Goal: Task Accomplishment & Management: Manage account settings

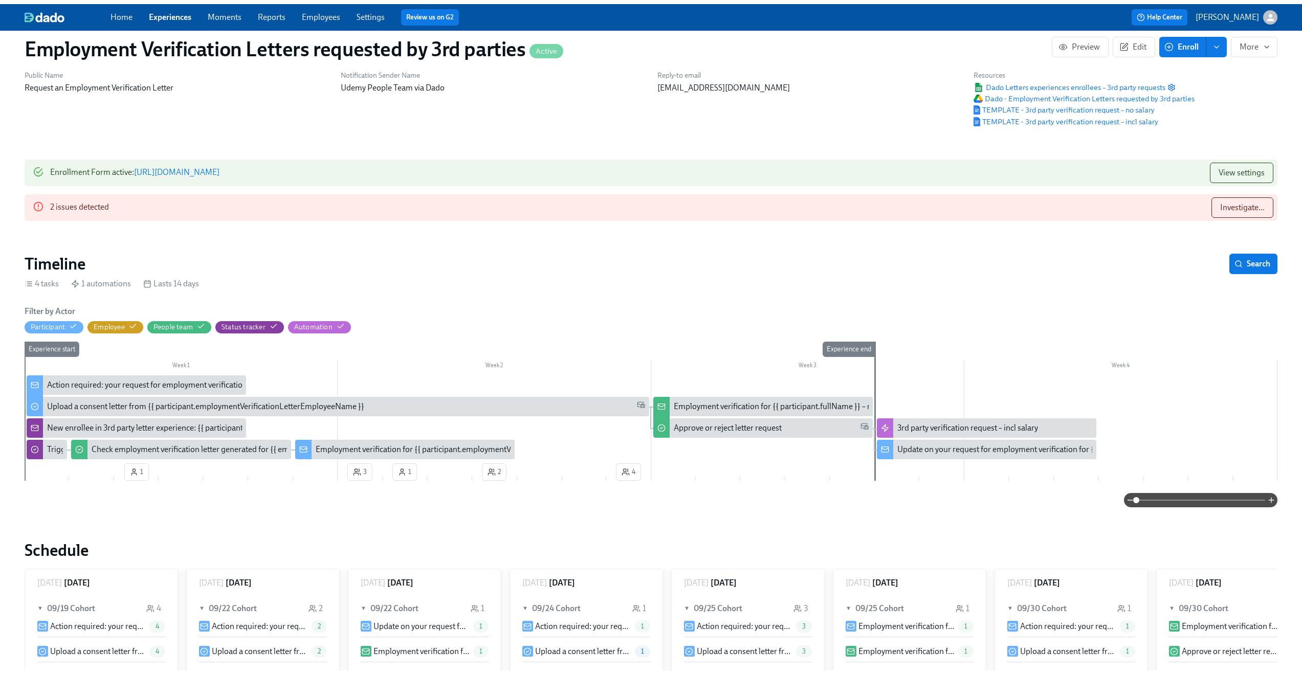
scroll to position [0, 25]
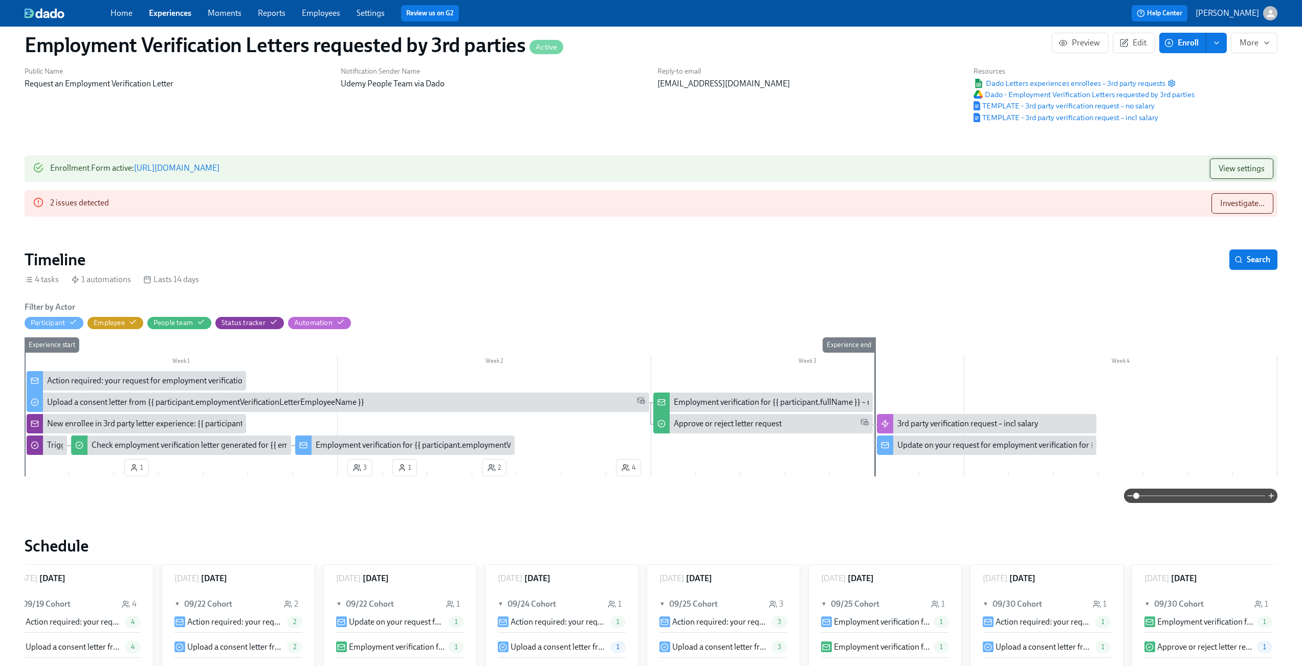
click at [1229, 167] on span "View settings" at bounding box center [1241, 169] width 46 height 10
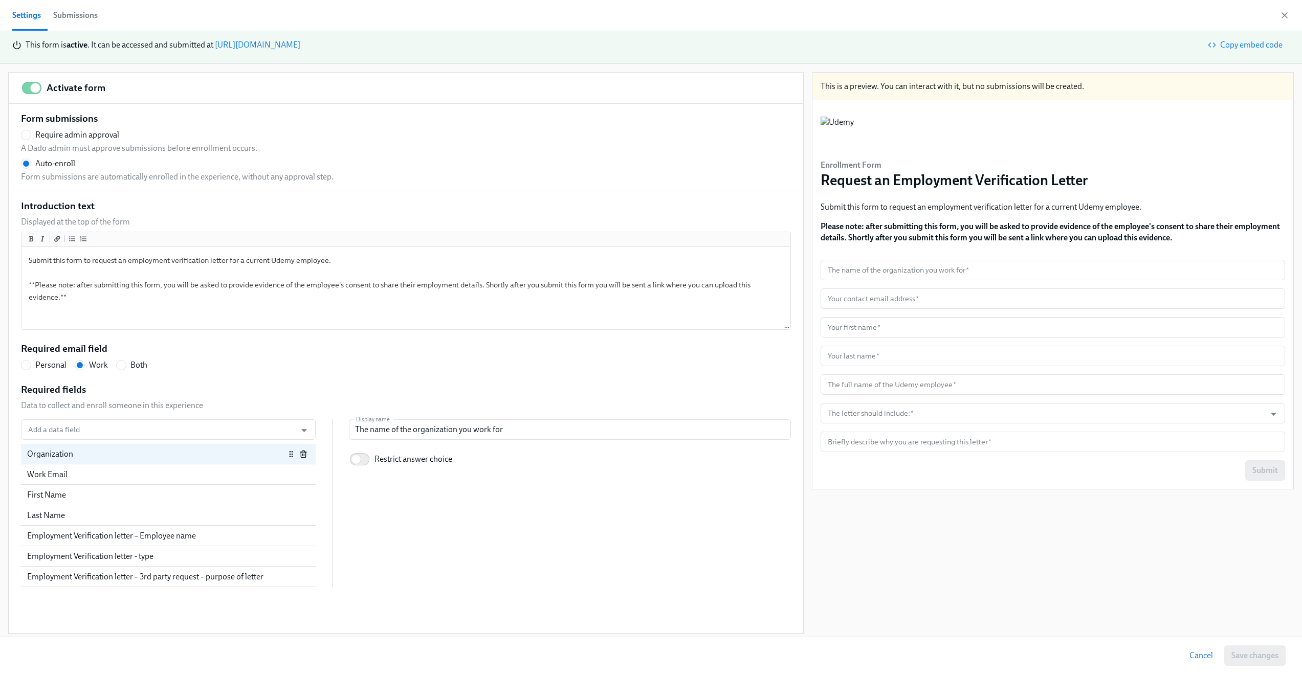
scroll to position [10, 0]
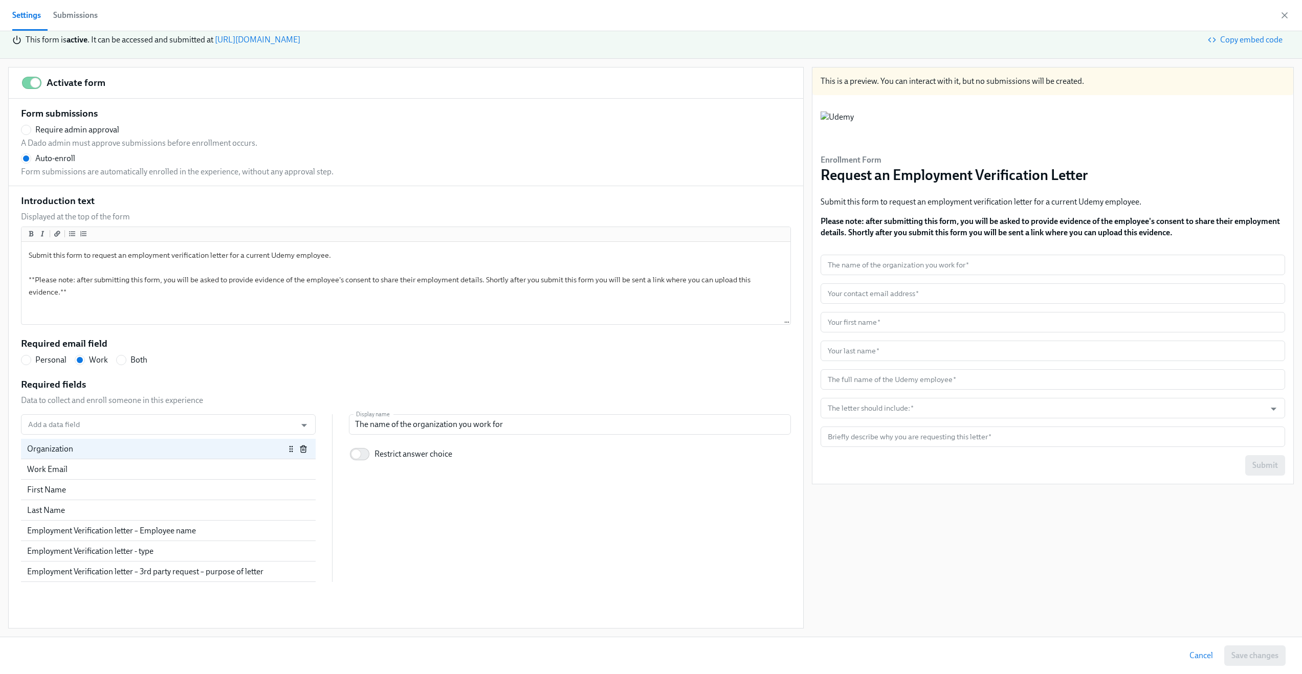
radio input "false"
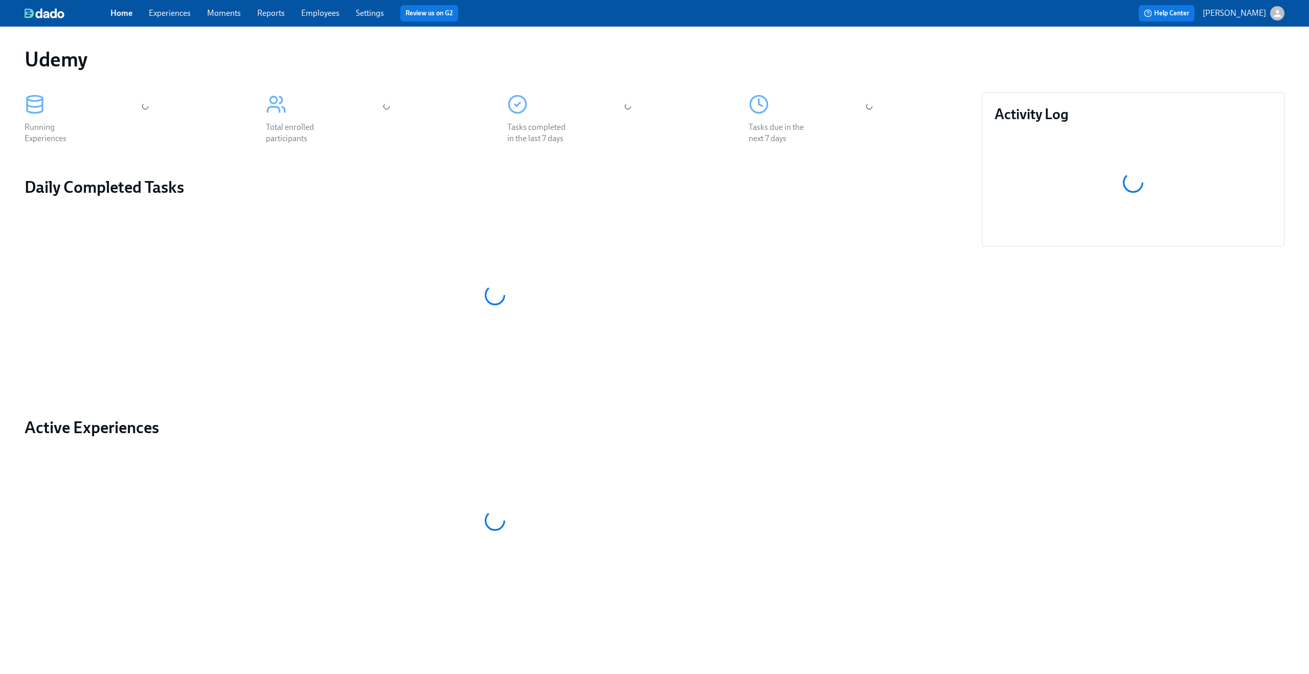
click at [189, 17] on link "Experiences" at bounding box center [170, 13] width 42 height 10
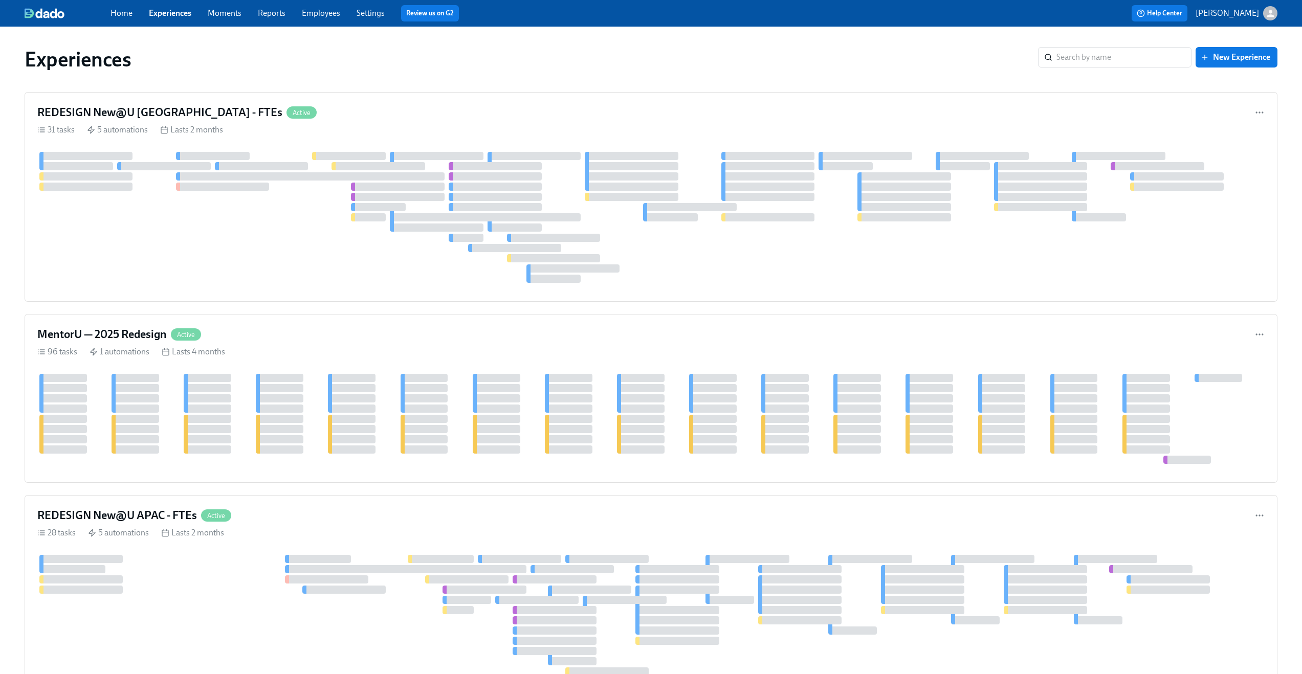
click at [364, 11] on link "Settings" at bounding box center [370, 13] width 28 height 10
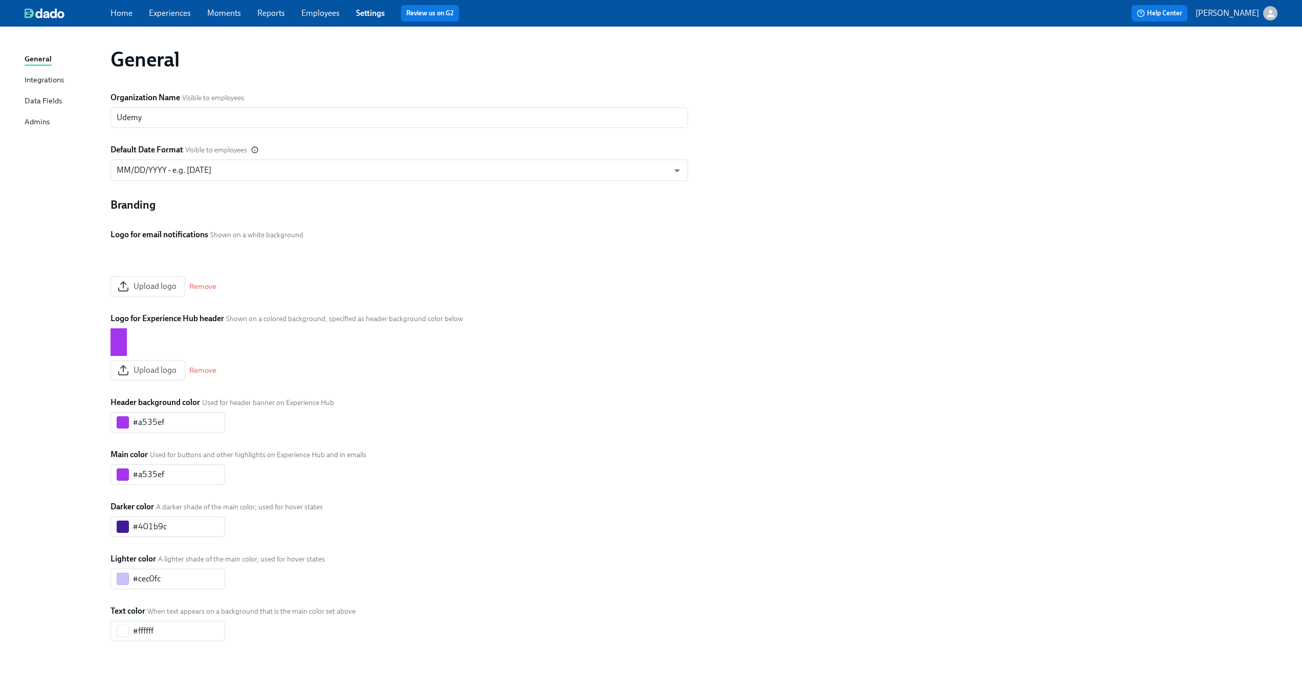
click at [46, 99] on div "Data Fields" at bounding box center [43, 101] width 37 height 13
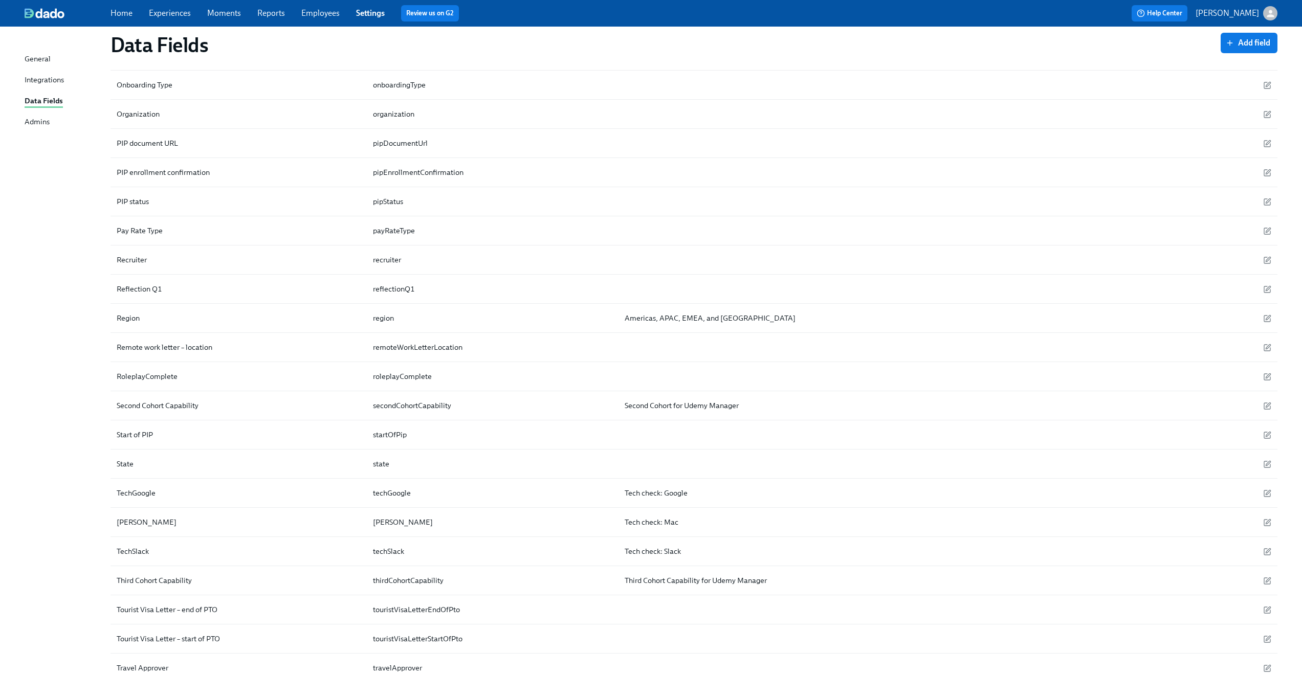
scroll to position [1739, 0]
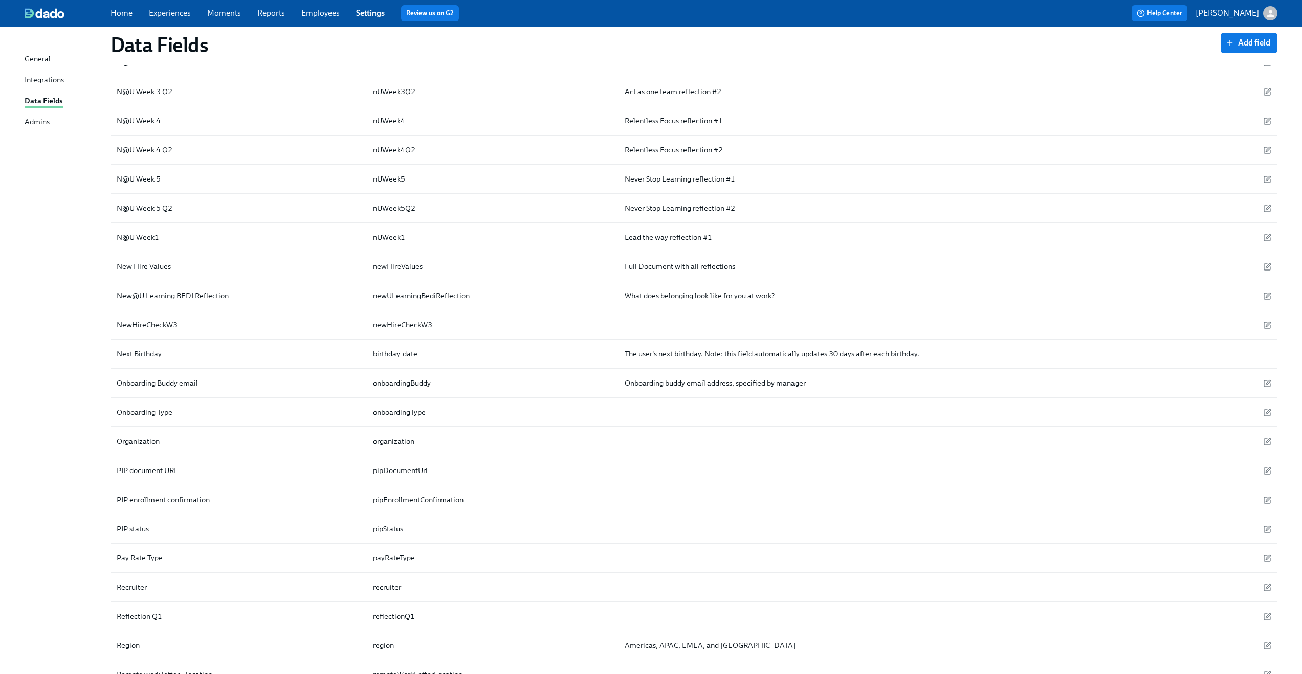
click at [41, 64] on div "General" at bounding box center [38, 59] width 26 height 13
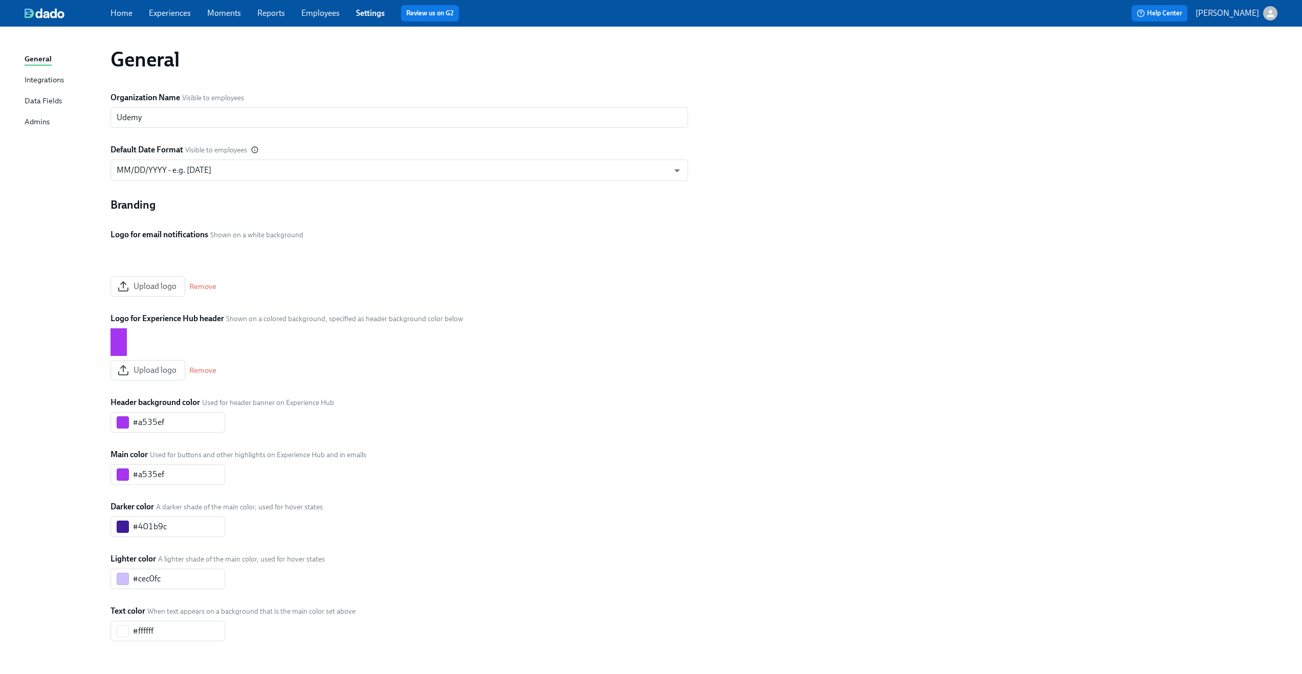
click at [41, 57] on div "General" at bounding box center [38, 59] width 27 height 13
drag, startPoint x: 197, startPoint y: 16, endPoint x: 187, endPoint y: 15, distance: 9.8
click at [197, 16] on div "Home Experiences Moments Reports Employees Settings Review us on G2" at bounding box center [402, 13] width 584 height 16
click at [157, 16] on link "Experiences" at bounding box center [170, 13] width 42 height 10
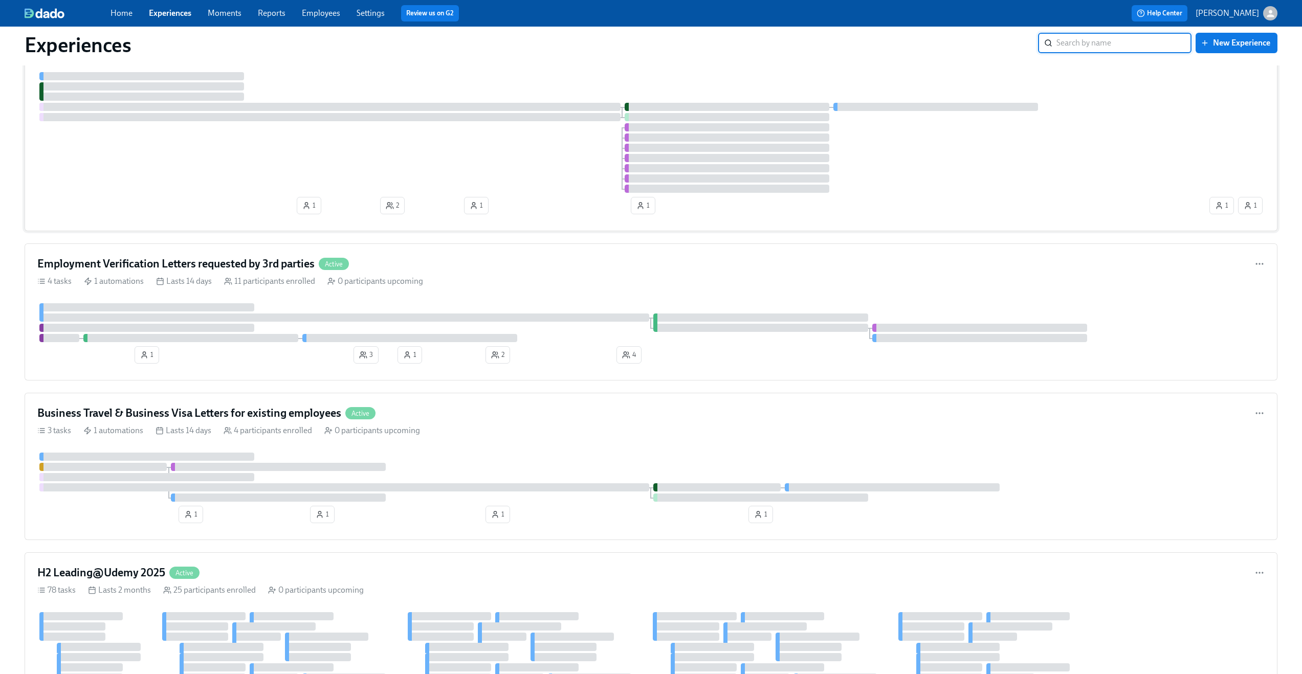
scroll to position [1046, 0]
click at [460, 253] on div "Employment Verification Letters requested by 3rd parties Active 4 tasks 1 autom…" at bounding box center [651, 310] width 1253 height 137
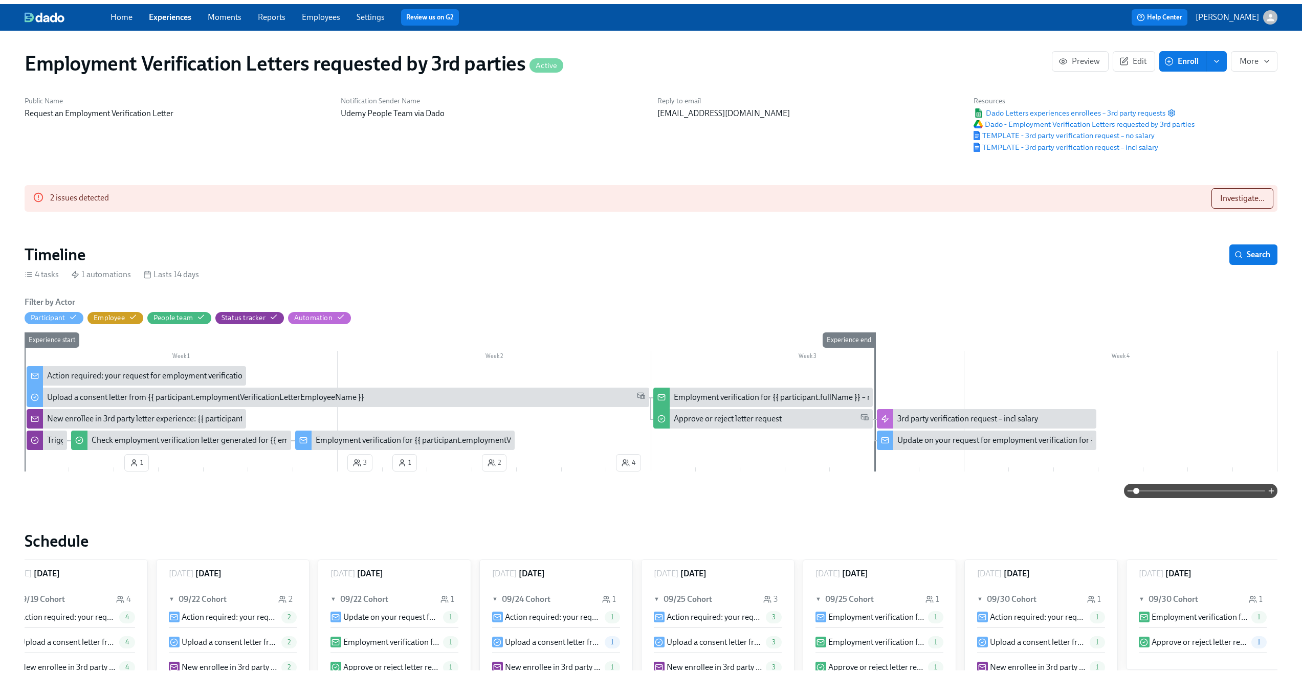
scroll to position [0, 32]
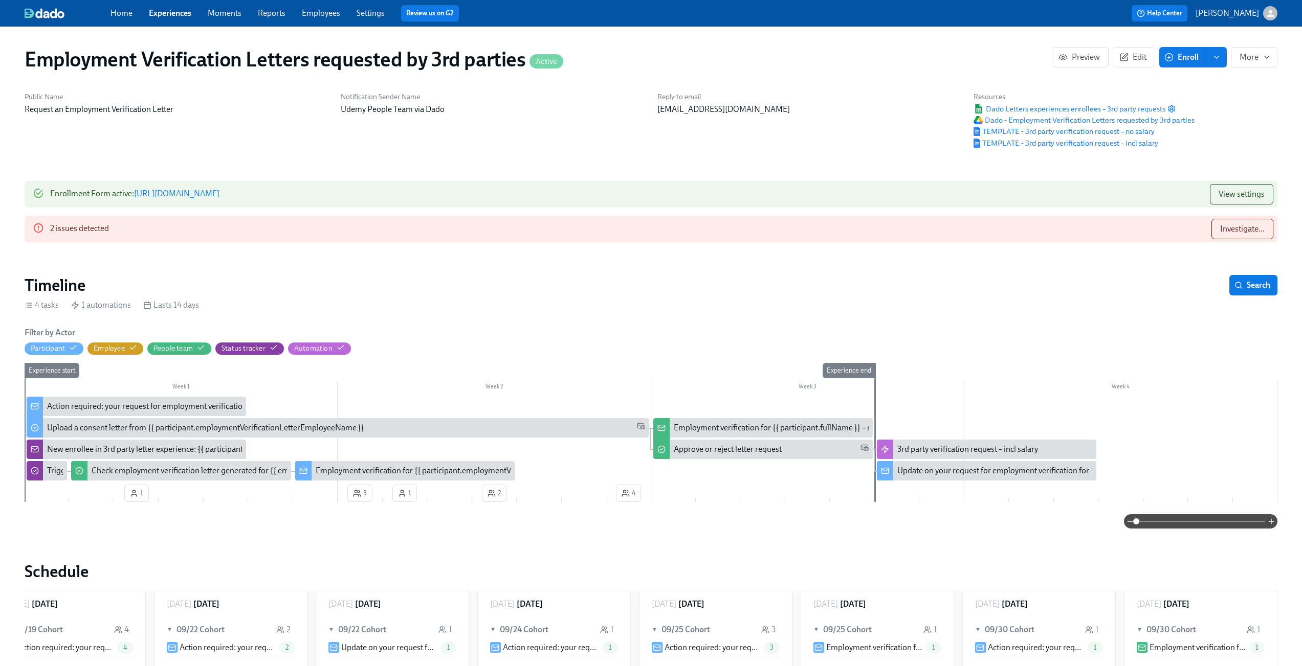
click at [219, 195] on link "[URL][DOMAIN_NAME]" at bounding box center [176, 194] width 85 height 10
click at [369, 16] on link "Settings" at bounding box center [370, 13] width 28 height 10
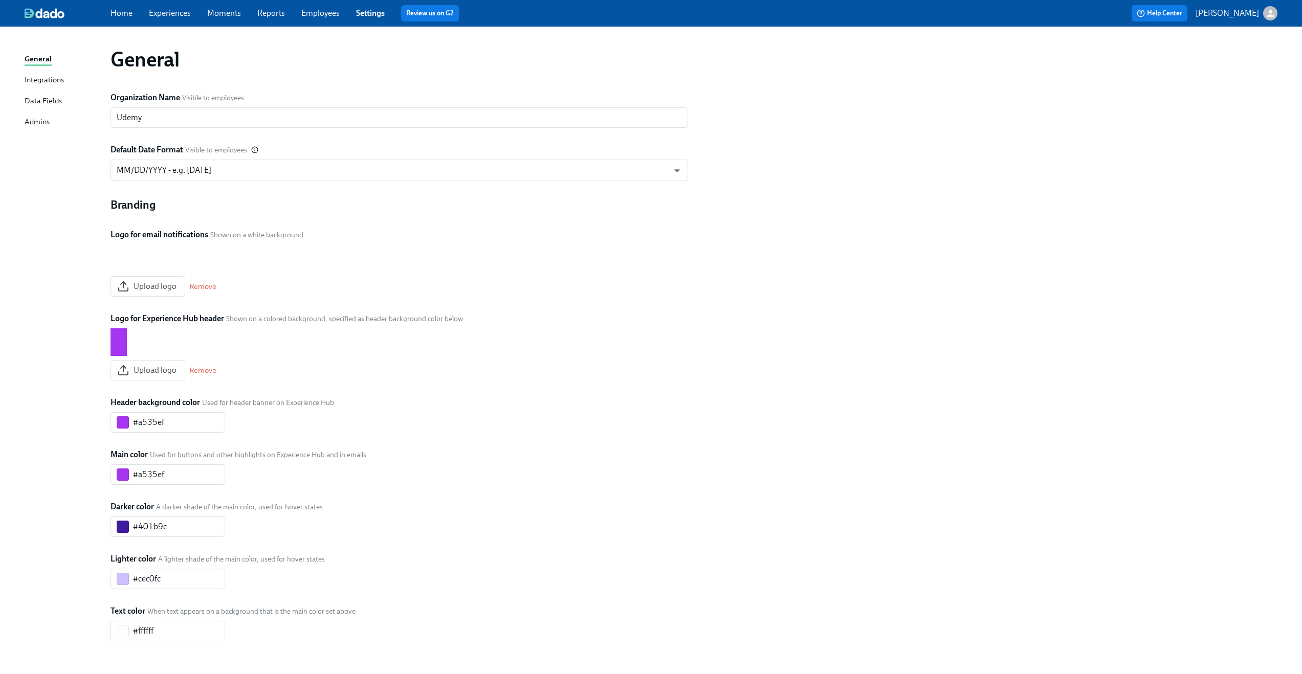
click at [47, 99] on div "Data Fields" at bounding box center [43, 101] width 37 height 13
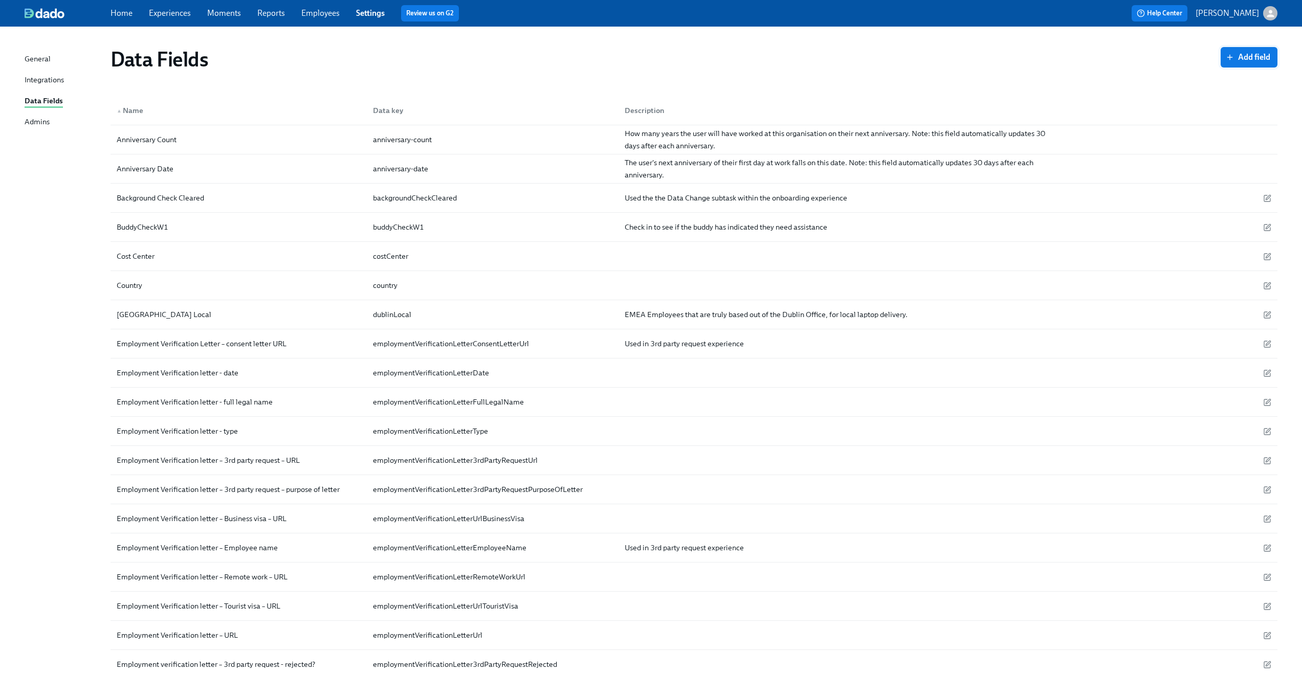
click at [1262, 56] on span "Add field" at bounding box center [1248, 57] width 42 height 10
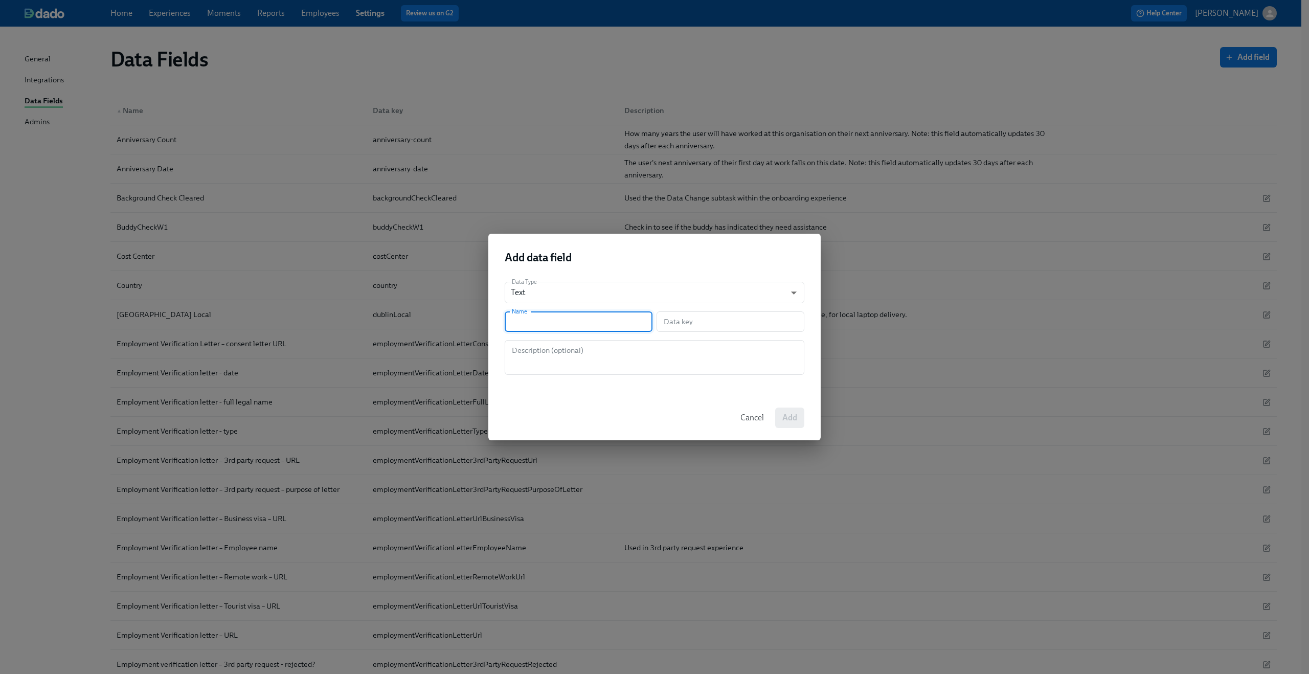
click at [531, 320] on input "text" at bounding box center [579, 321] width 148 height 20
type input "E"
type input "e"
type input "Em"
type input "em"
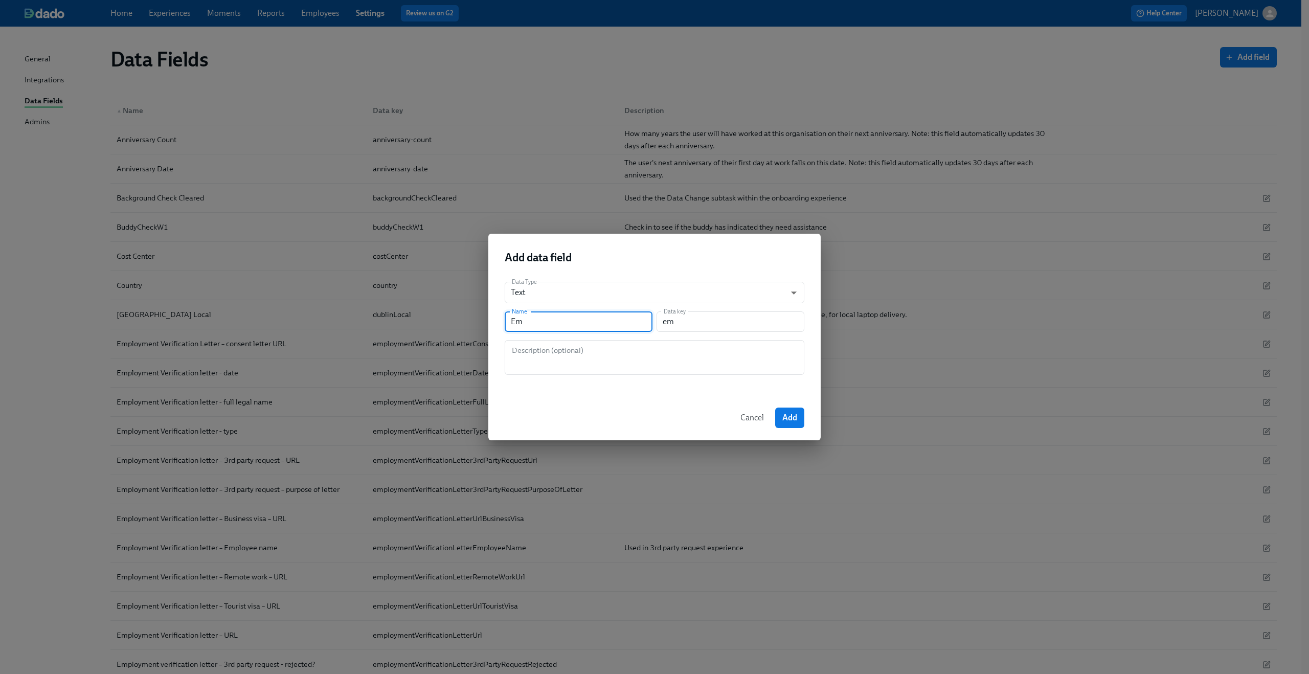
type input "Emp"
type input "emp"
type input "Empl"
type input "empl"
type input "Emply"
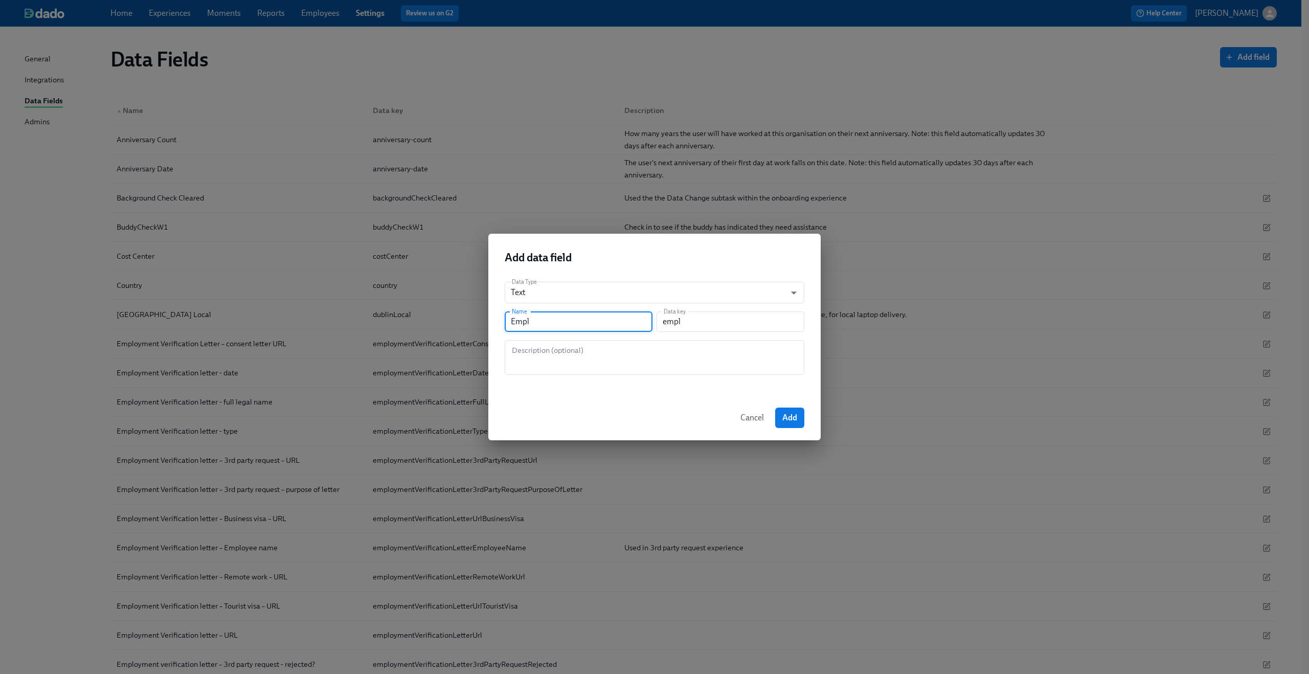
type input "emply"
type input "Emplyi"
type input "emplyi"
type input "Emplyim"
type input "emplyim"
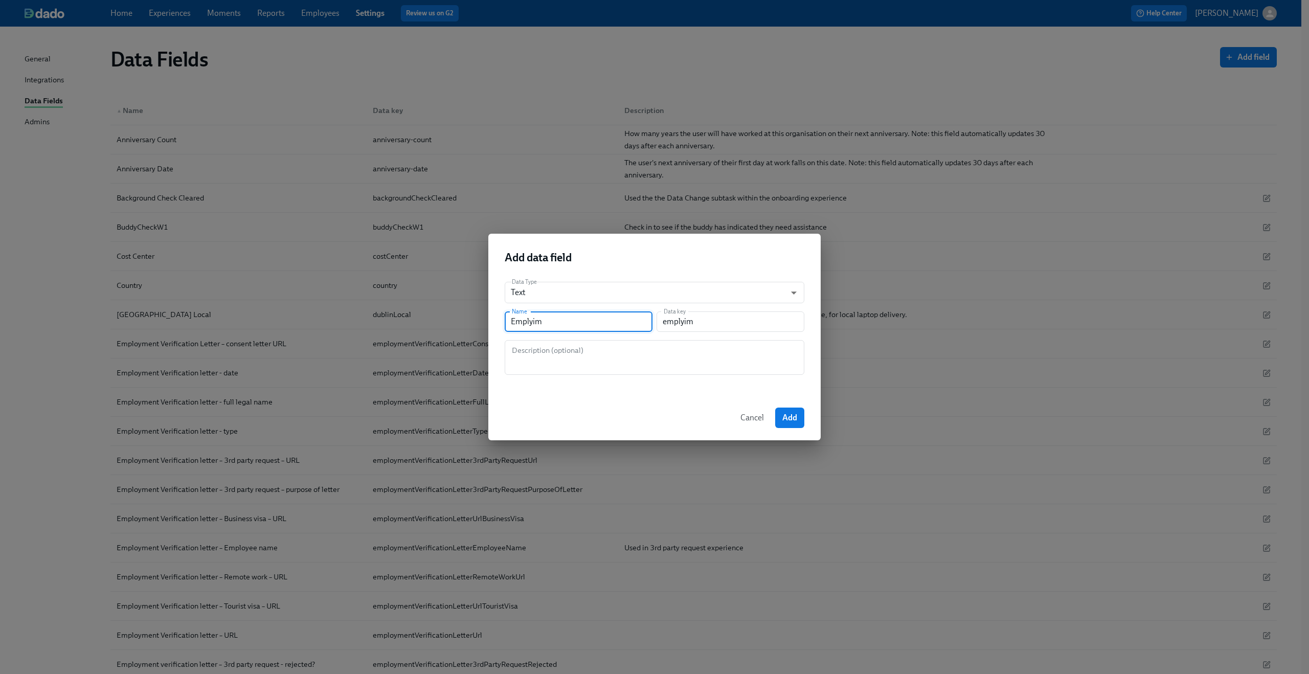
type input "Emplyi"
type input "emplyi"
type input "Emply"
type input "emply"
type input "Empl"
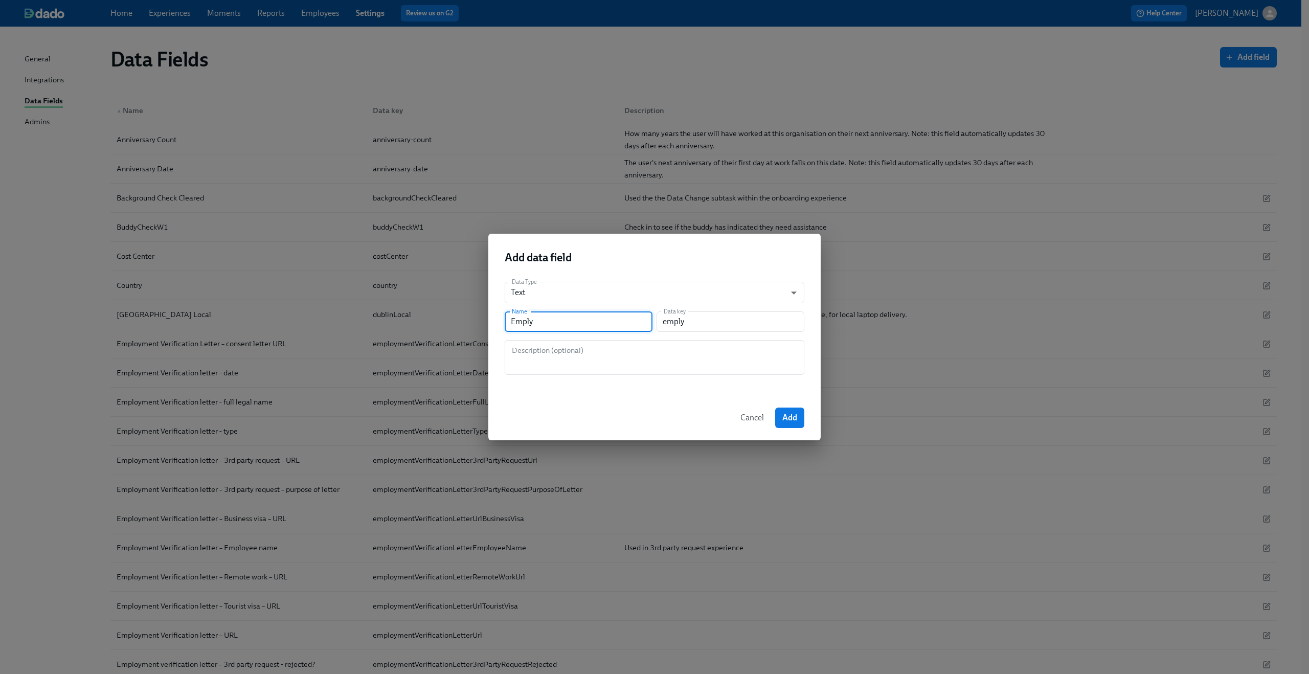
type input "empl"
type input "Emplo"
type input "emplo"
type input "Employ"
type input "employ"
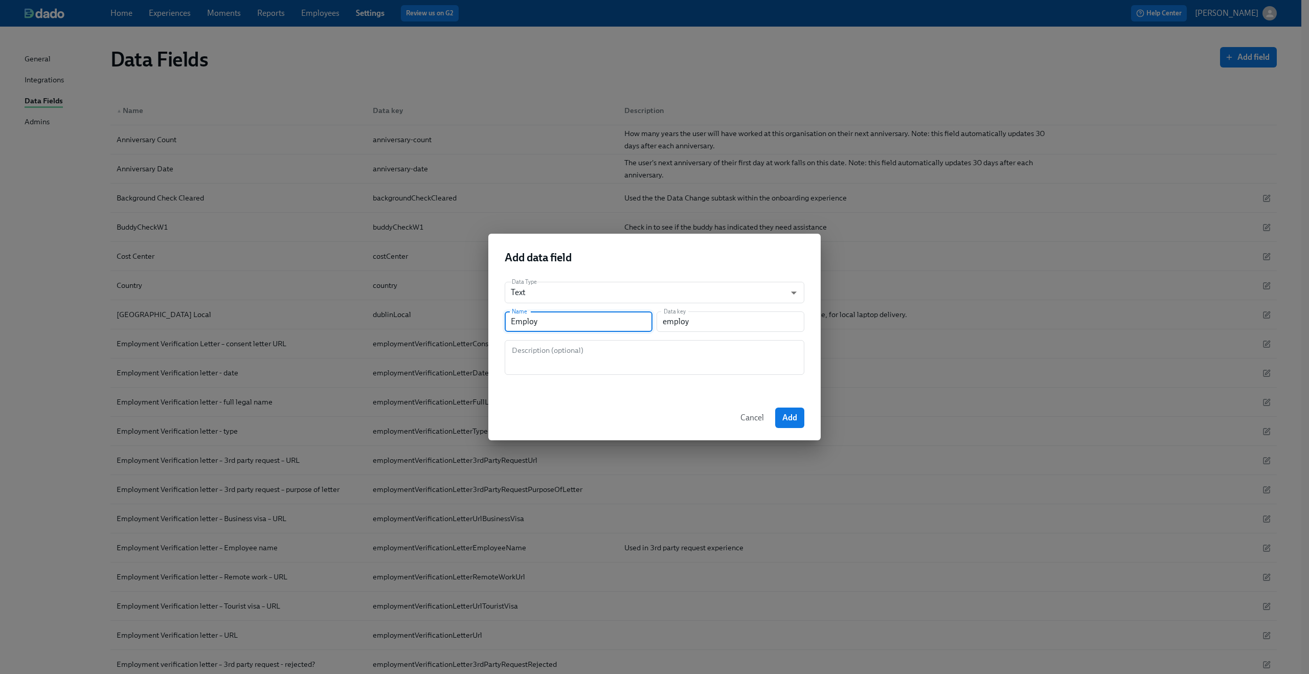
type input "Employm"
type input "employm"
type input "Employmn"
type input "employmn"
type input "Employm"
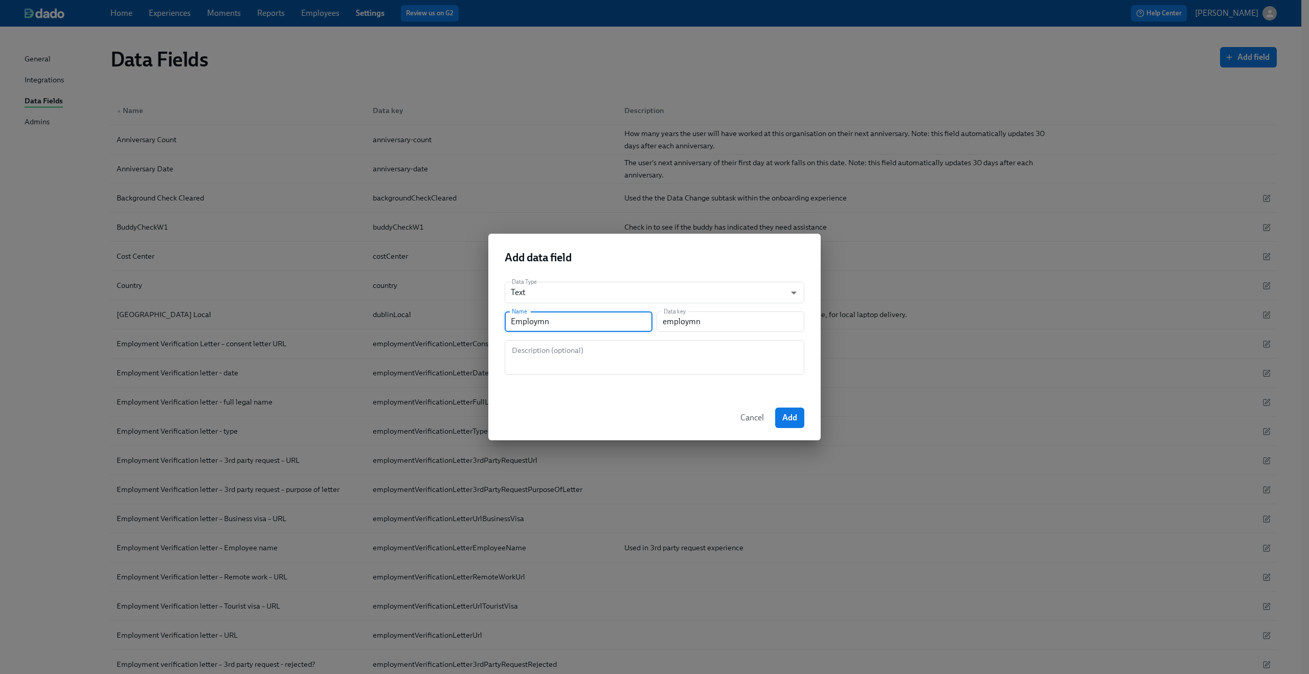
type input "employm"
type input "Employme"
type input "employme"
type input "Employmen"
type input "employmen"
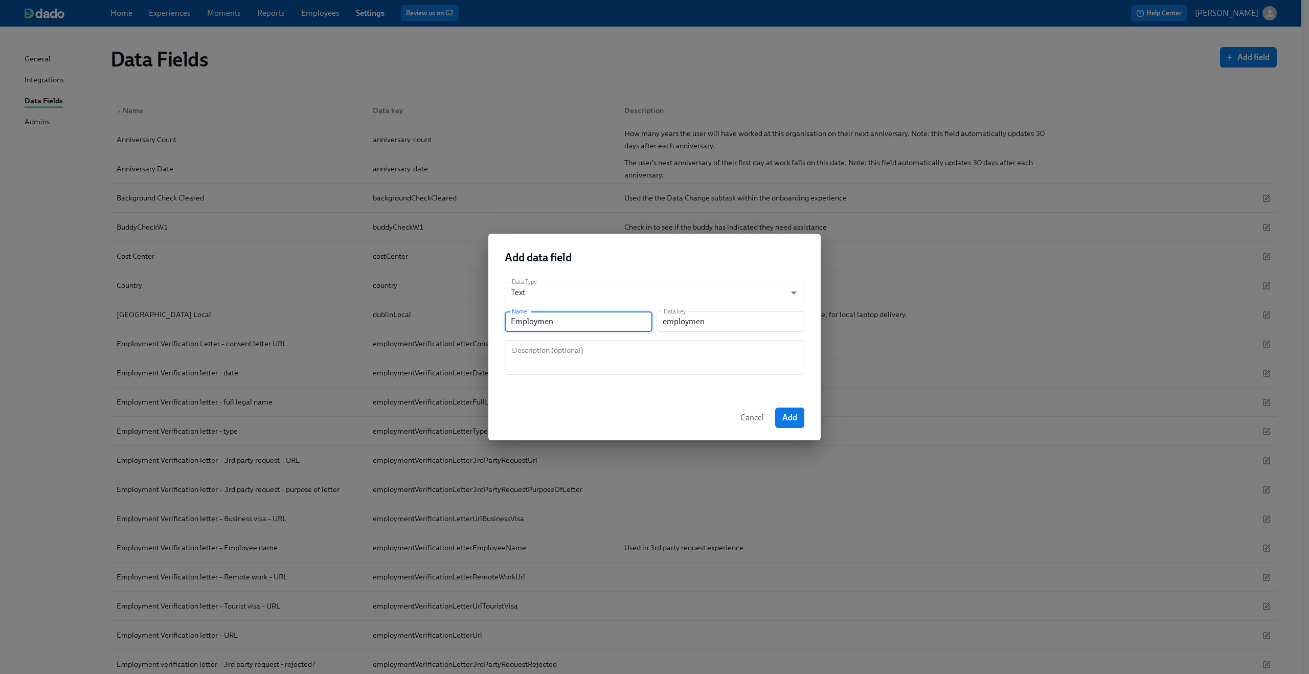
type input "Employment"
type input "employment"
type input "Employment"
click at [538, 354] on textarea at bounding box center [654, 357] width 287 height 25
type textarea "T"
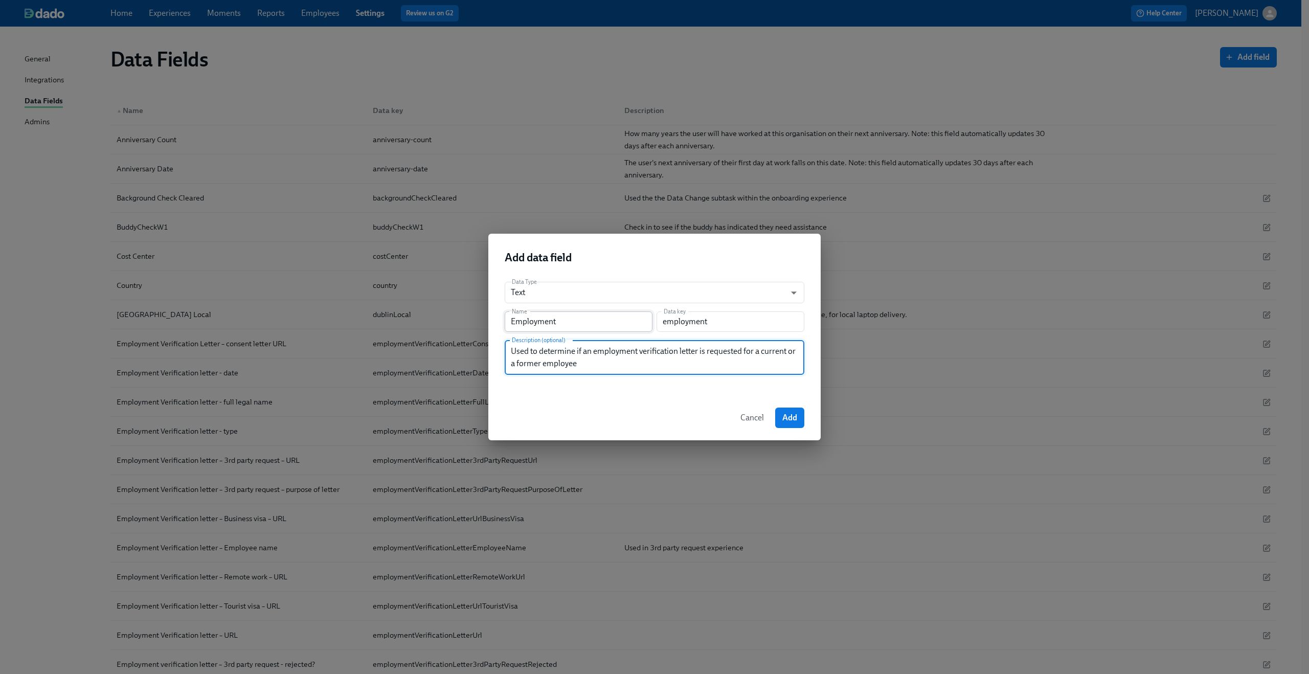
type textarea "Used to determine if an employment verification letter is requested for a curre…"
click at [639, 317] on input "Employment" at bounding box center [579, 321] width 148 height 20
drag, startPoint x: 693, startPoint y: 367, endPoint x: 482, endPoint y: 342, distance: 212.7
click at [482, 343] on div "Add data field Data Type Text string ​ Name Employment Name Data key employment…" at bounding box center [654, 337] width 1309 height 674
click at [749, 415] on span "Cancel" at bounding box center [753, 418] width 24 height 10
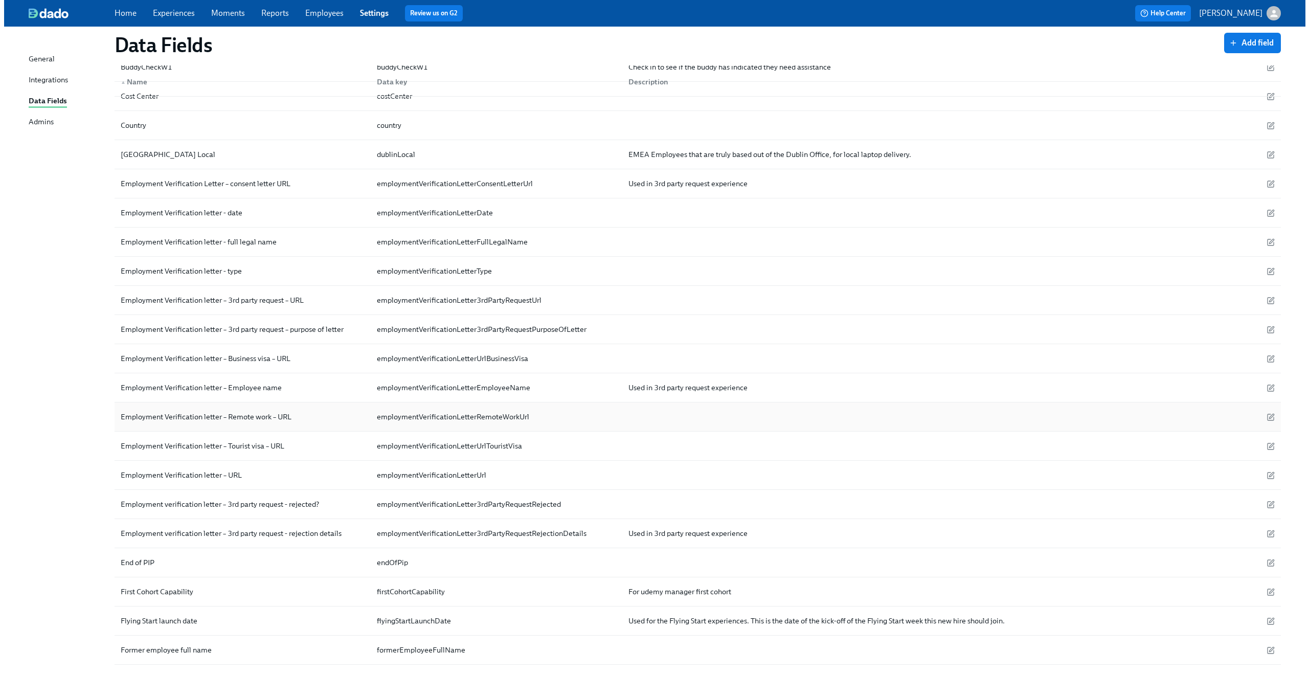
scroll to position [156, 0]
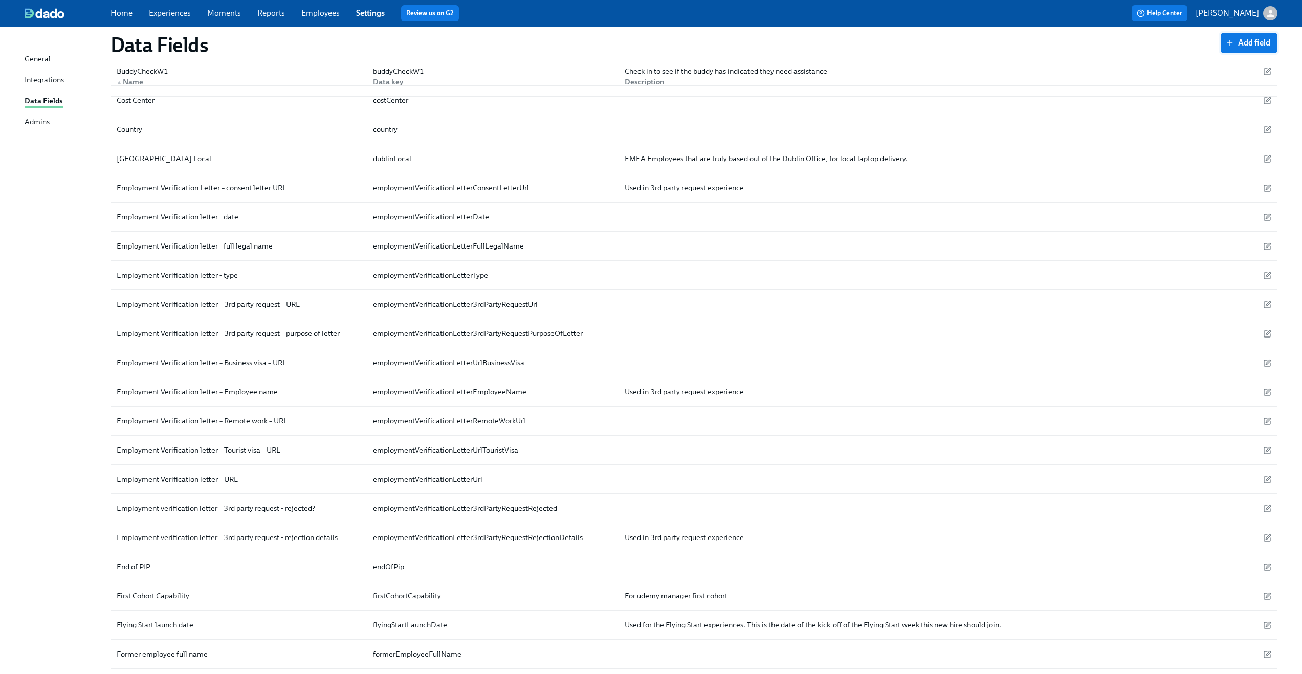
click at [1234, 41] on span "Add field" at bounding box center [1248, 43] width 42 height 10
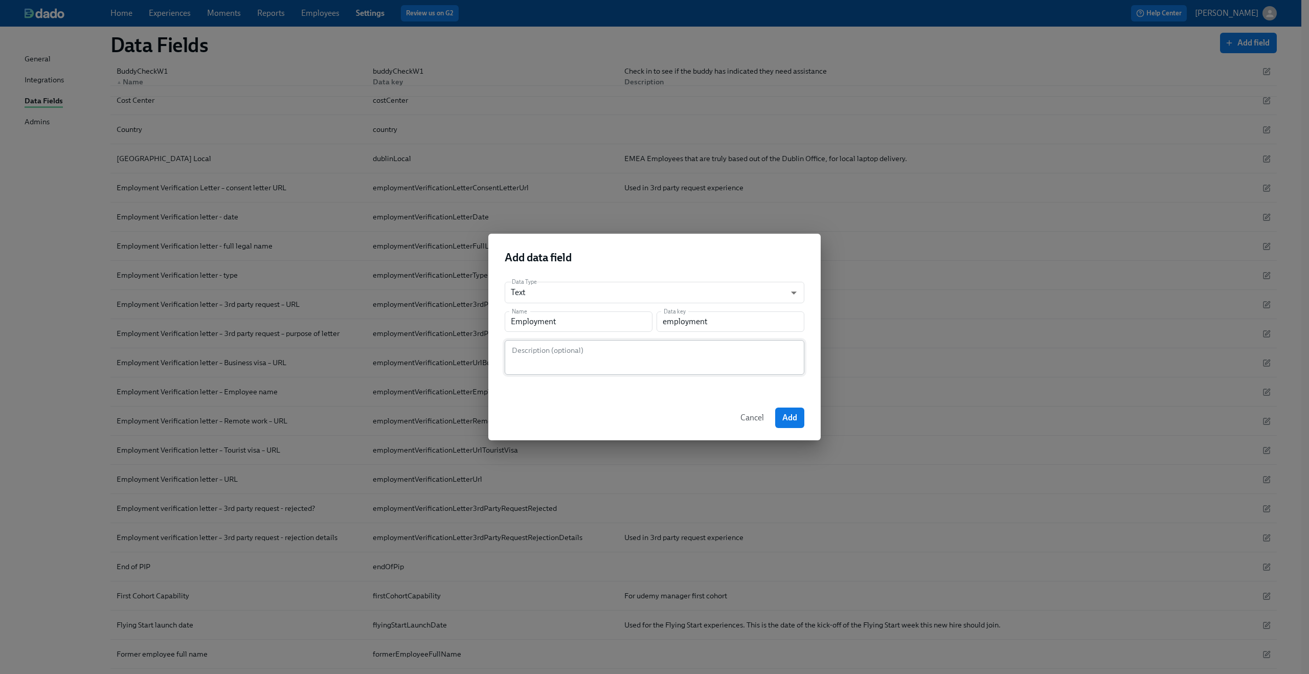
click at [594, 353] on textarea at bounding box center [654, 357] width 287 height 25
type textarea "E"
paste textarea "Used to determine if an employment verification letter is requested for a curre…"
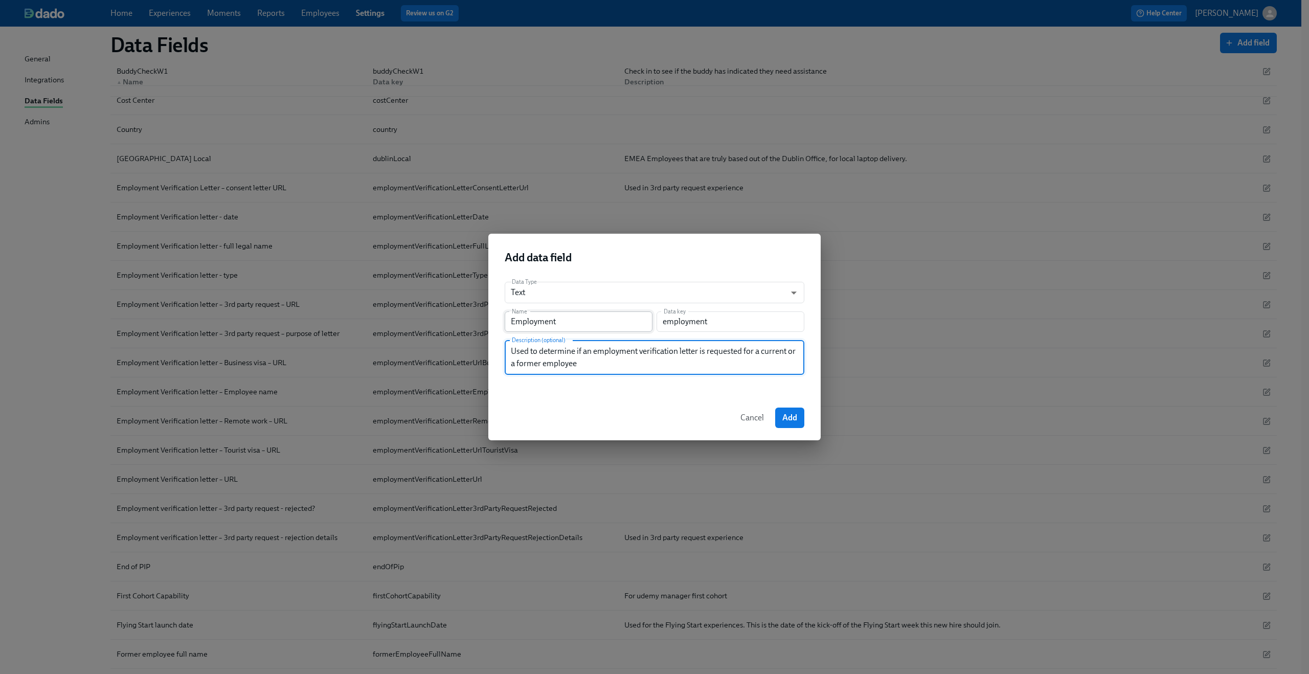
type textarea "Used to determine if an employment verification letter is requested for a curre…"
click at [592, 320] on input "Employment" at bounding box center [579, 321] width 148 height 20
type input "Employment V"
type input "employmentV"
type input "Employment Ve"
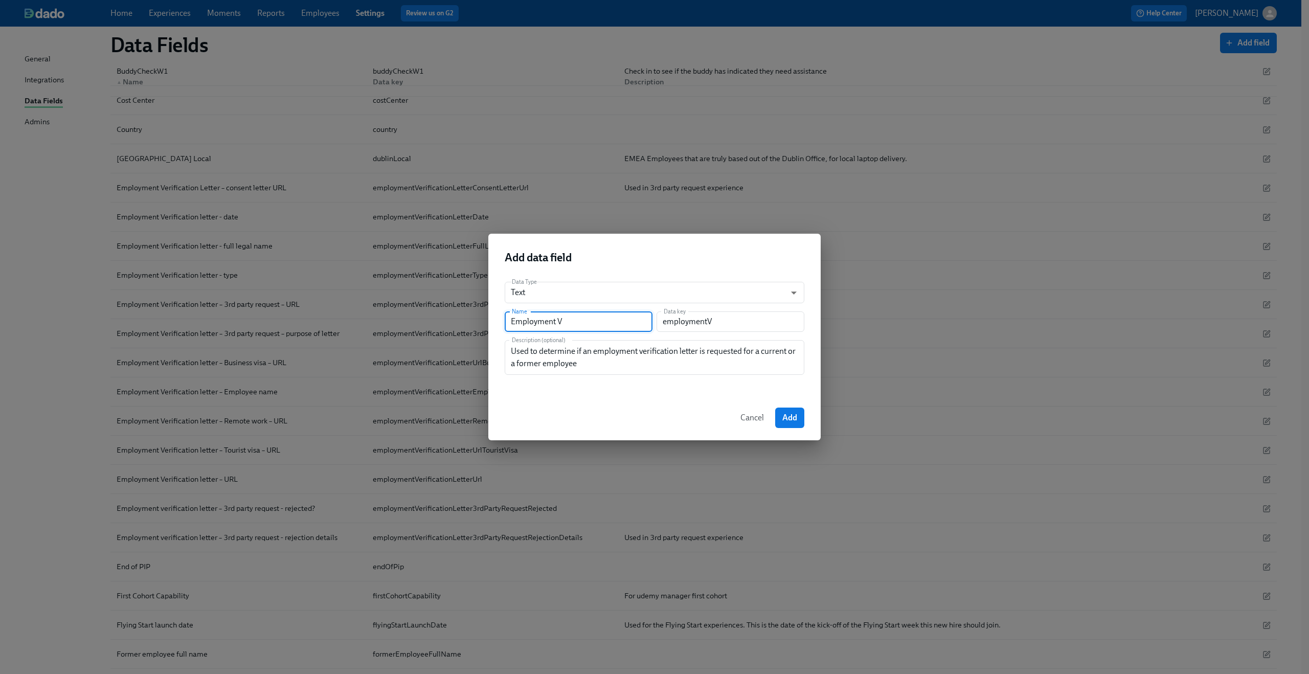
type input "employmentVe"
type input "Employment Ver"
type input "employmentVer"
type input "Employment Verf"
type input "employmentVerf"
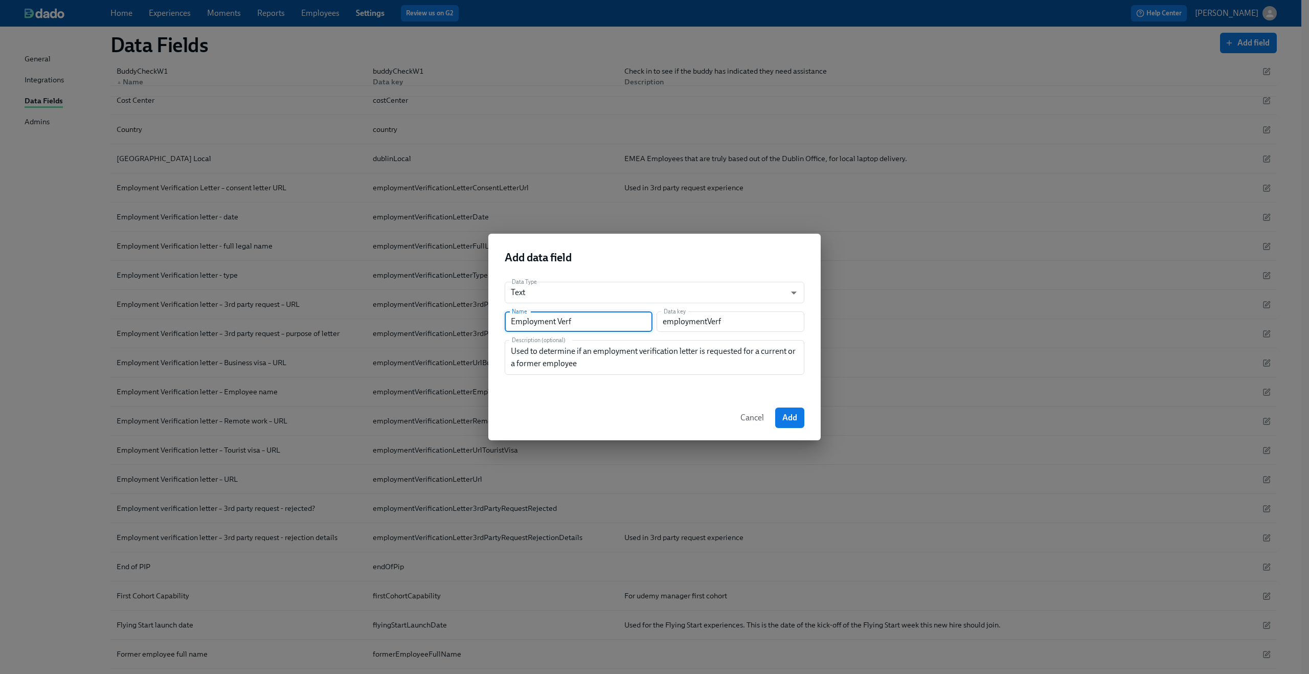
type input "Employment Ver"
type input "employmentVer"
type input "Employment Veri"
type input "employmentVeri"
type input "Employment Verif"
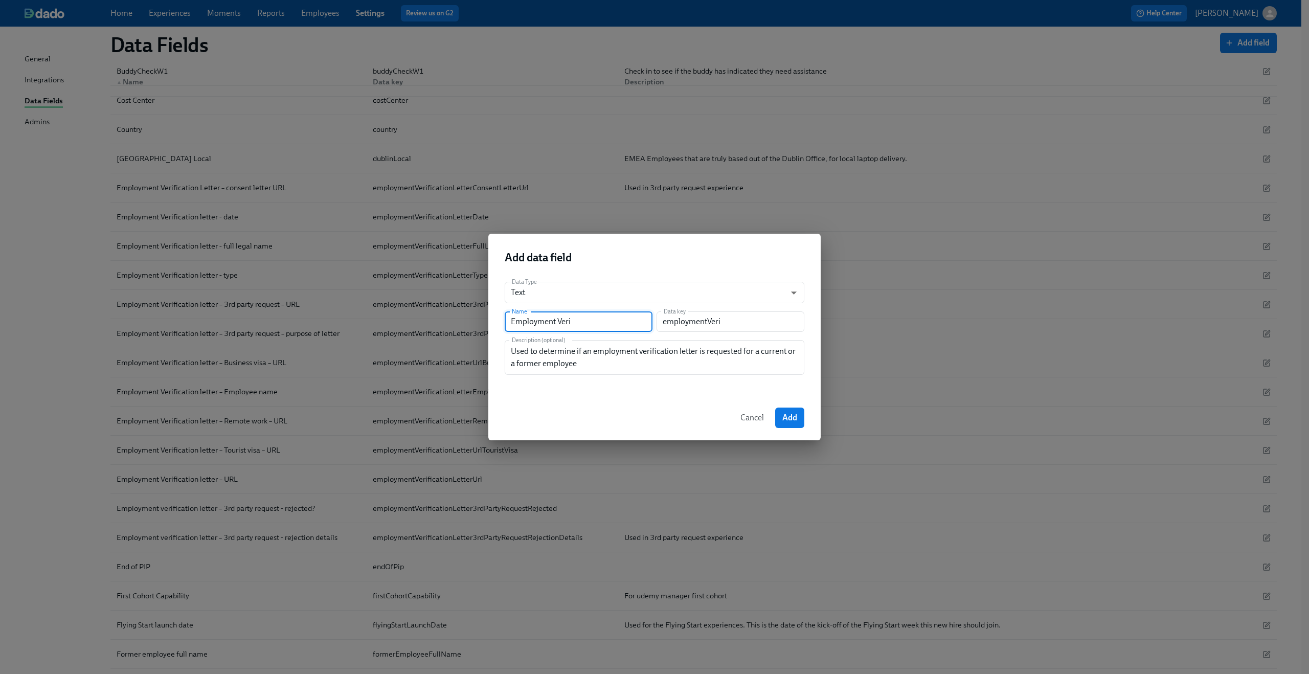
type input "employmentVerif"
type input "Employment Verifi"
type input "employmentVerifi"
type input "Employment Verific"
type input "employmentVerific"
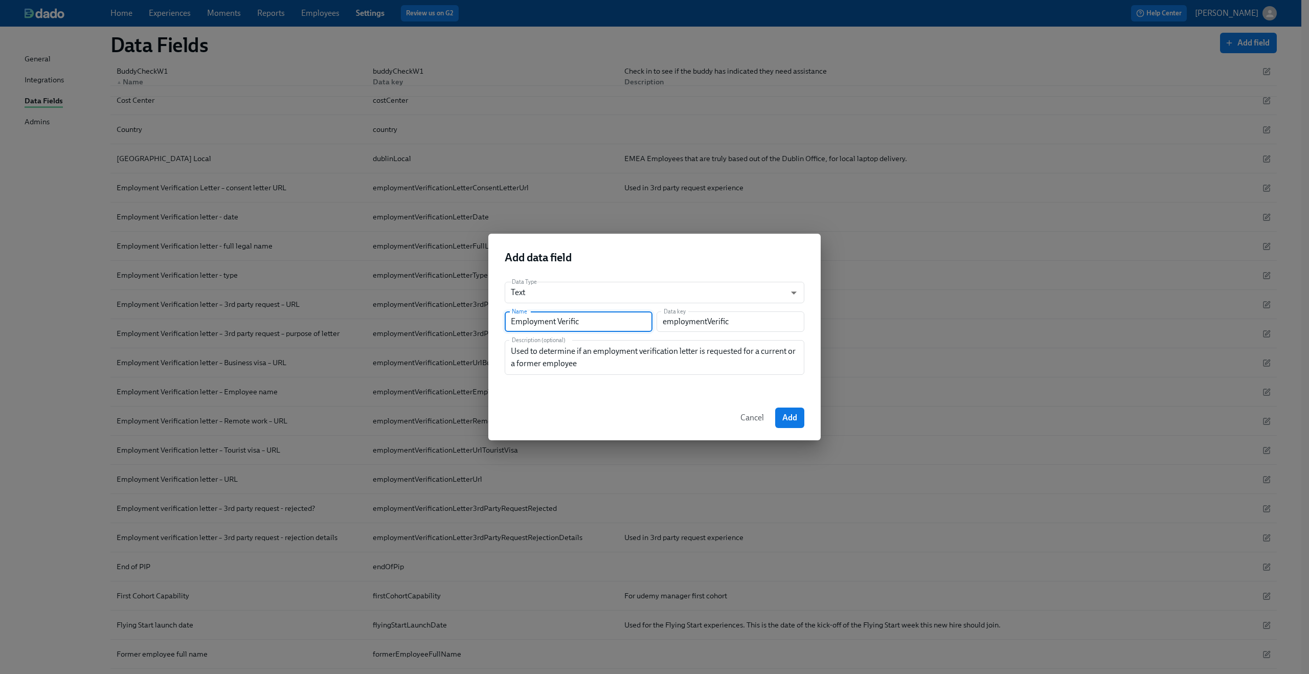
type input "Employment Verifica"
type input "employmentVerifica"
type input "Employment Verificat"
type input "employmentVerificat"
type input "Employment Verificati"
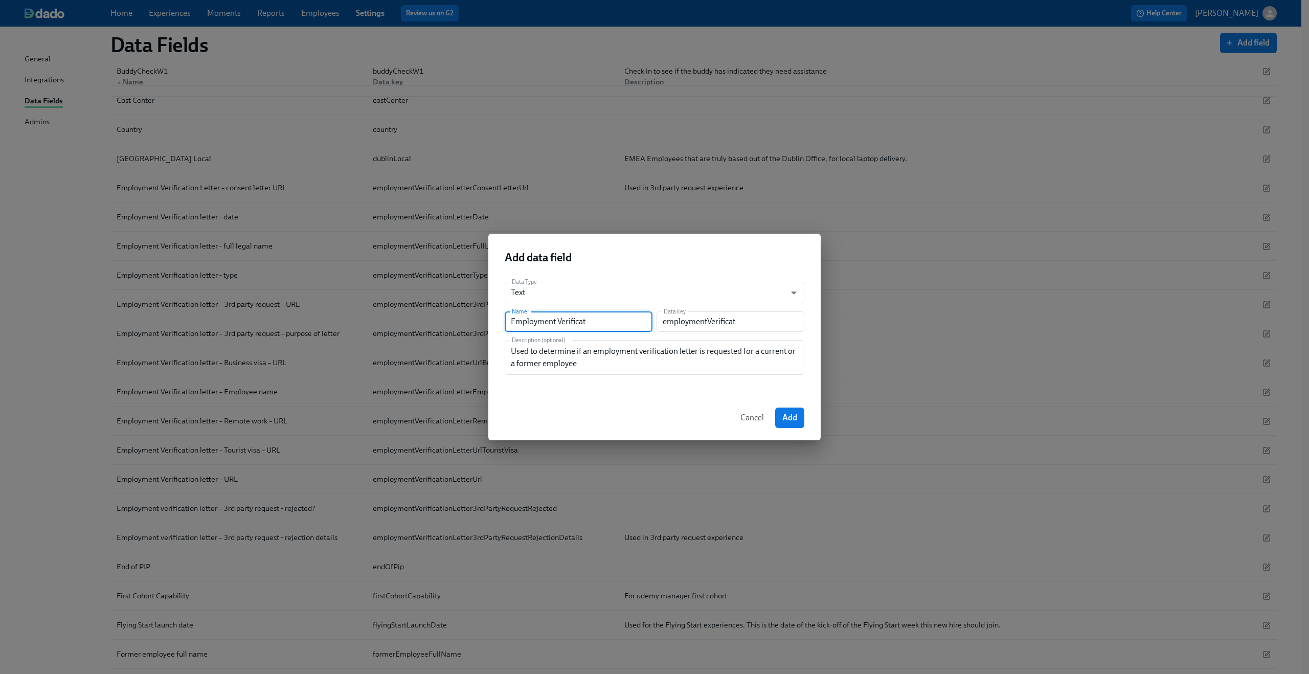
type input "employmentVerificati"
type input "Employment Verificatio"
type input "employmentVerificatio"
type input "Employment Verification"
type input "employmentVerification"
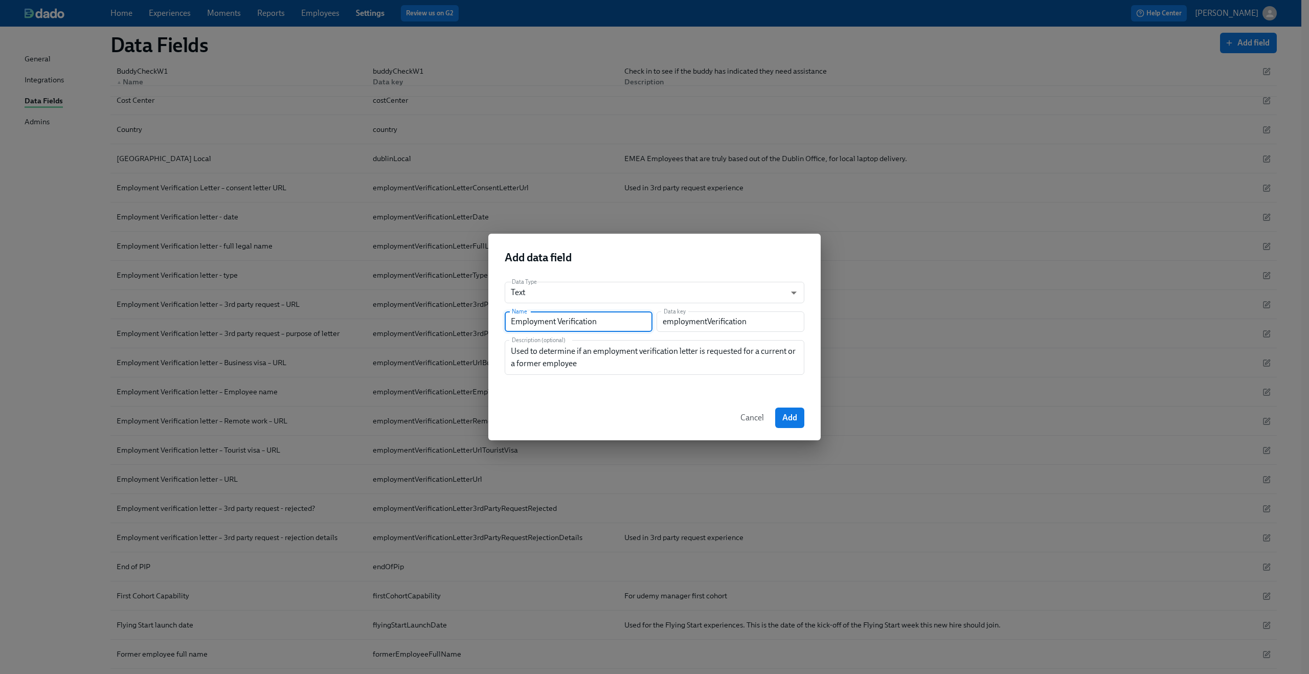
type input "Employment Verification L"
type input "employmentVerificationL"
type input "Employment Verification Le"
type input "employmentVerificationLe"
type input "Employment Verification Let"
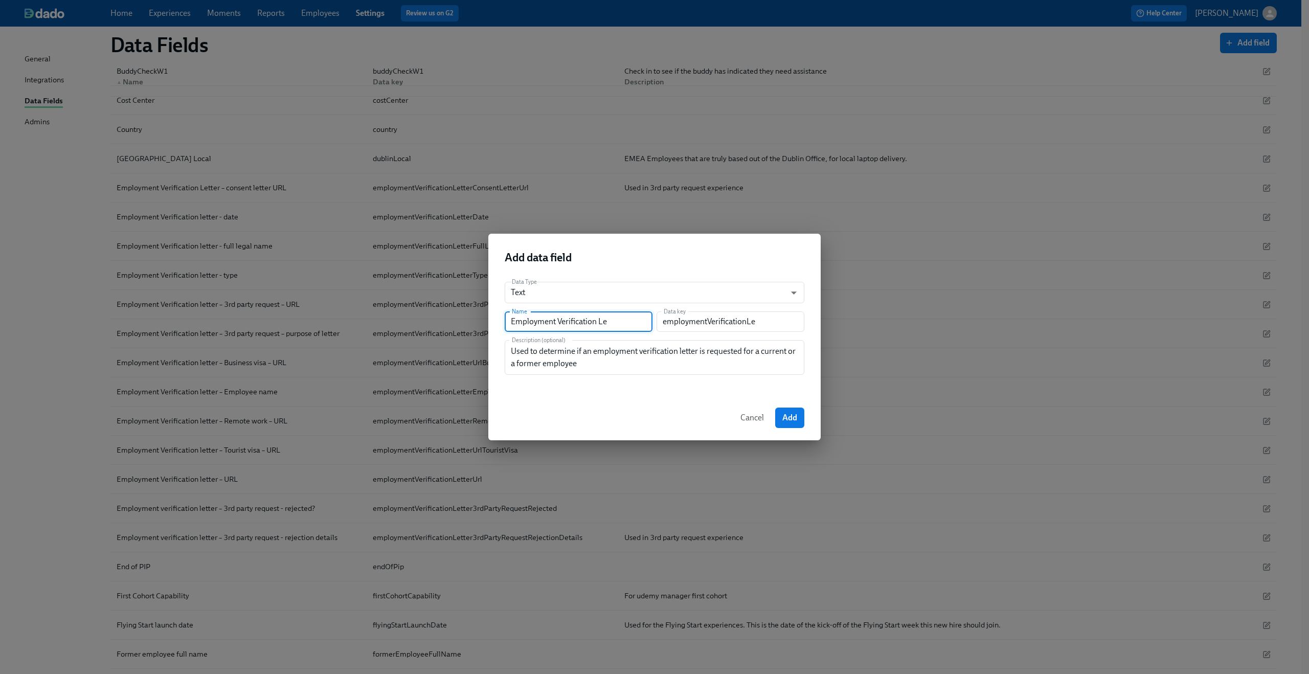
type input "employmentVerificationLet"
type input "Employment Verification Lett"
type input "employmentVerificationLett"
type input "Employment Verification Lette"
type input "employmentVerificationLette"
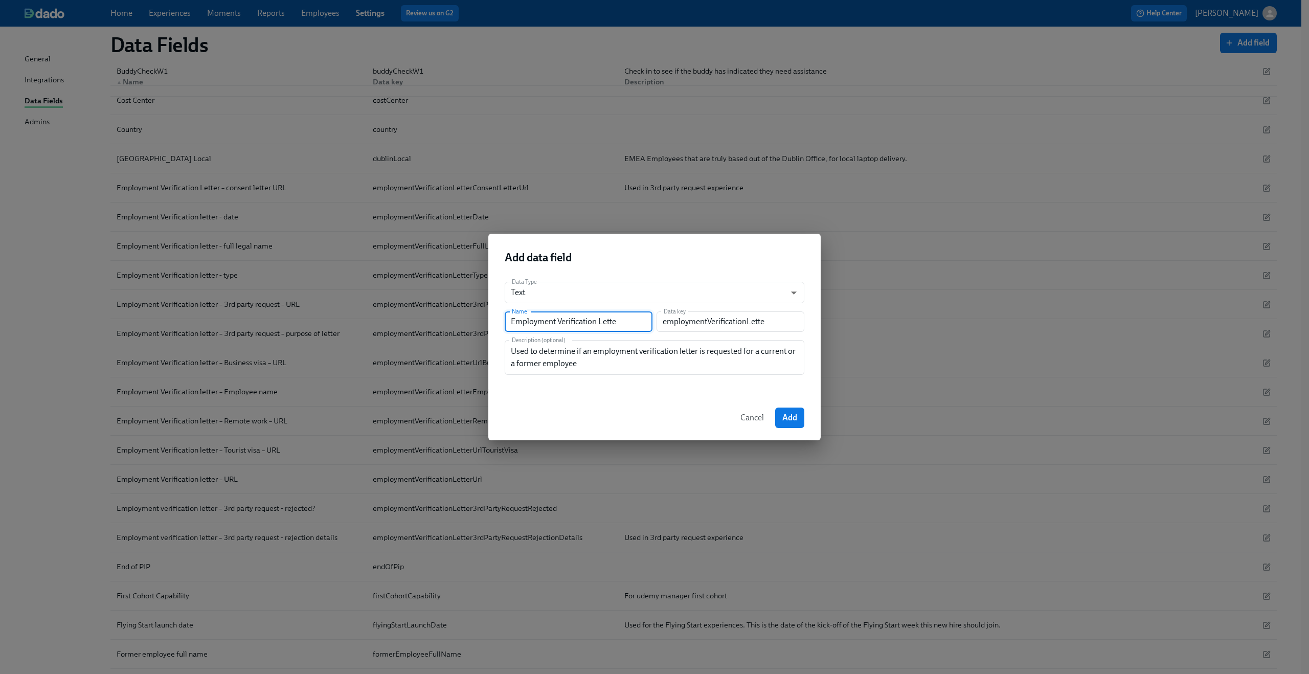
type input "Employment Verification Letter"
type input "employmentVerificationLetter"
type input "Employment Verification Letter E"
type input "employmentVerificationLetterE"
type input "Employment Verification Letter Em"
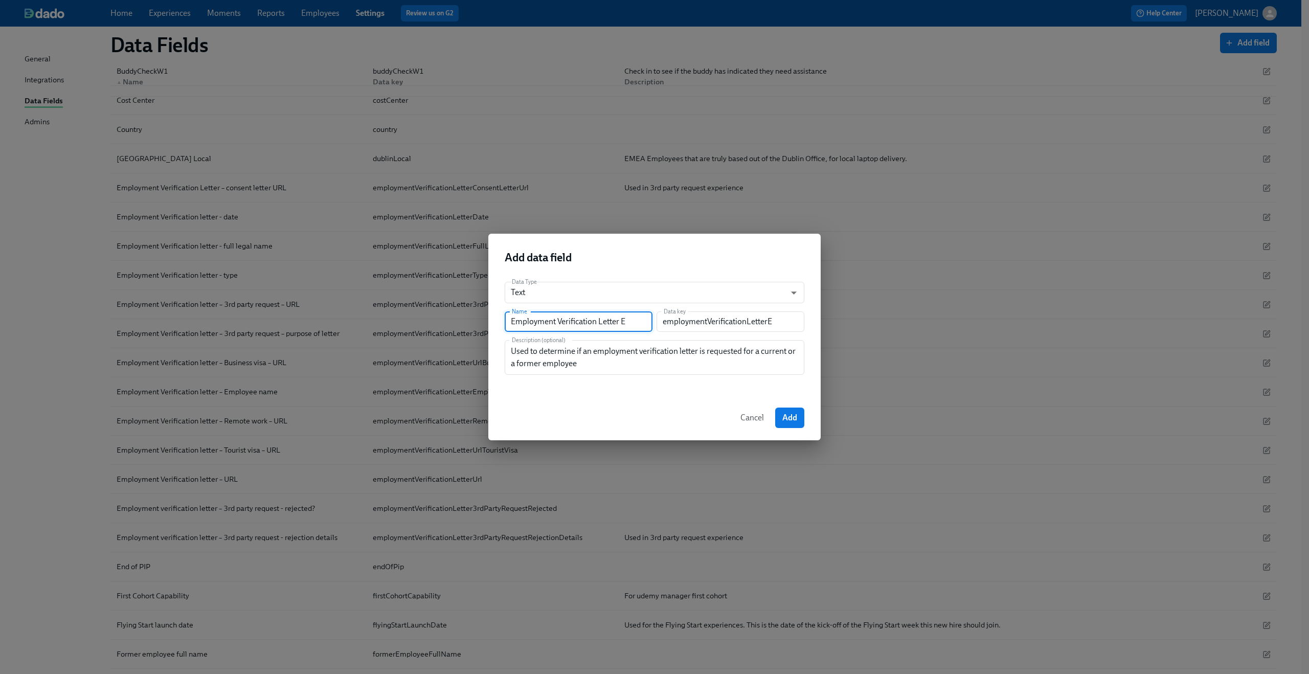
type input "employmentVerificationLetterEm"
type input "Employment Verification Letter Emp"
type input "employmentVerificationLetterEmp"
type input "Employment Verification Letter Empl"
type input "employmentVerificationLetterEmpl"
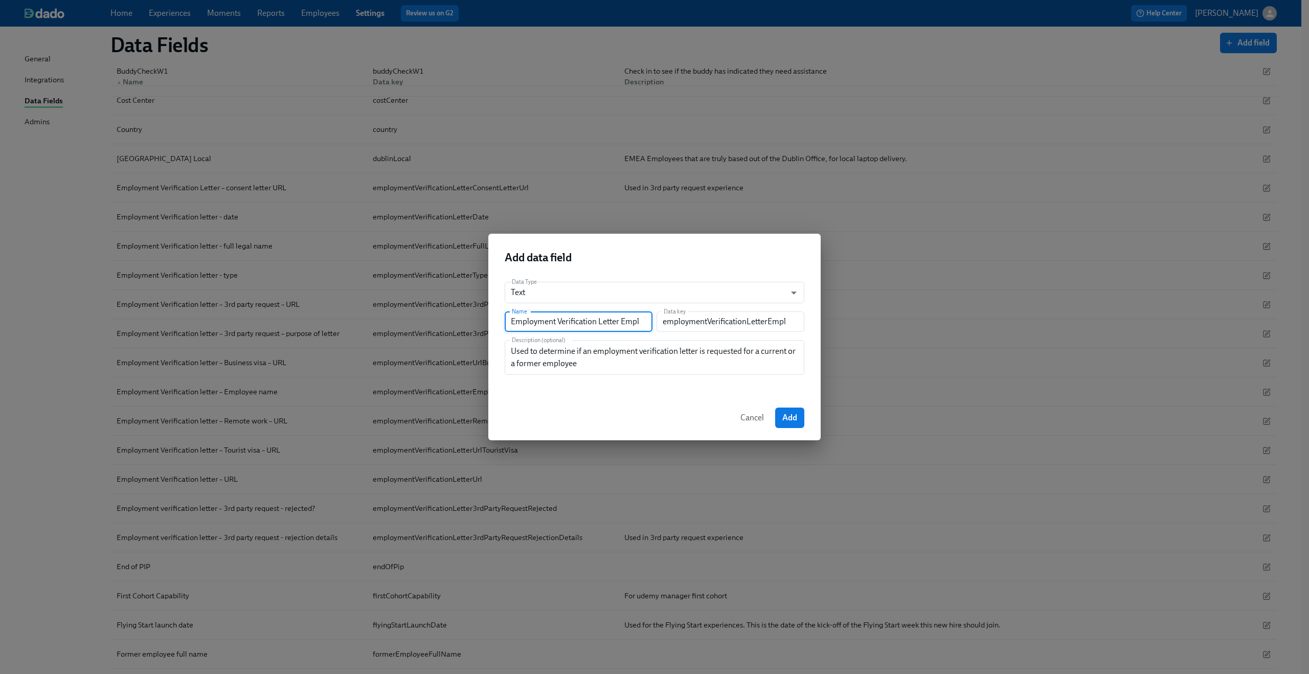
type input "Employment Verification Letter Emplo"
type input "employmentVerificationLetterEmplo"
type input "Employment Verification Letter Employ"
type input "employmentVerificationLetterEmploy"
type input "Employment Verification Letter Employm"
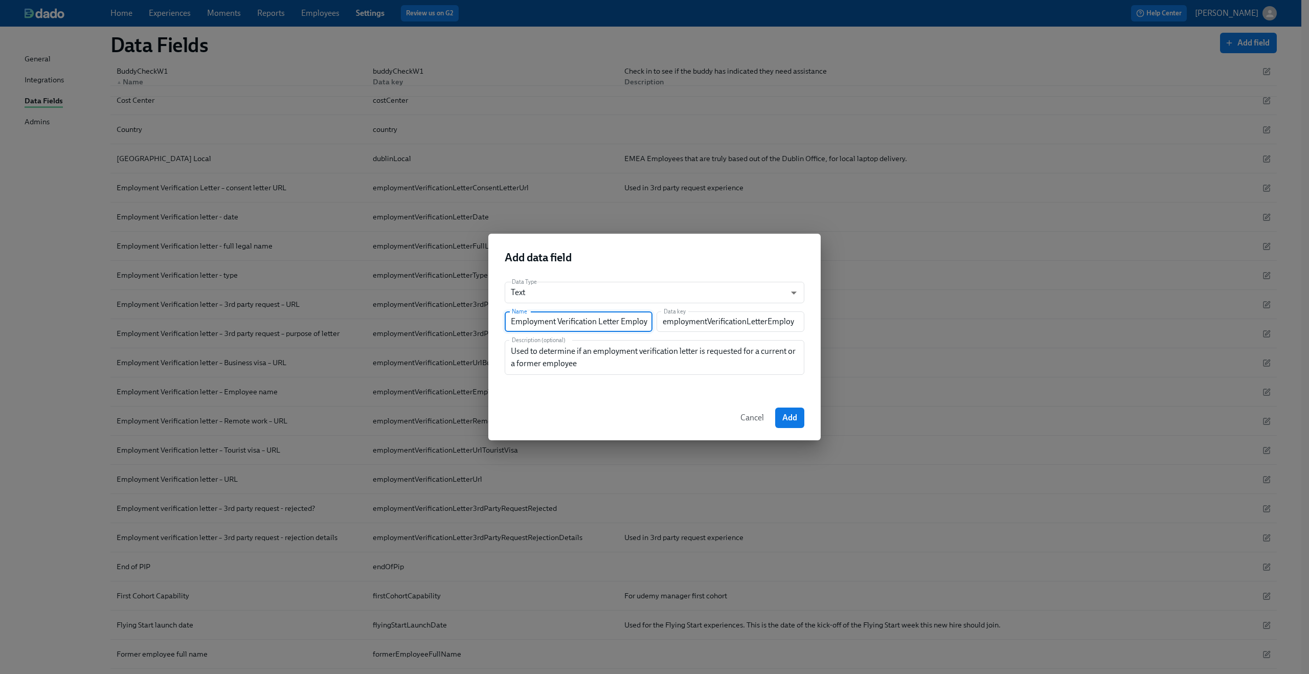
type input "employmentVerificationLetterEmploym"
type input "Employment Verification Letter Employme"
type input "employmentVerificationLetterEmployme"
type input "Employment Verification Letter Employmen"
type input "employmentVerificationLetterEmploymen"
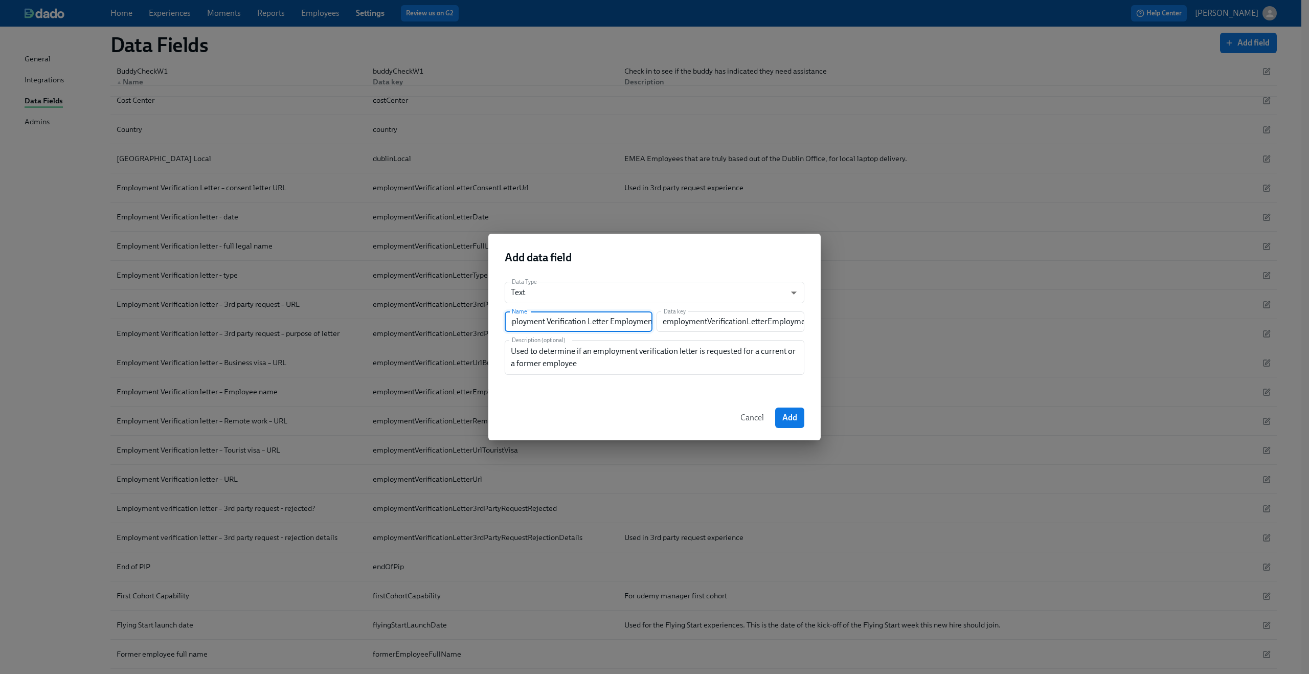
type input "Employment Verification Letter Employment"
type input "employmentVerificationLetterEmployment"
type input "Employment Verification Letter Employment S"
type input "employmentVerificationLetterEmploymentS"
type input "Employment Verification Letter Employment St"
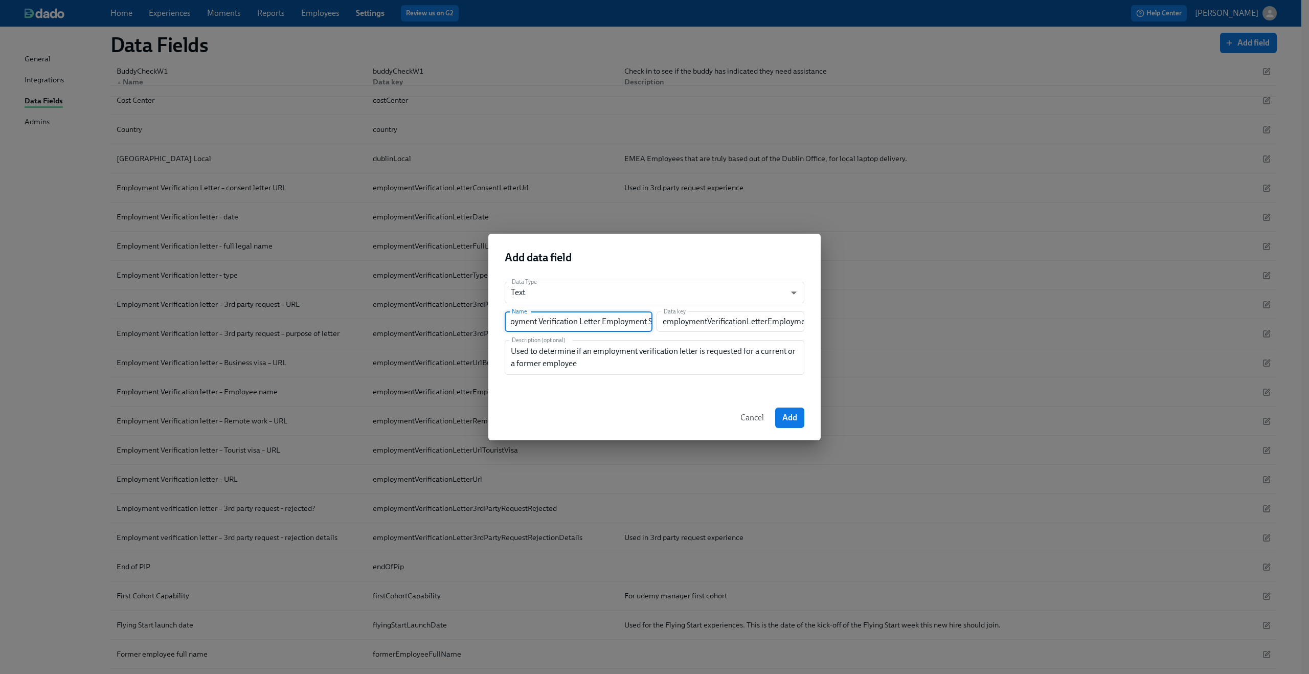
type input "employmentVerificationLetterEmploymentSt"
type input "Employment Verification Letter Employment Stt"
type input "employmentVerificationLetterEmploymentStt"
type input "Employment Verification Letter Employment Sttu"
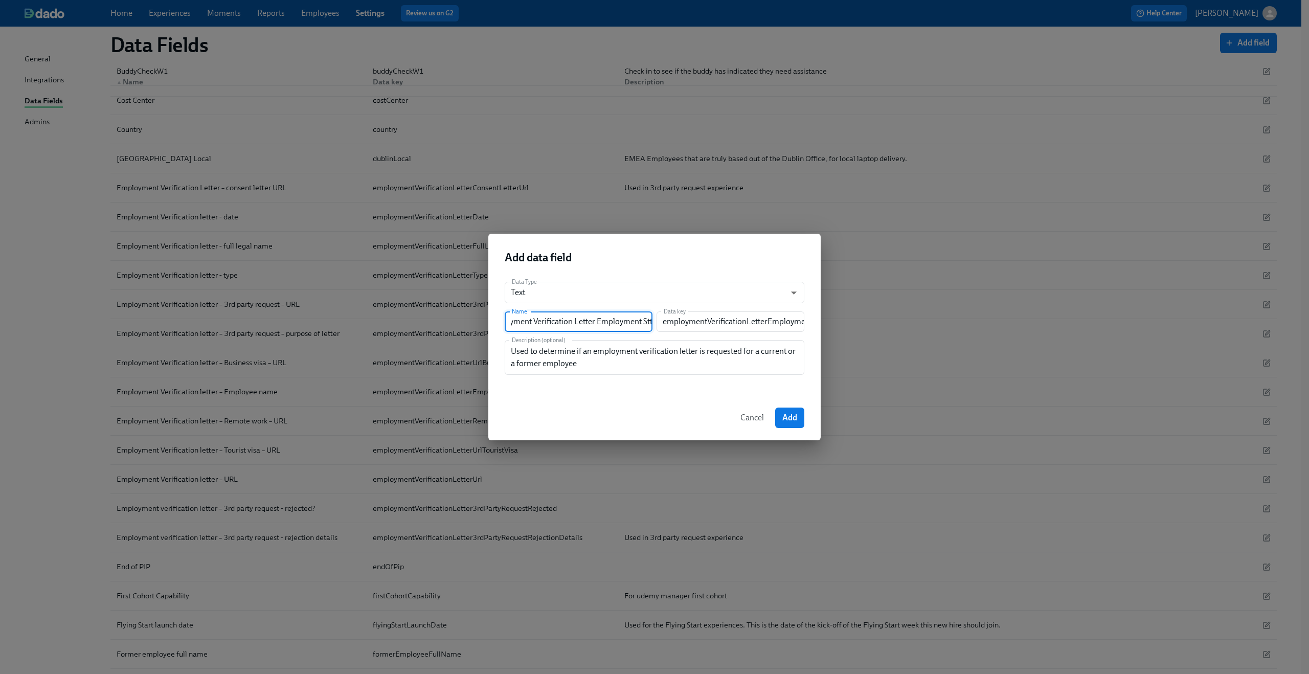
type input "employmentVerificationLetterEmploymentSttu"
type input "Employment Verification Letter Employment Stt"
type input "employmentVerificationLetterEmploymentStt"
type input "Employment Verification Letter Employment St"
type input "employmentVerificationLetterEmploymentSt"
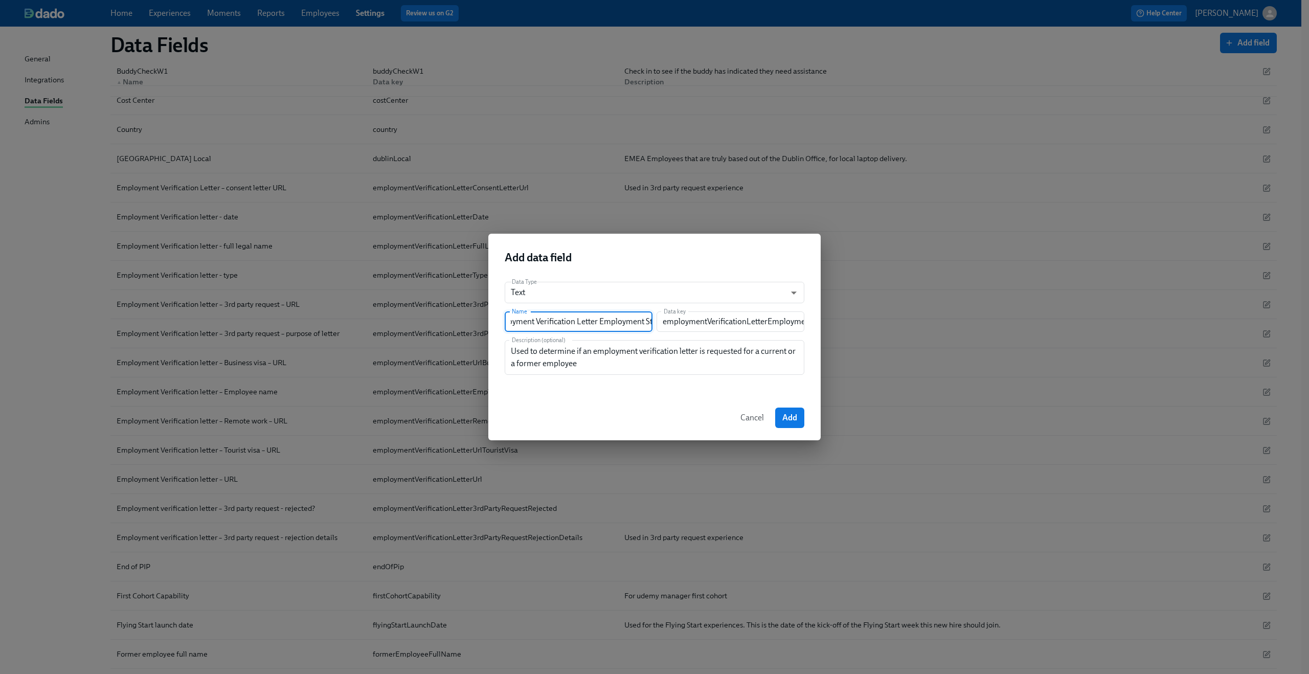
type input "Employment Verification Letter Employment Sta"
type input "employmentVerificationLetterEmploymentSta"
type input "Employment Verification Letter Employment Stat"
type input "employmentVerificationLetterEmploymentStat"
type input "Employment Verification Letter Employment Statu"
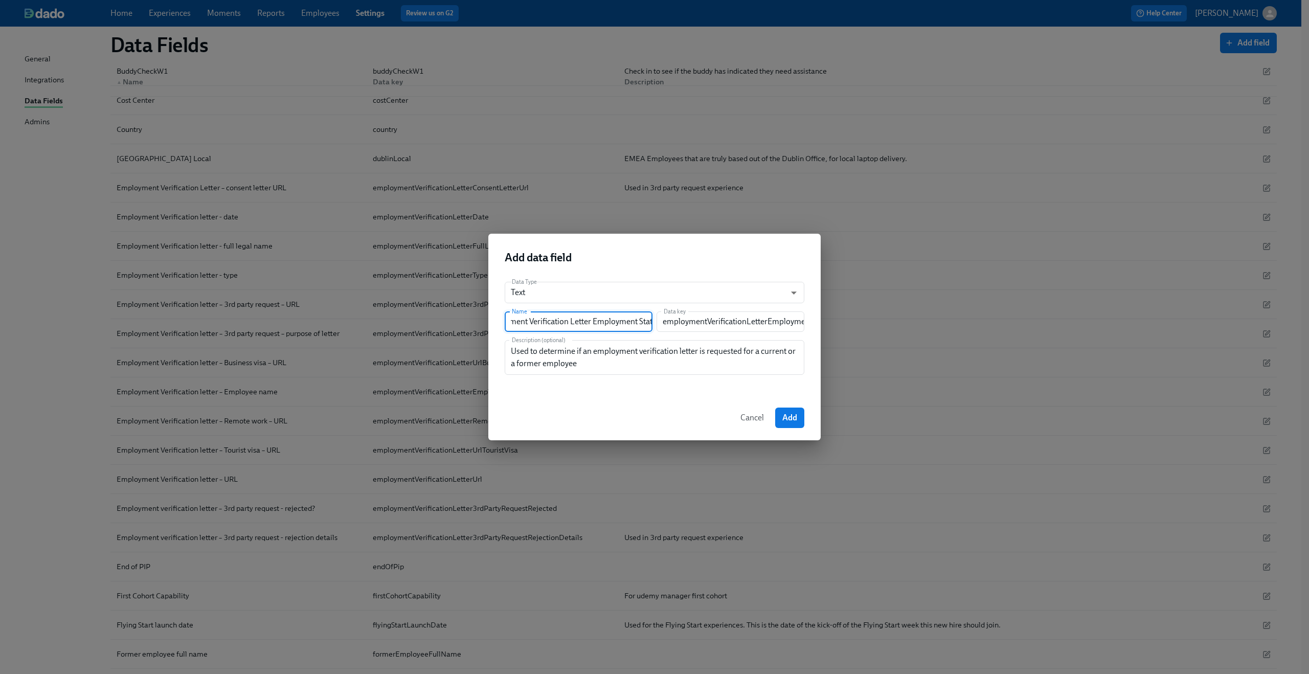
type input "employmentVerificationLetterEmploymentStatu"
type input "Employment Verification Letter Employment Status"
type input "employmentVerificationLetterEmploymentStatus"
type input "Employment Verification Letter Employment Status"
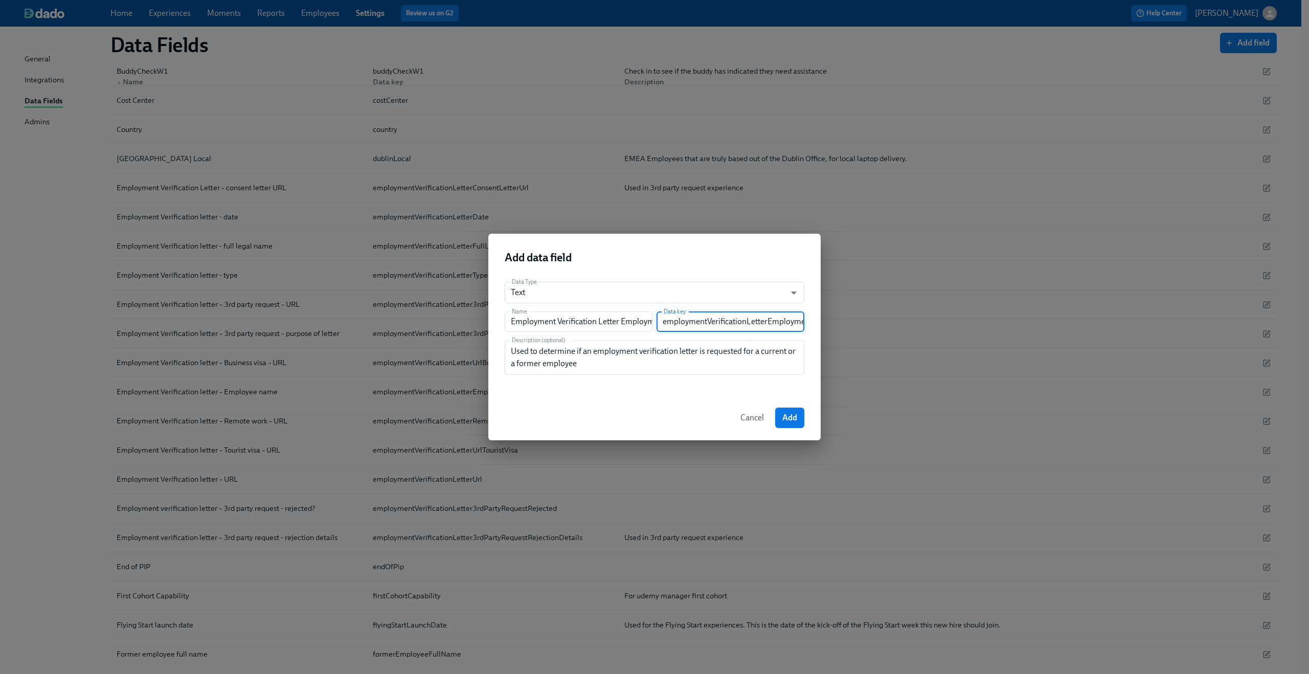
scroll to position [0, 30]
drag, startPoint x: 677, startPoint y: 321, endPoint x: 839, endPoint y: 322, distance: 162.6
click at [839, 322] on div "Add data field Data Type Text string ​ Name Employment Verification Letter Empl…" at bounding box center [654, 337] width 1309 height 674
drag, startPoint x: 627, startPoint y: 323, endPoint x: 681, endPoint y: 325, distance: 54.2
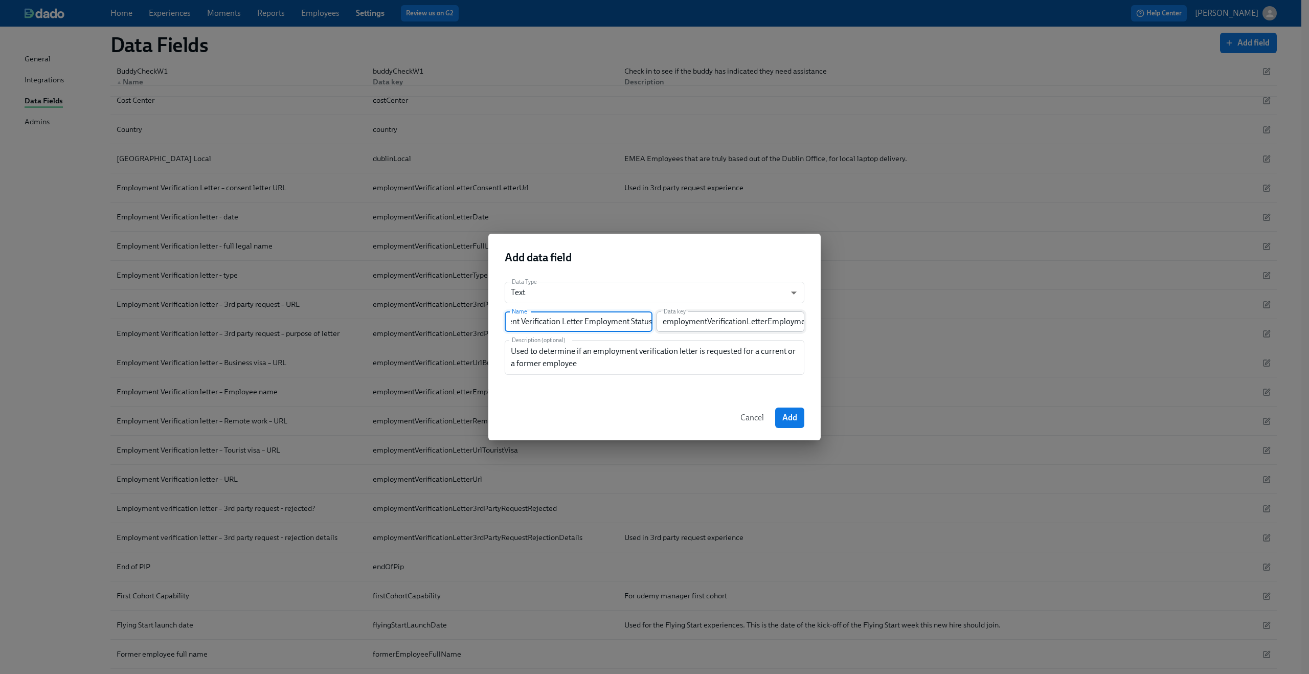
click at [681, 325] on div "Name Employment Verification Letter Employment Status Name Data key employmentV…" at bounding box center [655, 321] width 300 height 20
click at [646, 317] on input "Employment Verification Letter Employment Status" at bounding box center [579, 321] width 148 height 20
drag, startPoint x: 651, startPoint y: 321, endPoint x: 691, endPoint y: 317, distance: 40.7
click at [691, 317] on div "Name Employment Verification Letter Employment Status Name Data key employmentV…" at bounding box center [655, 321] width 300 height 20
drag, startPoint x: 634, startPoint y: 320, endPoint x: 697, endPoint y: 315, distance: 63.1
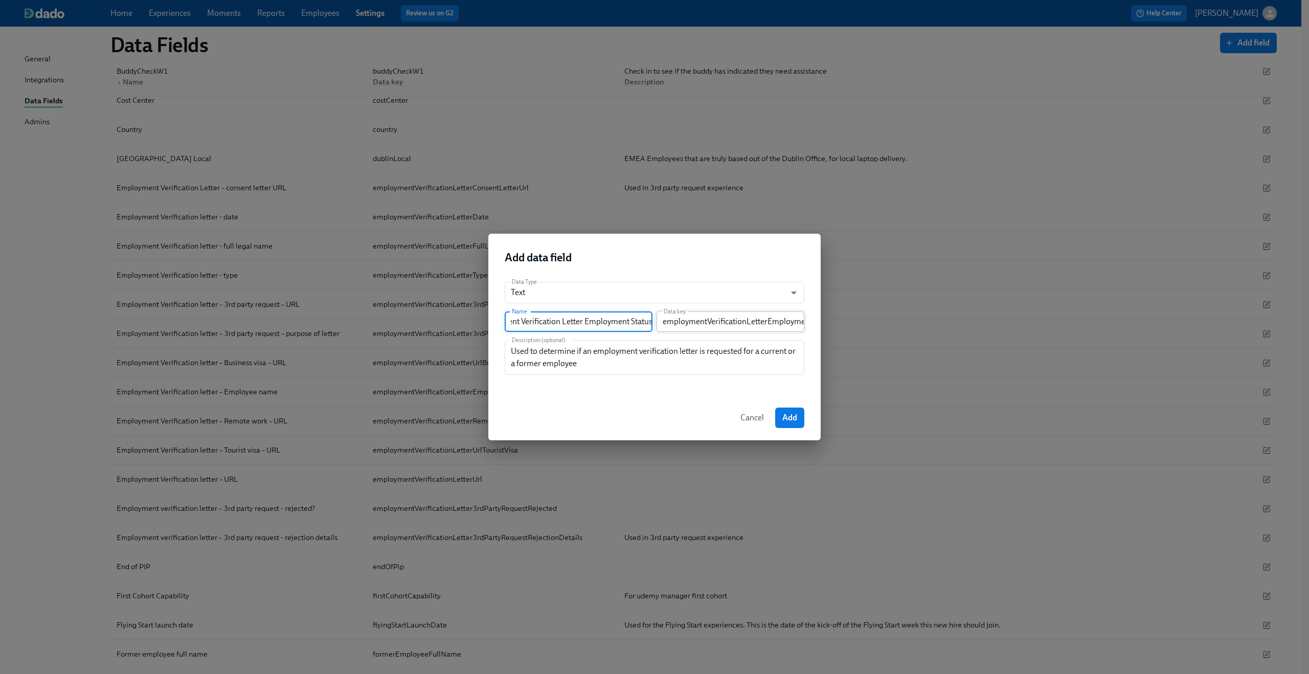
click at [697, 315] on div "Name Employment Verification Letter Employment Status Name Data key employmentV…" at bounding box center [655, 321] width 300 height 20
click at [626, 328] on input "Employment Verification Letter Employment Status" at bounding box center [579, 321] width 148 height 20
drag, startPoint x: 590, startPoint y: 323, endPoint x: 459, endPoint y: 315, distance: 131.7
click at [459, 315] on div "Add data field Data Type Text string ​ Name Employment Verification Letter Empl…" at bounding box center [654, 337] width 1309 height 674
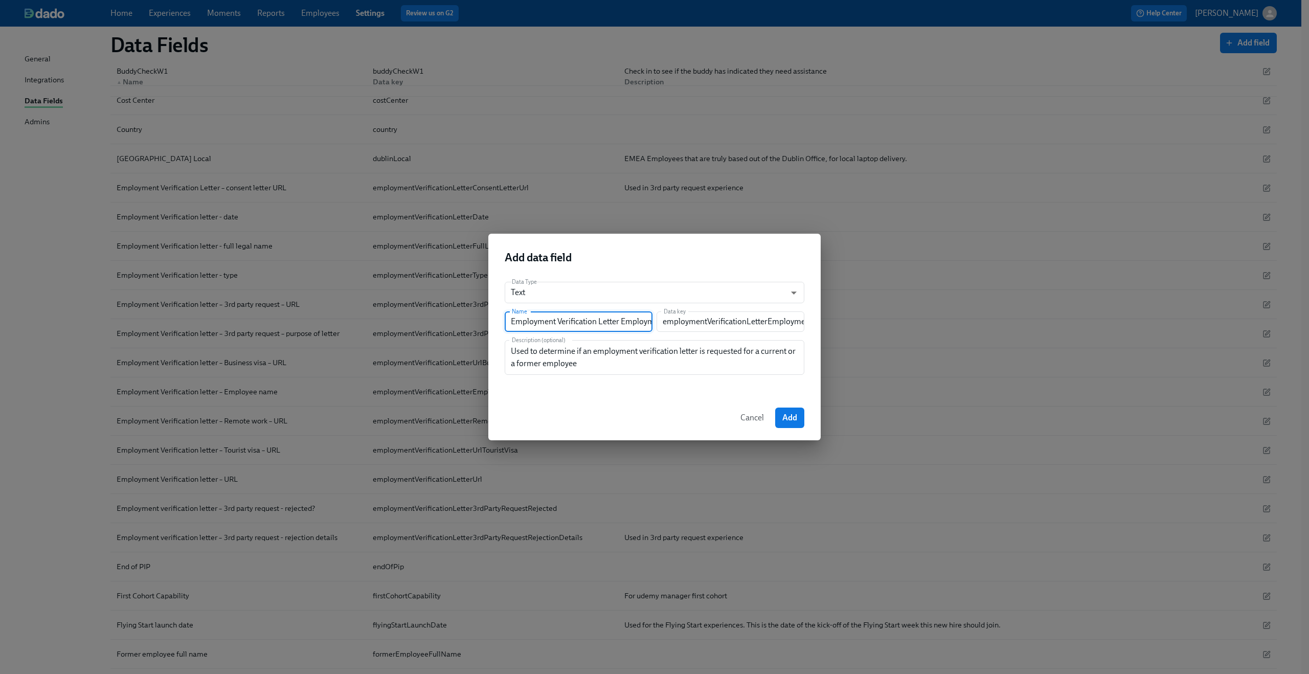
click at [518, 319] on input "Employment Verification Letter Employment Status" at bounding box center [579, 321] width 148 height 20
drag, startPoint x: 513, startPoint y: 320, endPoint x: 654, endPoint y: 341, distance: 141.6
click at [654, 341] on div "Data Type Text string ​ Name Employment Verification Letter Employment Status N…" at bounding box center [654, 335] width 332 height 122
click at [685, 371] on div "Used to determine if an employment verification letter is requested for a curre…" at bounding box center [655, 357] width 300 height 35
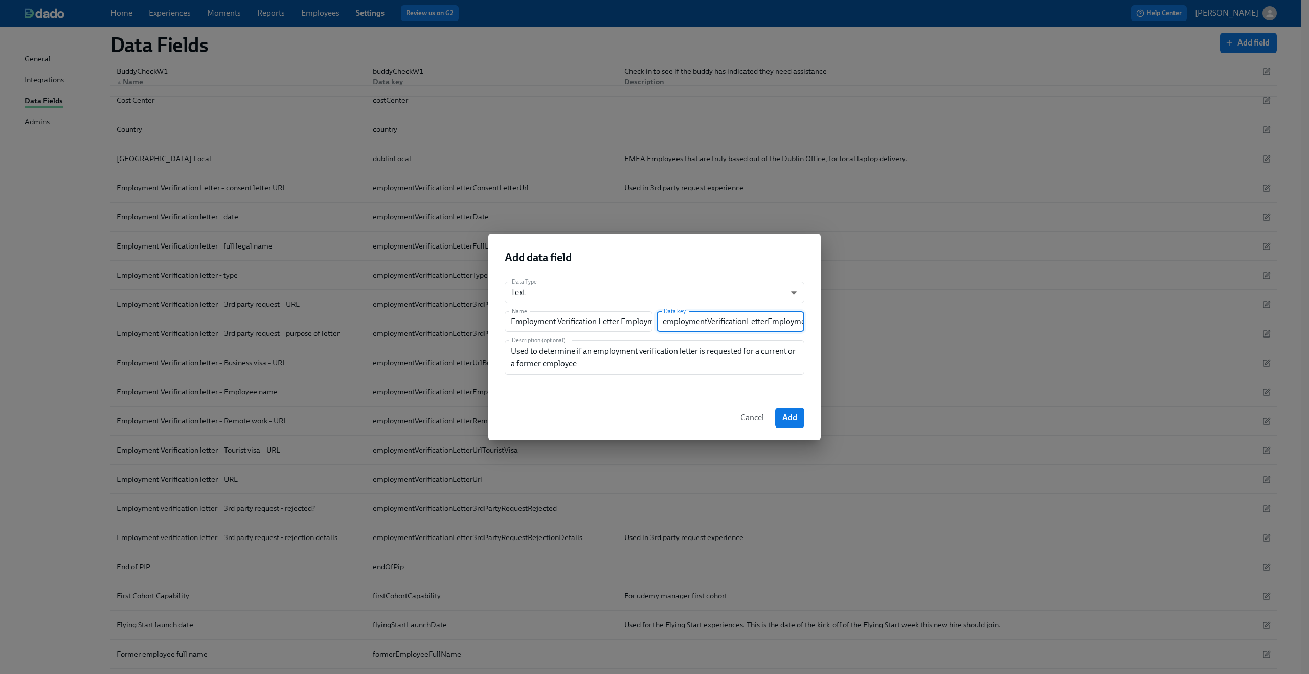
scroll to position [0, 30]
drag, startPoint x: 695, startPoint y: 329, endPoint x: 832, endPoint y: 328, distance: 137.1
click at [832, 328] on div "Add data field Data Type Text string ​ Name Employment Verification Letter Empl…" at bounding box center [654, 337] width 1309 height 674
click at [688, 371] on div "Used to determine if an employment verification letter is requested for a curre…" at bounding box center [655, 357] width 300 height 35
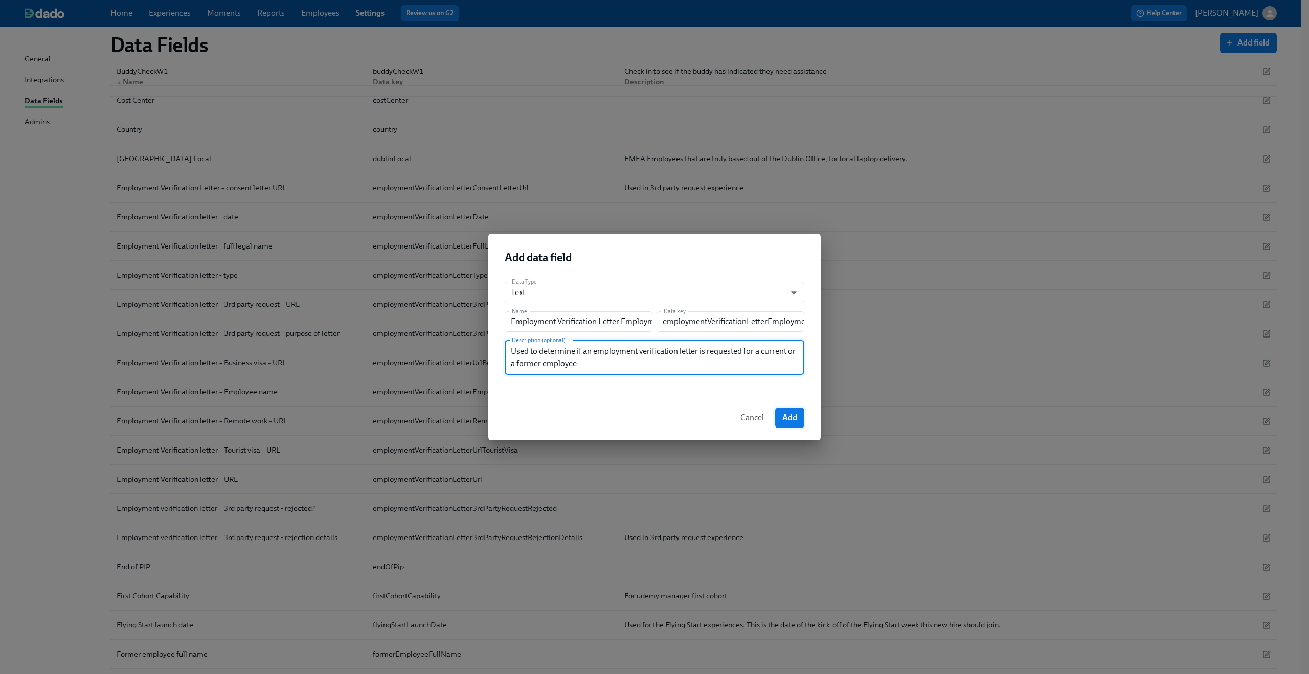
click at [796, 413] on span "Add" at bounding box center [790, 418] width 15 height 10
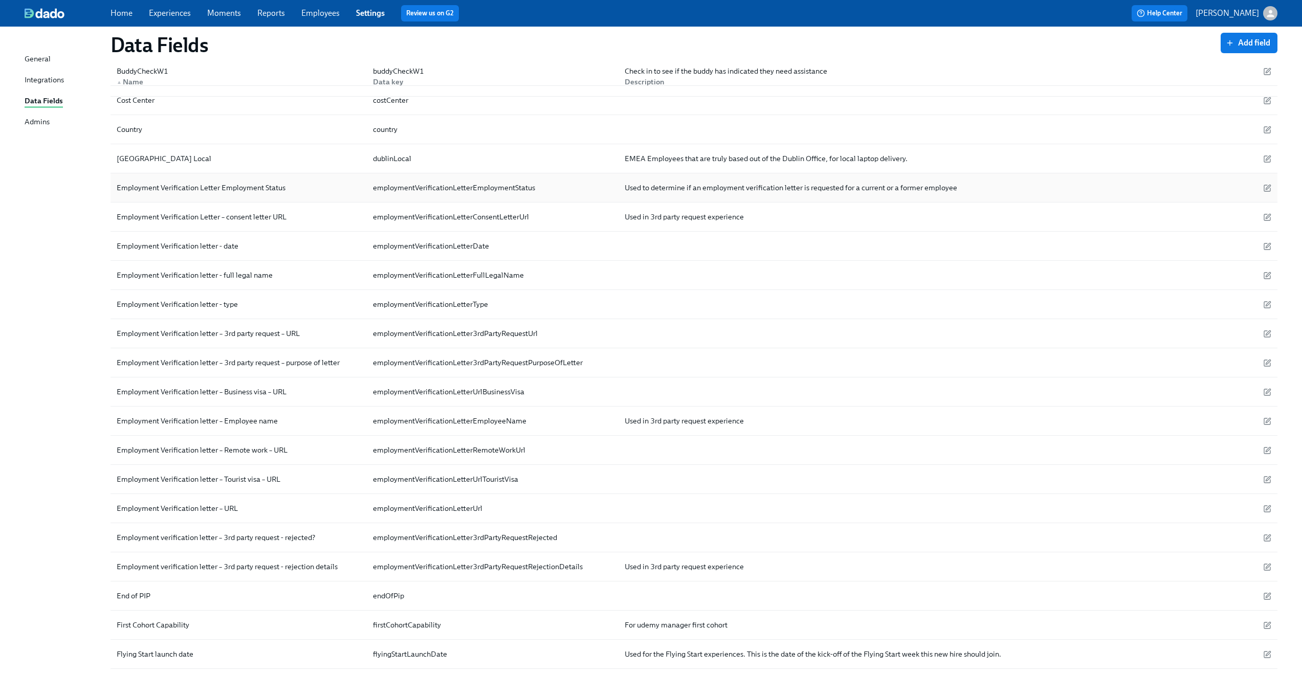
click at [256, 193] on div "Employment Verification Letter Employment Status" at bounding box center [201, 188] width 177 height 12
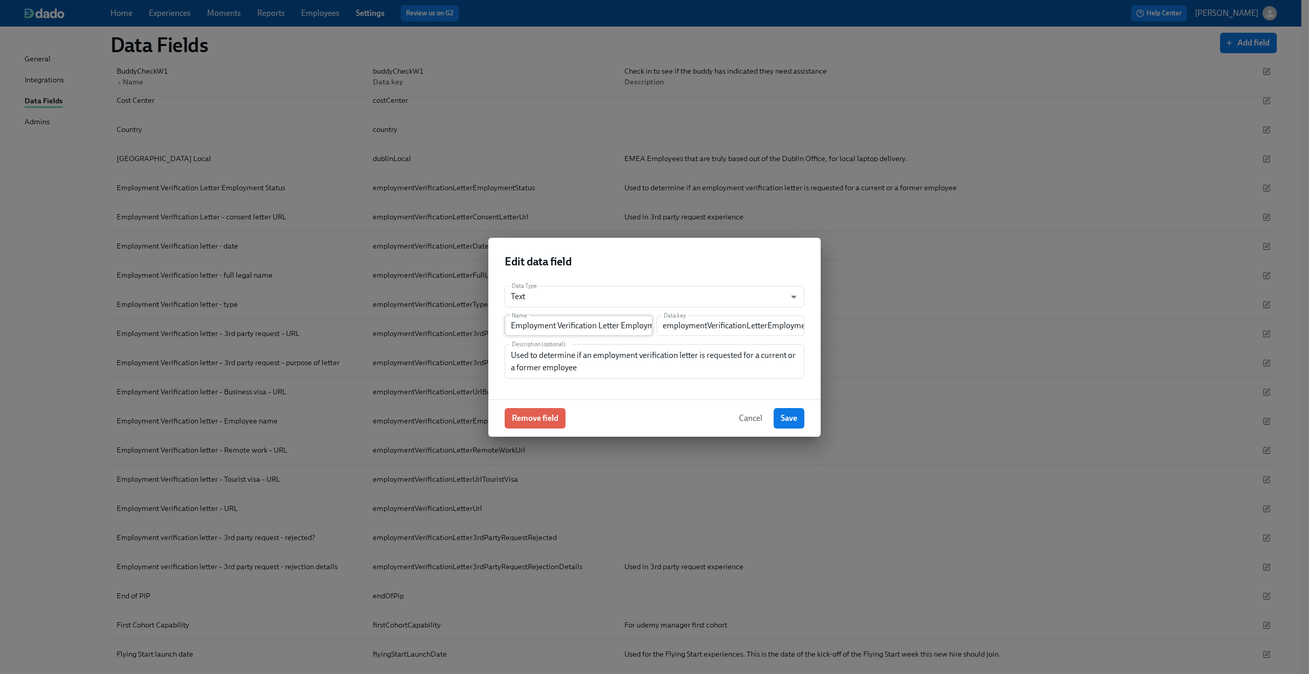
click at [625, 327] on input "Employment Verification Letter Employment Status" at bounding box center [579, 326] width 148 height 20
click at [621, 327] on input "Employment Verification Letter Employment Status" at bounding box center [579, 326] width 148 height 20
drag, startPoint x: 550, startPoint y: 322, endPoint x: 676, endPoint y: 325, distance: 125.3
click at [676, 325] on div "Name Employment Verification Letter - Employment Status Name Data key employmen…" at bounding box center [655, 326] width 300 height 20
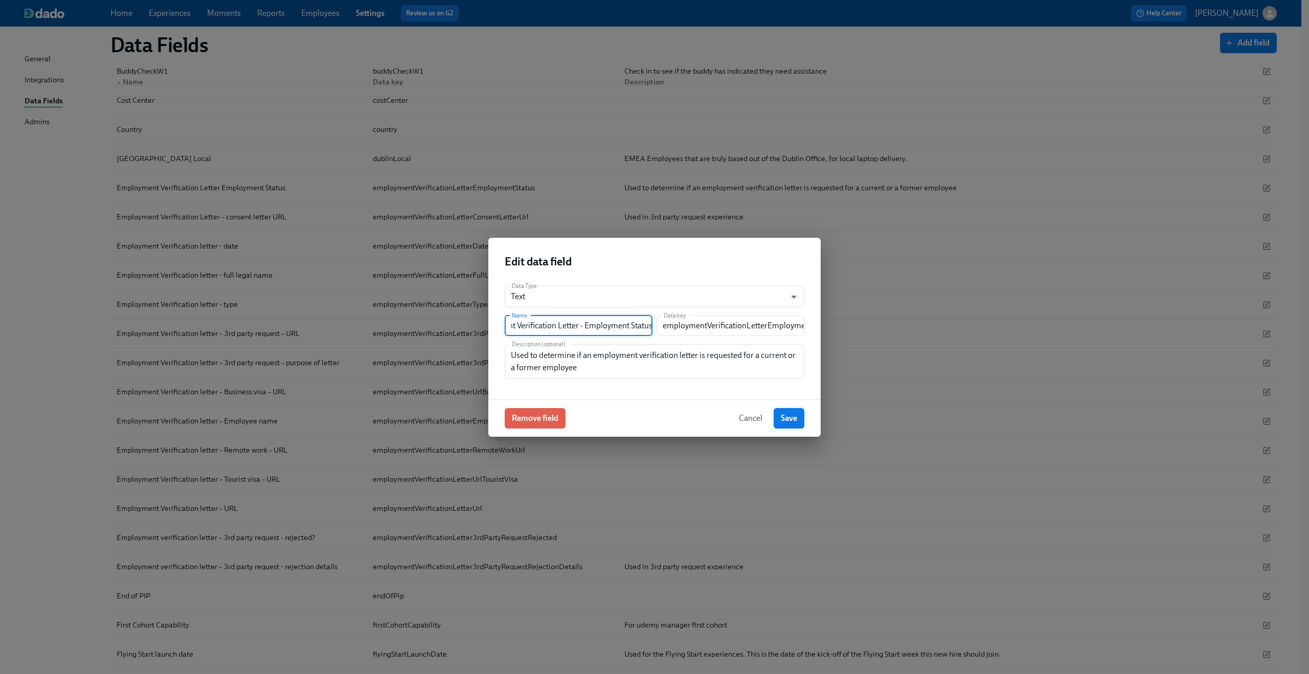
type input "Employment Verification Letter - Employment Status"
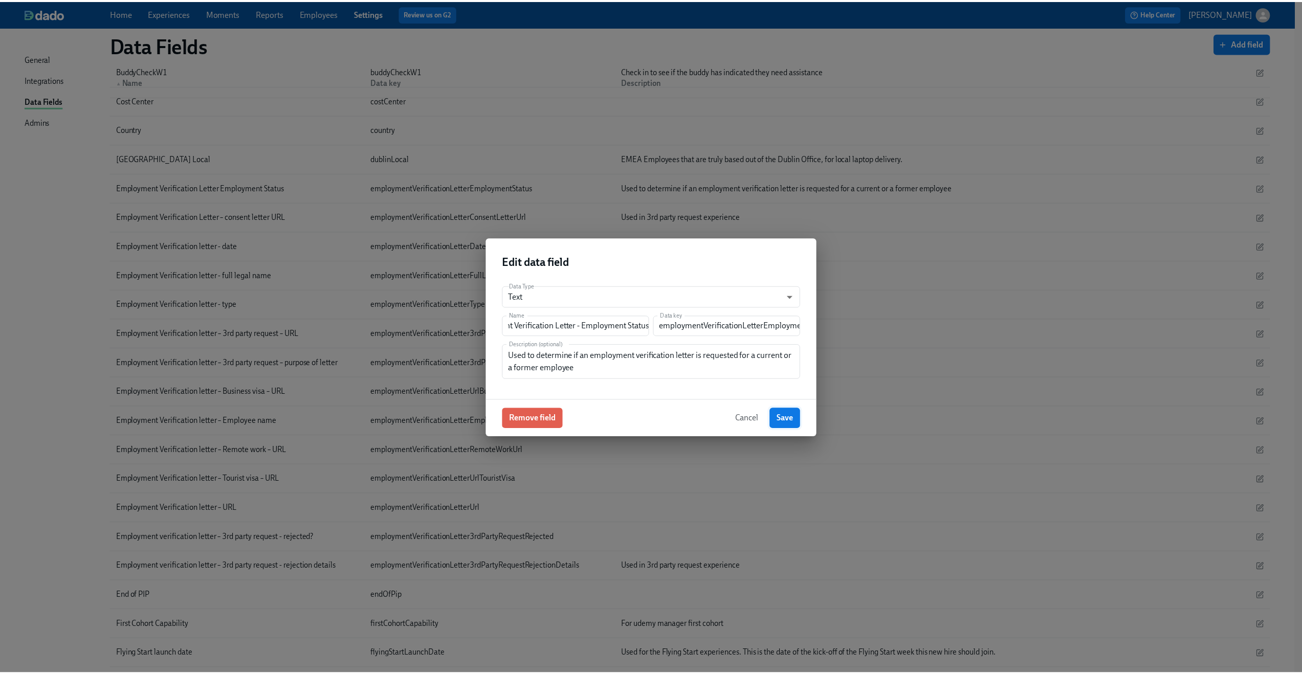
scroll to position [0, 0]
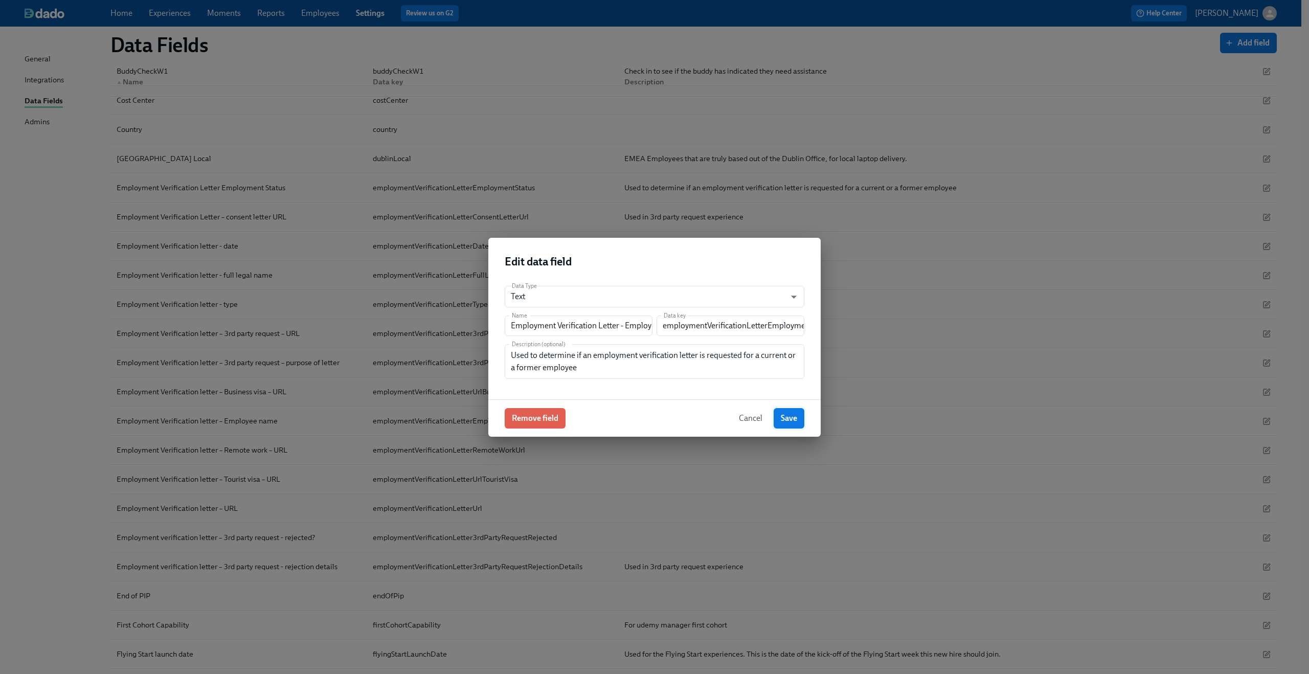
click at [804, 421] on button "Save" at bounding box center [789, 418] width 31 height 20
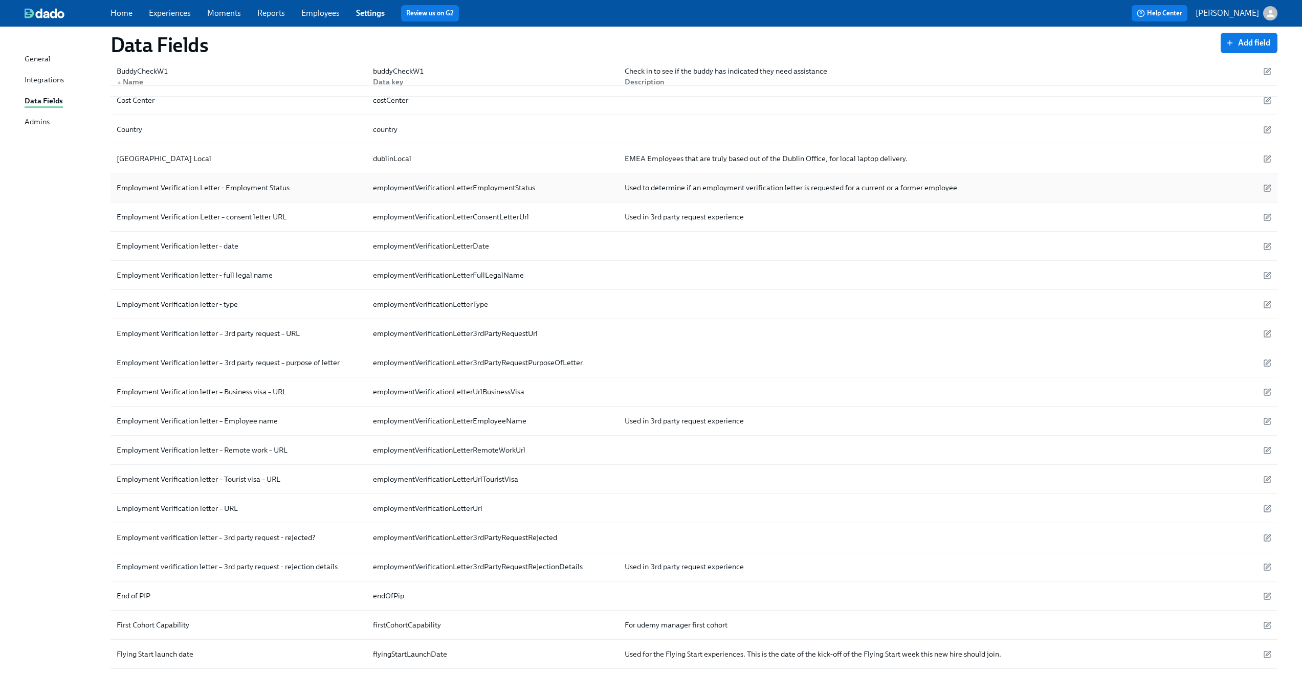
click at [695, 186] on div "Used to determine if an employment verification letter is requested for a curre…" at bounding box center [790, 188] width 341 height 12
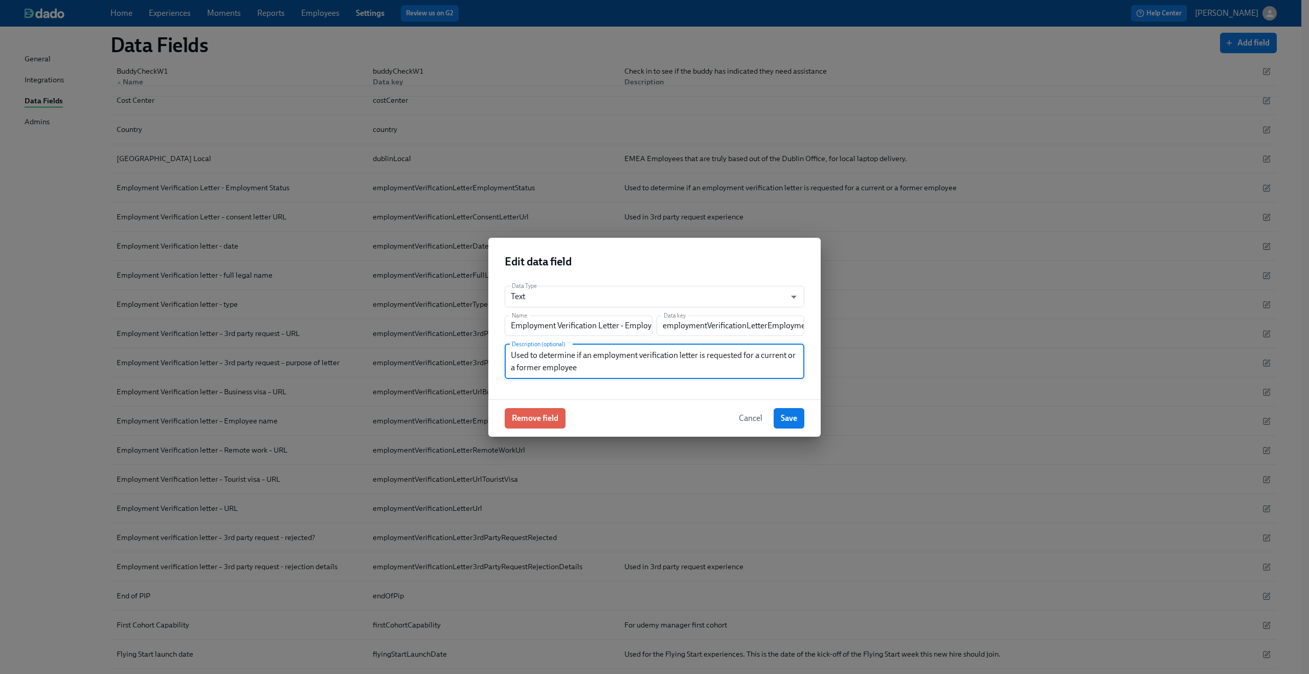
click at [610, 366] on textarea "Used to determine if an employment verification letter is requested for a curre…" at bounding box center [654, 361] width 287 height 25
type textarea "Used to determine if an employment verification letter is requested for a curre…"
click at [790, 416] on span "Save" at bounding box center [789, 418] width 16 height 10
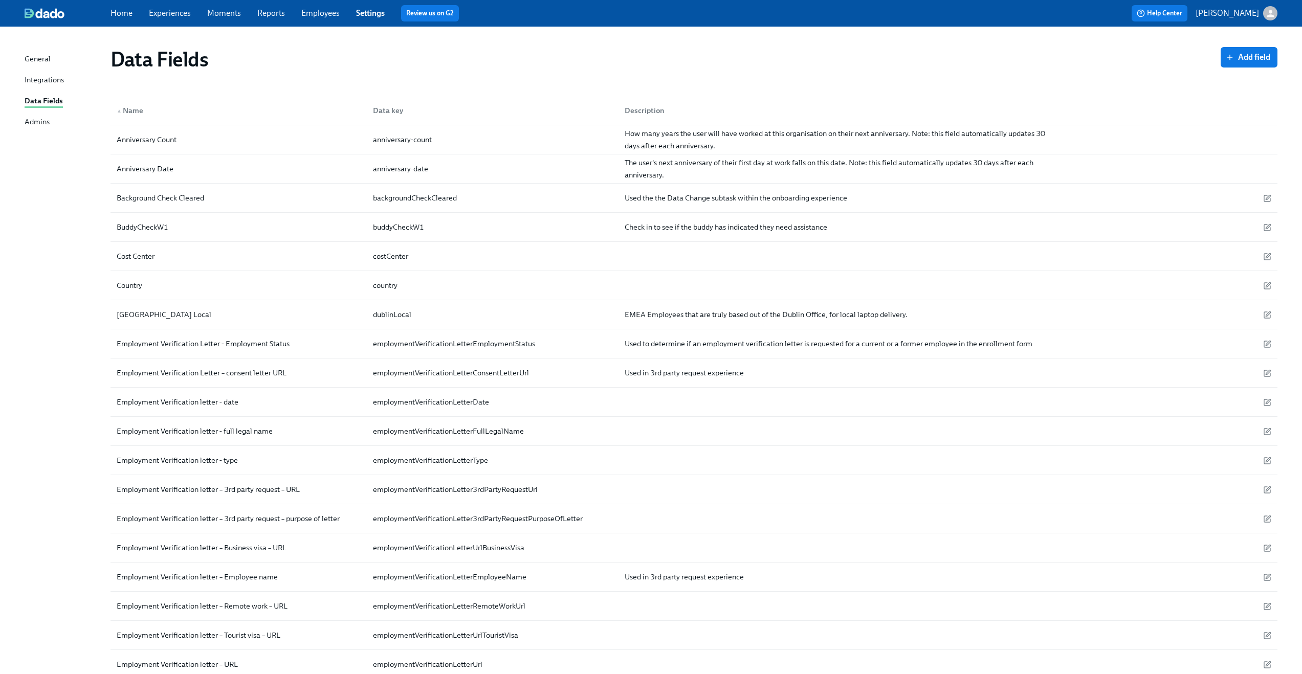
click at [154, 9] on link "Experiences" at bounding box center [170, 13] width 42 height 10
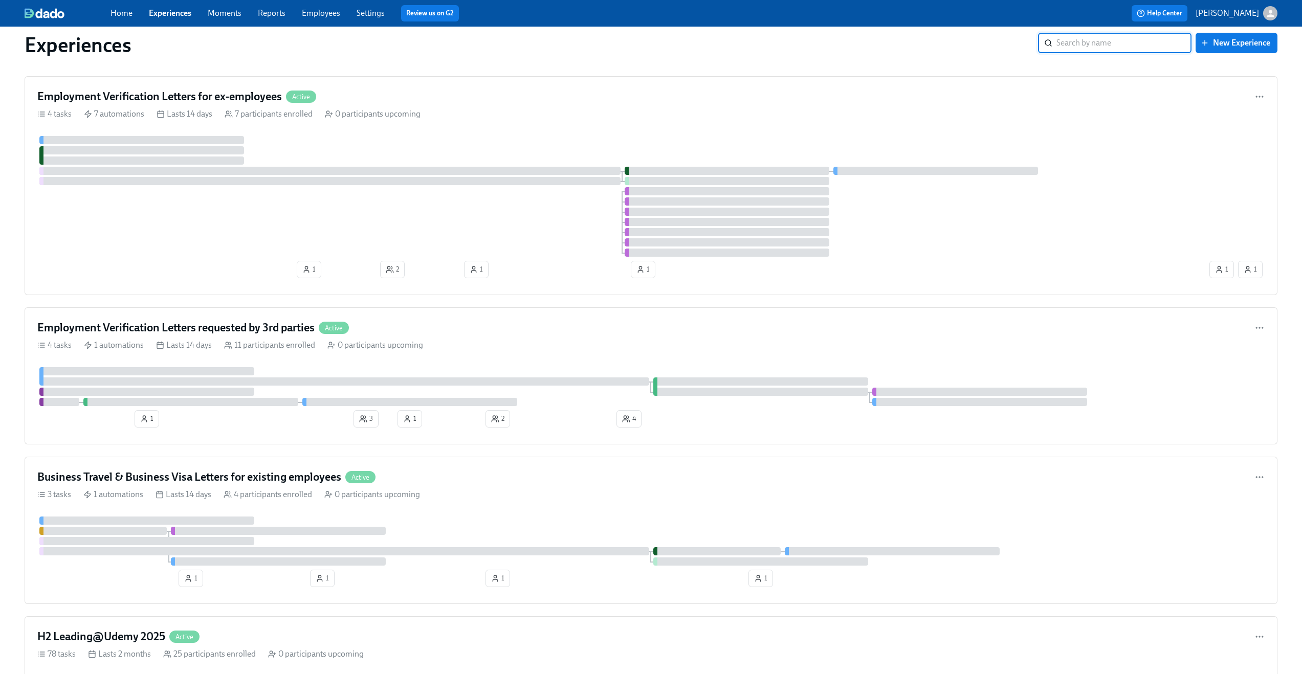
scroll to position [1073, 0]
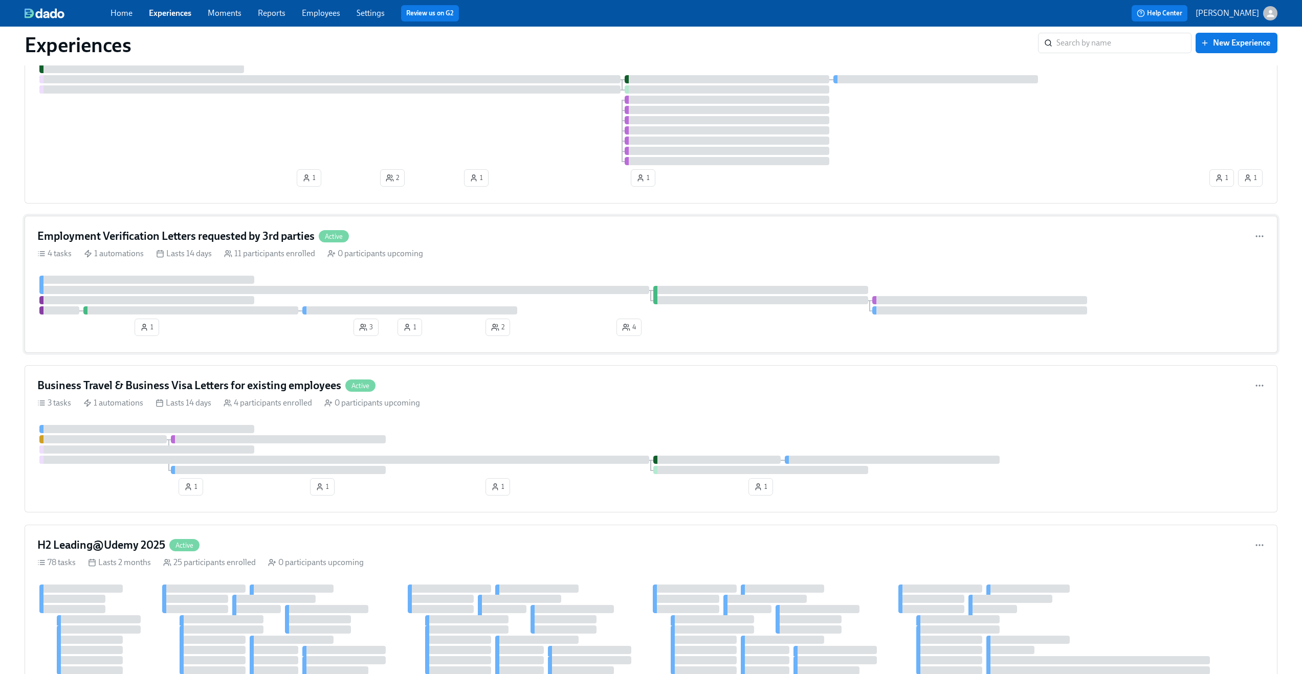
click at [484, 255] on div "4 tasks 1 automations Lasts 14 days 11 participants enrolled 0 participants upc…" at bounding box center [650, 253] width 1227 height 11
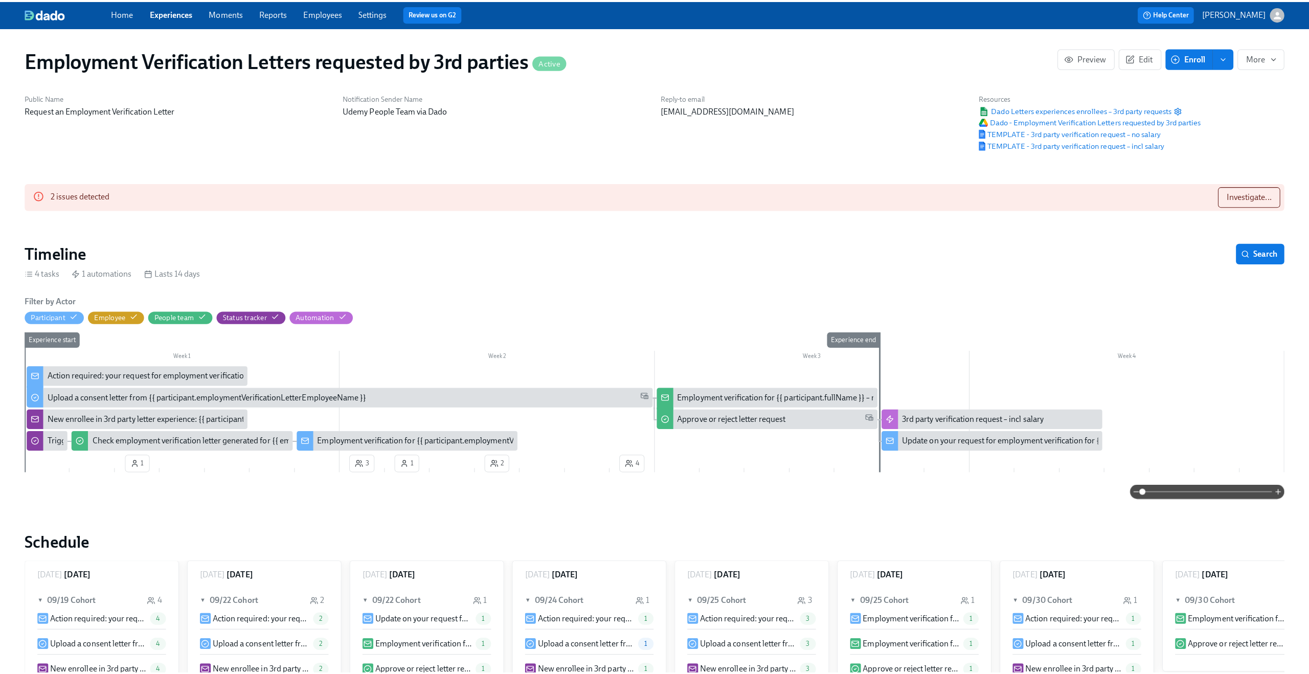
scroll to position [0, 32]
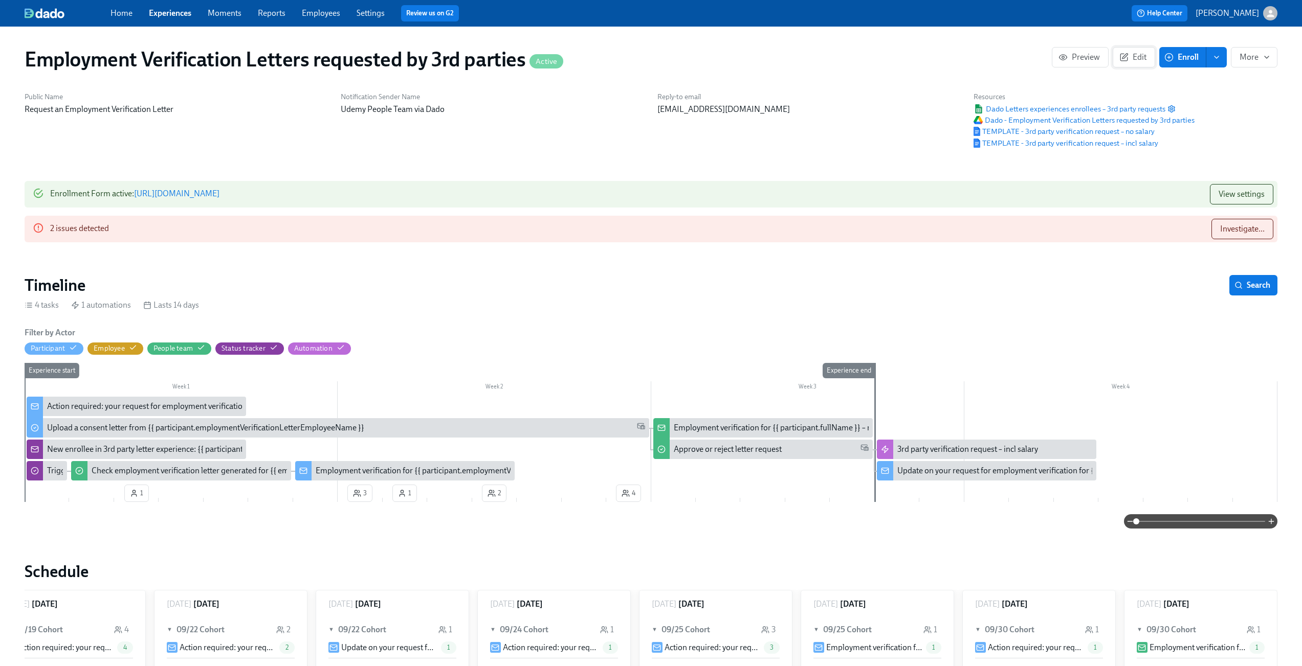
click at [1127, 61] on icon "button" at bounding box center [1123, 57] width 9 height 9
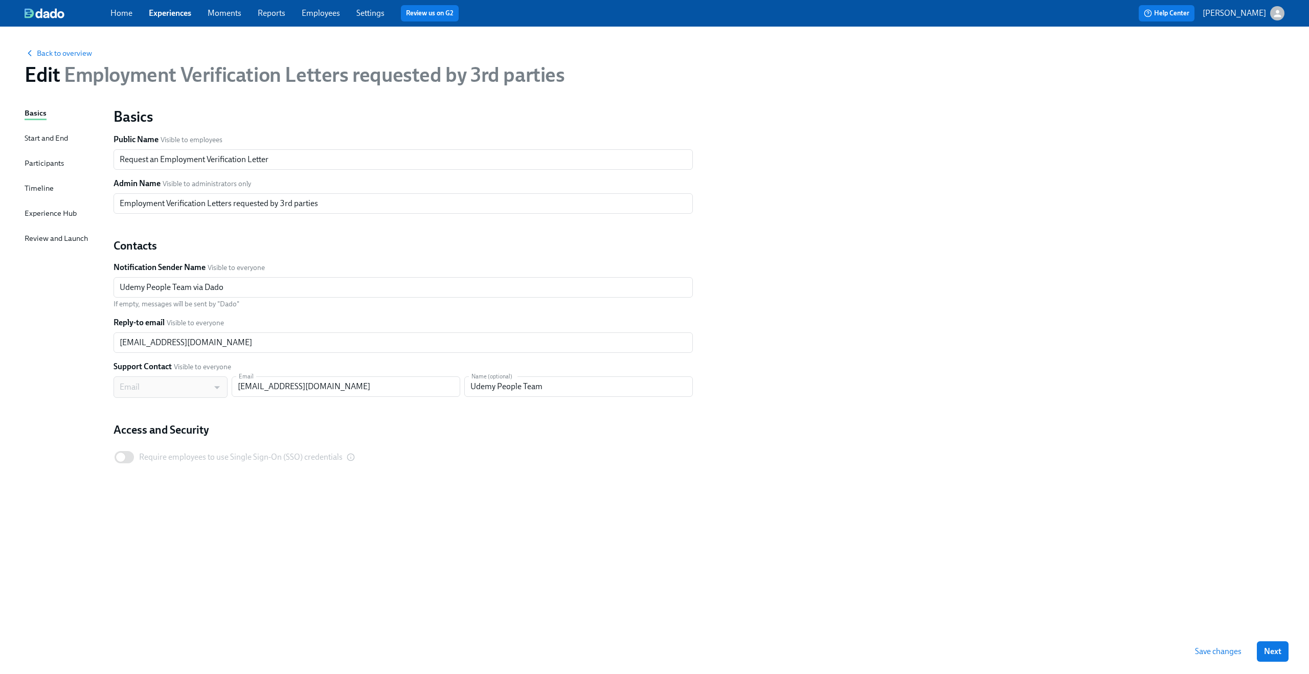
click at [31, 189] on div "Timeline" at bounding box center [39, 188] width 29 height 11
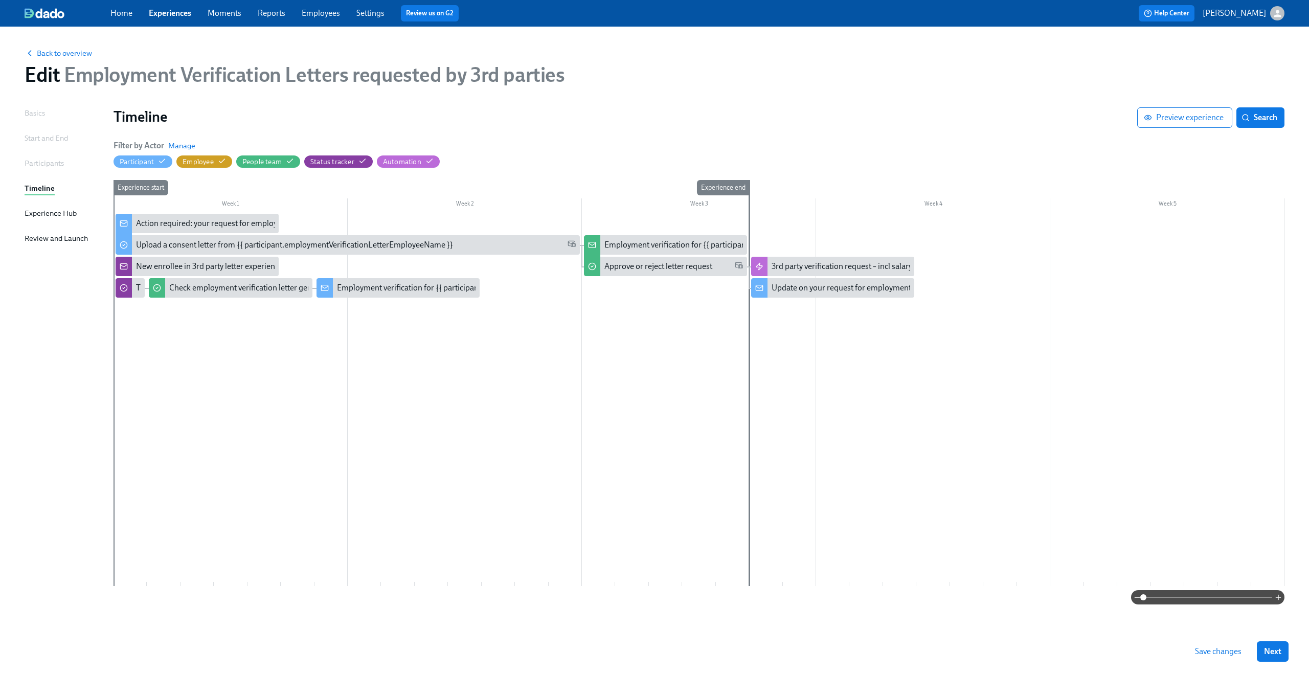
click at [971, 414] on div at bounding box center [699, 400] width 1171 height 372
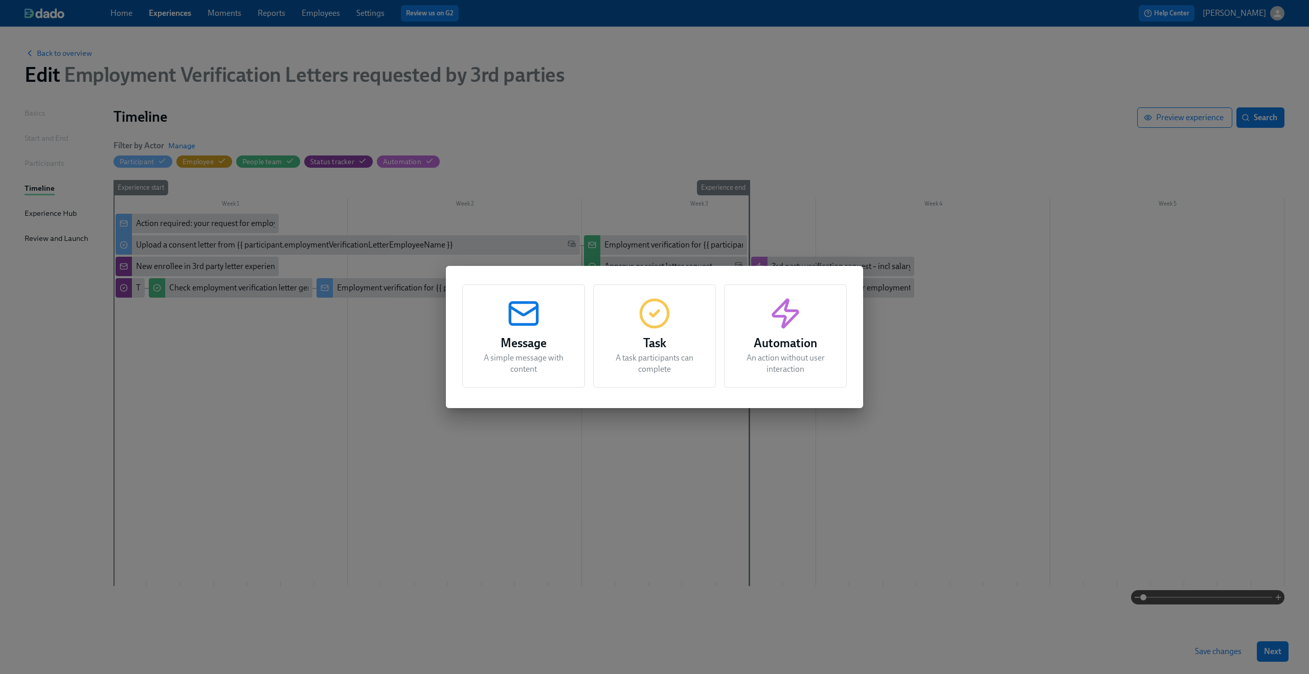
click at [997, 305] on div "Message A simple message with content Task A task participants can complete Aut…" at bounding box center [654, 337] width 1309 height 674
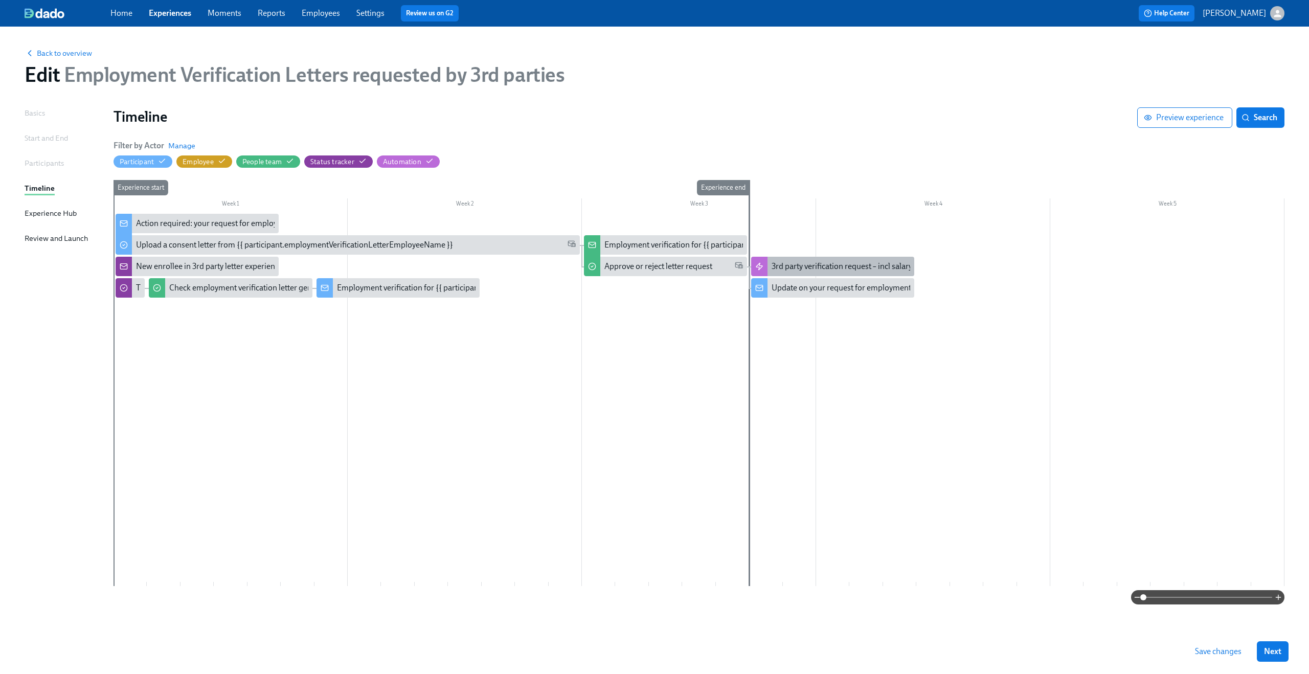
click at [833, 267] on div "3rd party verification request – incl salary" at bounding box center [842, 266] width 141 height 11
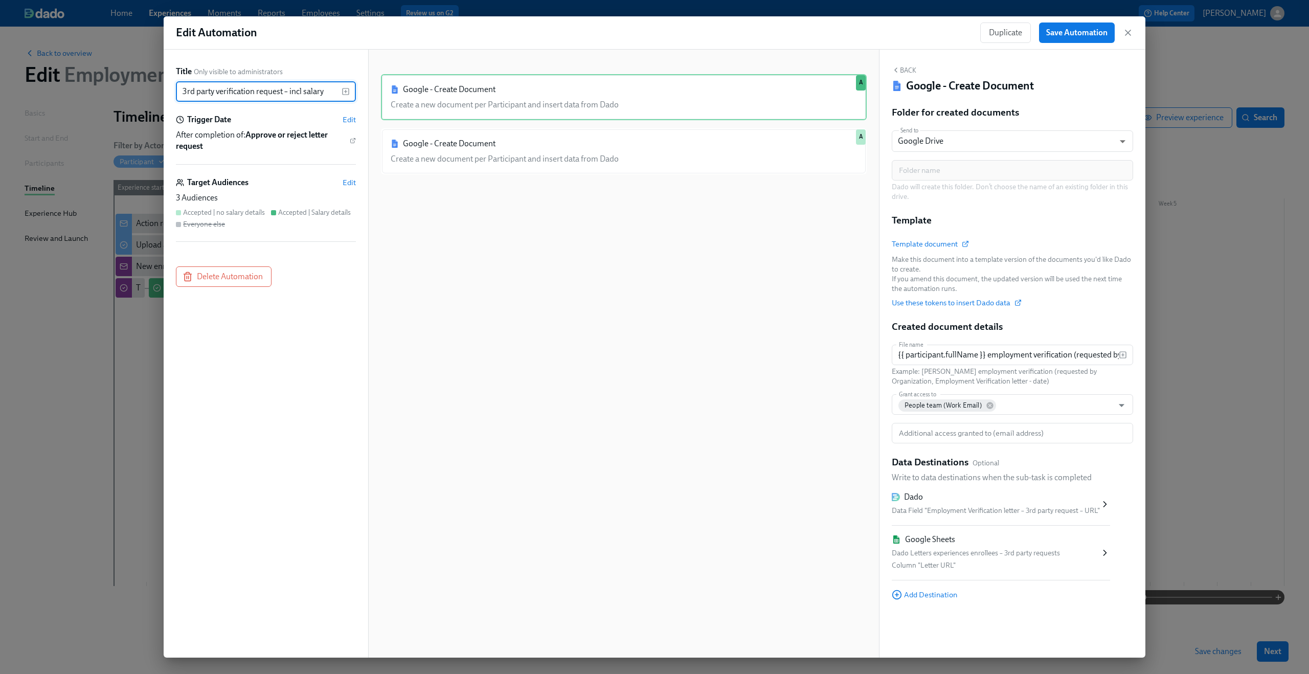
click at [231, 93] on input "3rd party verification request – incl salary" at bounding box center [259, 91] width 166 height 20
type input "Generate Letters"
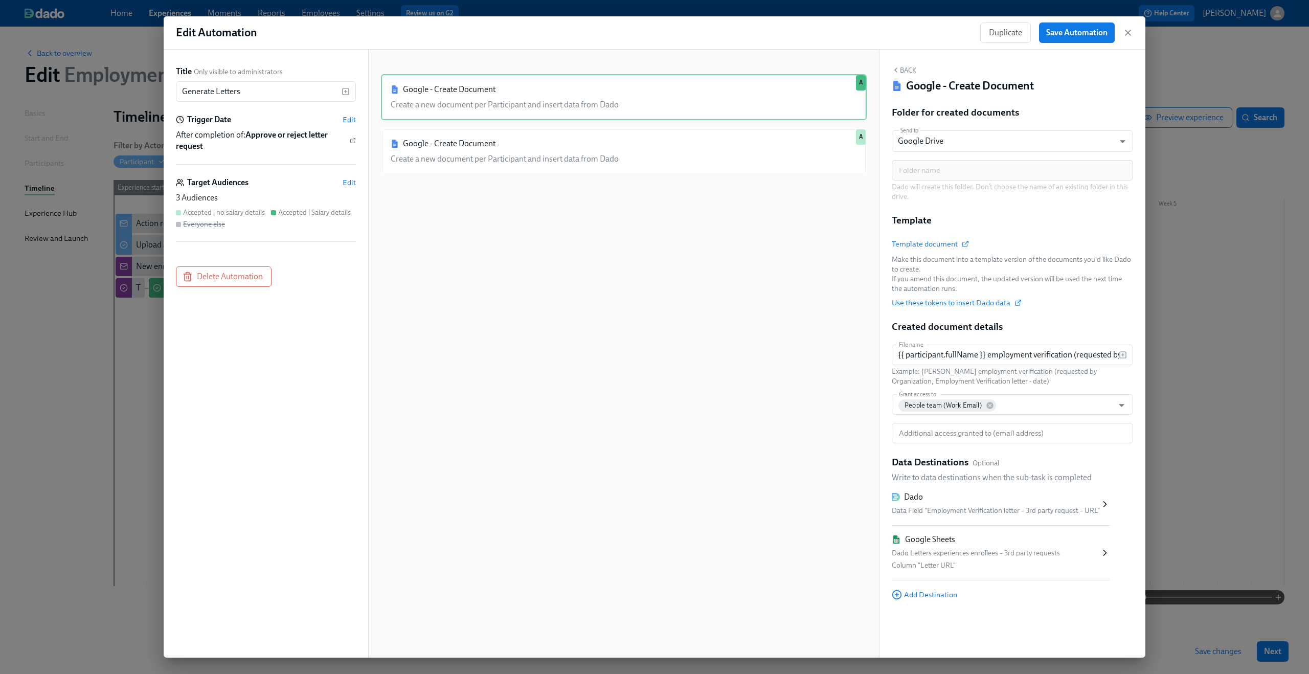
click at [502, 237] on div "Google - Create Document Create a new document per Participant and insert data …" at bounding box center [624, 361] width 486 height 575
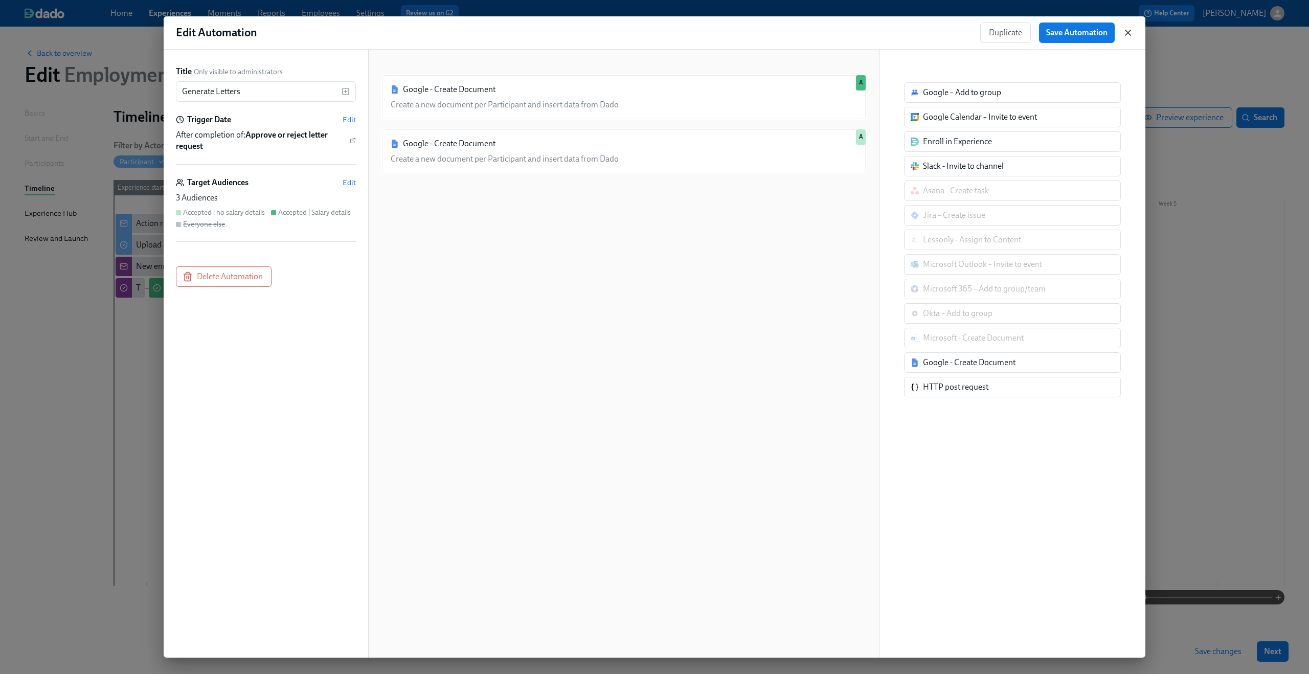
click at [1129, 34] on icon "button" at bounding box center [1128, 33] width 10 height 10
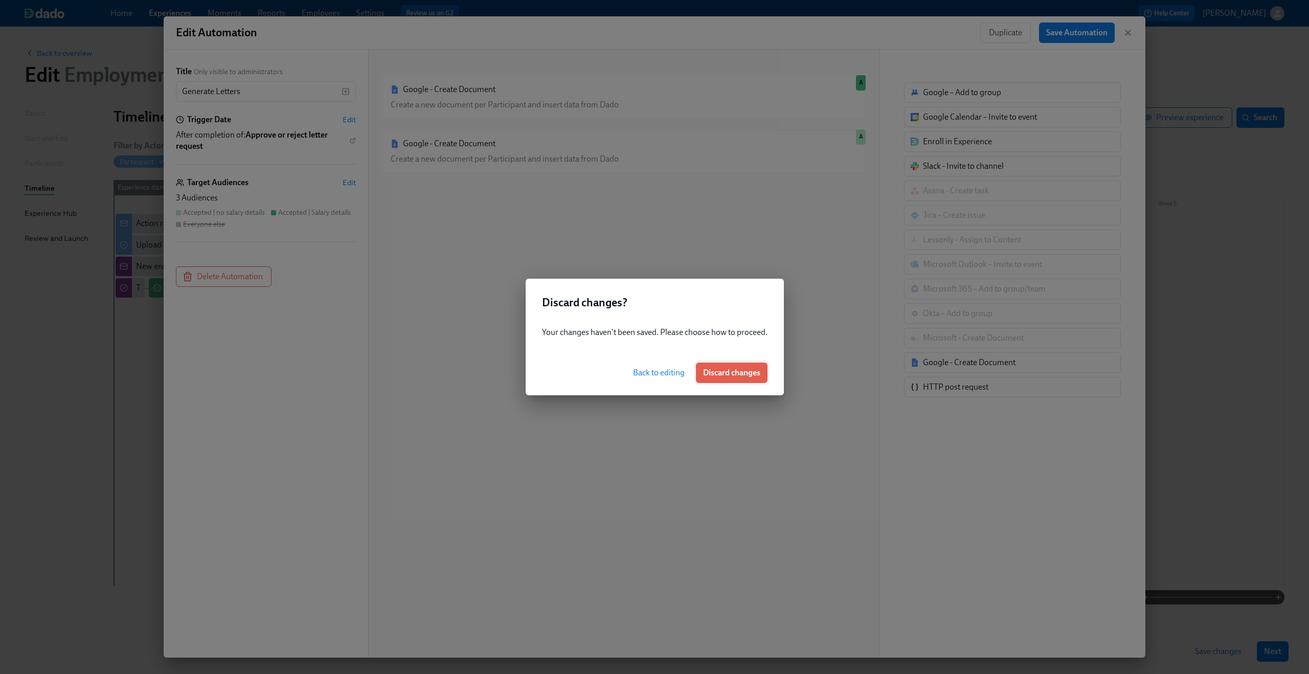
click at [726, 363] on button "Discard changes" at bounding box center [732, 373] width 72 height 20
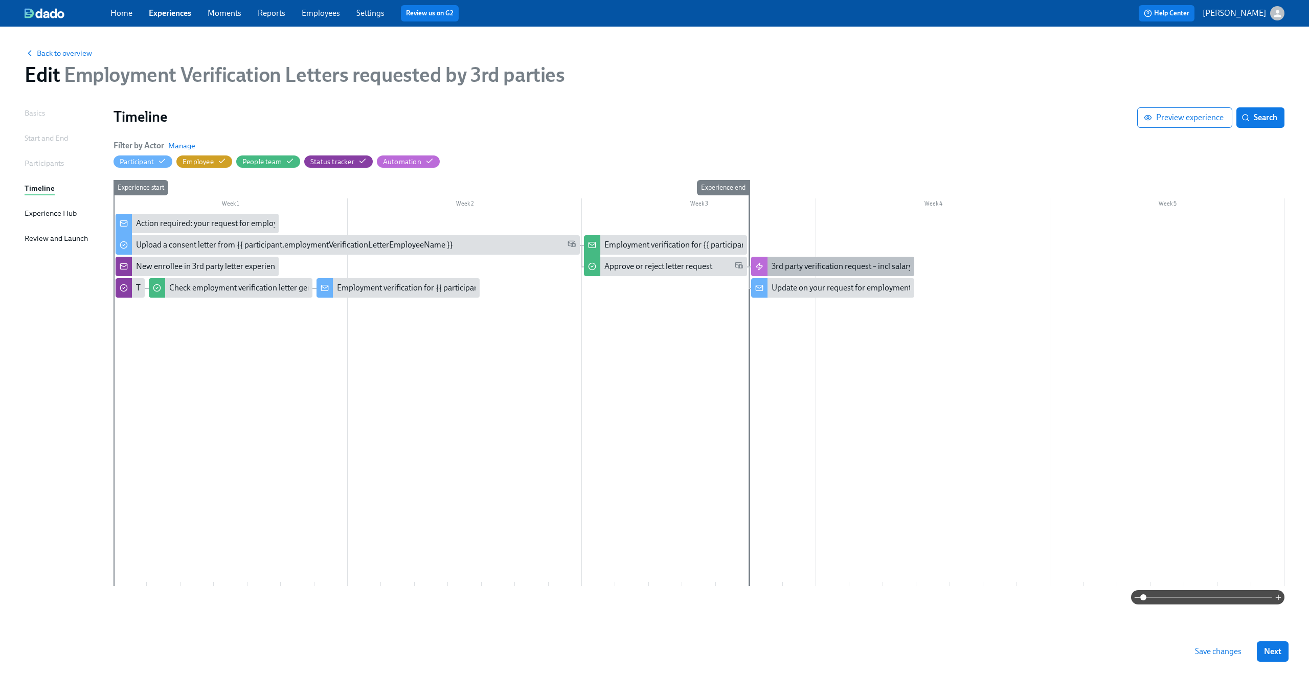
click at [840, 266] on div "3rd party verification request – incl salary" at bounding box center [842, 266] width 141 height 11
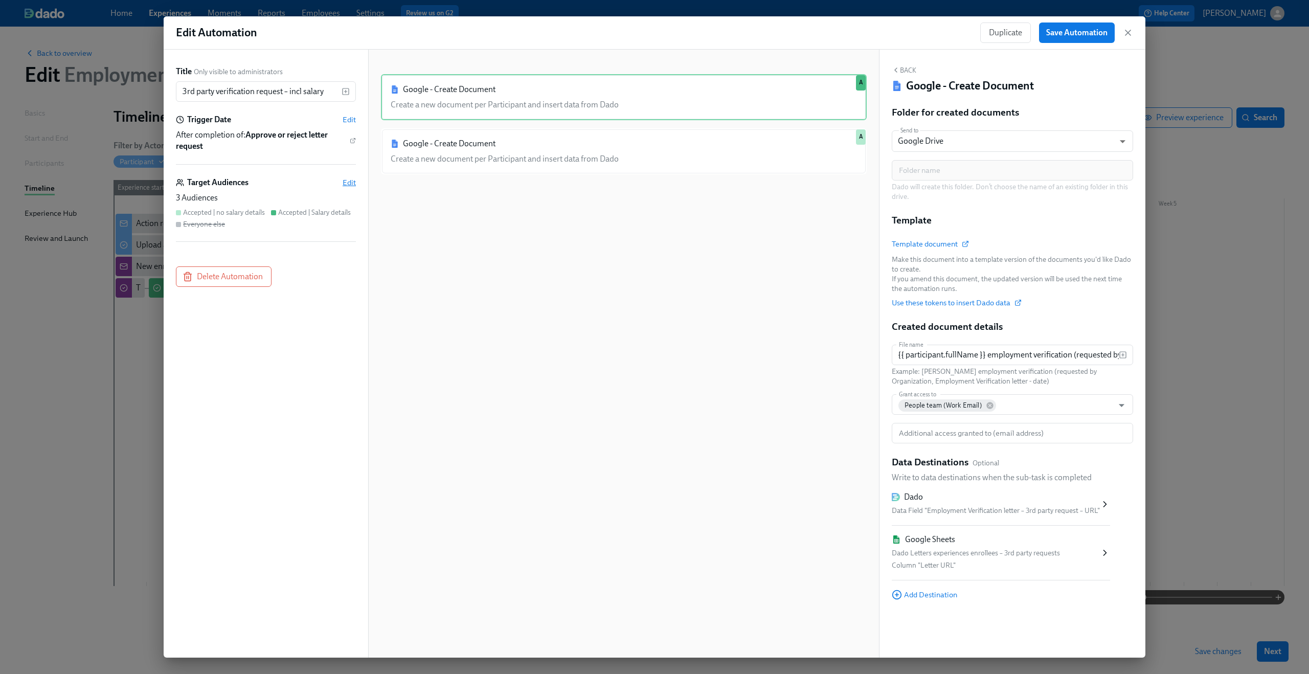
click at [354, 181] on span "Edit" at bounding box center [349, 182] width 13 height 10
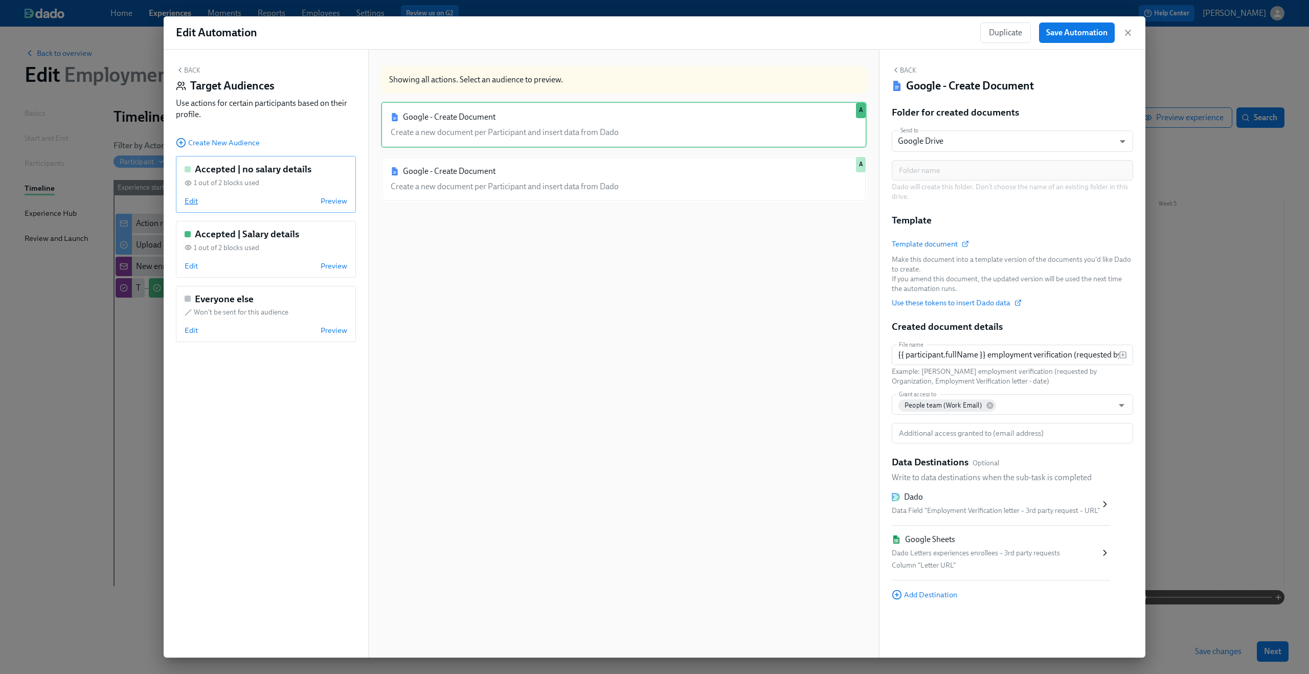
click at [195, 199] on span "Edit" at bounding box center [191, 201] width 13 height 10
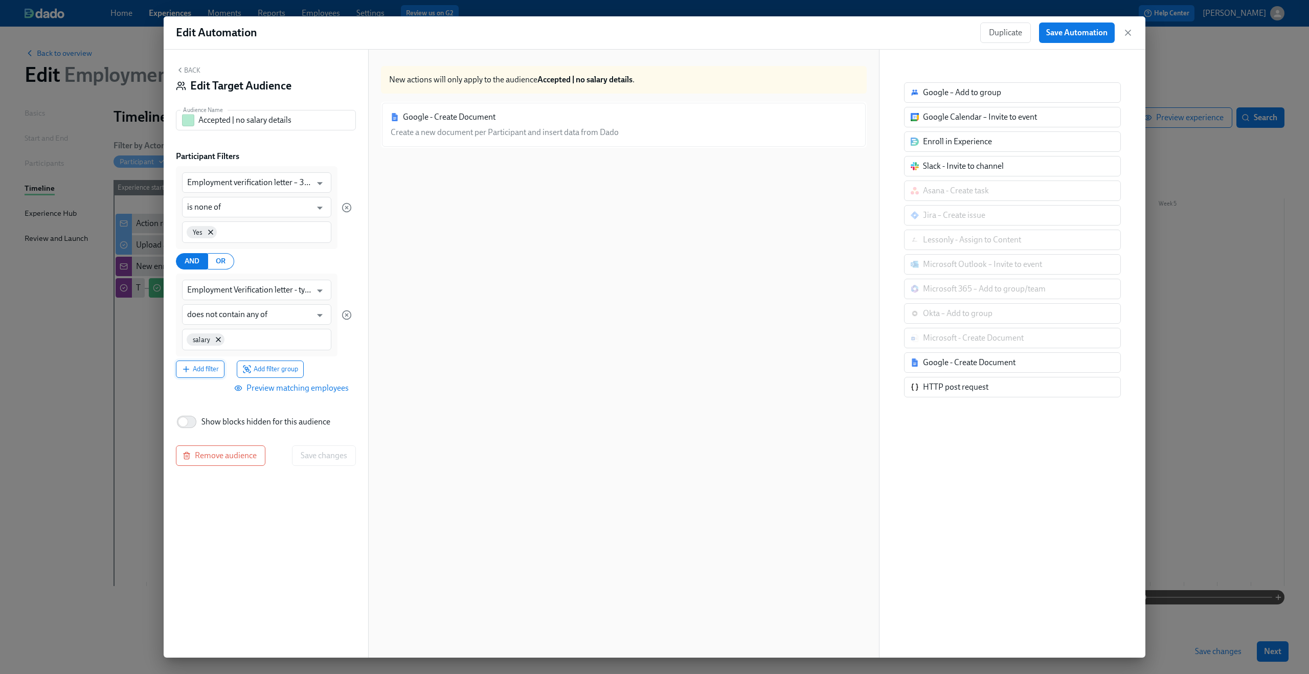
click at [195, 369] on span "Add filter" at bounding box center [200, 369] width 37 height 10
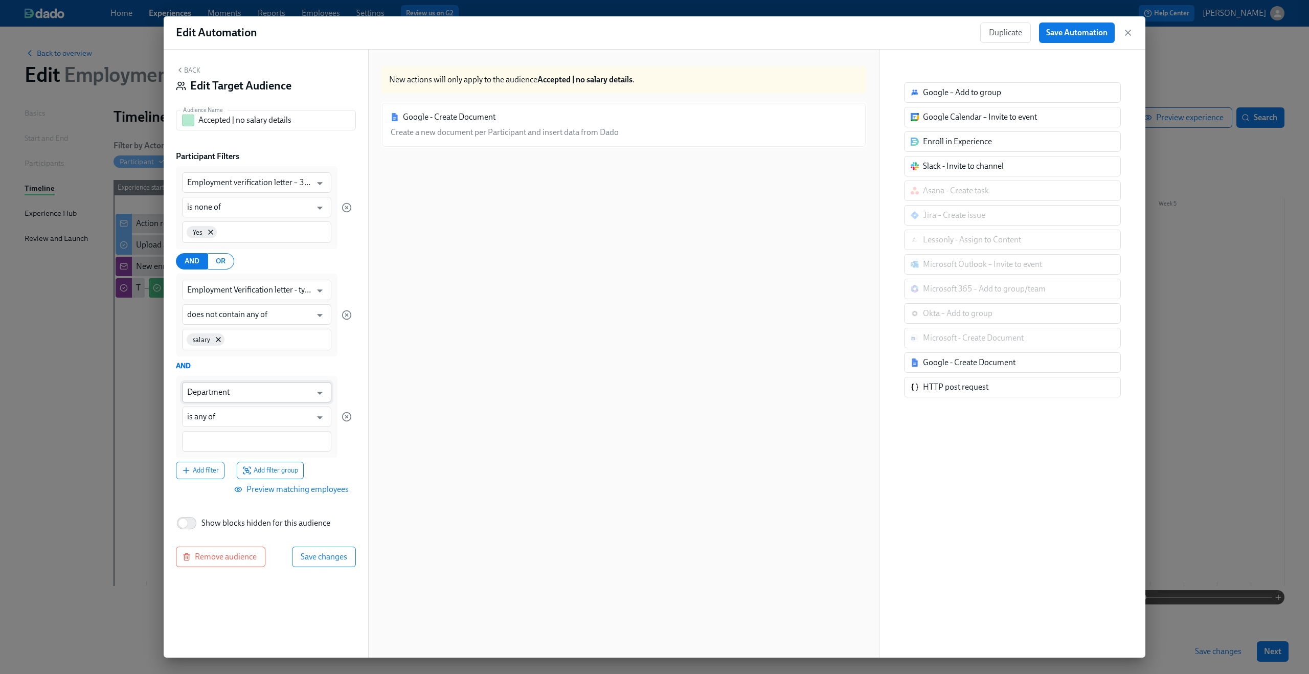
click at [226, 389] on input "Department" at bounding box center [249, 392] width 124 height 20
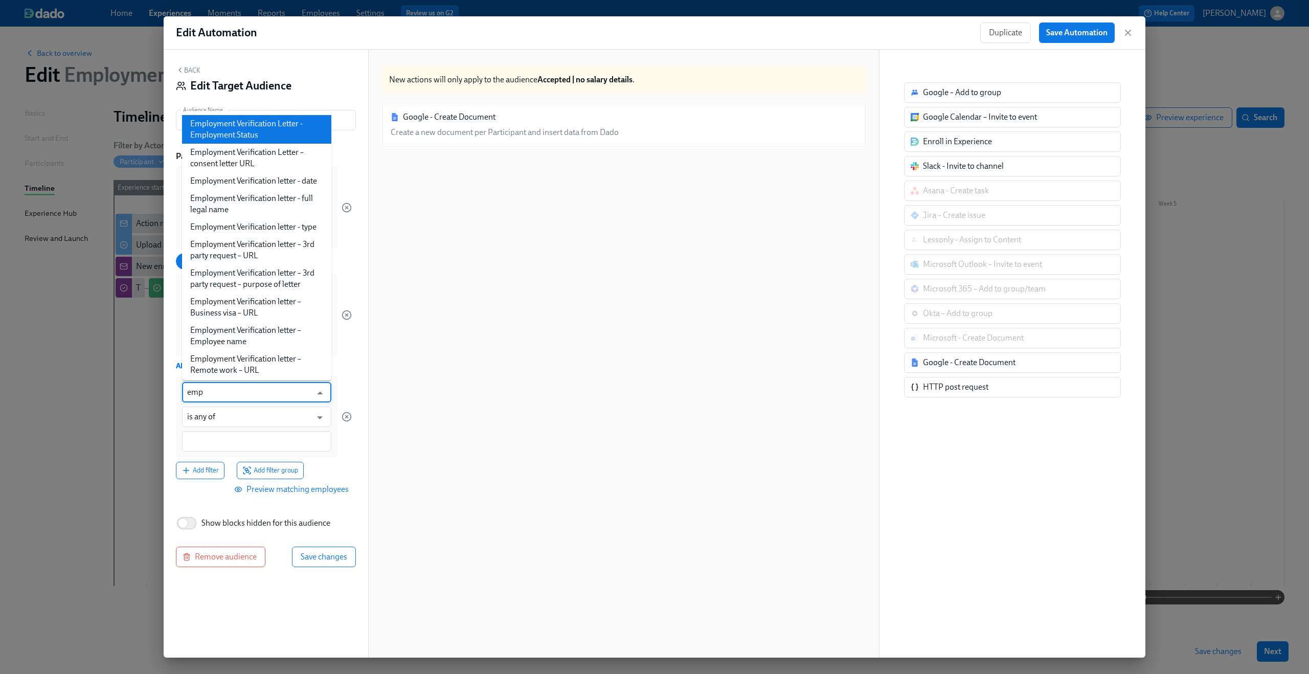
click at [259, 136] on li "Employment Verification Letter - Employment Status" at bounding box center [256, 129] width 149 height 29
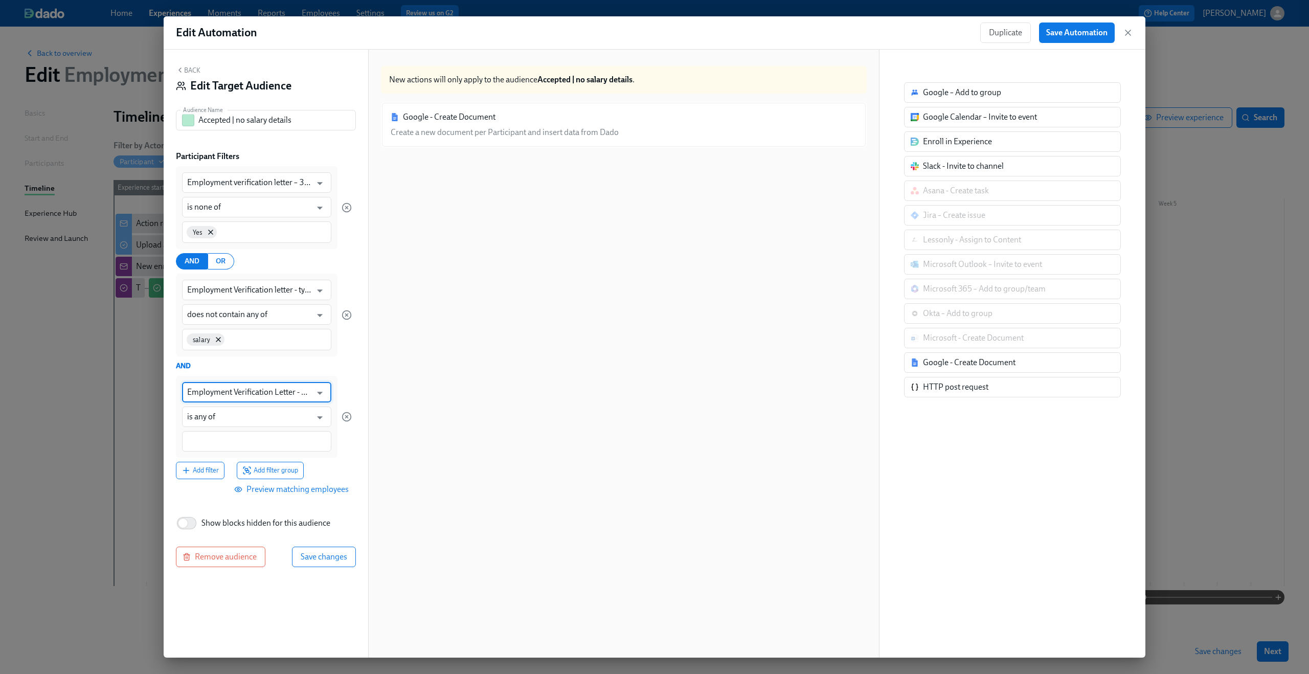
type input "Employment Verification Letter - Employment Status"
click at [239, 438] on input at bounding box center [256, 441] width 139 height 11
click at [237, 412] on input "is any of" at bounding box center [249, 417] width 124 height 20
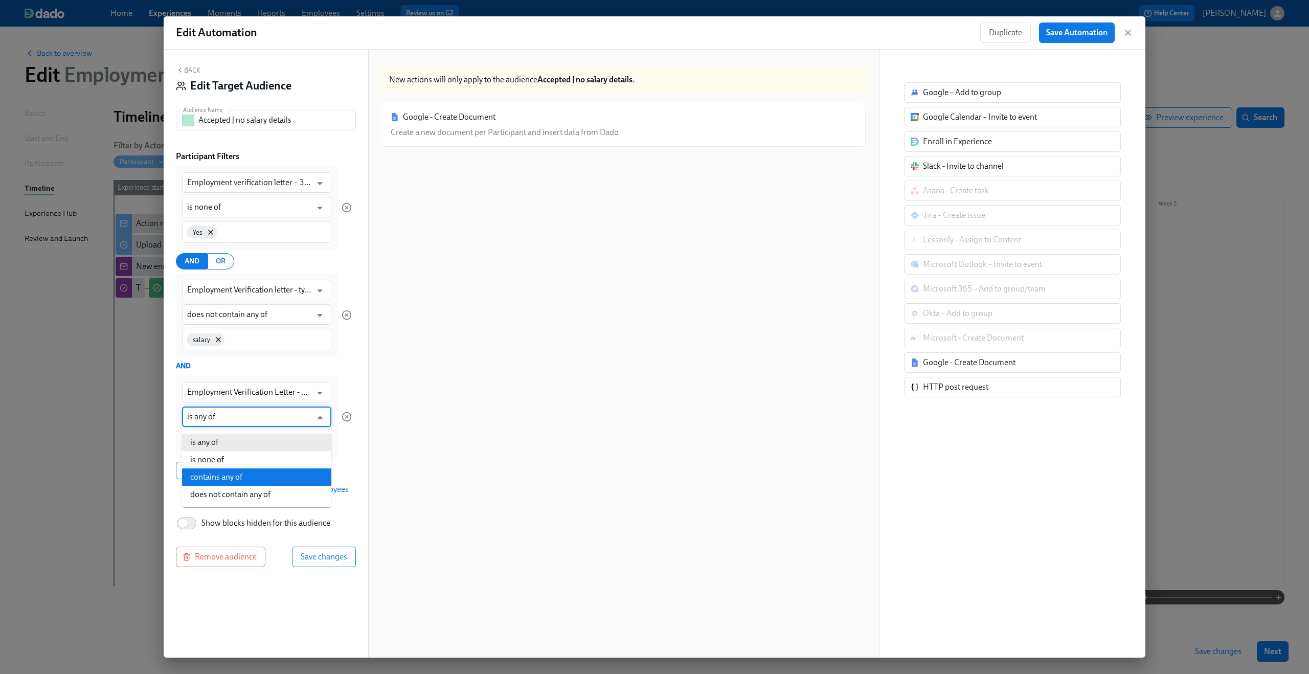
click at [233, 477] on li "contains any of" at bounding box center [256, 476] width 149 height 17
type input "contains any of"
click at [237, 442] on input at bounding box center [256, 441] width 139 height 11
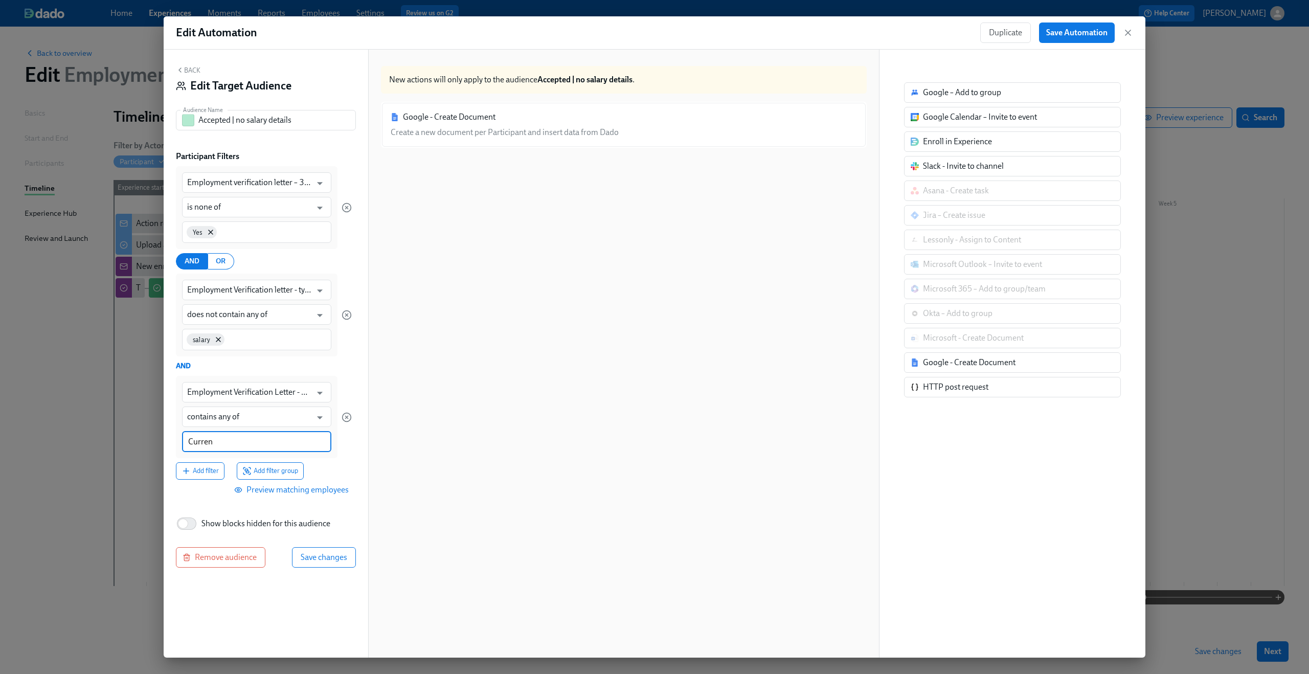
type input "Current"
click at [321, 559] on span "Save changes" at bounding box center [324, 558] width 47 height 10
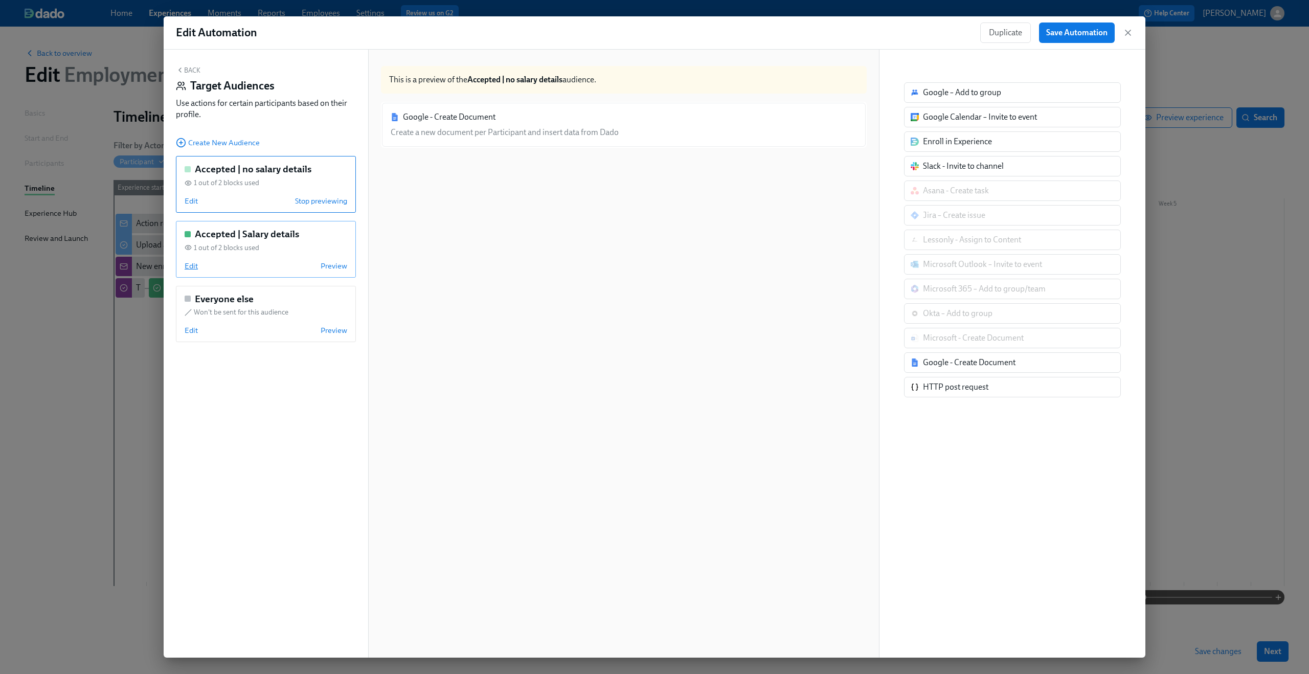
click at [189, 266] on span "Edit" at bounding box center [191, 266] width 13 height 10
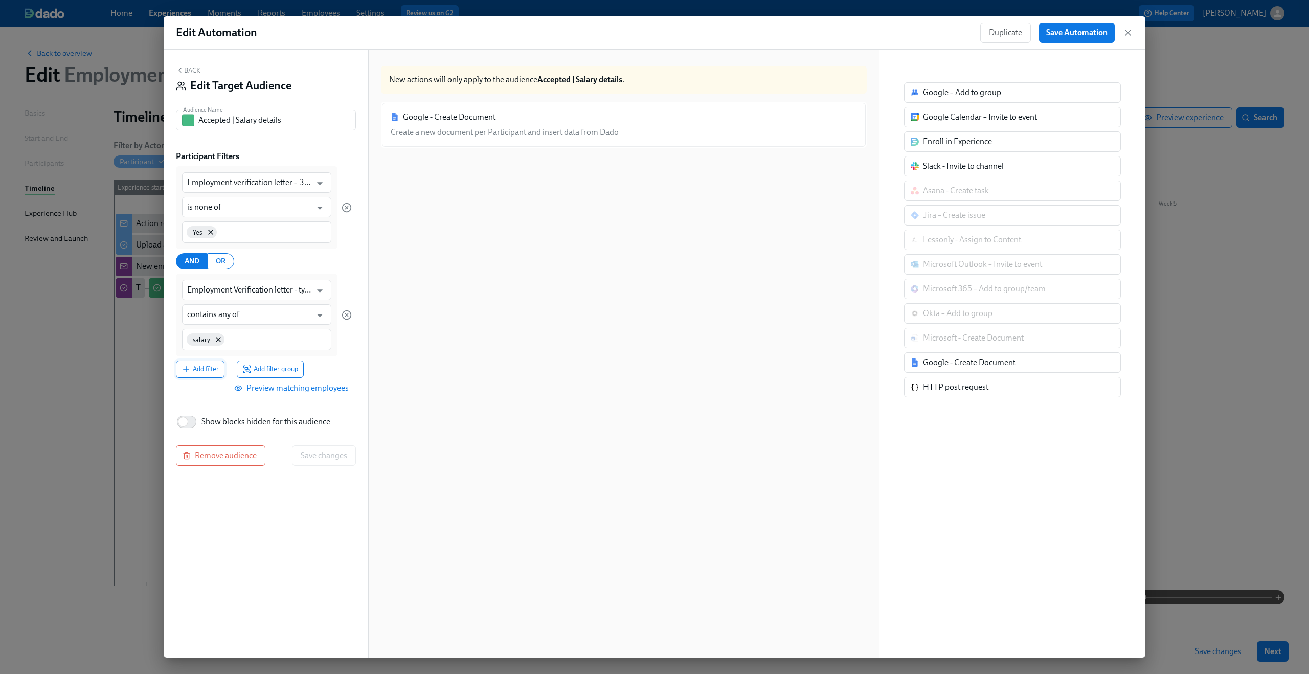
click at [204, 369] on span "Add filter" at bounding box center [200, 369] width 37 height 10
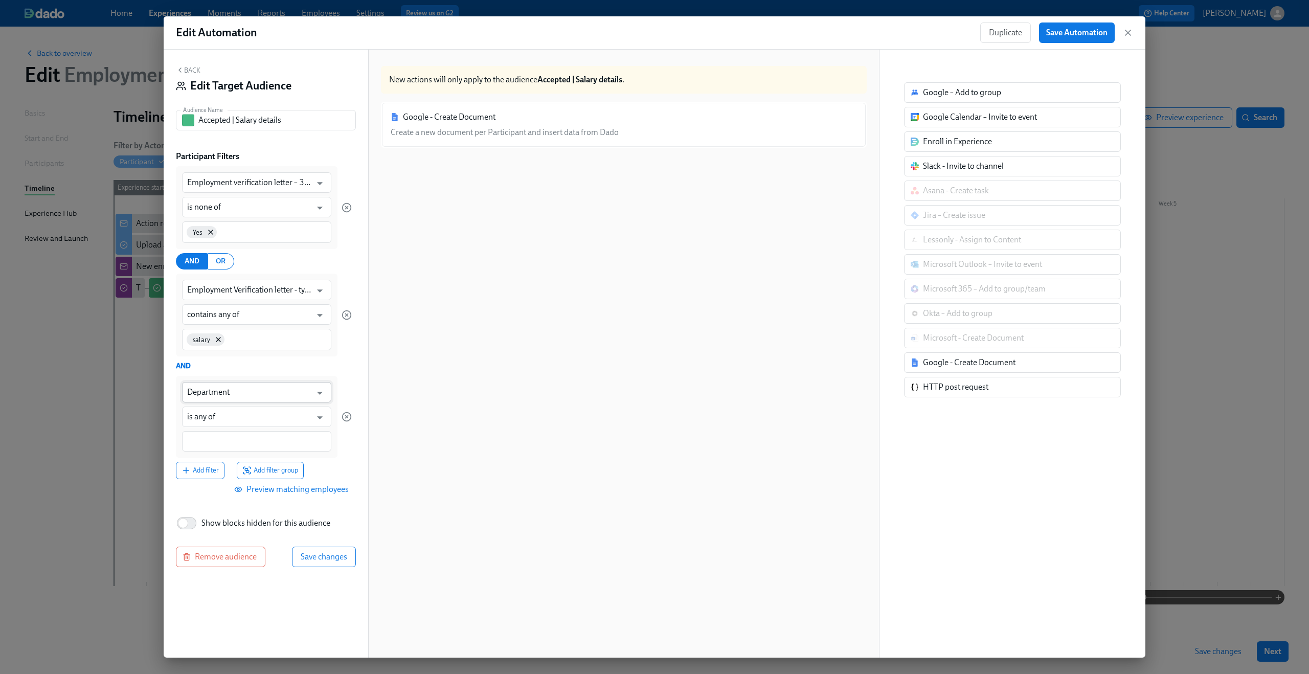
click at [218, 391] on input "Department" at bounding box center [249, 392] width 124 height 20
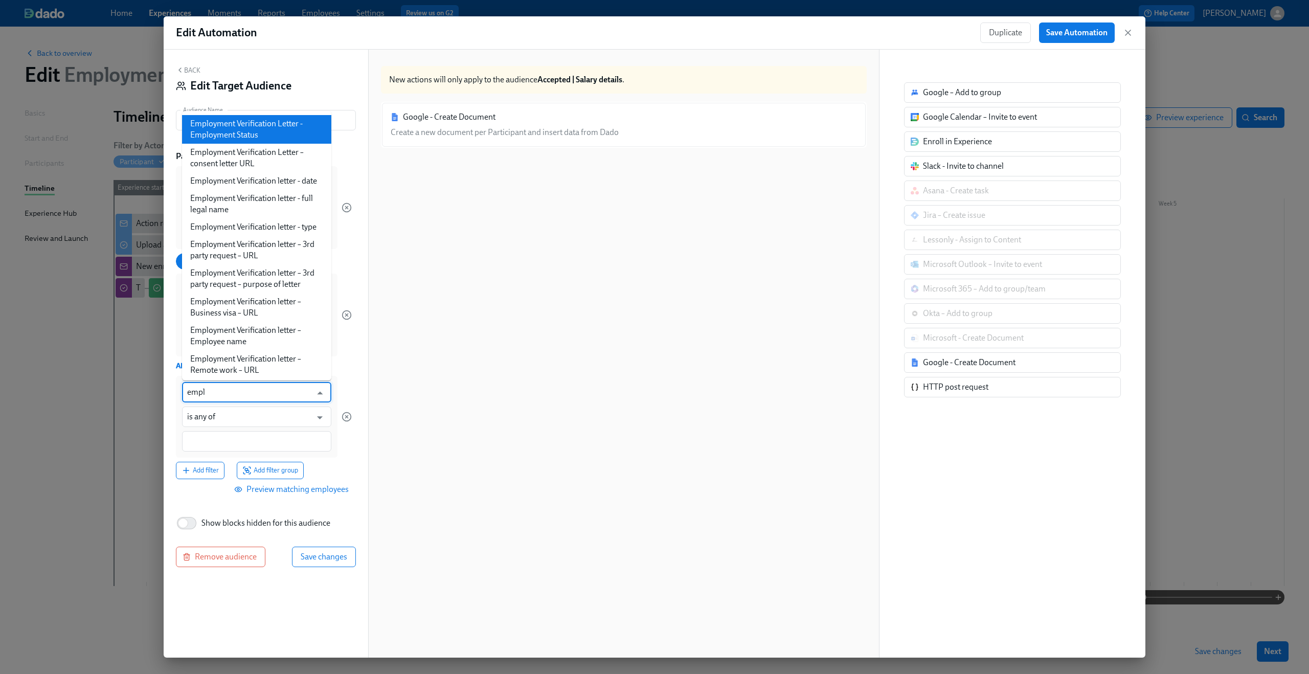
click at [261, 138] on li "Employment Verification Letter - Employment Status" at bounding box center [256, 129] width 149 height 29
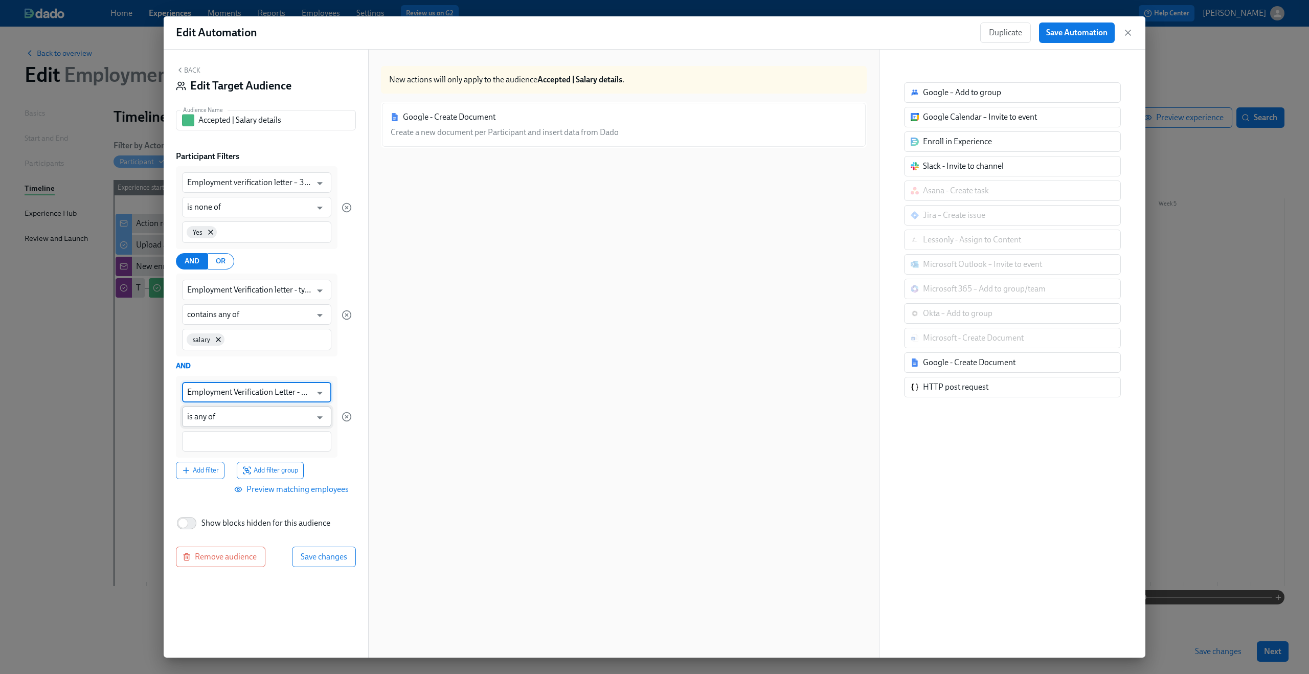
type input "Employment Verification Letter - Employment Status"
click at [245, 420] on input "is any of" at bounding box center [249, 417] width 124 height 20
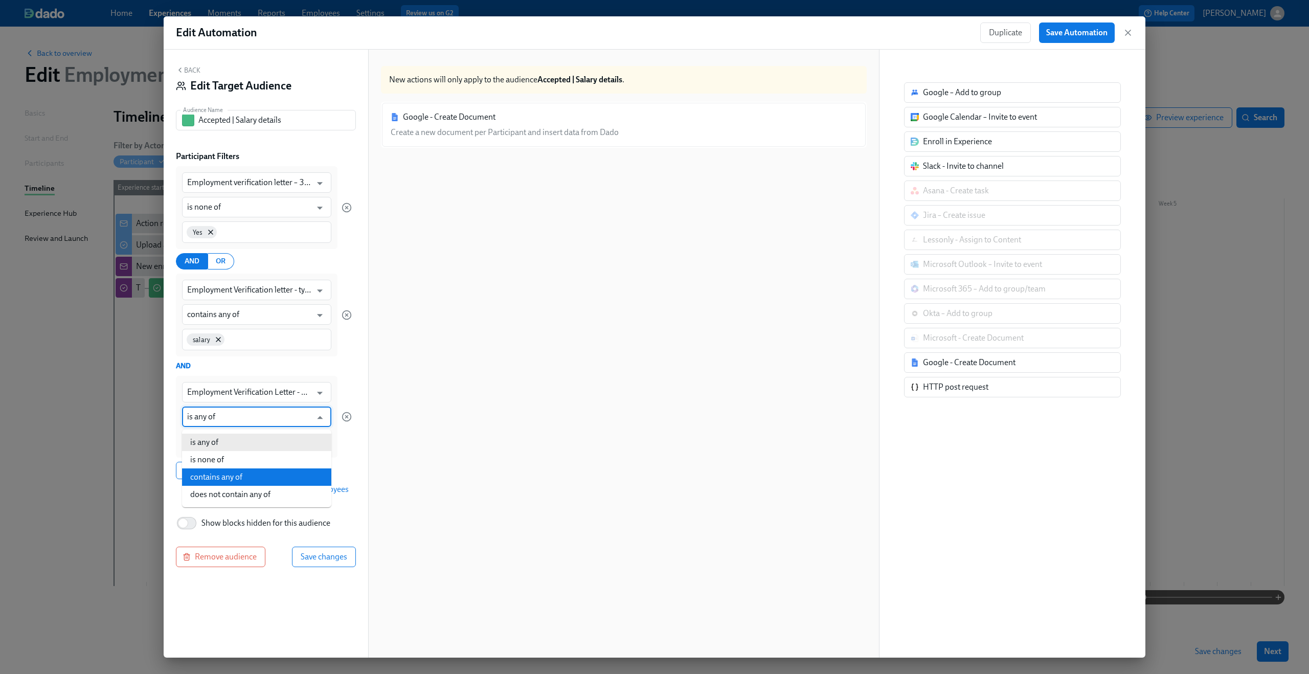
click at [240, 470] on li "contains any of" at bounding box center [256, 476] width 149 height 17
type input "contains any of"
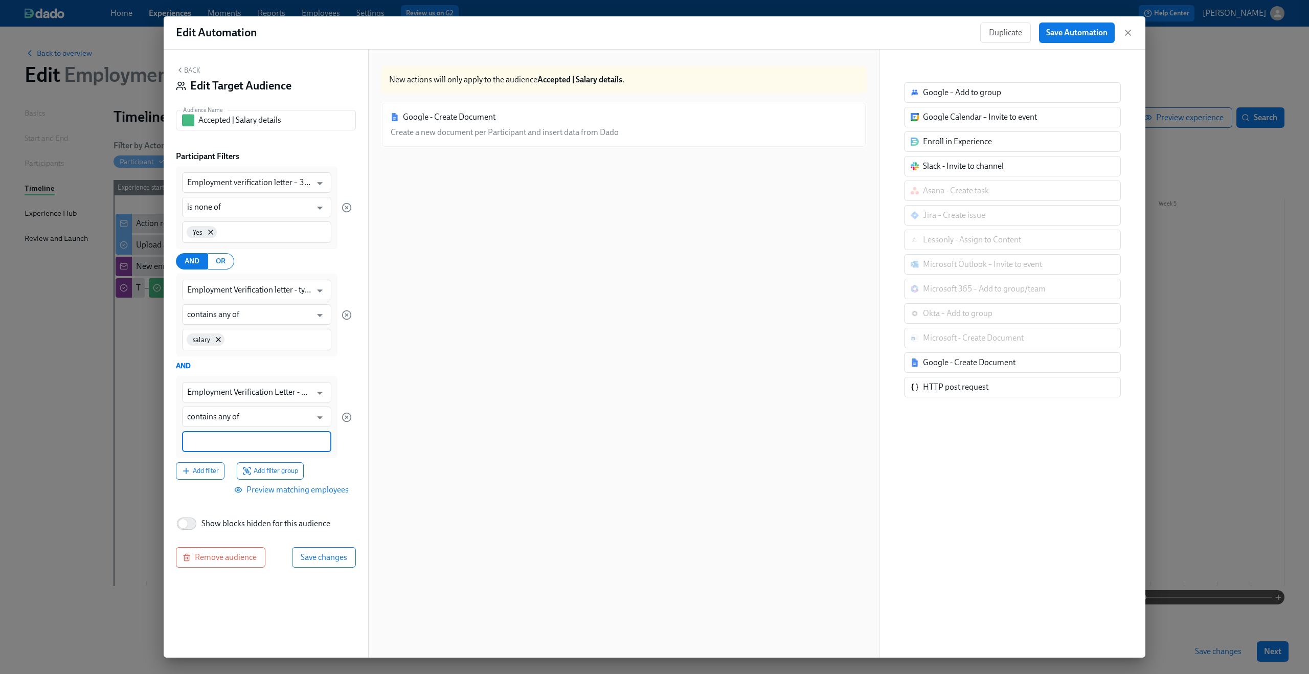
click at [238, 442] on input at bounding box center [256, 441] width 139 height 11
type input "c"
type input "Current"
click at [331, 565] on button "Save changes" at bounding box center [324, 558] width 64 height 20
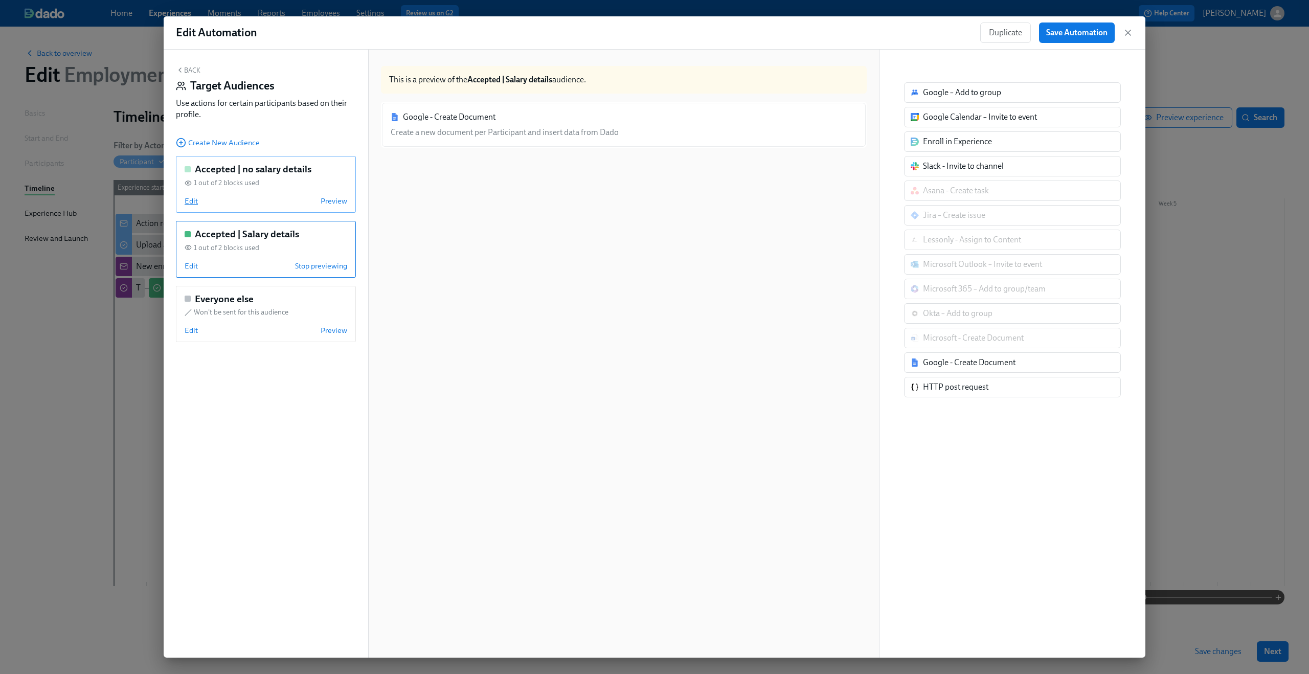
click at [193, 200] on span "Edit" at bounding box center [191, 201] width 13 height 10
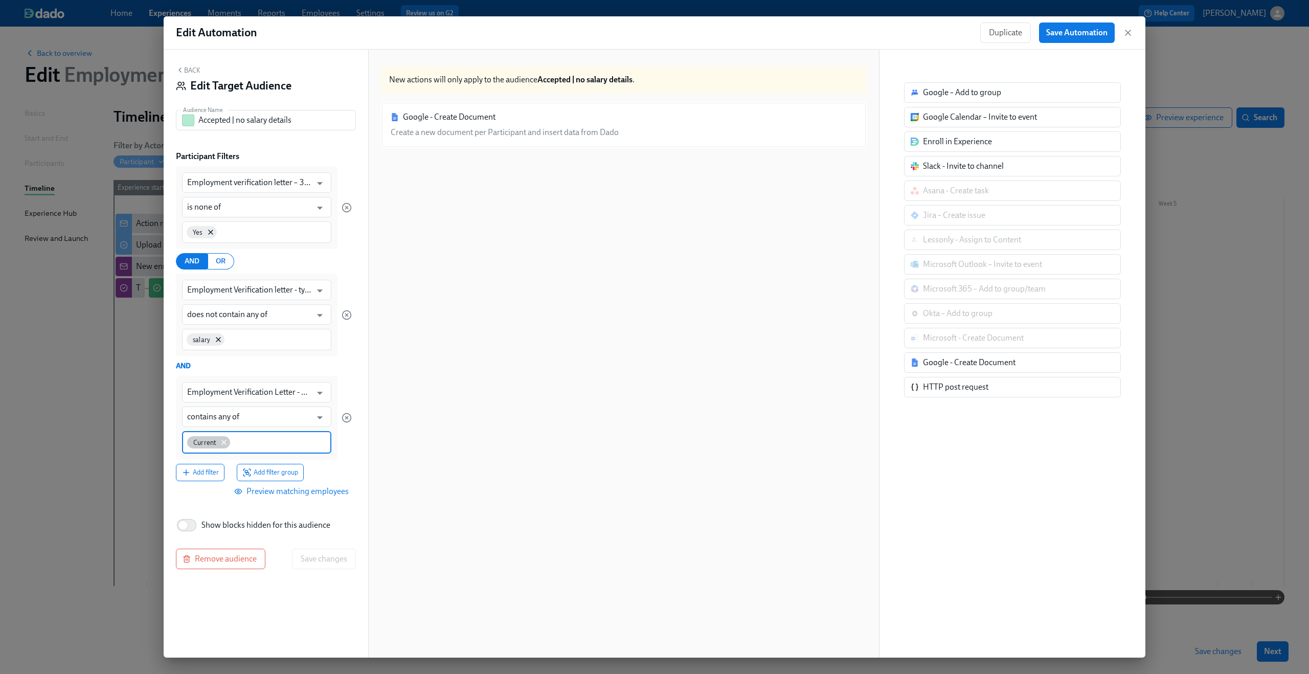
click at [223, 443] on icon at bounding box center [224, 442] width 8 height 8
click at [223, 443] on input at bounding box center [256, 441] width 139 height 11
type input "current"
click at [340, 560] on span "Save changes" at bounding box center [324, 558] width 47 height 10
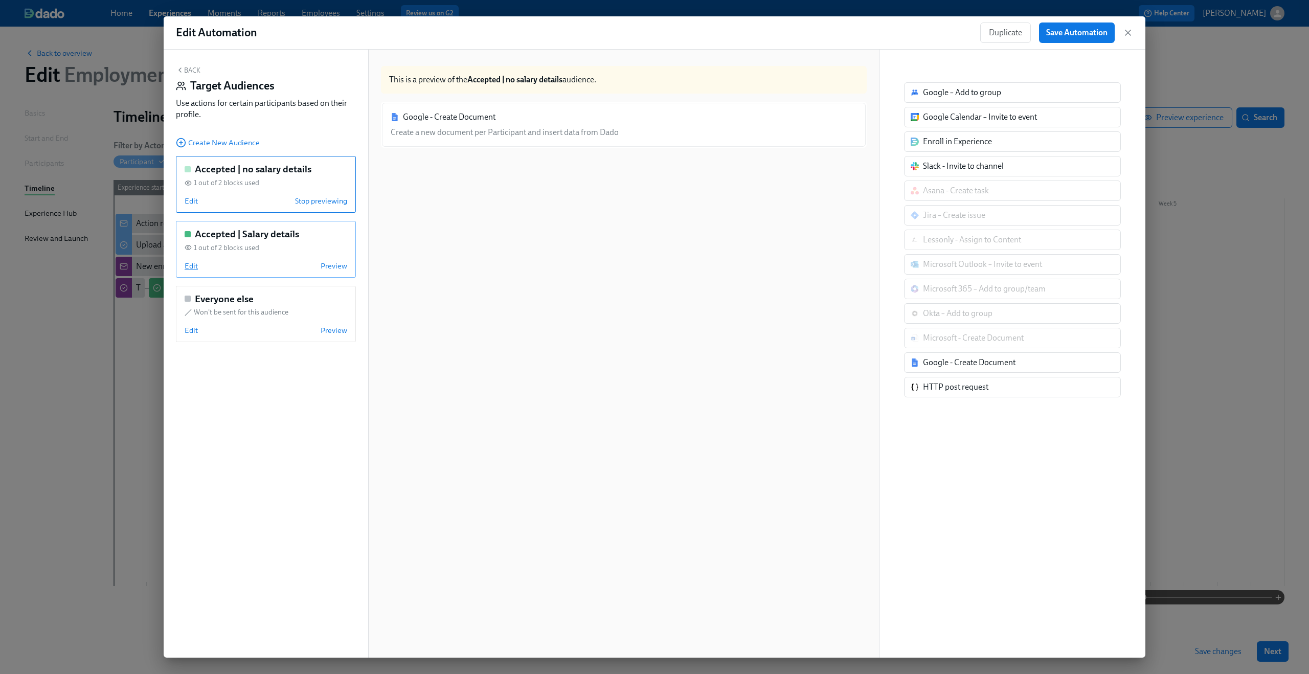
click at [194, 266] on span "Edit" at bounding box center [191, 266] width 13 height 10
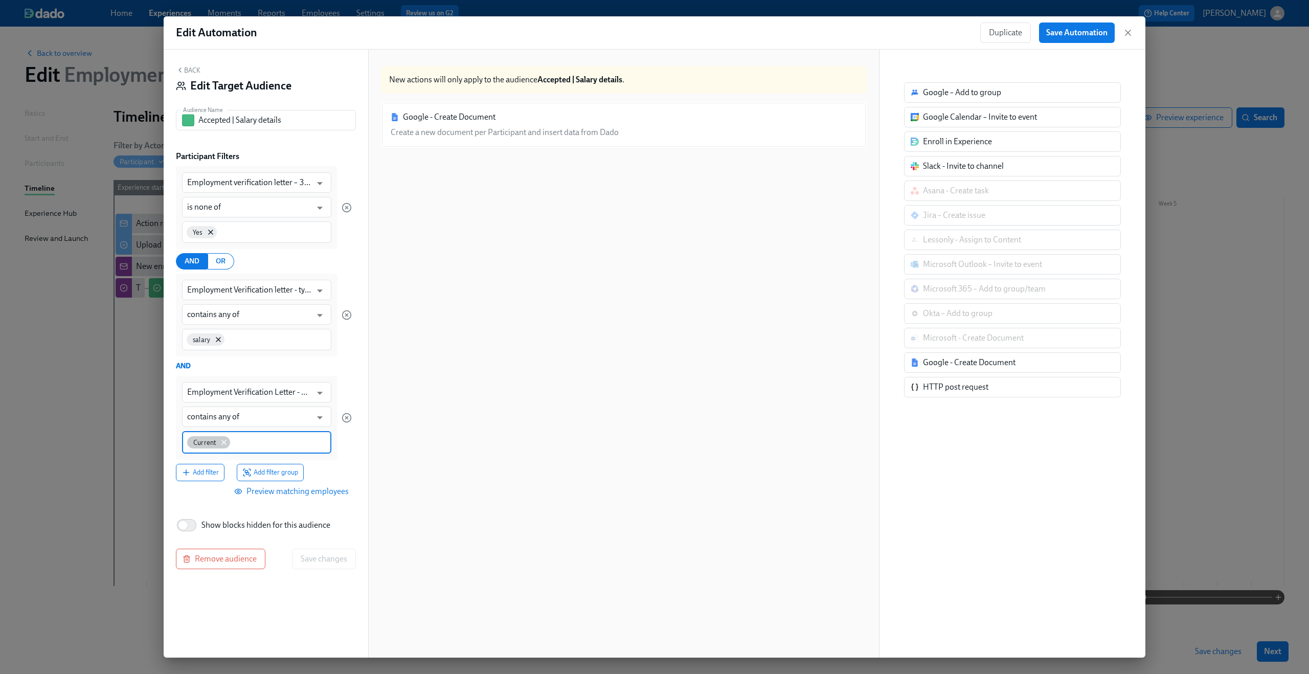
click at [225, 443] on icon at bounding box center [224, 442] width 4 height 4
click at [219, 442] on input at bounding box center [256, 441] width 139 height 11
type input "current"
click at [306, 554] on span "Save changes" at bounding box center [324, 557] width 47 height 10
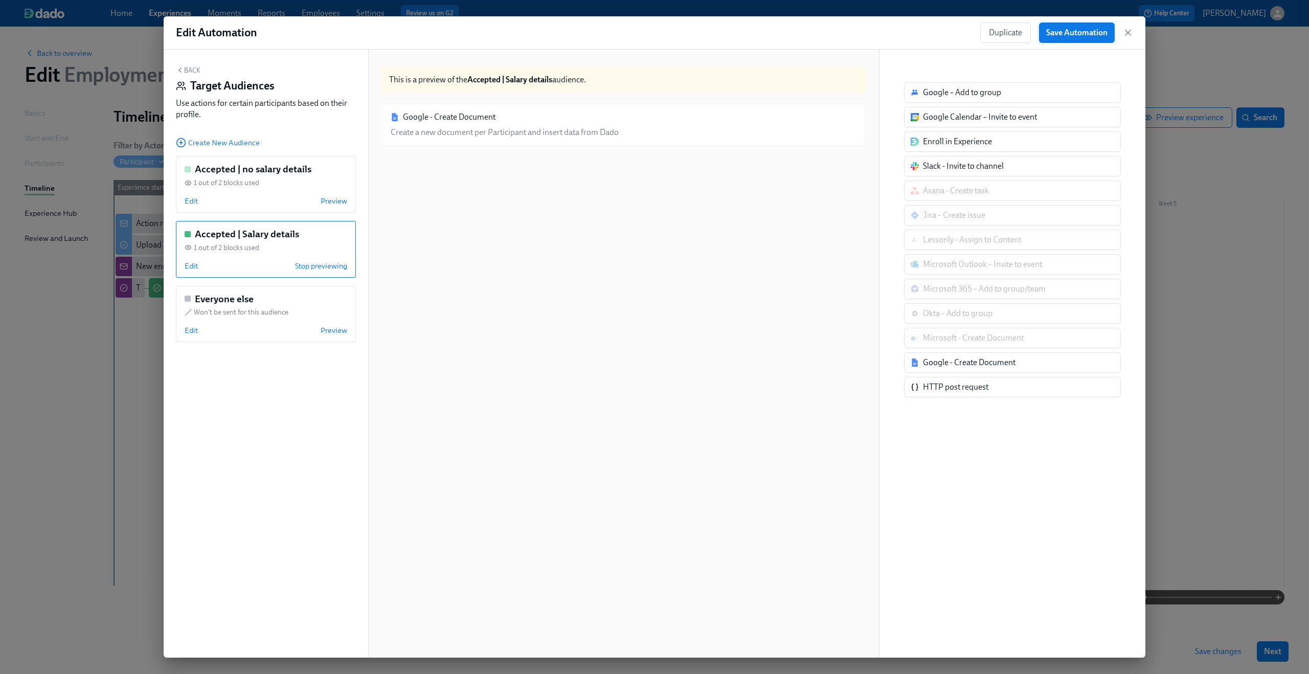
click at [1101, 31] on span "Save Automation" at bounding box center [1076, 33] width 61 height 10
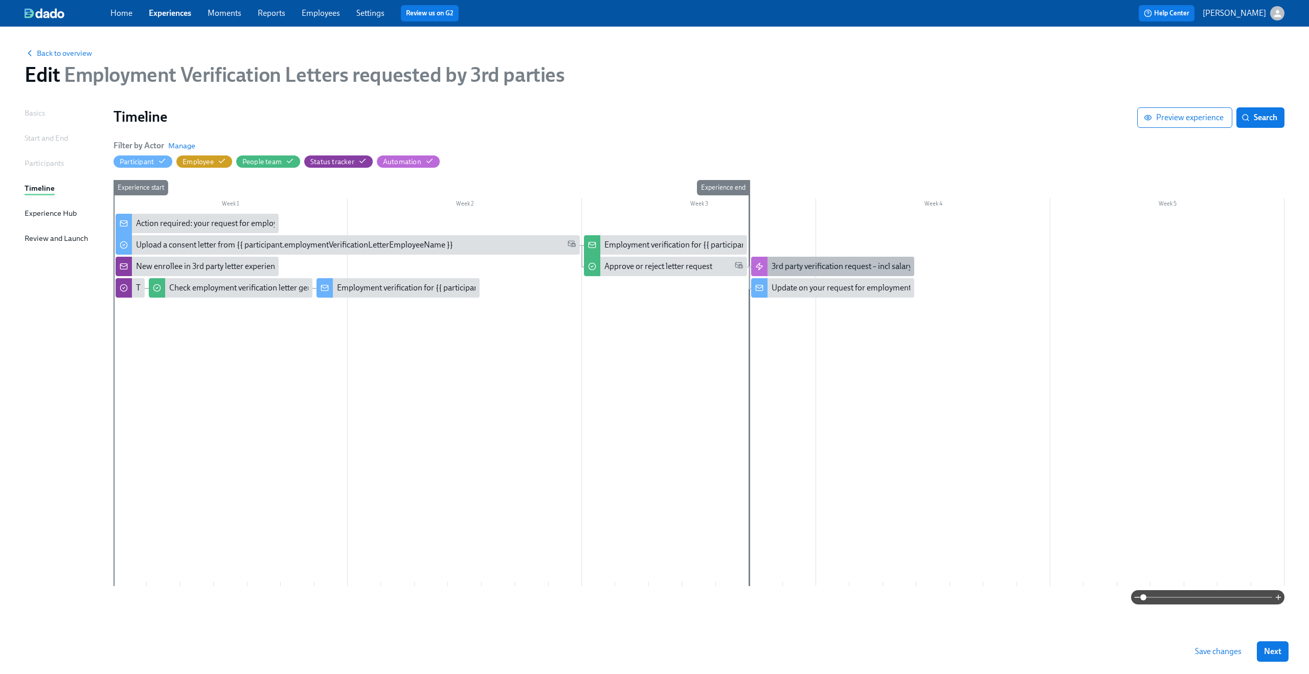
click at [804, 265] on div "3rd party verification request – incl salary" at bounding box center [842, 266] width 141 height 11
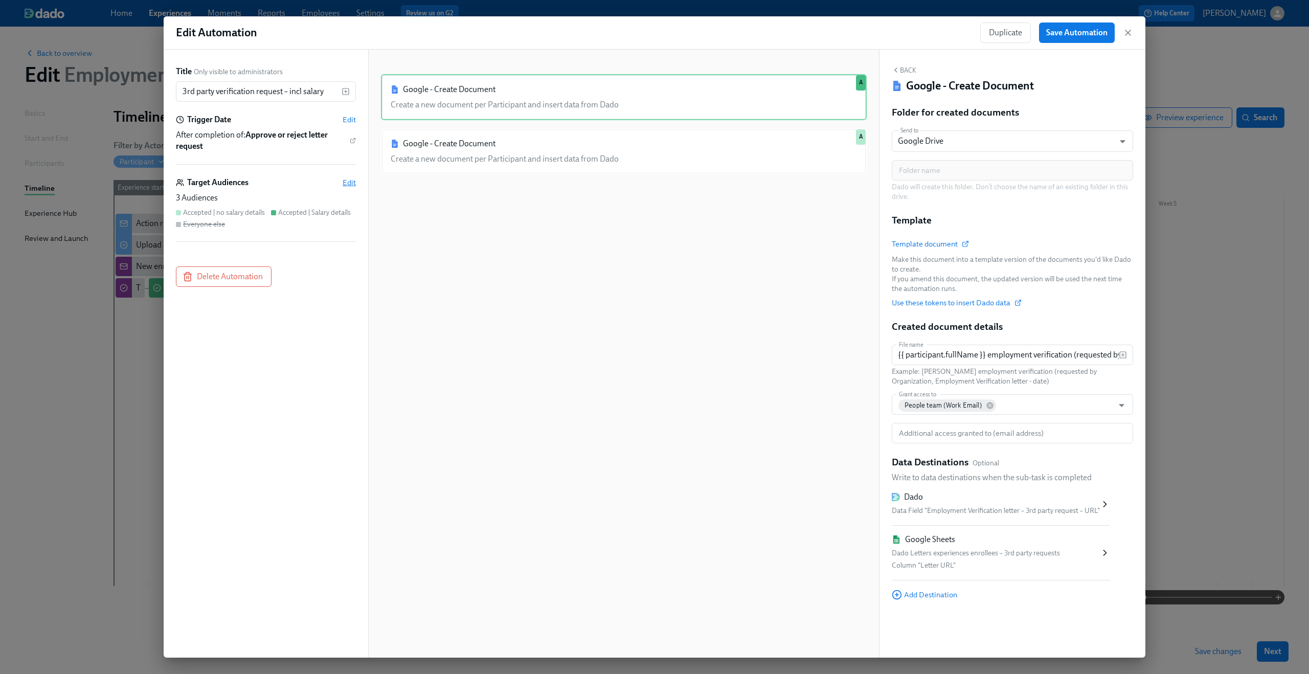
click at [352, 183] on span "Edit" at bounding box center [349, 182] width 13 height 10
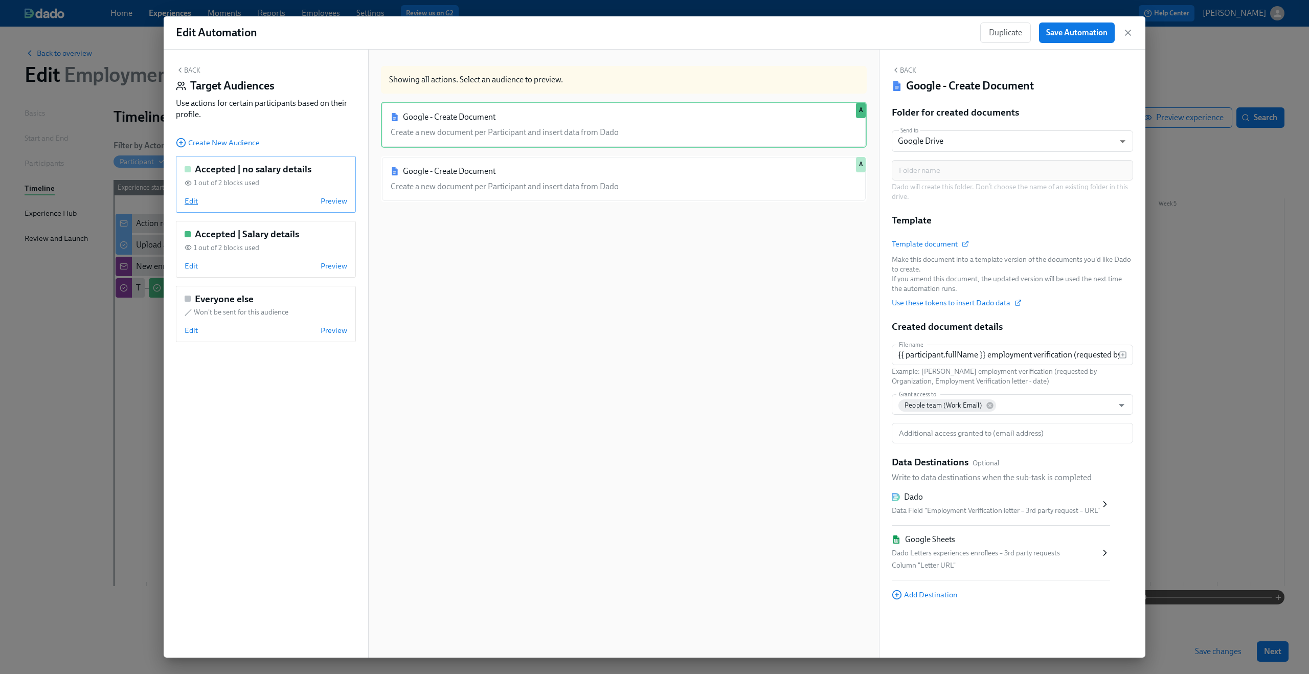
click at [193, 203] on span "Edit" at bounding box center [191, 201] width 13 height 10
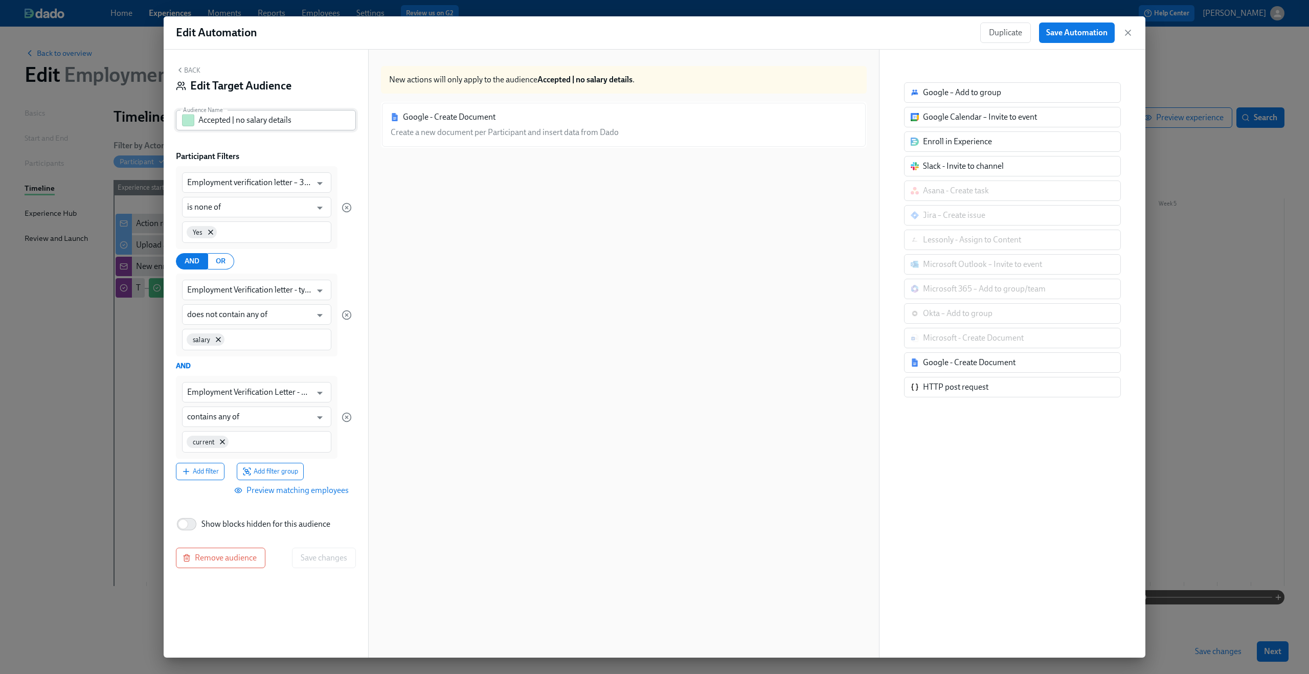
click at [315, 127] on input "Accepted | no salary details" at bounding box center [277, 120] width 158 height 20
drag, startPoint x: 289, startPoint y: 121, endPoint x: 365, endPoint y: 121, distance: 75.7
click at [365, 121] on div "Back Edit Target Audience Audience Name Accepted | no salary details | Current …" at bounding box center [266, 354] width 205 height 608
type input "Accepted | no salary details | Current Employee"
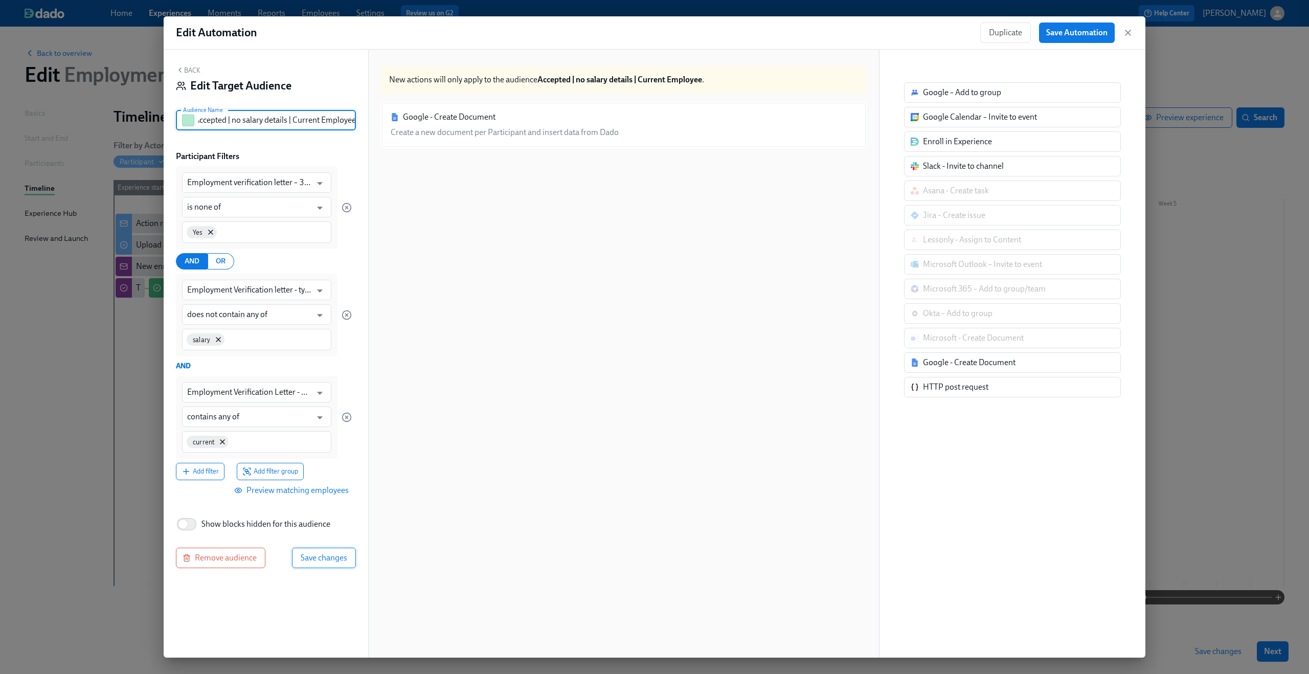
click at [337, 552] on button "Save changes" at bounding box center [324, 558] width 64 height 20
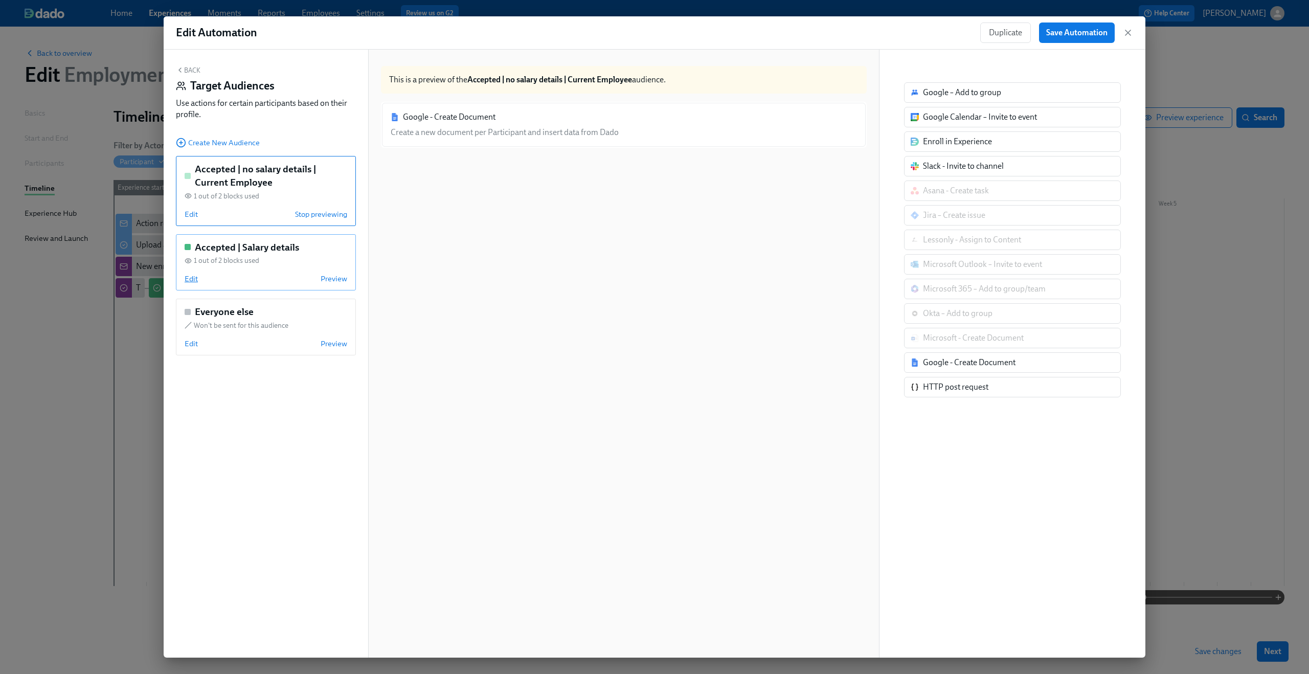
click at [191, 277] on span "Edit" at bounding box center [191, 279] width 13 height 10
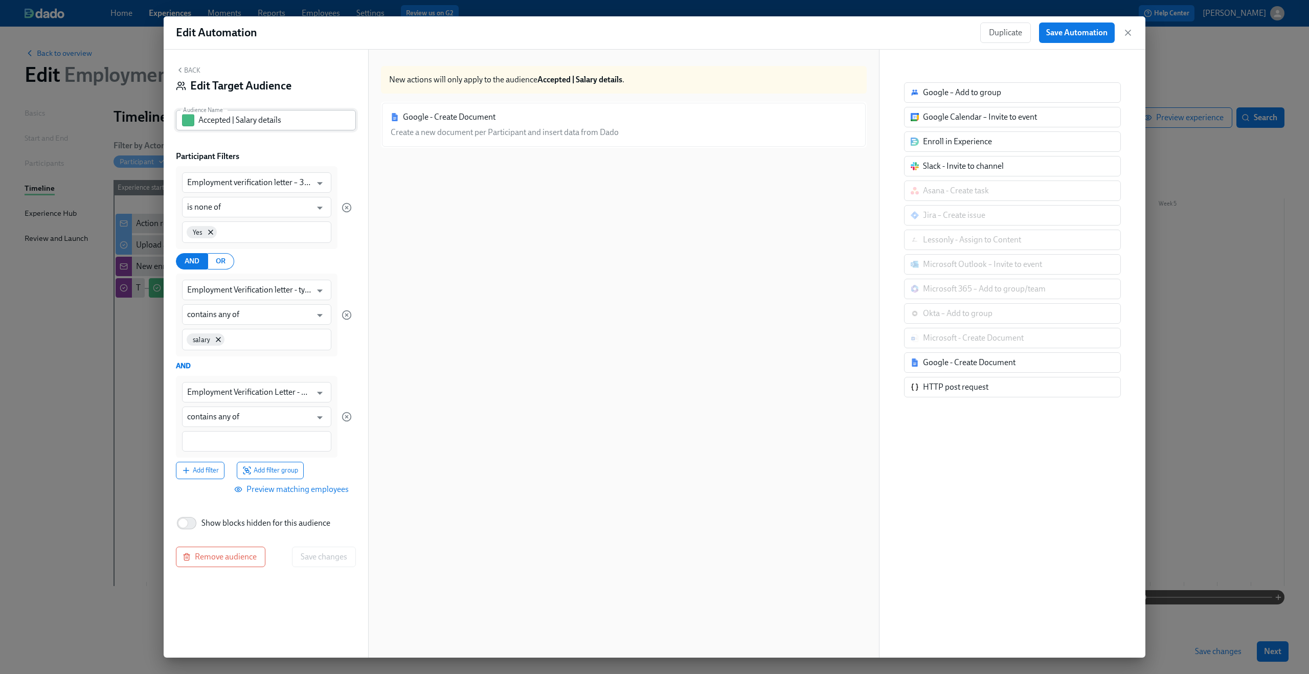
click at [310, 120] on input "Accepted | Salary details" at bounding box center [277, 120] width 158 height 20
paste input "| Current Employee"
type input "Accepted | Salary details | Current Employee"
click at [324, 553] on span "Save changes" at bounding box center [324, 557] width 47 height 10
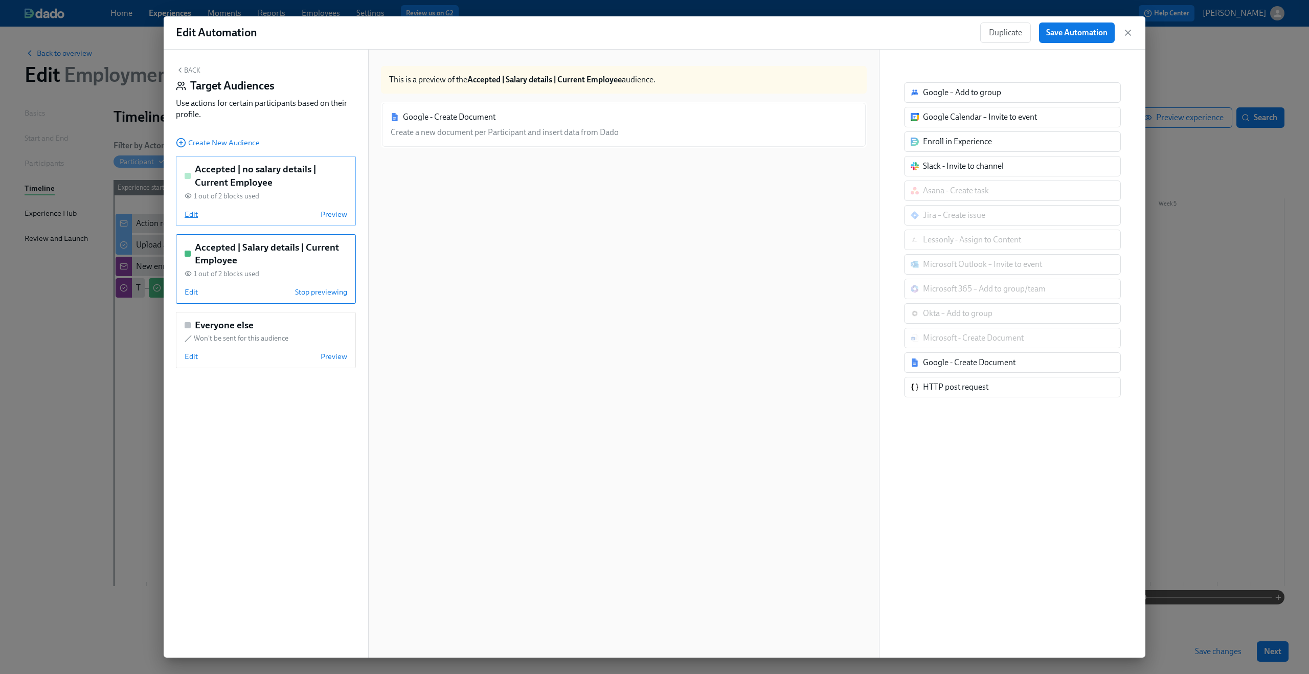
click at [185, 216] on span "Edit" at bounding box center [191, 214] width 13 height 10
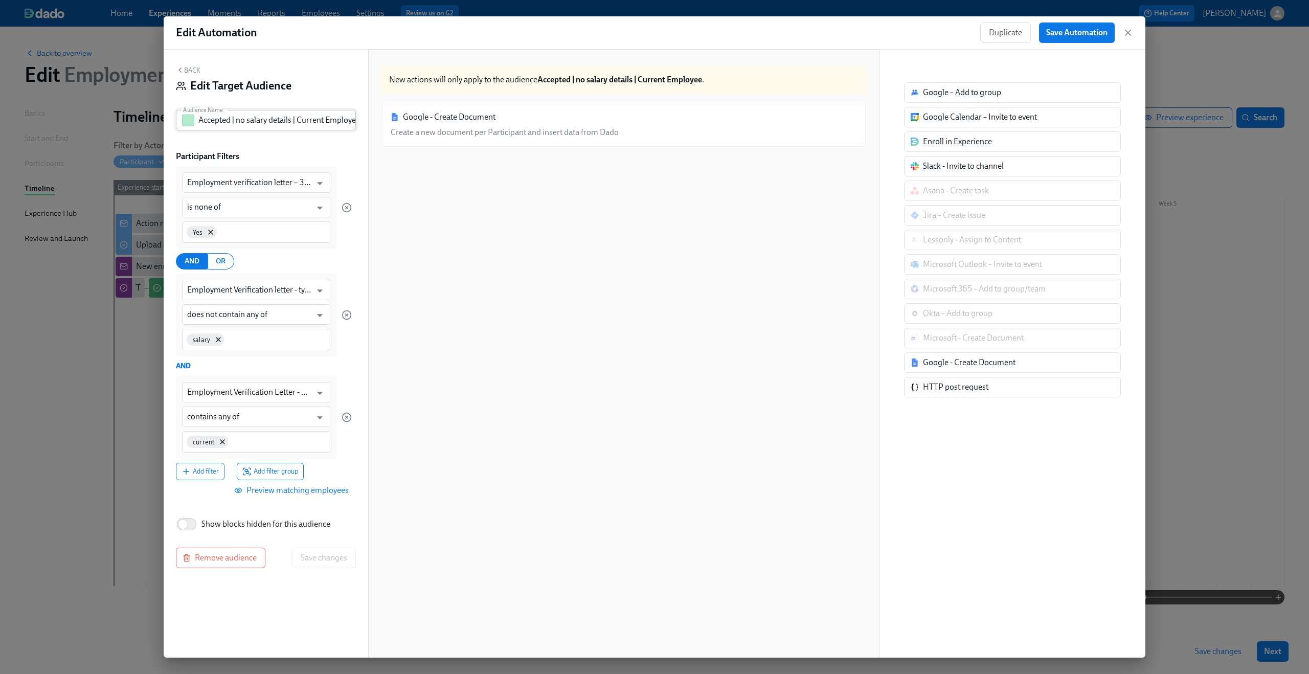
click at [250, 124] on input "Accepted | no salary details | Current Employee" at bounding box center [277, 120] width 158 height 20
click at [190, 77] on div "Back Edit Target Audience" at bounding box center [266, 82] width 180 height 32
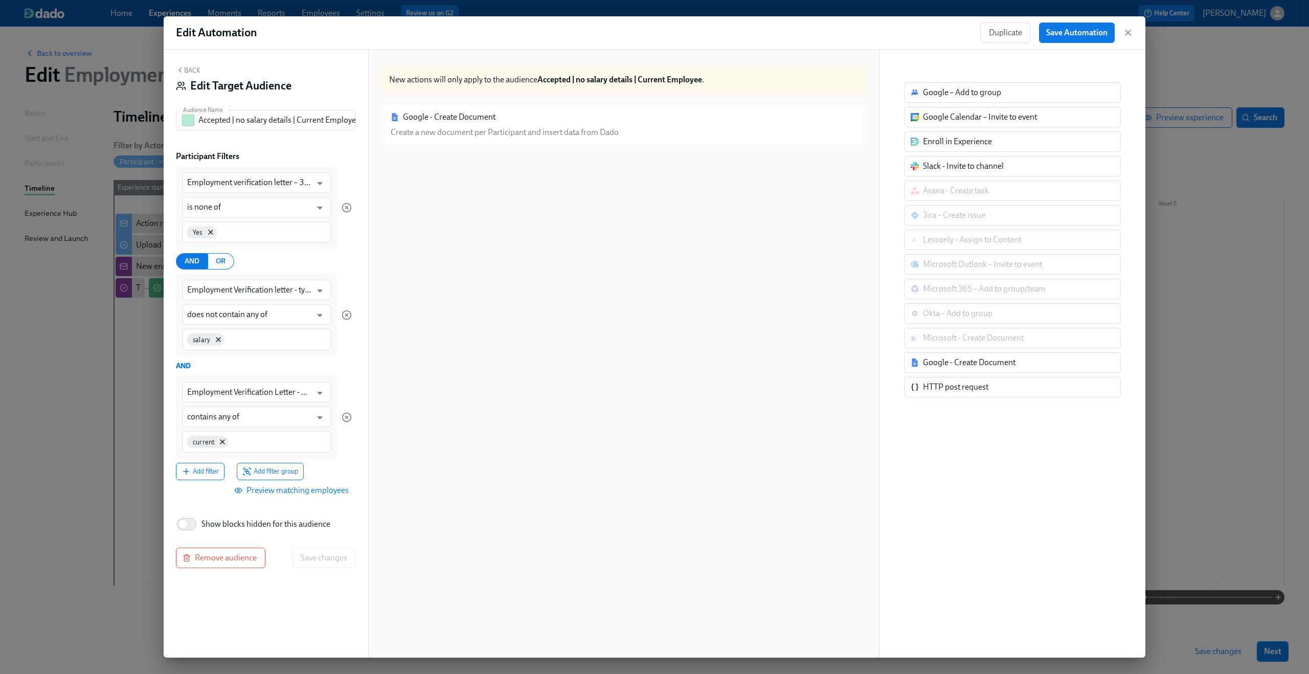
click at [189, 69] on button "Back" at bounding box center [188, 70] width 25 height 8
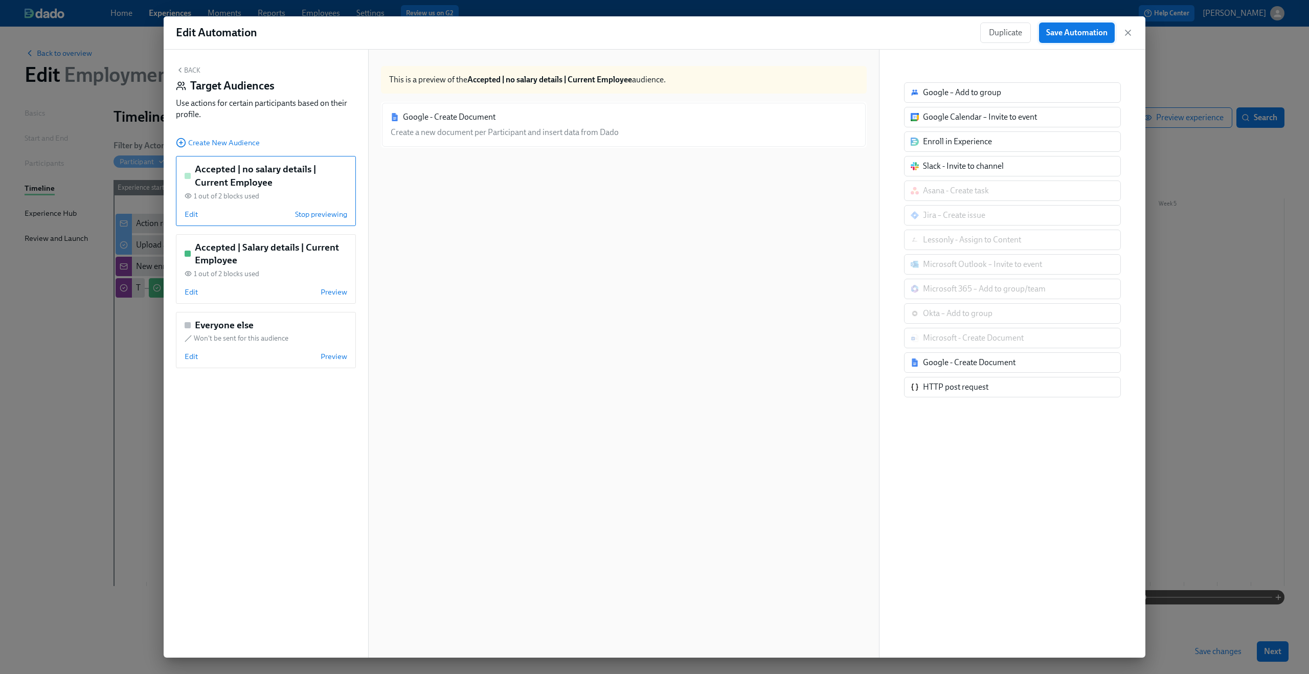
click at [1091, 29] on span "Save Automation" at bounding box center [1076, 33] width 61 height 10
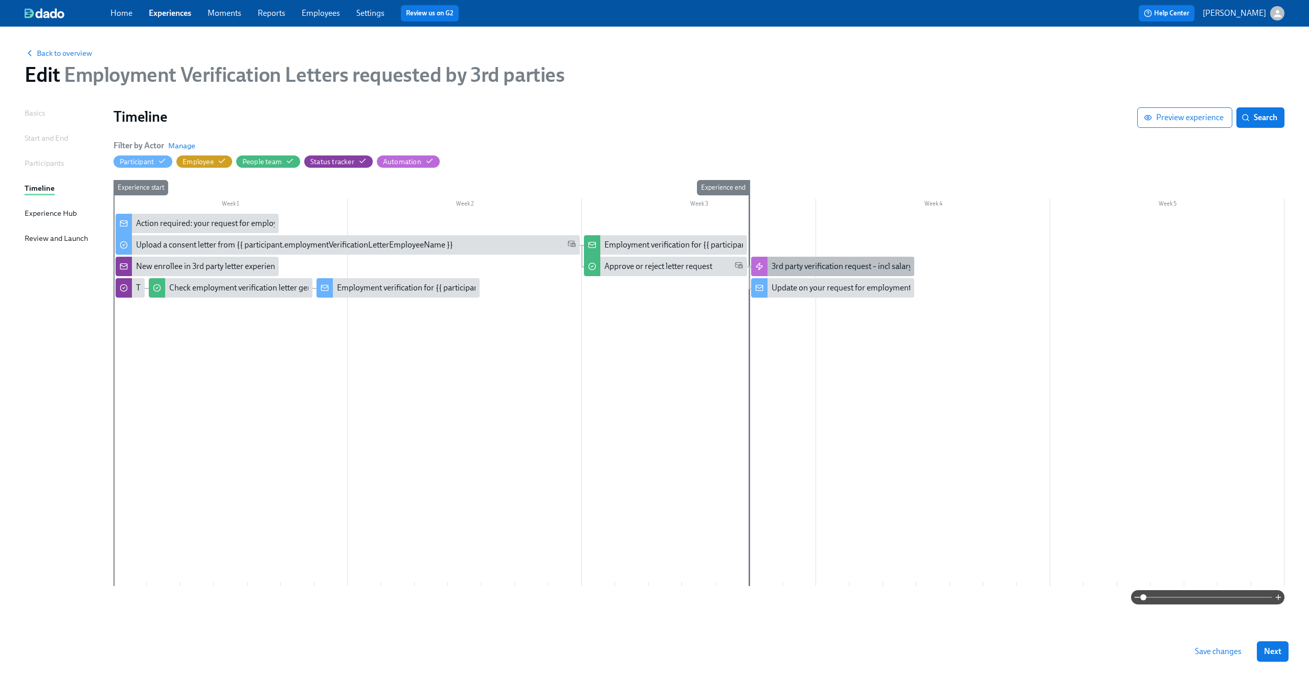
click at [825, 266] on div "3rd party verification request – incl salary" at bounding box center [842, 266] width 141 height 11
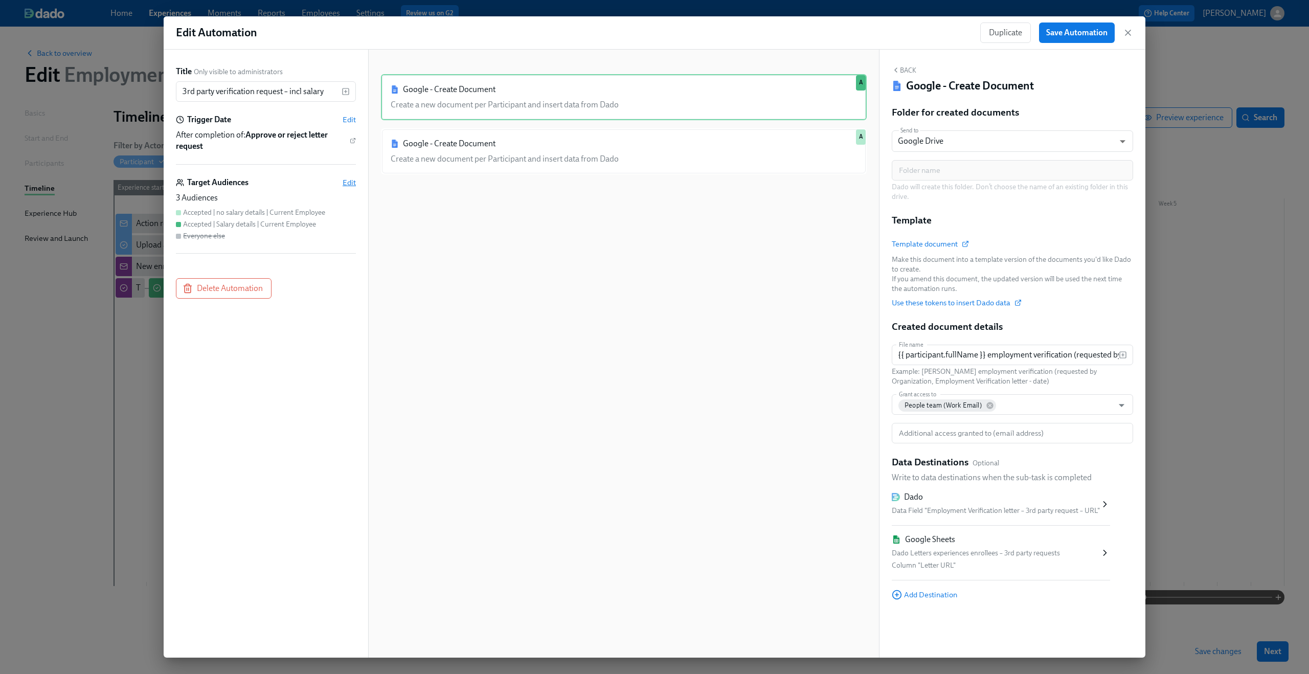
click at [350, 181] on span "Edit" at bounding box center [349, 182] width 13 height 10
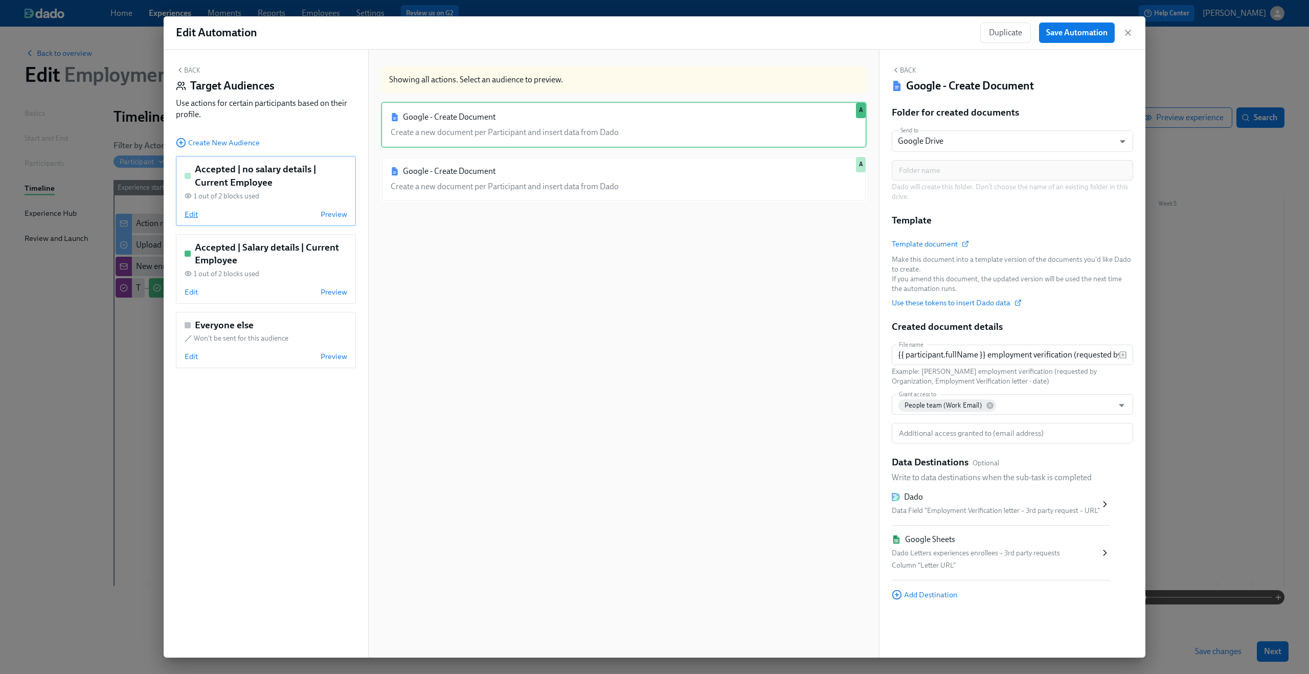
click at [191, 216] on span "Edit" at bounding box center [191, 214] width 13 height 10
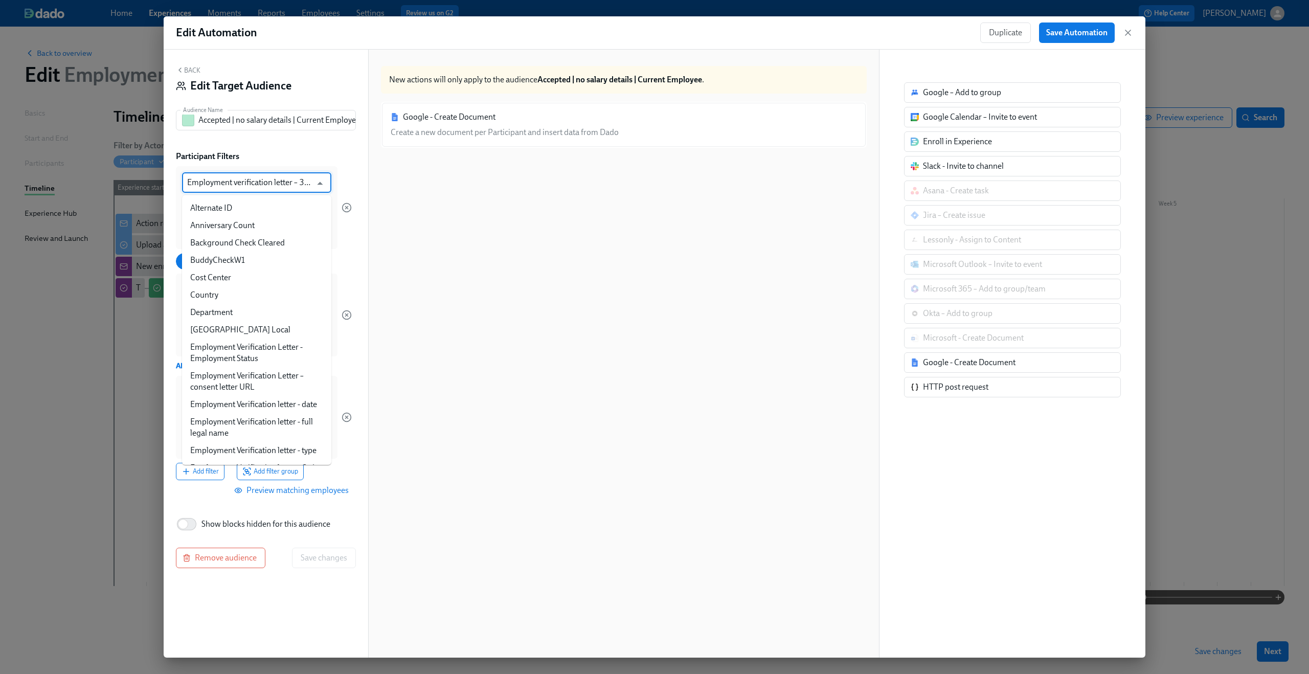
click at [277, 187] on input "Employment verification letter – 3rd party request - rejected?" at bounding box center [249, 182] width 124 height 20
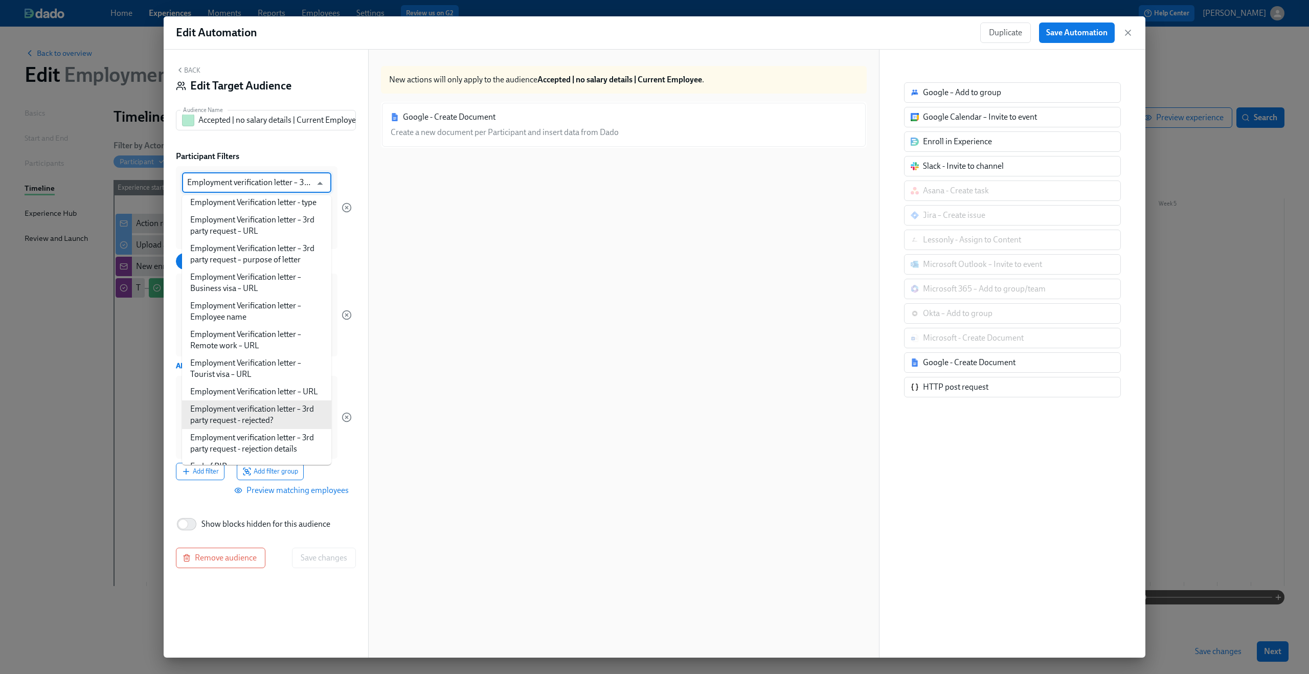
click at [267, 180] on input "Employment verification letter – 3rd party request - rejected?" at bounding box center [249, 182] width 124 height 20
drag, startPoint x: 188, startPoint y: 182, endPoint x: 350, endPoint y: 185, distance: 161.6
click at [350, 185] on div "Employment verification letter – 3rd party request - rejected? ​ is none of ​ Y…" at bounding box center [264, 207] width 176 height 83
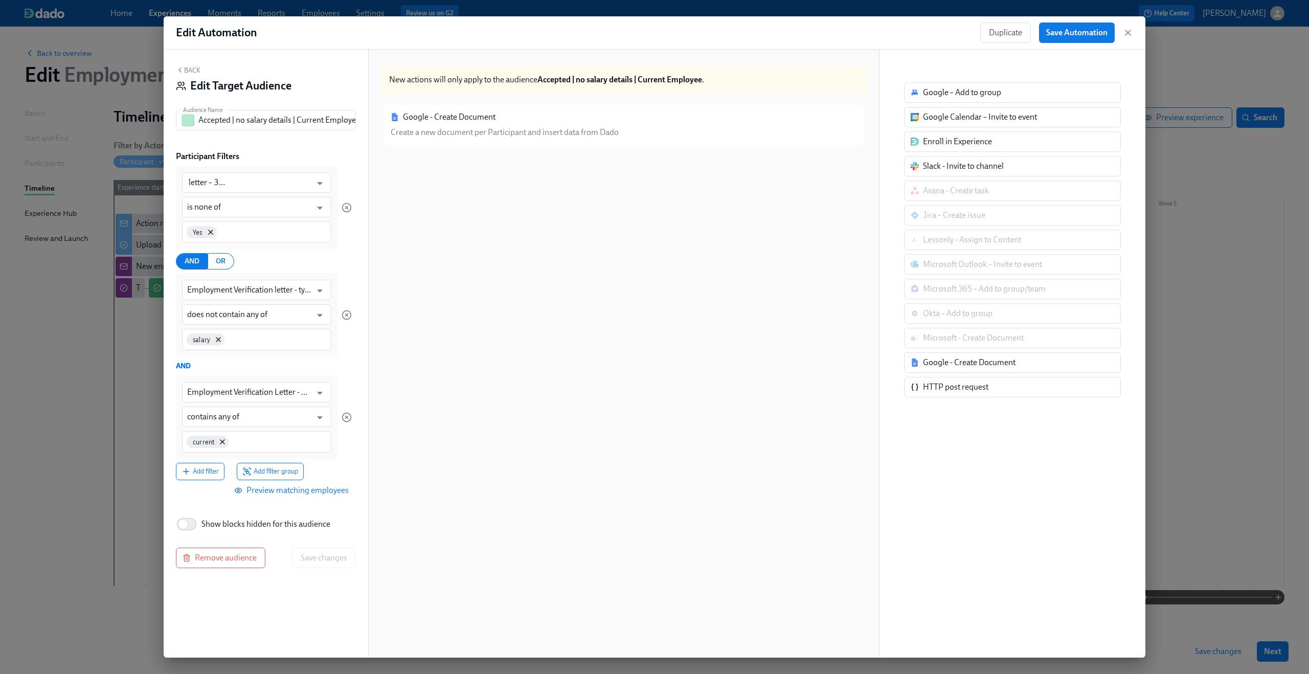
scroll to position [0, 0]
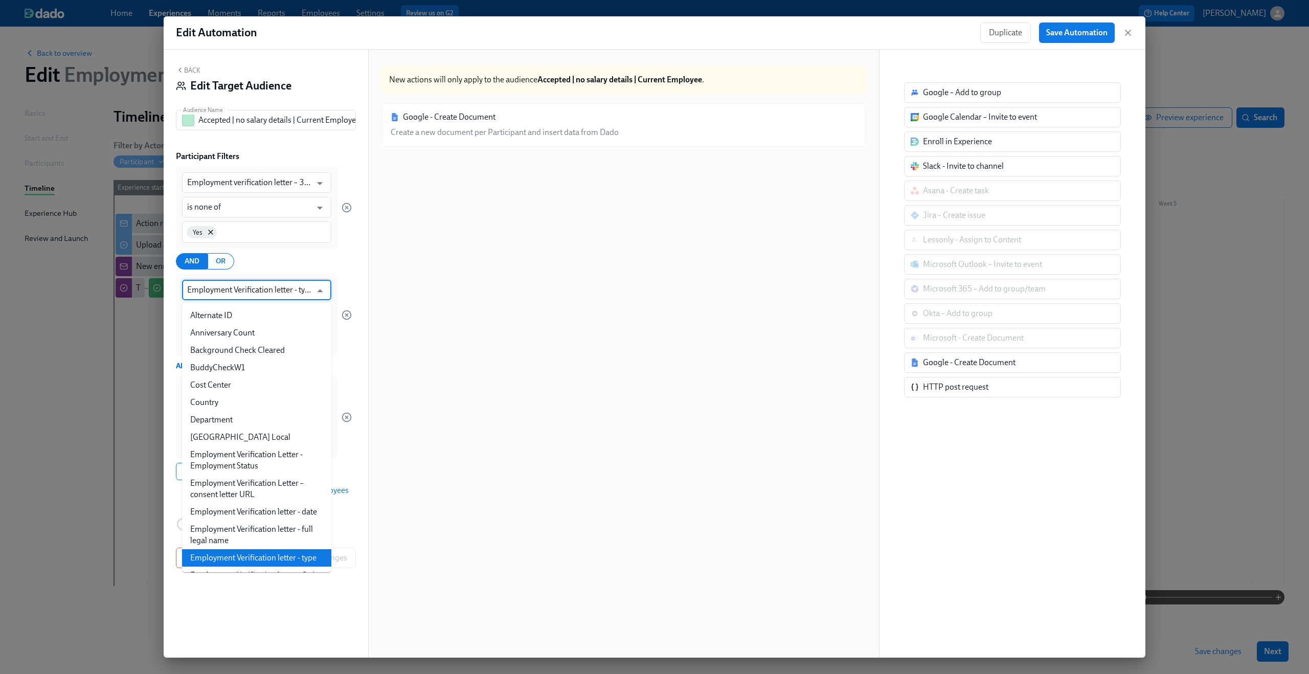
click at [244, 291] on input "Employment Verification letter - type" at bounding box center [249, 290] width 124 height 20
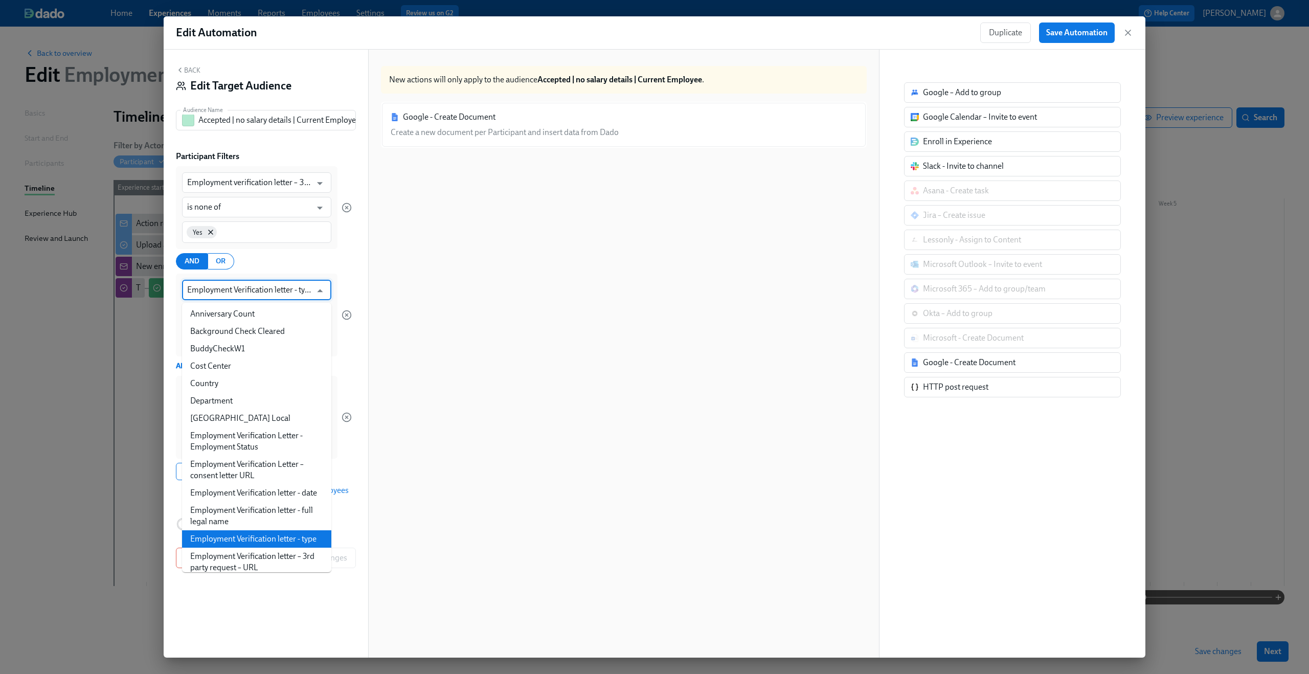
click at [244, 291] on input "Employment Verification letter - type" at bounding box center [249, 290] width 124 height 20
click at [196, 286] on input "Employment Verification letter - type" at bounding box center [249, 290] width 124 height 20
drag, startPoint x: 187, startPoint y: 290, endPoint x: 442, endPoint y: 321, distance: 256.6
click at [442, 321] on div "Back Edit Target Audience Audience Name Accepted | no salary details | Current …" at bounding box center [655, 354] width 982 height 608
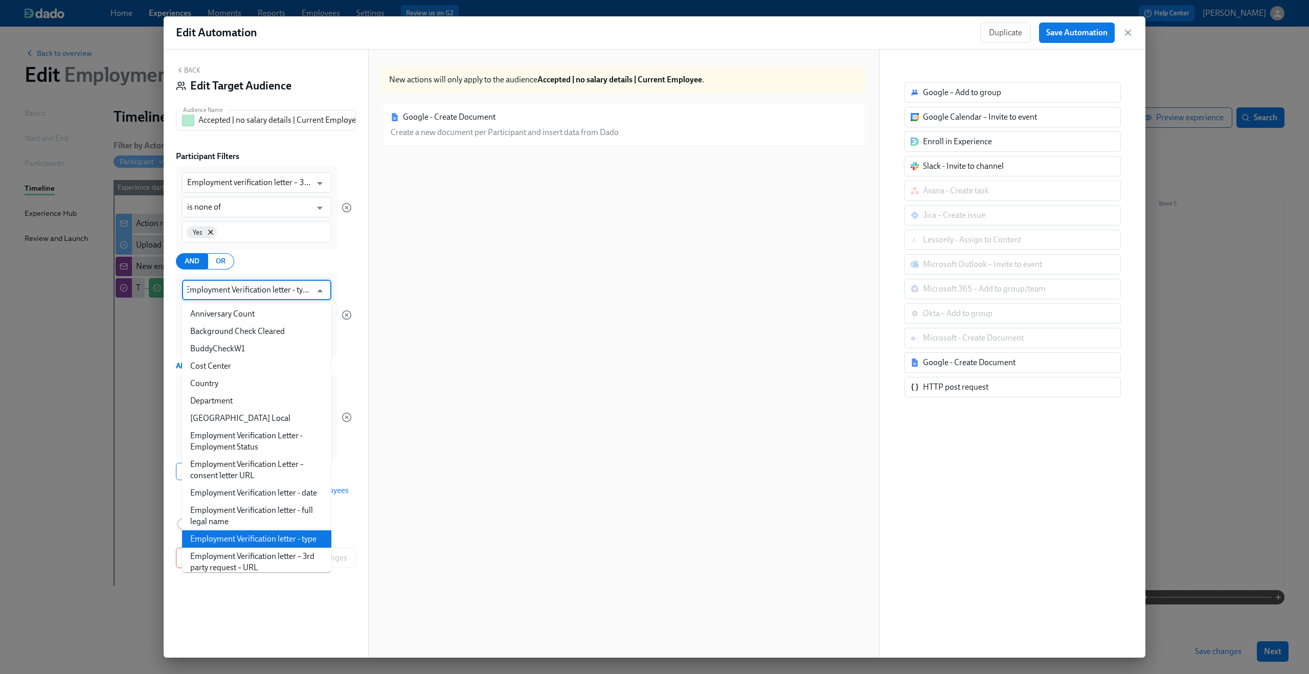
click at [598, 476] on div "Google - Create Document Create a new document per Participant and insert data …" at bounding box center [624, 389] width 486 height 575
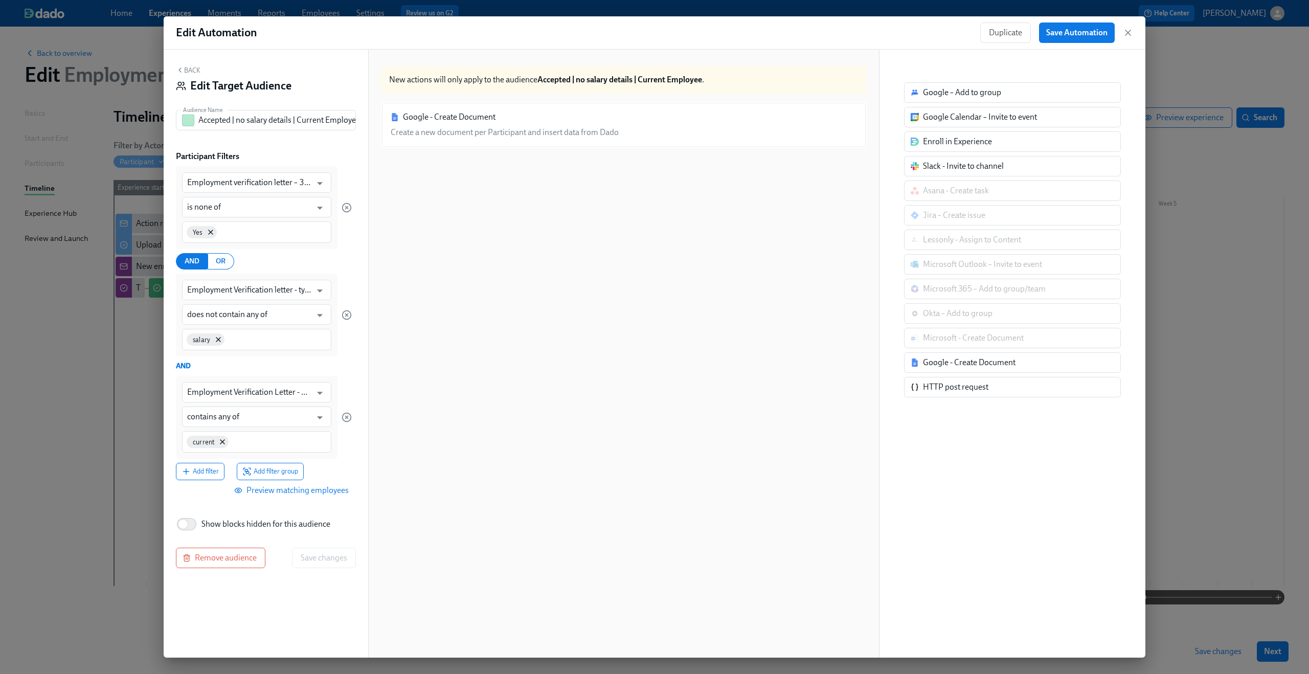
click at [193, 70] on button "Back" at bounding box center [188, 70] width 25 height 8
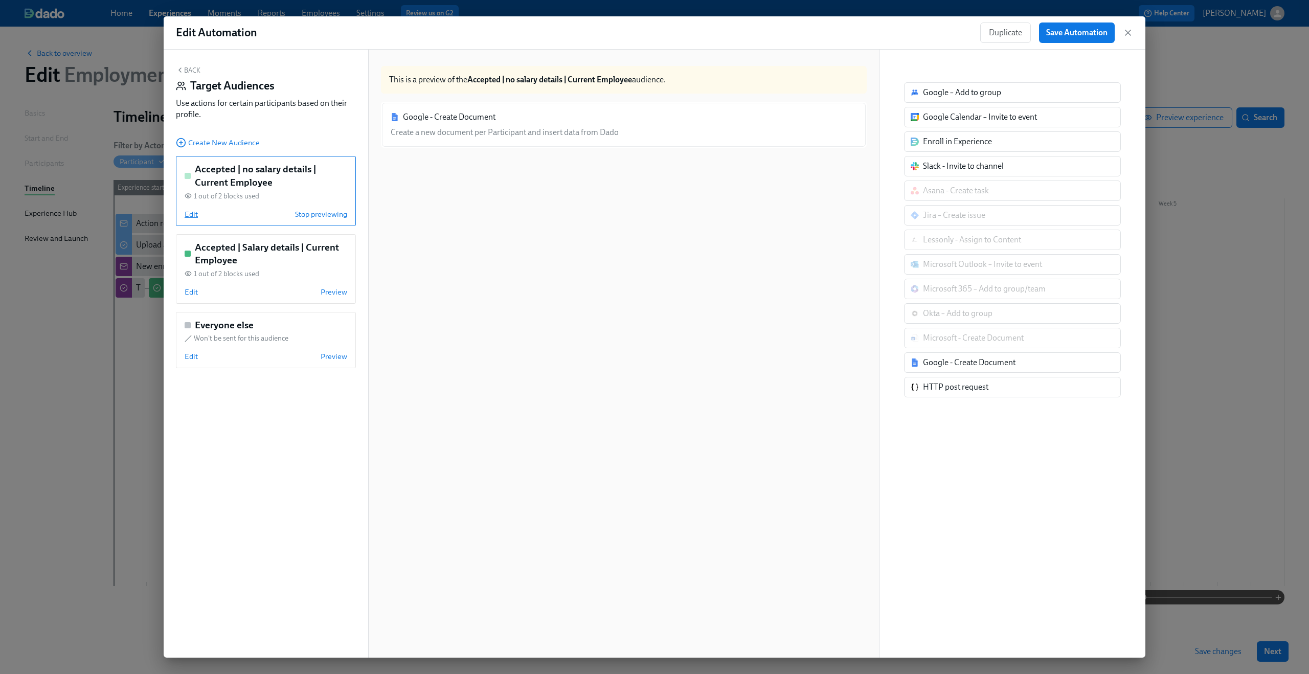
click at [197, 217] on span "Edit" at bounding box center [191, 214] width 13 height 10
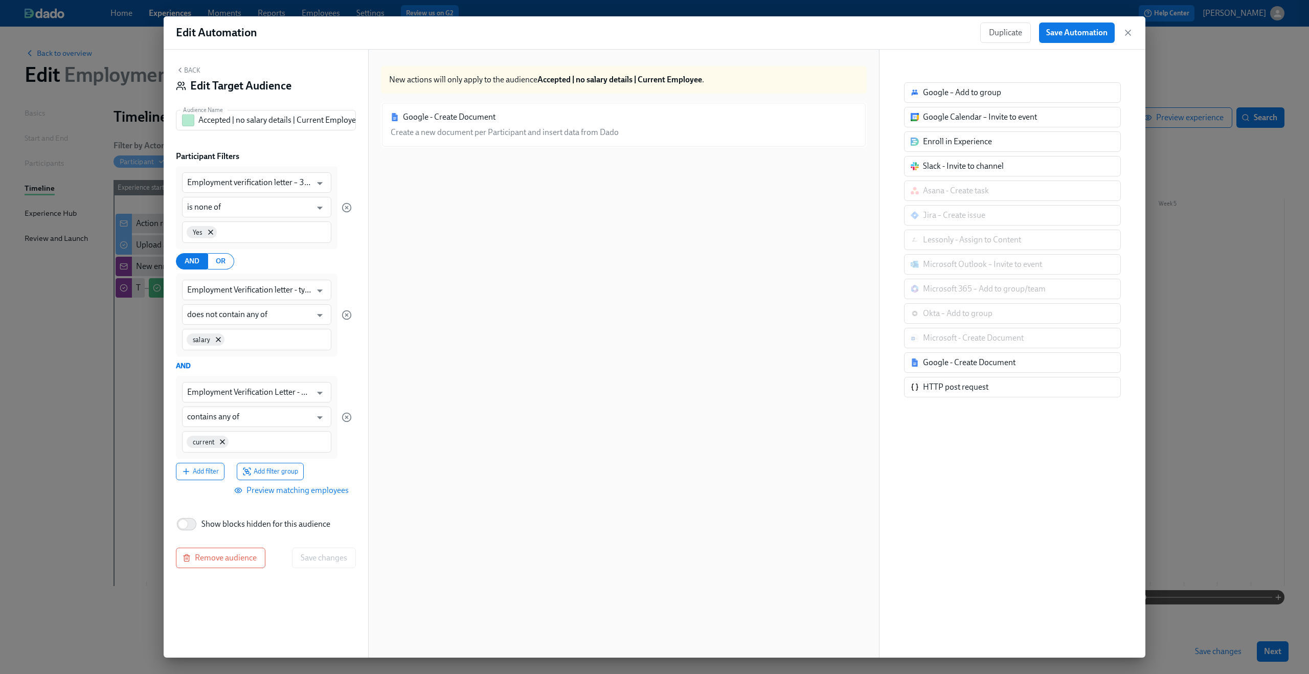
click at [187, 69] on button "Back" at bounding box center [188, 70] width 25 height 8
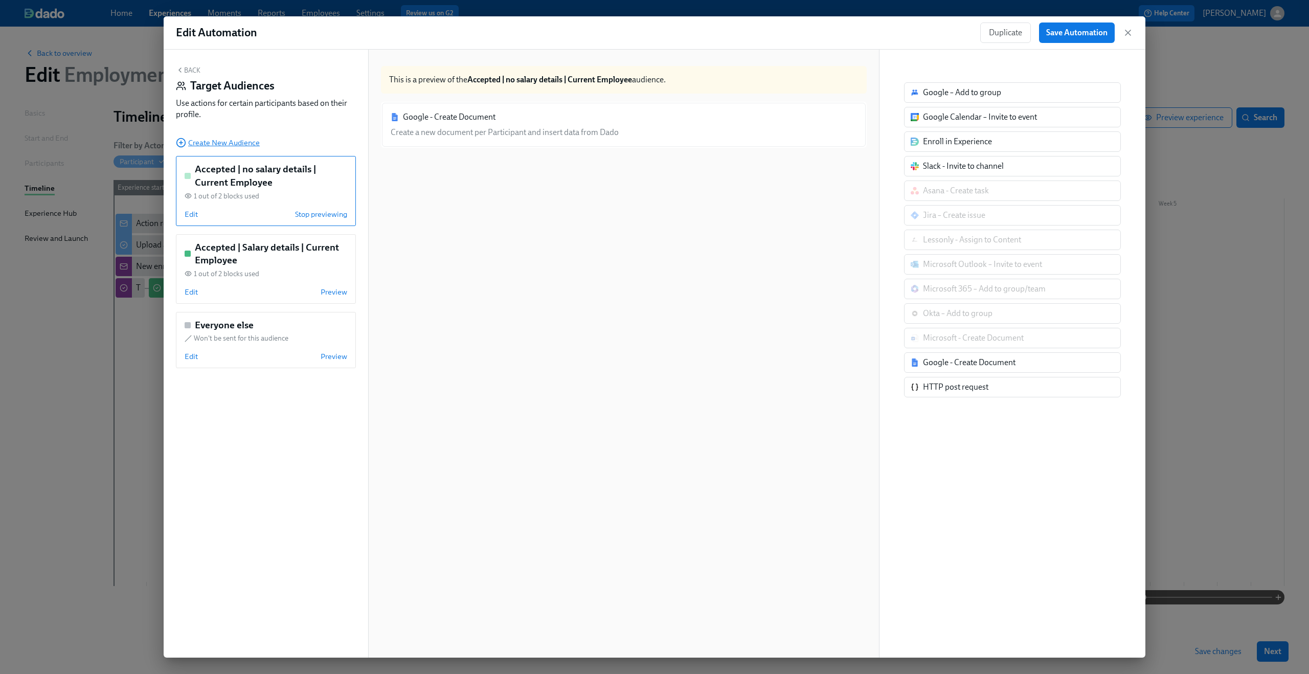
click at [226, 144] on span "Create New Audience" at bounding box center [218, 143] width 84 height 10
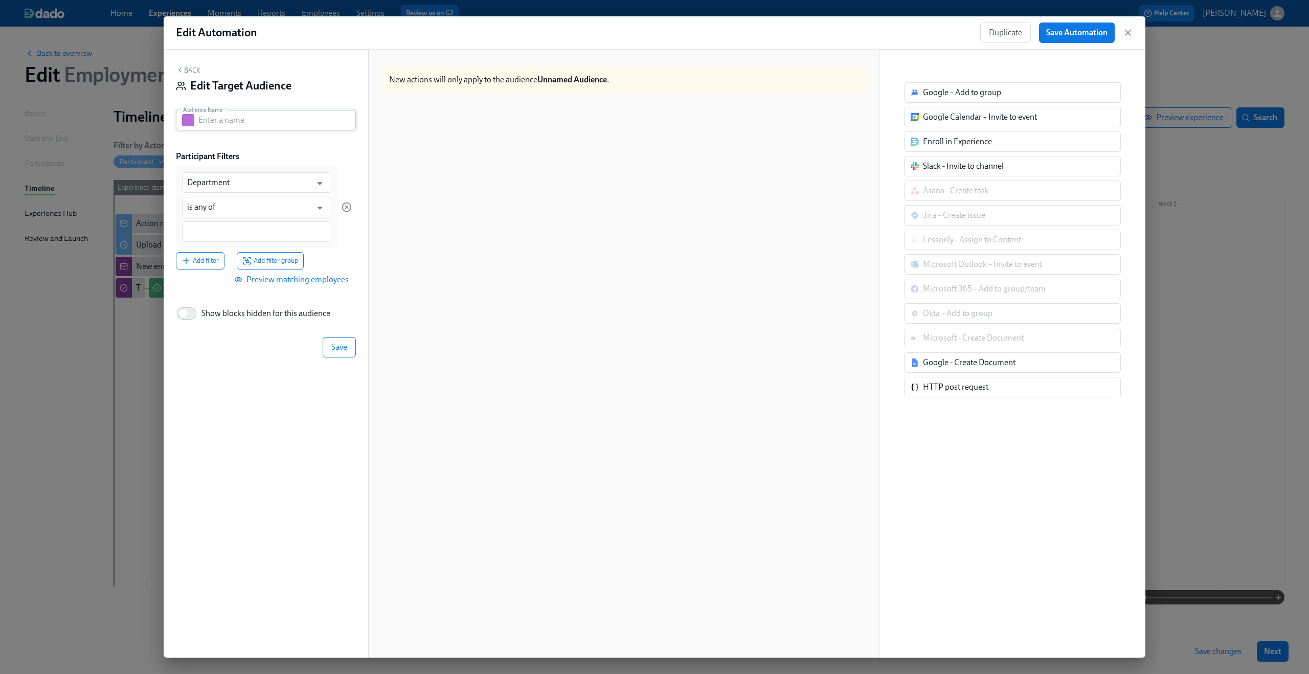
click at [235, 130] on input "text" at bounding box center [277, 120] width 158 height 20
paste input "Employment Verification letter - type"
type input "Employment Verification letter - type"
click at [236, 125] on input "Employment Verification letter - type" at bounding box center [277, 120] width 158 height 20
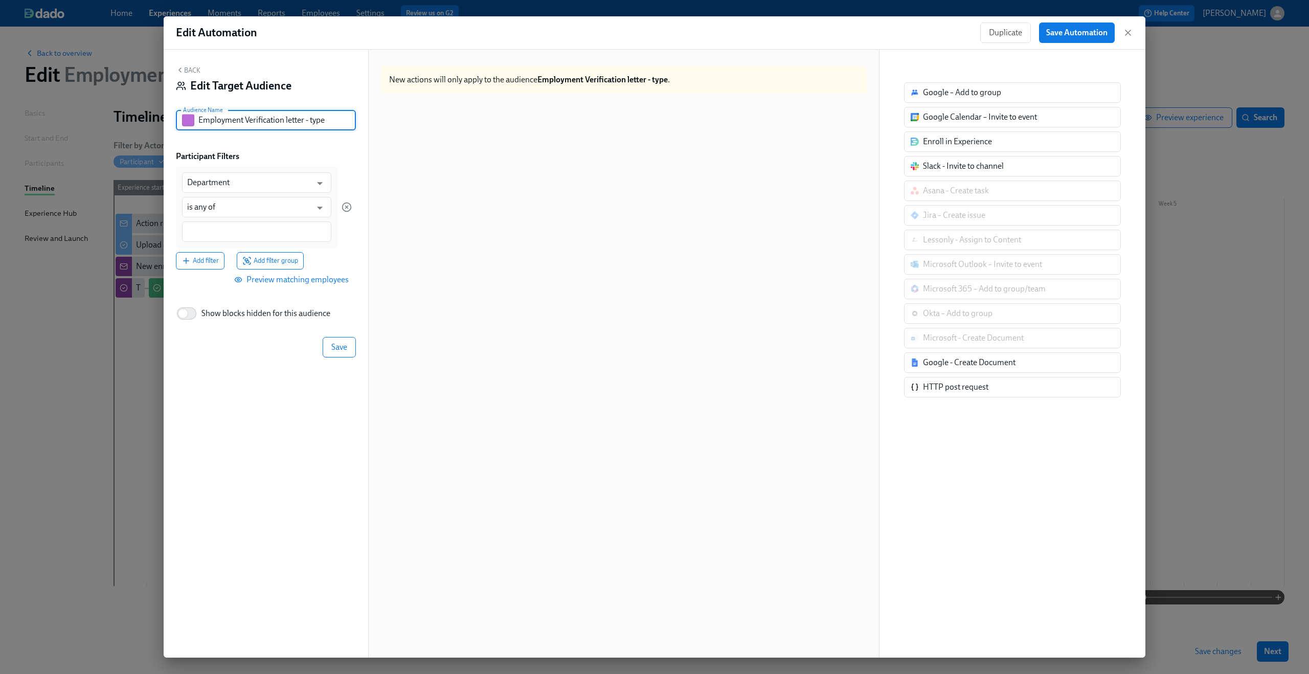
click at [236, 125] on input "Employment Verification letter - type" at bounding box center [277, 120] width 158 height 20
click at [193, 69] on button "Back" at bounding box center [188, 70] width 25 height 8
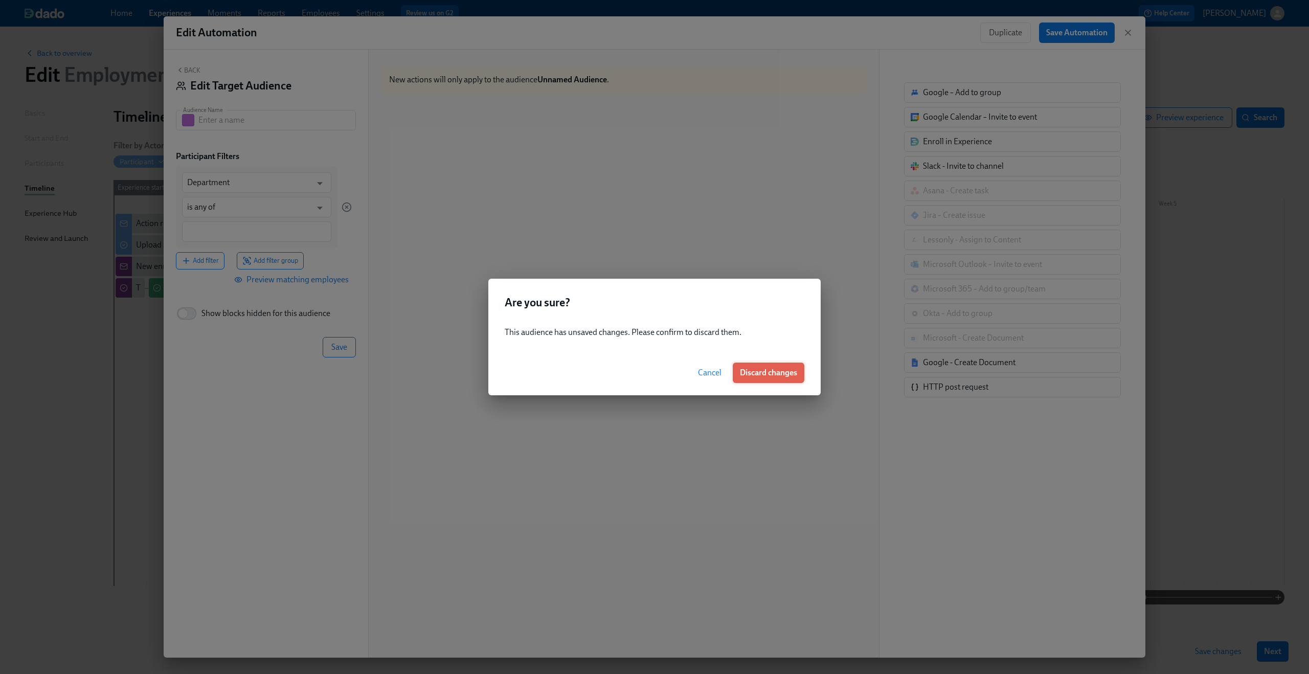
click at [757, 374] on span "Discard changes" at bounding box center [768, 373] width 57 height 10
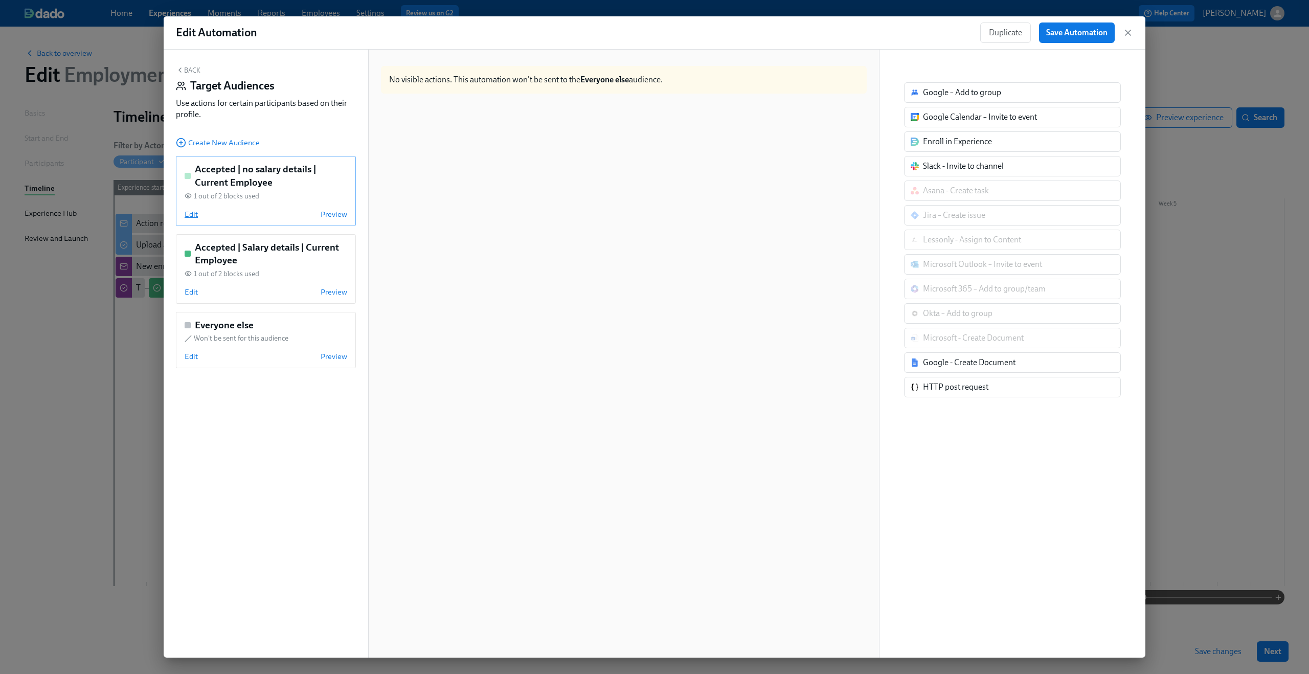
click at [194, 215] on span "Edit" at bounding box center [191, 214] width 13 height 10
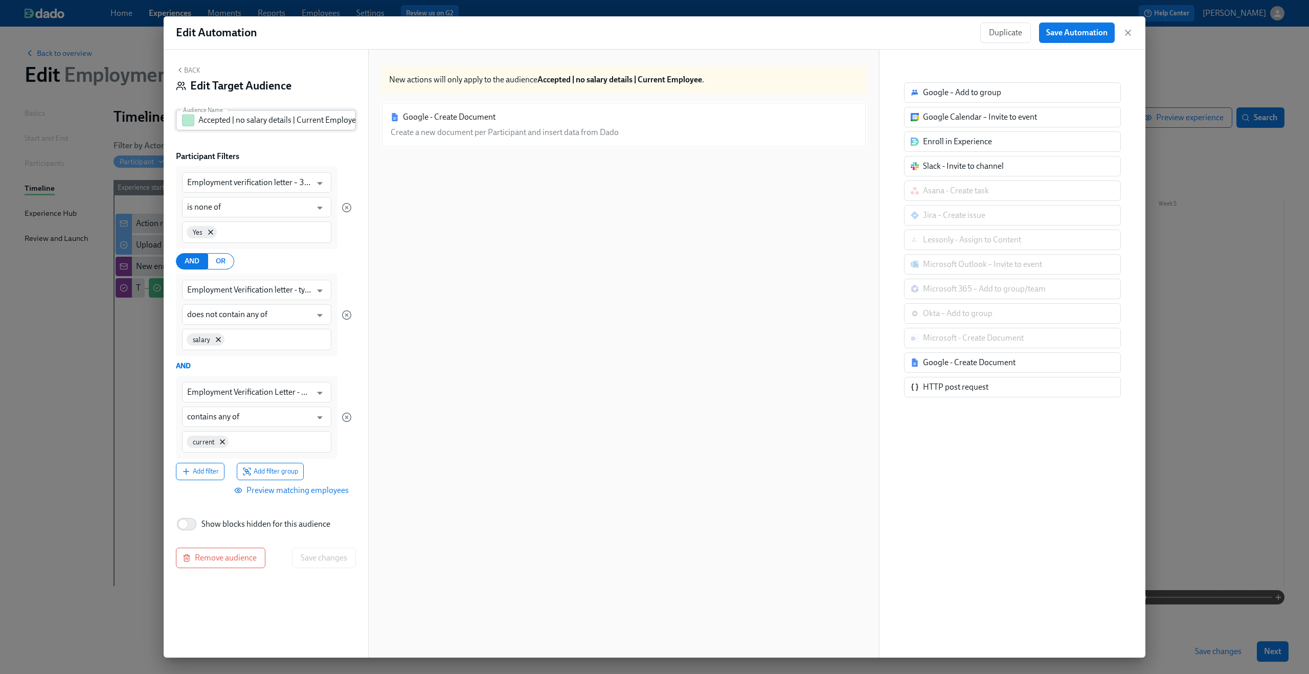
click at [257, 118] on input "Accepted | no salary details | Current Employee" at bounding box center [277, 120] width 158 height 20
click at [195, 74] on div "Back Edit Target Audience" at bounding box center [266, 82] width 180 height 32
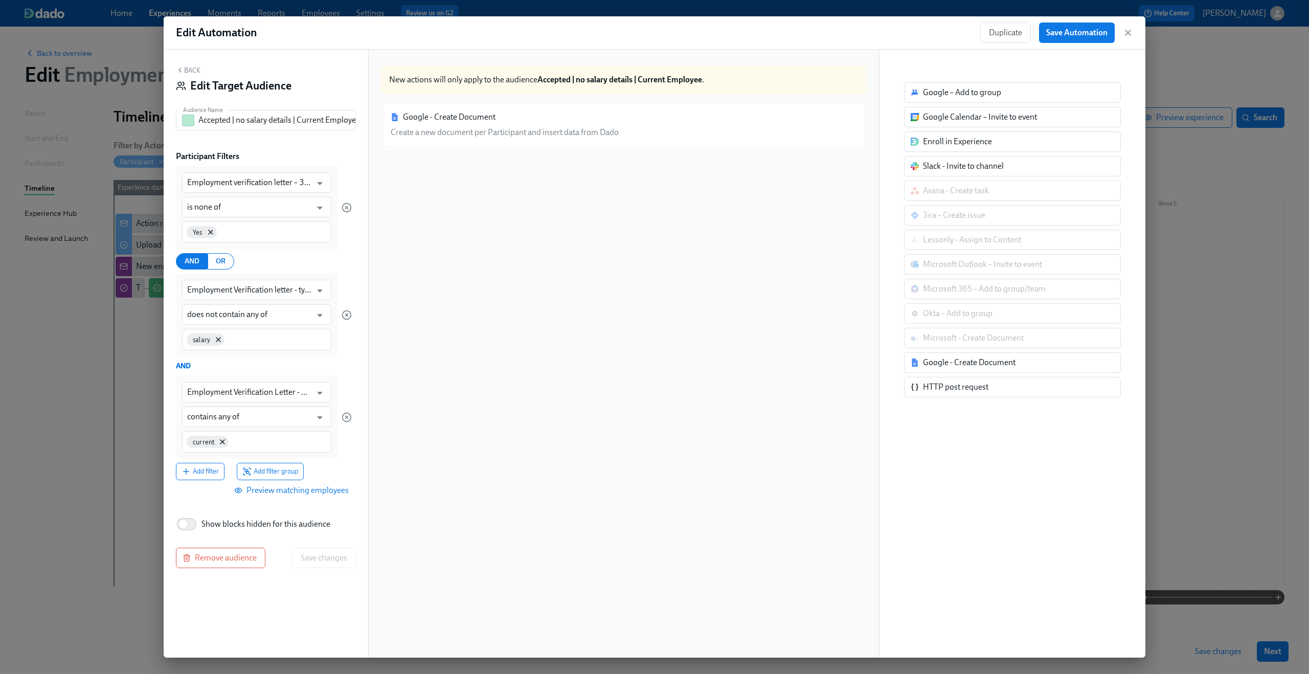
click at [192, 70] on button "Back" at bounding box center [188, 70] width 25 height 8
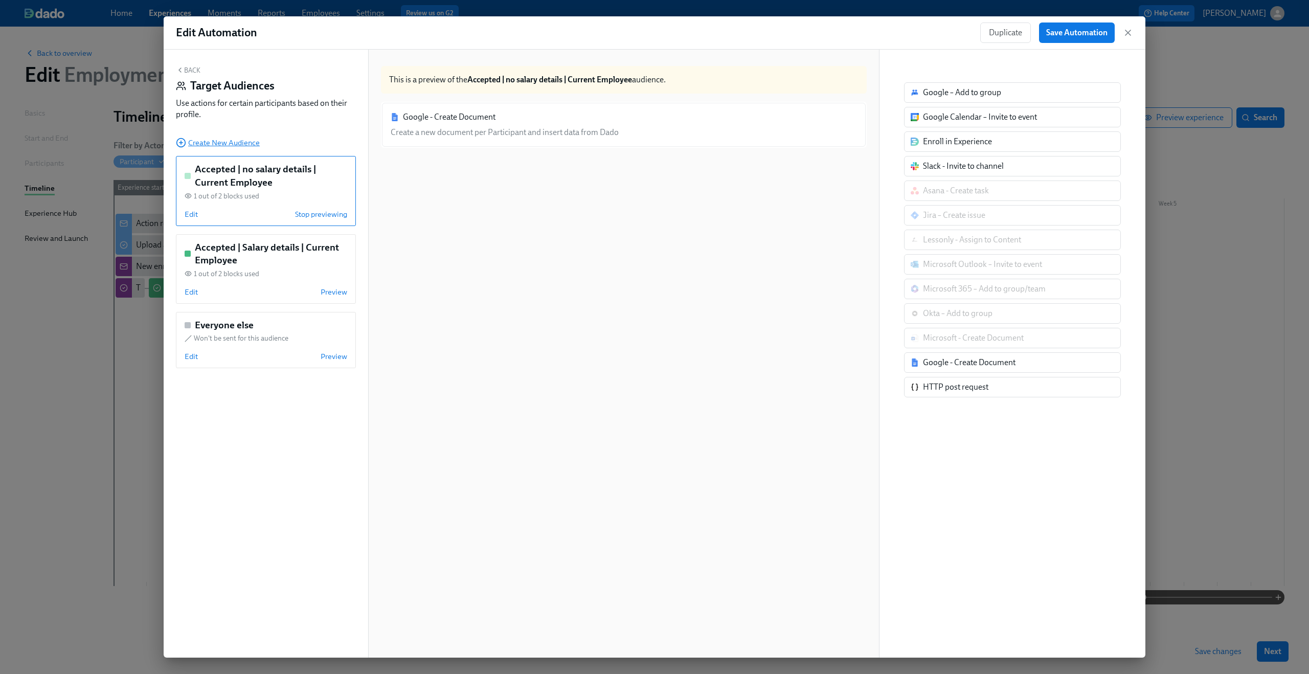
click at [208, 145] on span "Create New Audience" at bounding box center [218, 143] width 84 height 10
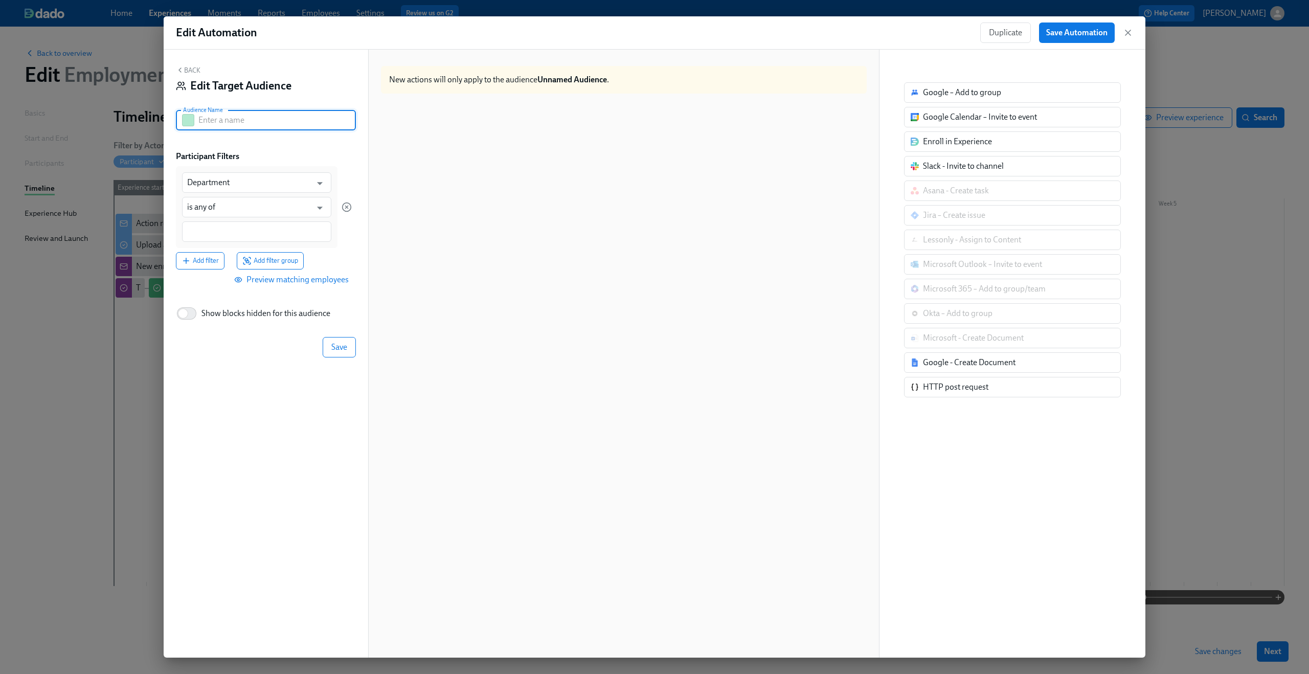
click at [252, 111] on input "text" at bounding box center [277, 120] width 158 height 20
paste input "Accepted | no salary details | Current Employee"
click at [296, 120] on input "Accepted | no salary details | Current Employee" at bounding box center [277, 120] width 158 height 20
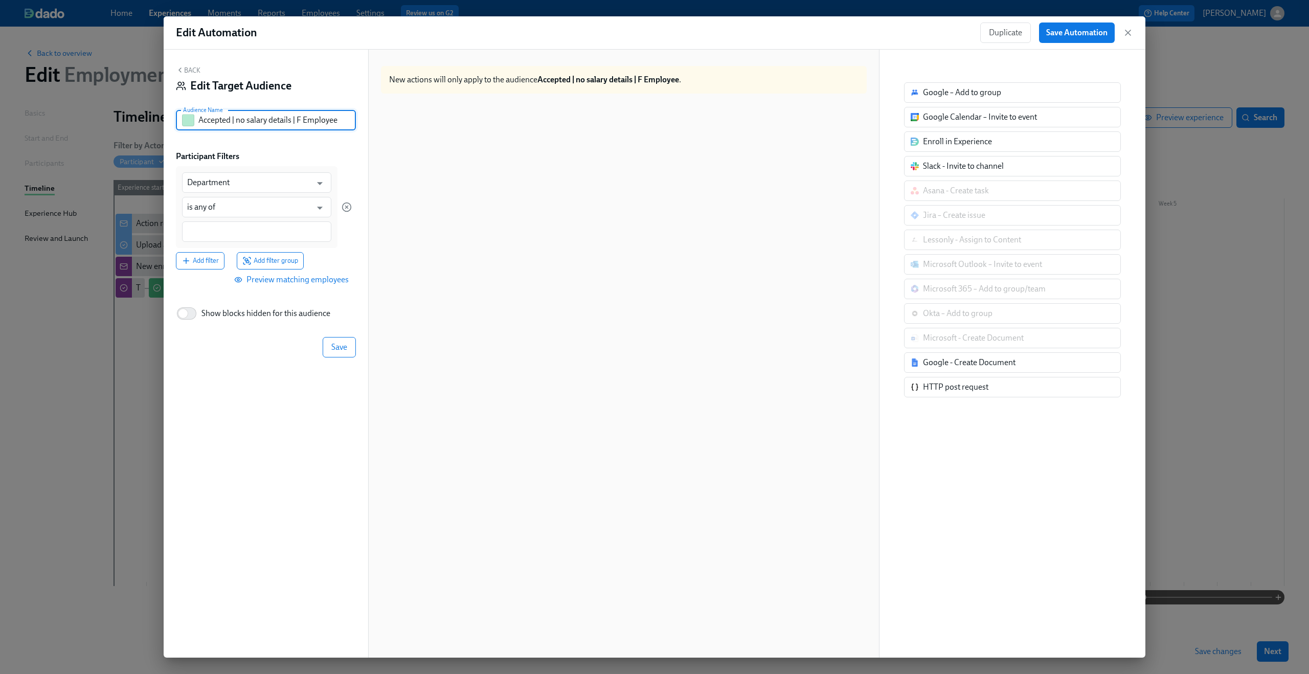
scroll to position [0, 0]
type input "Accepted | no salary details | Former Employee"
click at [252, 182] on input "Department" at bounding box center [249, 182] width 124 height 20
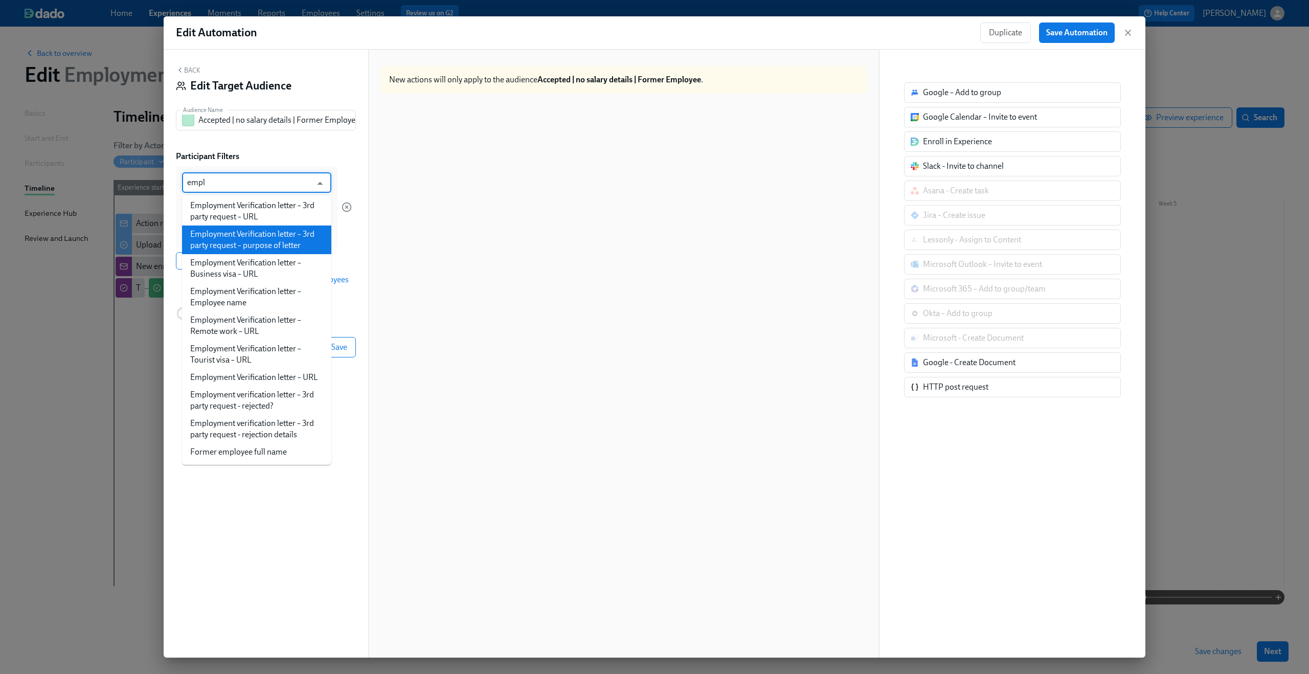
scroll to position [133, 0]
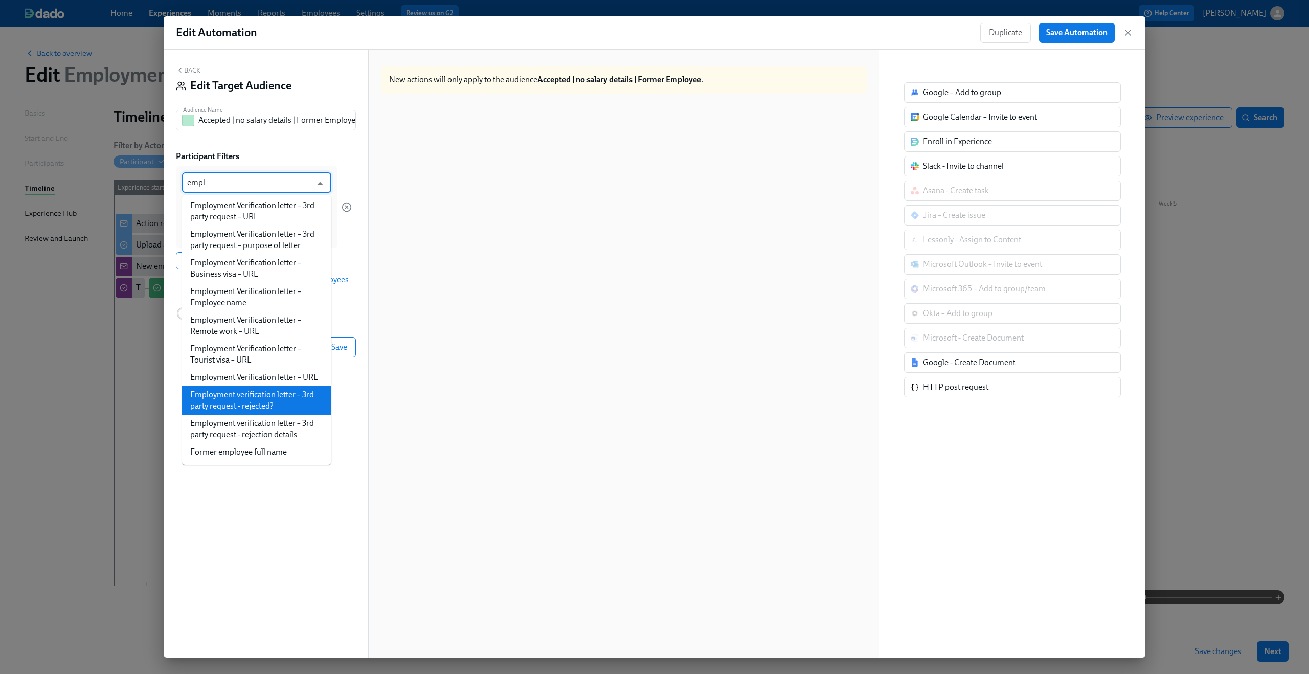
click at [275, 415] on li "Employment verification letter – 3rd party request - rejected?" at bounding box center [256, 400] width 149 height 29
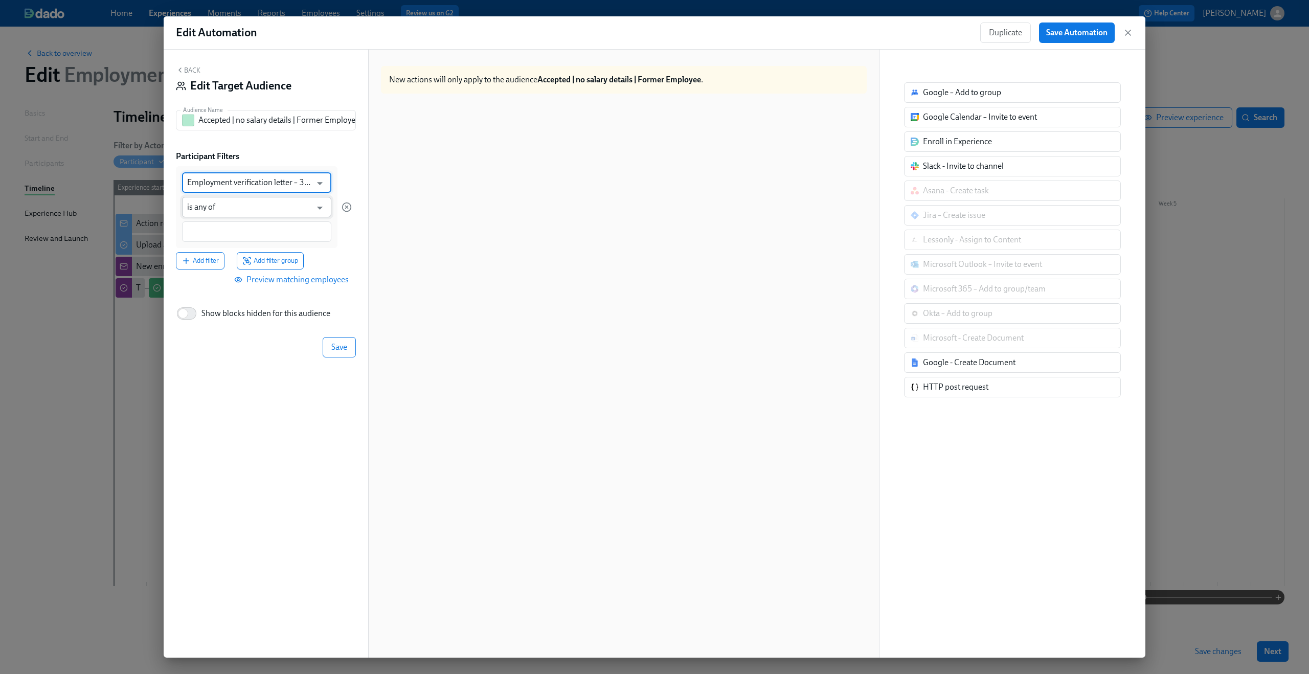
type input "Employment verification letter – 3rd party request - rejected?"
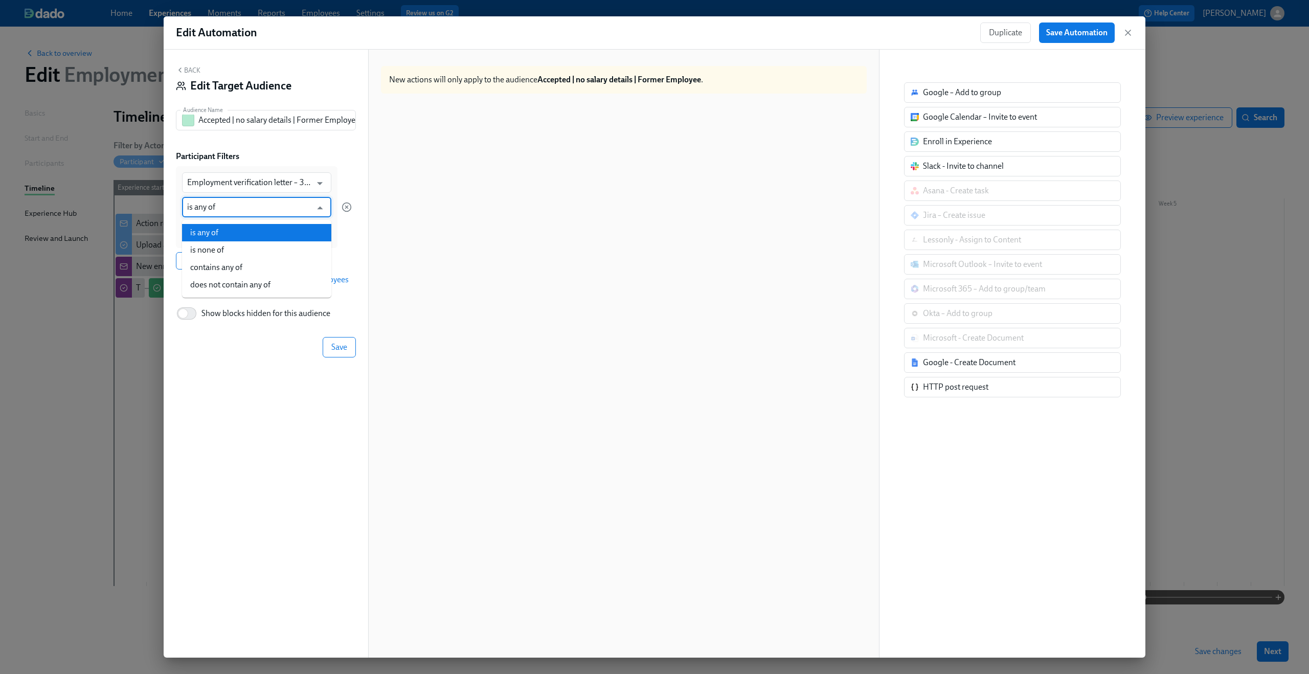
click at [236, 211] on input "is any of" at bounding box center [249, 207] width 124 height 20
click at [235, 244] on li "is none of" at bounding box center [256, 249] width 149 height 17
type input "is none of"
click at [233, 229] on input at bounding box center [256, 232] width 139 height 11
type input "Yes"
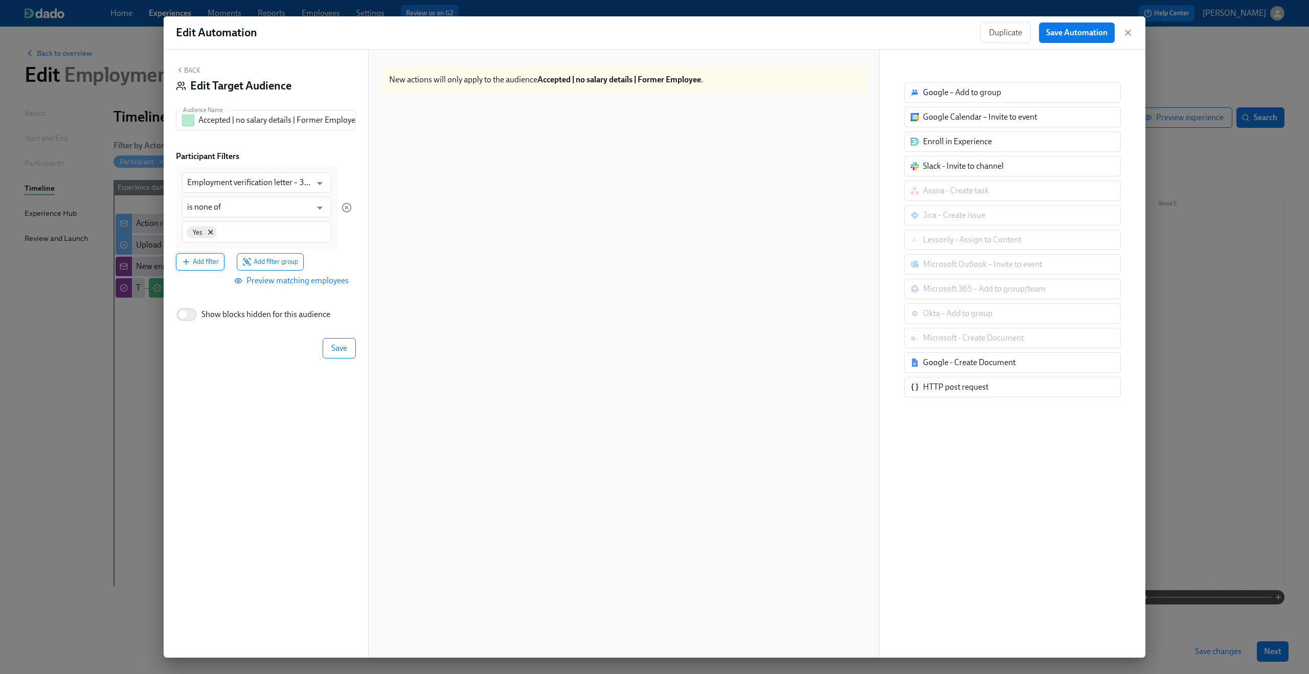
click at [206, 263] on span "Add filter" at bounding box center [200, 262] width 37 height 10
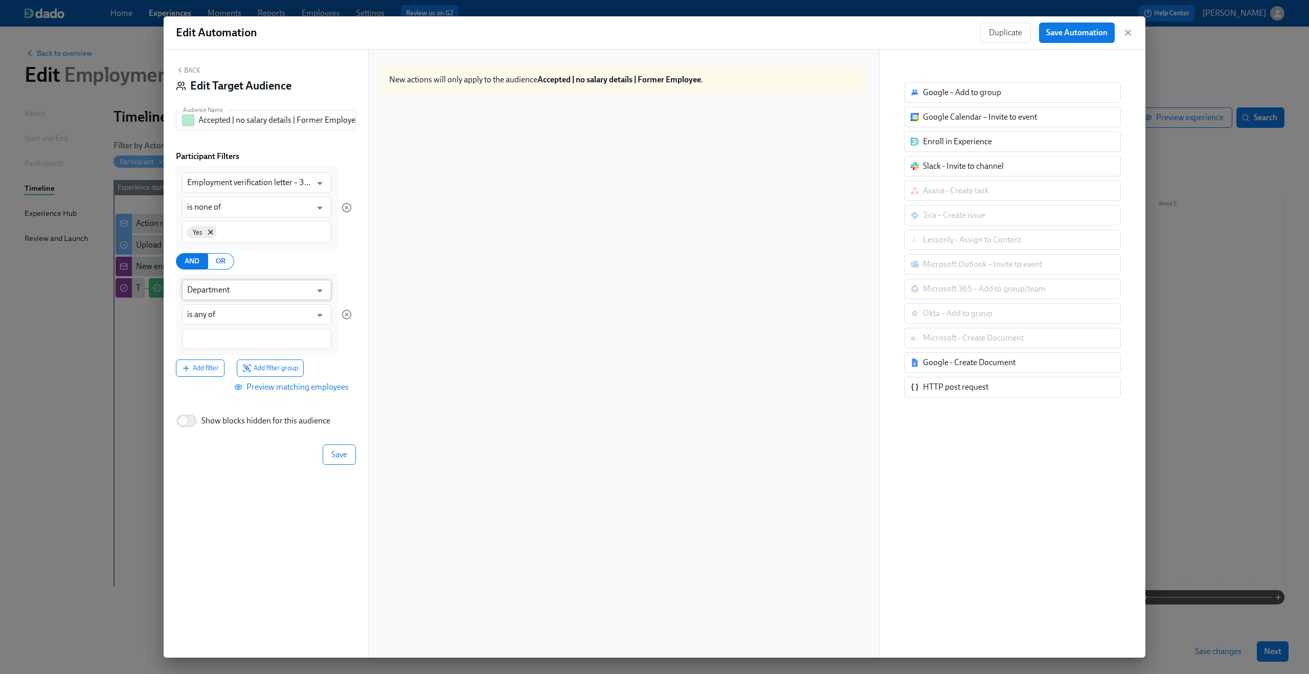
click at [228, 291] on input "Department" at bounding box center [249, 290] width 124 height 20
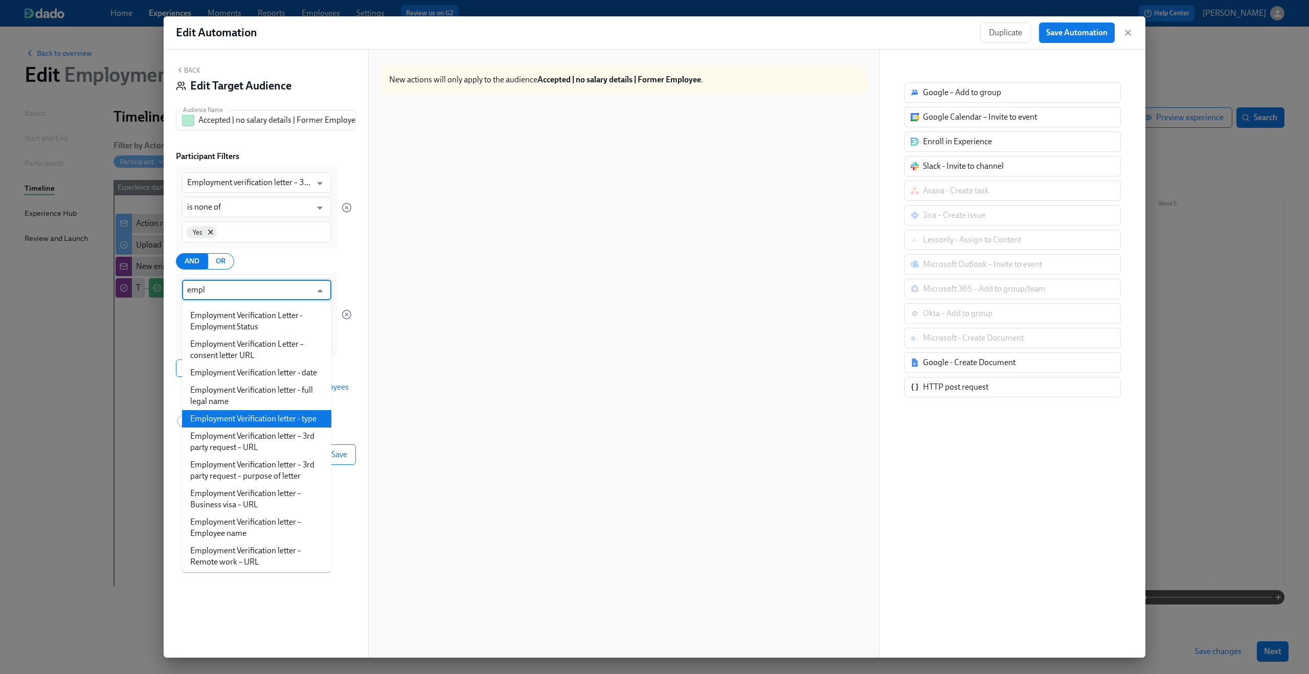
click at [251, 425] on li "Employment Verification letter - type" at bounding box center [256, 418] width 149 height 17
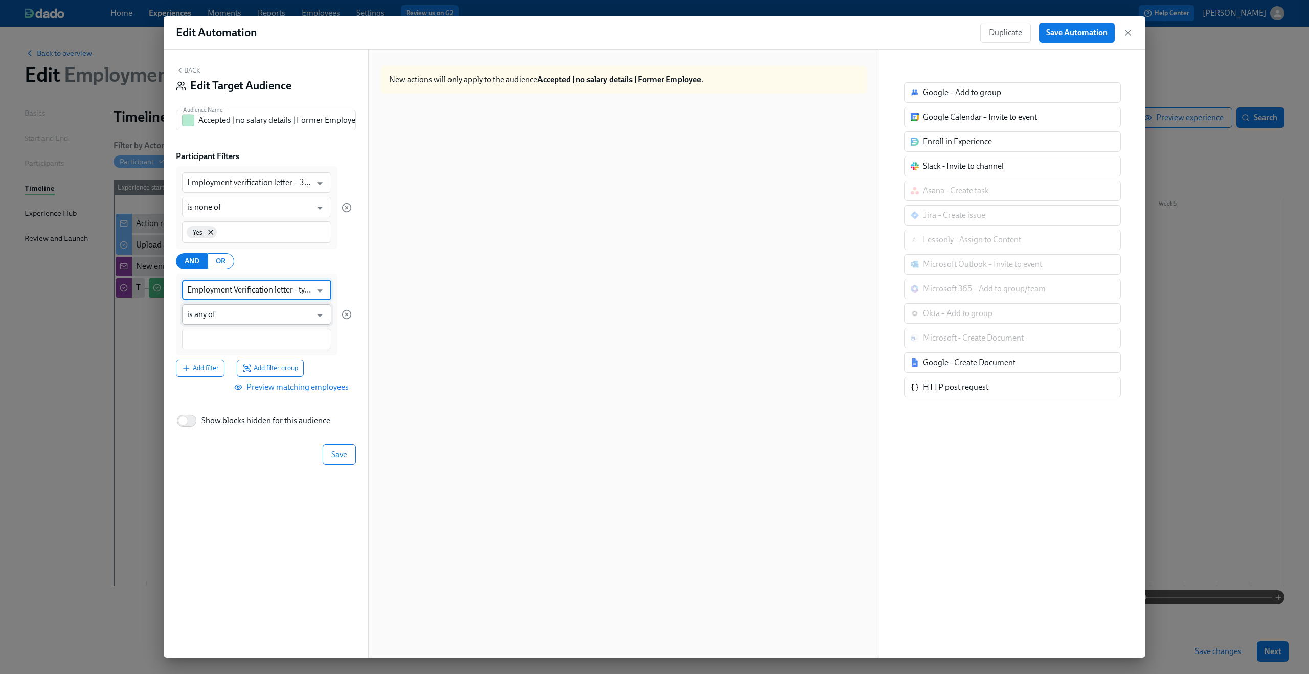
type input "Employment Verification letter - type"
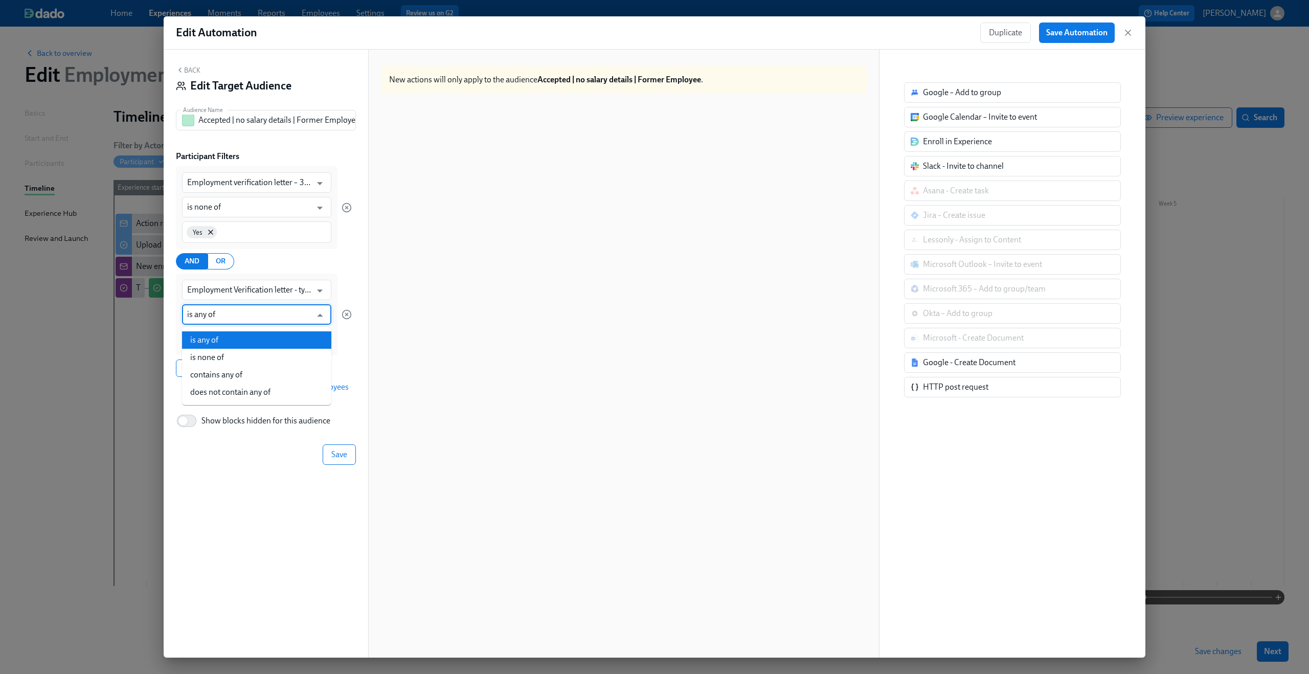
click at [245, 311] on input "is any of" at bounding box center [249, 314] width 124 height 20
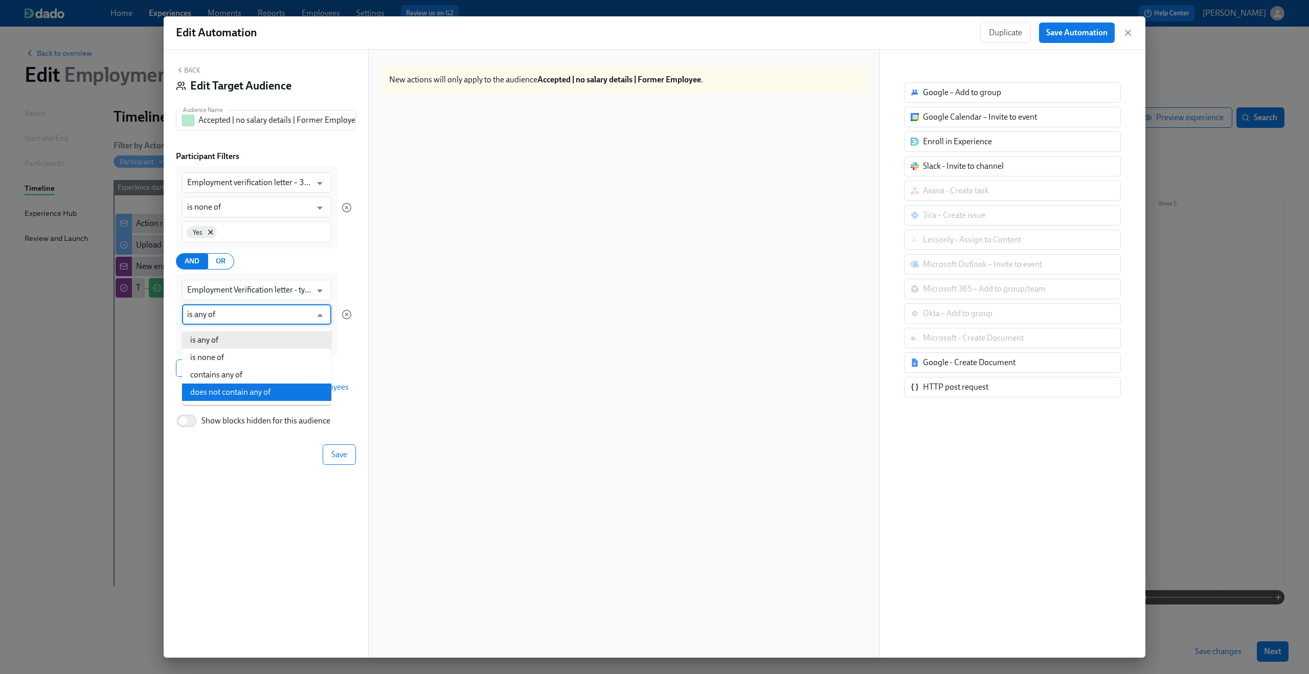
click at [232, 393] on li "does not contain any of" at bounding box center [256, 392] width 149 height 17
type input "does not contain any of"
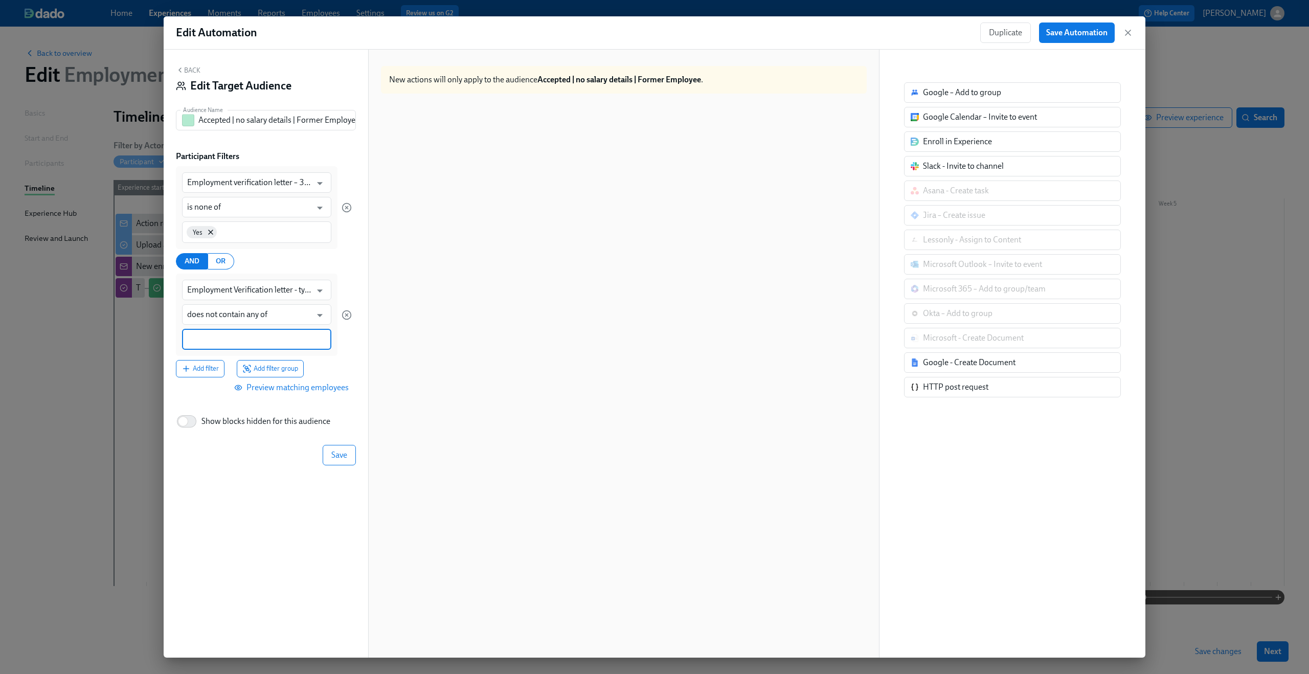
click at [228, 340] on input at bounding box center [256, 339] width 139 height 11
type input "salary"
click at [212, 367] on span "Add filter" at bounding box center [200, 369] width 37 height 10
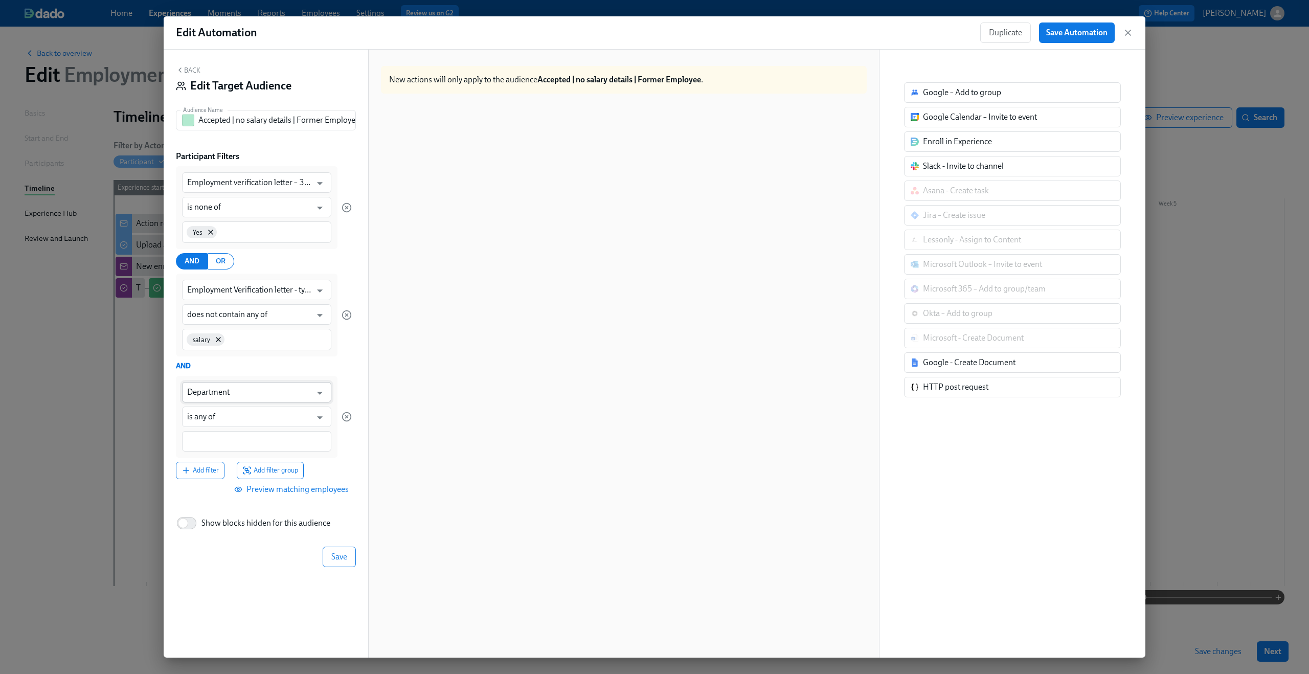
click at [279, 389] on input "Department" at bounding box center [249, 392] width 124 height 20
click at [245, 393] on input "Department" at bounding box center [249, 392] width 124 height 20
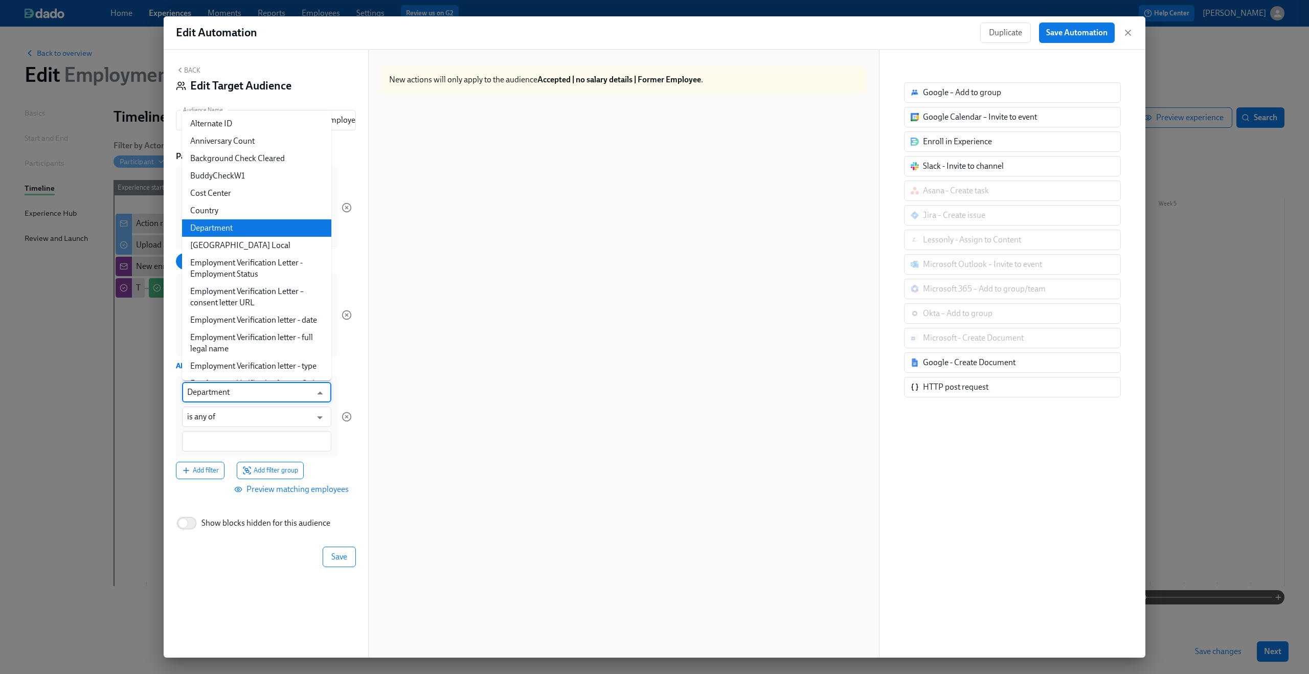
click at [245, 393] on input "Department" at bounding box center [249, 392] width 124 height 20
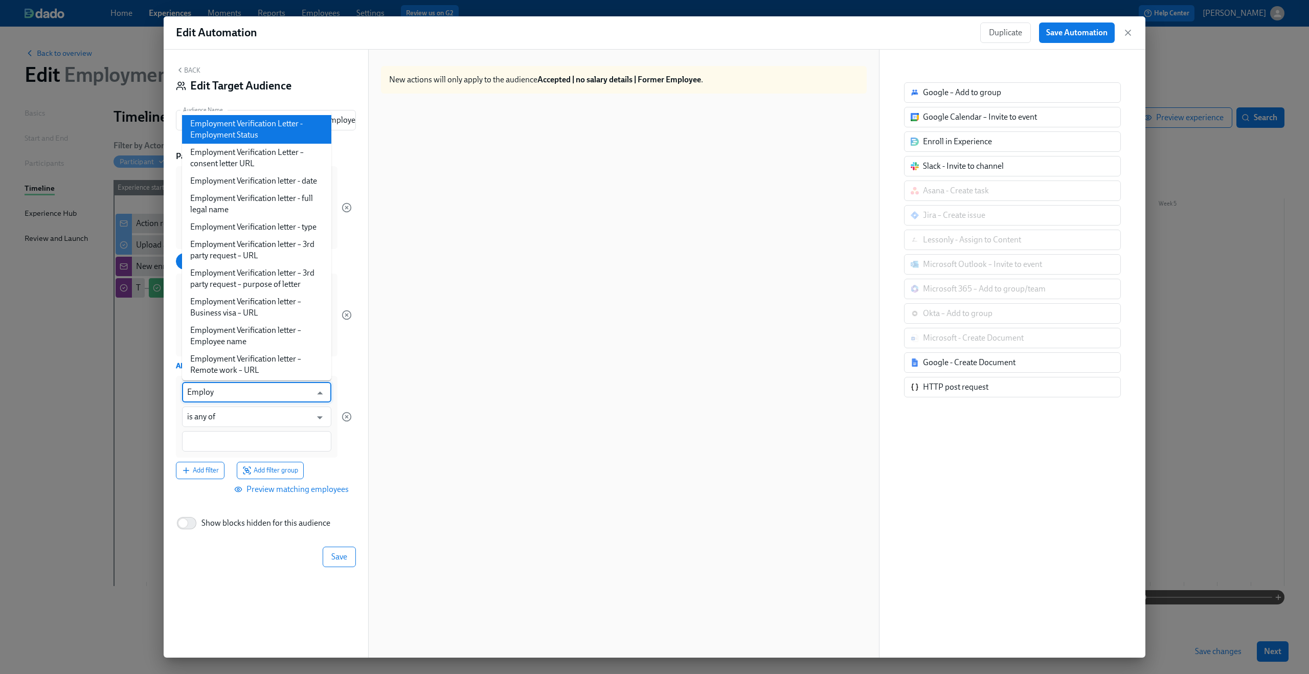
click at [265, 139] on li "Employment Verification Letter - Employment Status" at bounding box center [256, 129] width 149 height 29
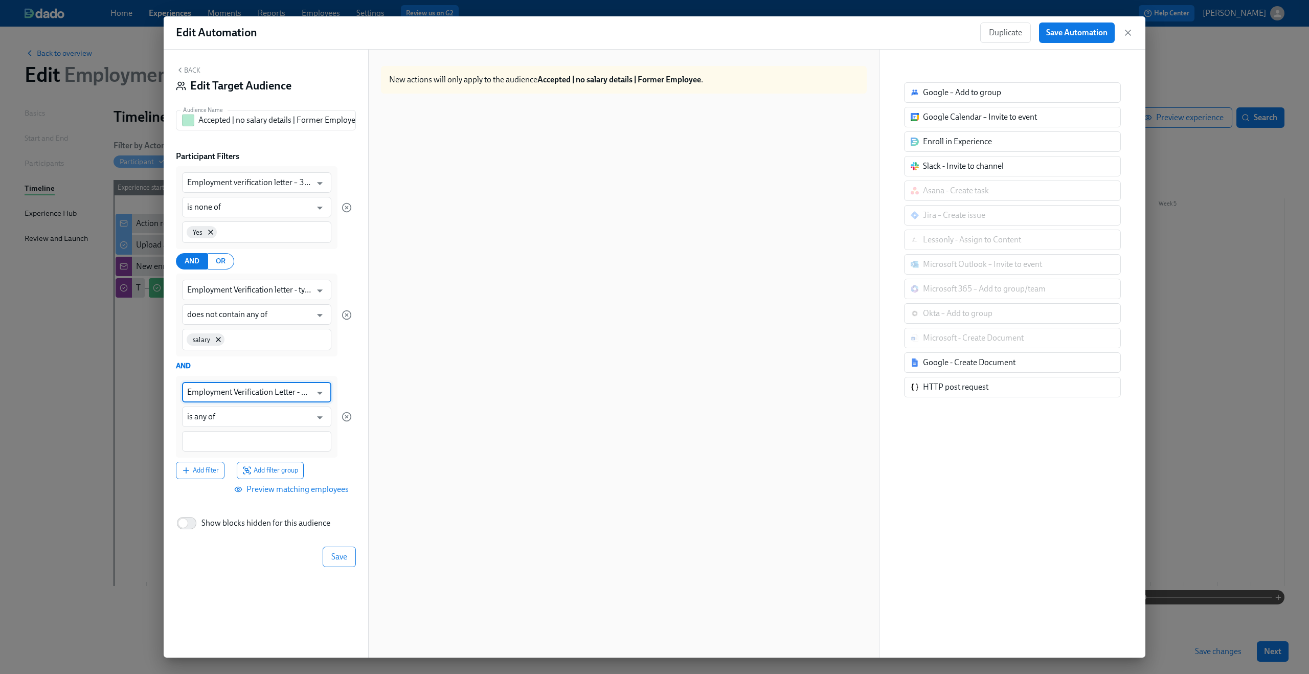
type input "Employment Verification Letter - Employment Status"
click at [238, 435] on div at bounding box center [256, 441] width 149 height 20
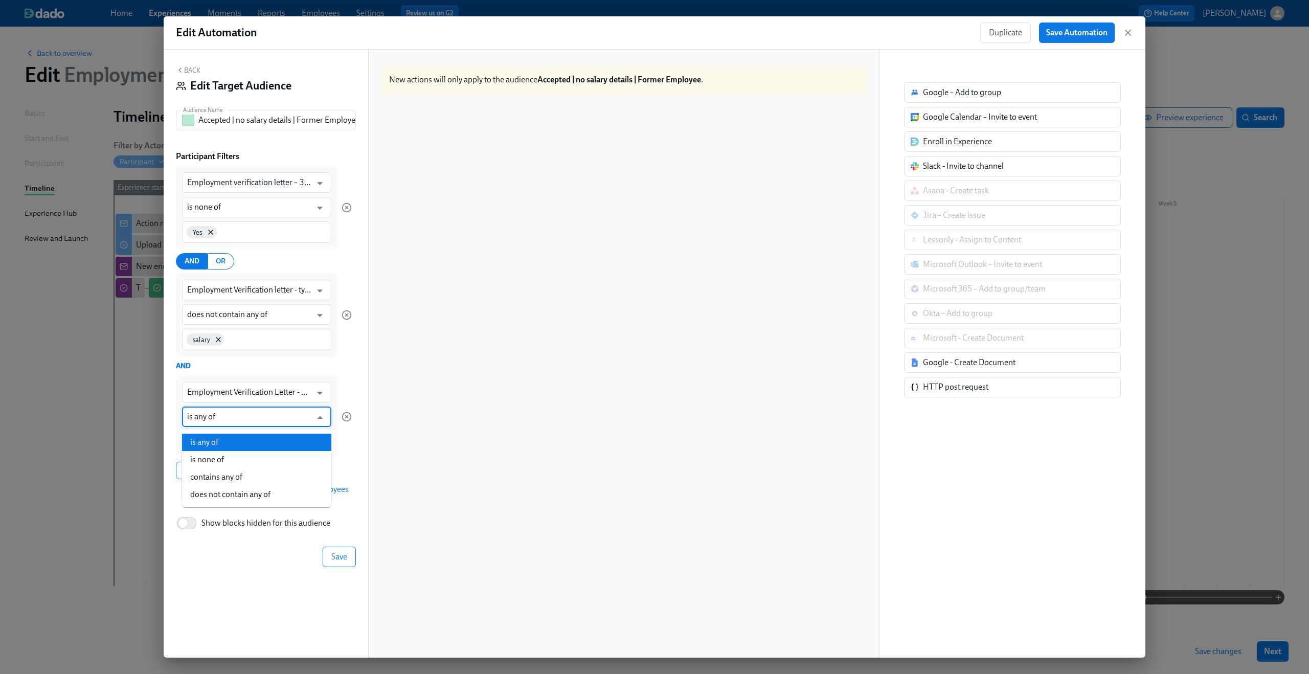
click at [240, 418] on input "is any of" at bounding box center [249, 417] width 124 height 20
click at [237, 468] on li "contains any of" at bounding box center [256, 476] width 149 height 17
type input "contains any of"
click at [233, 446] on input at bounding box center [256, 441] width 139 height 11
type input "F"
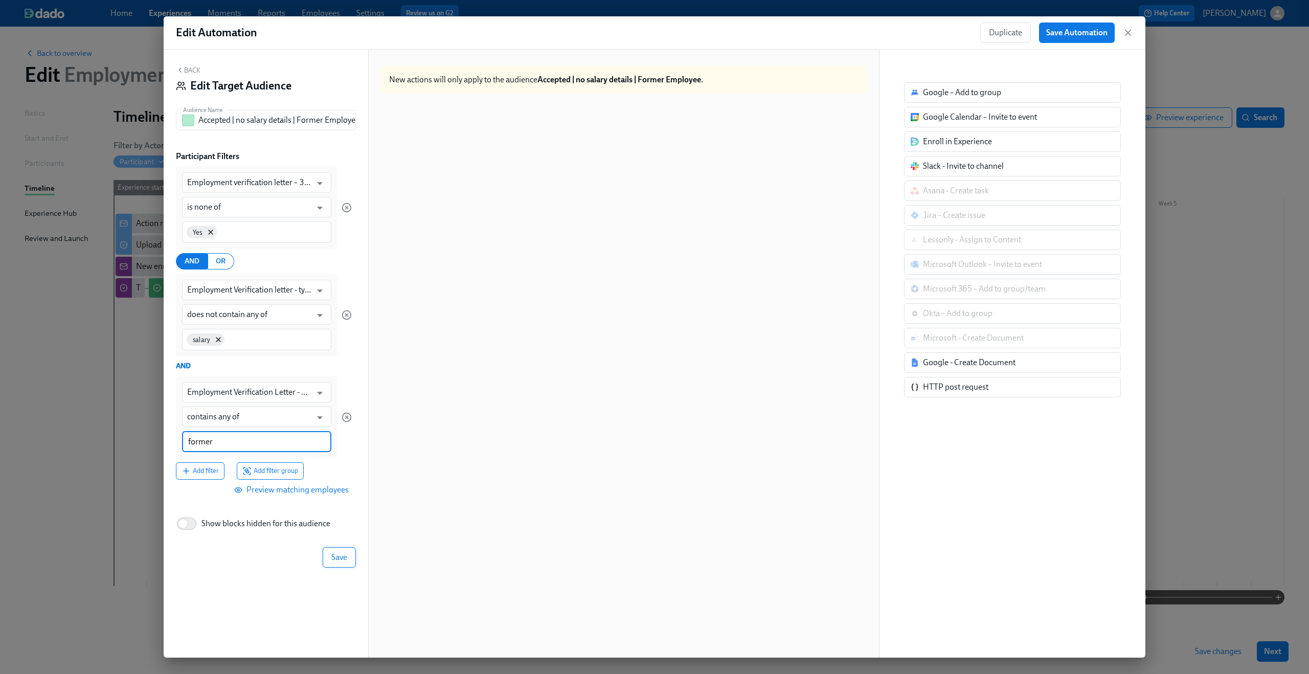
type input "former"
drag, startPoint x: 341, startPoint y: 556, endPoint x: 260, endPoint y: 435, distance: 146.0
click at [260, 435] on div "Back Edit Target Audience Audience Name Accepted | no salary details | Former E…" at bounding box center [266, 354] width 205 height 608
click at [260, 435] on div "former" at bounding box center [256, 441] width 149 height 21
click at [332, 552] on button "Save" at bounding box center [339, 558] width 33 height 20
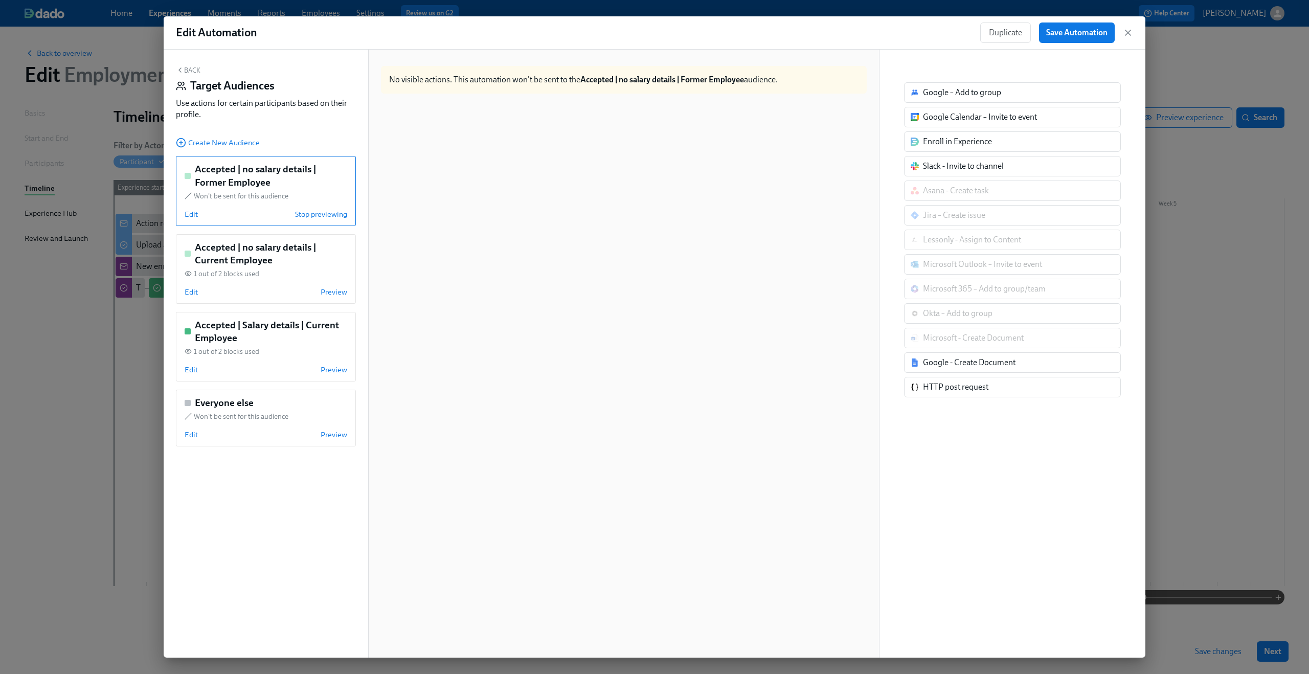
click at [490, 300] on div at bounding box center [624, 389] width 486 height 575
click at [234, 146] on span "Create New Audience" at bounding box center [218, 143] width 84 height 10
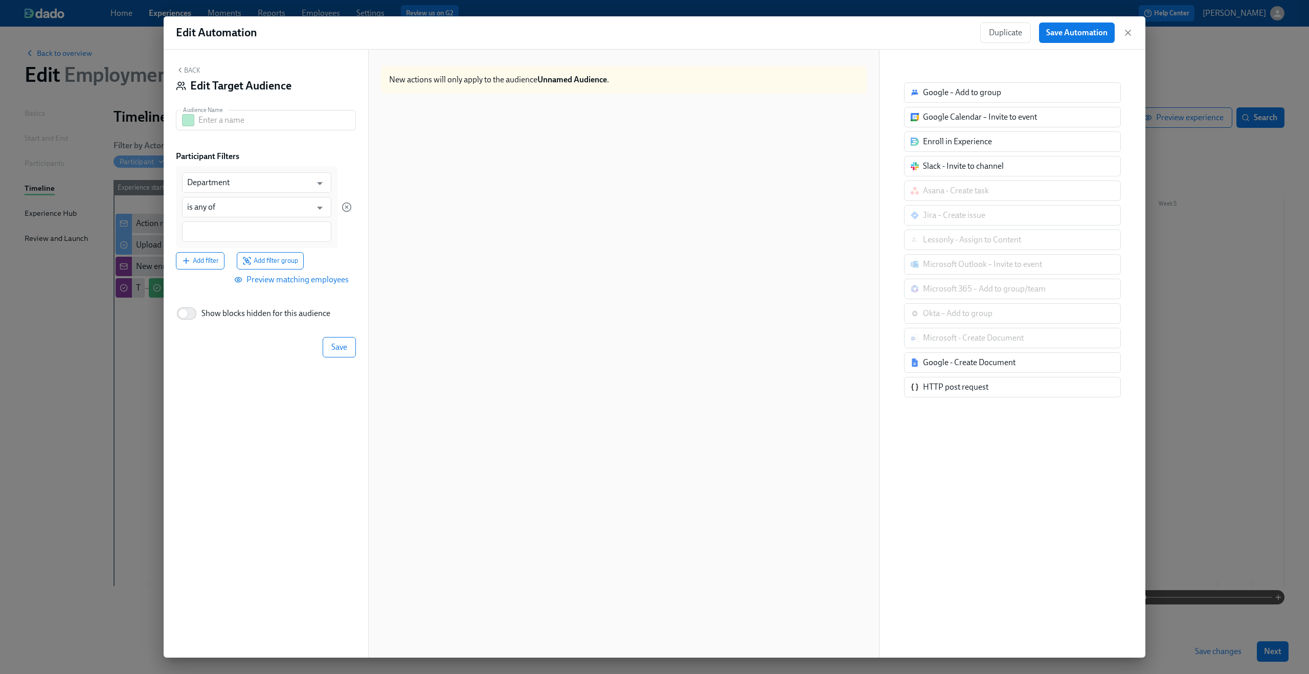
click at [187, 70] on button "Back" at bounding box center [188, 70] width 25 height 8
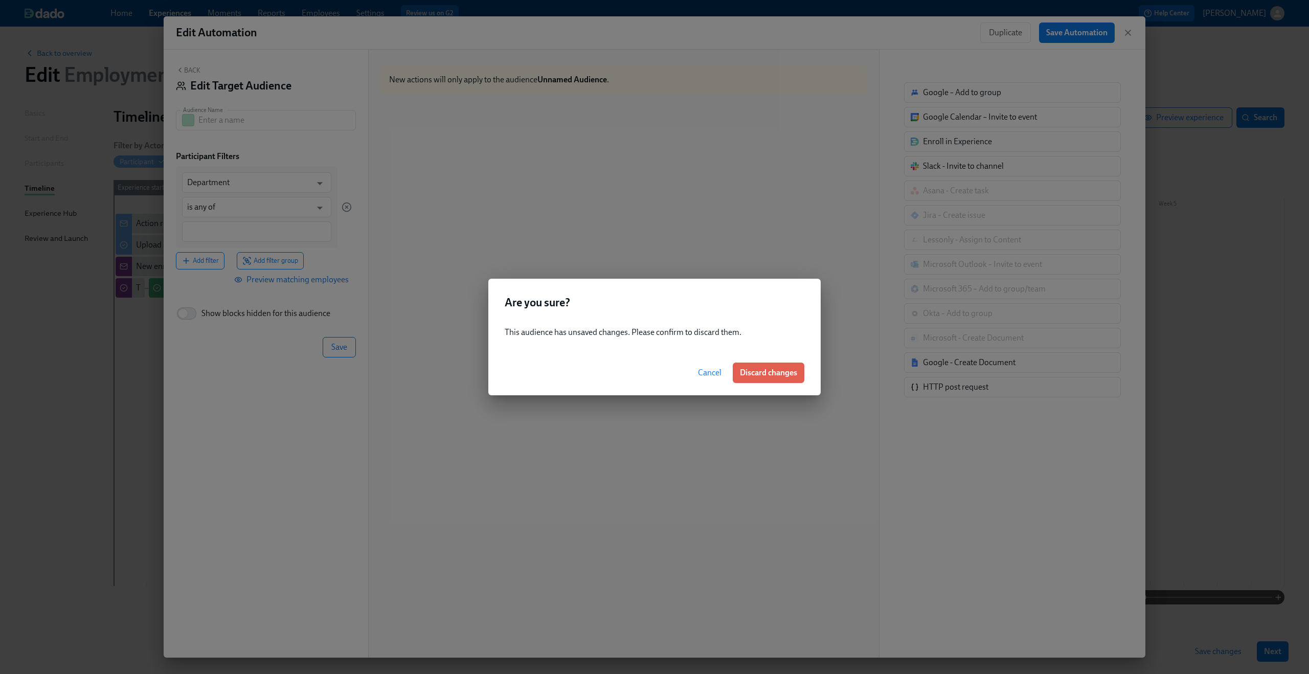
click at [712, 371] on span "Cancel" at bounding box center [710, 373] width 24 height 10
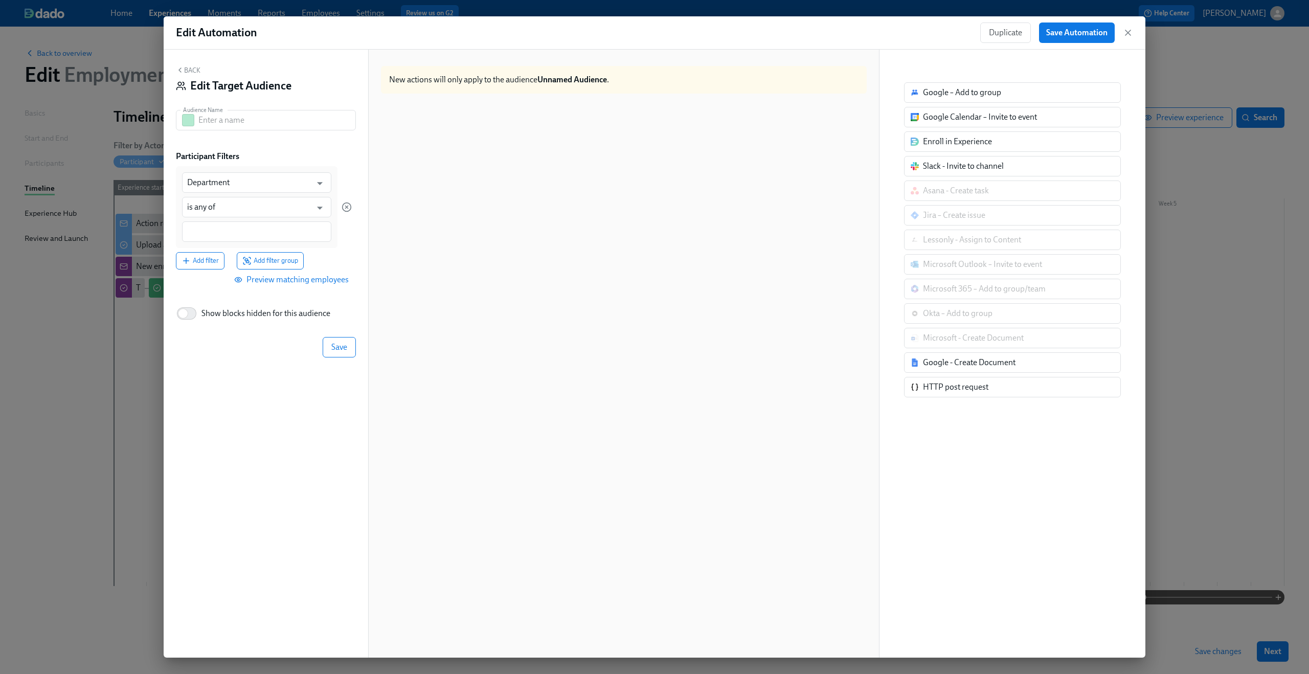
click at [186, 71] on button "Back" at bounding box center [188, 70] width 25 height 8
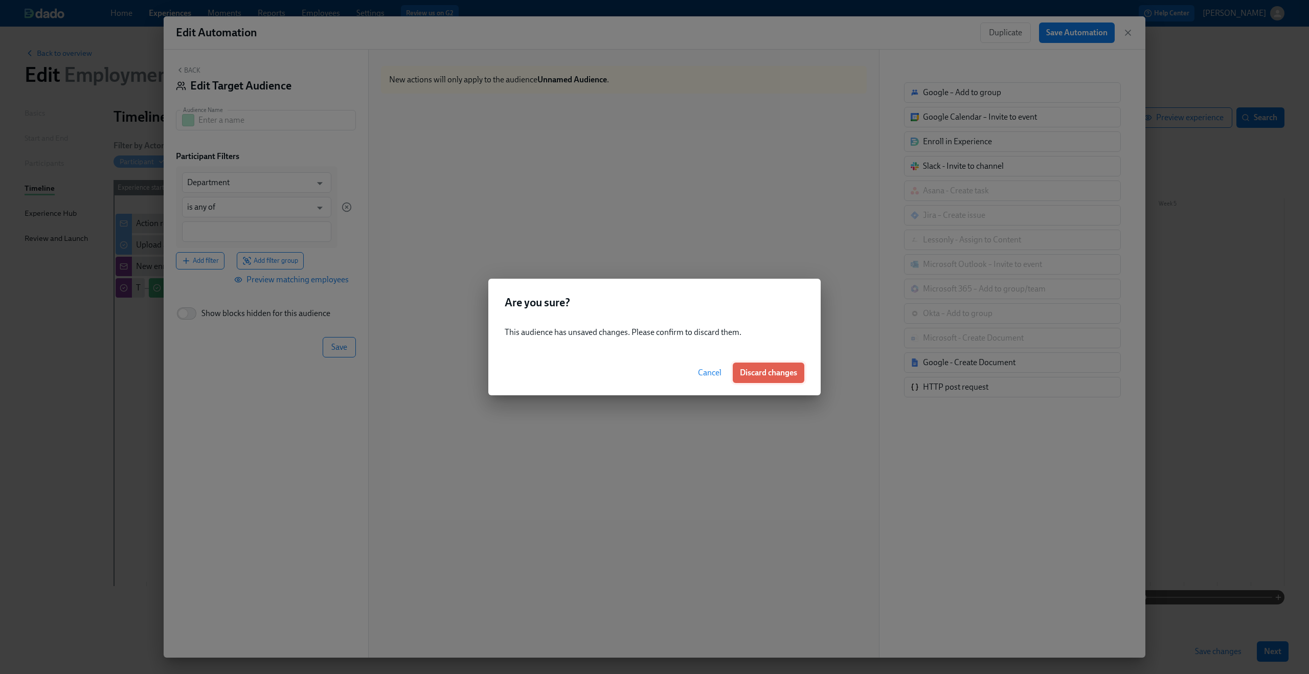
click at [761, 366] on button "Discard changes" at bounding box center [769, 373] width 72 height 20
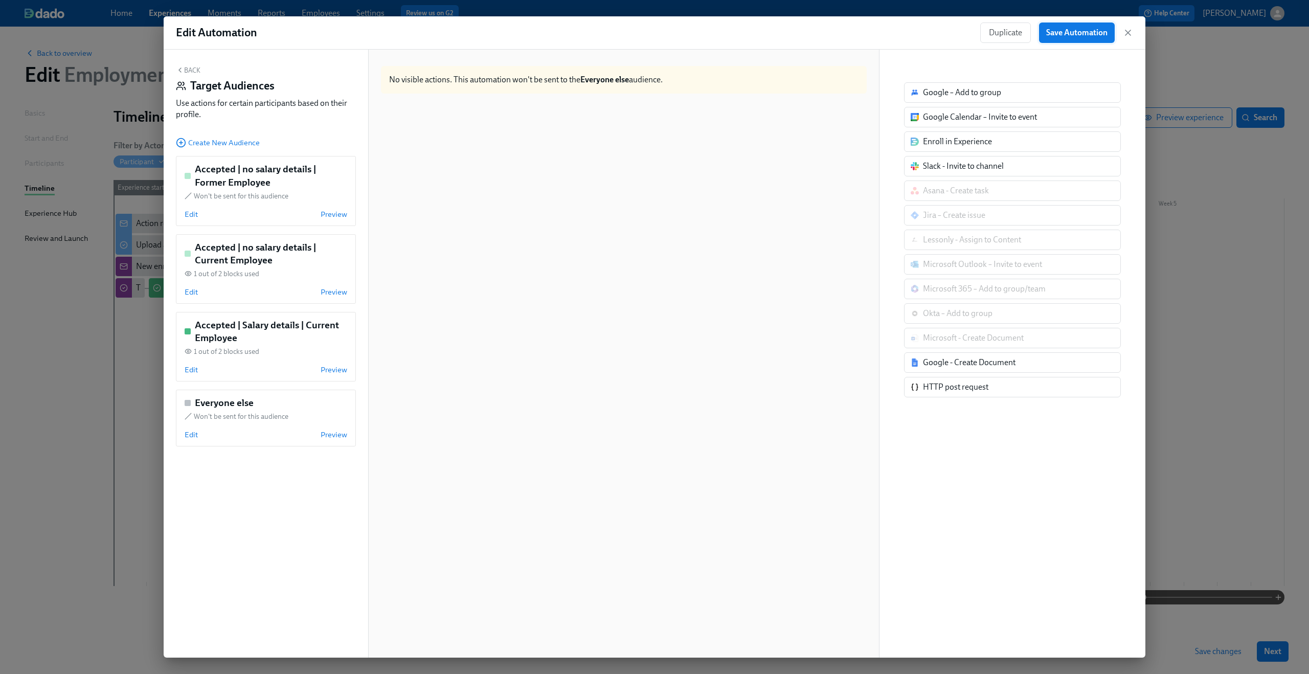
click at [1068, 32] on span "Save Automation" at bounding box center [1076, 33] width 61 height 10
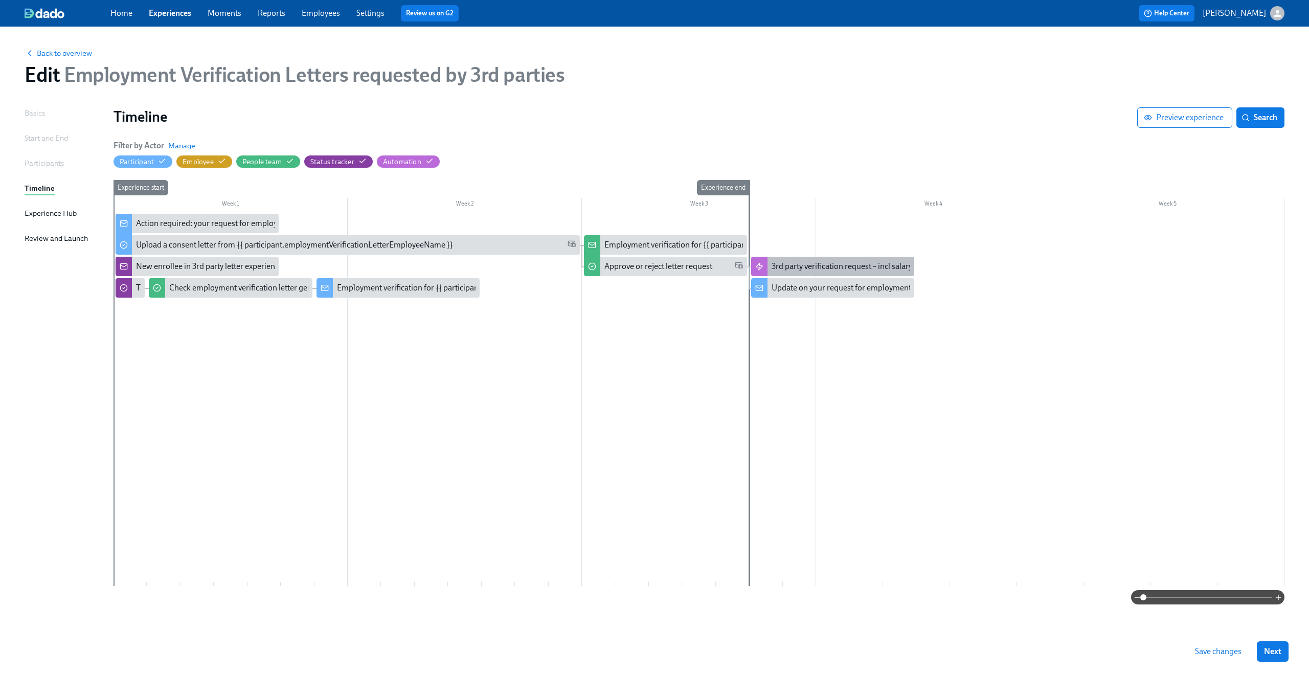
click at [838, 262] on div "3rd party verification request – incl salary" at bounding box center [842, 266] width 141 height 11
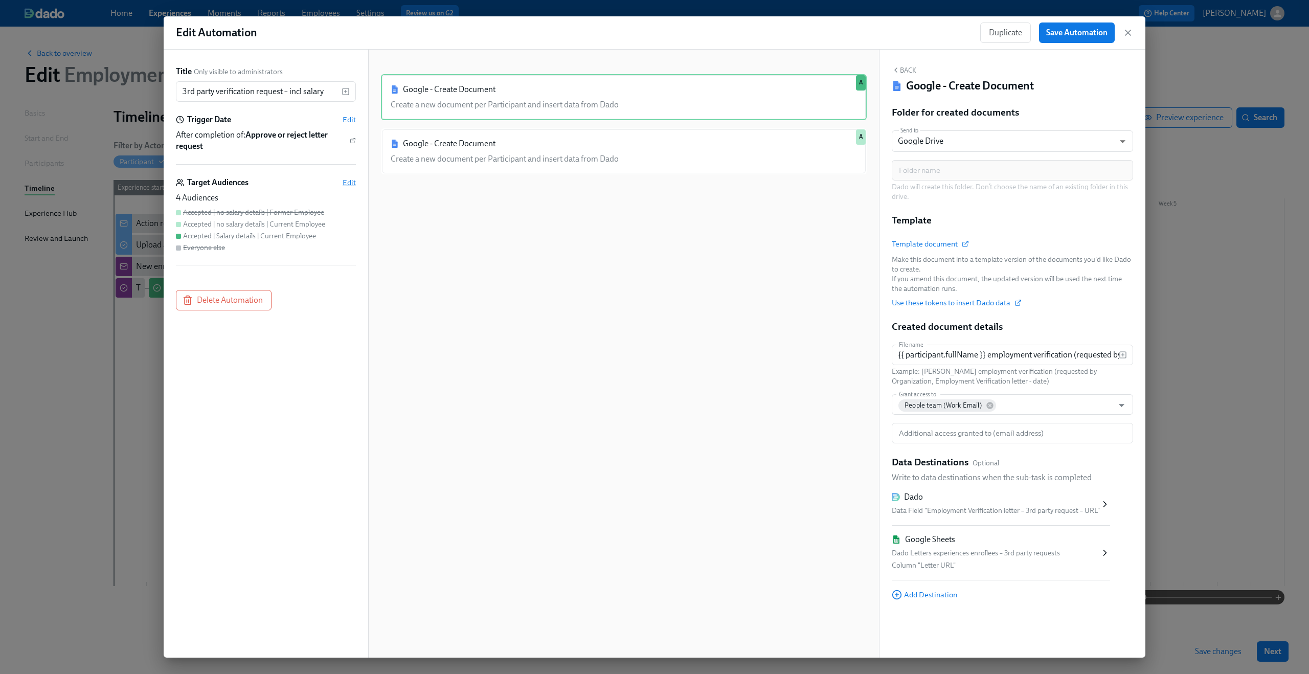
click at [347, 181] on span "Edit" at bounding box center [349, 182] width 13 height 10
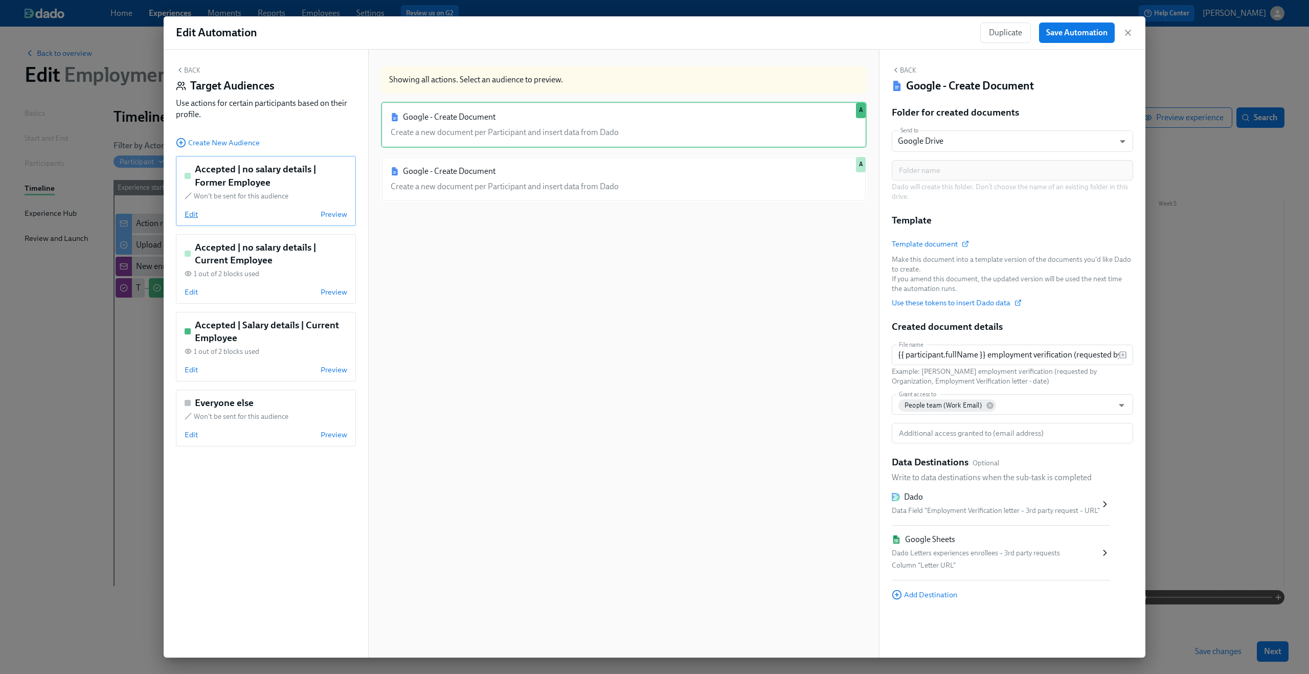
click at [197, 212] on span "Edit" at bounding box center [191, 214] width 13 height 10
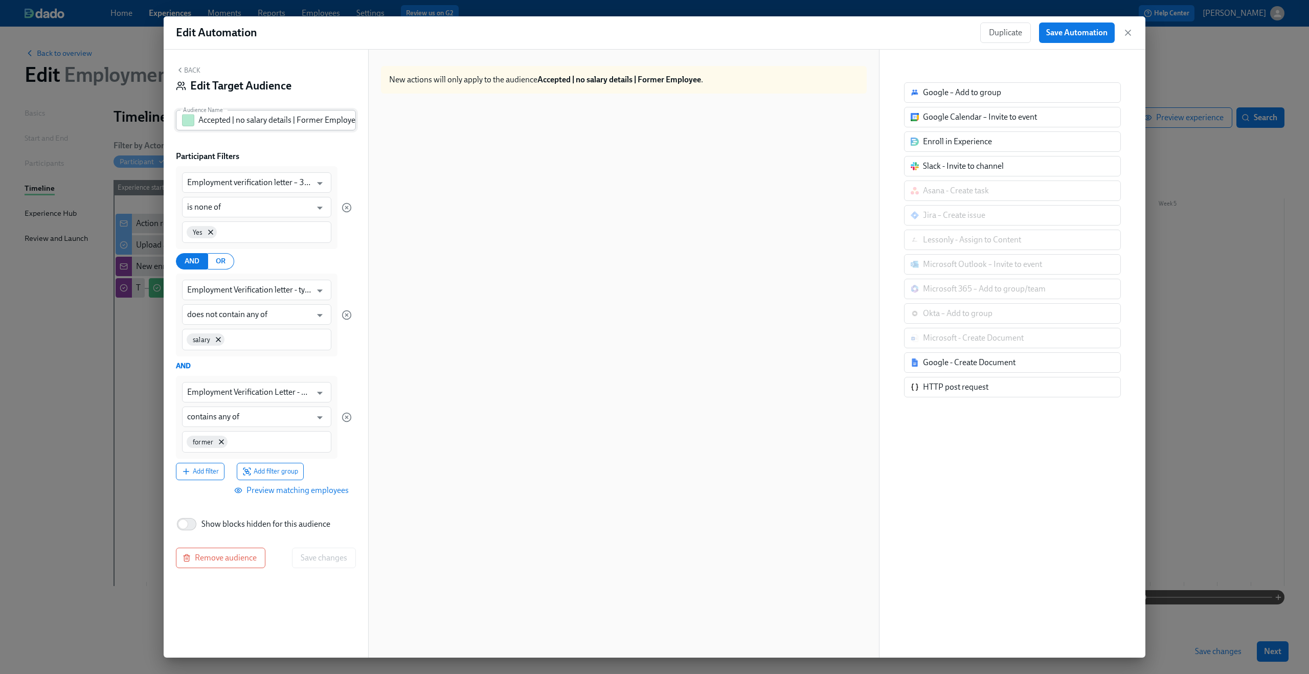
click at [253, 115] on input "Accepted | no salary details | Former Employee" at bounding box center [277, 120] width 158 height 20
click at [196, 74] on div "Back Edit Target Audience" at bounding box center [266, 82] width 180 height 32
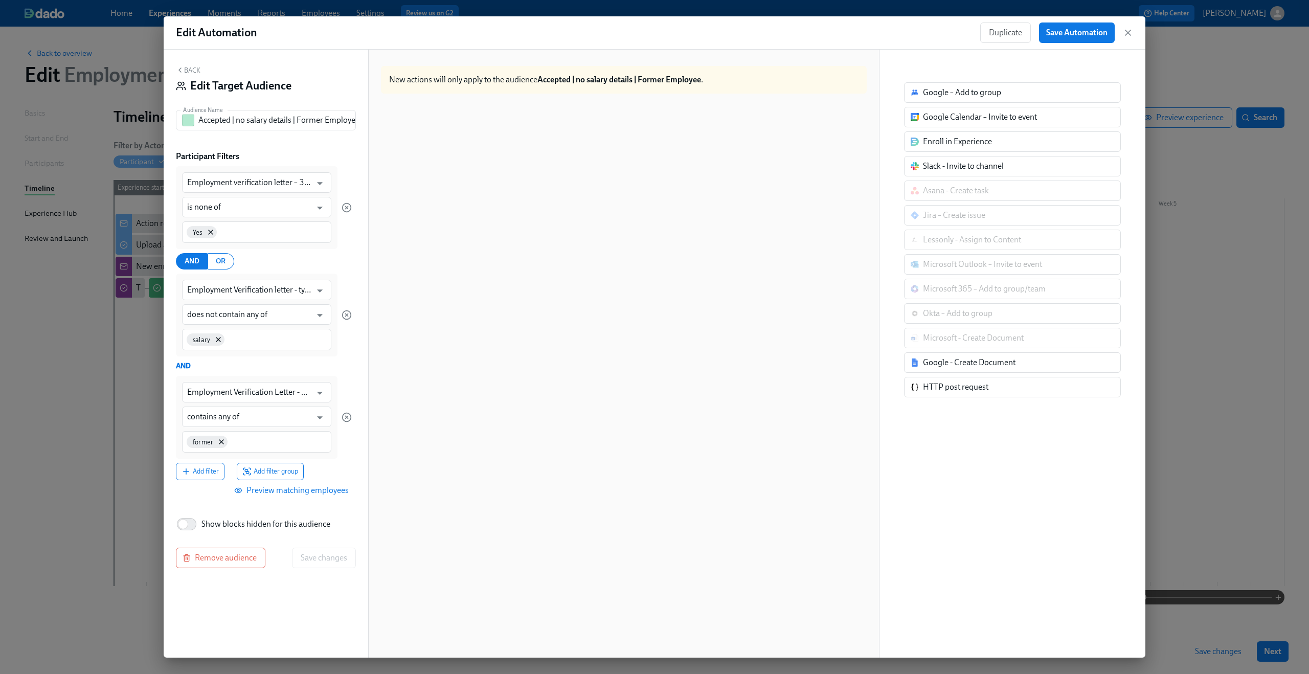
click at [192, 70] on button "Back" at bounding box center [188, 70] width 25 height 8
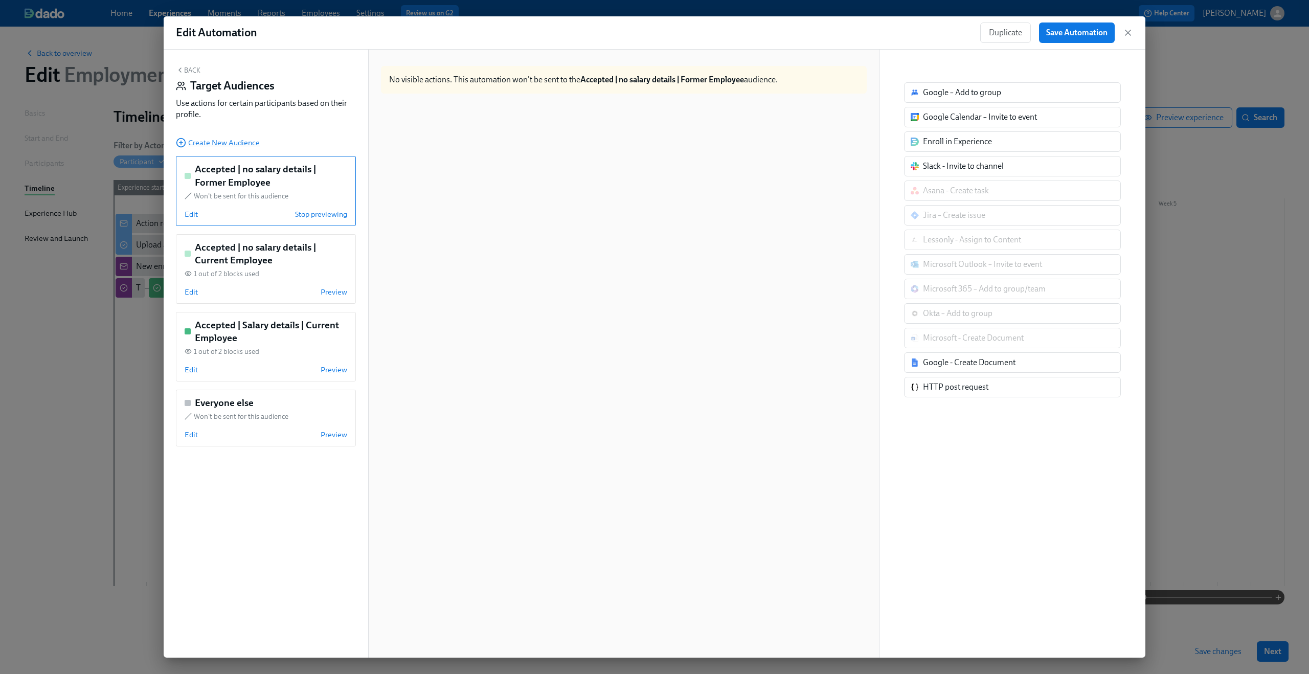
click at [237, 145] on span "Create New Audience" at bounding box center [218, 143] width 84 height 10
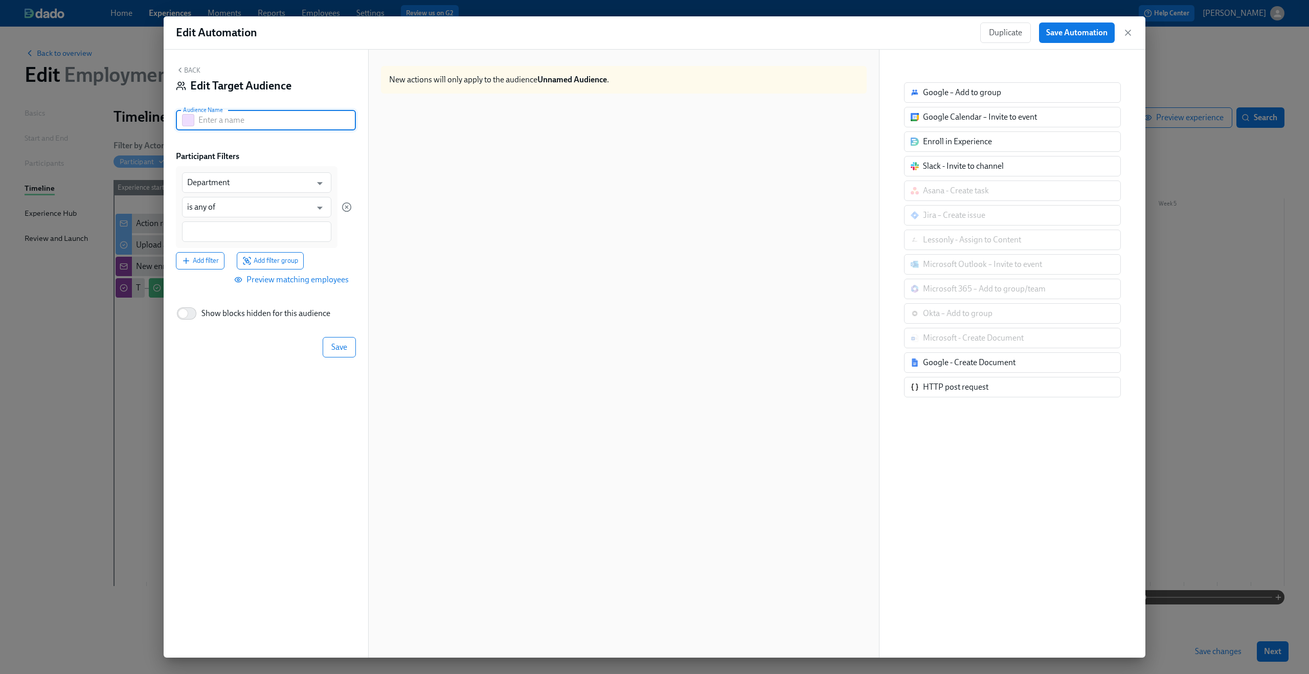
click at [245, 125] on input "text" at bounding box center [277, 120] width 158 height 20
paste input "Accepted | no salary details | Former Employee"
type input "Accepted | no salary details | Former Employee"
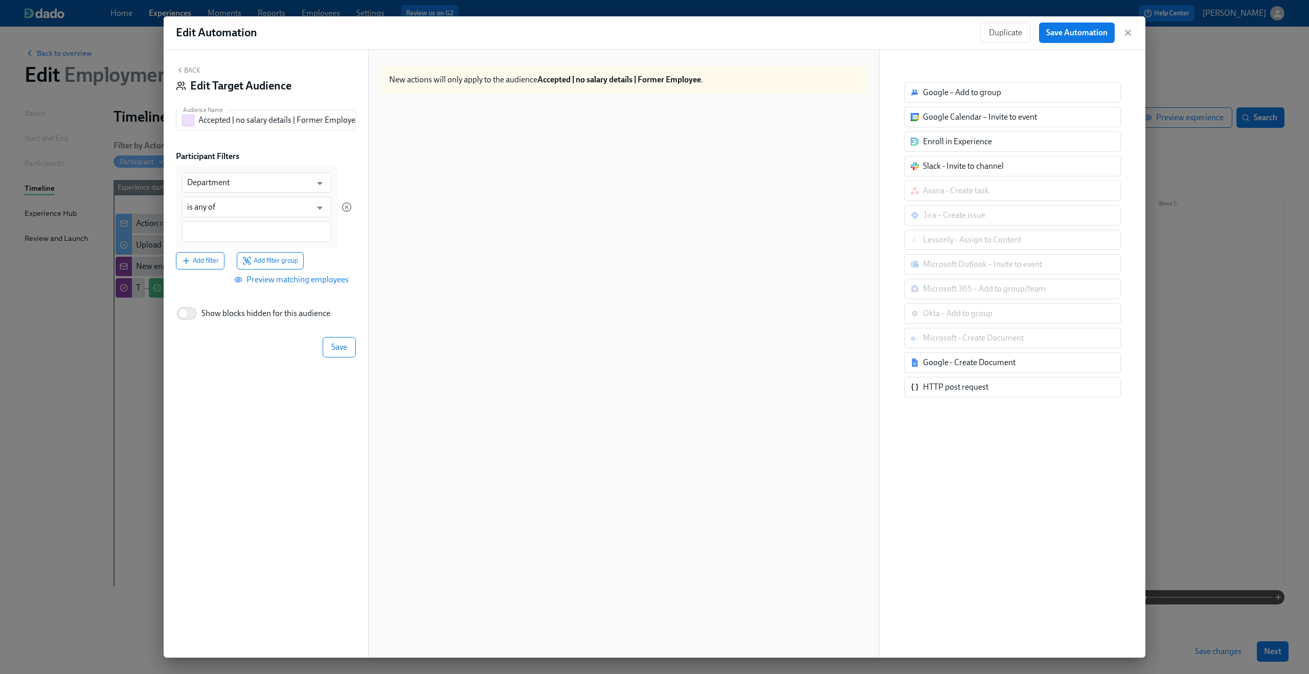
click at [190, 72] on button "Back" at bounding box center [188, 70] width 25 height 8
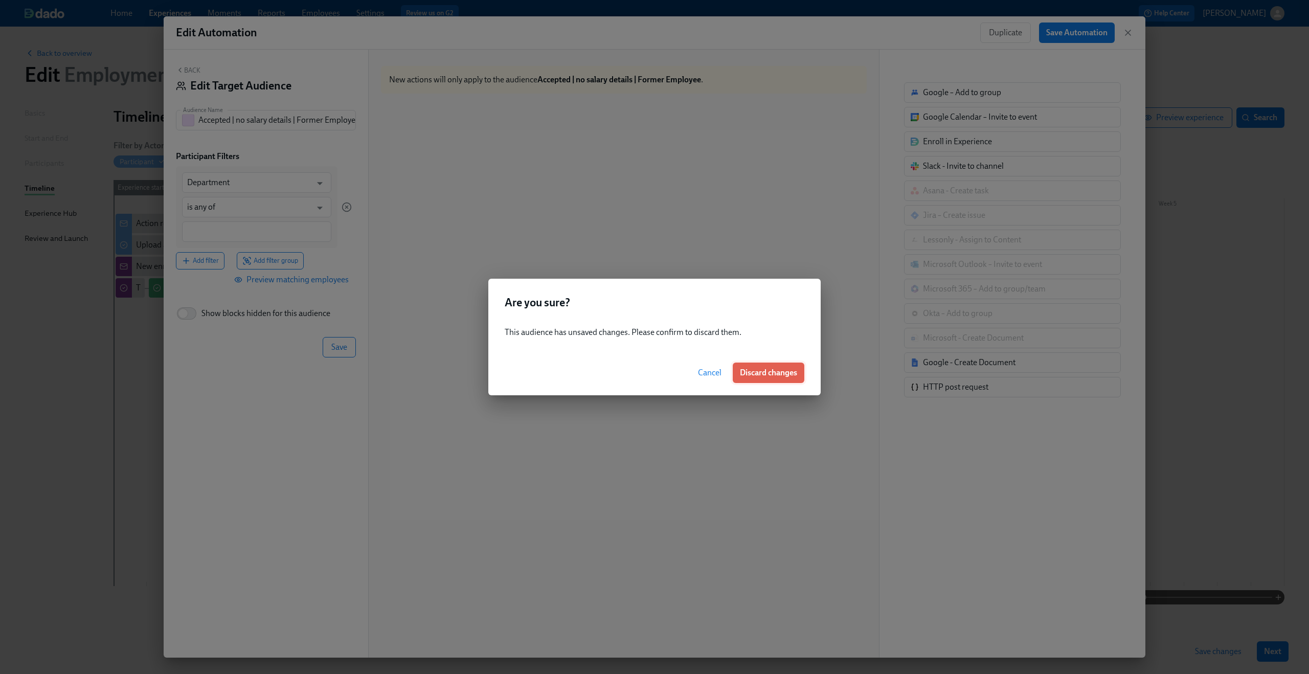
click at [784, 372] on span "Discard changes" at bounding box center [768, 373] width 57 height 10
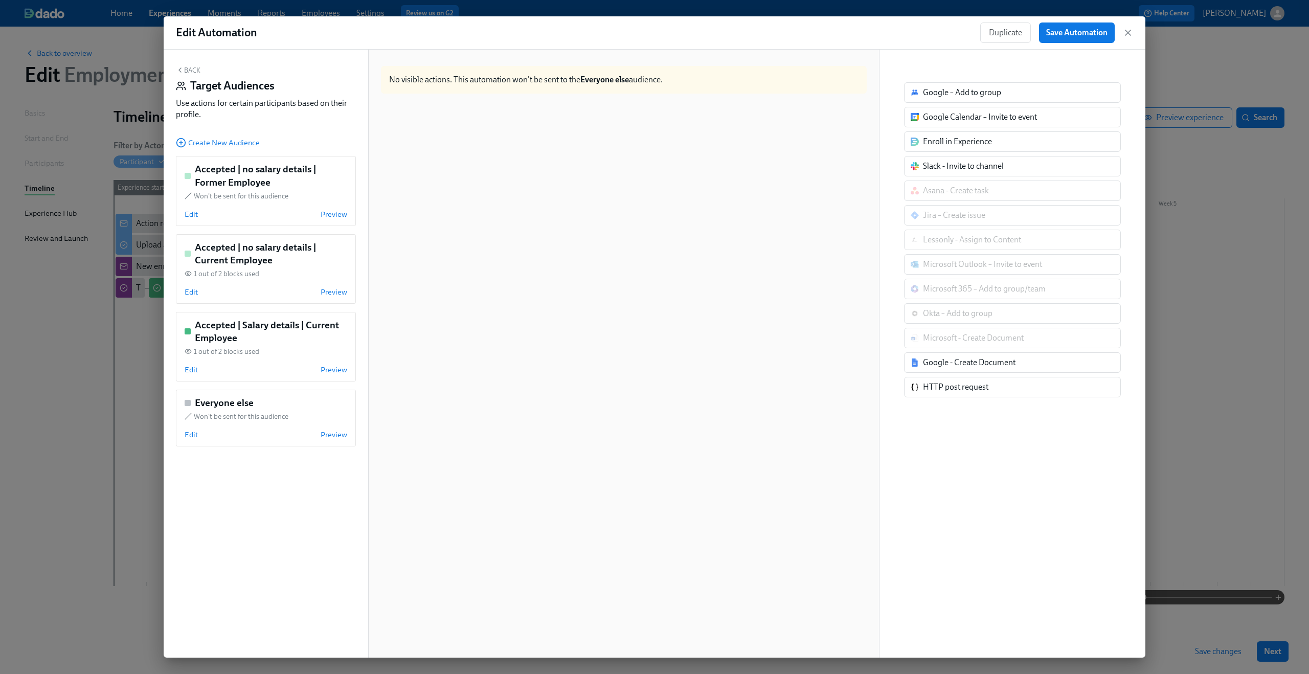
click at [214, 146] on span "Create New Audience" at bounding box center [218, 143] width 84 height 10
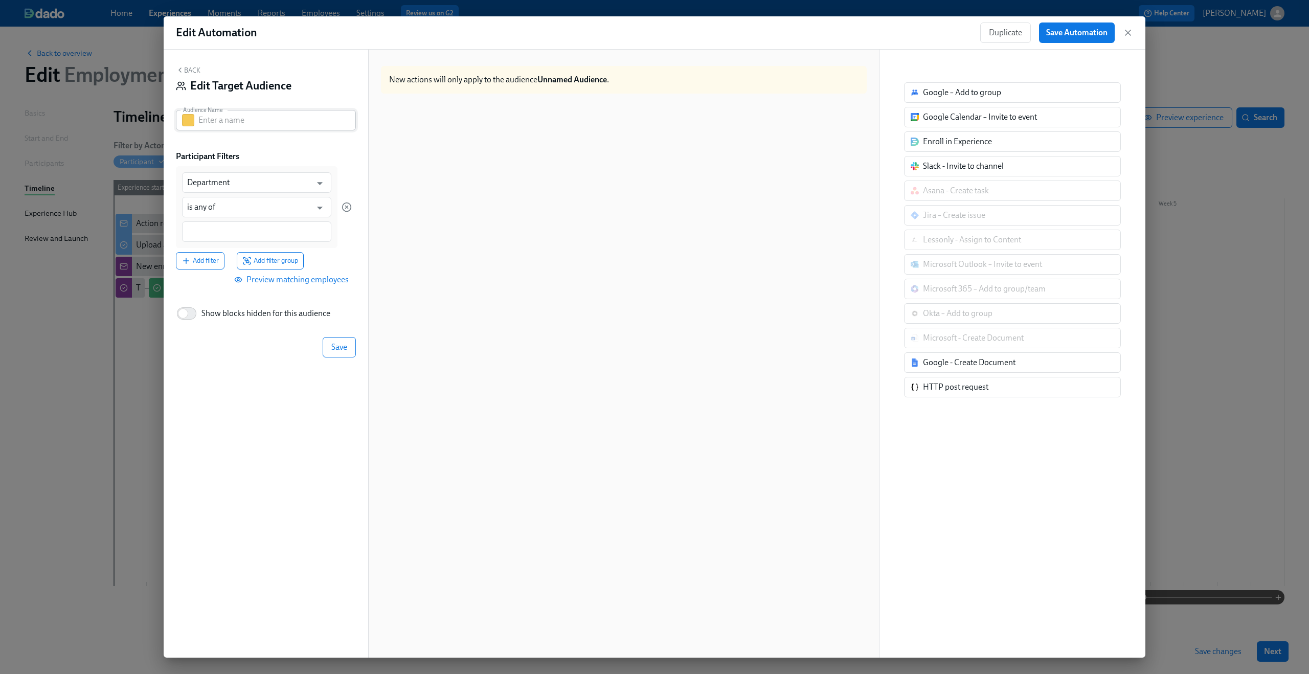
click at [281, 124] on input "text" at bounding box center [277, 120] width 158 height 20
paste input "Accepted | no salary details | Former Employee"
drag, startPoint x: 245, startPoint y: 121, endPoint x: 234, endPoint y: 121, distance: 11.8
click at [234, 121] on input "Accepted | no salary details | Former Employee" at bounding box center [277, 120] width 158 height 20
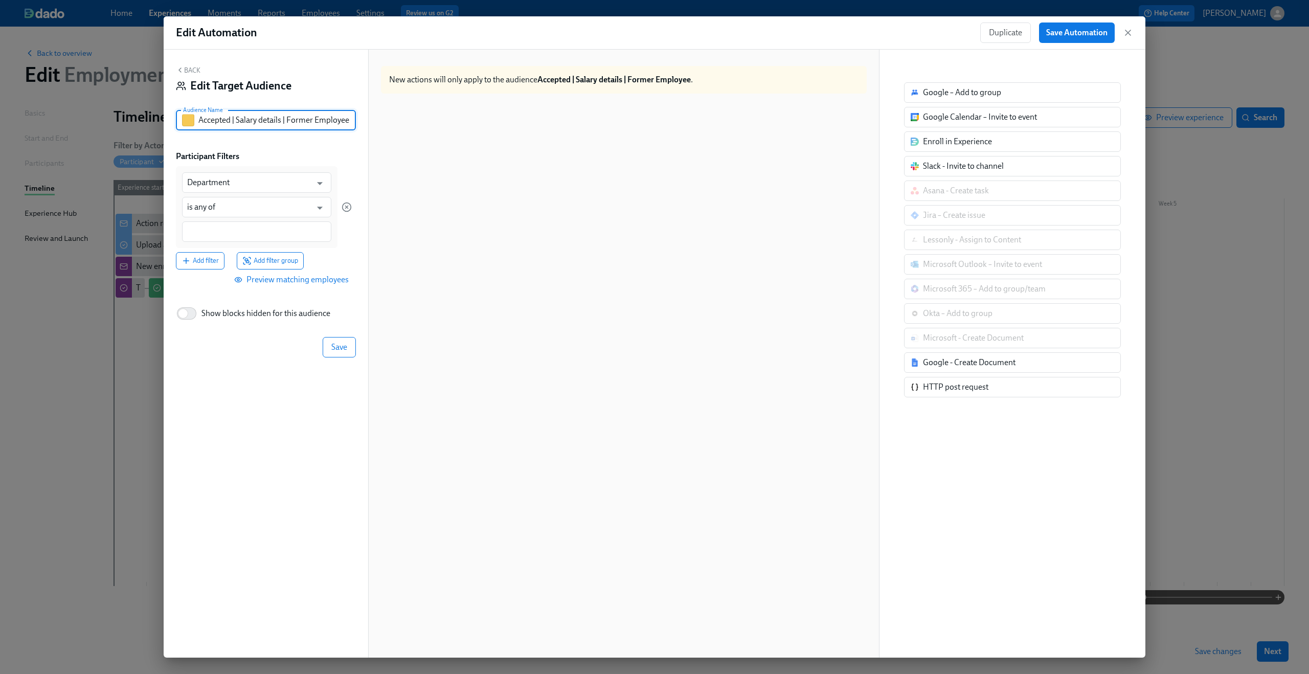
scroll to position [0, 0]
type input "Accepted | Salary details | Former Employee"
click at [350, 161] on div "Participant Filters" at bounding box center [266, 156] width 180 height 11
click at [274, 186] on input "Department" at bounding box center [249, 182] width 124 height 20
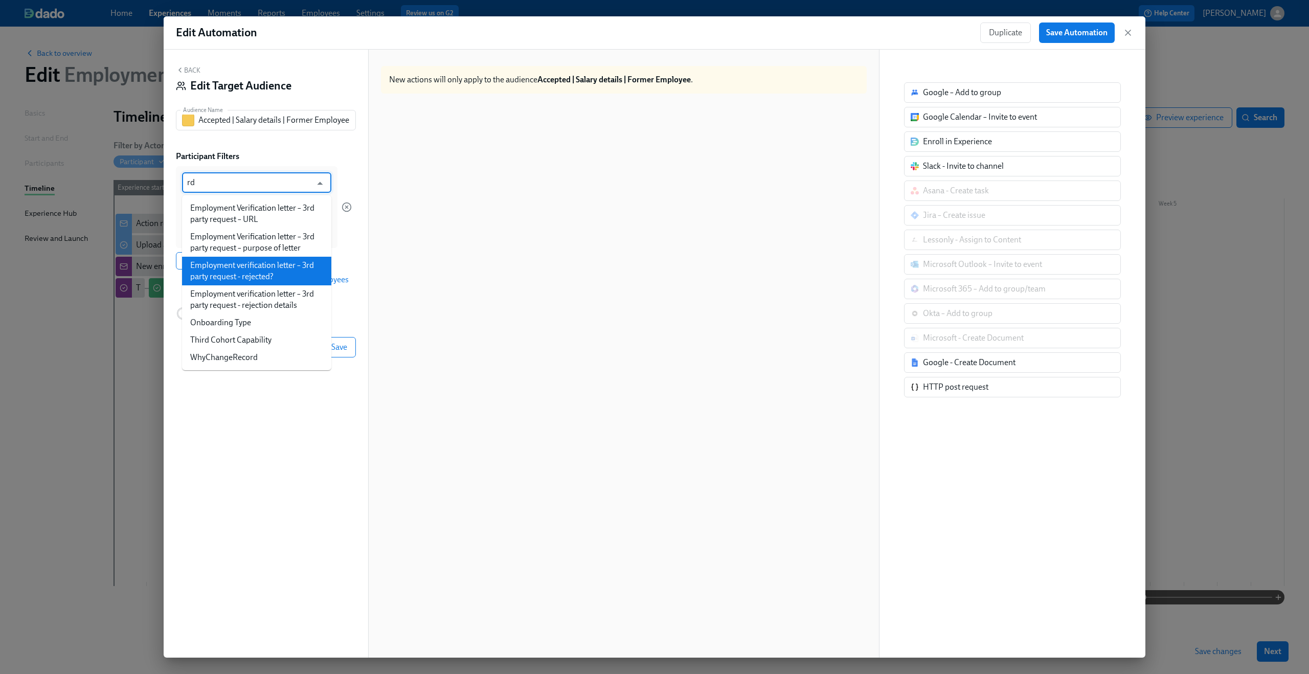
click at [275, 269] on li "Employment verification letter – 3rd party request - rejected?" at bounding box center [256, 271] width 149 height 29
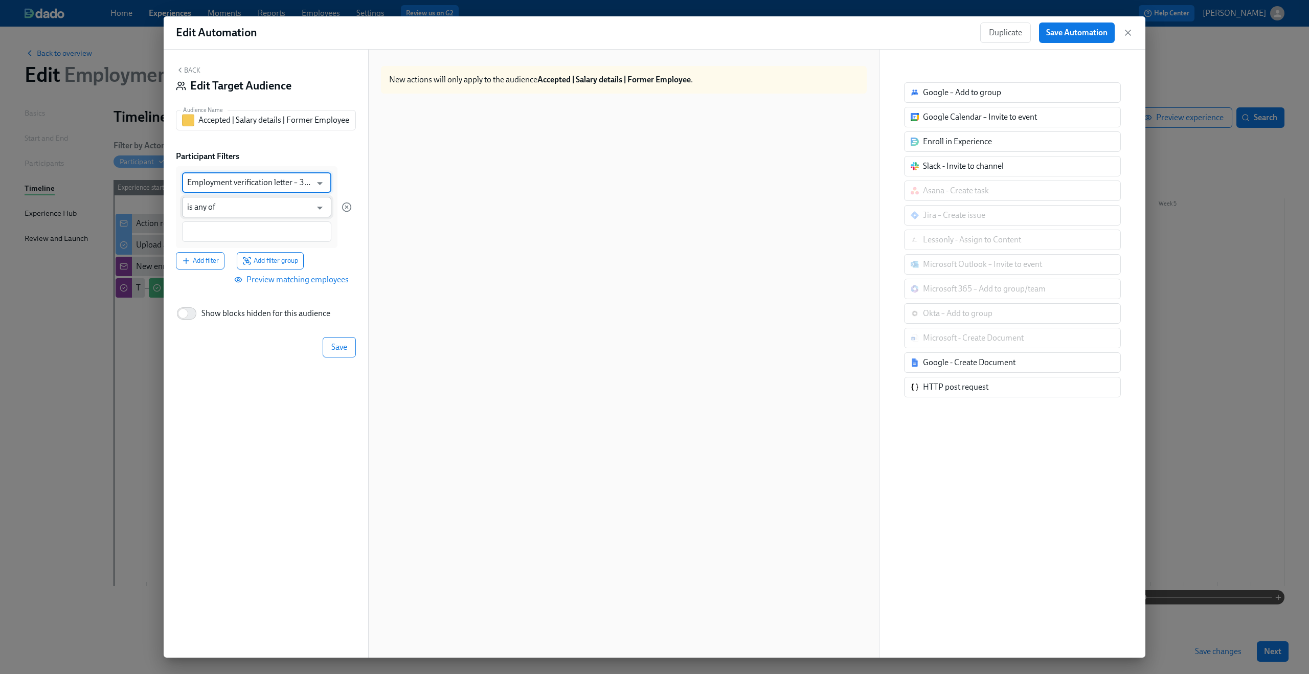
type input "Employment verification letter – 3rd party request - rejected?"
click at [283, 214] on input "is any of" at bounding box center [249, 207] width 124 height 20
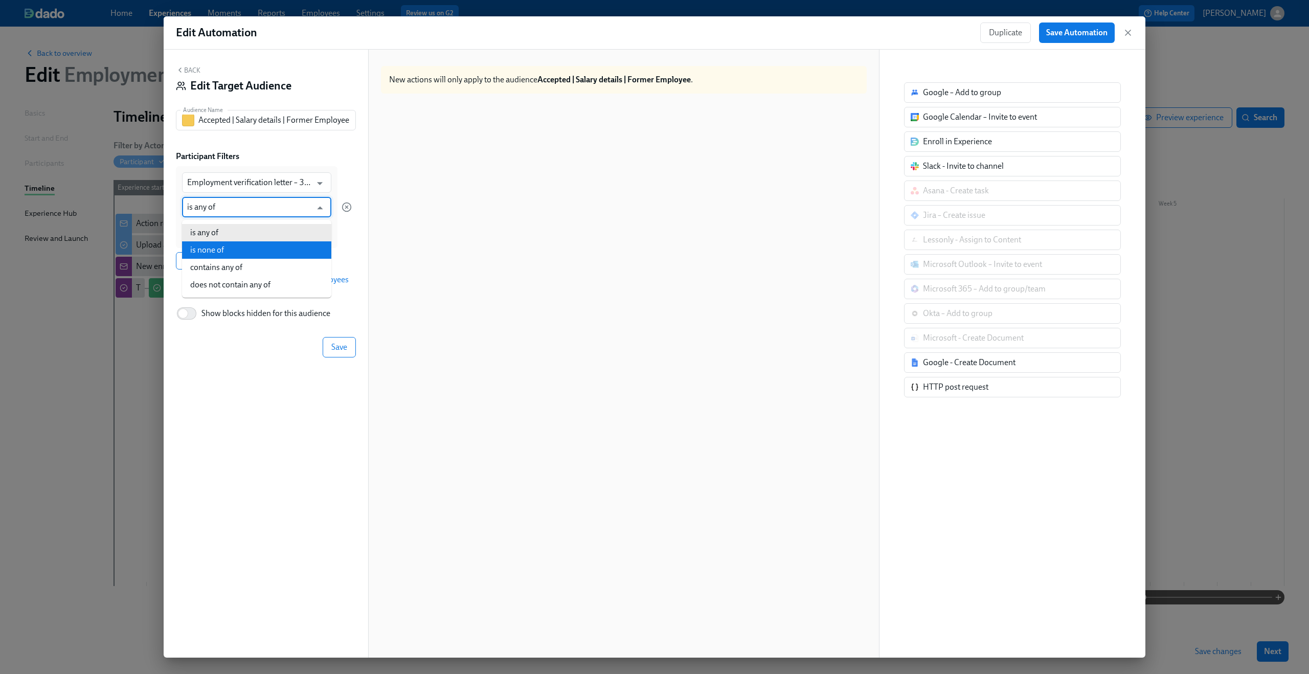
click at [276, 245] on li "is none of" at bounding box center [256, 249] width 149 height 17
type input "is none of"
click at [262, 234] on input at bounding box center [256, 232] width 139 height 11
type input "Yes"
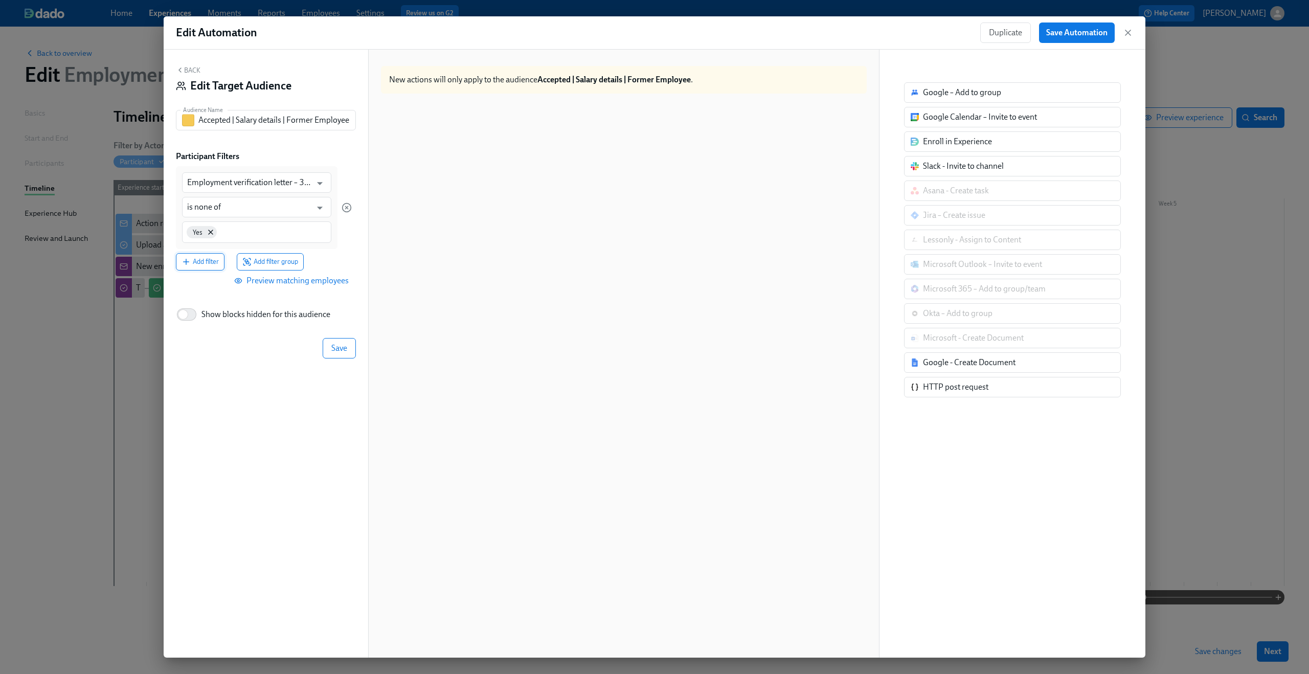
click at [202, 260] on span "Add filter" at bounding box center [200, 262] width 37 height 10
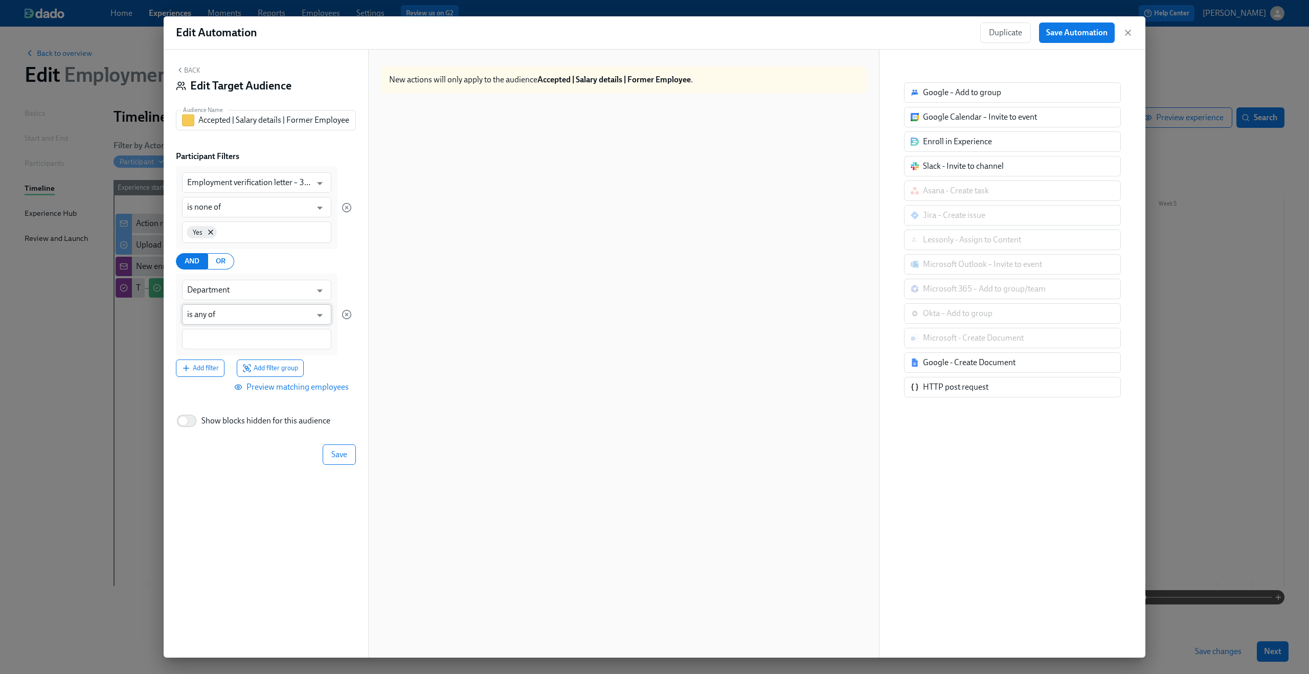
click at [238, 314] on input "is any of" at bounding box center [249, 314] width 124 height 20
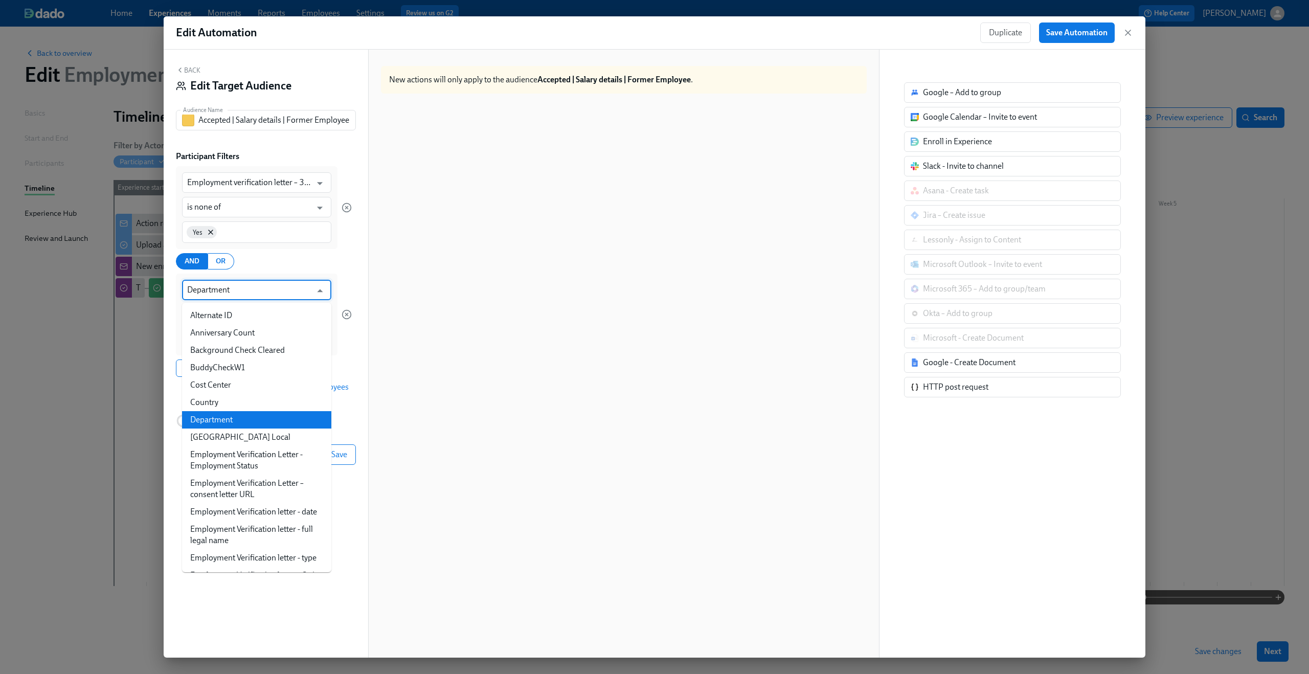
click at [248, 293] on input "Department" at bounding box center [249, 290] width 124 height 20
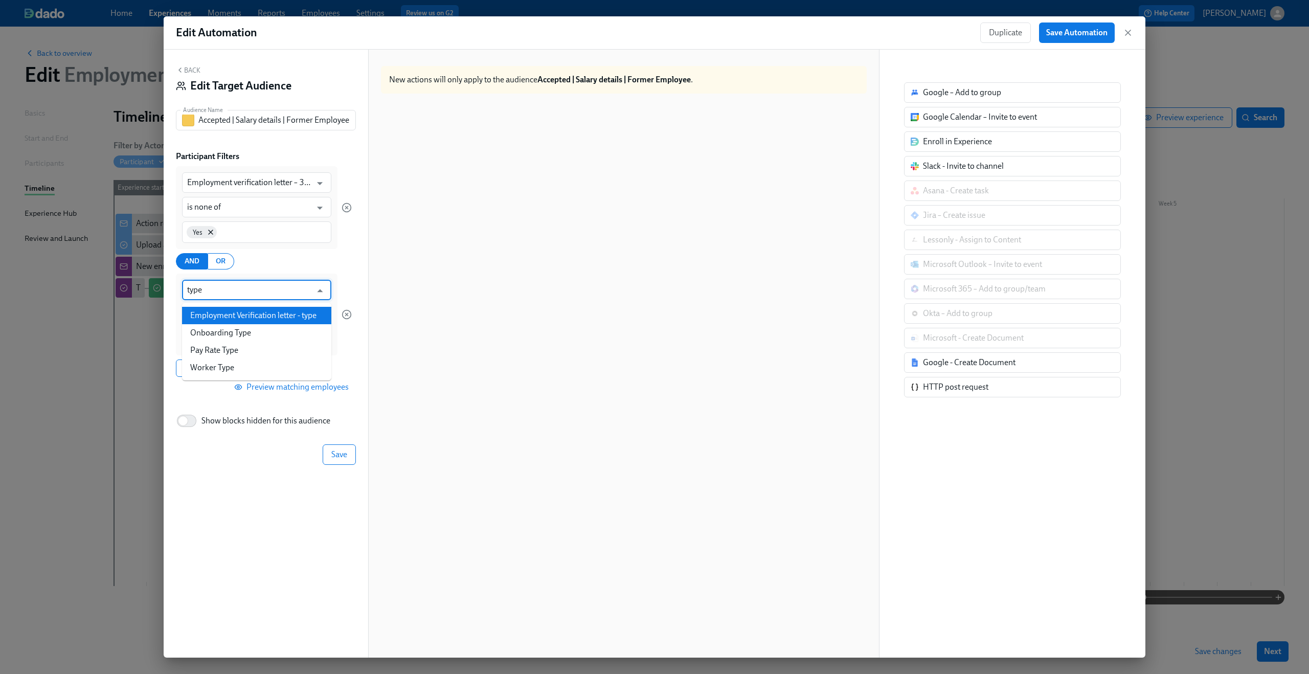
click at [256, 313] on li "Employment Verification letter - type" at bounding box center [256, 315] width 149 height 17
type input "Employment Verification letter - type"
click at [247, 313] on input "is any of" at bounding box center [249, 314] width 124 height 20
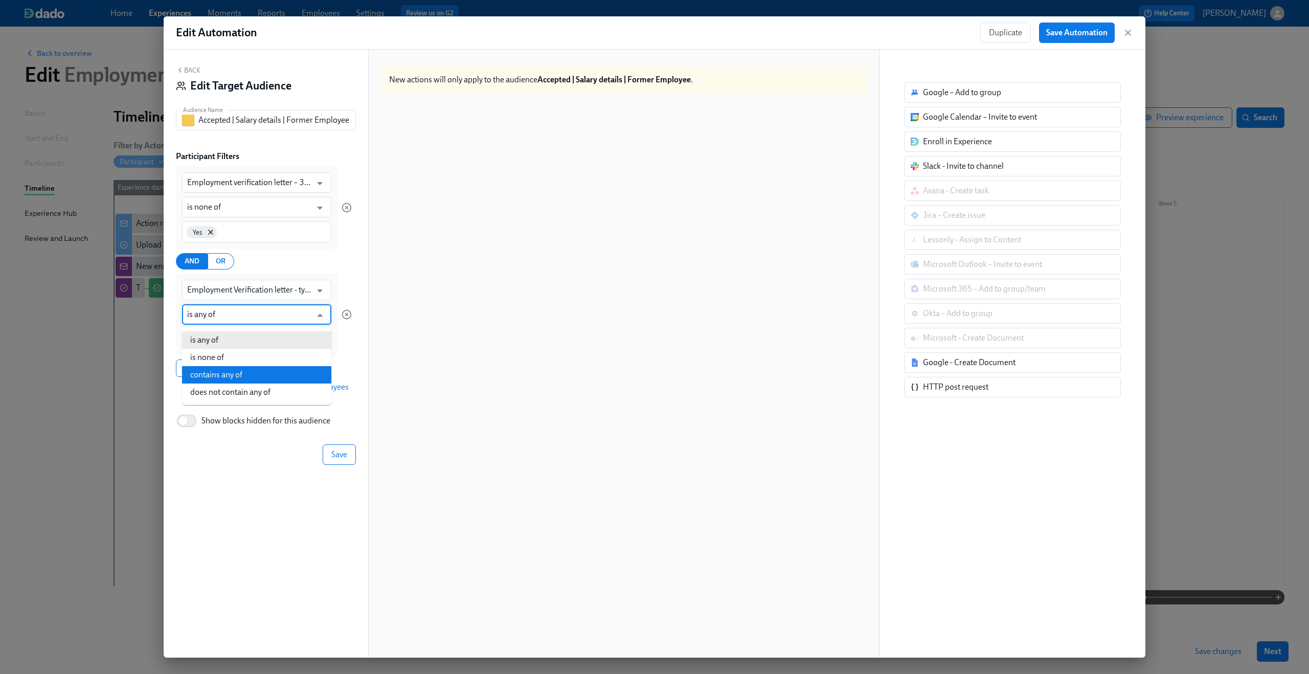
click at [236, 368] on li "contains any of" at bounding box center [256, 374] width 149 height 17
type input "contains any of"
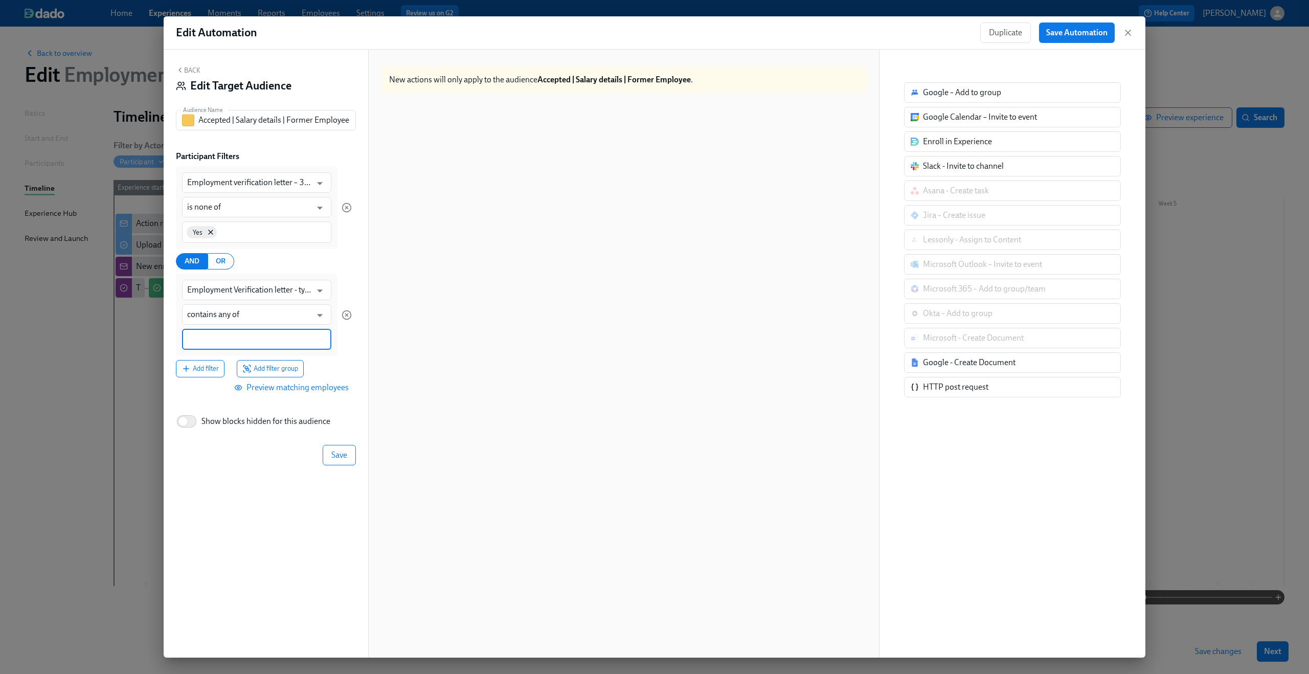
click at [237, 336] on input at bounding box center [256, 339] width 139 height 11
type input "salary"
click at [208, 368] on span "Add filter" at bounding box center [200, 369] width 37 height 10
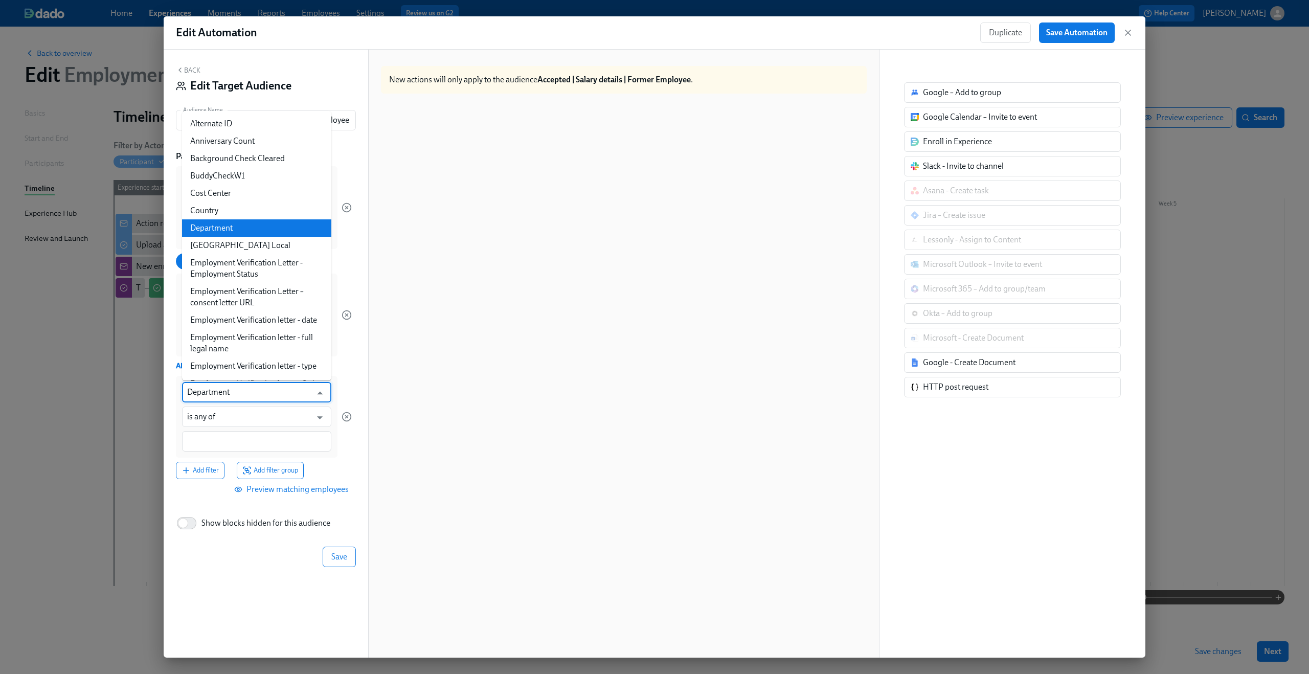
click at [257, 389] on input "Department" at bounding box center [249, 392] width 124 height 20
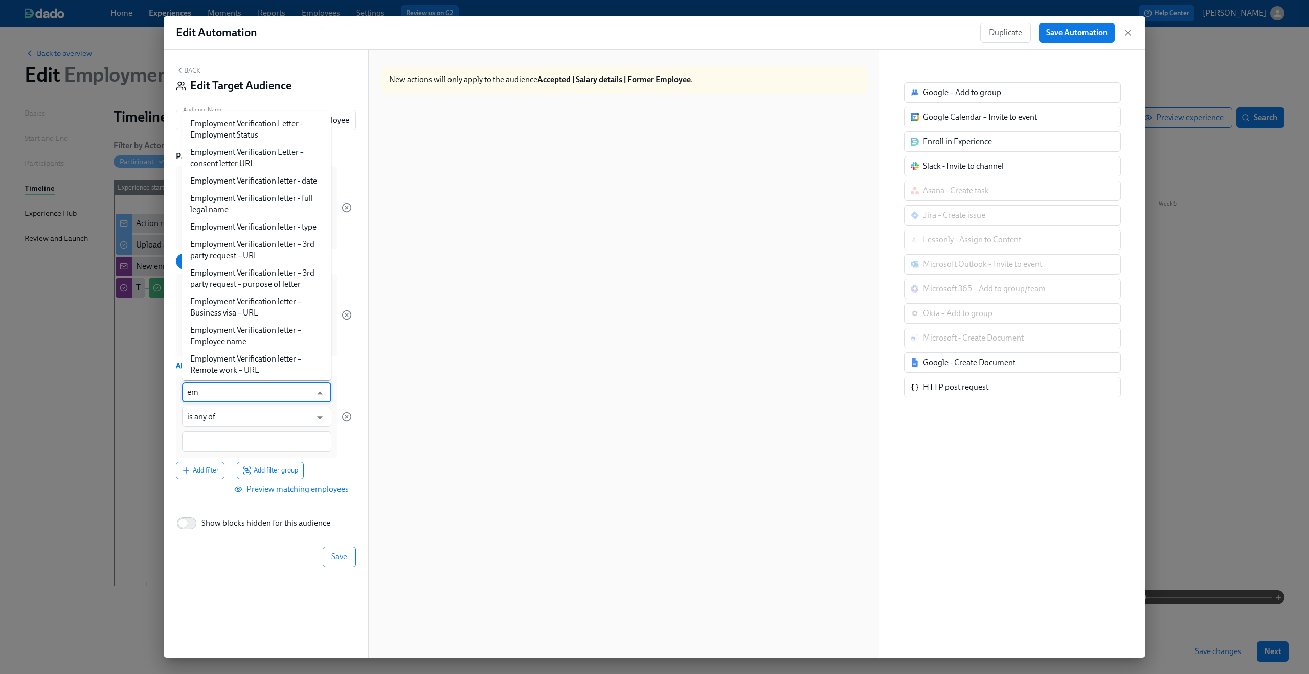
type input "e"
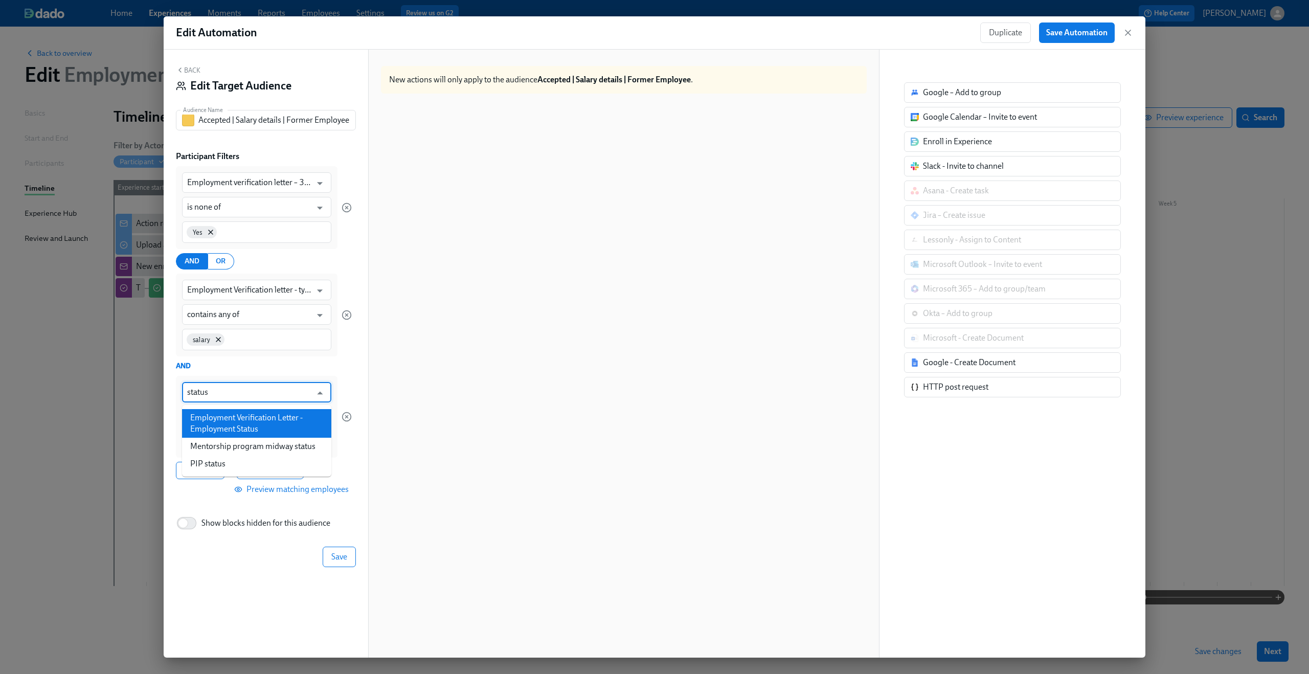
click at [248, 417] on li "Employment Verification Letter - Employment Status" at bounding box center [256, 423] width 149 height 29
type input "Employment Verification Letter - Employment Status"
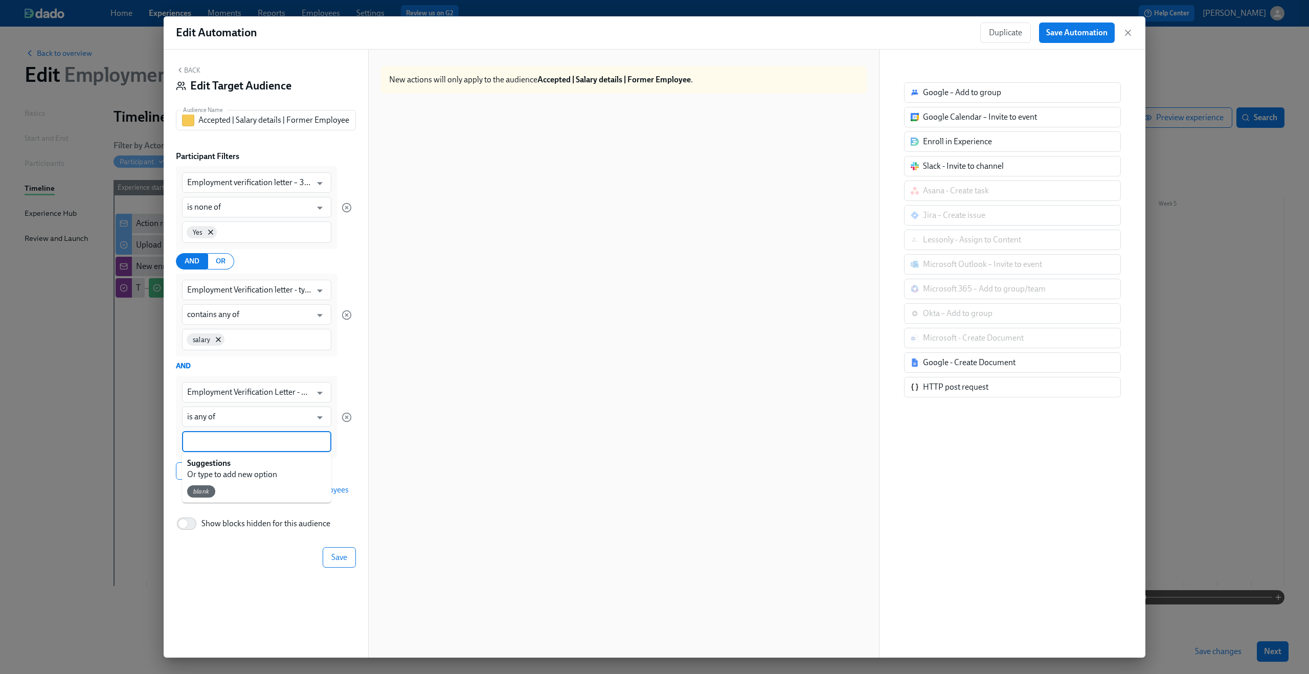
click at [228, 439] on input at bounding box center [256, 441] width 139 height 11
type input "former"
click at [347, 462] on div "Employment verification letter – 3rd party request - rejected? ​ is none of ​ Y…" at bounding box center [264, 322] width 176 height 313
click at [346, 555] on span "Save" at bounding box center [339, 558] width 16 height 10
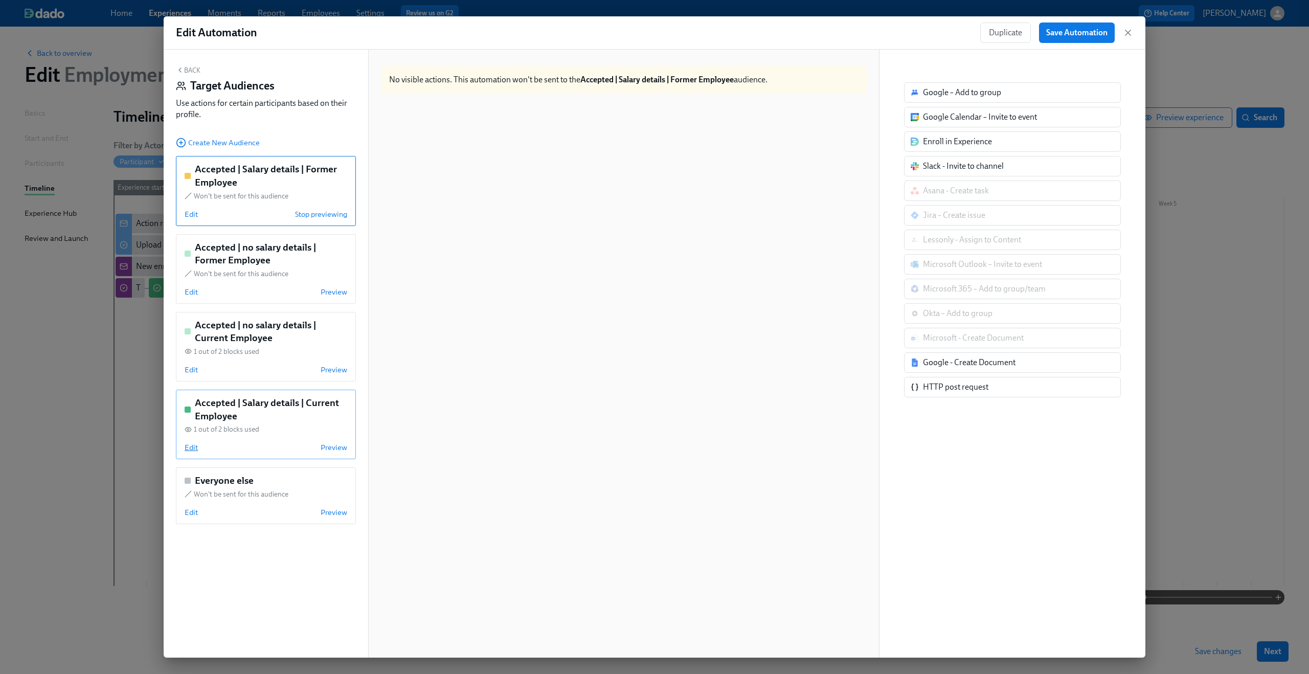
click at [196, 449] on span "Edit" at bounding box center [191, 447] width 13 height 10
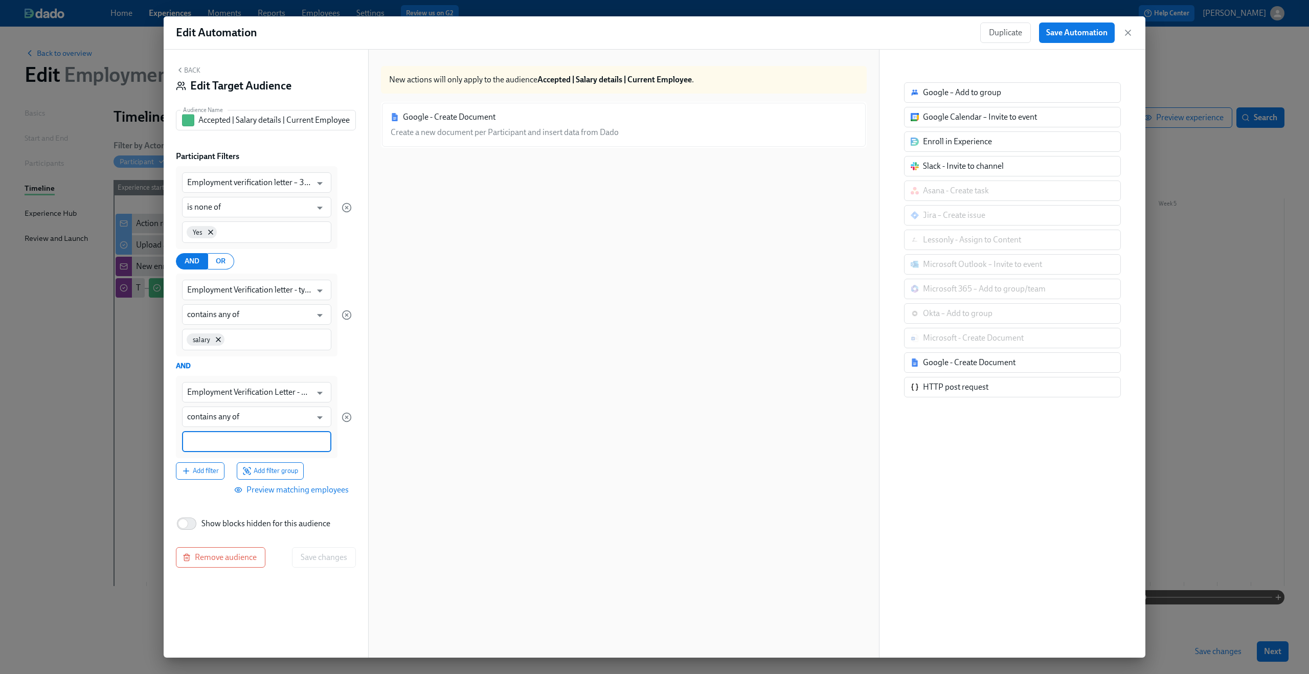
click at [259, 444] on input at bounding box center [256, 441] width 139 height 11
type input "current"
click at [318, 548] on button "Save changes" at bounding box center [324, 558] width 64 height 20
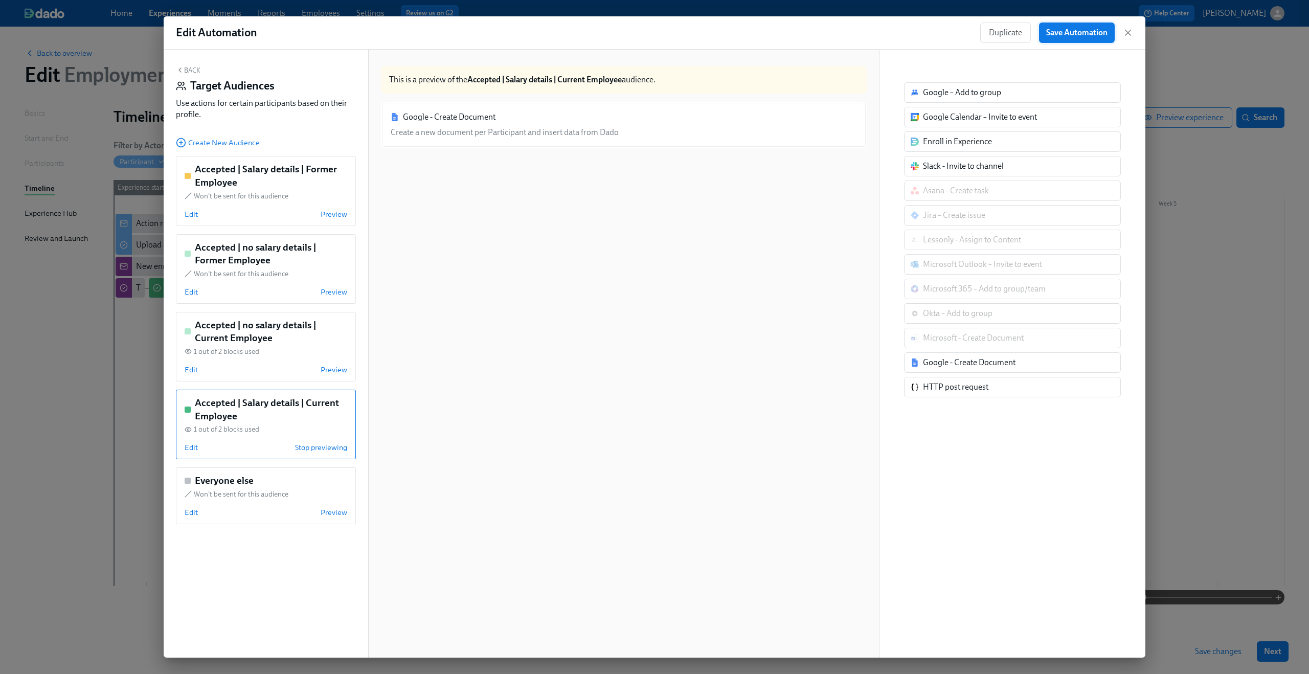
click at [1055, 31] on span "Save Automation" at bounding box center [1076, 33] width 61 height 10
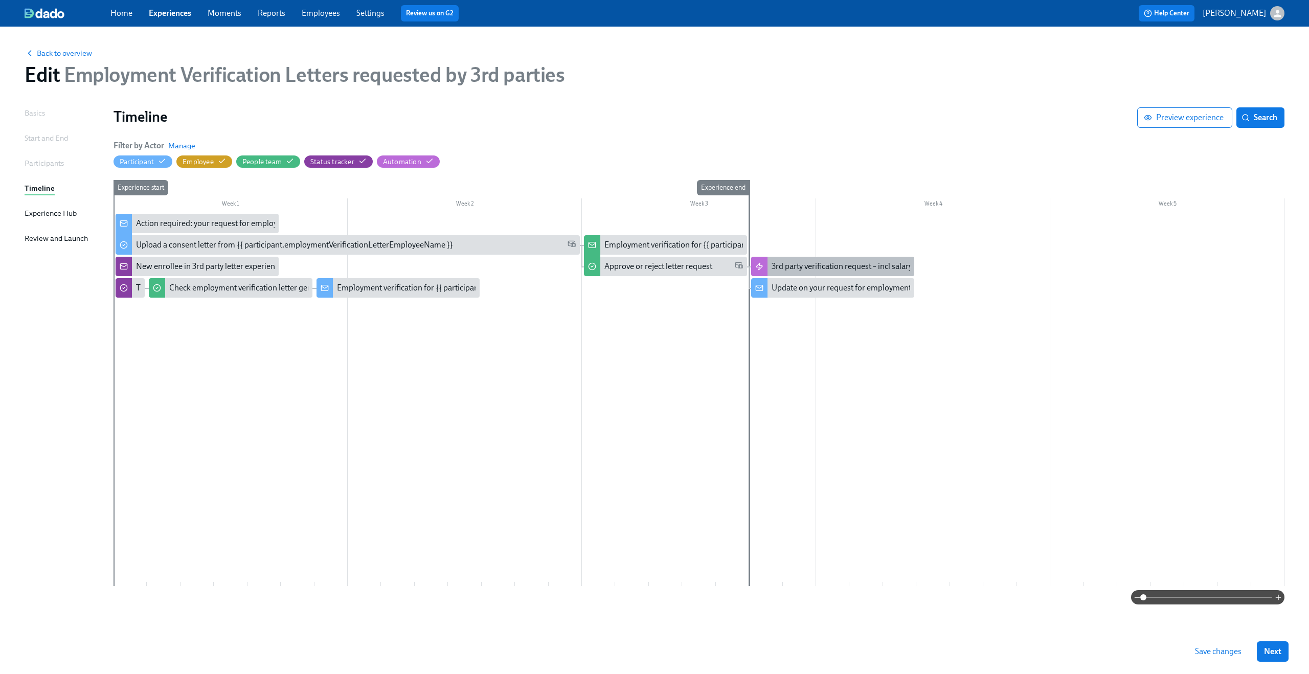
click at [793, 267] on div "3rd party verification request – incl salary" at bounding box center [842, 266] width 141 height 11
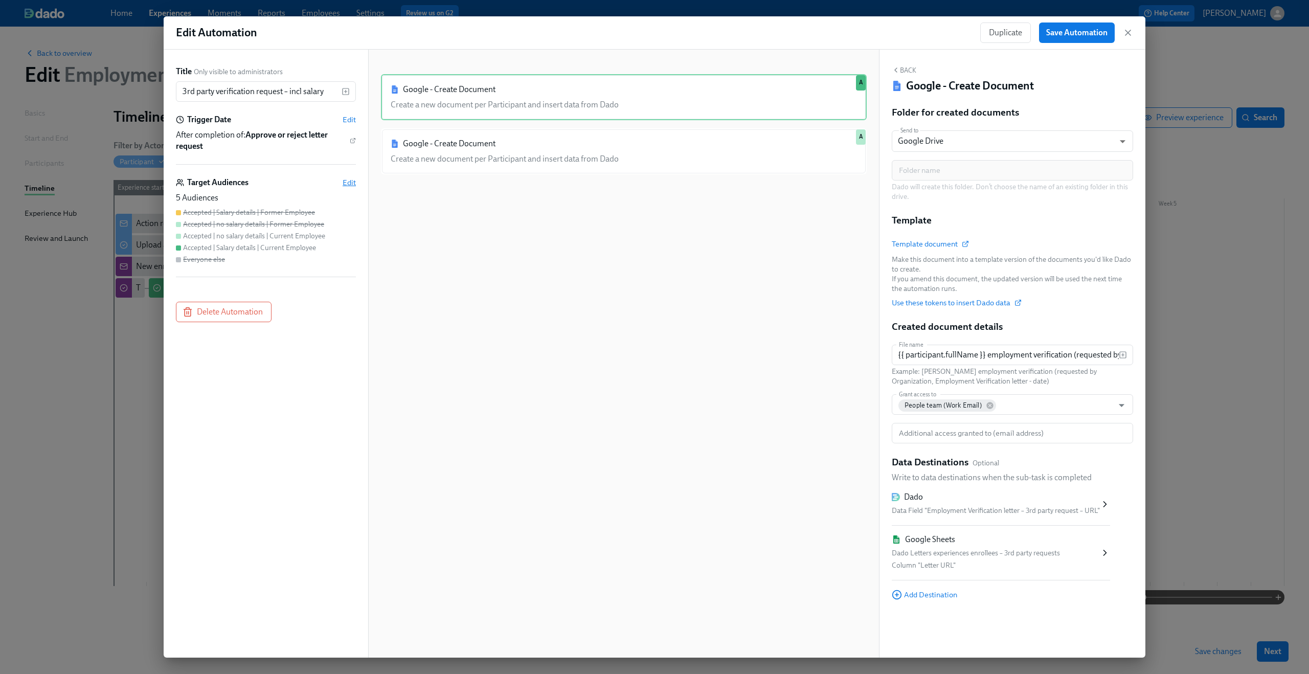
click at [346, 177] on span "Edit" at bounding box center [349, 182] width 13 height 10
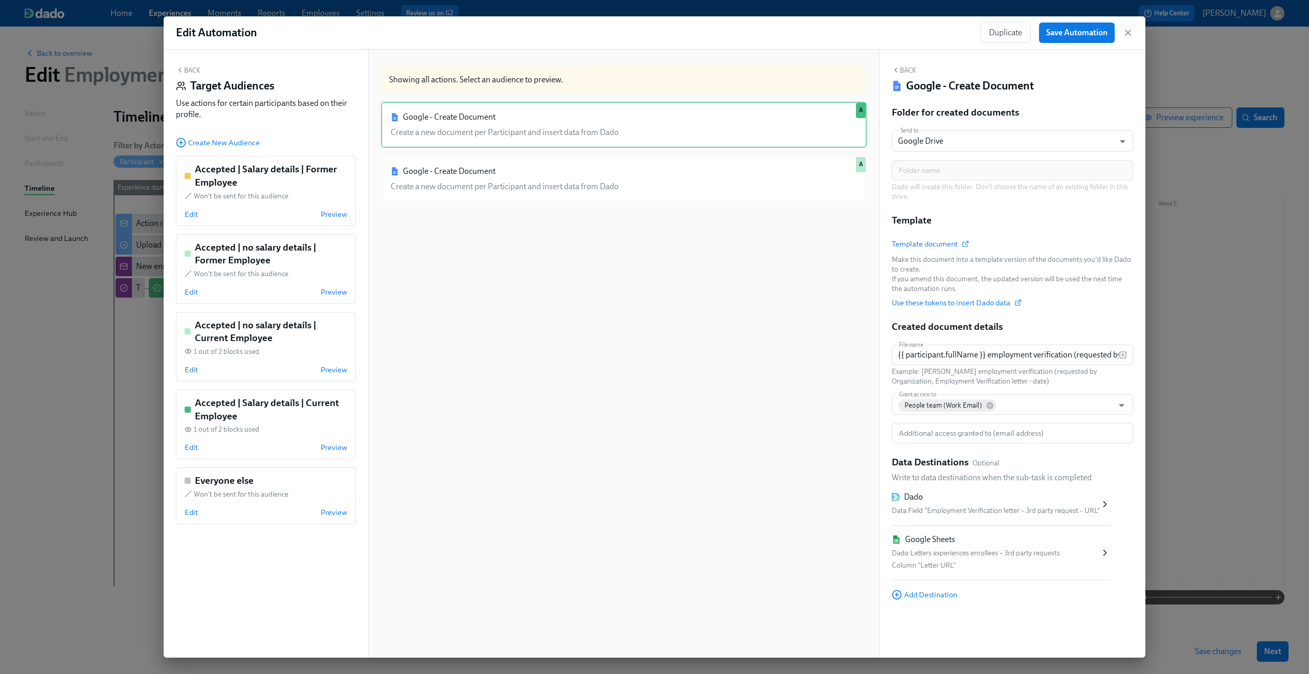
click at [512, 281] on div "Google - Create Document Create a new document per Participant and insert data …" at bounding box center [624, 389] width 486 height 575
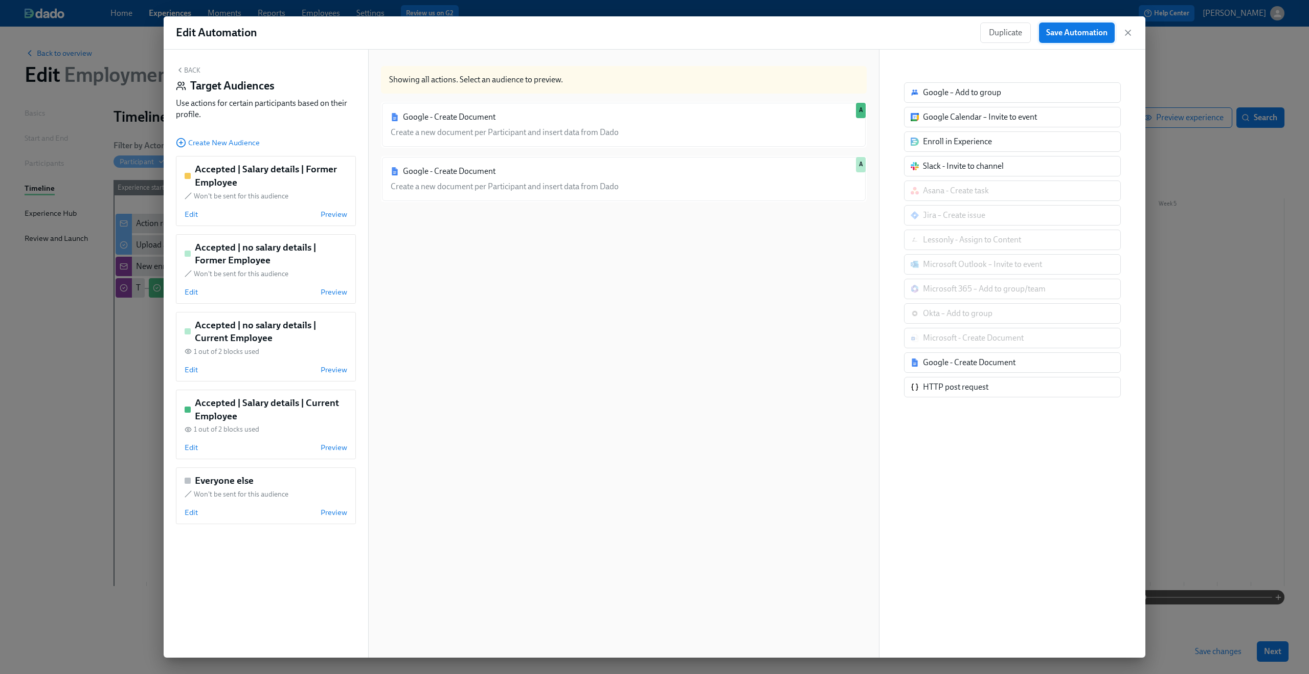
click at [1091, 30] on span "Save Automation" at bounding box center [1076, 33] width 61 height 10
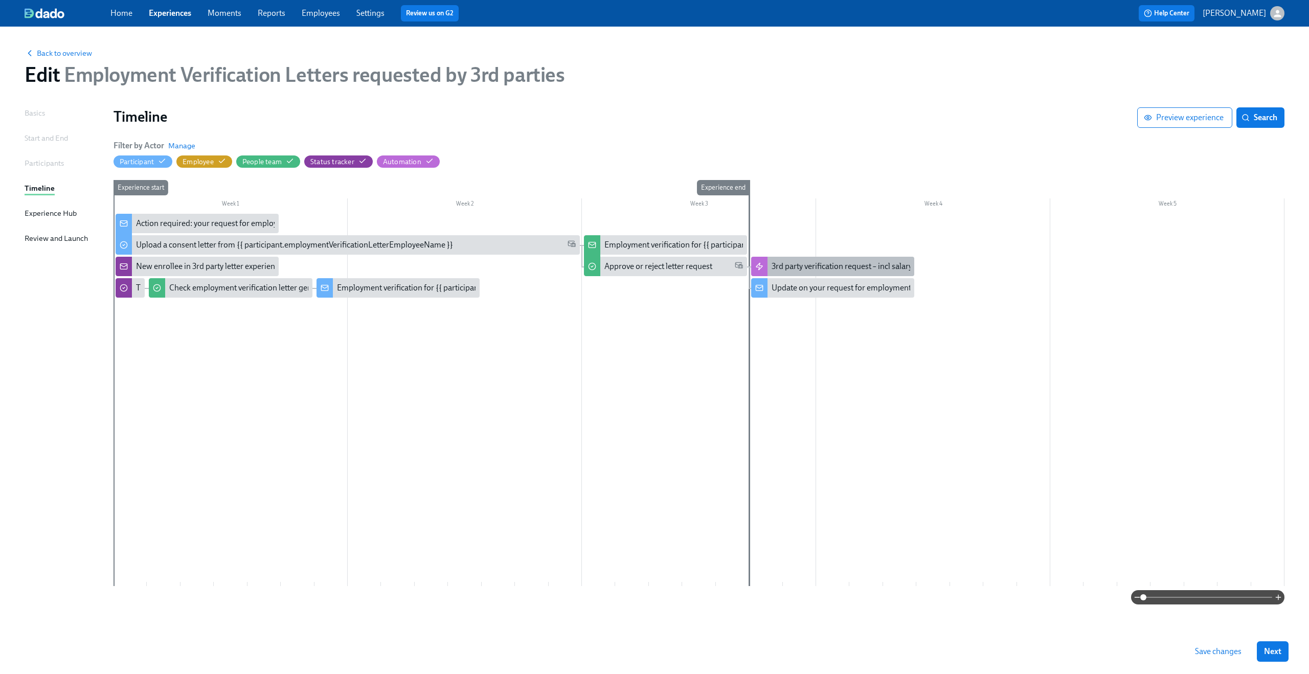
click at [813, 269] on div "3rd party verification request – incl salary" at bounding box center [842, 266] width 141 height 11
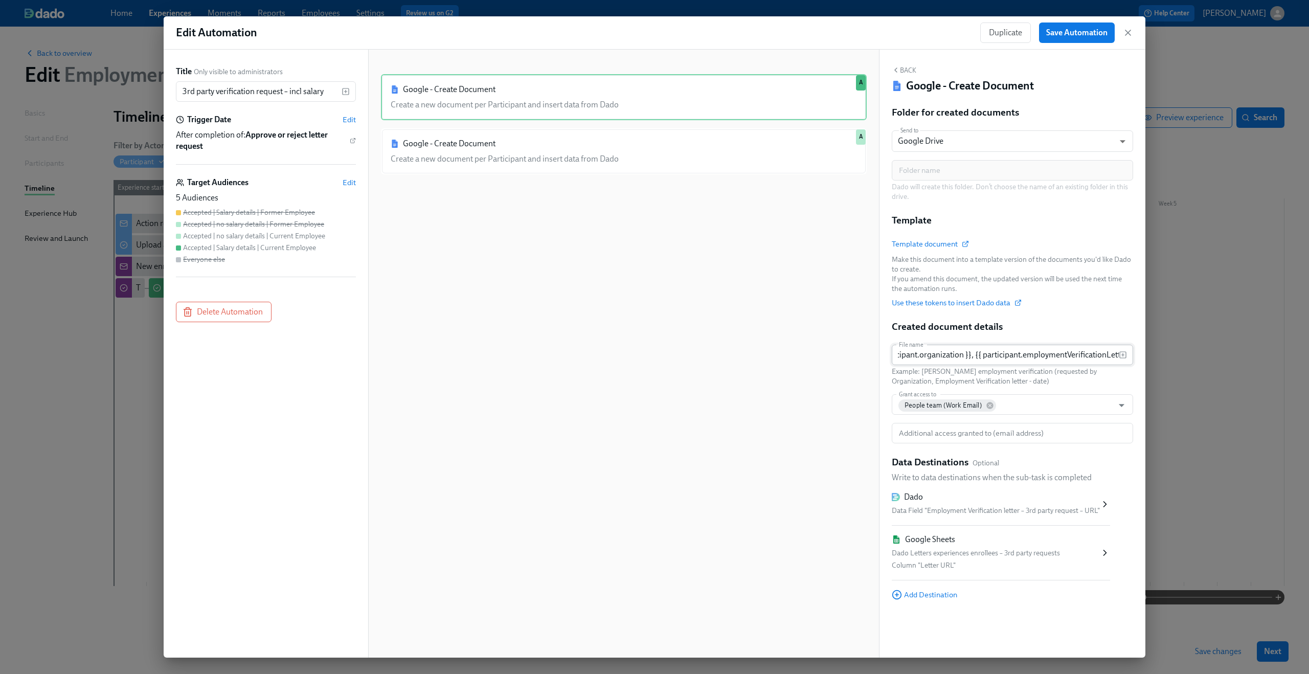
scroll to position [0, 355]
click at [1028, 358] on input "{{ participant.fullName }} employment verification (requested by {{ participant…" at bounding box center [1005, 355] width 227 height 20
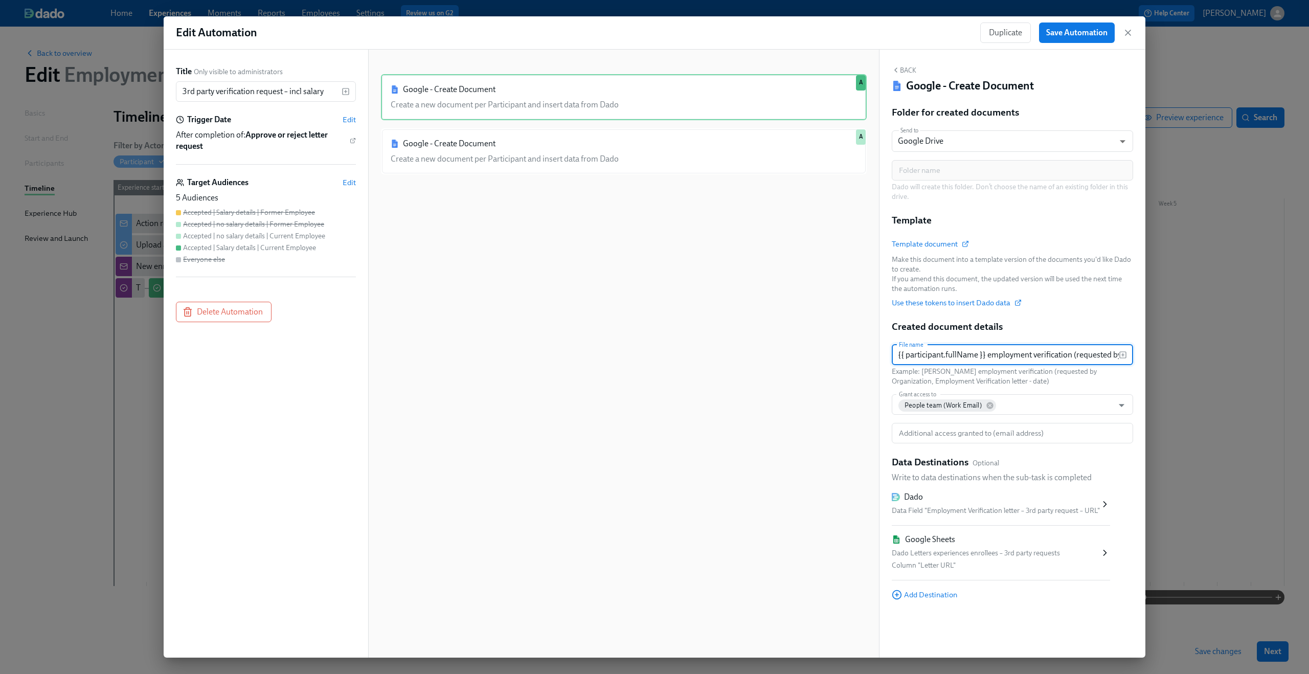
click at [968, 497] on div "Dado" at bounding box center [996, 497] width 208 height 11
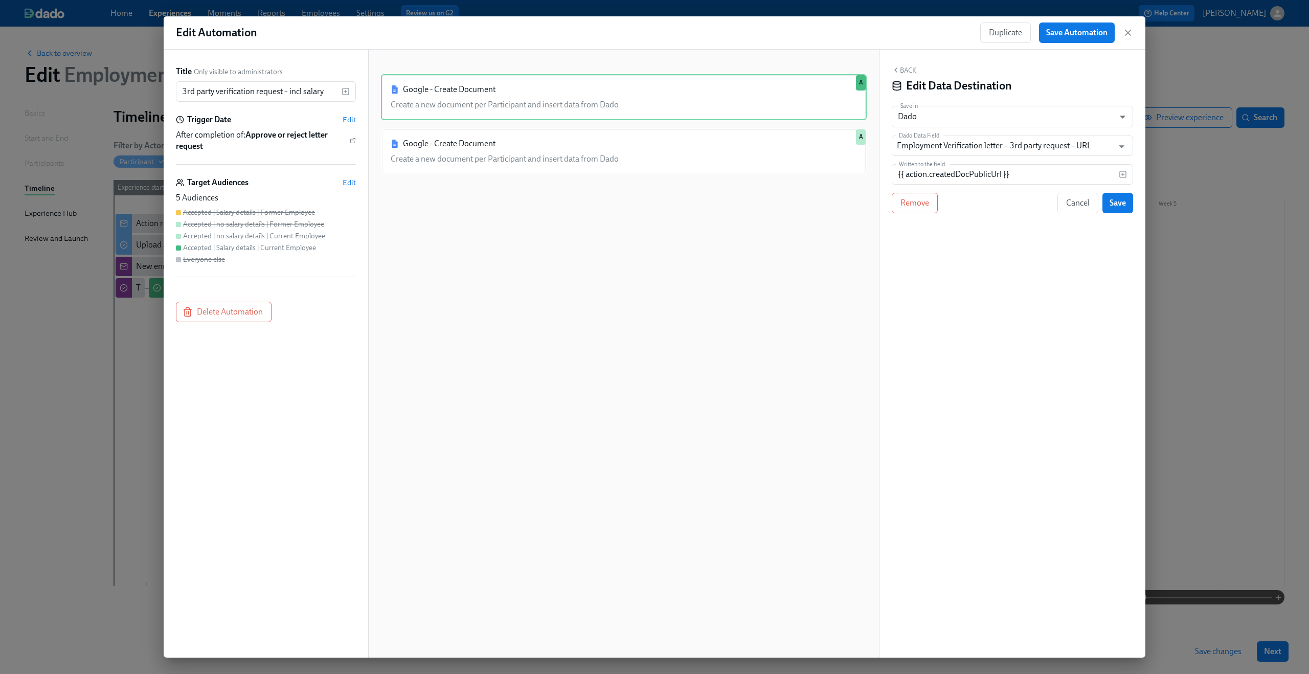
click at [968, 497] on div "Back Edit Data Destination Save in Dado USER_PROFILE ​ Dado Data Field Employme…" at bounding box center [1013, 354] width 266 height 608
click at [901, 70] on button "Back" at bounding box center [904, 70] width 25 height 8
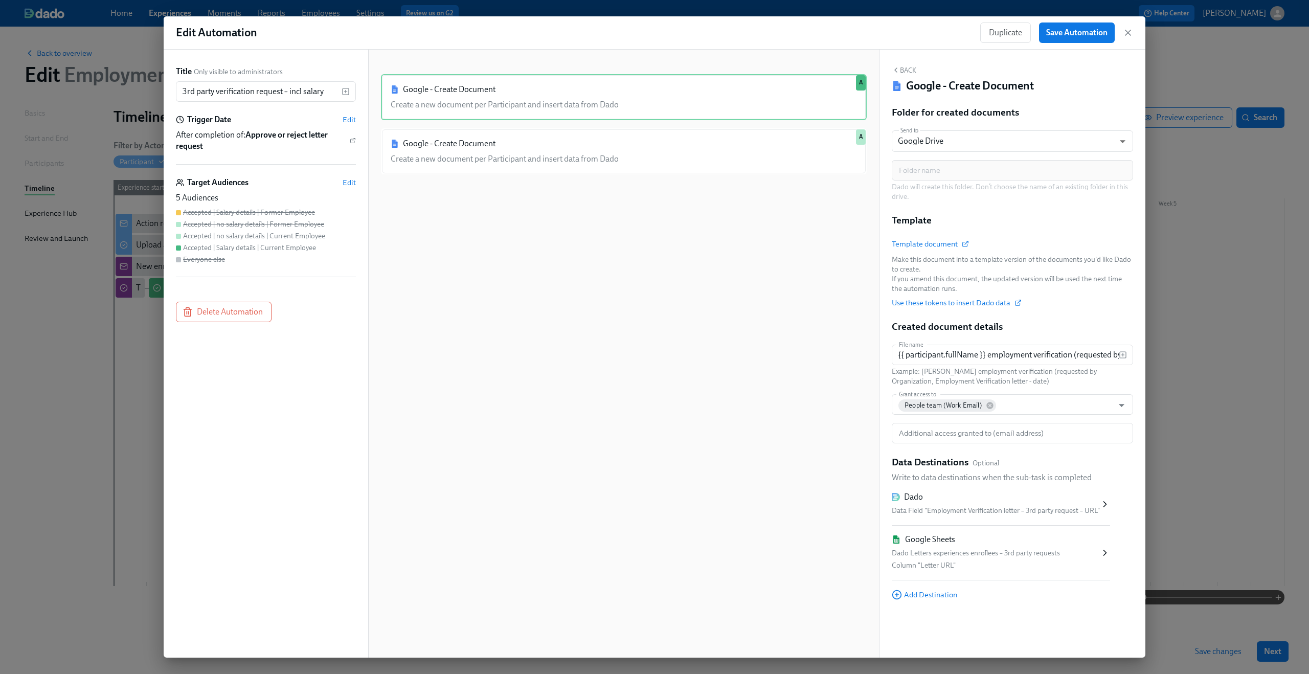
click at [980, 551] on div "Dado Letters experiences enrollees – 3rd party requests" at bounding box center [996, 553] width 208 height 12
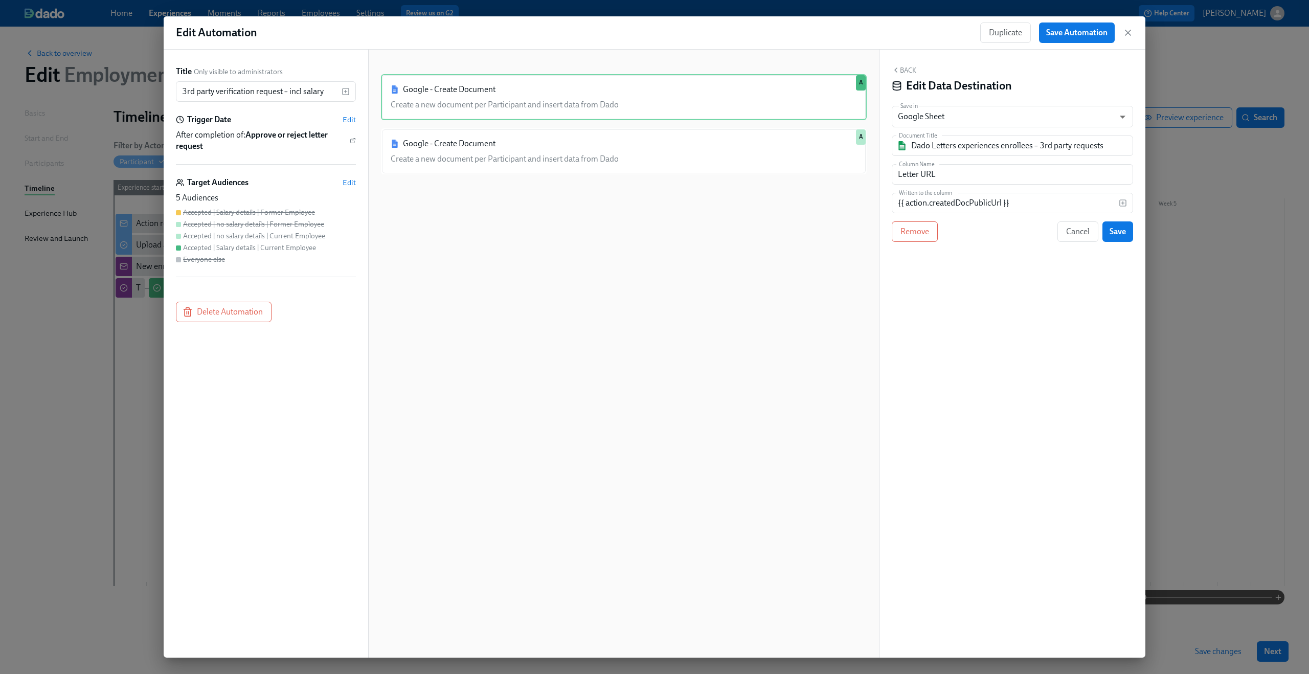
click at [904, 69] on button "Back" at bounding box center [904, 70] width 25 height 8
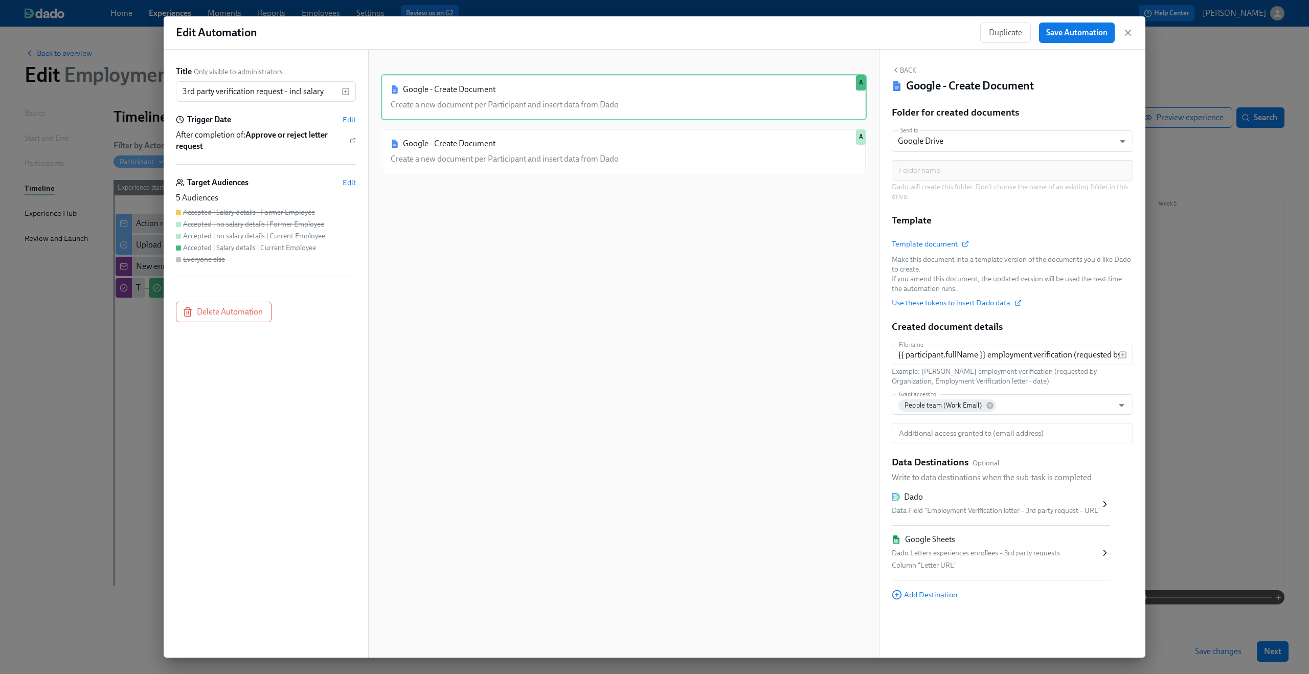
click at [609, 337] on div "Google - Create Document Create a new document per Participant and insert data …" at bounding box center [624, 361] width 486 height 575
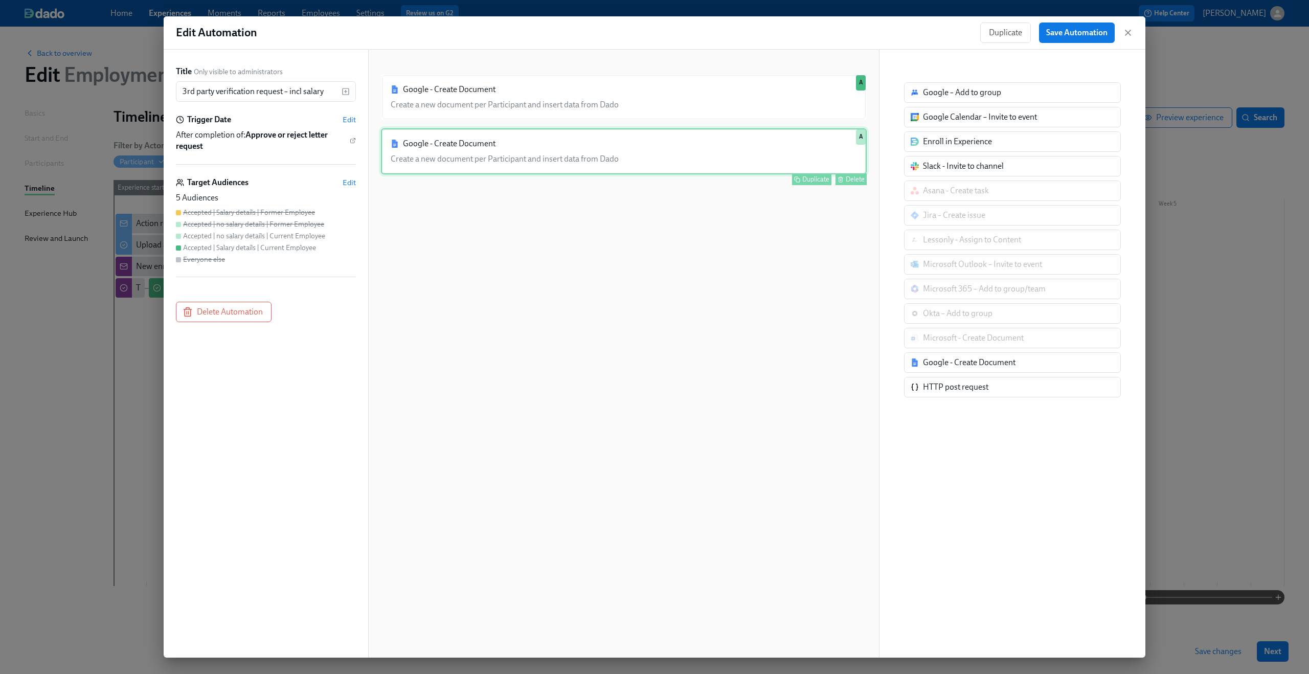
click at [676, 161] on div "Google - Create Document Create a new document per Participant and insert data …" at bounding box center [624, 151] width 486 height 46
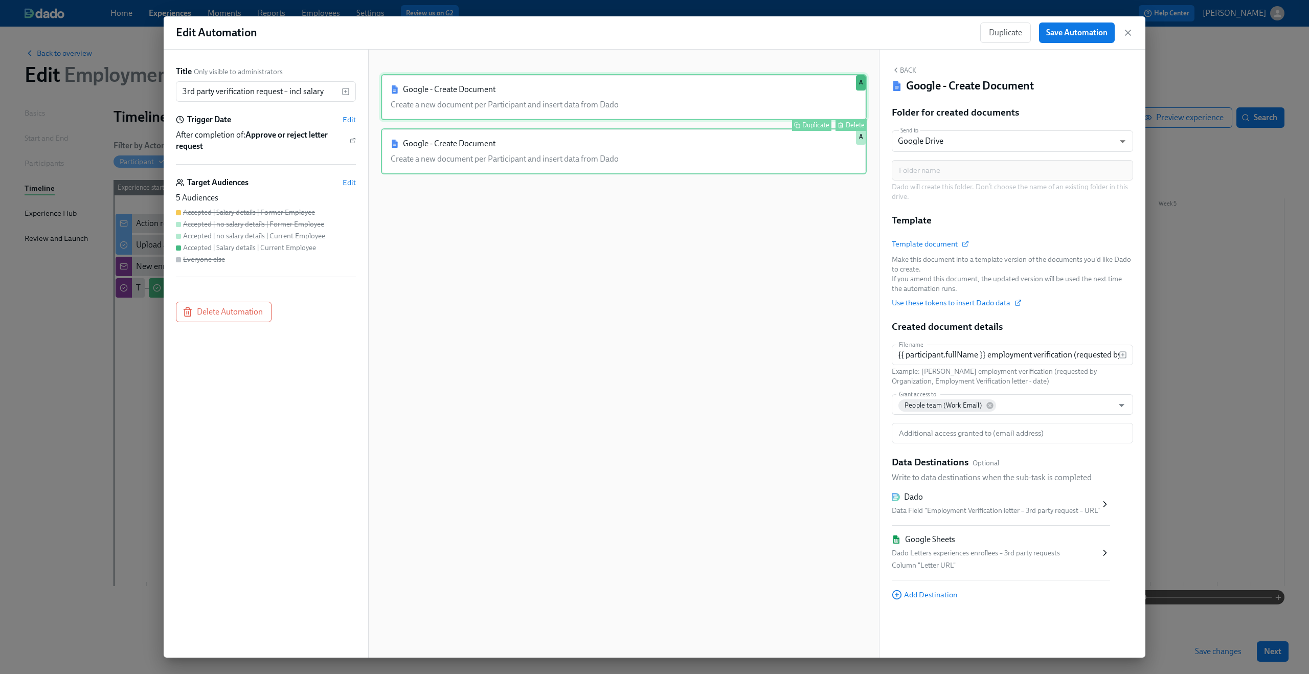
click at [668, 97] on div "Google - Create Document Create a new document per Participant and insert data …" at bounding box center [624, 97] width 486 height 46
click at [668, 137] on div "Google - Create Document Create a new document per Participant and insert data …" at bounding box center [624, 151] width 486 height 46
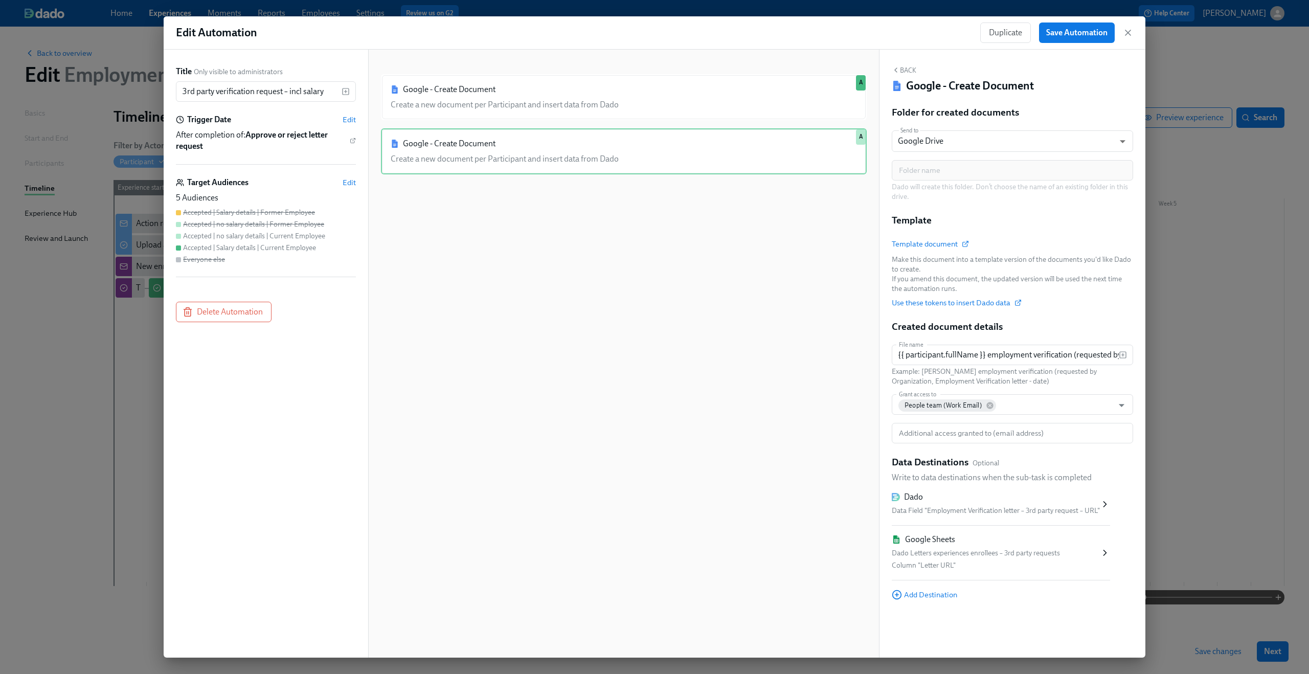
click at [655, 290] on div "Google - Create Document Create a new document per Participant and insert data …" at bounding box center [624, 361] width 486 height 575
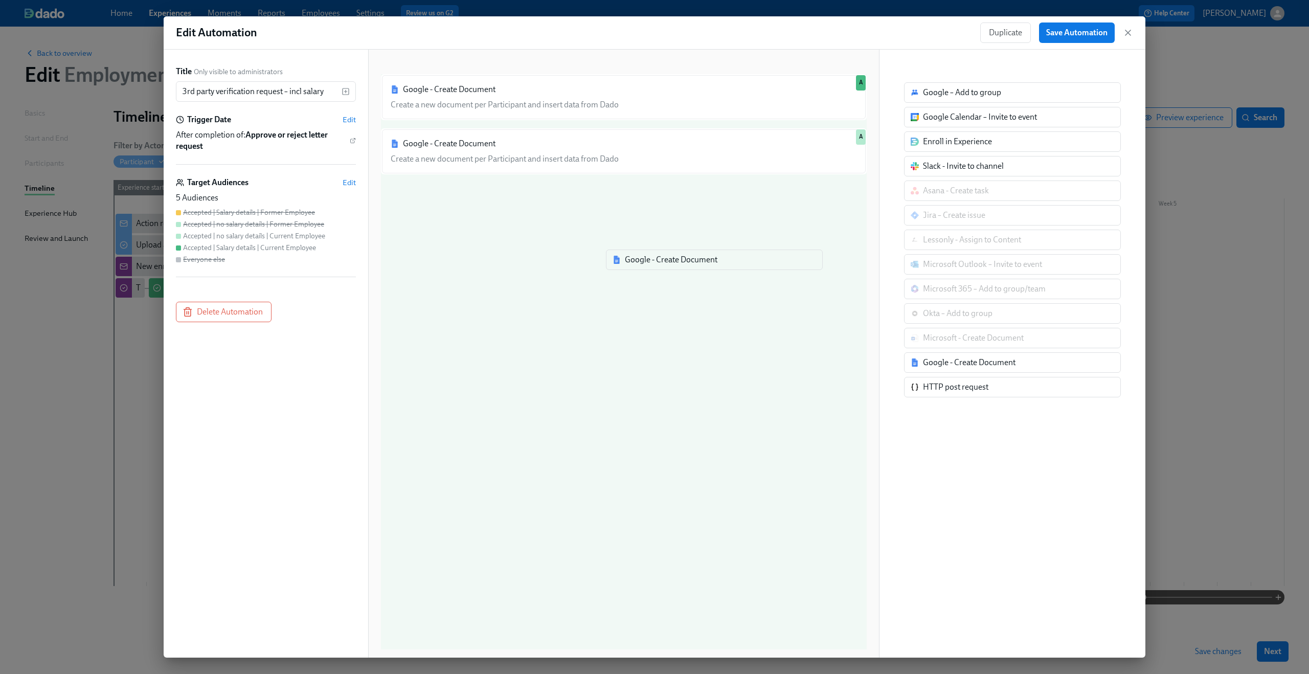
drag, startPoint x: 946, startPoint y: 360, endPoint x: 638, endPoint y: 256, distance: 325.4
click at [638, 256] on div "Title Only visible to administrators 3rd party verification request – incl sala…" at bounding box center [655, 354] width 982 height 608
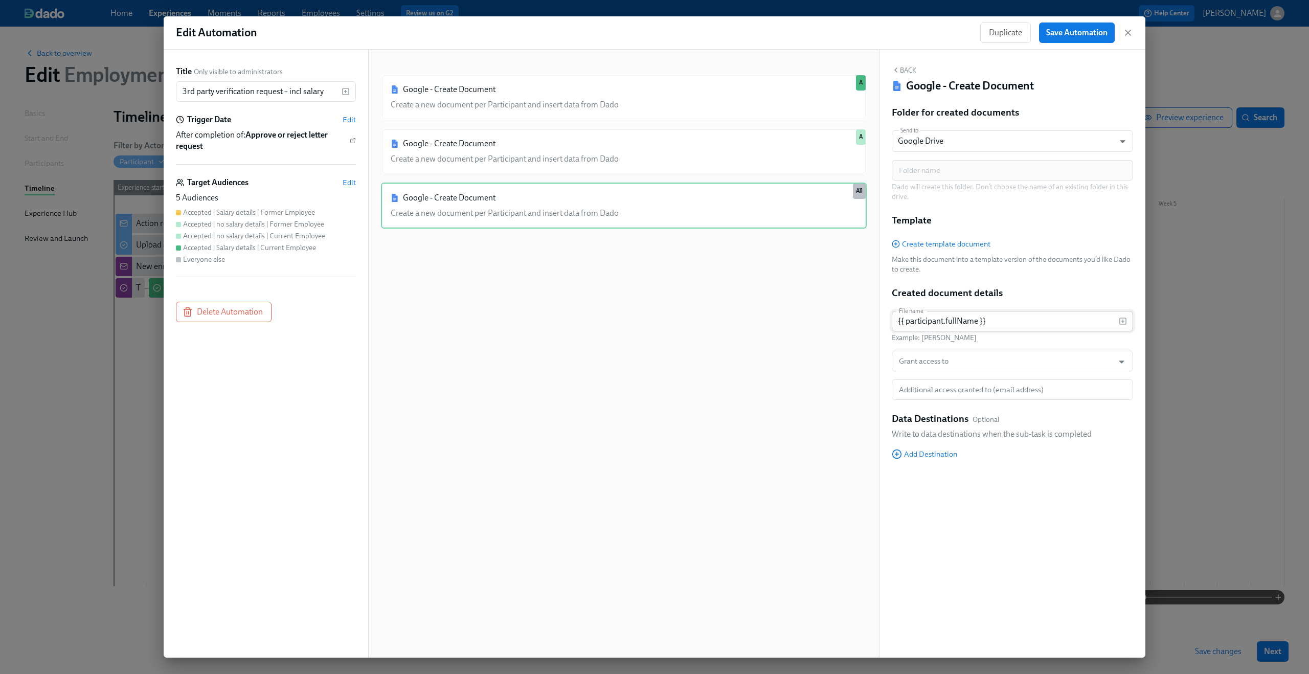
click at [1025, 323] on input "{{ participant.fullName }}" at bounding box center [1005, 321] width 227 height 20
paste input "employment verification (requested by {{ participant.organization }}, {{ partic…"
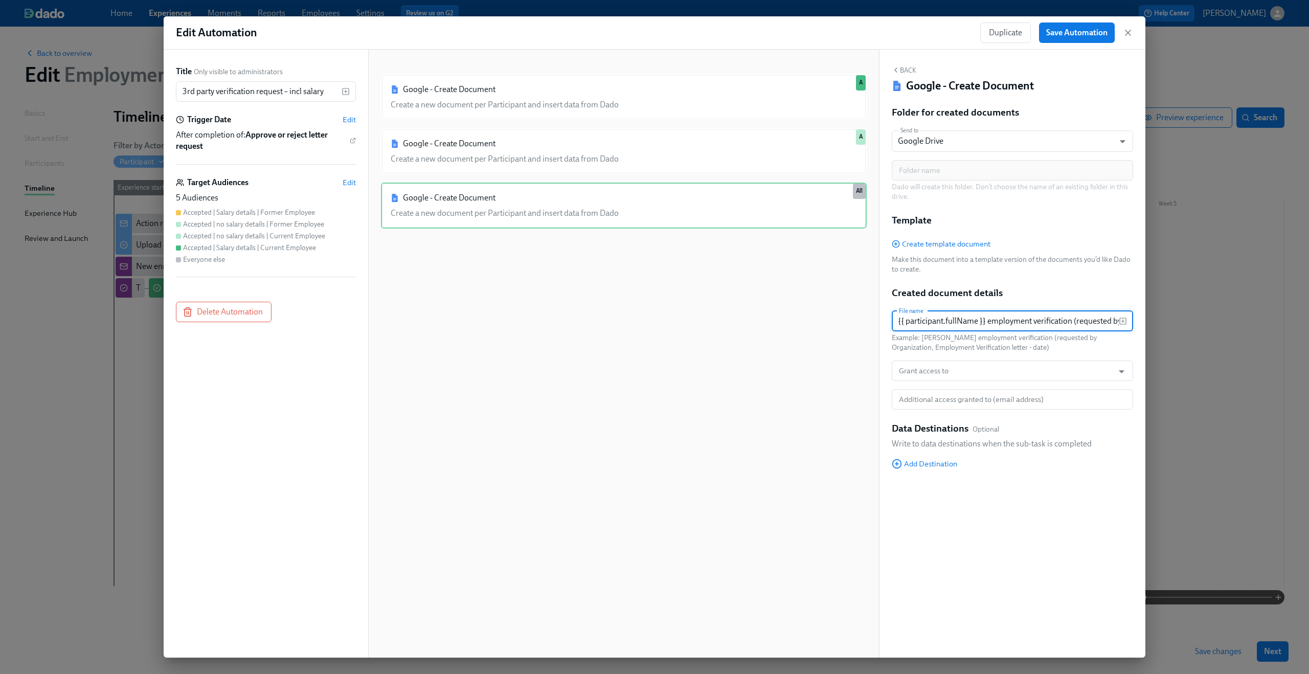
scroll to position [0, 355]
type input "{{ participant.fullName }} employment verification (requested by {{ participant…"
click at [1011, 368] on input "Grant access to" at bounding box center [1003, 371] width 212 height 20
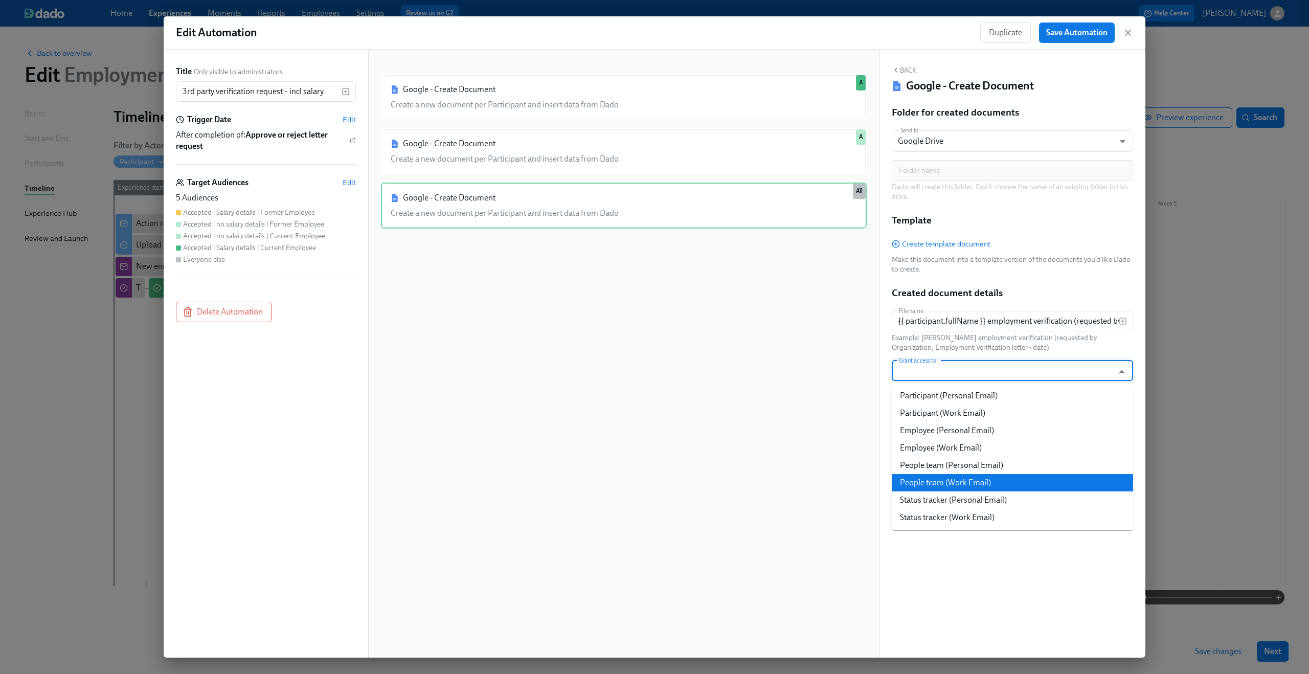
click at [990, 476] on li "People team (Work Email)" at bounding box center [1012, 482] width 241 height 17
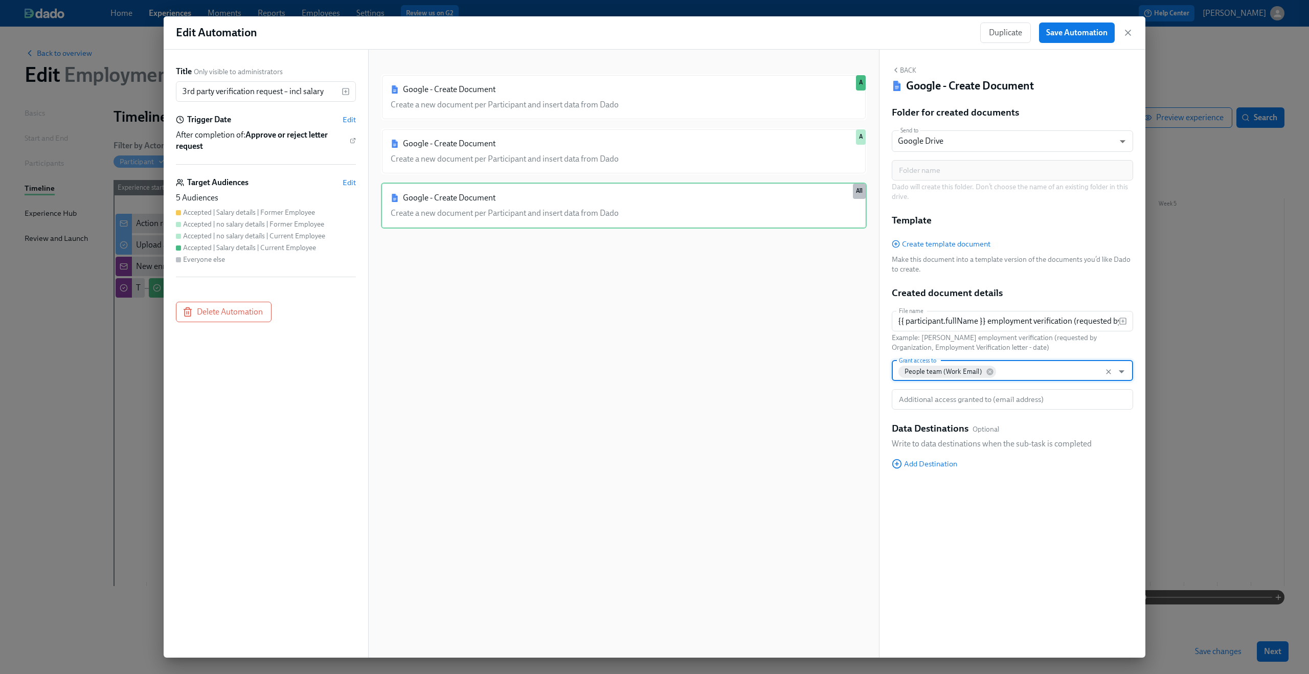
click at [1051, 500] on div "Back Google - Create Document Folder for created documents Send to Google Drive…" at bounding box center [1013, 354] width 266 height 608
click at [948, 464] on span "Add Destination" at bounding box center [924, 464] width 65 height 10
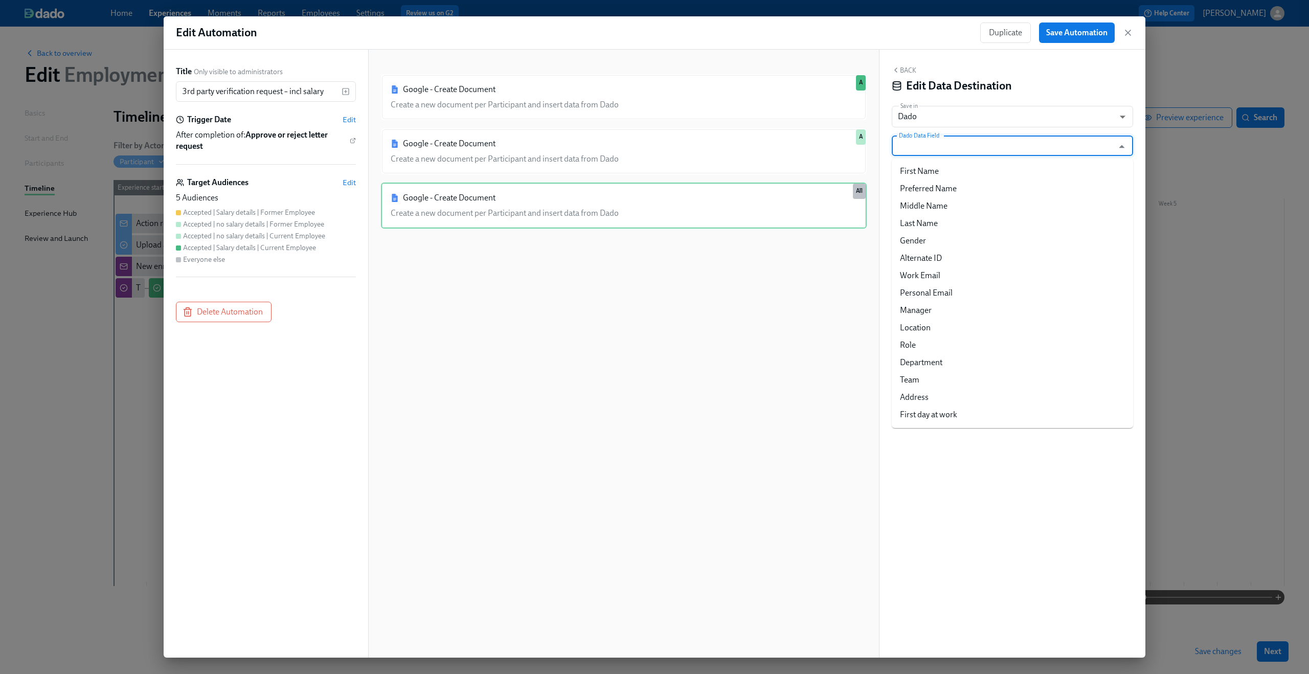
click at [998, 150] on input "Dado Data Field" at bounding box center [1005, 146] width 216 height 20
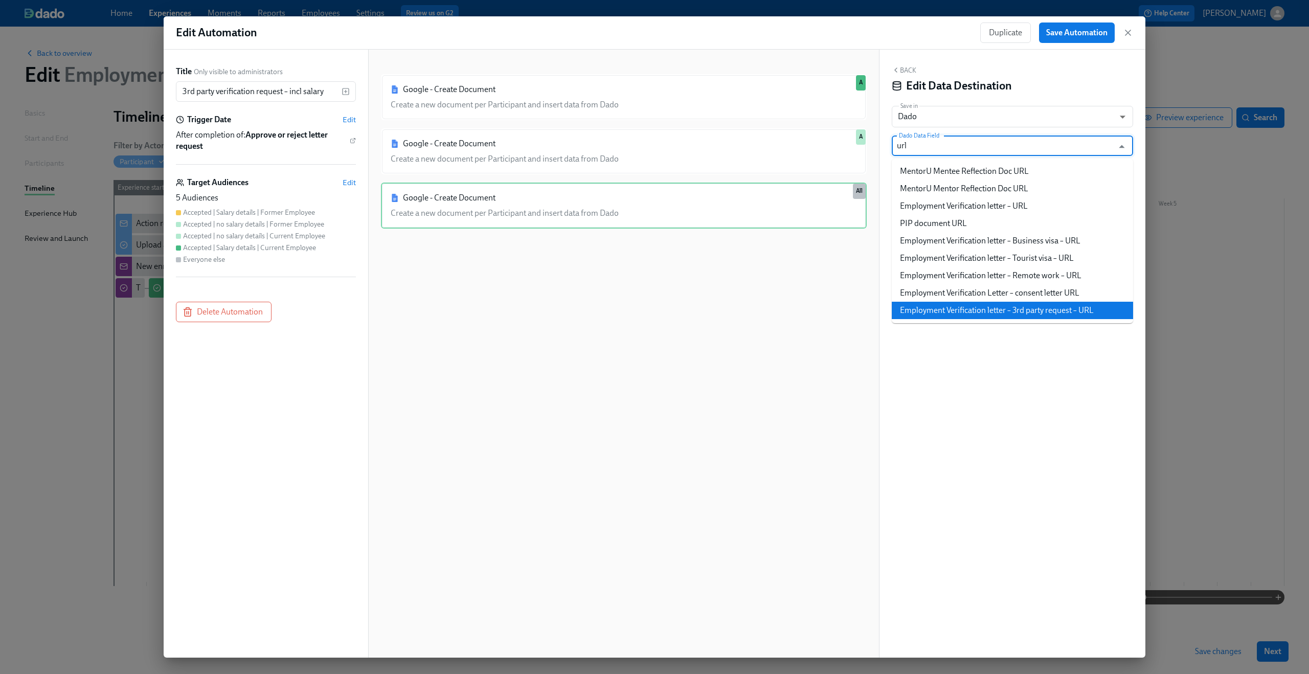
click at [996, 307] on li "Employment Verification letter – 3rd party request – URL" at bounding box center [1012, 310] width 241 height 17
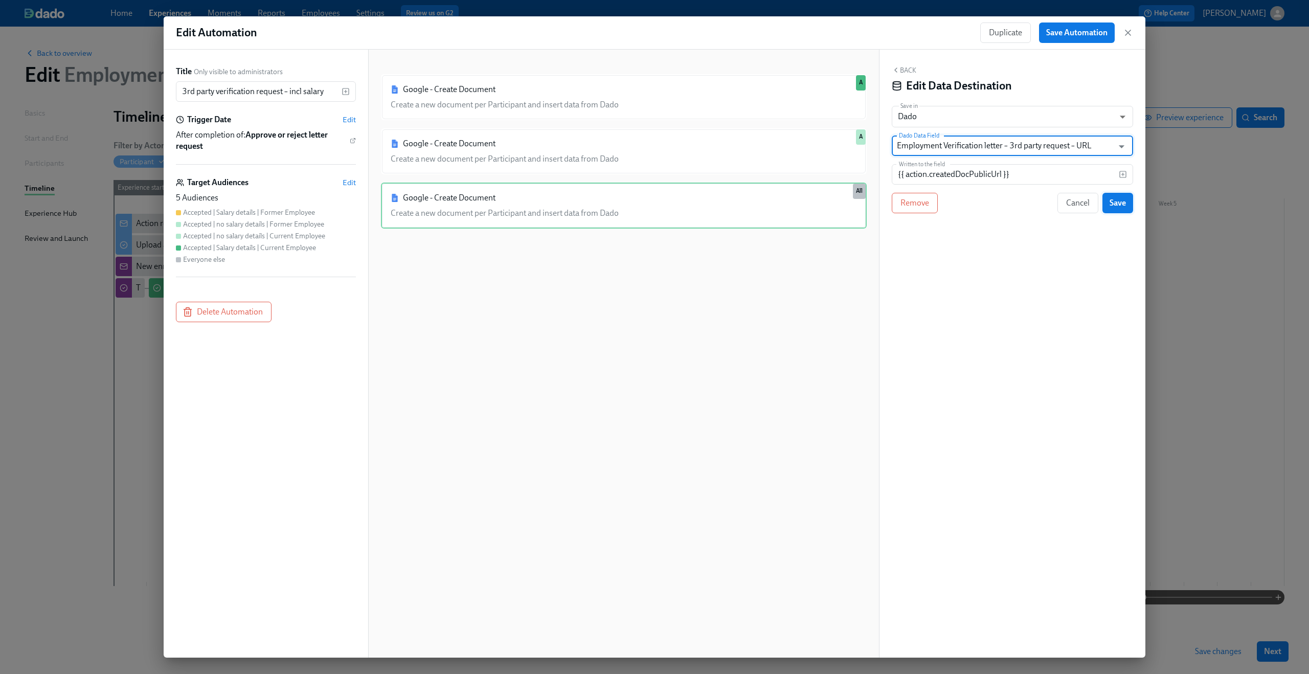
type input "Employment Verification letter – 3rd party request – URL"
click at [1126, 210] on button "Save" at bounding box center [1118, 203] width 31 height 20
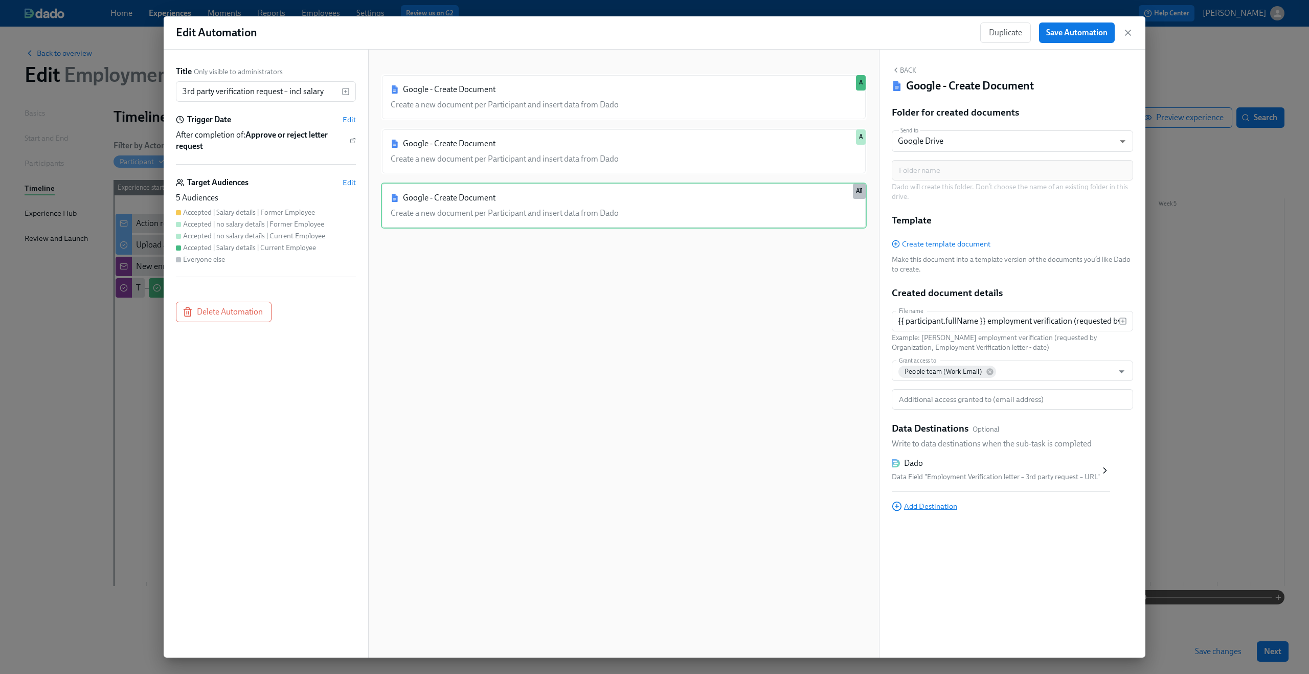
click at [947, 507] on span "Add Destination" at bounding box center [924, 506] width 65 height 10
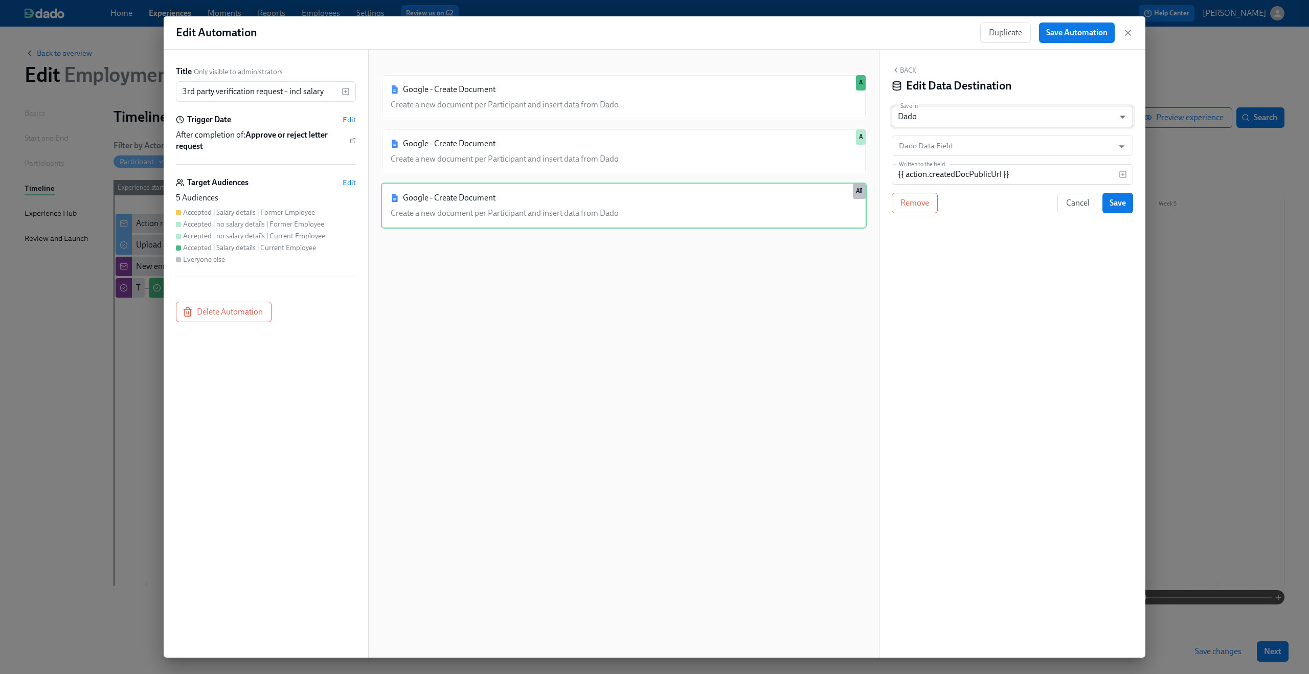
click at [987, 120] on body "Home Experiences Moments Reports Employees Settings Review us on G2 Help Center…" at bounding box center [654, 337] width 1309 height 674
click at [987, 104] on li "Google Sheet" at bounding box center [1012, 99] width 241 height 17
type input "GOOGLE_SHEET"
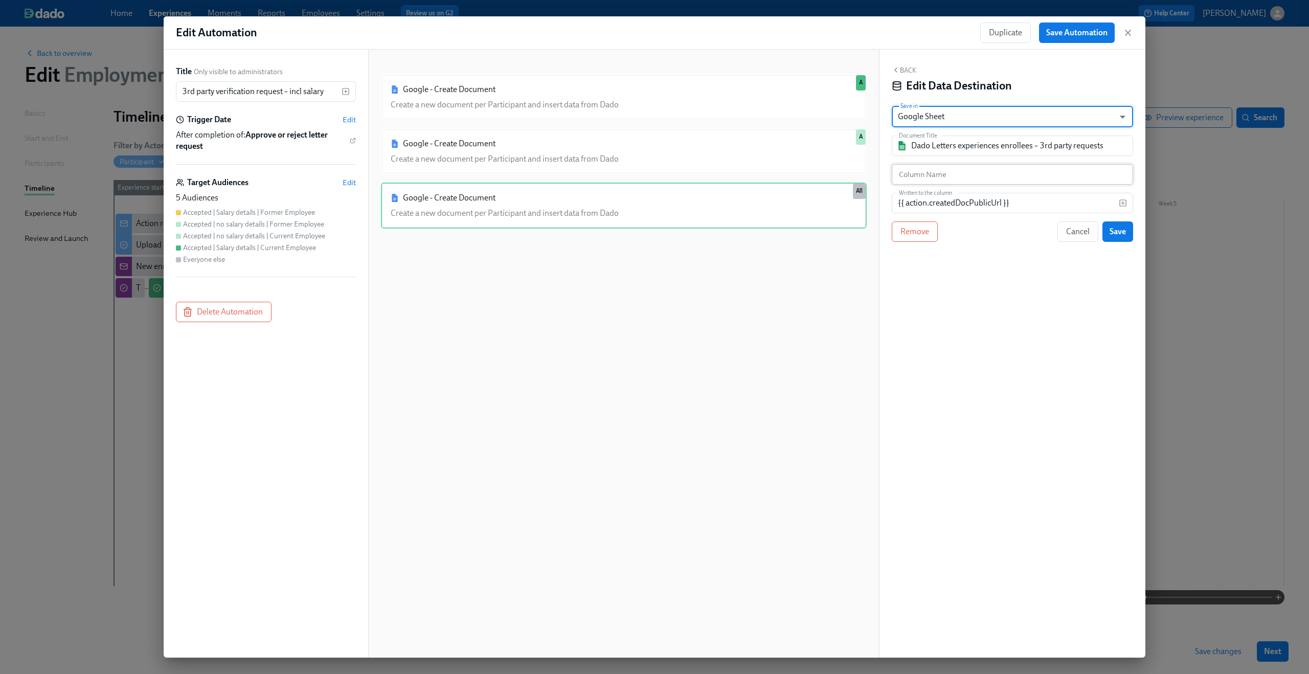
click at [977, 178] on input "text" at bounding box center [1012, 174] width 241 height 20
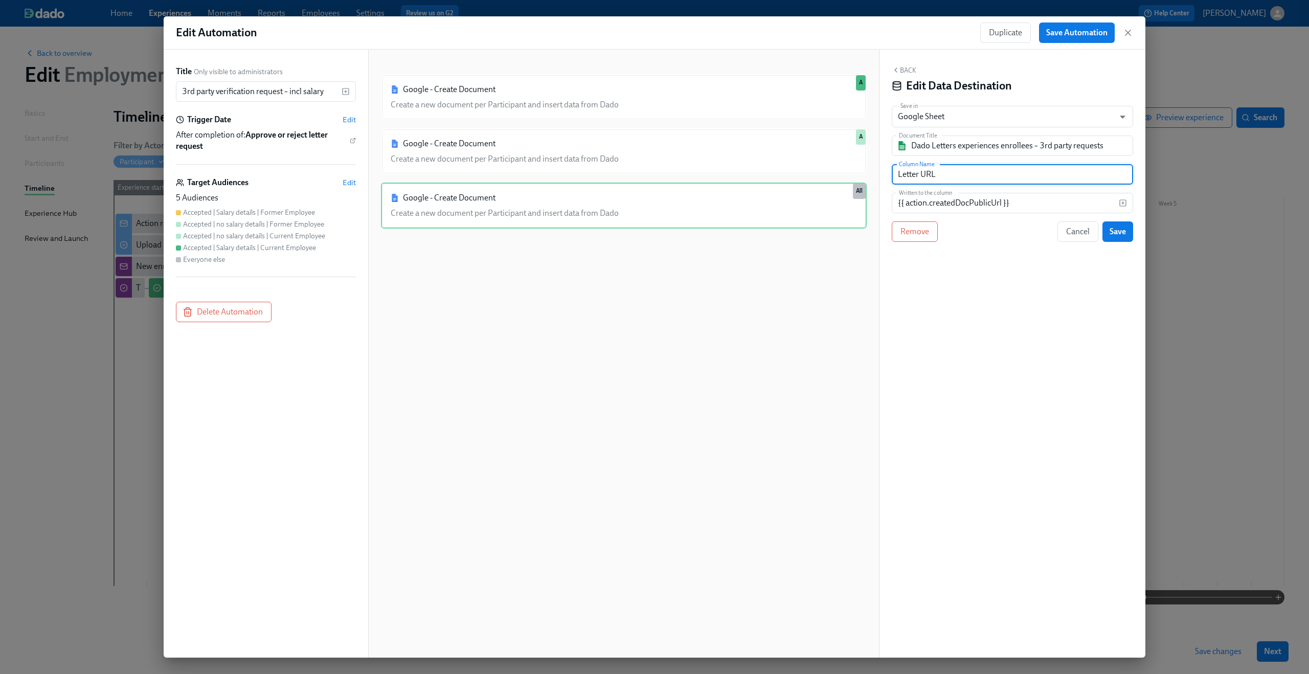
type input "Letter URL"
click at [997, 257] on div "Back Edit Data Destination Save in Google Sheet GOOGLE_SHEET ​ Document Title D…" at bounding box center [1013, 354] width 266 height 608
click at [1113, 227] on span "Save" at bounding box center [1118, 232] width 16 height 10
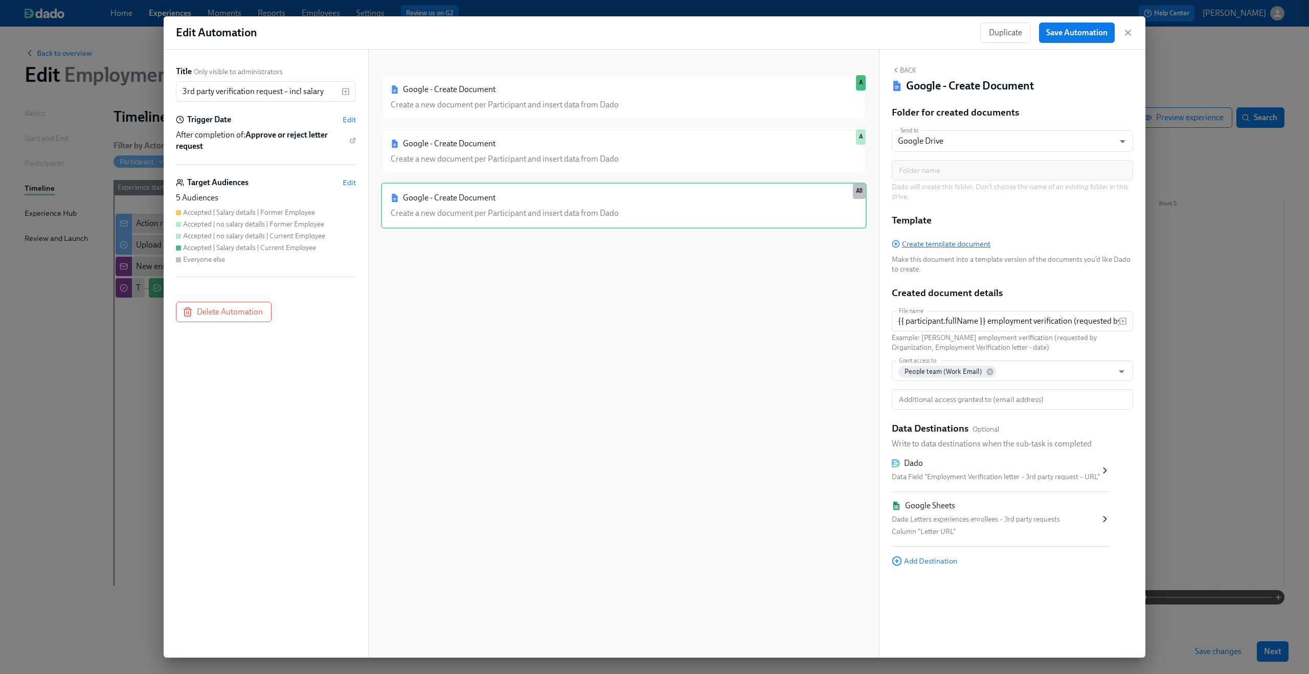
click at [977, 243] on span "Create template document" at bounding box center [941, 244] width 99 height 10
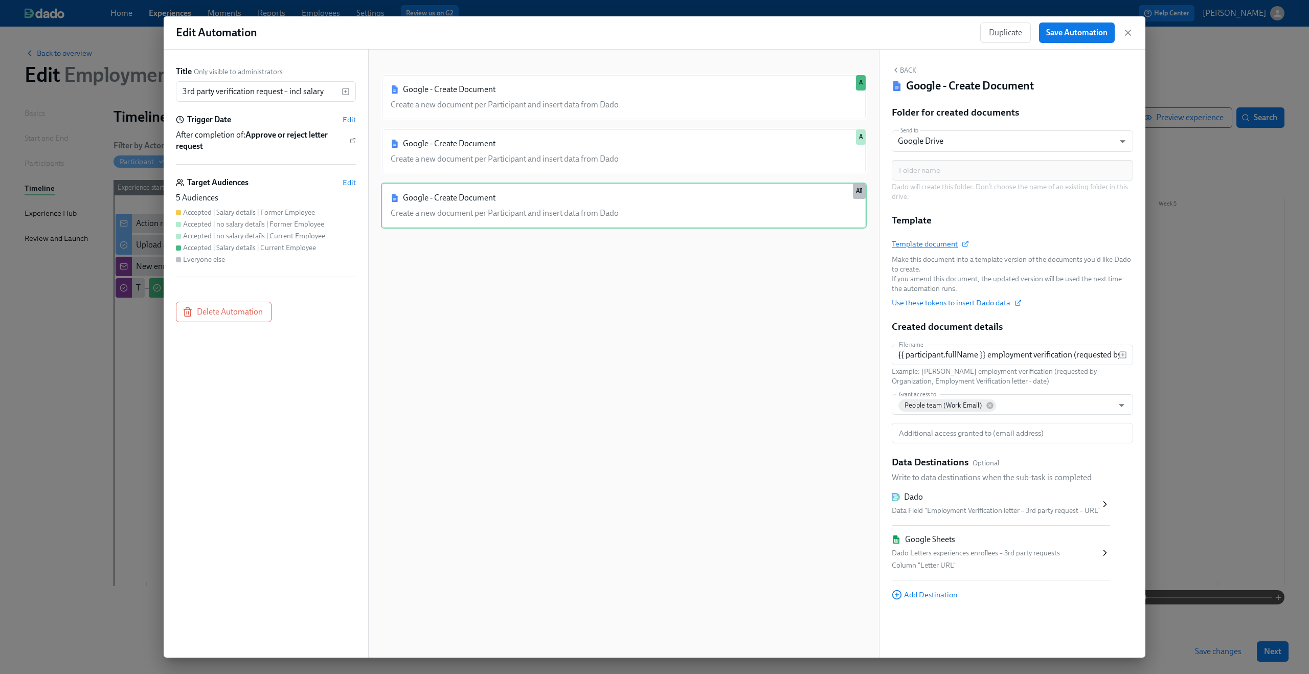
click at [951, 241] on span "Template document" at bounding box center [930, 244] width 76 height 10
click at [934, 249] on span "Template document" at bounding box center [930, 244] width 76 height 10
click at [742, 209] on div "Google - Create Document Create a new document per Participant and insert data …" at bounding box center [624, 206] width 486 height 46
click at [1057, 31] on span "Save Automation" at bounding box center [1076, 33] width 61 height 10
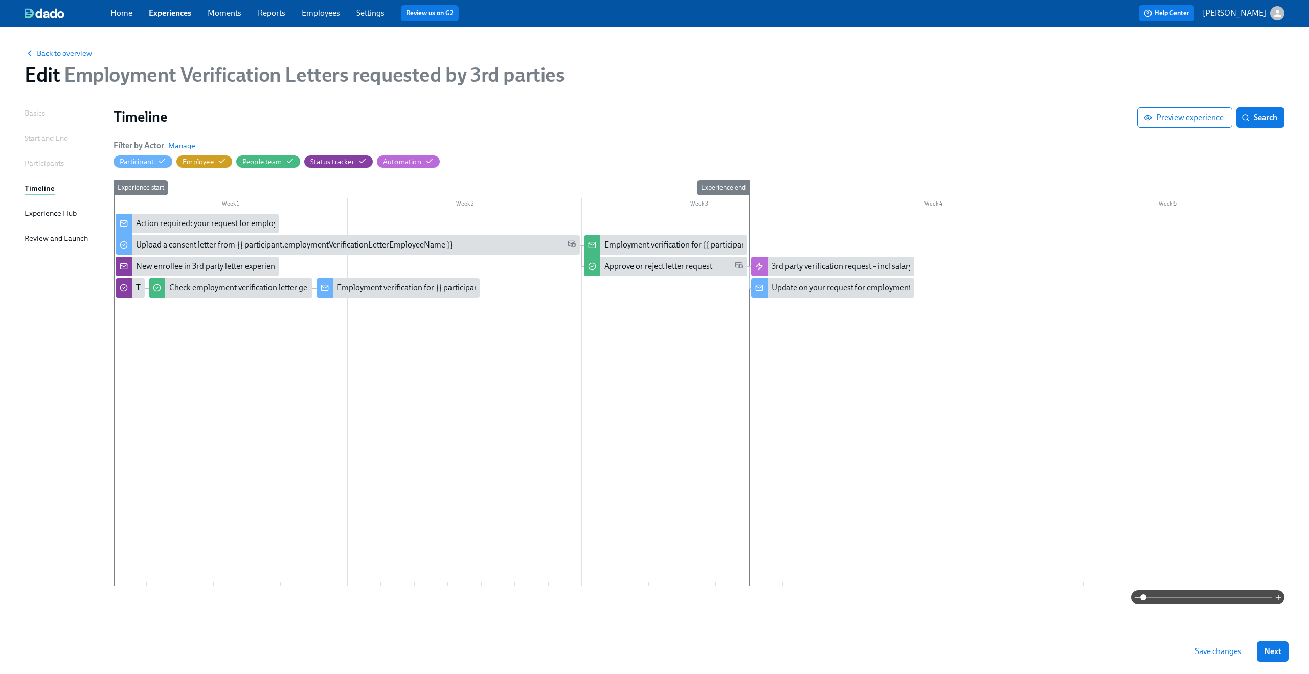
click at [1209, 651] on span "Save changes" at bounding box center [1218, 651] width 47 height 10
click at [836, 268] on div "3rd party verification request – incl salary" at bounding box center [842, 266] width 141 height 11
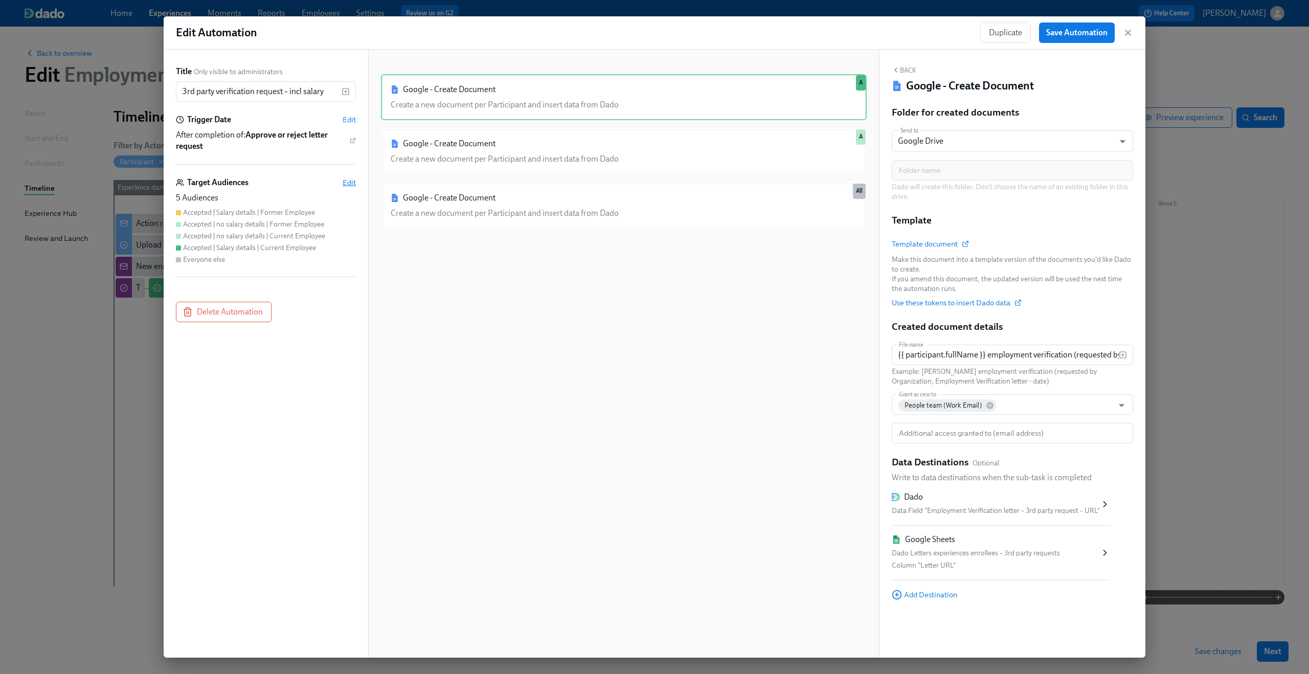
click at [352, 182] on span "Edit" at bounding box center [349, 182] width 13 height 10
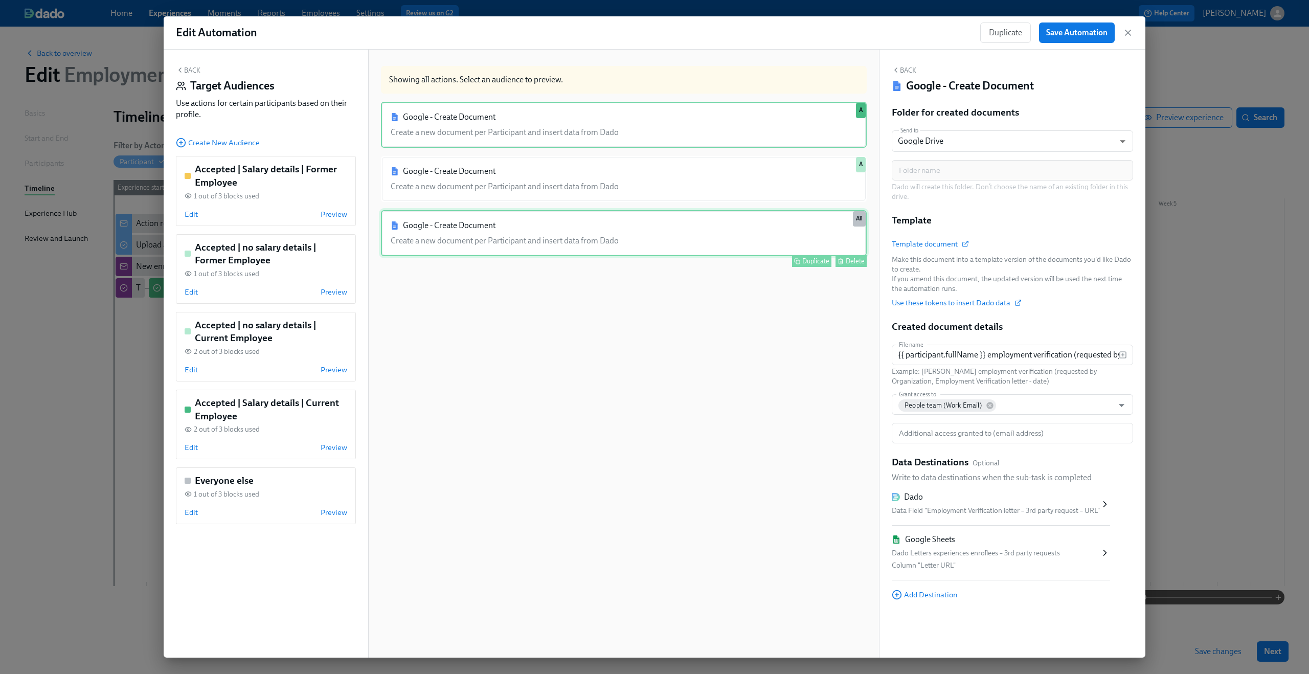
click at [696, 244] on div "Google - Create Document Create a new document per Participant and insert data …" at bounding box center [624, 233] width 486 height 46
click at [193, 515] on span "Edit" at bounding box center [191, 512] width 13 height 10
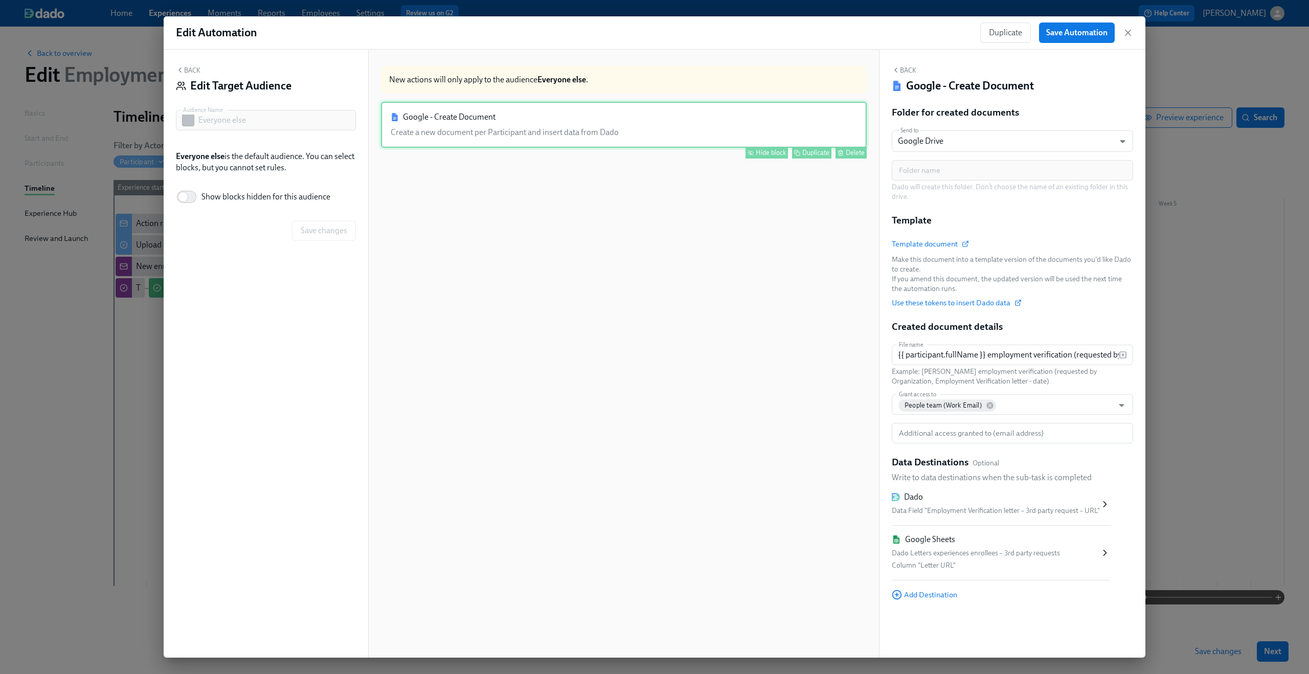
click at [458, 133] on div "Google - Create Document Create a new document per Participant and insert data …" at bounding box center [624, 125] width 486 height 46
click at [763, 152] on div "Hide block" at bounding box center [771, 153] width 30 height 8
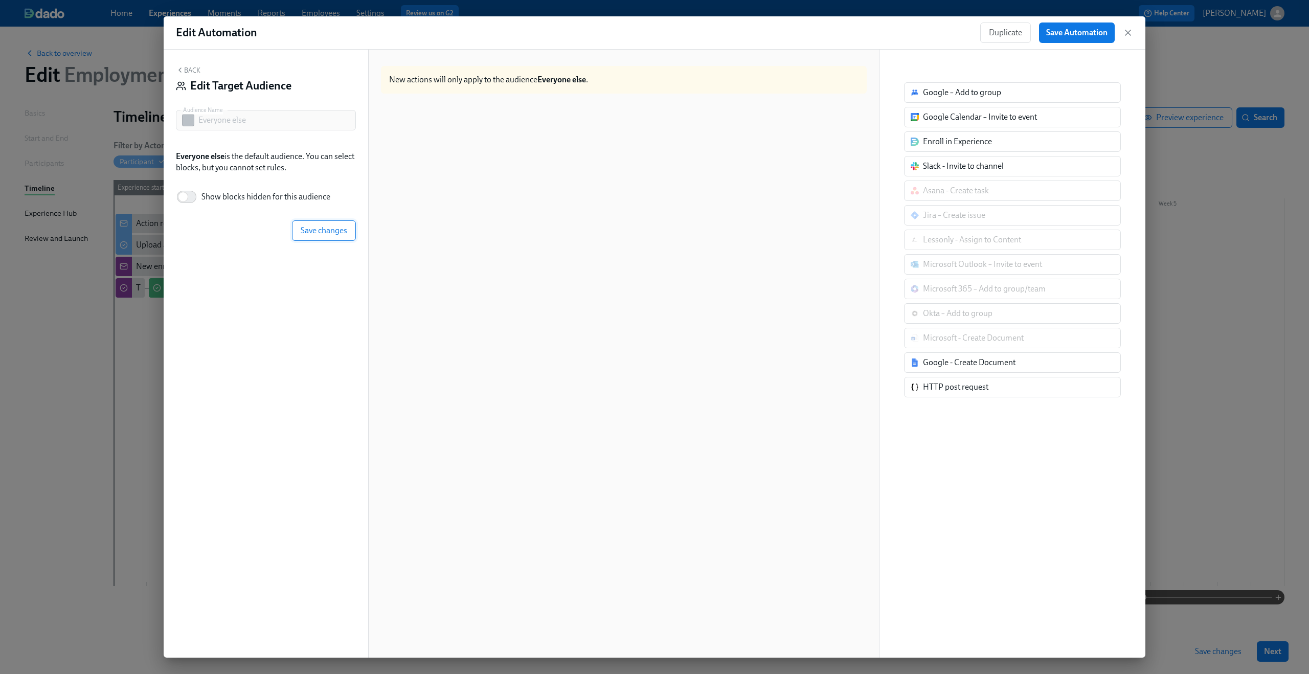
click at [310, 226] on span "Save changes" at bounding box center [324, 231] width 47 height 10
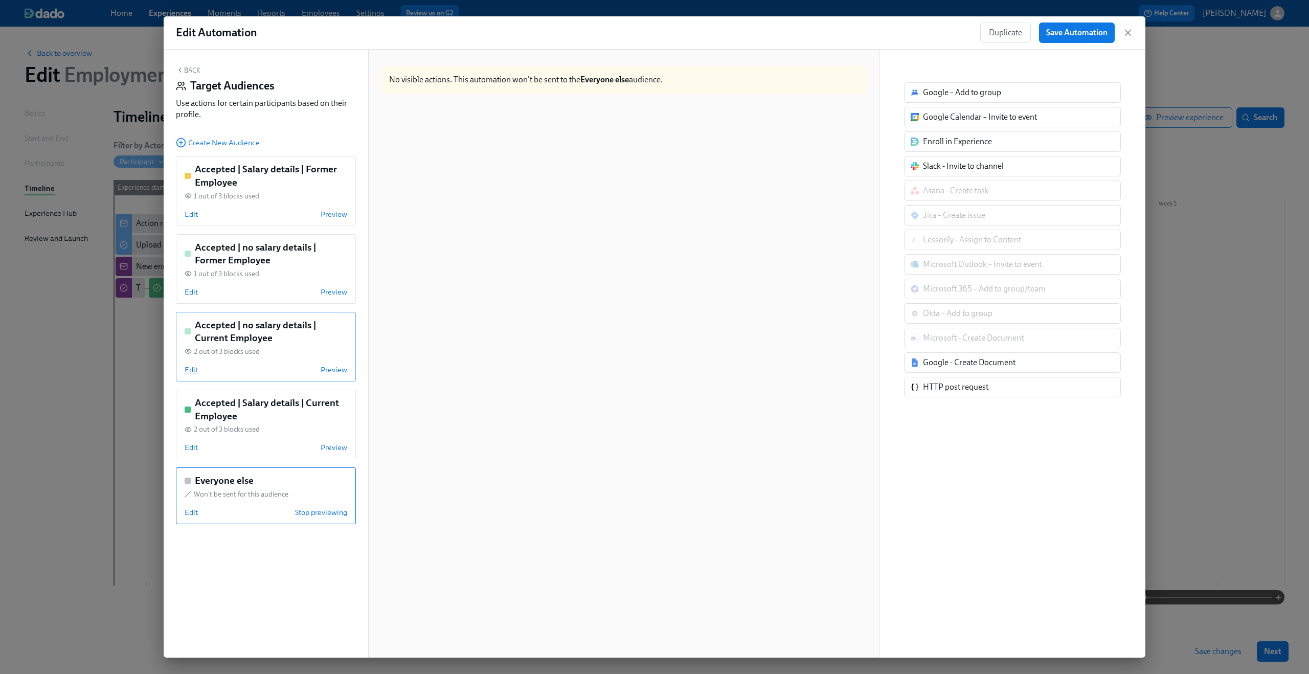
click at [188, 370] on span "Edit" at bounding box center [191, 370] width 13 height 10
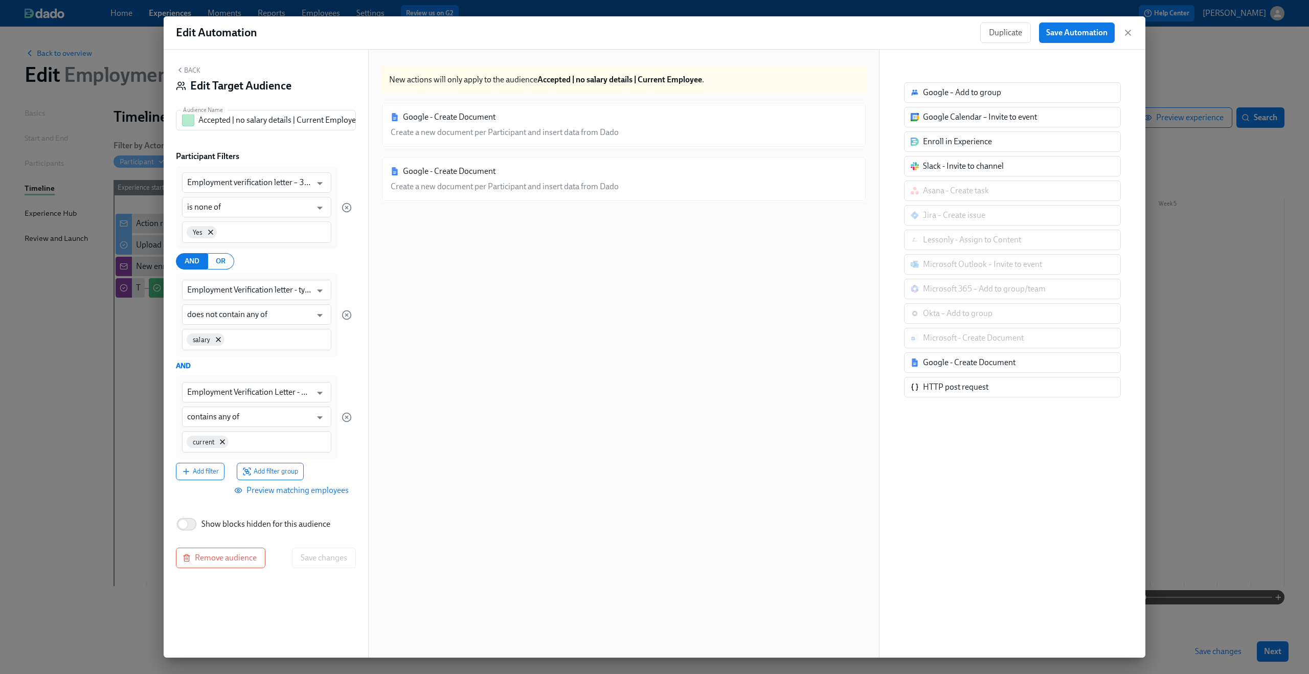
click at [185, 70] on button "Back" at bounding box center [188, 70] width 25 height 8
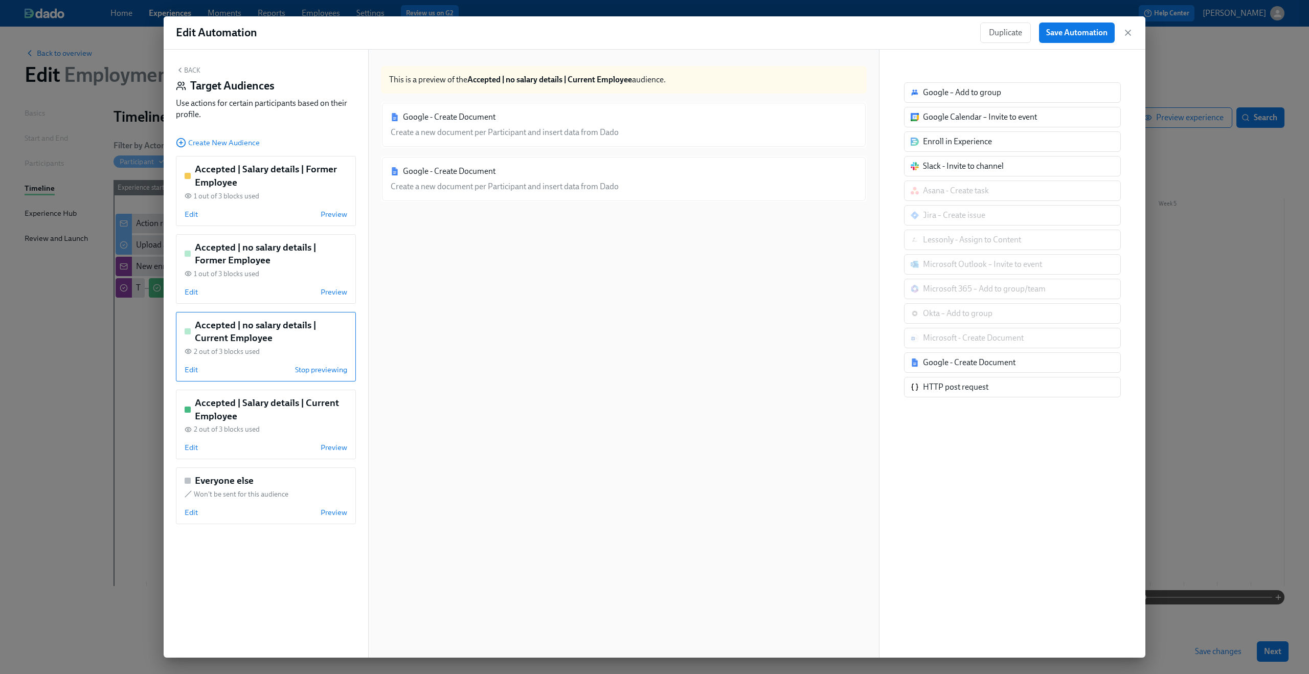
click at [528, 294] on div "Google - Create Document Create a new document per Participant and insert data …" at bounding box center [624, 389] width 486 height 575
click at [188, 69] on button "Back" at bounding box center [188, 70] width 25 height 8
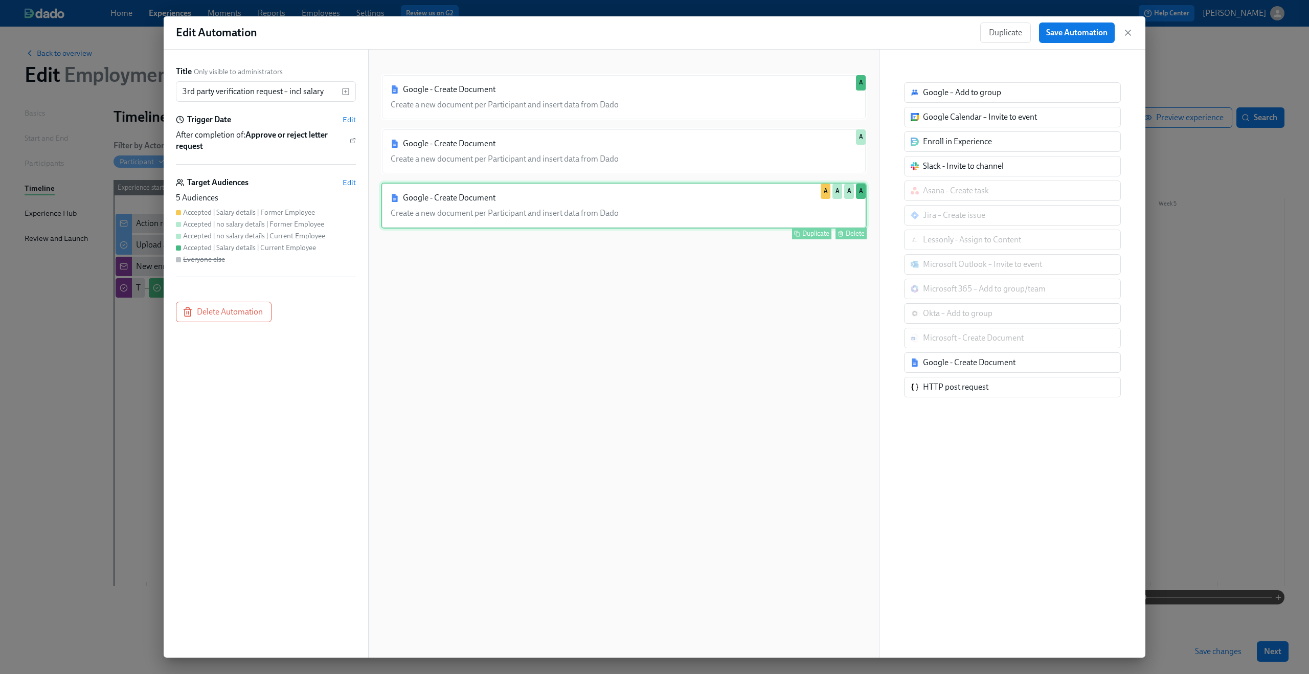
click at [665, 210] on div "Google - Create Document Create a new document per Participant and insert data …" at bounding box center [624, 206] width 486 height 46
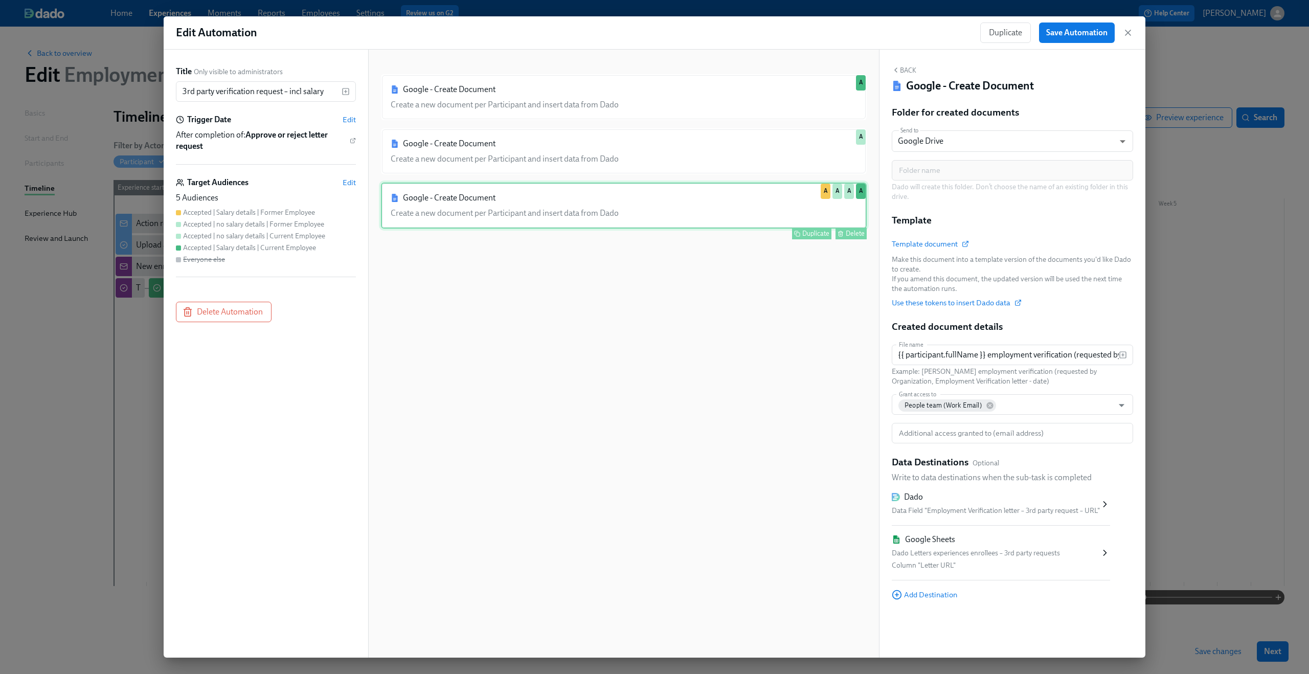
click at [539, 203] on div "Google - Create Document Create a new document per Participant and insert data …" at bounding box center [624, 206] width 486 height 46
click at [345, 179] on span "Edit" at bounding box center [349, 182] width 13 height 10
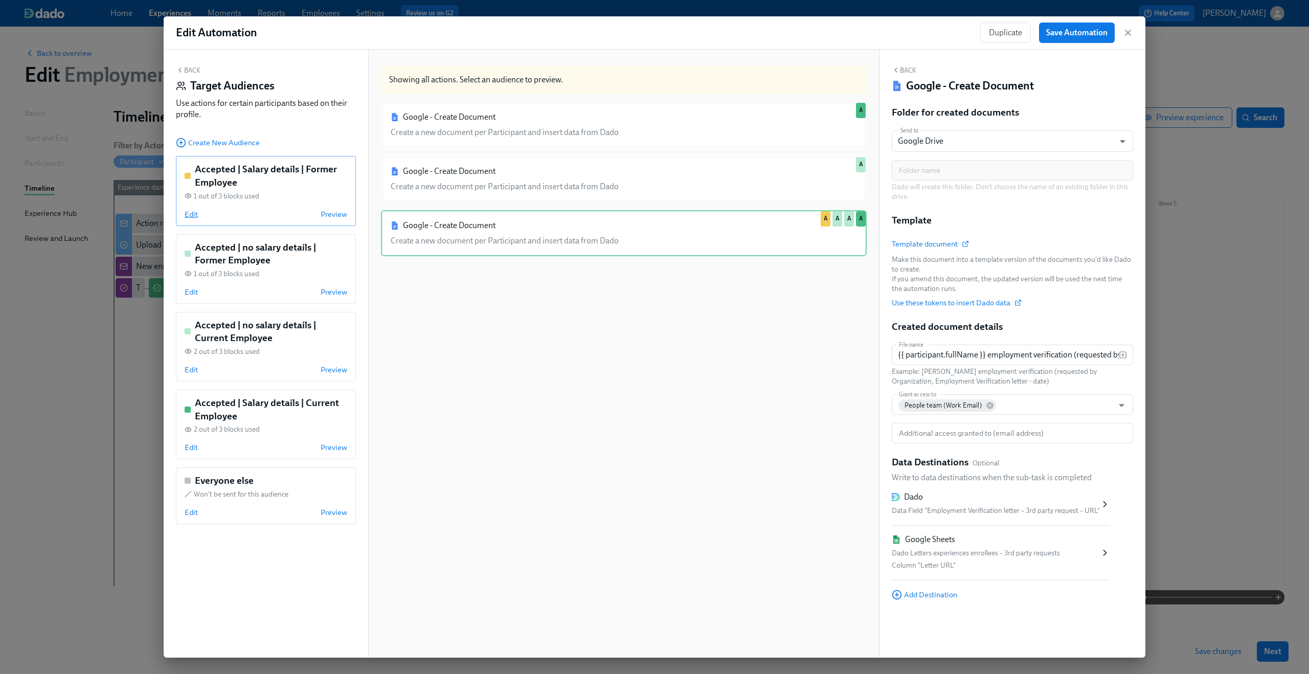
click at [194, 213] on span "Edit" at bounding box center [191, 214] width 13 height 10
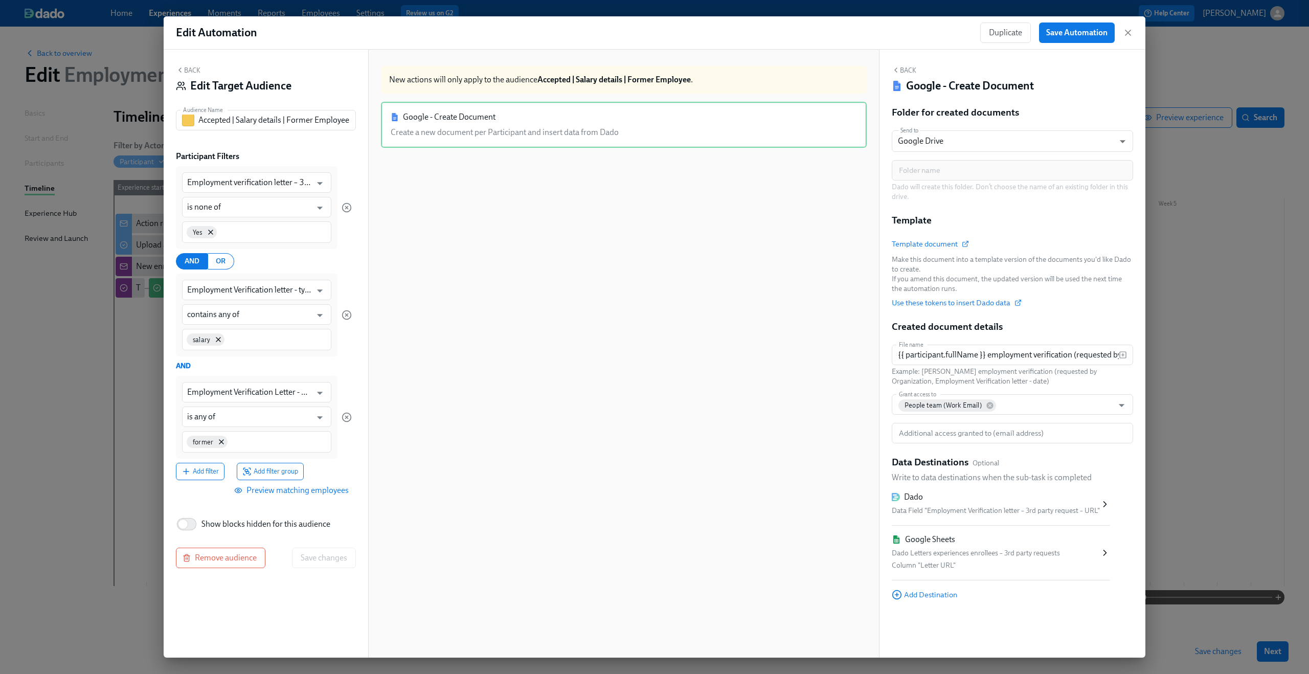
click at [188, 66] on button "Back" at bounding box center [188, 70] width 25 height 8
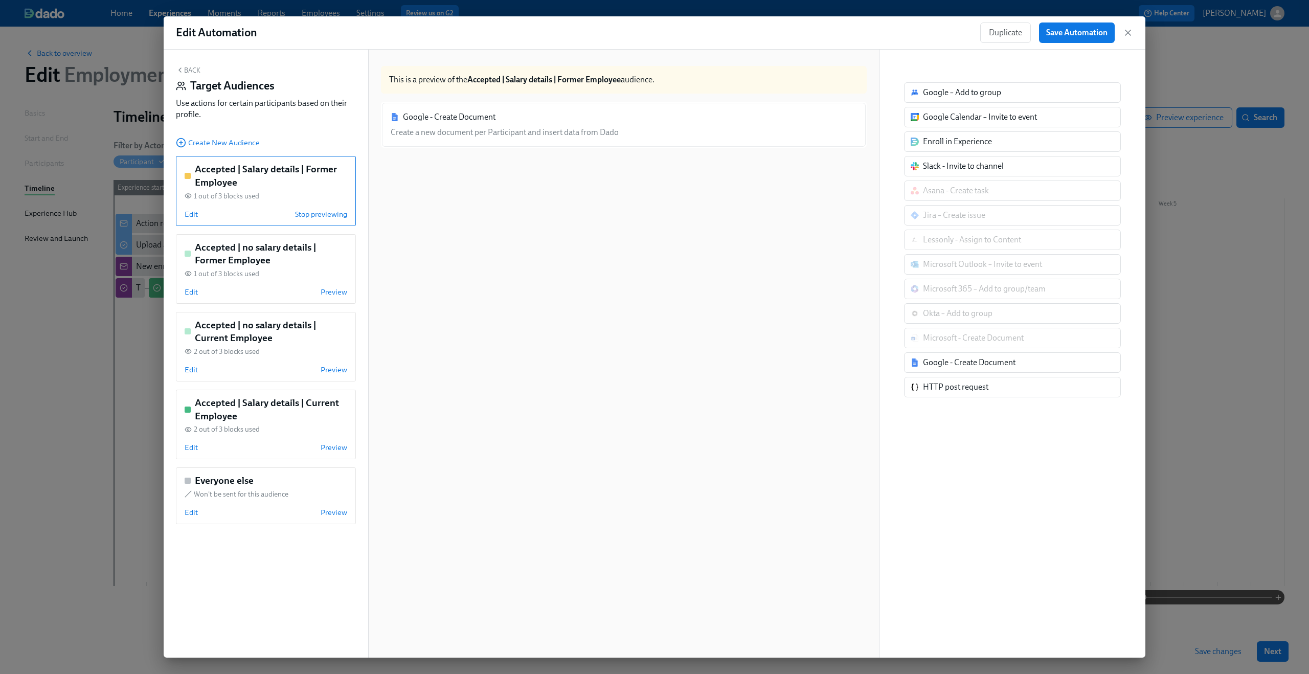
click at [193, 70] on button "Back" at bounding box center [188, 70] width 25 height 8
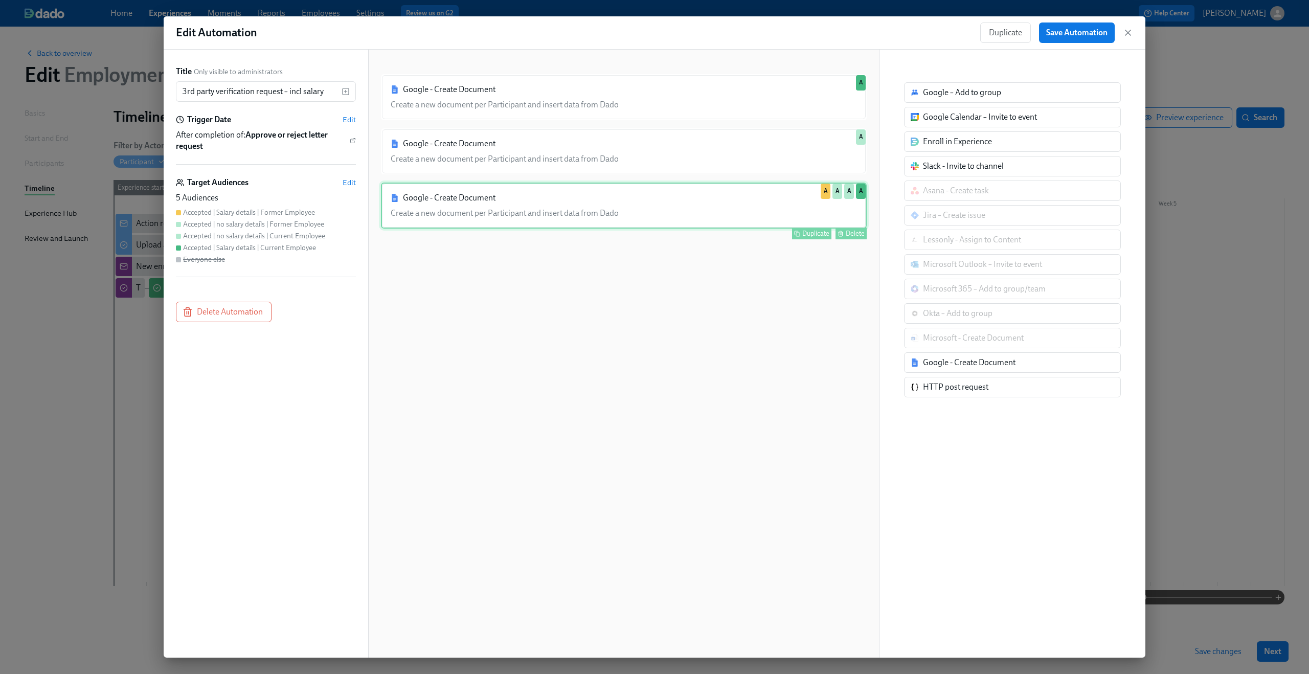
click at [646, 207] on div "Google - Create Document Create a new document per Participant and insert data …" at bounding box center [624, 206] width 486 height 46
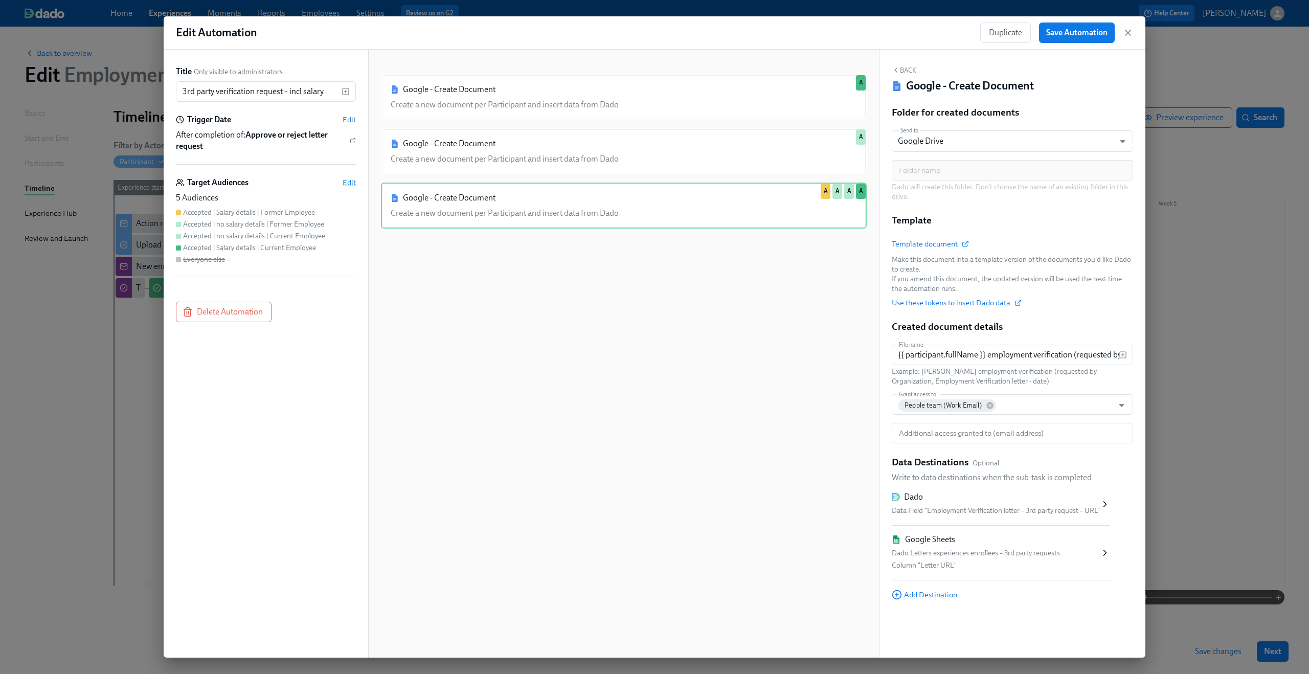
click at [344, 186] on span "Edit" at bounding box center [349, 182] width 13 height 10
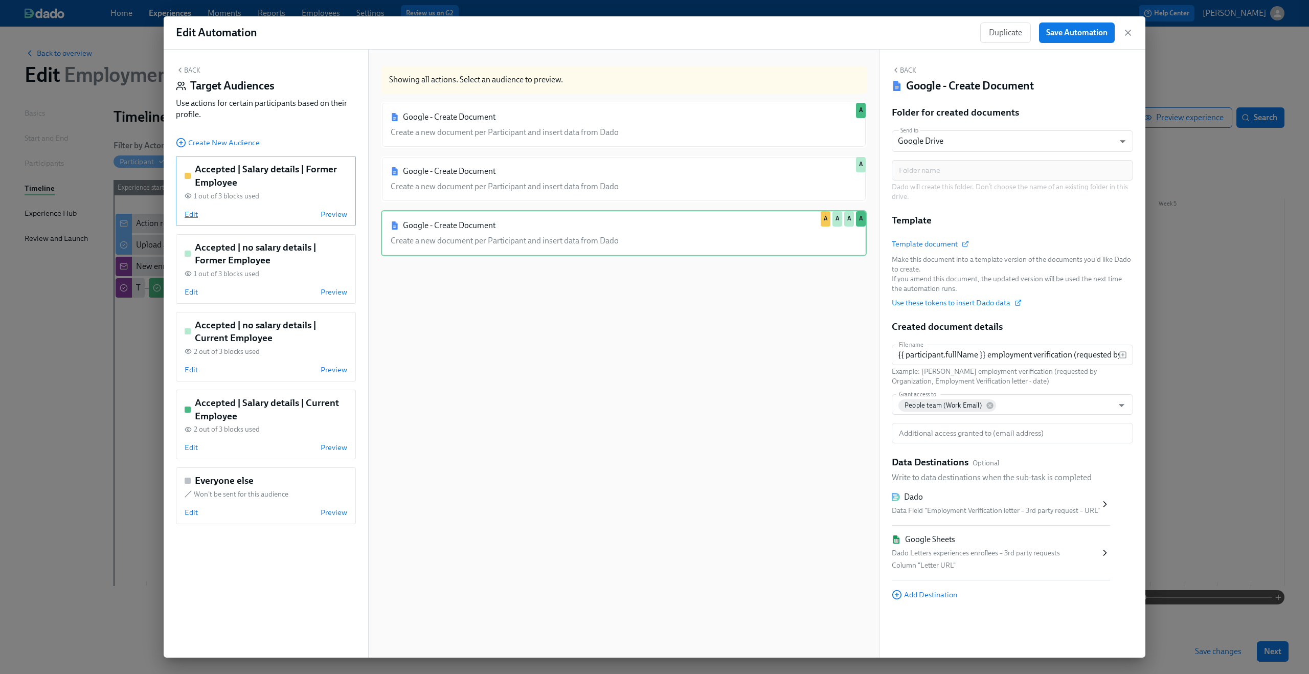
click at [192, 213] on span "Edit" at bounding box center [191, 214] width 13 height 10
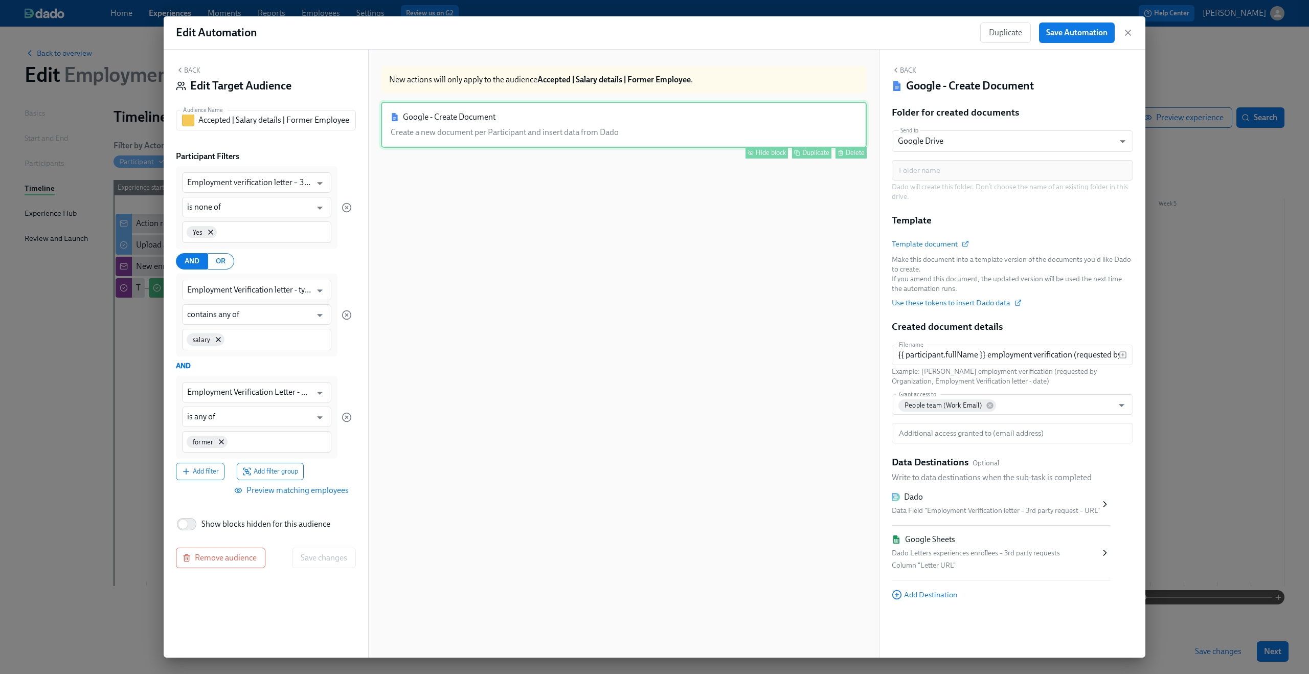
click at [642, 136] on div "Google - Create Document Create a new document per Participant and insert data …" at bounding box center [624, 125] width 486 height 46
click at [756, 149] on div "Hide block" at bounding box center [771, 153] width 30 height 8
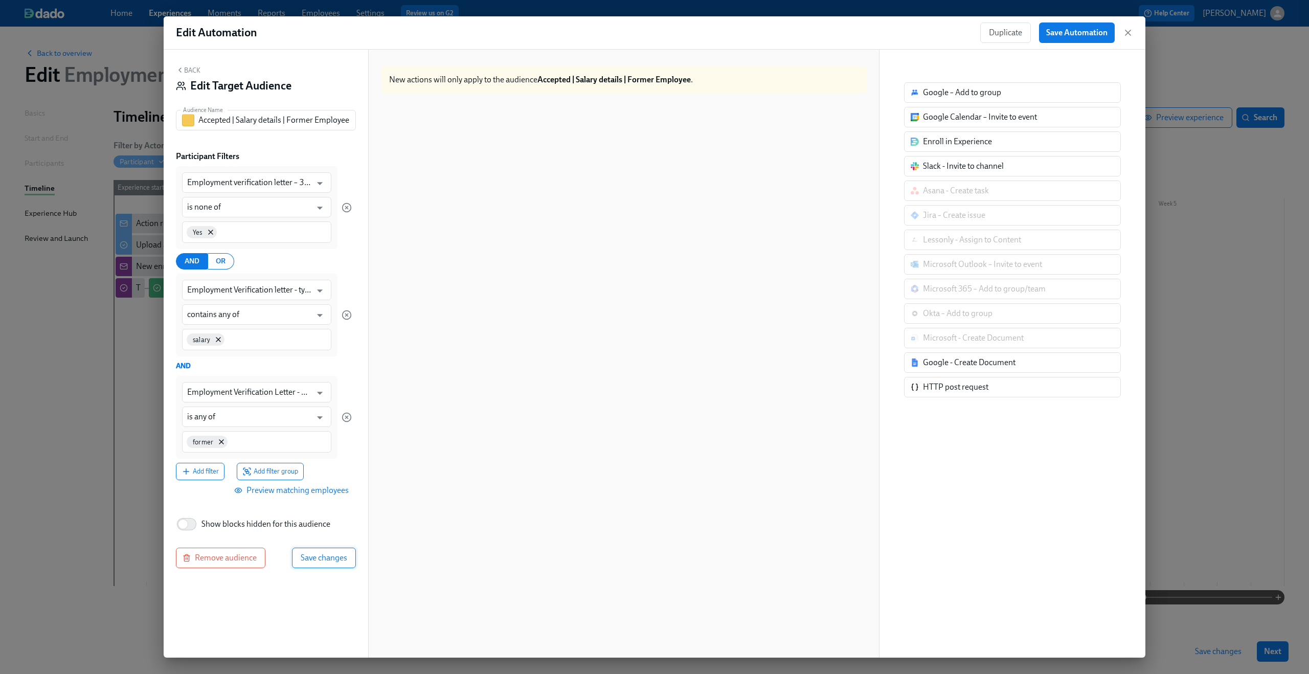
click at [335, 561] on span "Save changes" at bounding box center [324, 558] width 47 height 10
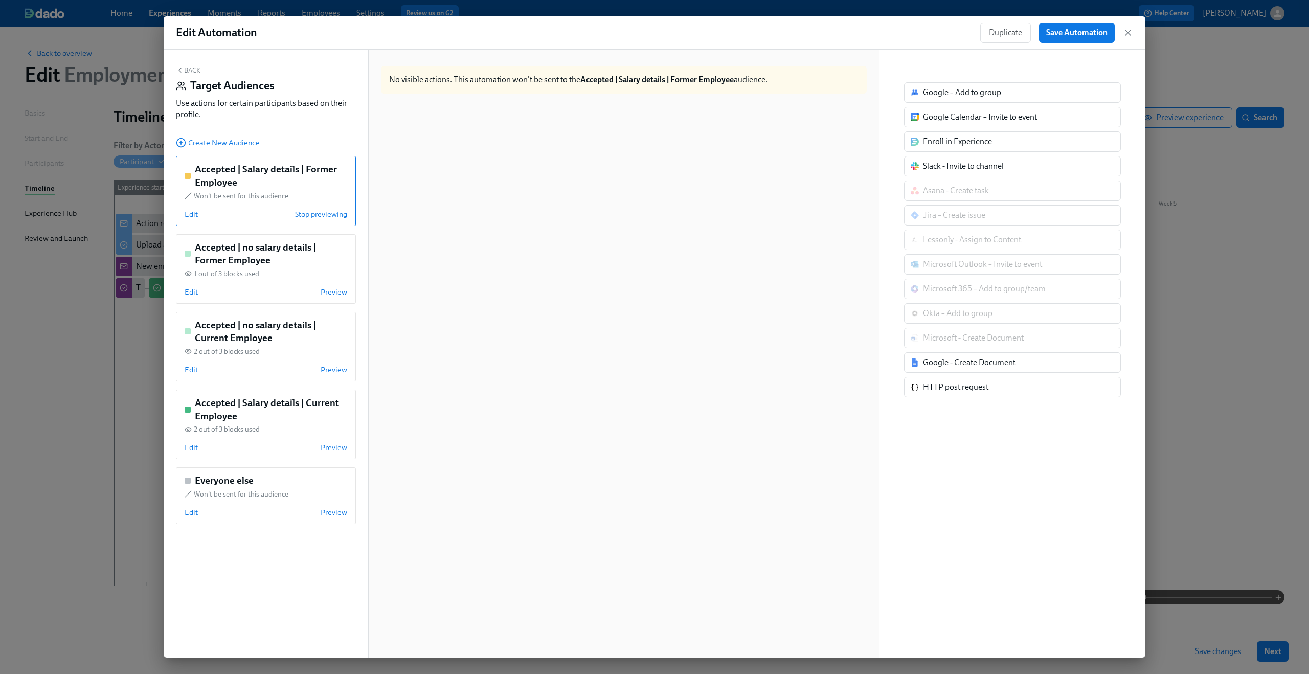
click at [191, 74] on button "Back" at bounding box center [188, 70] width 25 height 8
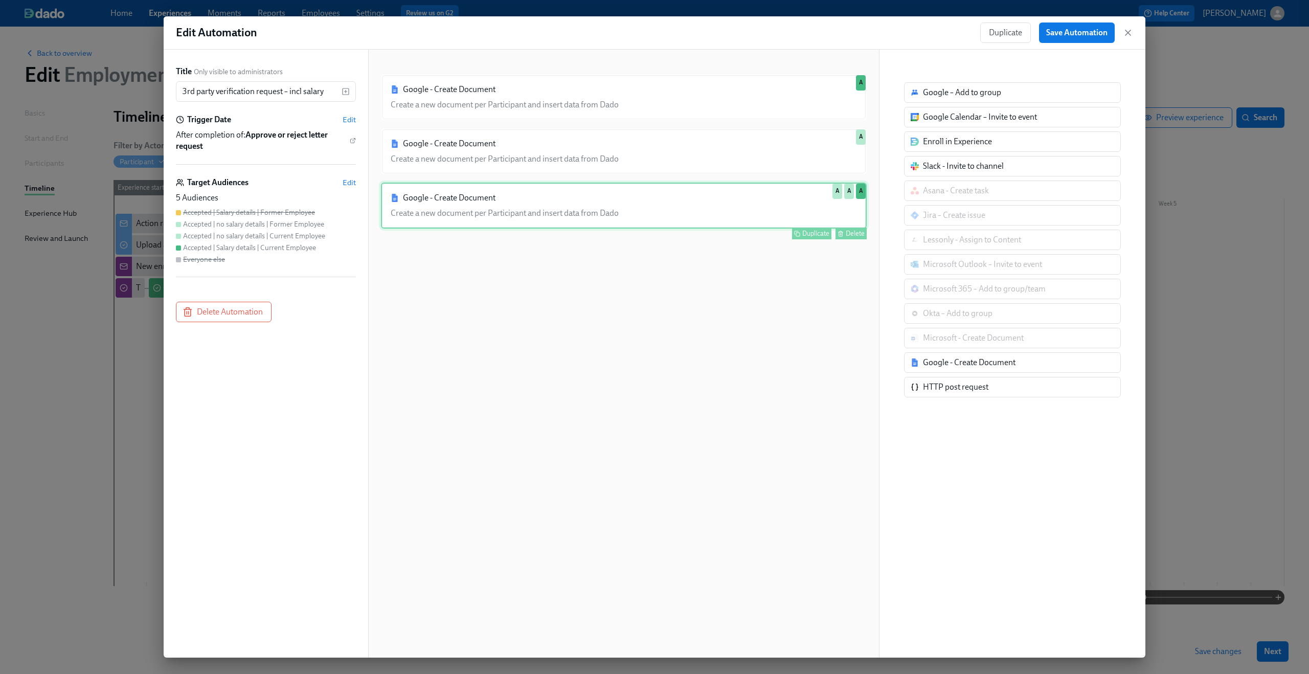
click at [643, 218] on div "Google - Create Document Create a new document per Participant and insert data …" at bounding box center [624, 206] width 486 height 46
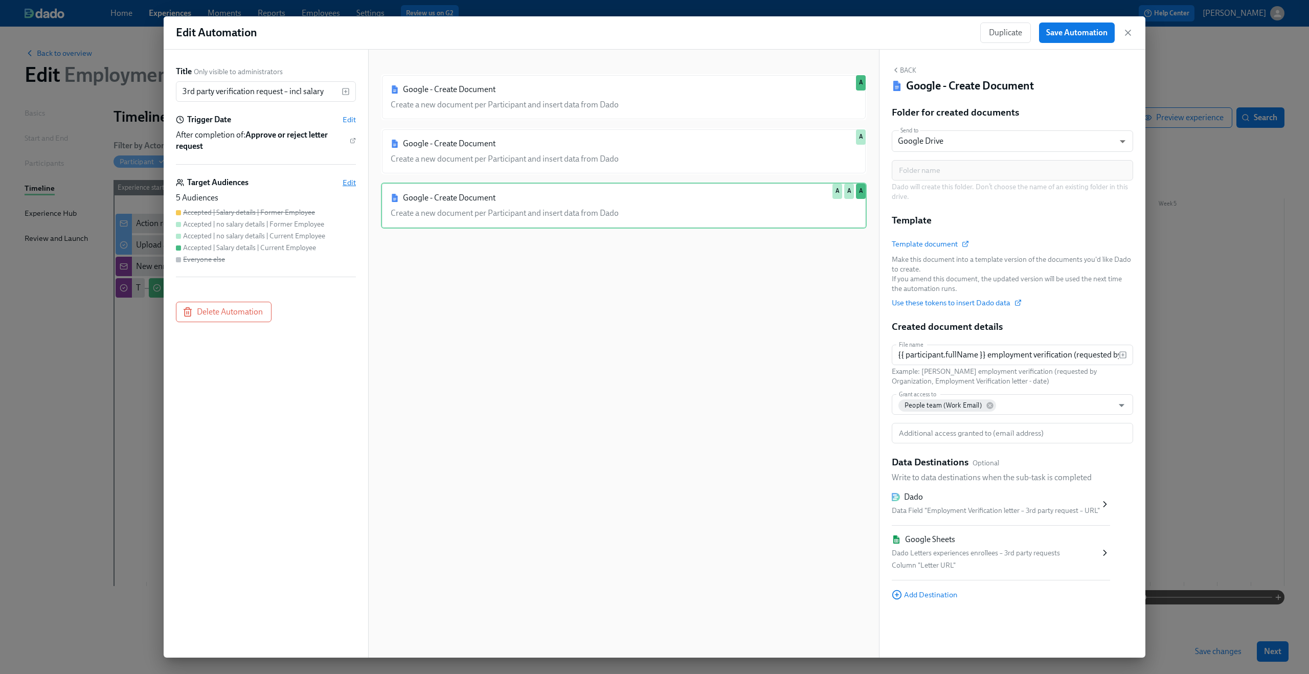
click at [350, 186] on span "Edit" at bounding box center [349, 182] width 13 height 10
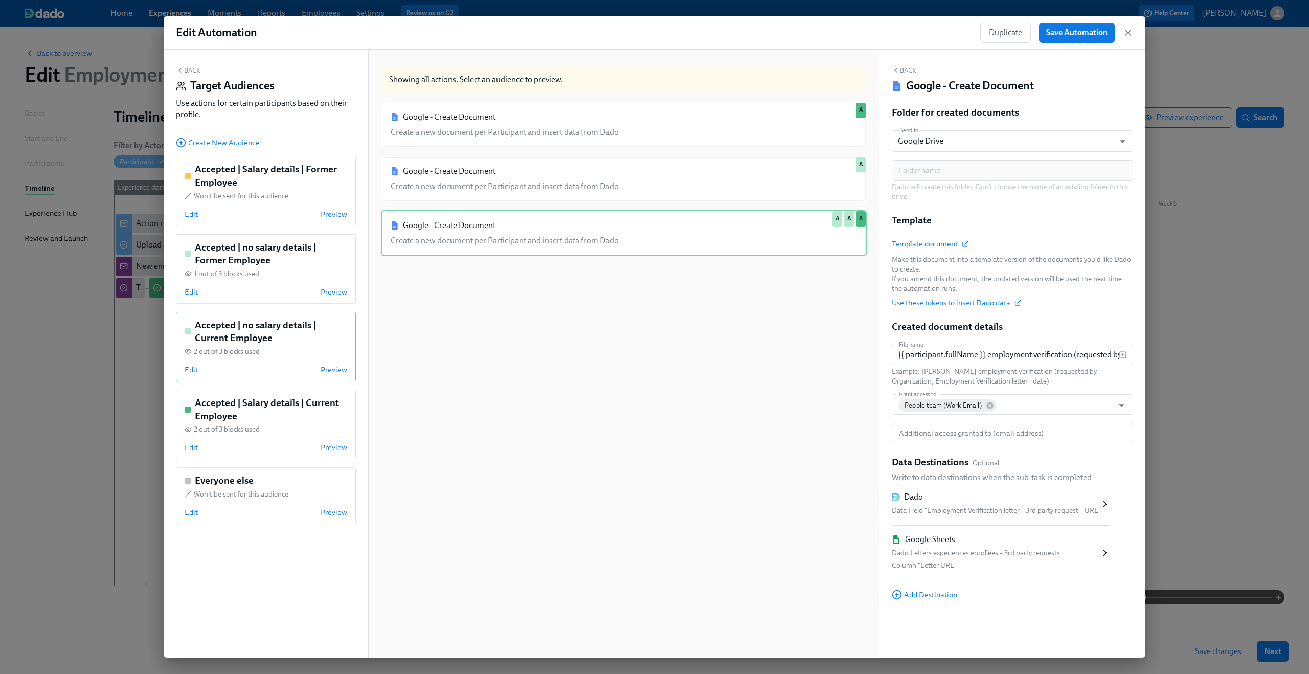
click at [193, 371] on span "Edit" at bounding box center [191, 370] width 13 height 10
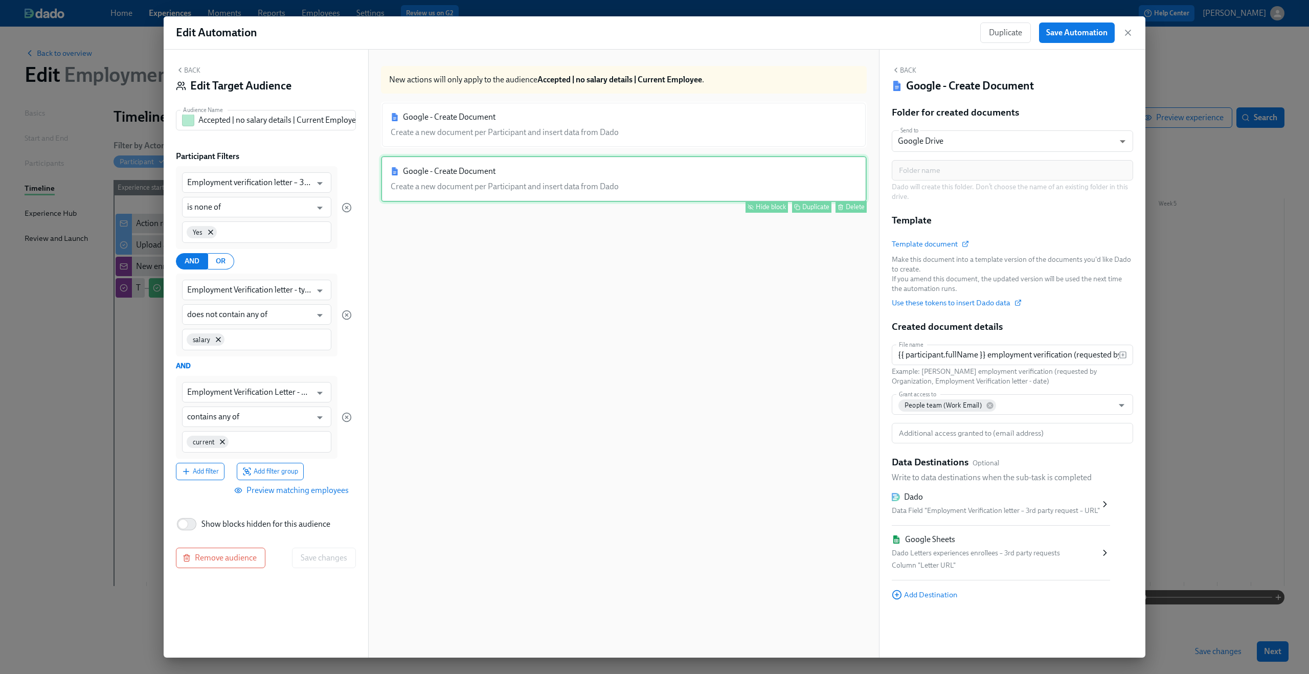
click at [655, 170] on div "Google - Create Document Create a new document per Participant and insert data …" at bounding box center [624, 179] width 486 height 46
click at [756, 209] on div "Hide block" at bounding box center [771, 207] width 30 height 8
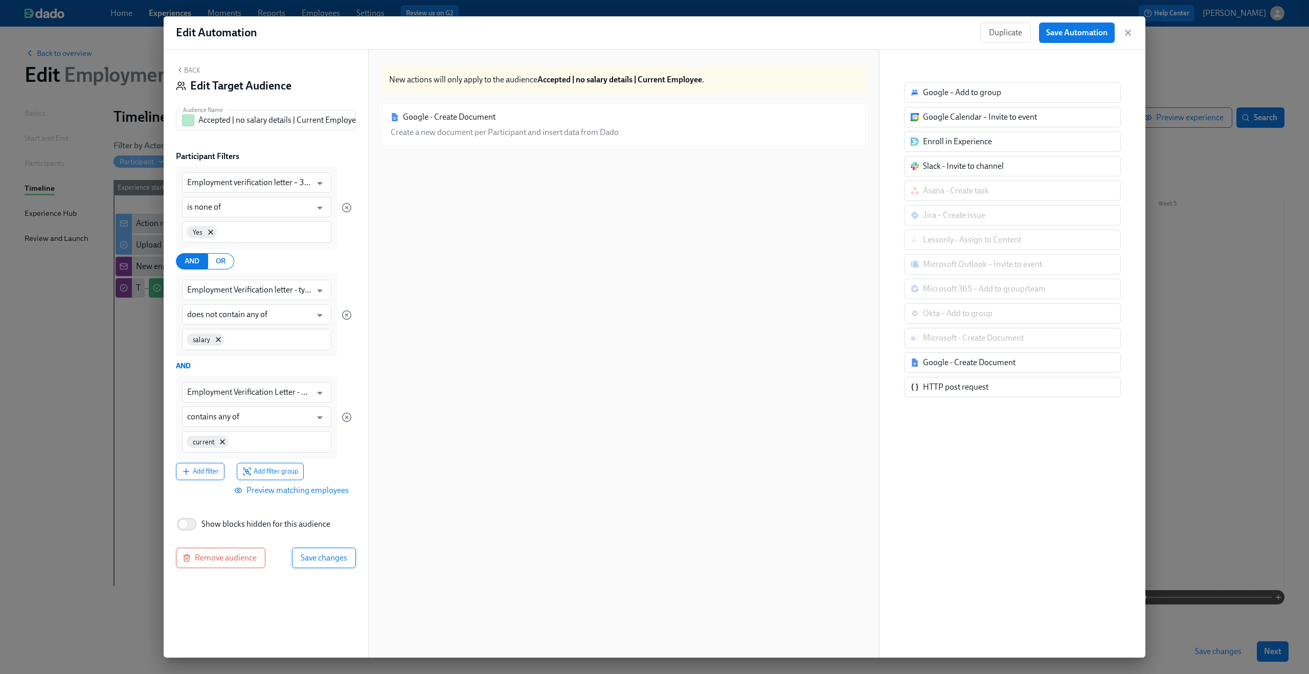
click at [311, 555] on span "Save changes" at bounding box center [324, 558] width 47 height 10
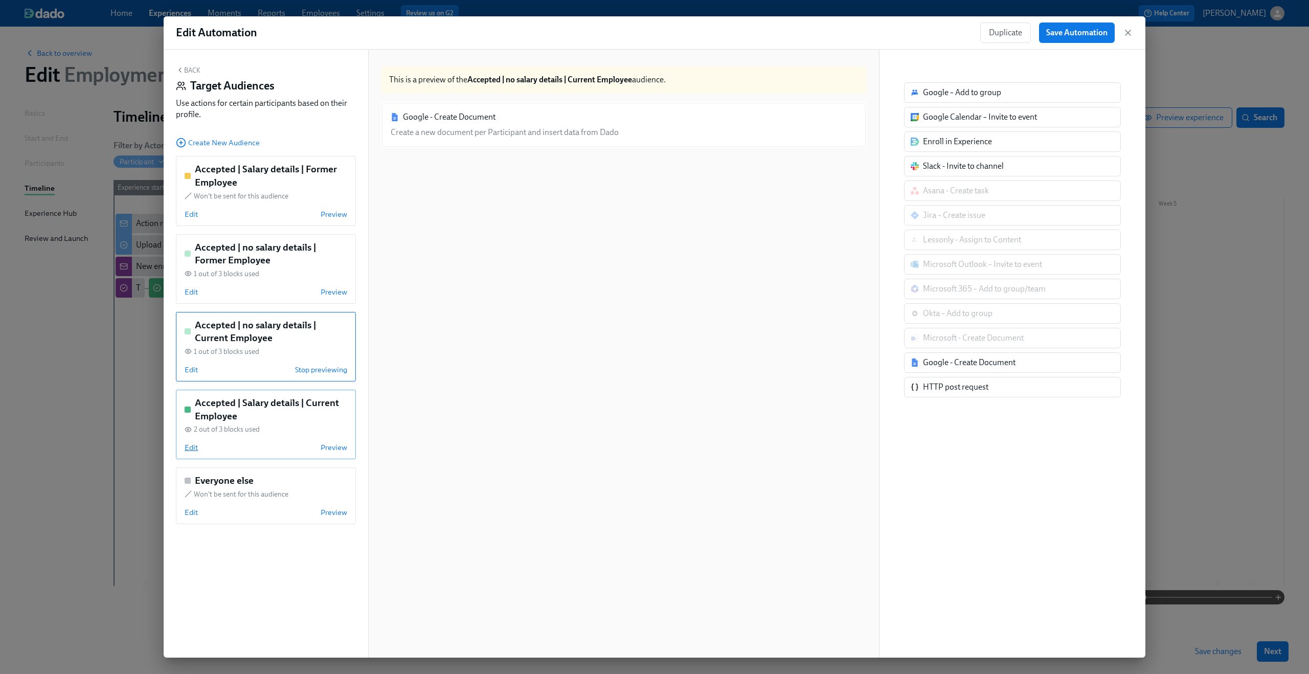
click at [189, 449] on span "Edit" at bounding box center [191, 447] width 13 height 10
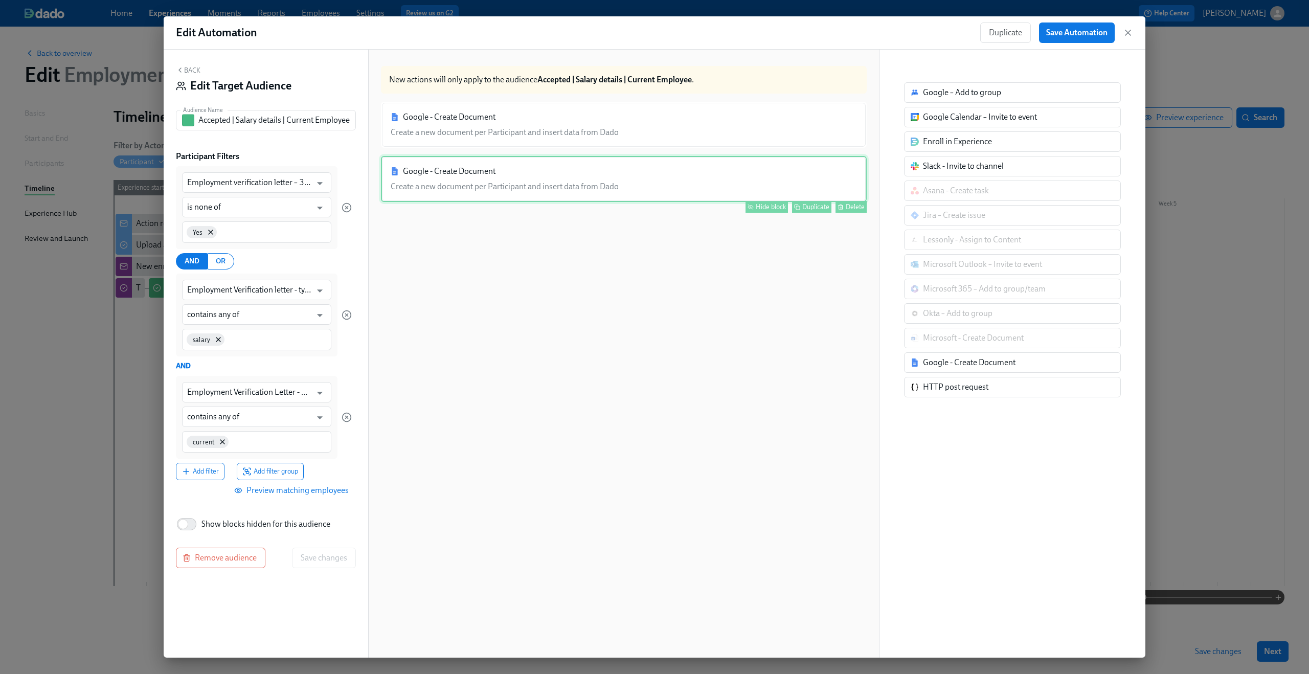
click at [527, 186] on div "Google - Create Document Create a new document per Participant and insert data …" at bounding box center [624, 179] width 486 height 46
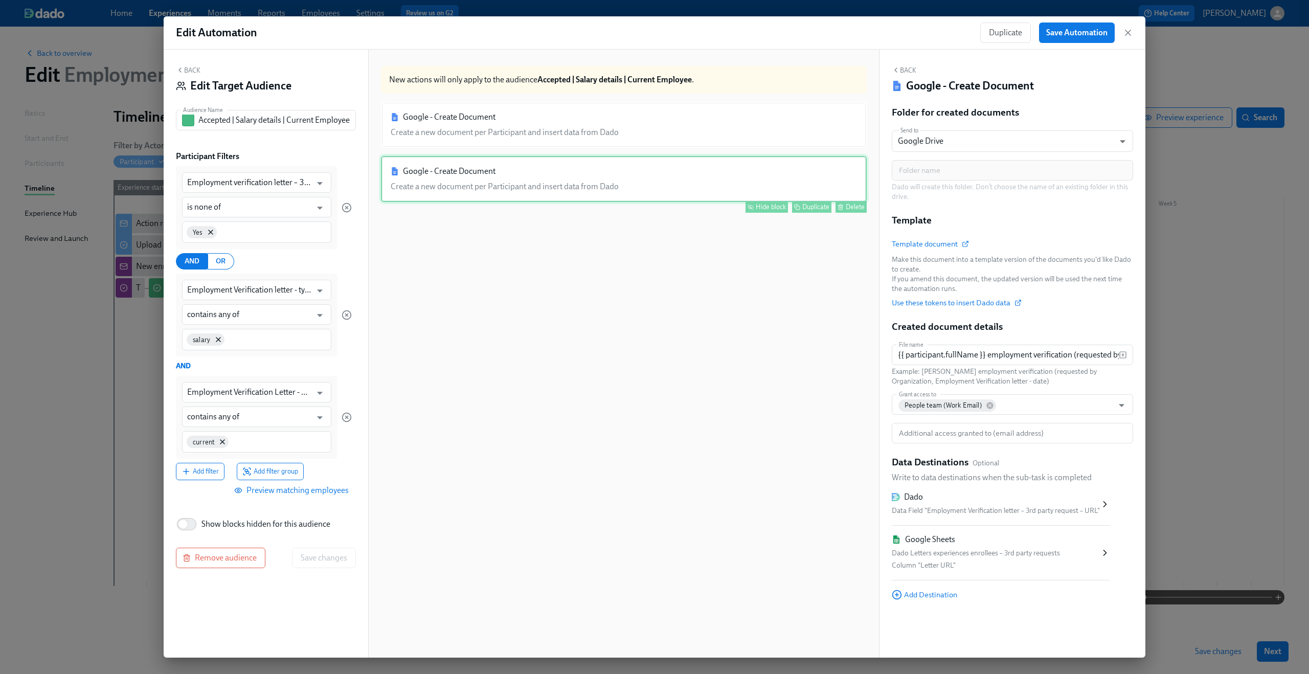
click at [762, 205] on div "Hide block" at bounding box center [771, 207] width 30 height 8
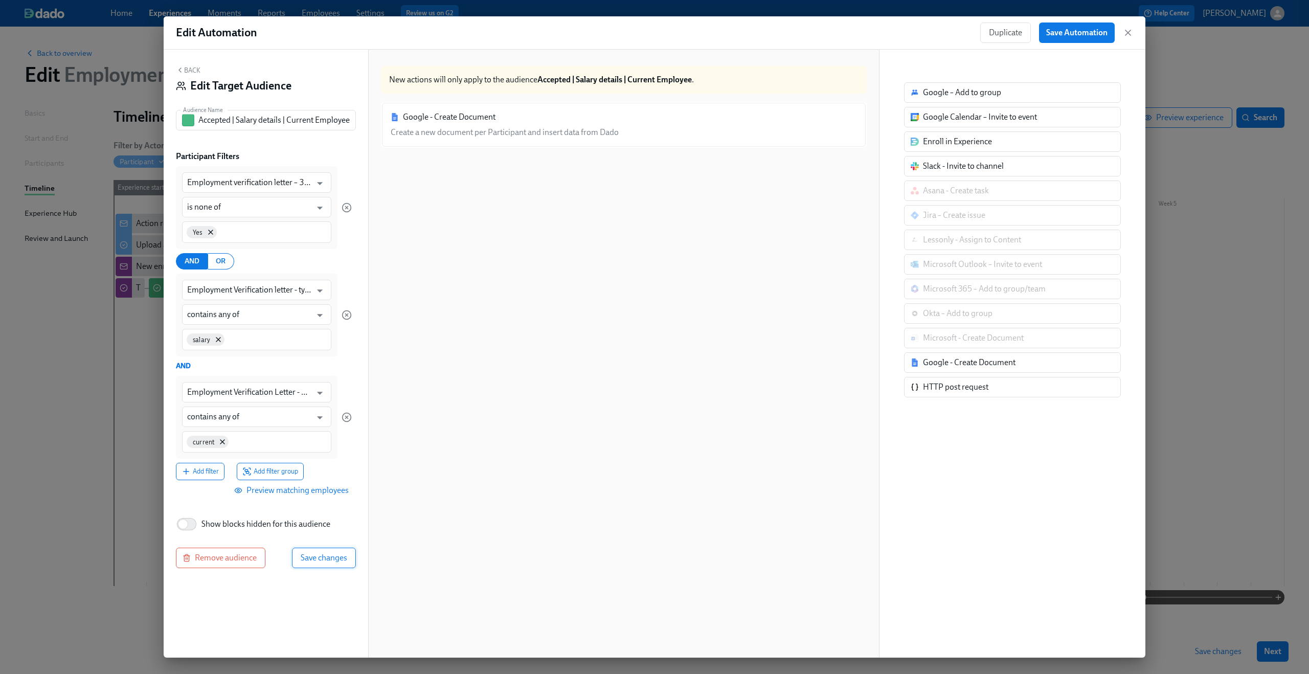
click at [310, 553] on span "Save changes" at bounding box center [324, 558] width 47 height 10
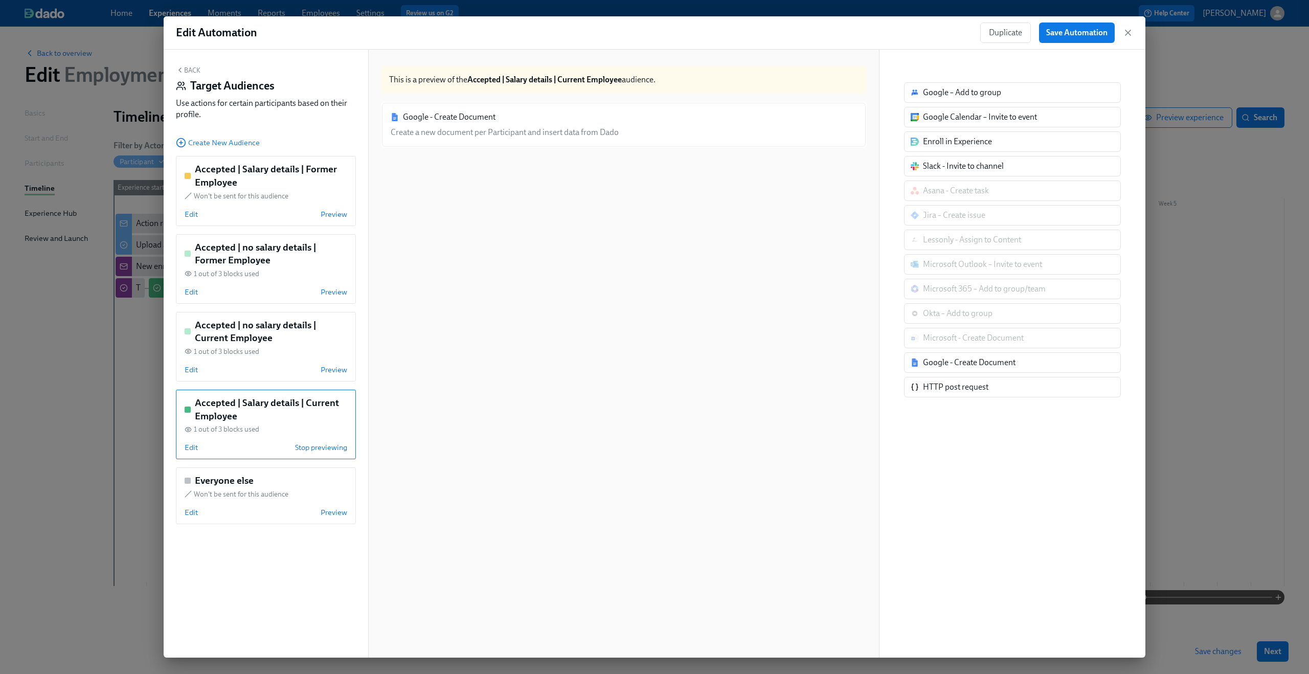
click at [185, 64] on div "Back Target Audiences Use actions for certain participants based on their profi…" at bounding box center [266, 354] width 205 height 608
click at [187, 70] on button "Back" at bounding box center [188, 70] width 25 height 8
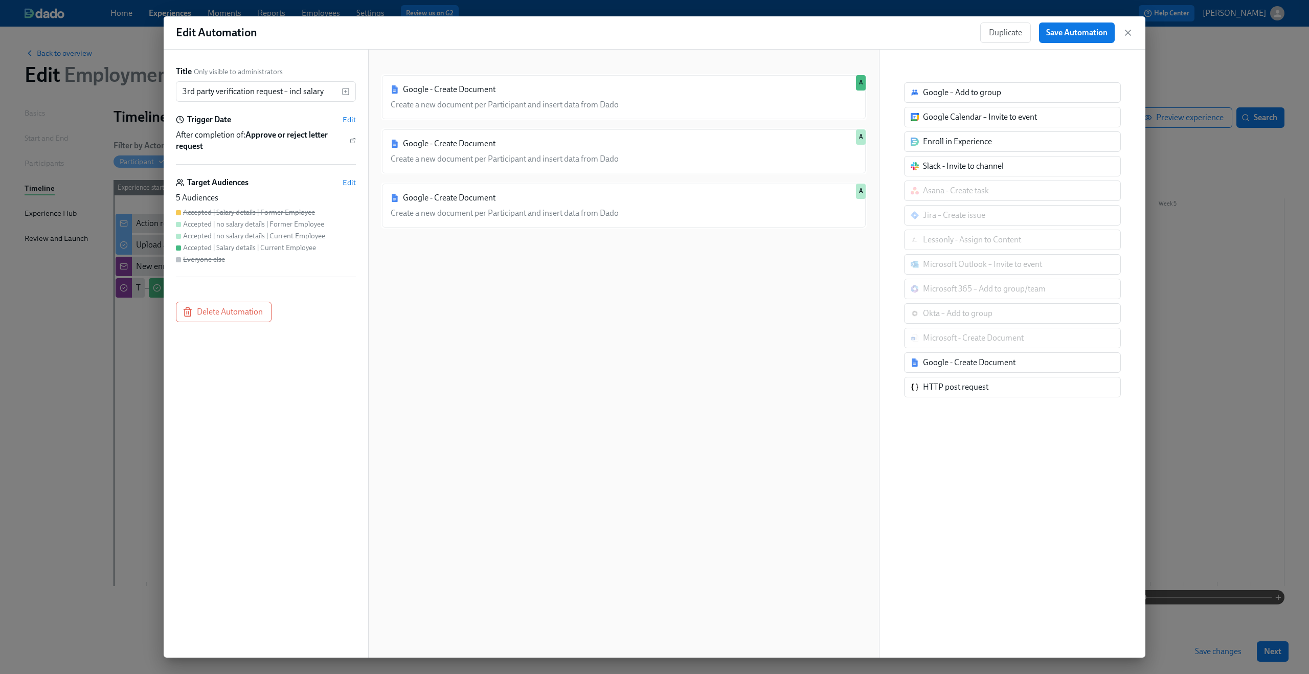
click at [463, 279] on div "Google - Create Document Create a new document per Participant and insert data …" at bounding box center [624, 361] width 486 height 575
click at [349, 184] on span "Edit" at bounding box center [349, 182] width 13 height 10
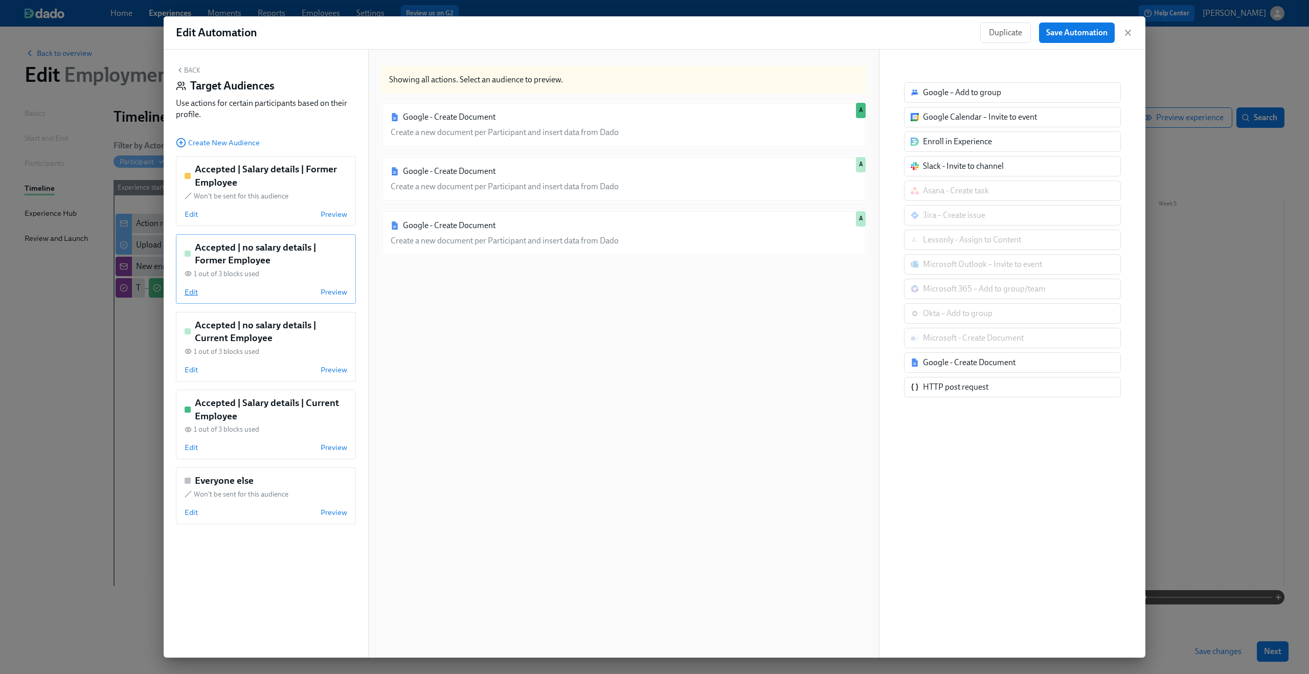
click at [192, 292] on span "Edit" at bounding box center [191, 292] width 13 height 10
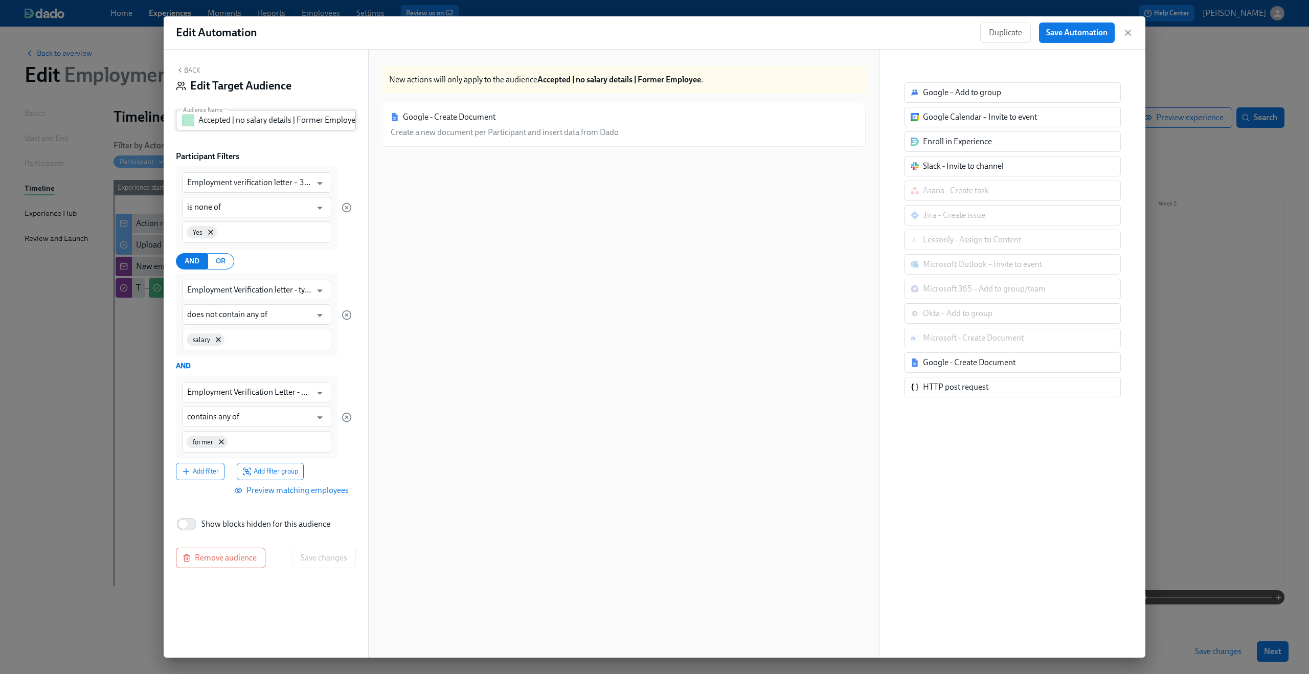
click at [186, 123] on button "button" at bounding box center [188, 120] width 12 height 12
click at [250, 145] on button "button" at bounding box center [251, 141] width 12 height 12
click at [338, 560] on span "Save changes" at bounding box center [324, 558] width 47 height 10
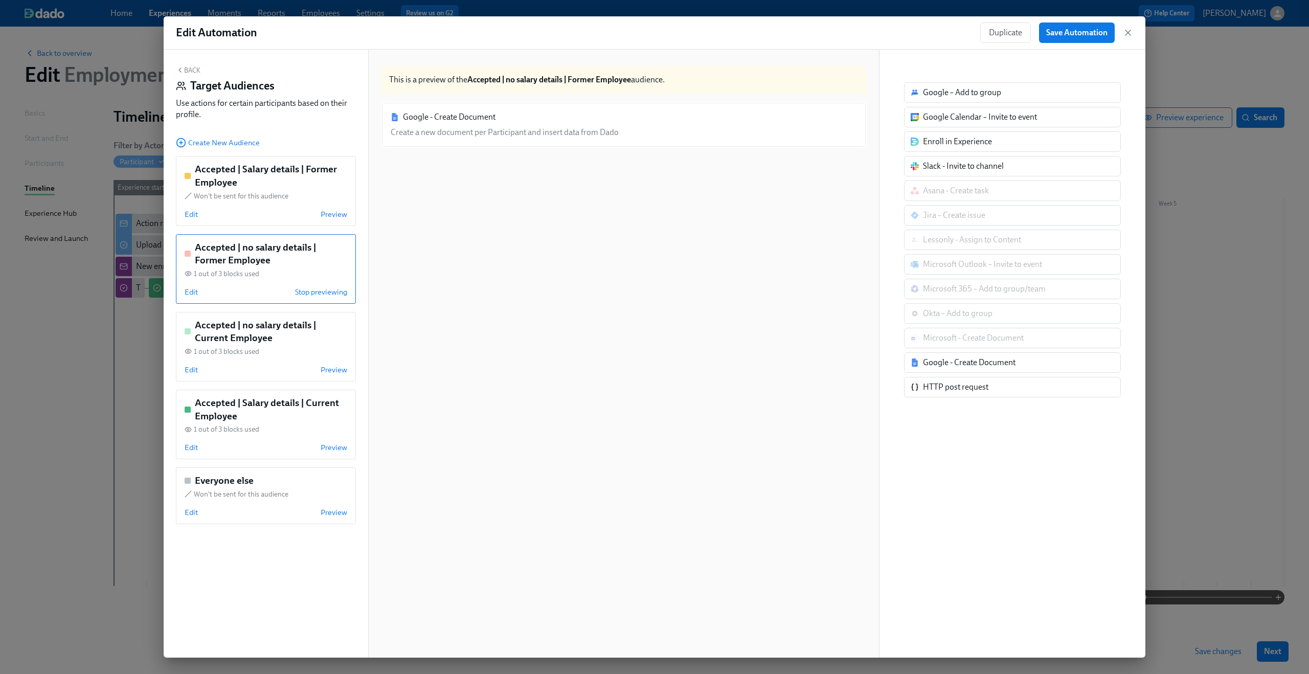
click at [189, 69] on button "Back" at bounding box center [188, 70] width 25 height 8
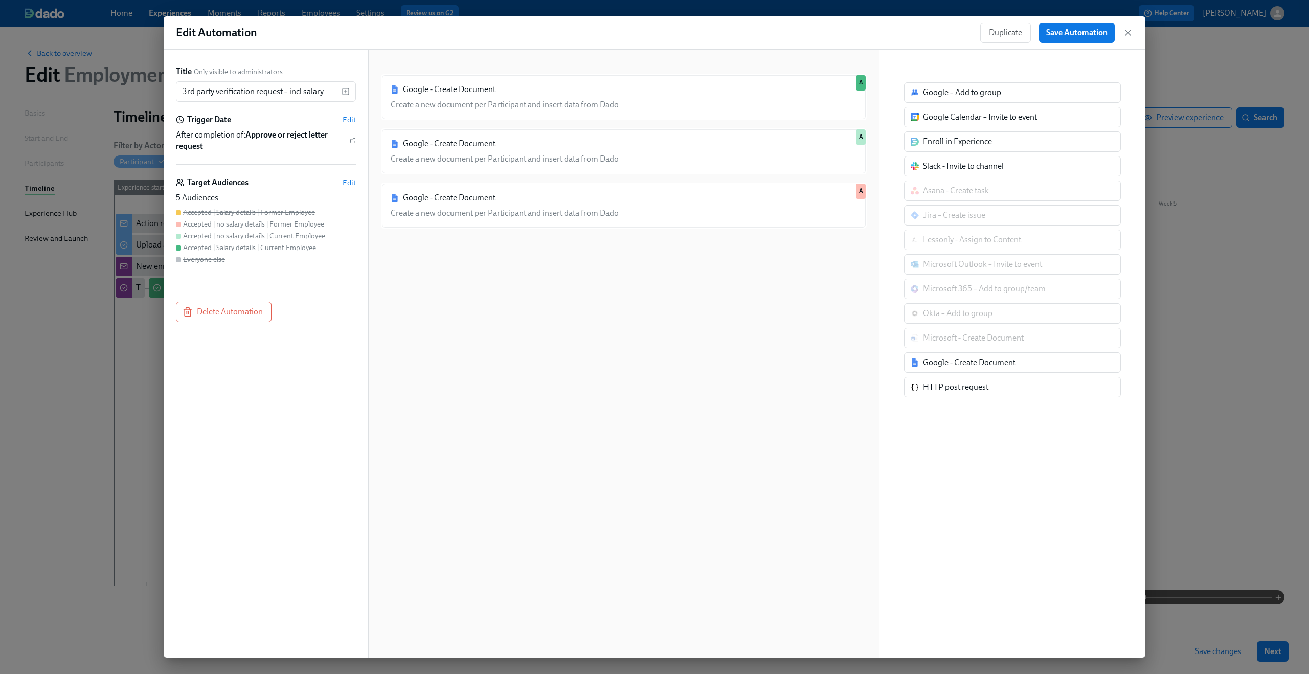
click at [705, 339] on div "Google - Create Document Create a new document per Participant and insert data …" at bounding box center [624, 361] width 486 height 575
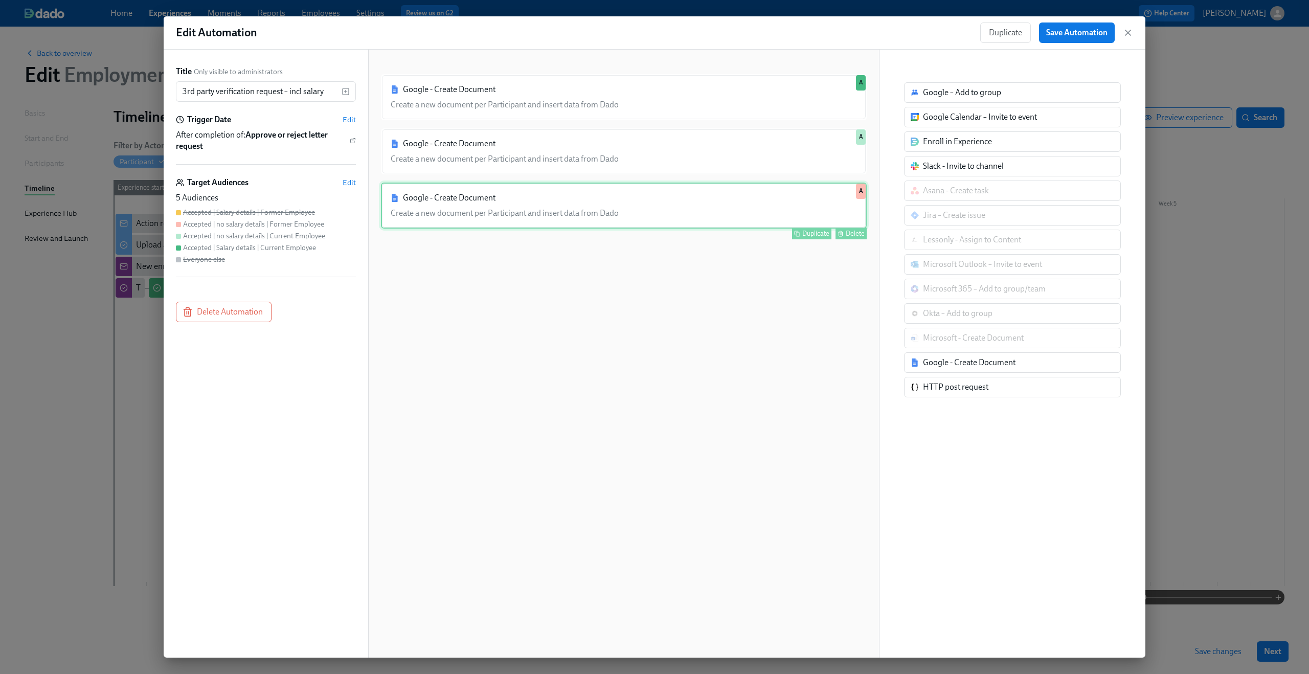
click at [605, 202] on div "Google - Create Document Create a new document per Participant and insert data …" at bounding box center [624, 206] width 486 height 46
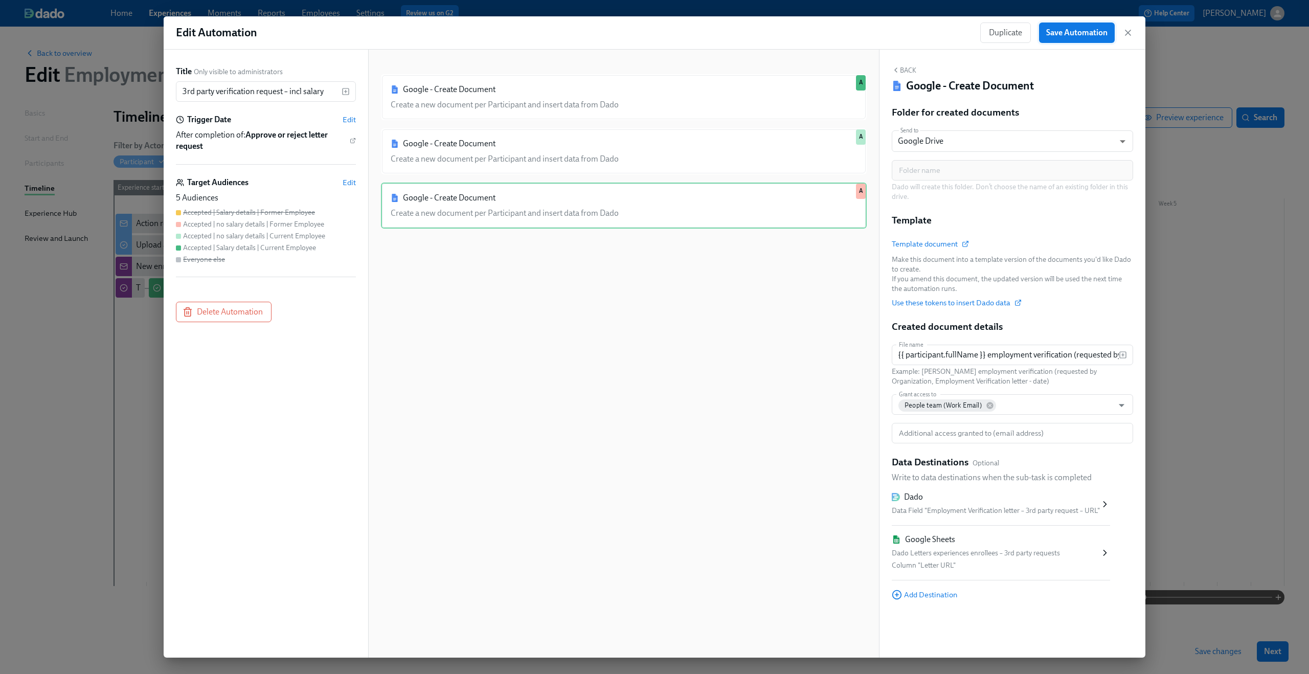
click at [1097, 38] on button "Save Automation" at bounding box center [1077, 33] width 76 height 20
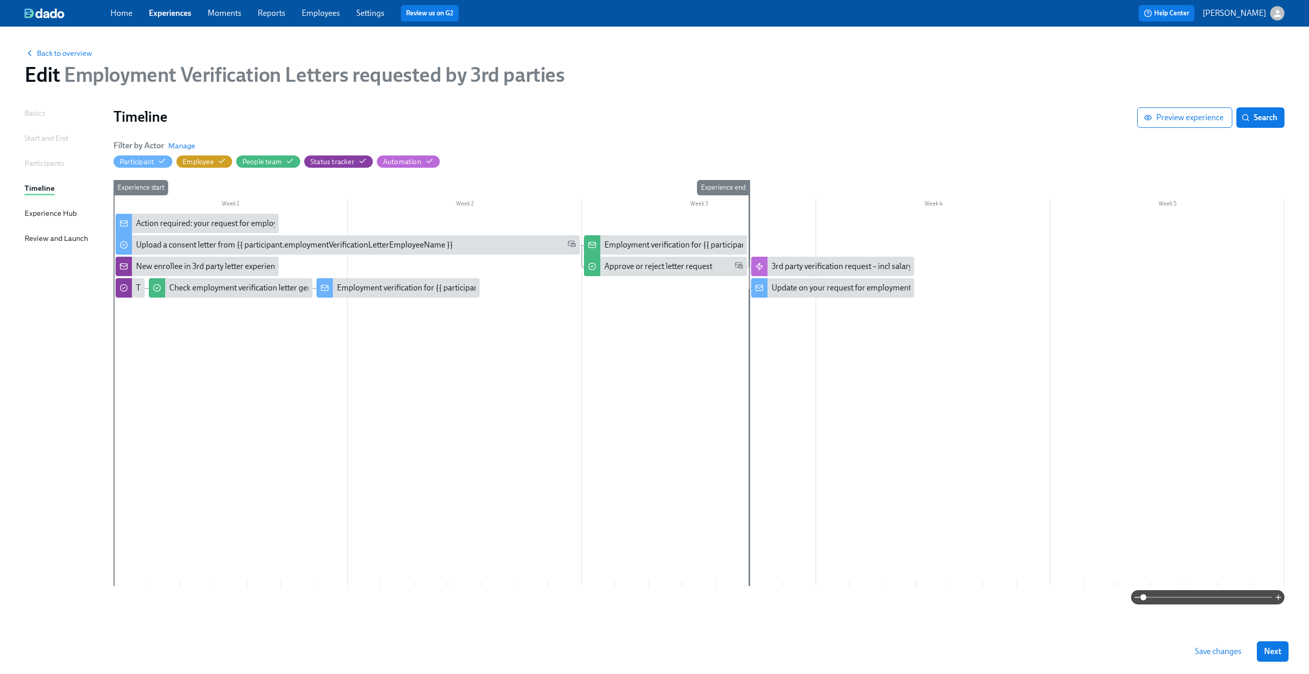
click at [1209, 650] on span "Save changes" at bounding box center [1218, 651] width 47 height 10
click at [831, 264] on div "3rd party verification request – incl salary" at bounding box center [842, 266] width 141 height 11
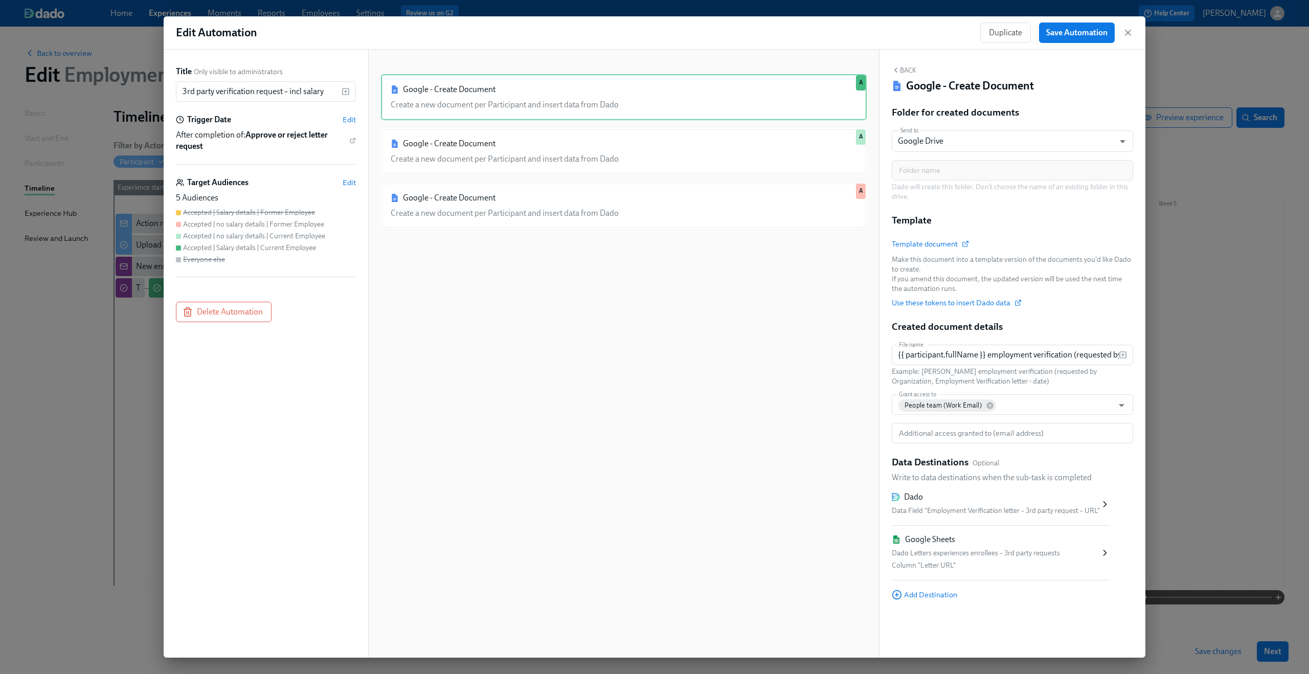
click at [581, 452] on div "Google - Create Document Create a new document per Participant and insert data …" at bounding box center [624, 361] width 486 height 575
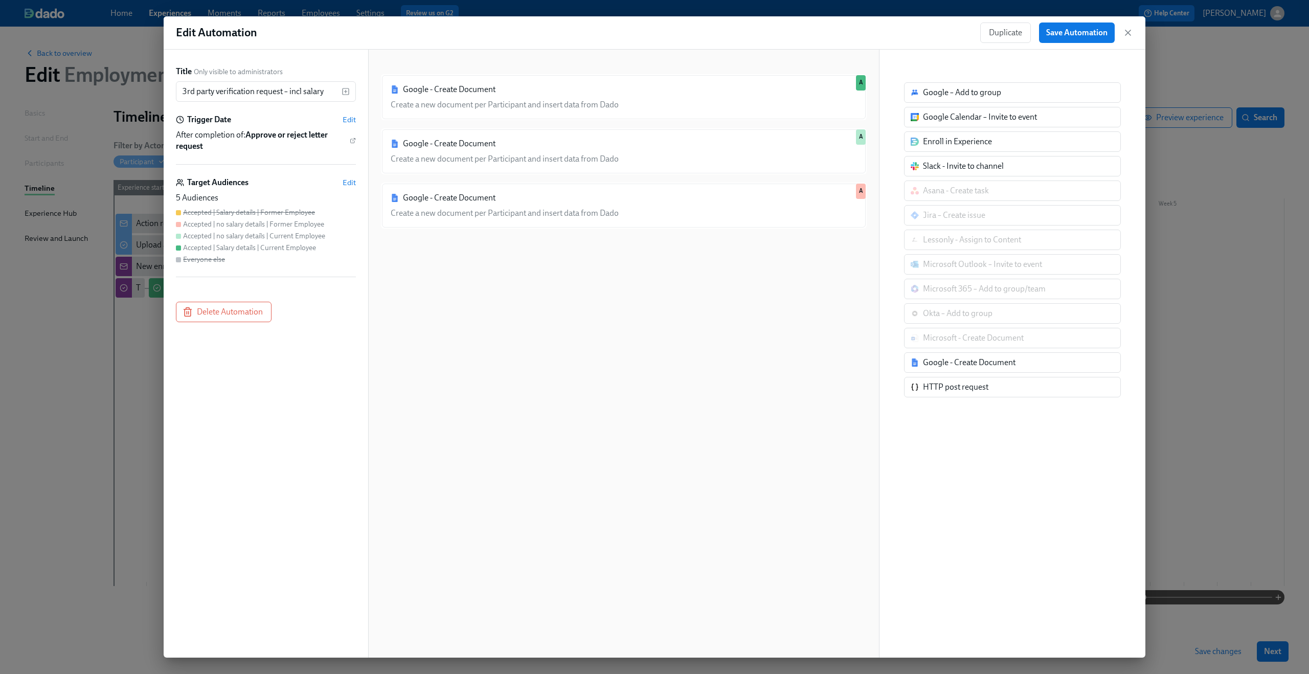
click at [598, 375] on div "Google - Create Document Create a new document per Participant and insert data …" at bounding box center [624, 361] width 486 height 575
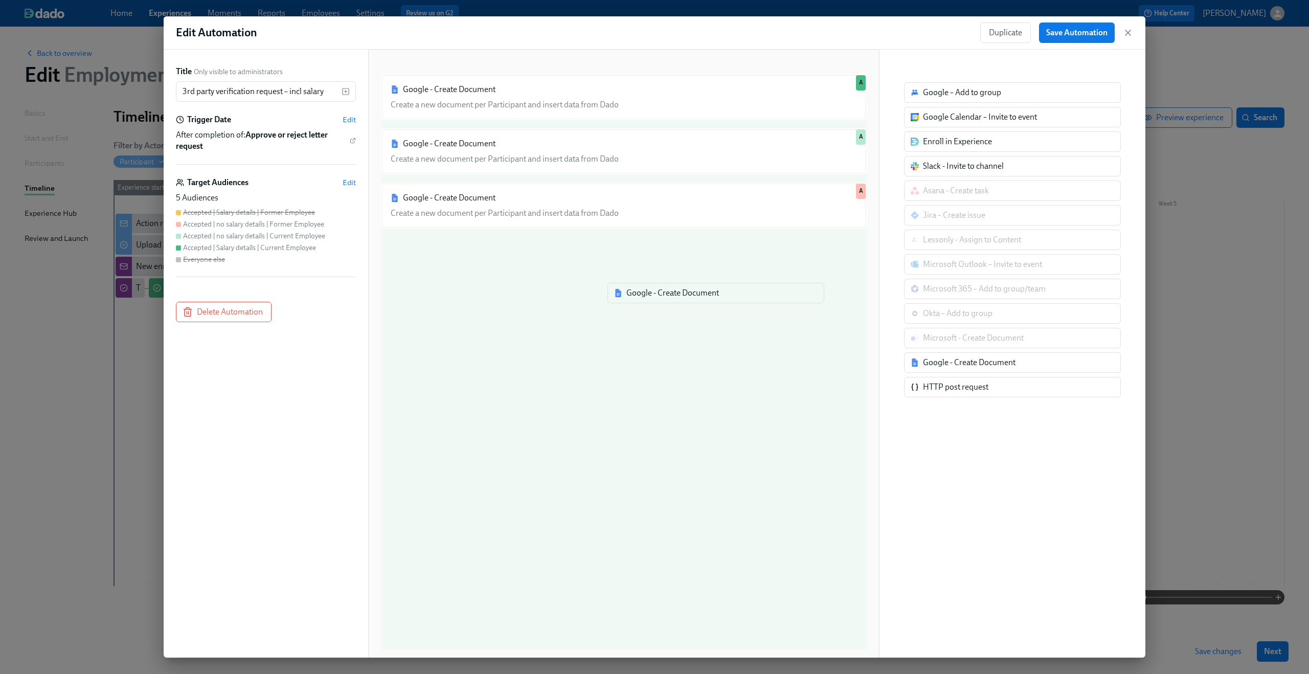
drag, startPoint x: 969, startPoint y: 360, endPoint x: 663, endPoint y: 287, distance: 313.9
click at [663, 287] on div "Title Only visible to administrators 3rd party verification request – incl sala…" at bounding box center [655, 354] width 982 height 608
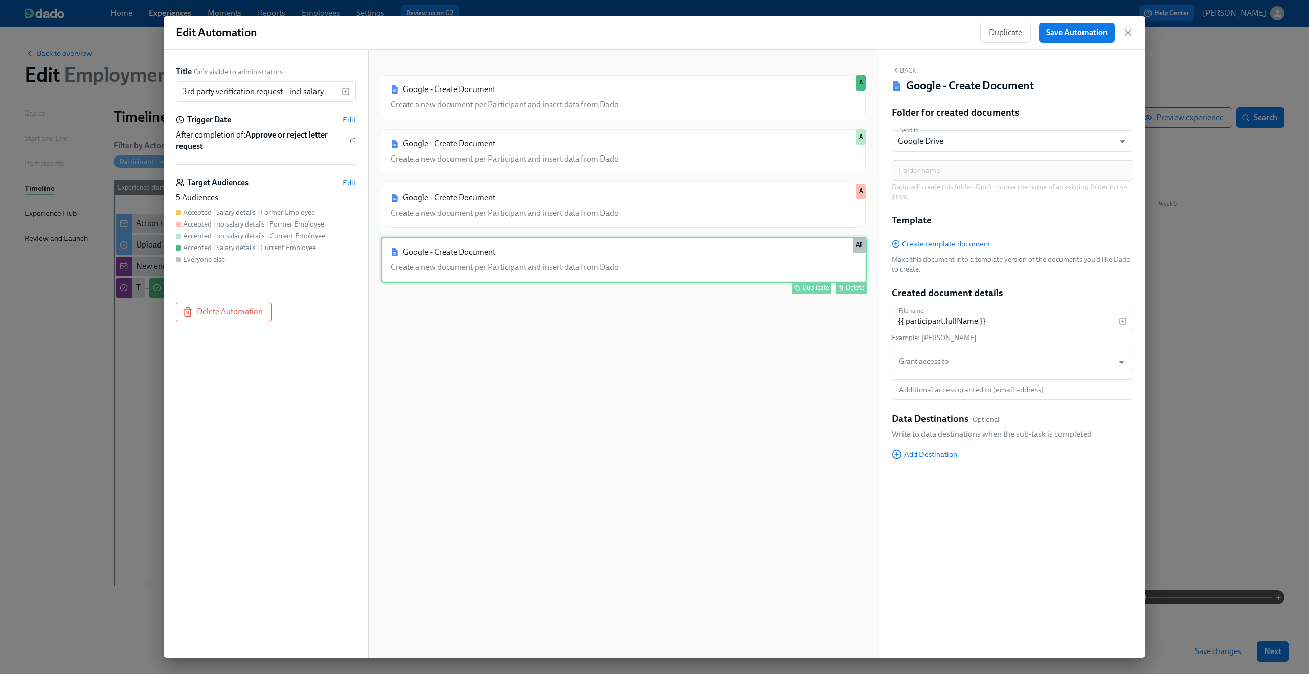
click at [527, 262] on div "Google - Create Document Create a new document per Participant and insert data …" at bounding box center [624, 260] width 486 height 46
click at [352, 180] on span "Edit" at bounding box center [349, 182] width 13 height 10
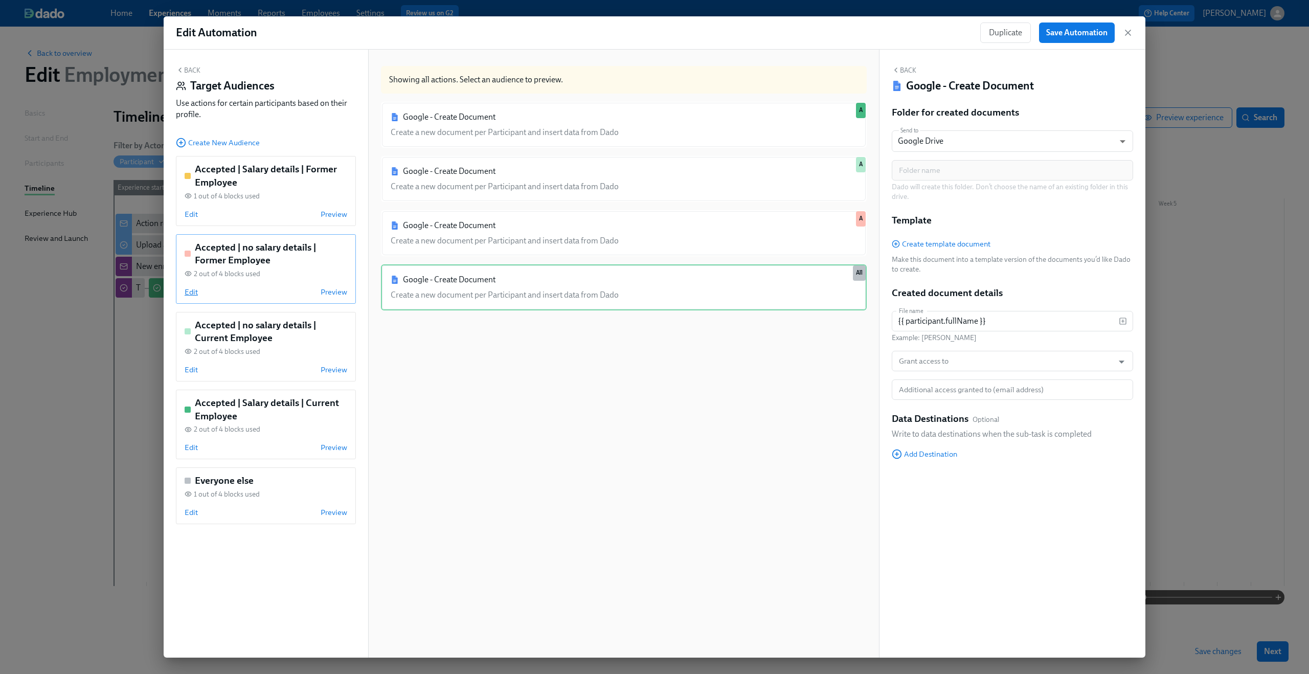
click at [191, 293] on span "Edit" at bounding box center [191, 292] width 13 height 10
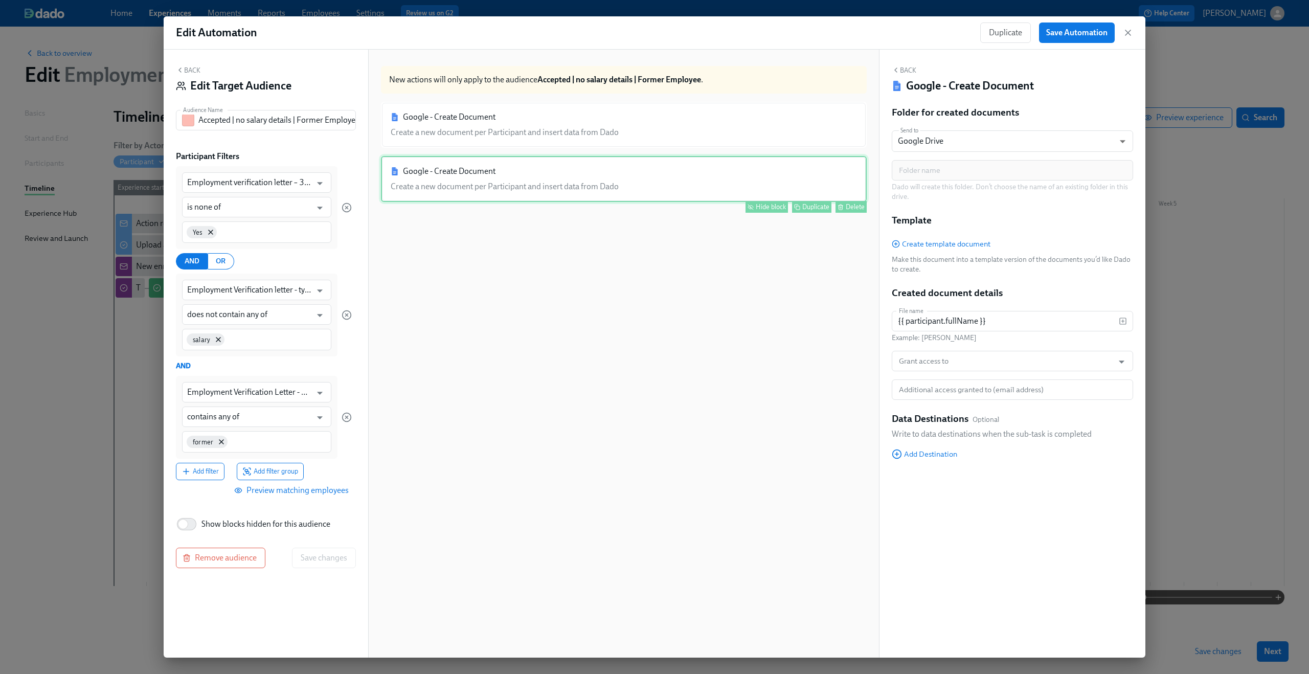
click at [774, 186] on div "Google - Create Document Create a new document per Participant and insert data …" at bounding box center [624, 179] width 486 height 46
click at [767, 207] on div "Hide block" at bounding box center [771, 207] width 30 height 8
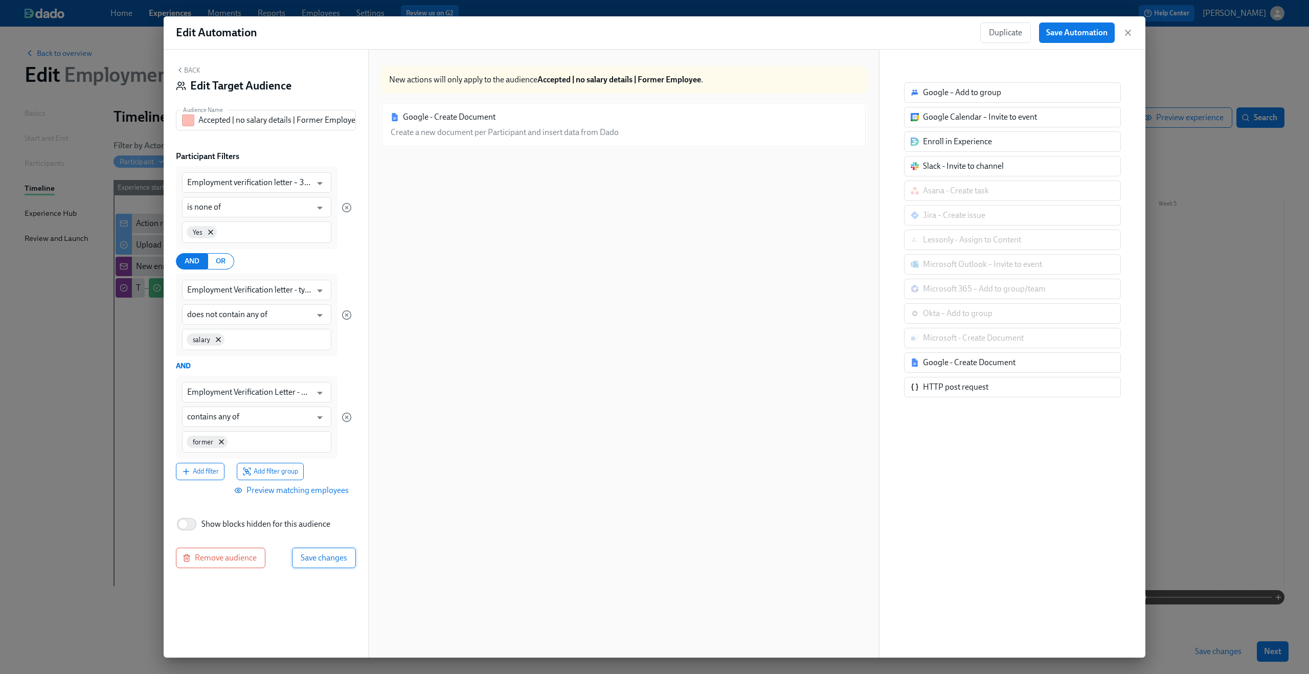
click at [343, 551] on button "Save changes" at bounding box center [324, 558] width 64 height 20
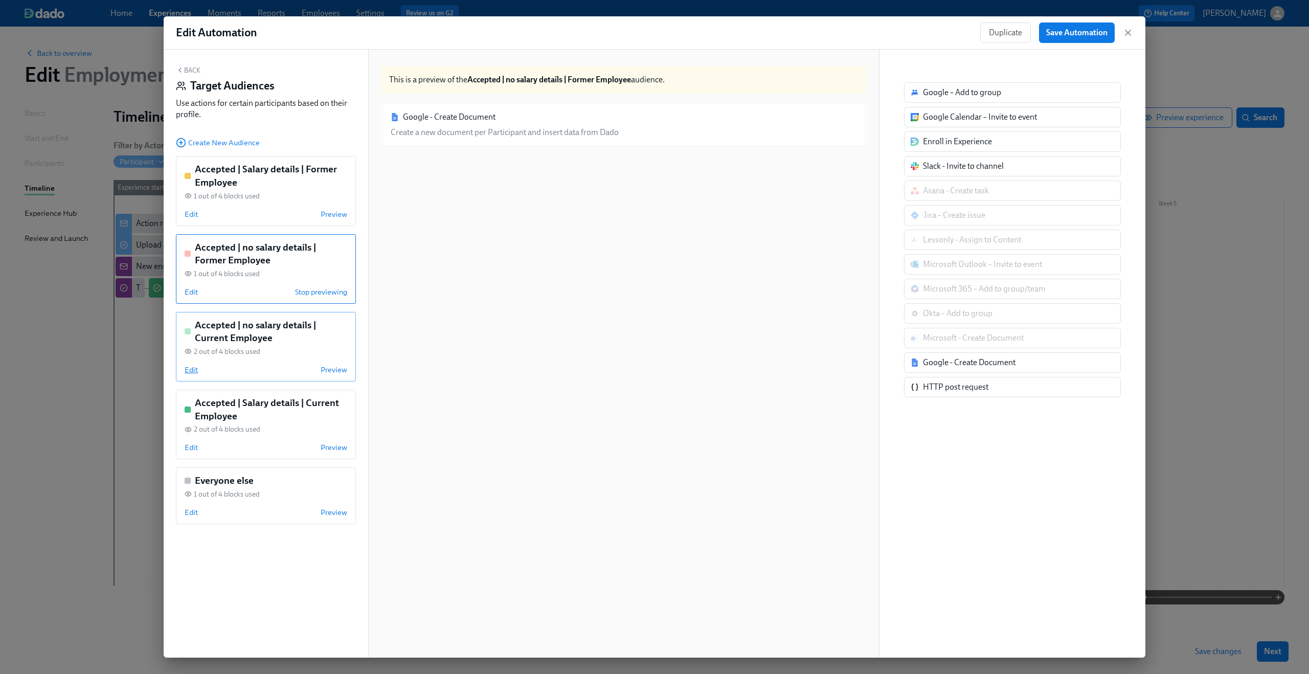
click at [192, 368] on span "Edit" at bounding box center [191, 370] width 13 height 10
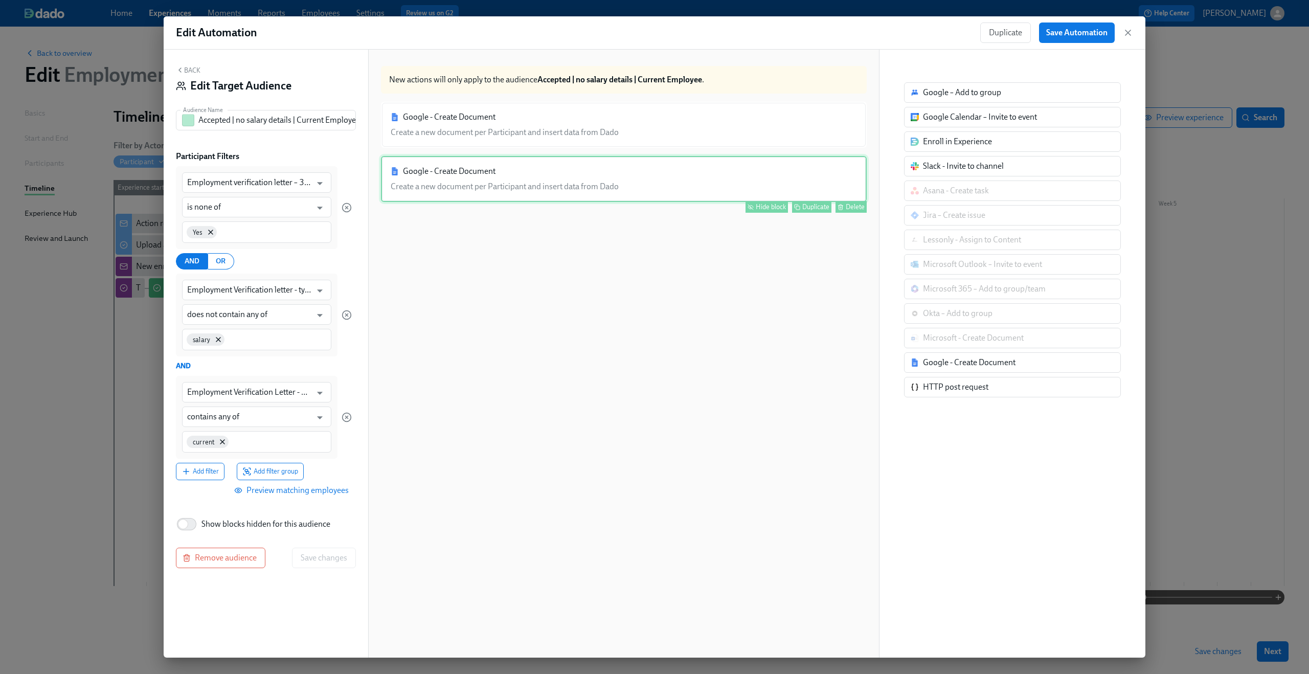
click at [631, 176] on div "Google - Create Document Create a new document per Participant and insert data …" at bounding box center [624, 179] width 486 height 46
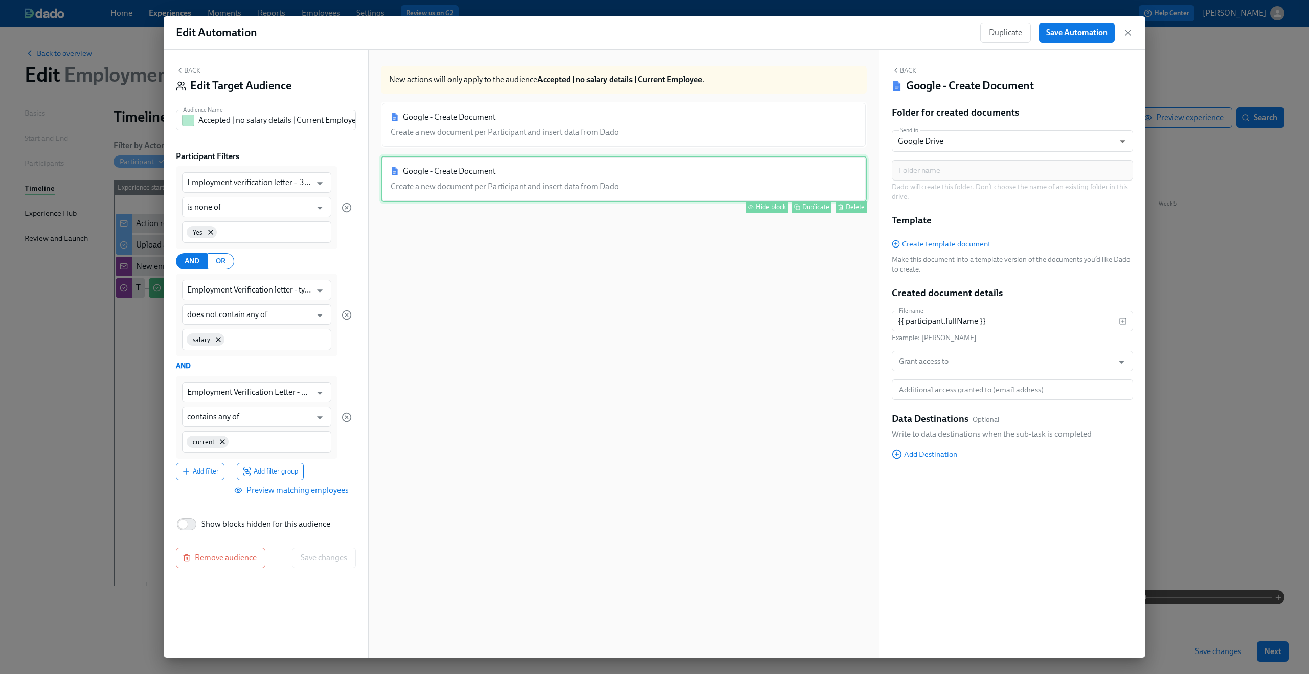
click at [757, 207] on div "Hide block" at bounding box center [771, 207] width 30 height 8
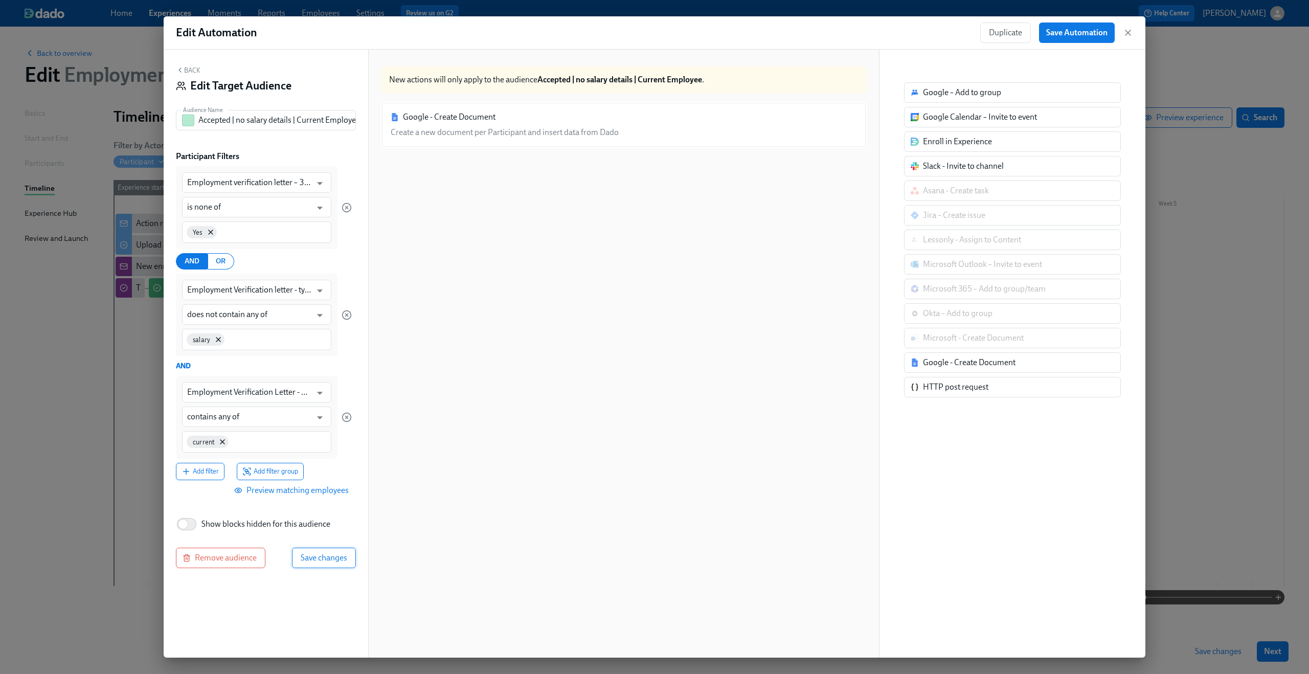
click at [317, 563] on span "Save changes" at bounding box center [324, 558] width 47 height 10
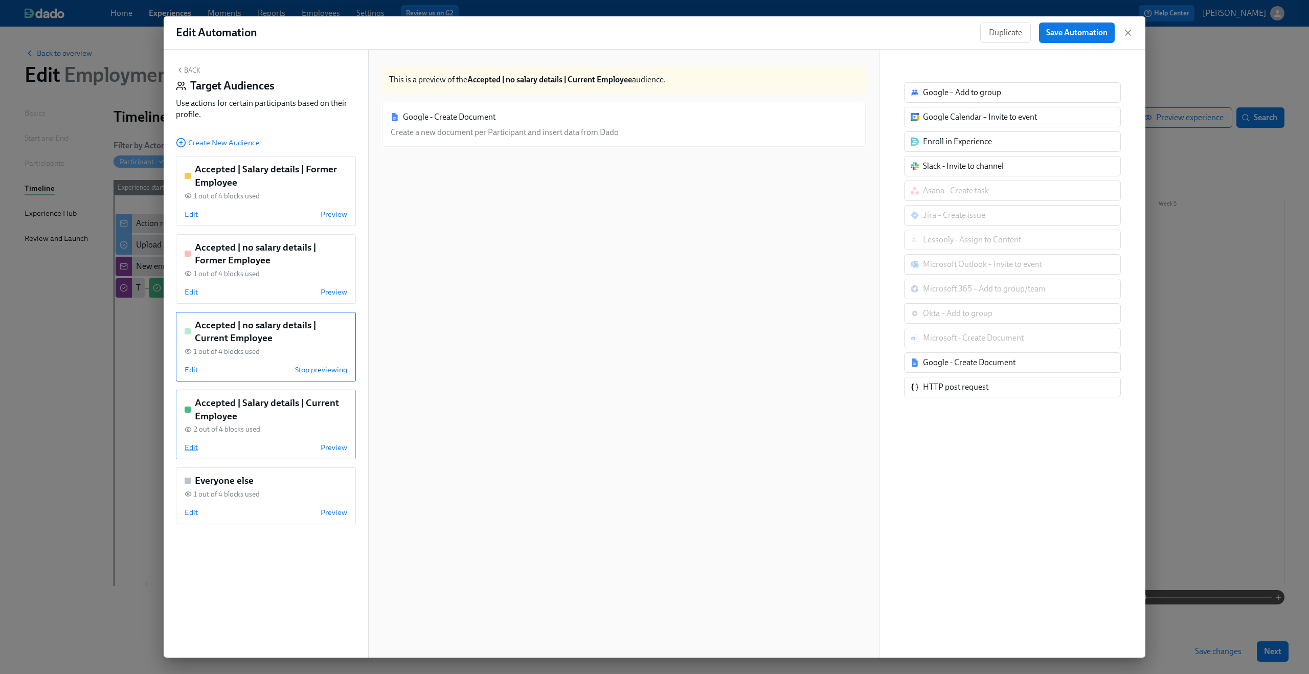
click at [189, 443] on span "Edit" at bounding box center [191, 447] width 13 height 10
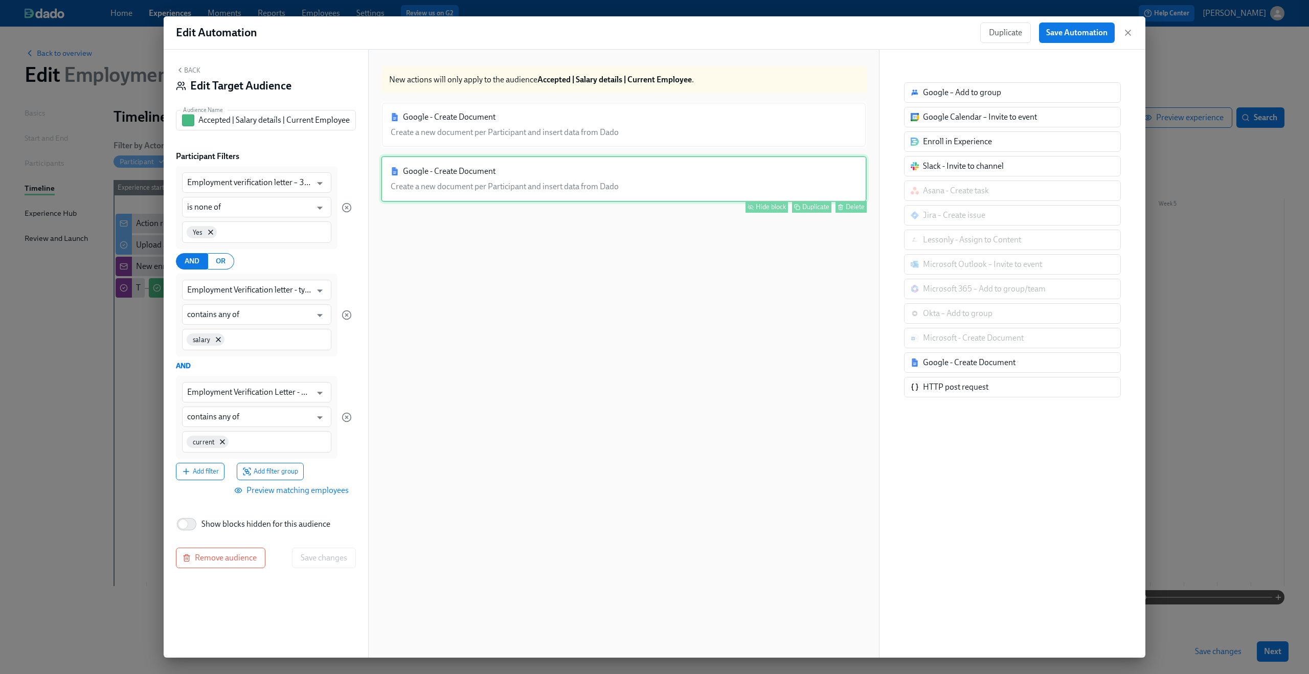
click at [676, 187] on div "Google - Create Document Create a new document per Participant and insert data …" at bounding box center [624, 179] width 486 height 46
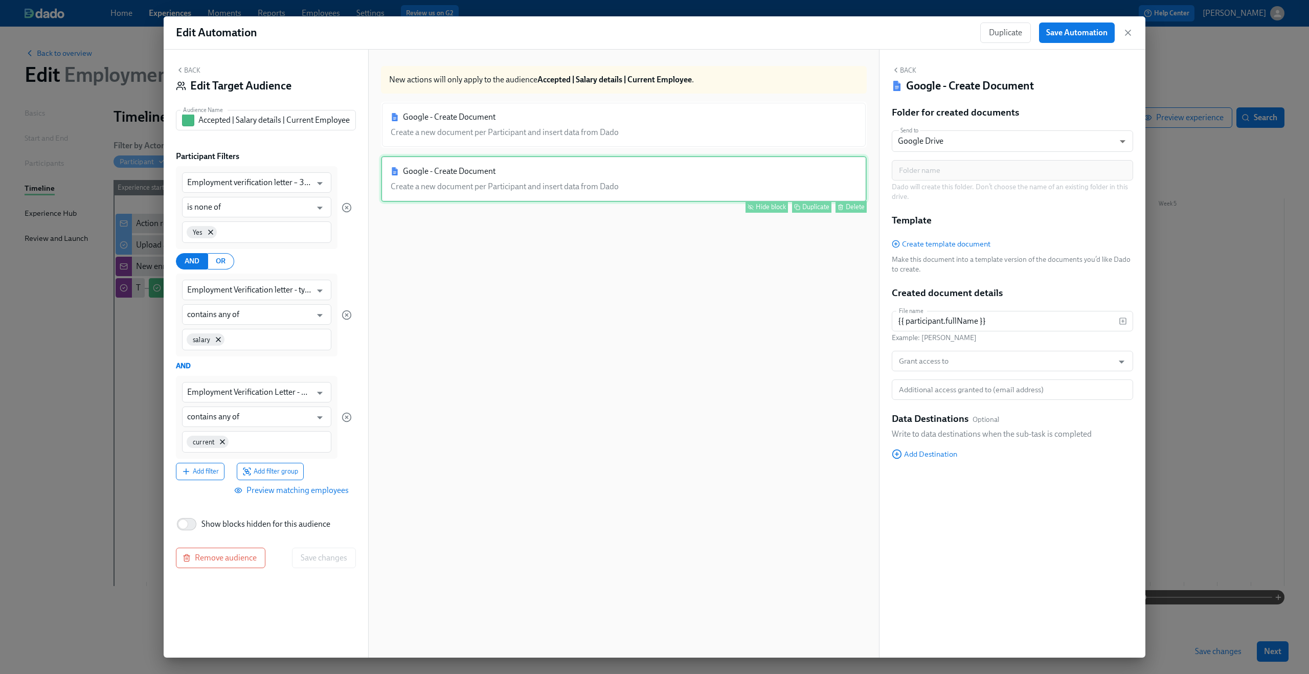
click at [762, 203] on div "Hide block" at bounding box center [771, 207] width 30 height 8
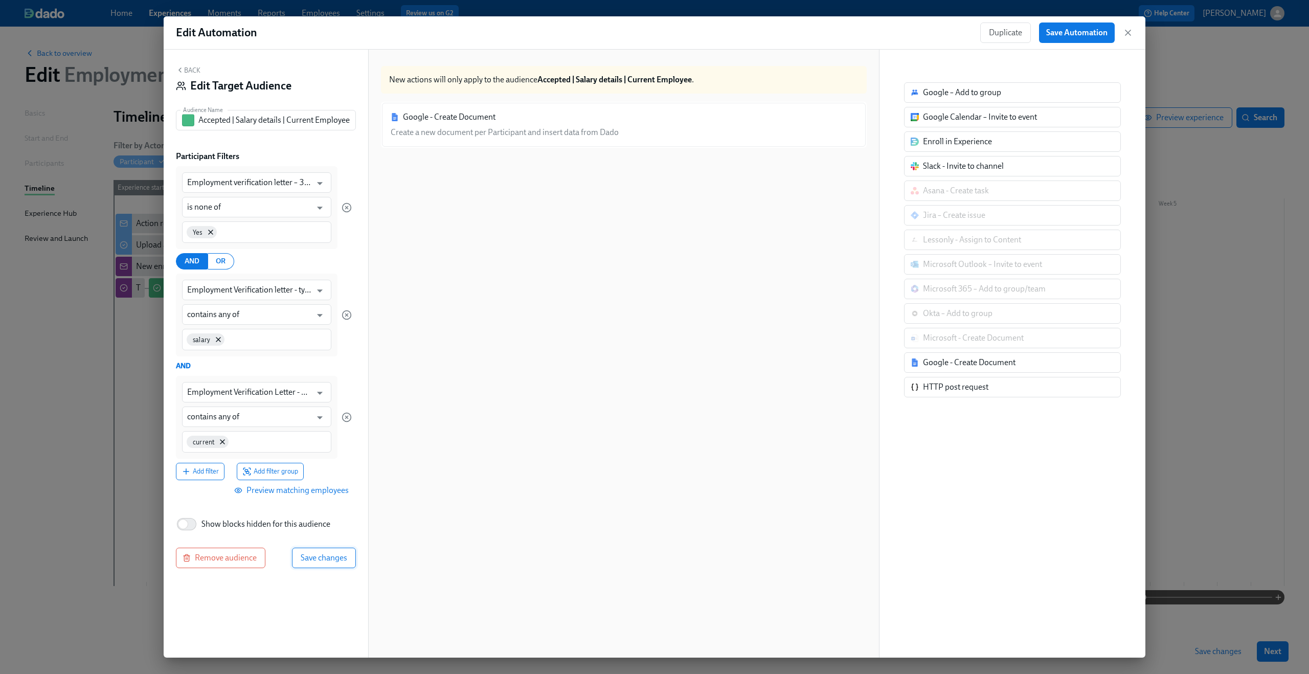
click at [316, 553] on span "Save changes" at bounding box center [324, 558] width 47 height 10
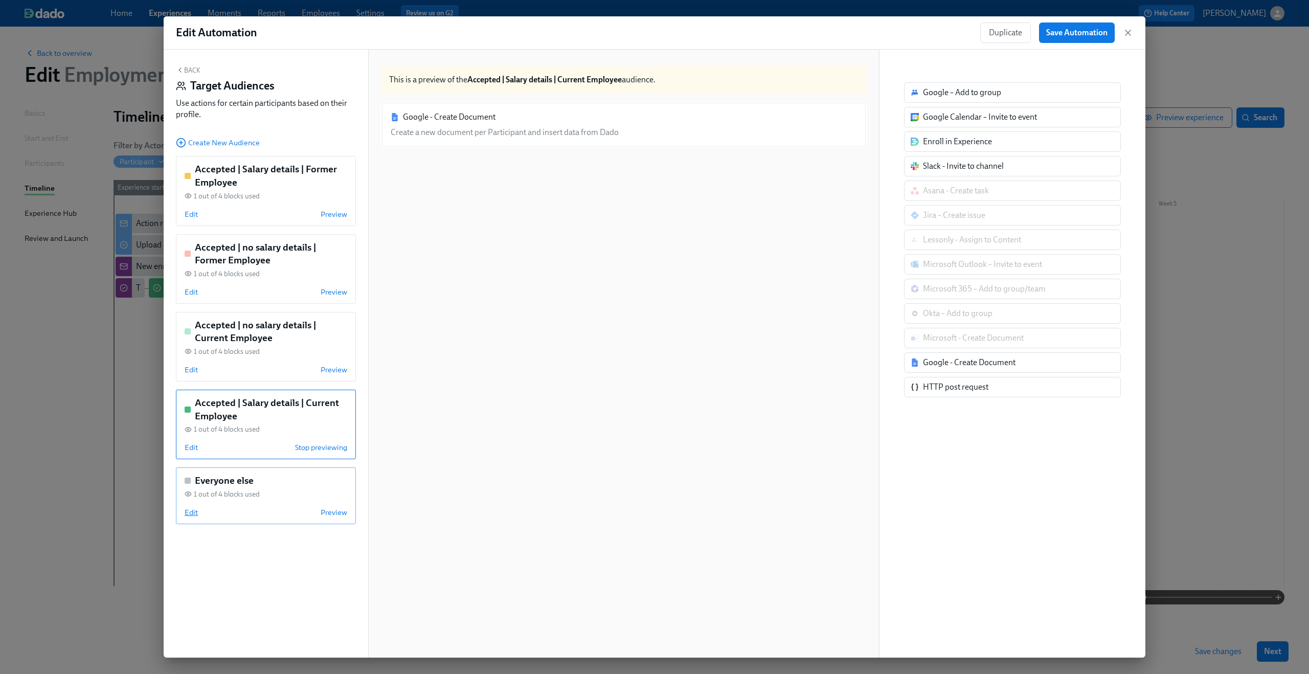
click at [192, 511] on span "Edit" at bounding box center [191, 512] width 13 height 10
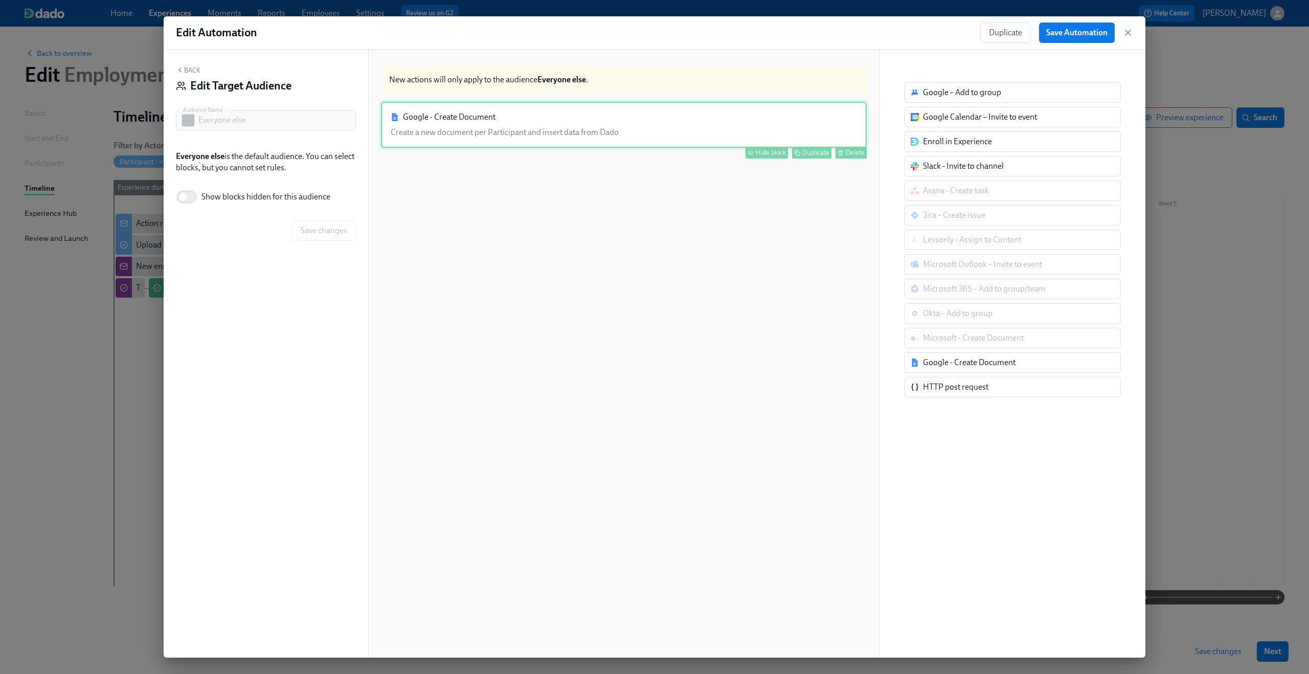
click at [702, 111] on div "Google - Create Document Create a new document per Participant and insert data …" at bounding box center [624, 125] width 486 height 46
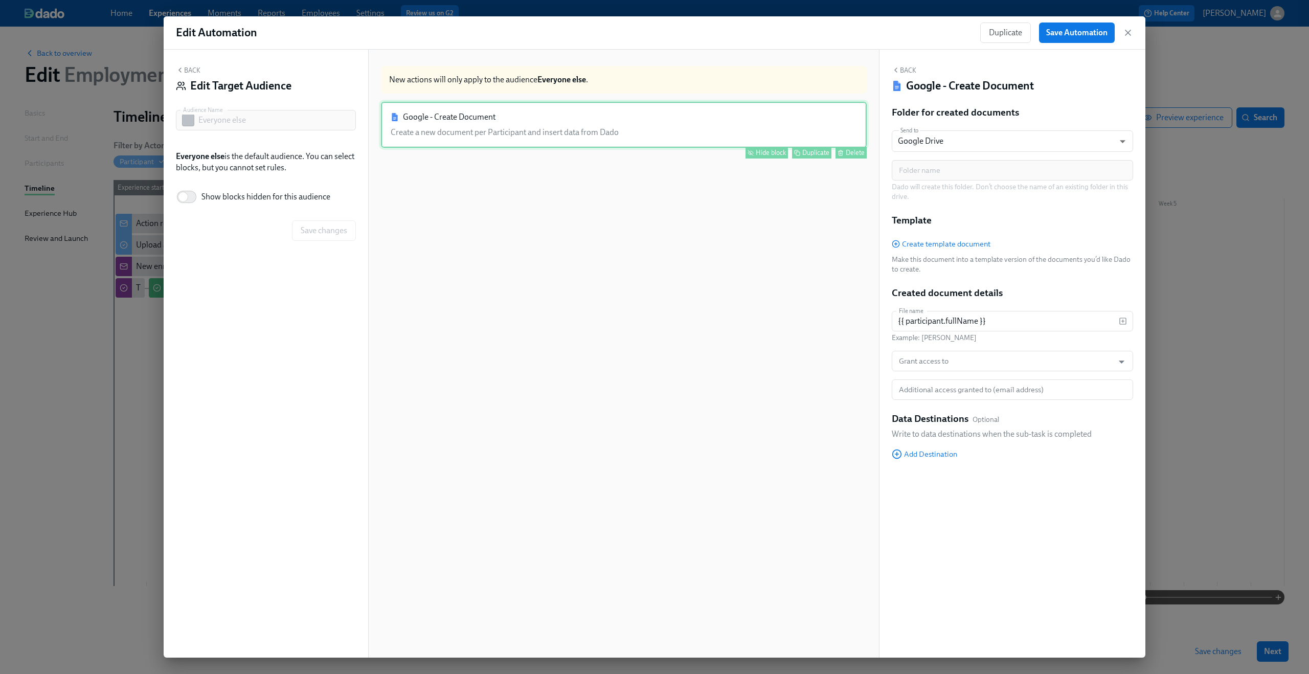
click at [760, 153] on div "Hide block" at bounding box center [771, 153] width 30 height 8
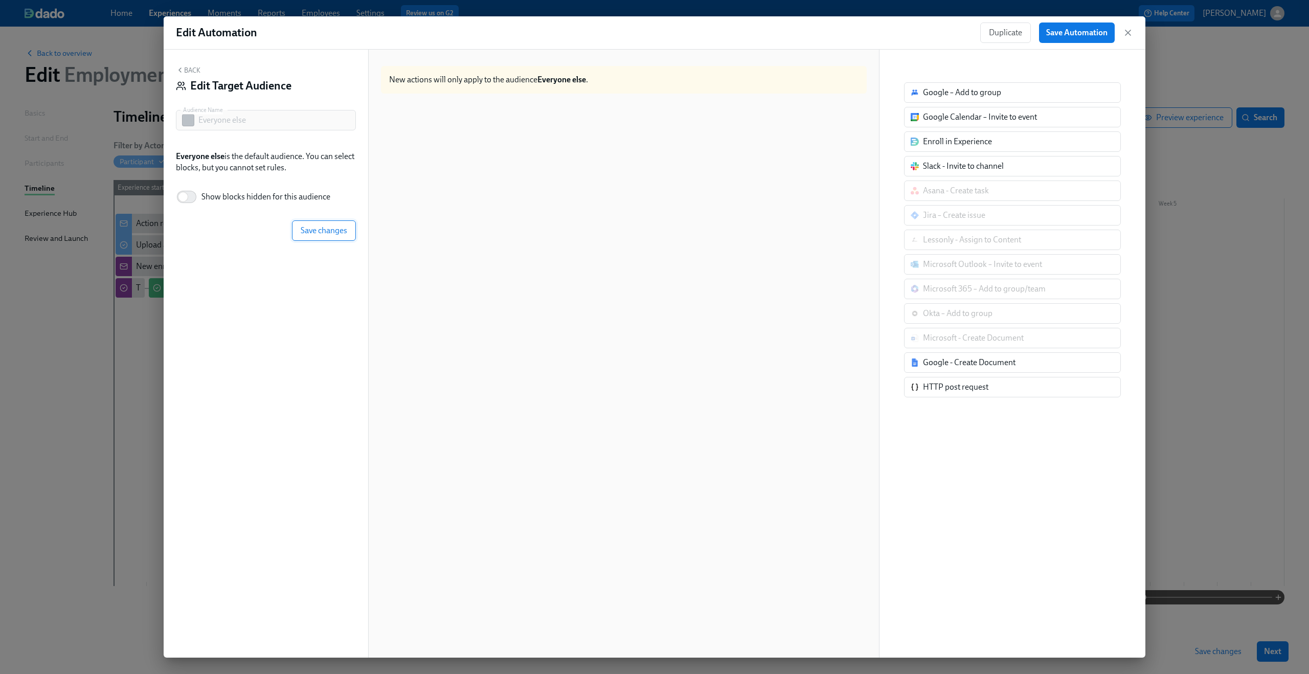
click at [352, 225] on button "Save changes" at bounding box center [324, 230] width 64 height 20
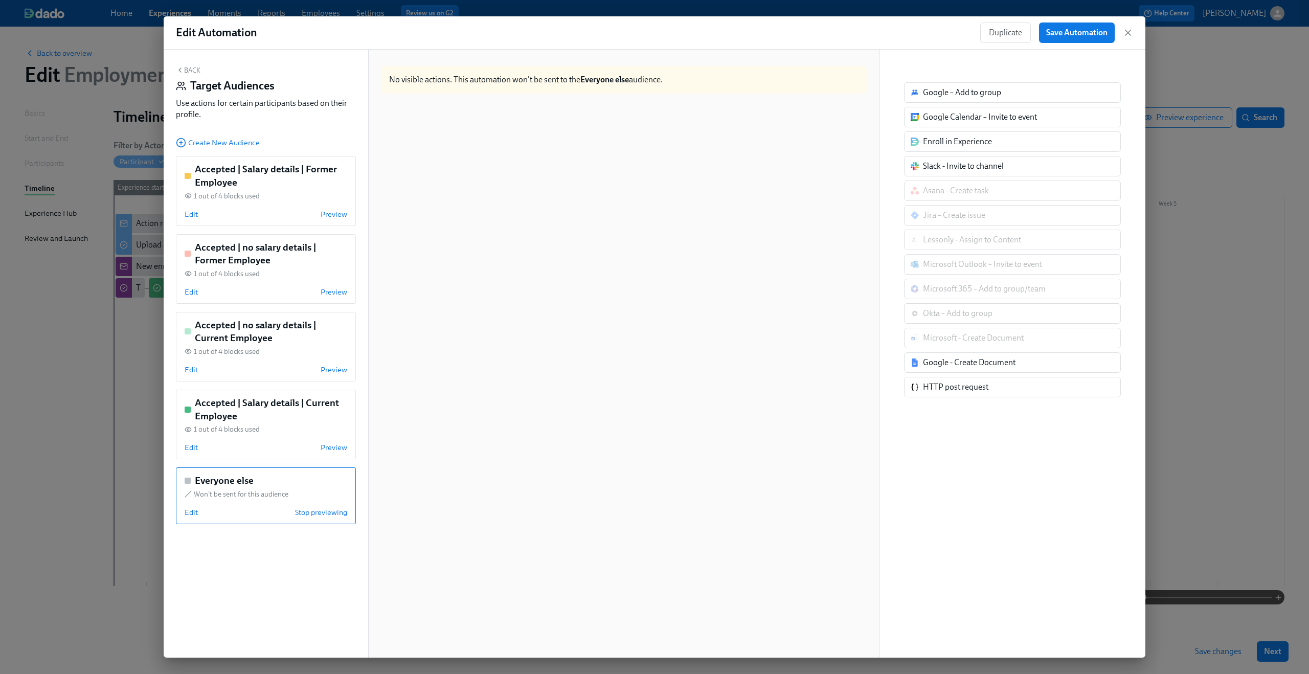
click at [193, 67] on button "Back" at bounding box center [188, 70] width 25 height 8
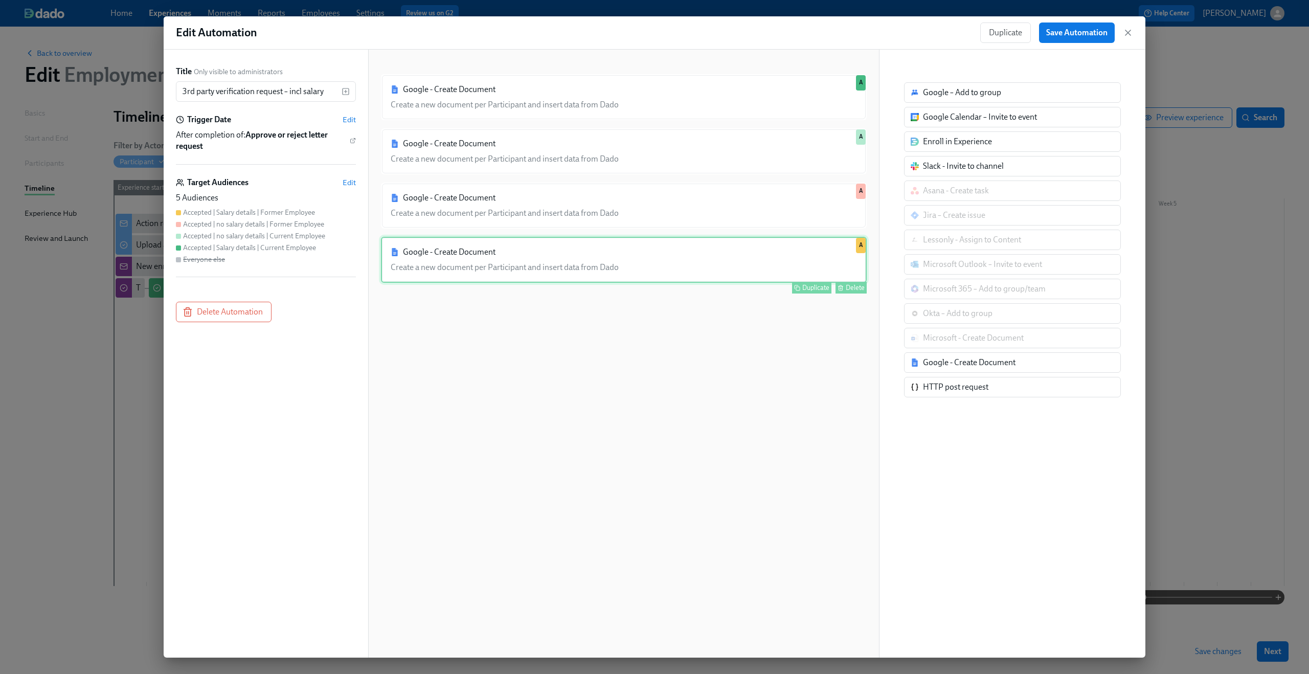
click at [659, 274] on div "Google - Create Document Create a new document per Participant and insert data …" at bounding box center [624, 260] width 486 height 46
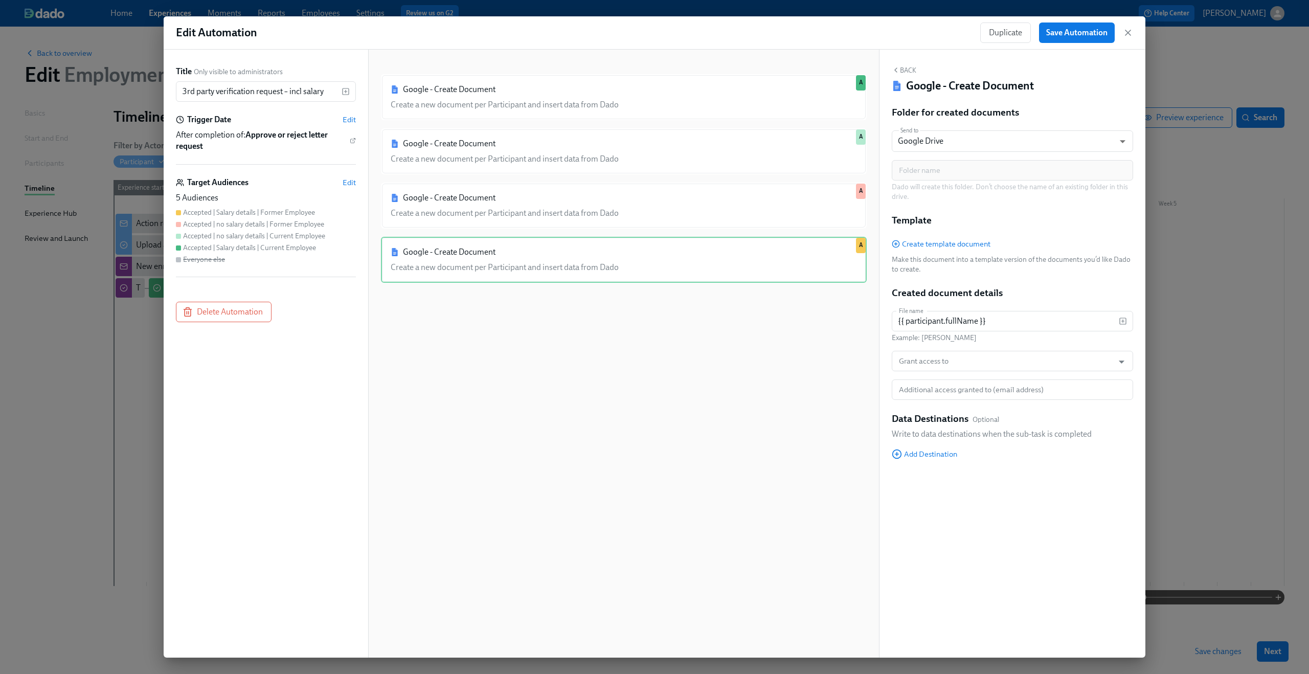
click at [744, 387] on div "Google - Create Document Create a new document per Participant and insert data …" at bounding box center [624, 361] width 486 height 575
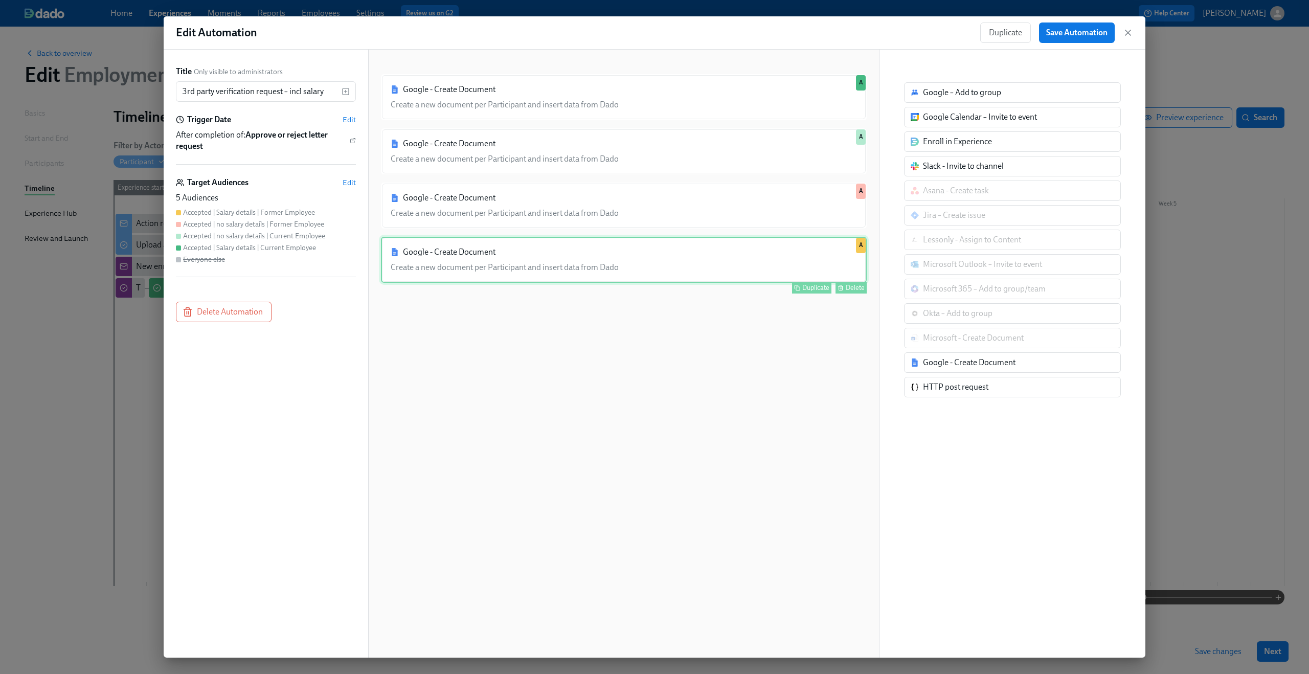
drag, startPoint x: 1085, startPoint y: 31, endPoint x: 760, endPoint y: 241, distance: 387.0
click at [760, 241] on div "Edit Automation Duplicate Save Automation Title Only visible to administrators …" at bounding box center [655, 336] width 982 height 641
click at [747, 257] on div "Google - Create Document Create a new document per Participant and insert data …" at bounding box center [624, 260] width 486 height 46
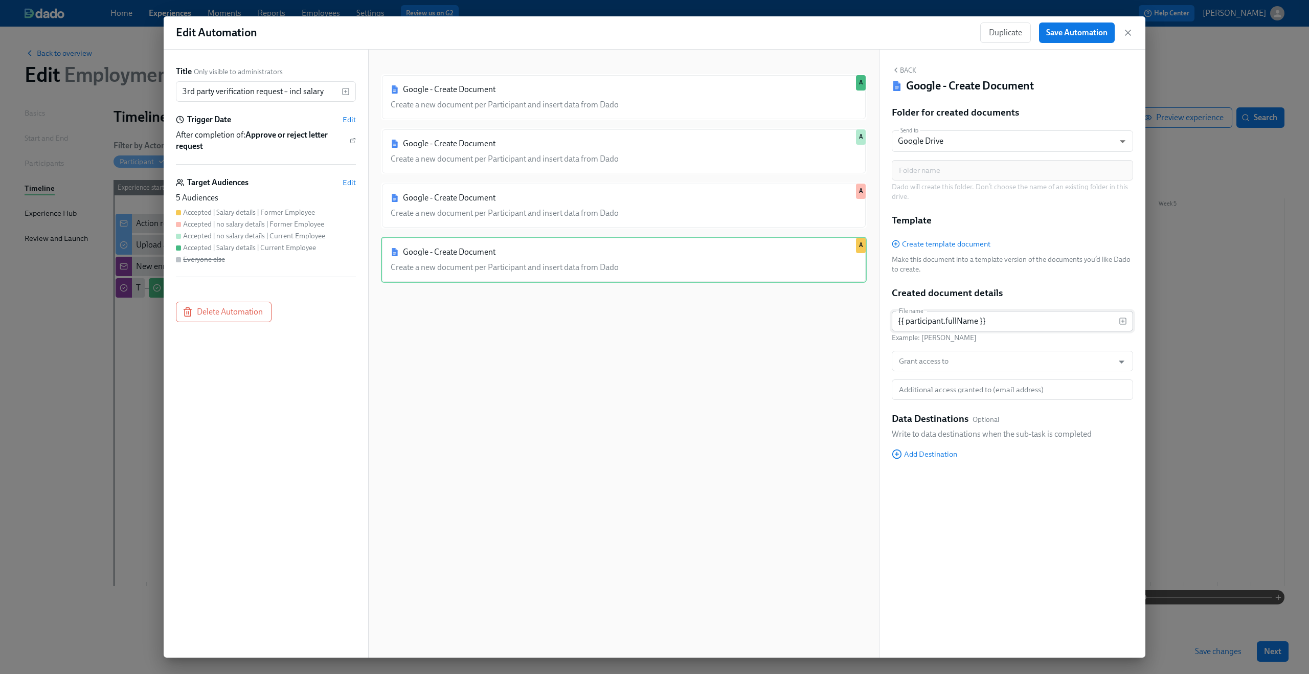
click at [968, 326] on input "{{ participant.fullName }}" at bounding box center [1005, 321] width 227 height 20
click at [968, 321] on input "{{ participant.fullName }}" at bounding box center [1005, 321] width 227 height 20
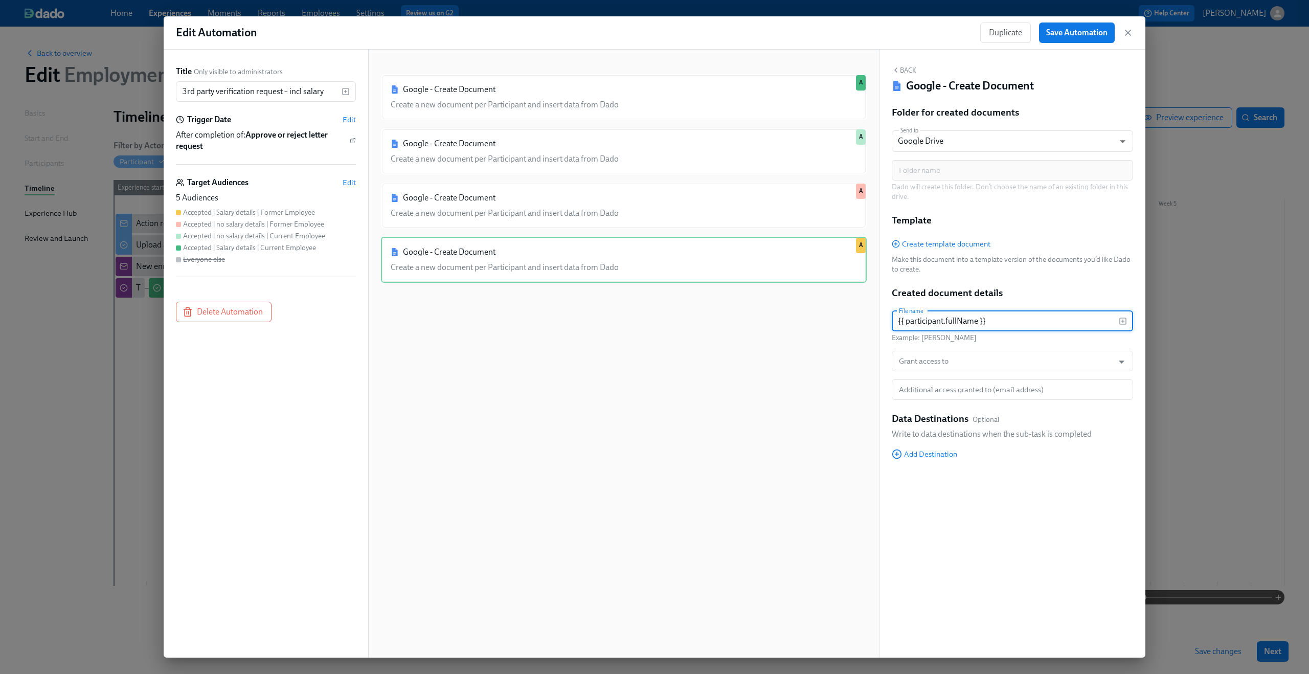
paste input "employment verification (requested by {{ participant.organization }}, {{ partic…"
type input "{{ participant.fullName }} employment verification (requested by {{ participant…"
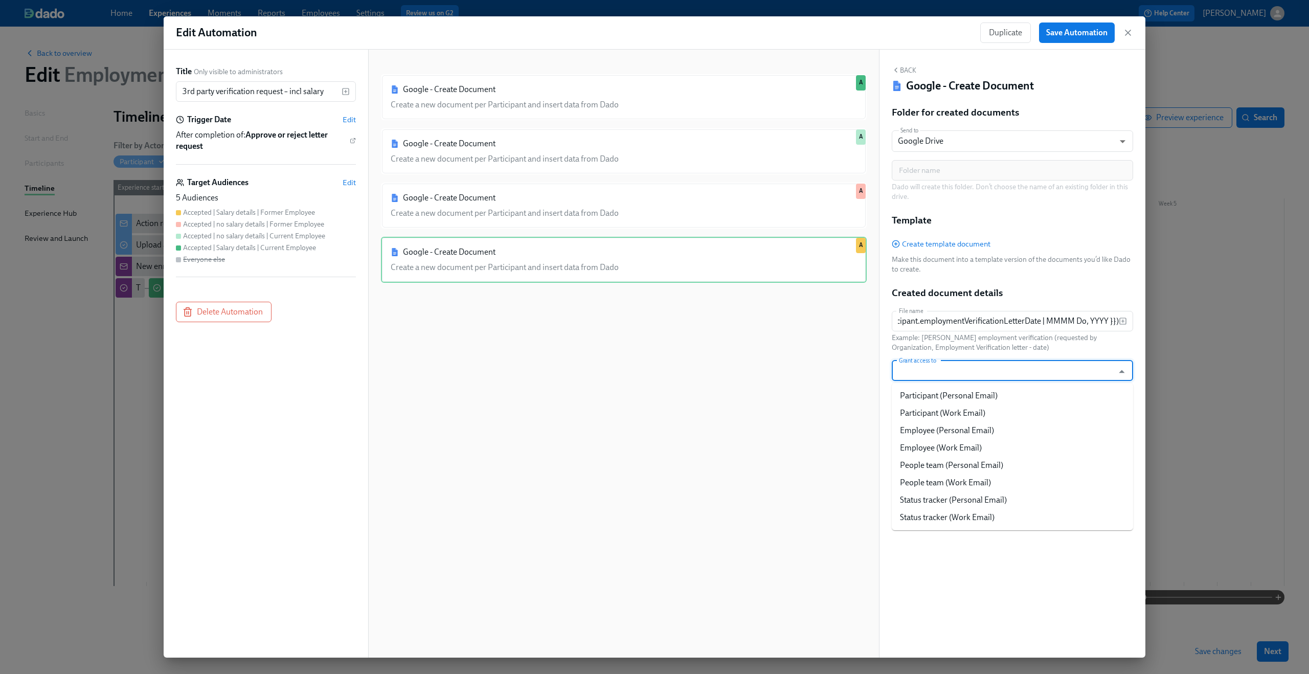
click at [962, 375] on input "Grant access to" at bounding box center [1003, 371] width 212 height 20
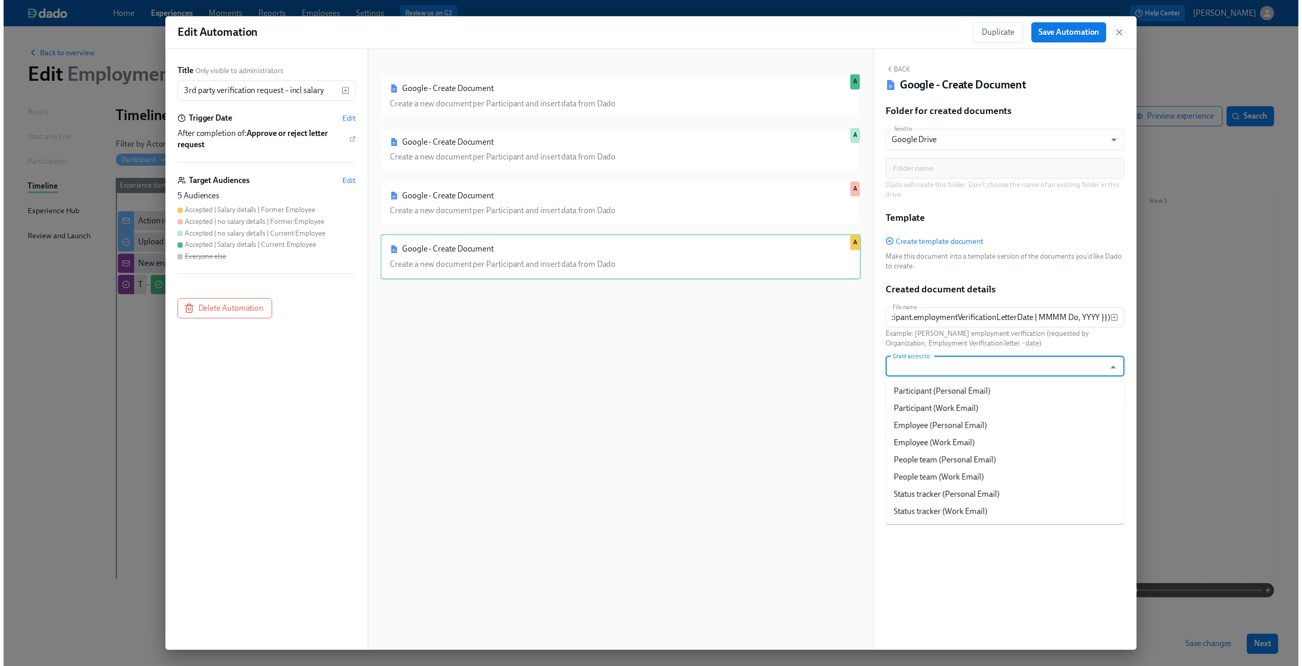
scroll to position [0, 0]
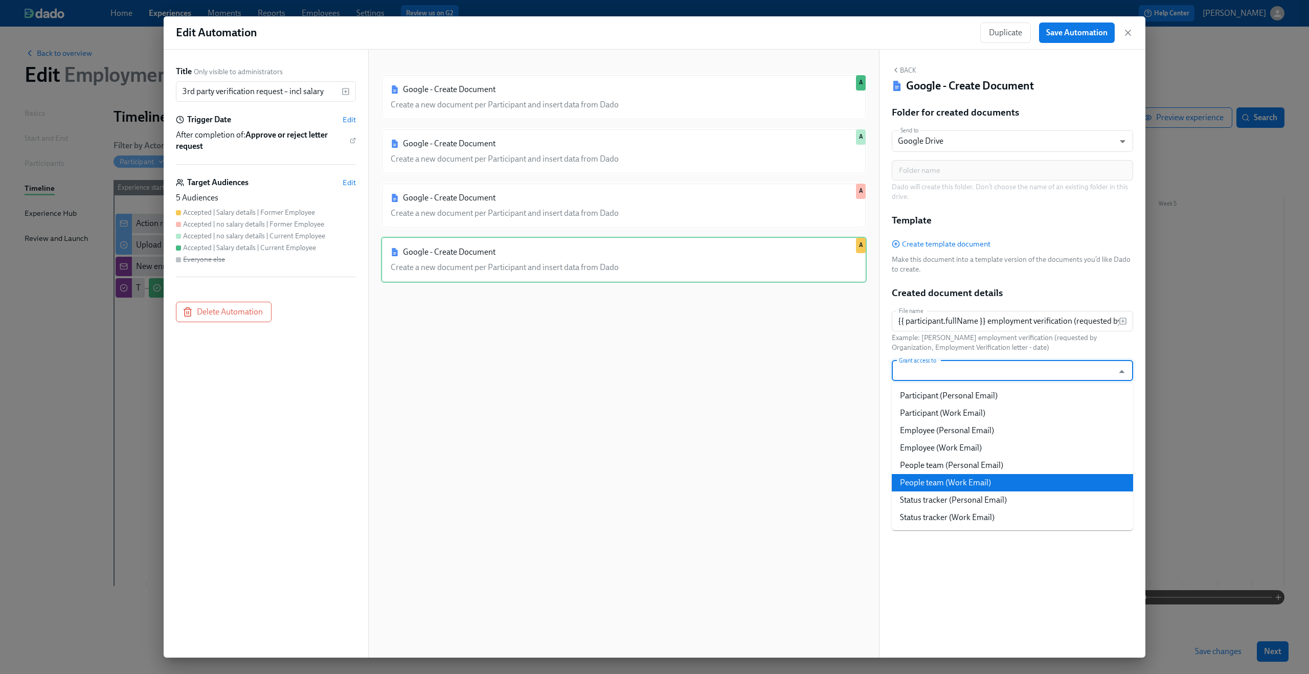
click at [957, 478] on li "People team (Work Email)" at bounding box center [1012, 482] width 241 height 17
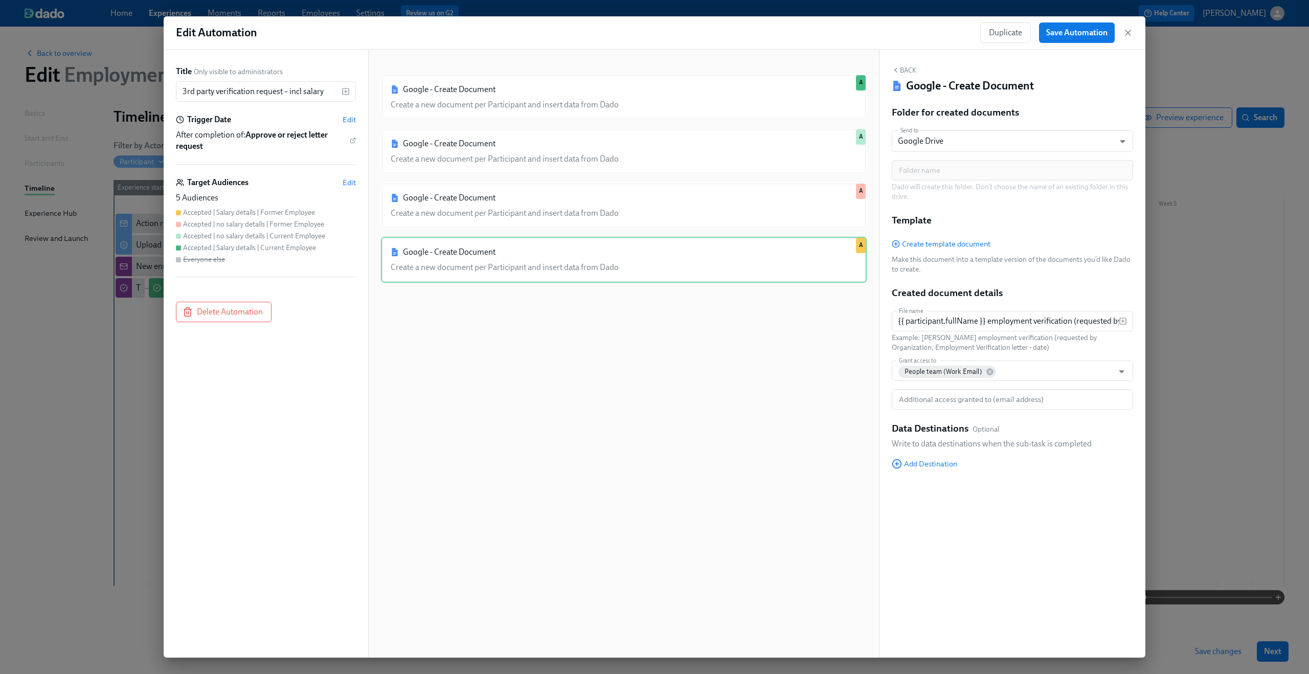
click at [965, 485] on div "Folder for created documents Send to Google Drive GDRIVE ​ Folder name Folder n…" at bounding box center [1012, 295] width 241 height 379
click at [942, 468] on span "Add Destination" at bounding box center [924, 464] width 65 height 10
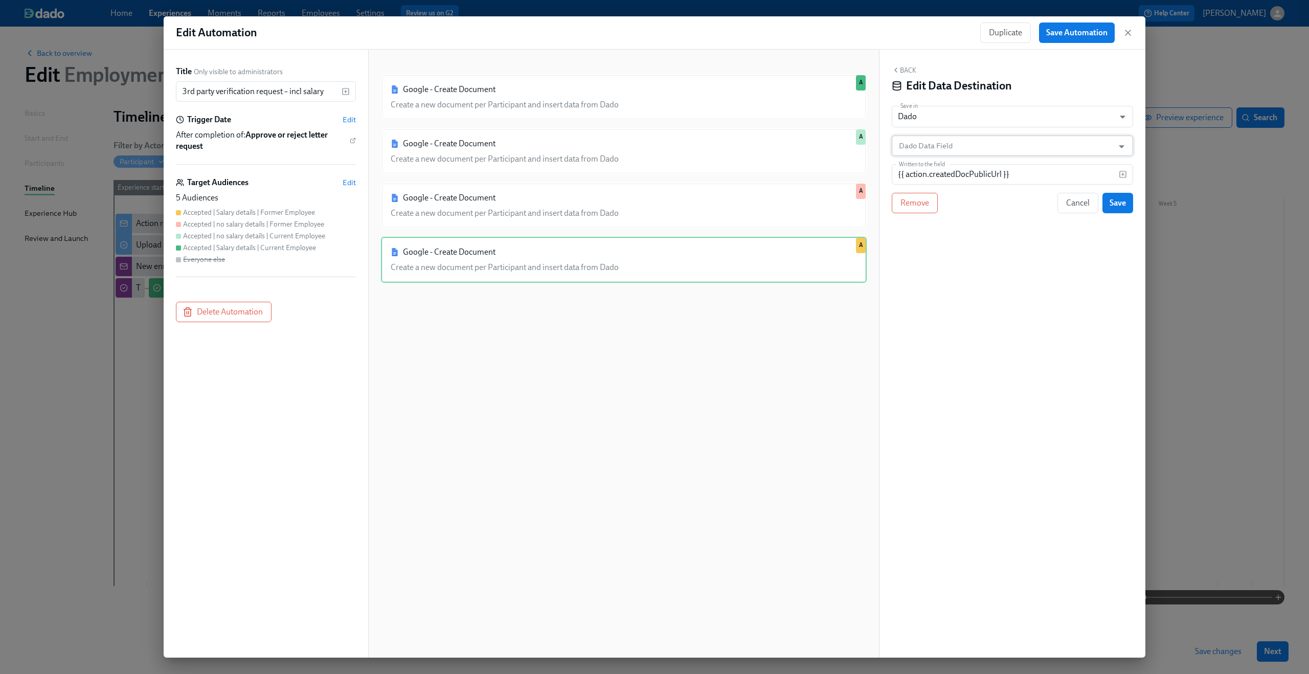
click at [992, 149] on input "Dado Data Field" at bounding box center [1005, 146] width 216 height 20
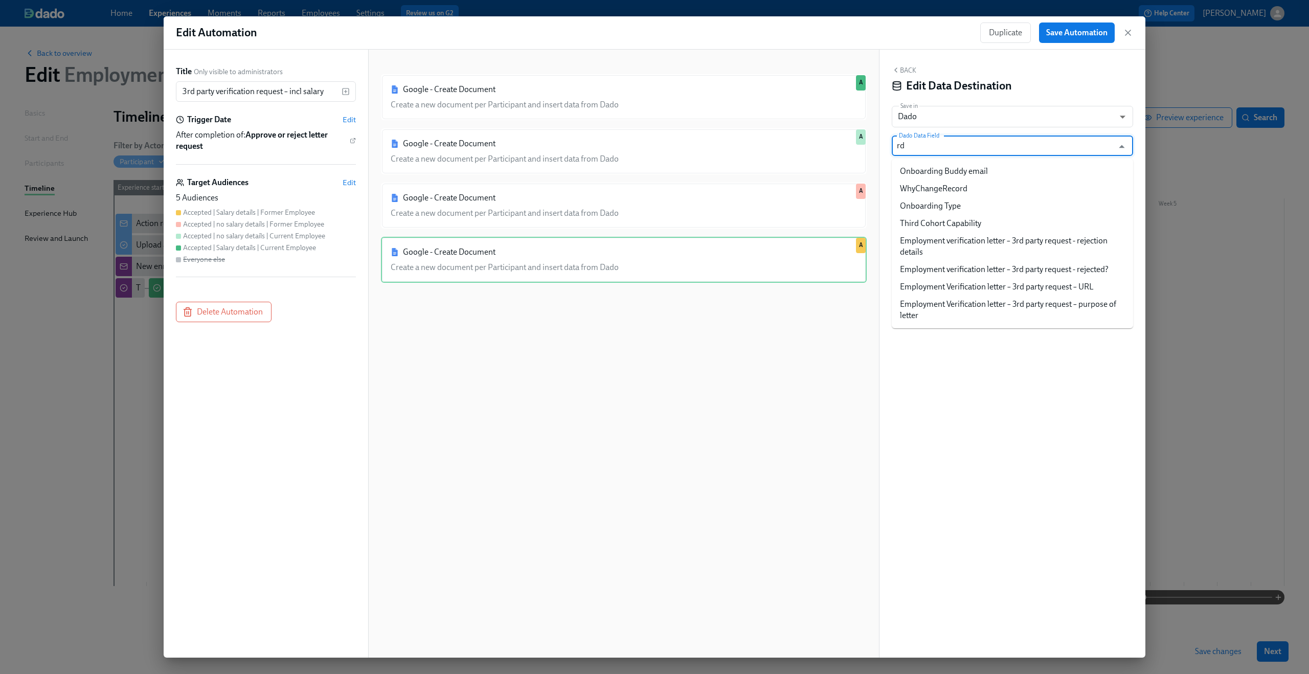
type input "r"
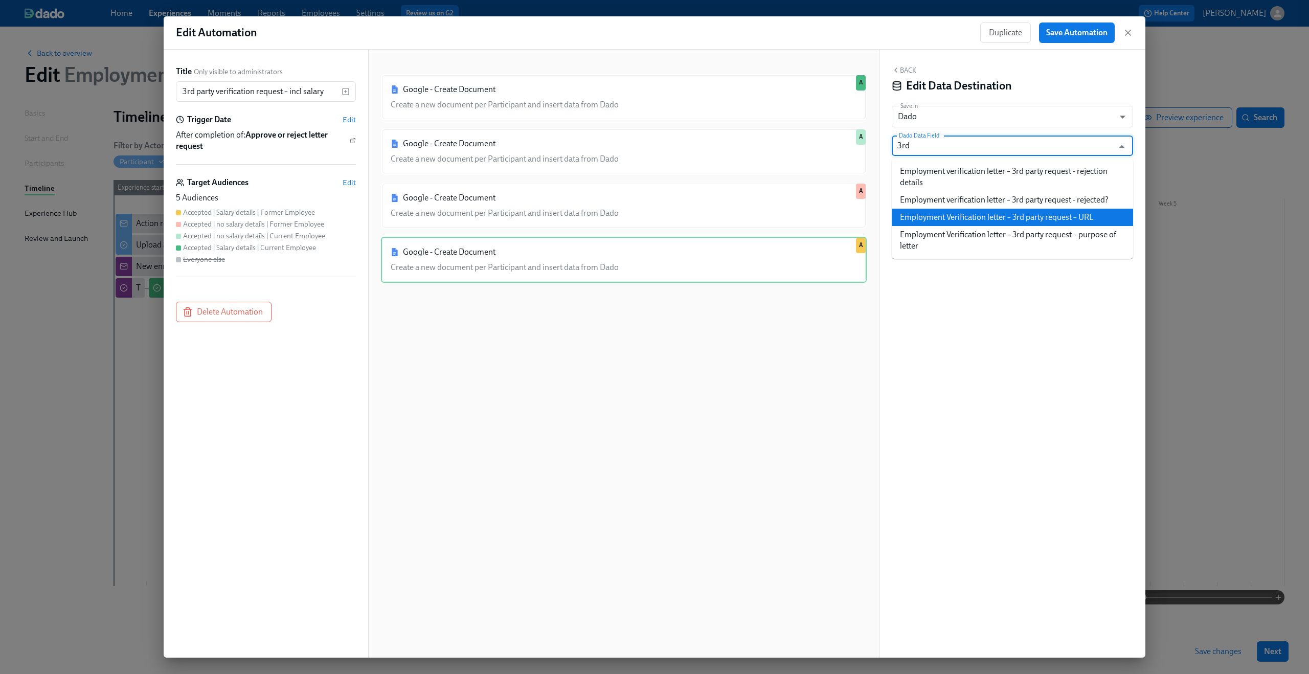
click at [1043, 219] on li "Employment Verification letter – 3rd party request – URL" at bounding box center [1012, 217] width 241 height 17
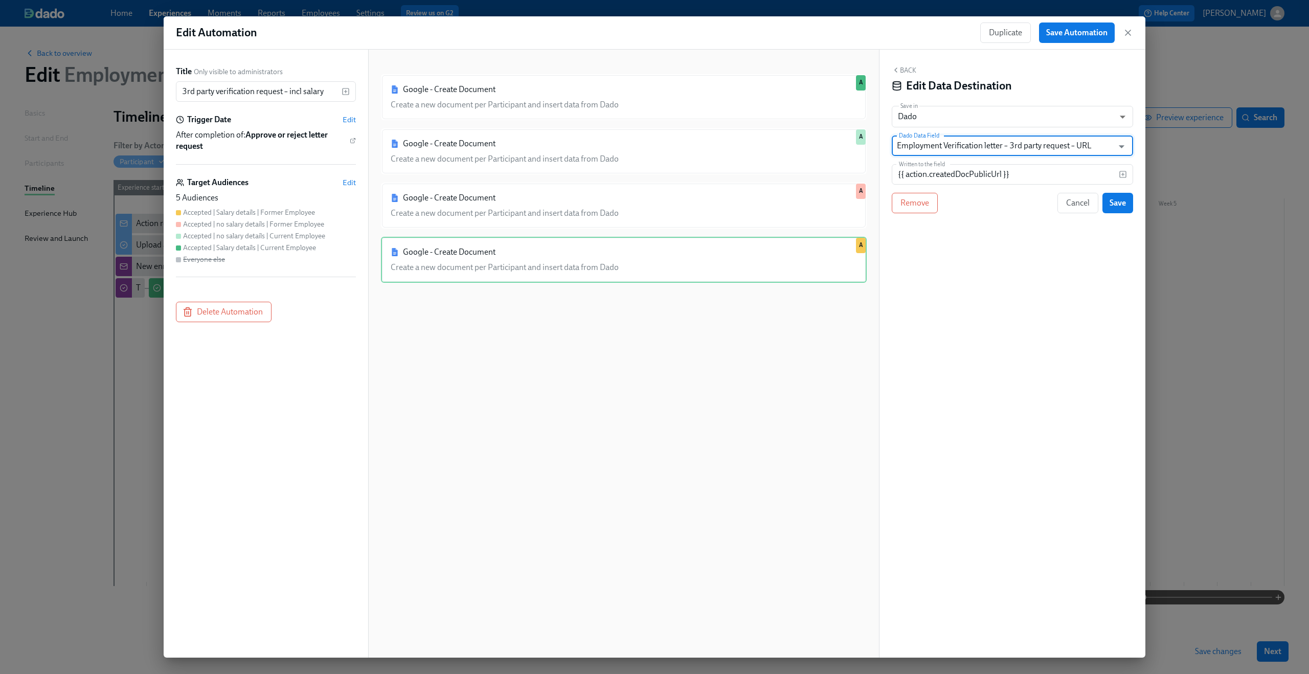
type input "Employment Verification letter – 3rd party request – URL"
click at [1030, 273] on div "Back Edit Data Destination Save in Dado USER_PROFILE ​ Dado Data Field Employme…" at bounding box center [1013, 354] width 266 height 608
click at [1118, 207] on span "Save" at bounding box center [1118, 203] width 16 height 10
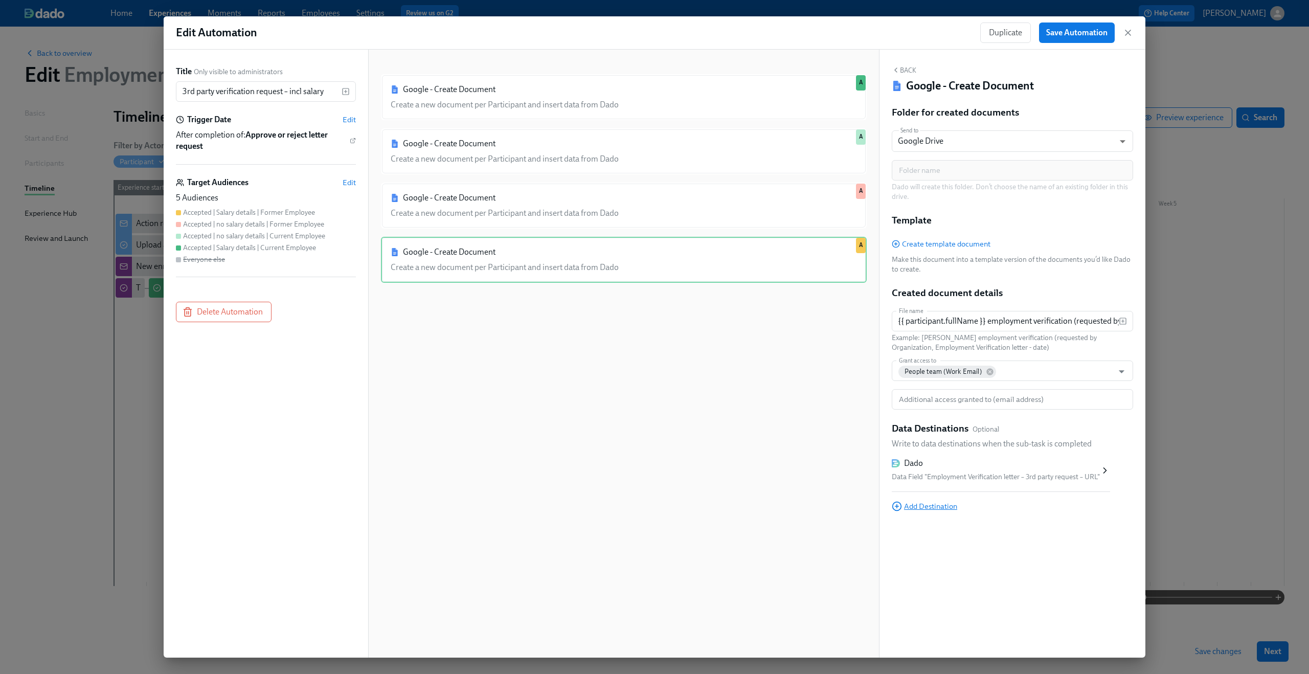
click at [914, 505] on span "Add Destination" at bounding box center [924, 506] width 65 height 10
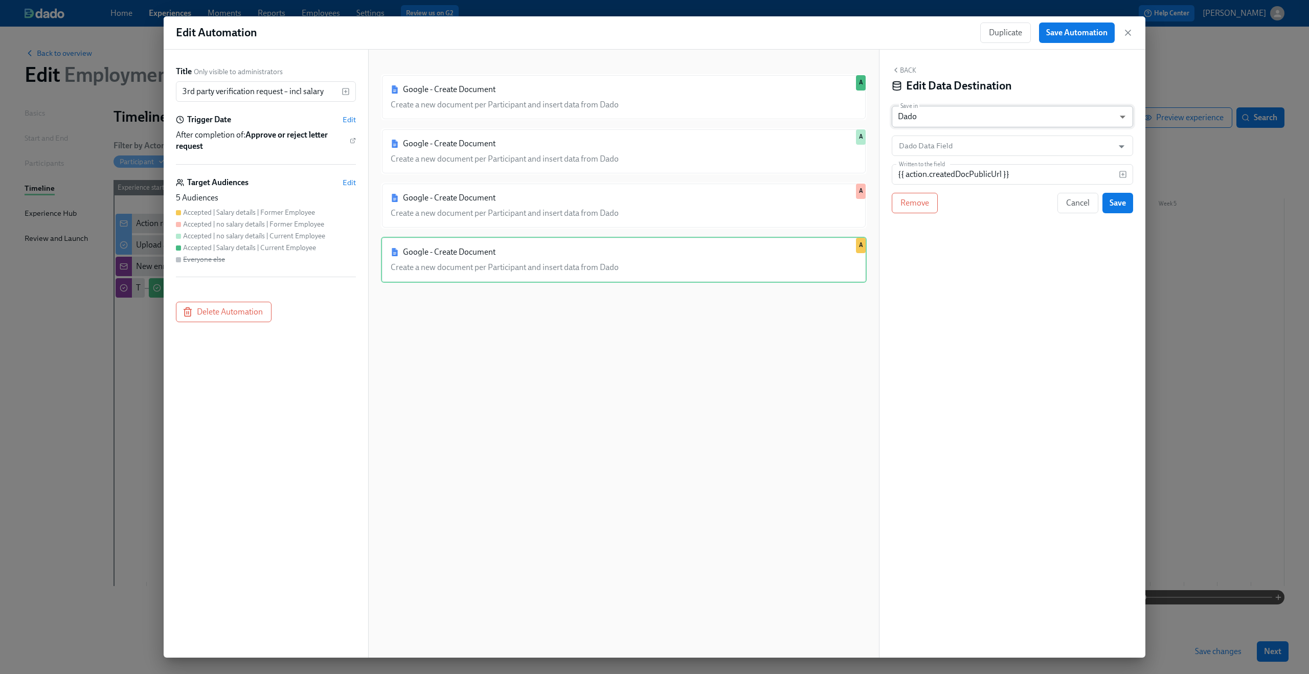
click at [955, 121] on body "Home Experiences Moments Reports Employees Settings Review us on G2 Help Center…" at bounding box center [654, 337] width 1309 height 674
click at [954, 100] on li "Google Sheet" at bounding box center [1012, 99] width 241 height 17
type input "GOOGLE_SHEET"
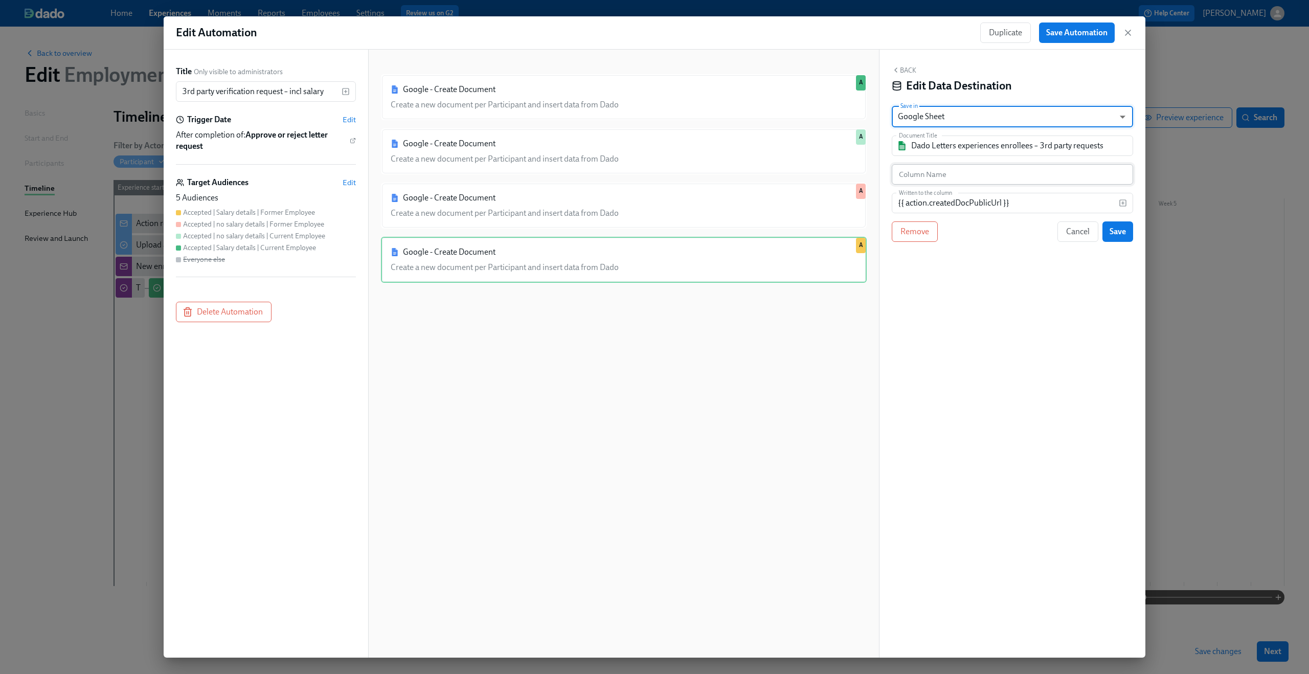
click at [942, 172] on input "text" at bounding box center [1012, 174] width 241 height 20
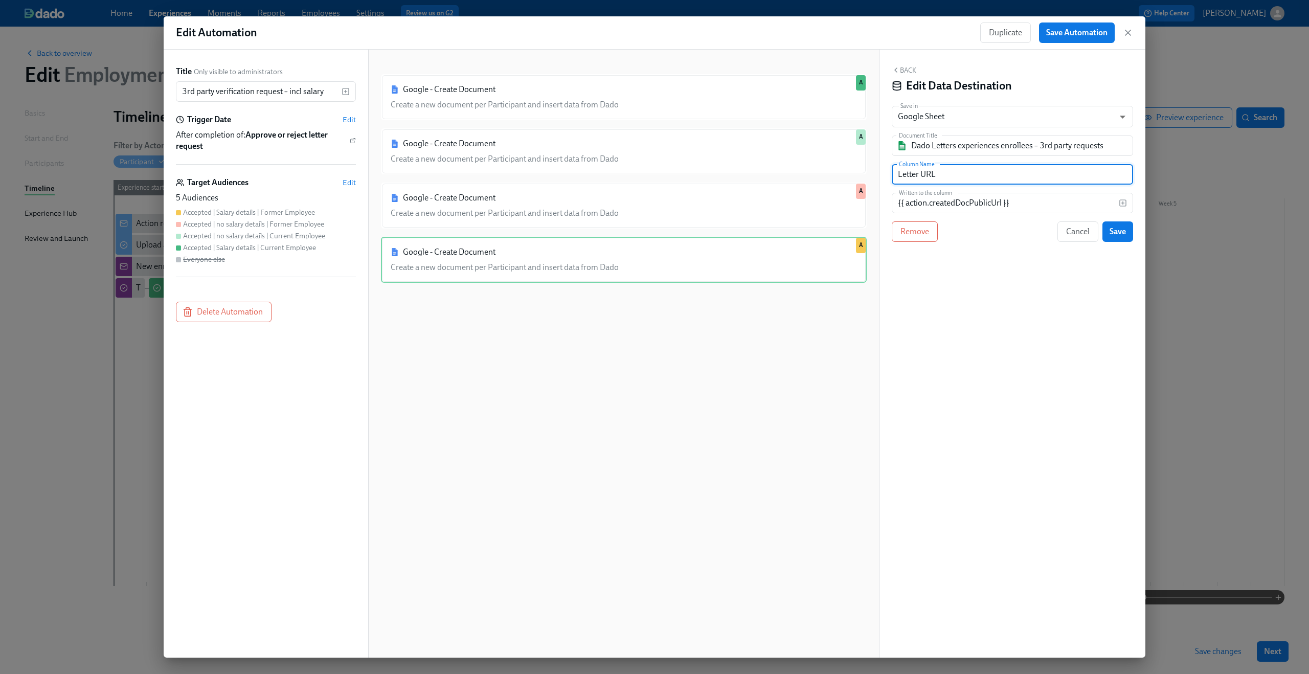
type input "Letter URL"
click at [987, 282] on div "Back Edit Data Destination Save in Google Sheet GOOGLE_SHEET ​ Document Title D…" at bounding box center [1013, 354] width 266 height 608
click at [1113, 229] on span "Save" at bounding box center [1118, 232] width 16 height 10
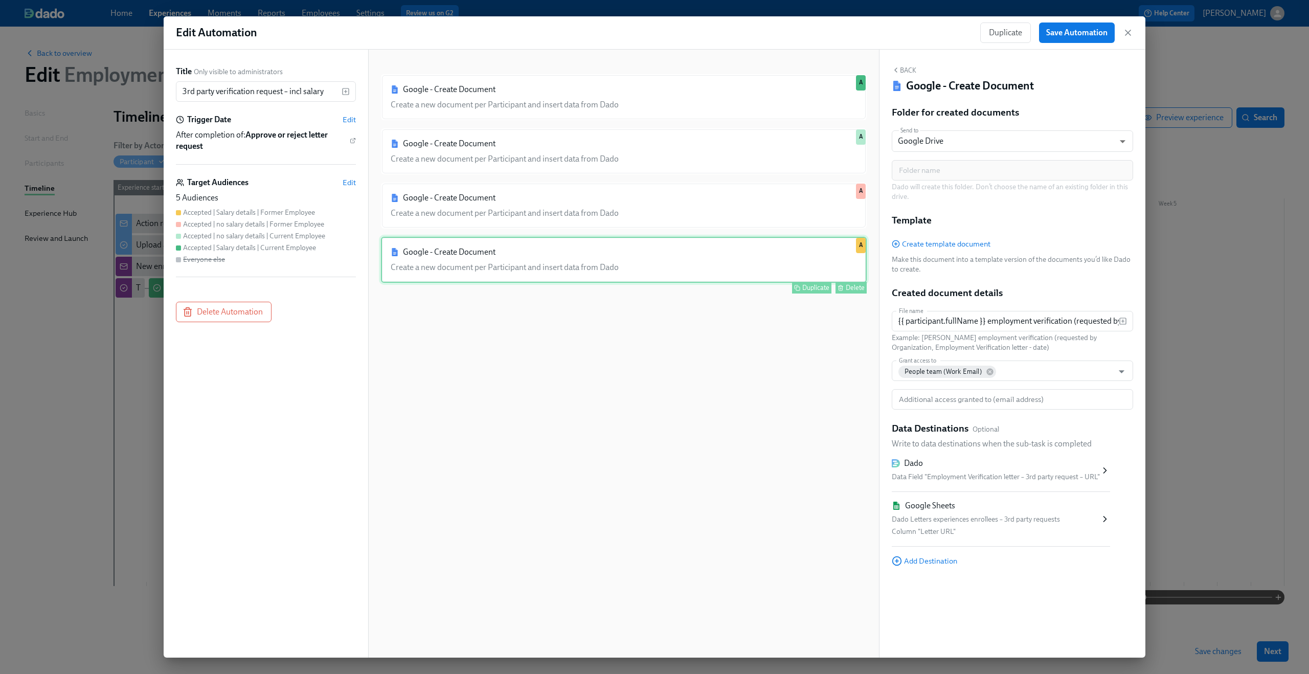
click at [686, 250] on div "Google - Create Document Create a new document per Participant and insert data …" at bounding box center [624, 260] width 486 height 46
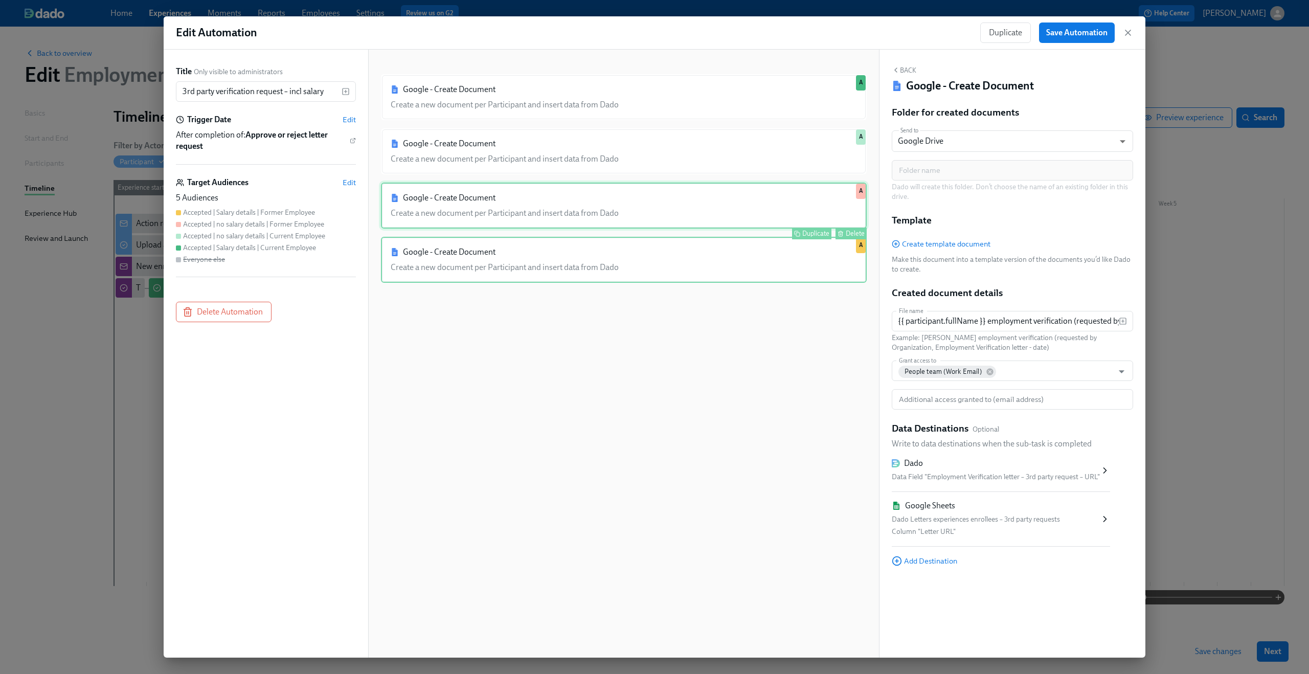
click at [664, 215] on div "Google - Create Document Create a new document per Participant and insert data …" at bounding box center [624, 206] width 486 height 46
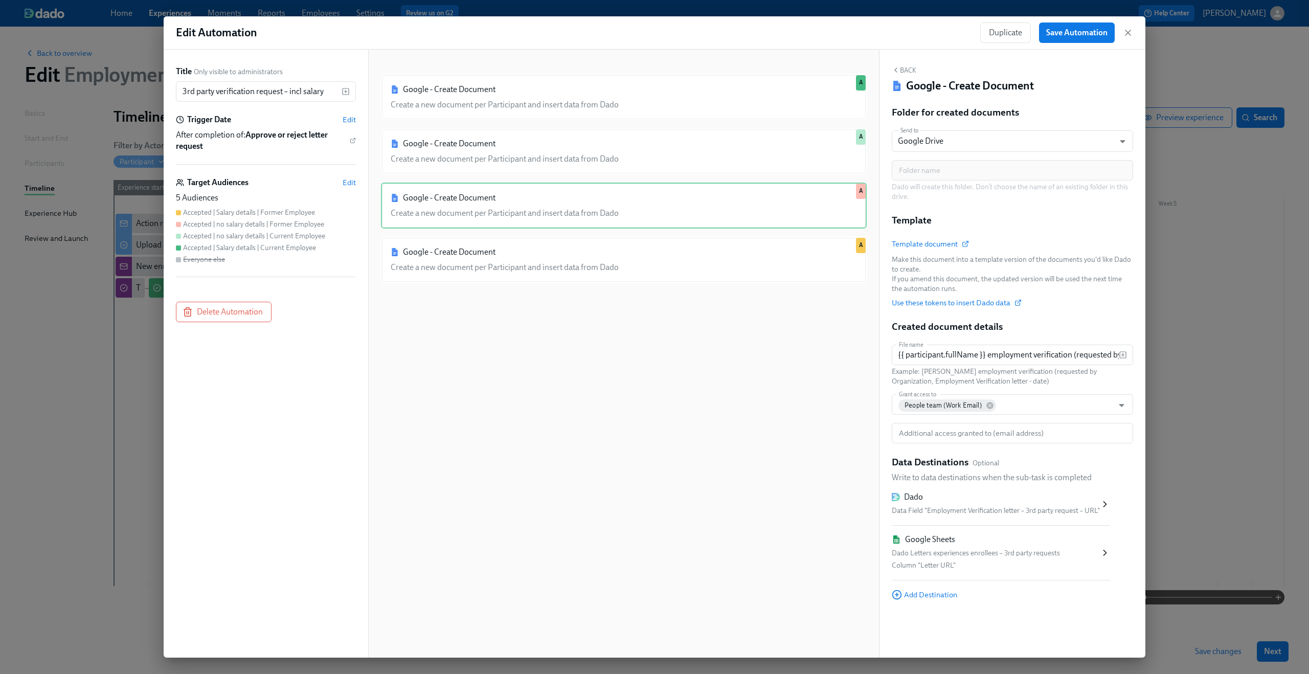
click at [660, 317] on div "Google - Create Document Create a new document per Participant and insert data …" at bounding box center [624, 361] width 486 height 575
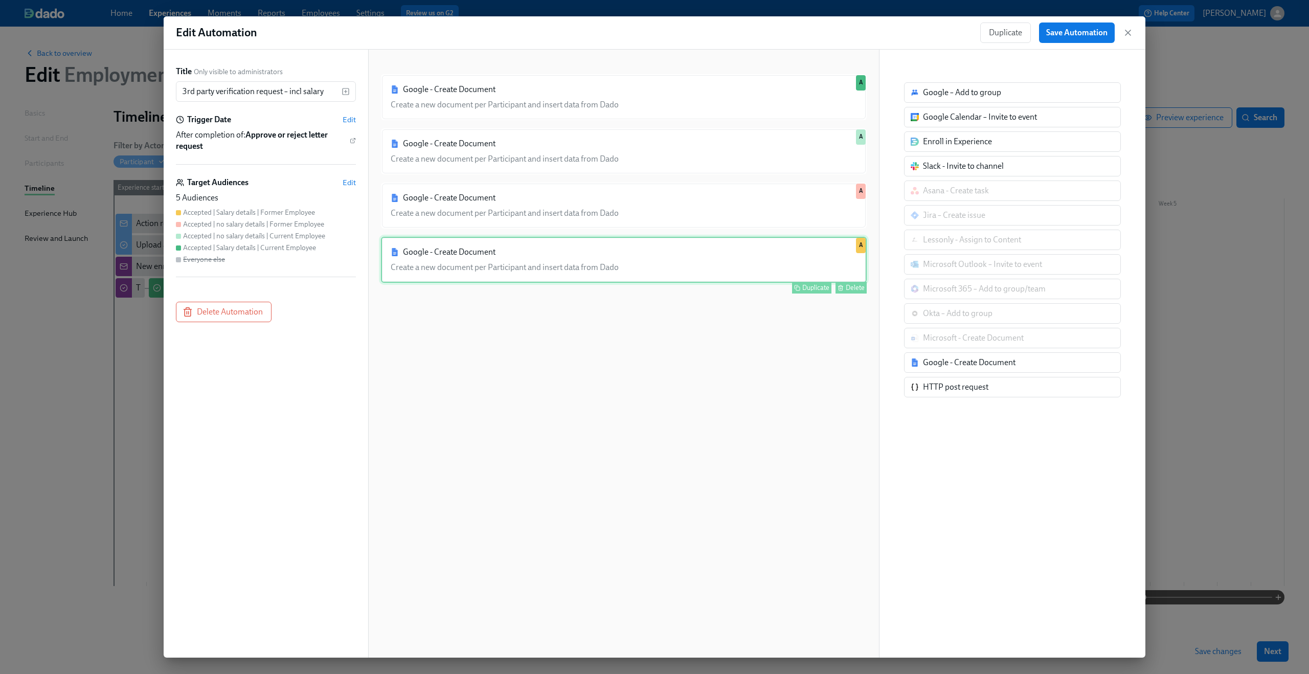
click at [685, 270] on div "Google - Create Document Create a new document per Participant and insert data …" at bounding box center [624, 260] width 486 height 46
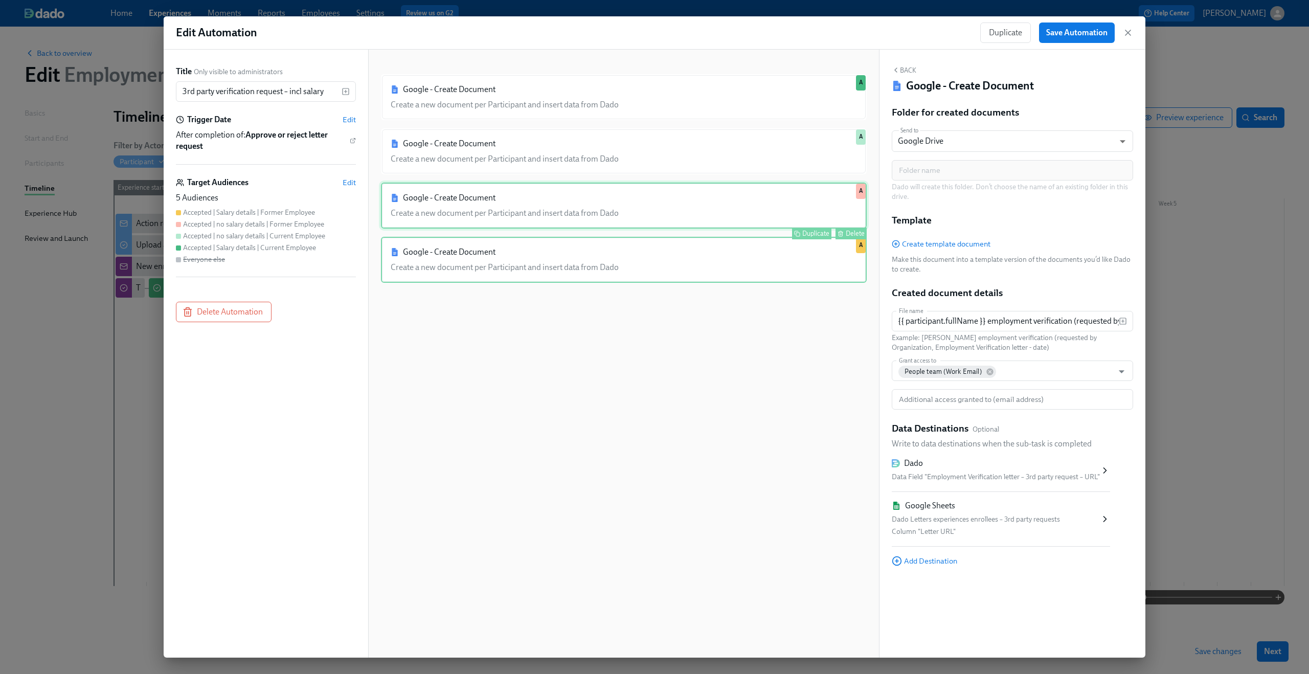
click at [747, 211] on div "Google - Create Document Create a new document per Participant and insert data …" at bounding box center [624, 206] width 486 height 46
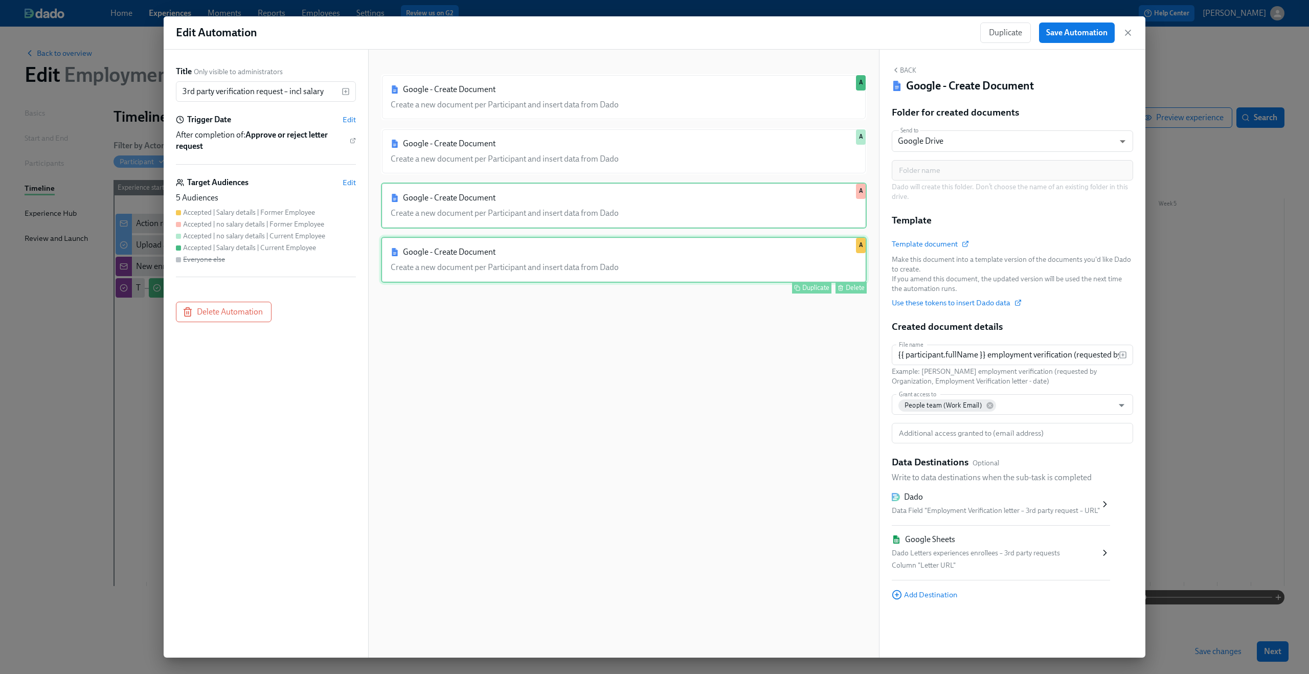
click at [742, 249] on div "Google - Create Document Create a new document per Participant and insert data …" at bounding box center [624, 260] width 486 height 46
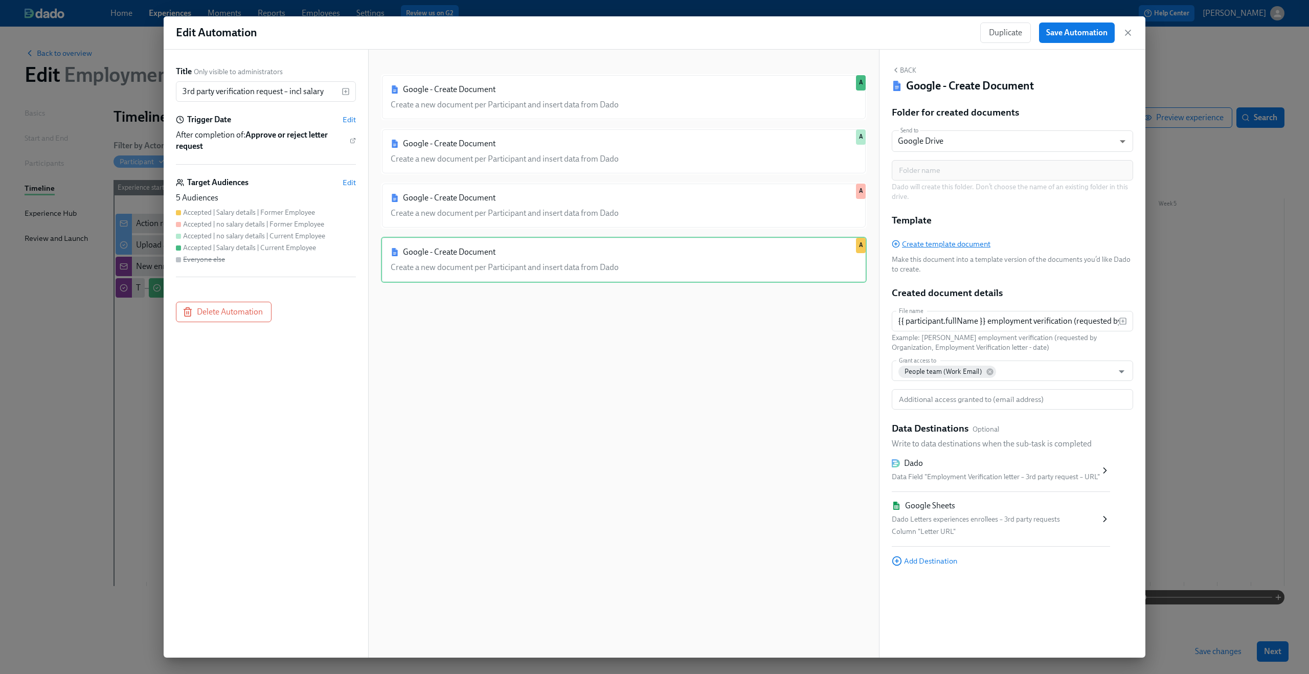
click at [919, 244] on span "Create template document" at bounding box center [941, 244] width 99 height 10
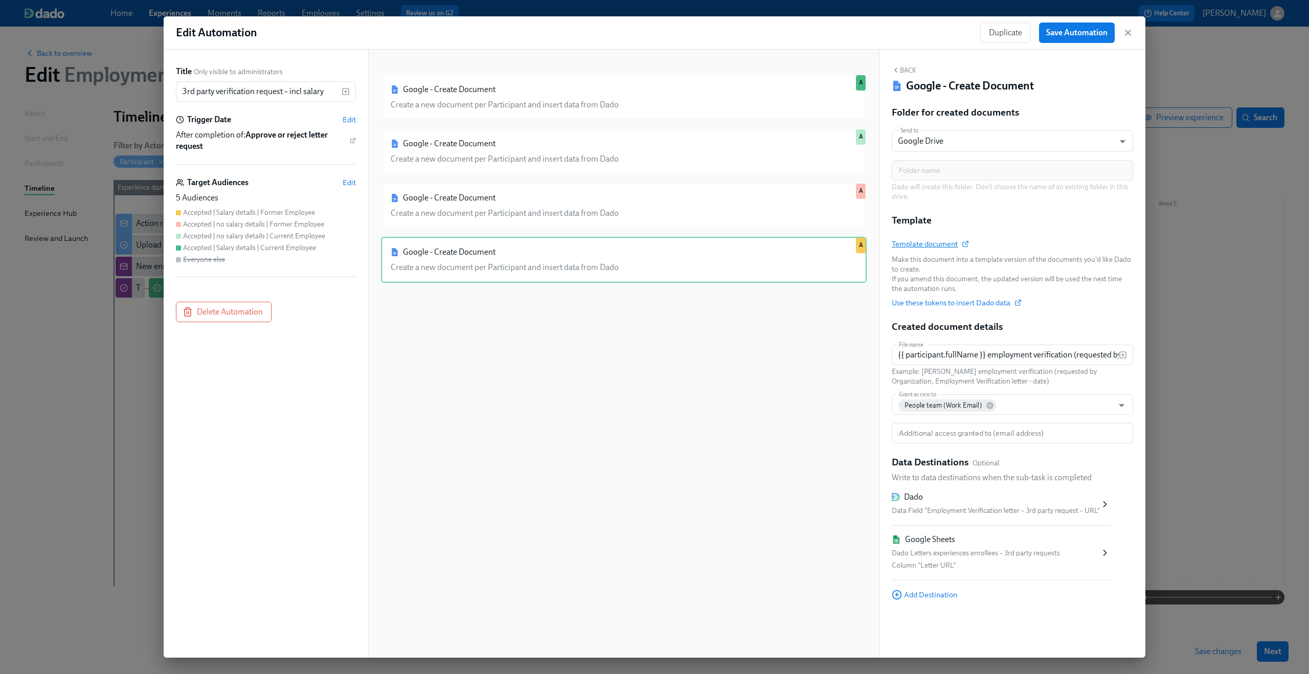
click at [935, 248] on span "Template document" at bounding box center [930, 244] width 76 height 10
click at [747, 399] on div "Google - Create Document Create a new document per Participant and insert data …" at bounding box center [624, 361] width 486 height 575
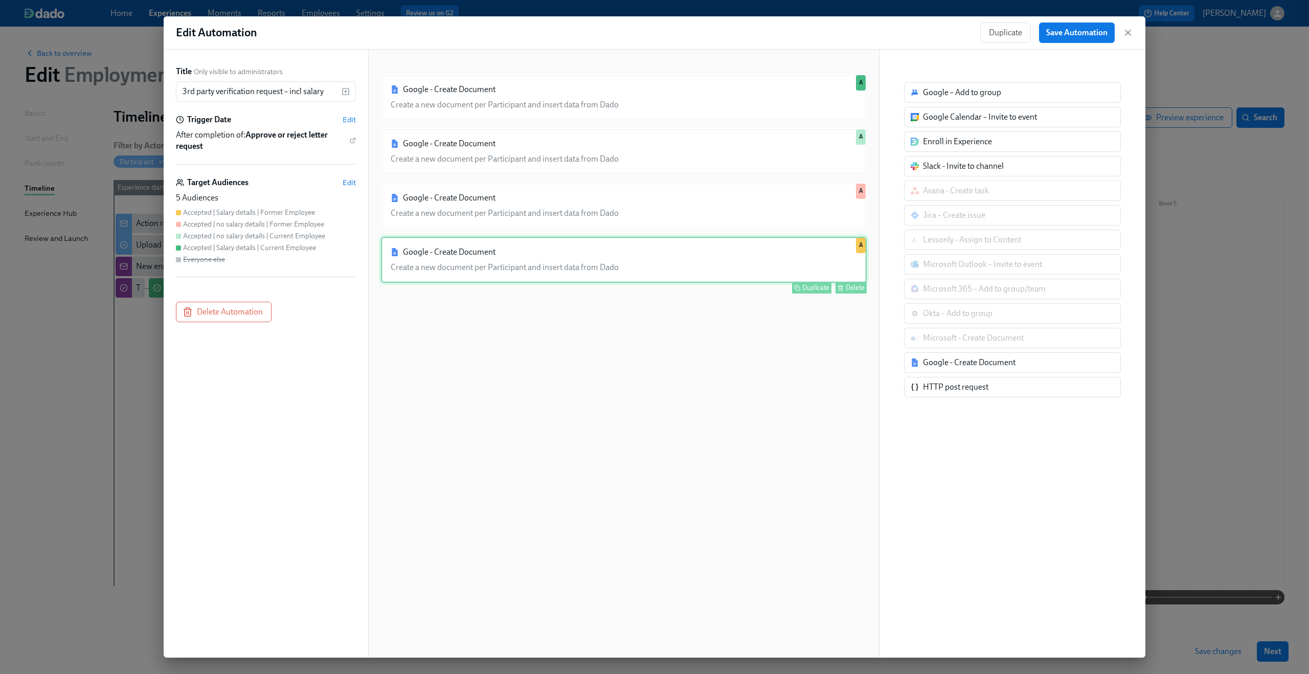
click at [731, 255] on div "Google - Create Document Create a new document per Participant and insert data …" at bounding box center [624, 260] width 486 height 46
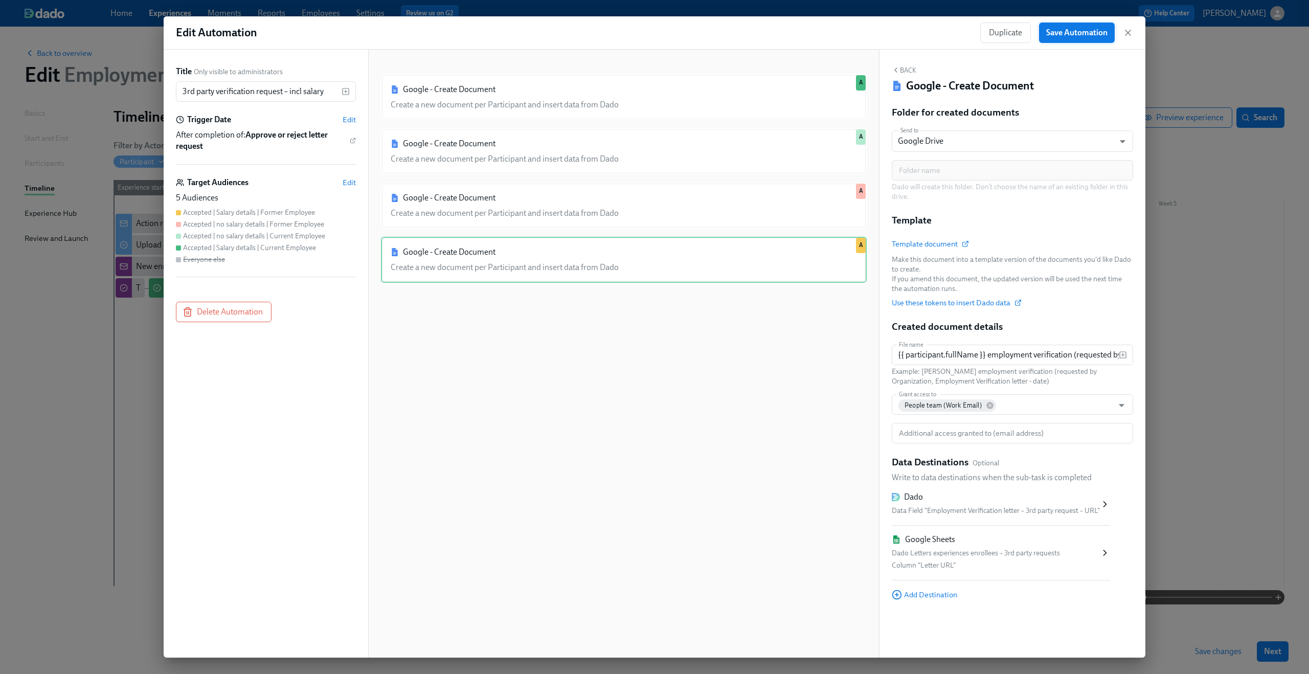
click at [1085, 31] on span "Save Automation" at bounding box center [1076, 33] width 61 height 10
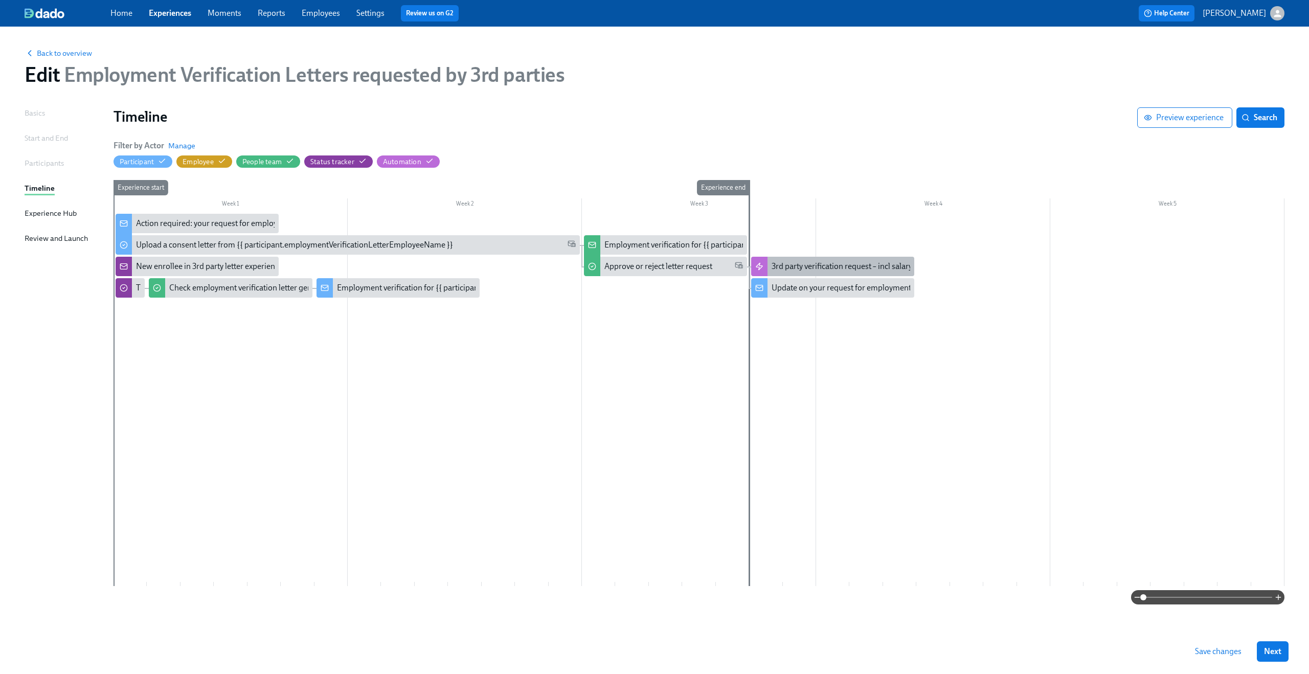
click at [856, 261] on div "3rd party verification request – incl salary" at bounding box center [842, 266] width 141 height 11
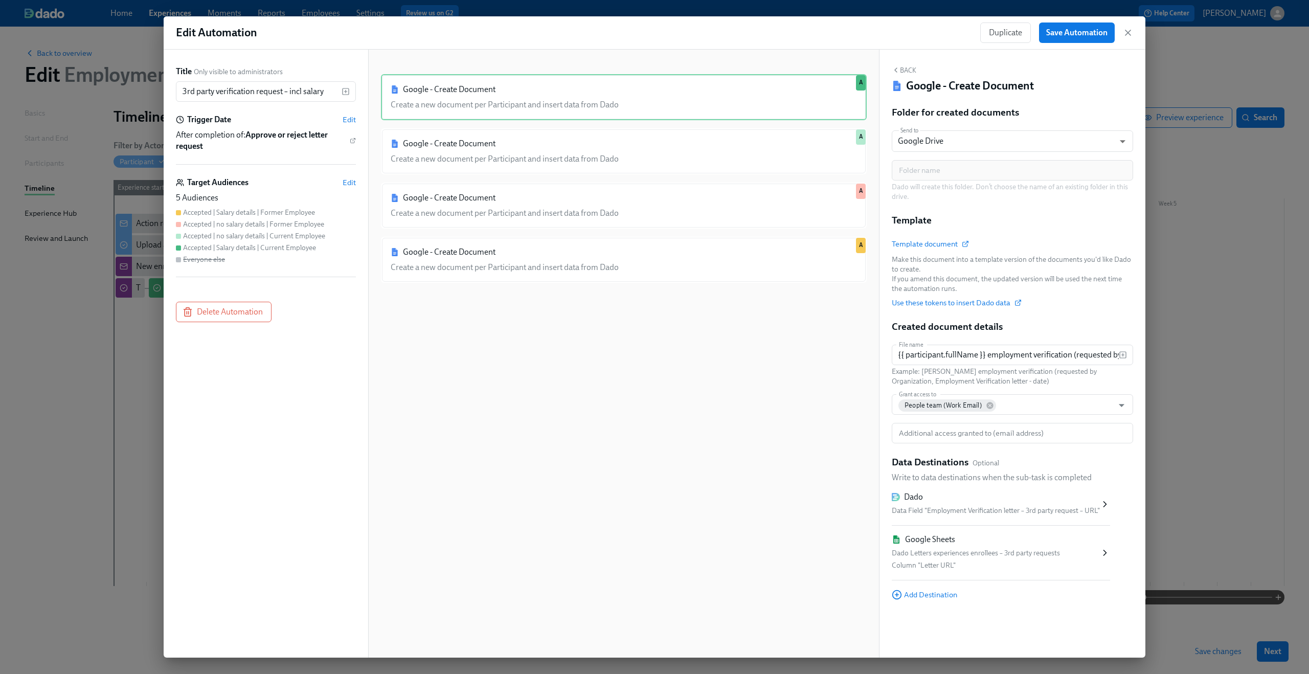
click at [776, 478] on div "Google - Create Document Create a new document per Participant and insert data …" at bounding box center [624, 361] width 486 height 575
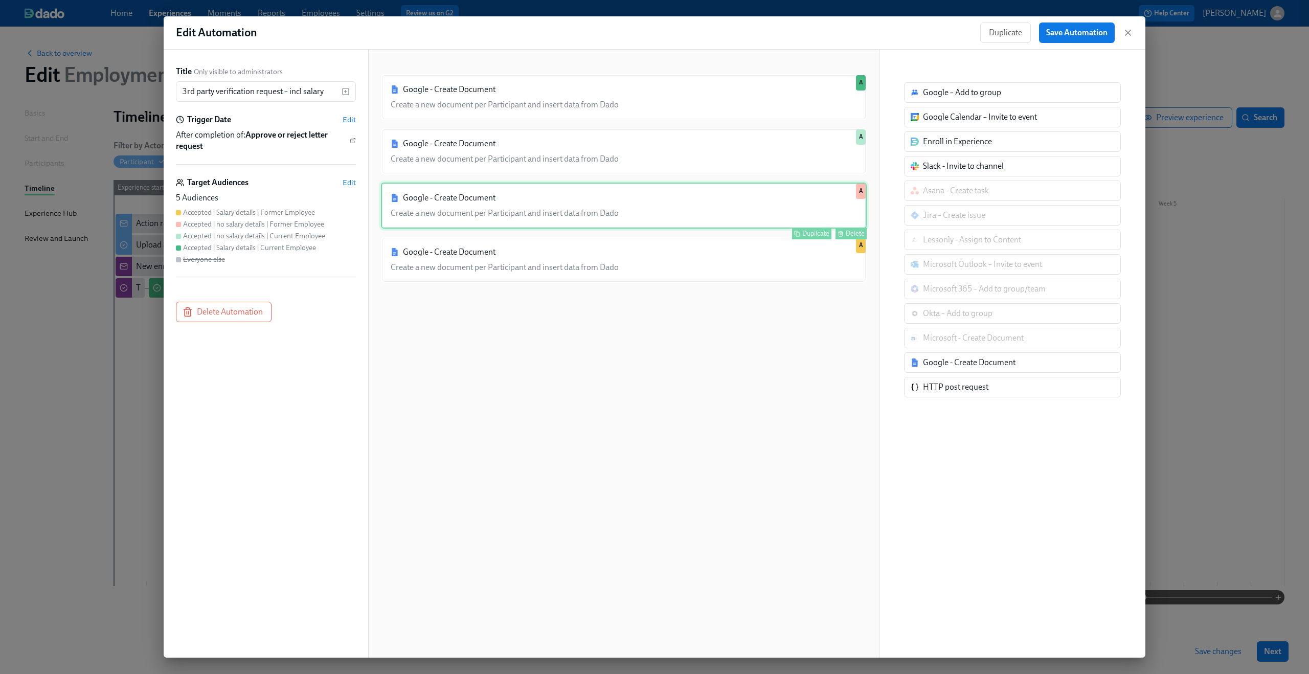
click at [758, 218] on div "Google - Create Document Create a new document per Participant and insert data …" at bounding box center [624, 206] width 486 height 46
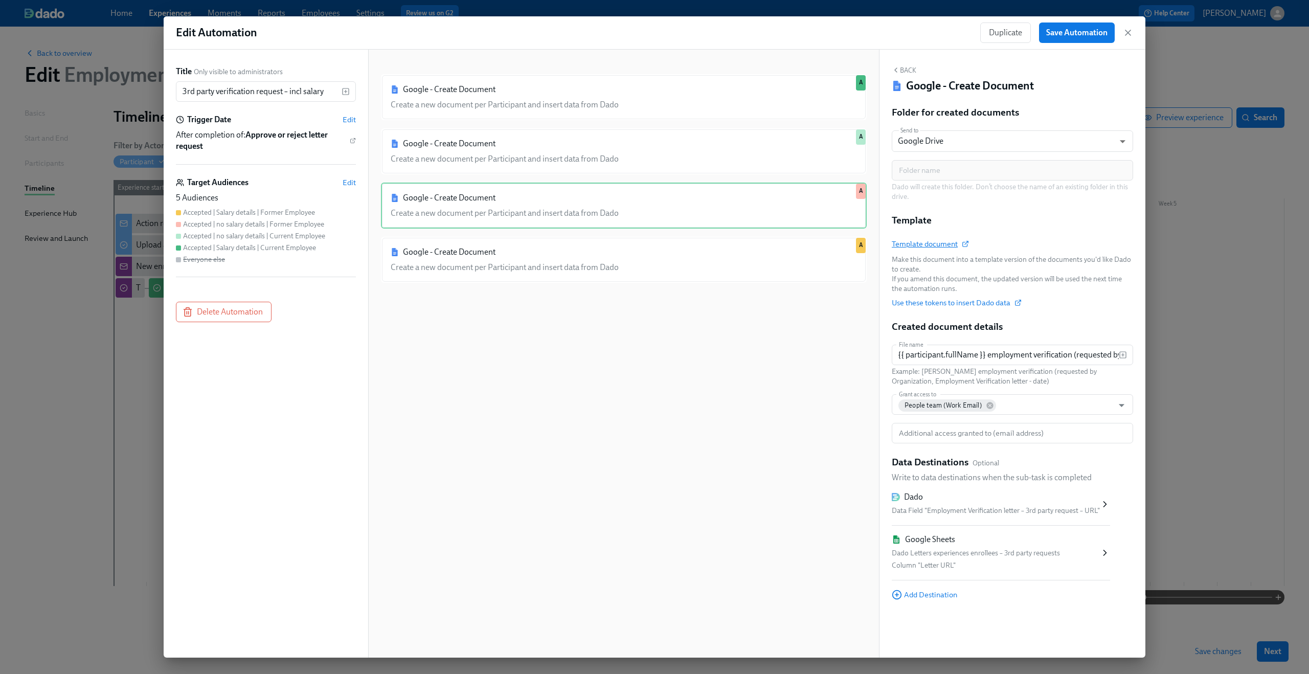
click at [934, 247] on span "Template document" at bounding box center [930, 244] width 76 height 10
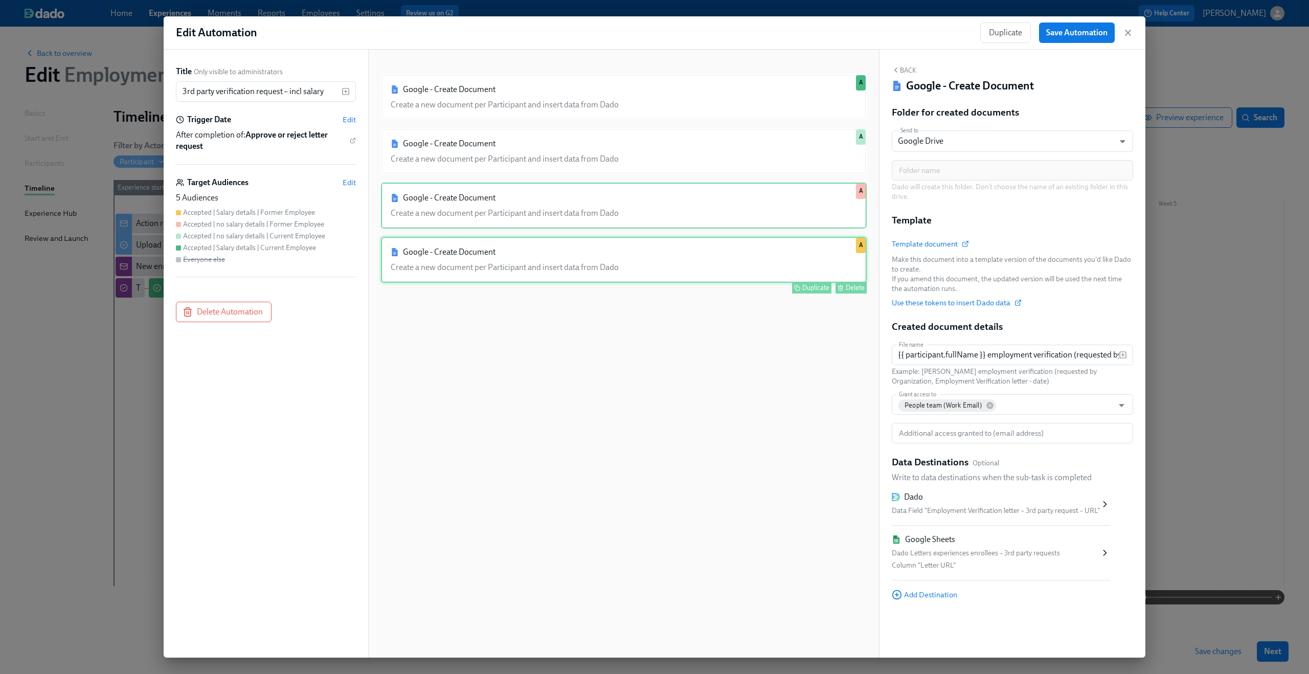
click at [706, 263] on div "Google - Create Document Create a new document per Participant and insert data …" at bounding box center [624, 260] width 486 height 46
click at [921, 243] on span "Template document" at bounding box center [930, 244] width 76 height 10
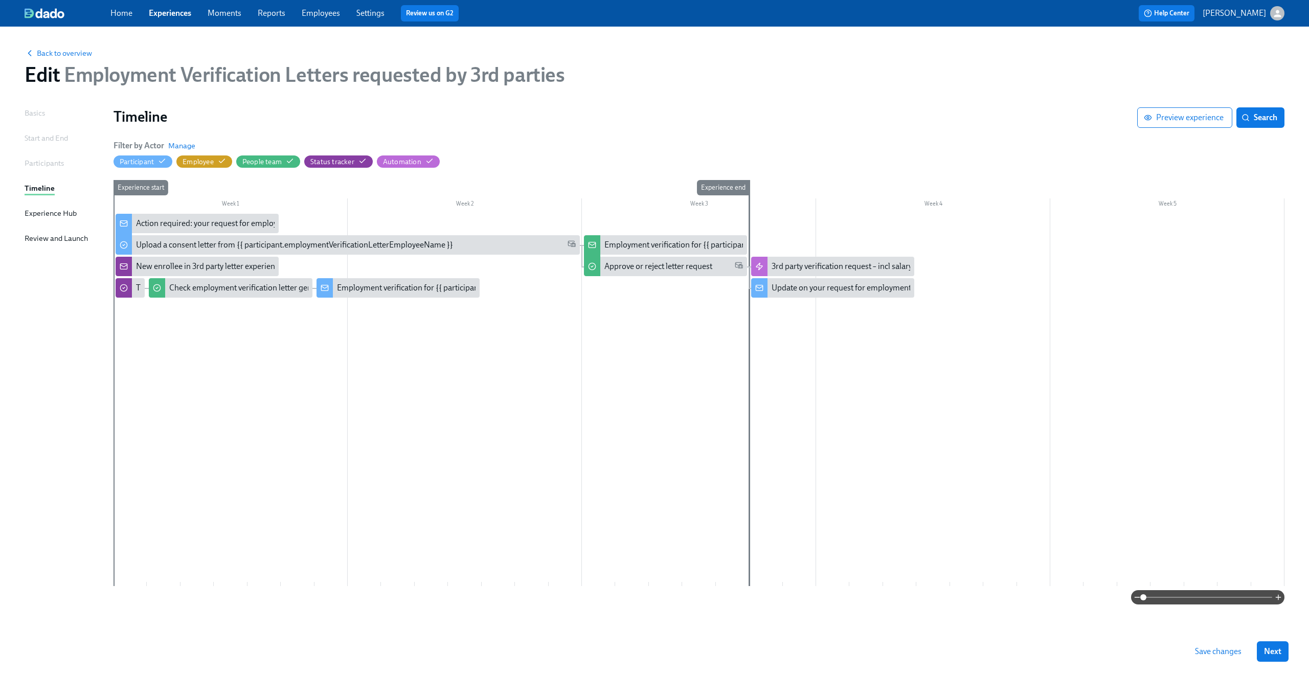
click at [1213, 648] on span "Save changes" at bounding box center [1218, 651] width 47 height 10
click at [834, 267] on div "3rd party verification request – incl salary" at bounding box center [842, 266] width 141 height 11
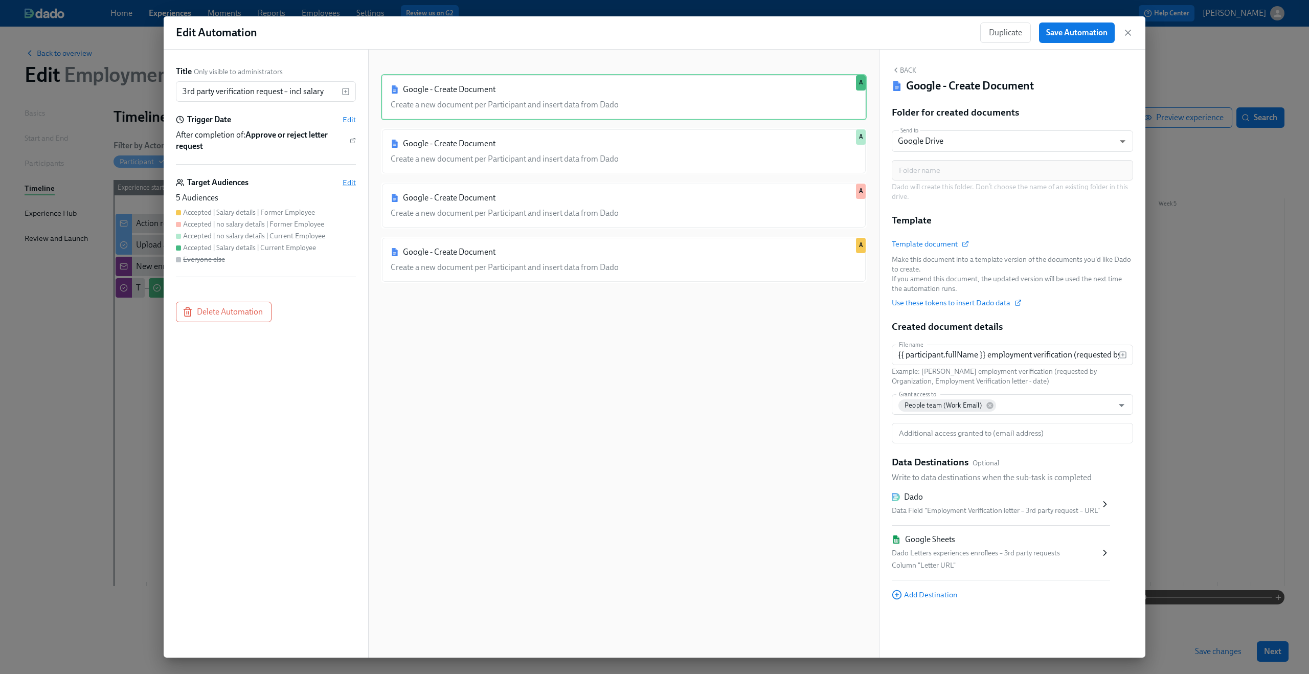
click at [348, 184] on span "Edit" at bounding box center [349, 182] width 13 height 10
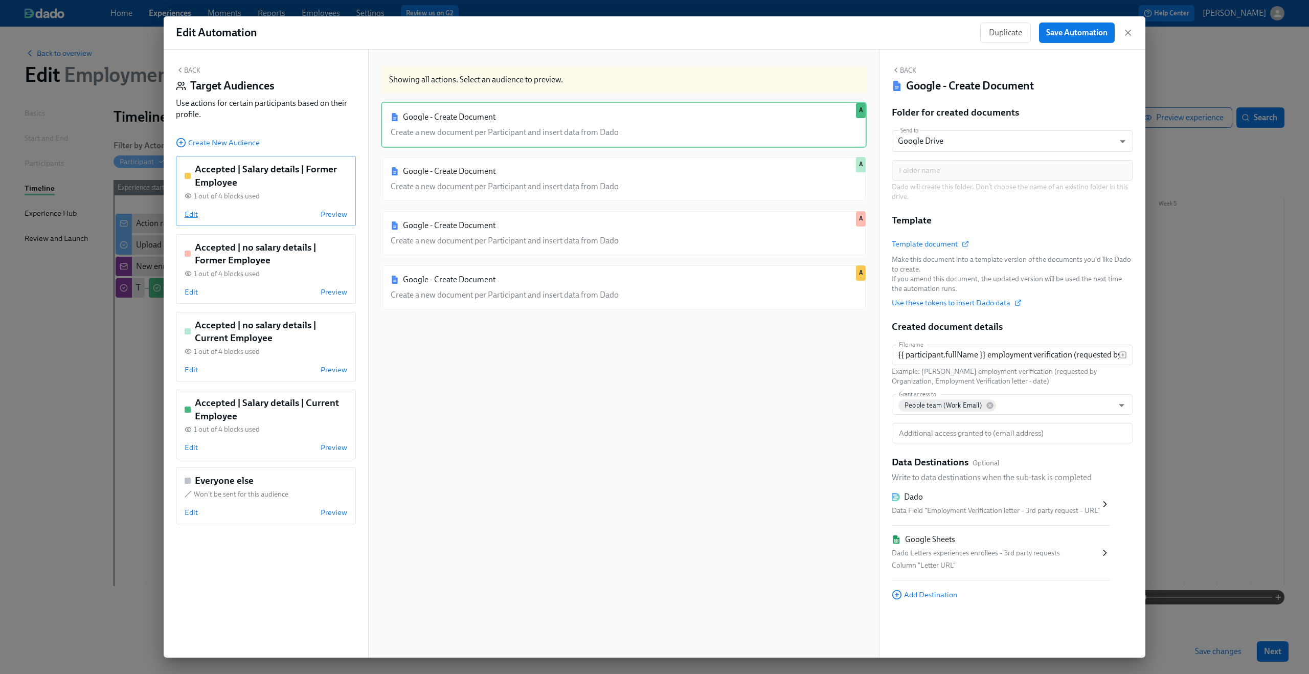
click at [191, 215] on span "Edit" at bounding box center [191, 214] width 13 height 10
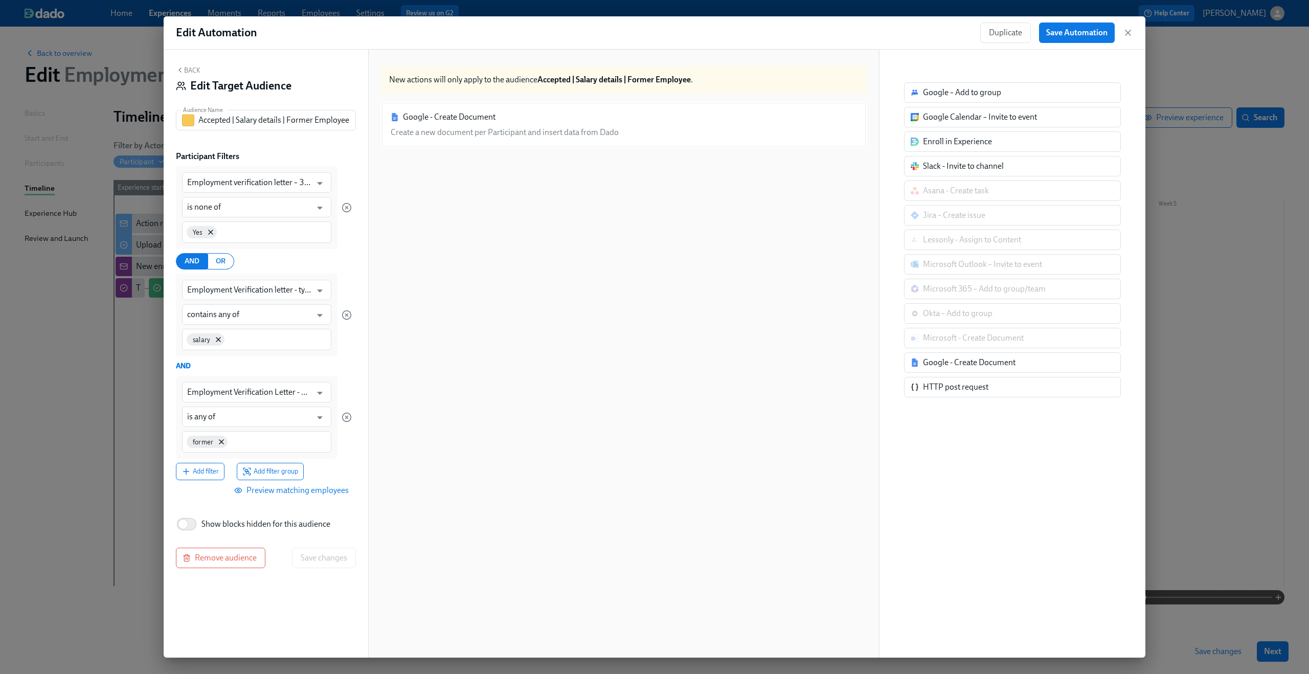
click at [192, 72] on button "Back" at bounding box center [188, 70] width 25 height 8
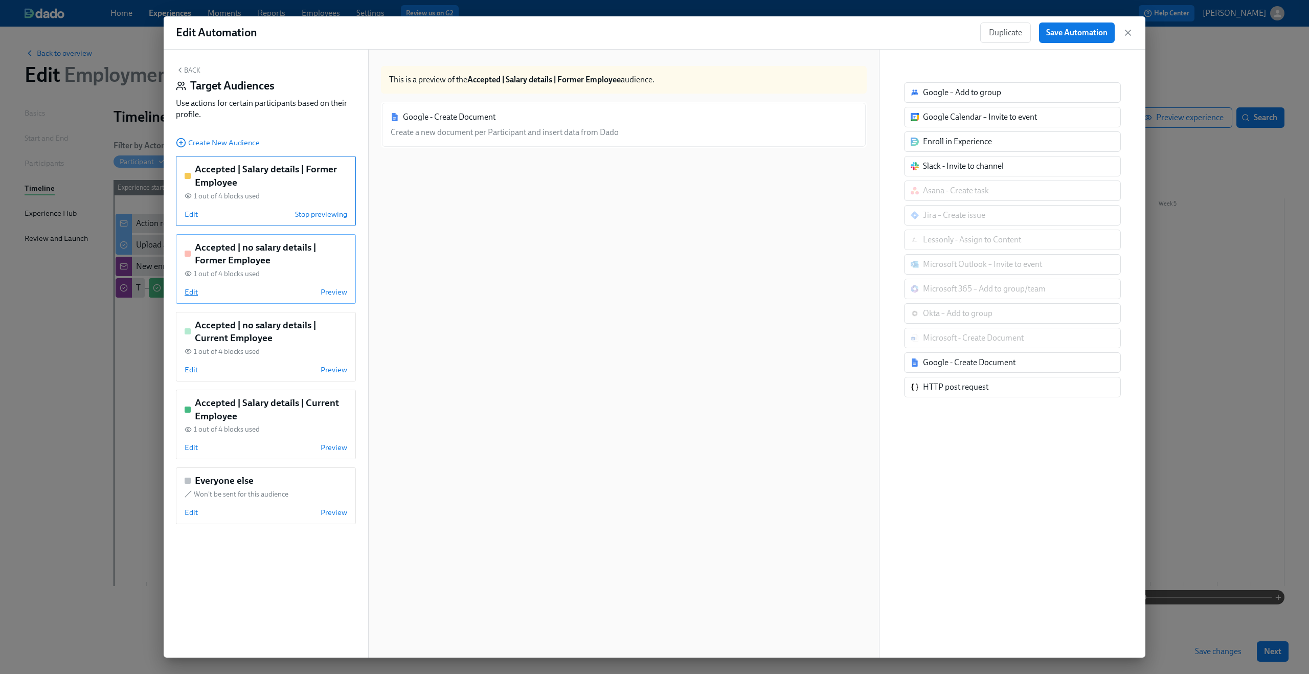
click at [195, 292] on span "Edit" at bounding box center [191, 292] width 13 height 10
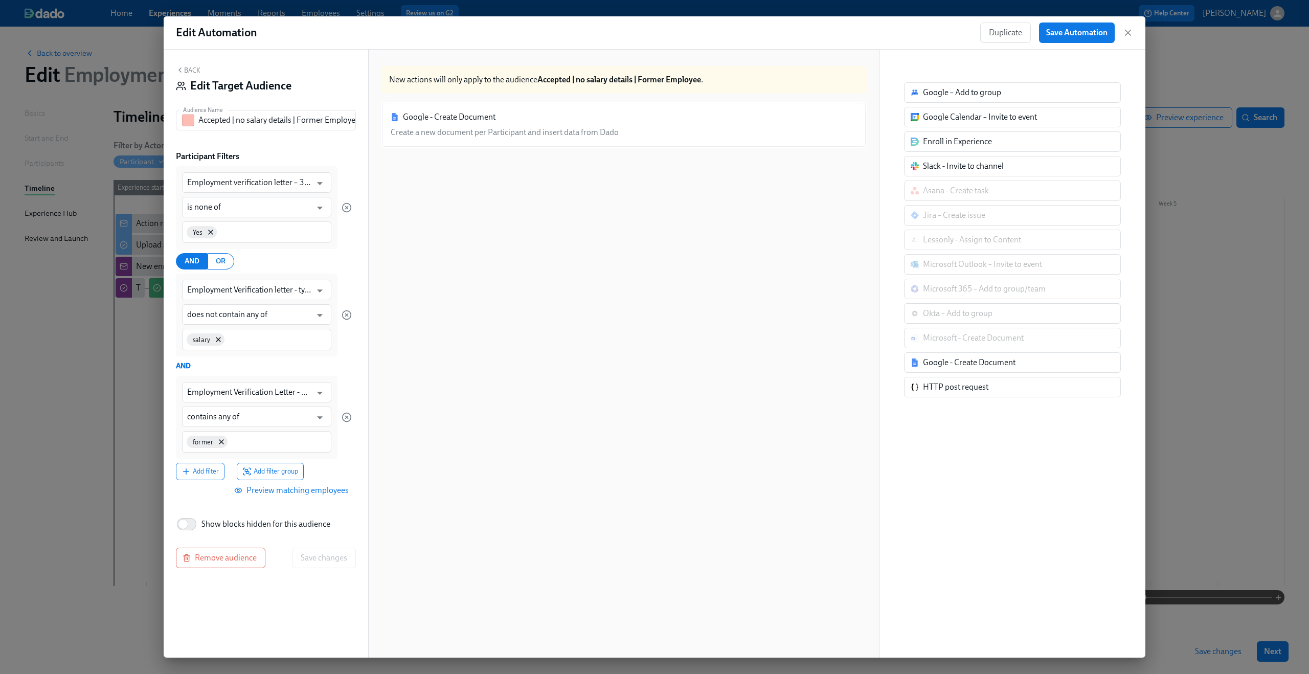
click at [190, 70] on button "Back" at bounding box center [188, 70] width 25 height 8
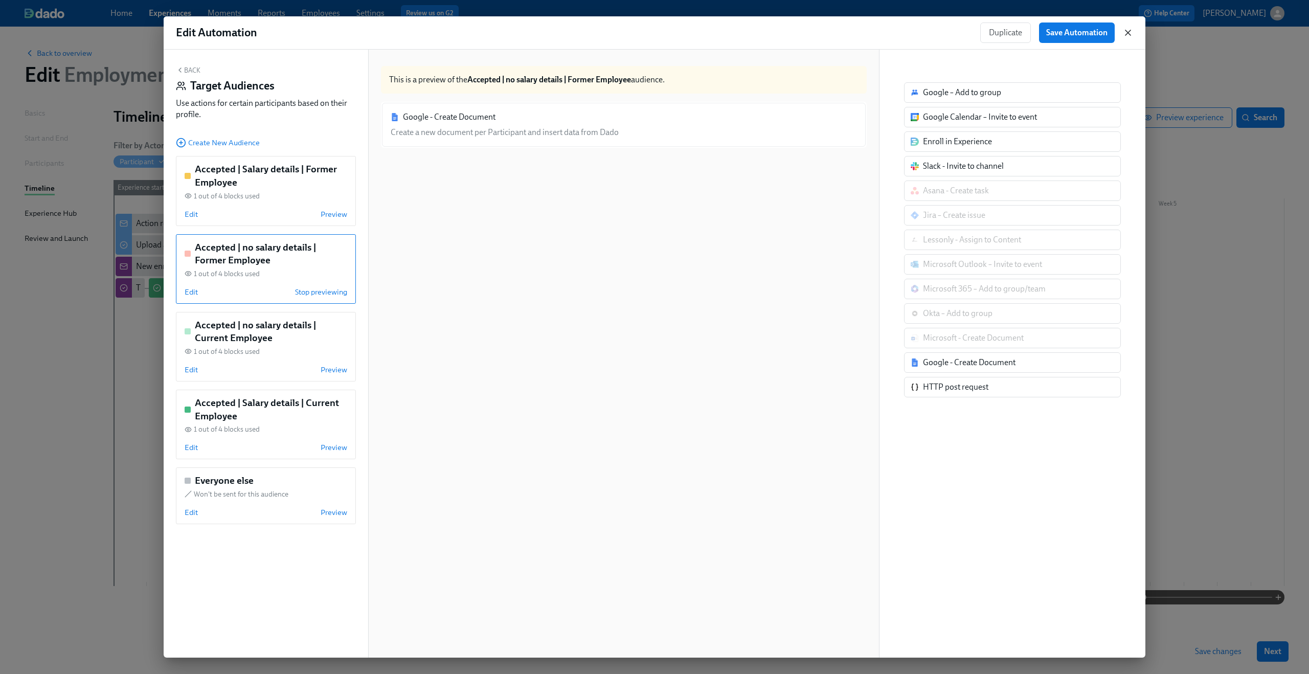
click at [1128, 31] on icon "button" at bounding box center [1128, 33] width 10 height 10
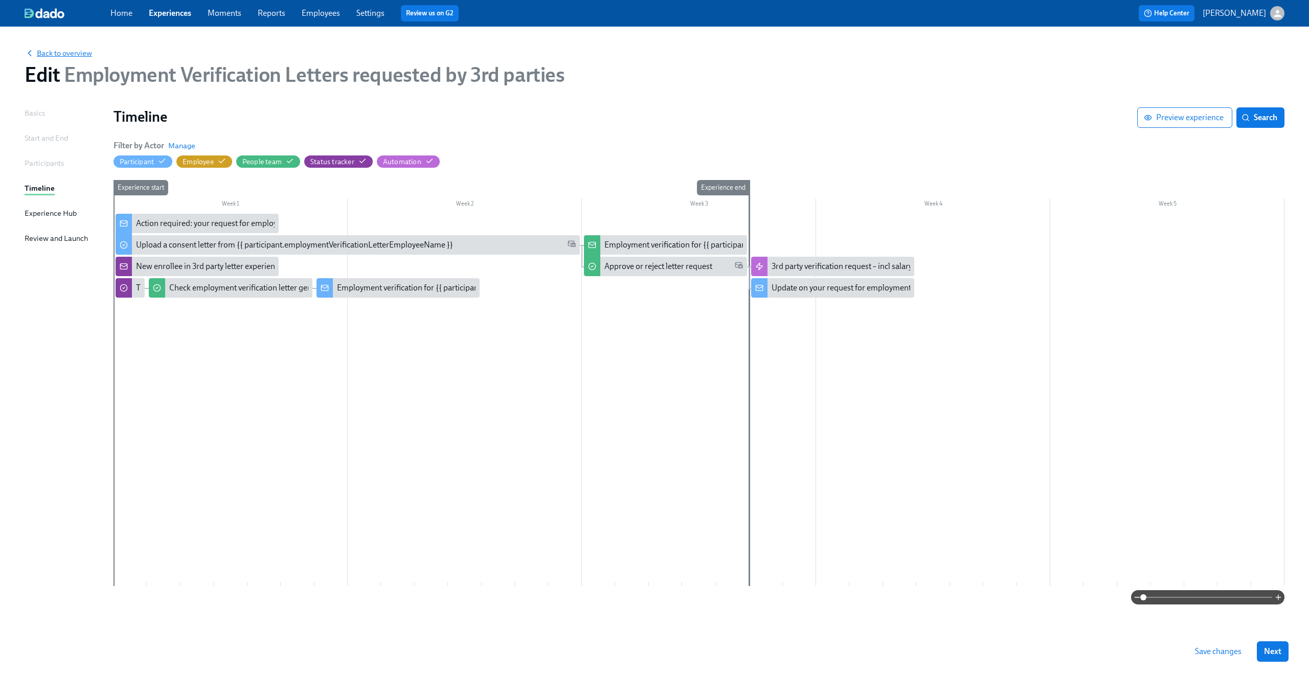
click at [61, 49] on span "Back to overview" at bounding box center [59, 53] width 68 height 10
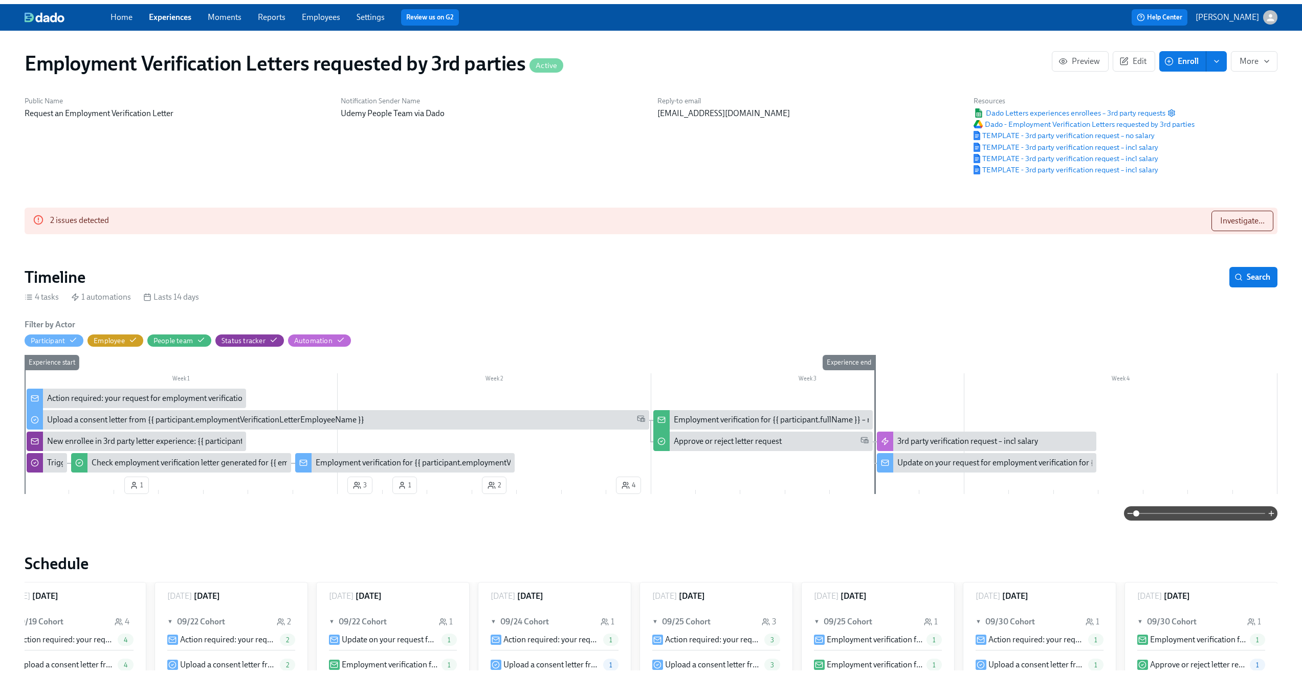
scroll to position [0, 32]
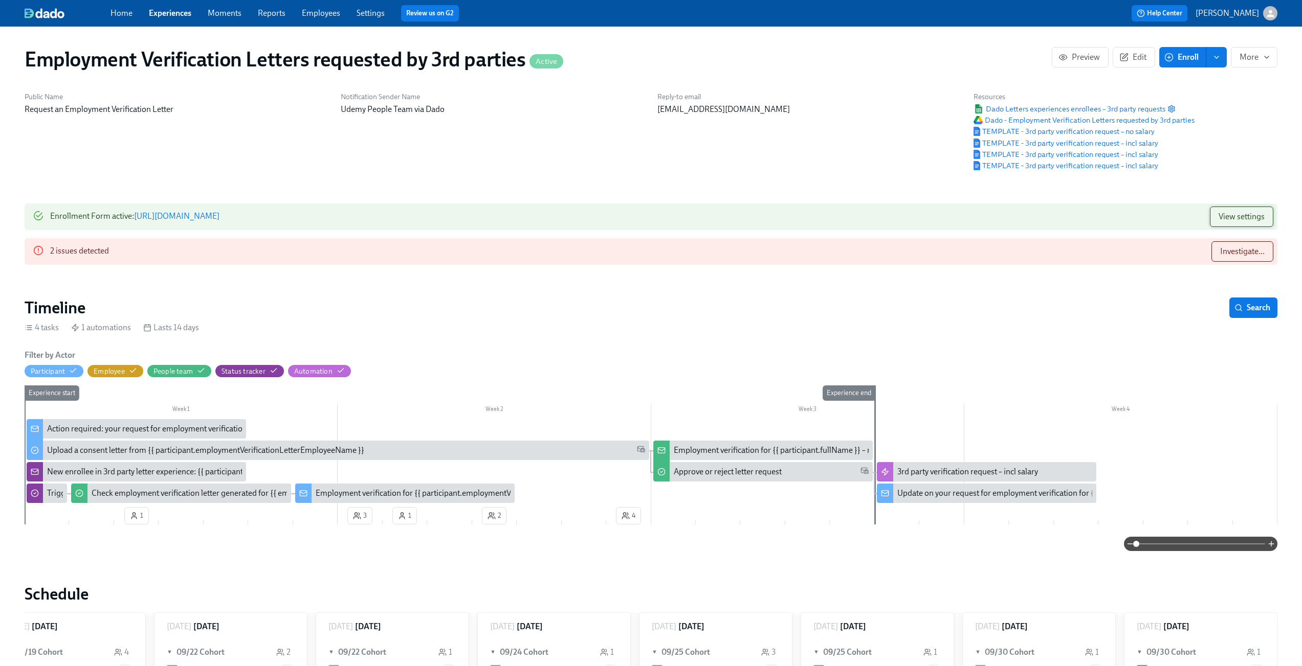
click at [1225, 214] on span "View settings" at bounding box center [1241, 217] width 46 height 10
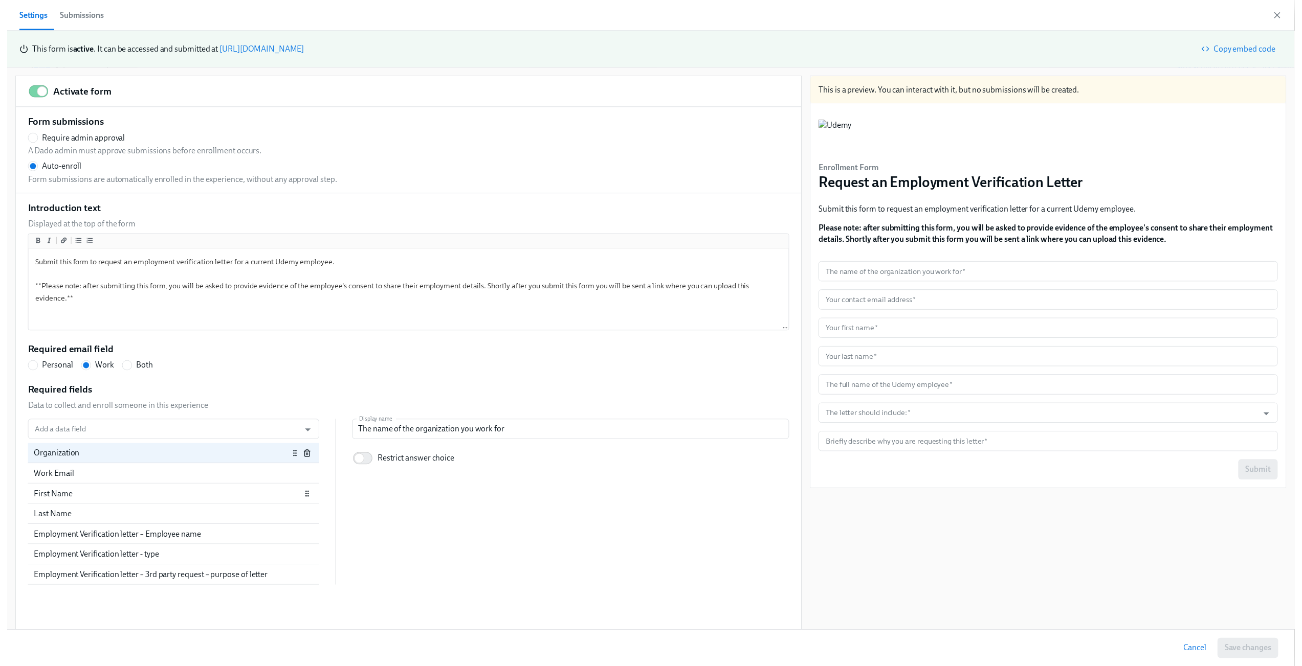
scroll to position [10, 0]
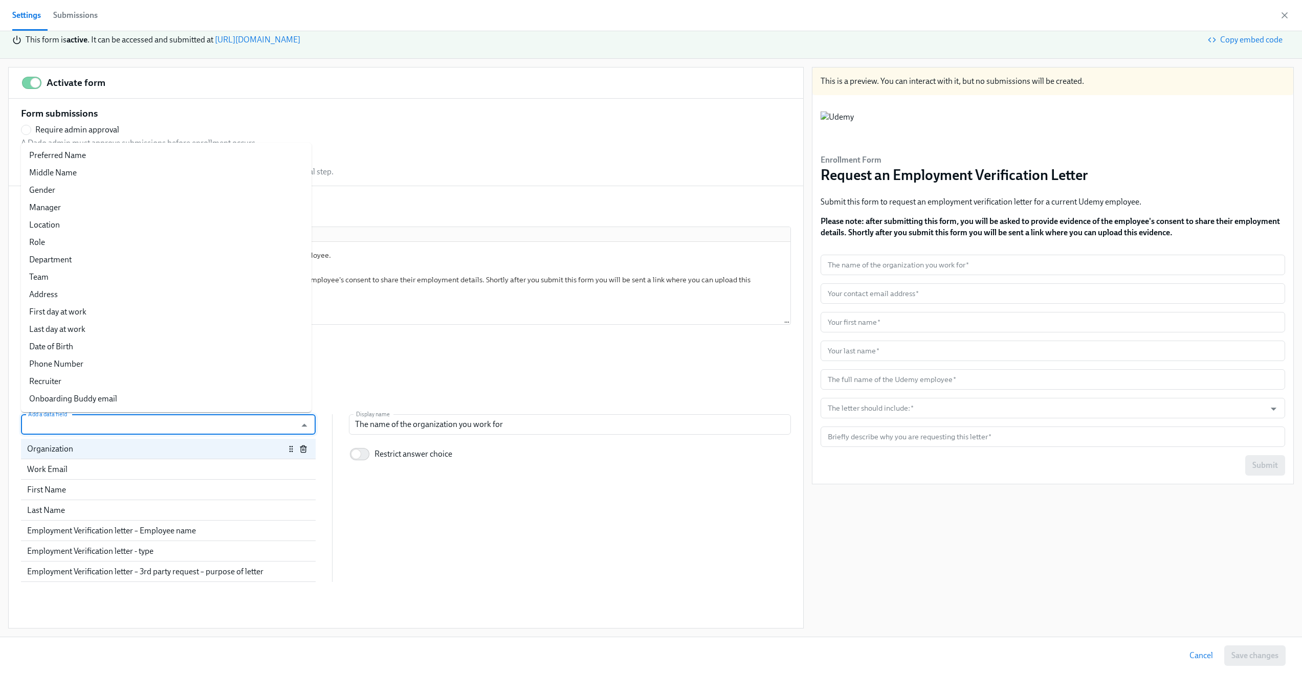
click at [156, 426] on input "Add a data field" at bounding box center [158, 424] width 265 height 20
type input "stat"
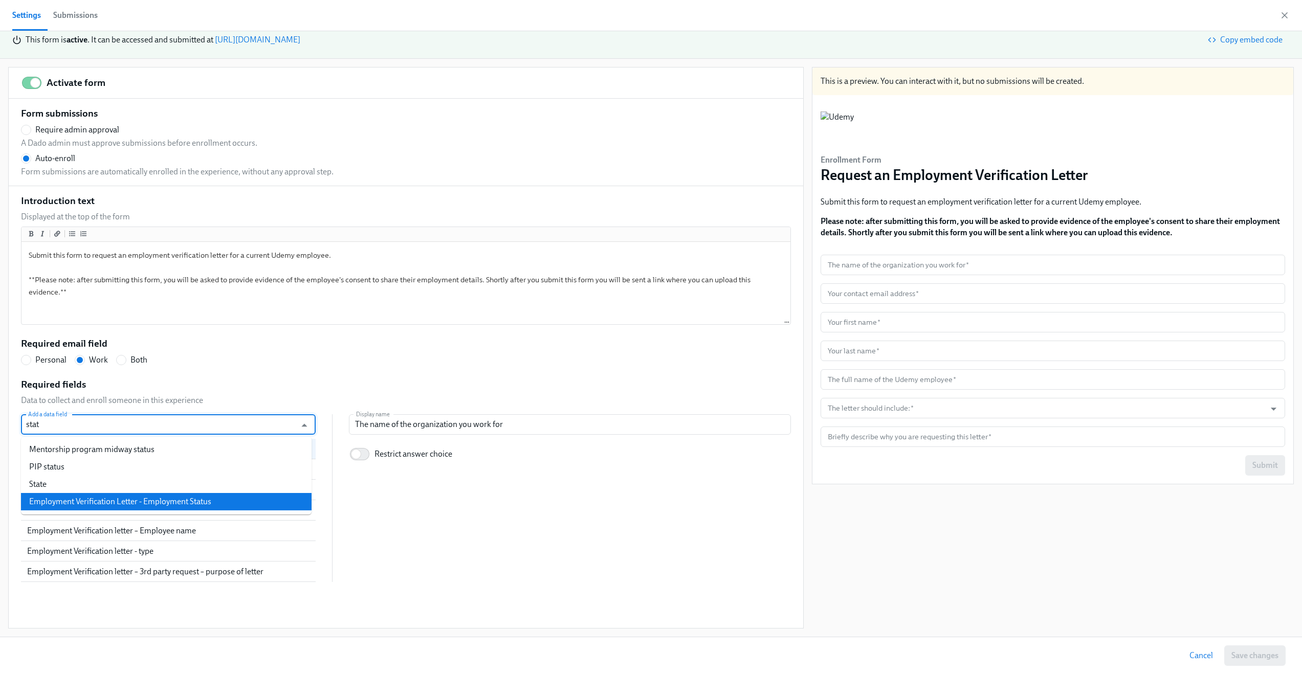
click at [155, 500] on li "Employment Verification Letter - Employment Status" at bounding box center [166, 501] width 291 height 17
radio input "false"
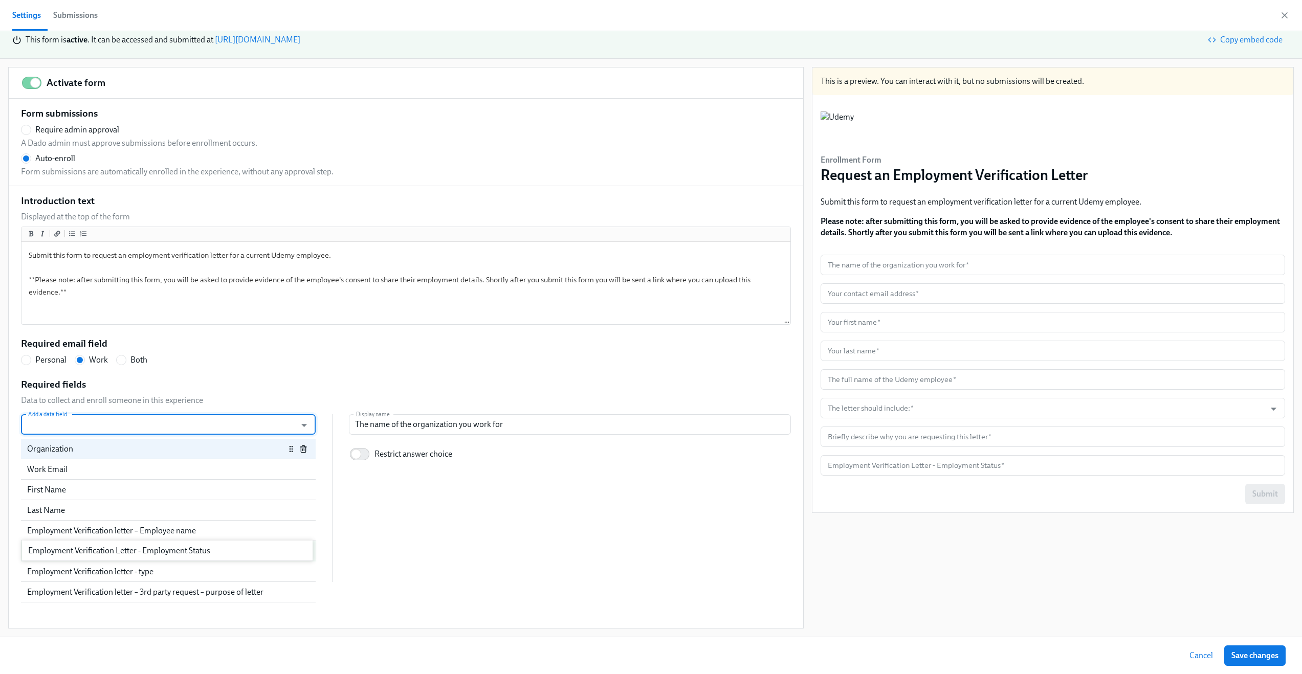
drag, startPoint x: 169, startPoint y: 597, endPoint x: 169, endPoint y: 553, distance: 44.0
click at [169, 553] on div "Organization Work Email First Name Last Name Employment Verification letter – E…" at bounding box center [168, 510] width 295 height 143
click at [232, 553] on div "Employment Verification Letter - Employment Status" at bounding box center [156, 551] width 258 height 11
radio input "false"
type input "Employment Verification Letter - Employment Status"
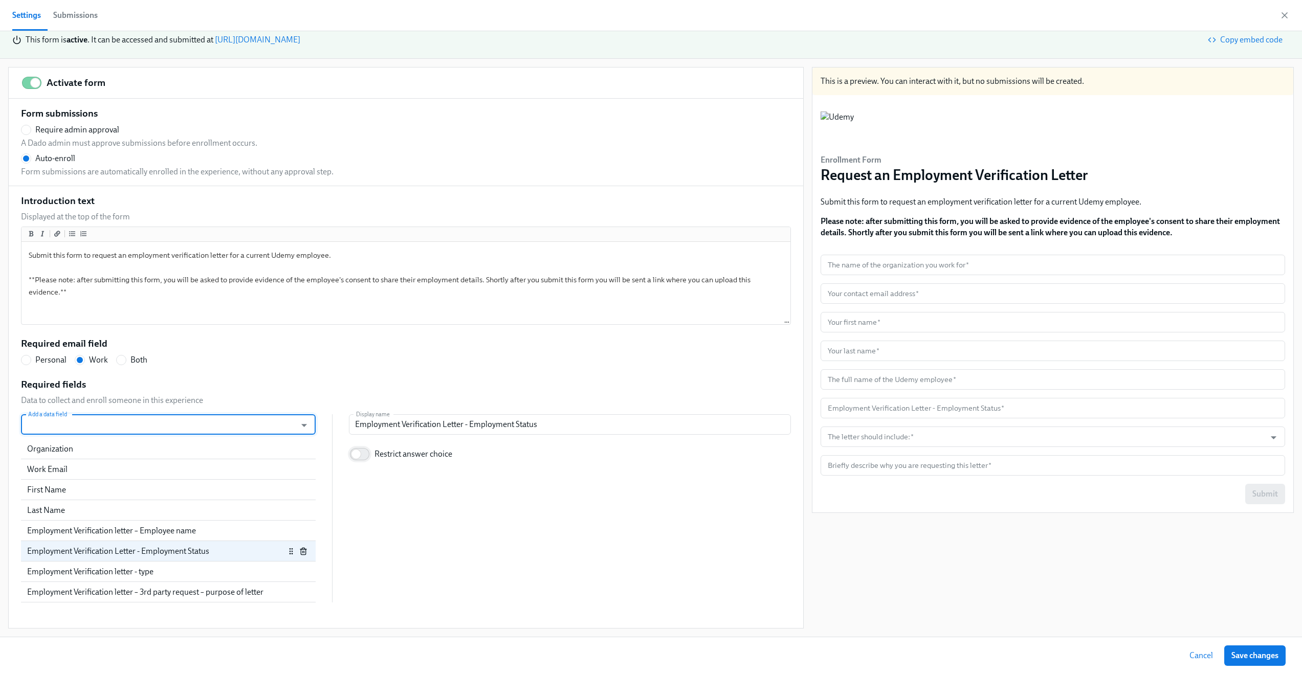
click at [362, 455] on input "Restrict answer choice" at bounding box center [356, 454] width 68 height 23
checkbox input "true"
radio input "false"
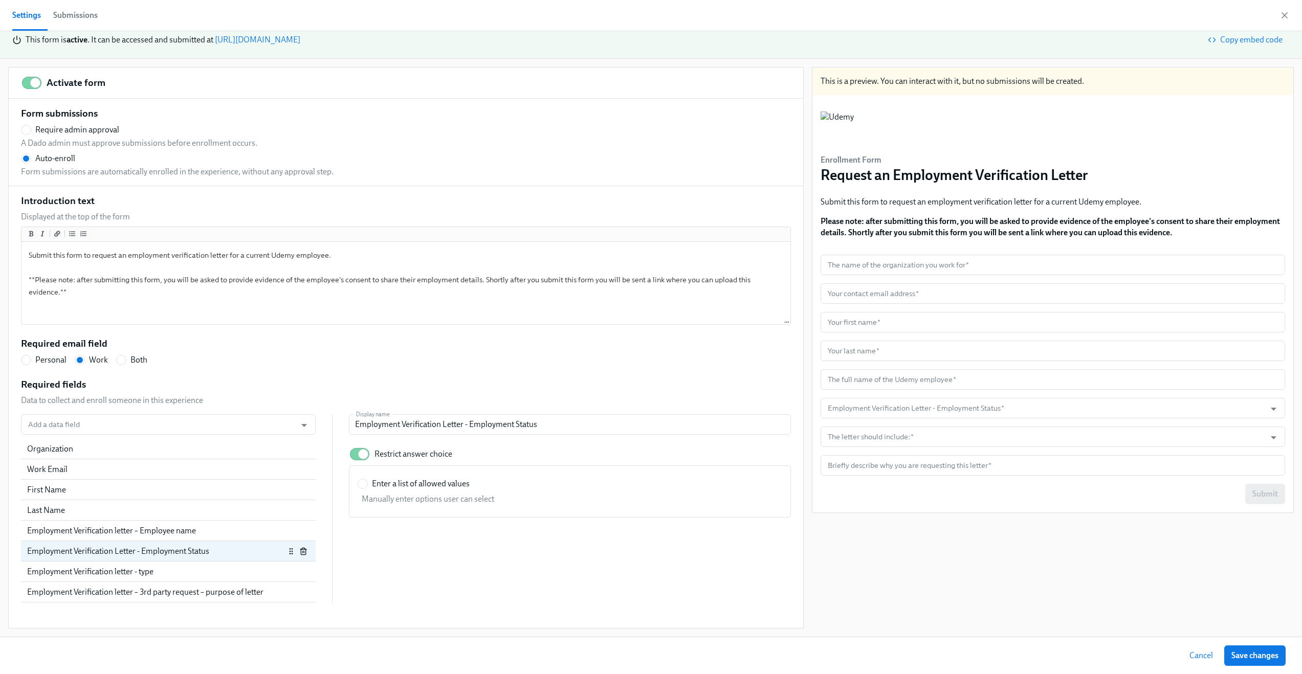
click at [430, 488] on span "Enter a list of allowed values" at bounding box center [421, 483] width 98 height 11
click at [367, 488] on input "Enter a list of allowed values" at bounding box center [362, 483] width 9 height 9
radio input "true"
radio input "false"
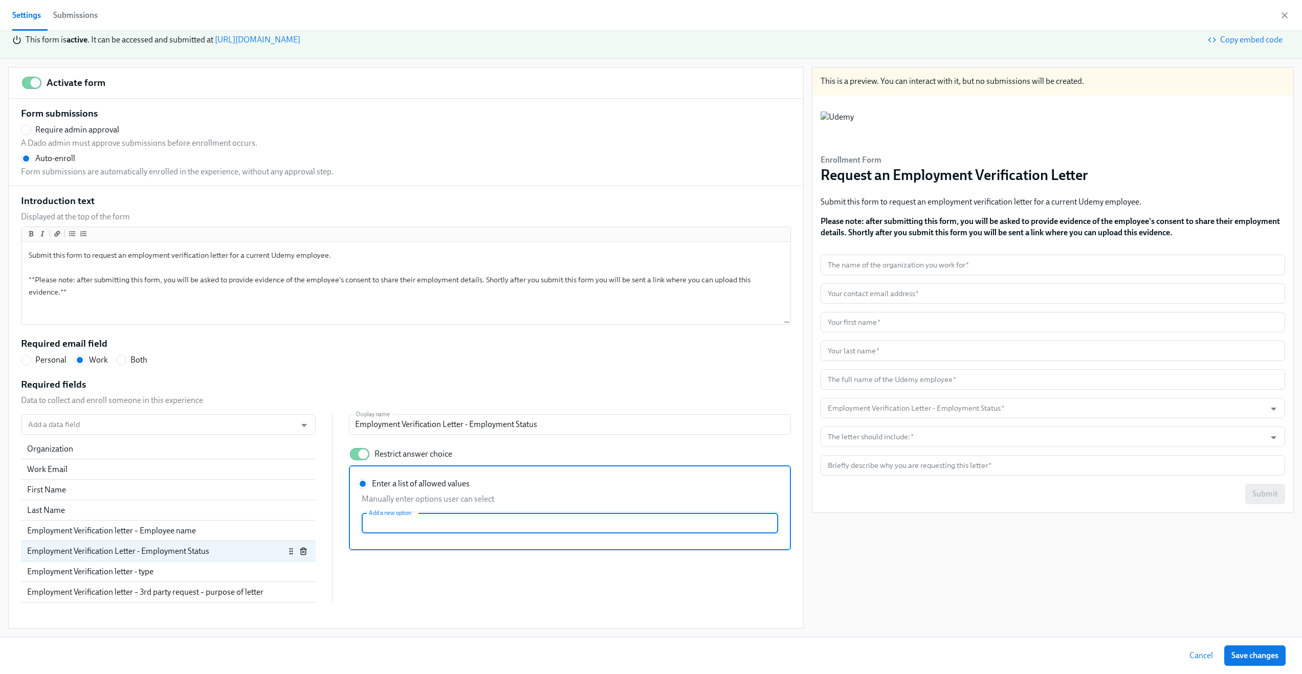
click at [431, 525] on input "Enter a list of allowed values Manually enter options user can select Add a new…" at bounding box center [570, 523] width 416 height 20
type input "Current Employee"
radio input "false"
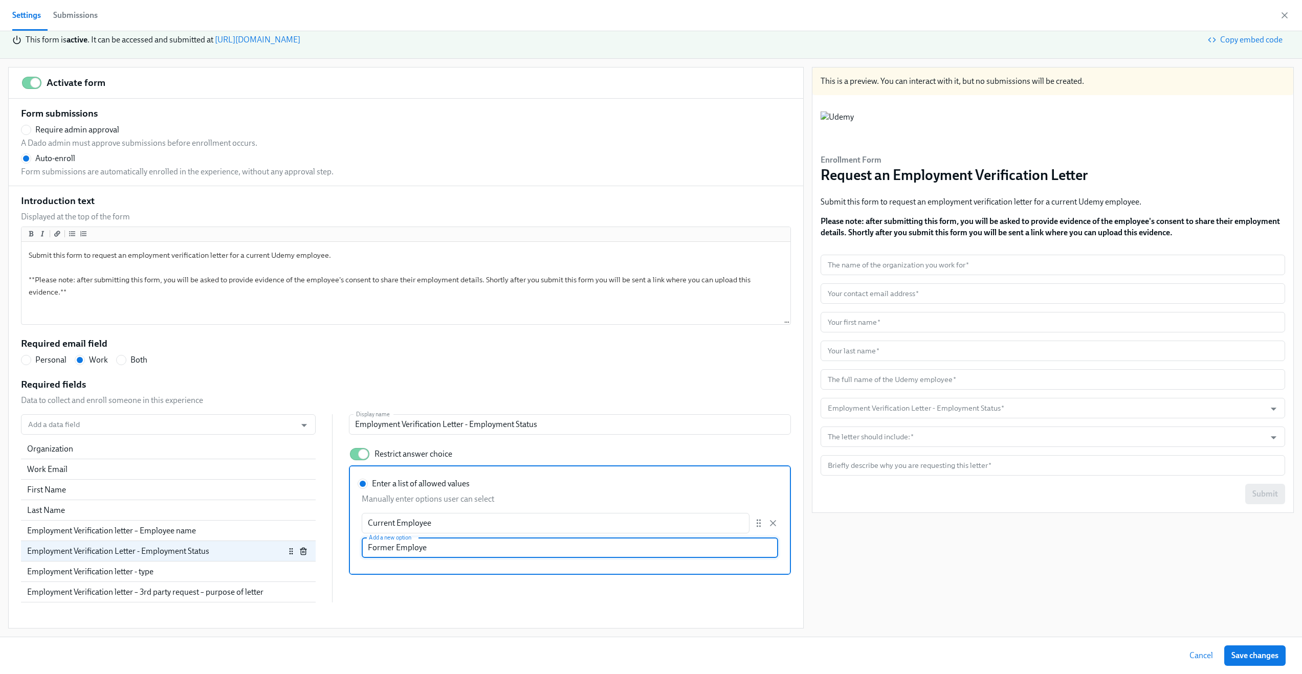
type input "Former Employee"
radio input "false"
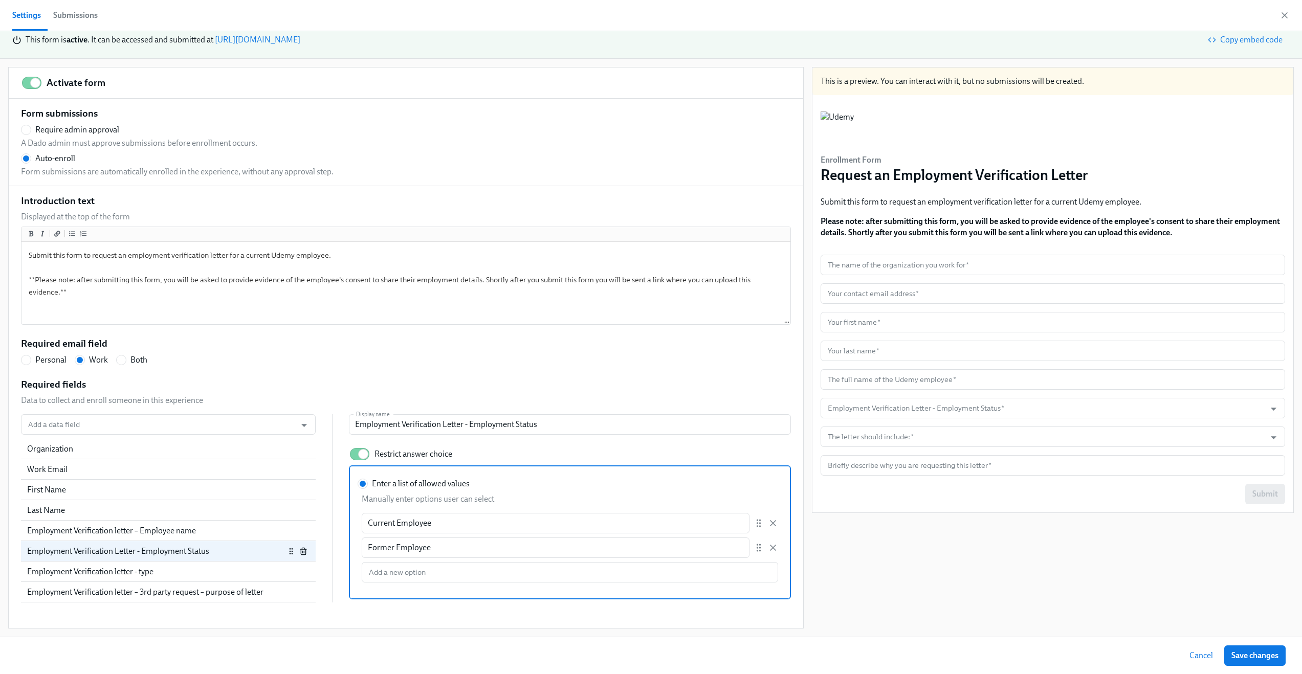
click at [651, 448] on div "Display name Employment Verification Letter - Employment Status Display name Re…" at bounding box center [570, 506] width 442 height 185
click at [613, 422] on input "Employment Verification Letter - Employment Status" at bounding box center [570, 424] width 442 height 20
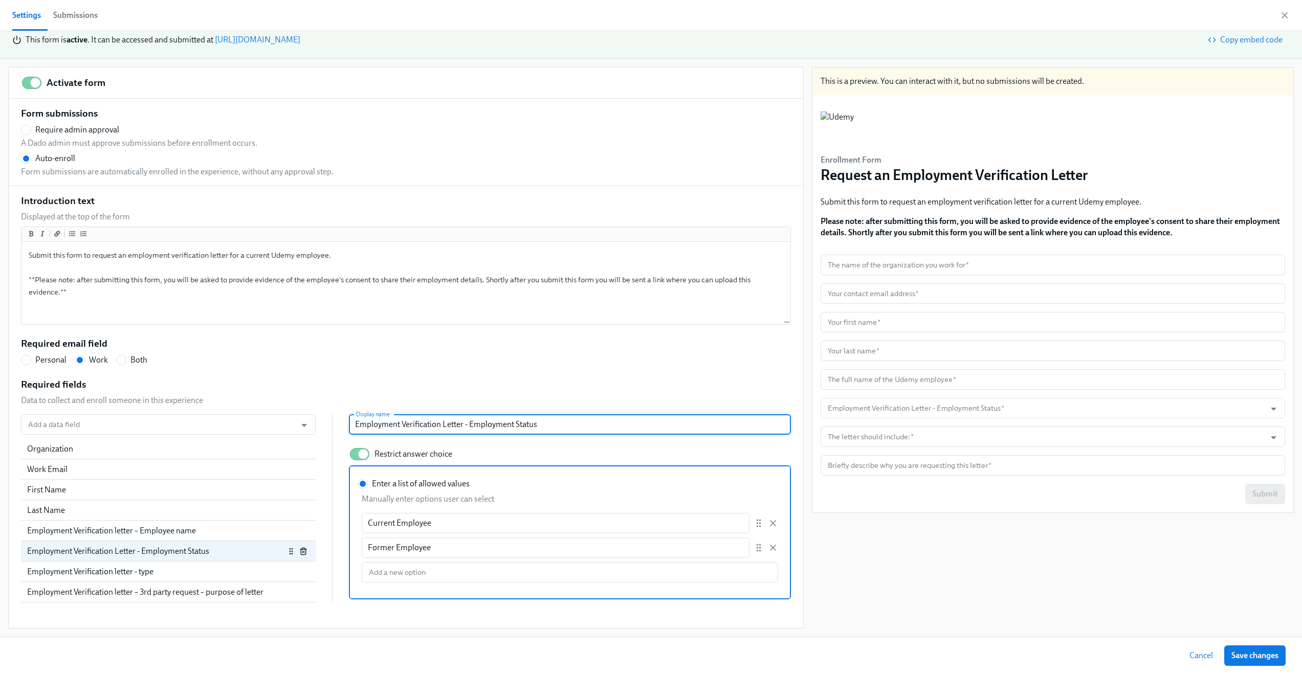
click at [613, 422] on input "Employment Verification Letter - Employment Status" at bounding box center [570, 424] width 442 height 20
radio input "false"
type input "A"
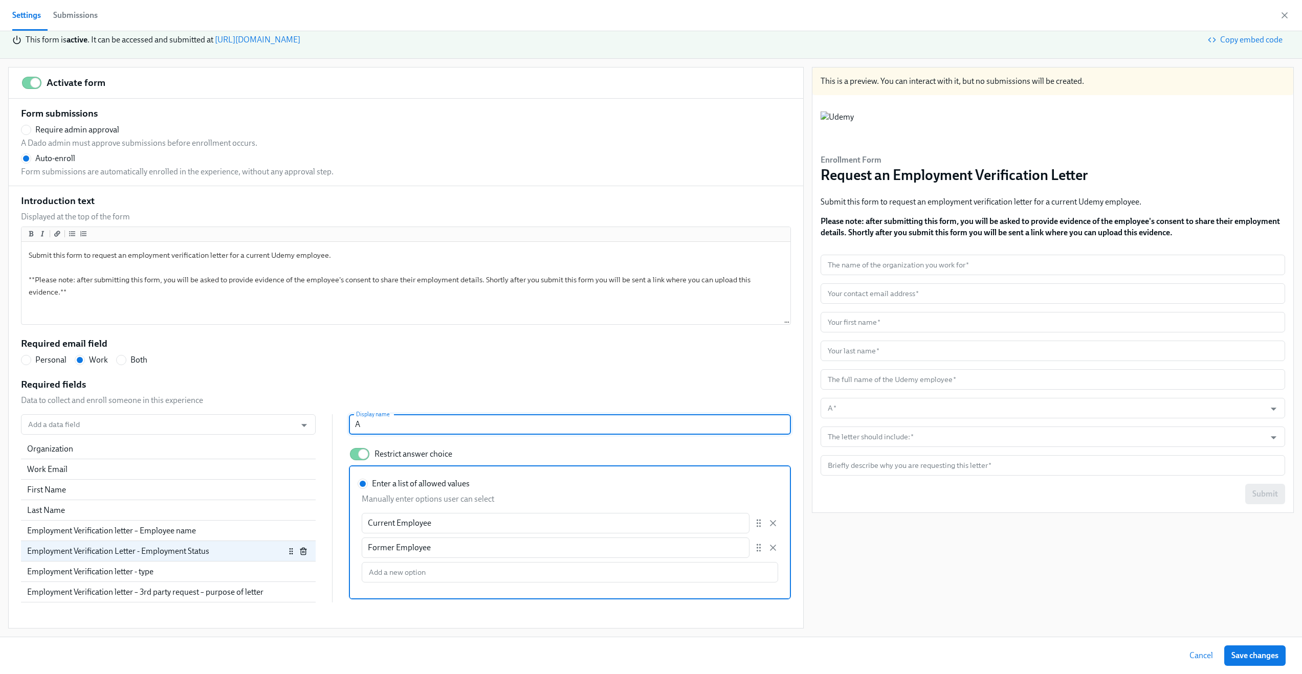
radio input "false"
type input "Ar"
radio input "false"
type input "Are"
radio input "false"
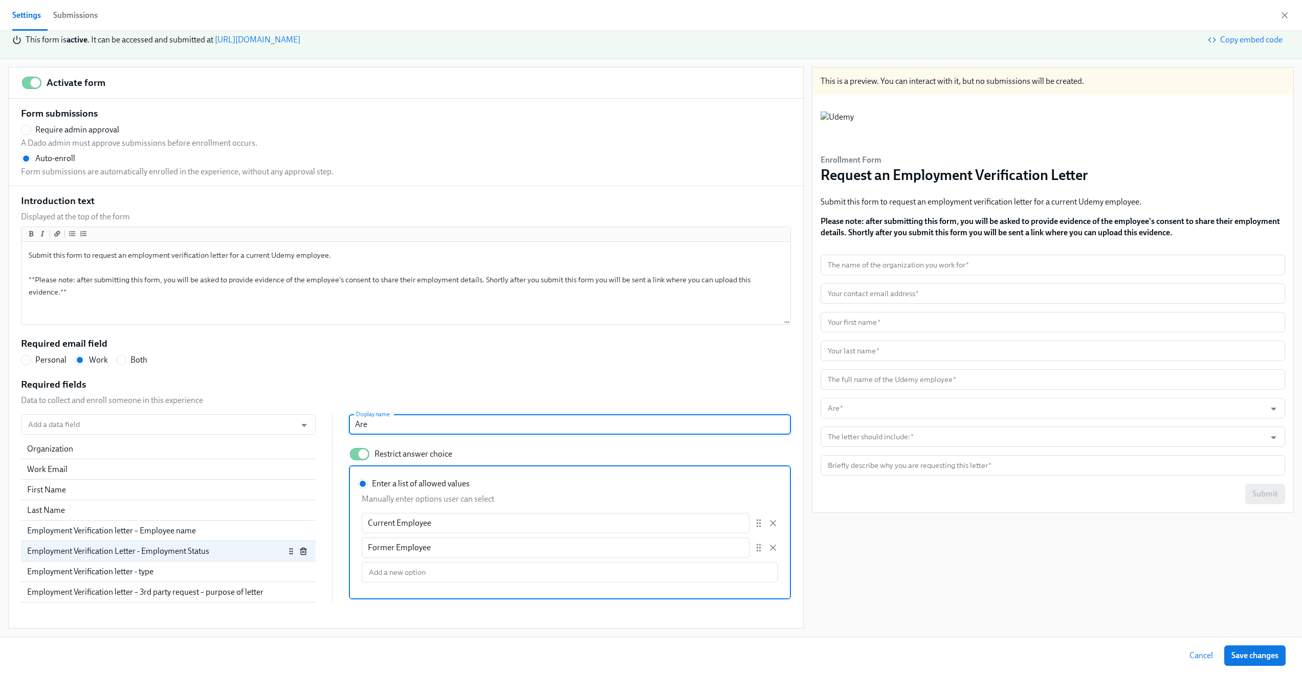
type input "Are y"
radio input "false"
click at [618, 388] on div "Required fields Data to collect and enroll someone in this experience Add a dat…" at bounding box center [406, 490] width 770 height 225
click at [624, 421] on input "Are you requesting the letter for a current or a former employee" at bounding box center [570, 424] width 442 height 20
click at [573, 379] on div "Required fields Data to collect and enroll someone in this experience Add a dat…" at bounding box center [406, 490] width 770 height 225
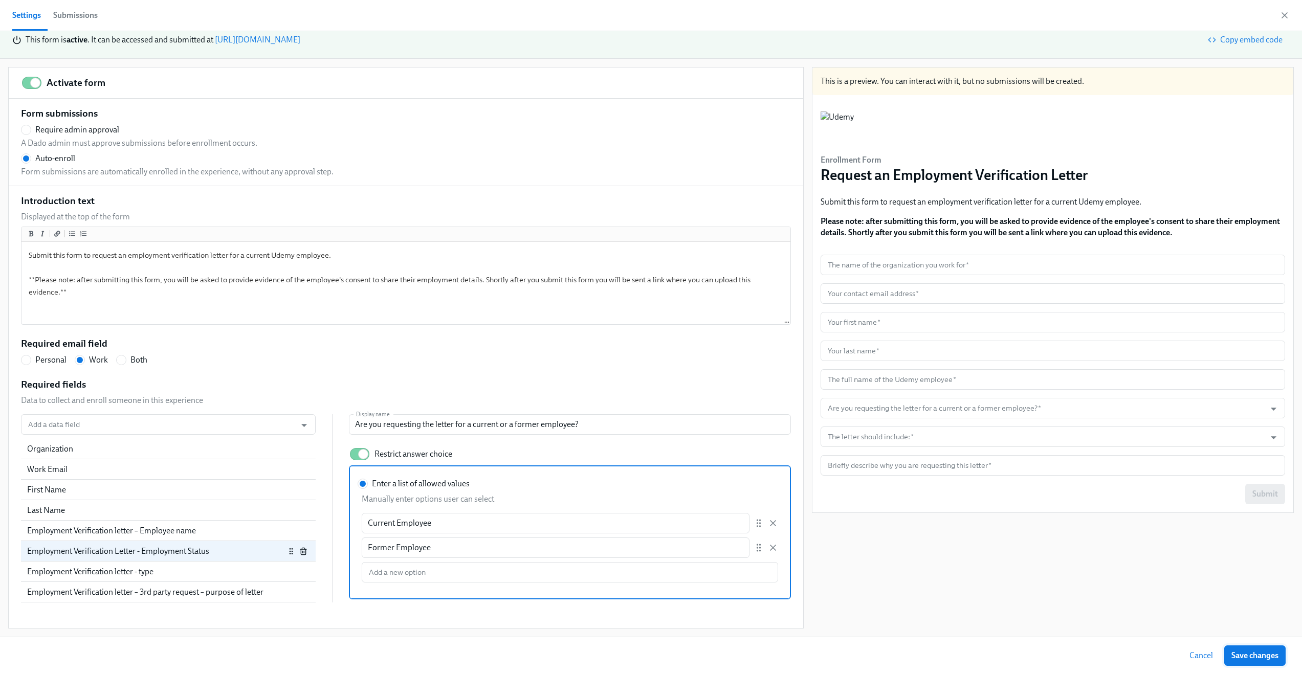
click at [1240, 656] on span "Save changes" at bounding box center [1254, 656] width 47 height 10
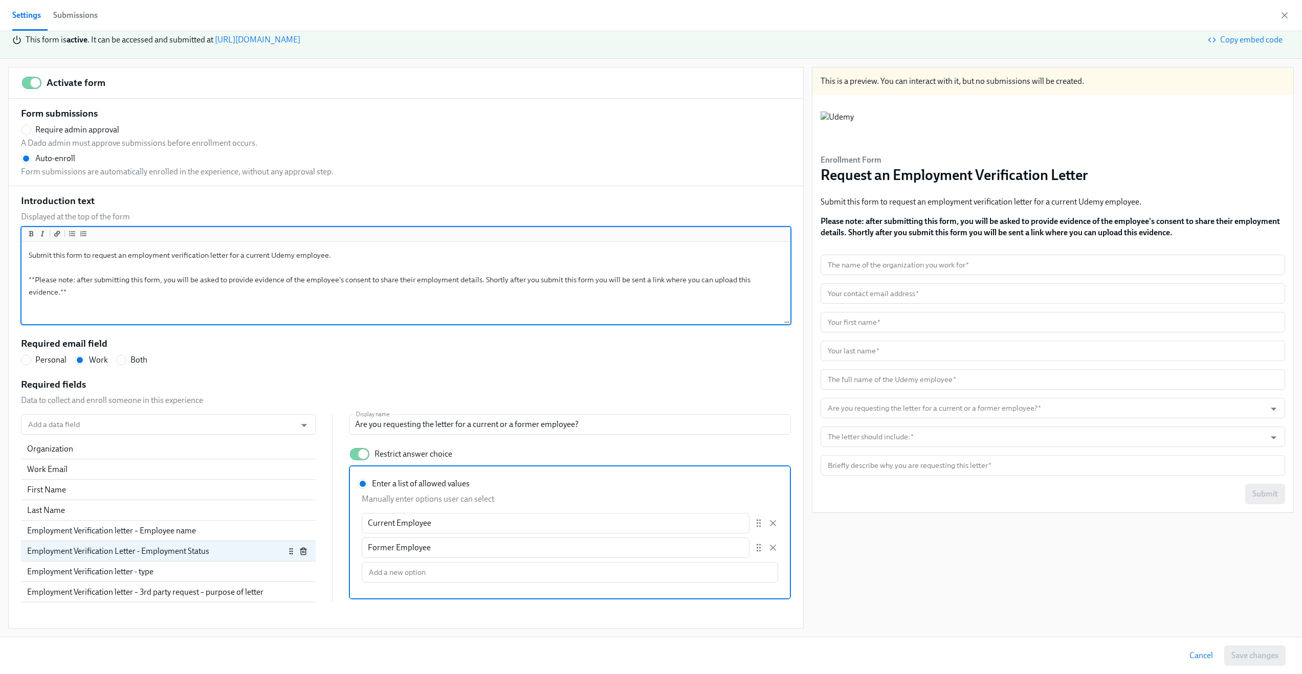
click at [245, 255] on textarea "Submit this form to request an employment verification letter for a current Ude…" at bounding box center [406, 283] width 765 height 79
click at [327, 295] on textarea "Submit this form to request an employment verification letter for a current or …" at bounding box center [406, 283] width 765 height 79
click at [140, 488] on div "First Name" at bounding box center [162, 489] width 270 height 11
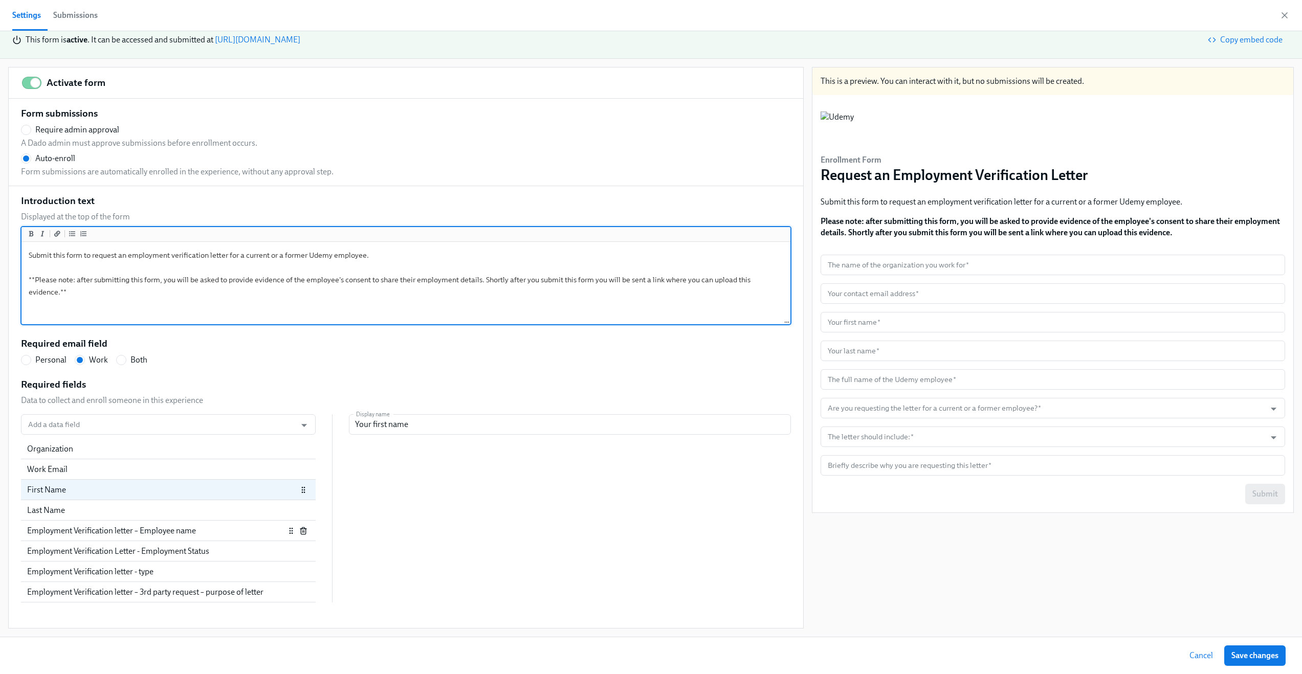
click at [121, 532] on div "Employment Verification letter – Employee name" at bounding box center [156, 530] width 258 height 11
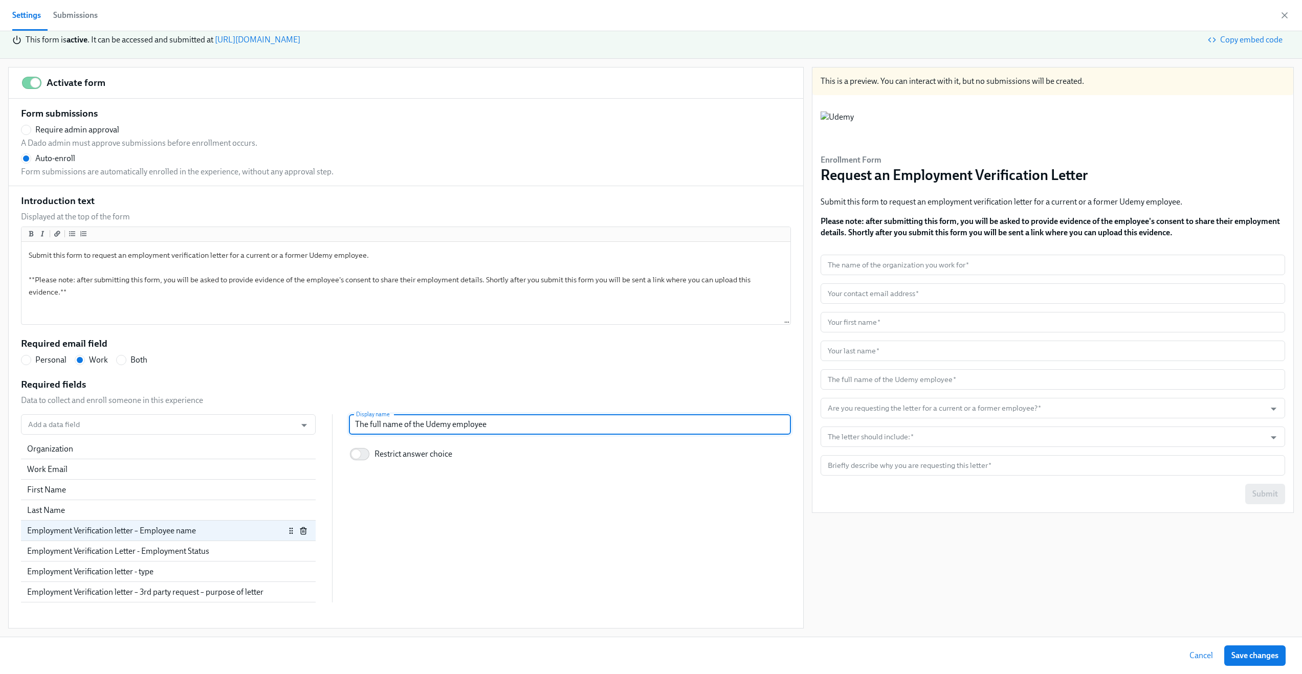
click at [411, 421] on input "The full name of the Udemy employee" at bounding box center [570, 424] width 442 height 20
click at [1017, 559] on div "This is a preview. You can interact with it, but no submissions will be created…" at bounding box center [1053, 348] width 482 height 562
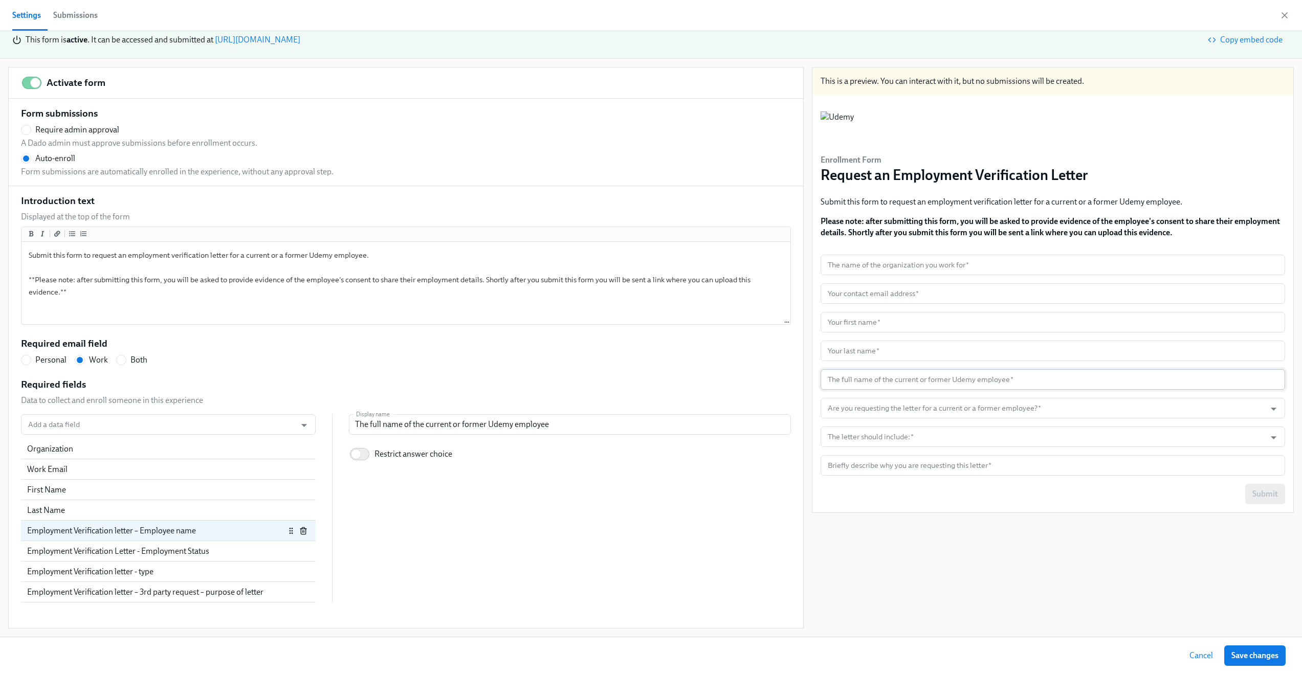
click at [862, 379] on input "text" at bounding box center [1052, 379] width 464 height 20
click at [1037, 549] on div "This is a preview. You can interact with it, but no submissions will be created…" at bounding box center [1053, 348] width 482 height 562
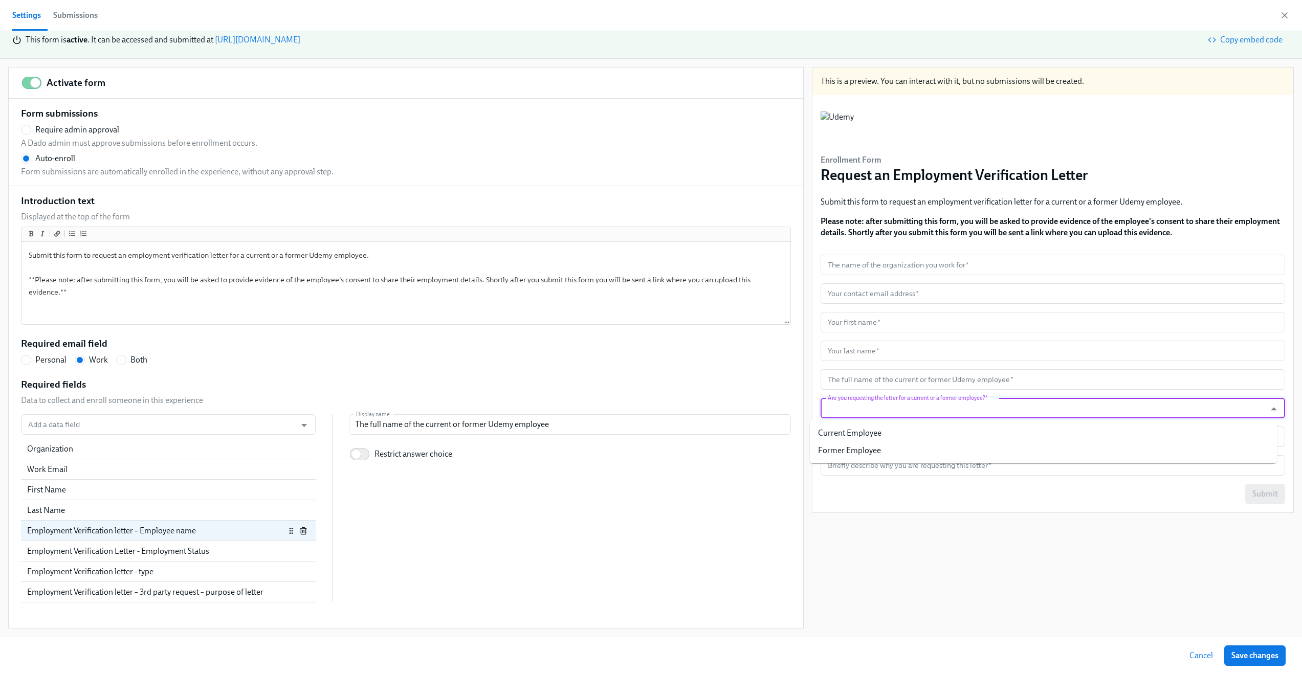
click at [1025, 403] on input "Are you requesting the letter for a current or a former employee?   *" at bounding box center [1042, 408] width 435 height 20
drag, startPoint x: 183, startPoint y: 554, endPoint x: 180, endPoint y: 531, distance: 22.7
click at [180, 531] on div "Organization Work Email First Name Last Name Employment Verification letter – E…" at bounding box center [168, 510] width 295 height 143
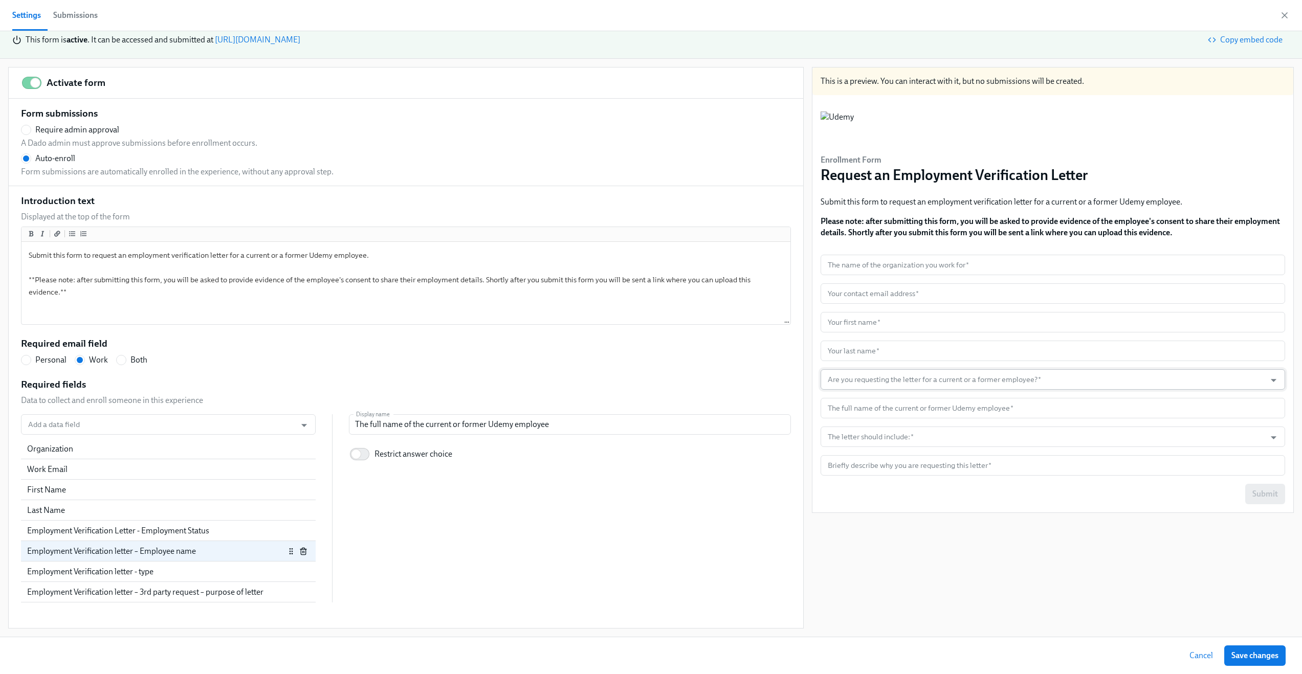
click at [836, 382] on input "Are you requesting the letter for a current or a former employee?   *" at bounding box center [1042, 379] width 435 height 20
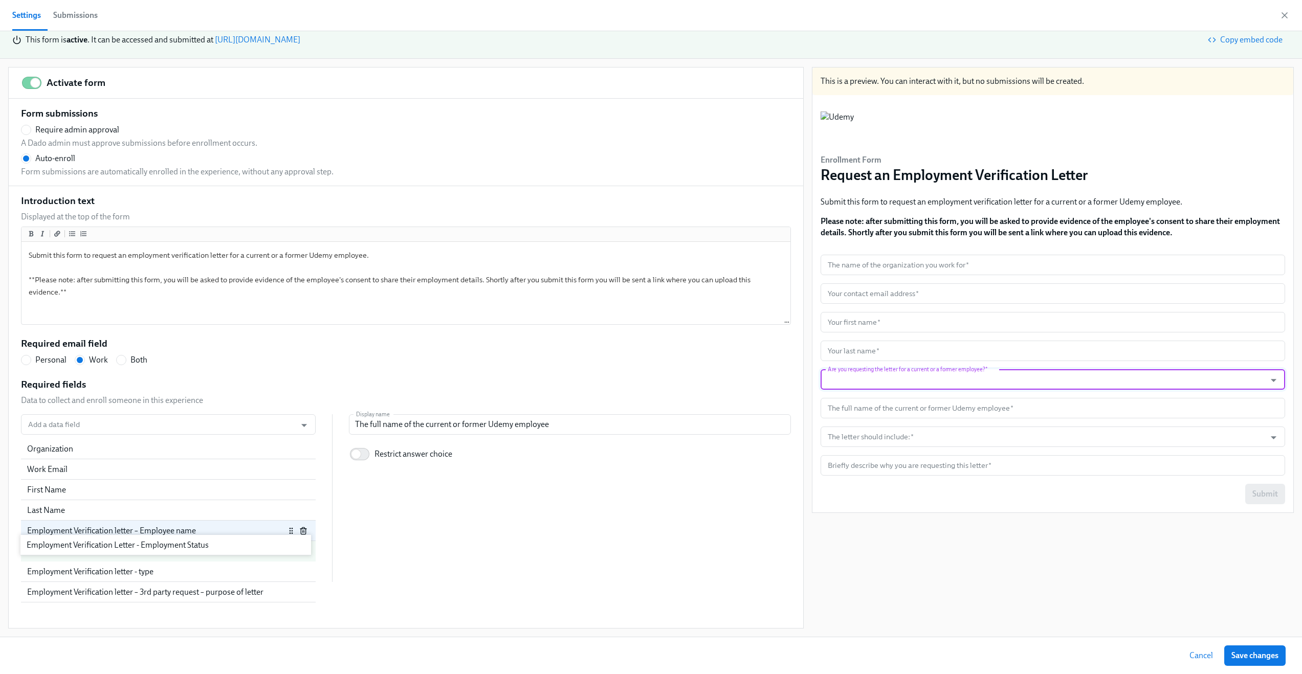
drag, startPoint x: 169, startPoint y: 530, endPoint x: 168, endPoint y: 549, distance: 18.9
click at [168, 549] on div "Organization Work Email First Name Last Name Employment Verification Letter - E…" at bounding box center [168, 510] width 295 height 143
click at [908, 385] on input "text" at bounding box center [1052, 379] width 464 height 20
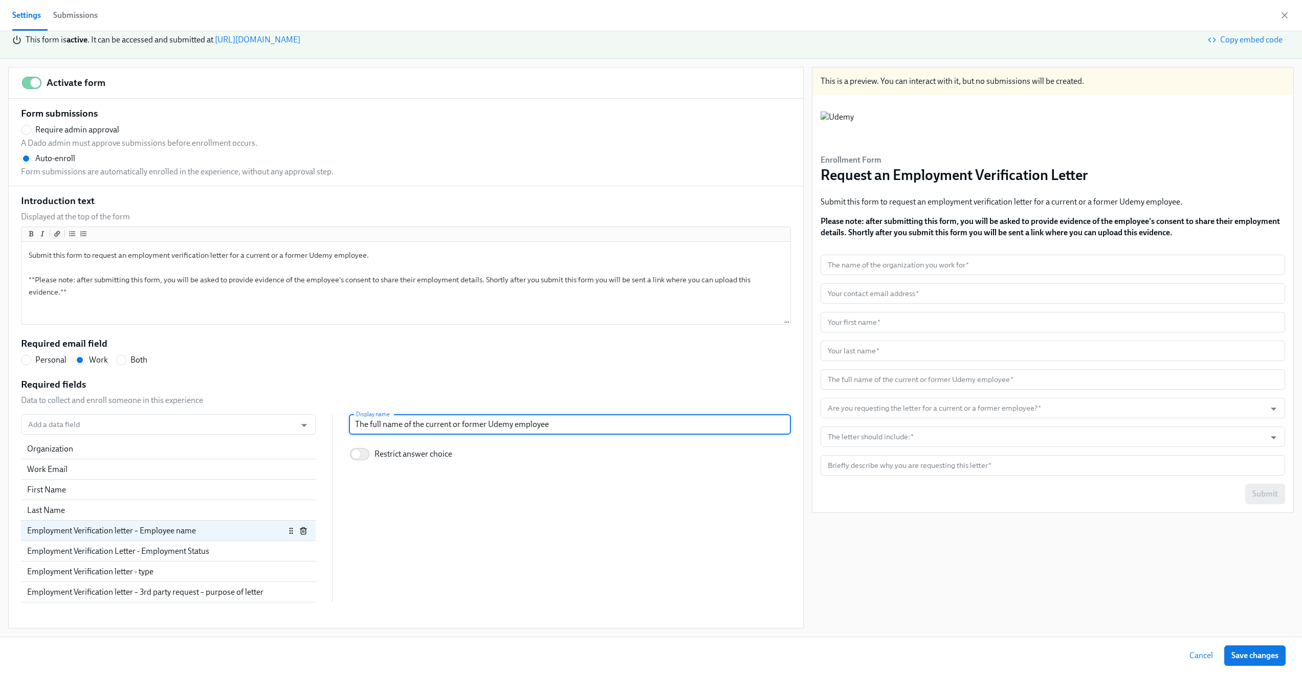
drag, startPoint x: 422, startPoint y: 424, endPoint x: 481, endPoint y: 427, distance: 58.9
click at [481, 427] on input "The full name of the current or former Udemy employee" at bounding box center [570, 424] width 442 height 20
click at [666, 485] on div "Add a data field Add a data field Organization Work Email First Name Last Name …" at bounding box center [406, 508] width 770 height 188
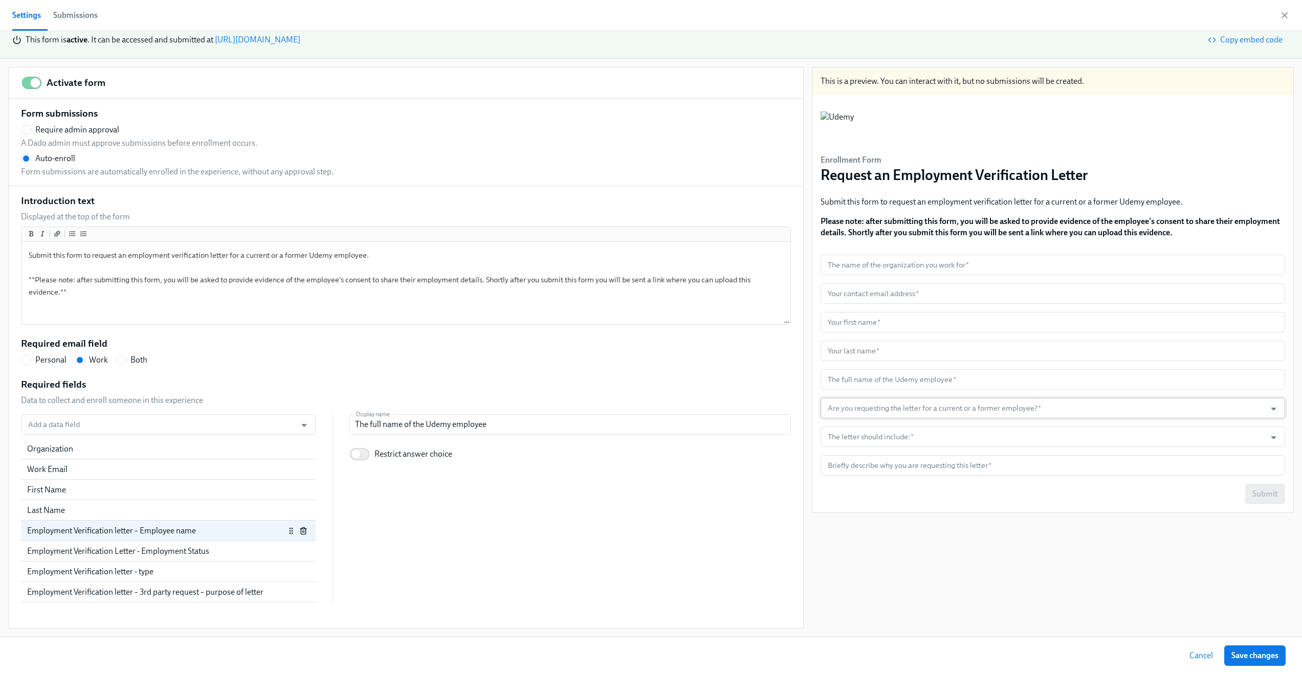
click at [832, 416] on input "Are you requesting the letter for a current or a former employee?   *" at bounding box center [1042, 408] width 435 height 20
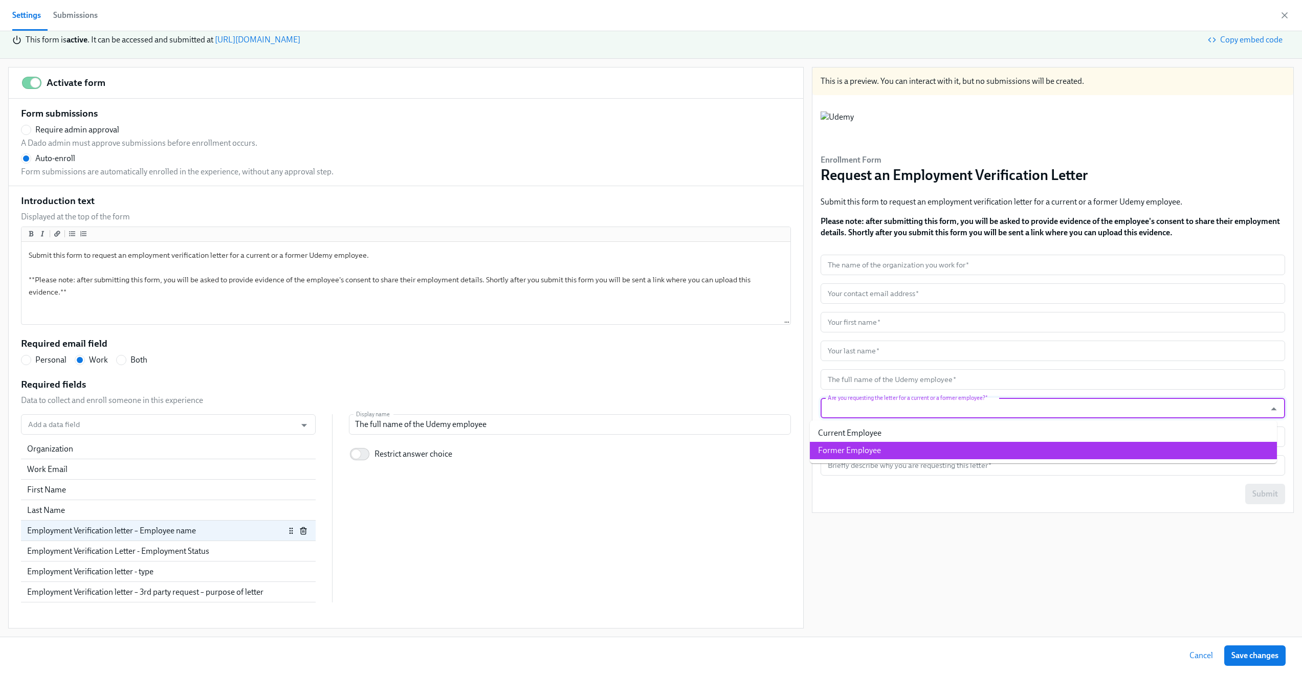
click at [904, 557] on div "This is a preview. You can interact with it, but no submissions will be created…" at bounding box center [1053, 348] width 482 height 562
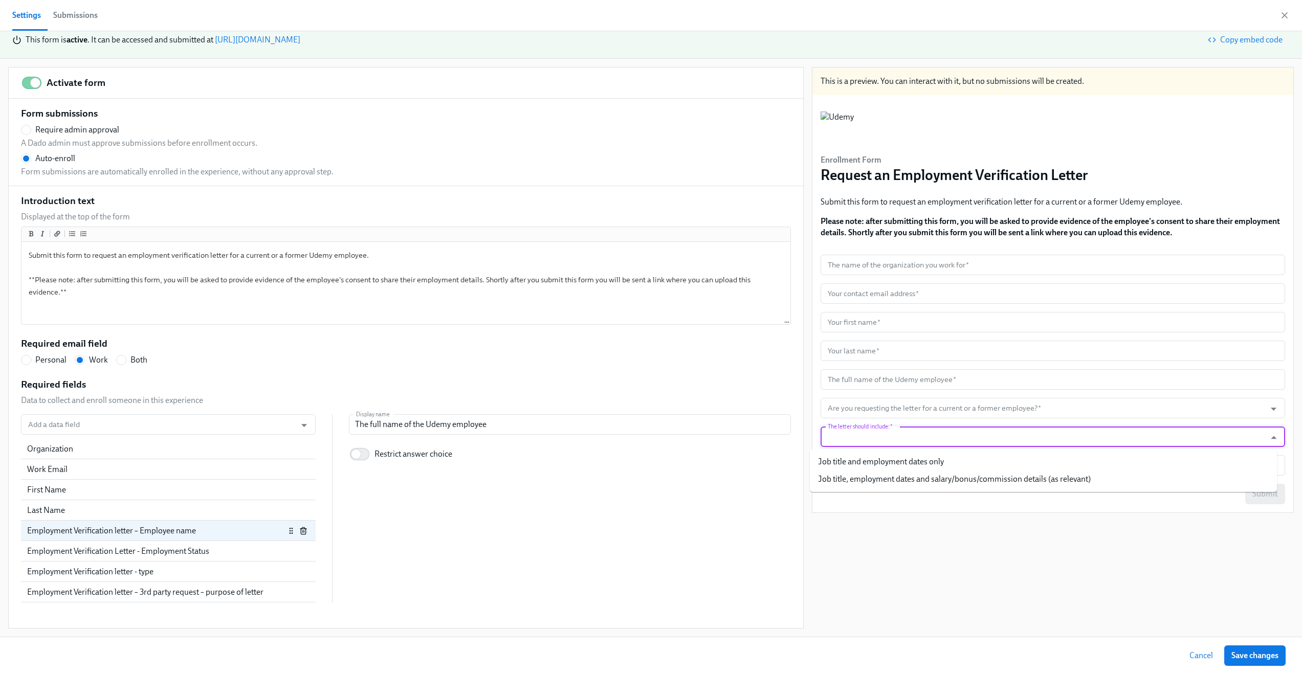
click at [1126, 437] on input "The letter should include:   *" at bounding box center [1042, 437] width 435 height 20
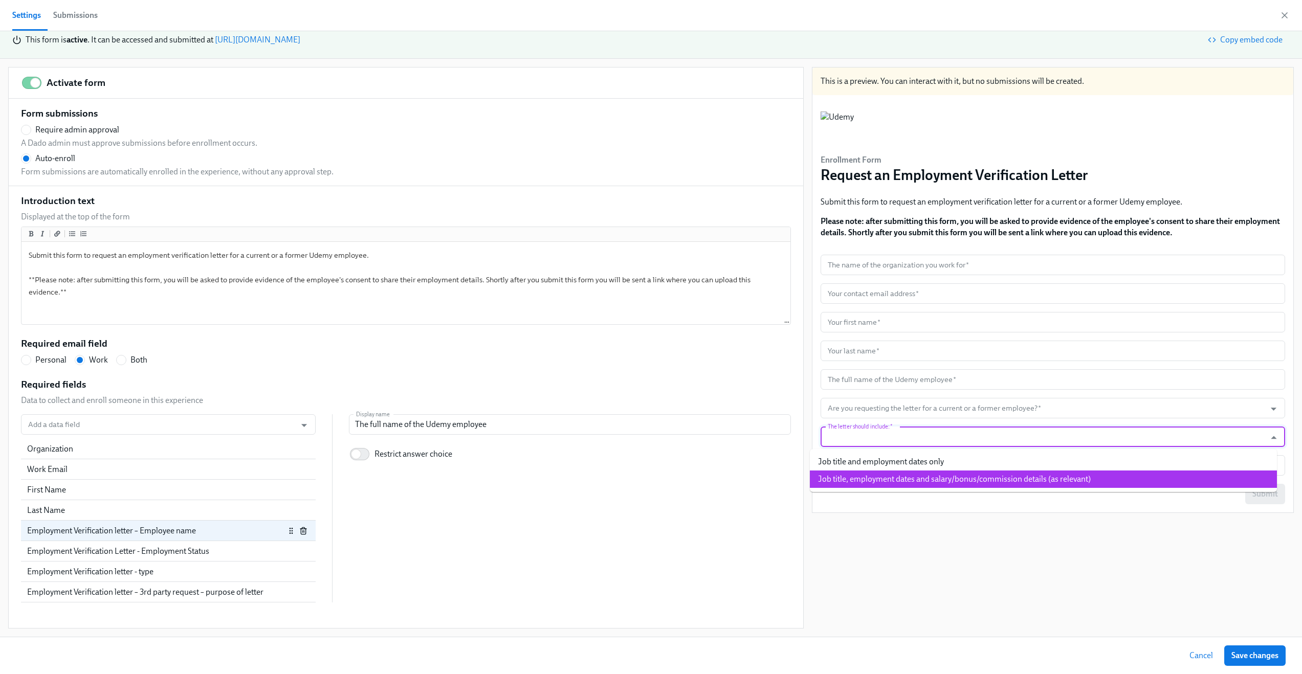
click at [1146, 539] on div "This is a preview. You can interact with it, but no submissions will be created…" at bounding box center [1053, 348] width 482 height 562
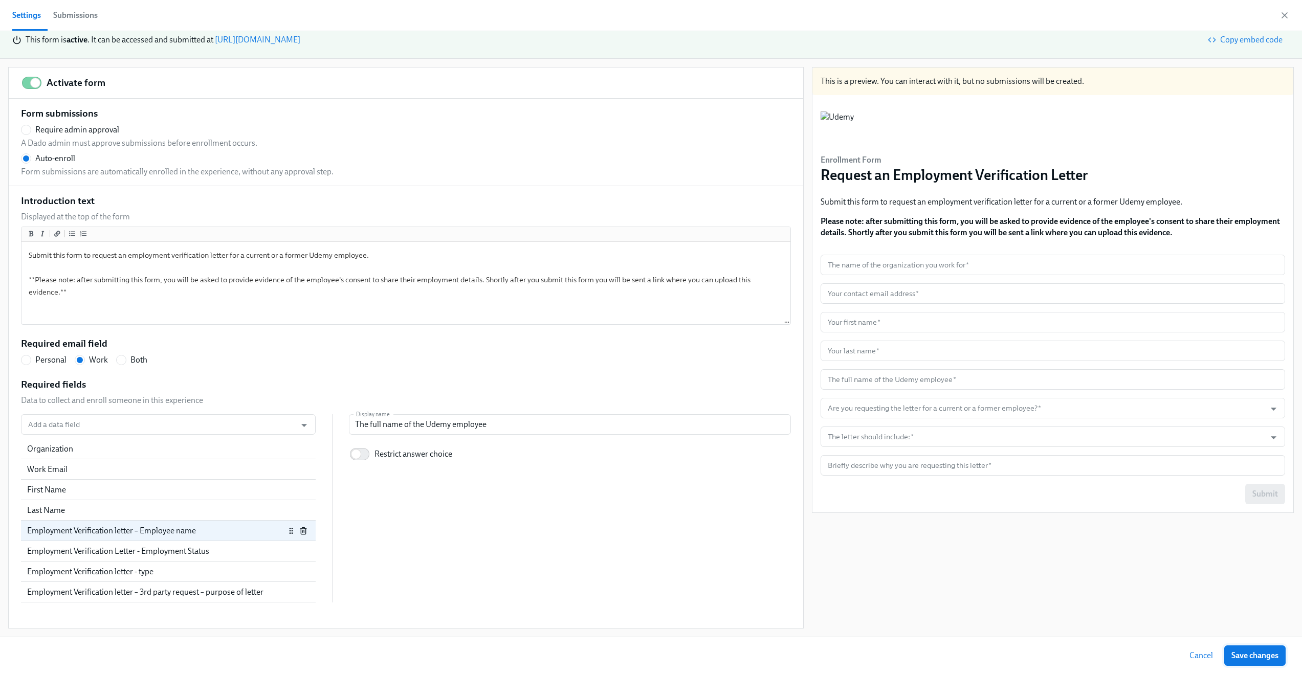
click at [1267, 661] on button "Save changes" at bounding box center [1254, 655] width 61 height 20
click at [1284, 15] on icon "button" at bounding box center [1284, 15] width 5 height 5
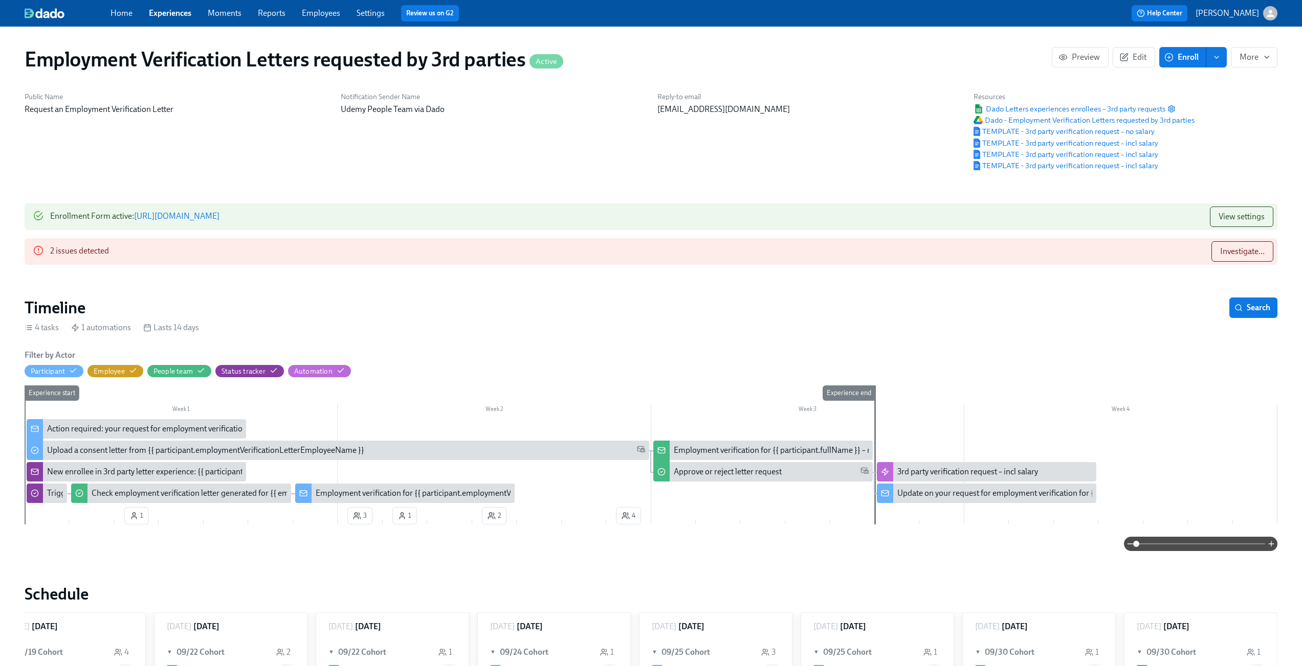
click at [219, 220] on link "https://my.dadohr.com/enrollmentForms/2a8Ubmw98KEOdEt8dvLtzU32XXH3G" at bounding box center [176, 216] width 85 height 10
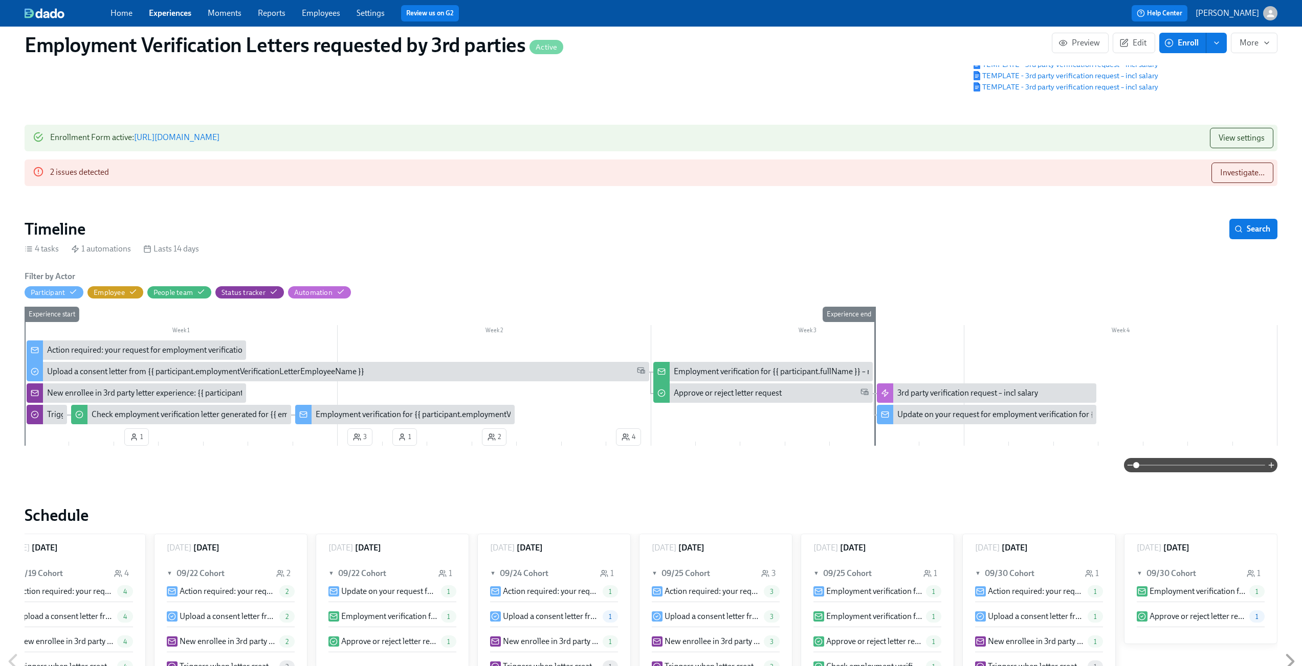
scroll to position [95, 0]
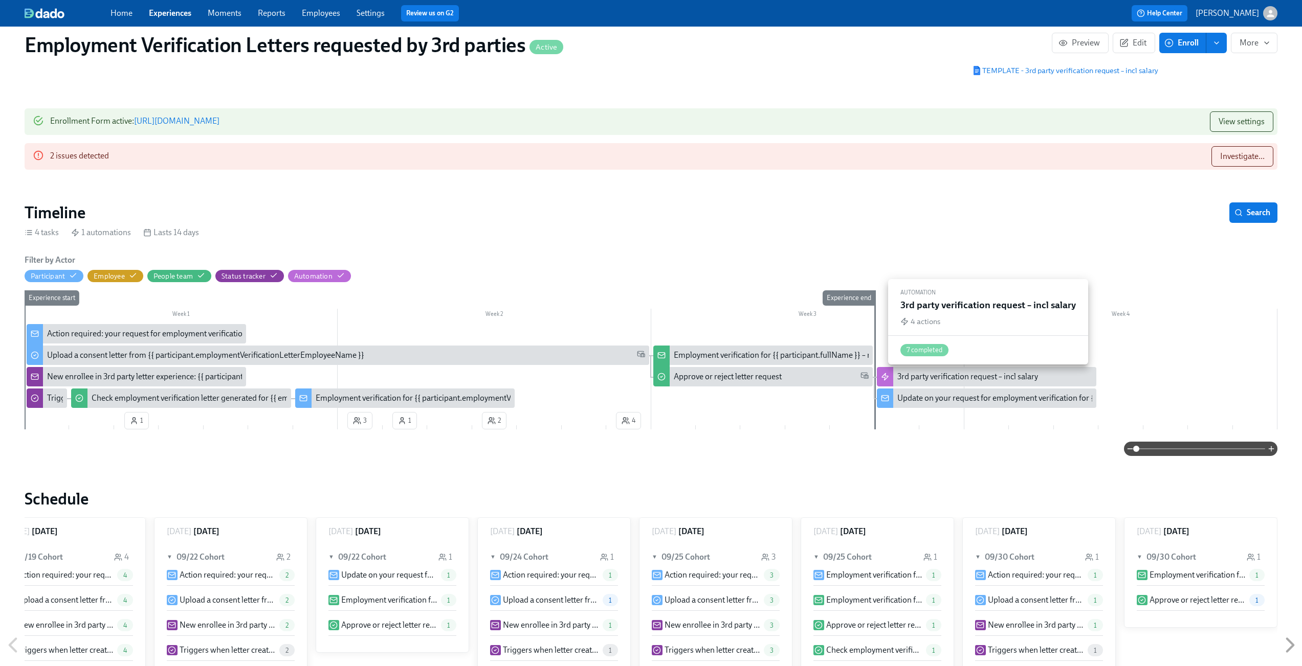
click at [976, 378] on div "3rd party verification request – incl salary" at bounding box center [967, 376] width 141 height 11
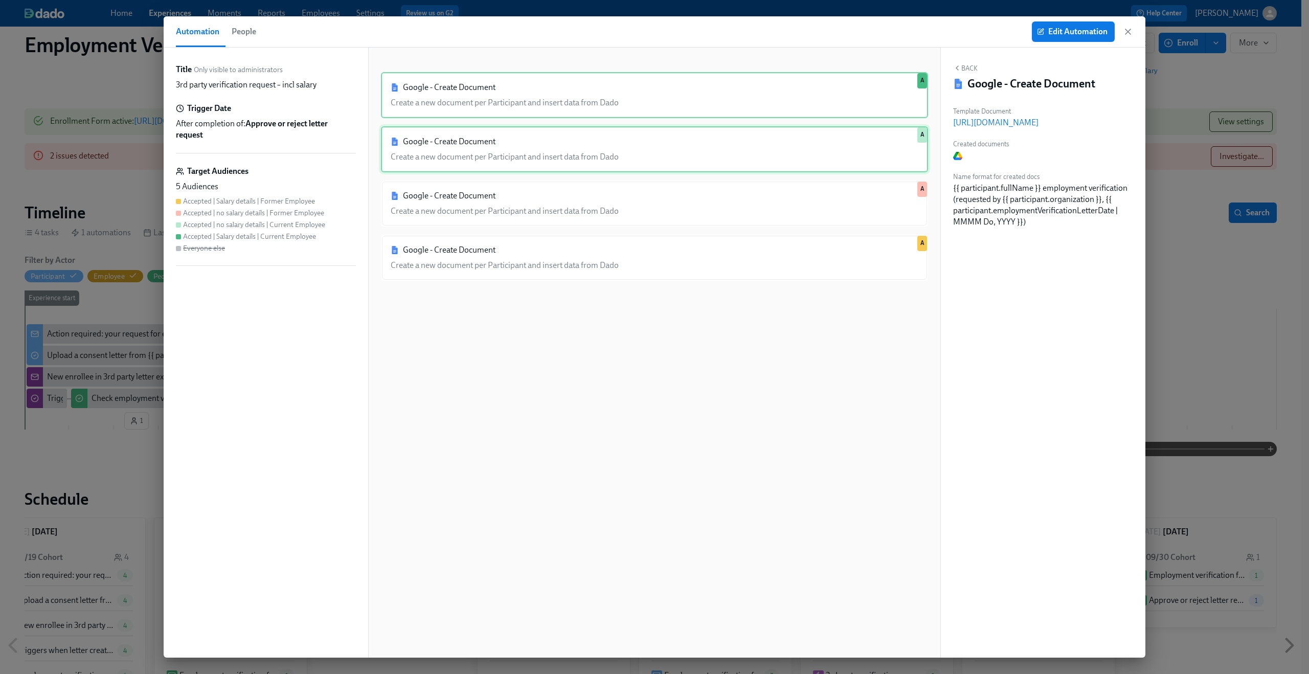
click at [527, 149] on div "Google - Create Document Create a new document per Participant and insert data …" at bounding box center [654, 149] width 547 height 46
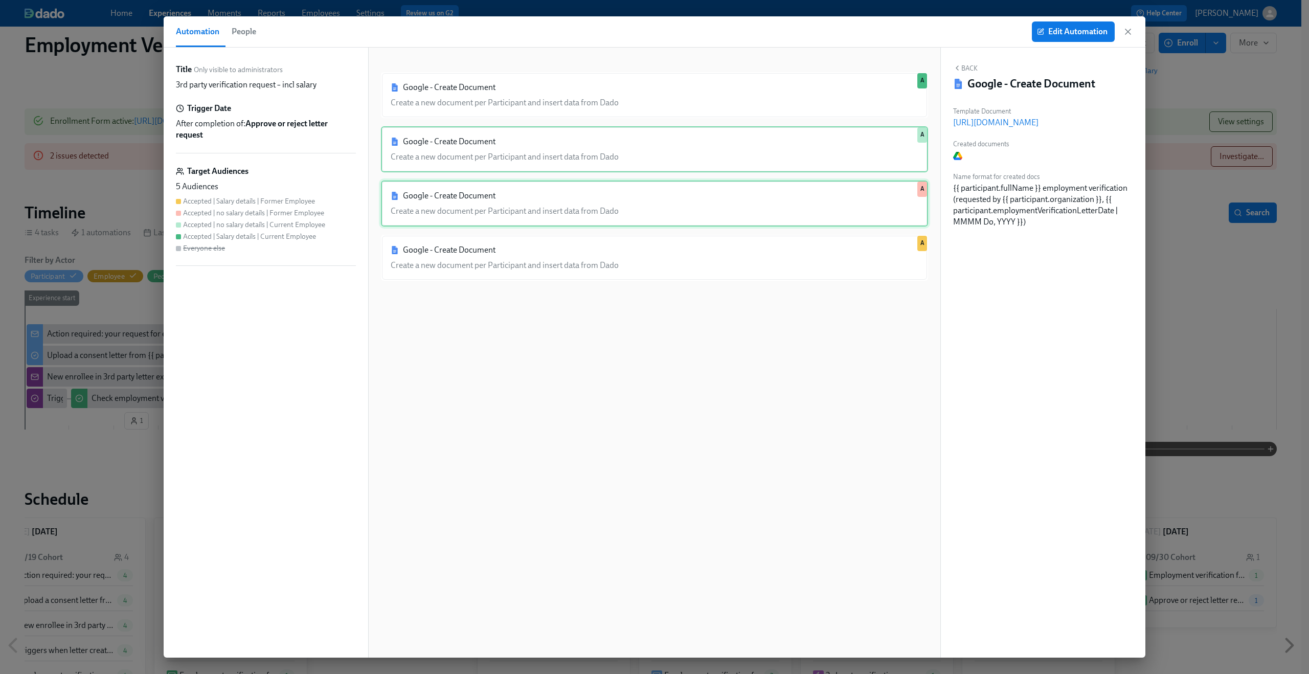
click at [530, 196] on div "Google - Create Document Create a new document per Participant and insert data …" at bounding box center [654, 204] width 547 height 46
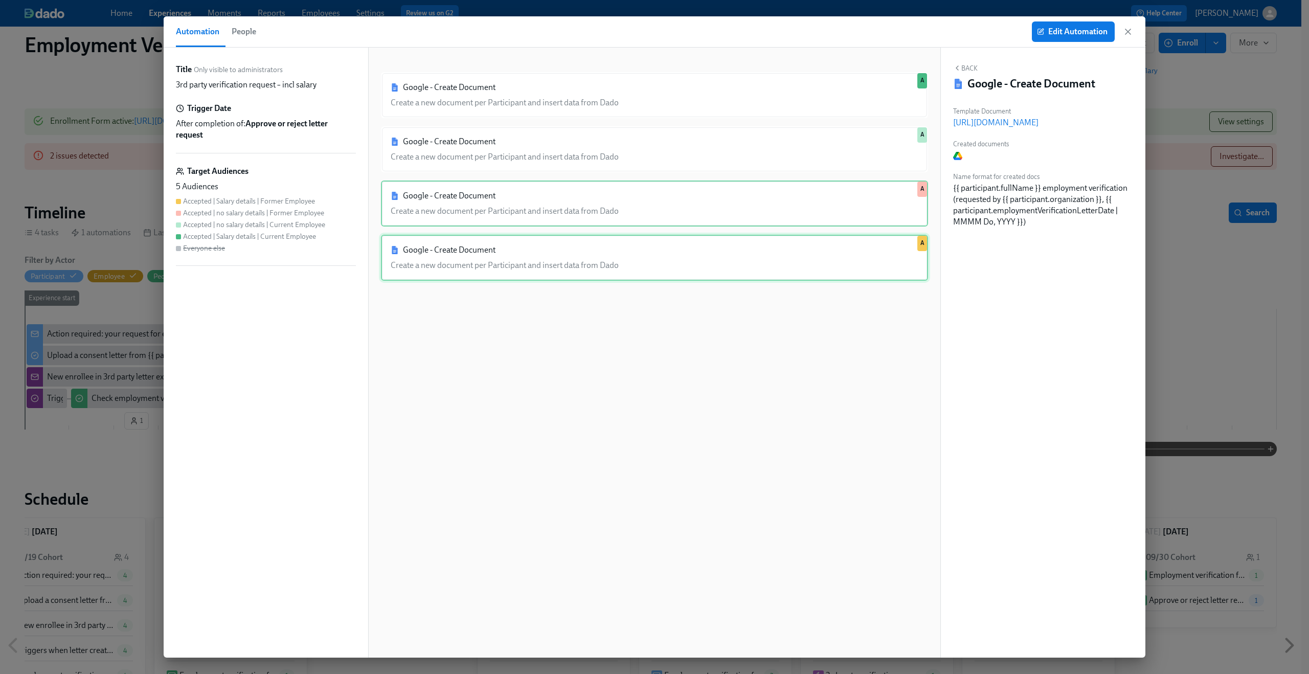
click at [518, 255] on div "Google - Create Document Create a new document per Participant and insert data …" at bounding box center [654, 258] width 547 height 46
click at [517, 220] on div "Google - Create Document Create a new document per Participant and insert data …" at bounding box center [654, 204] width 547 height 46
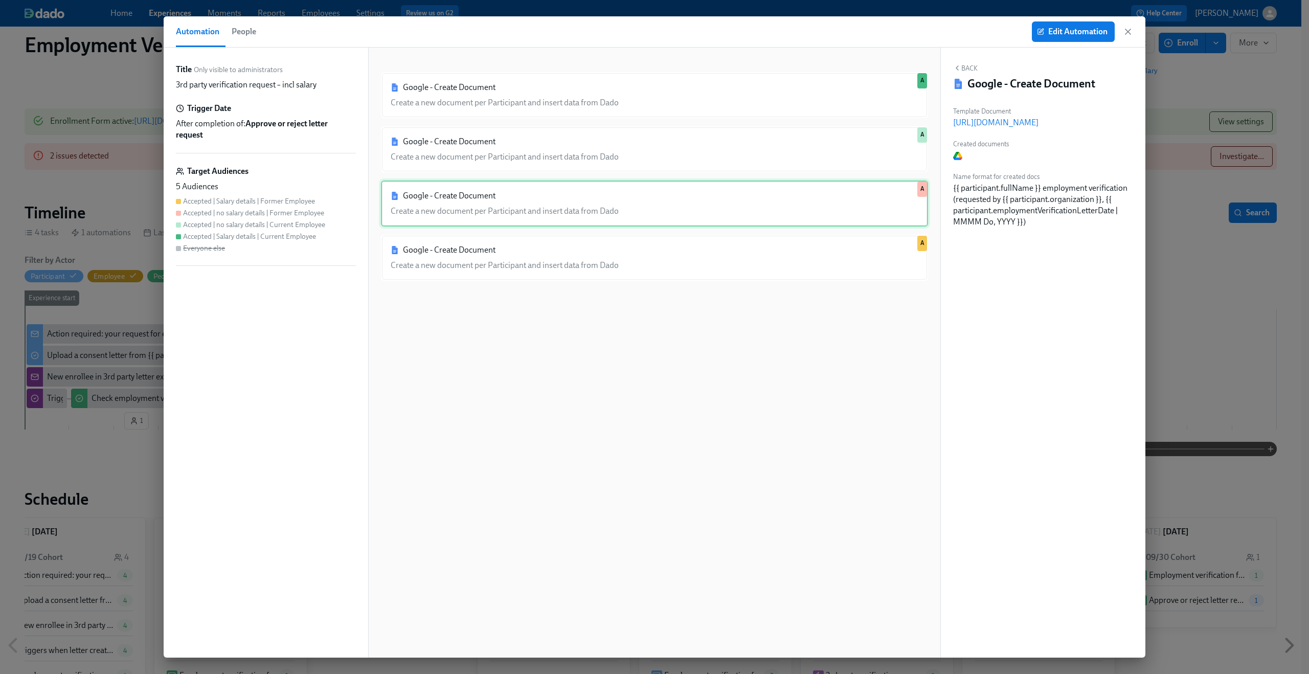
click at [515, 182] on div "Google - Create Document Create a new document per Participant and insert data …" at bounding box center [654, 204] width 547 height 46
click at [515, 173] on div "Google - Create Document Create a new document per Participant and insert data …" at bounding box center [654, 360] width 547 height 577
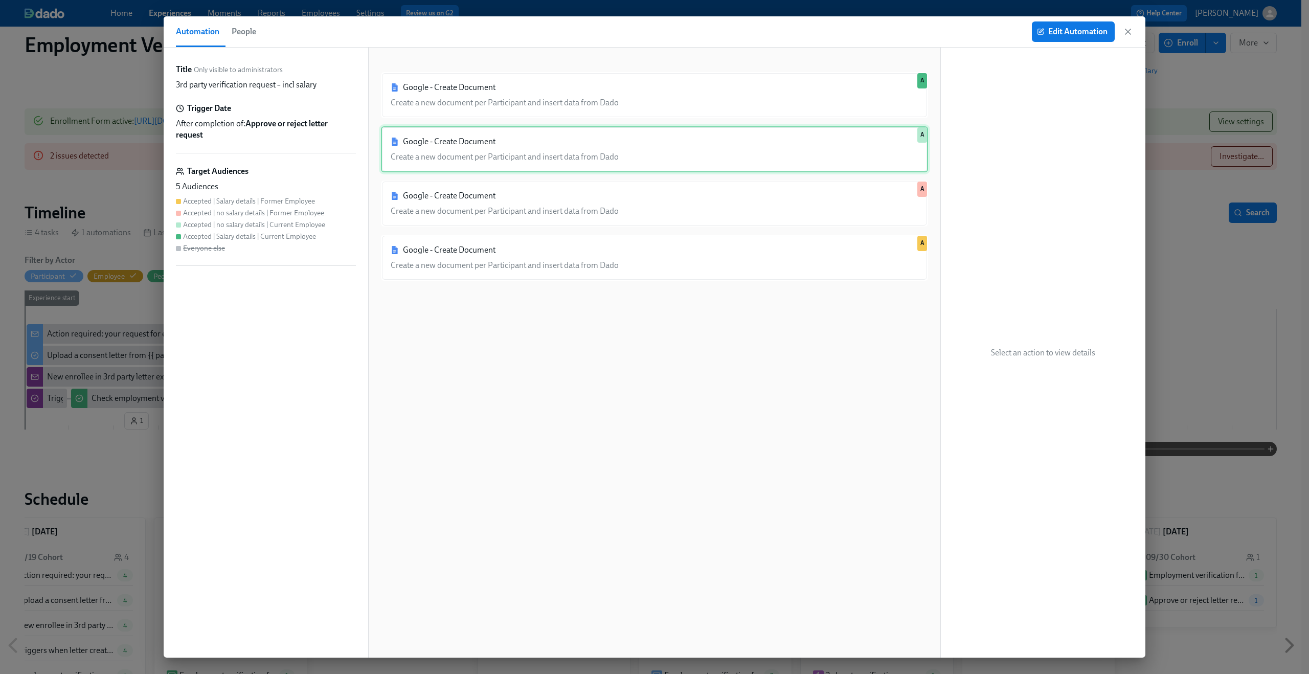
click at [512, 156] on div "Google - Create Document Create a new document per Participant and insert data …" at bounding box center [654, 149] width 547 height 46
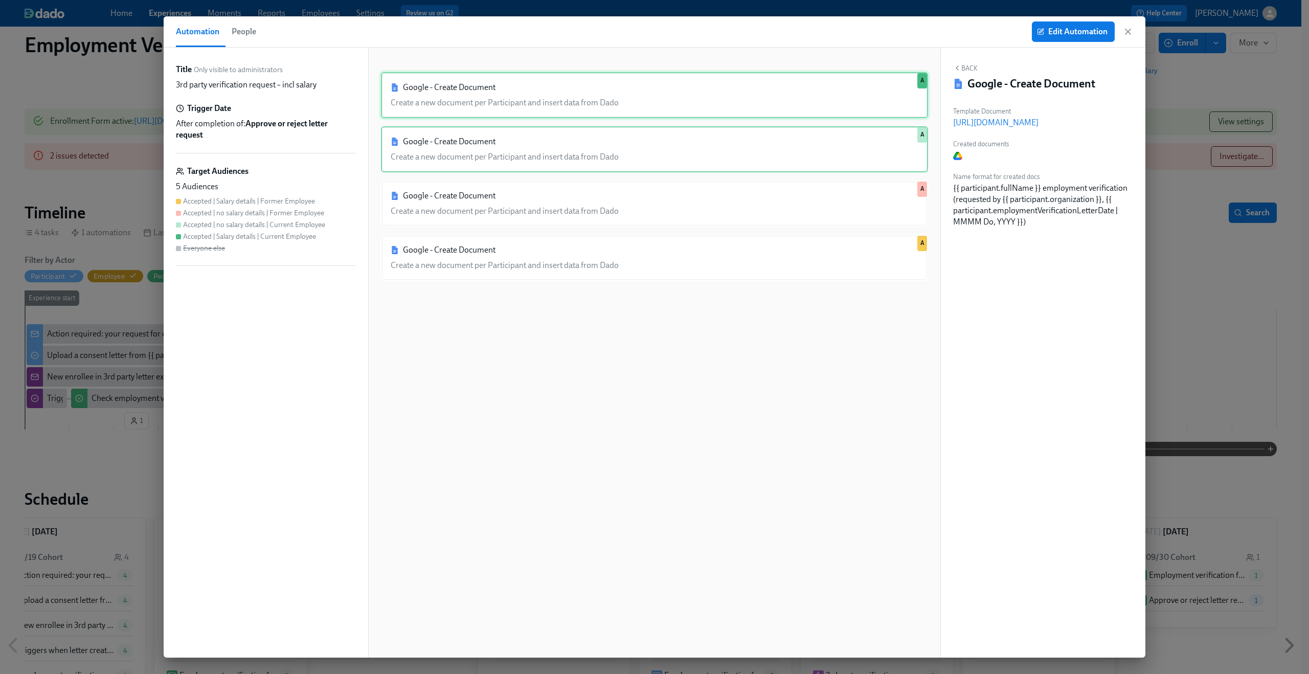
click at [511, 96] on div "Google - Create Document Create a new document per Participant and insert data …" at bounding box center [654, 95] width 547 height 46
click at [508, 126] on div "Google - Create Document Create a new document per Participant and insert data …" at bounding box center [654, 149] width 547 height 46
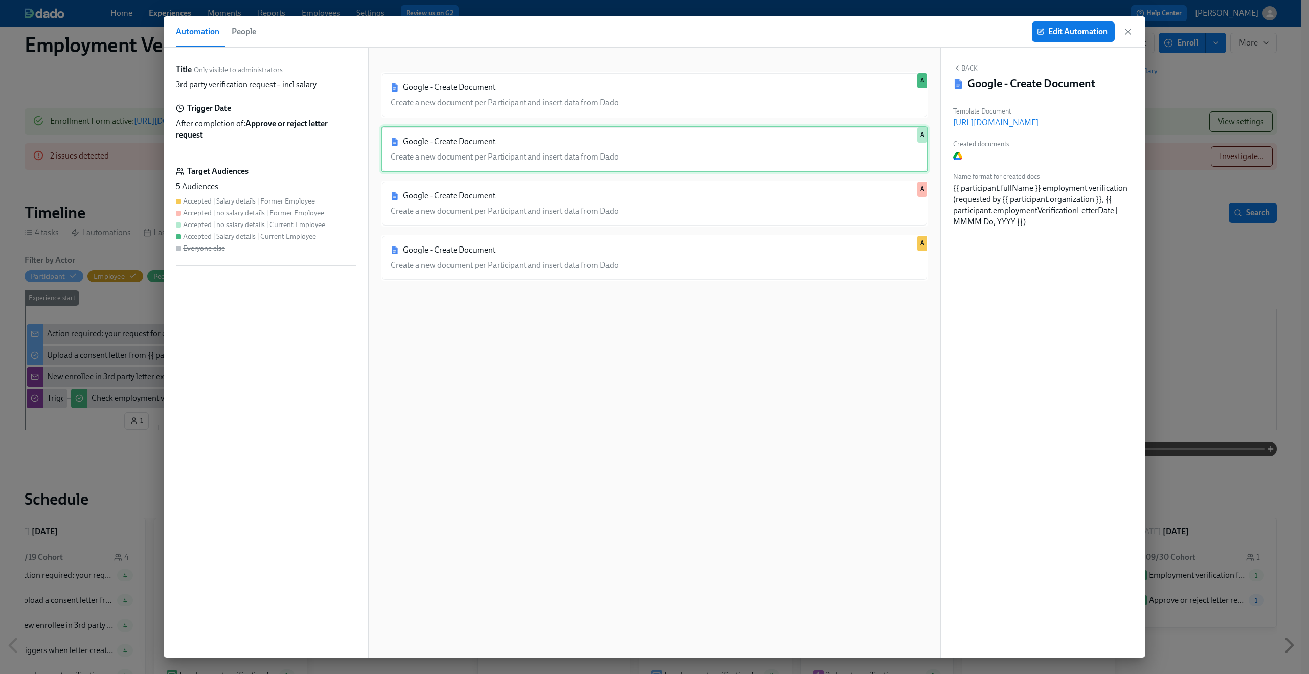
click at [502, 168] on div "Google - Create Document Create a new document per Participant and insert data …" at bounding box center [654, 149] width 547 height 46
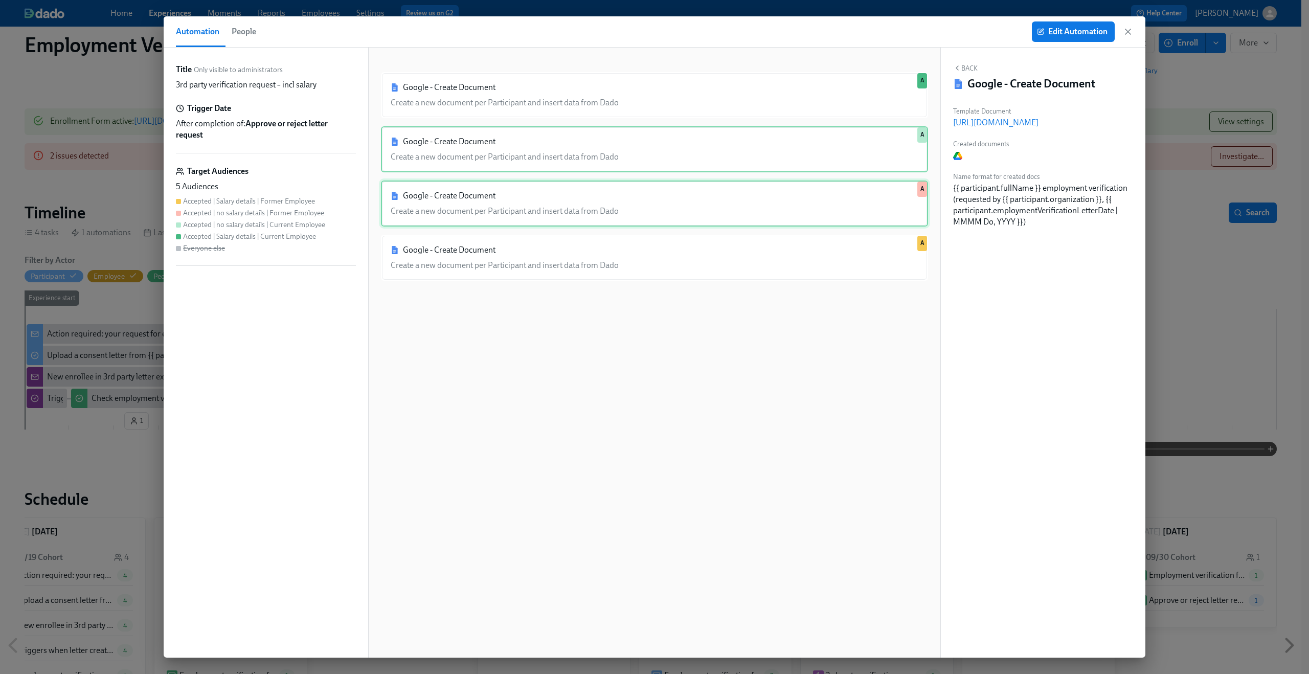
click at [492, 203] on div "Google - Create Document Create a new document per Participant and insert data …" at bounding box center [654, 204] width 547 height 46
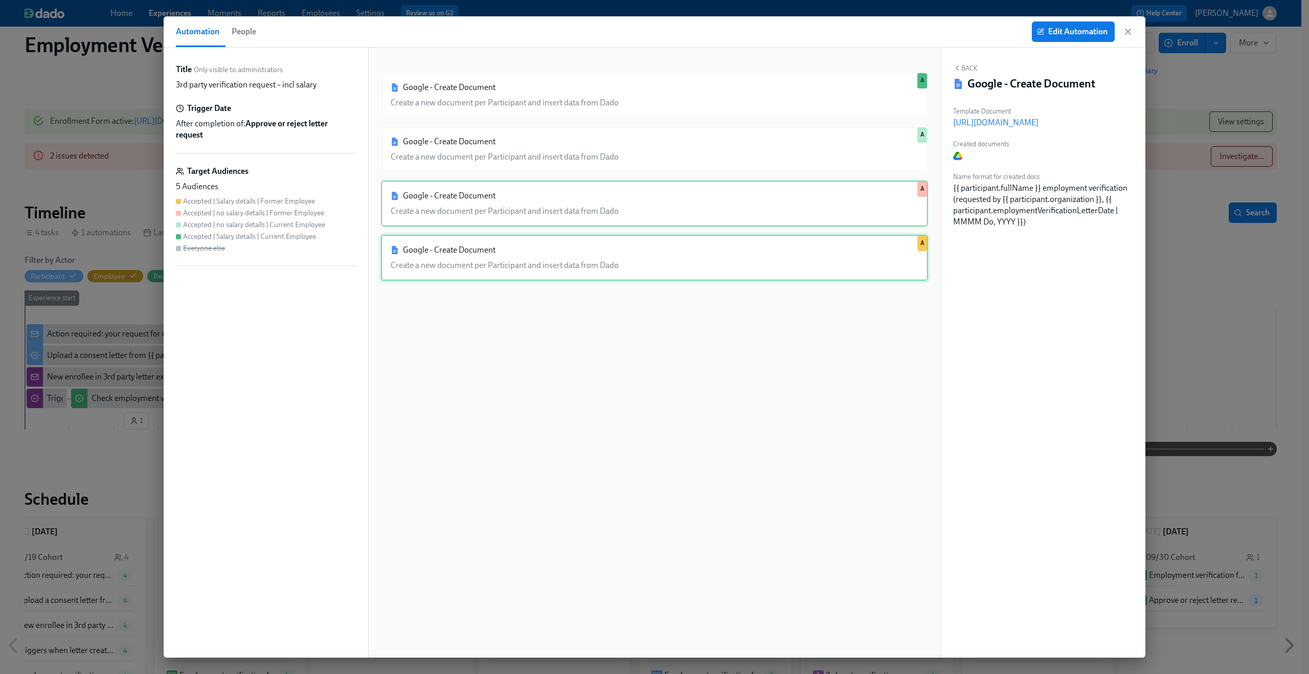
click at [495, 242] on div "Google - Create Document Create a new document per Participant and insert data …" at bounding box center [654, 258] width 547 height 46
click at [528, 358] on div "Google - Create Document Create a new document per Participant and insert data …" at bounding box center [654, 360] width 547 height 577
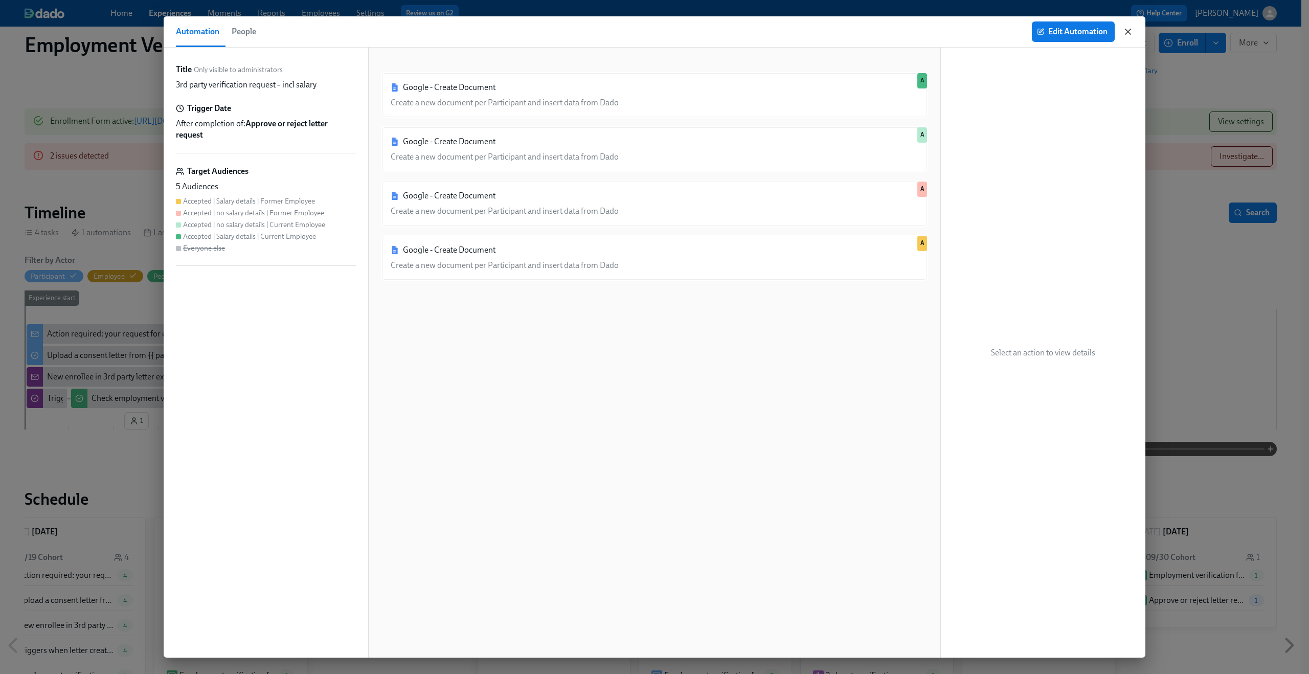
click at [1128, 32] on icon "button" at bounding box center [1128, 31] width 5 height 5
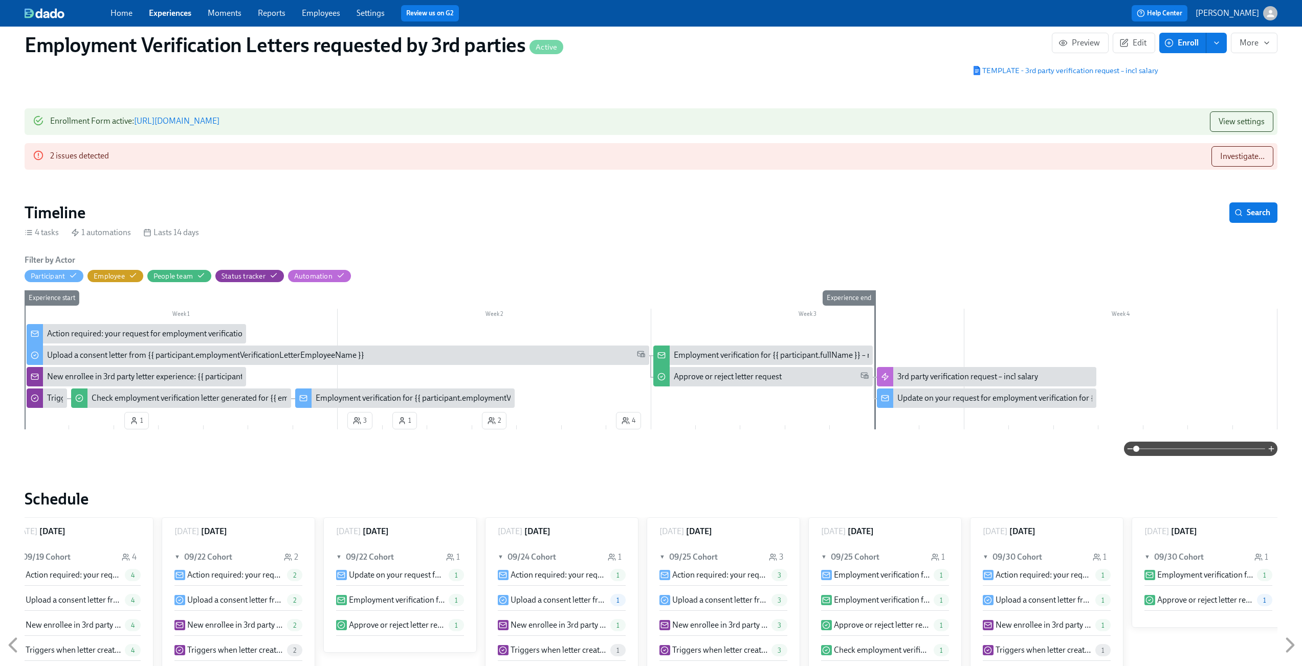
click at [219, 120] on link "https://my.dadohr.com/enrollmentForms/2a8Ubmw98KEOdEt8dvLtzU32XXH3G" at bounding box center [176, 121] width 85 height 10
click at [916, 376] on div "3rd party verification request – incl salary" at bounding box center [967, 376] width 141 height 11
click at [725, 355] on div "Employment verification for {{ participant.fullName }} – requested by {{ partic…" at bounding box center [844, 355] width 340 height 11
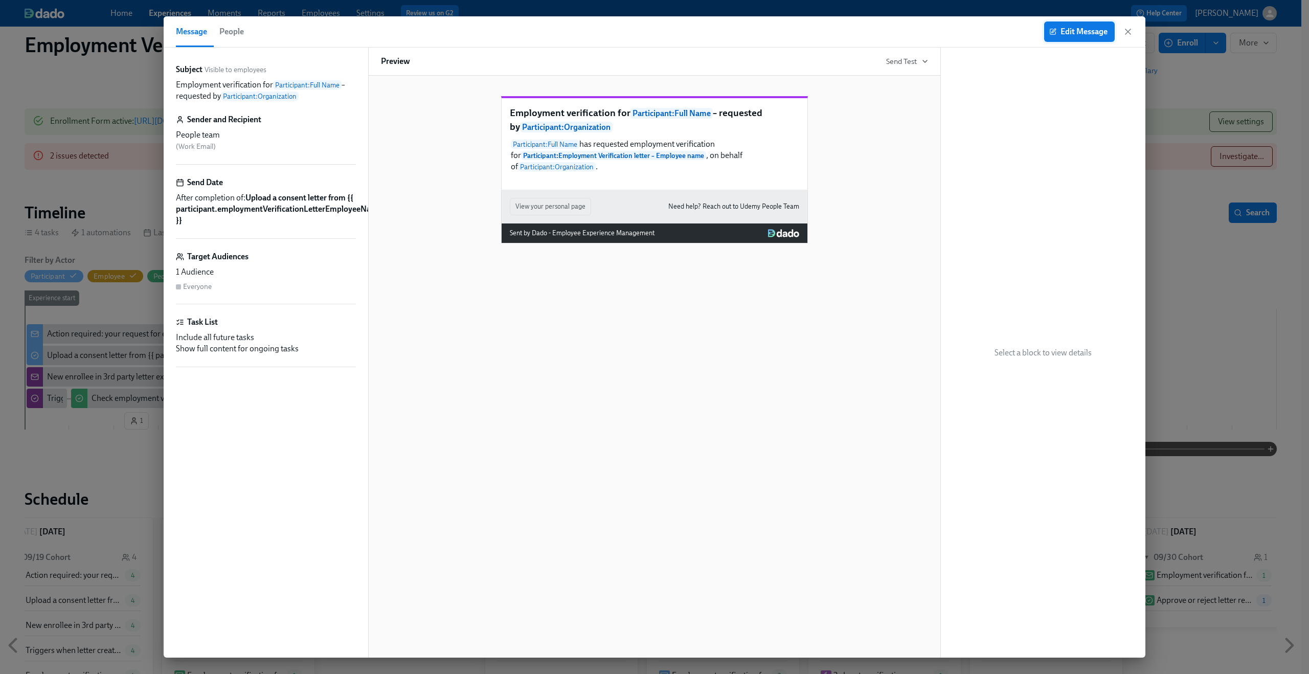
click at [1101, 28] on span "Edit Message" at bounding box center [1080, 32] width 56 height 10
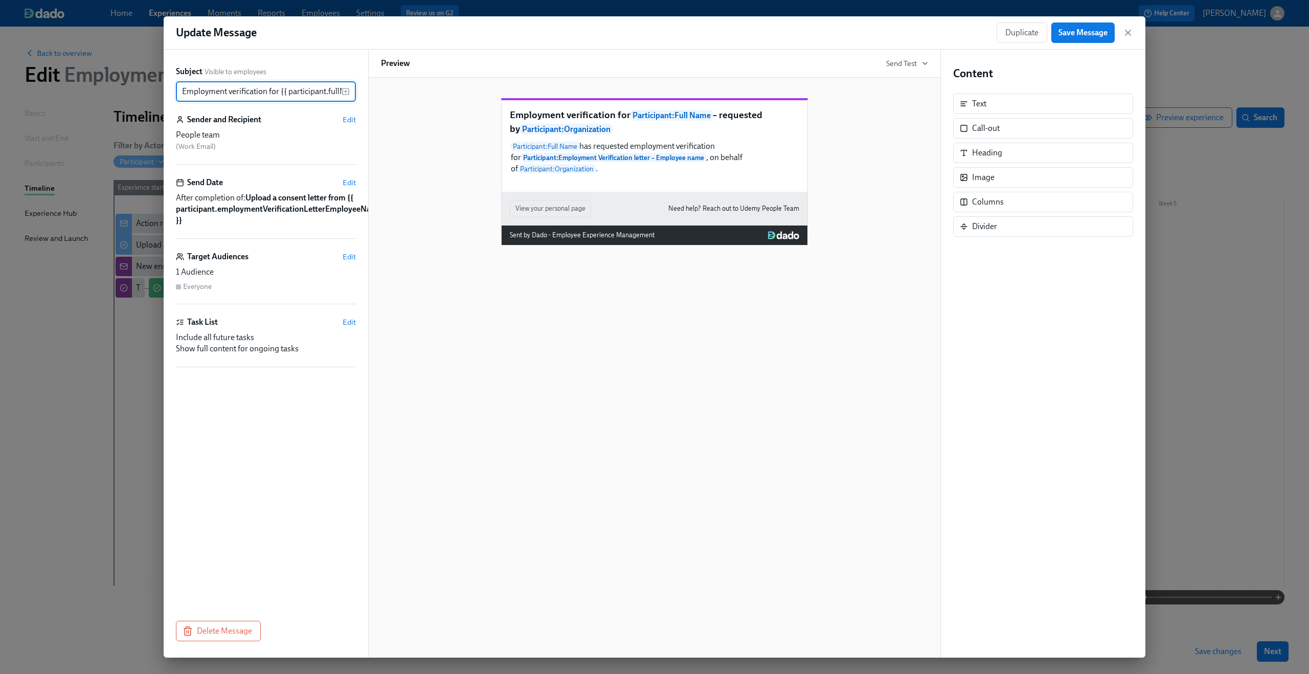
scroll to position [0, 180]
click at [348, 92] on rect "button" at bounding box center [346, 91] width 6 height 6
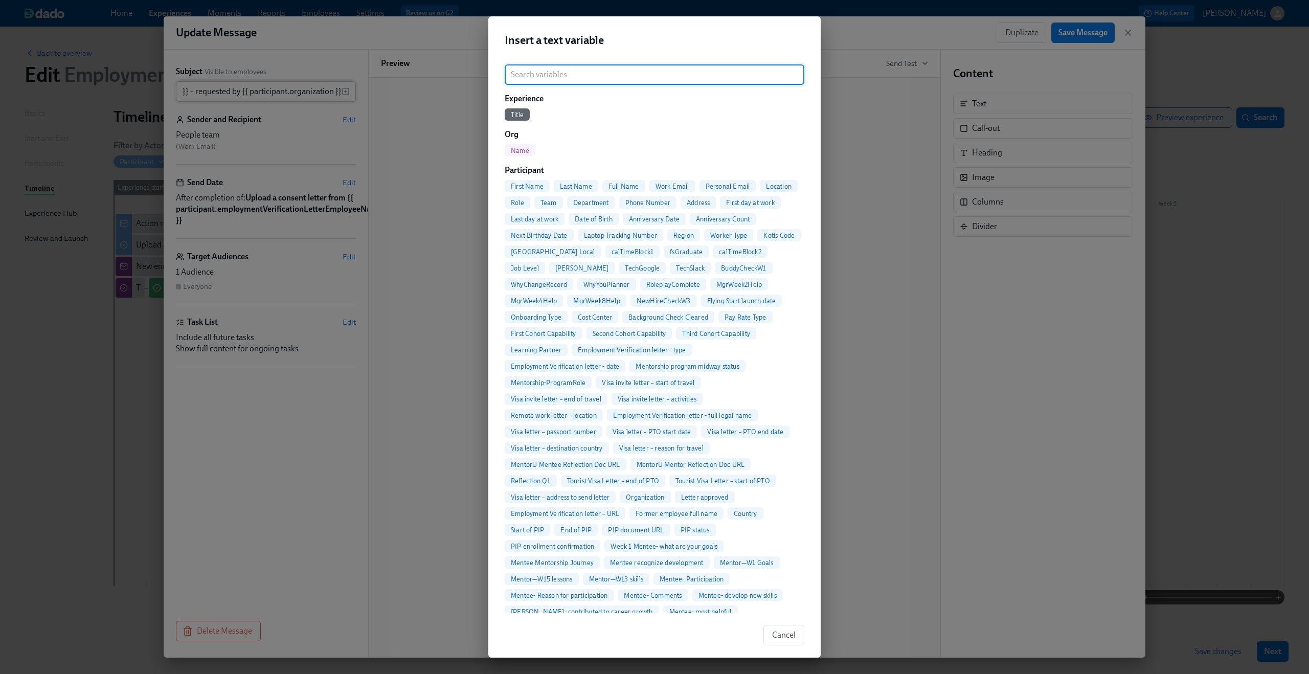
scroll to position [0, 0]
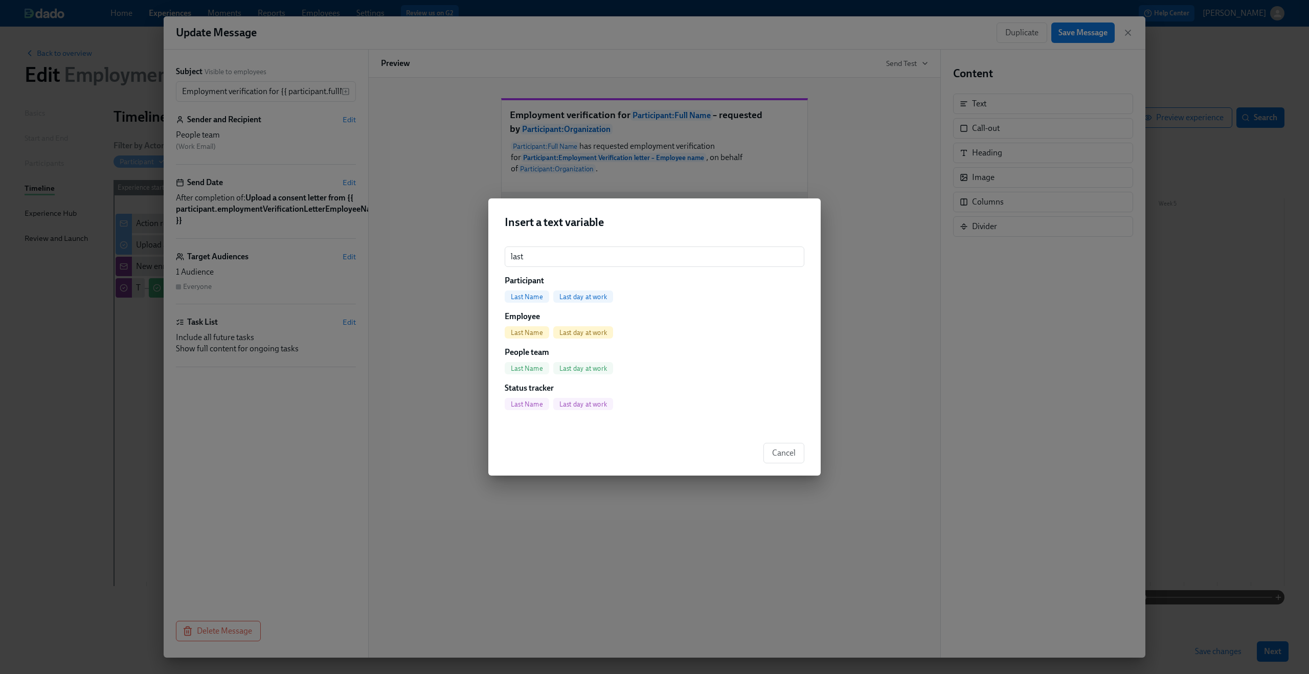
click at [588, 332] on span "Last day at work" at bounding box center [583, 333] width 60 height 8
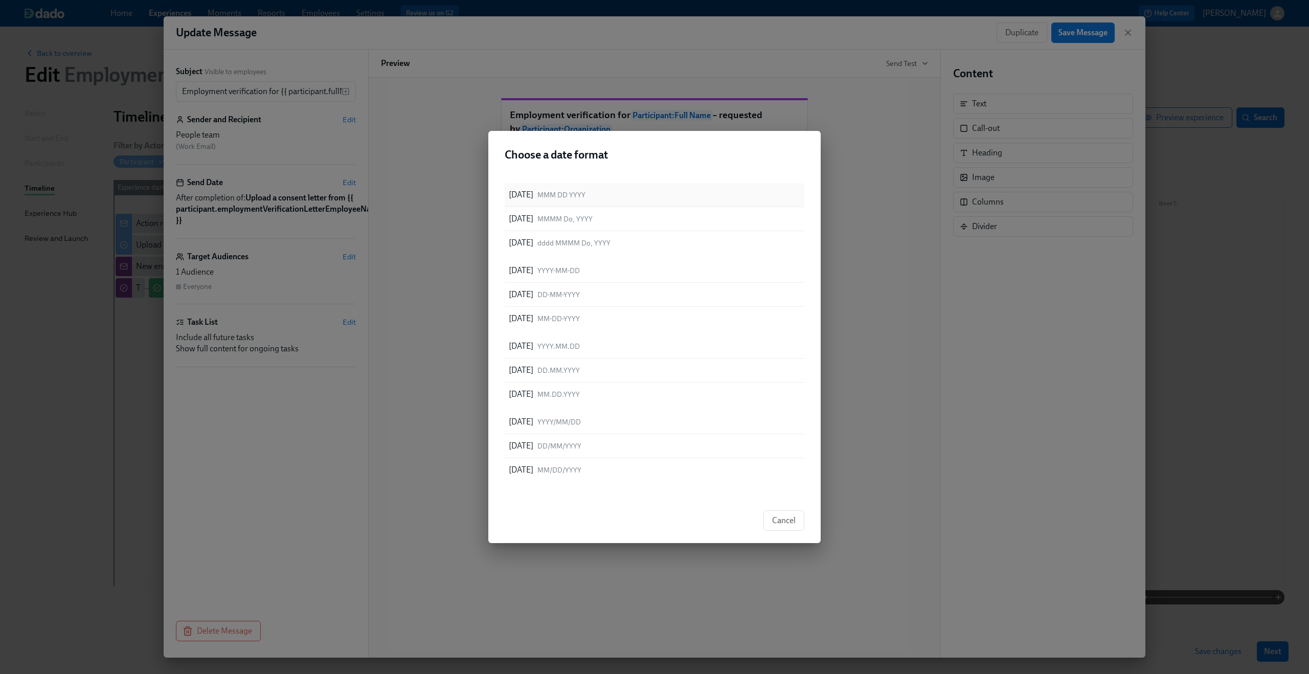
click at [582, 196] on span "MMM DD YYYY" at bounding box center [562, 195] width 48 height 10
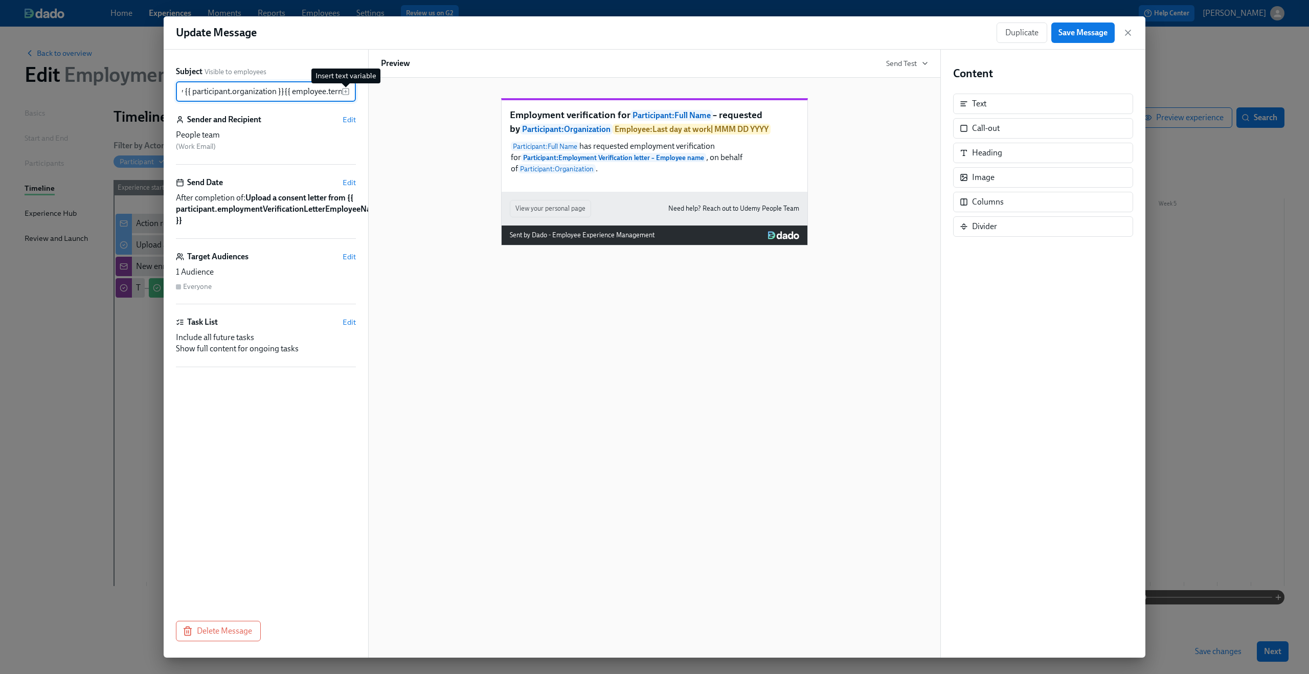
scroll to position [0, 241]
drag, startPoint x: 278, startPoint y: 92, endPoint x: 286, endPoint y: 86, distance: 9.9
click at [286, 86] on input "Employment verification for {{ participant.fullName }} – requested by {{ partic…" at bounding box center [259, 91] width 166 height 20
click at [274, 96] on input "Employment verification for {{ participant.fullName }} – requested by {{ partic…" at bounding box center [259, 91] width 166 height 20
drag, startPoint x: 302, startPoint y: 94, endPoint x: 322, endPoint y: 92, distance: 20.0
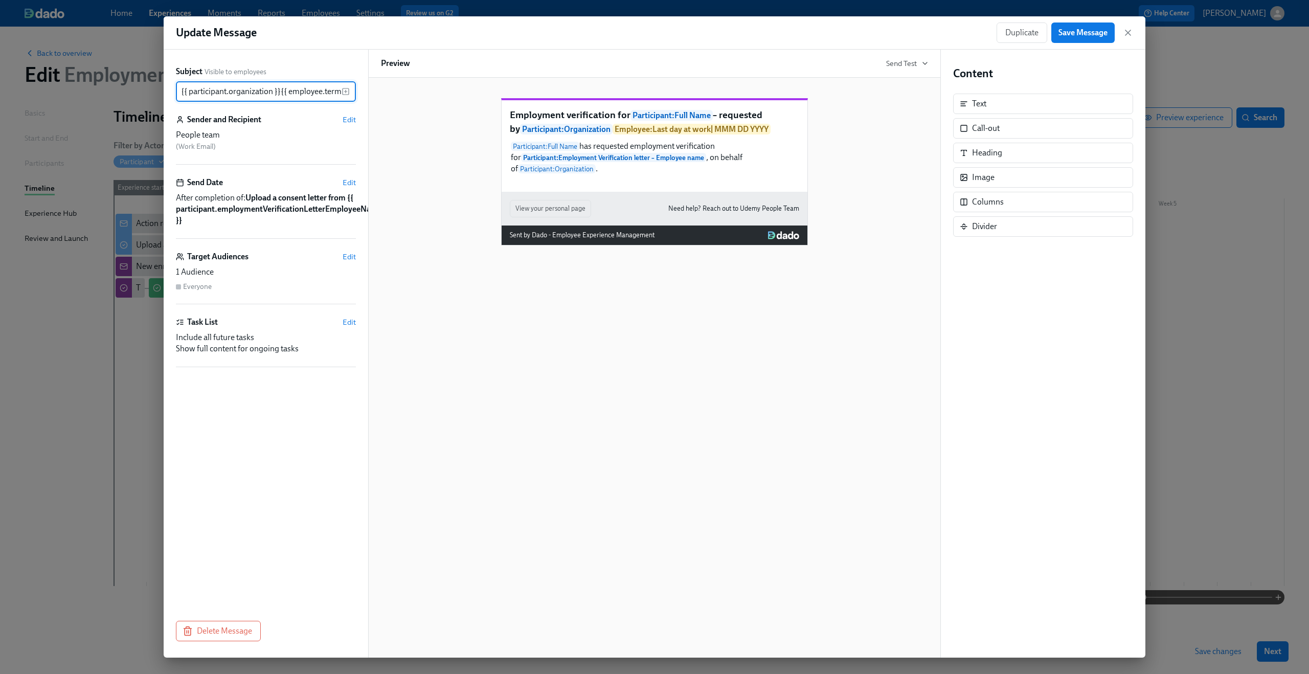
click at [322, 92] on input "Employment verification for {{ participant.fullName }} – requested by {{ partic…" at bounding box center [259, 91] width 166 height 20
drag, startPoint x: 207, startPoint y: 92, endPoint x: 300, endPoint y: 93, distance: 93.1
click at [300, 93] on input "Employment verification for {{ participant.fullName }} – requested by {{ partic…" at bounding box center [259, 91] width 166 height 20
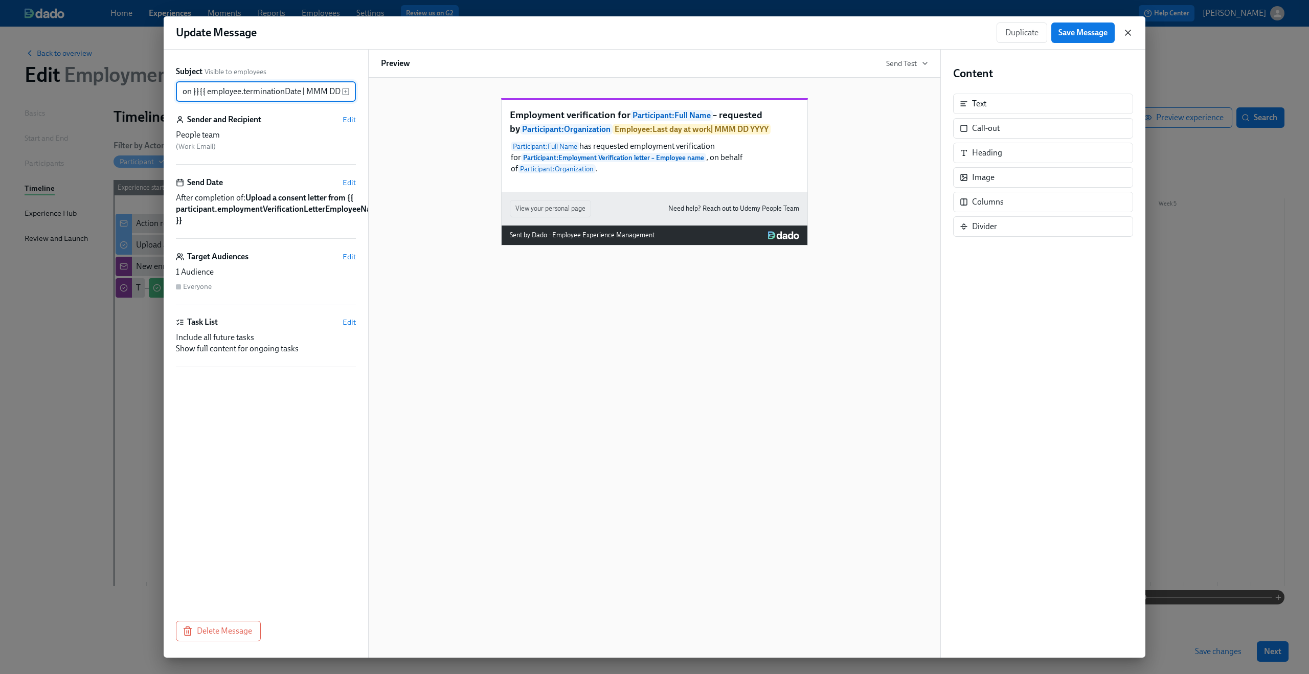
click at [1128, 34] on icon "button" at bounding box center [1128, 33] width 10 height 10
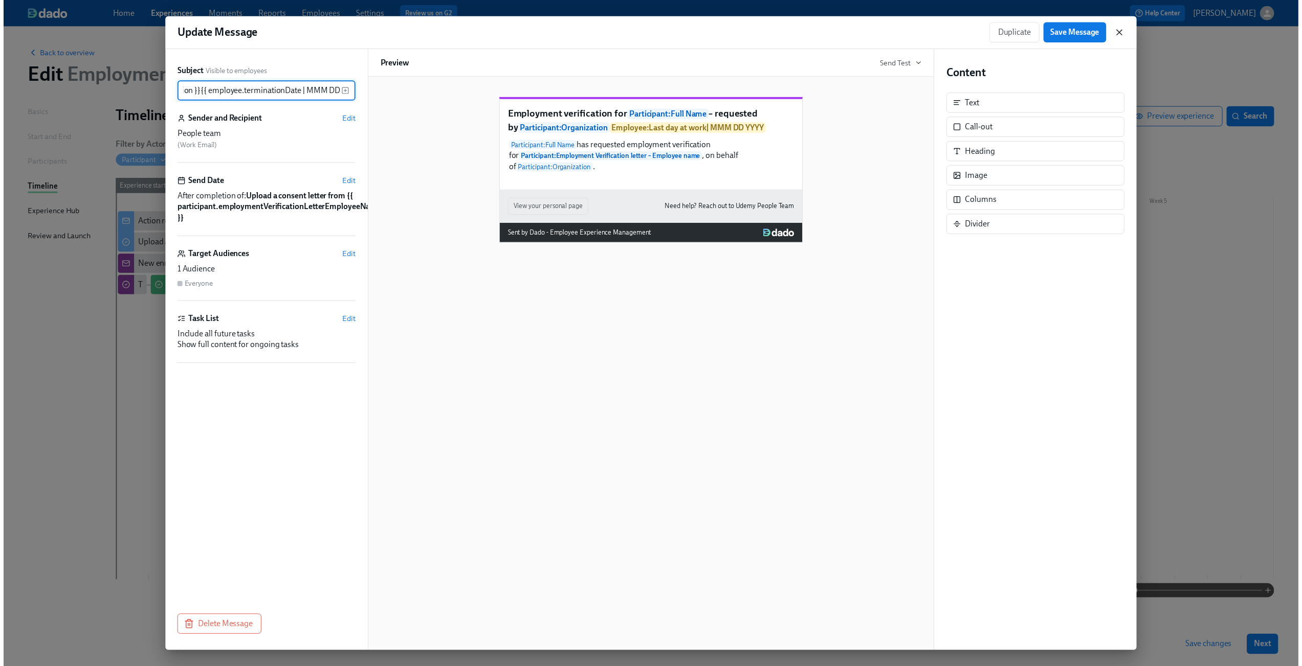
scroll to position [0, 0]
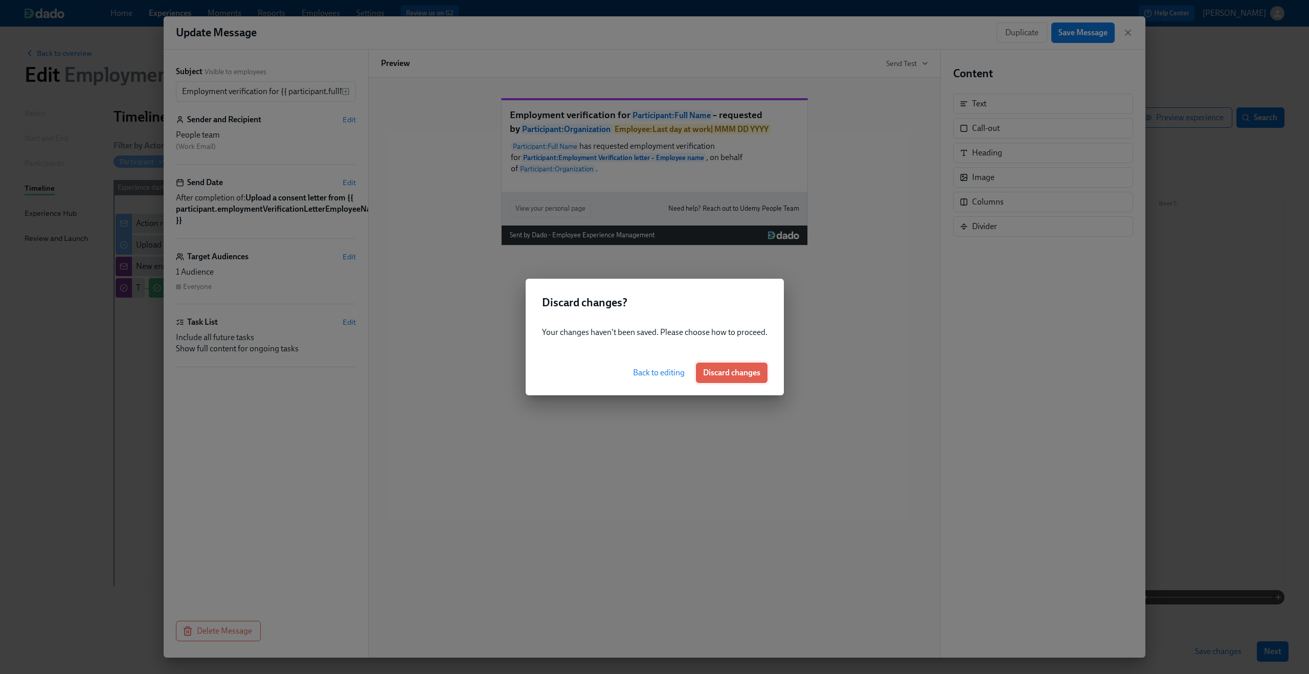
click at [721, 375] on span "Discard changes" at bounding box center [731, 373] width 57 height 10
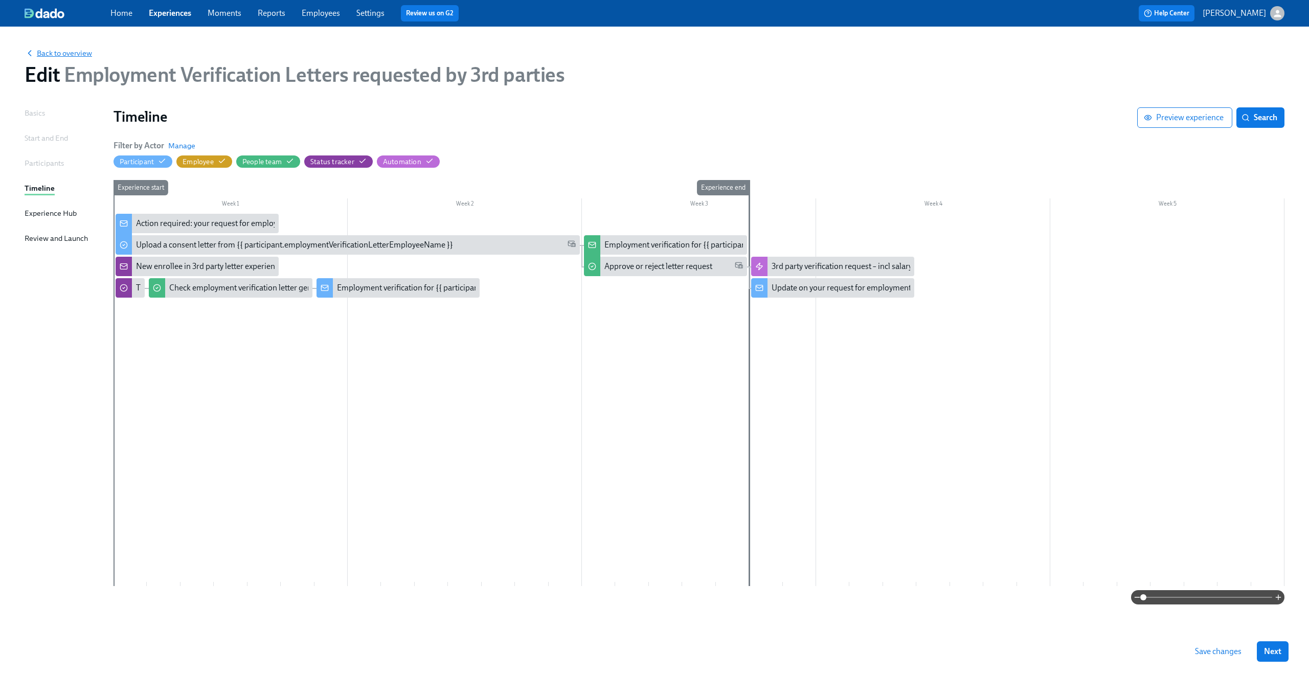
click at [72, 51] on span "Back to overview" at bounding box center [59, 53] width 68 height 10
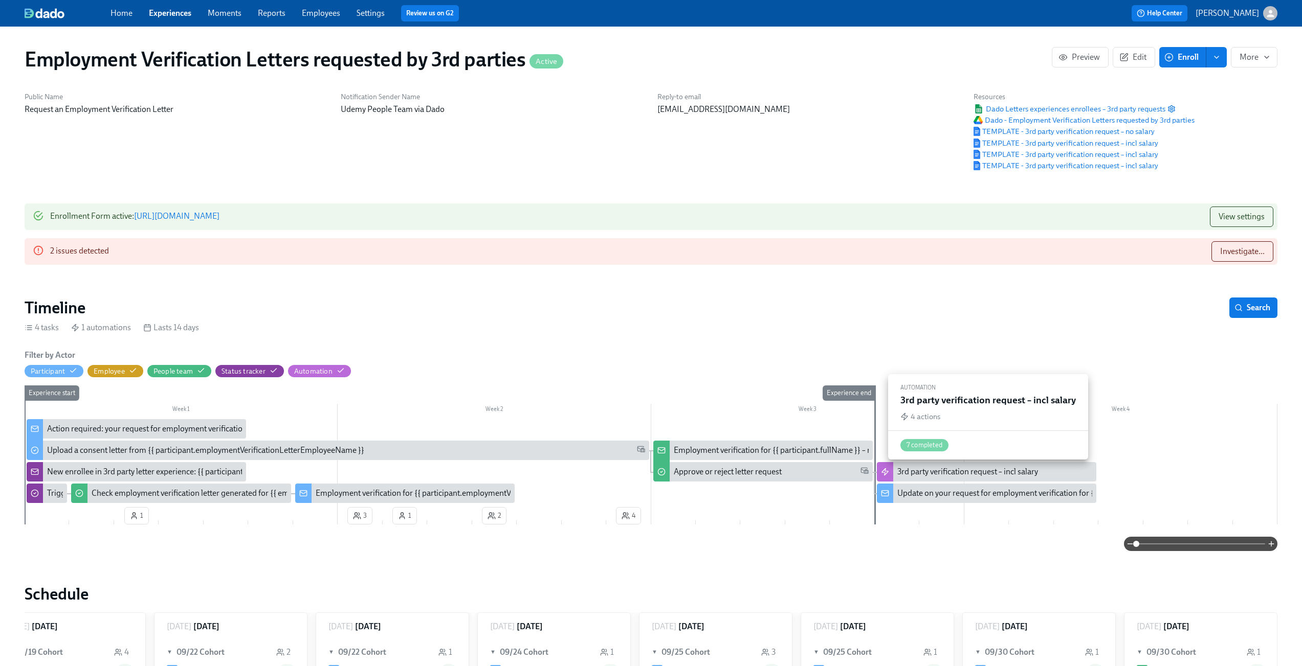
click at [903, 471] on div "3rd party verification request – incl salary" at bounding box center [967, 471] width 141 height 11
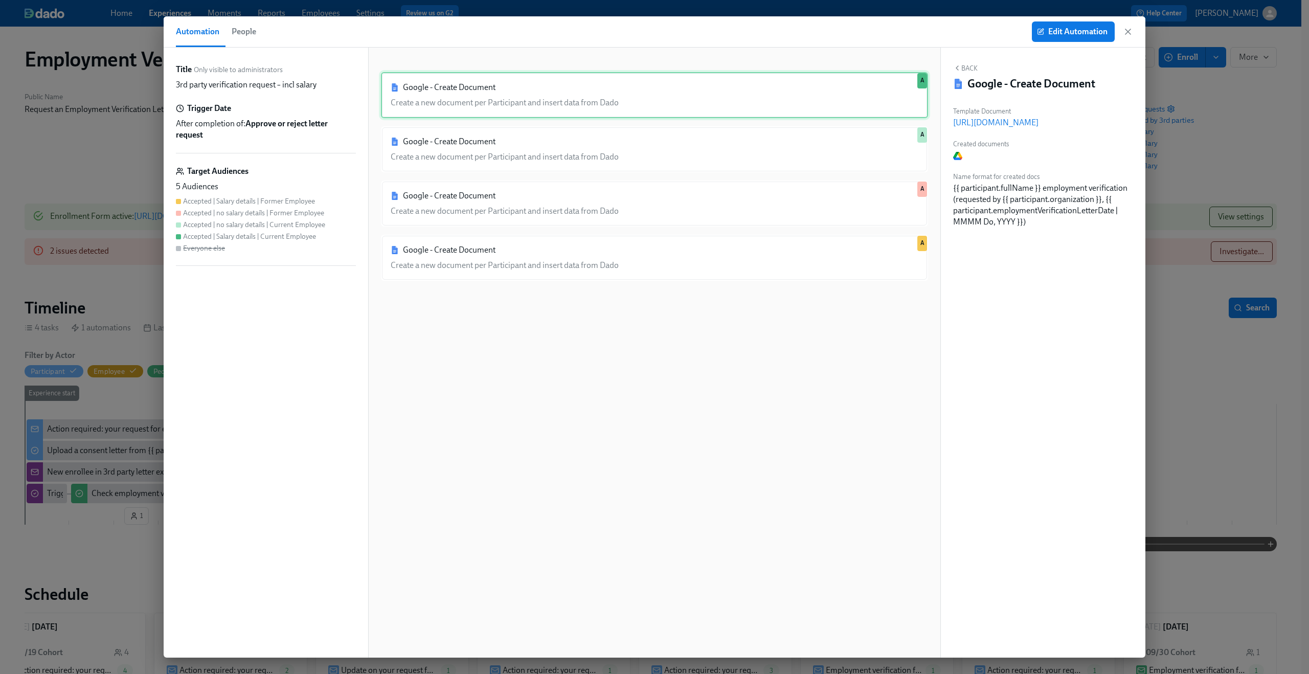
click at [707, 100] on div "Google - Create Document Create a new document per Participant and insert data …" at bounding box center [654, 95] width 547 height 46
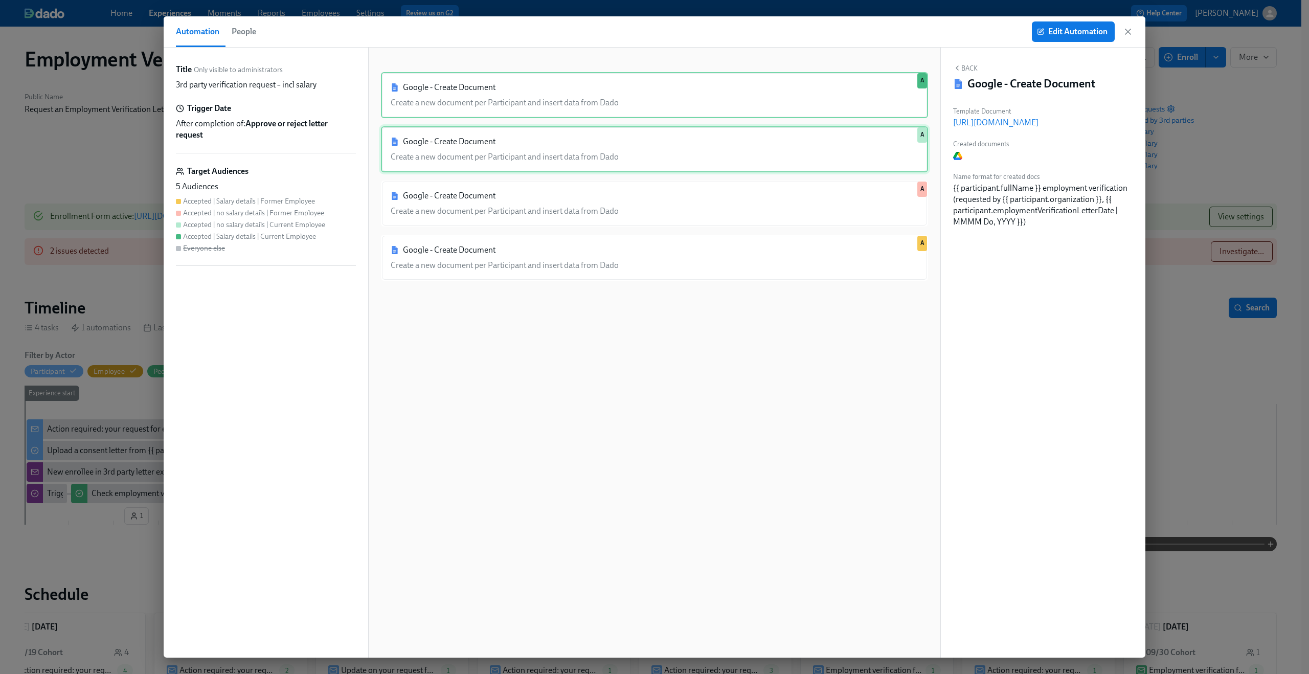
click at [709, 147] on div "Google - Create Document Create a new document per Participant and insert data …" at bounding box center [654, 149] width 547 height 46
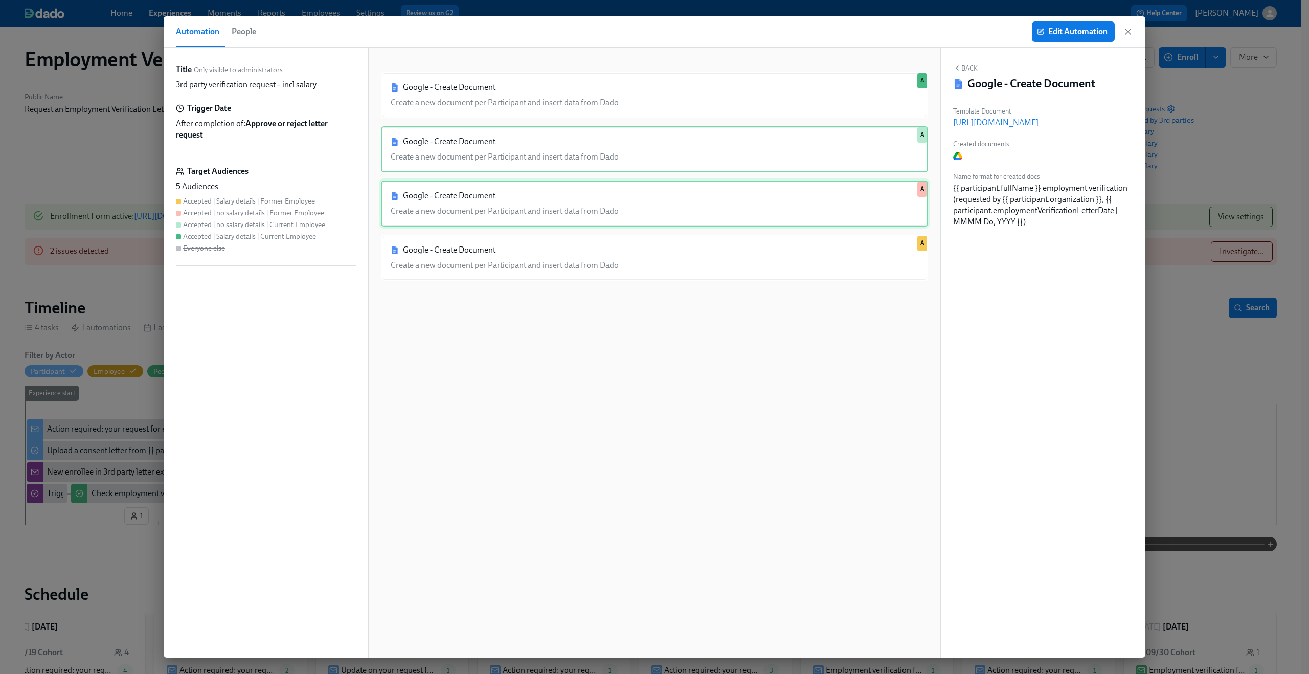
click at [691, 191] on div "Google - Create Document Create a new document per Participant and insert data …" at bounding box center [654, 204] width 547 height 46
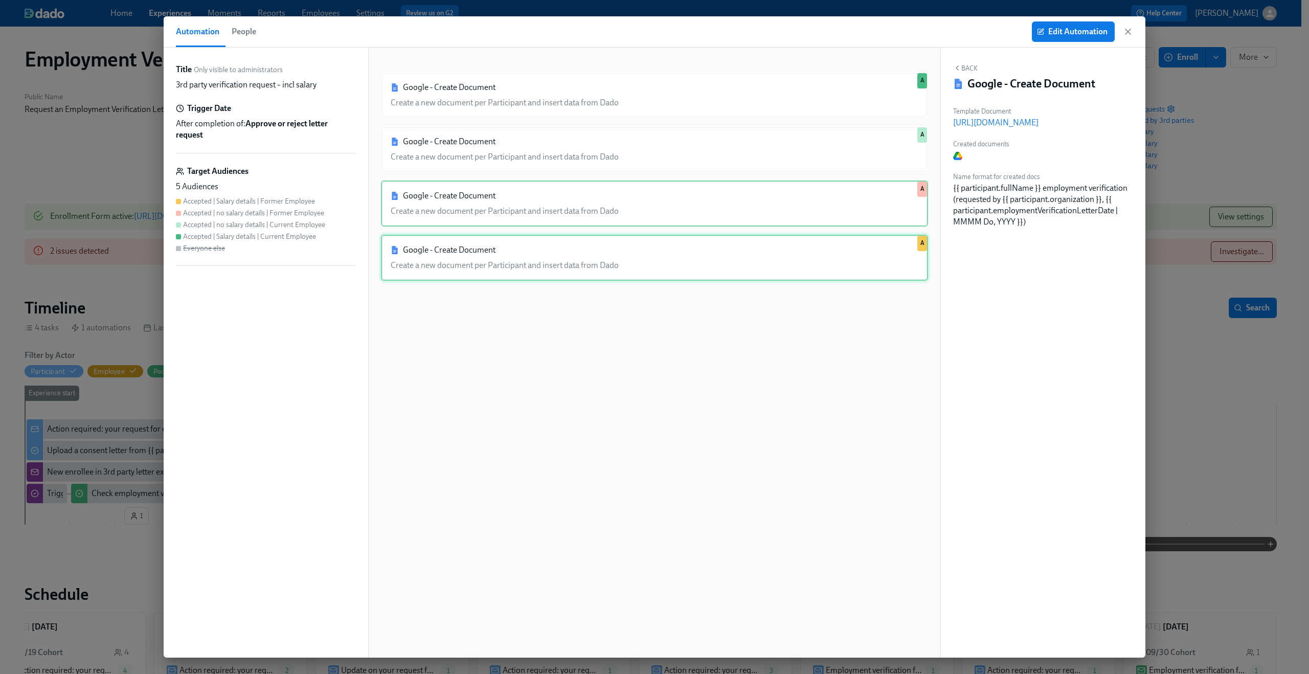
click at [669, 253] on div "Google - Create Document Create a new document per Participant and insert data …" at bounding box center [654, 258] width 547 height 46
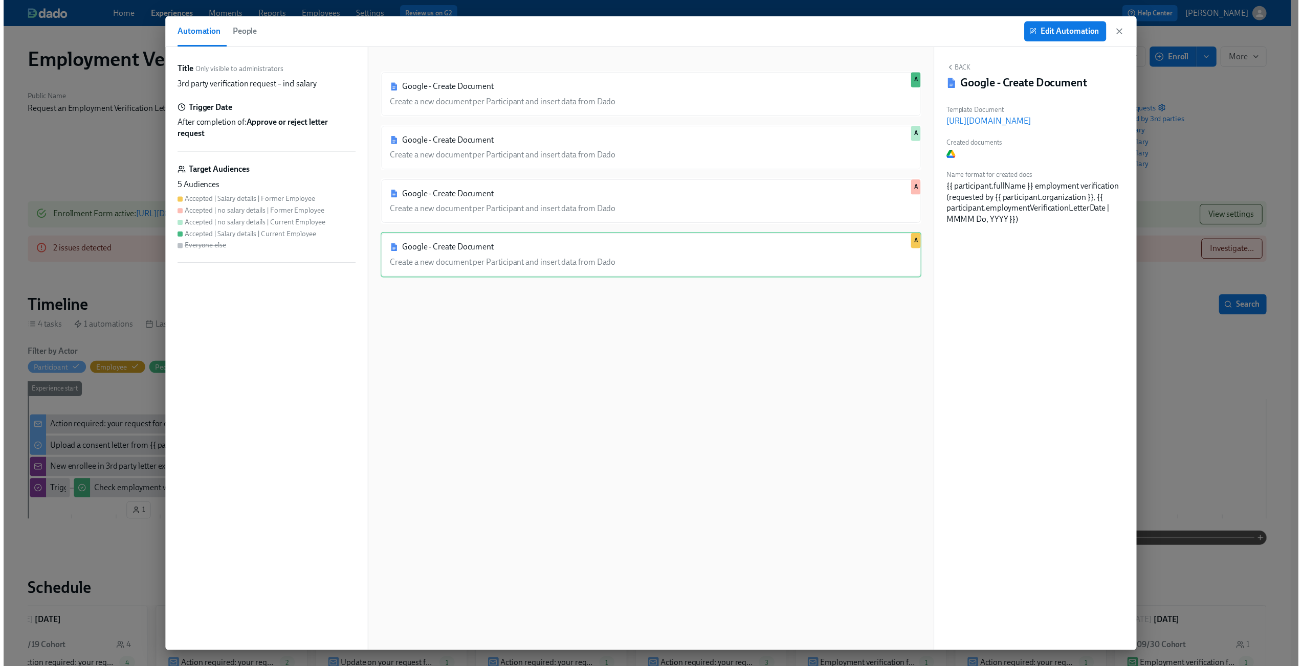
scroll to position [0, 25]
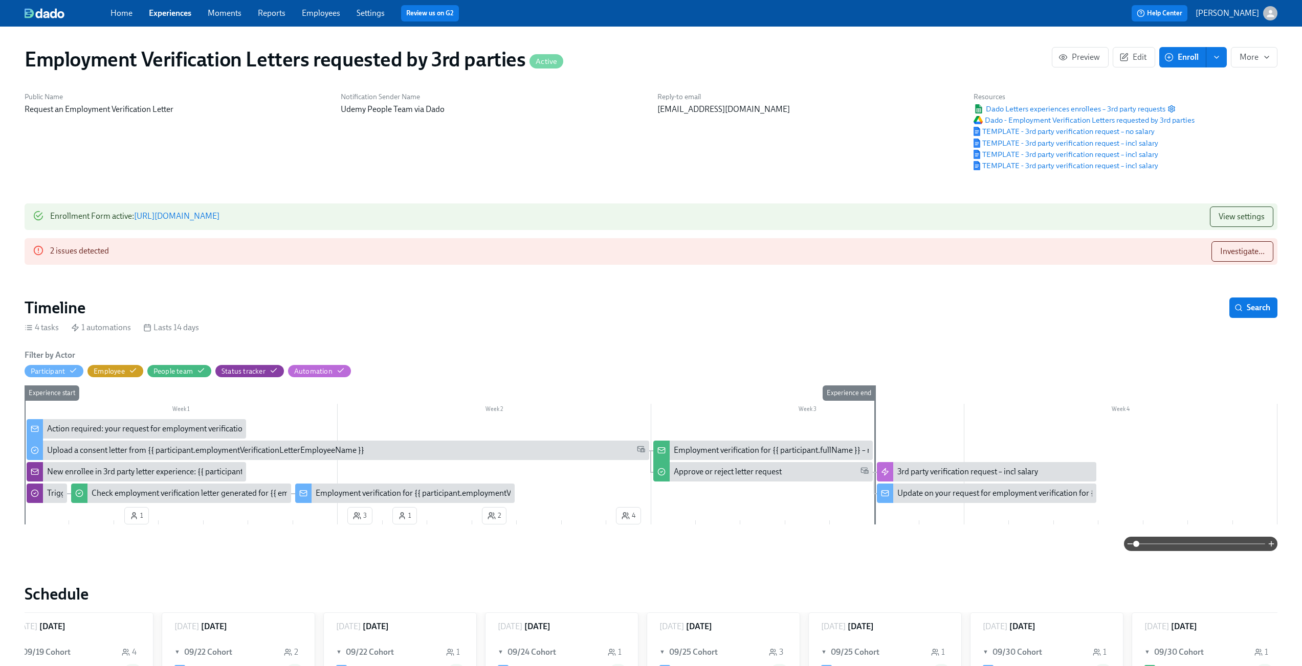
click at [219, 219] on link "https://my.dadohr.com/enrollmentForms/2a8Ubmw98KEOdEt8dvLtzU32XXH3G" at bounding box center [176, 216] width 85 height 10
click at [693, 450] on div "Employment verification for {{ participant.fullName }} – requested by {{ partic…" at bounding box center [844, 450] width 340 height 11
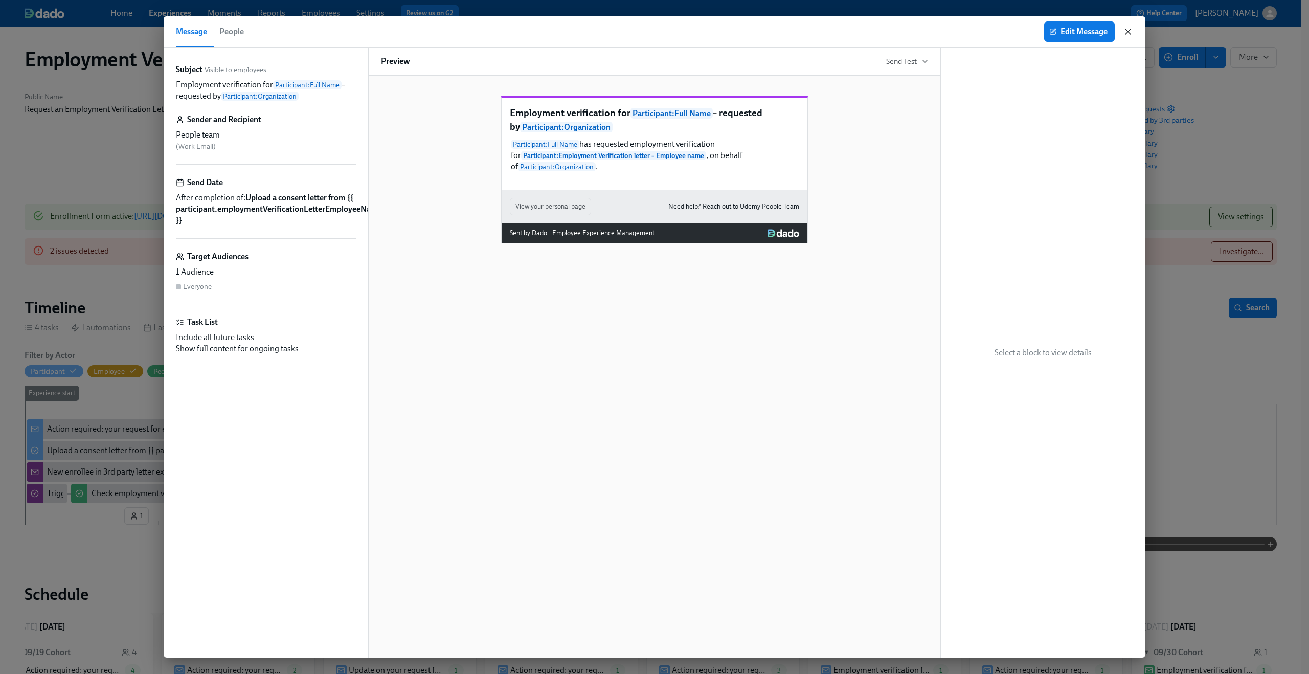
click at [1130, 32] on icon "button" at bounding box center [1128, 32] width 10 height 10
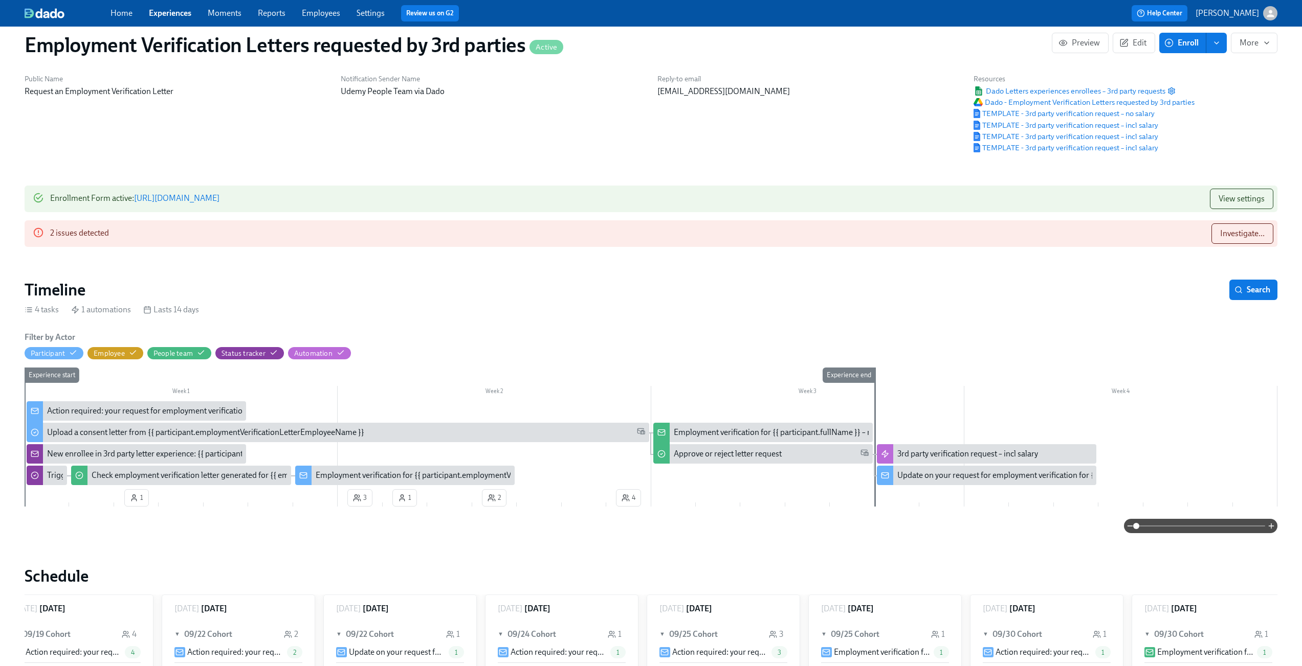
scroll to position [21, 0]
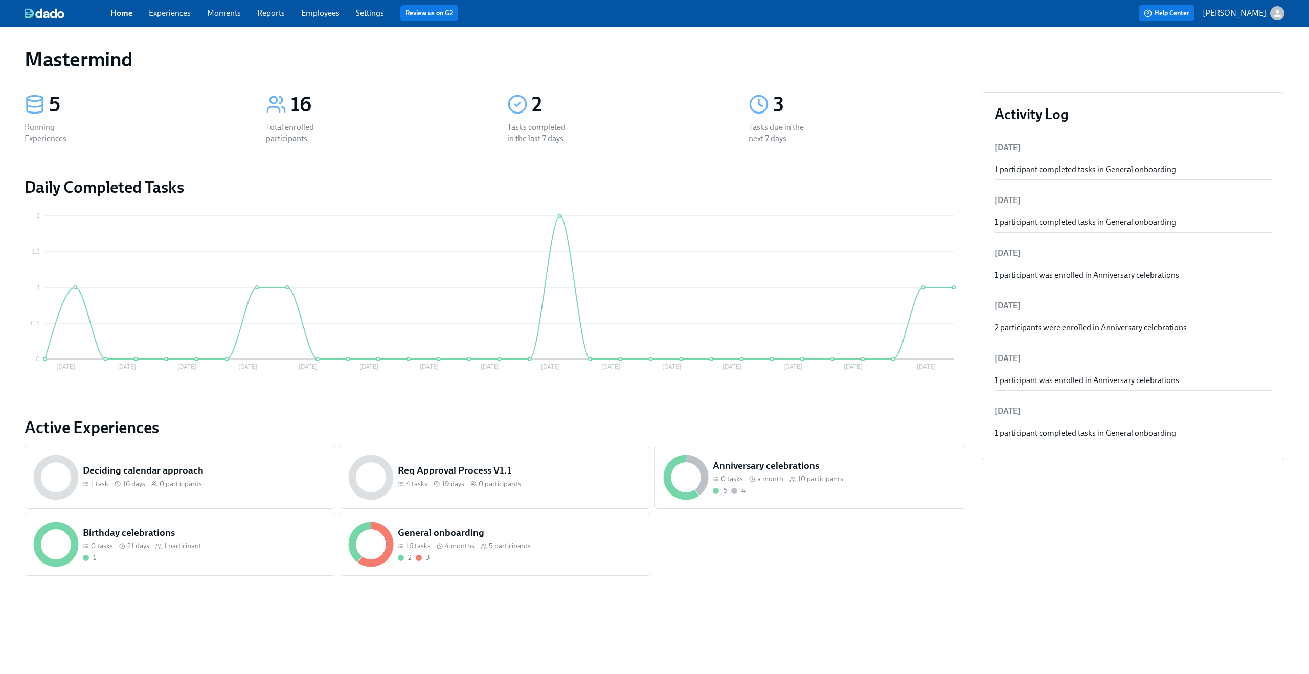
click at [175, 11] on link "Experiences" at bounding box center [170, 13] width 42 height 10
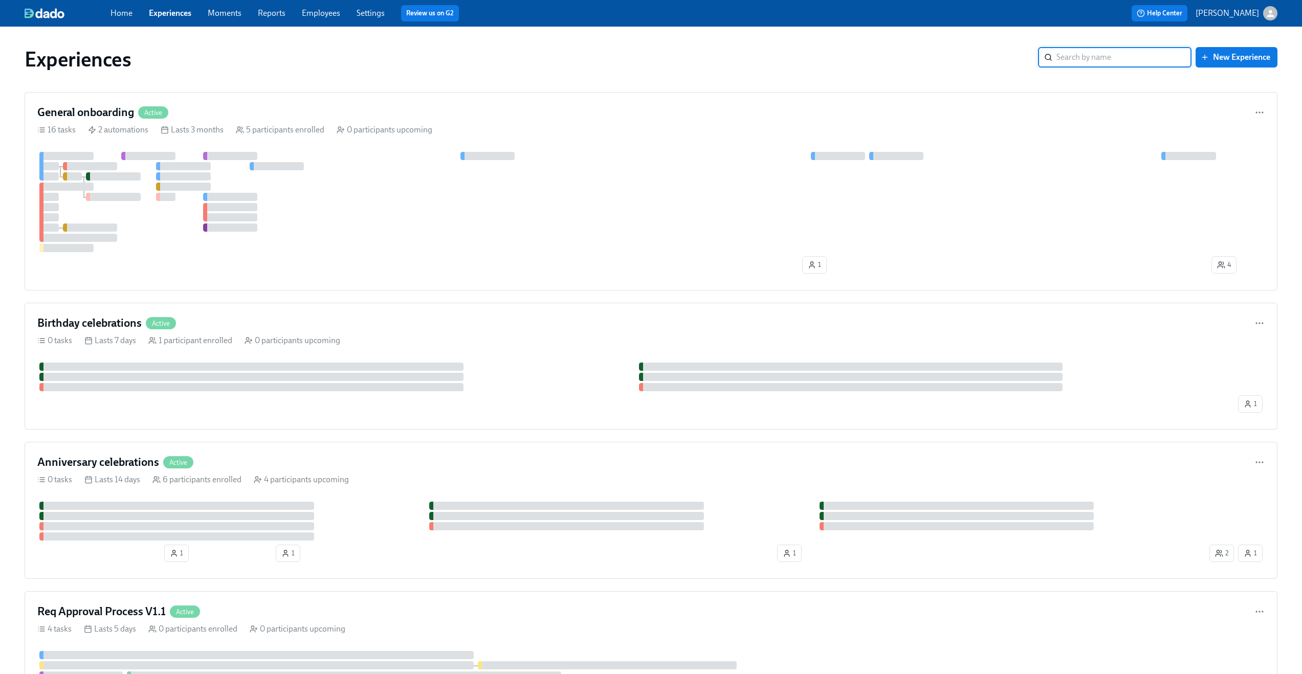
click at [372, 10] on link "Settings" at bounding box center [370, 13] width 28 height 10
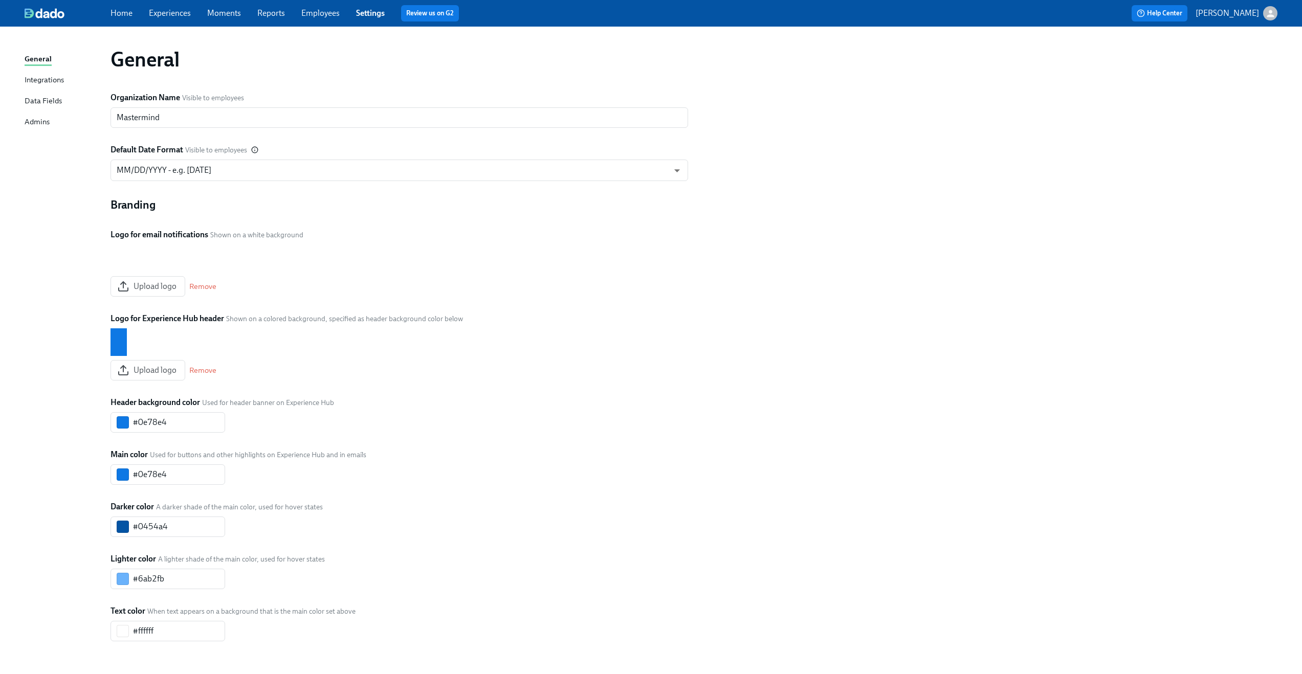
click at [38, 125] on div "Admins" at bounding box center [37, 122] width 25 height 13
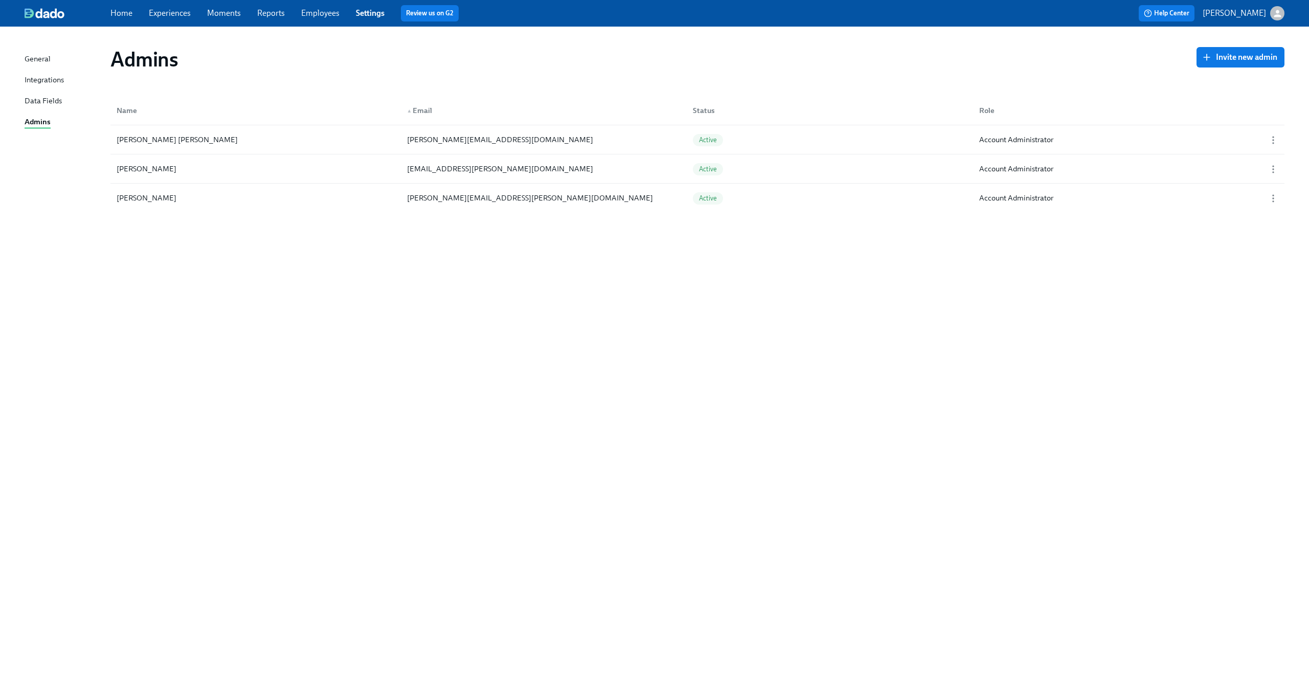
click at [30, 101] on div "Data Fields" at bounding box center [43, 101] width 37 height 13
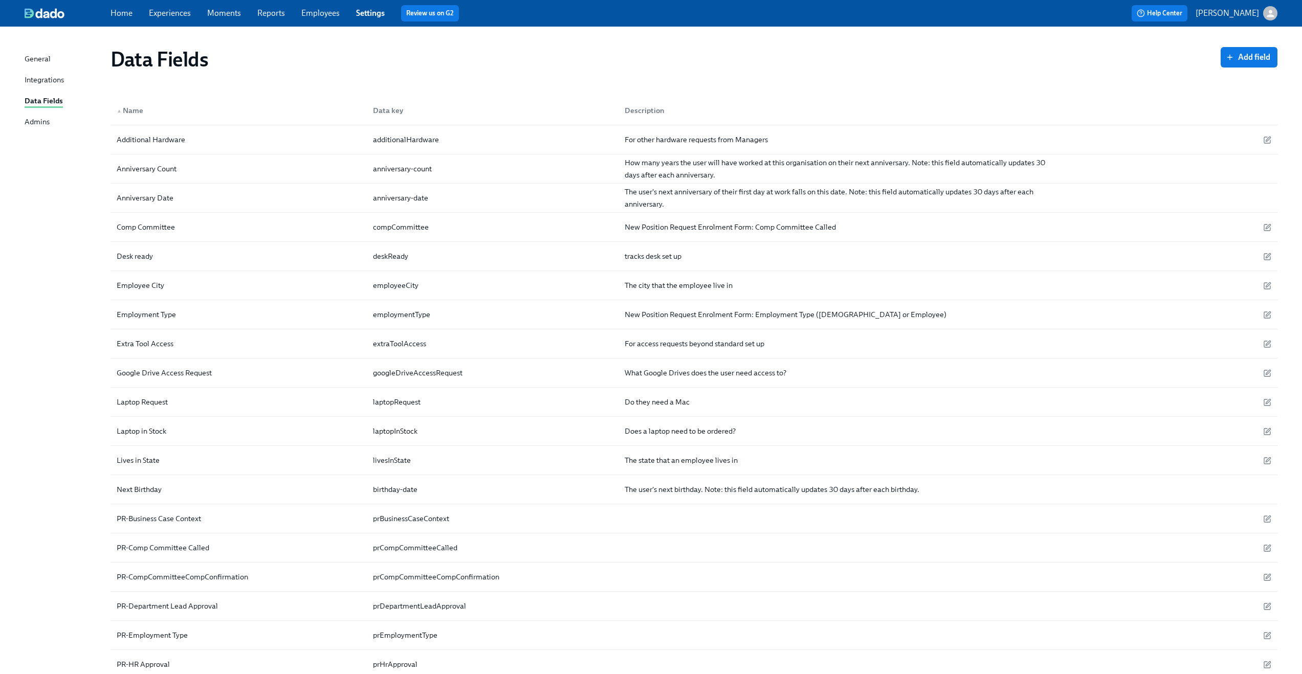
click at [44, 60] on div "General" at bounding box center [38, 59] width 26 height 13
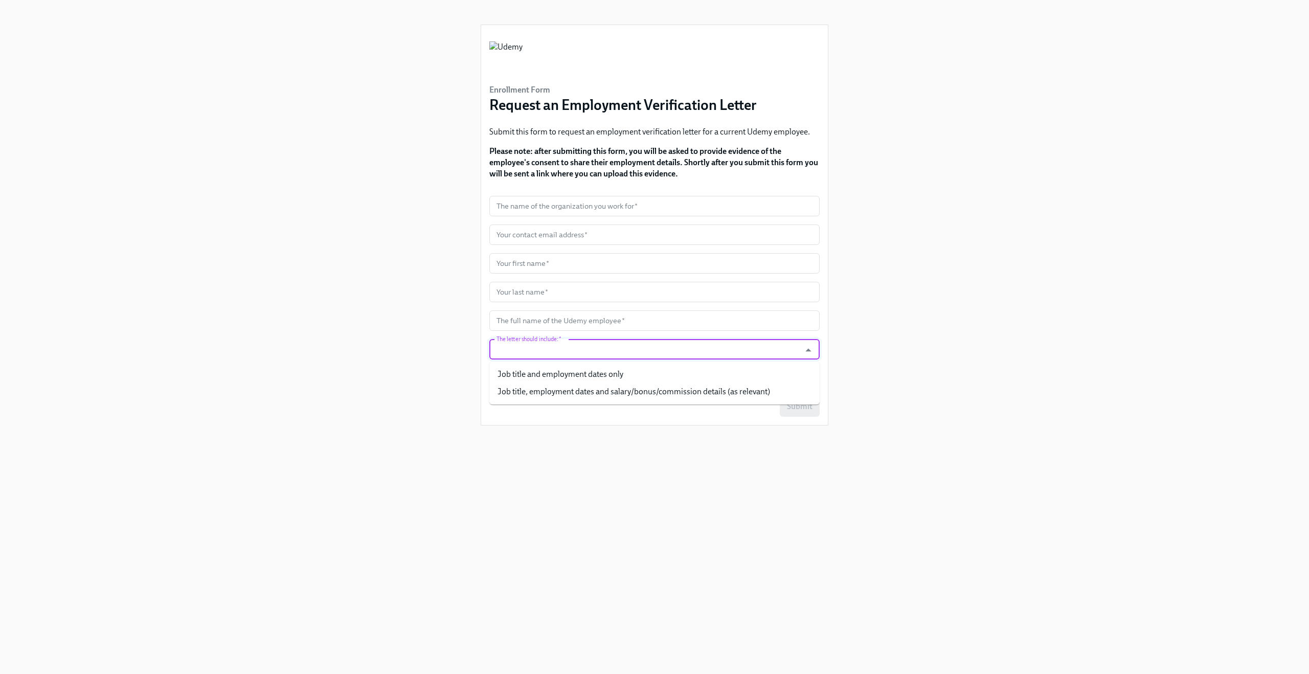
click at [535, 359] on input "The letter should include:   *" at bounding box center [645, 349] width 301 height 20
click at [419, 316] on div "Enrollment Form Request an Employment Verification Letter Submit this form to r…" at bounding box center [655, 325] width 1260 height 650
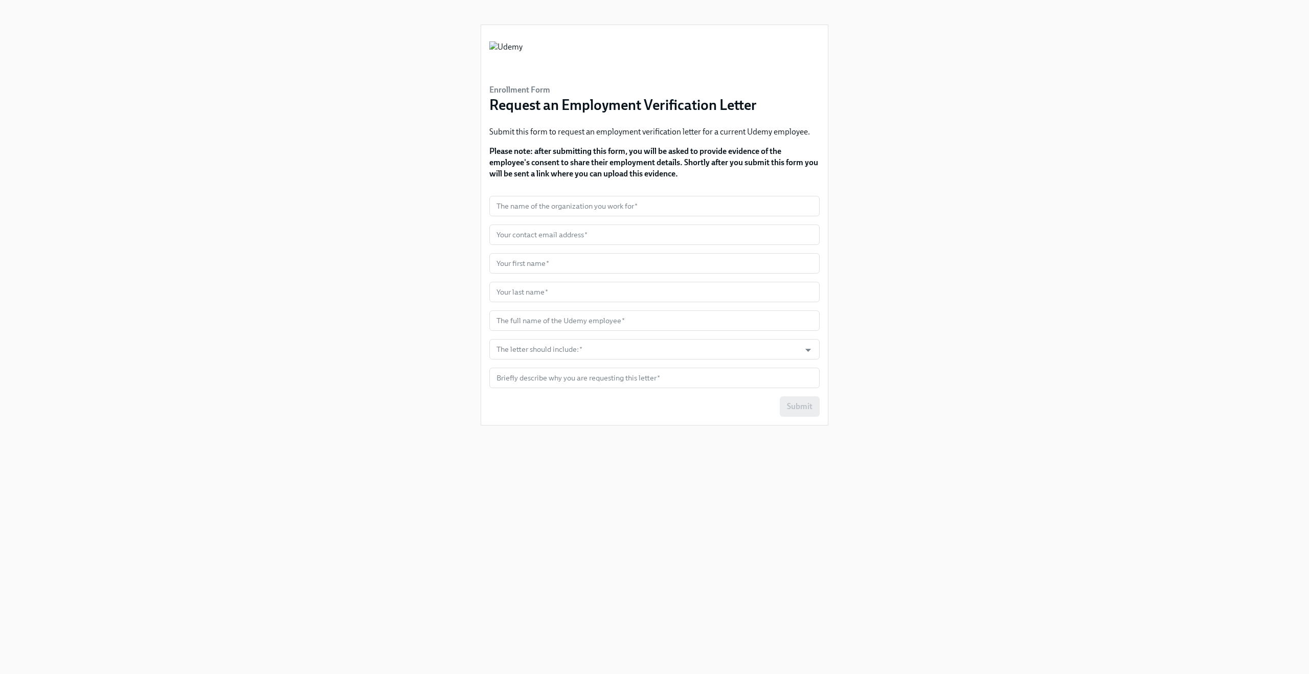
click at [466, 305] on div "Enrollment Form Request an Employment Verification Letter Submit this form to r…" at bounding box center [655, 325] width 1260 height 650
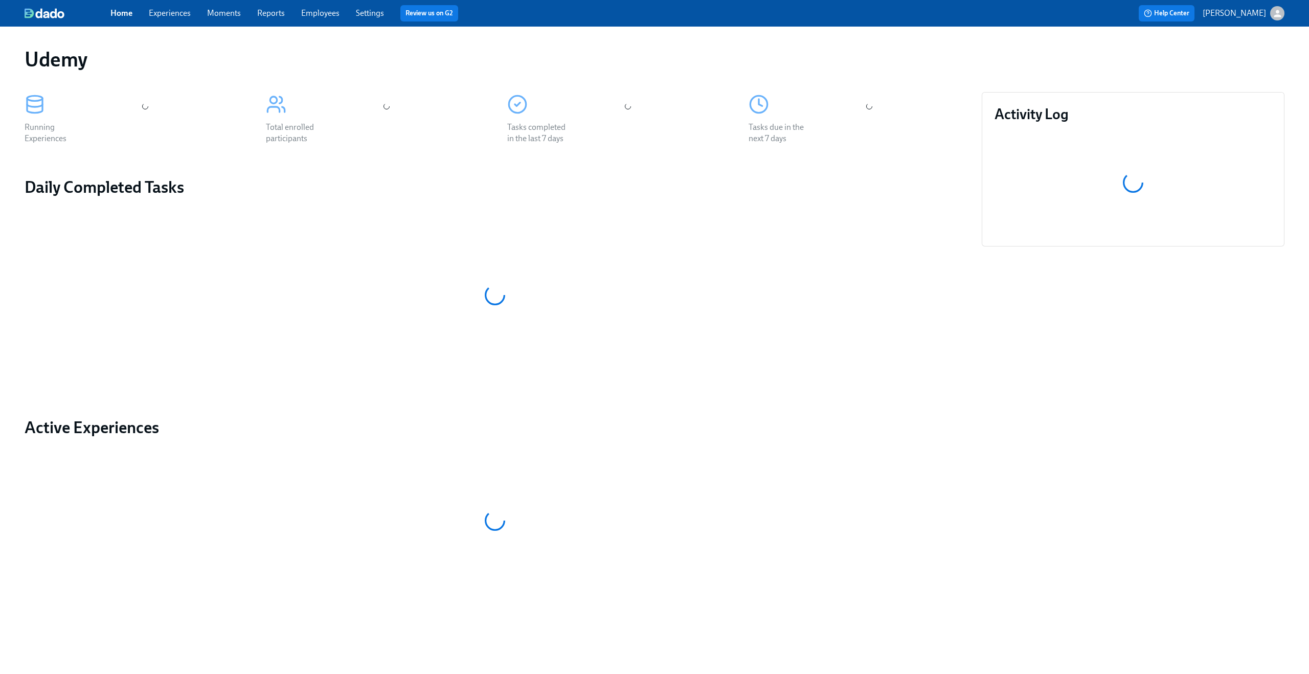
click at [174, 14] on link "Experiences" at bounding box center [170, 13] width 42 height 10
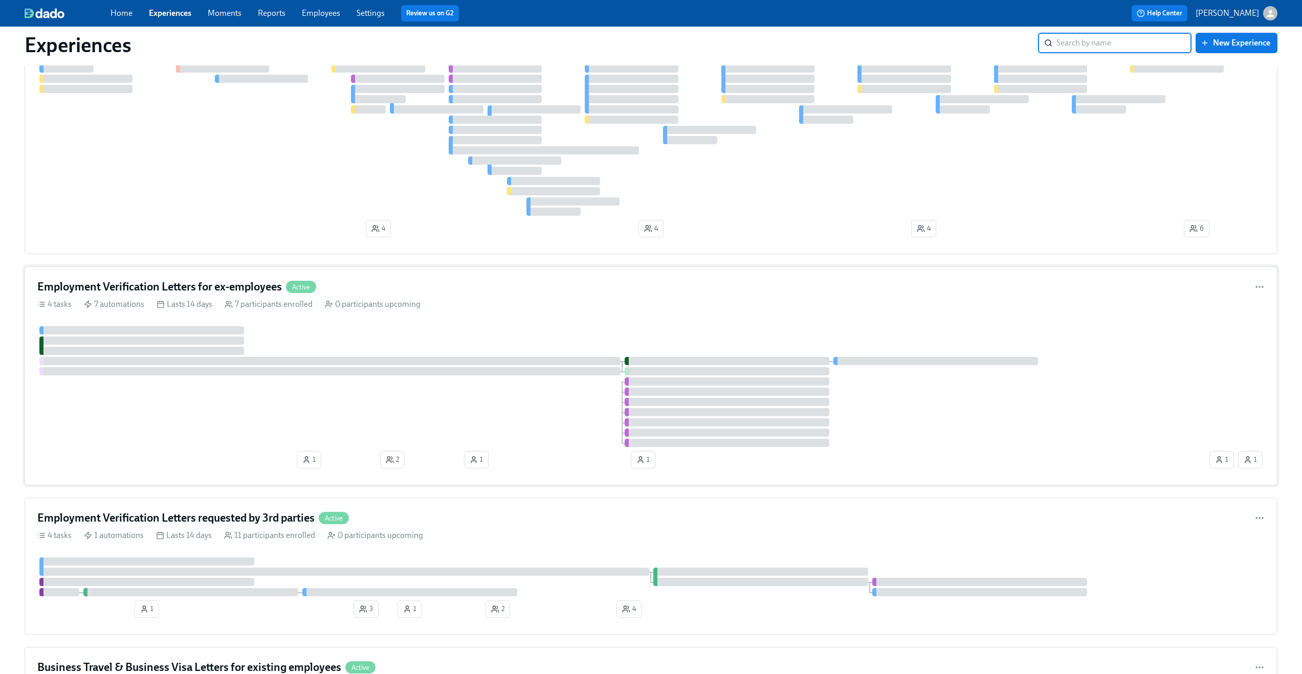
scroll to position [868, 0]
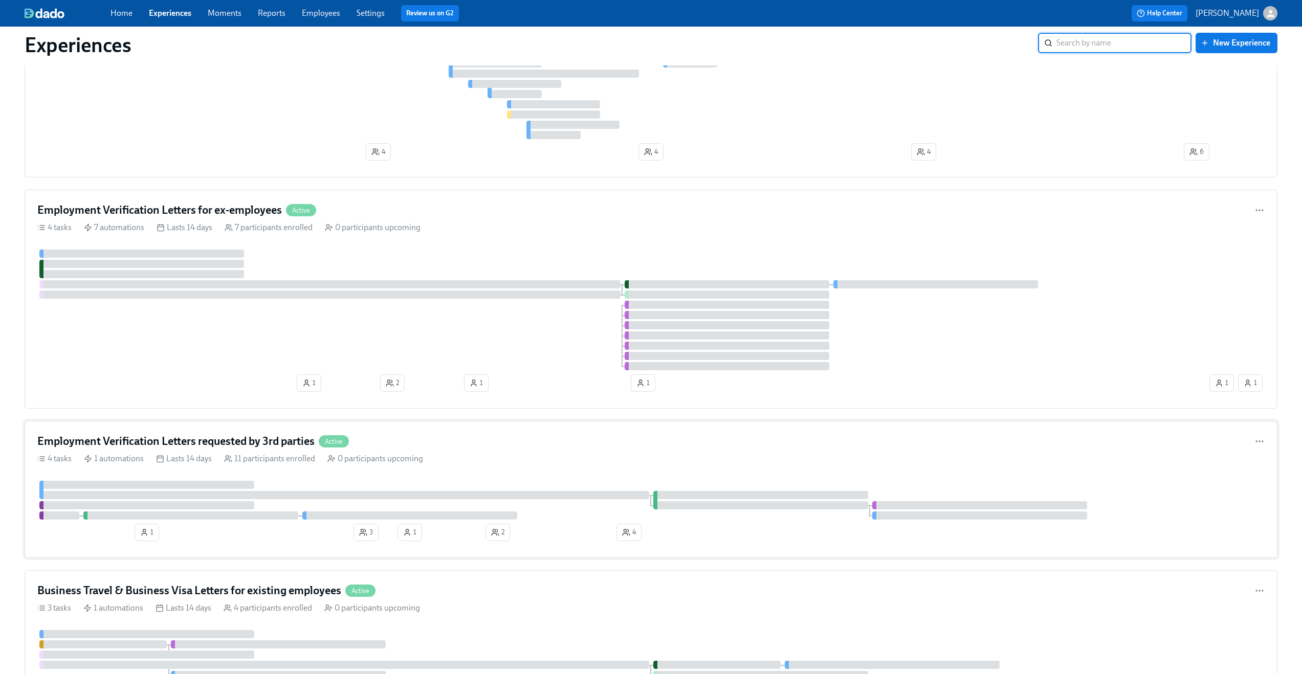
click at [482, 441] on div "Employment Verification Letters requested by 3rd parties Active" at bounding box center [650, 441] width 1227 height 15
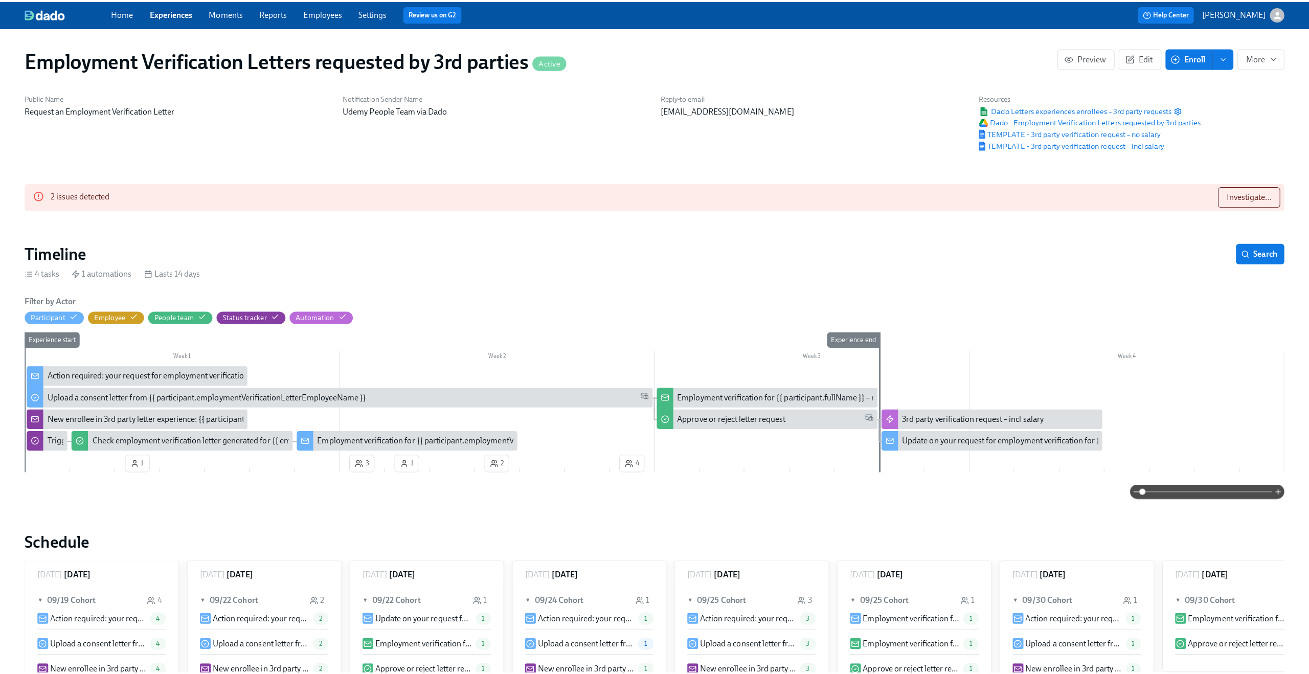
scroll to position [0, 32]
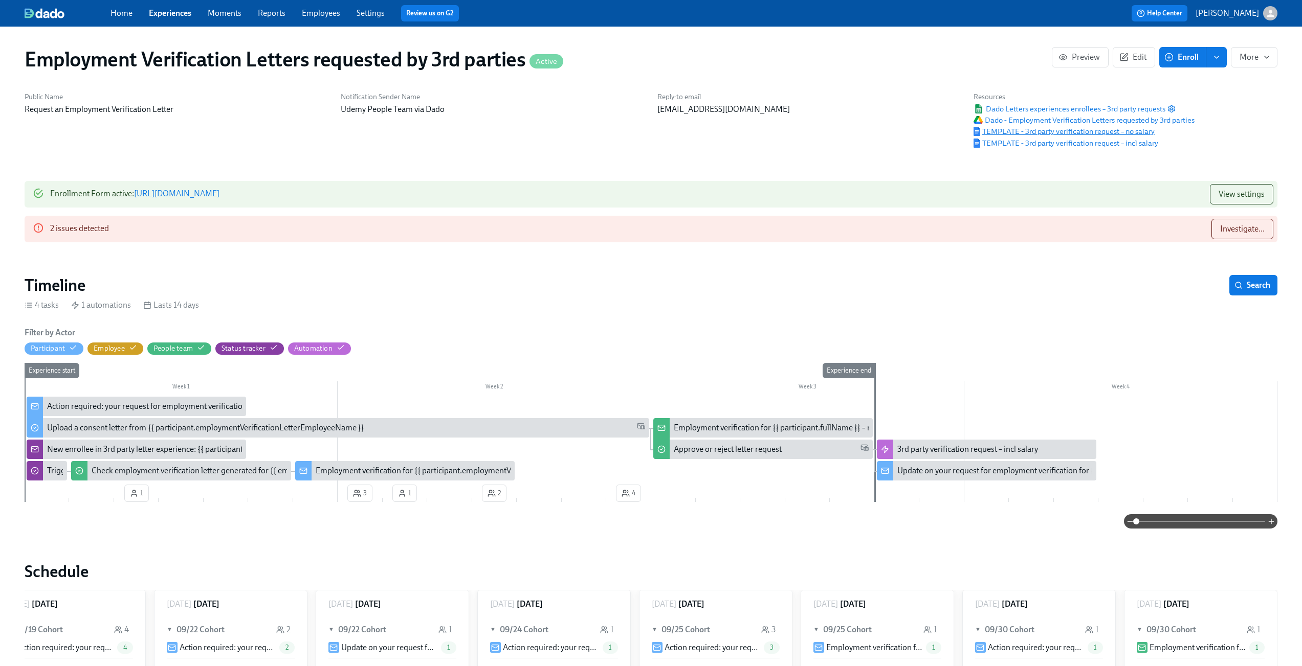
click at [1015, 132] on span "TEMPLATE - 3rd party verification request – no salary" at bounding box center [1063, 131] width 181 height 10
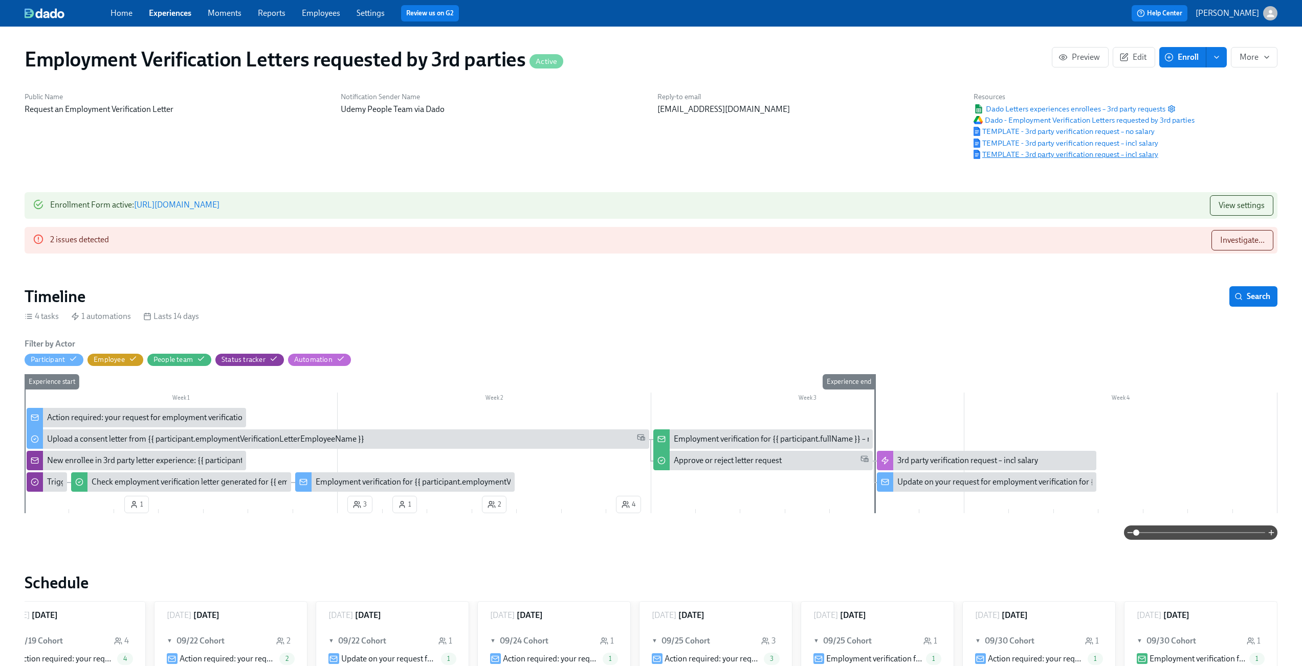
click at [1062, 154] on span "TEMPLATE - 3rd party verification request – incl salary" at bounding box center [1065, 154] width 185 height 10
click at [1135, 140] on span "TEMPLATE - 3rd party verification request – incl salary" at bounding box center [1065, 143] width 185 height 10
click at [368, 15] on link "Settings" at bounding box center [370, 13] width 28 height 10
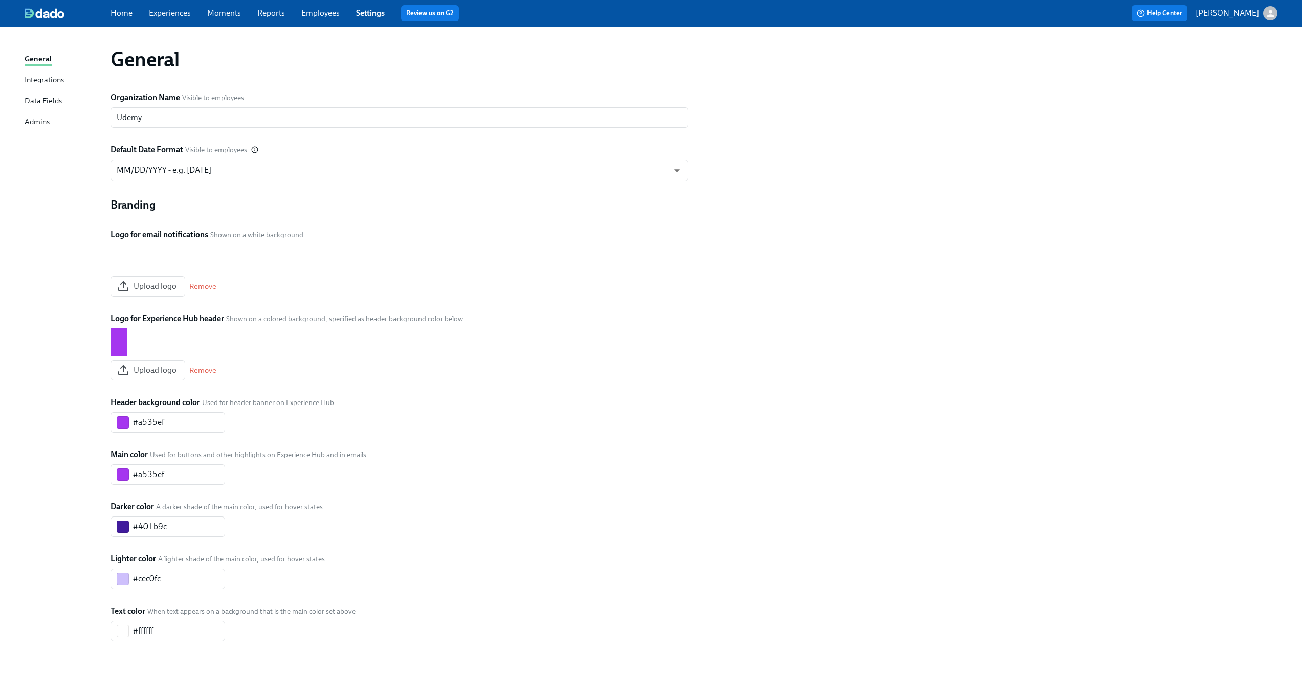
click at [330, 15] on link "Employees" at bounding box center [320, 13] width 38 height 10
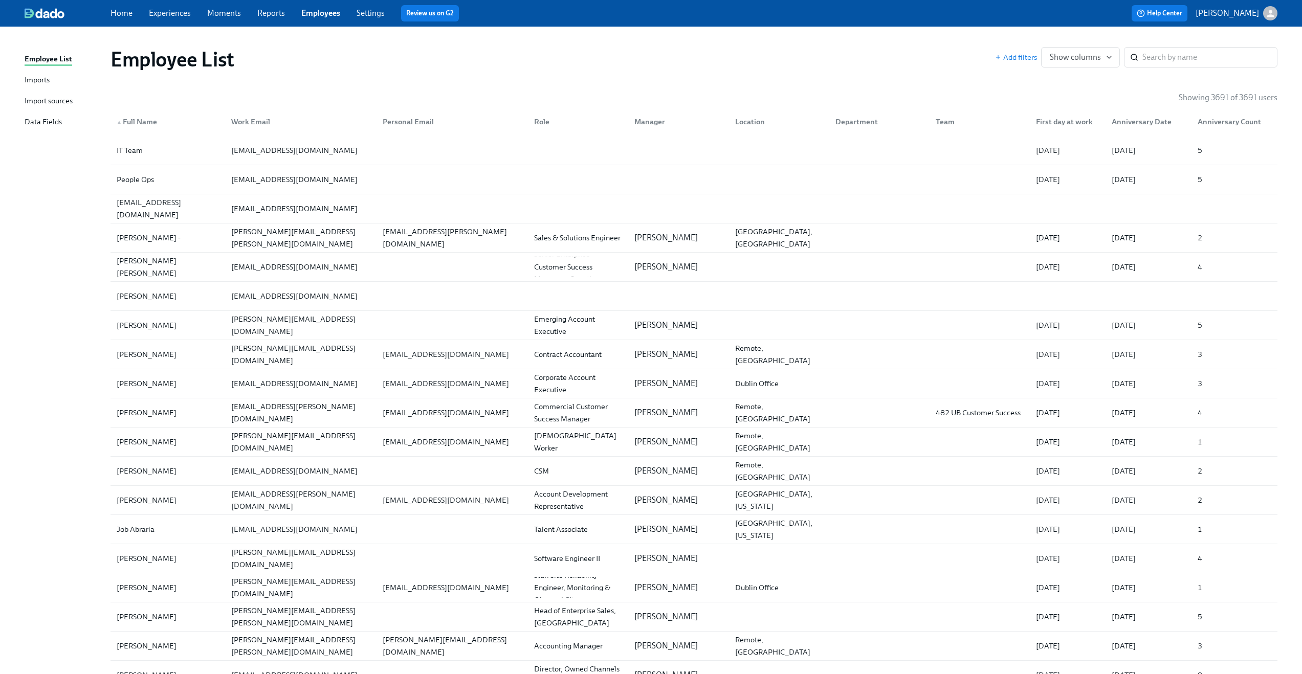
click at [53, 79] on link "Imports" at bounding box center [64, 80] width 78 height 13
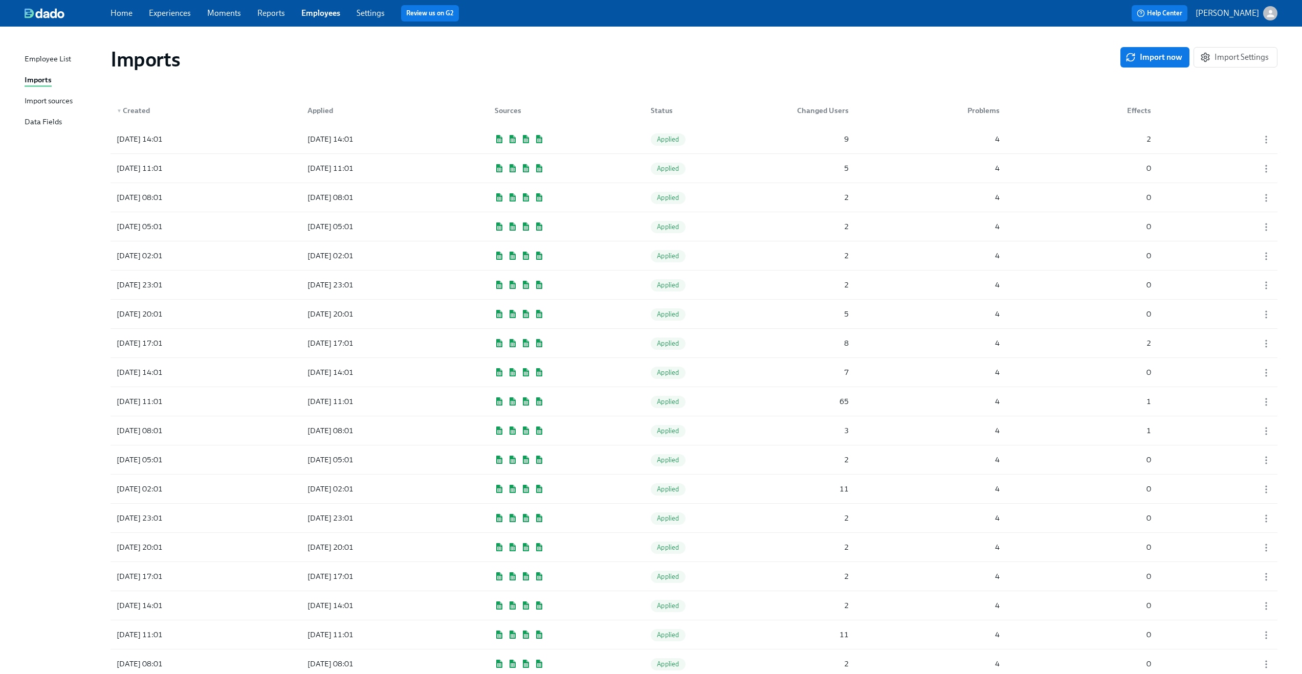
click at [48, 62] on div "Employee List" at bounding box center [48, 59] width 47 height 13
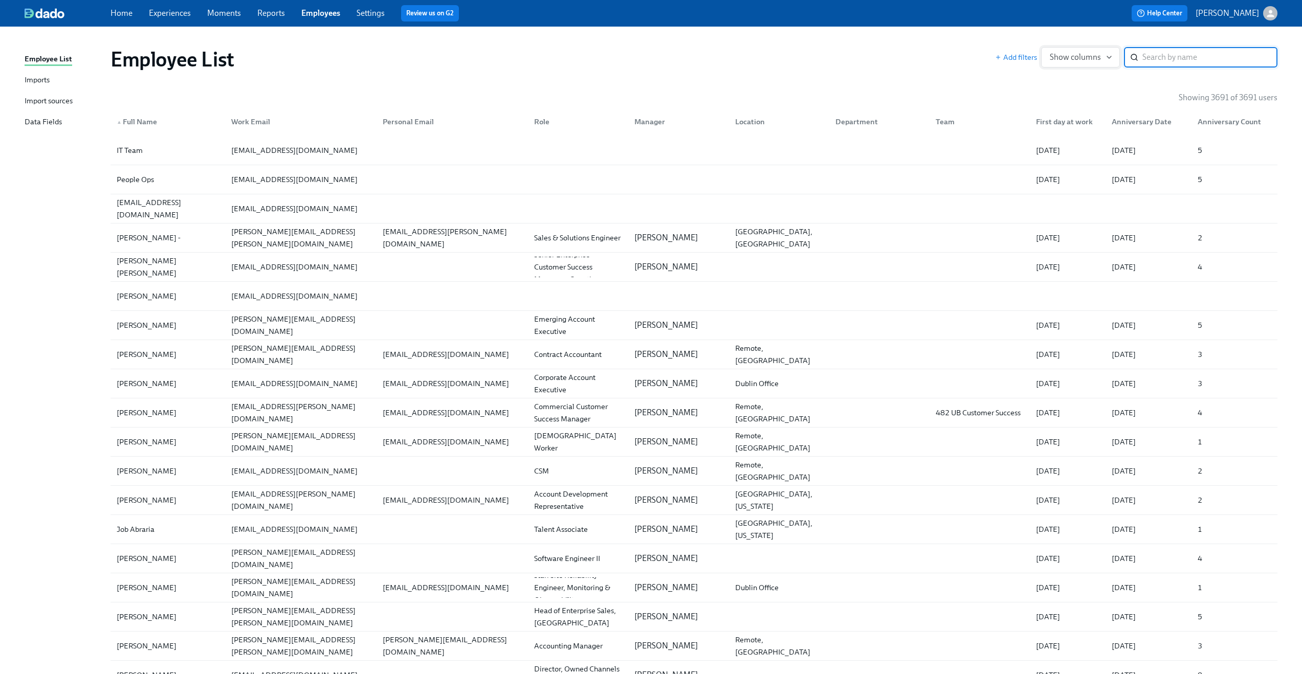
click at [1097, 56] on span "Show columns" at bounding box center [1079, 57] width 61 height 10
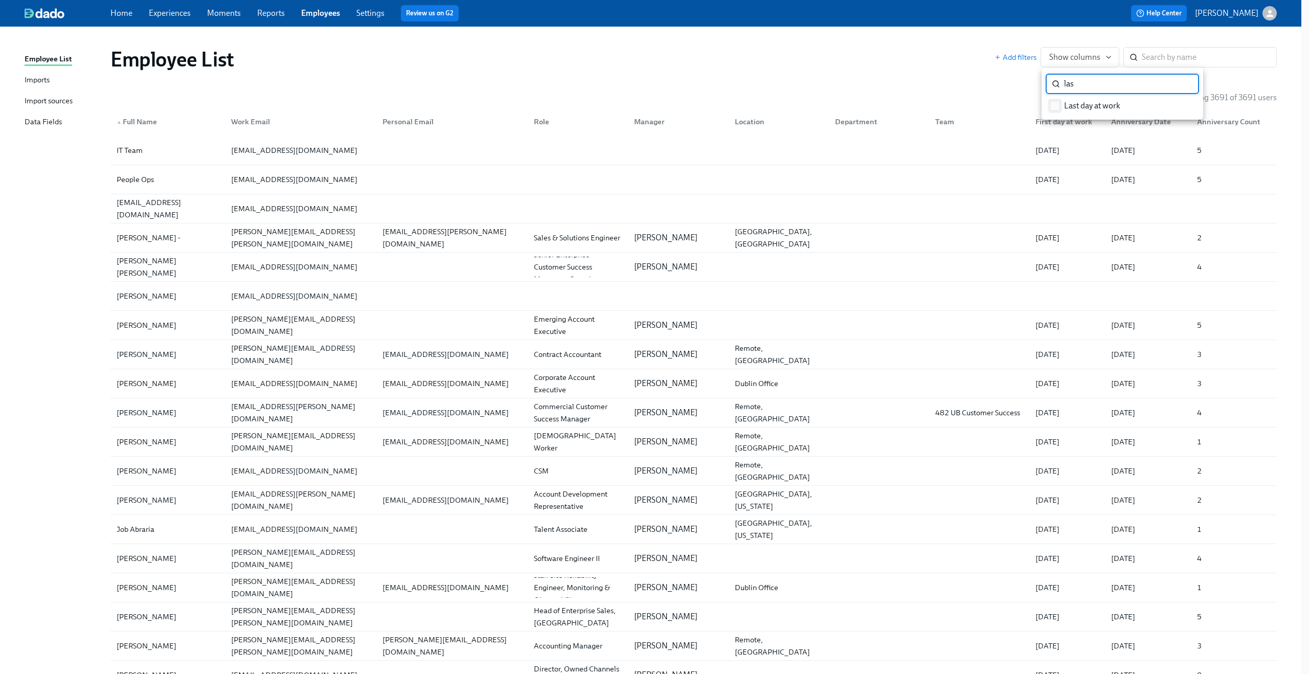
type input "las"
click at [1057, 105] on input "Last day at work" at bounding box center [1055, 105] width 9 height 9
checkbox input "true"
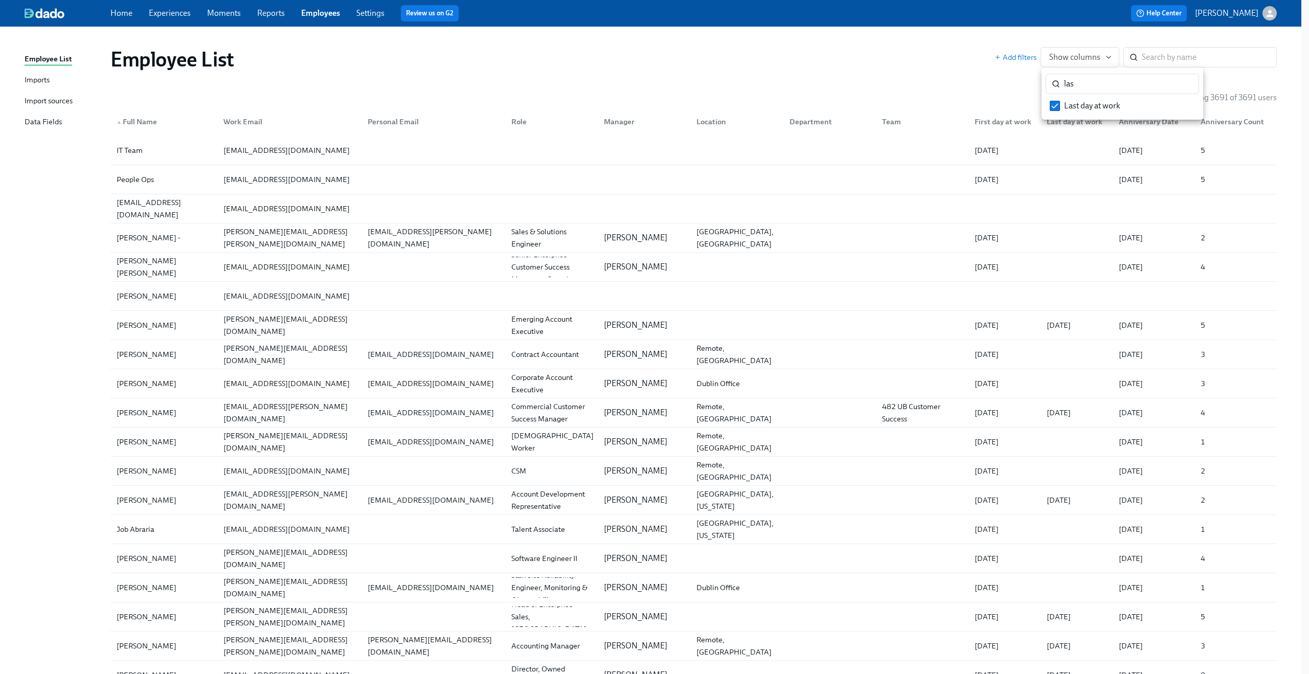
click at [859, 55] on div at bounding box center [654, 337] width 1309 height 674
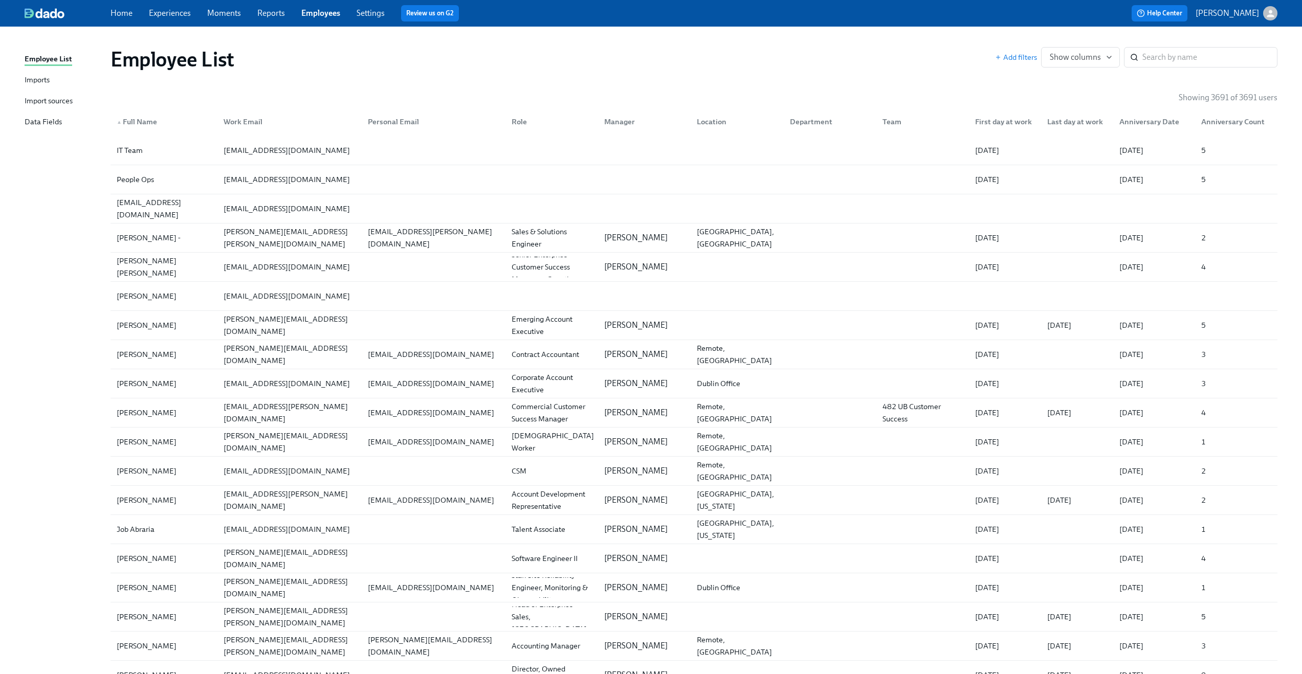
click at [58, 125] on div "Data Fields" at bounding box center [43, 122] width 37 height 13
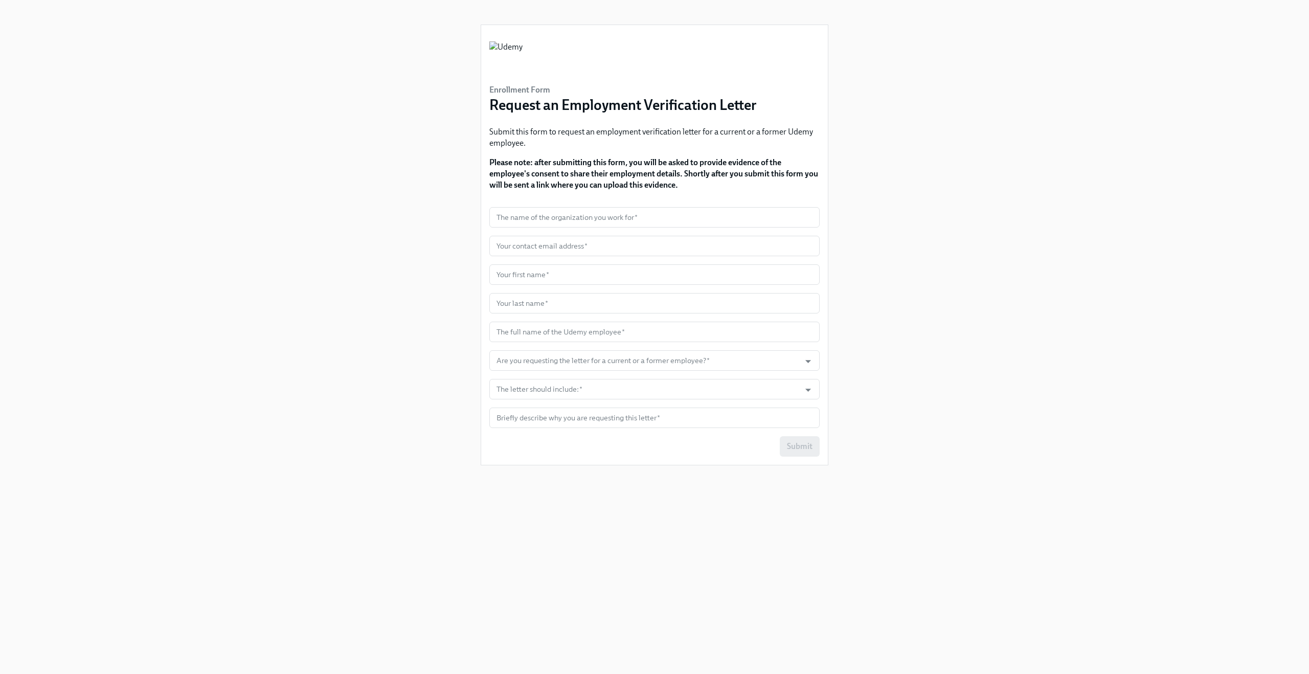
click at [364, 131] on div "Enrollment Form Request an Employment Verification Letter Submit this form to r…" at bounding box center [655, 325] width 1260 height 650
click at [583, 218] on input "text" at bounding box center [654, 217] width 330 height 20
type input "Dado HR"
type input "c"
click at [383, 168] on div "Enrollment Form Request an Employment Verification Letter Submit this form to r…" at bounding box center [655, 325] width 1260 height 650
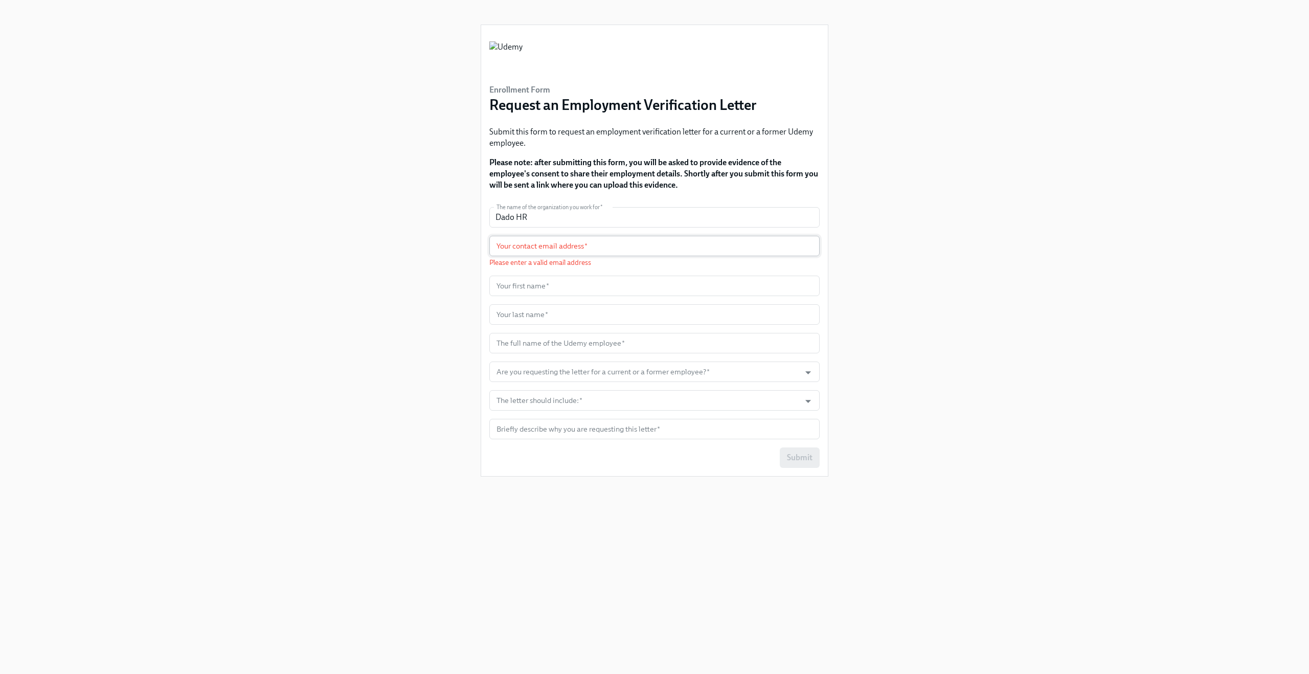
click at [557, 239] on input "text" at bounding box center [654, 246] width 330 height 20
click at [409, 240] on div "Enrollment Form Request an Employment Verification Letter Submit this form to r…" at bounding box center [655, 325] width 1260 height 650
click at [513, 240] on input "text" at bounding box center [654, 246] width 330 height 20
type input "c"
paste input "[PERSON_NAME][EMAIL_ADDRESS][DOMAIN_NAME]"
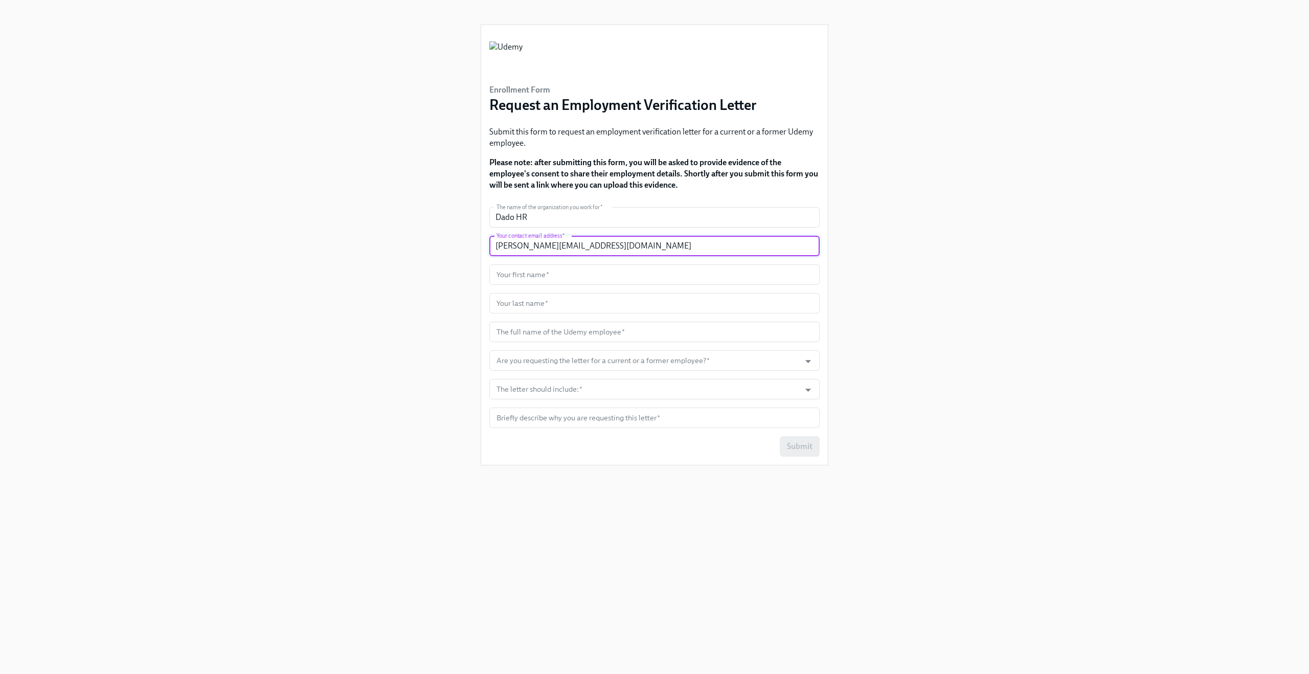
type input "[PERSON_NAME][EMAIL_ADDRESS][DOMAIN_NAME]"
click at [365, 274] on div "Enrollment Form Request an Employment Verification Letter Submit this form to r…" at bounding box center [655, 325] width 1260 height 650
click at [546, 276] on input "text" at bounding box center [654, 274] width 330 height 20
type input "Claus"
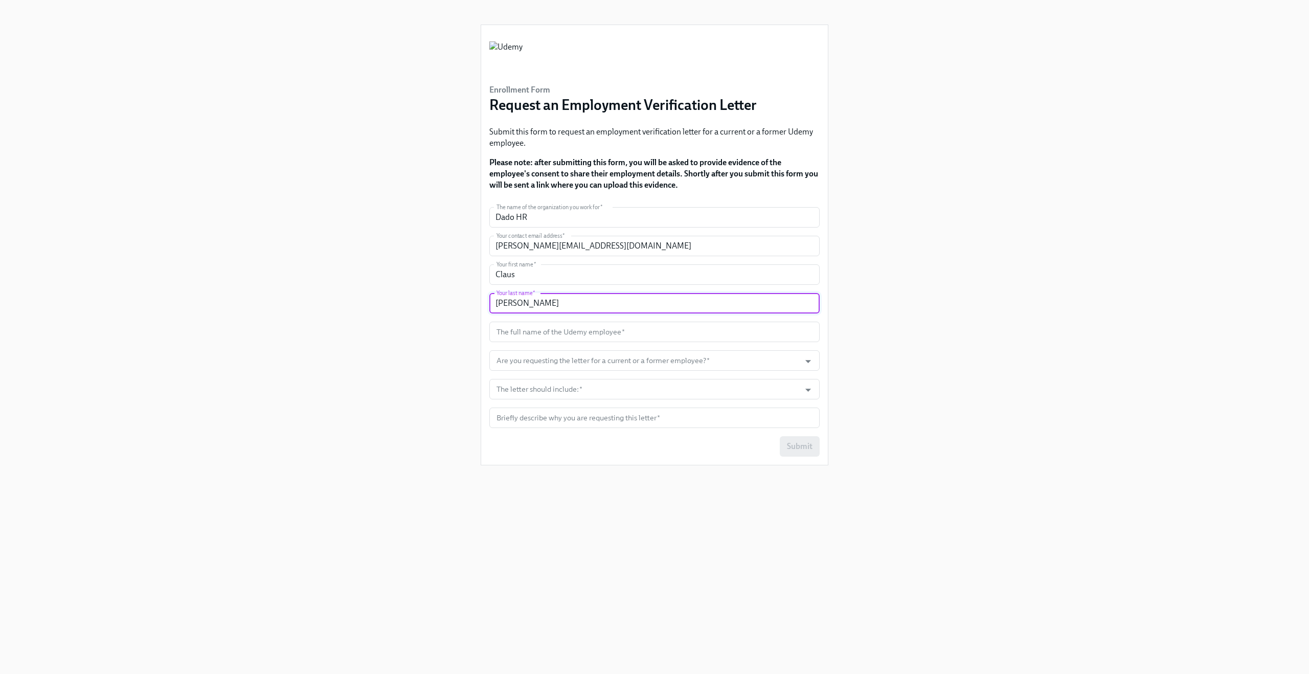
type input "[PERSON_NAME]"
click at [444, 321] on div "Enrollment Form Request an Employment Verification Letter Submit this form to r…" at bounding box center [655, 325] width 1260 height 650
click at [530, 332] on input "text" at bounding box center [654, 332] width 330 height 20
type input "[PERSON_NAME]"
click at [408, 309] on div "Enrollment Form Request an Employment Verification Letter Submit this form to r…" at bounding box center [655, 325] width 1260 height 650
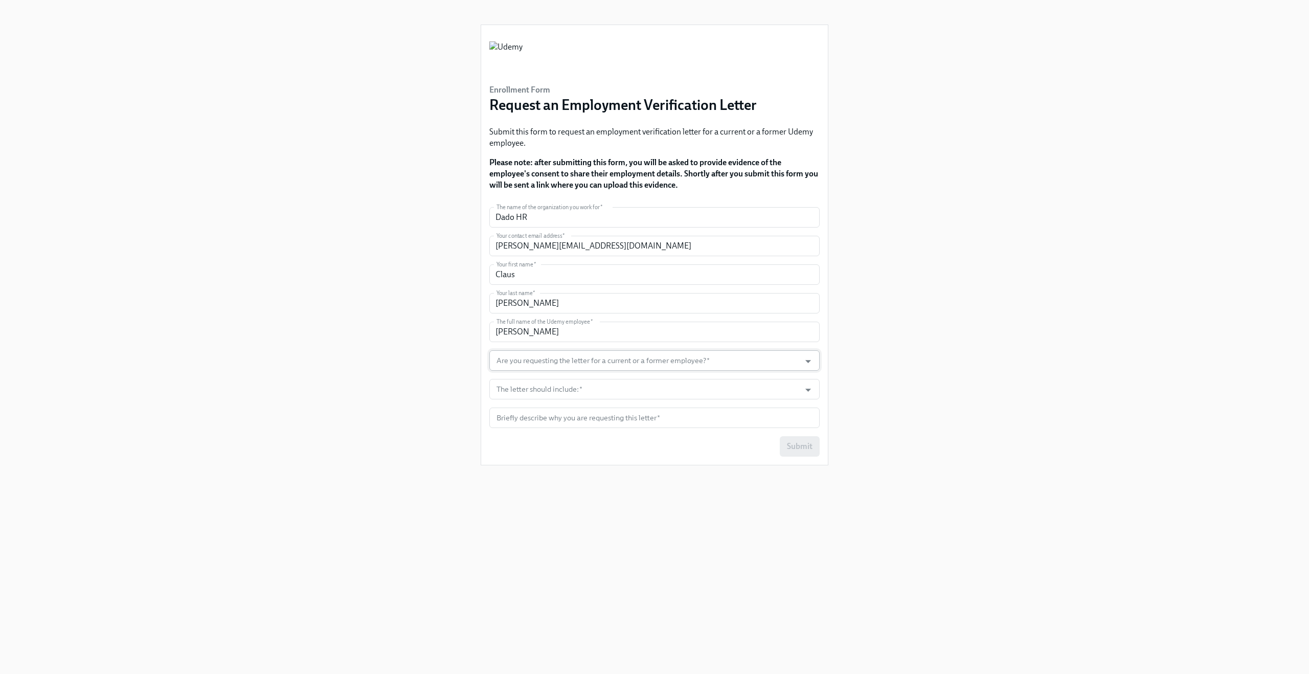
click at [573, 366] on input "Are you requesting the letter for a current or a former employee?   *" at bounding box center [645, 360] width 301 height 20
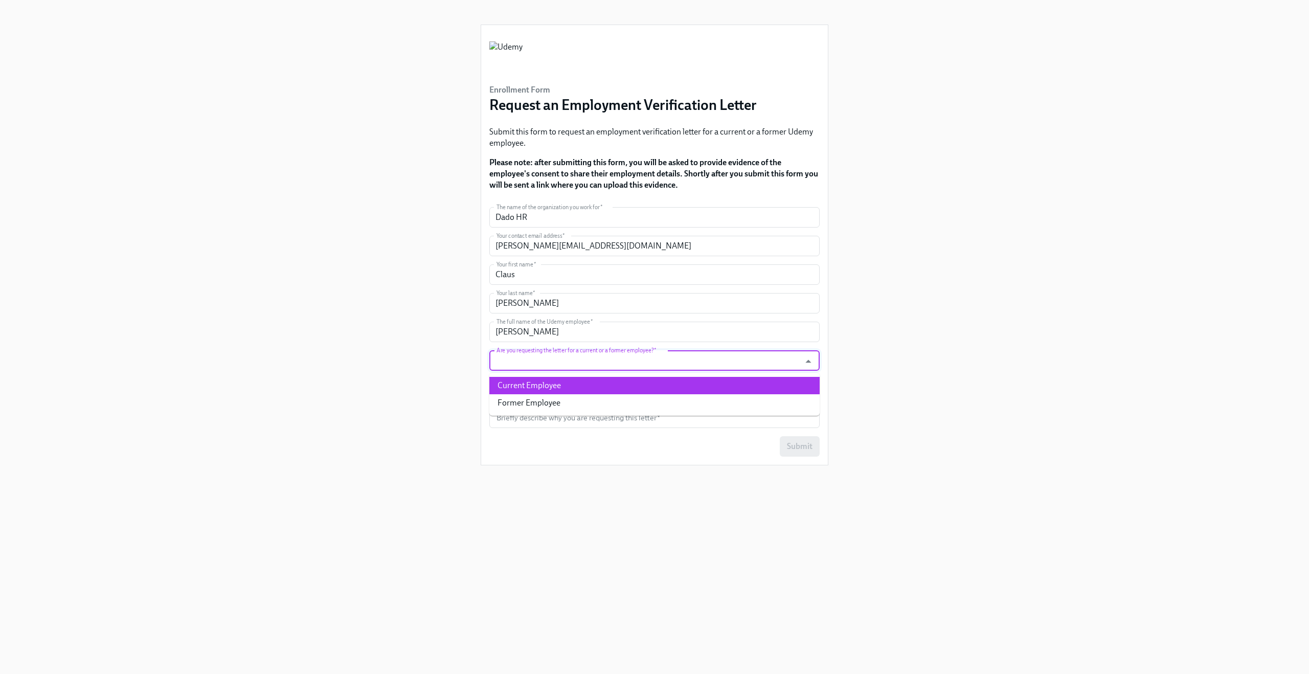
click at [569, 386] on li "Current Employee" at bounding box center [654, 385] width 330 height 17
click at [562, 390] on input "The letter should include:   *" at bounding box center [645, 389] width 301 height 20
click at [565, 365] on input "Current Employee" at bounding box center [645, 360] width 301 height 20
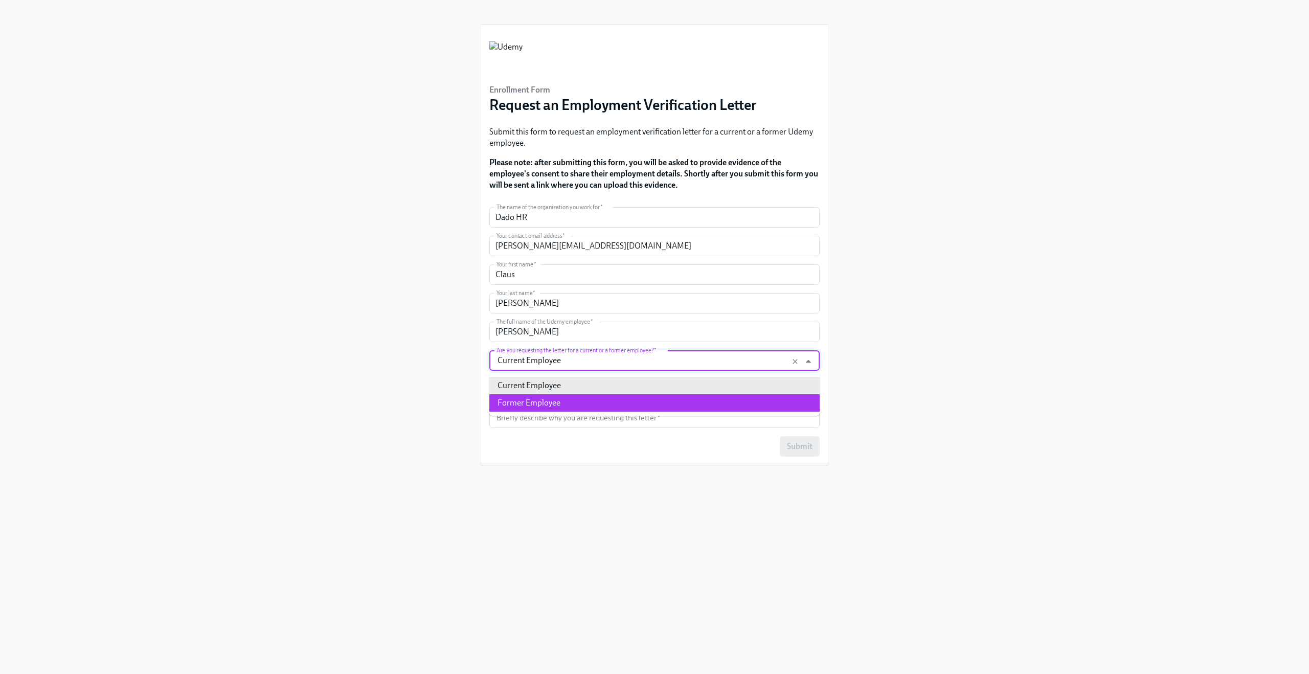
click at [557, 399] on li "Former Employee" at bounding box center [654, 402] width 330 height 17
type input "Former Employee"
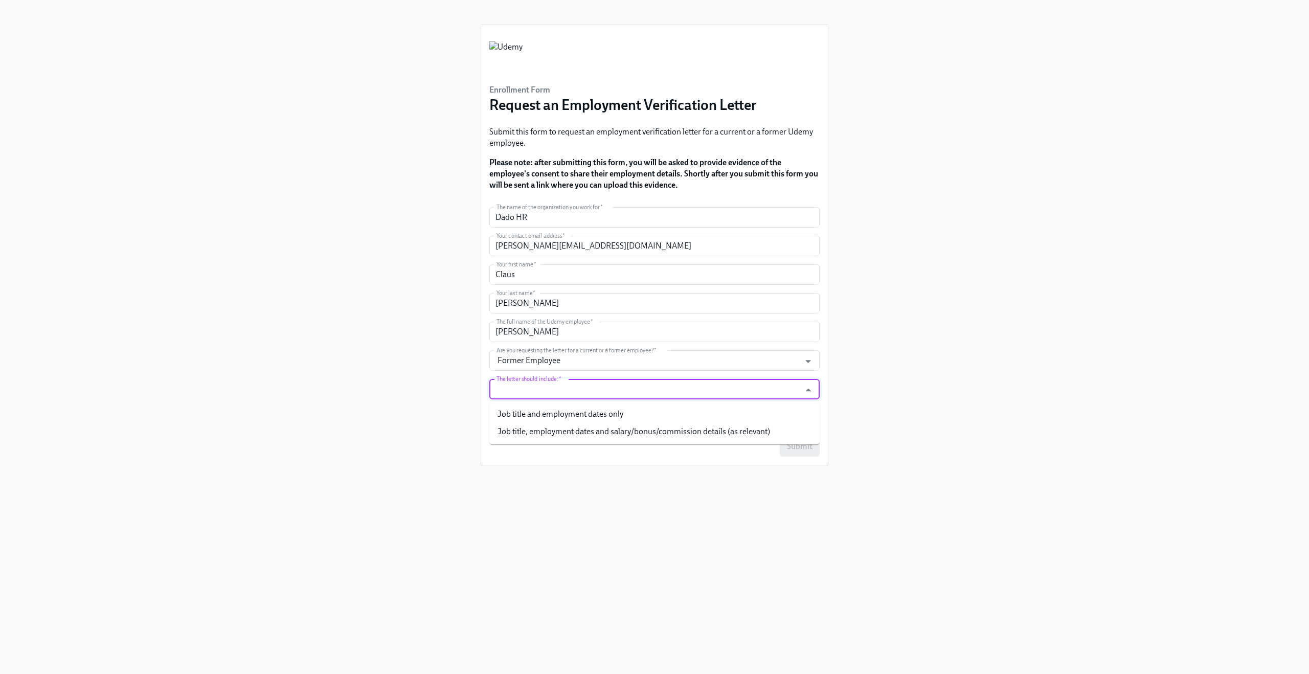
click at [549, 392] on input "The letter should include:   *" at bounding box center [645, 389] width 301 height 20
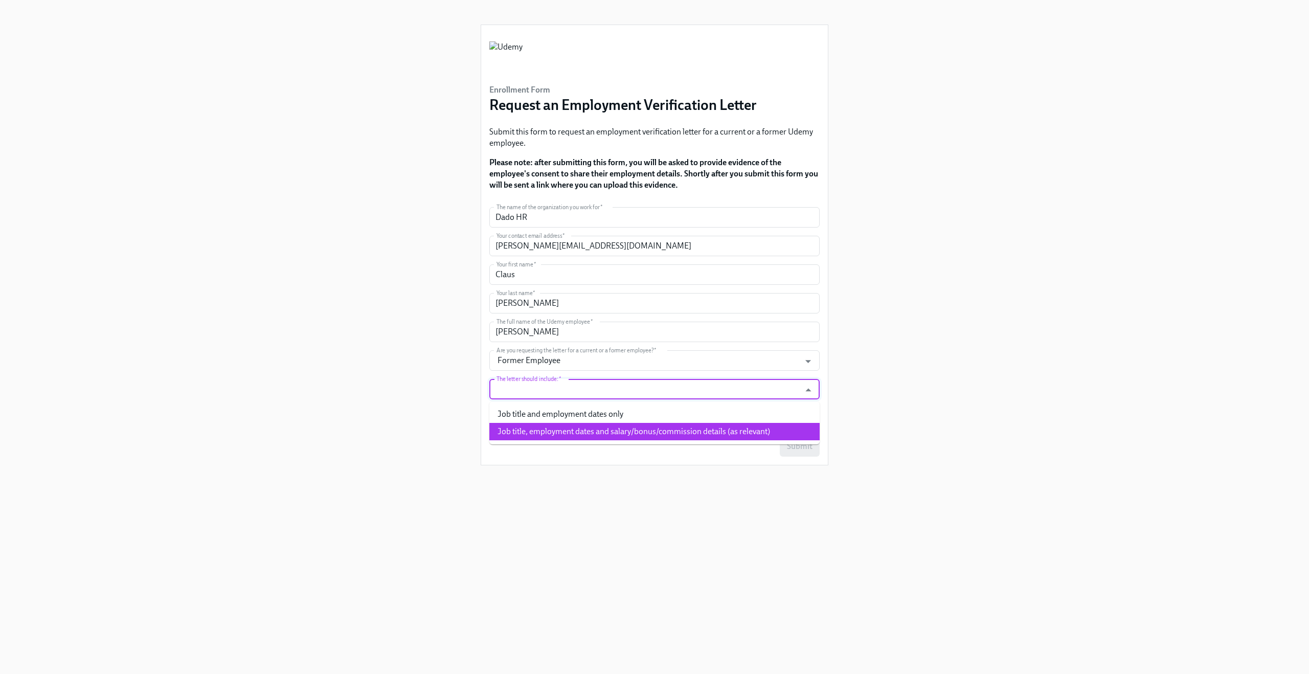
click at [545, 429] on li "Job title, employment dates and salary/bonus/commission details (as relevant)" at bounding box center [654, 431] width 330 height 17
type input "Job title, employment dates and salary/bonus/commission details (as relevant)"
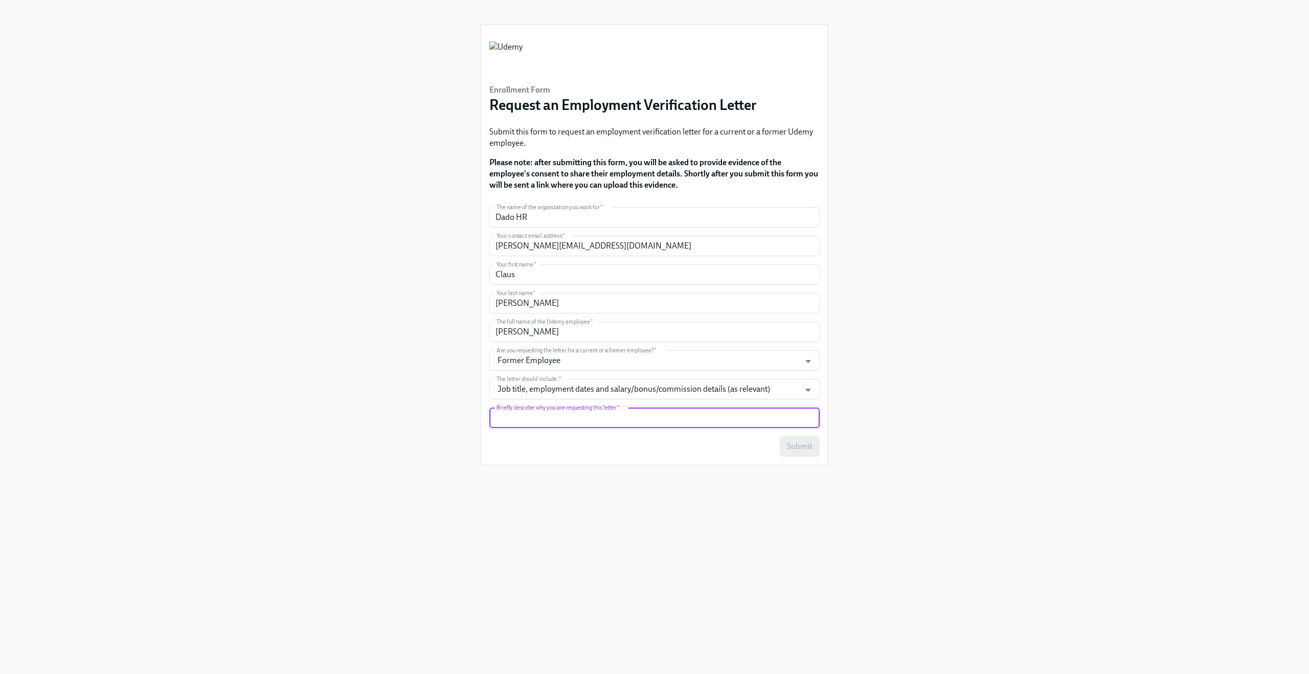
click at [547, 421] on input "text" at bounding box center [654, 418] width 330 height 20
type input "Testing"
click at [343, 342] on div "Enrollment Form Request an Employment Verification Letter Submit this form to r…" at bounding box center [655, 325] width 1260 height 650
click at [245, 66] on div "Enrollment Form Request an Employment Verification Letter Submit this form to r…" at bounding box center [655, 325] width 1260 height 650
drag, startPoint x: 802, startPoint y: 450, endPoint x: 648, endPoint y: 315, distance: 205.5
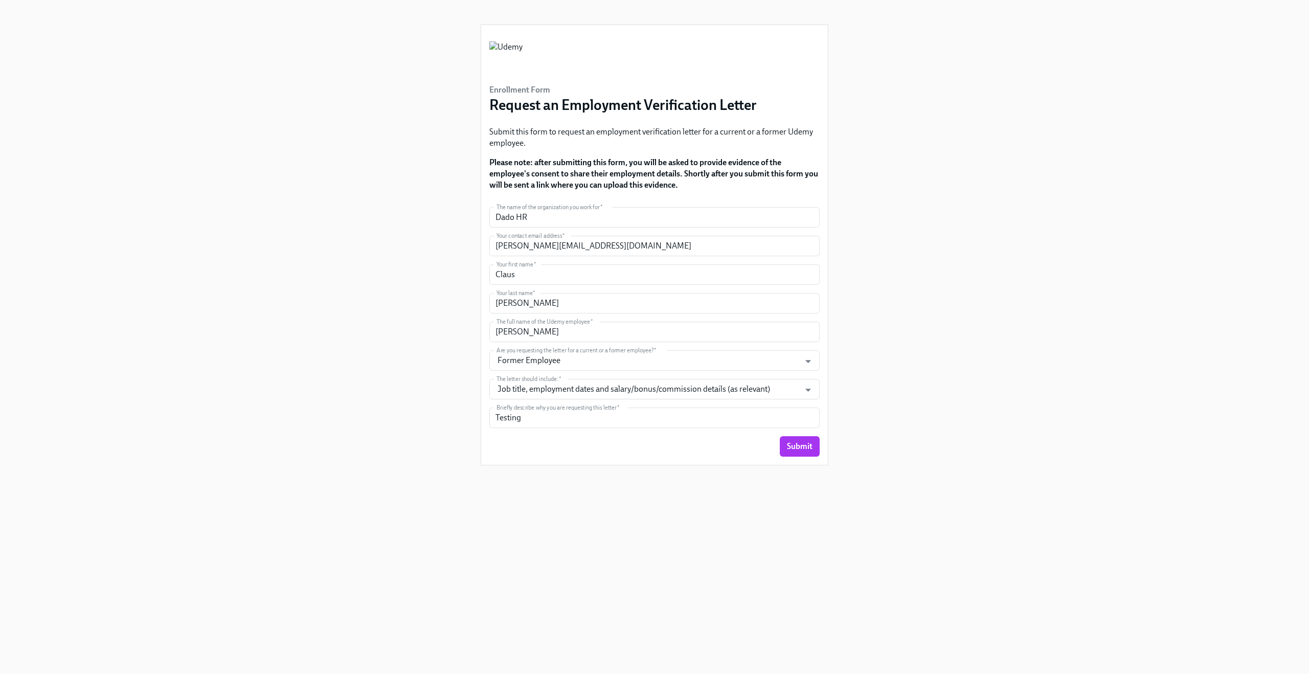
click at [648, 315] on form "The name of the organization you work for   * Dado HR The name of the organizat…" at bounding box center [654, 332] width 330 height 250
click at [578, 336] on input "[PERSON_NAME]" at bounding box center [654, 332] width 330 height 20
click at [359, 294] on div "Enrollment Form Request an Employment Verification Letter Submit this form to r…" at bounding box center [655, 325] width 1260 height 650
click at [572, 220] on input "Dado HR" at bounding box center [654, 217] width 330 height 20
type input "Dado HR"
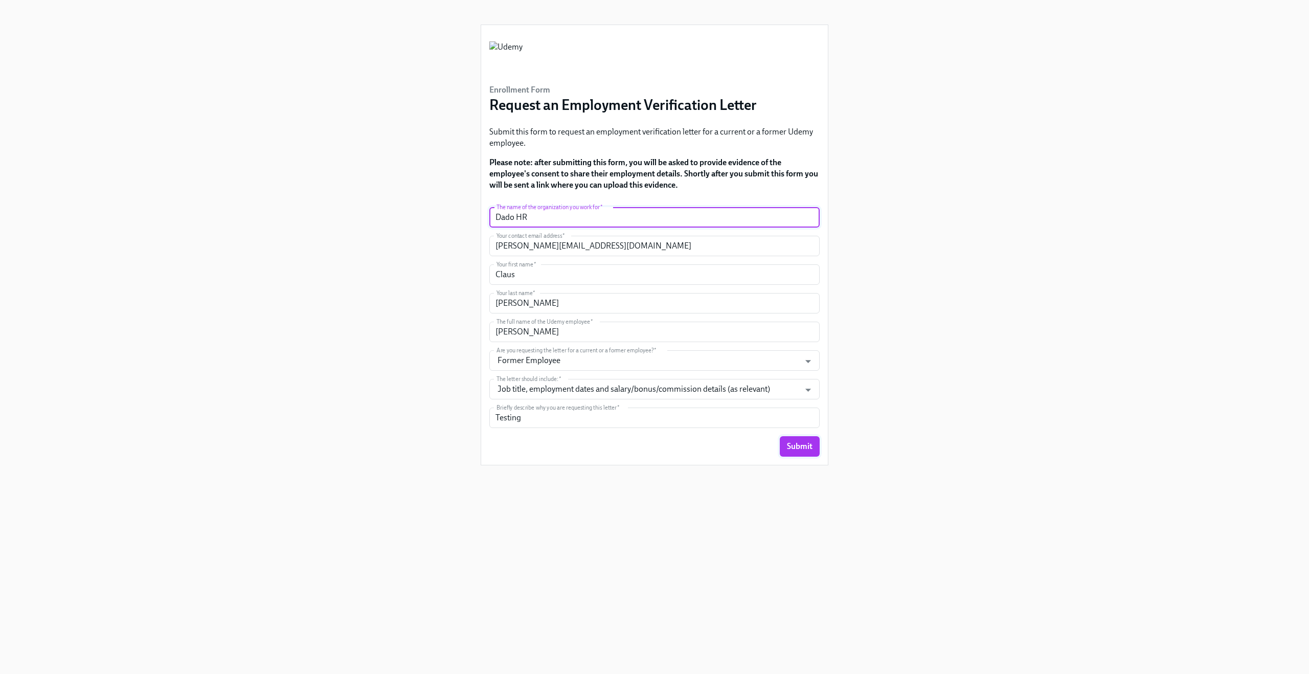
click at [806, 451] on span "Submit" at bounding box center [800, 446] width 26 height 10
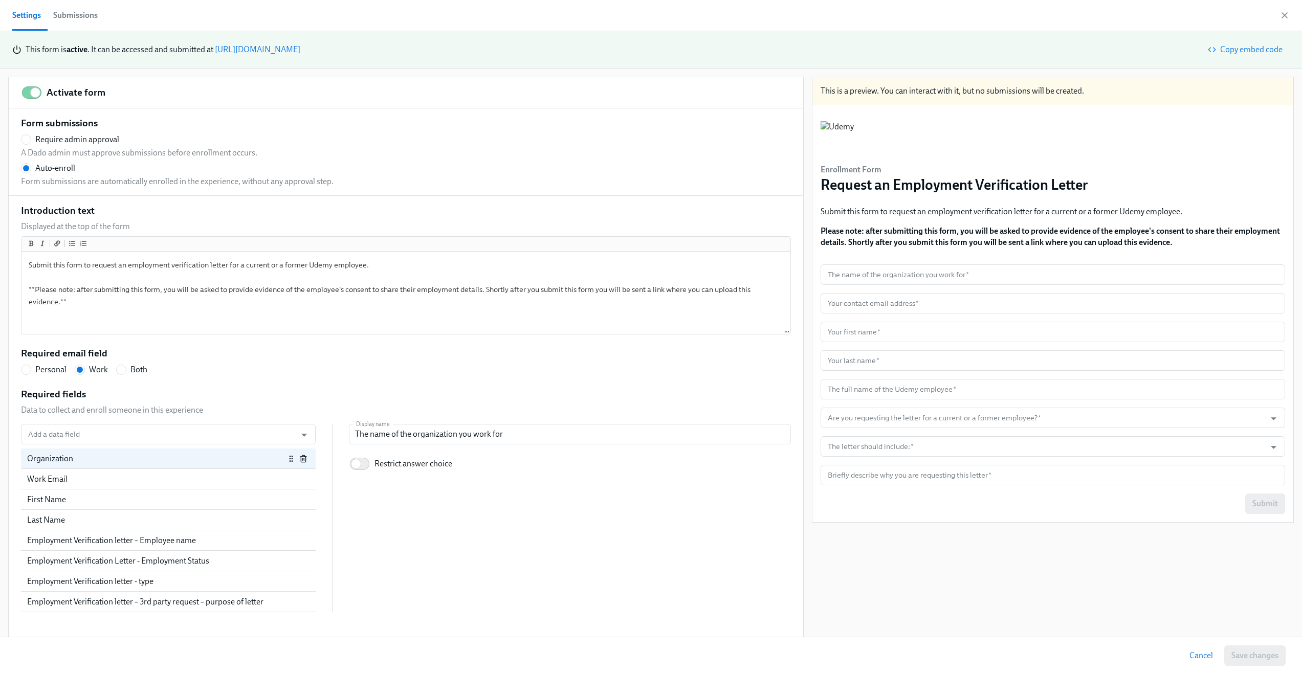
scroll to position [10, 0]
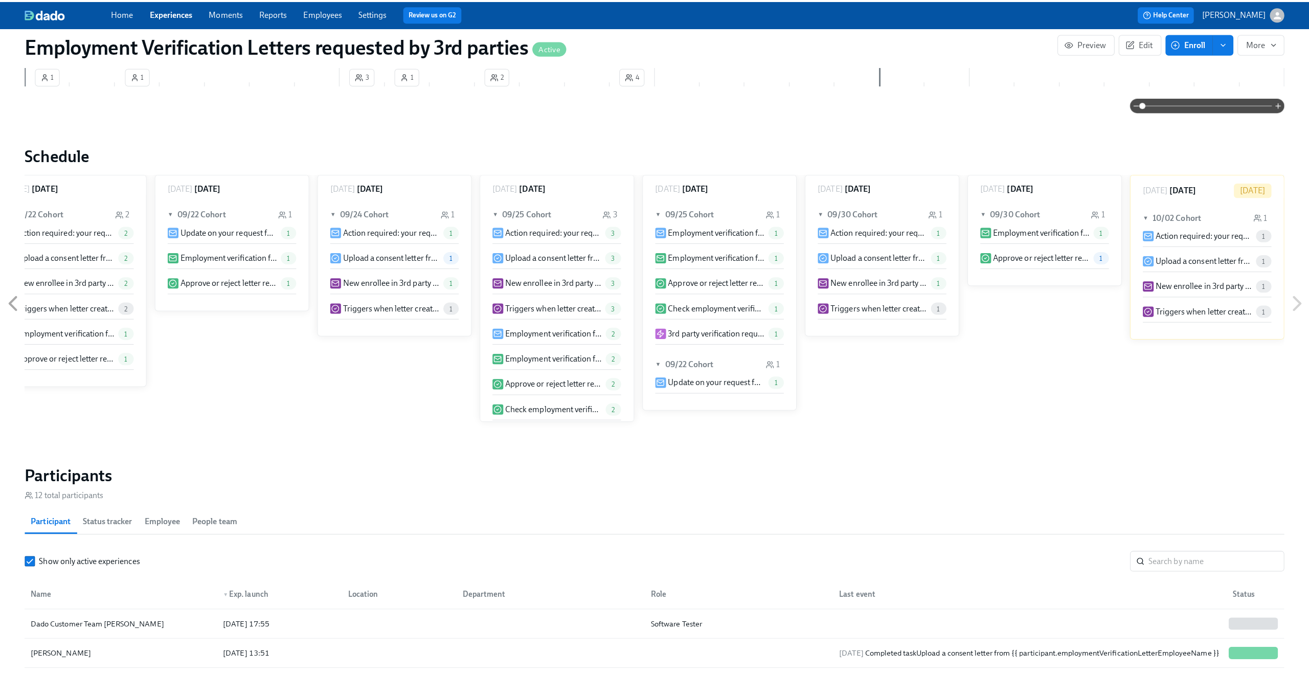
scroll to position [530, 0]
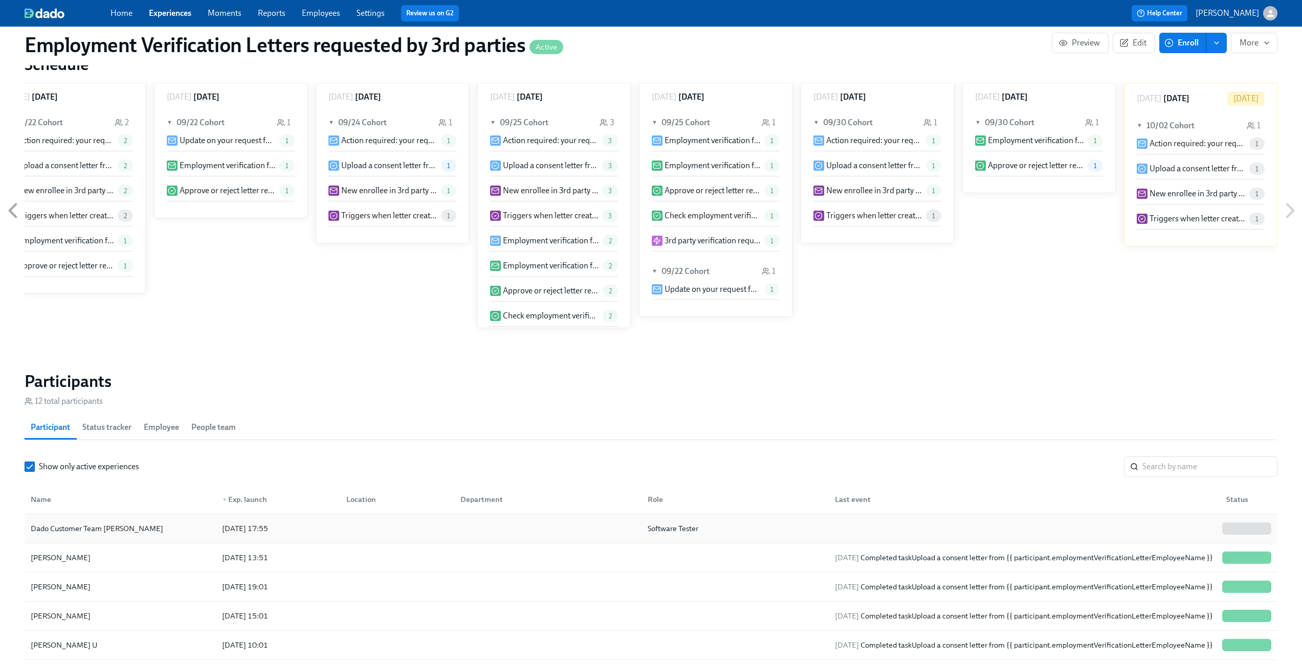
click at [155, 529] on div "Dado Customer Team [PERSON_NAME]" at bounding box center [120, 529] width 187 height 20
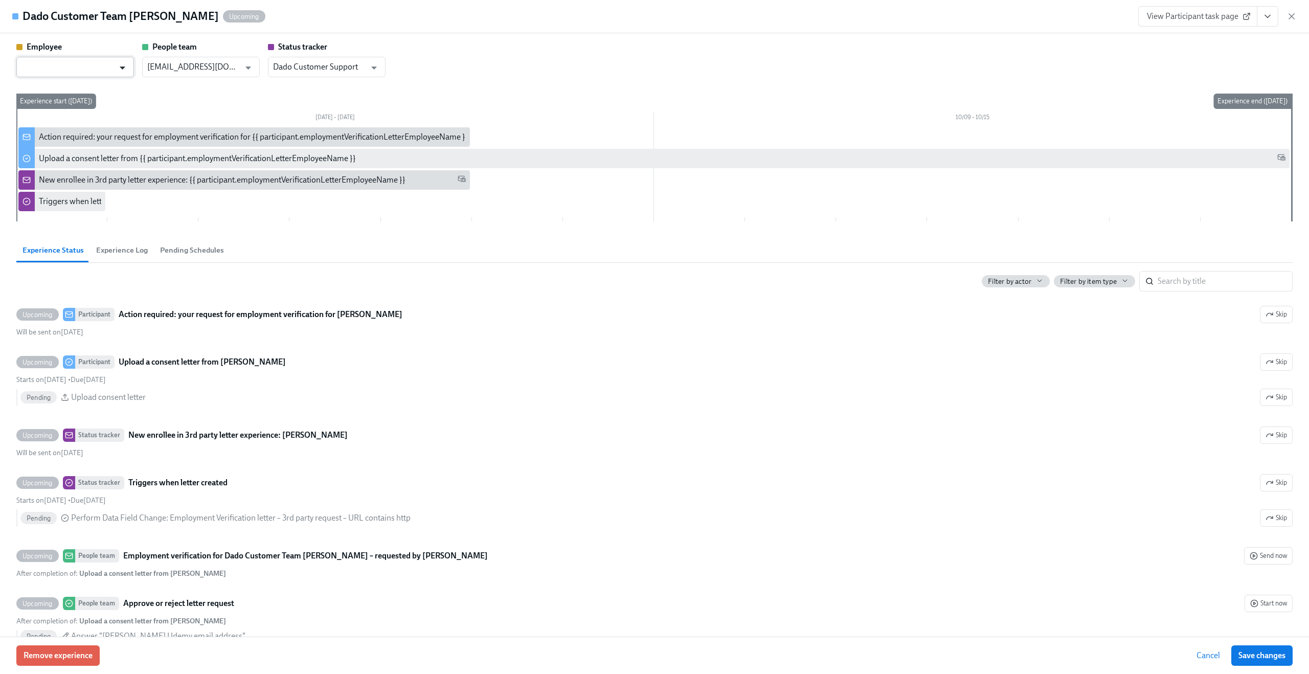
click at [122, 69] on icon "Open" at bounding box center [123, 68] width 14 height 14
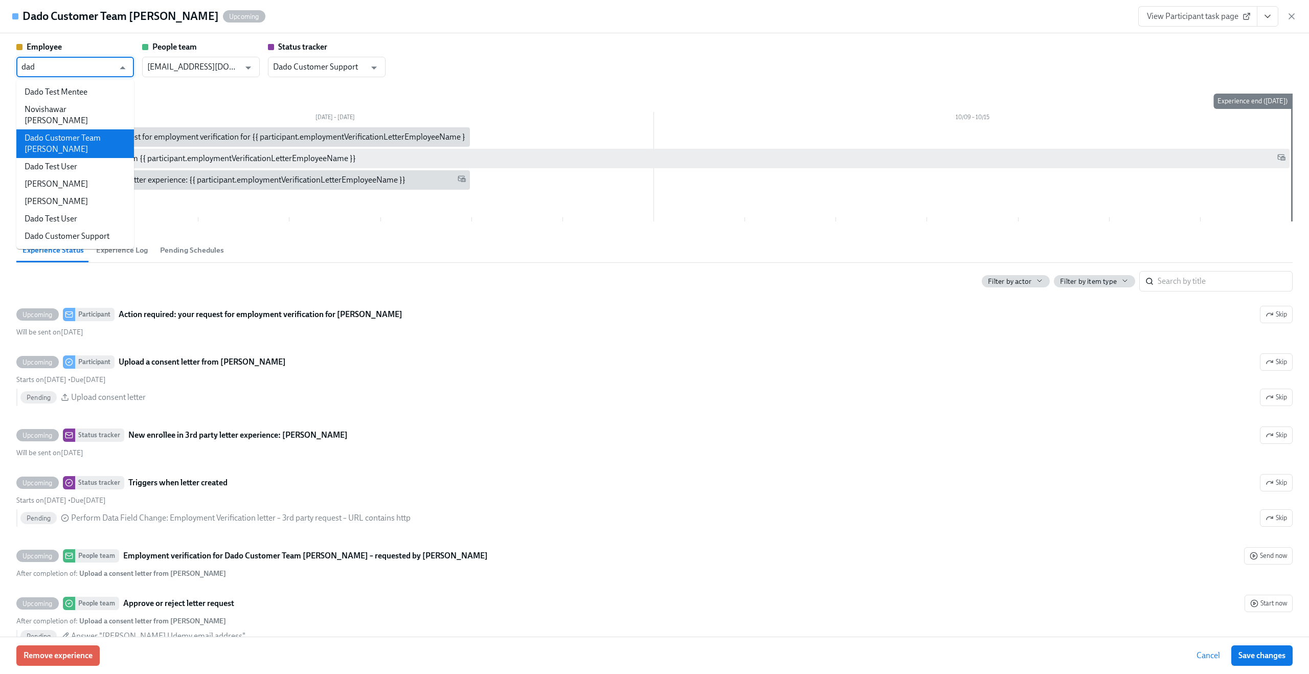
click at [100, 129] on li "Dado Customer Team Meyer" at bounding box center [75, 143] width 118 height 29
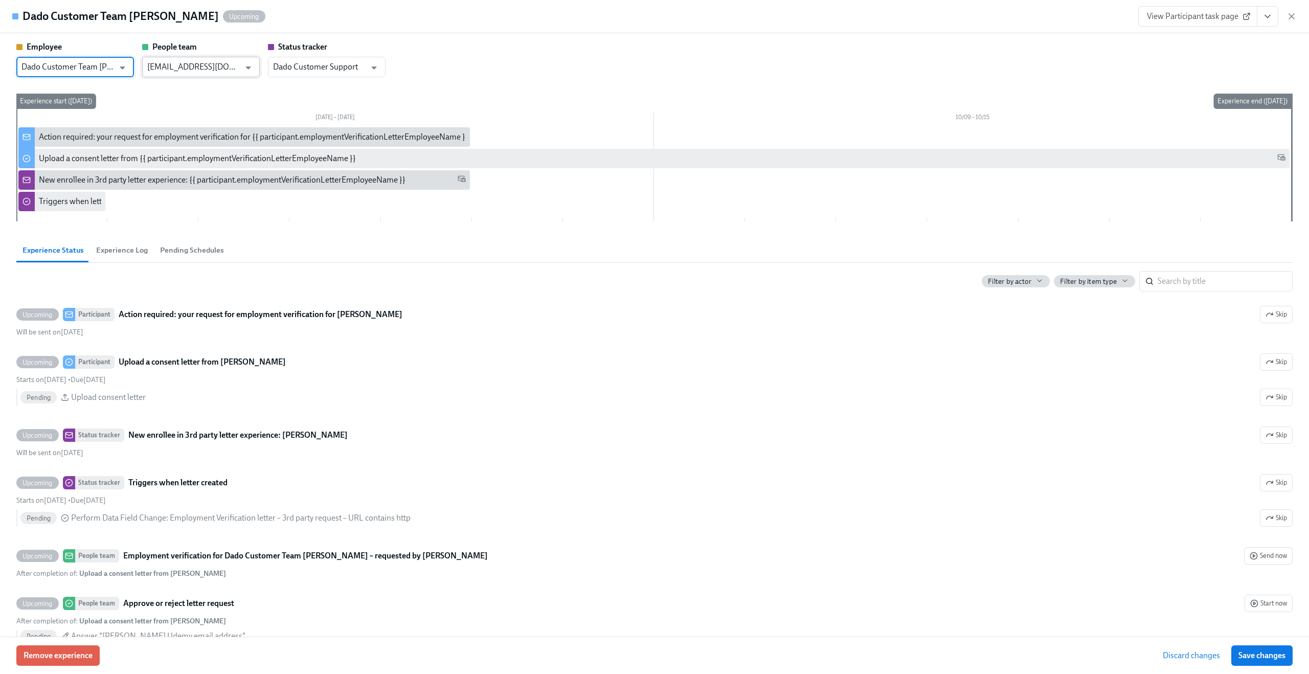
type input "Dado Customer Team [PERSON_NAME]"
click at [203, 73] on input "people@udemy.com" at bounding box center [193, 67] width 93 height 20
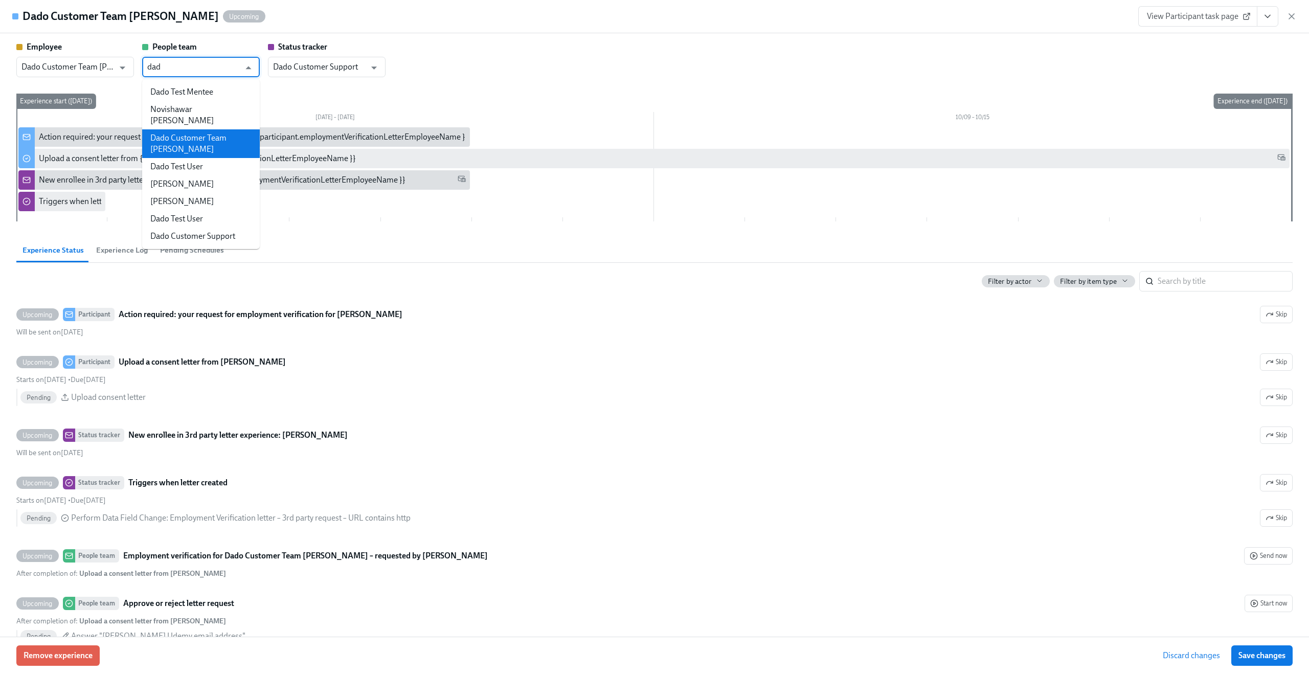
click at [226, 129] on li "Dado Customer Team [PERSON_NAME]" at bounding box center [201, 143] width 118 height 29
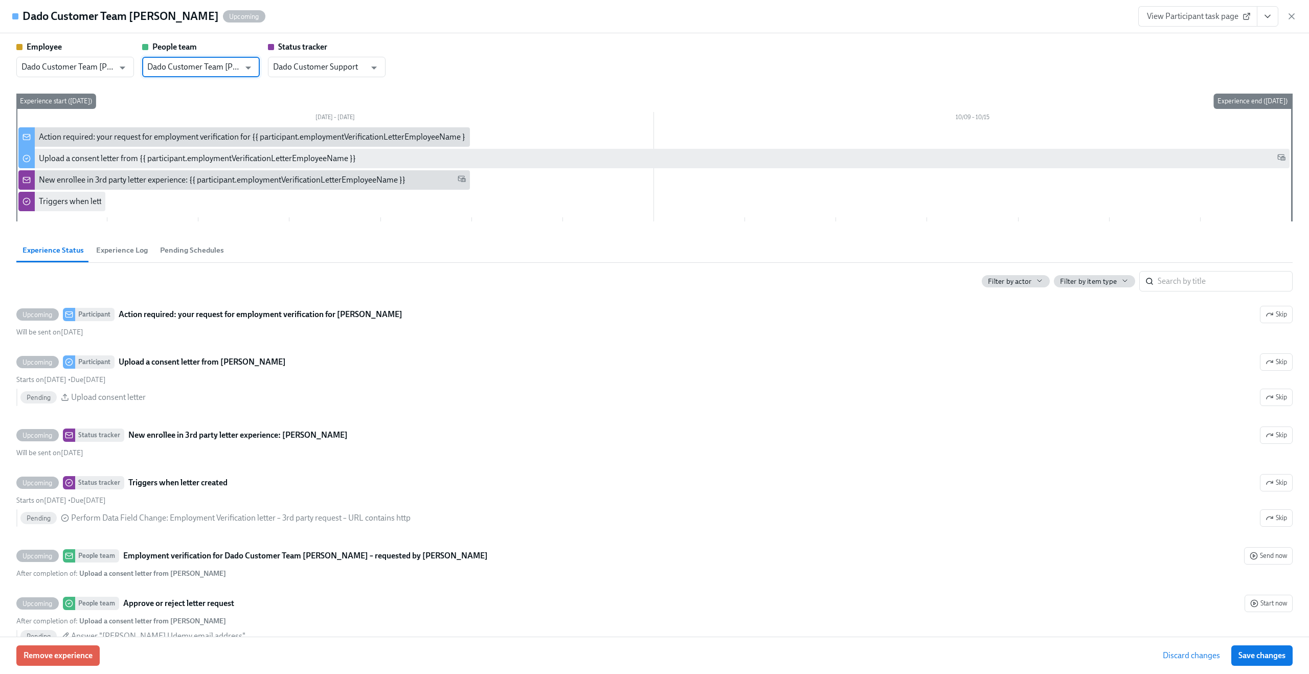
type input "Dado Customer Team [PERSON_NAME]"
click at [239, 94] on div "Thursday 10/02 – 10/08 10/09 – 10/15 Experience start (Thu, 10/02/2025) Experie…" at bounding box center [654, 160] width 1277 height 132
click at [425, 73] on div "Employee Dado Customer Team Meyer ​ People team Dado Customer Team Meyer ​ Stat…" at bounding box center [654, 59] width 1277 height 36
click at [337, 64] on input "Dado Customer Support" at bounding box center [319, 67] width 93 height 20
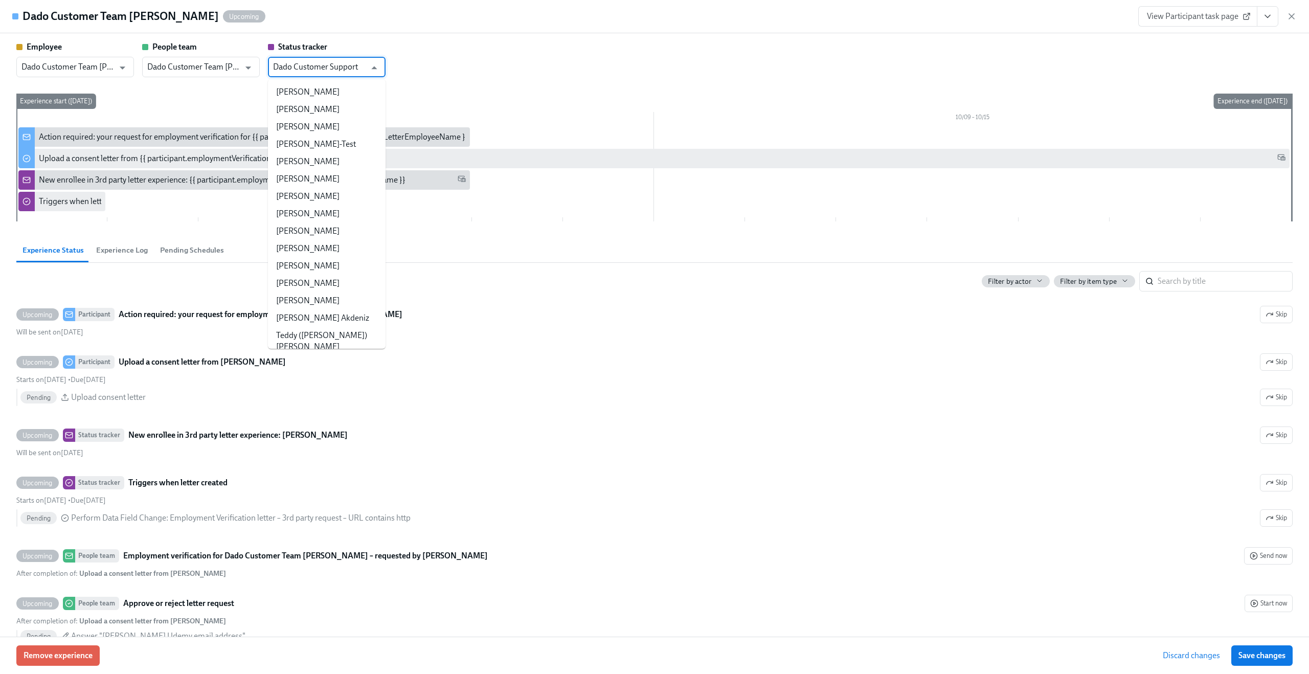
scroll to position [52134, 0]
click at [337, 64] on input "Dado Customer Support" at bounding box center [319, 67] width 93 height 20
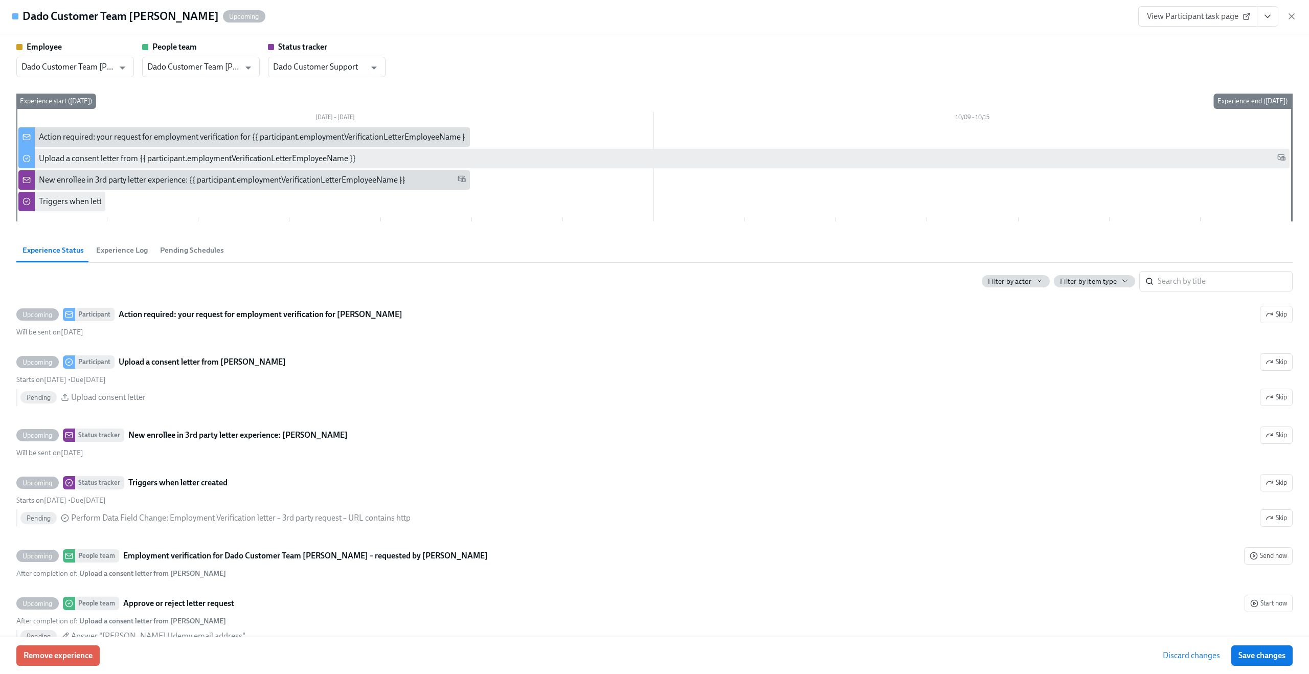
click at [435, 69] on div "Employee Dado Customer Team Meyer ​ People team Dado Customer Team Meyer ​ Stat…" at bounding box center [654, 59] width 1277 height 36
click at [1253, 658] on span "Save changes" at bounding box center [1262, 656] width 47 height 10
type input "Dado Customer Team [PERSON_NAME]"
click at [101, 66] on input "Dado Customer Team Meyer" at bounding box center [67, 67] width 93 height 20
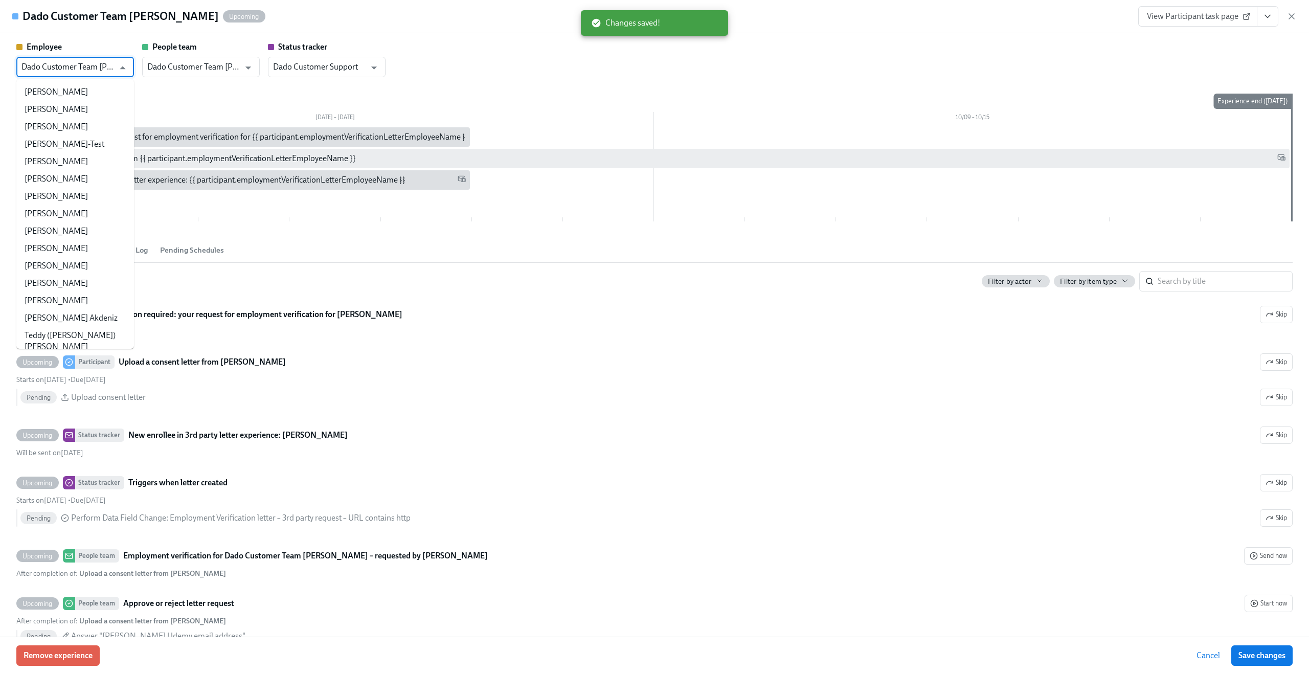
scroll to position [23334, 0]
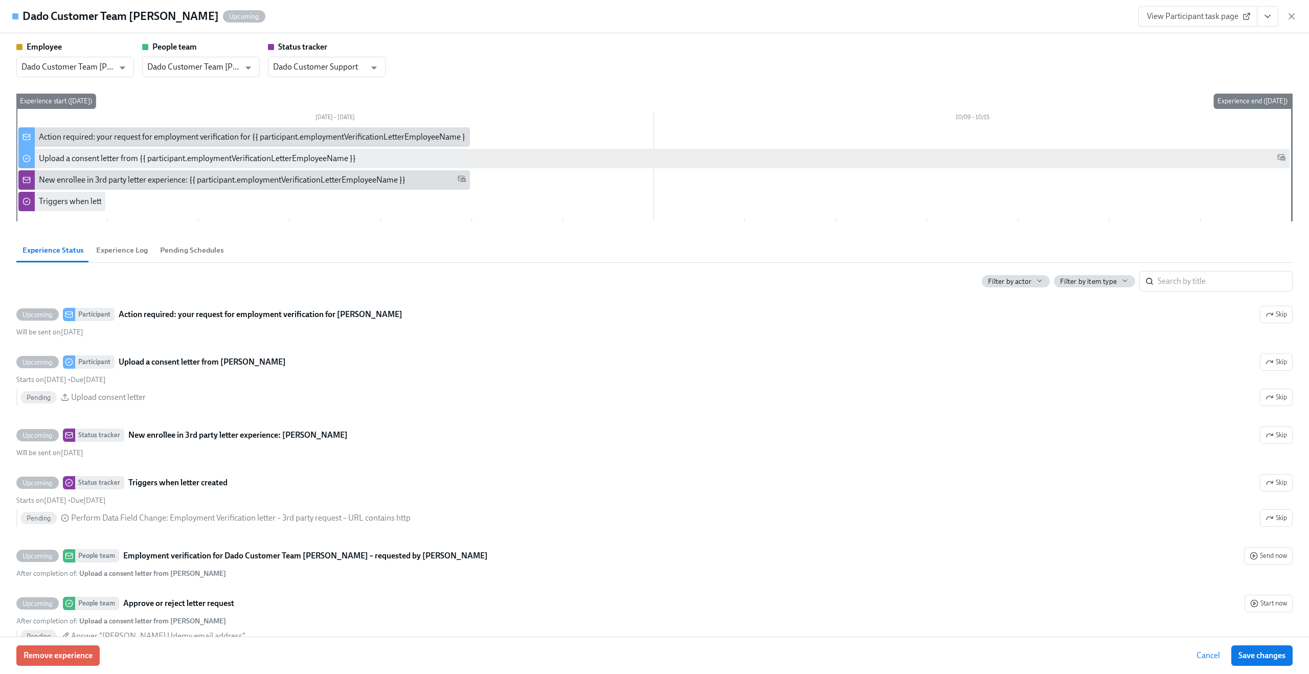
click at [187, 95] on div "Thursday 10/02 – 10/08 10/09 – 10/15 Experience start (Thu, 10/02/2025) Experie…" at bounding box center [654, 160] width 1277 height 132
click at [196, 62] on input "Dado Customer Team Meyer" at bounding box center [193, 67] width 93 height 20
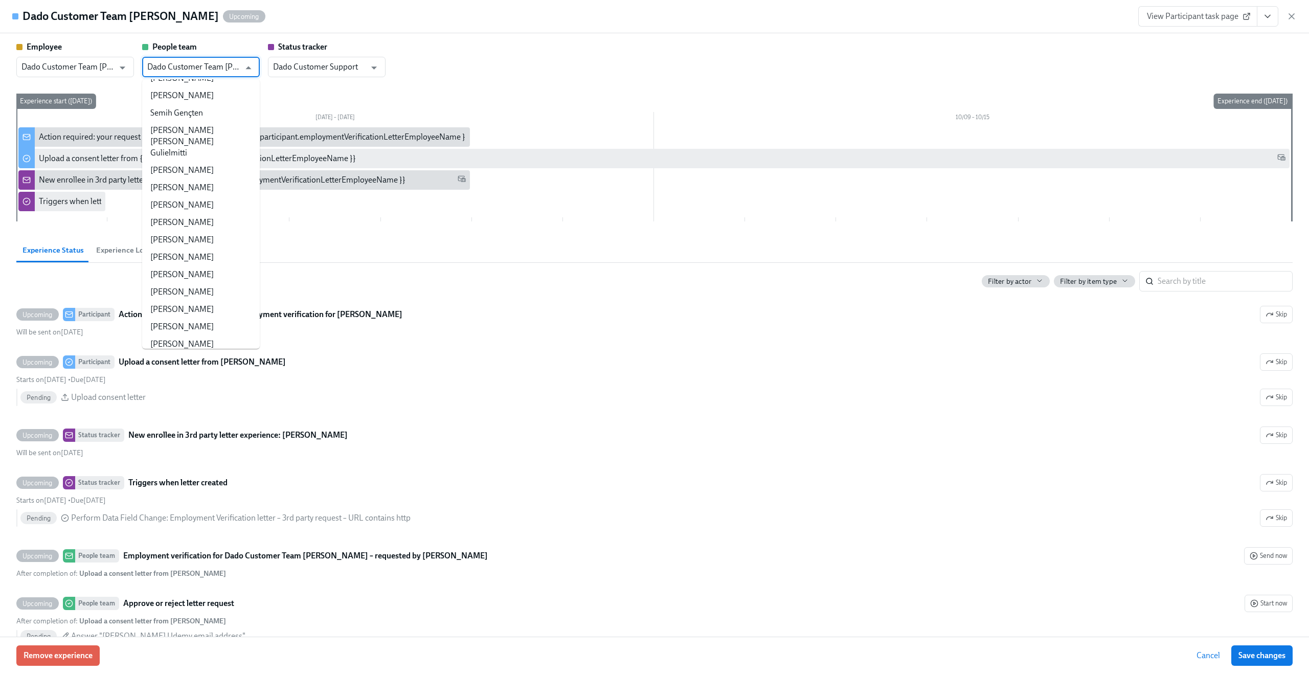
click at [477, 64] on div "Employee Dado Customer Team Meyer ​ People team Dado Customer Team Meyer ​ Stat…" at bounding box center [654, 59] width 1277 height 36
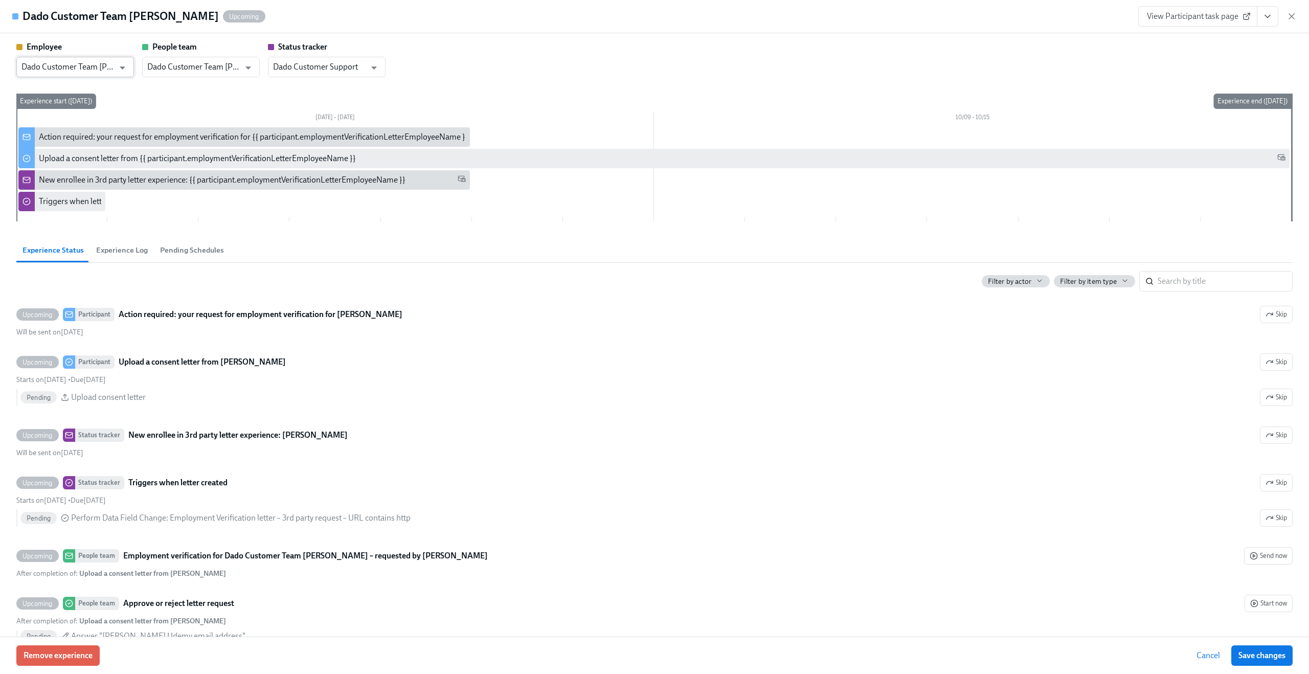
click at [97, 64] on input "Dado Customer Team Meyer" at bounding box center [67, 67] width 93 height 20
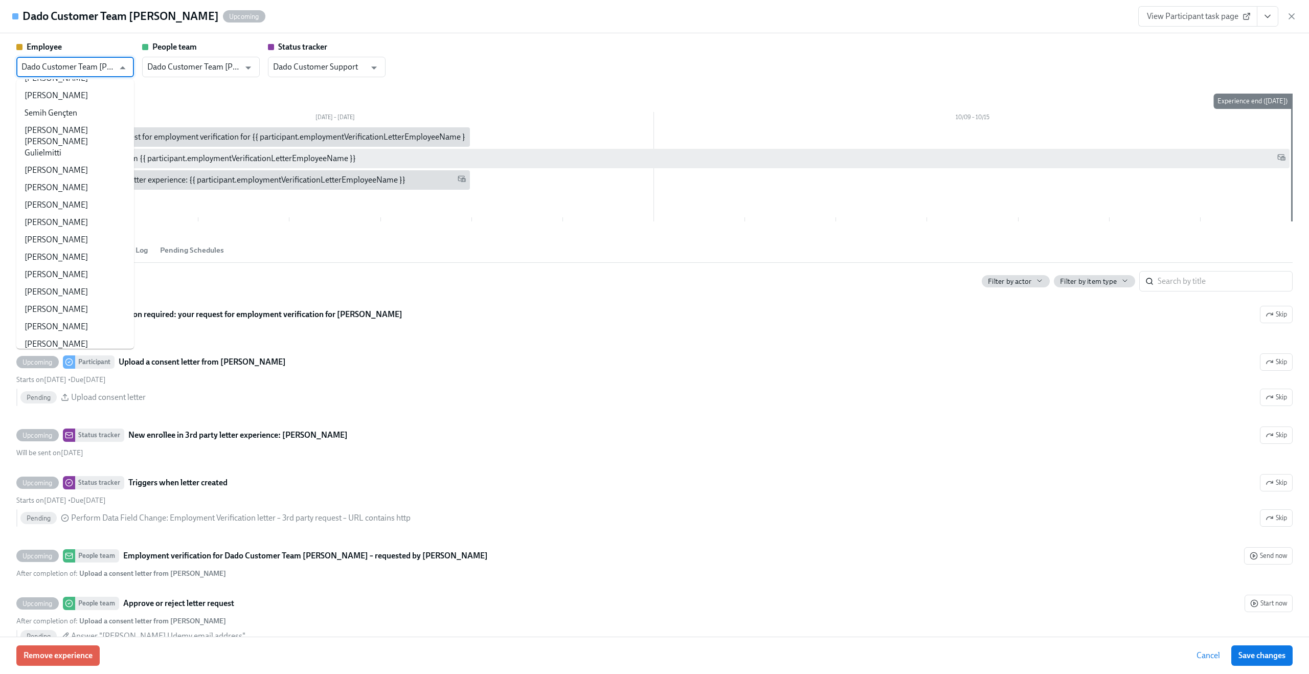
click at [102, 46] on div "Employee" at bounding box center [75, 46] width 118 height 11
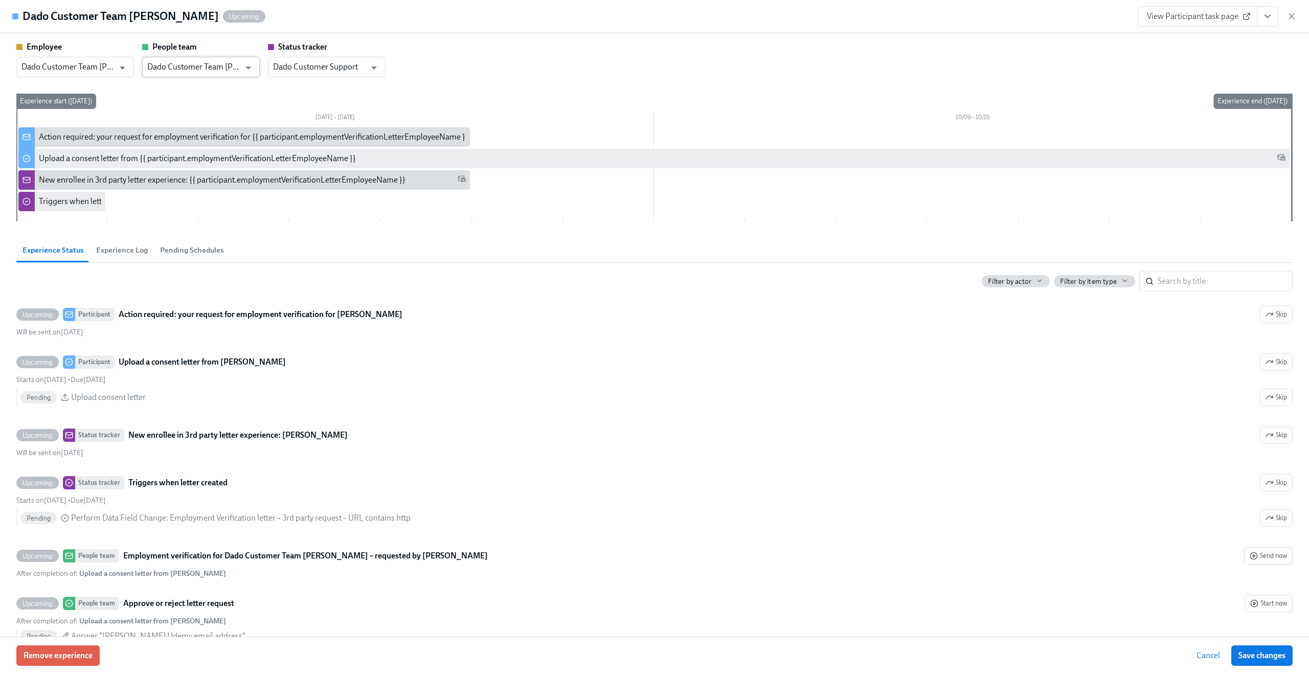
click at [163, 58] on input "Dado Customer Team Meyer" at bounding box center [193, 67] width 93 height 20
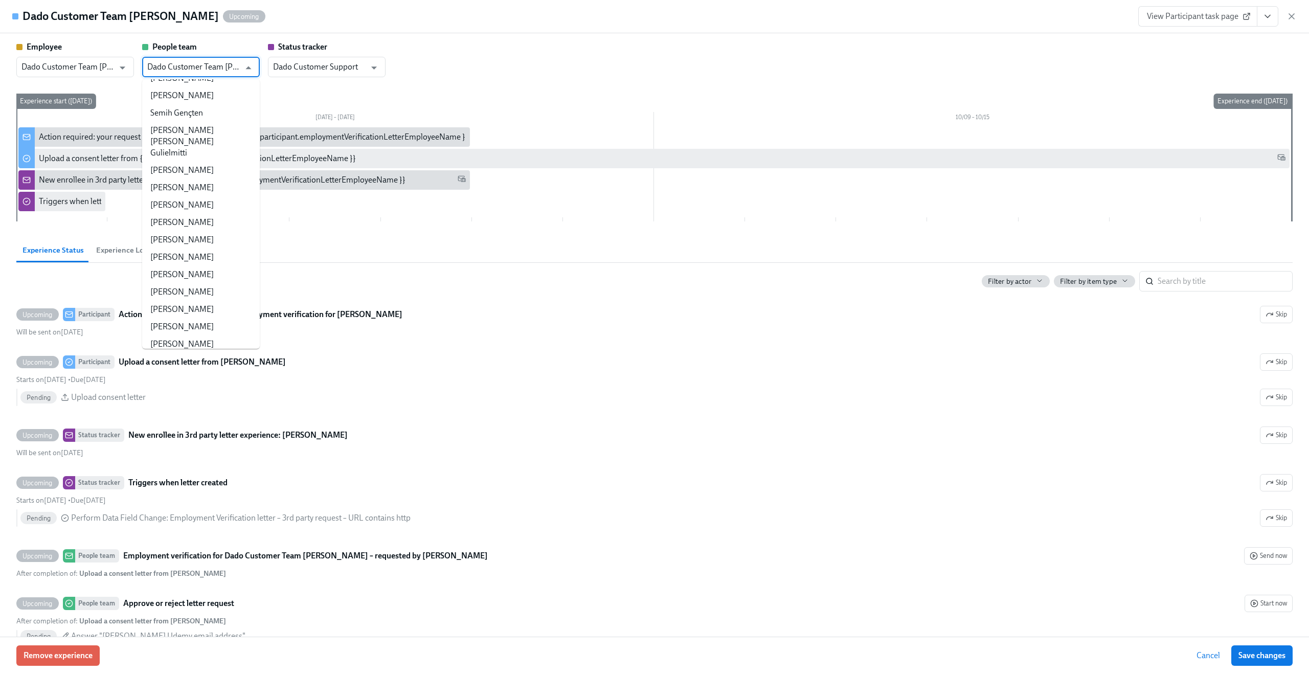
click at [121, 48] on div "Employee" at bounding box center [75, 46] width 118 height 11
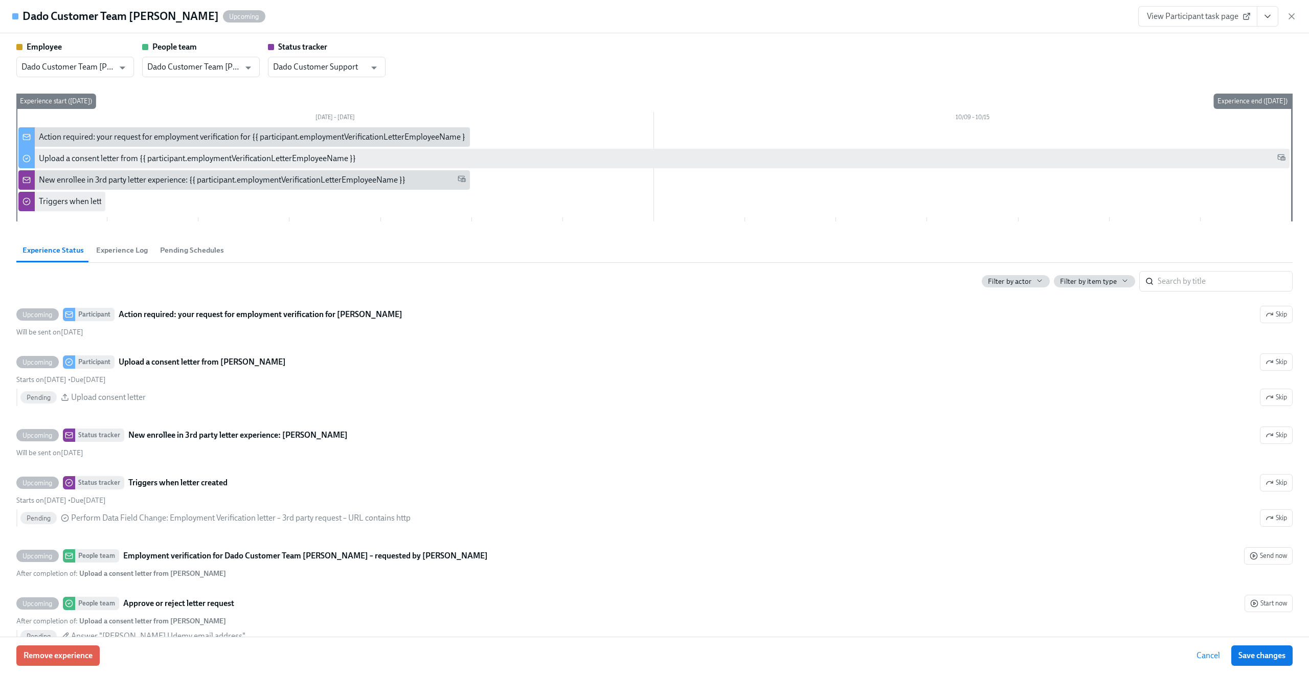
click at [615, 76] on div "Employee Dado Customer Team Meyer ​ People team Dado Customer Team Meyer ​ Stat…" at bounding box center [654, 59] width 1277 height 36
click at [1291, 15] on icon "button" at bounding box center [1292, 16] width 10 height 10
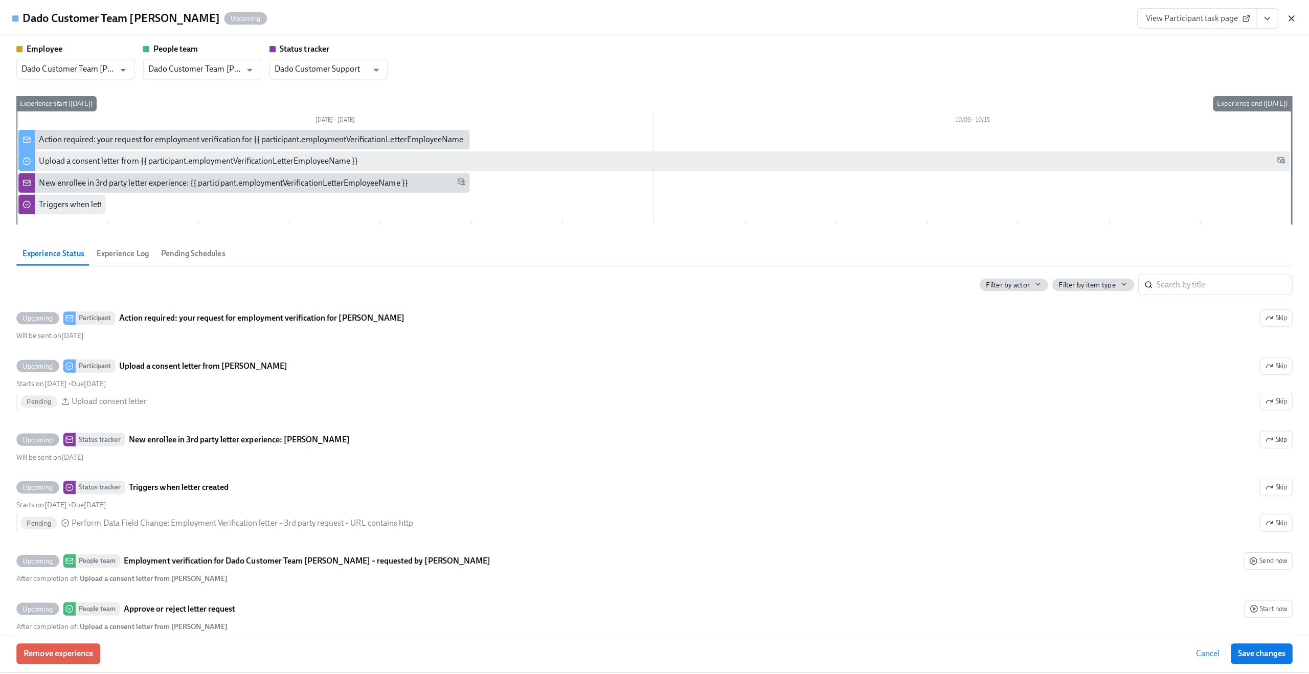
scroll to position [0, 186]
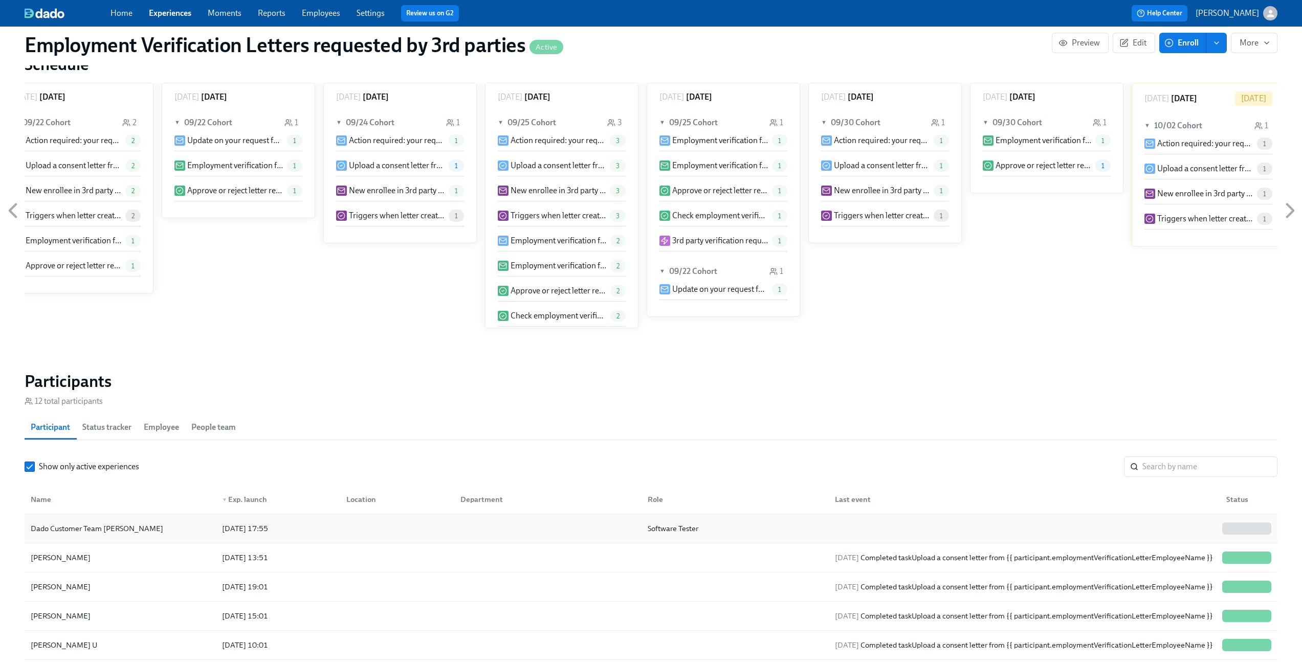
click at [154, 531] on div "Dado Customer Team Meyer" at bounding box center [120, 529] width 187 height 20
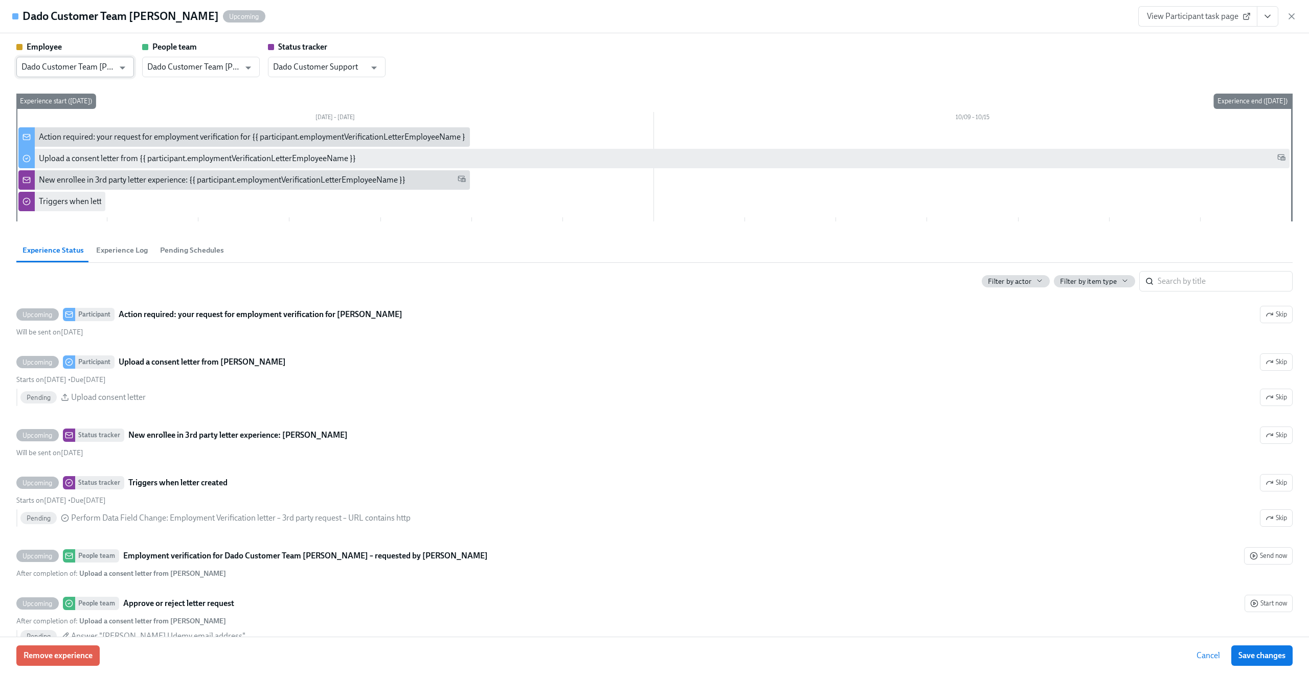
click at [68, 72] on input "Dado Customer Team Meyer" at bounding box center [67, 67] width 93 height 20
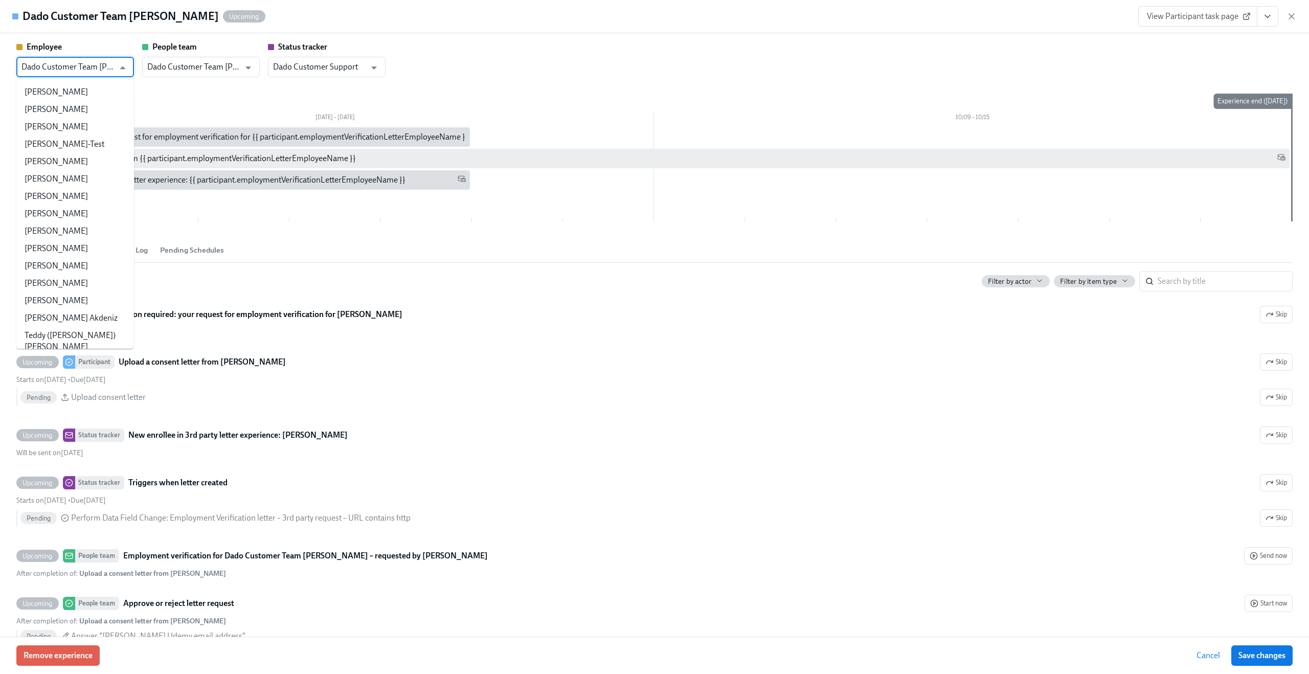
scroll to position [23334, 0]
click at [176, 72] on input "Dado Customer Team Meyer" at bounding box center [193, 67] width 93 height 20
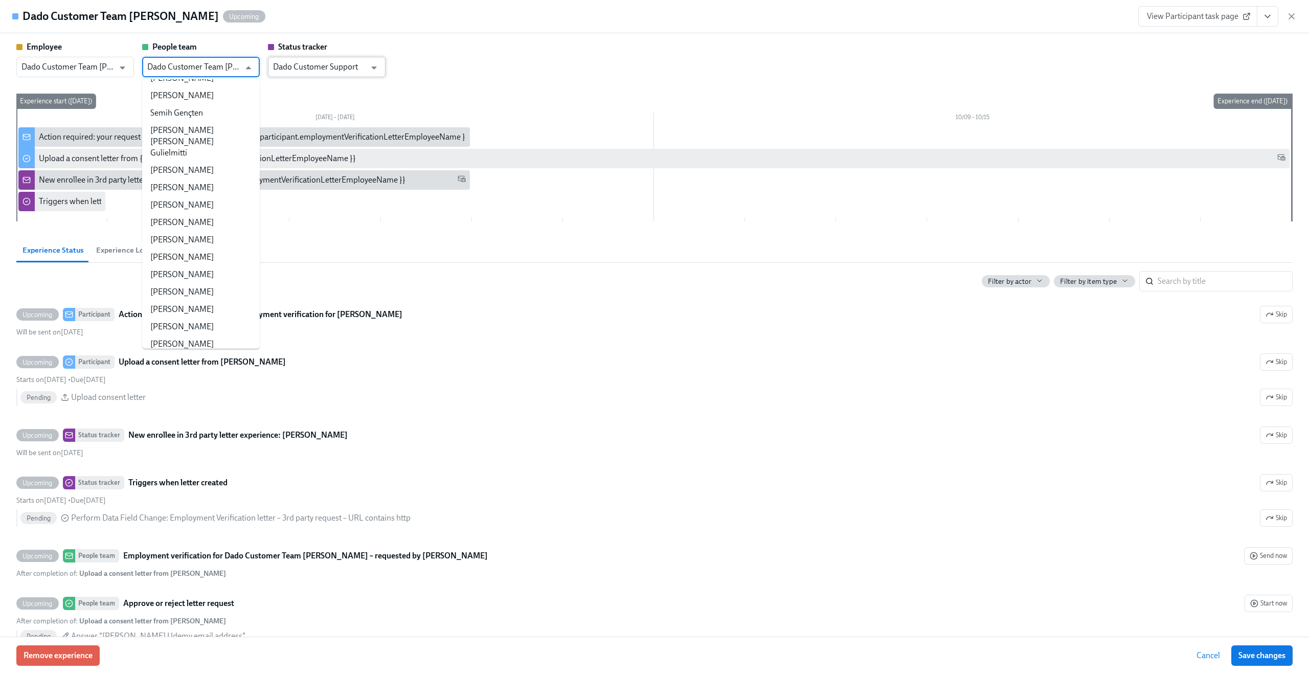
click at [286, 70] on input "Dado Customer Support" at bounding box center [319, 67] width 93 height 20
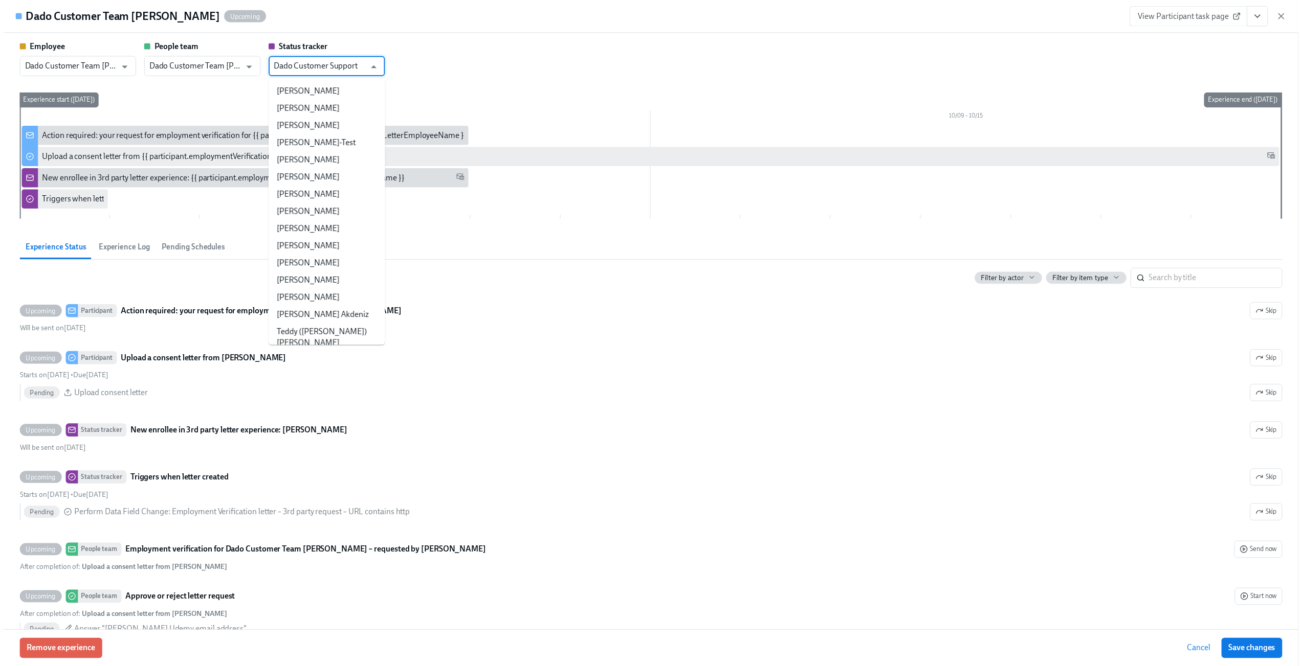
scroll to position [52134, 0]
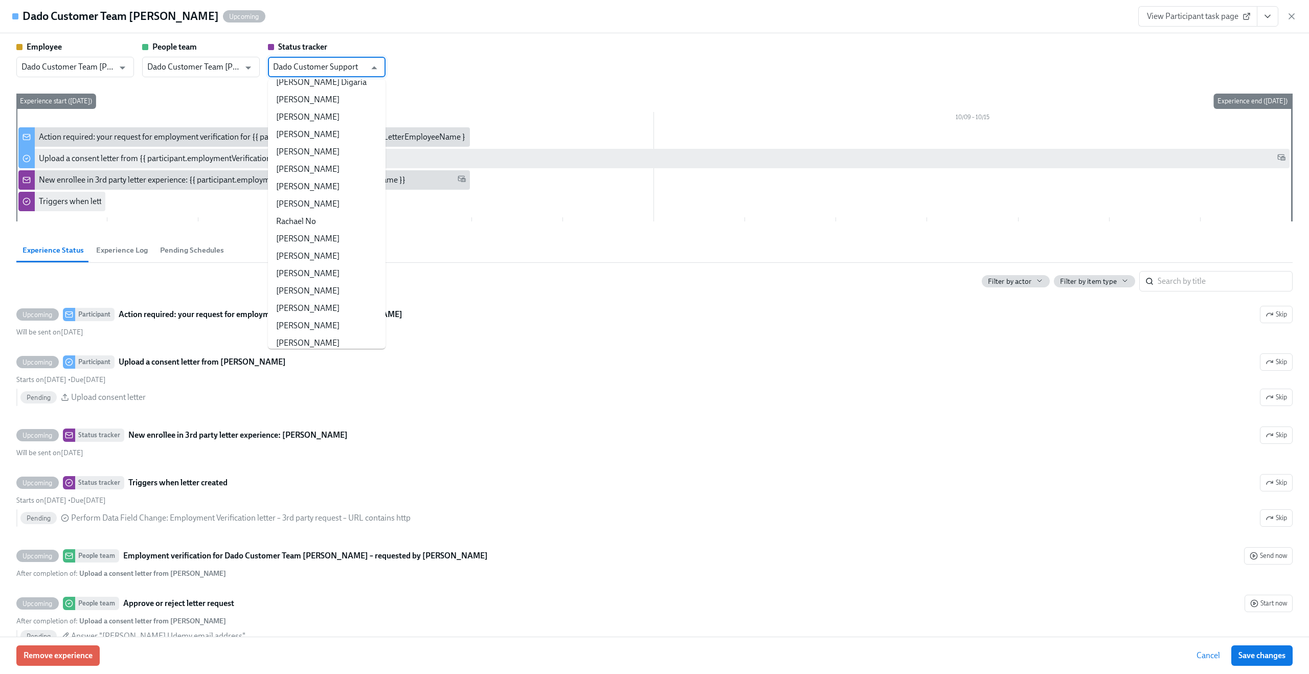
click at [430, 70] on div "Employee Dado Customer Team Meyer ​ People team Dado Customer Team Meyer ​ Stat…" at bounding box center [654, 59] width 1277 height 36
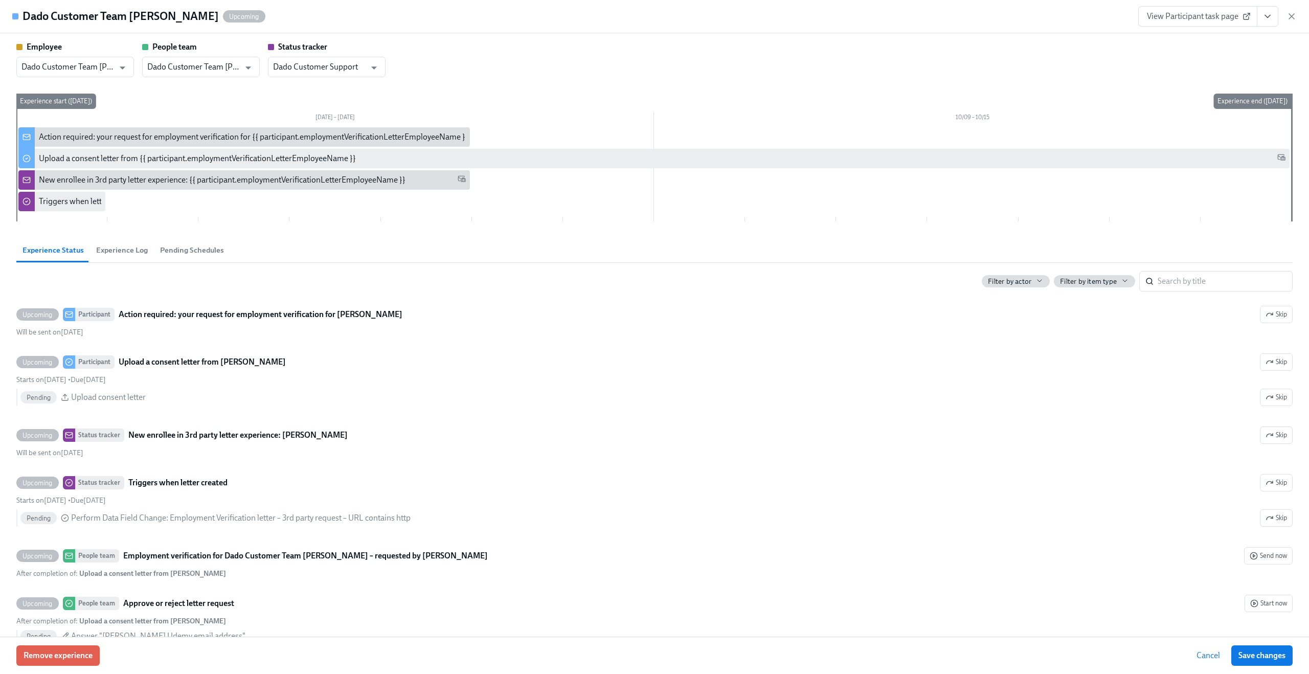
click at [1298, 19] on div "Dado Customer Team Meyer Upcoming View Participant task page" at bounding box center [654, 16] width 1309 height 33
click at [1292, 14] on icon "button" at bounding box center [1292, 16] width 10 height 10
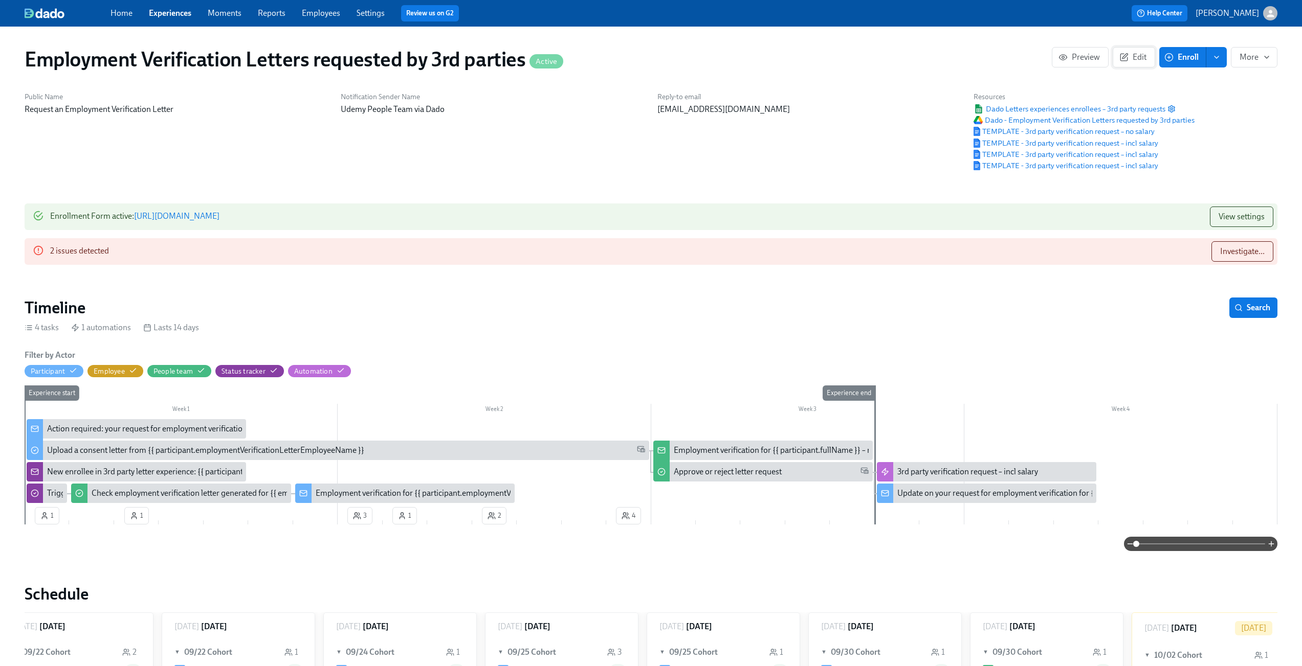
click at [1138, 56] on span "Edit" at bounding box center [1133, 57] width 25 height 10
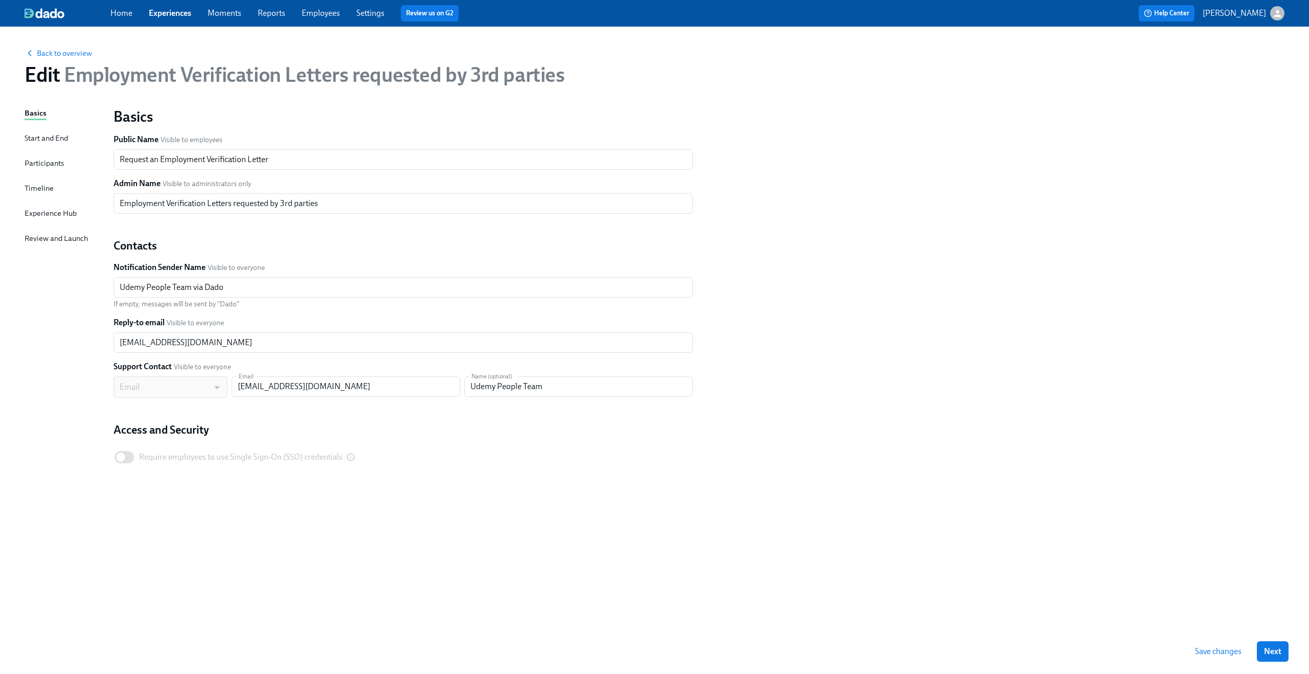
click at [36, 179] on div "Basics Start and End Participants Timeline Experience Hub Review and Launch" at bounding box center [63, 368] width 77 height 522
click at [33, 188] on div "Timeline" at bounding box center [39, 188] width 29 height 11
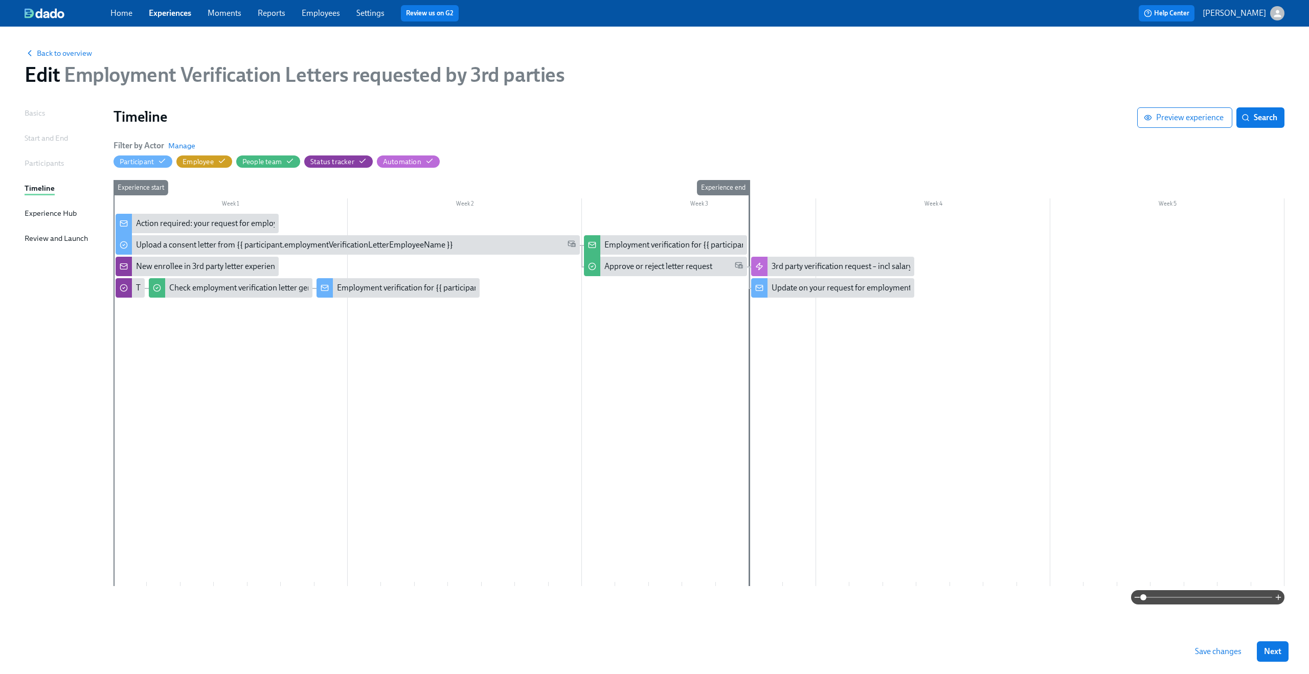
click at [58, 213] on div "Experience Hub" at bounding box center [51, 213] width 52 height 11
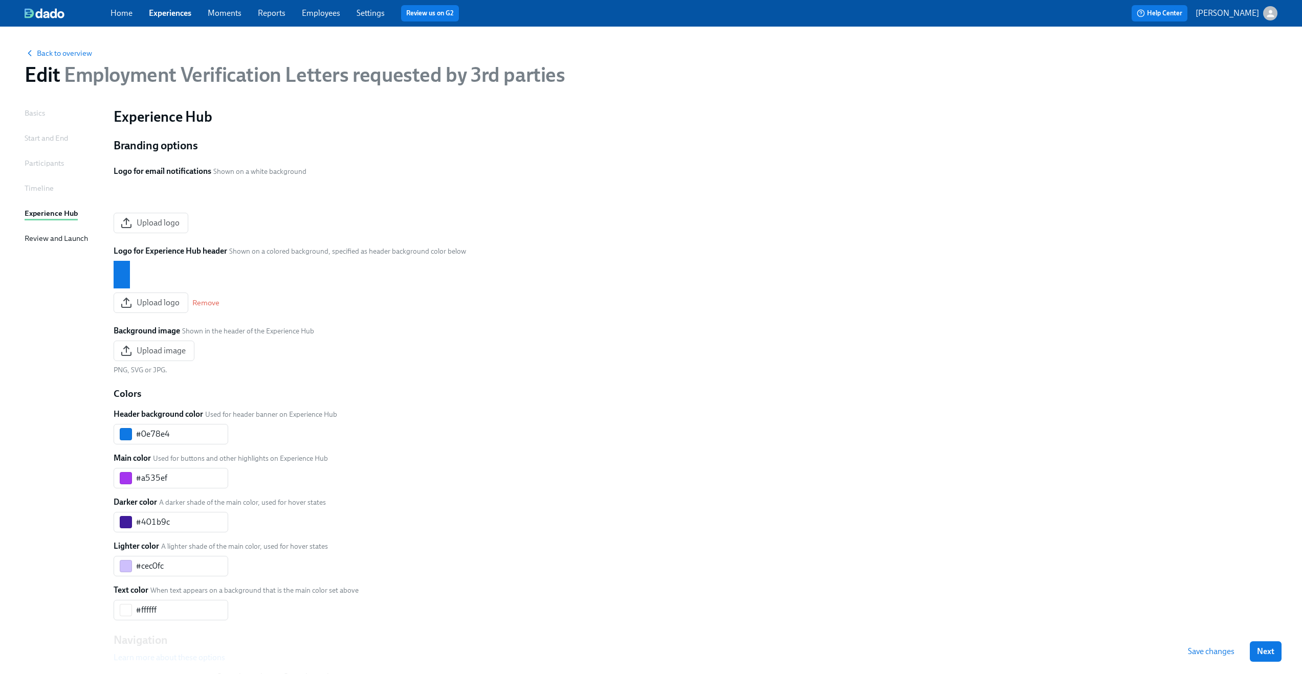
click at [39, 189] on div "Timeline" at bounding box center [39, 188] width 29 height 11
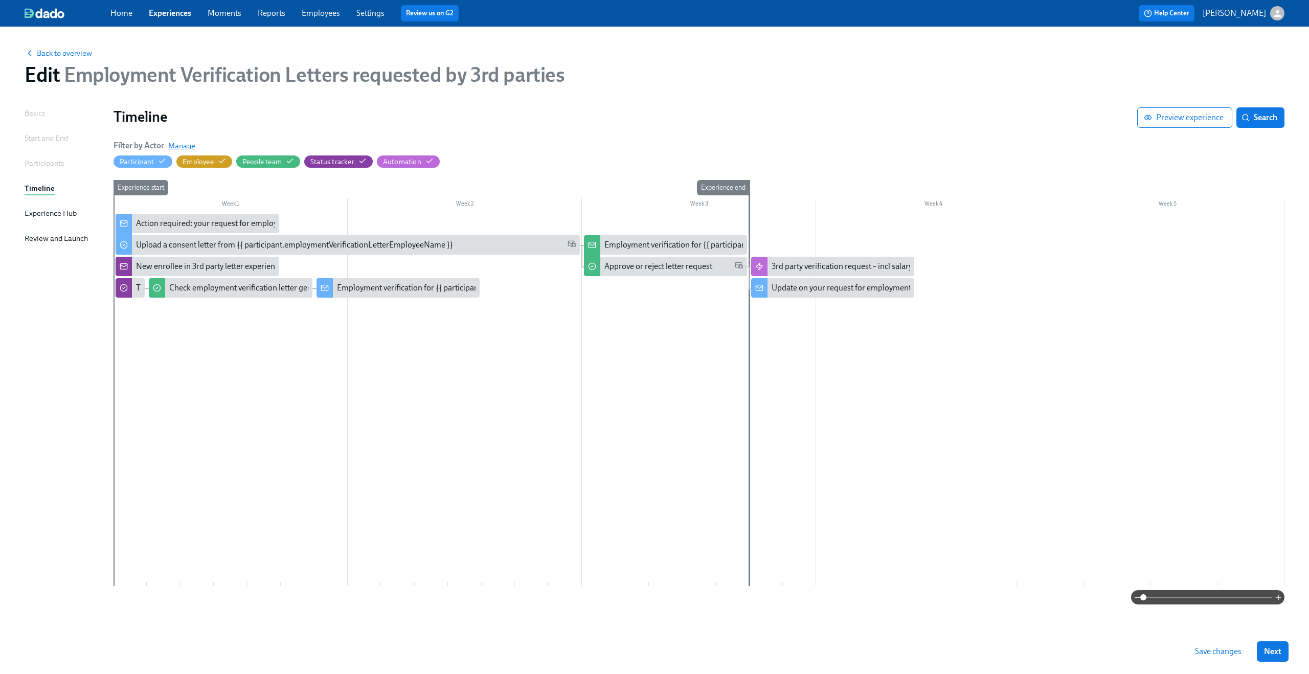
click at [187, 148] on span "Manage" at bounding box center [181, 146] width 27 height 10
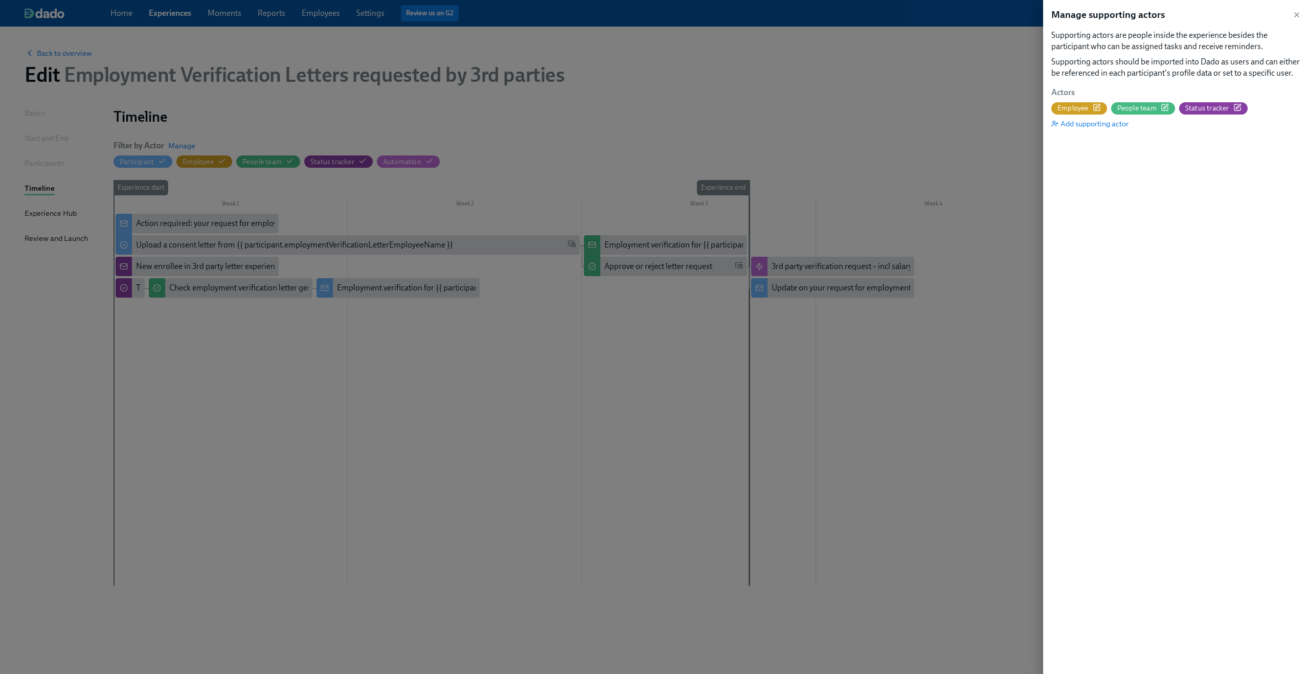
click at [1240, 107] on icon "button" at bounding box center [1238, 107] width 8 height 8
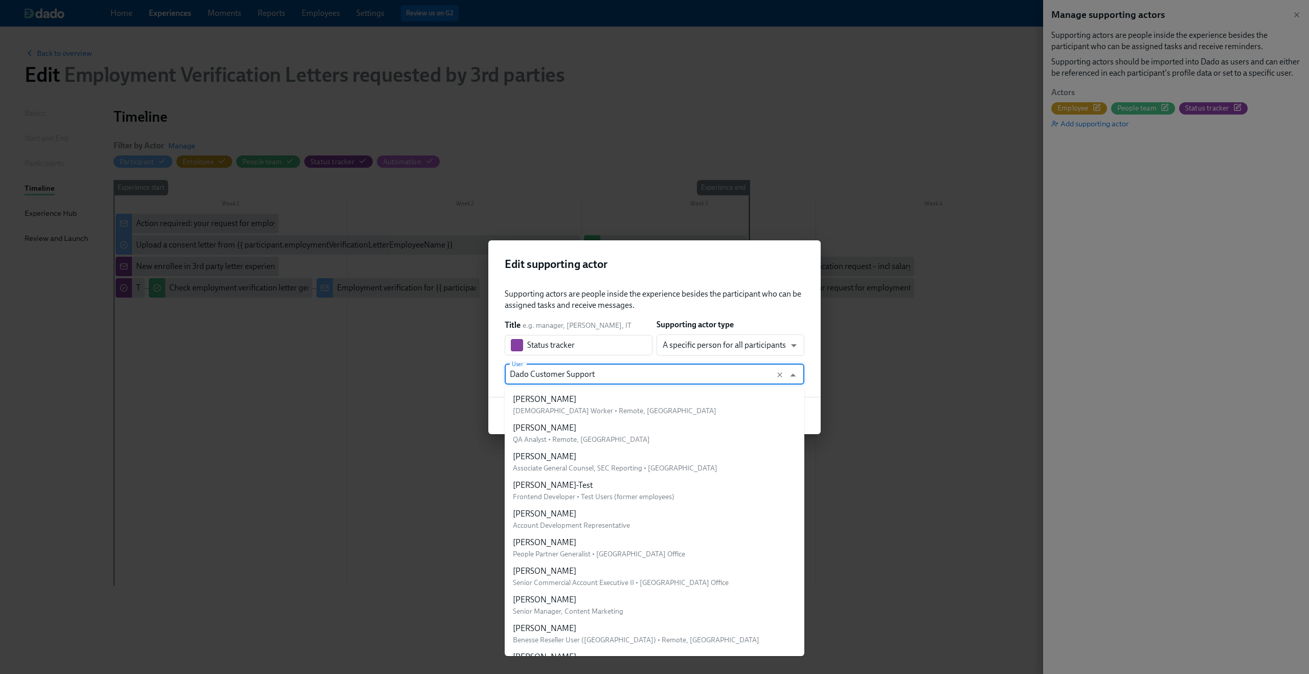
click at [729, 379] on input "Dado Customer Support" at bounding box center [645, 374] width 270 height 20
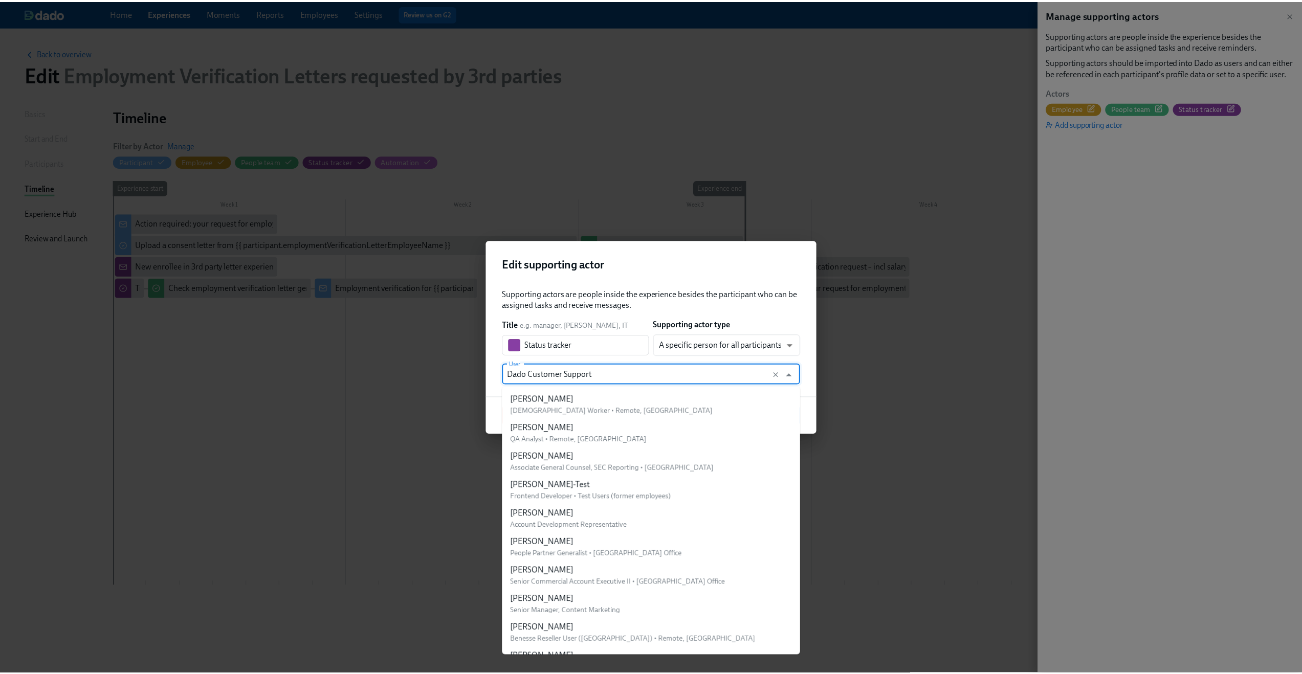
scroll to position [84629, 0]
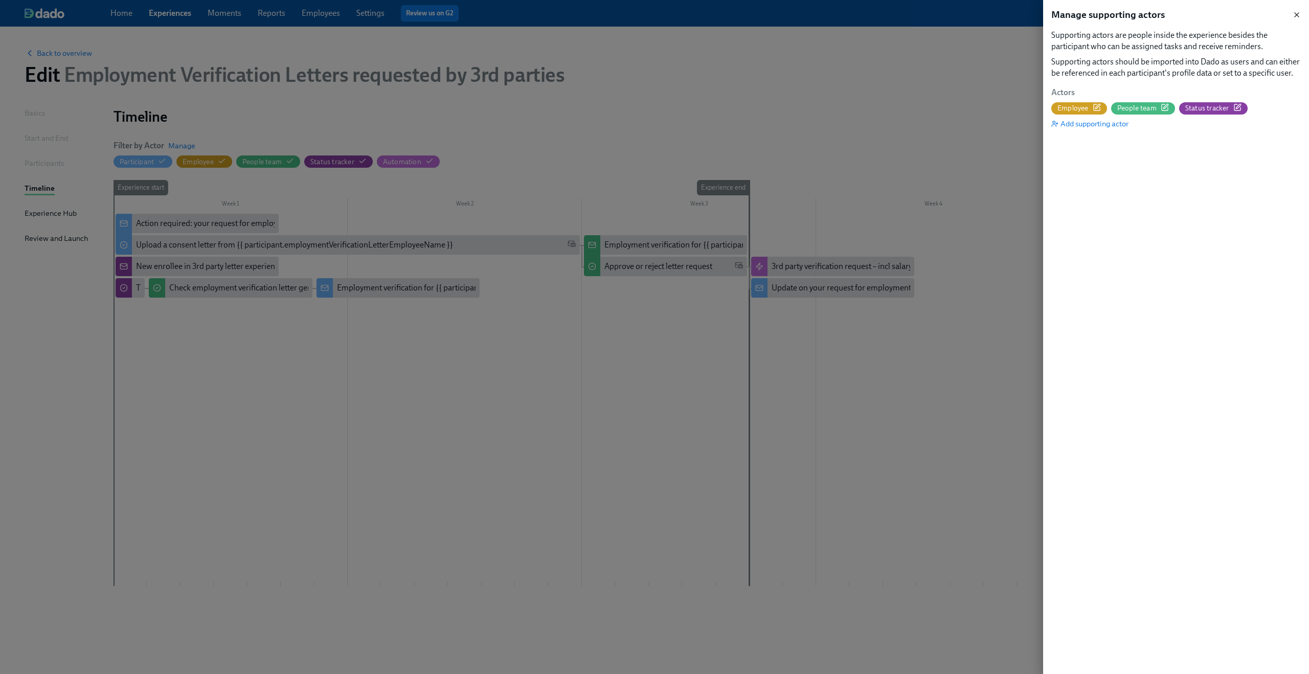
click at [1296, 13] on icon "button" at bounding box center [1297, 15] width 4 height 4
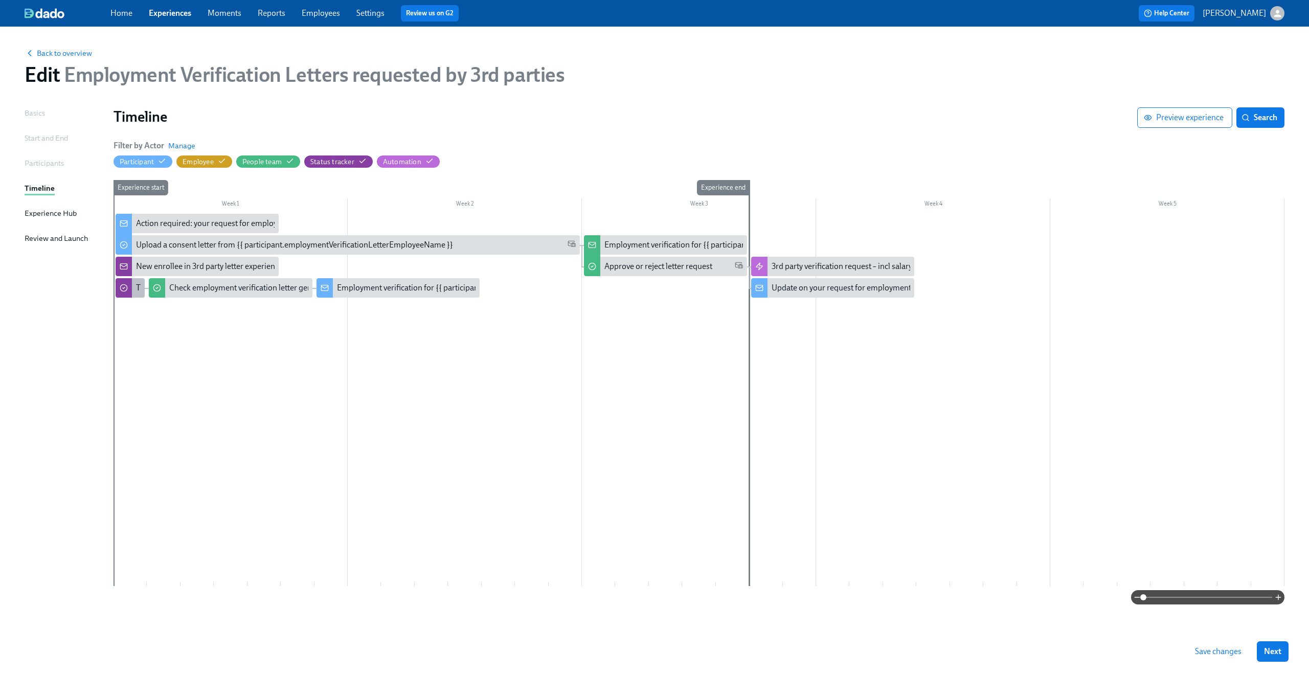
click at [126, 289] on icon at bounding box center [124, 288] width 8 height 8
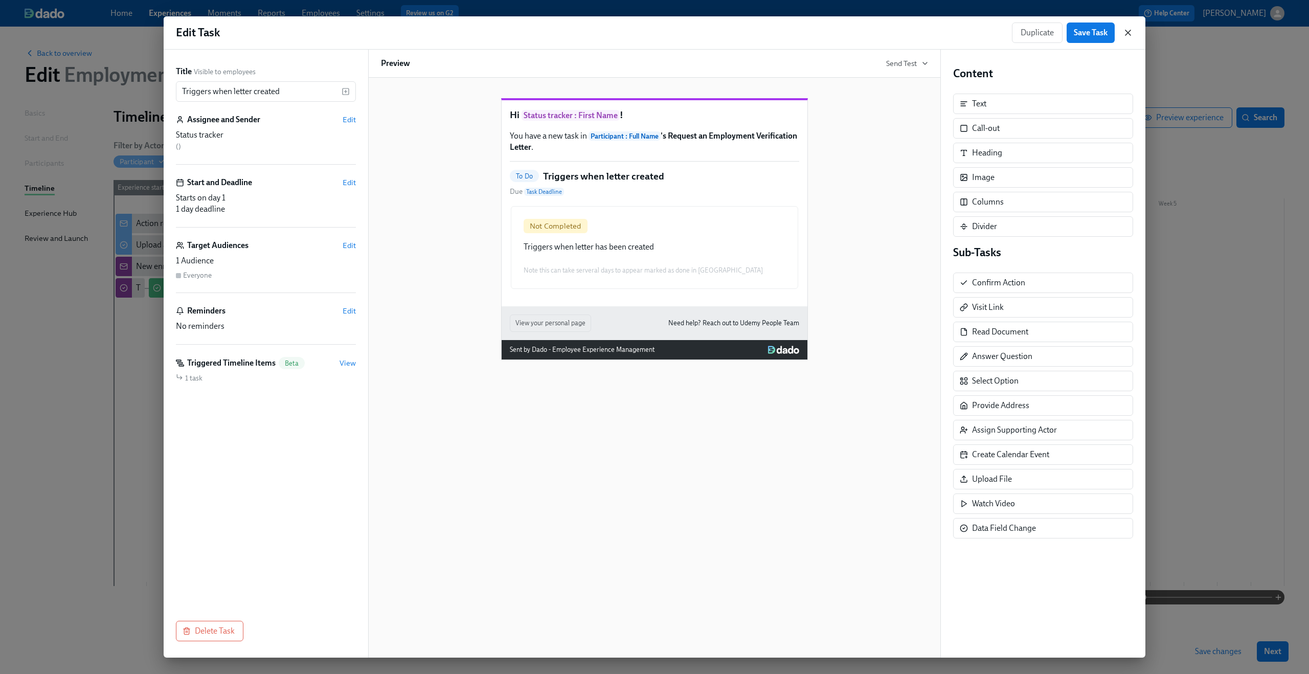
click at [1127, 29] on icon "button" at bounding box center [1128, 33] width 10 height 10
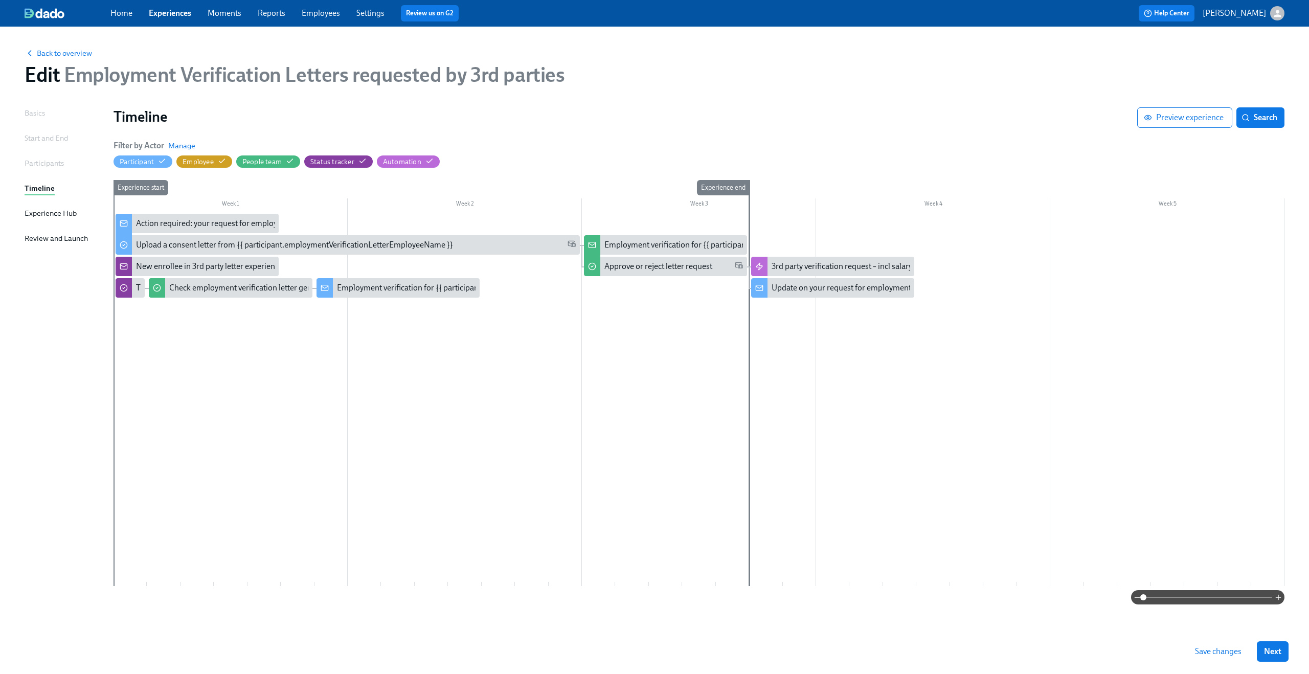
click at [167, 10] on link "Experiences" at bounding box center [170, 13] width 42 height 10
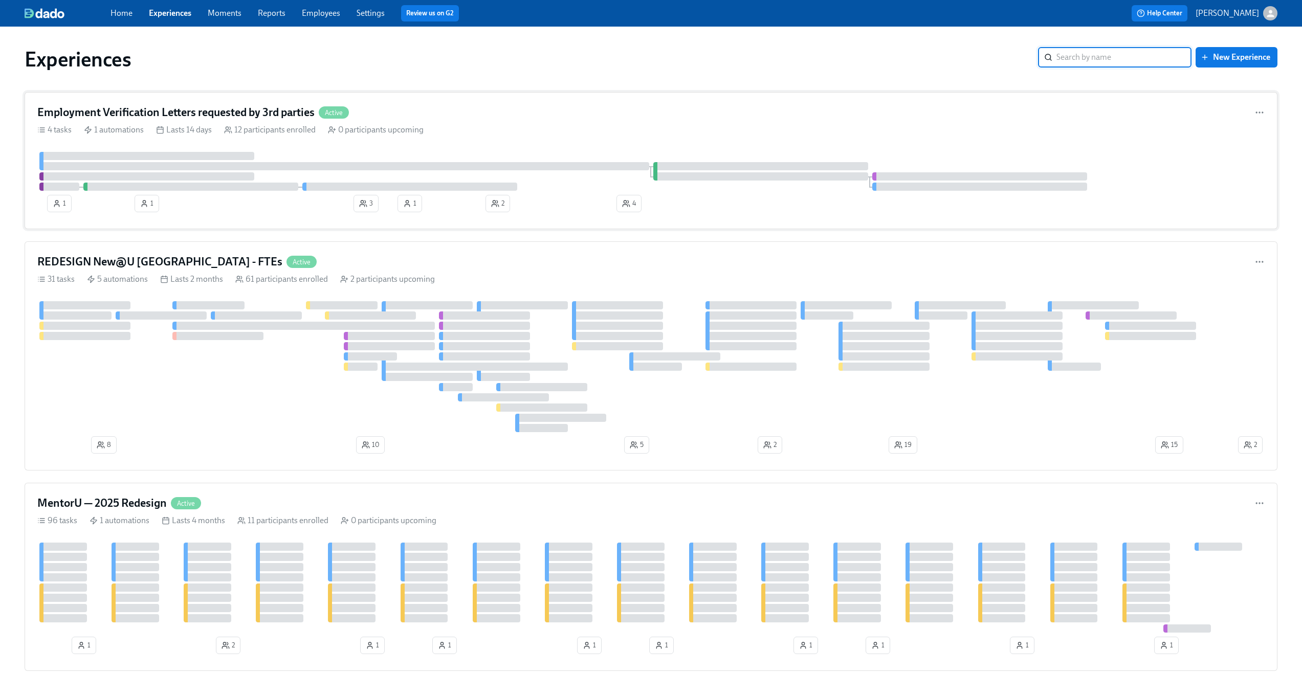
click at [497, 109] on div "Employment Verification Letters requested by 3rd parties Active" at bounding box center [650, 112] width 1227 height 15
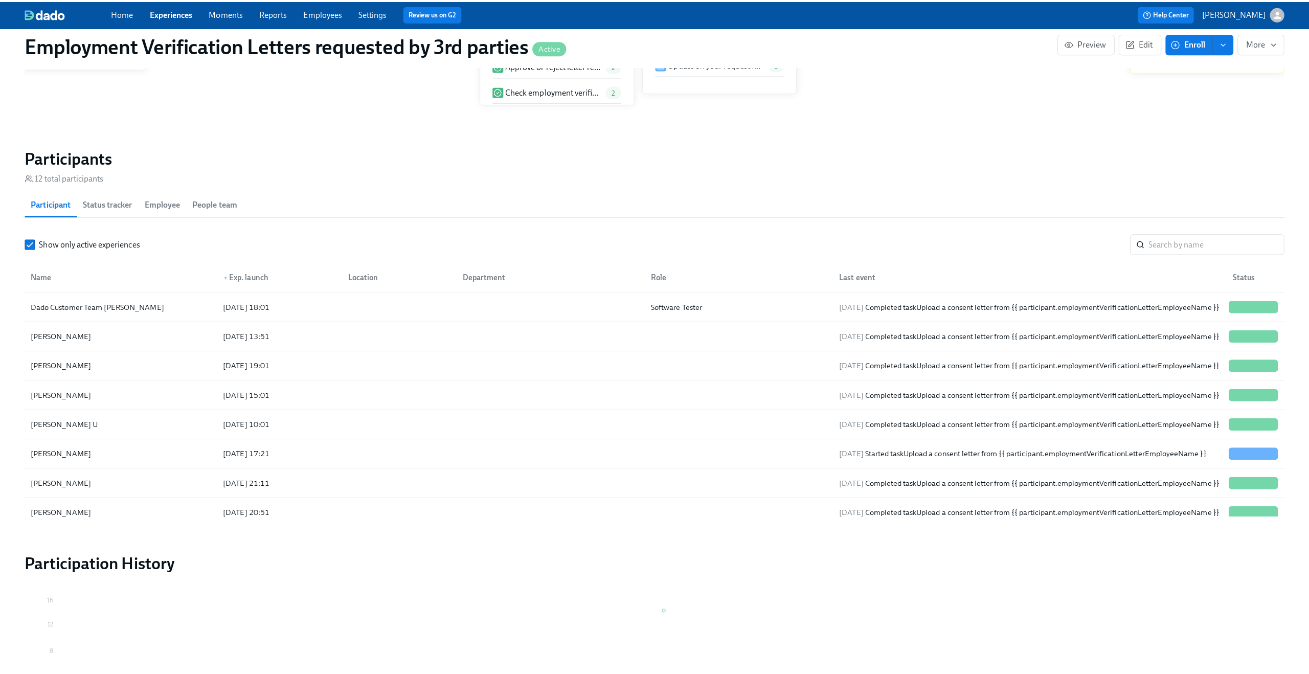
scroll to position [796, 0]
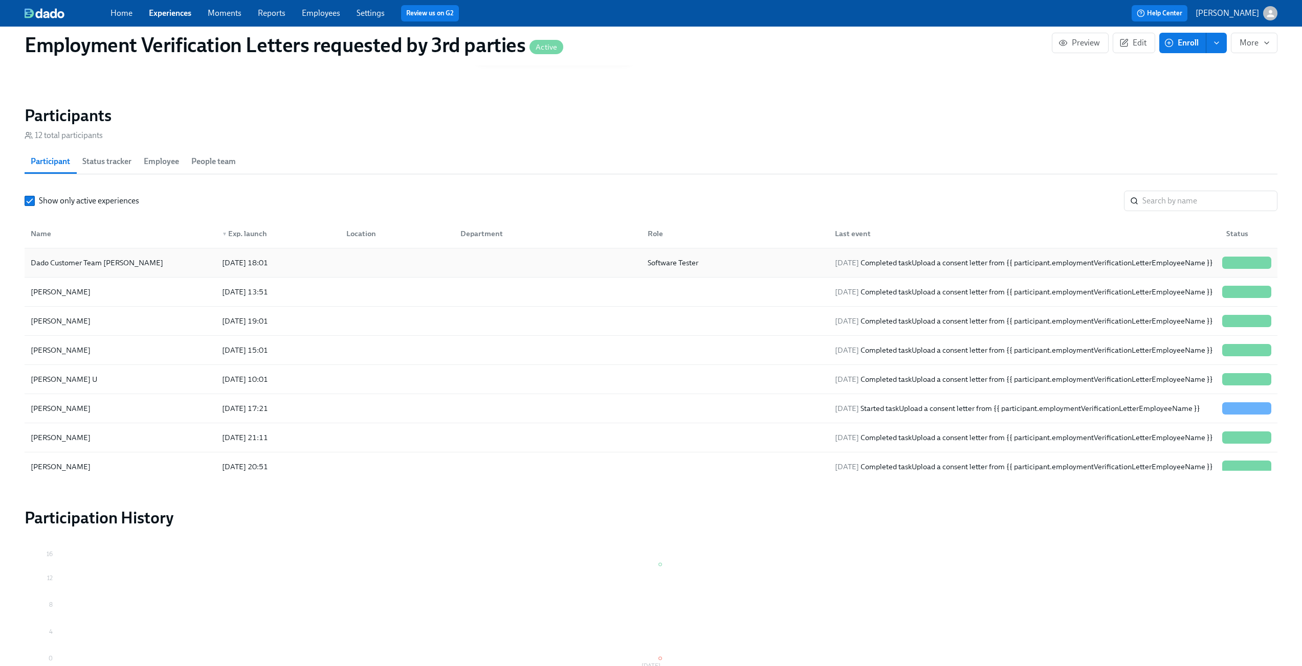
click at [308, 265] on div "2025/10/02 18:01" at bounding box center [276, 263] width 124 height 20
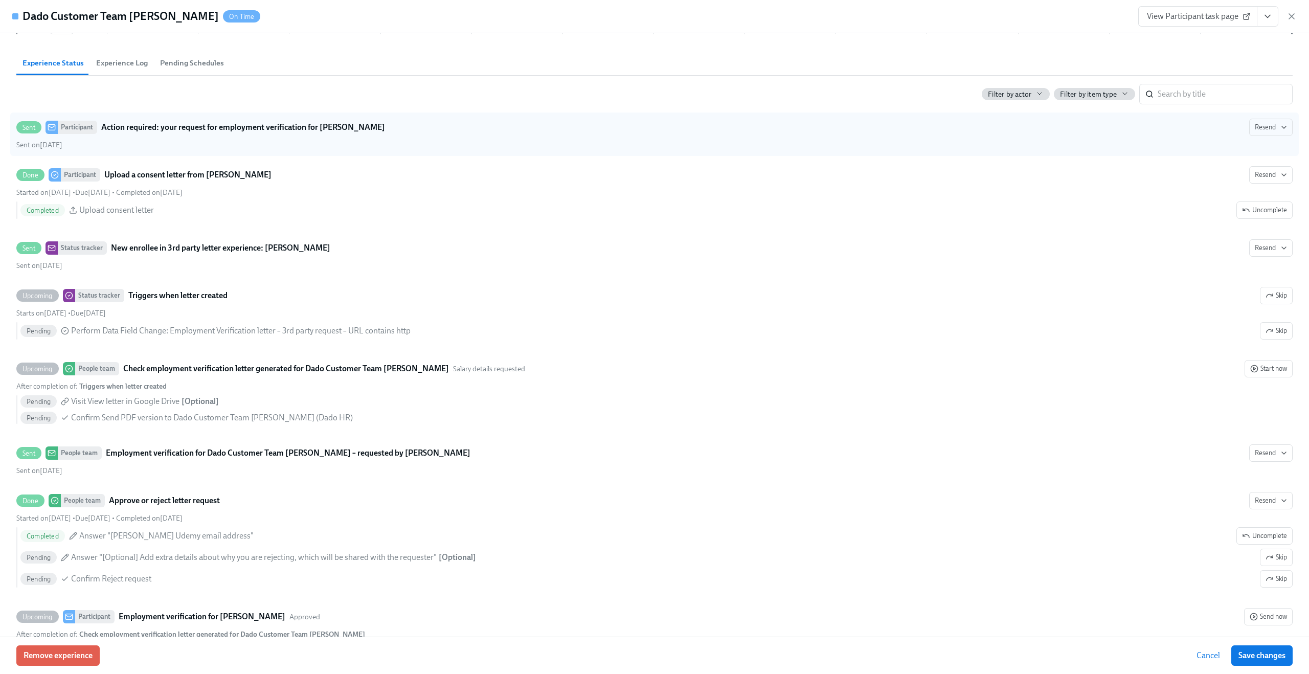
scroll to position [262, 0]
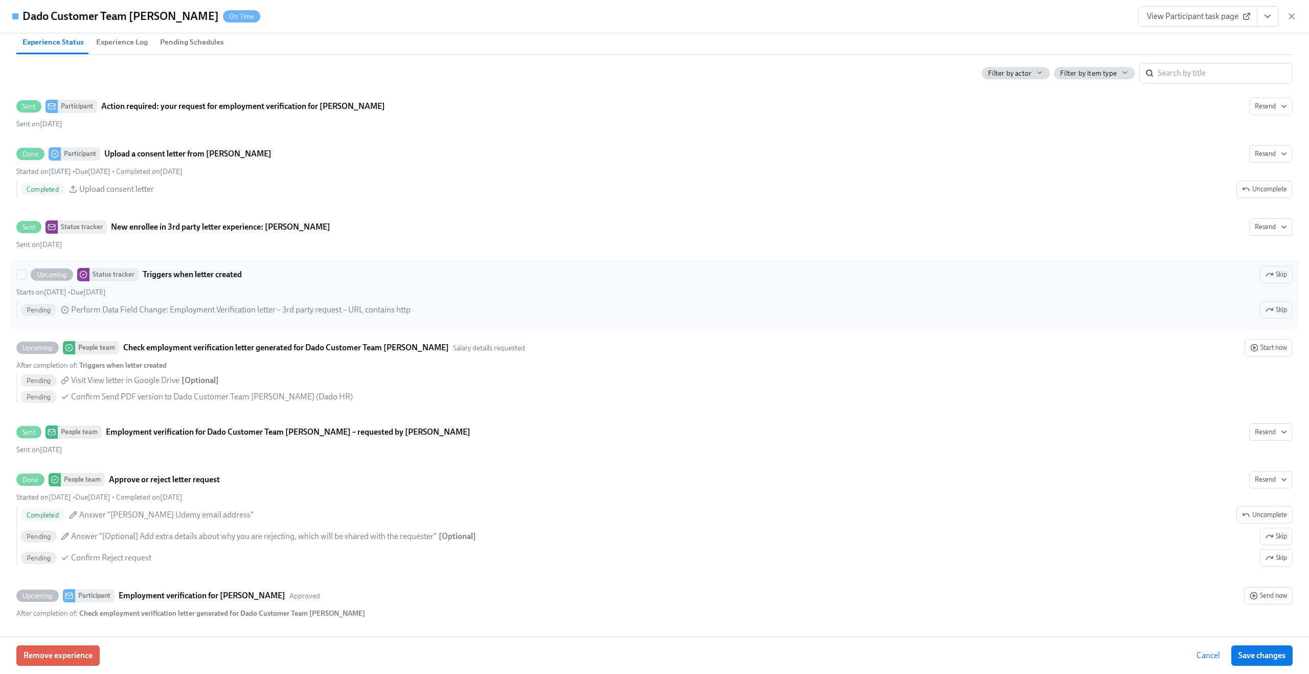
click at [96, 309] on span "Perform Data Field Change : Employment Verification letter – 3rd party request …" at bounding box center [241, 309] width 340 height 11
click at [26, 279] on input "Upcoming Status tracker Triggers when letter created Skip Starts on October 2nd…" at bounding box center [21, 274] width 9 height 9
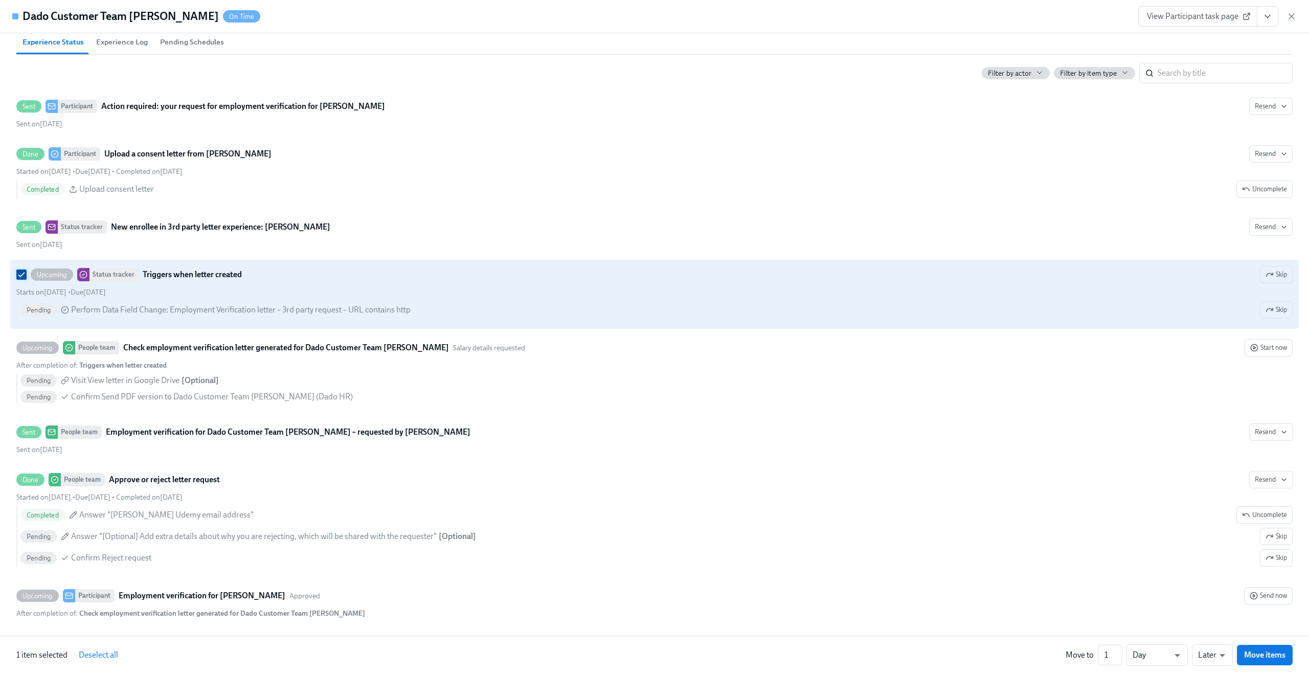
click at [17, 271] on input "Upcoming Status tracker Triggers when letter created Skip Starts on October 2nd…" at bounding box center [21, 274] width 9 height 9
checkbox input "false"
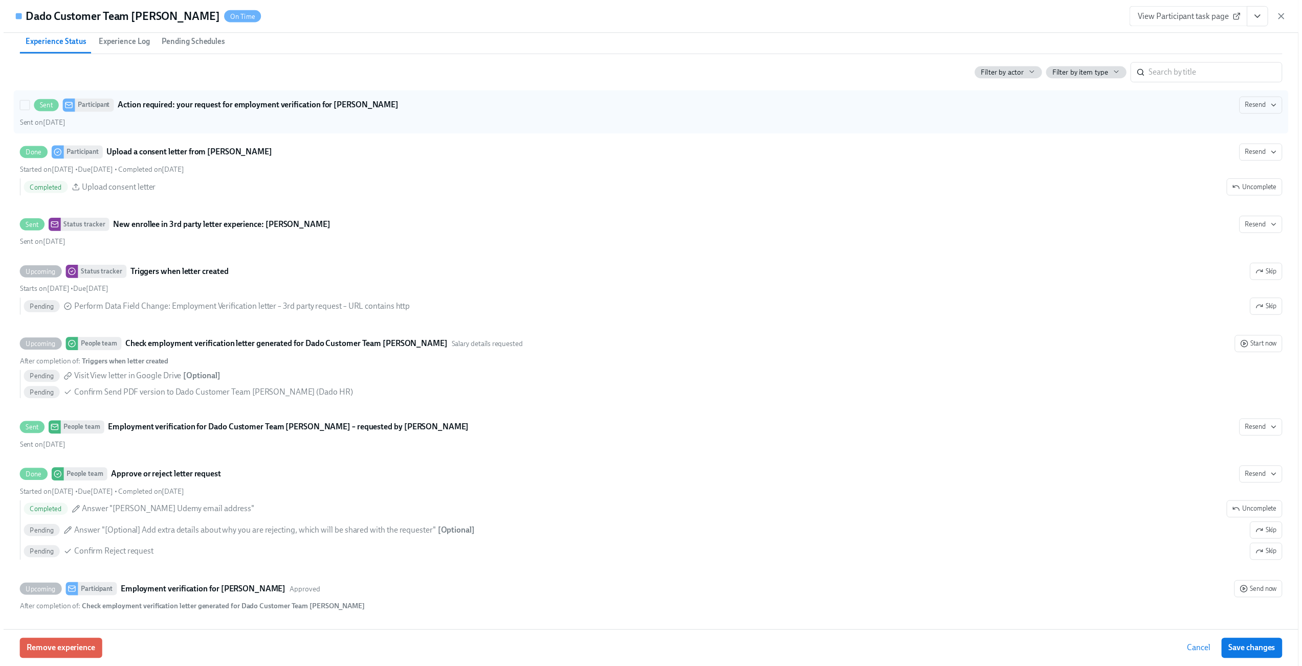
scroll to position [0, 0]
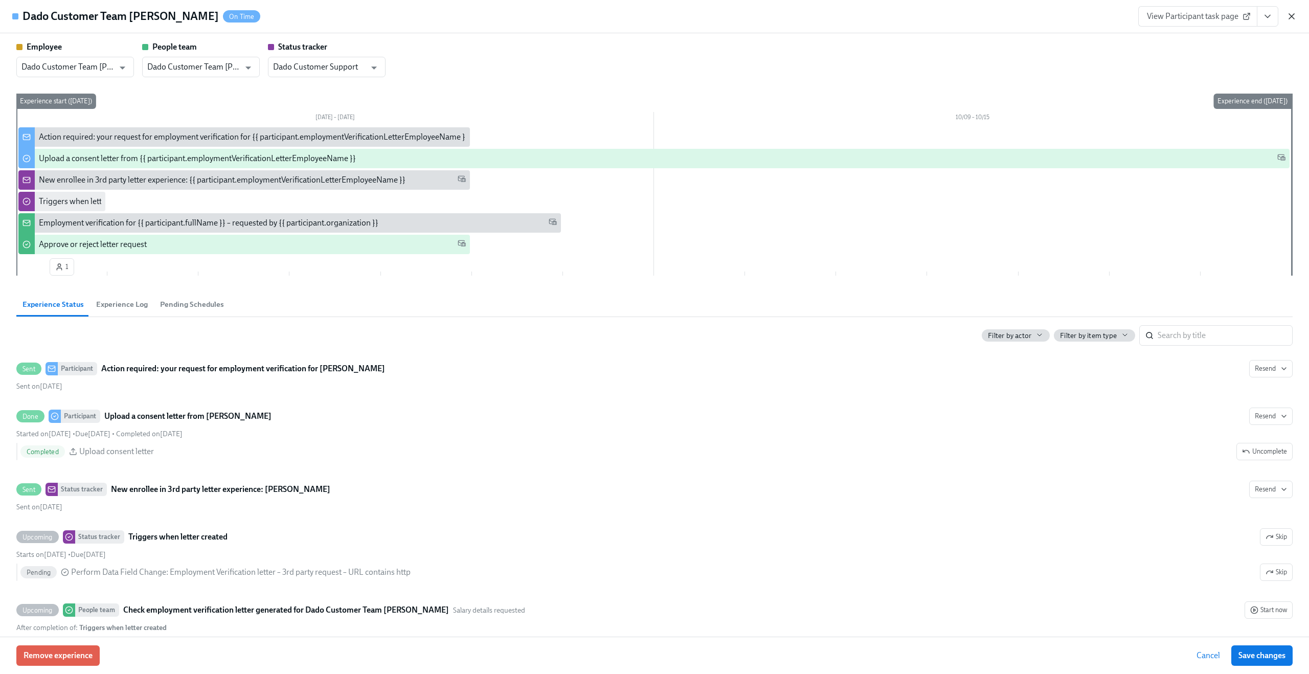
click at [1291, 14] on icon "button" at bounding box center [1292, 16] width 10 height 10
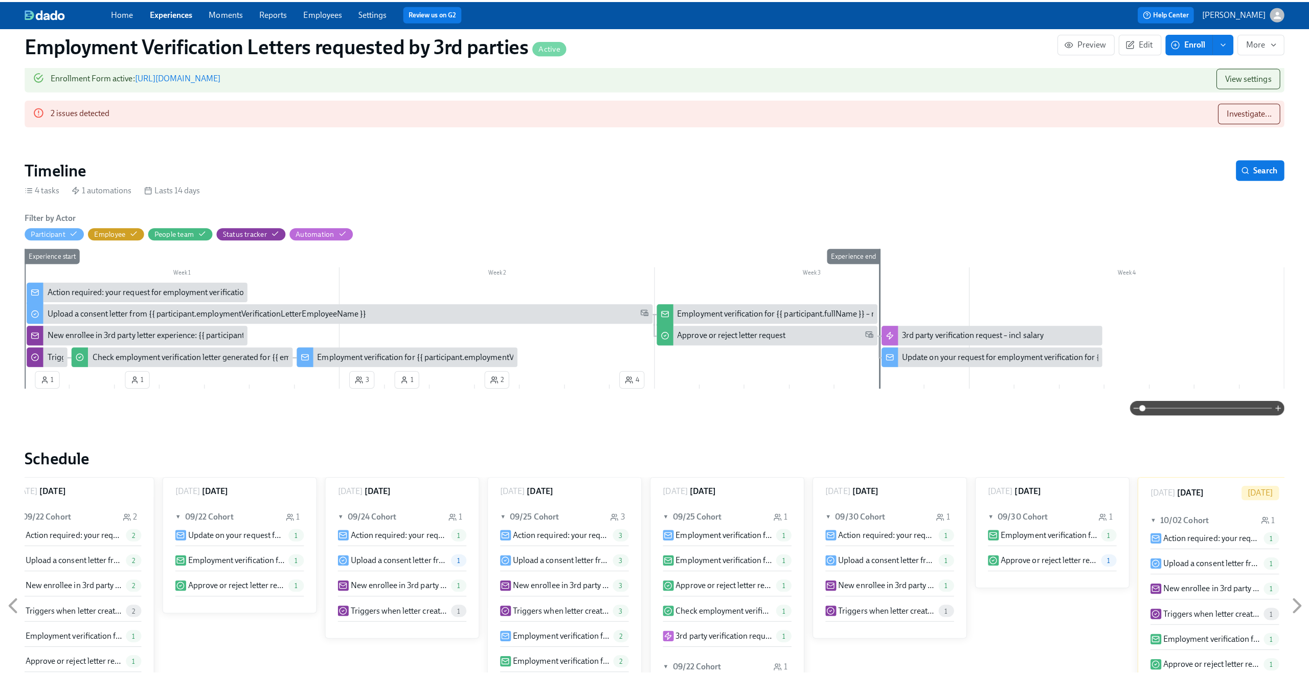
scroll to position [160, 0]
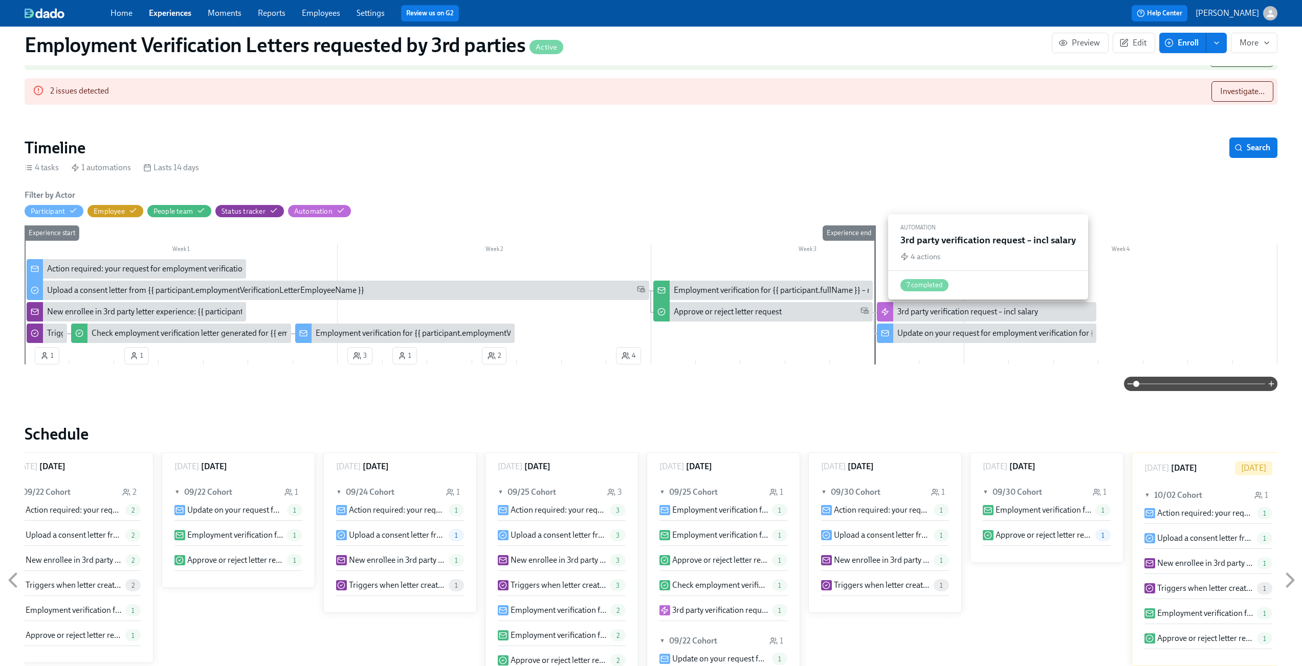
click at [911, 311] on div "3rd party verification request – incl salary" at bounding box center [967, 311] width 141 height 11
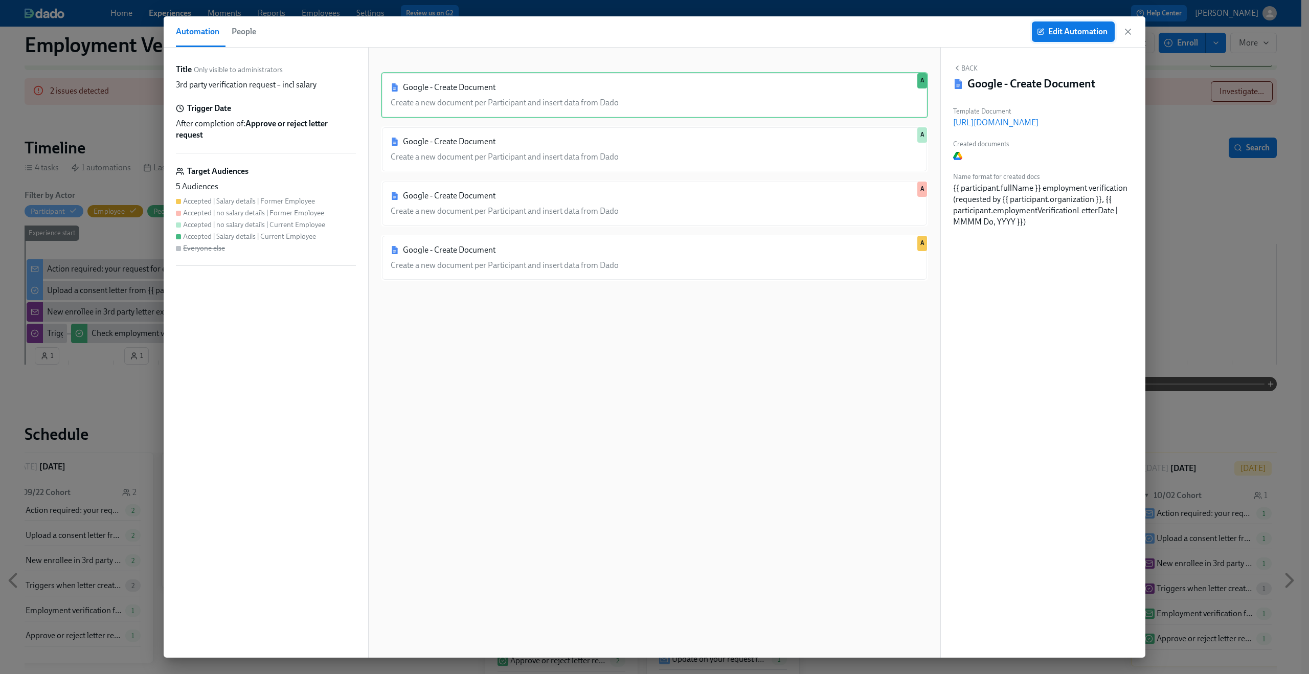
click at [1077, 34] on span "Edit Automation" at bounding box center [1073, 32] width 69 height 10
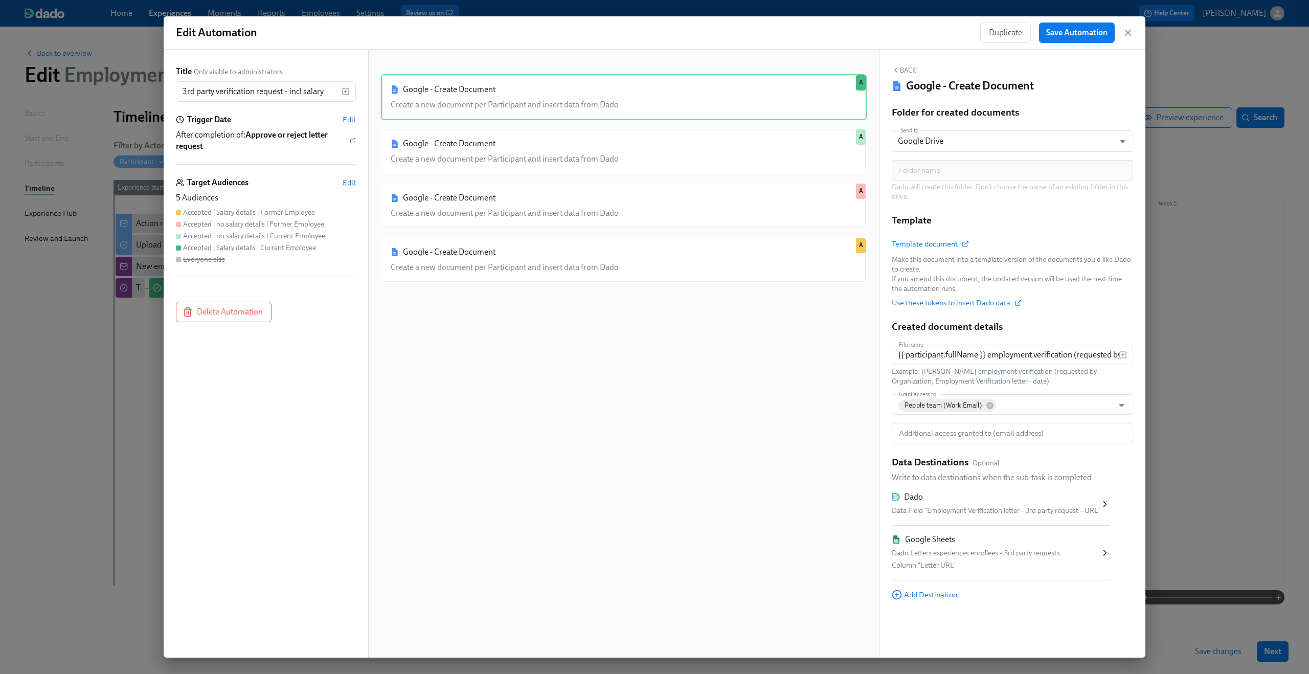
click at [350, 181] on span "Edit" at bounding box center [349, 182] width 13 height 10
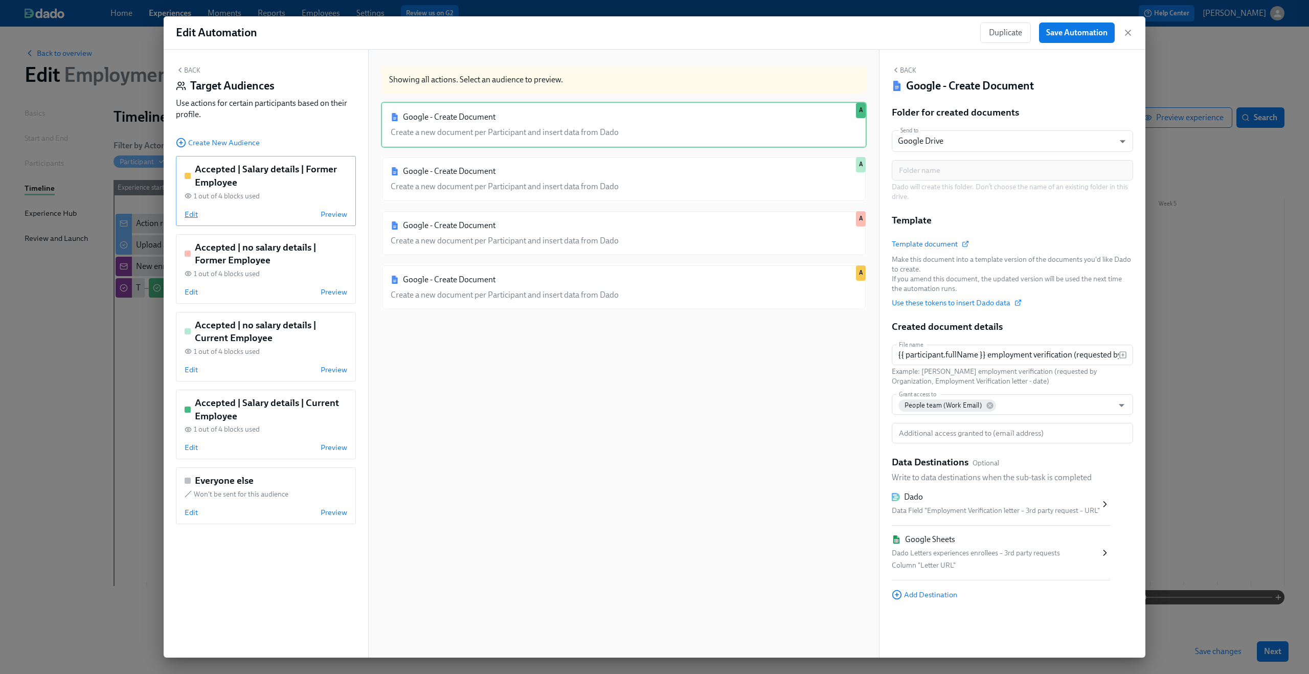
click at [194, 211] on span "Edit" at bounding box center [191, 214] width 13 height 10
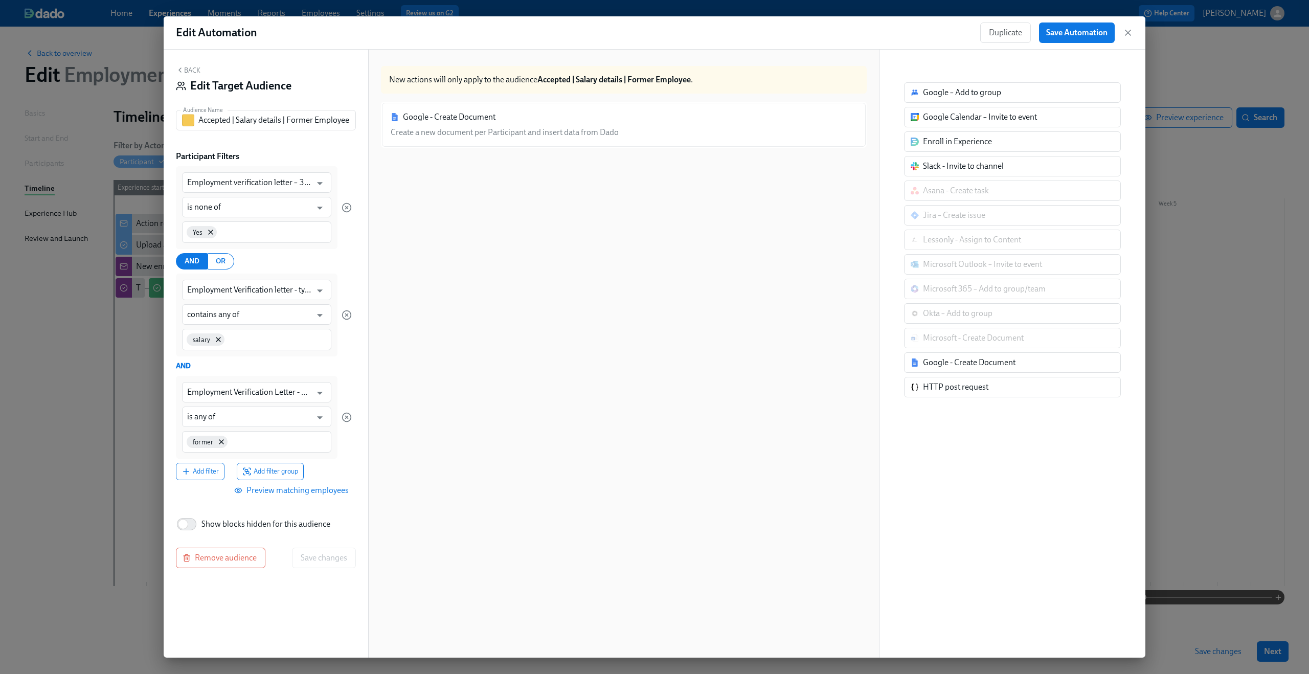
click at [283, 490] on span "Preview matching employees" at bounding box center [292, 490] width 113 height 10
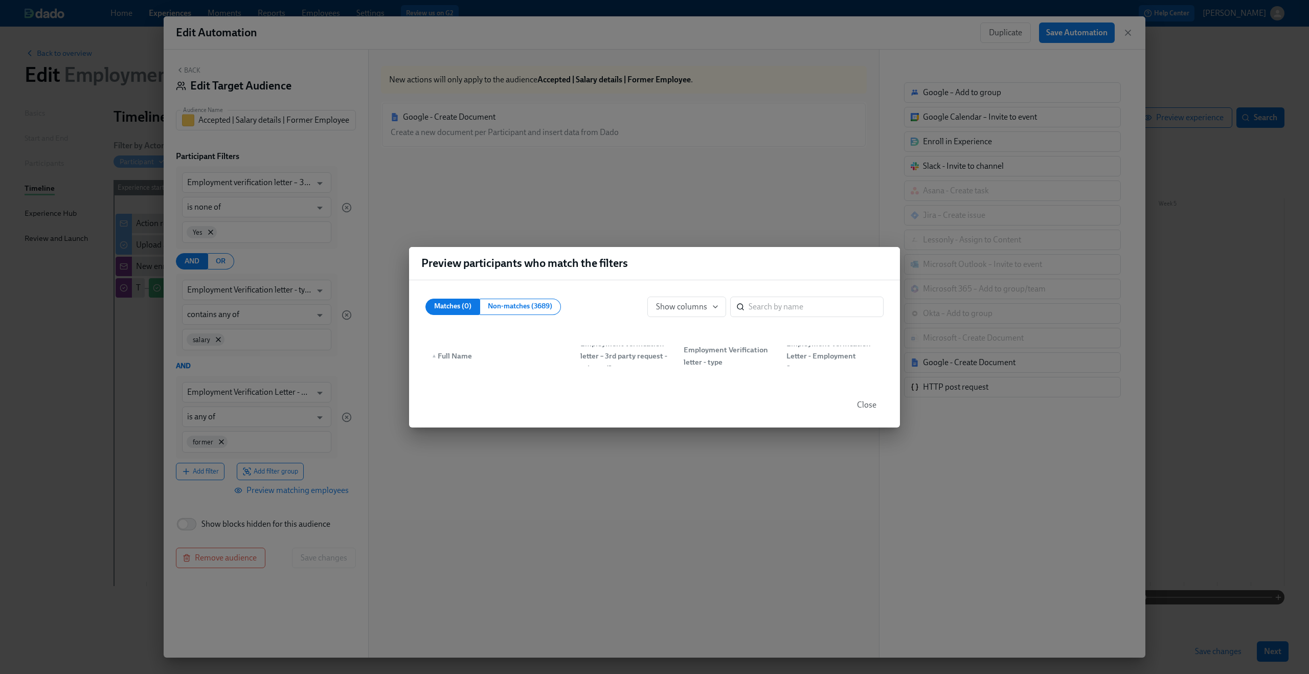
click at [866, 404] on span "Close" at bounding box center [866, 405] width 19 height 10
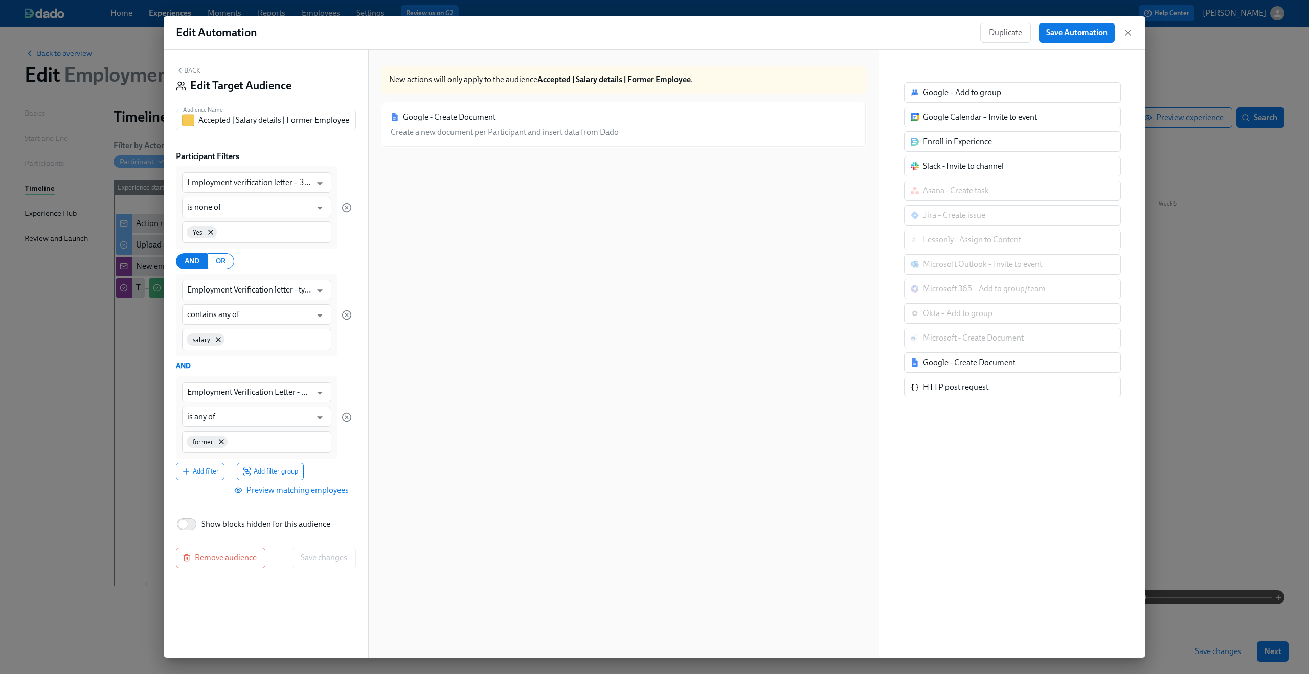
click at [188, 69] on button "Back" at bounding box center [188, 70] width 25 height 8
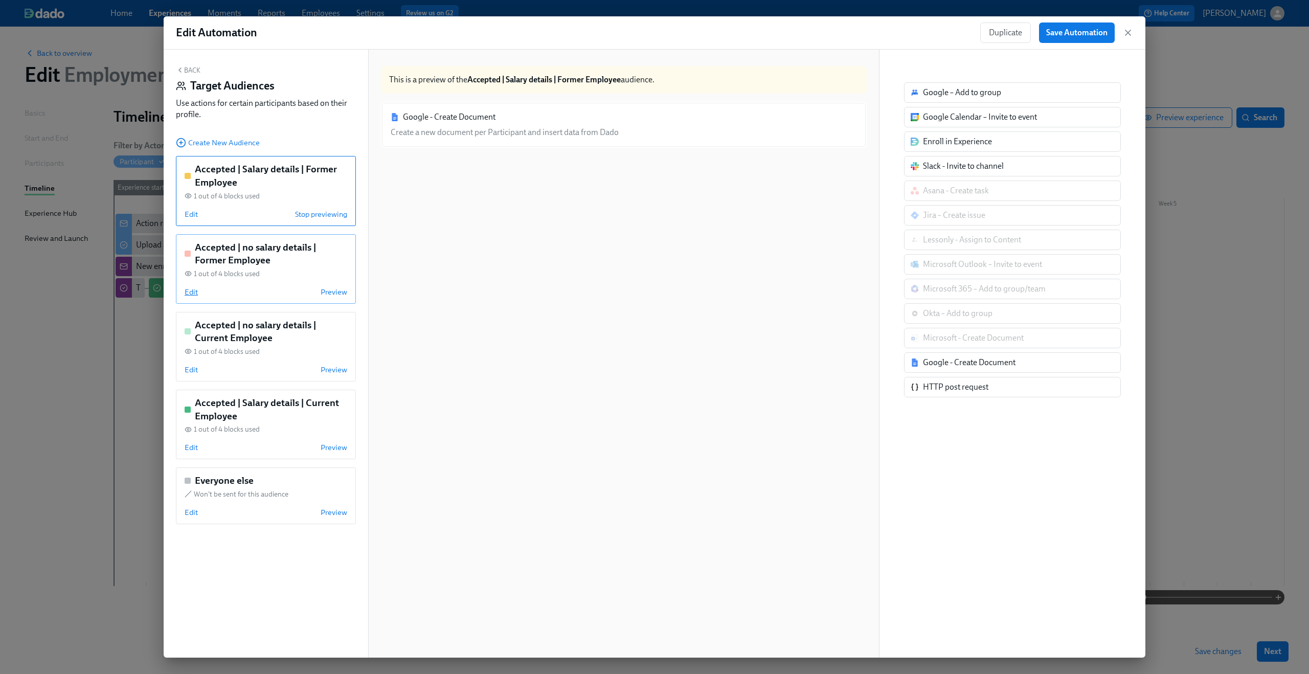
click at [190, 292] on span "Edit" at bounding box center [191, 292] width 13 height 10
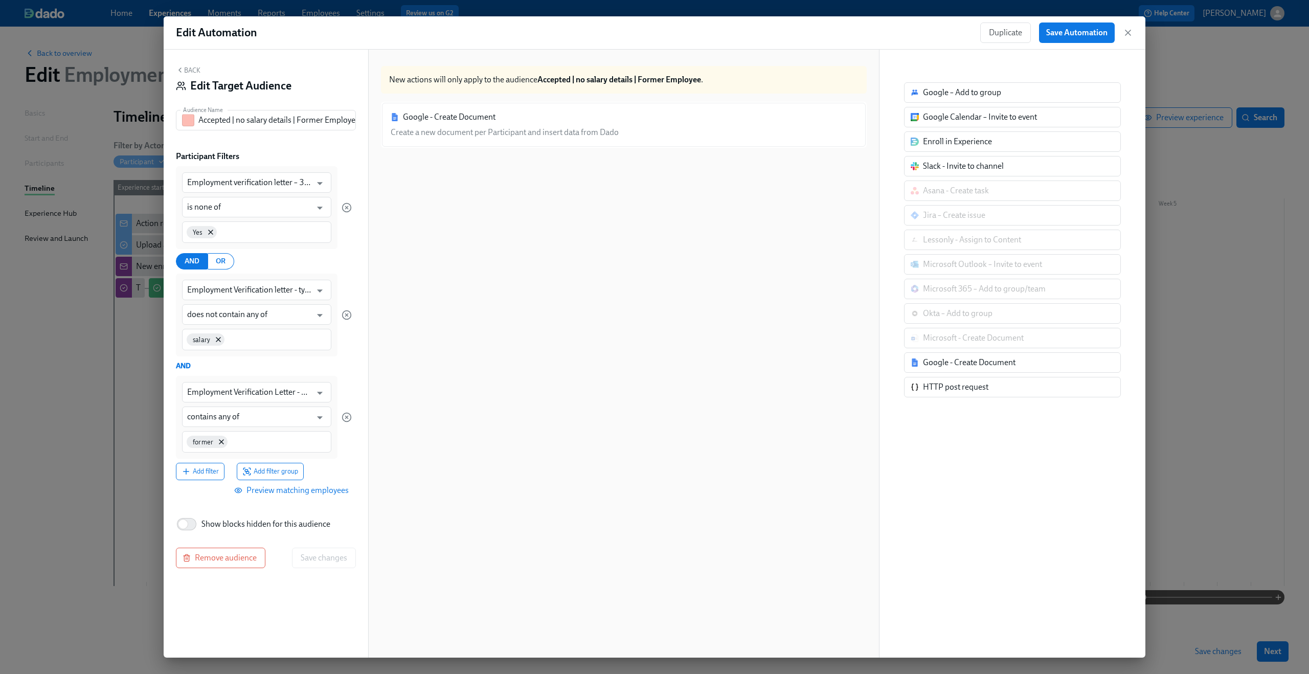
click at [290, 489] on span "Preview matching employees" at bounding box center [292, 490] width 113 height 10
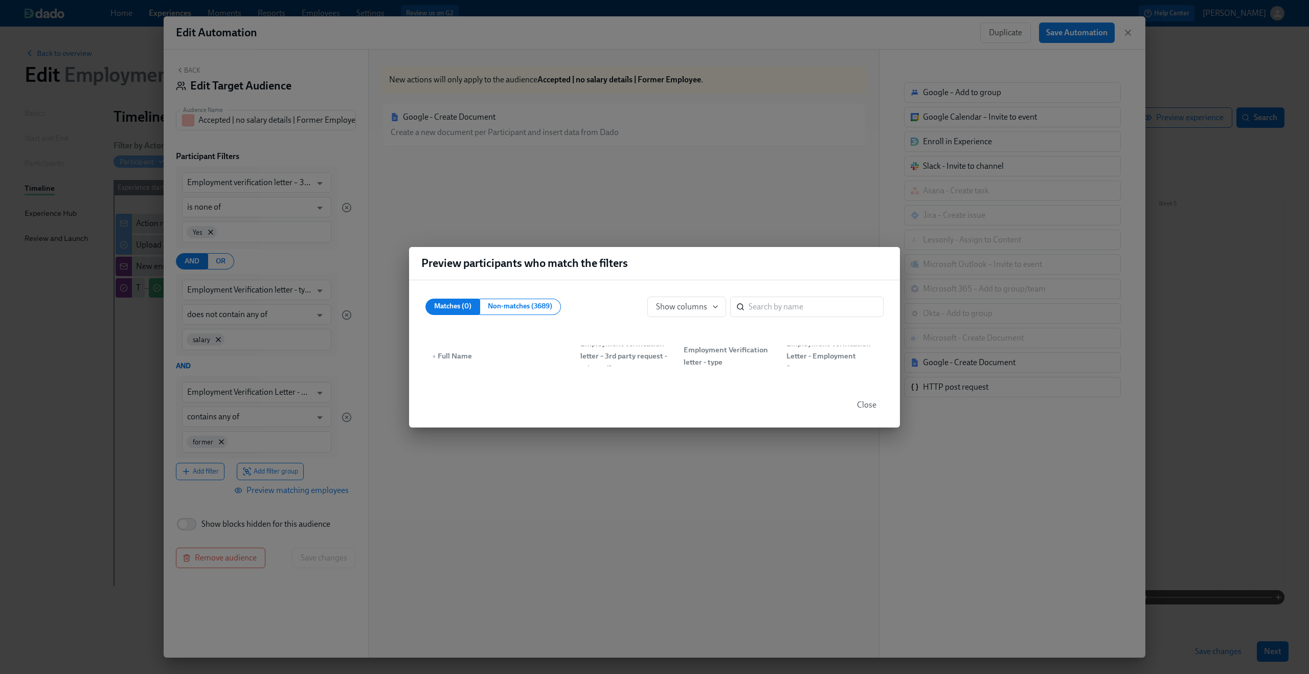
click at [875, 406] on span "Close" at bounding box center [866, 405] width 19 height 10
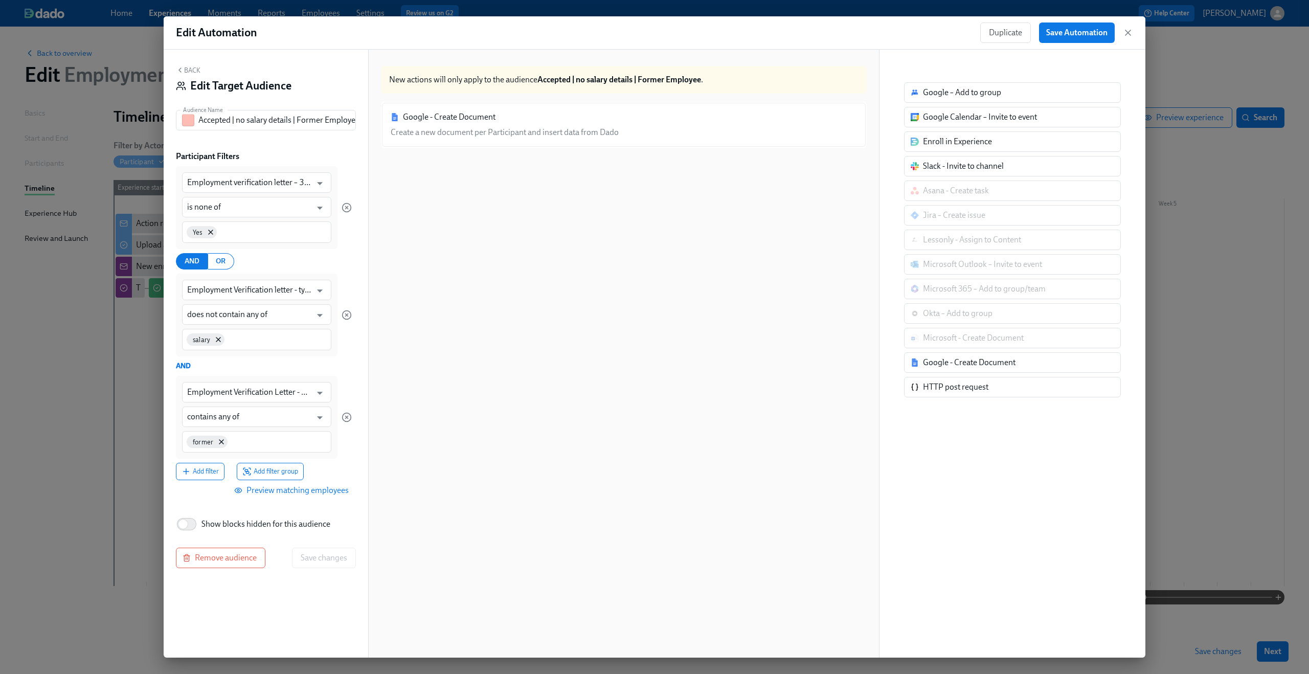
click at [181, 71] on icon "button" at bounding box center [180, 70] width 8 height 8
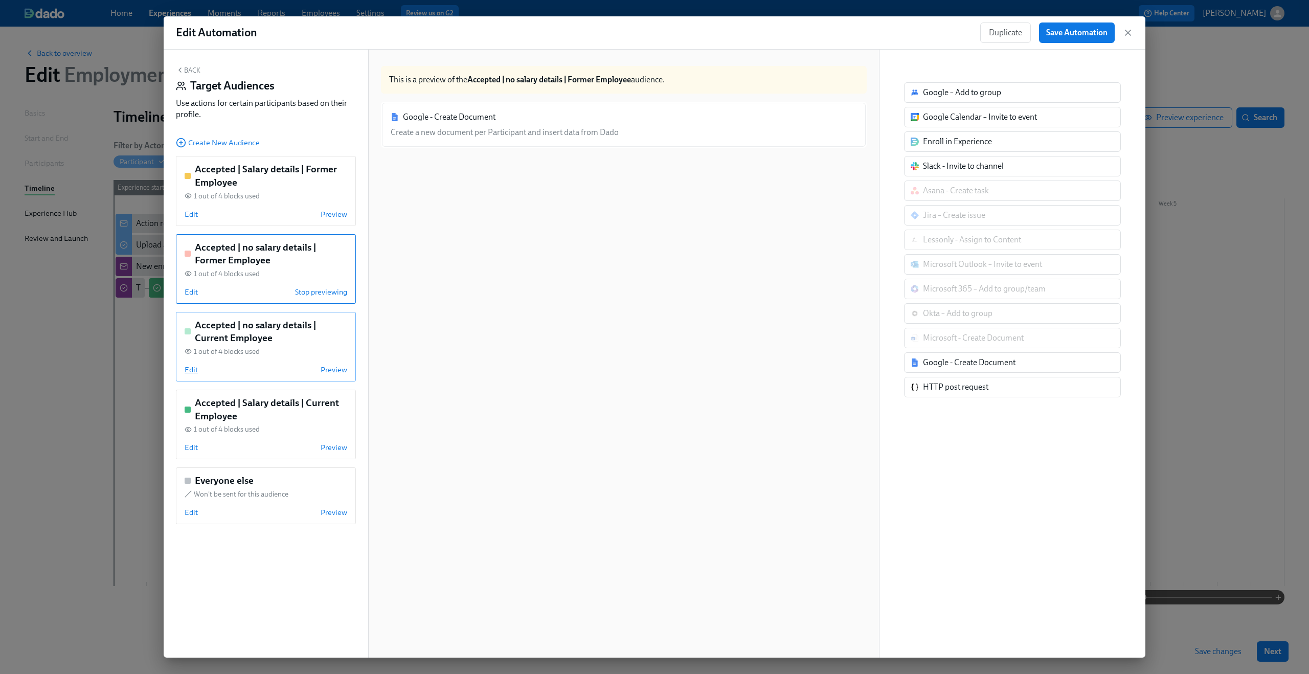
click at [194, 367] on span "Edit" at bounding box center [191, 370] width 13 height 10
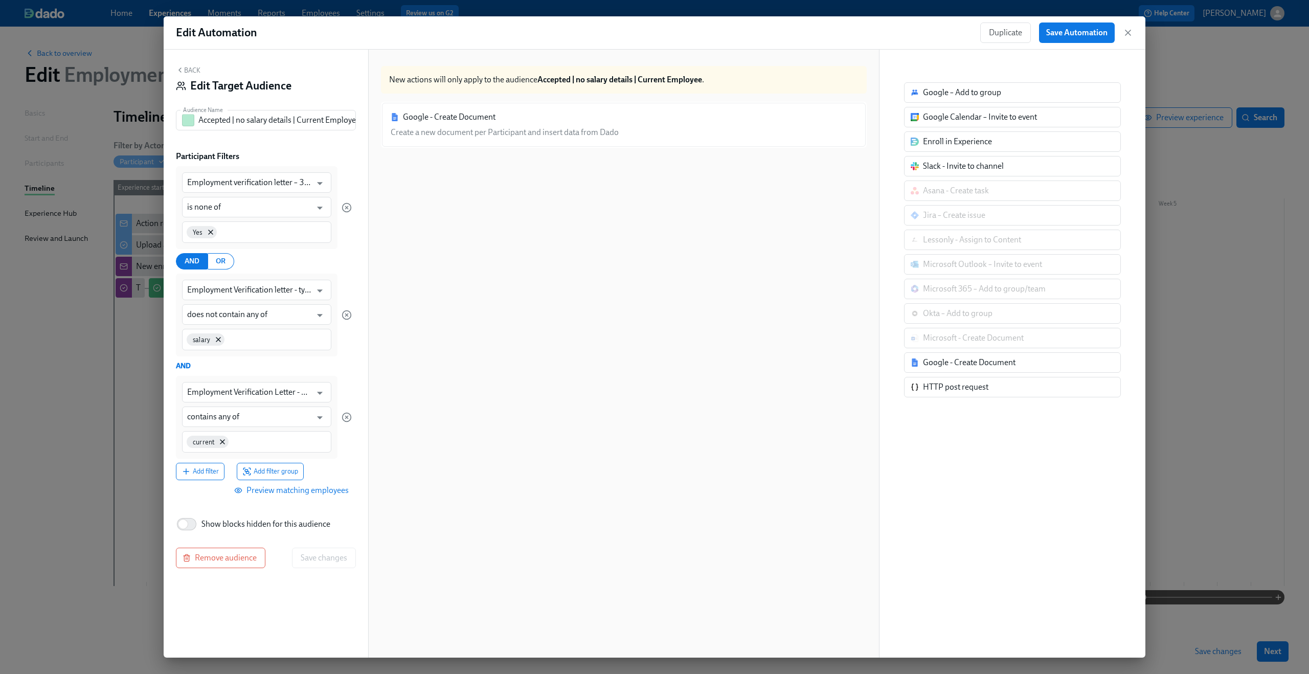
click at [323, 489] on span "Preview matching employees" at bounding box center [292, 490] width 113 height 10
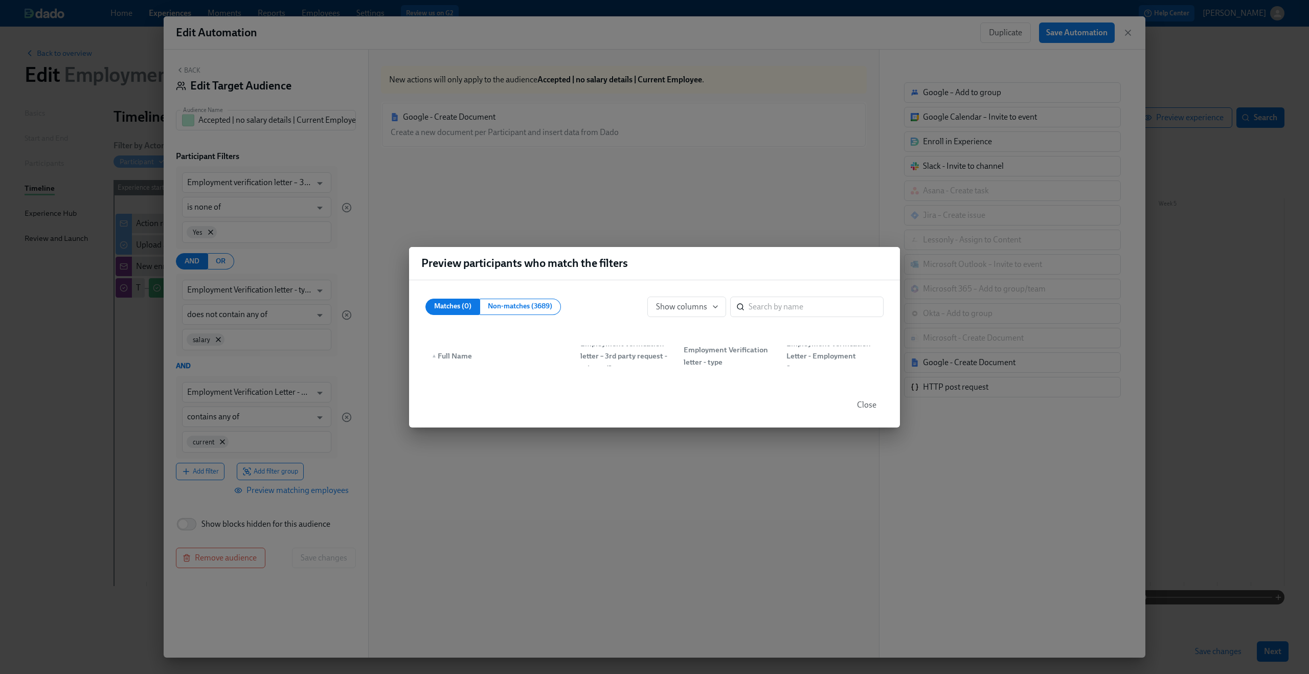
click at [866, 406] on span "Close" at bounding box center [866, 405] width 19 height 10
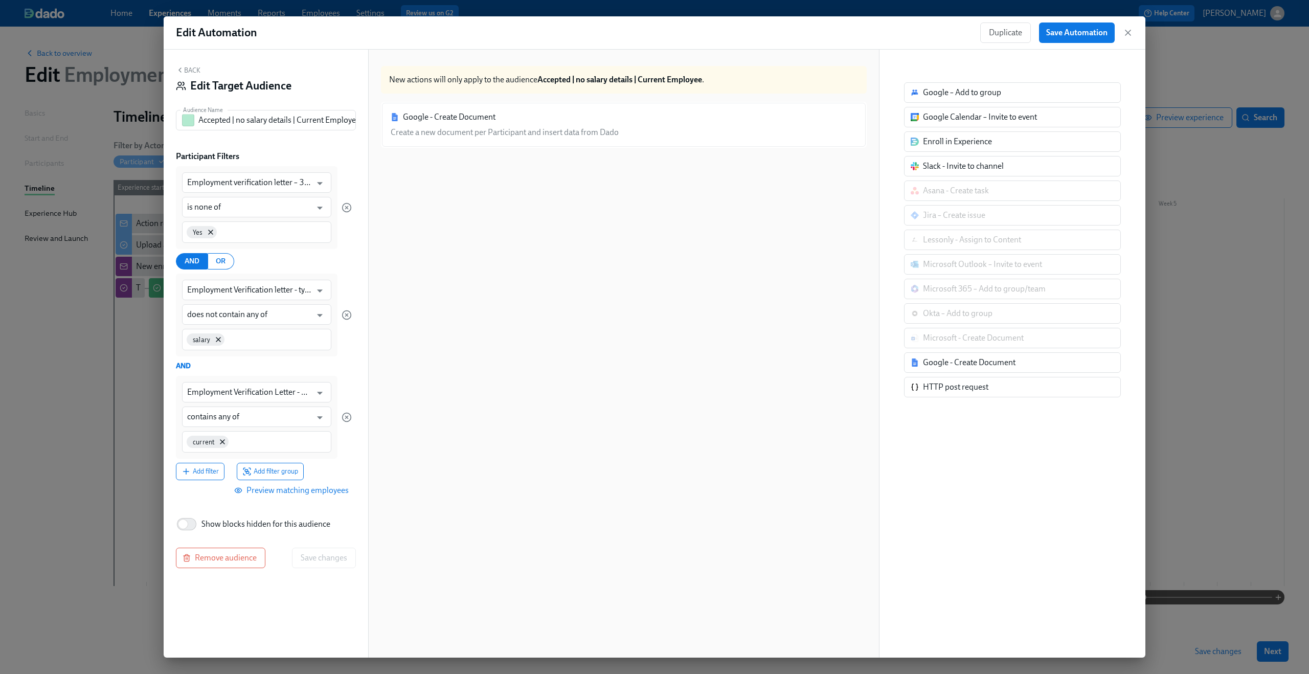
click at [187, 71] on button "Back" at bounding box center [188, 70] width 25 height 8
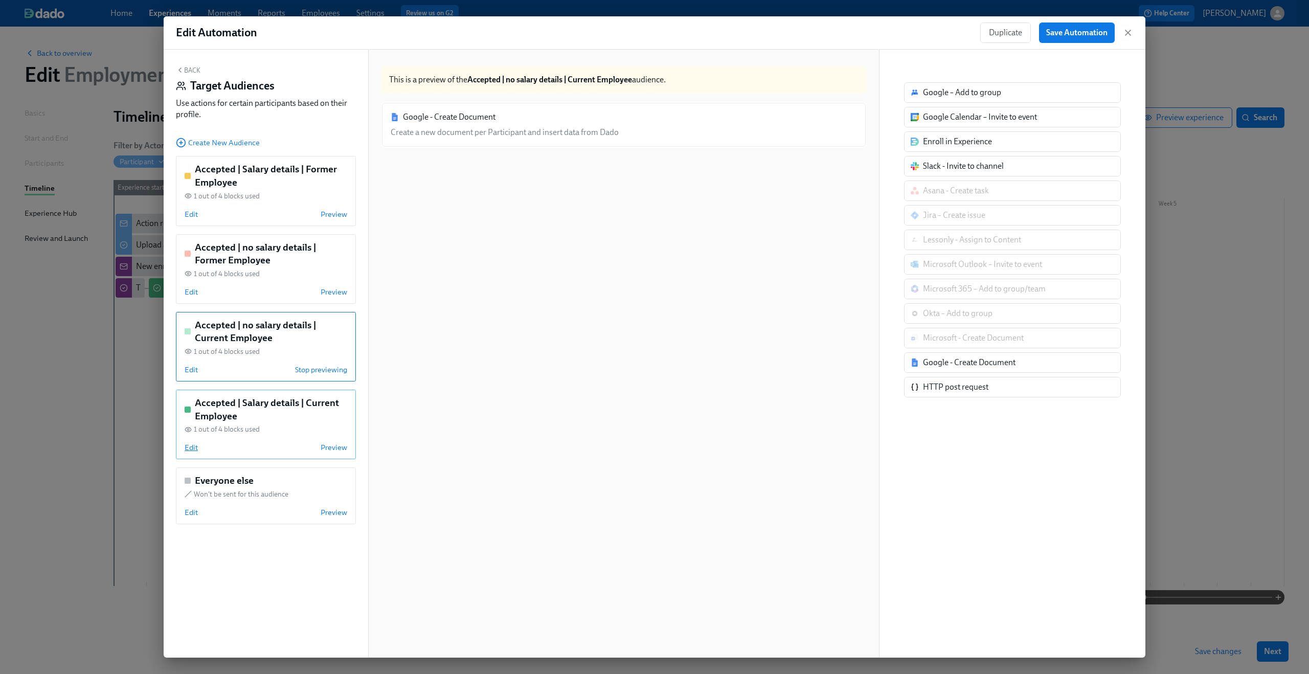
click at [190, 447] on span "Edit" at bounding box center [191, 447] width 13 height 10
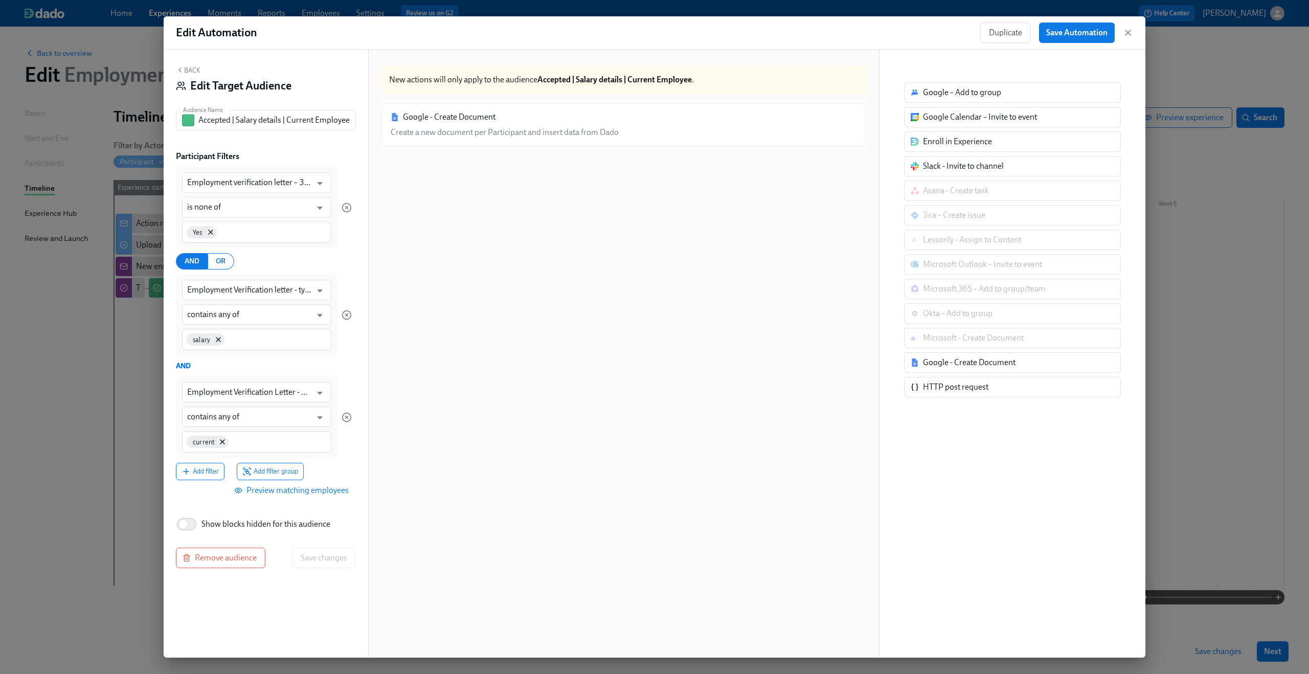
click at [273, 489] on span "Preview matching employees" at bounding box center [292, 490] width 113 height 10
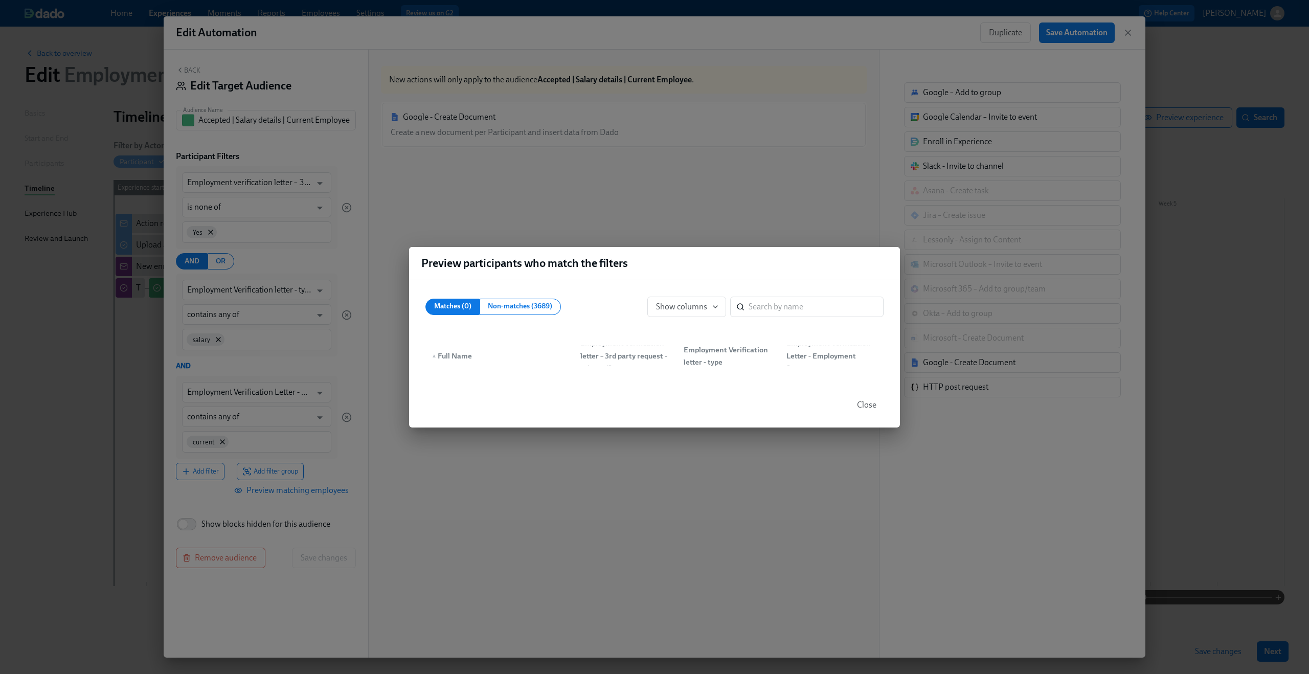
click at [866, 408] on span "Close" at bounding box center [866, 405] width 19 height 10
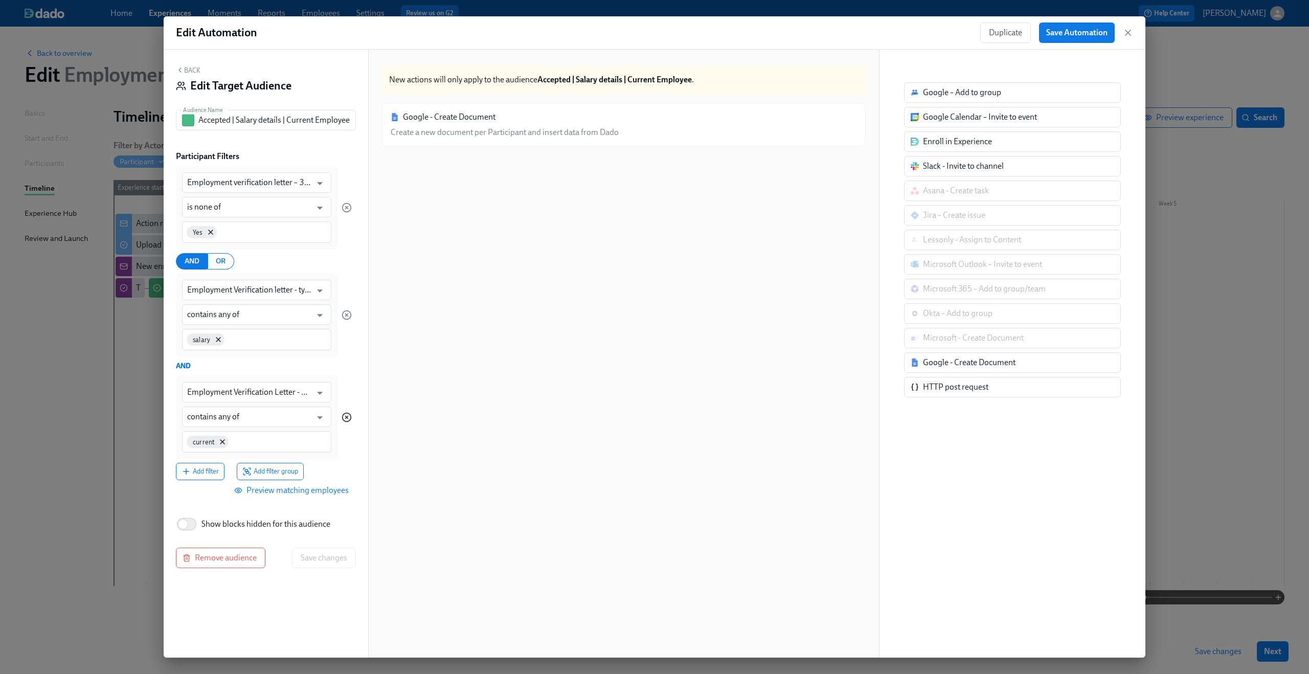
click at [348, 418] on icon "button" at bounding box center [347, 417] width 10 height 10
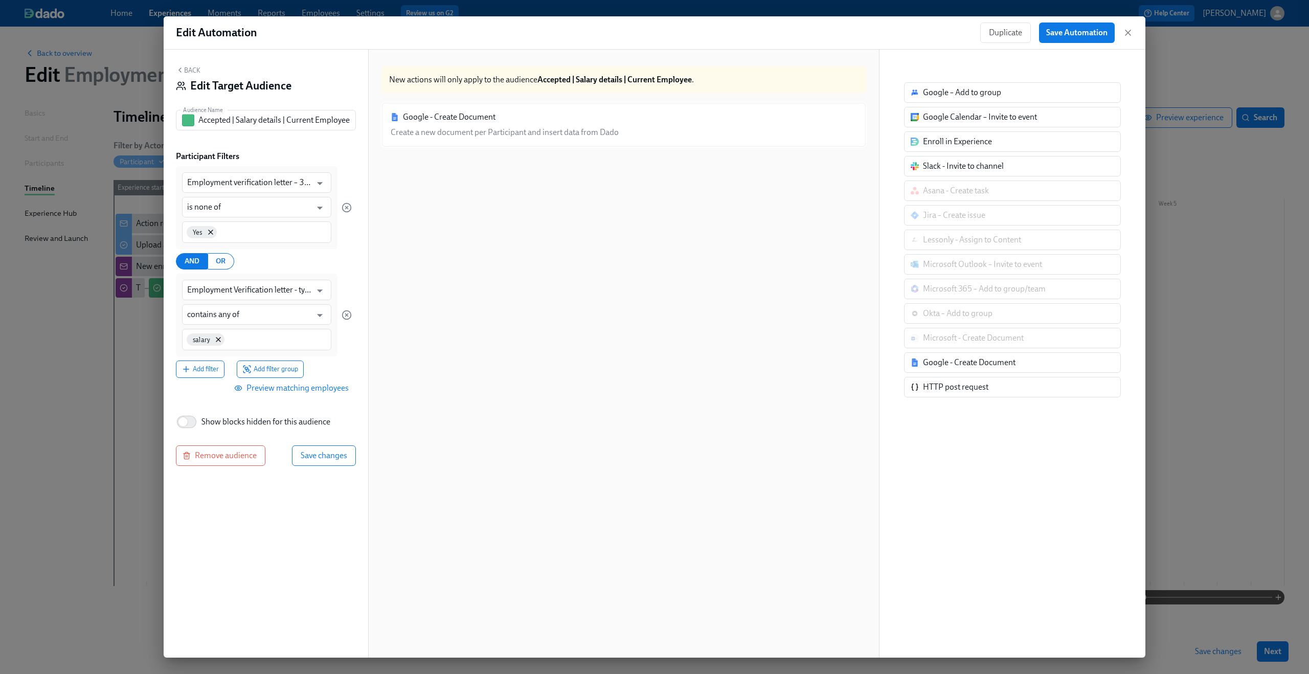
click at [303, 390] on span "Preview matching employees" at bounding box center [292, 388] width 113 height 10
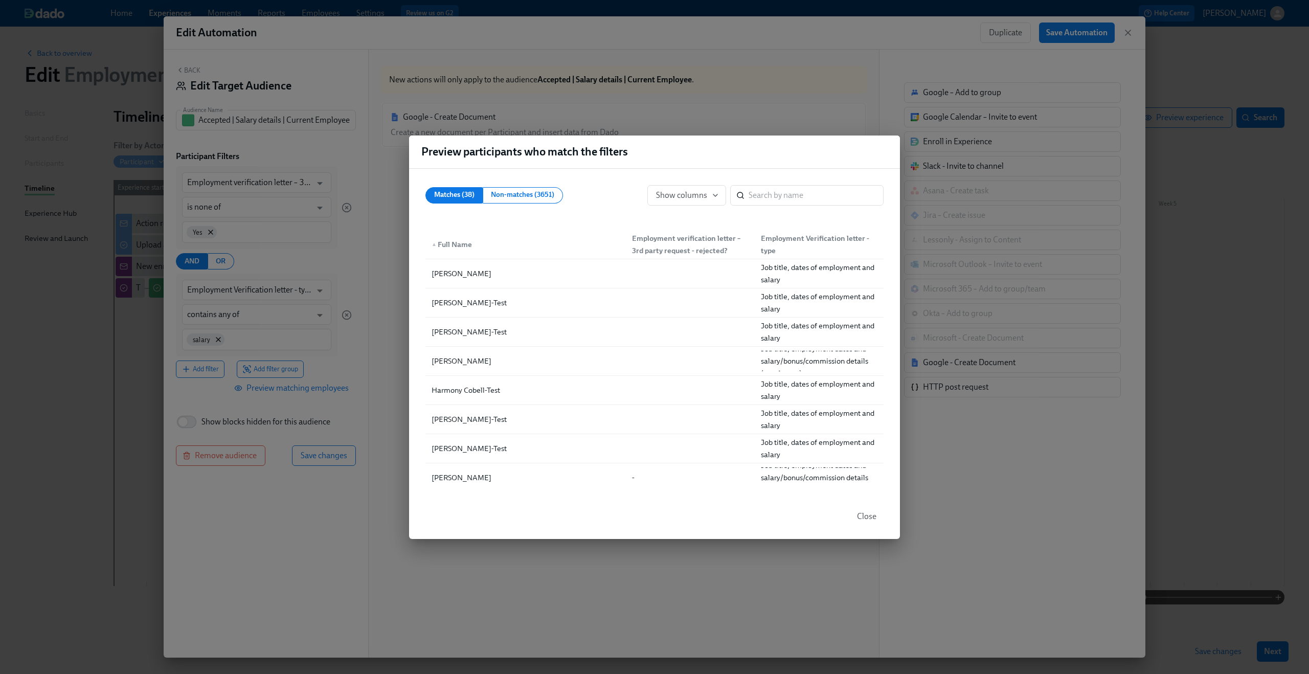
click at [866, 518] on span "Close" at bounding box center [866, 516] width 19 height 10
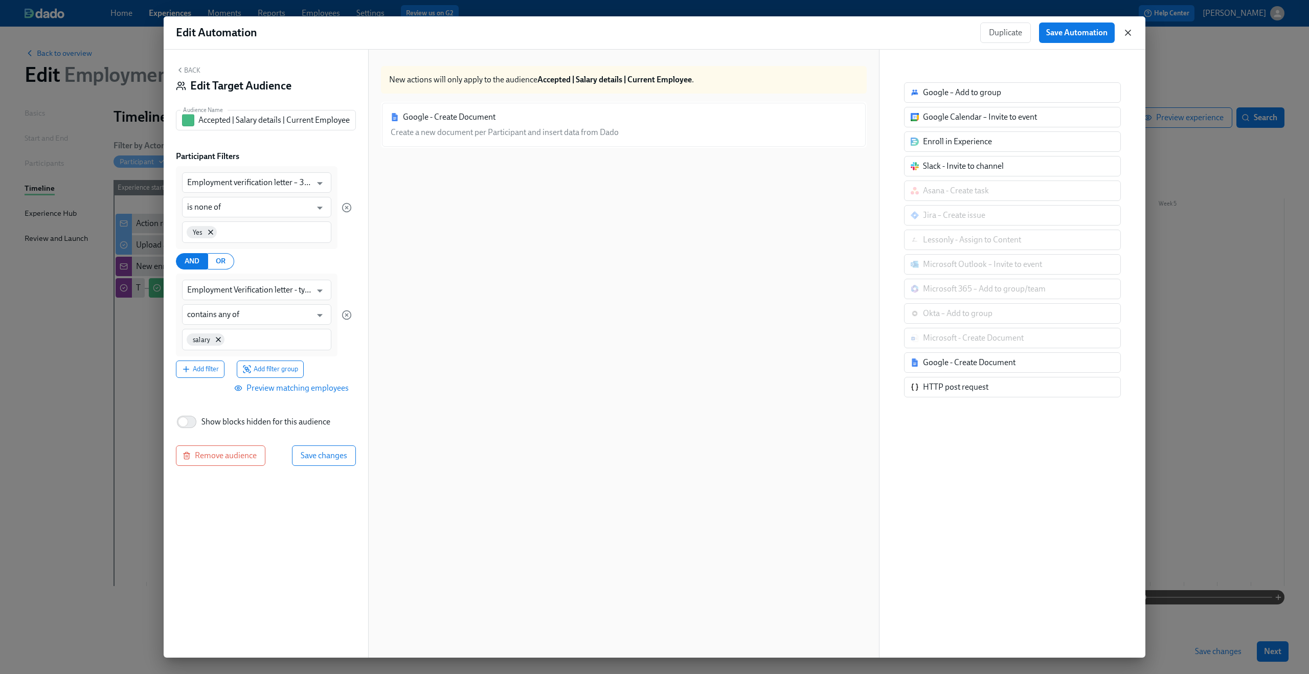
click at [1131, 32] on icon "button" at bounding box center [1128, 33] width 10 height 10
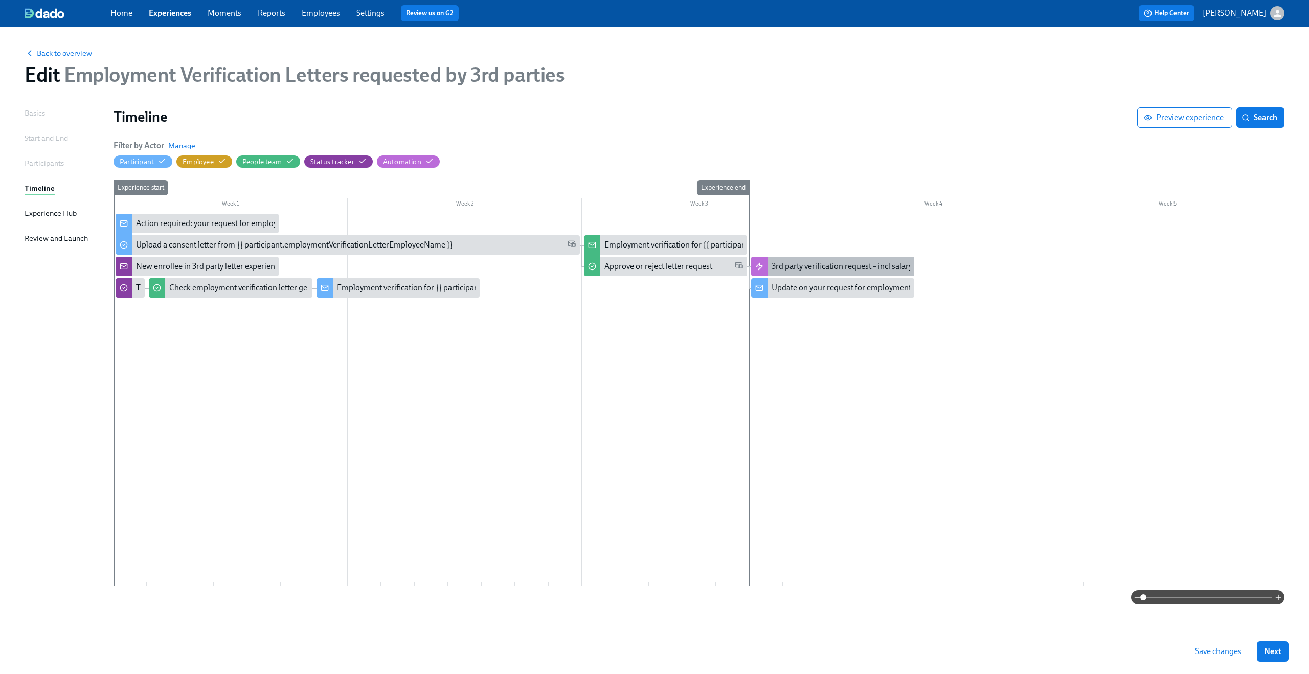
click at [810, 265] on div "3rd party verification request – incl salary" at bounding box center [842, 266] width 141 height 11
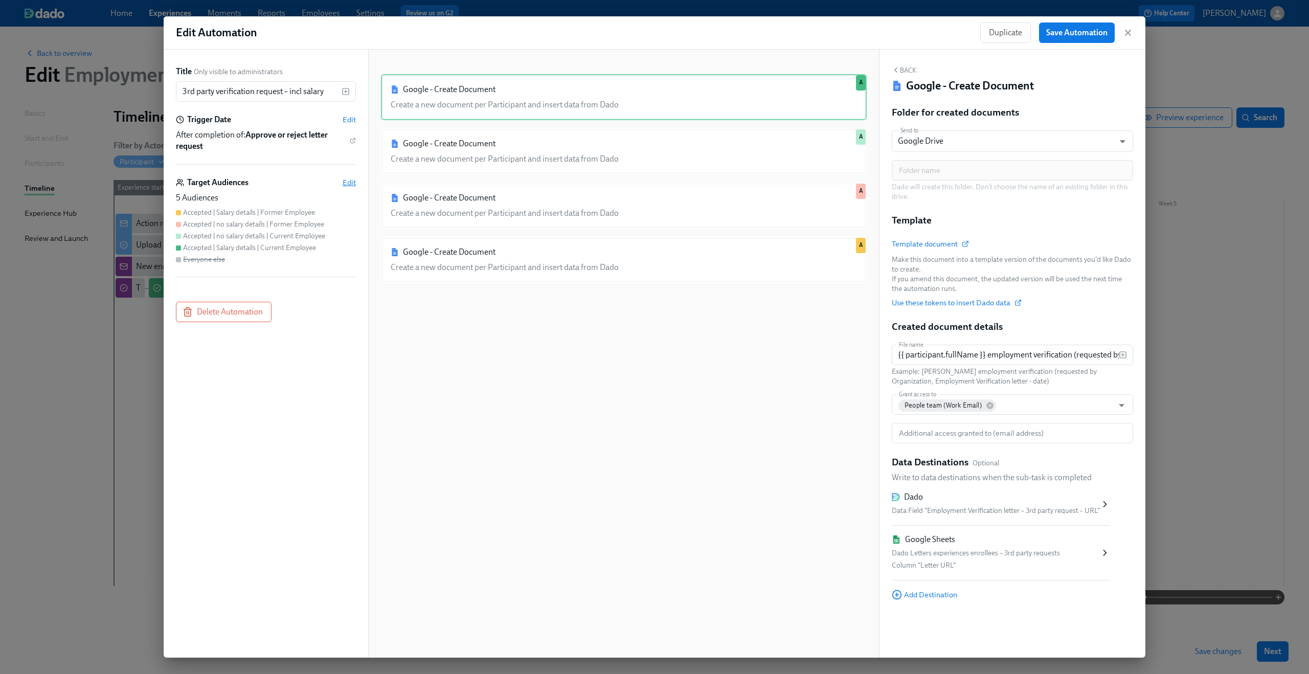
click at [347, 184] on span "Edit" at bounding box center [349, 182] width 13 height 10
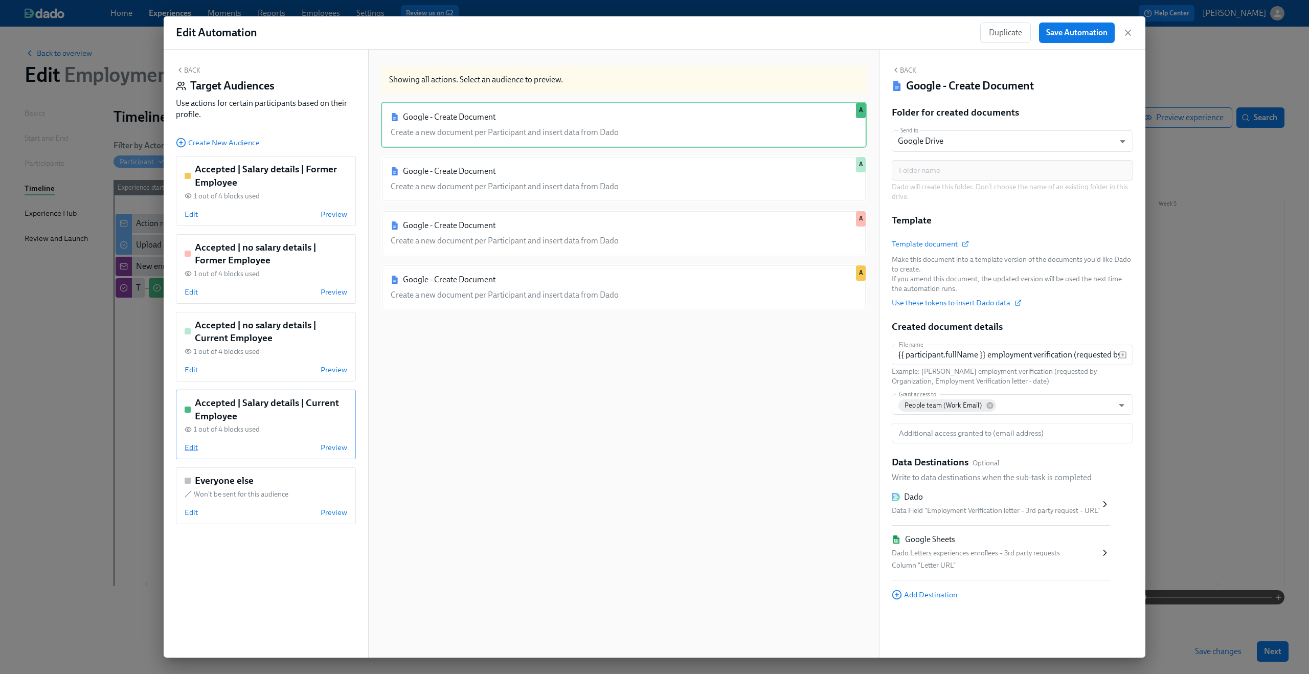
click at [191, 445] on span "Edit" at bounding box center [191, 447] width 13 height 10
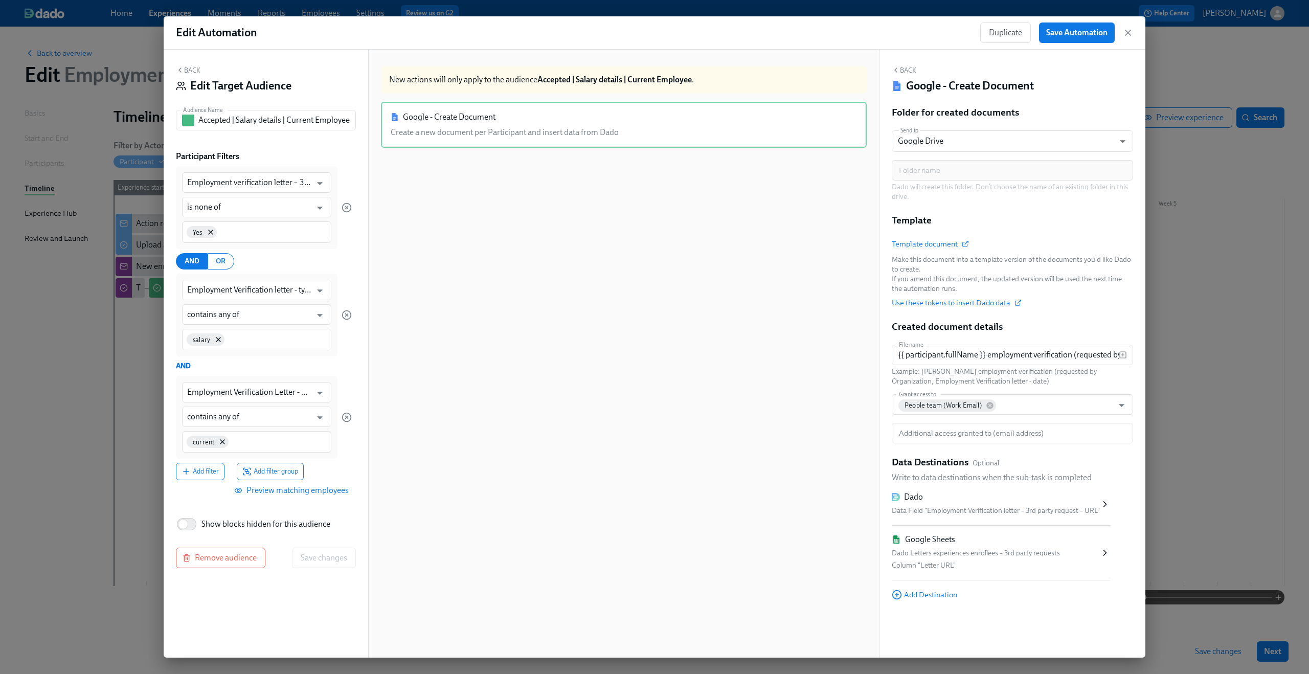
click at [190, 69] on button "Back" at bounding box center [188, 70] width 25 height 8
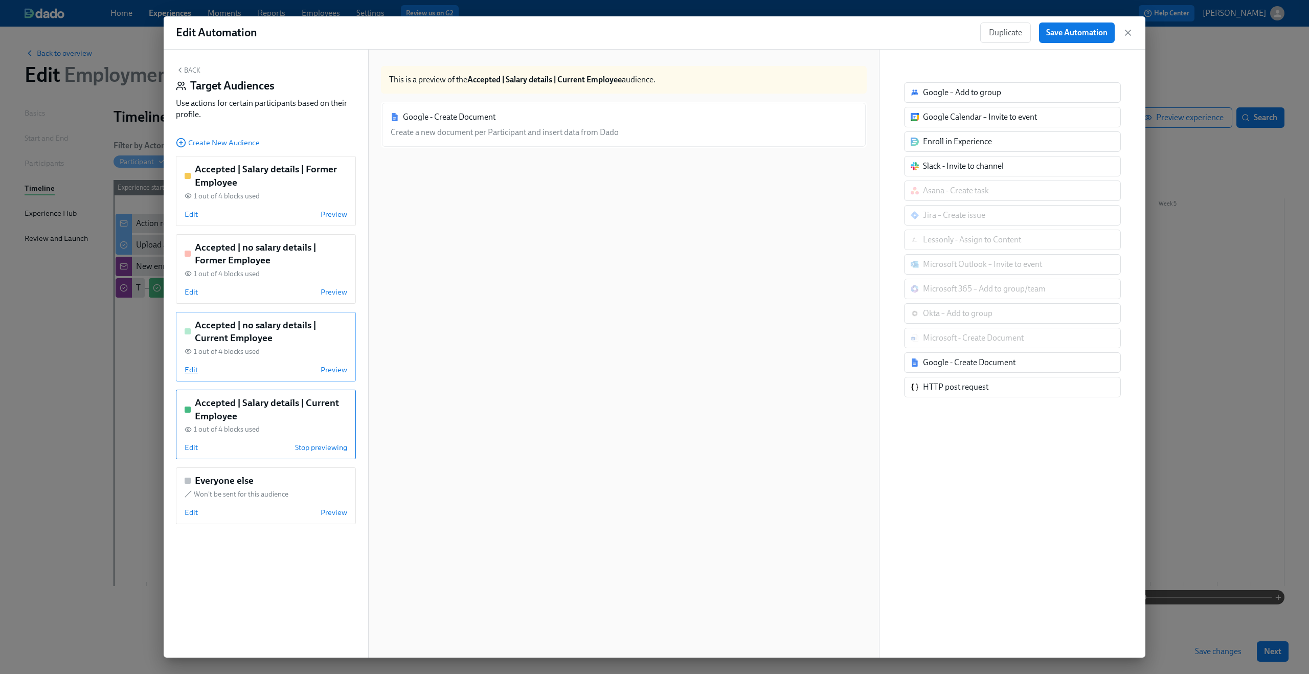
click at [189, 368] on span "Edit" at bounding box center [191, 370] width 13 height 10
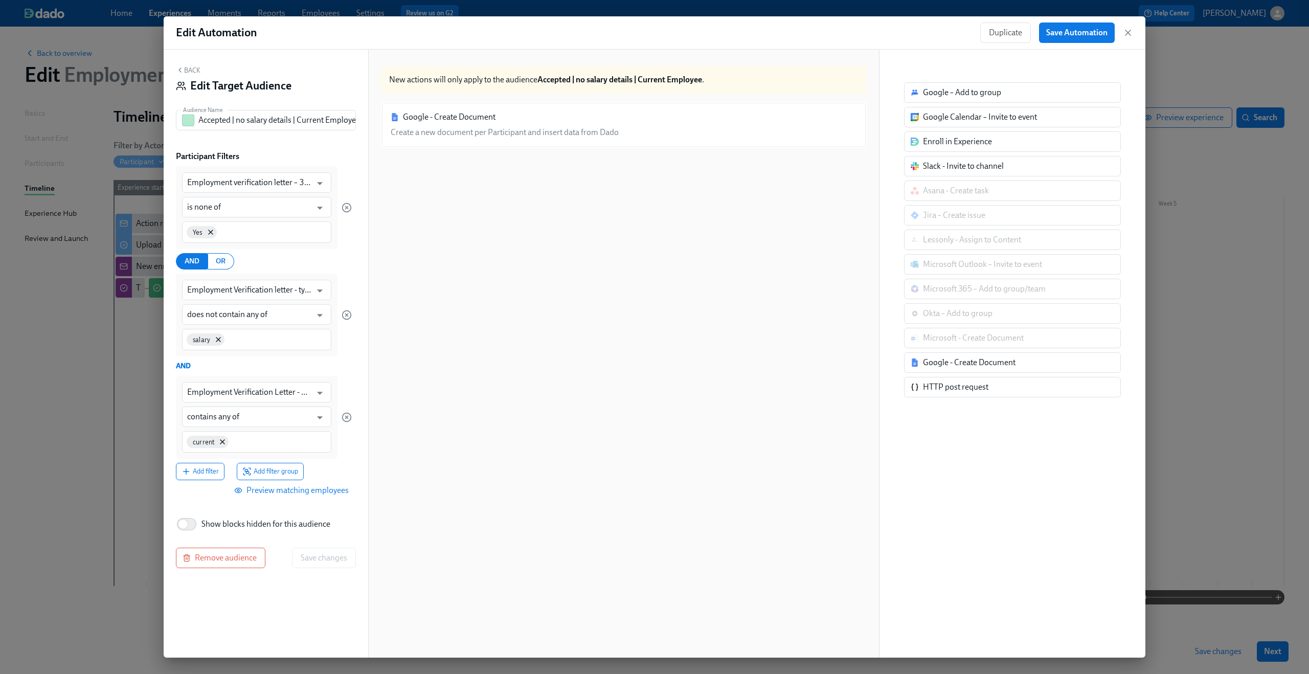
click at [178, 70] on icon "button" at bounding box center [180, 70] width 8 height 8
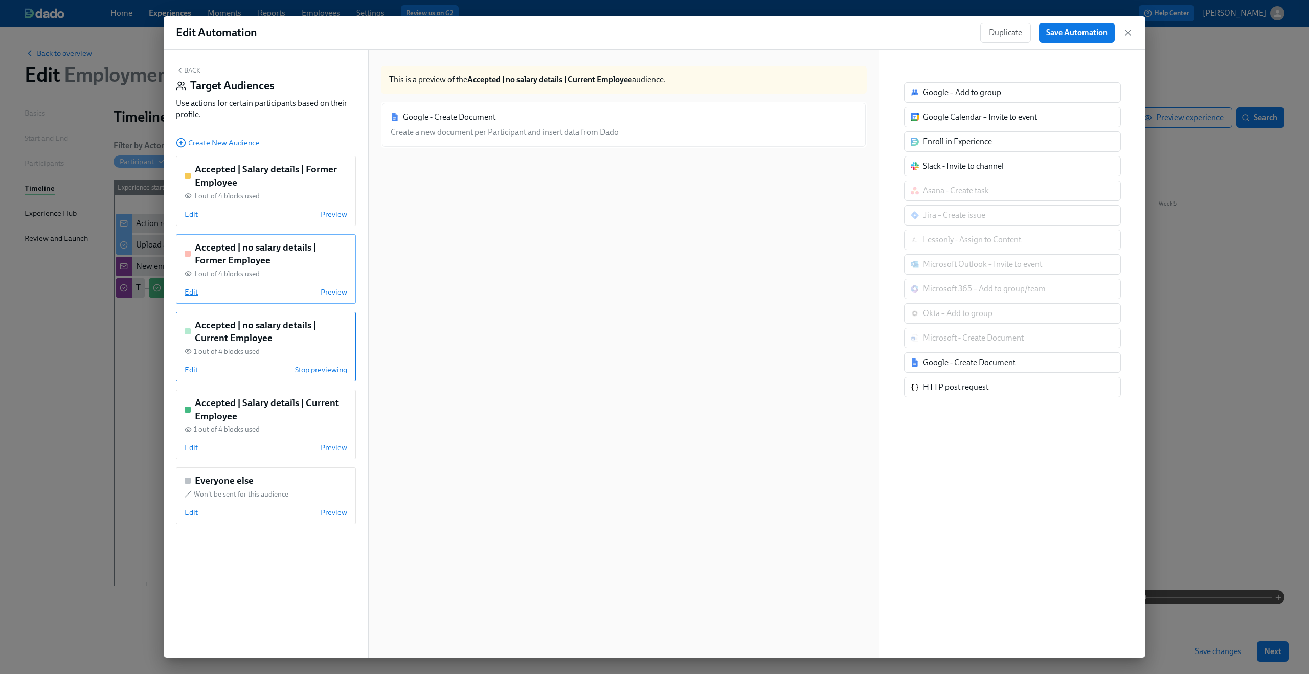
click at [194, 293] on span "Edit" at bounding box center [191, 292] width 13 height 10
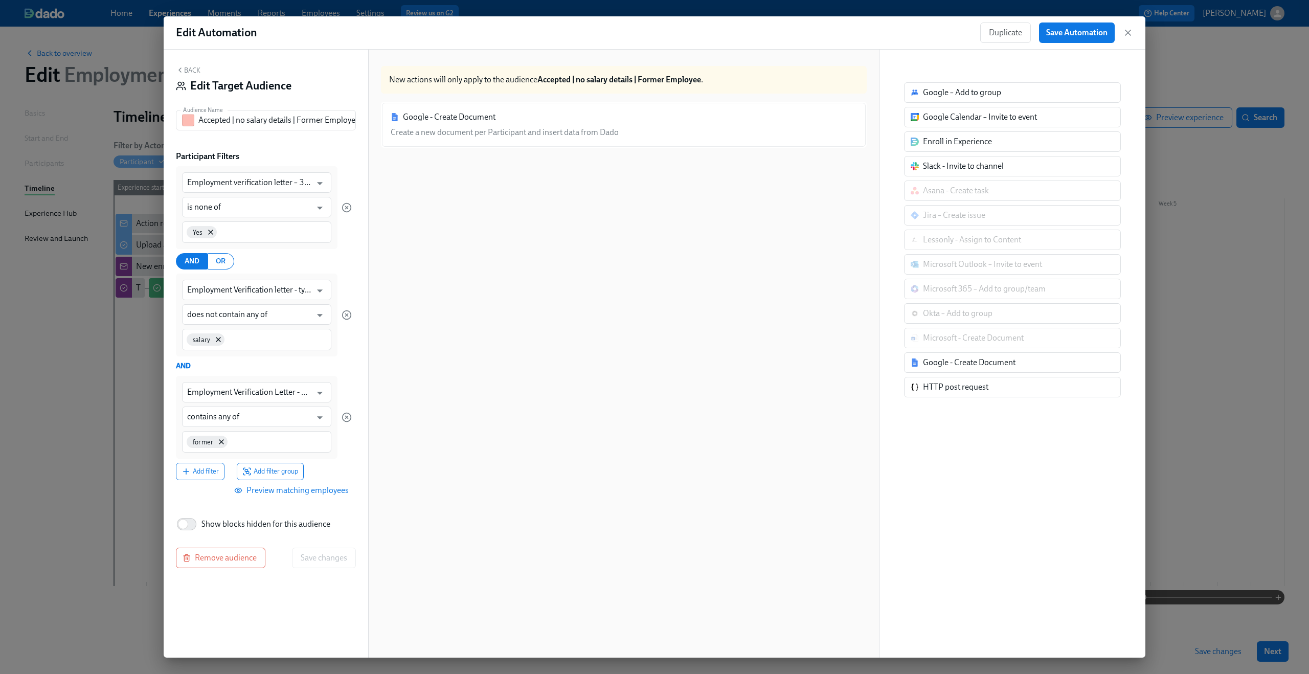
click at [186, 70] on button "Back" at bounding box center [188, 70] width 25 height 8
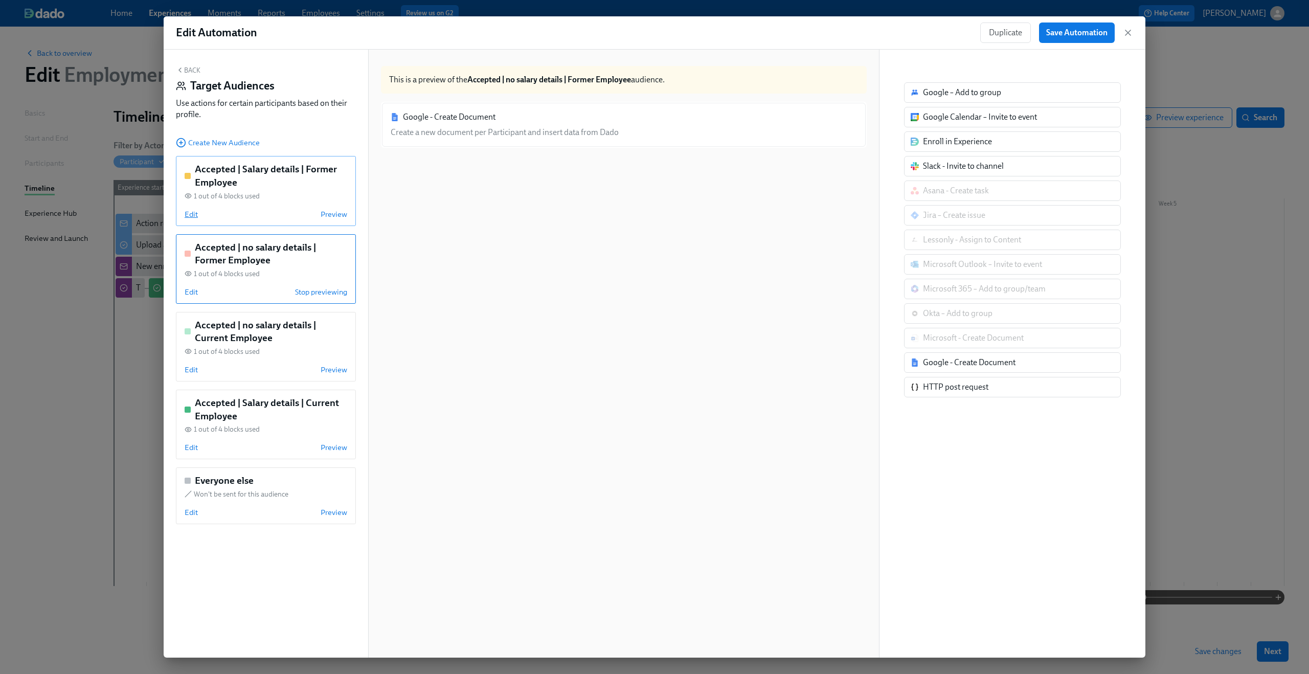
click at [190, 214] on span "Edit" at bounding box center [191, 214] width 13 height 10
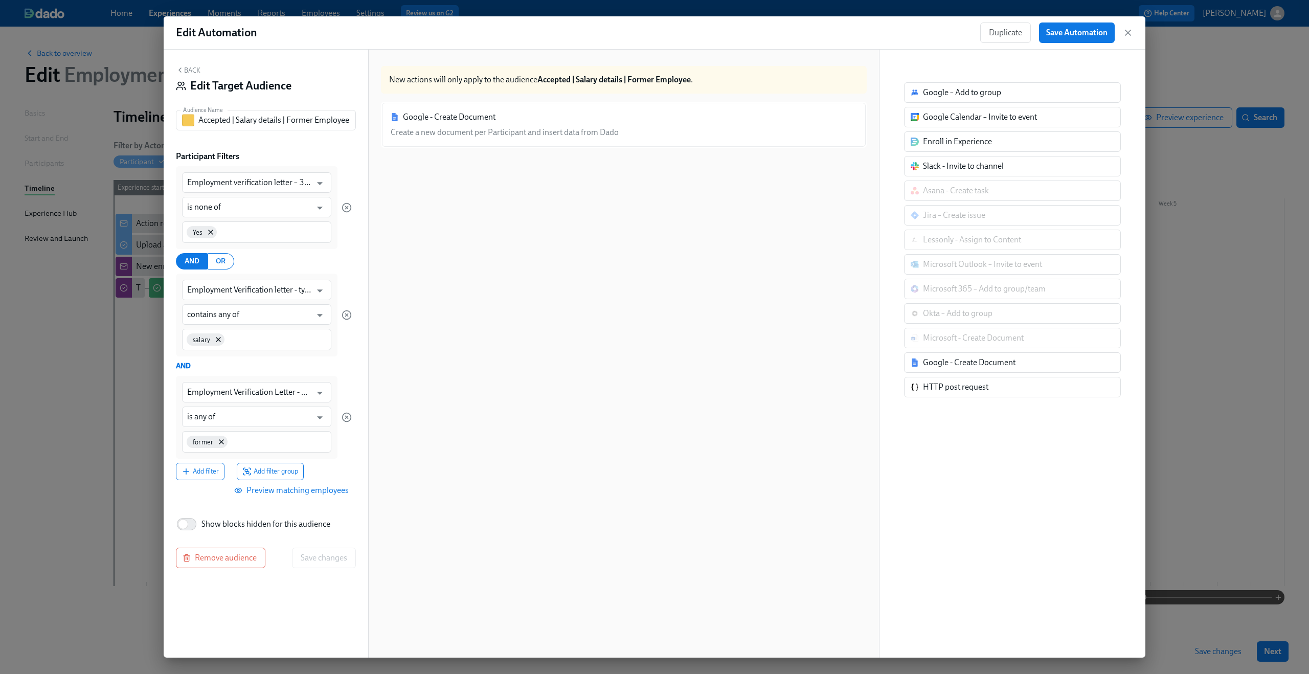
click at [186, 67] on button "Back" at bounding box center [188, 70] width 25 height 8
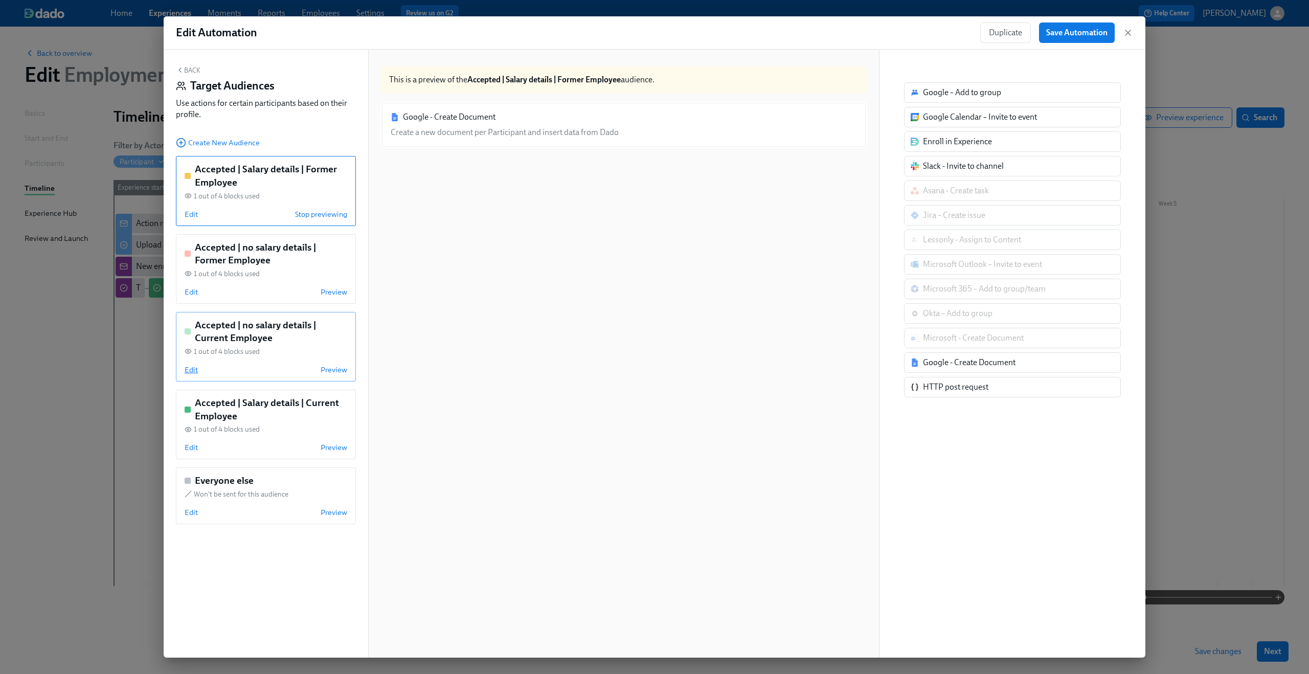
click at [191, 369] on span "Edit" at bounding box center [191, 370] width 13 height 10
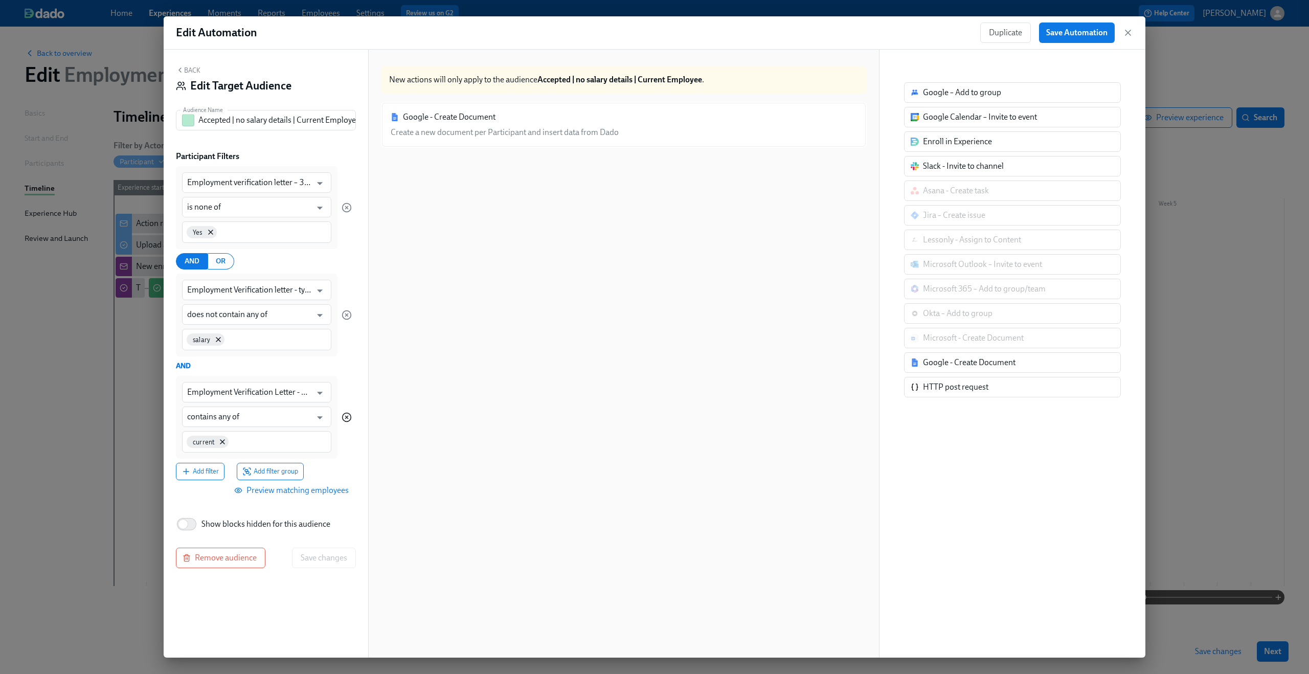
click at [349, 416] on icon "button" at bounding box center [347, 417] width 10 height 10
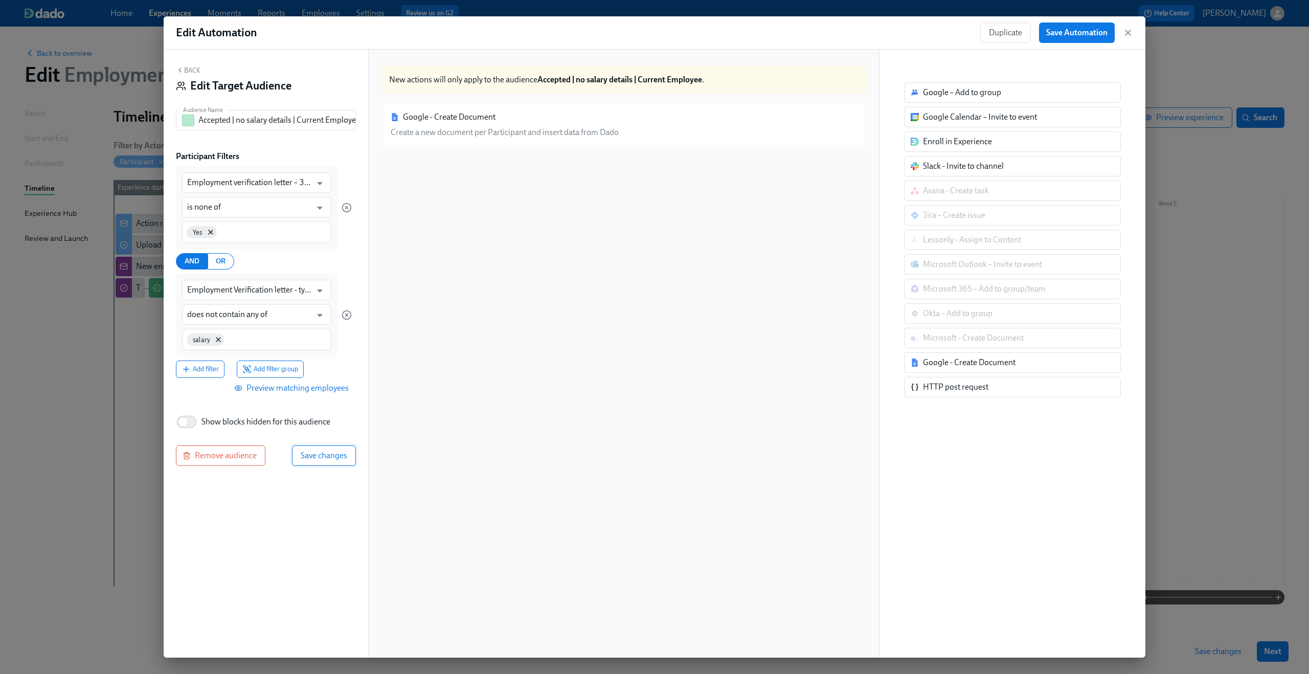
click at [331, 457] on span "Save changes" at bounding box center [324, 456] width 47 height 10
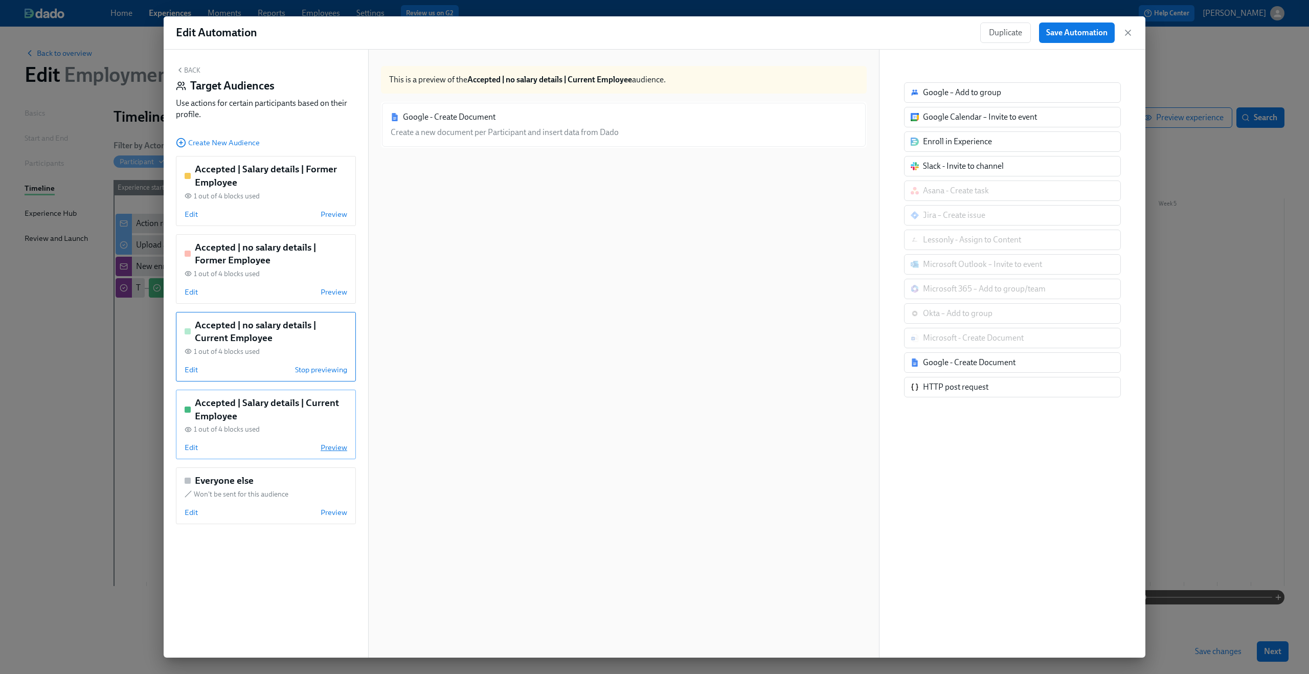
click at [329, 445] on span "Preview" at bounding box center [334, 447] width 27 height 10
click at [329, 445] on span "Stop previewing" at bounding box center [321, 447] width 52 height 10
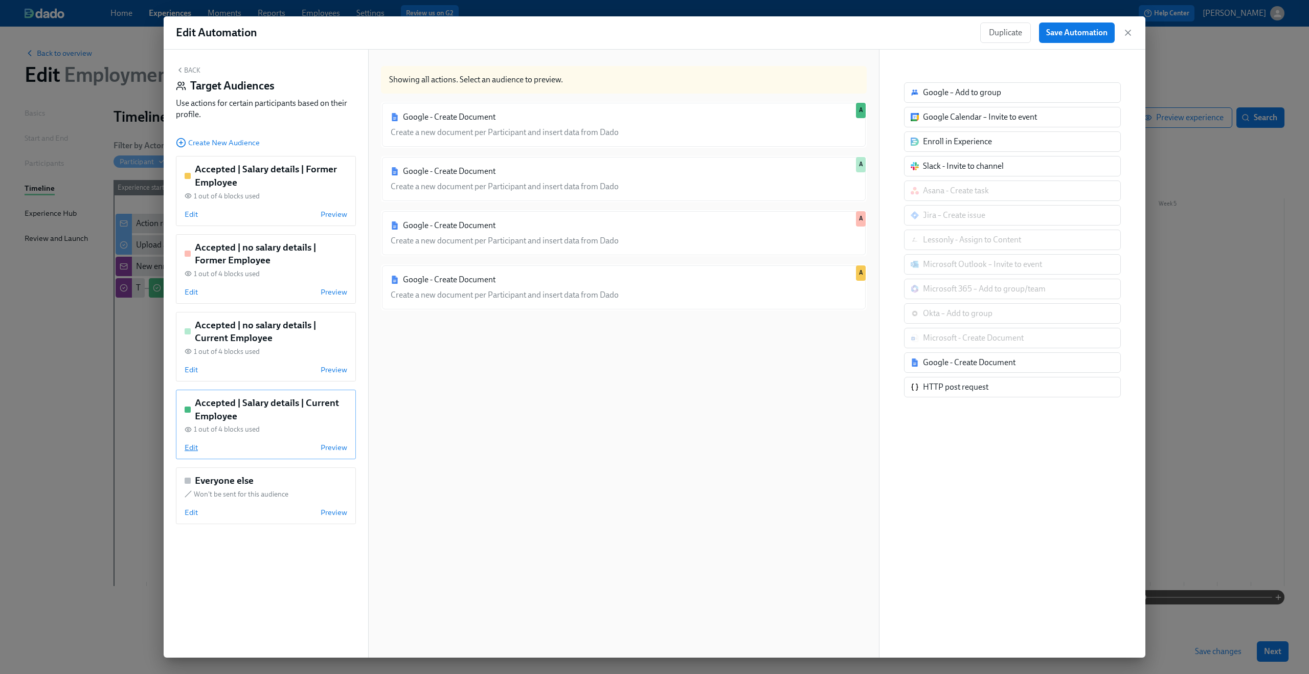
click at [194, 443] on span "Edit" at bounding box center [191, 447] width 13 height 10
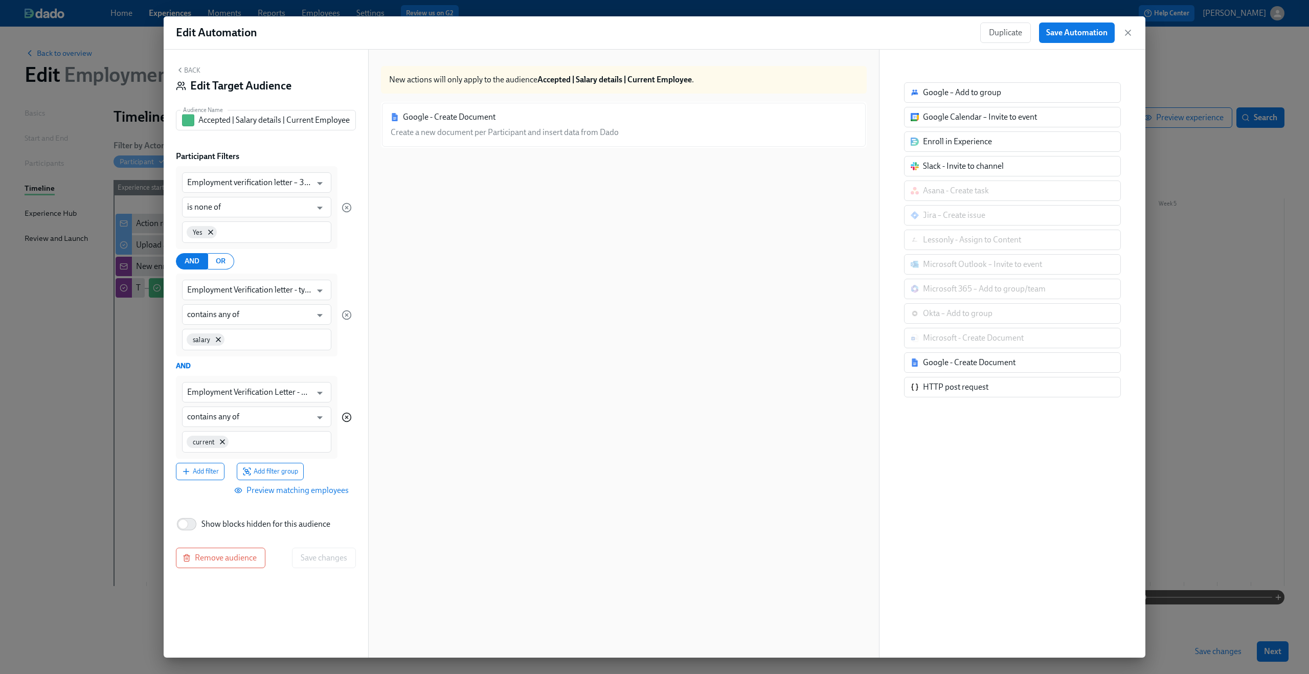
click at [348, 416] on icon "button" at bounding box center [347, 417] width 3 height 3
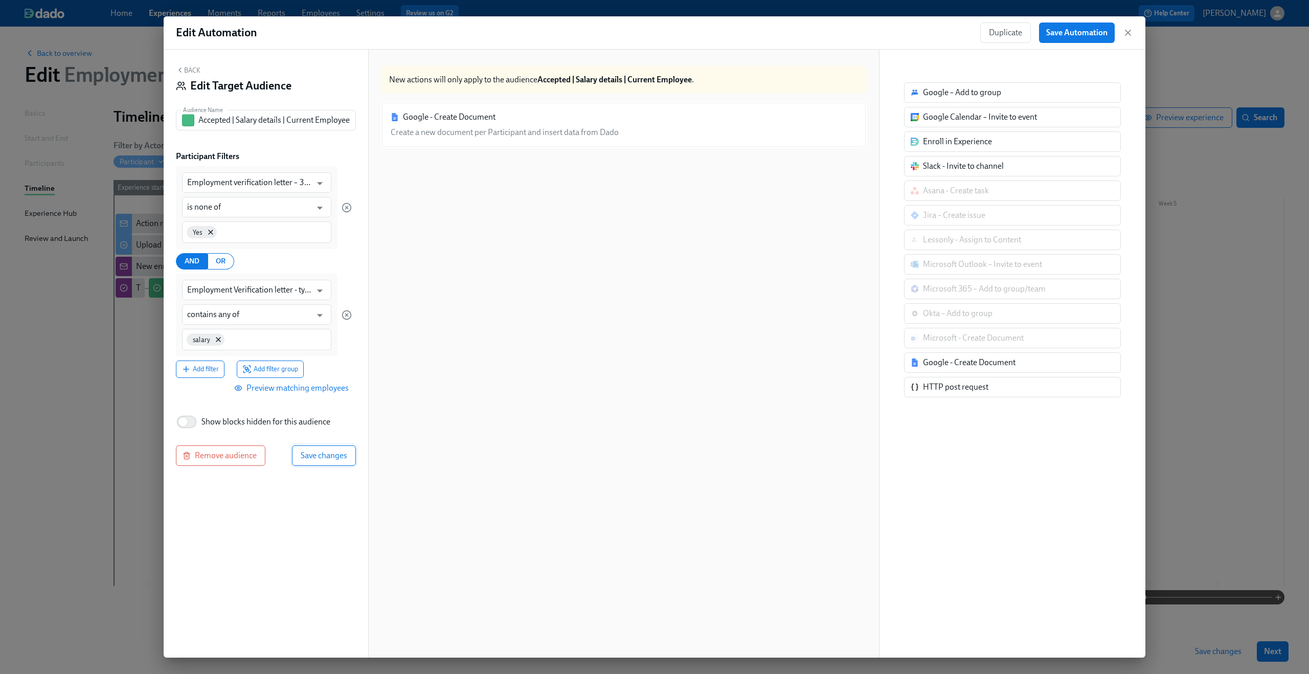
click at [328, 453] on span "Save changes" at bounding box center [324, 456] width 47 height 10
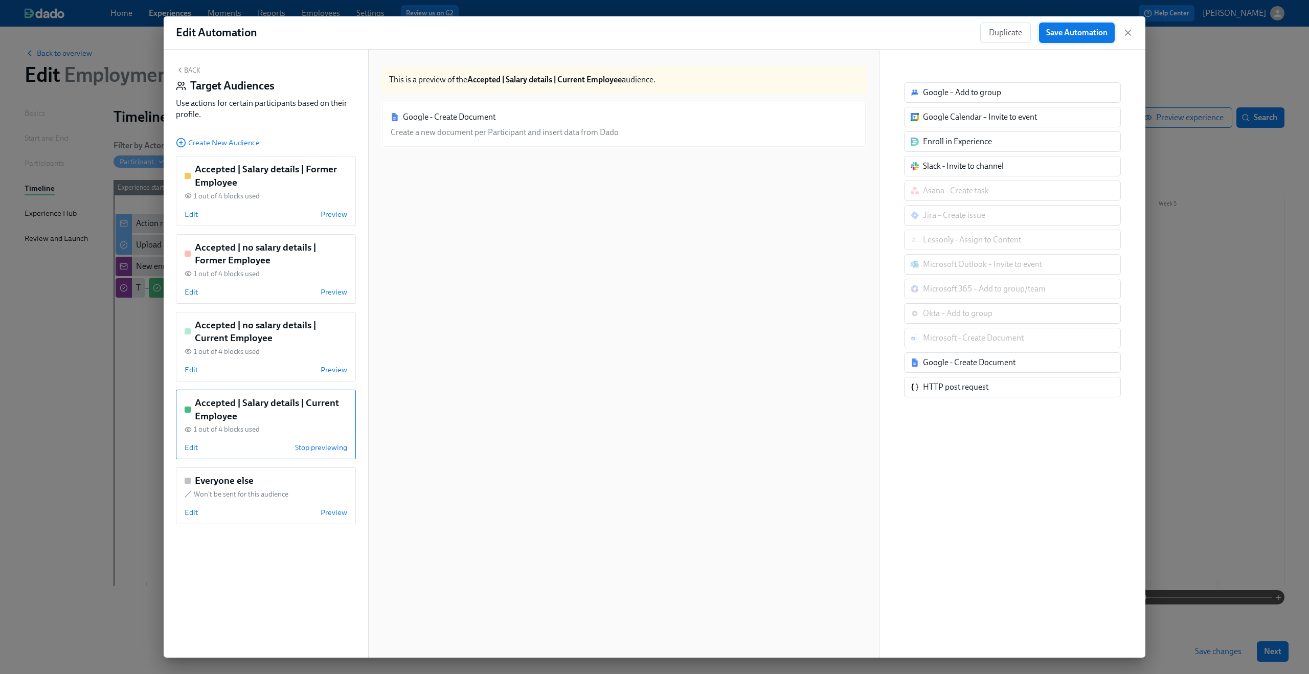
click at [1091, 35] on span "Save Automation" at bounding box center [1076, 33] width 61 height 10
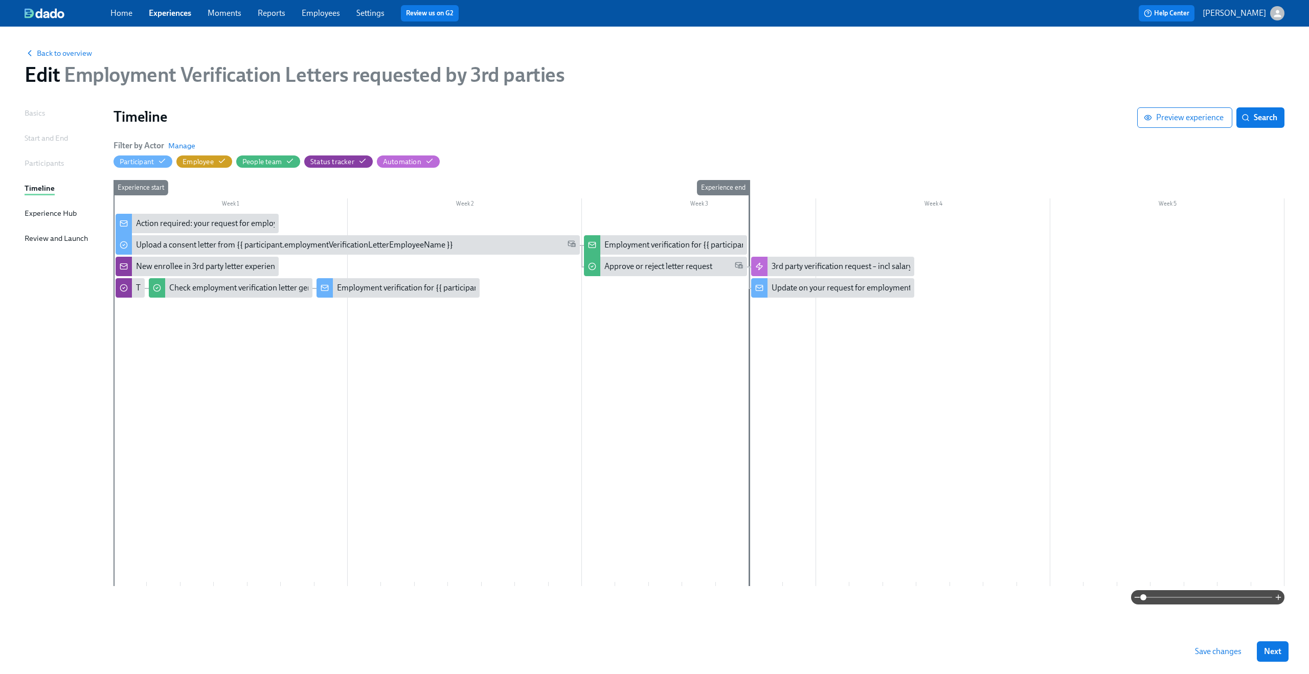
click at [1219, 656] on span "Save changes" at bounding box center [1218, 651] width 47 height 10
click at [75, 54] on span "Back to overview" at bounding box center [59, 53] width 68 height 10
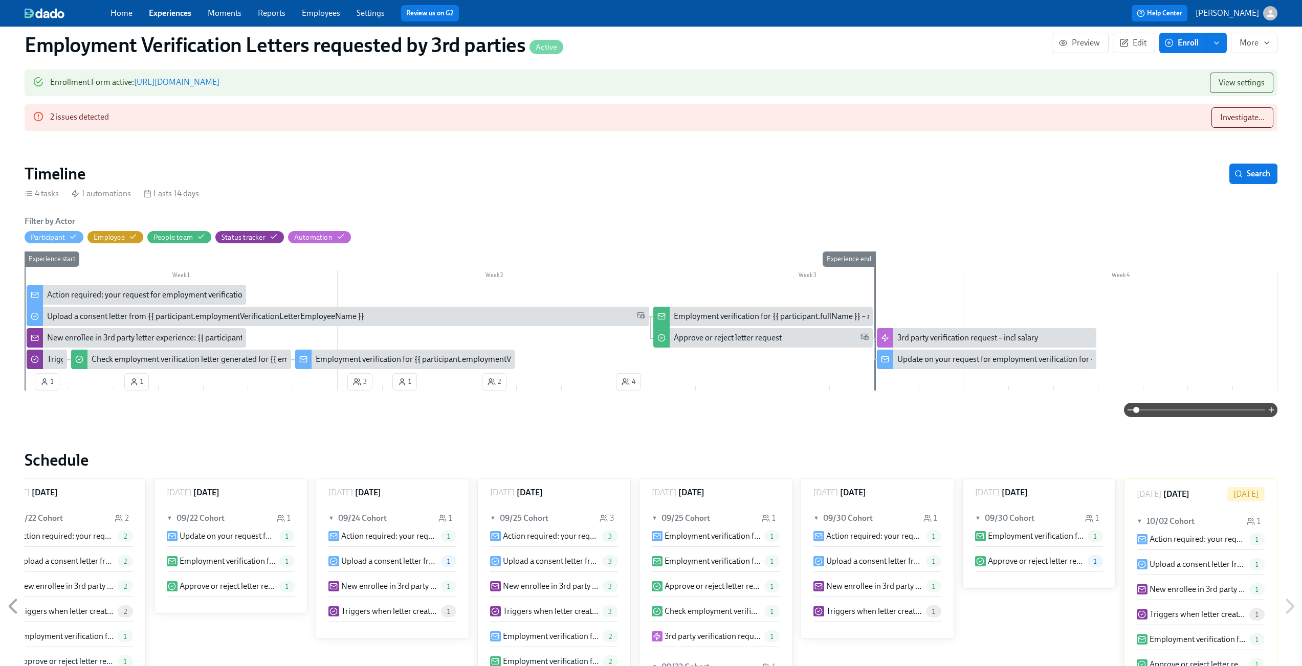
scroll to position [148, 0]
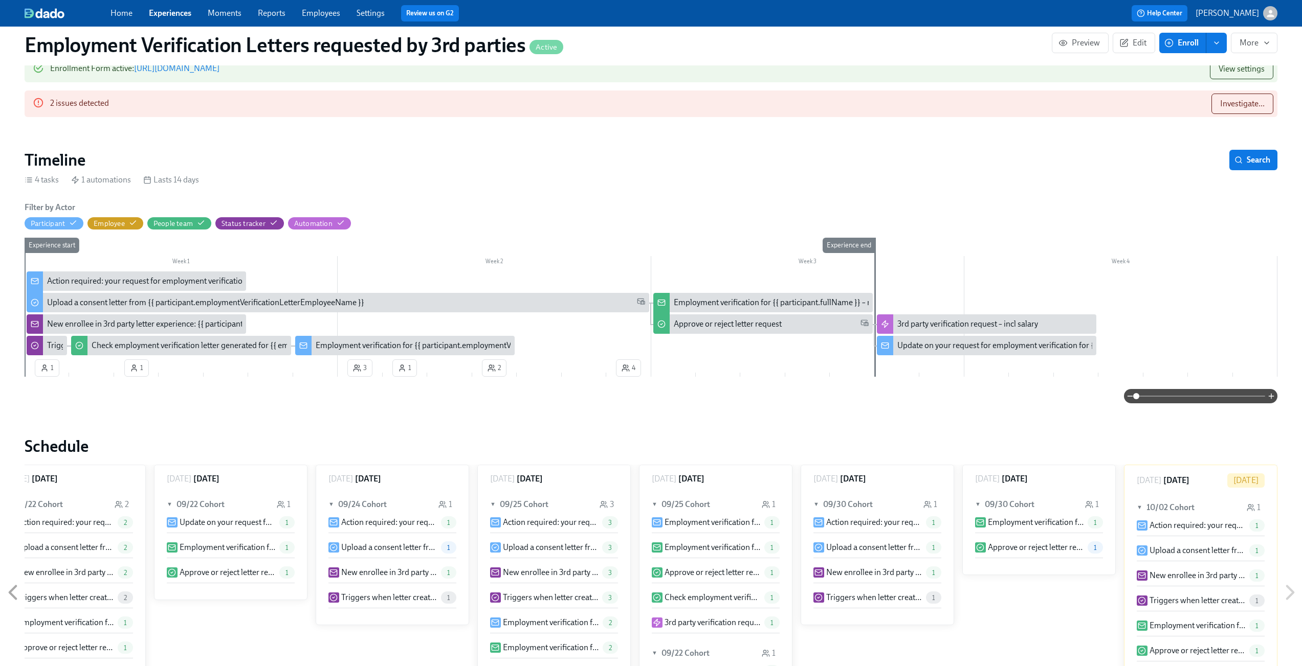
click at [46, 370] on div "Experience start" at bounding box center [46, 307] width 45 height 139
click at [46, 368] on div "Experience start" at bounding box center [46, 307] width 45 height 139
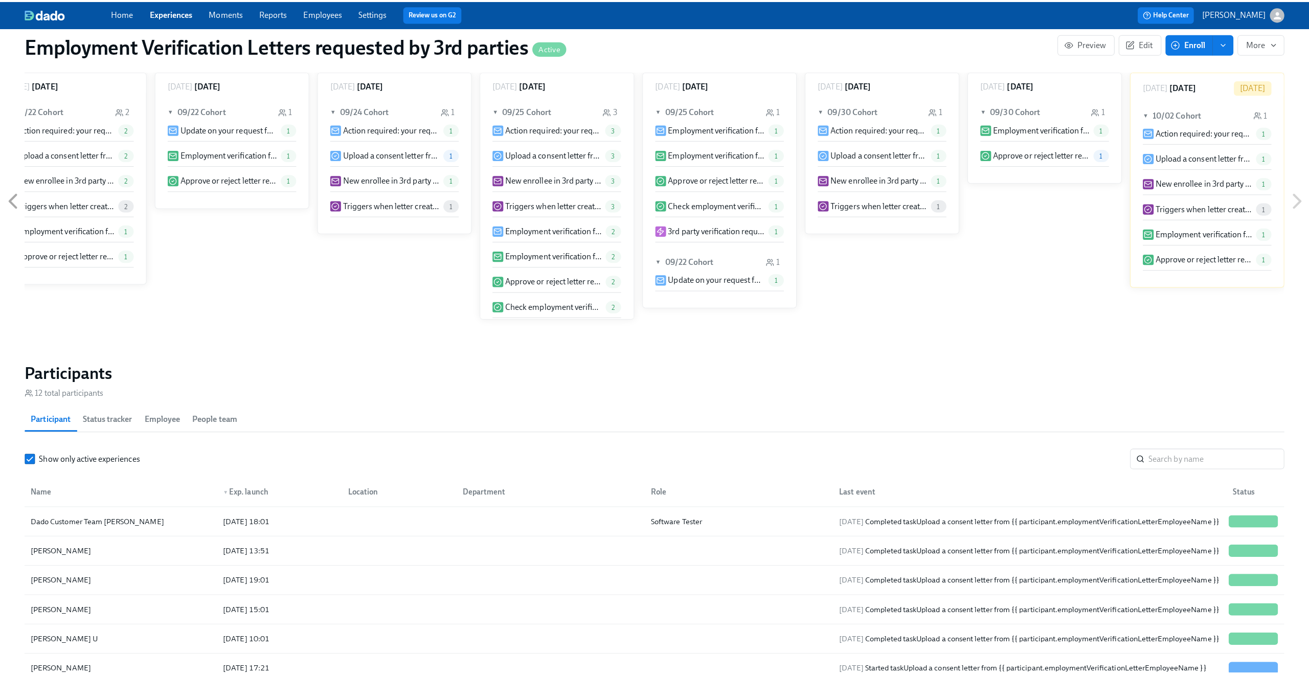
scroll to position [546, 0]
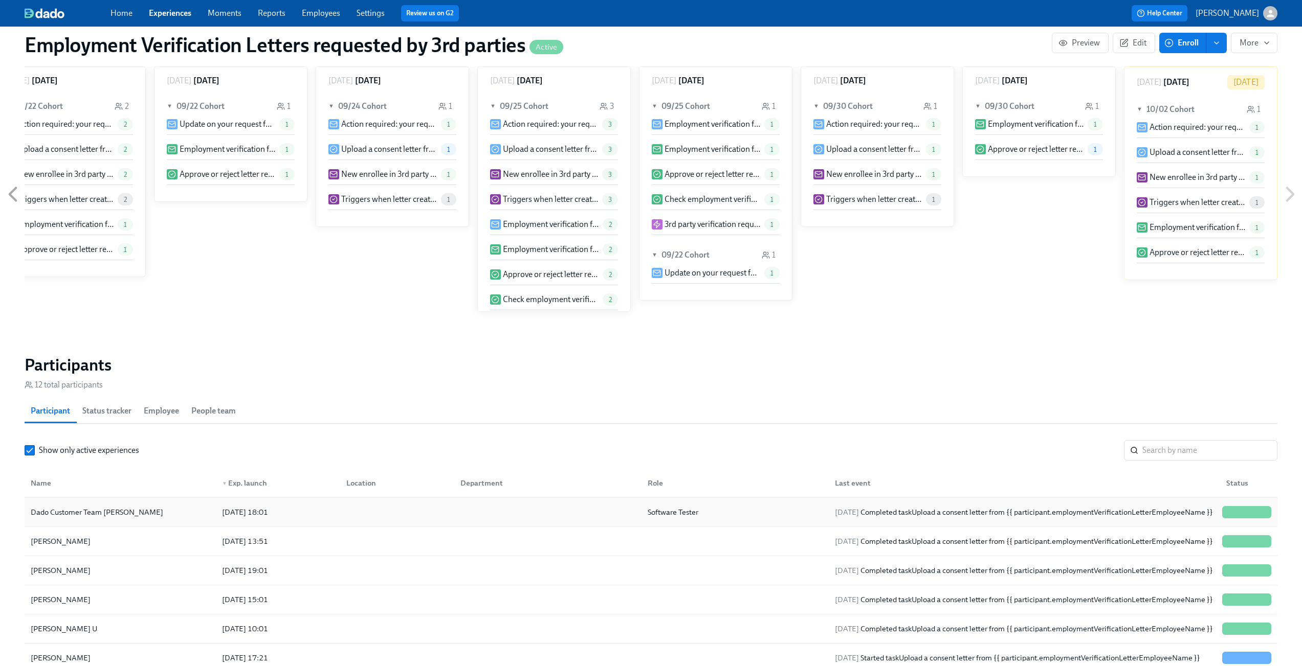
click at [397, 522] on div at bounding box center [395, 512] width 114 height 20
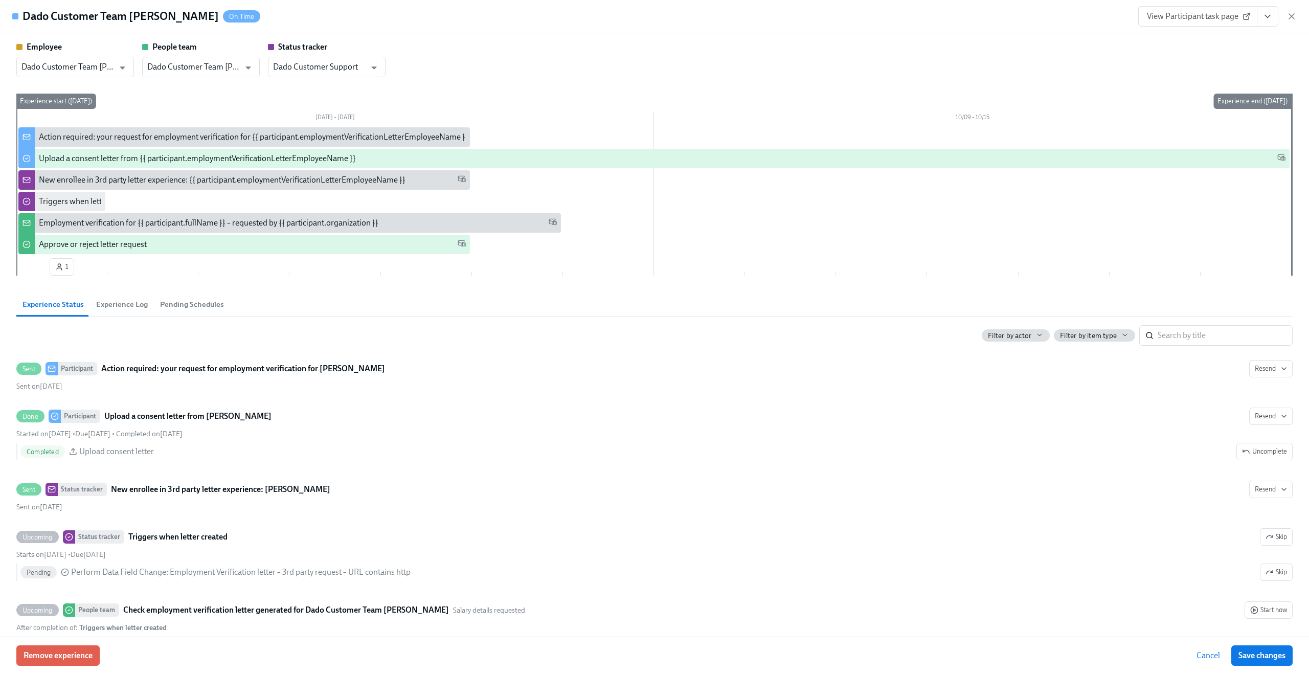
click at [1285, 18] on div "View Participant task page" at bounding box center [1217, 16] width 159 height 20
click at [1287, 18] on icon "button" at bounding box center [1292, 16] width 10 height 10
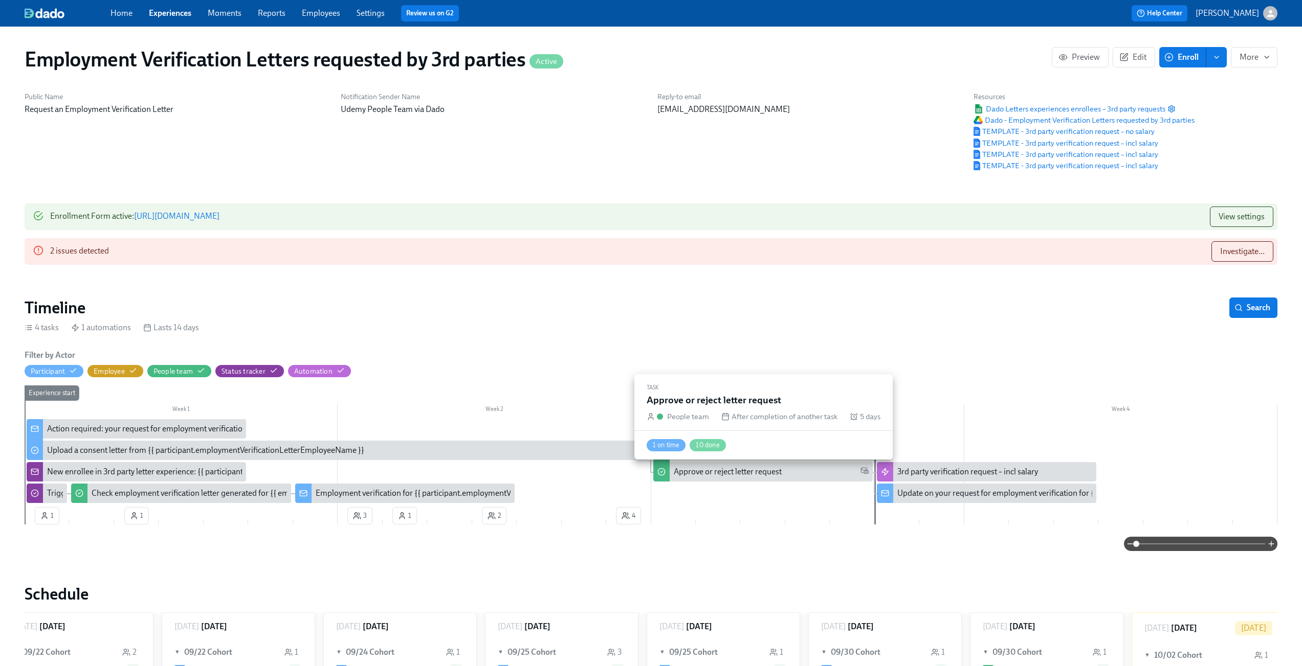
click at [793, 478] on div "Approve or reject letter request" at bounding box center [771, 471] width 195 height 11
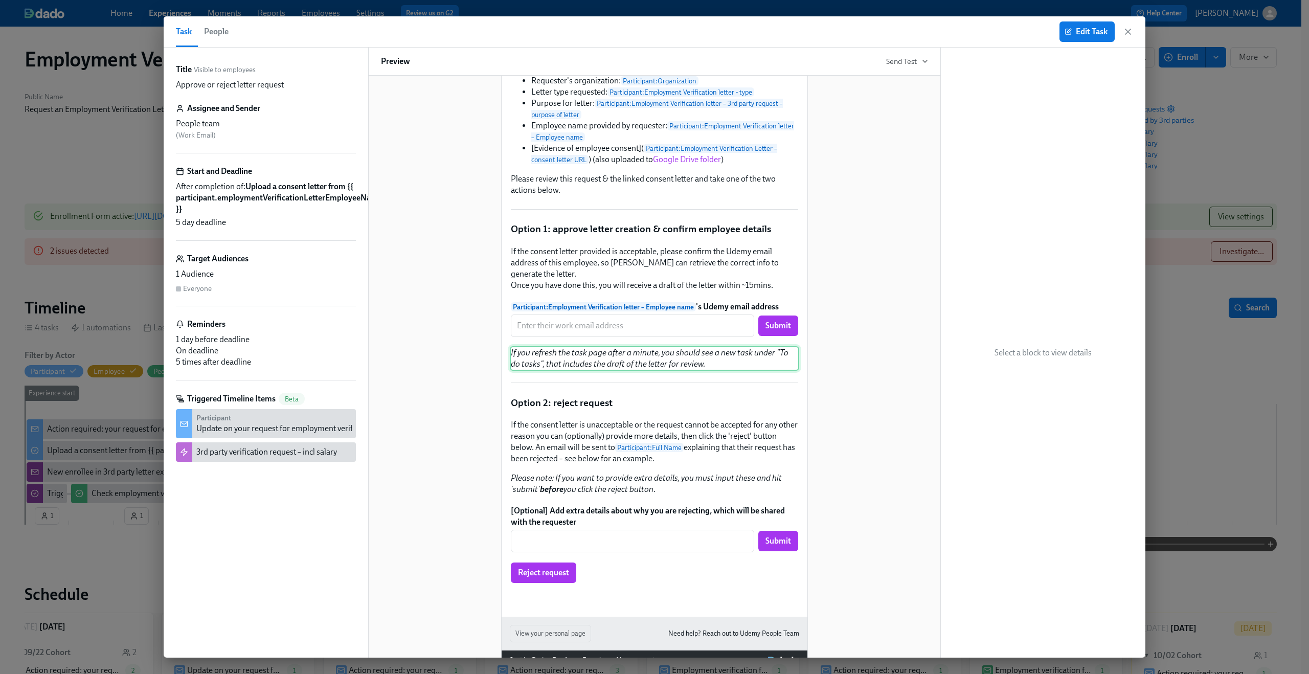
scroll to position [168, 0]
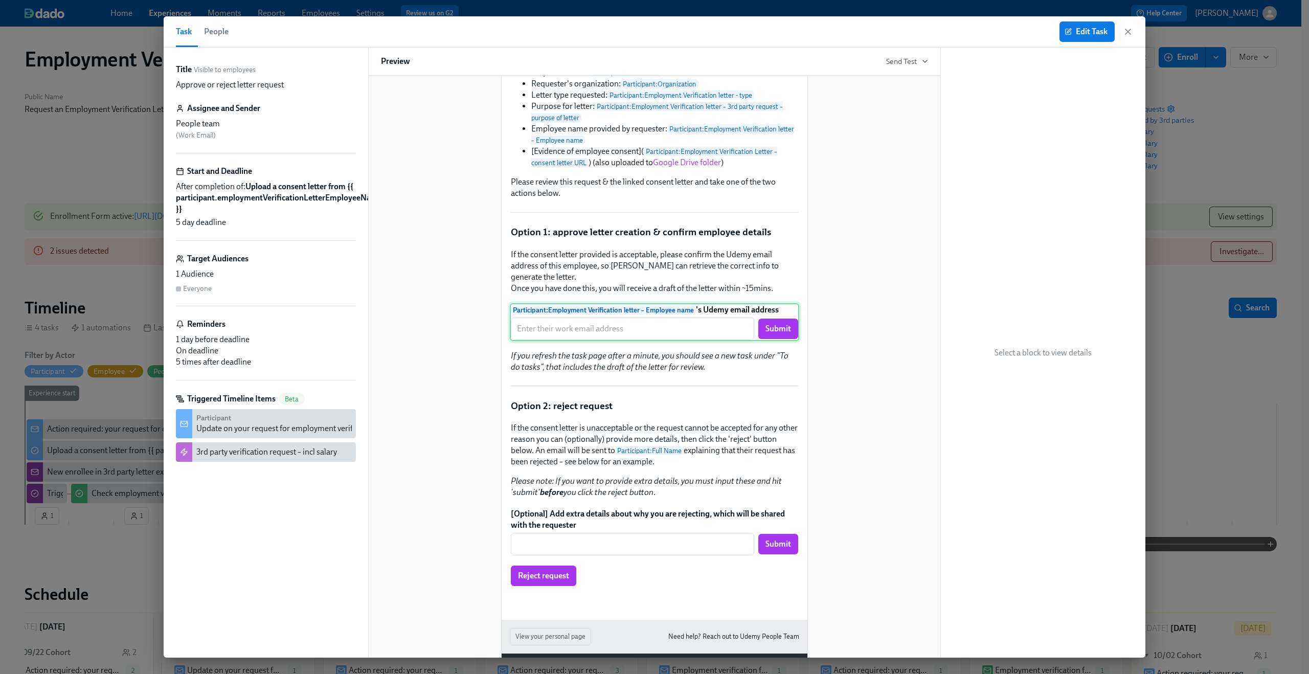
click at [628, 341] on div "Participant : Employment Verification letter – Employee name 's Udemy email add…" at bounding box center [654, 322] width 289 height 38
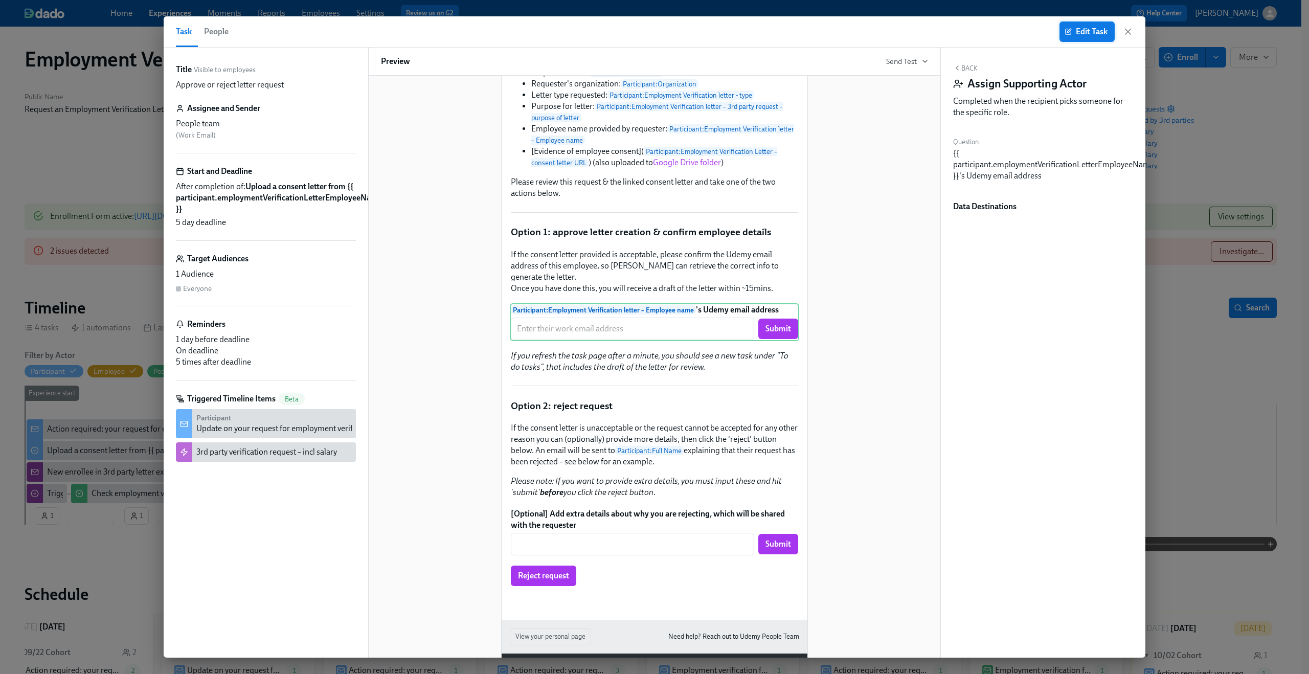
click at [1084, 35] on span "Edit Task" at bounding box center [1087, 32] width 41 height 10
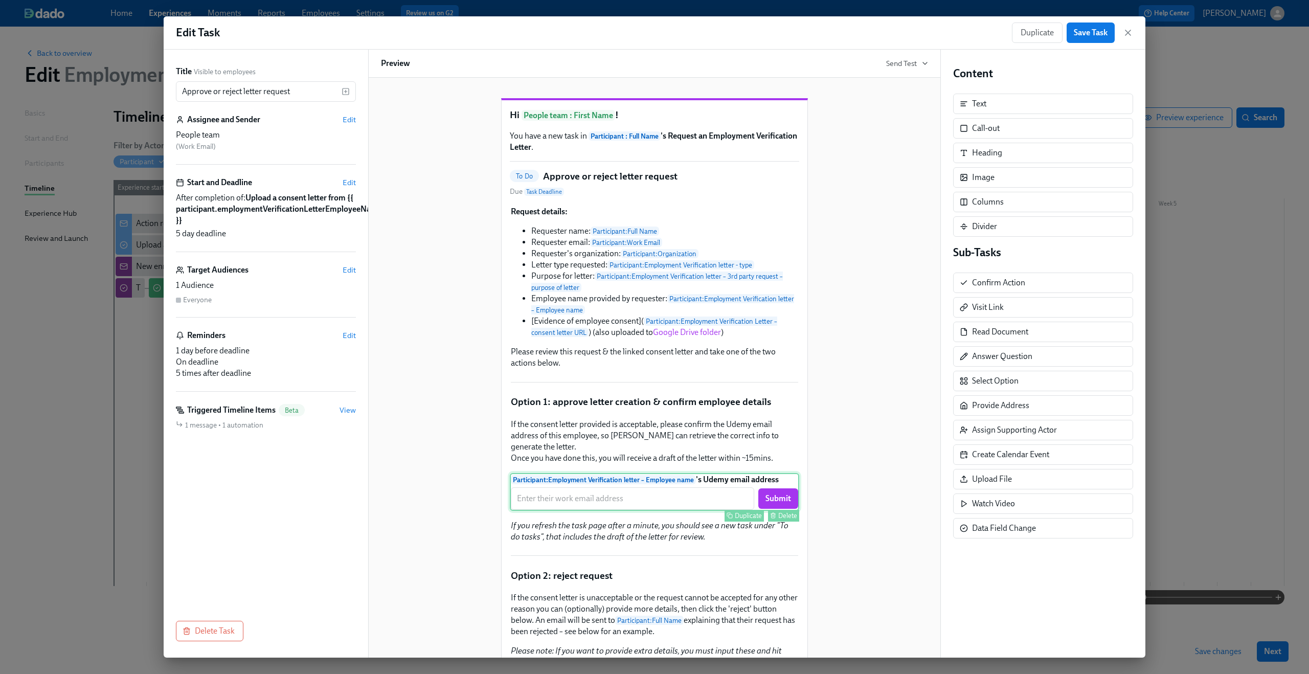
click at [647, 511] on div "Participant : Employment Verification letter – Employee name 's Udemy email add…" at bounding box center [654, 492] width 289 height 38
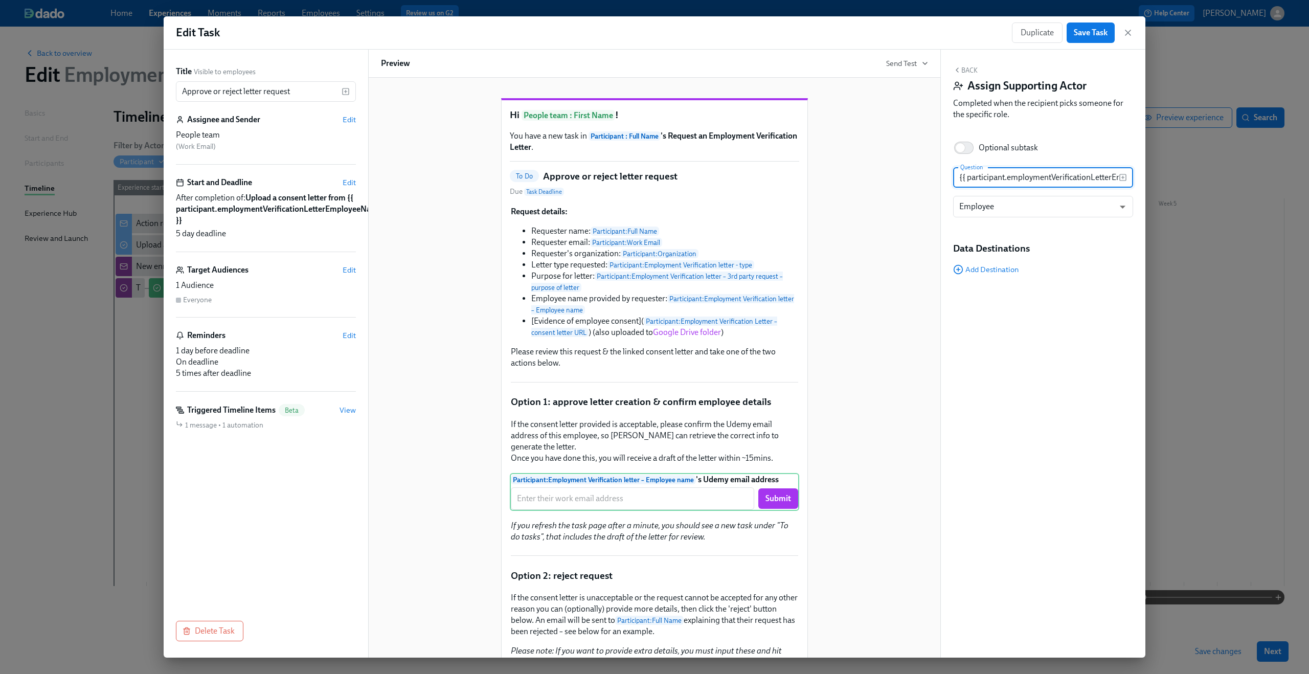
scroll to position [0, 139]
drag, startPoint x: 1043, startPoint y: 182, endPoint x: 1157, endPoint y: 178, distance: 114.1
click at [1157, 178] on div "Edit Task Duplicate Save Task Title Visible to employees Approve or reject lett…" at bounding box center [654, 337] width 1309 height 674
click at [1110, 124] on div "Back Assign Supporting Actor Completed when the recipient picks someone for the…" at bounding box center [1043, 95] width 180 height 58
drag, startPoint x: 1077, startPoint y: 180, endPoint x: 1178, endPoint y: 179, distance: 100.8
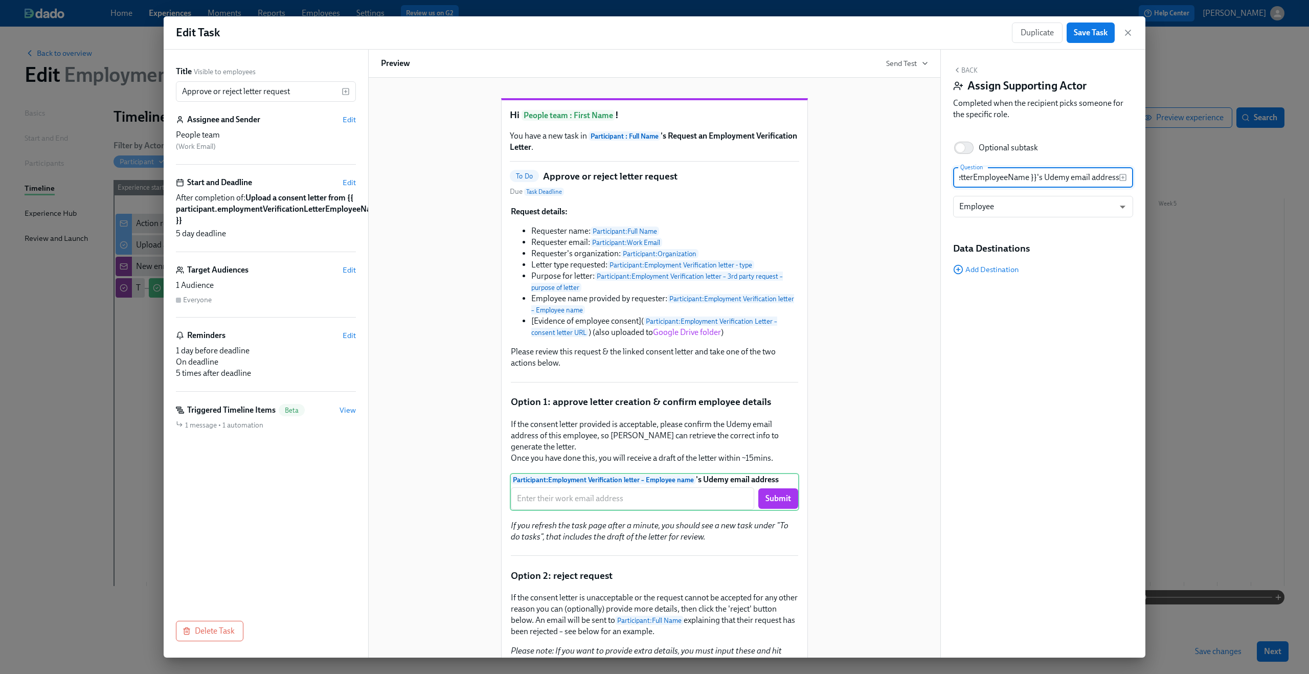
click at [1178, 179] on div "Edit Task Duplicate Save Task Title Visible to employees Approve or reject lett…" at bounding box center [654, 337] width 1309 height 674
click at [1108, 124] on div "Back Assign Supporting Actor Completed when the recipient picks someone for the…" at bounding box center [1043, 95] width 180 height 58
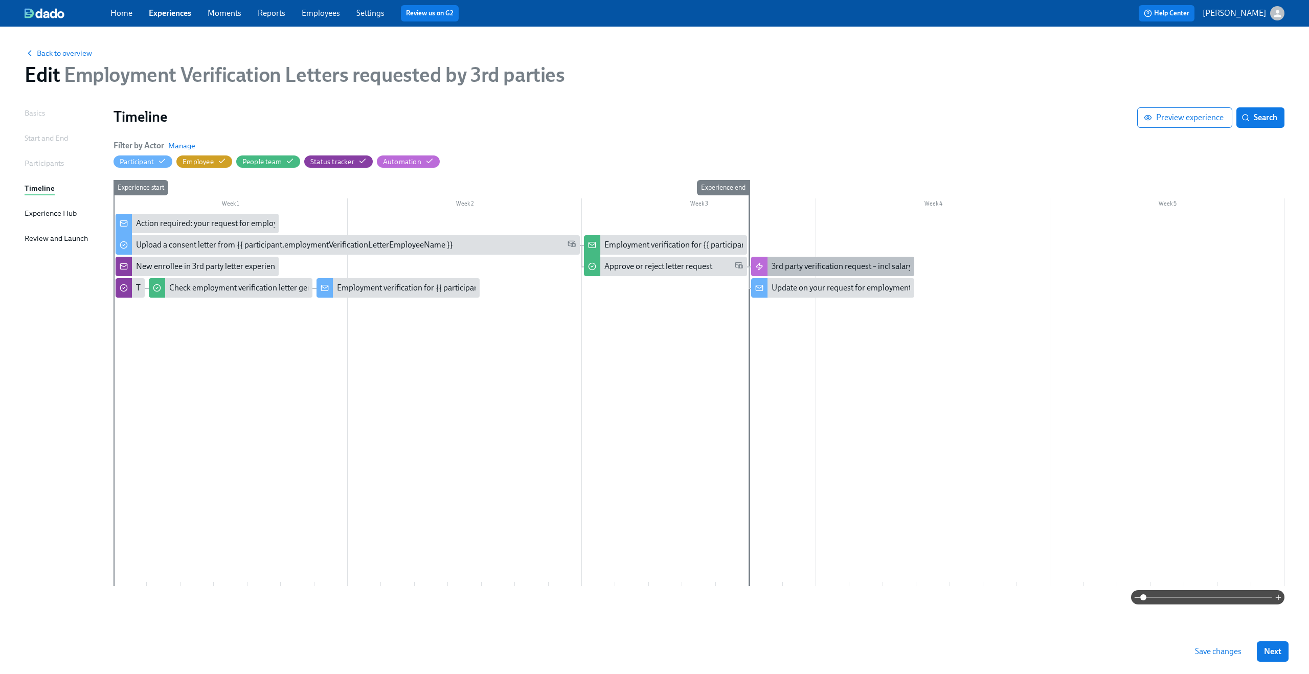
click at [796, 269] on div "3rd party verification request – incl salary" at bounding box center [842, 266] width 141 height 11
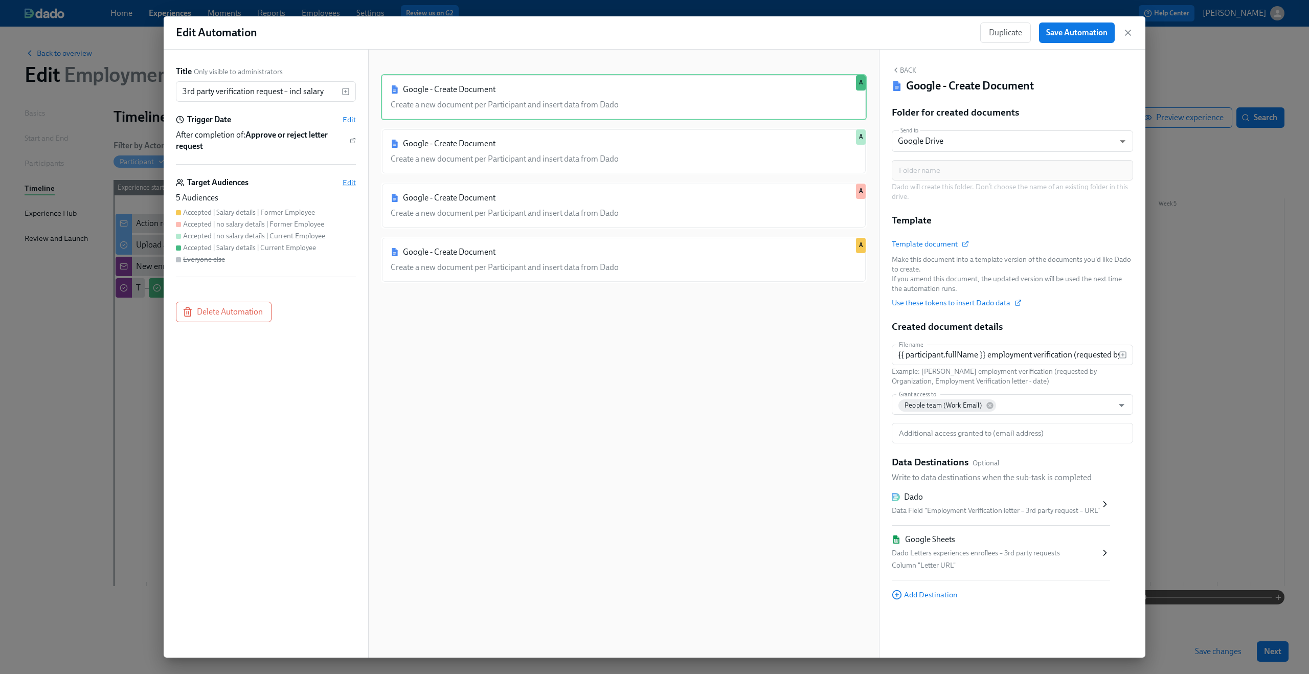
click at [352, 186] on span "Edit" at bounding box center [349, 182] width 13 height 10
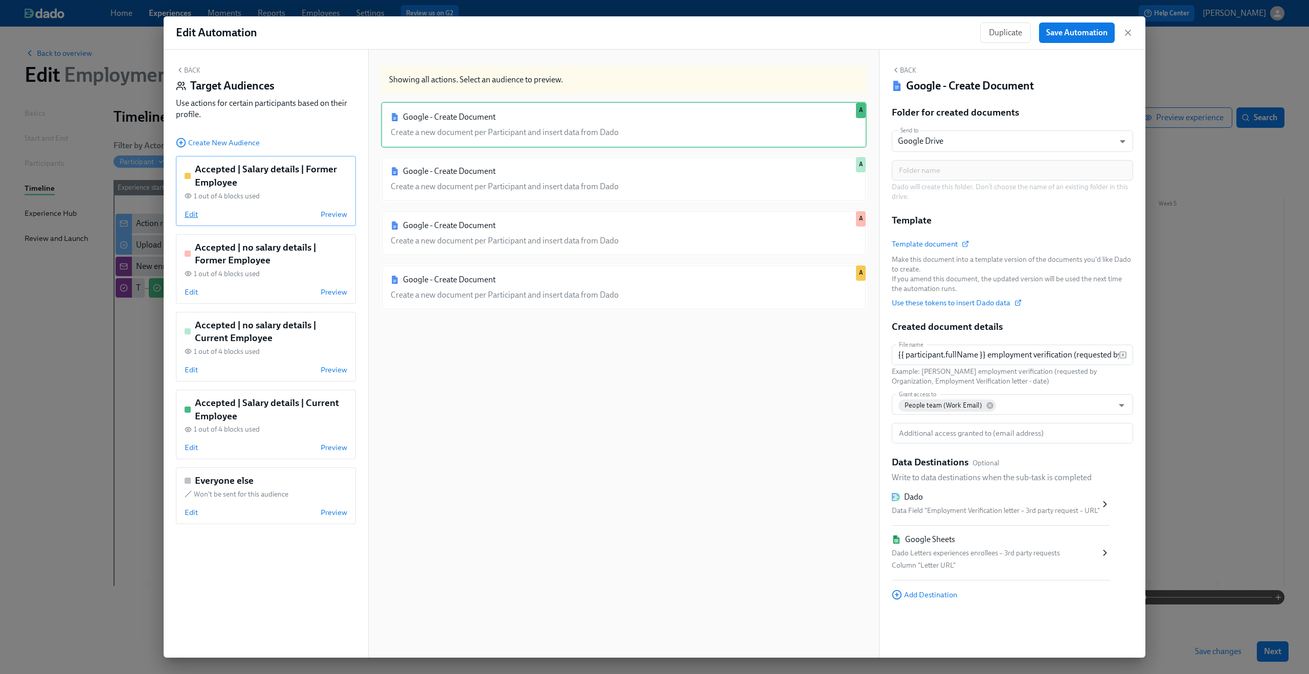
click at [187, 217] on span "Edit" at bounding box center [191, 214] width 13 height 10
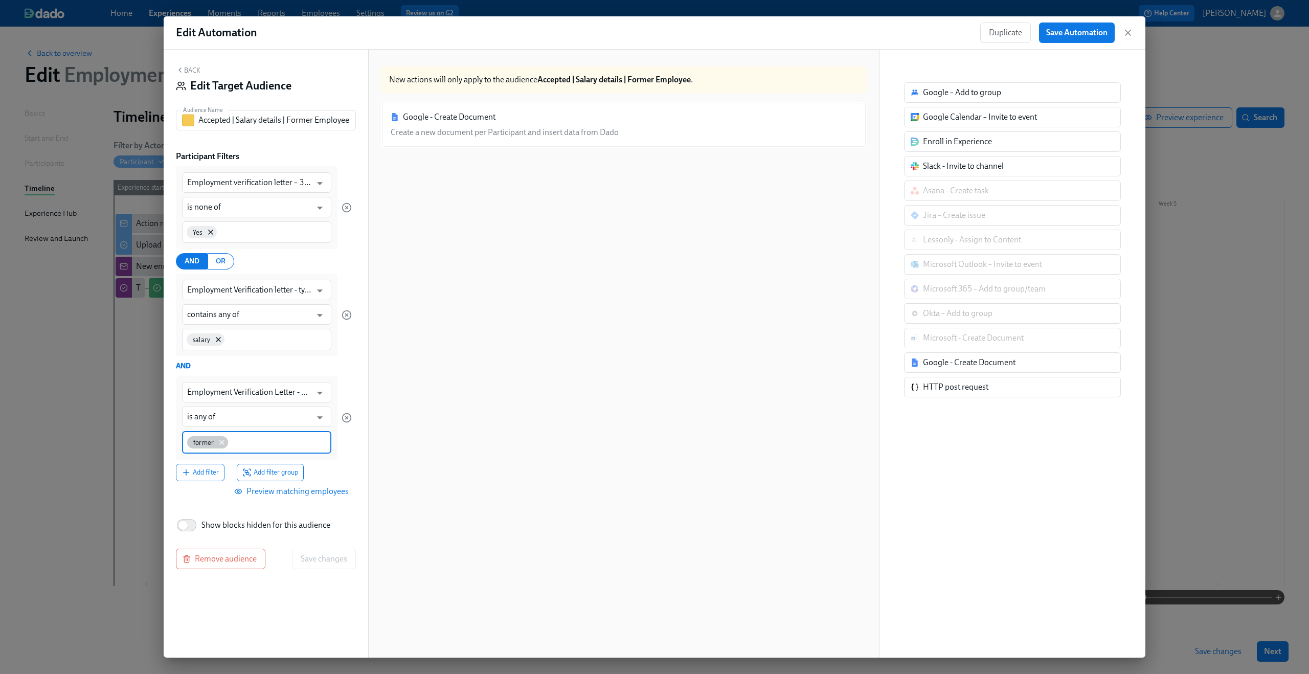
click at [224, 441] on icon at bounding box center [222, 442] width 8 height 8
click at [226, 418] on input "is any of" at bounding box center [249, 417] width 124 height 20
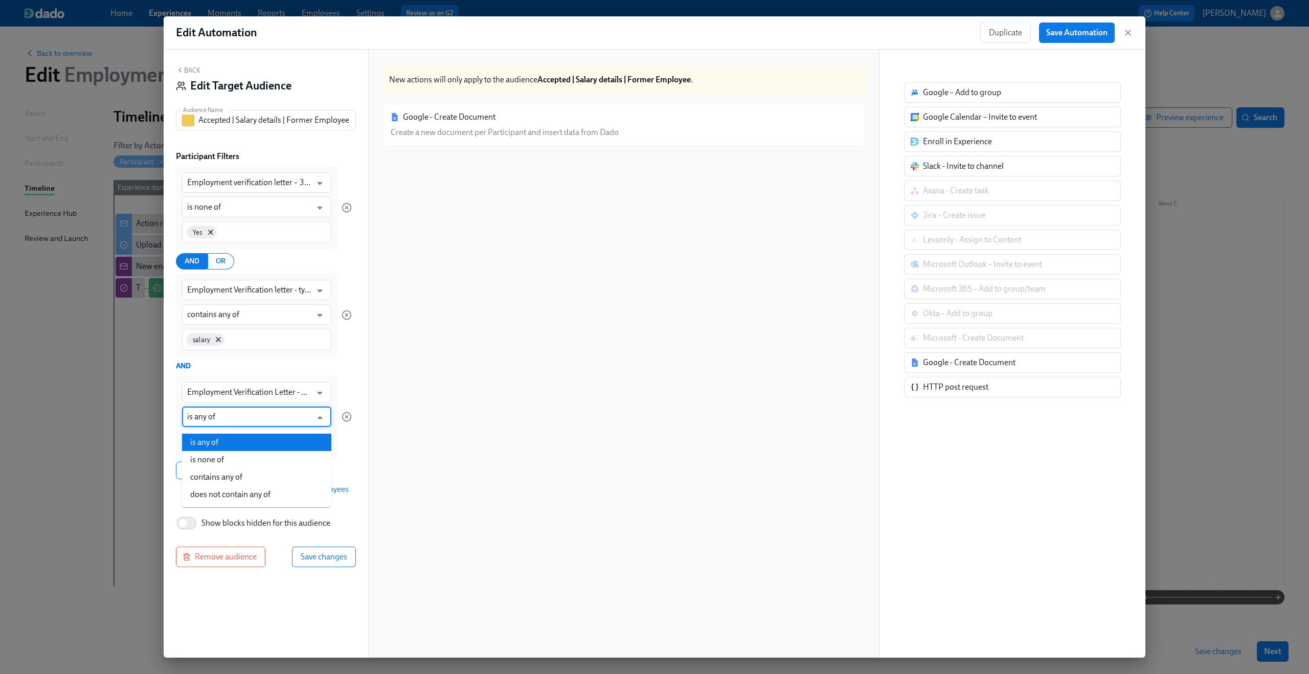
click at [226, 418] on input "is any of" at bounding box center [249, 417] width 124 height 20
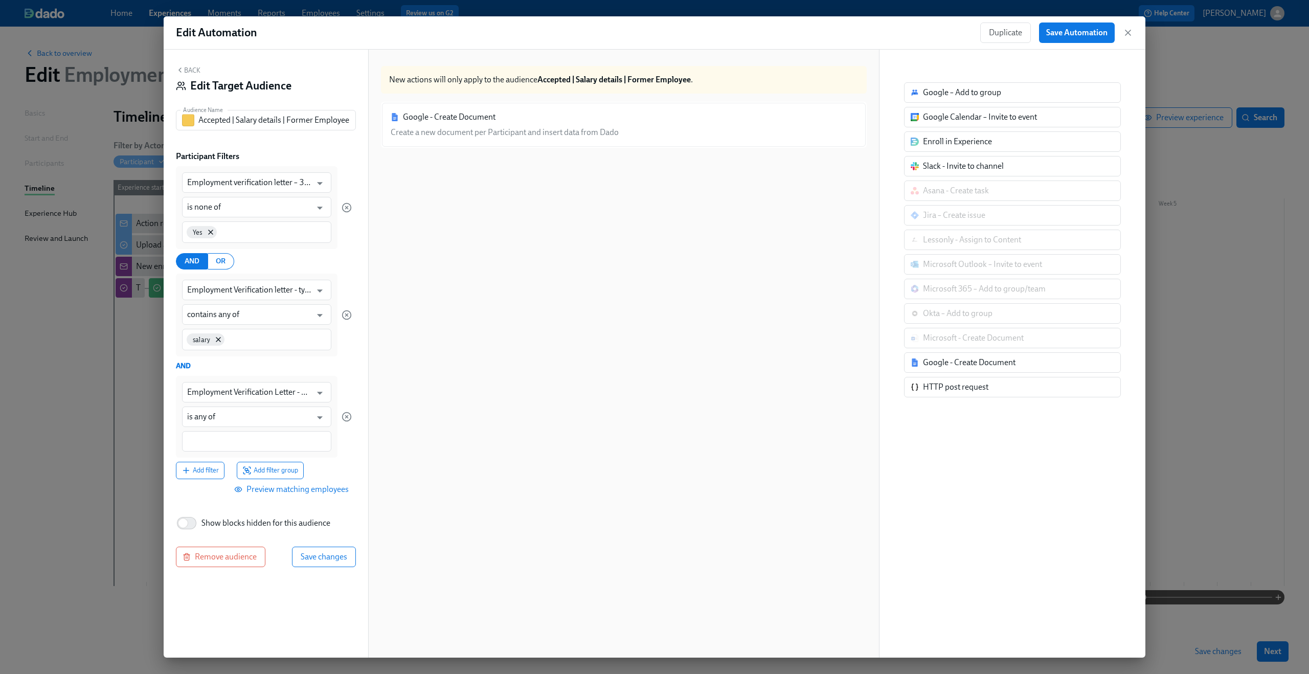
click at [359, 436] on div "Back Edit Target Audience Audience Name Accepted | Salary details | Former Empl…" at bounding box center [266, 354] width 205 height 608
click at [257, 443] on input at bounding box center [256, 441] width 139 height 11
type input "Former Employee"
click at [317, 555] on span "Save changes" at bounding box center [324, 558] width 47 height 10
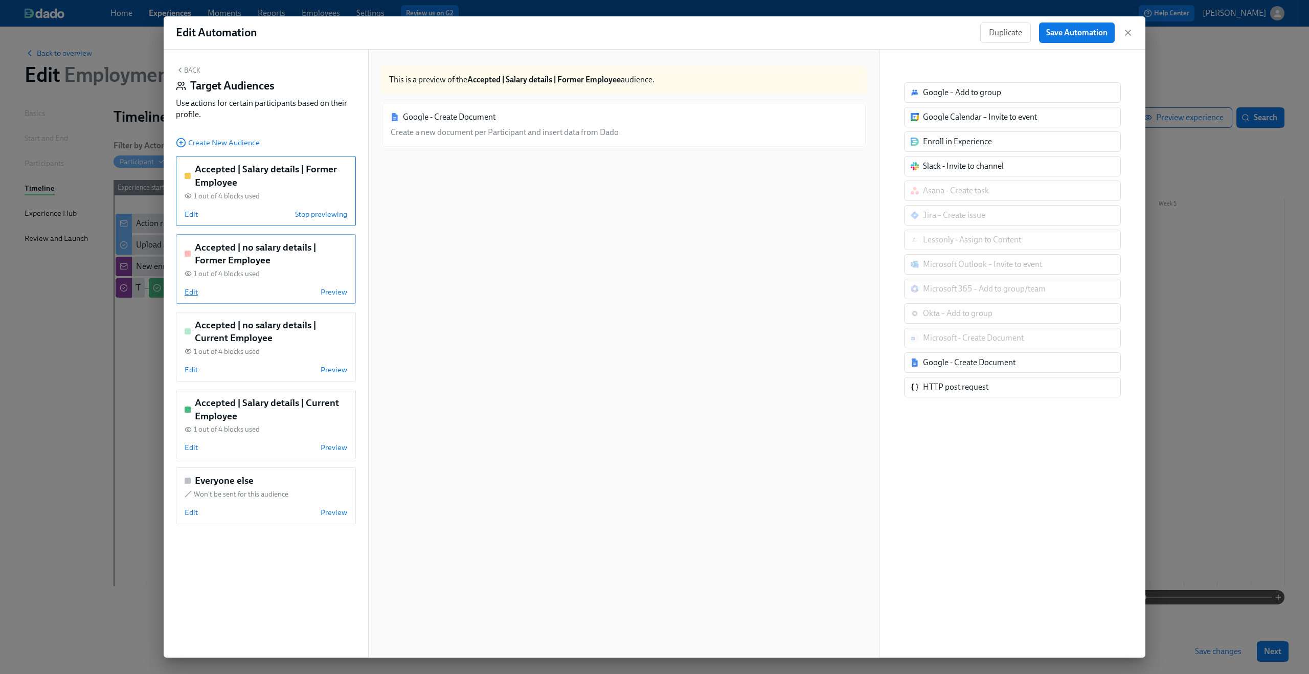
click at [189, 294] on span "Edit" at bounding box center [191, 292] width 13 height 10
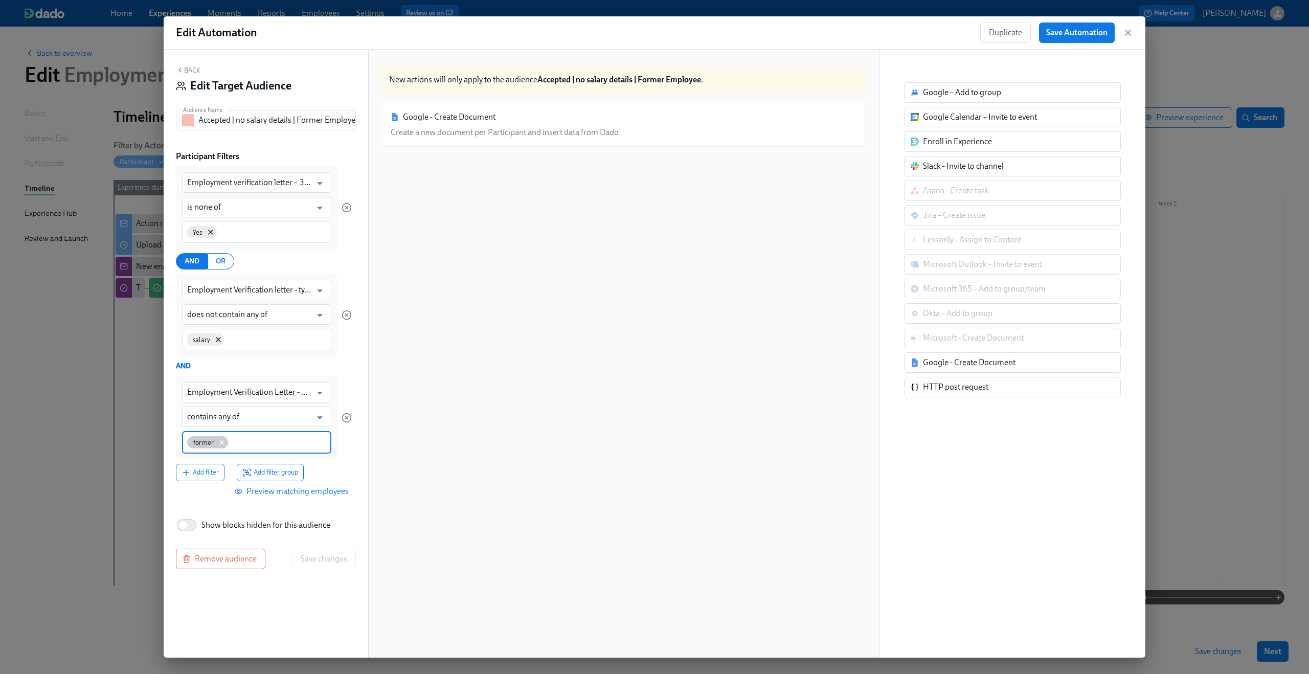
click at [222, 442] on icon at bounding box center [222, 442] width 8 height 8
click at [221, 442] on input at bounding box center [256, 441] width 139 height 11
type input "Former Employee"
click at [318, 556] on span "Save changes" at bounding box center [324, 558] width 47 height 10
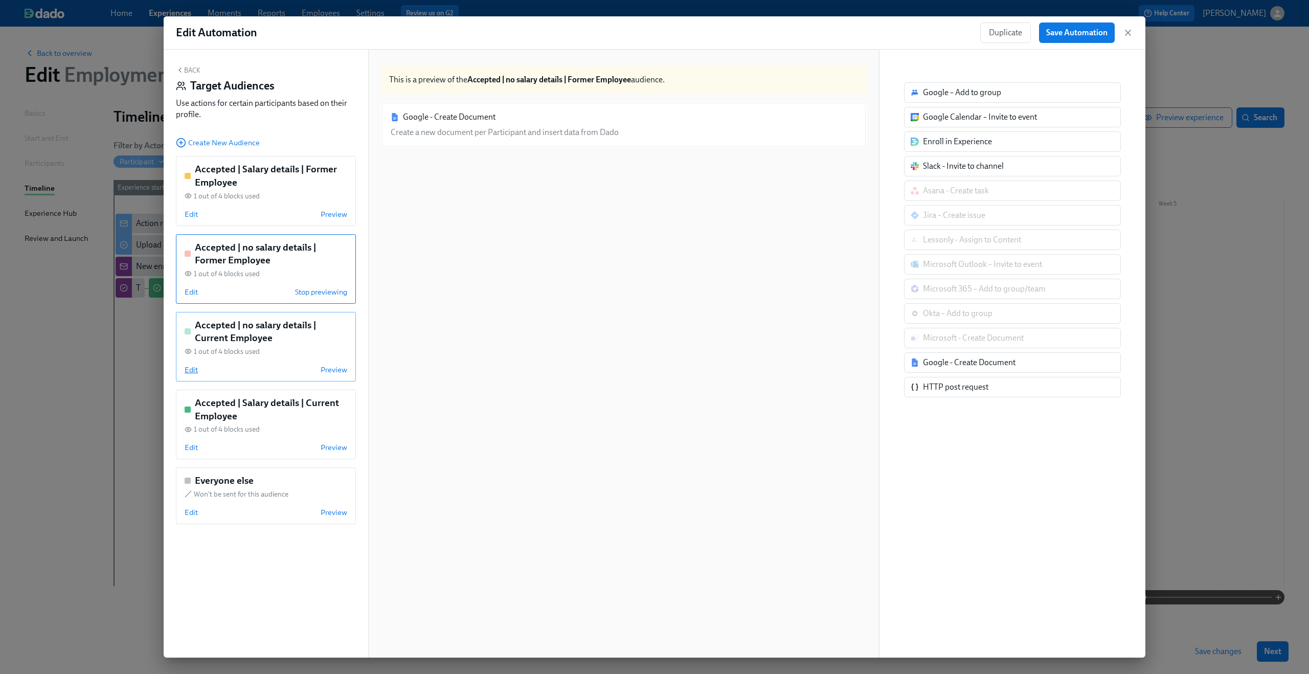
click at [195, 366] on span "Edit" at bounding box center [191, 370] width 13 height 10
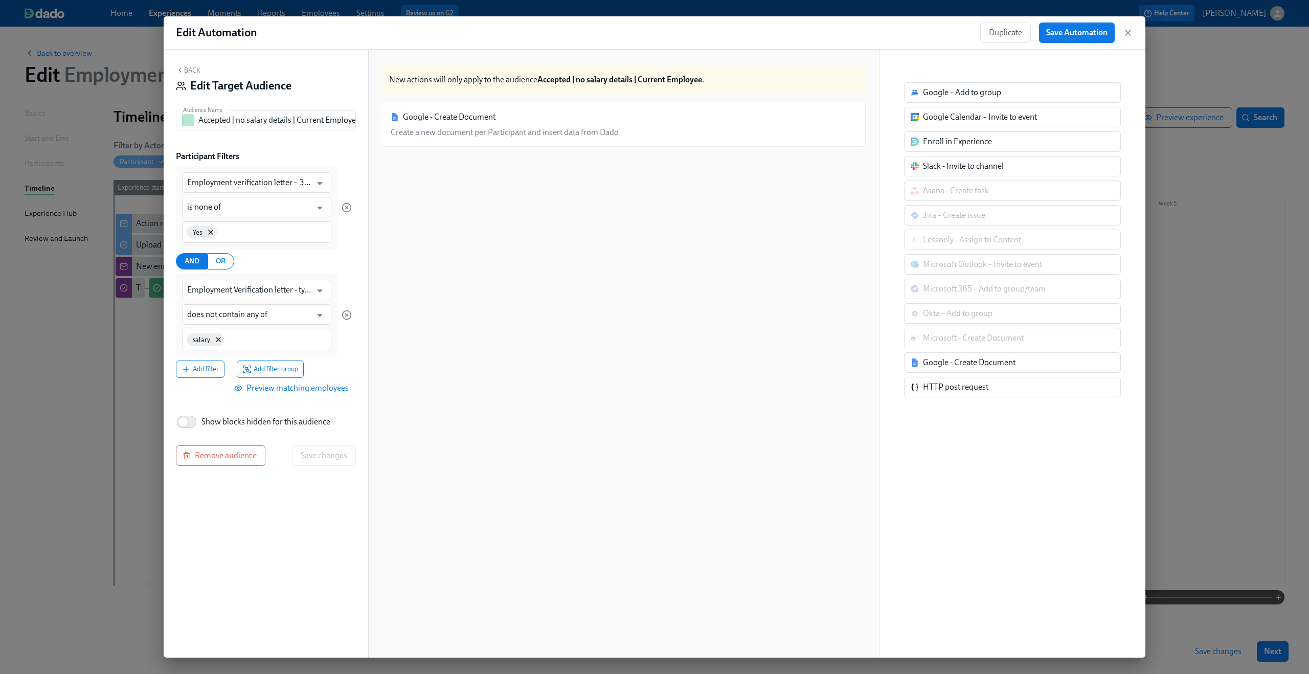
click at [124, 408] on div "Edit Automation Duplicate Save Automation Back Edit Target Audience Audience Na…" at bounding box center [654, 337] width 1309 height 674
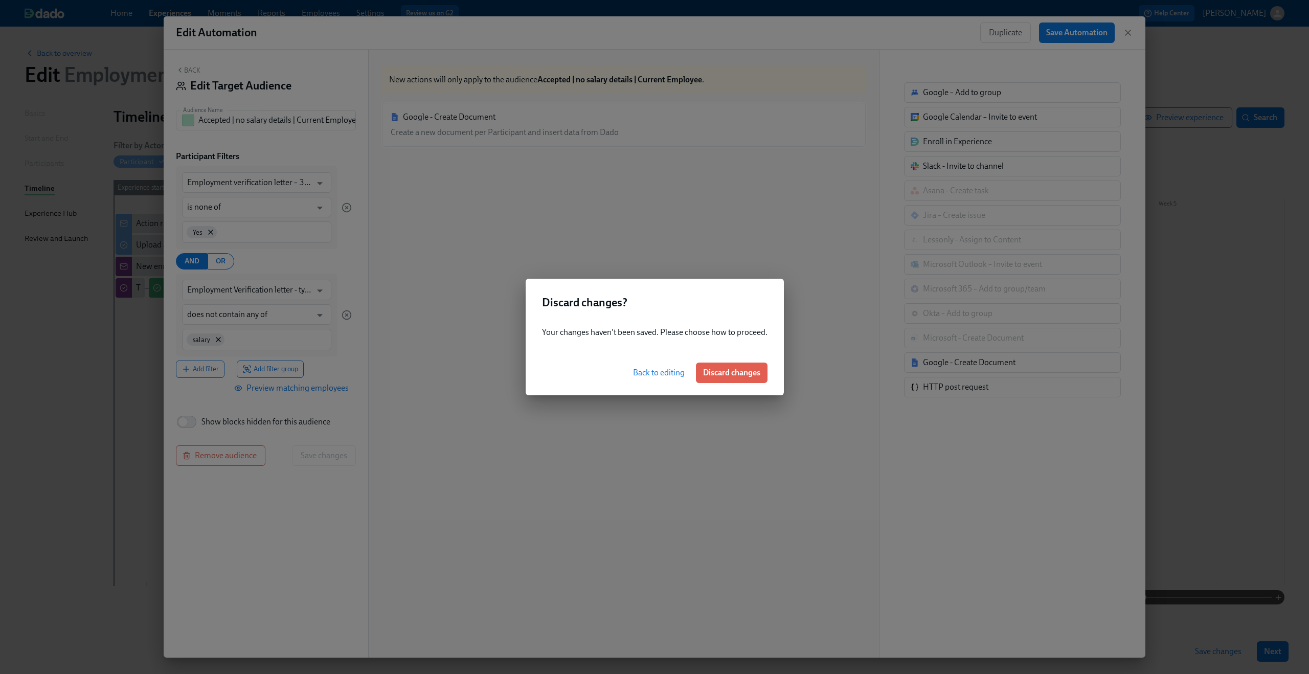
click at [653, 371] on span "Back to editing" at bounding box center [659, 373] width 52 height 10
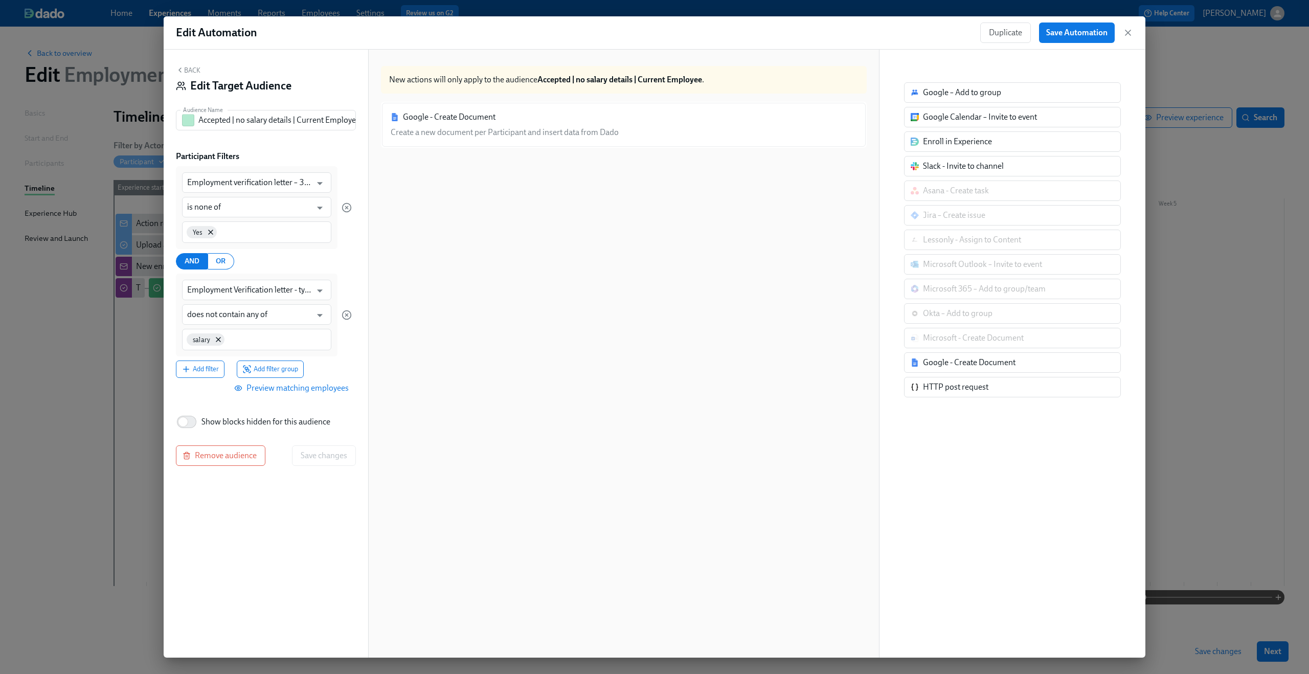
click at [326, 389] on span "Preview matching employees" at bounding box center [292, 388] width 113 height 10
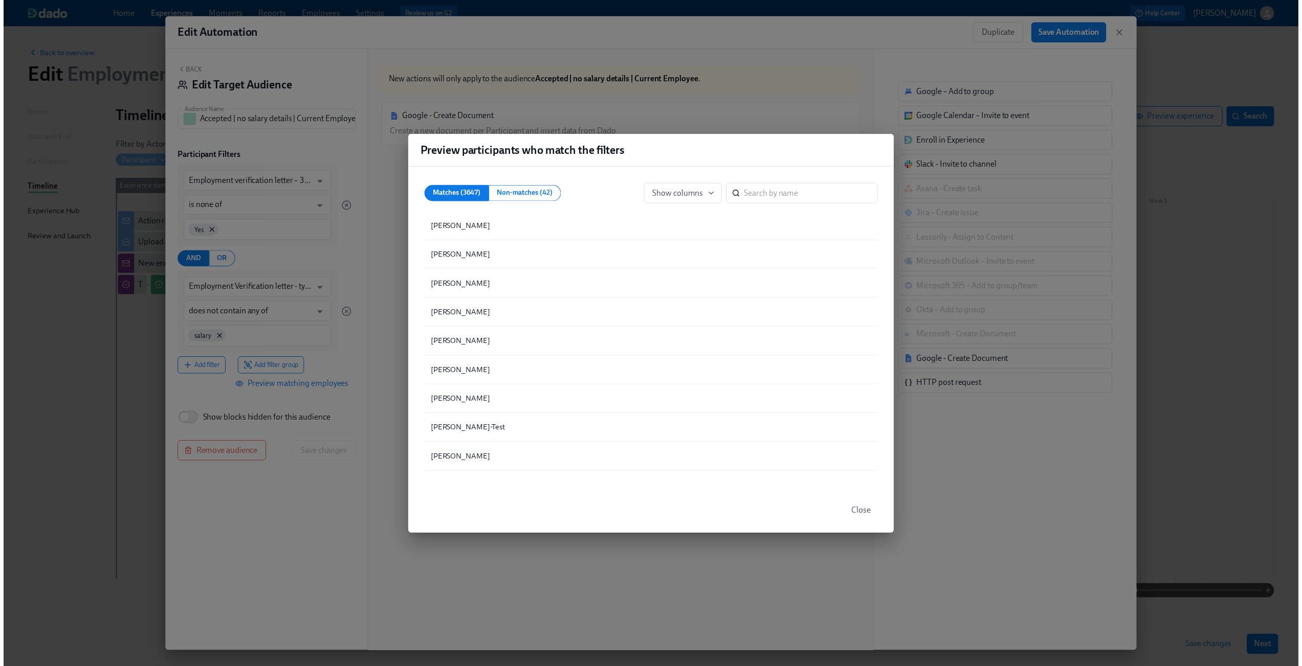
scroll to position [6945, 0]
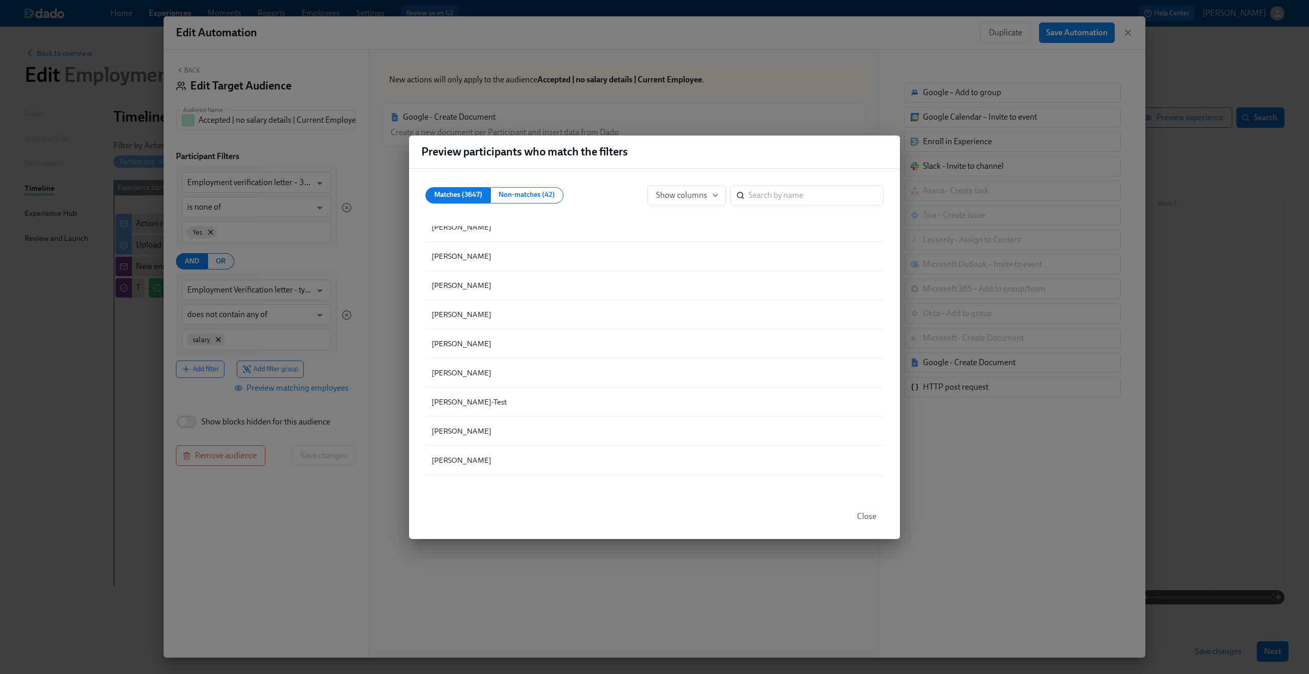
click at [869, 519] on span "Close" at bounding box center [866, 516] width 19 height 10
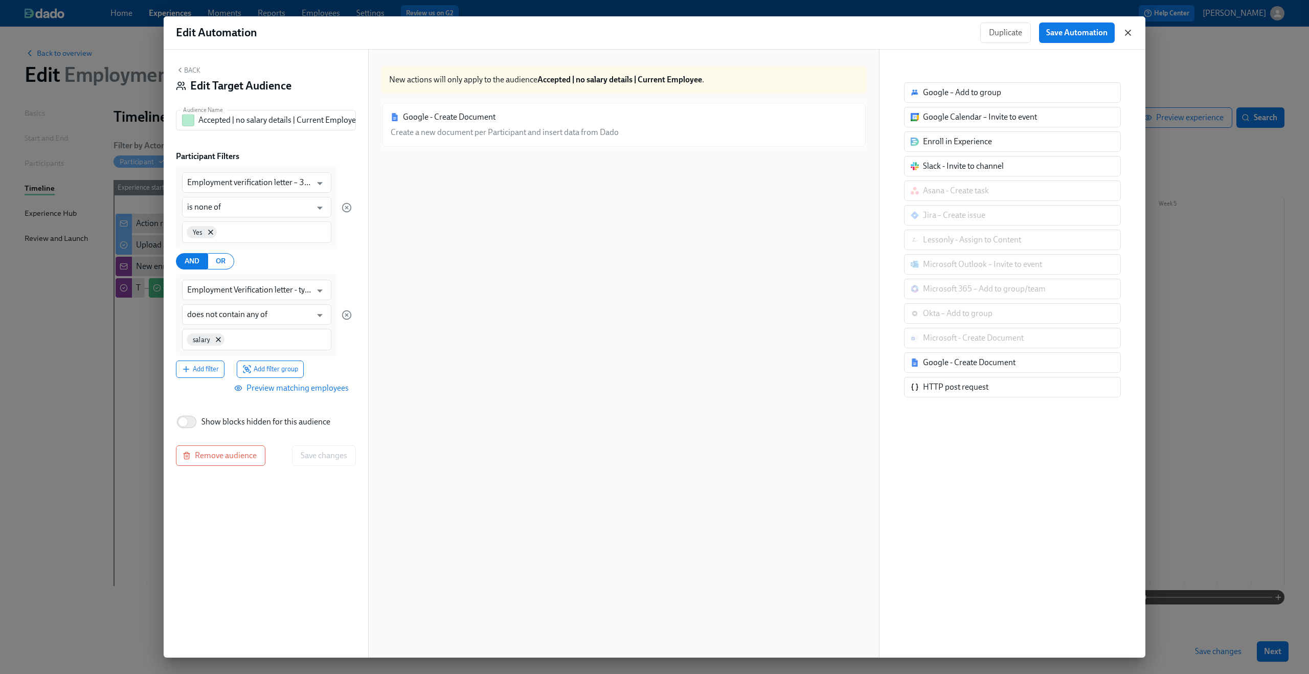
click at [1128, 33] on icon "button" at bounding box center [1128, 32] width 5 height 5
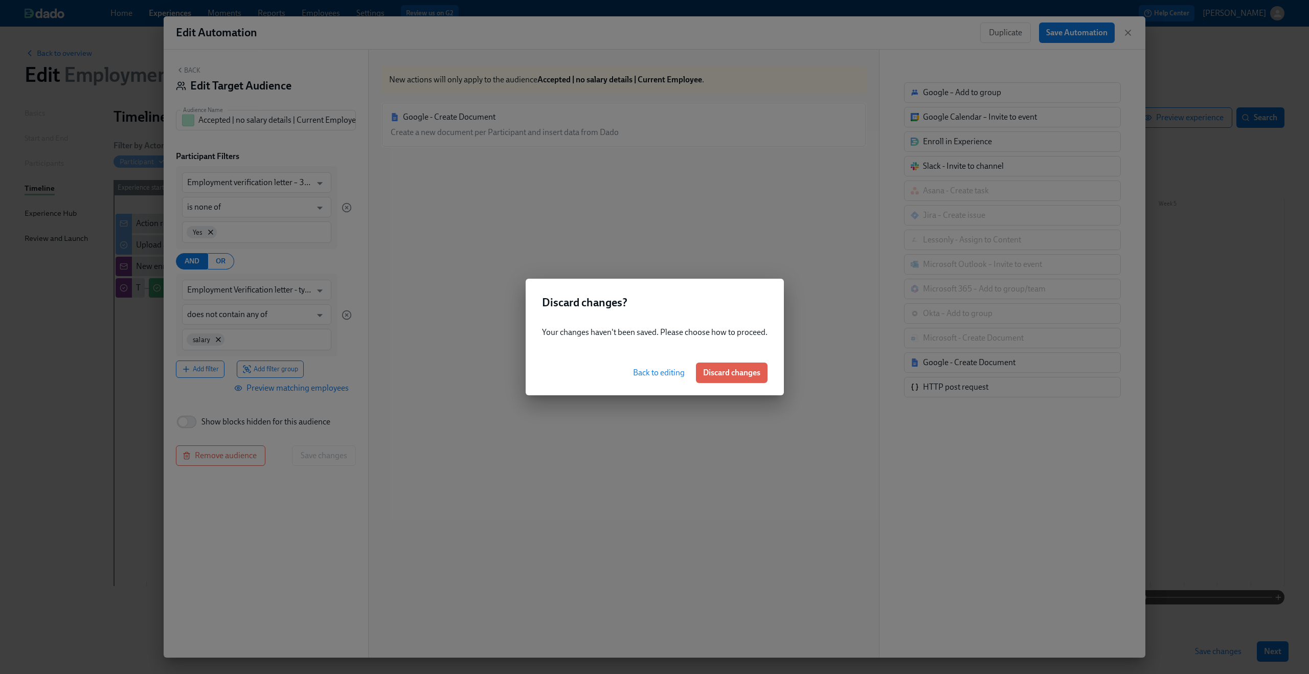
click at [656, 374] on span "Back to editing" at bounding box center [659, 373] width 52 height 10
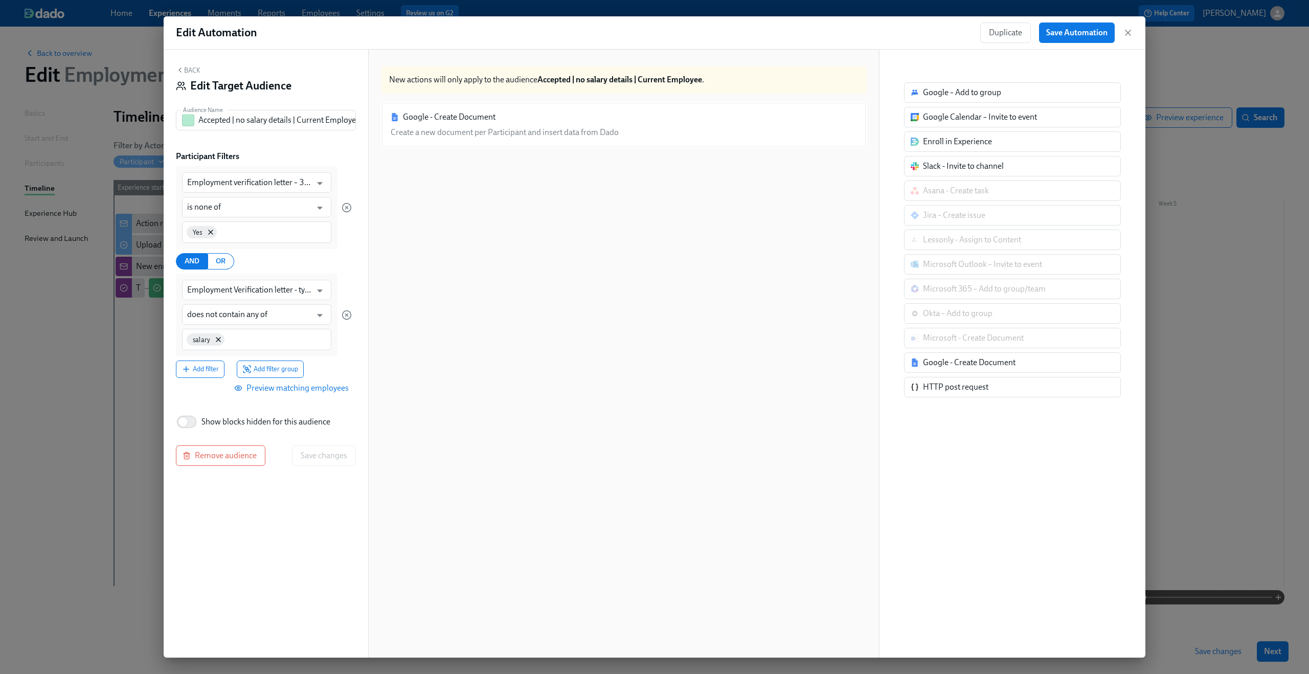
click at [189, 73] on button "Back" at bounding box center [188, 70] width 25 height 8
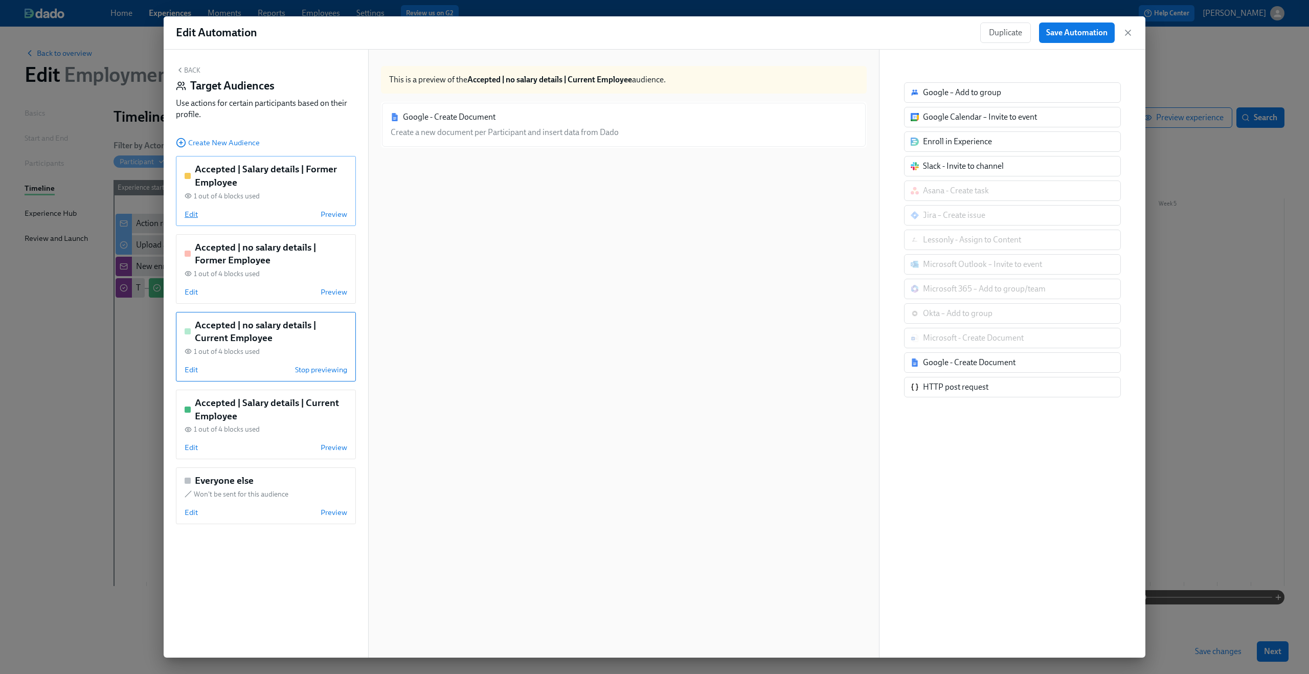
click at [186, 217] on span "Edit" at bounding box center [191, 214] width 13 height 10
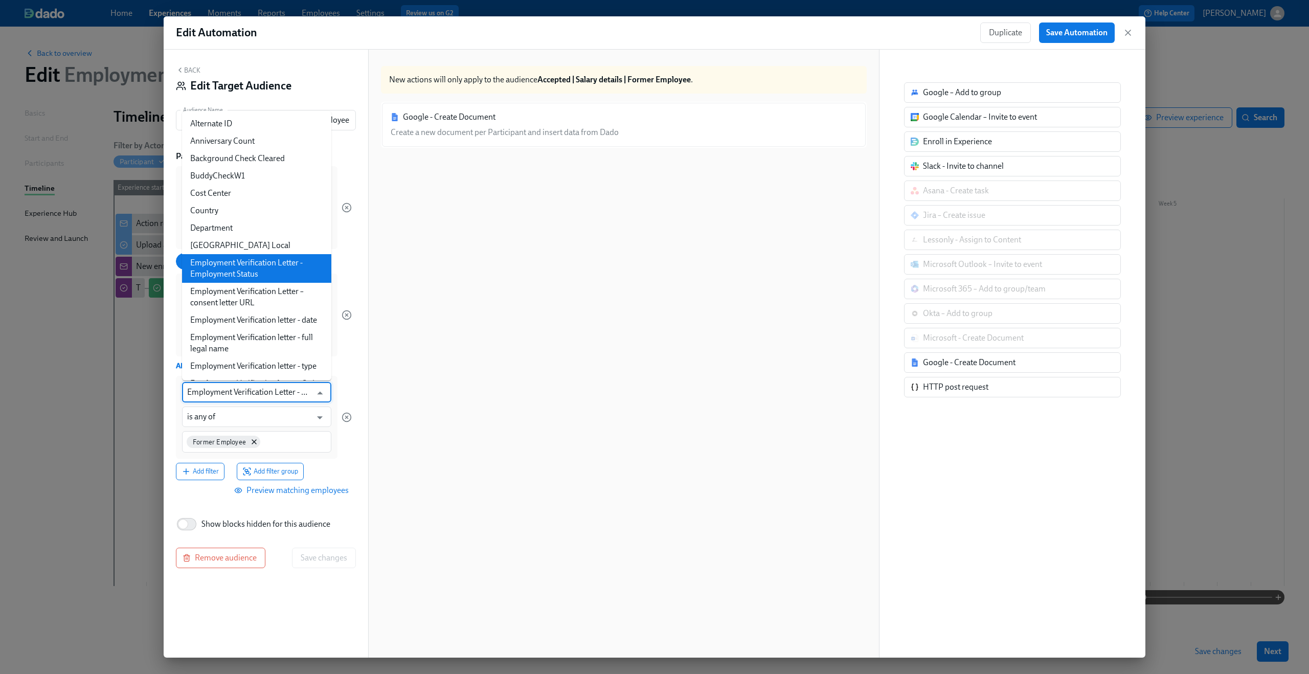
click at [271, 390] on input "Employment Verification Letter - Employment Status" at bounding box center [249, 392] width 124 height 20
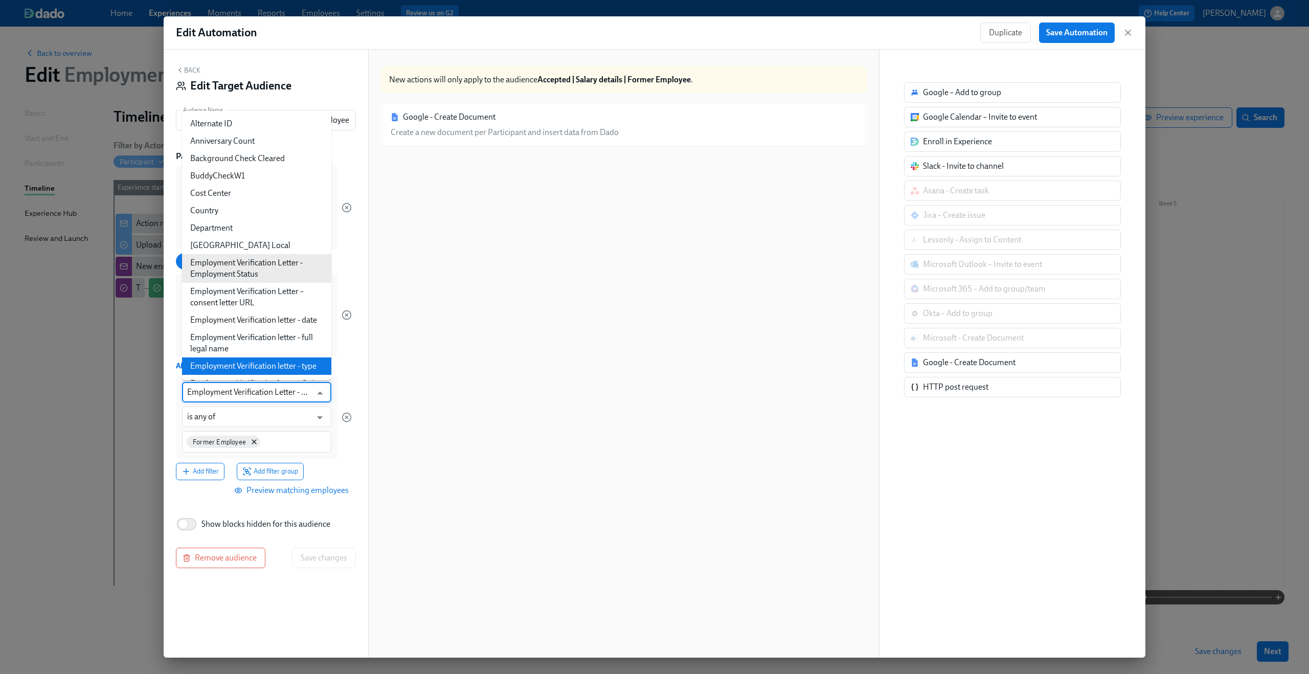
click at [286, 393] on input "Employment Verification Letter - Employment Status" at bounding box center [249, 392] width 124 height 20
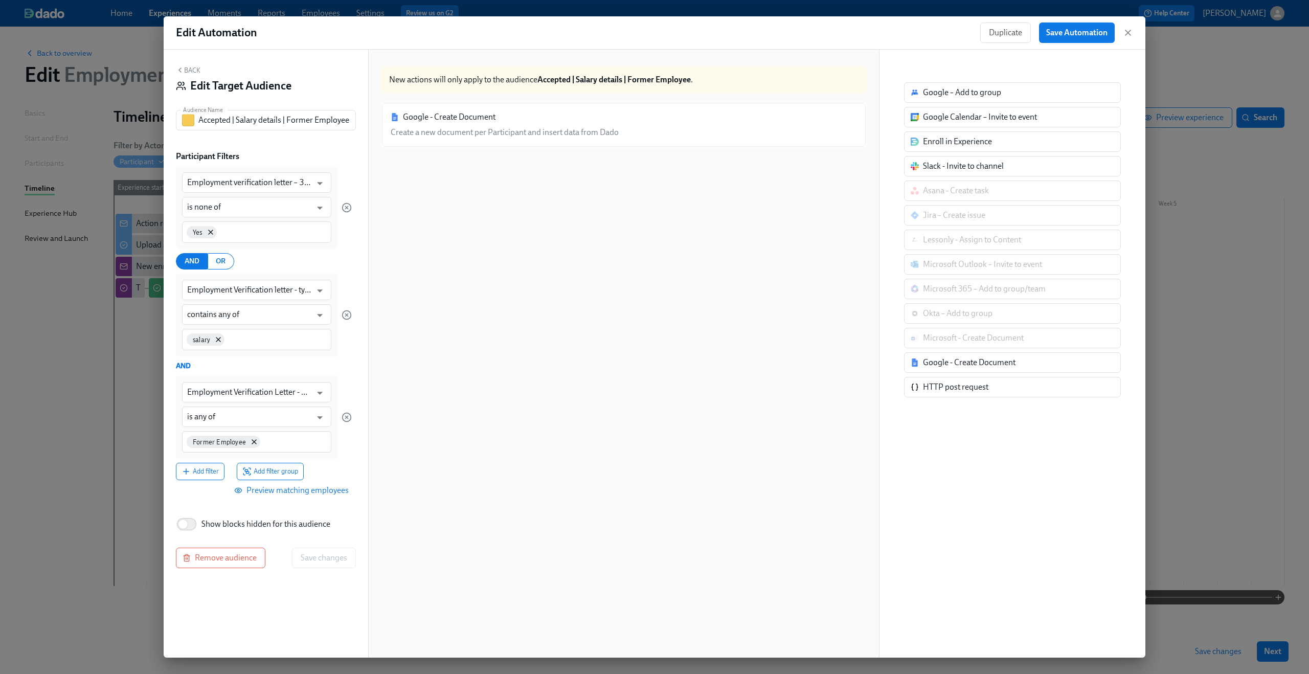
click at [387, 327] on div "Google - Create Document Create a new document per Participant and insert data …" at bounding box center [624, 389] width 486 height 575
click at [191, 71] on button "Back" at bounding box center [188, 70] width 25 height 8
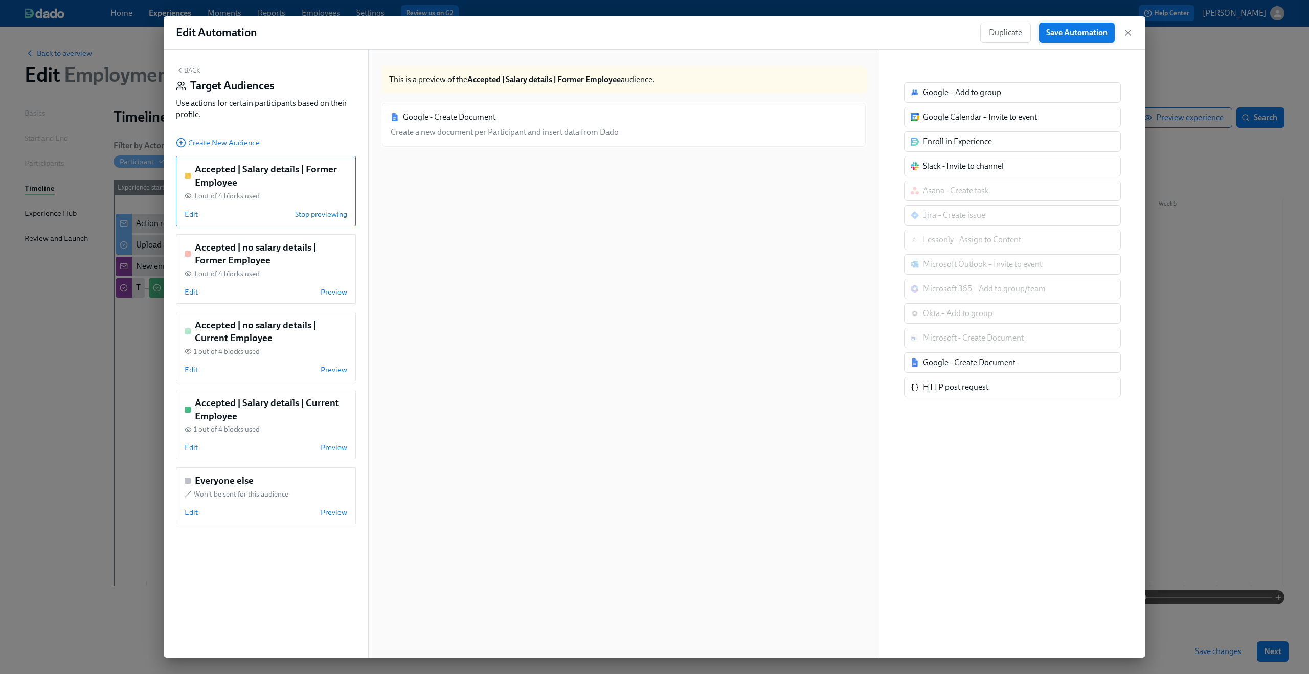
click at [1094, 28] on span "Save Automation" at bounding box center [1076, 33] width 61 height 10
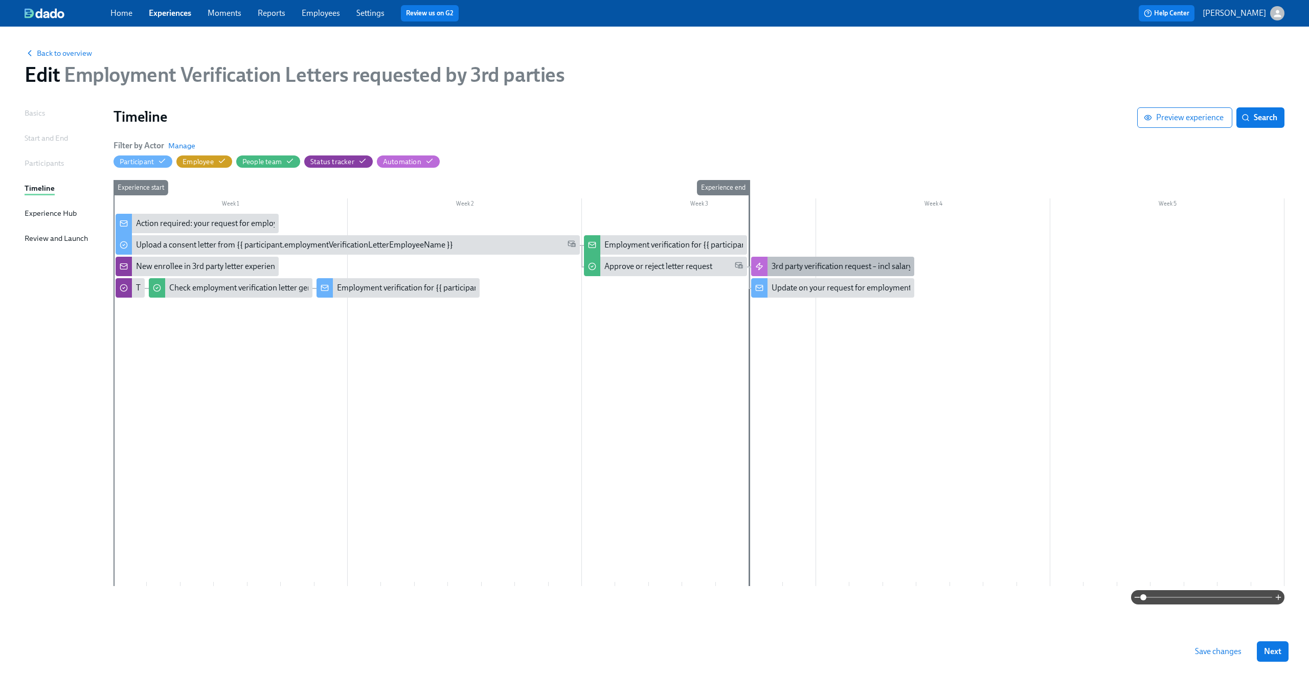
click at [785, 262] on div "3rd party verification request – incl salary" at bounding box center [842, 266] width 141 height 11
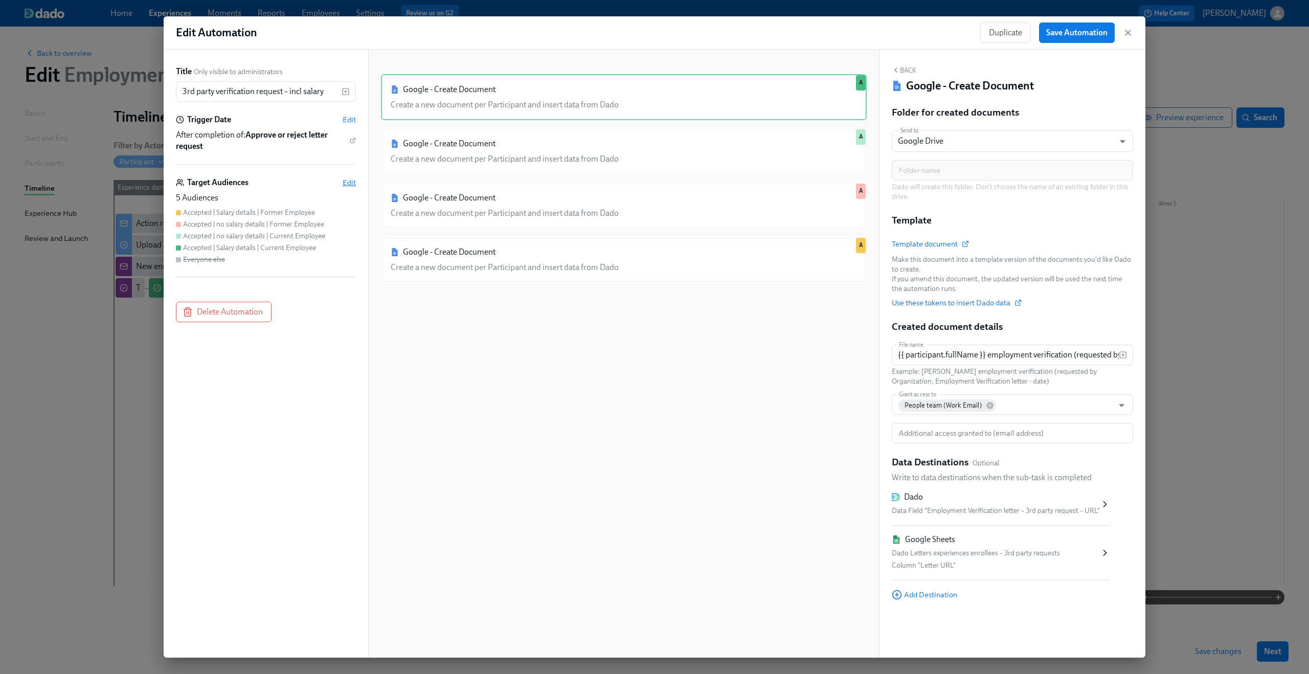
click at [352, 185] on span "Edit" at bounding box center [349, 182] width 13 height 10
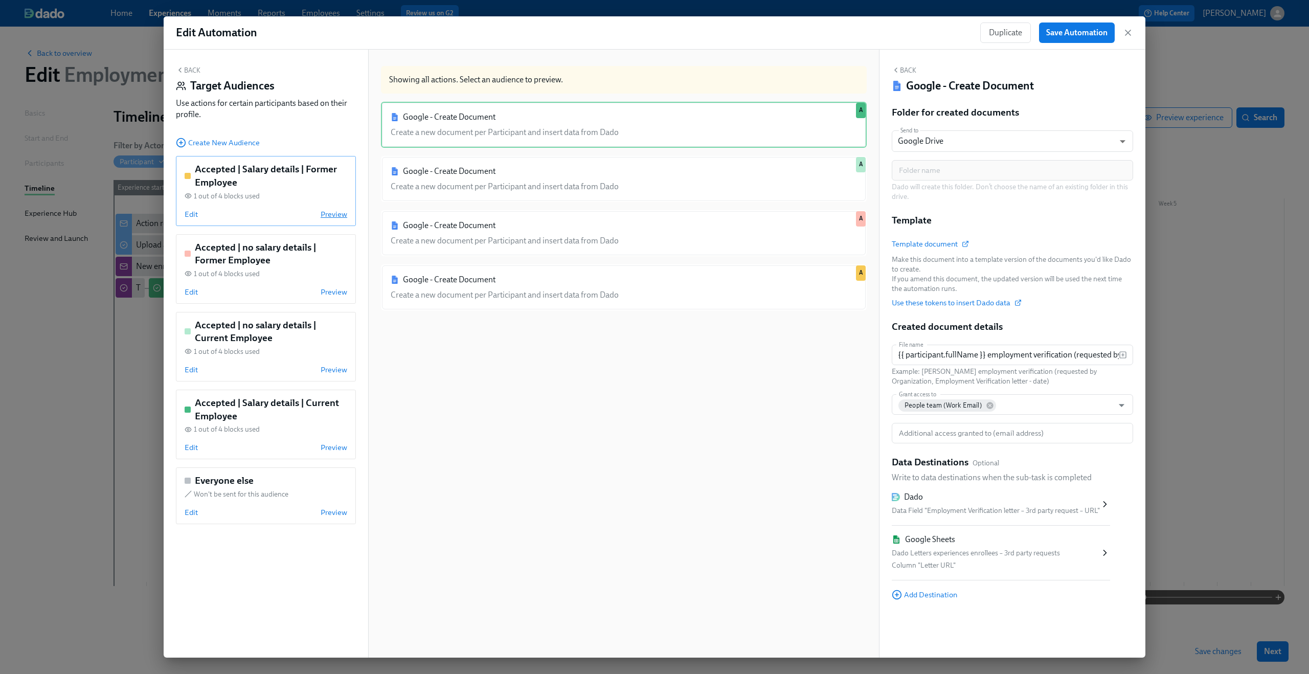
click at [333, 219] on span "Preview" at bounding box center [334, 214] width 27 height 10
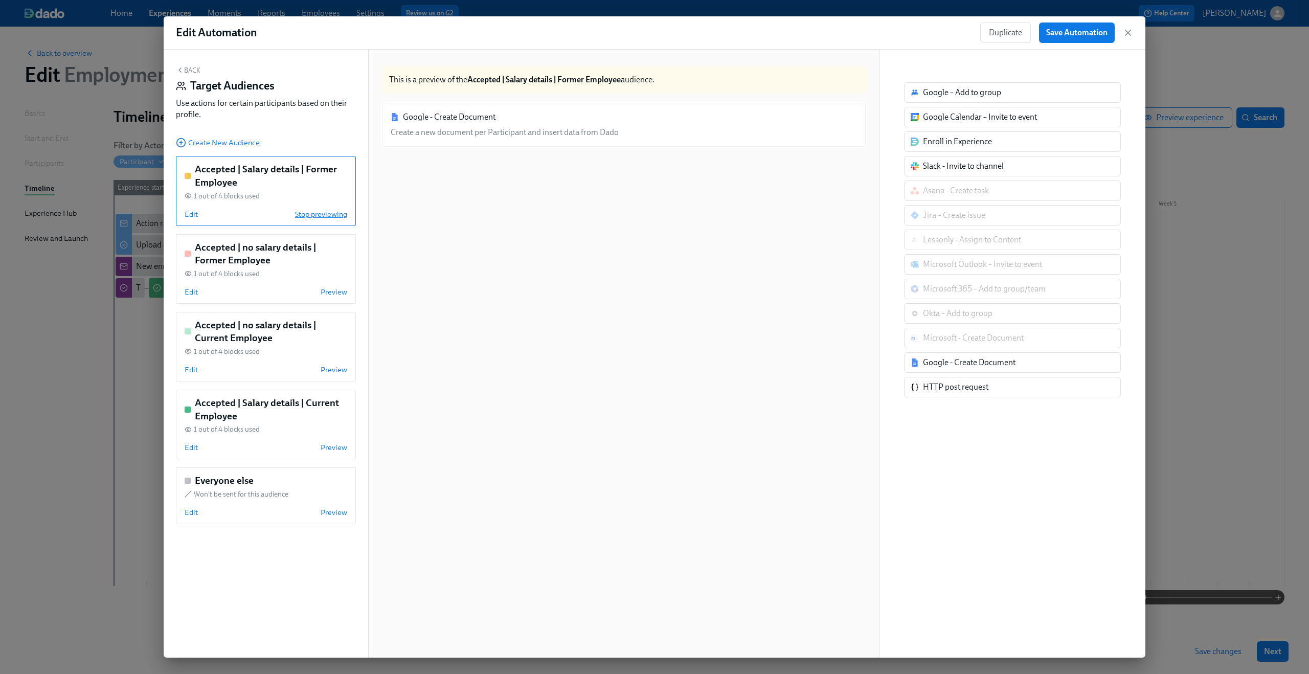
click at [333, 219] on span "Stop previewing" at bounding box center [321, 214] width 52 height 10
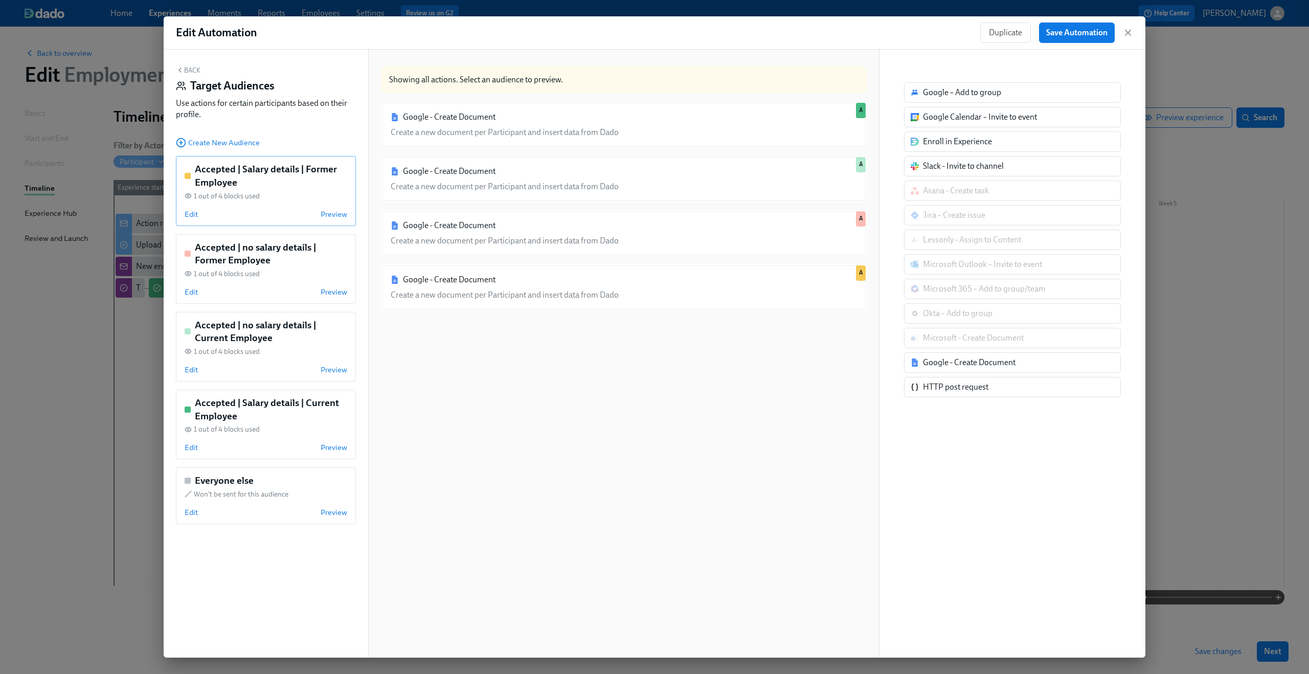
click at [183, 217] on div "Accepted | Salary details | Former Employee 1 out of 4 blocks used Edit Preview" at bounding box center [266, 191] width 180 height 70
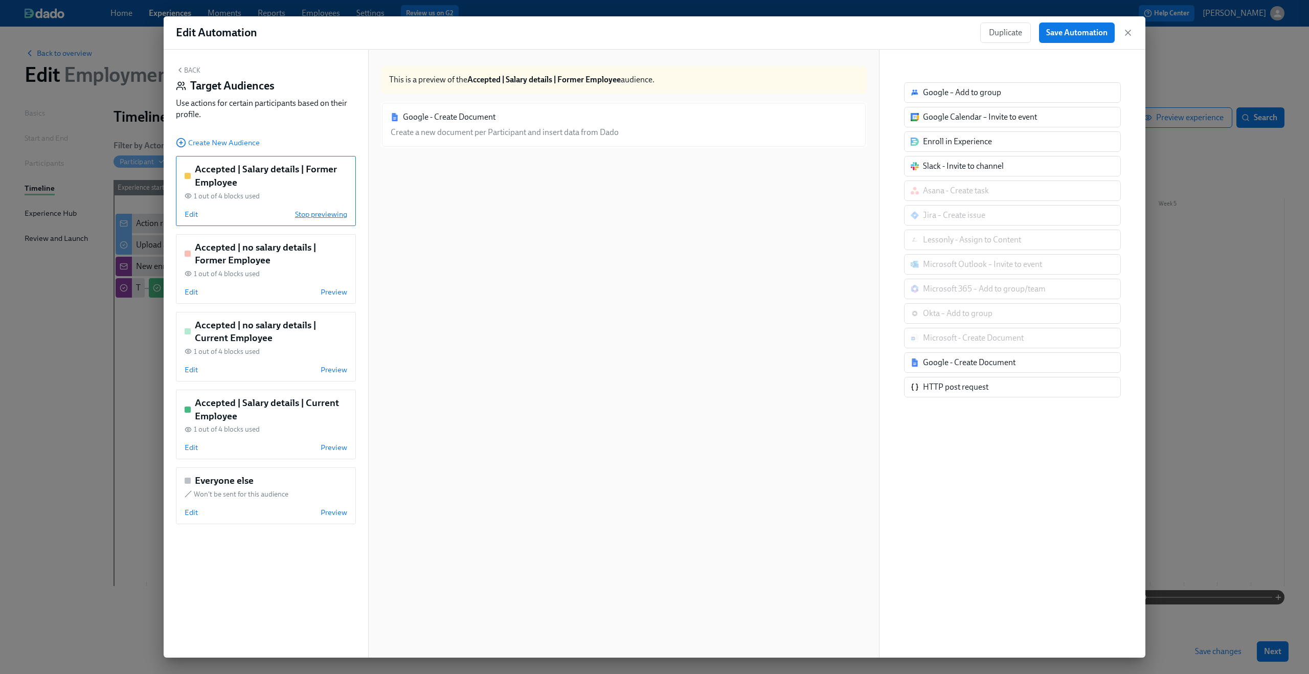
click at [312, 215] on span "Stop previewing" at bounding box center [321, 214] width 52 height 10
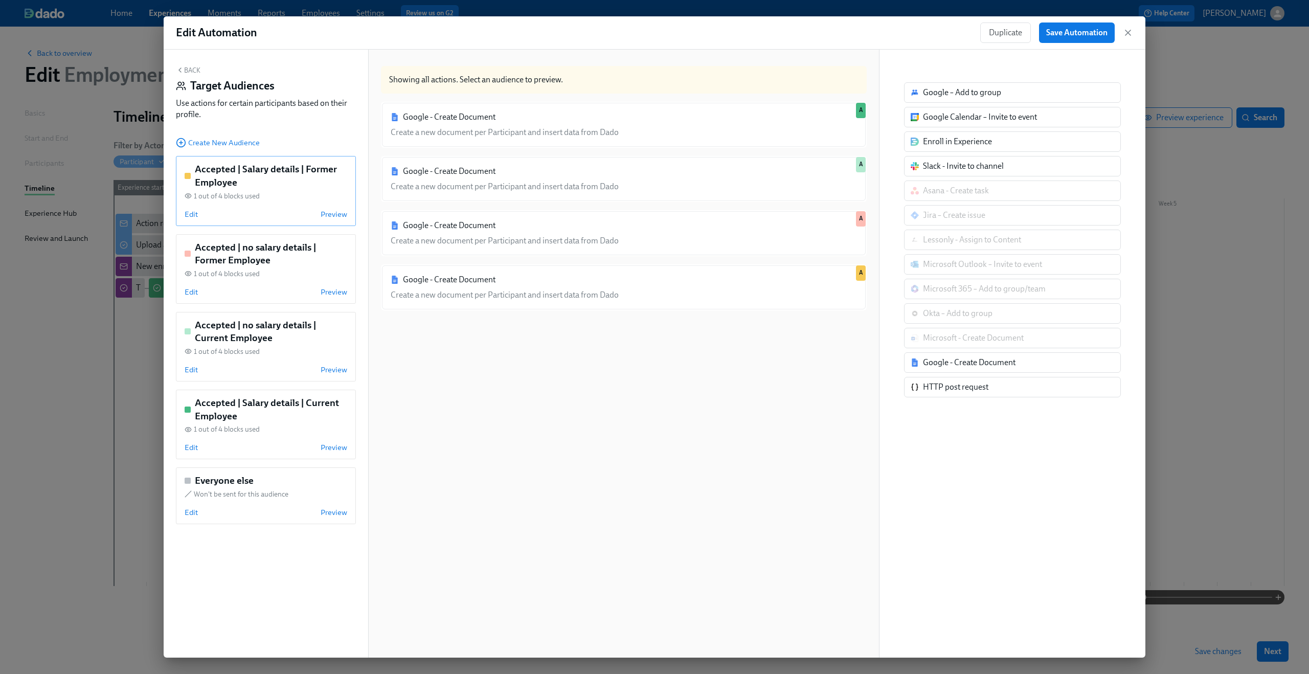
click at [197, 212] on div "Edit Preview" at bounding box center [266, 214] width 163 height 10
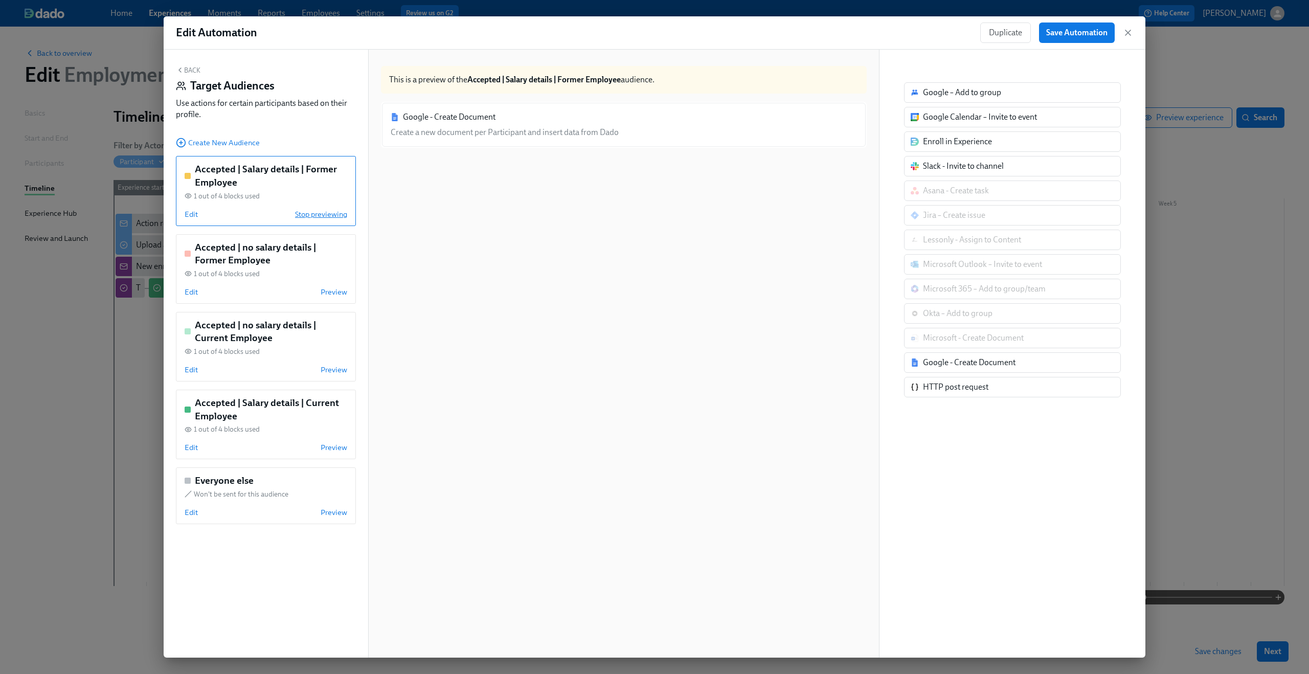
click at [307, 216] on span "Stop previewing" at bounding box center [321, 214] width 52 height 10
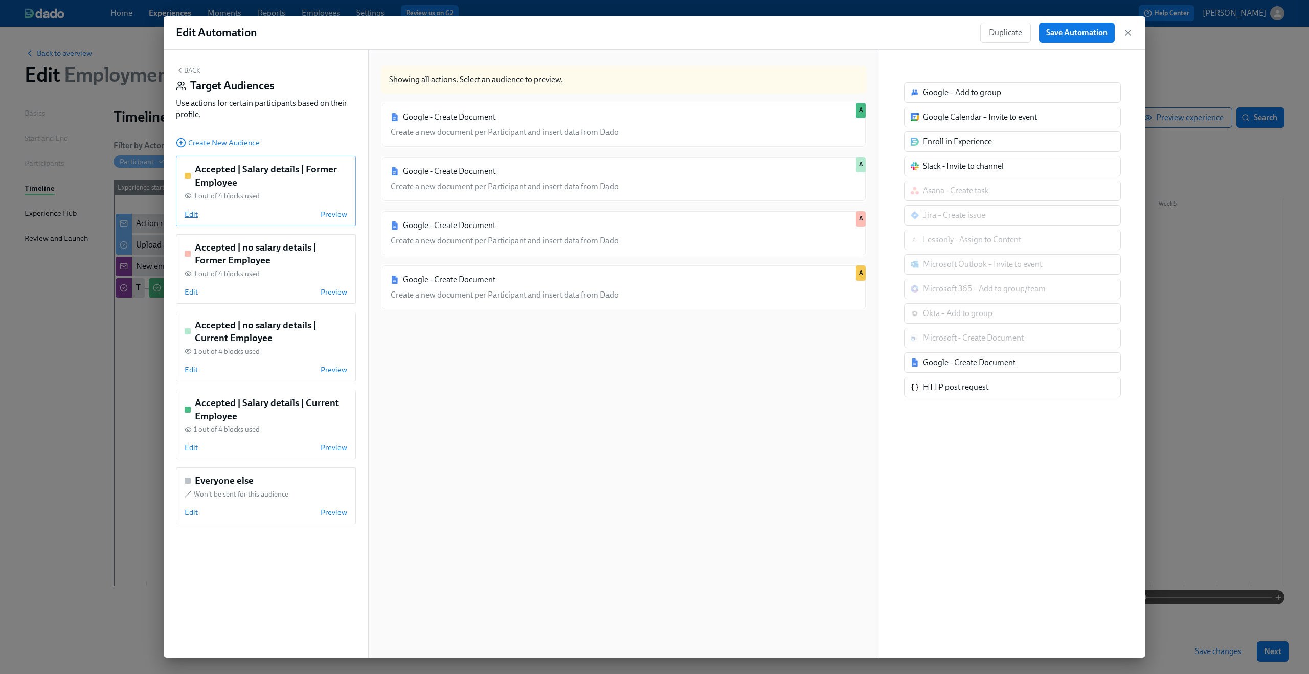
click at [192, 213] on span "Edit" at bounding box center [191, 214] width 13 height 10
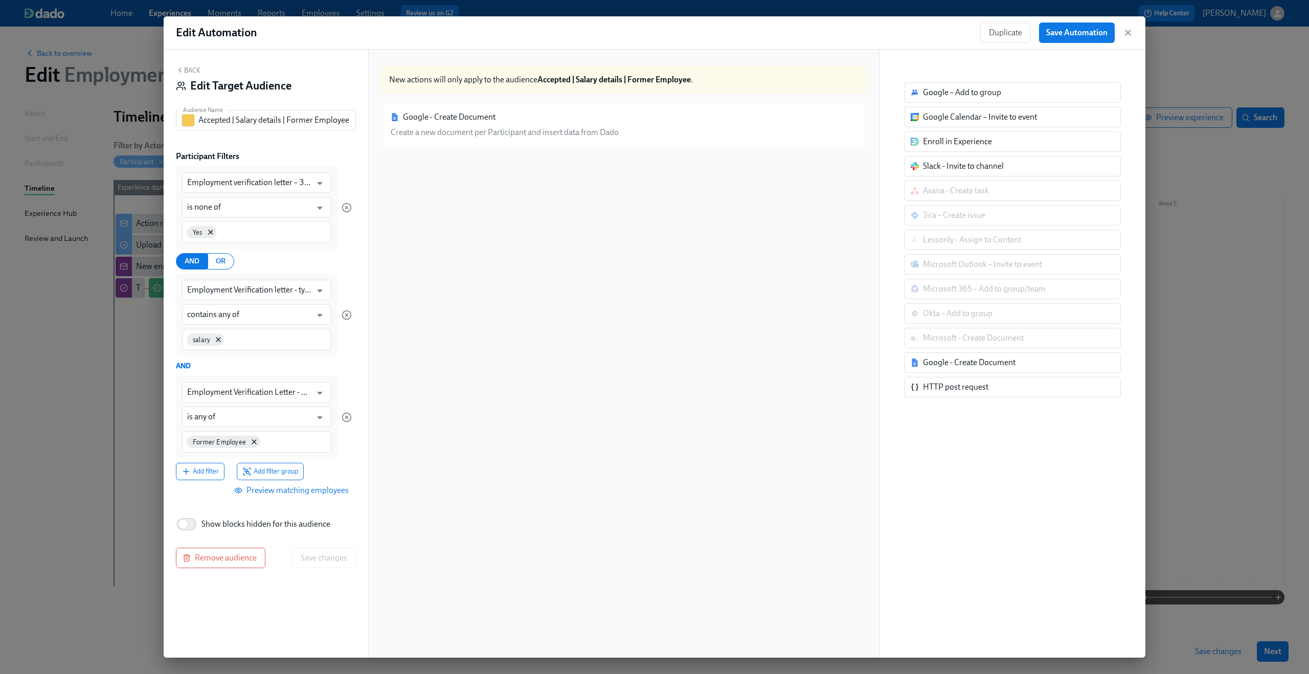
click at [317, 491] on span "Preview matching employees" at bounding box center [292, 490] width 113 height 10
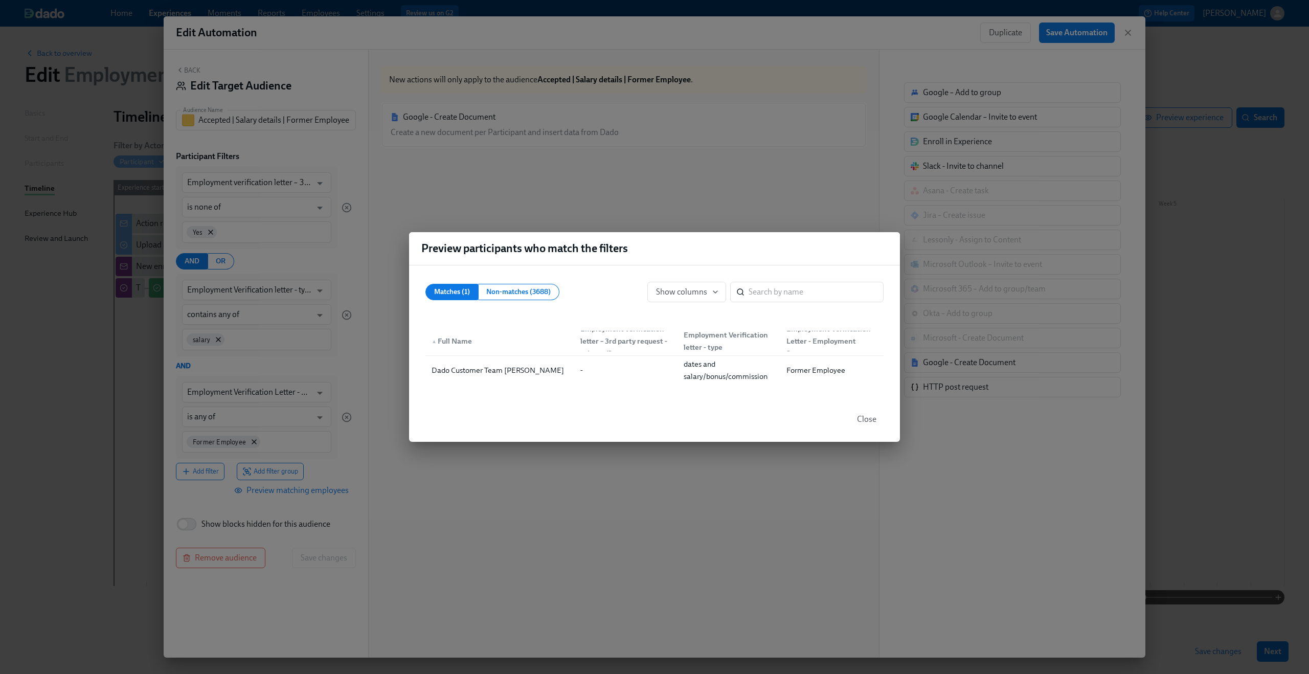
click at [869, 417] on span "Close" at bounding box center [866, 419] width 19 height 10
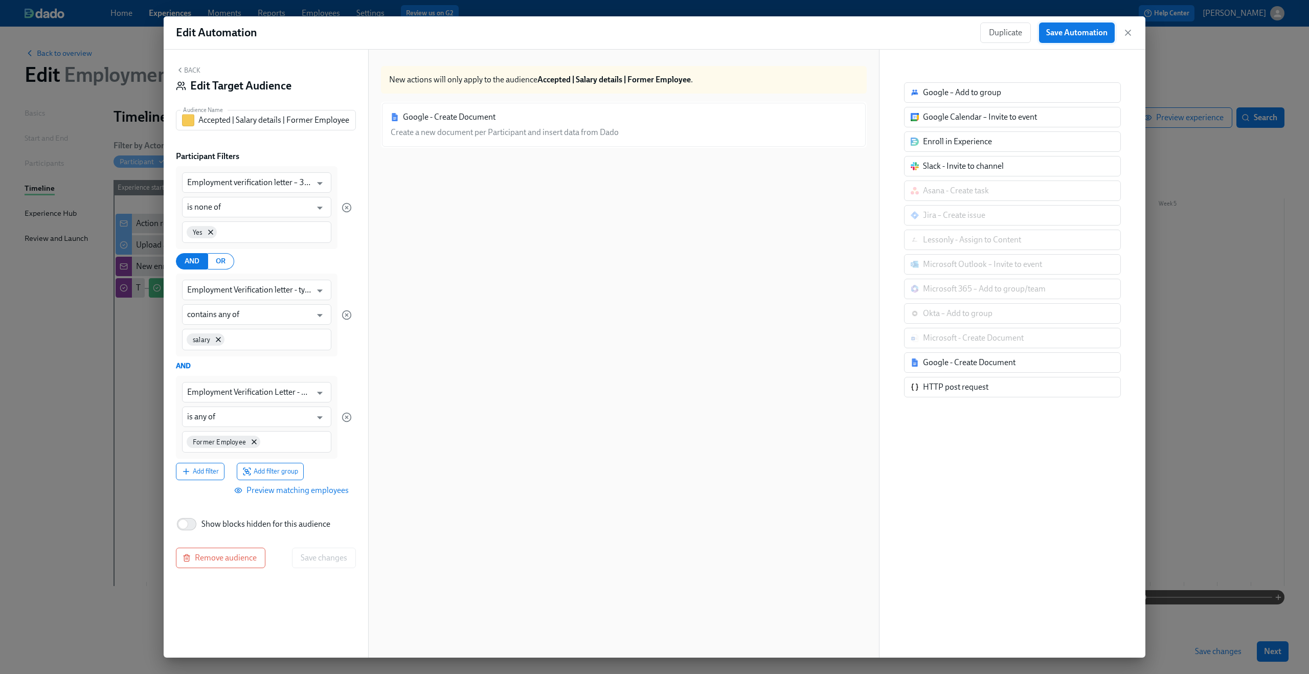
click at [1098, 36] on span "Save Automation" at bounding box center [1076, 33] width 61 height 10
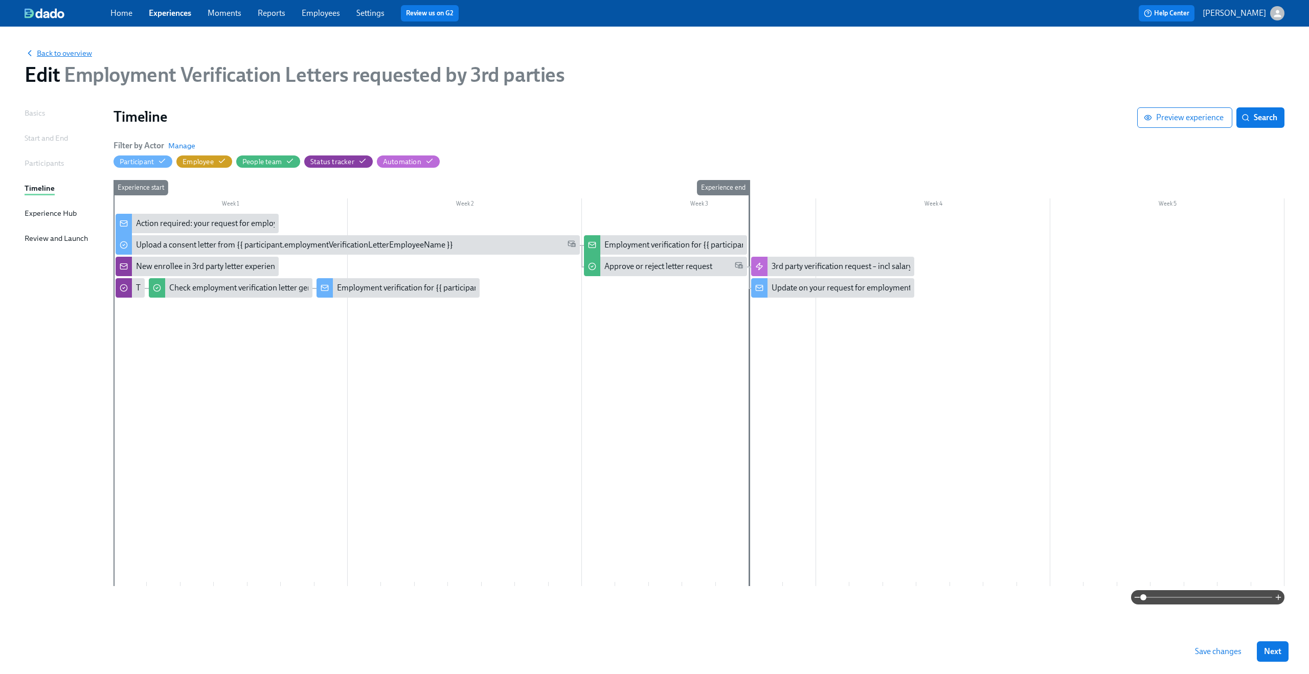
click at [74, 49] on span "Back to overview" at bounding box center [59, 53] width 68 height 10
click at [1217, 650] on span "Save changes" at bounding box center [1218, 651] width 47 height 10
click at [59, 50] on span "Back to overview" at bounding box center [59, 53] width 68 height 10
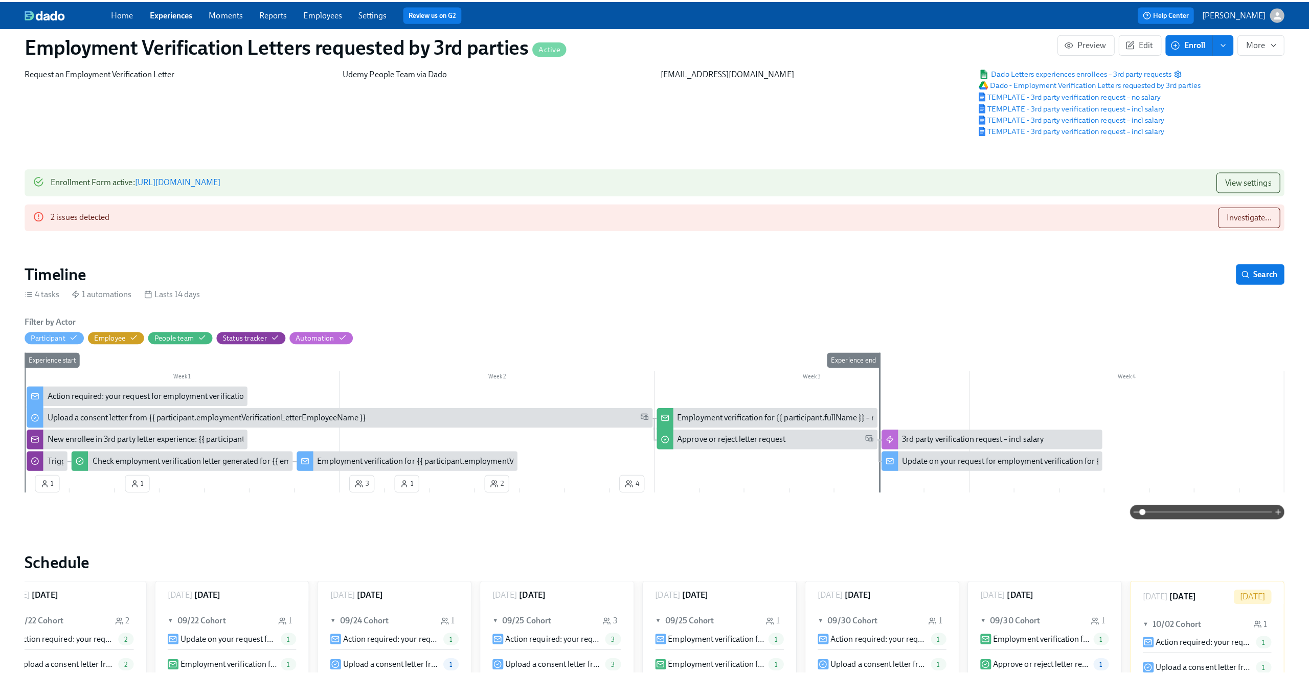
scroll to position [47, 0]
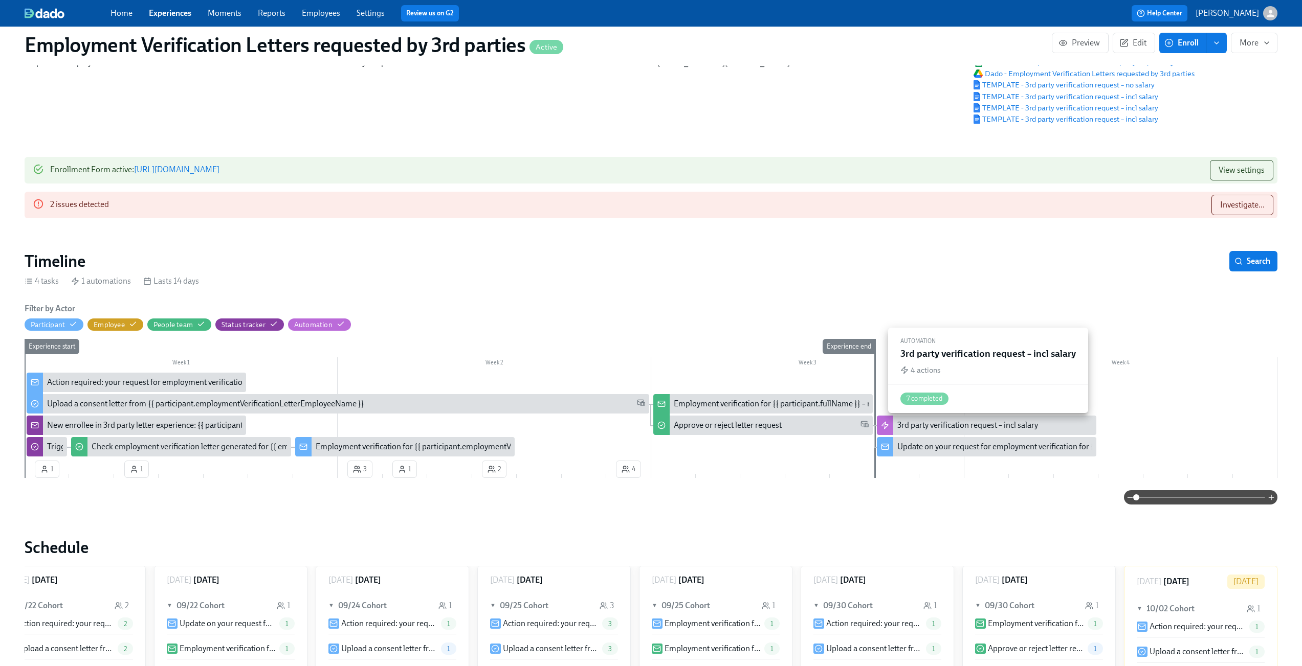
click at [937, 429] on div "3rd party verification request – incl salary" at bounding box center [967, 425] width 141 height 11
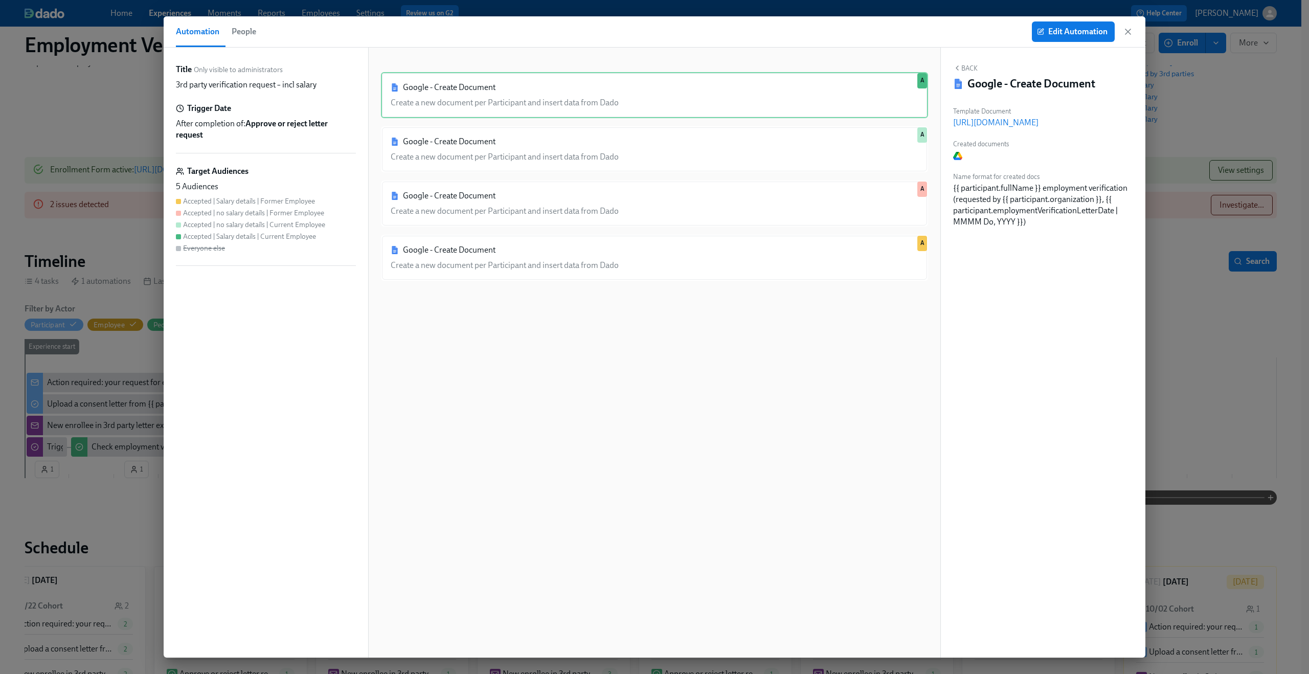
click at [296, 192] on div "5 Audiences" at bounding box center [266, 186] width 180 height 11
click at [1074, 37] on button "Edit Automation" at bounding box center [1073, 31] width 83 height 20
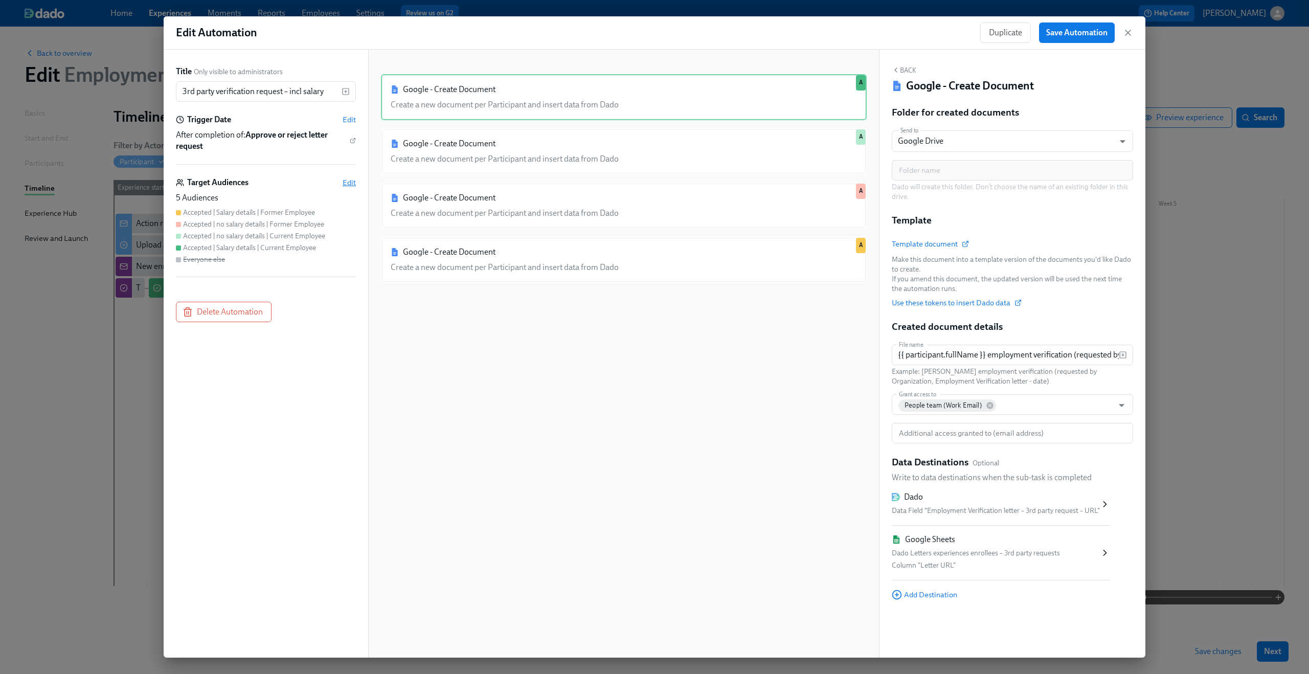
click at [346, 180] on span "Edit" at bounding box center [349, 182] width 13 height 10
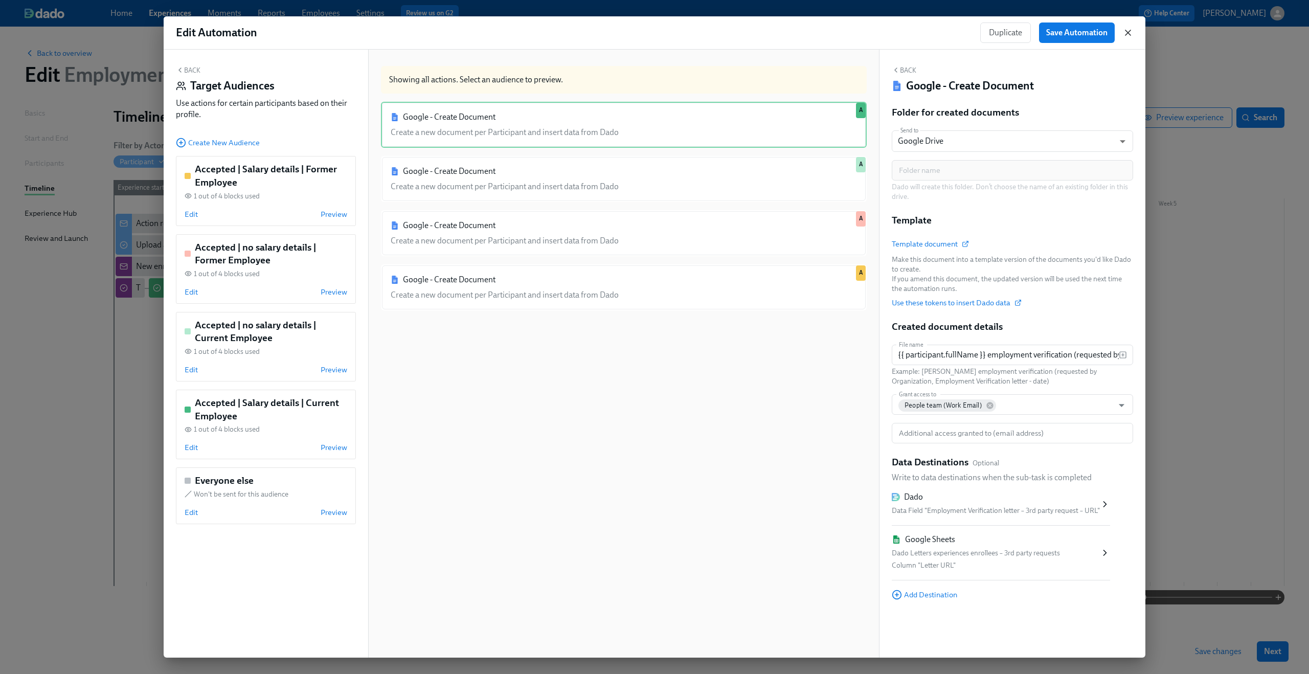
click at [1127, 30] on icon "button" at bounding box center [1128, 33] width 10 height 10
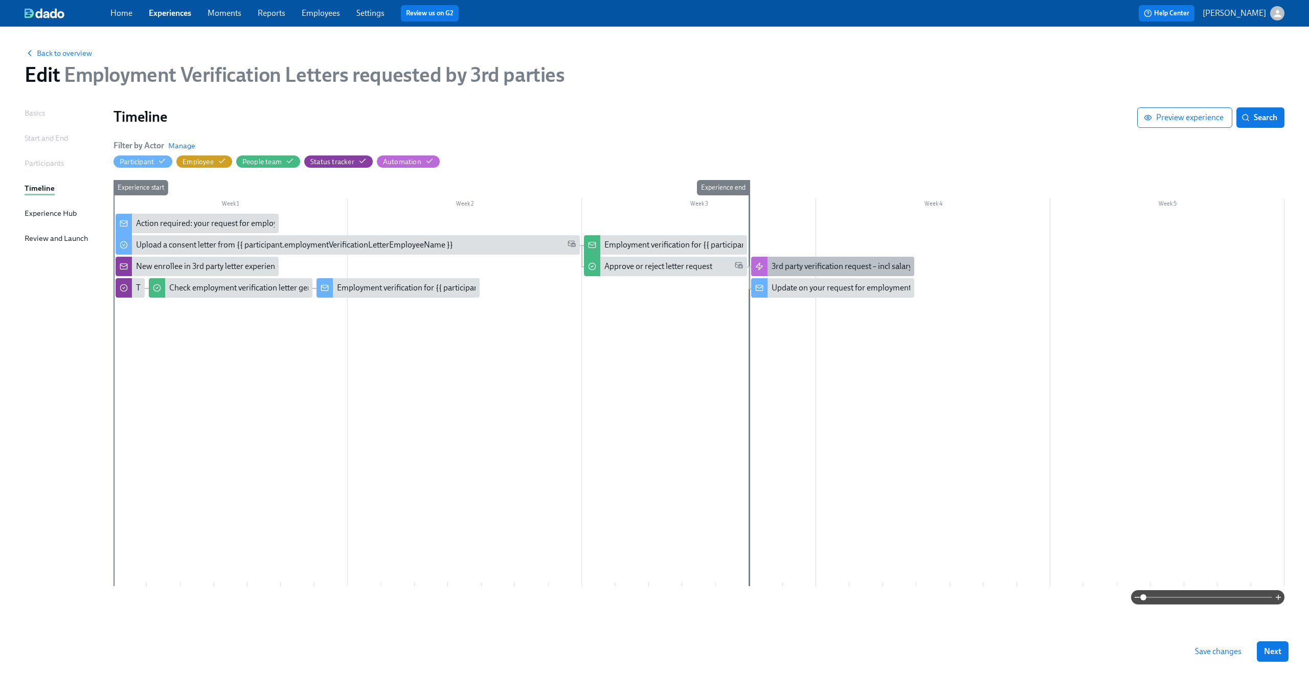
click at [862, 271] on div "3rd party verification request – incl salary" at bounding box center [842, 266] width 141 height 11
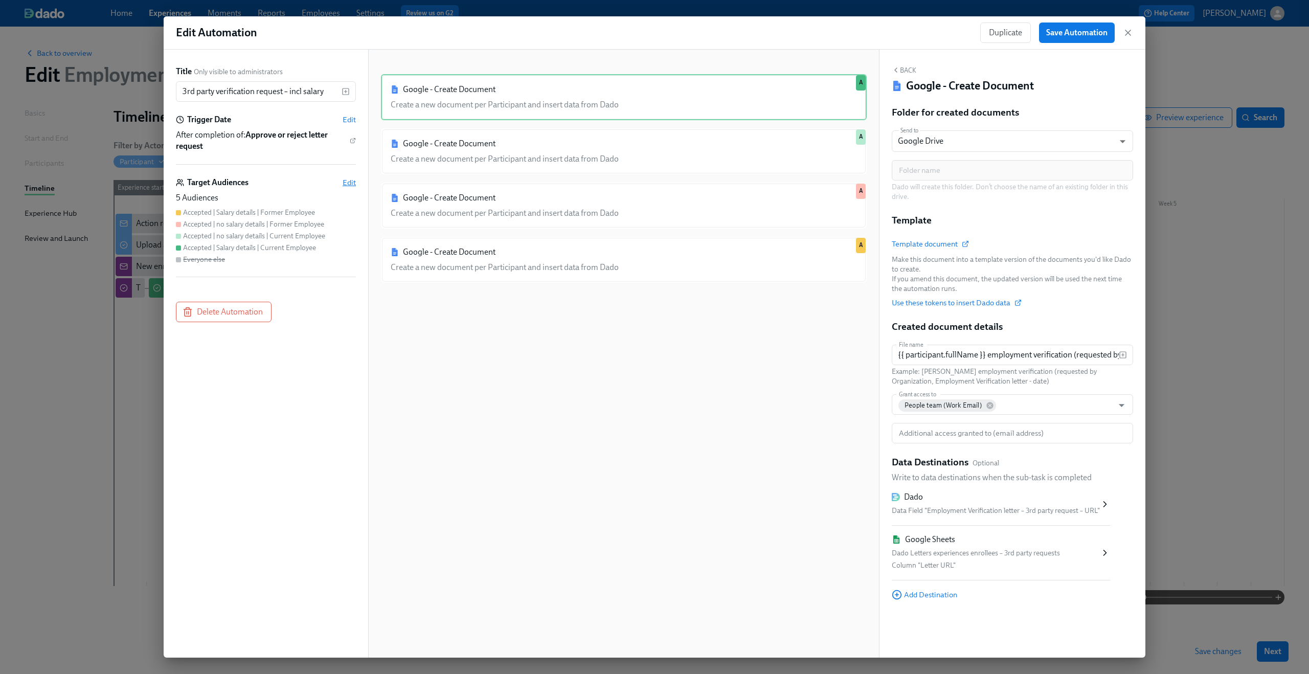
click at [349, 182] on span "Edit" at bounding box center [349, 182] width 13 height 10
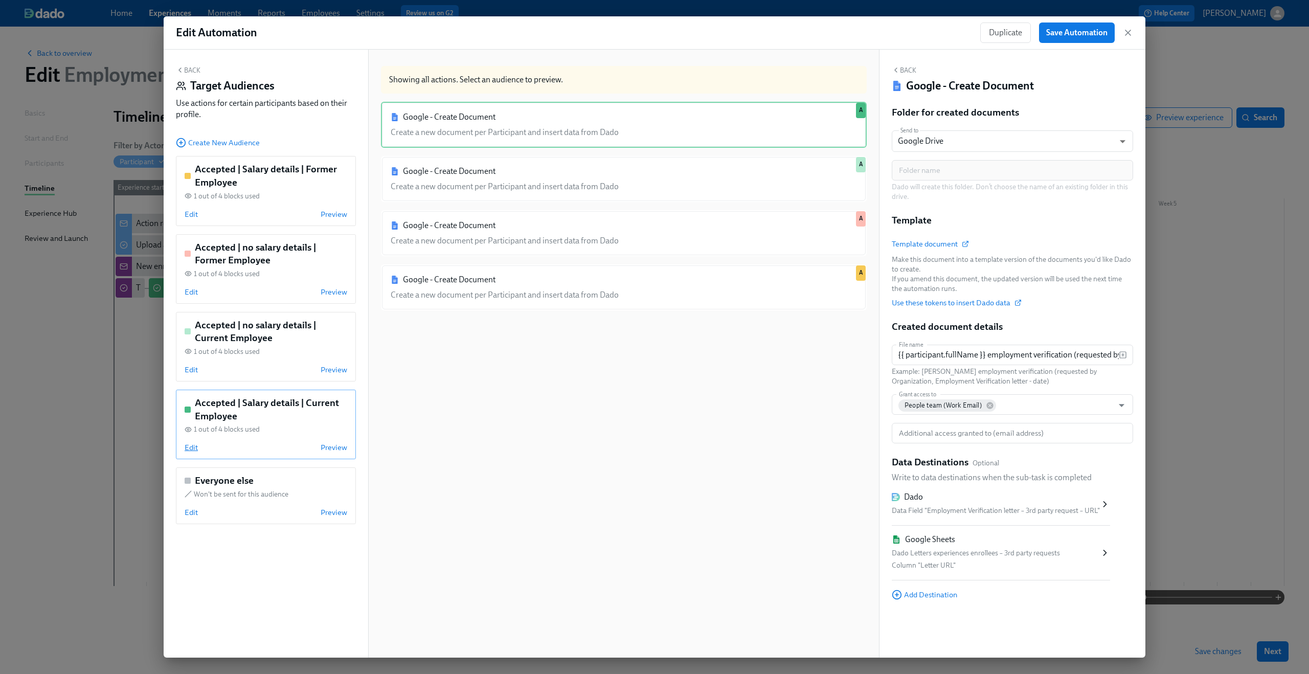
click at [192, 448] on span "Edit" at bounding box center [191, 447] width 13 height 10
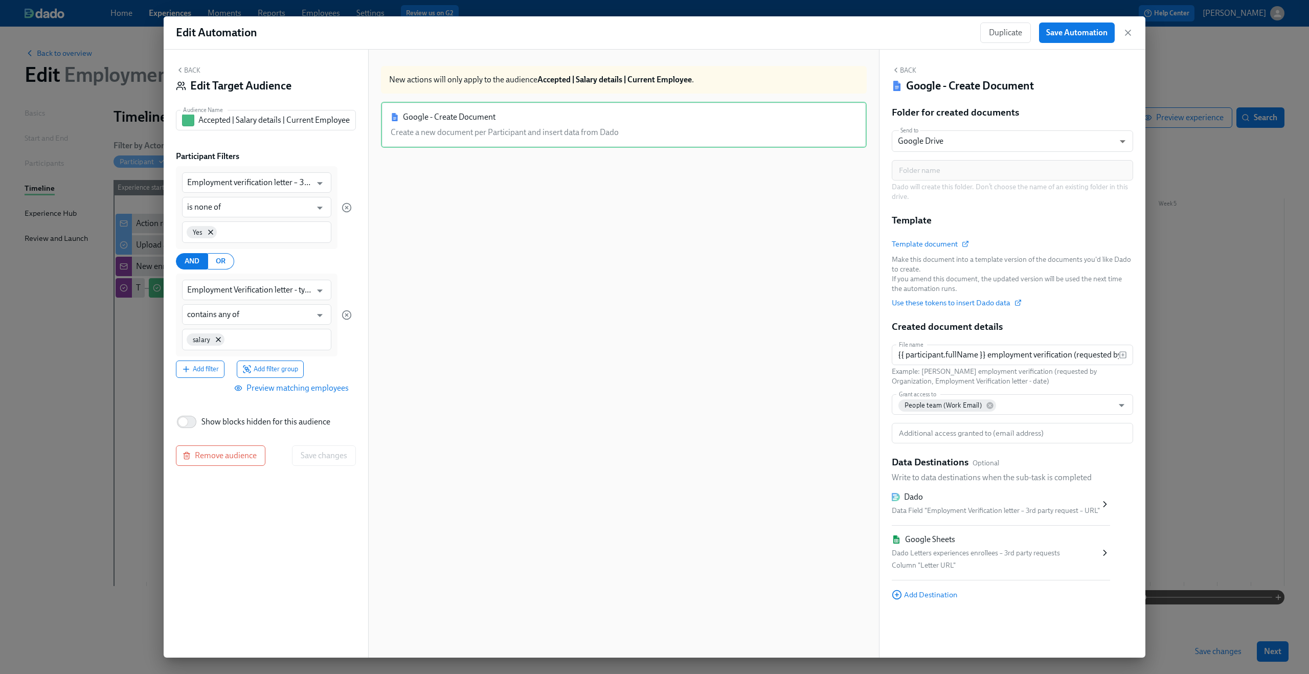
click at [329, 383] on button "Preview matching employees" at bounding box center [292, 388] width 127 height 20
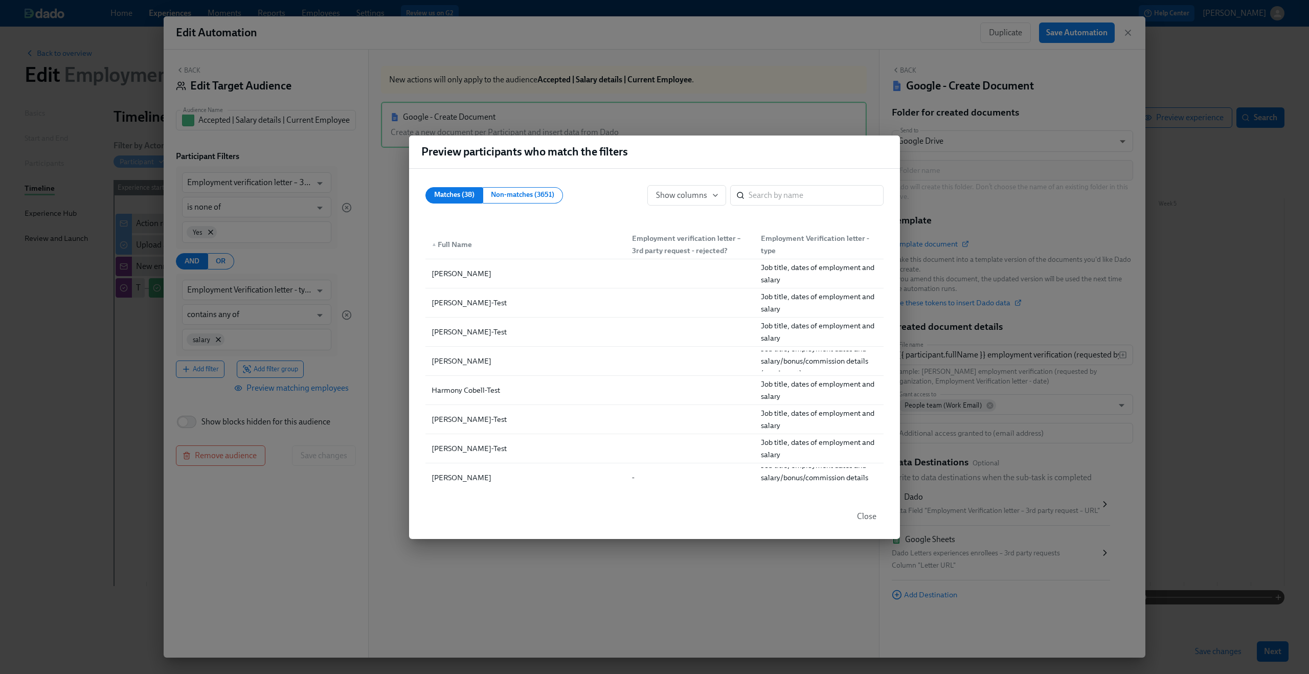
click at [698, 94] on div "Preview participants who match the filters Matches (38) Non-matches (3651) Show…" at bounding box center [654, 337] width 1309 height 674
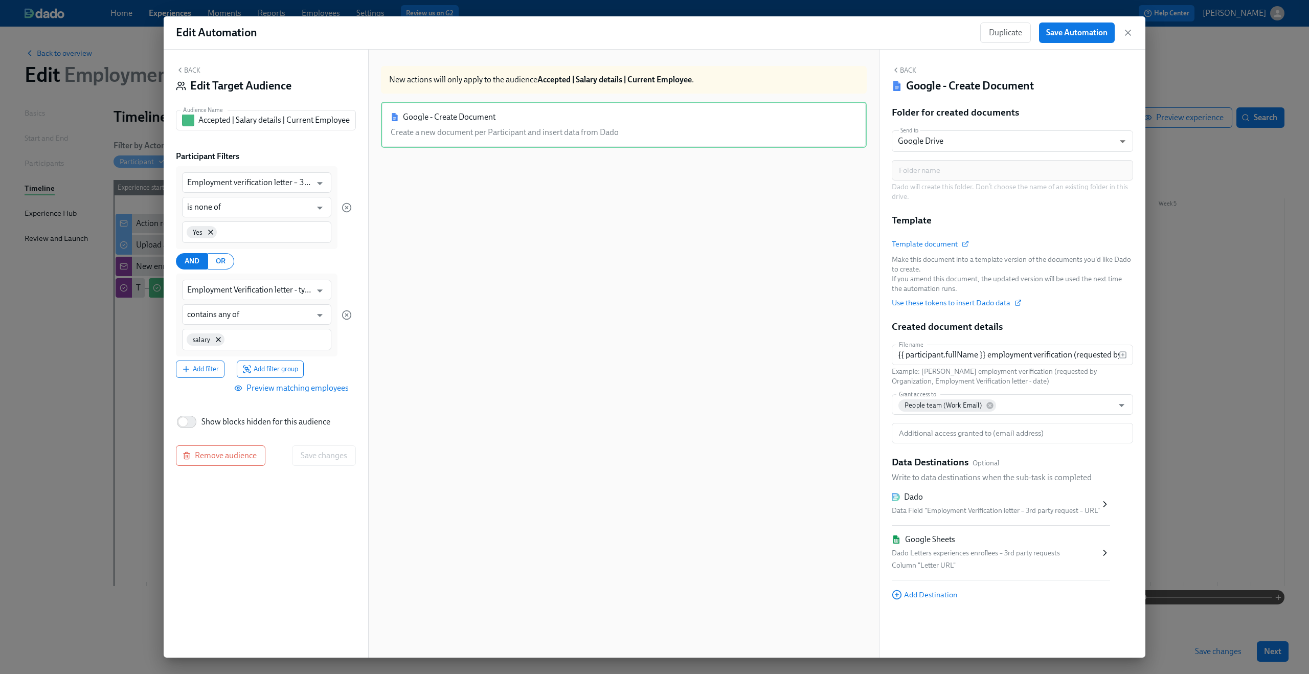
click at [185, 71] on button "Back" at bounding box center [188, 70] width 25 height 8
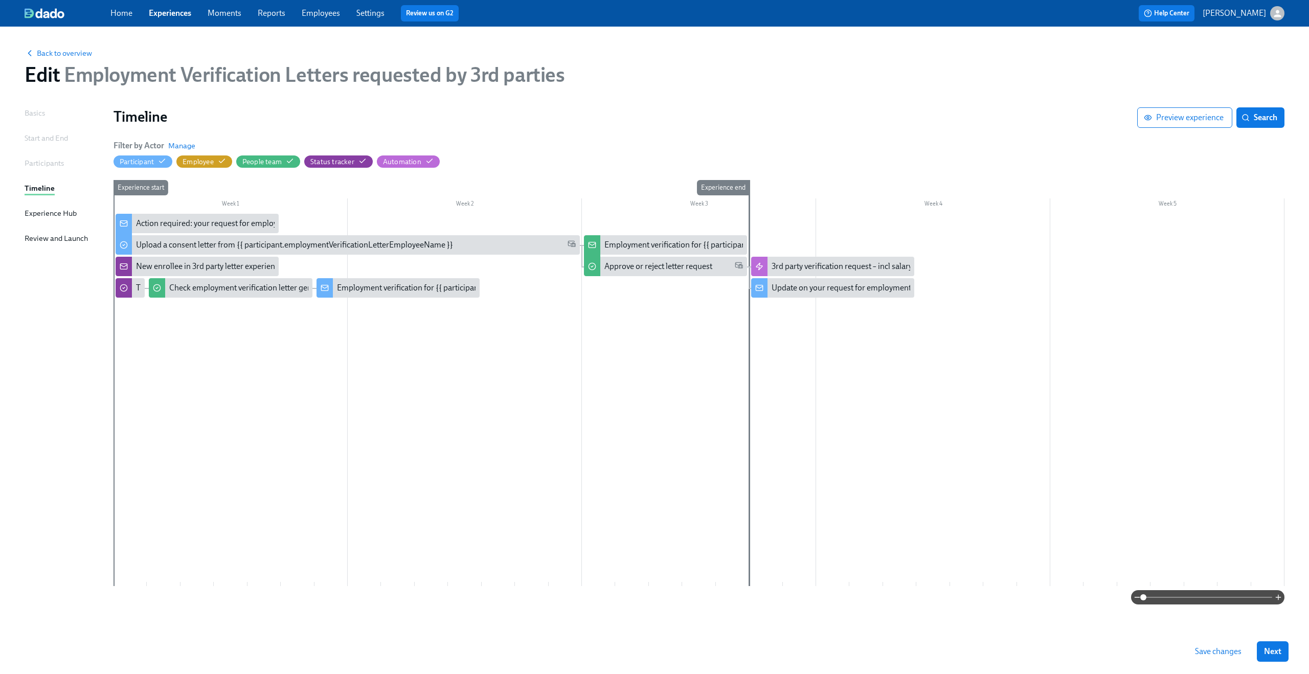
click at [1226, 651] on span "Save changes" at bounding box center [1218, 651] width 47 height 10
click at [51, 51] on span "Back to overview" at bounding box center [59, 53] width 68 height 10
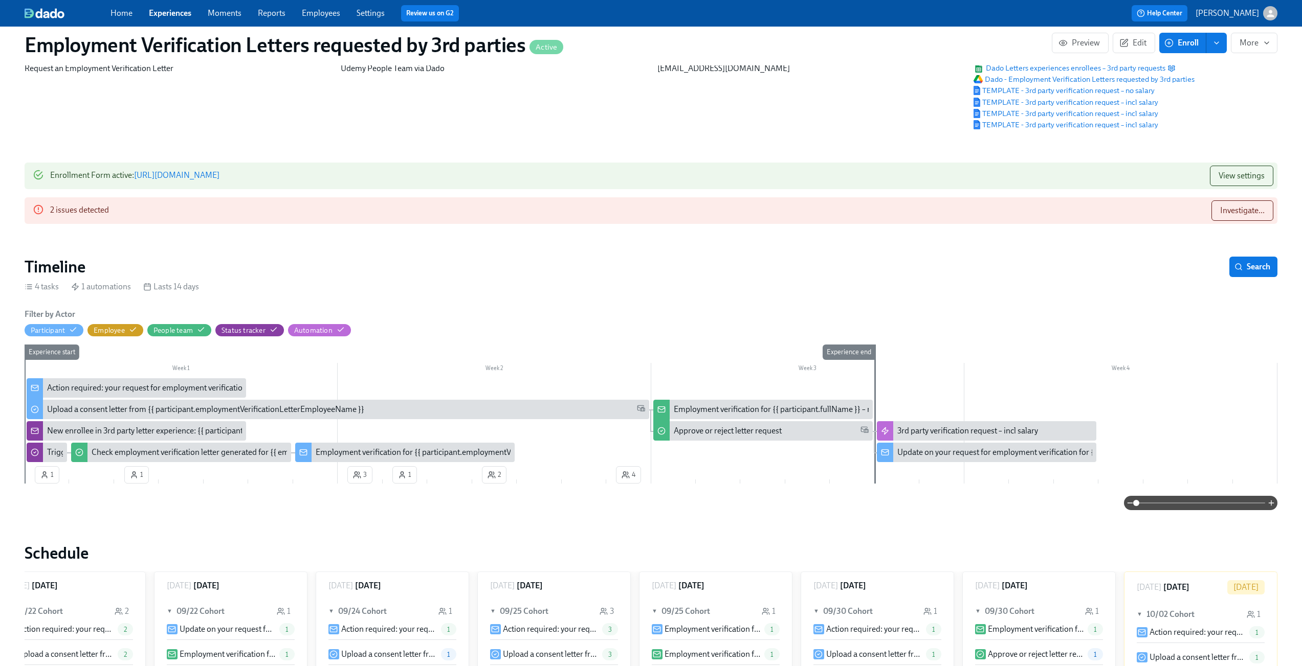
scroll to position [55, 0]
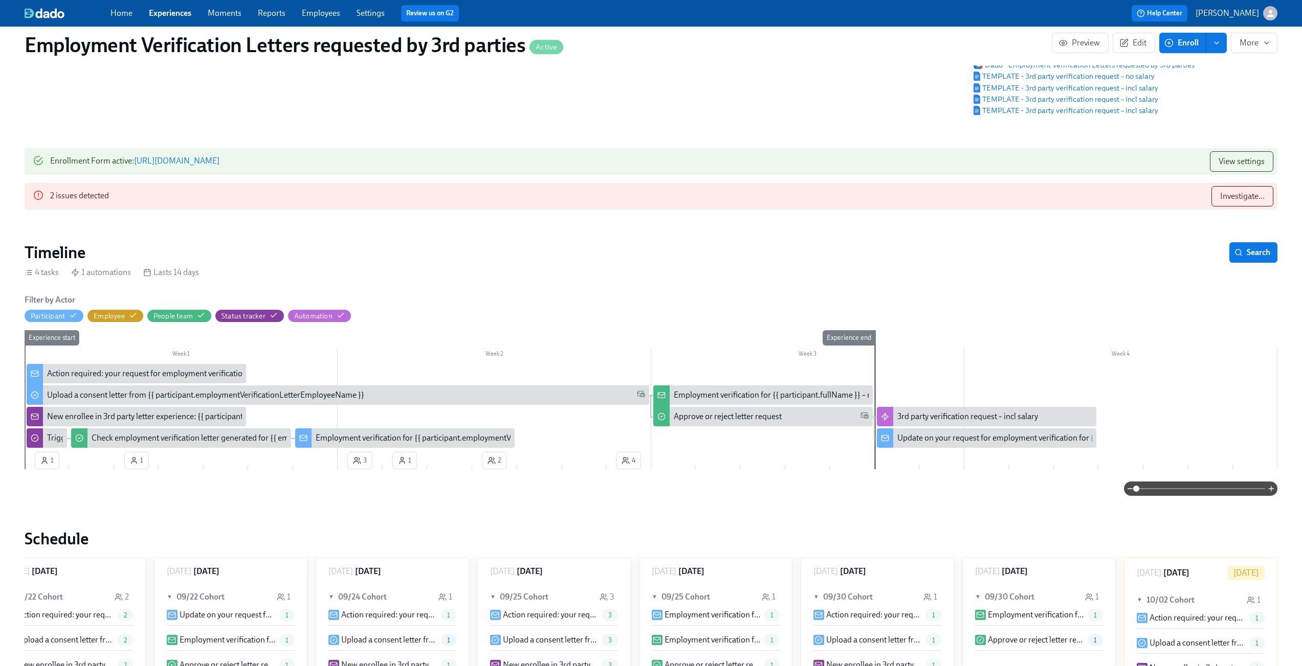
click at [219, 163] on link "https://my.dadohr.com/enrollmentForms/2a8Ubmw98KEOdEt8dvLtzU32XXH3G" at bounding box center [176, 161] width 85 height 10
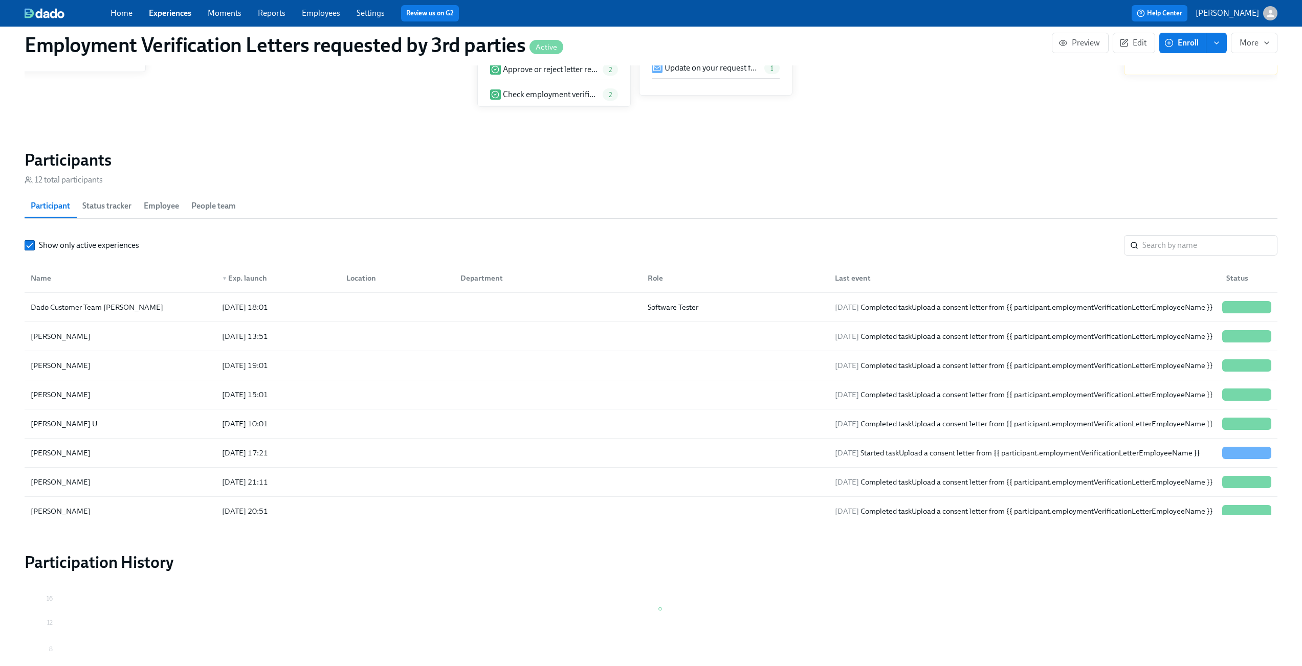
scroll to position [802, 0]
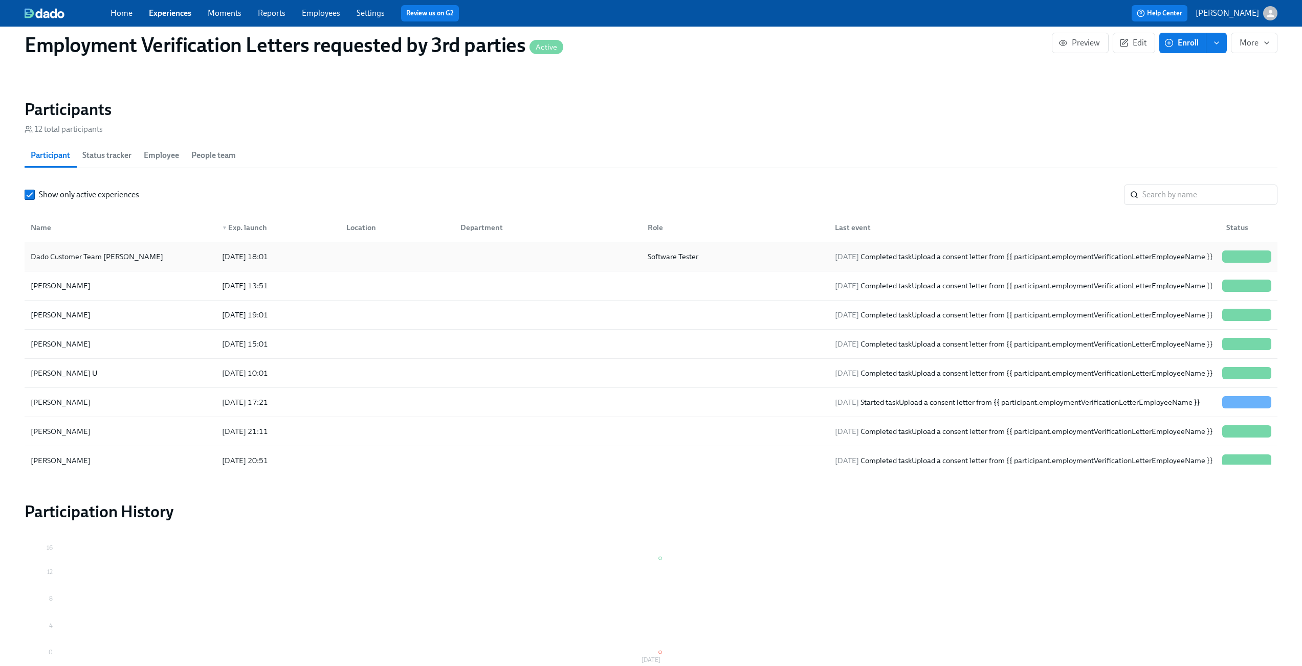
click at [335, 254] on div "2025/10/02 18:01" at bounding box center [276, 257] width 124 height 20
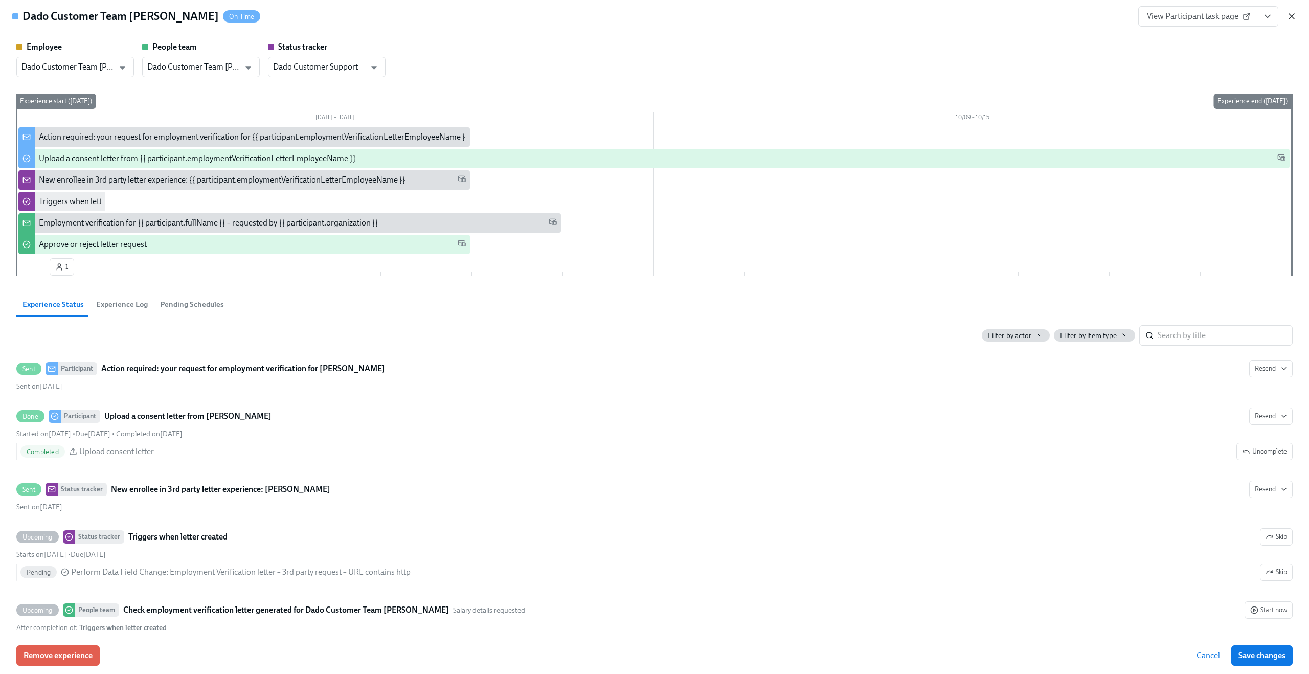
click at [1292, 16] on icon "button" at bounding box center [1291, 16] width 5 height 5
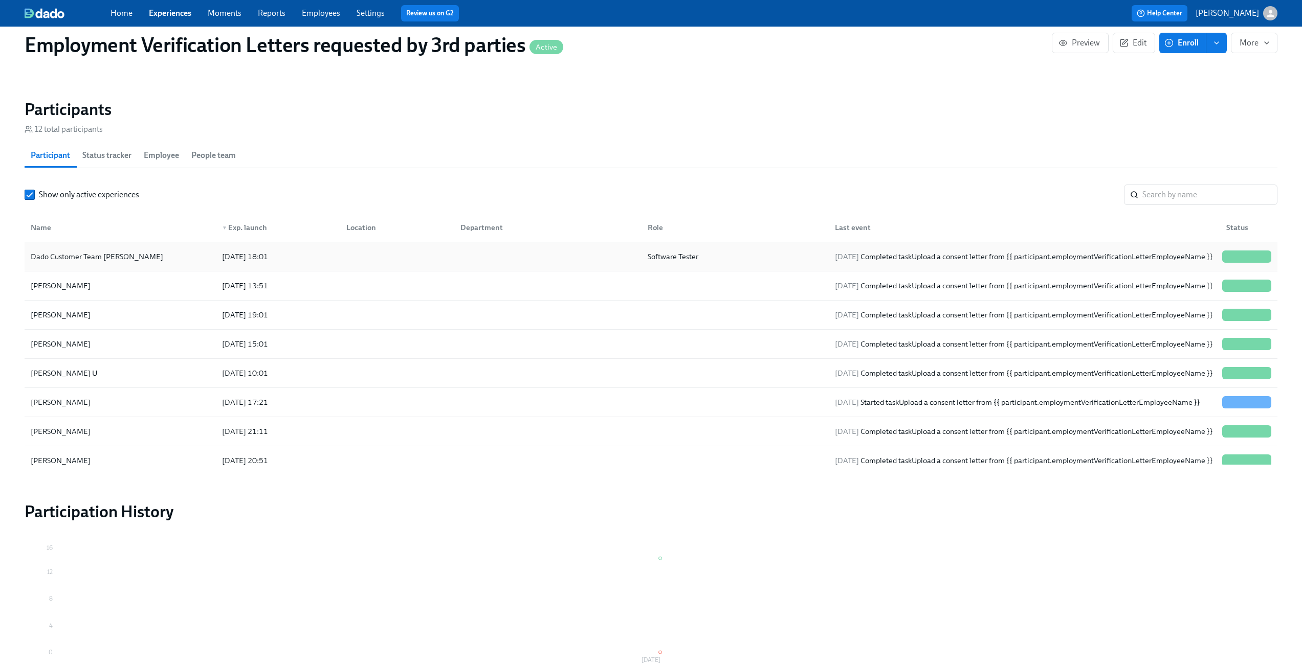
click at [123, 256] on div "Dado Customer Team Meyer" at bounding box center [97, 257] width 141 height 12
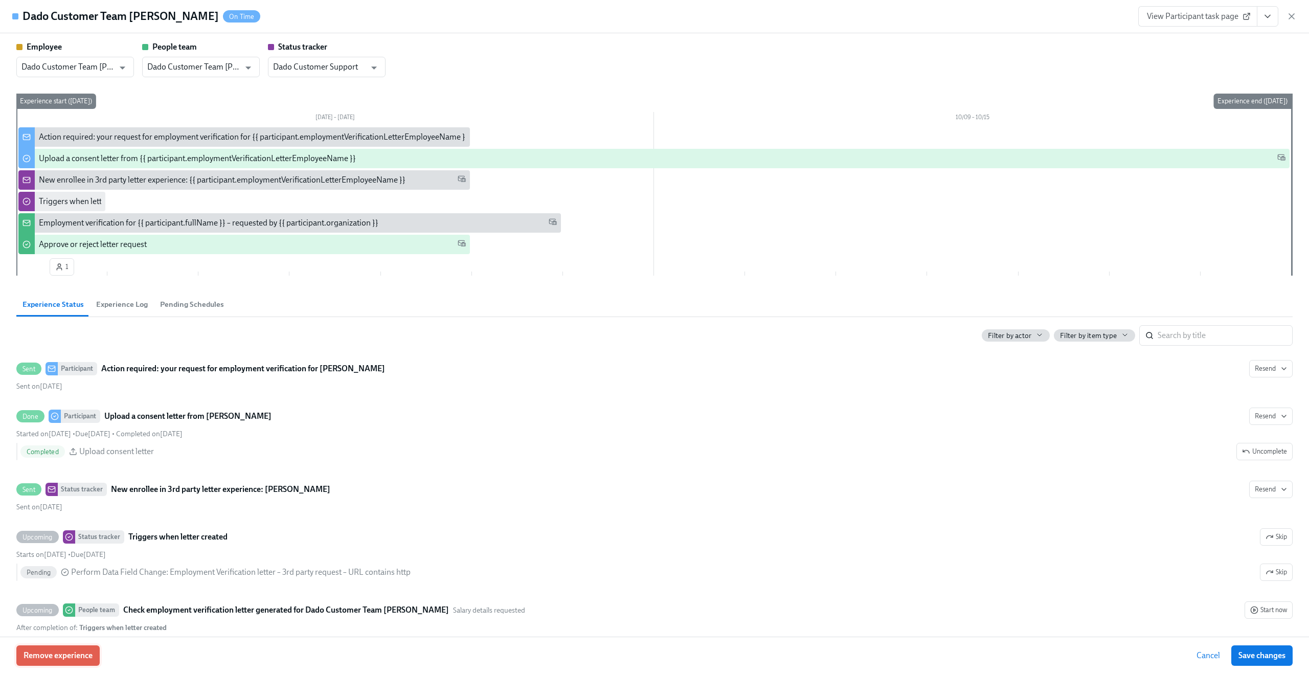
click at [62, 653] on span "Remove experience" at bounding box center [58, 656] width 69 height 10
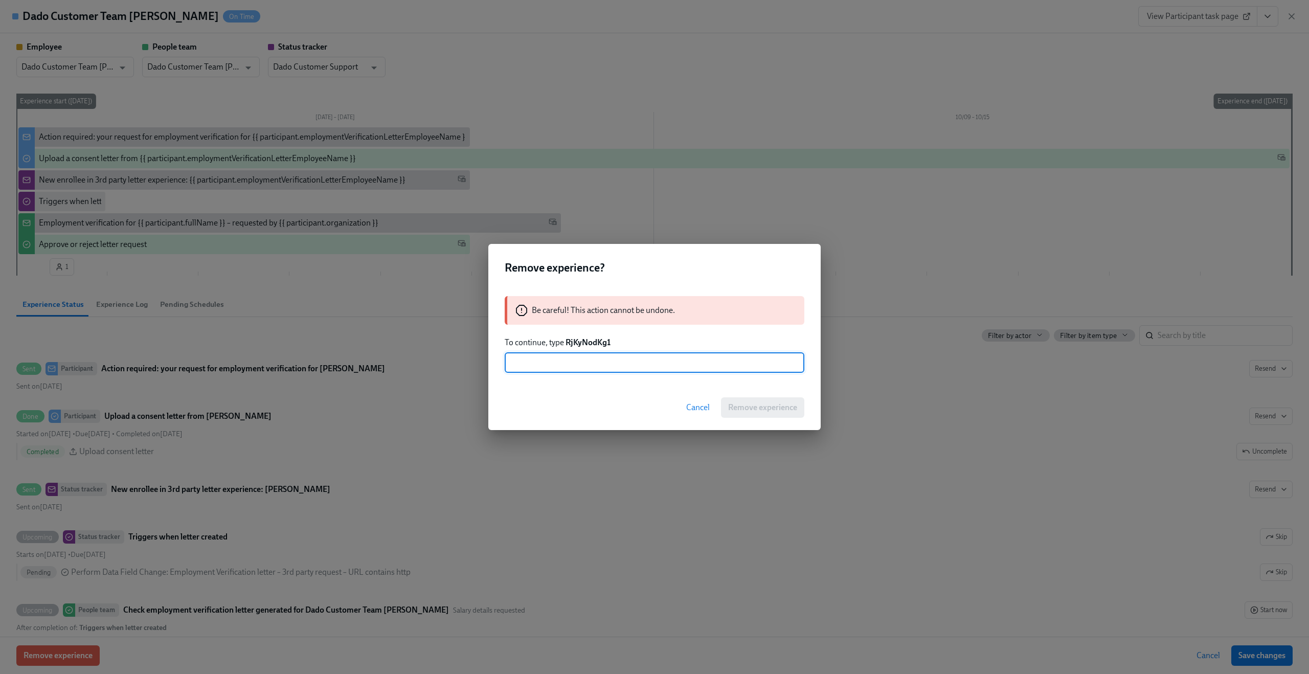
click at [592, 342] on strong "RjKyNodKg1" at bounding box center [588, 343] width 45 height 10
copy strong "RjKyNodKg1"
click at [575, 368] on input "text" at bounding box center [655, 362] width 300 height 20
paste input "RjKyNodKg1"
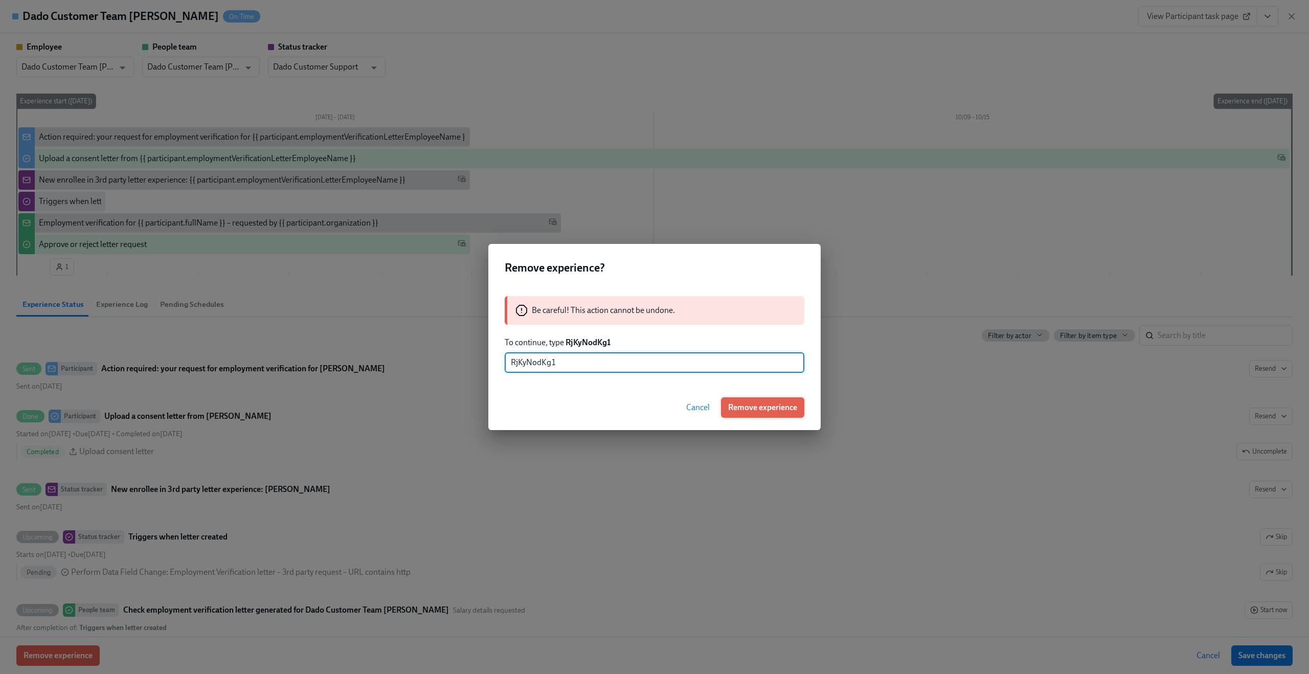
type input "RjKyNodKg1"
click at [785, 412] on span "Remove experience" at bounding box center [762, 408] width 69 height 10
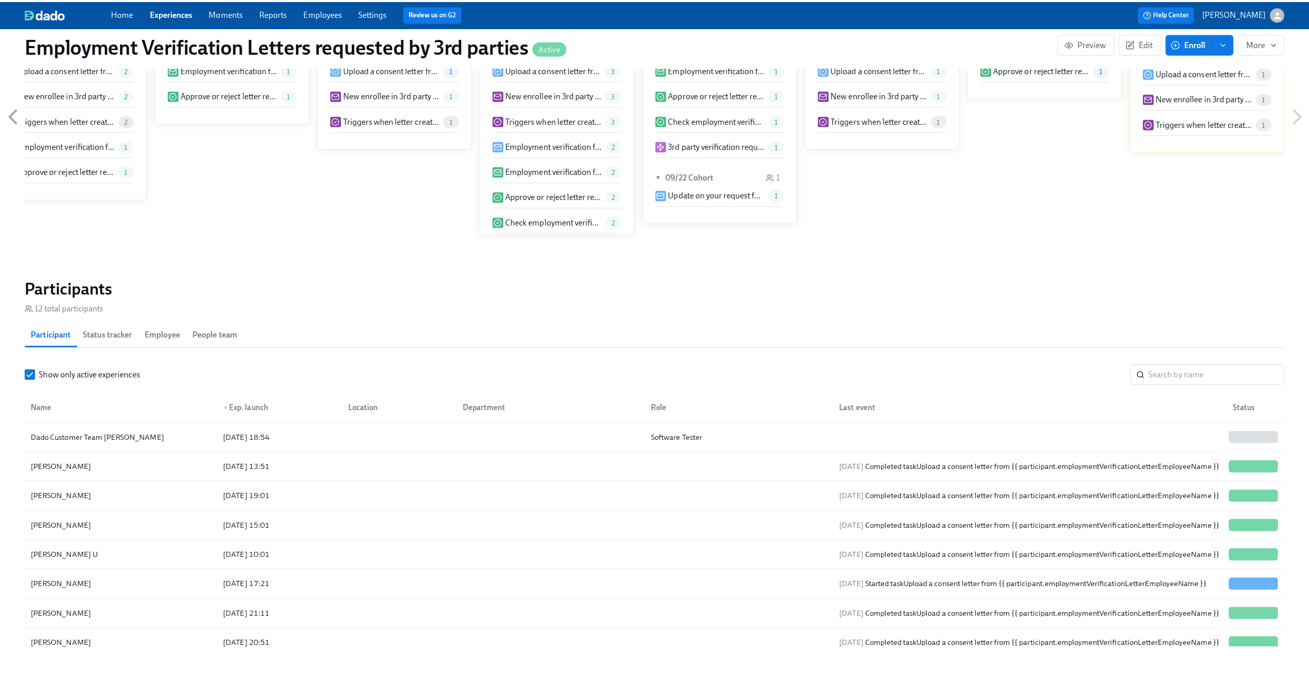
scroll to position [716, 0]
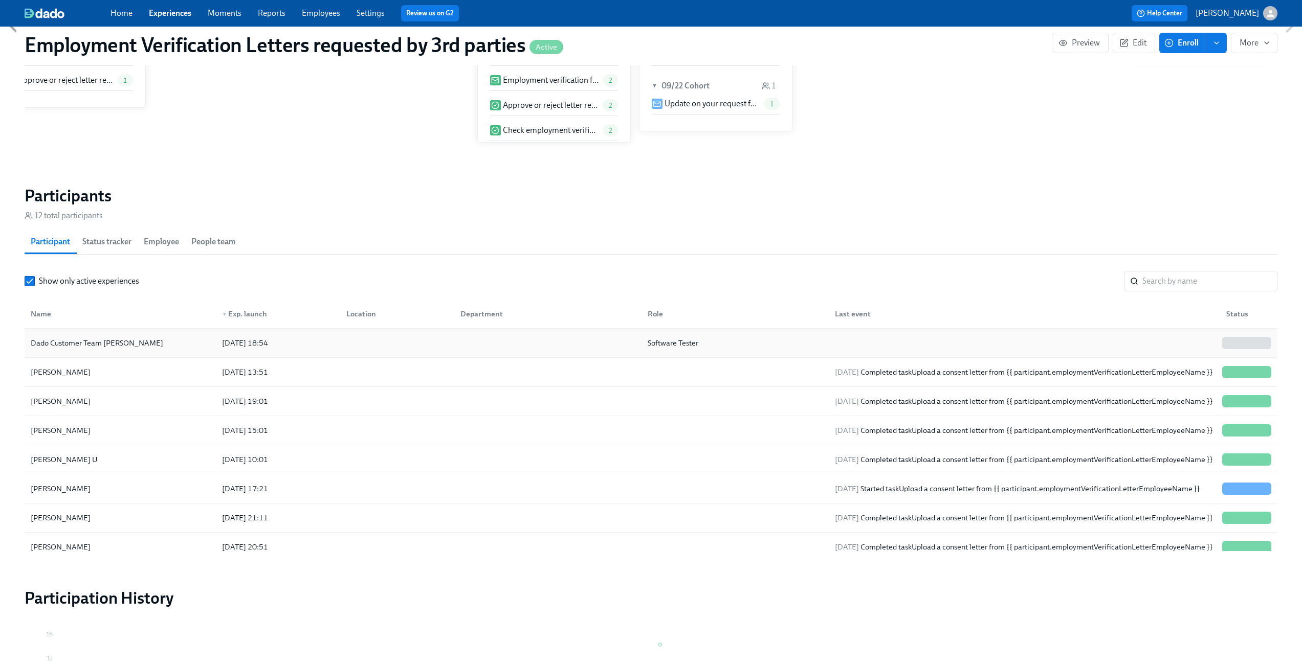
click at [198, 338] on div "Dado Customer Team Meyer" at bounding box center [120, 343] width 187 height 20
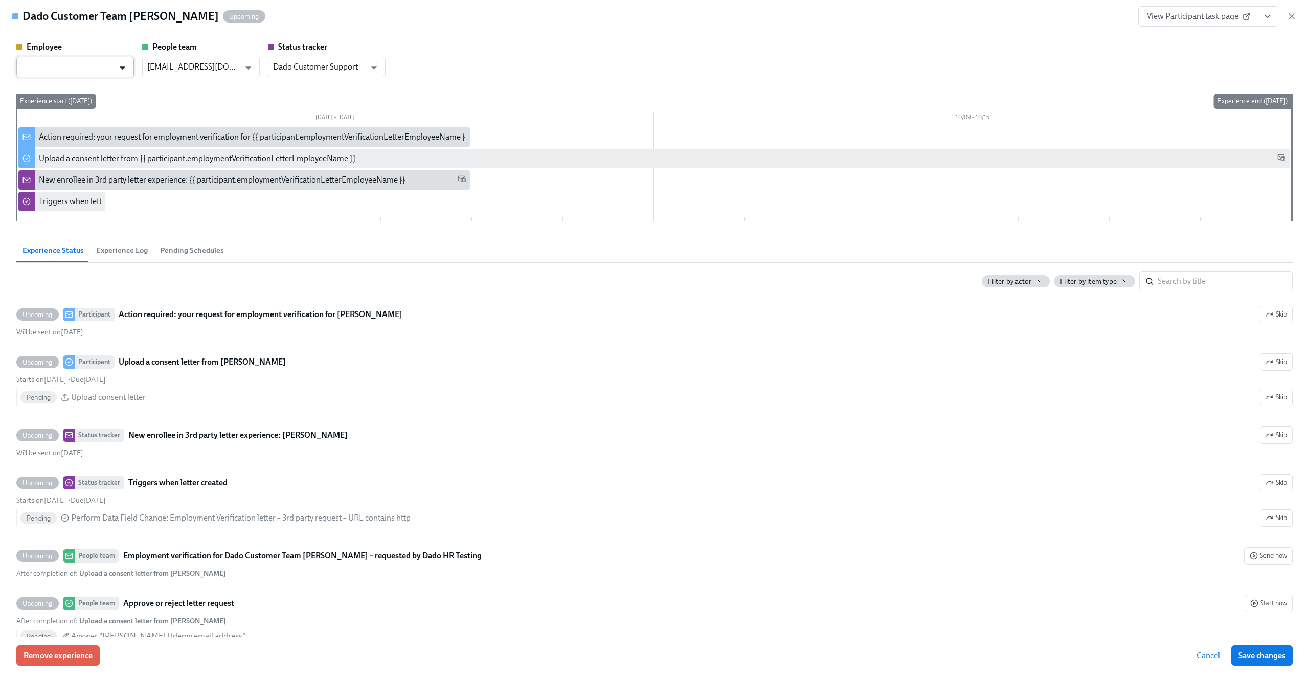
click at [118, 66] on icon "Open" at bounding box center [123, 68] width 14 height 14
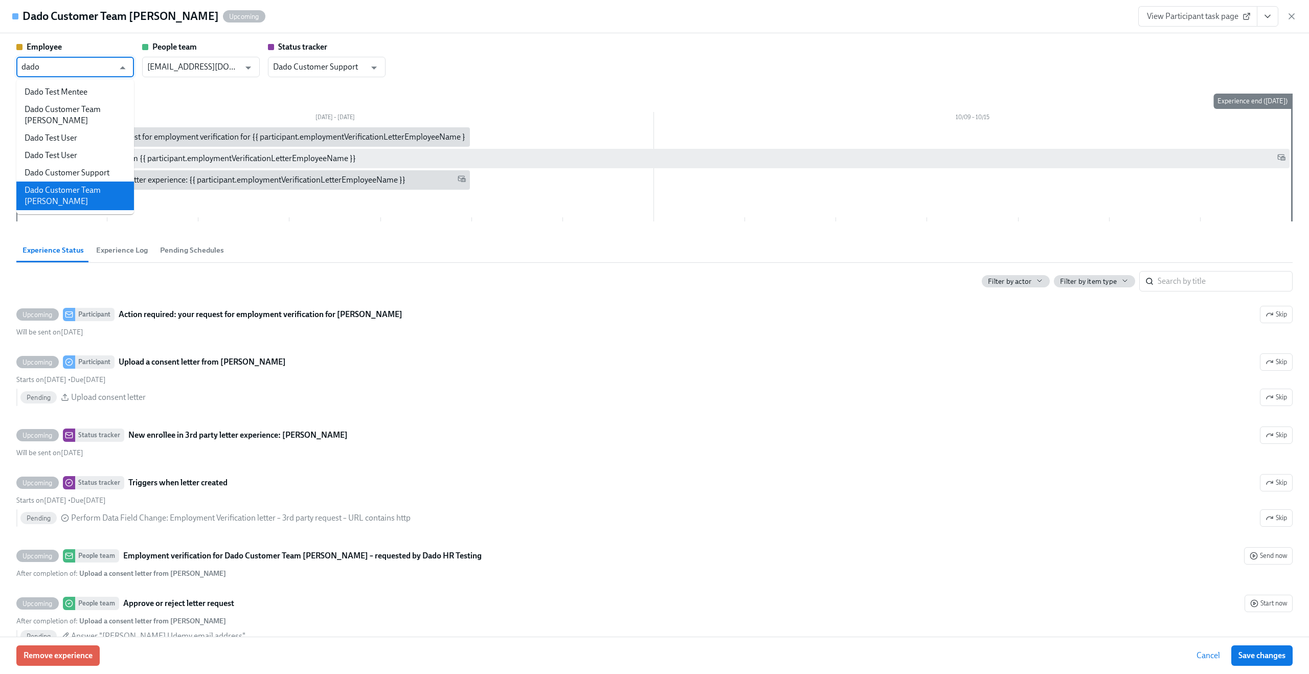
click at [98, 182] on li "Dado Customer Team Meyer" at bounding box center [75, 196] width 118 height 29
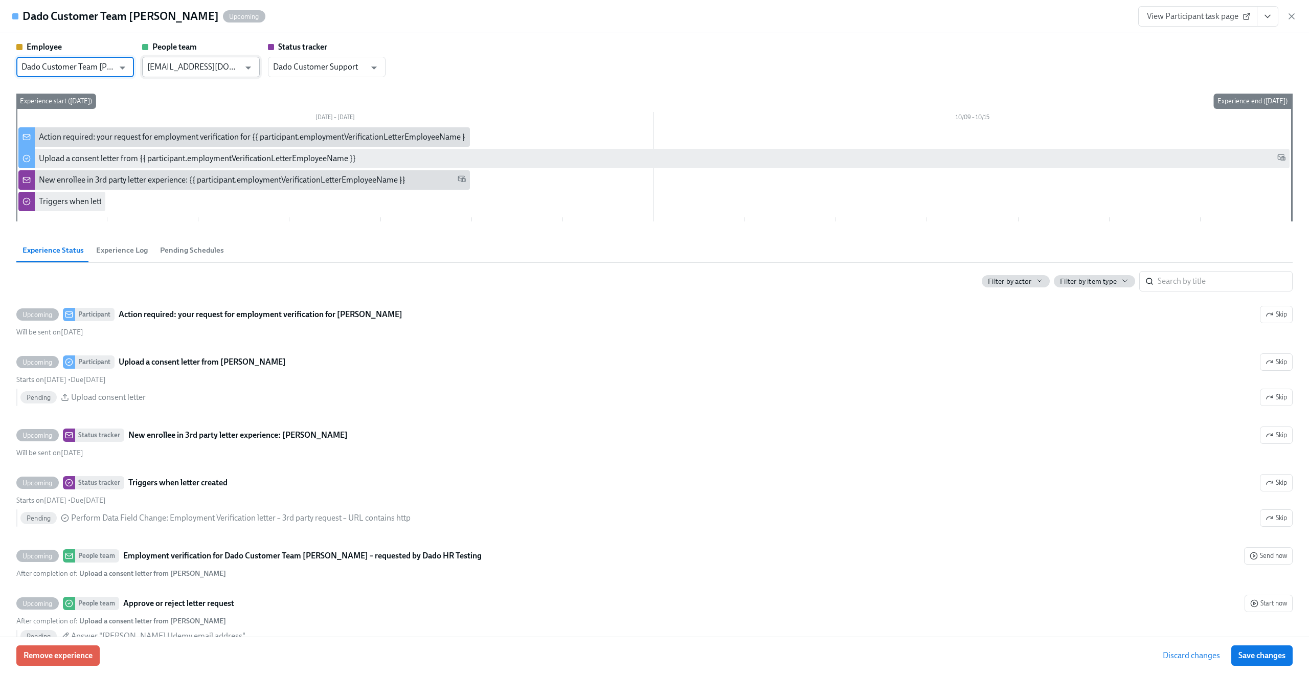
click at [258, 66] on div "people@udemy.com ​" at bounding box center [201, 67] width 118 height 20
type input "Dado Customer Team Meyer"
click at [248, 66] on icon "Open" at bounding box center [248, 68] width 14 height 14
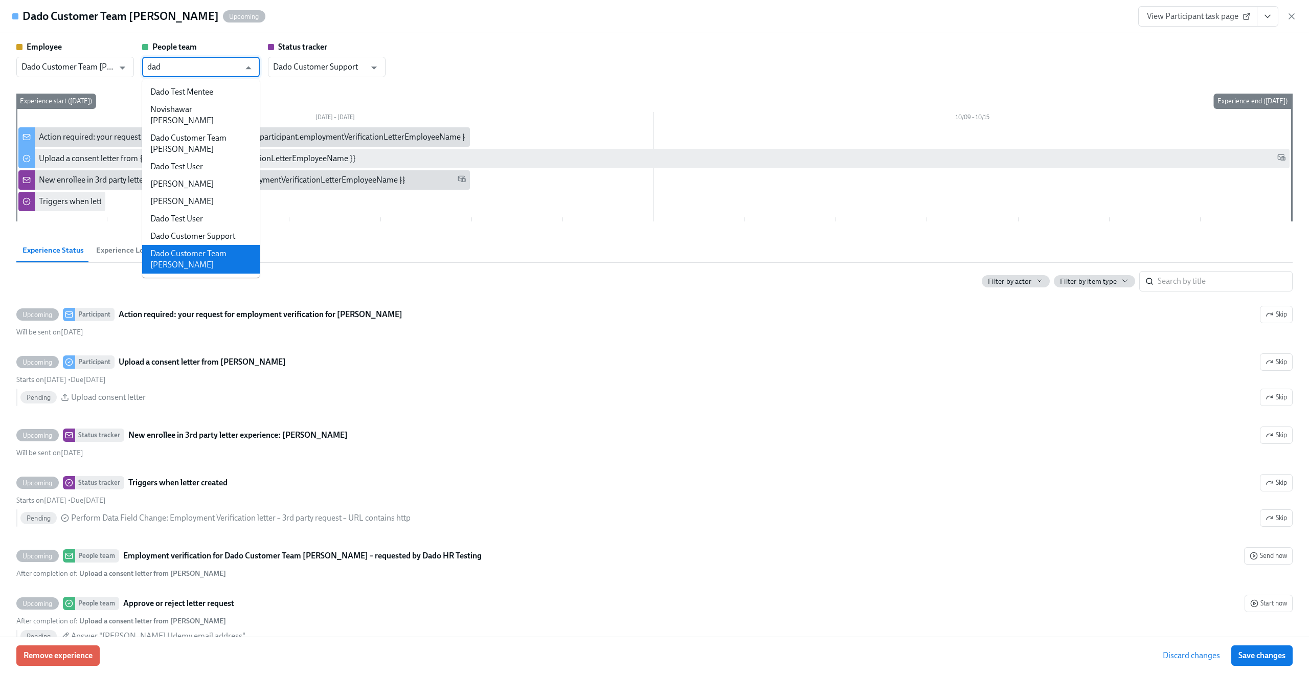
click at [216, 245] on li "Dado Customer Team Meyer" at bounding box center [201, 259] width 118 height 29
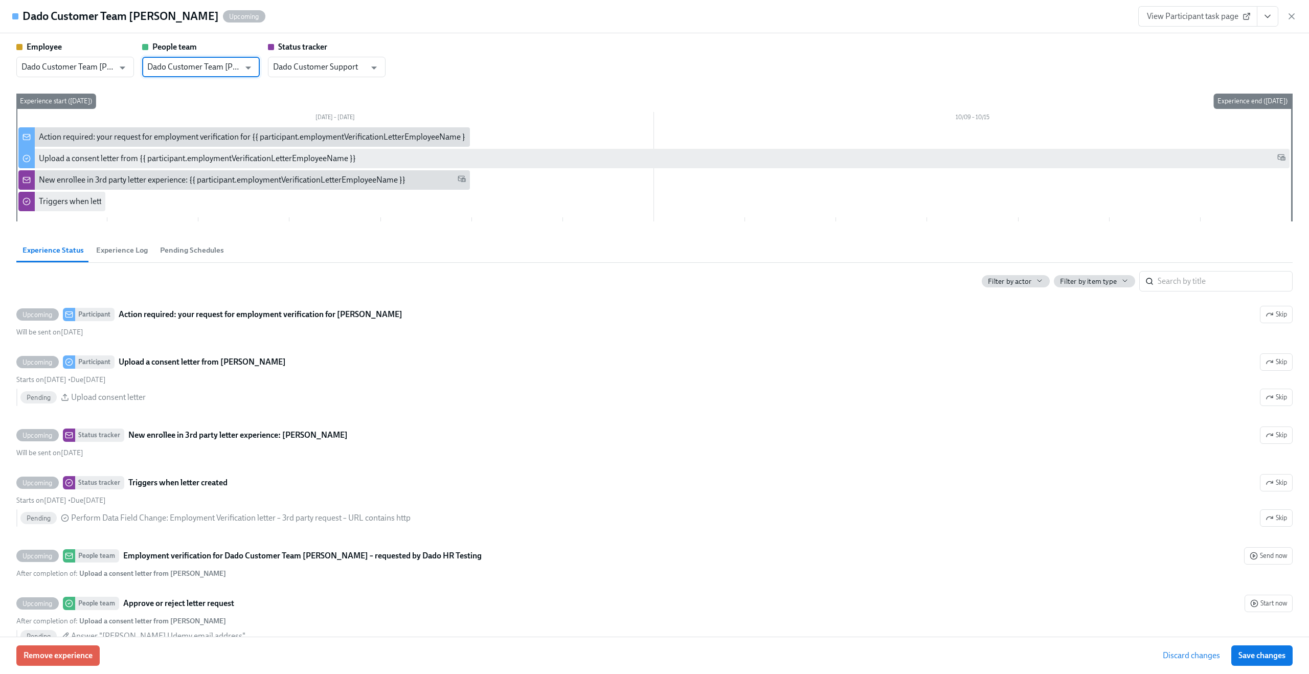
type input "Dado Customer Team Meyer"
click at [464, 80] on div "Employee Dado Customer Team Meyer ​ People team Dado Customer Team Meyer ​ Stat…" at bounding box center [654, 133] width 1277 height 184
click at [1272, 654] on span "Save changes" at bounding box center [1262, 656] width 47 height 10
type input "Dado Customer Team Meyer"
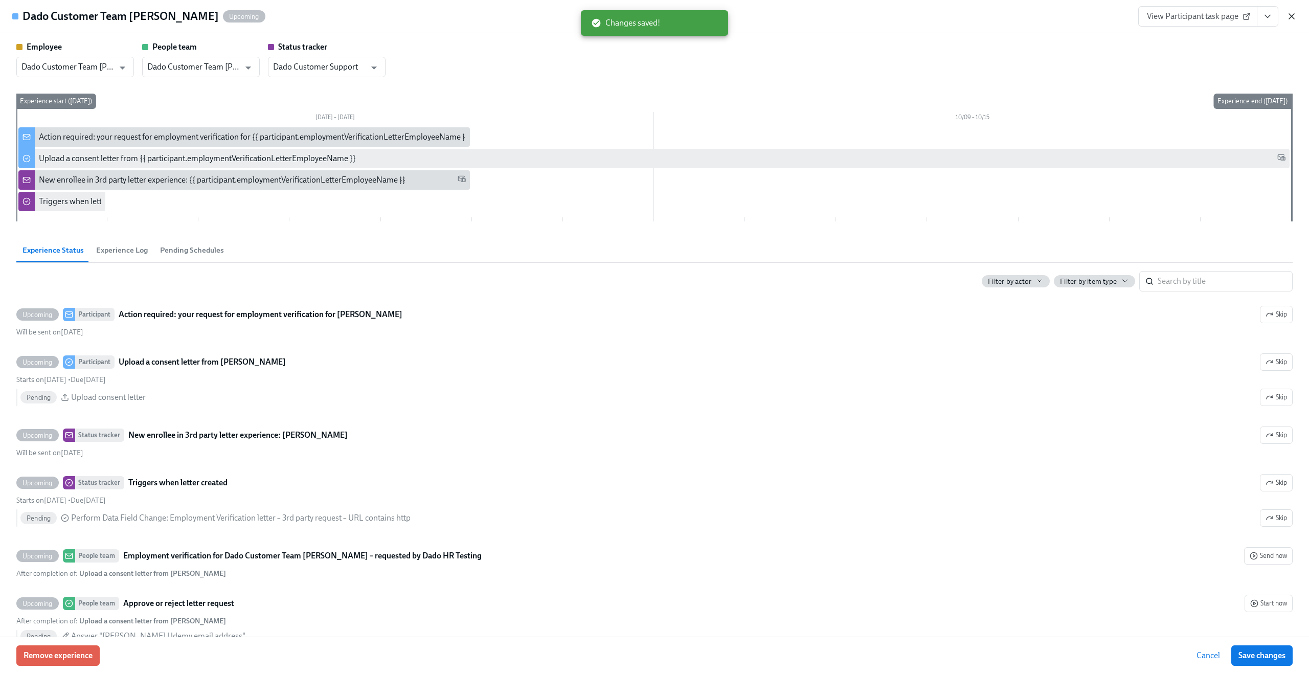
click at [1291, 16] on icon "button" at bounding box center [1291, 16] width 5 height 5
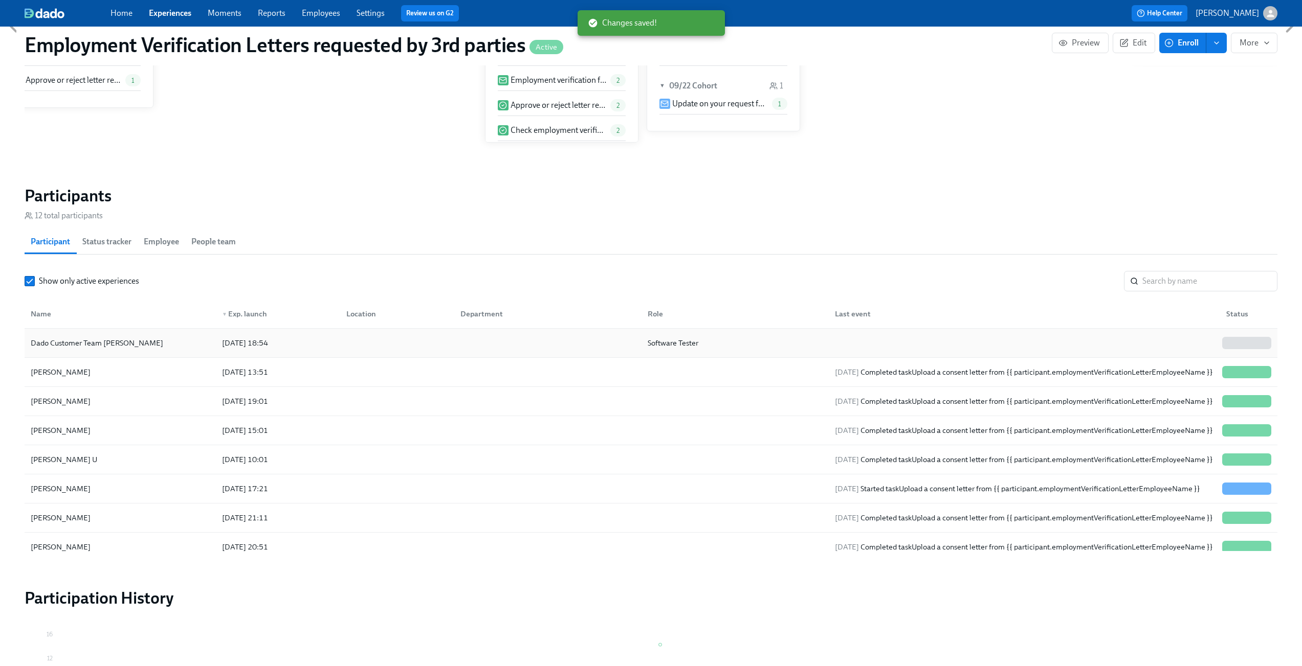
click at [145, 345] on div "Dado Customer Team Meyer" at bounding box center [120, 343] width 187 height 20
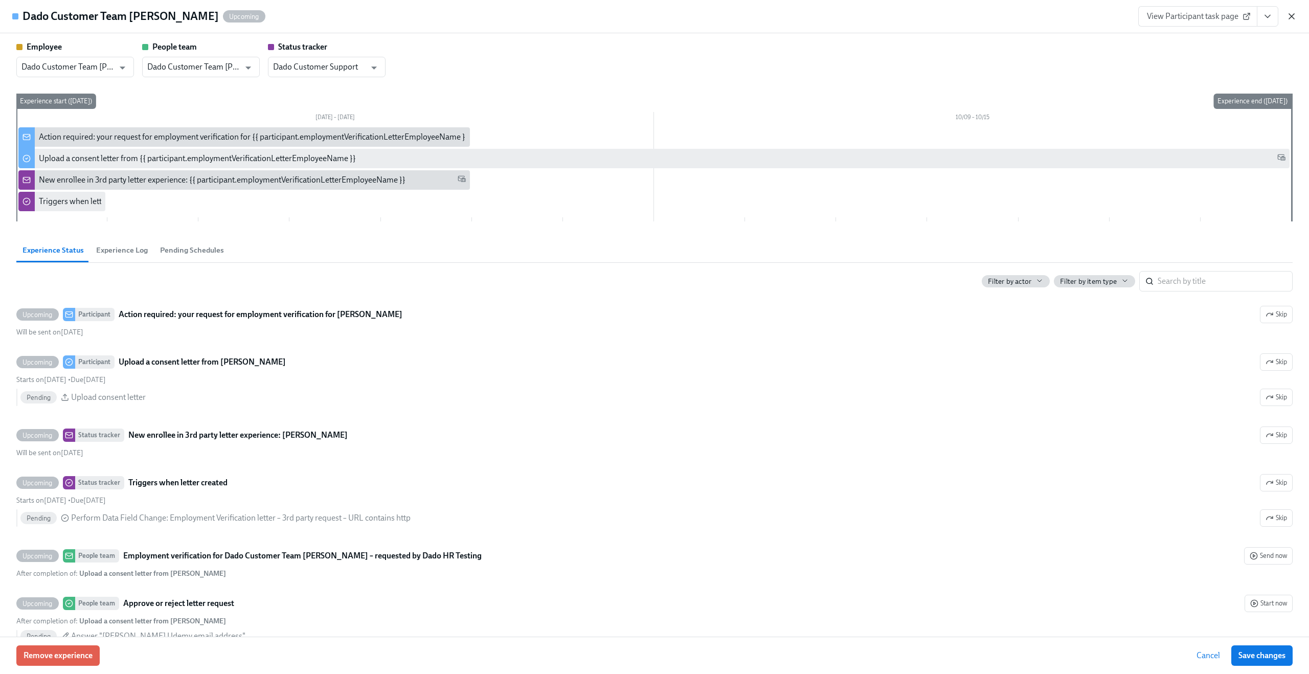
click at [1291, 15] on icon "button" at bounding box center [1291, 16] width 5 height 5
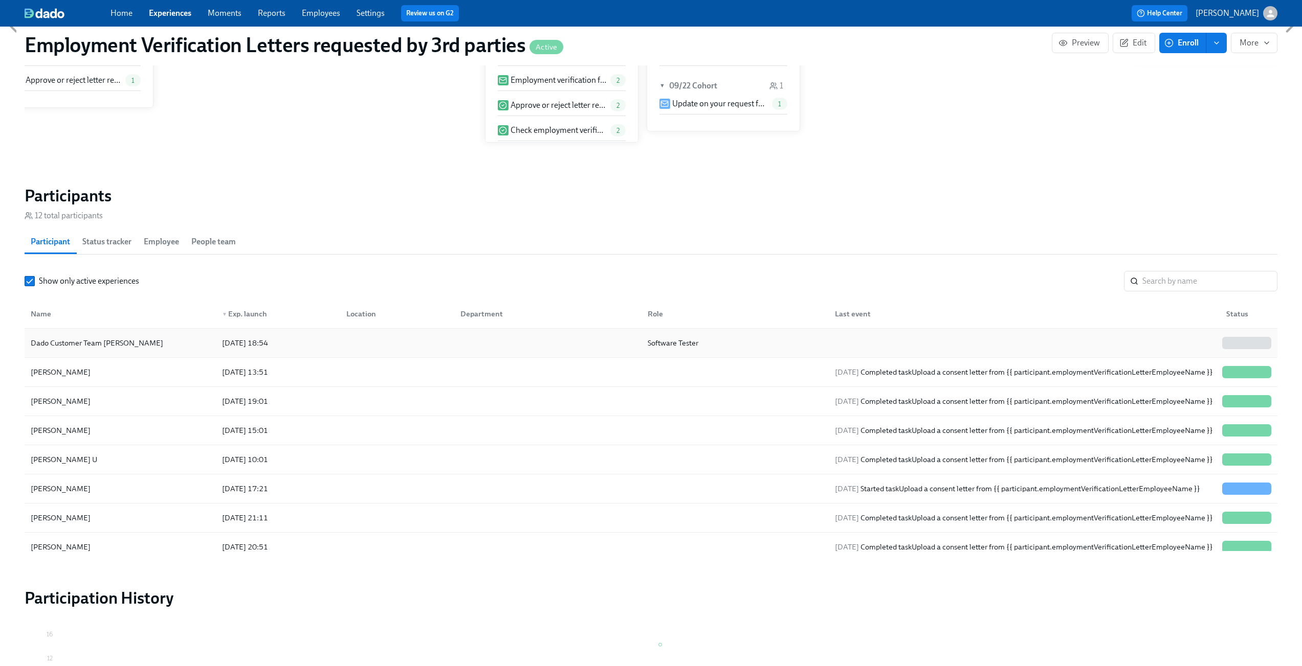
click at [150, 350] on div "Dado Customer Team Meyer" at bounding box center [120, 343] width 187 height 20
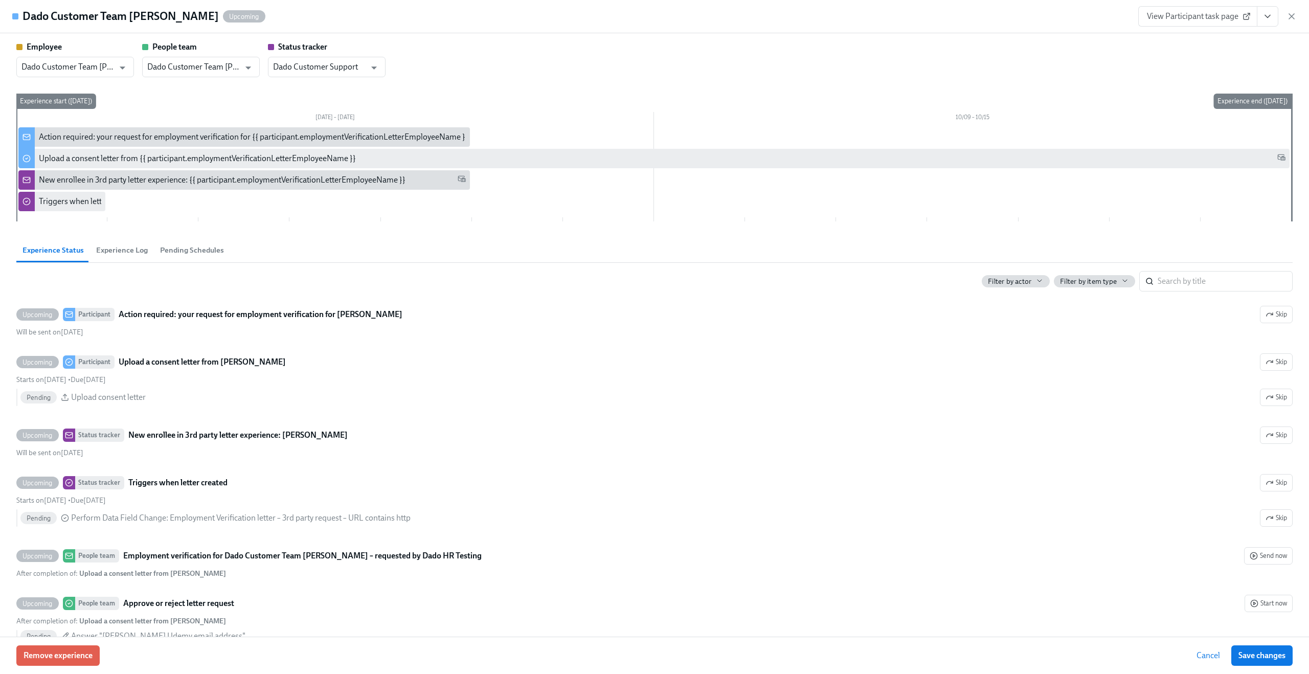
click at [1292, 9] on div "View Participant task page" at bounding box center [1217, 16] width 159 height 20
click at [1292, 19] on icon "button" at bounding box center [1292, 16] width 10 height 10
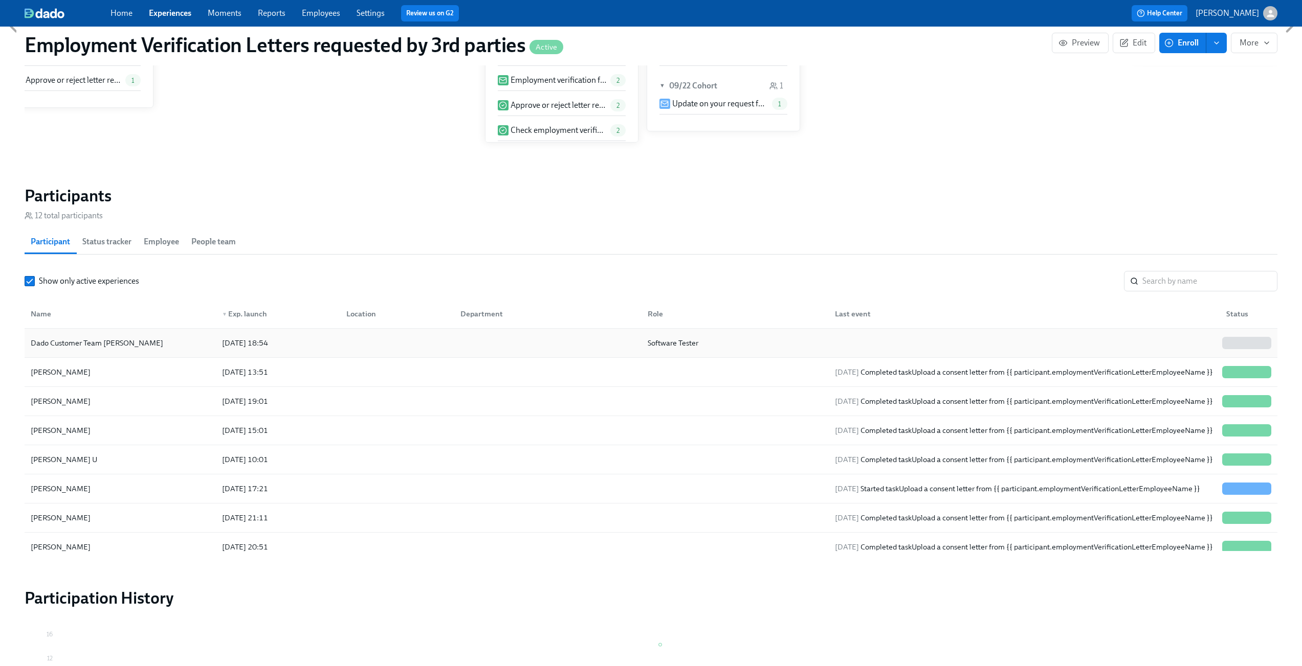
click at [167, 343] on div "Dado Customer Team Meyer" at bounding box center [120, 343] width 187 height 20
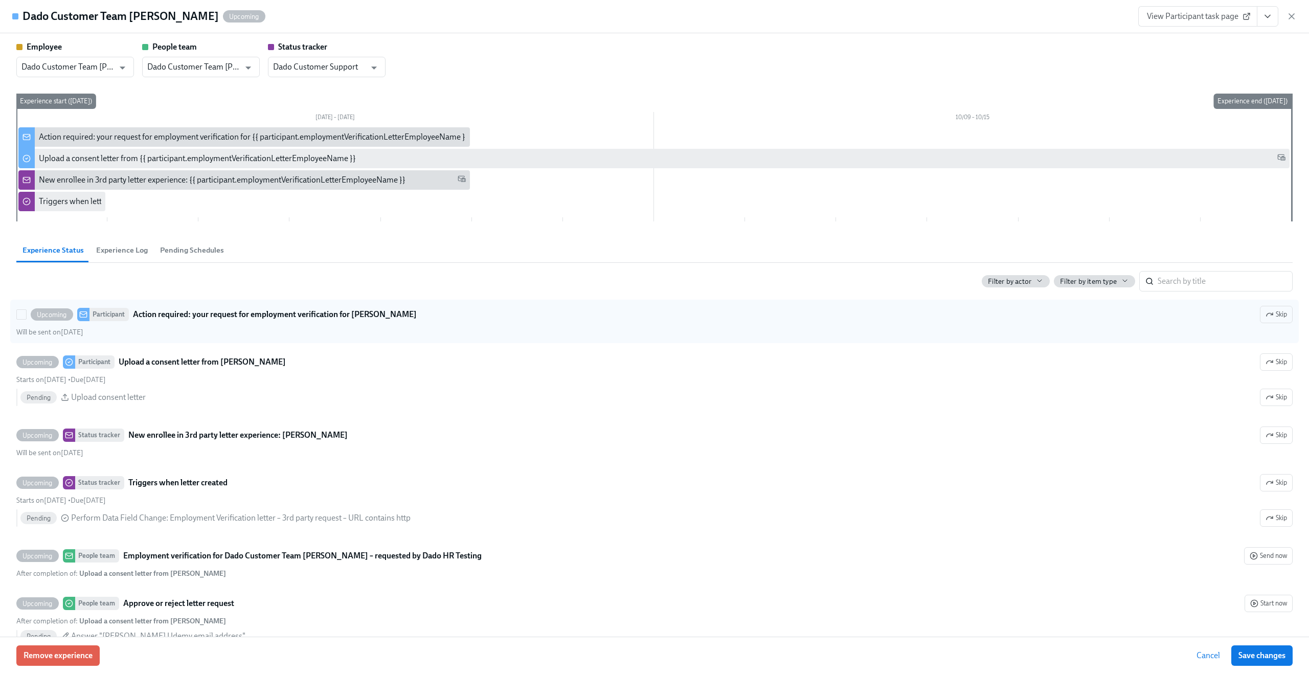
click at [326, 325] on div "Upcoming Participant Action required: your request for employment verification …" at bounding box center [654, 321] width 1277 height 31
click at [26, 319] on input "Upcoming Participant Action required: your request for employment verification …" at bounding box center [21, 314] width 9 height 9
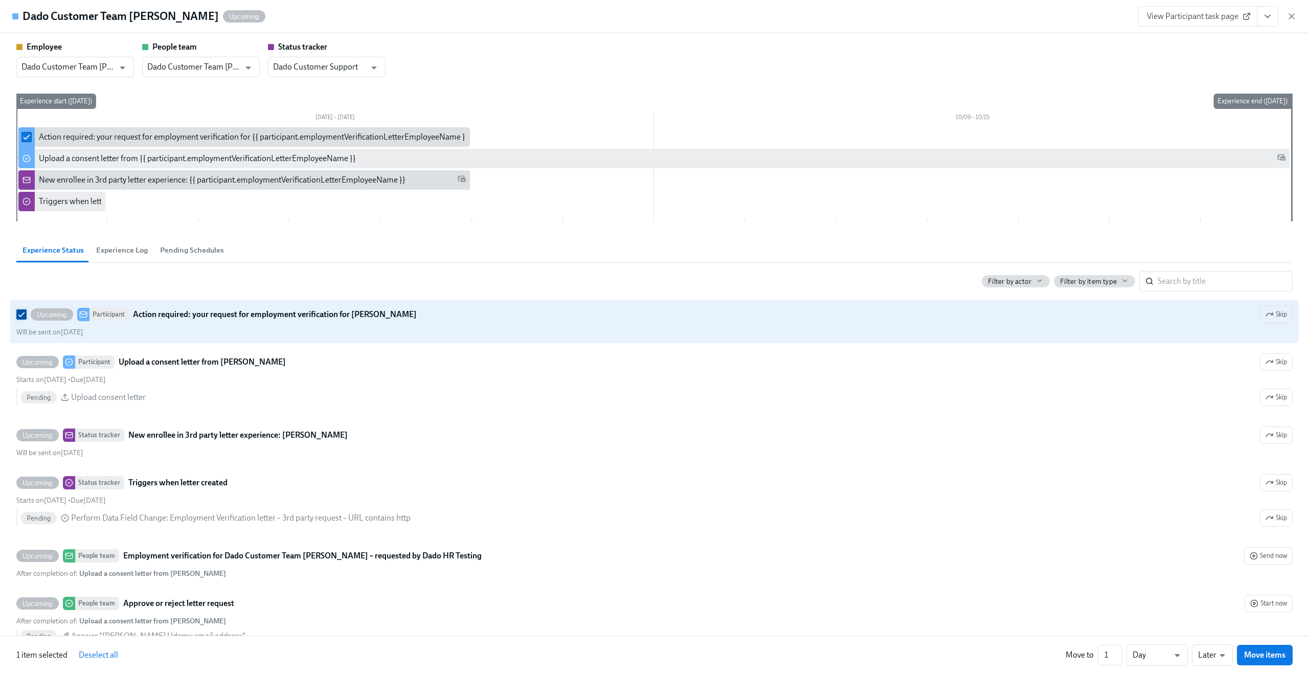
click at [19, 318] on input "Upcoming Participant Action required: your request for employment verification …" at bounding box center [21, 314] width 9 height 9
checkbox input "false"
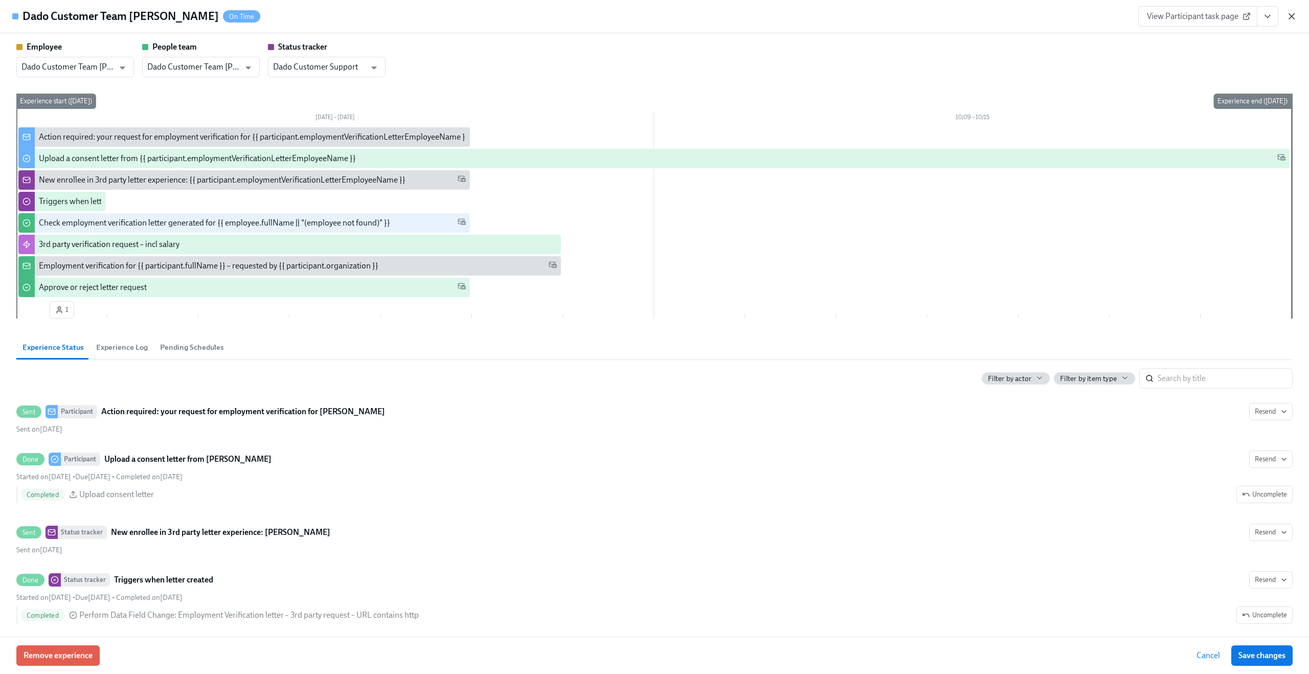
click at [1290, 21] on icon "button" at bounding box center [1292, 16] width 10 height 10
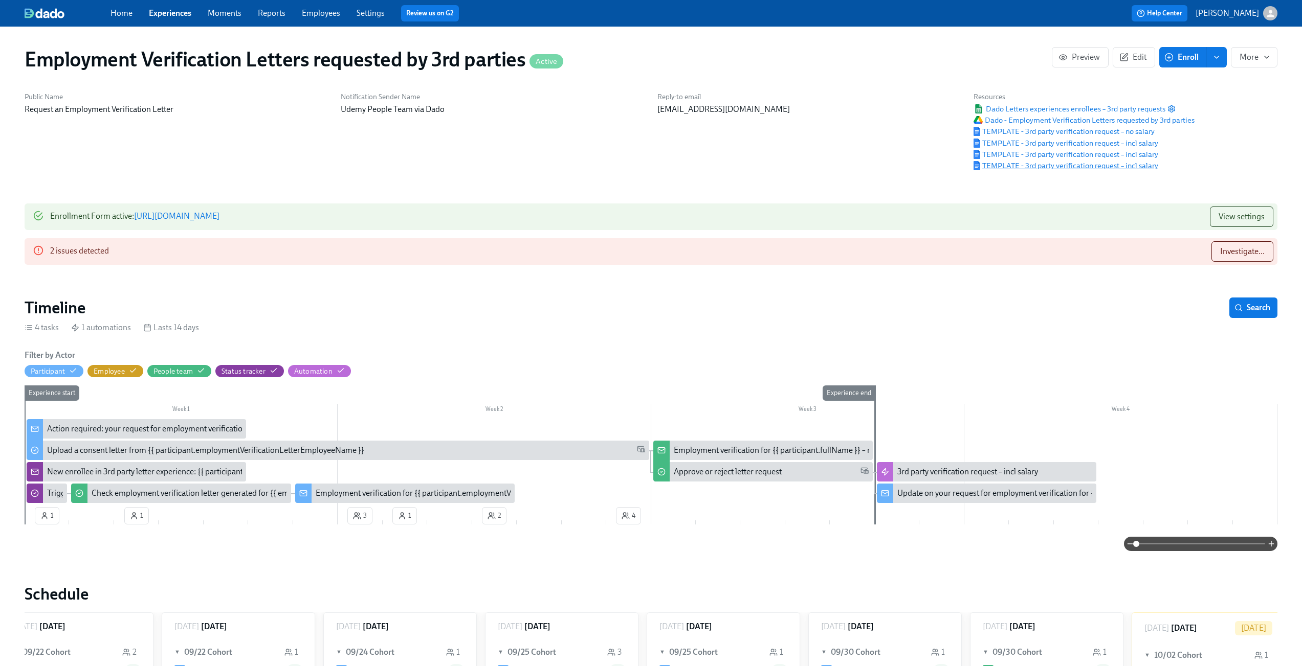
click at [1077, 167] on span "TEMPLATE - 3rd party verification request – incl salary" at bounding box center [1065, 166] width 185 height 10
click at [219, 218] on link "https://my.dadohr.com/enrollmentForms/2a8Ubmw98KEOdEt8dvLtzU32XXH3G" at bounding box center [176, 216] width 85 height 10
click at [1035, 133] on span "TEMPLATE - 3rd party verification request – no salary" at bounding box center [1063, 131] width 181 height 10
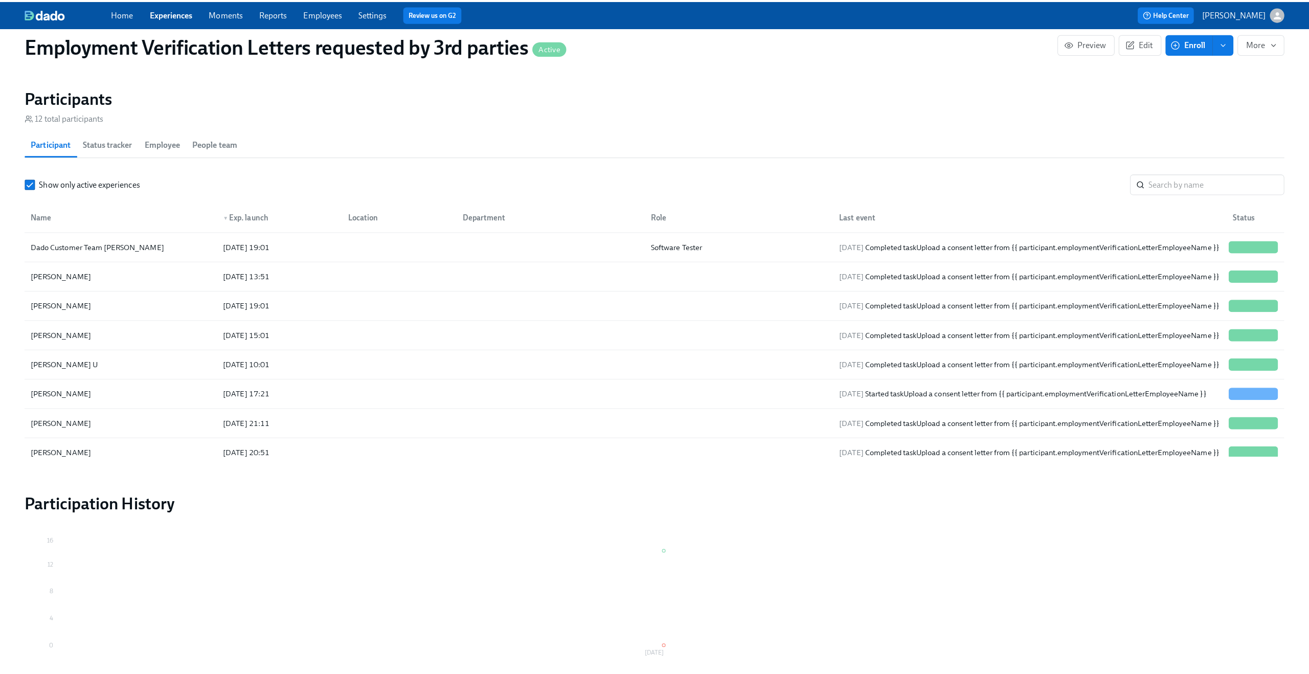
scroll to position [815, 0]
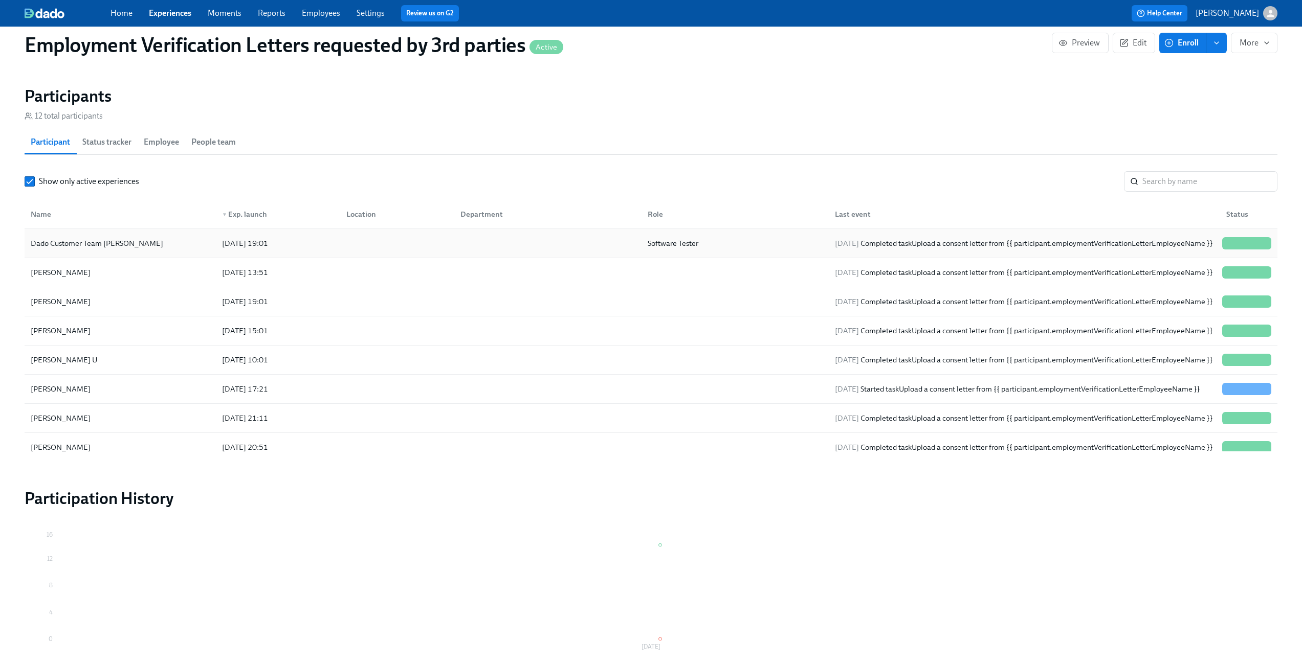
click at [324, 249] on div "2025/10/02 19:01" at bounding box center [276, 243] width 124 height 20
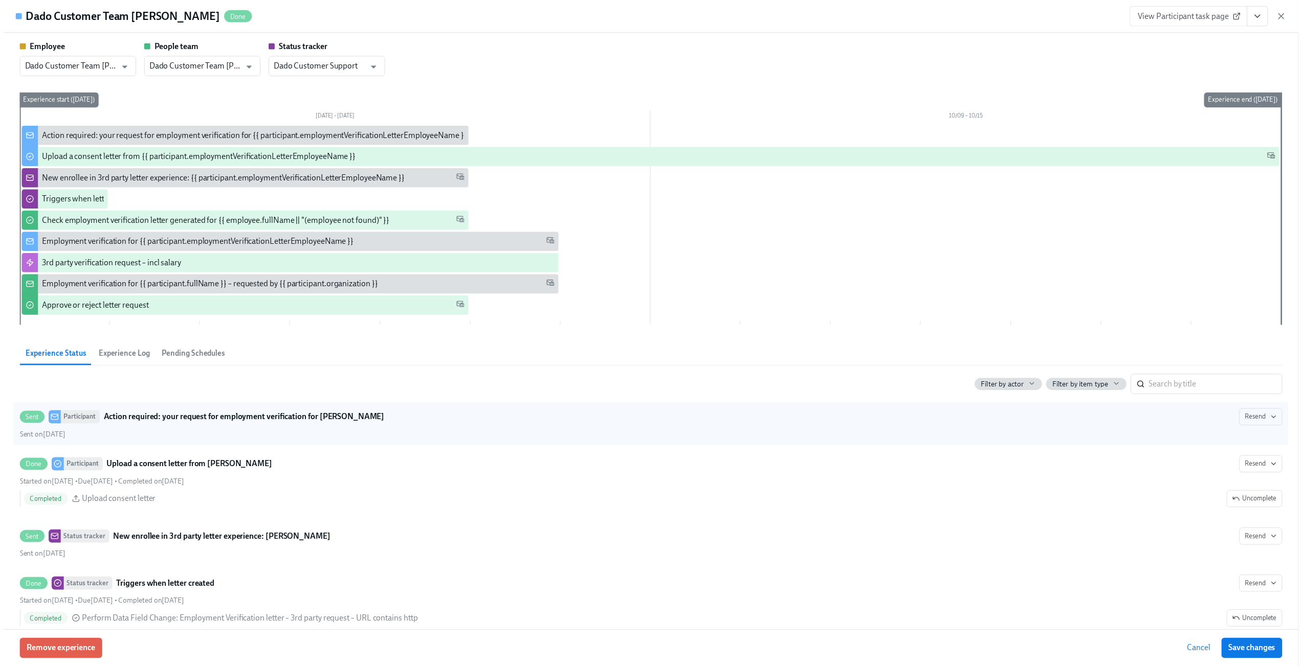
scroll to position [8, 0]
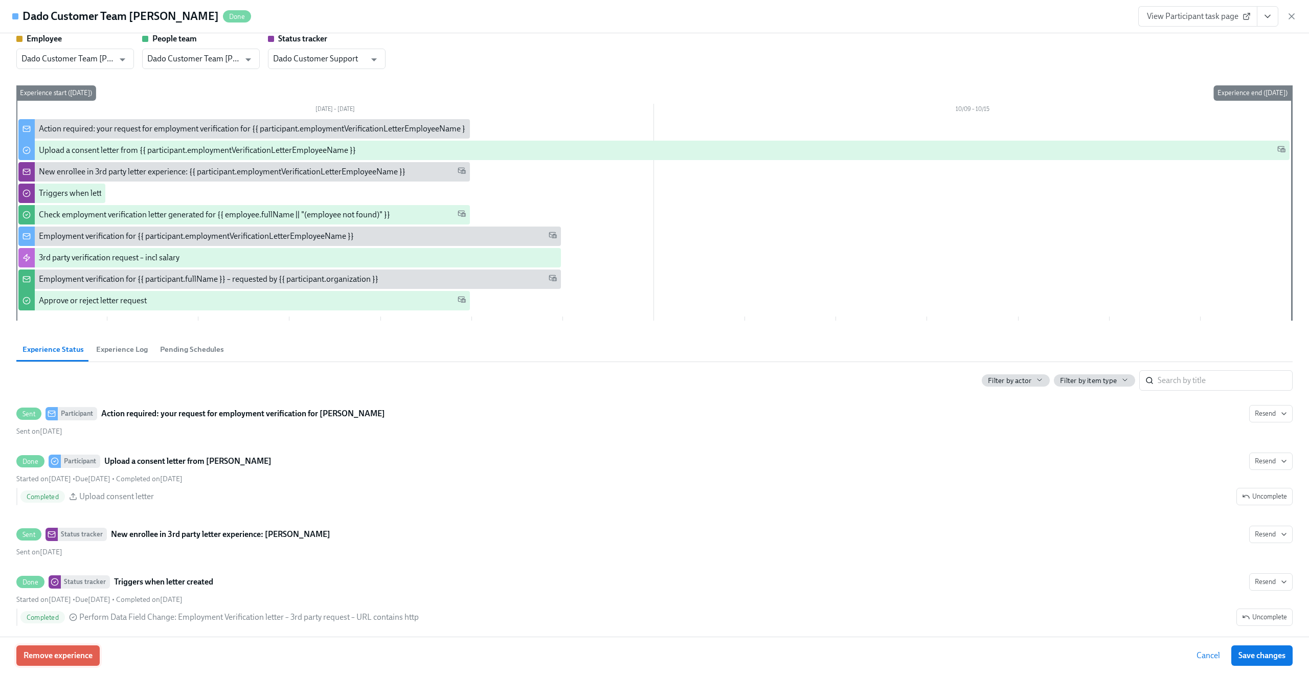
click at [62, 658] on span "Remove experience" at bounding box center [58, 656] width 69 height 10
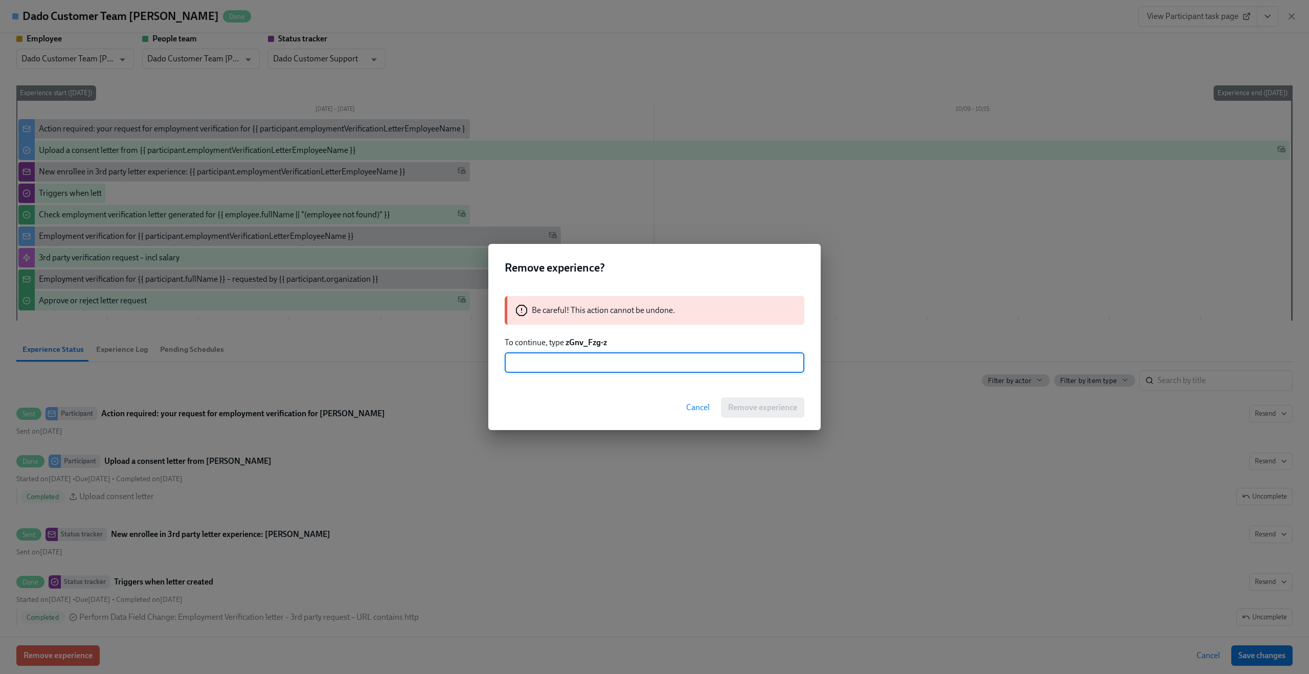
click at [580, 345] on strong "zGnv_Fzg-z" at bounding box center [586, 343] width 41 height 10
drag, startPoint x: 566, startPoint y: 344, endPoint x: 633, endPoint y: 344, distance: 67.5
click at [633, 344] on p "To continue, type zGnv_Fzg-z" at bounding box center [655, 342] width 300 height 11
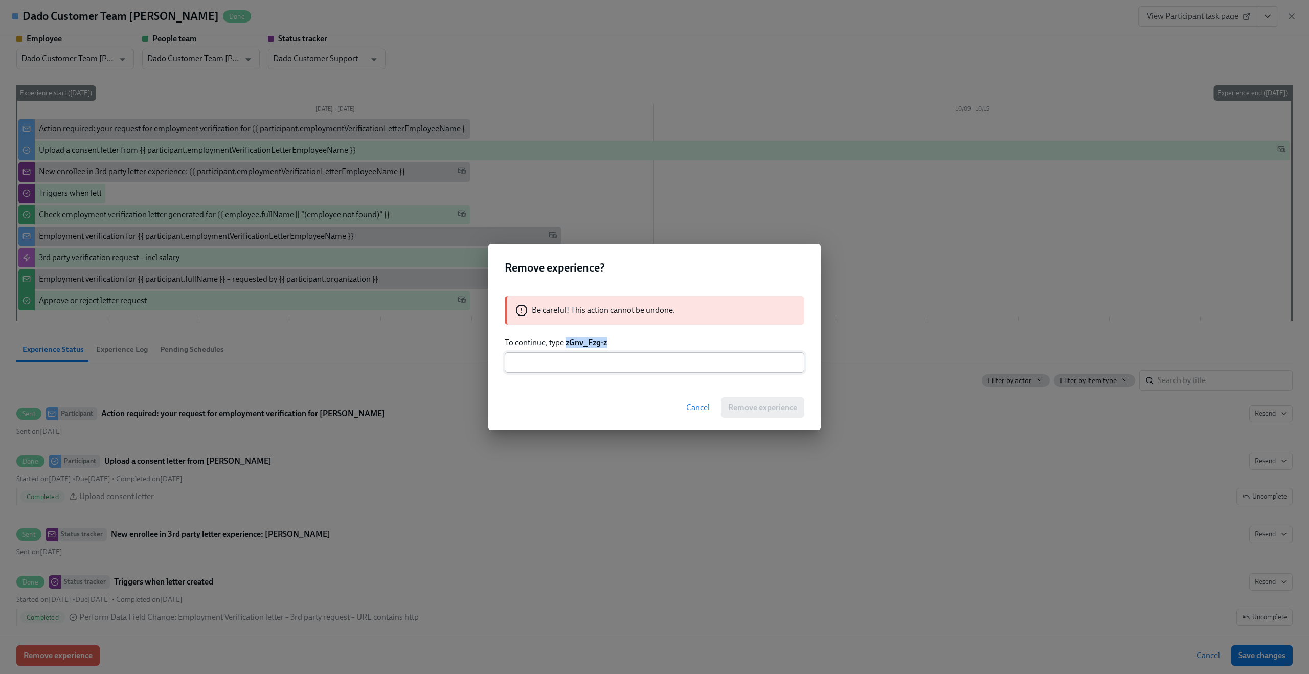
copy strong "zGnv_Fzg-z"
click at [598, 364] on input "text" at bounding box center [655, 362] width 300 height 20
paste input "zGnv_Fzg-z"
type input "zGnv_Fzg-z"
click at [768, 407] on span "Remove experience" at bounding box center [762, 408] width 69 height 10
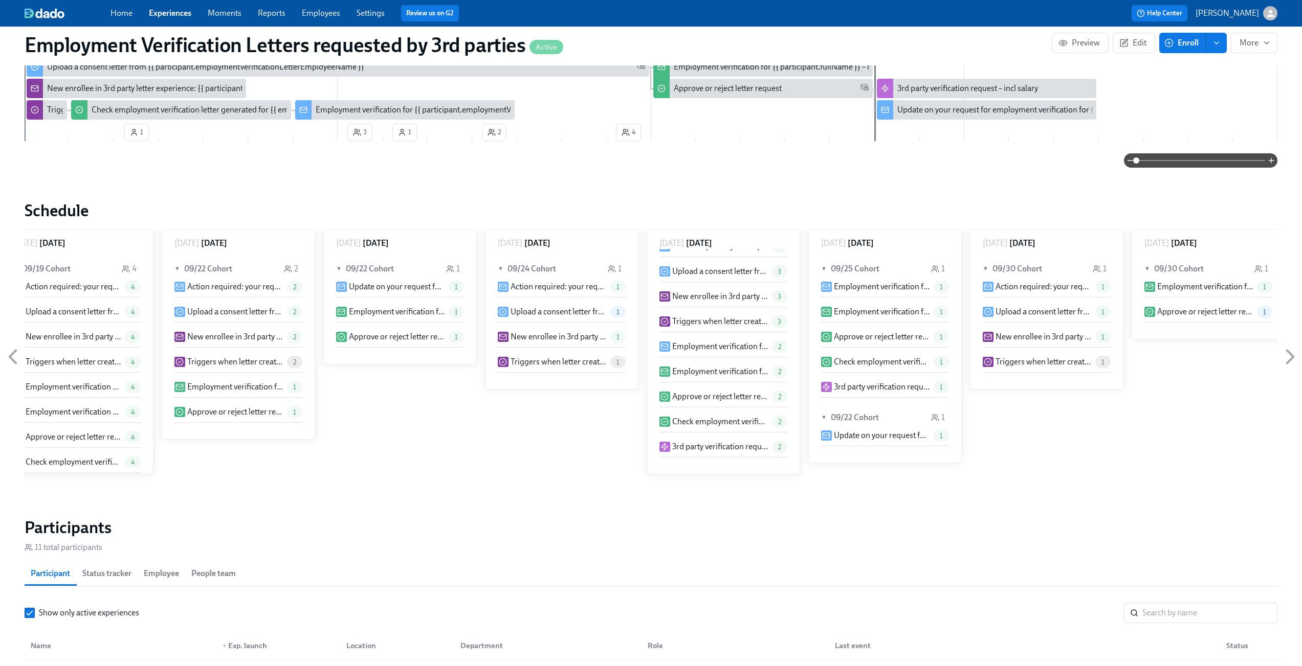
scroll to position [0, 0]
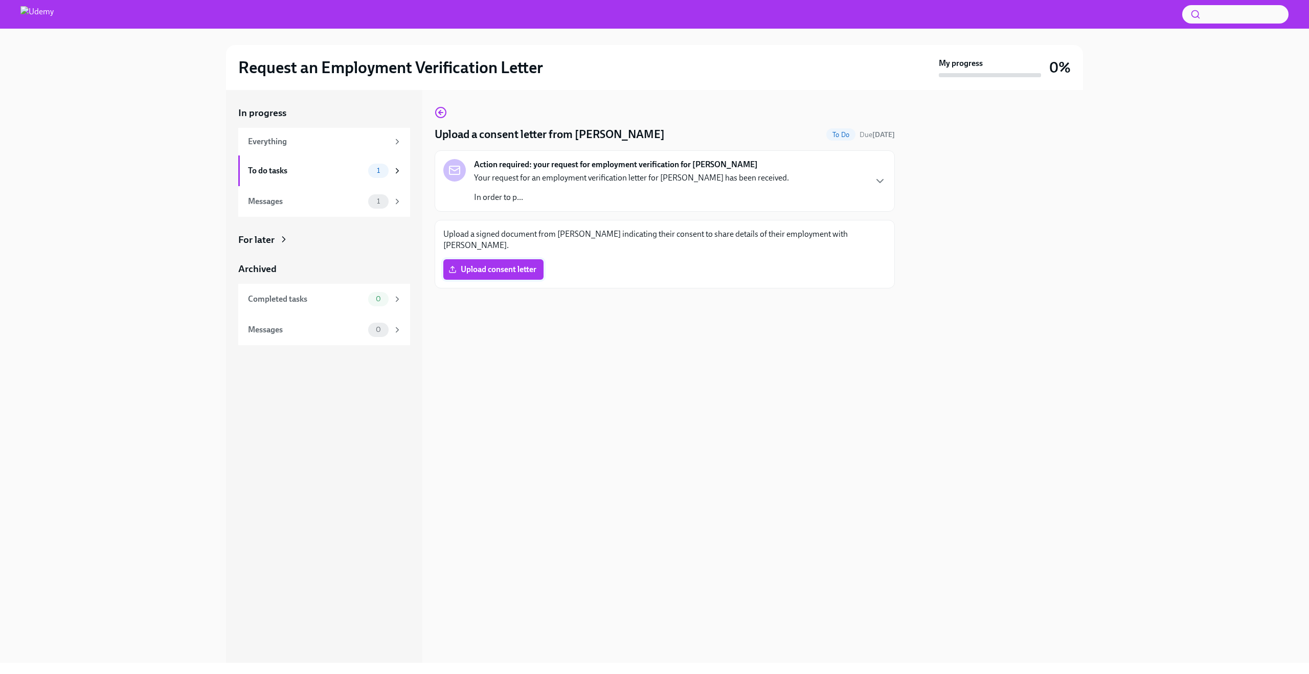
click at [506, 264] on span "Upload consent letter" at bounding box center [494, 269] width 86 height 10
click at [0, 0] on input "Upload consent letter" at bounding box center [0, 0] width 0 height 0
click at [807, 406] on div "Upload a consent letter from Claus Meyer Done Due in 13 days Action required: y…" at bounding box center [665, 377] width 460 height 573
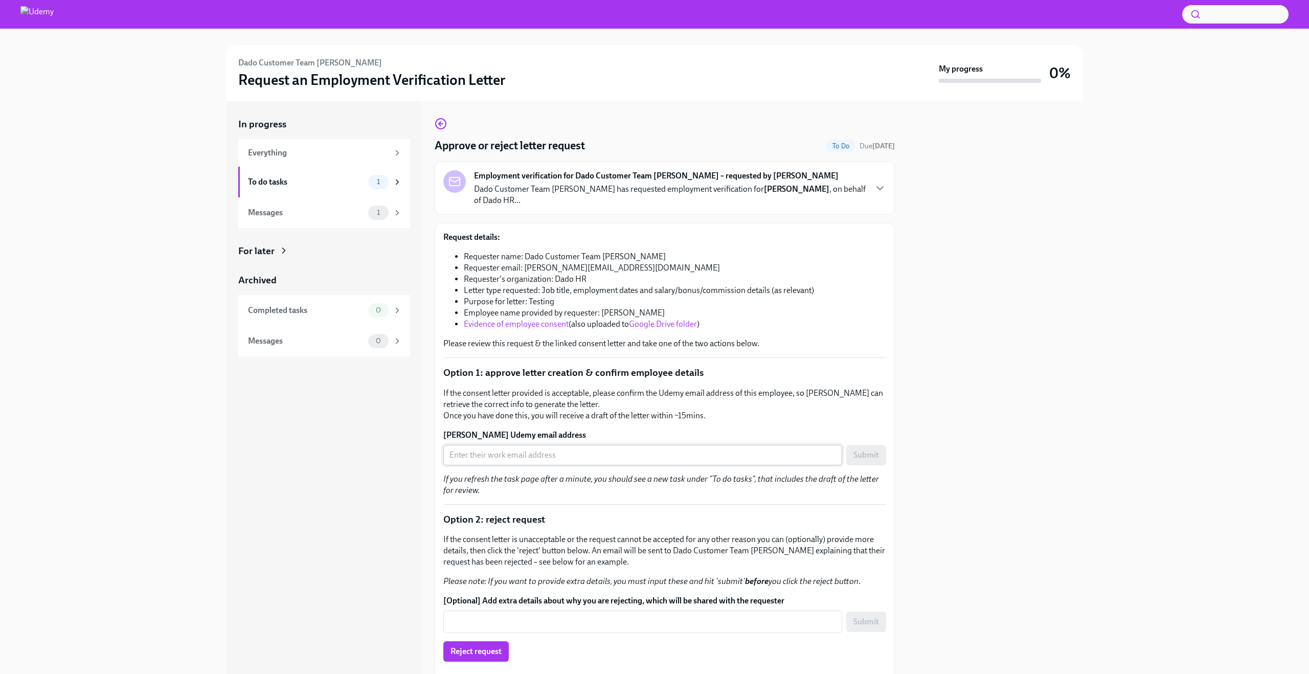
click at [577, 445] on input "[PERSON_NAME] Udemy email address" at bounding box center [642, 455] width 399 height 20
paste input "[PERSON_NAME][EMAIL_ADDRESS][DOMAIN_NAME]"
type input "[PERSON_NAME][EMAIL_ADDRESS][DOMAIN_NAME]"
click at [625, 416] on div "Request details: Requester name: Dado Customer Team [PERSON_NAME] Requester ema…" at bounding box center [664, 451] width 443 height 438
click at [868, 450] on span "Submit" at bounding box center [867, 455] width 26 height 10
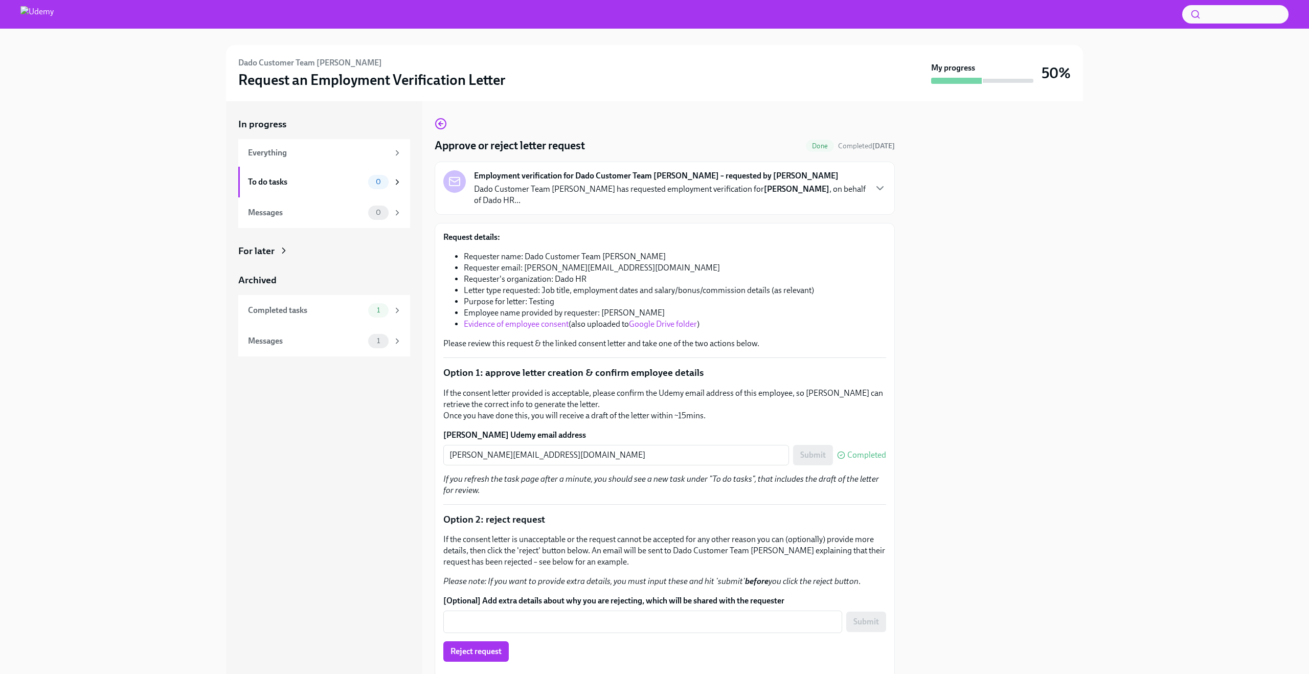
click at [1060, 244] on div at bounding box center [995, 387] width 176 height 573
click at [307, 180] on div "To do tasks" at bounding box center [306, 181] width 116 height 11
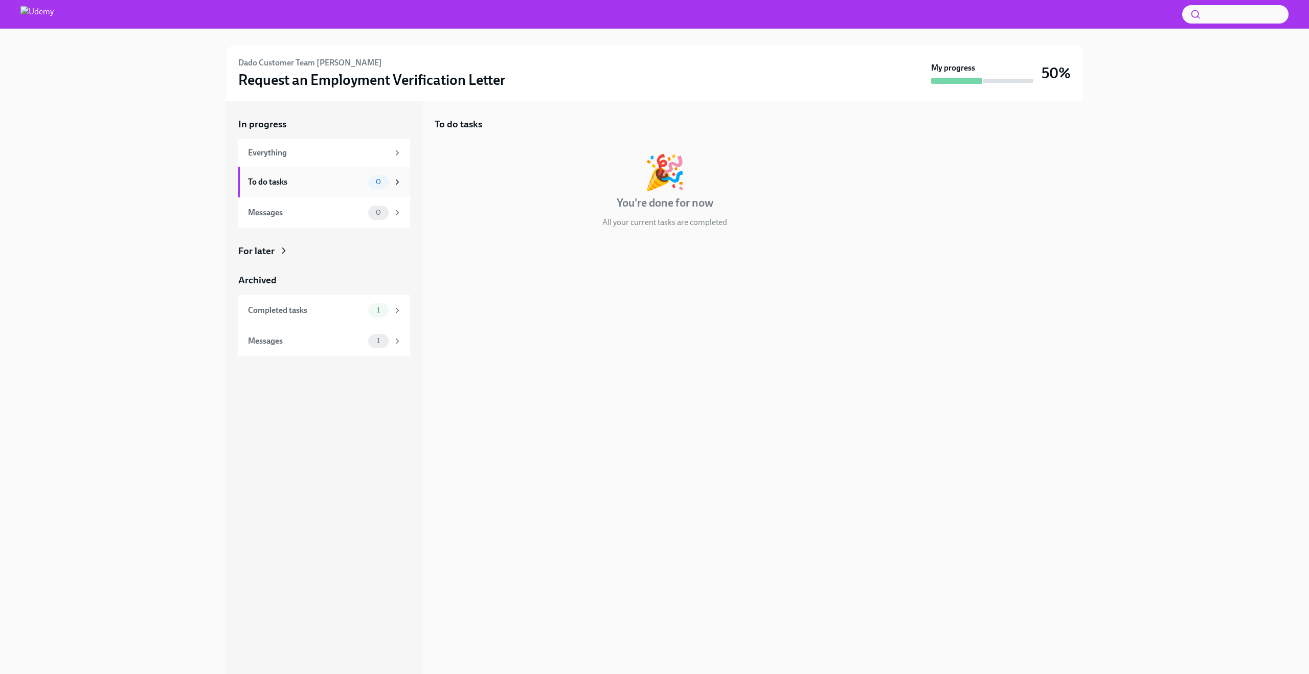
click at [338, 187] on div "To do tasks" at bounding box center [306, 181] width 116 height 11
click at [324, 153] on div "Everything" at bounding box center [318, 152] width 141 height 11
click at [318, 172] on div "To do tasks 0" at bounding box center [324, 182] width 172 height 31
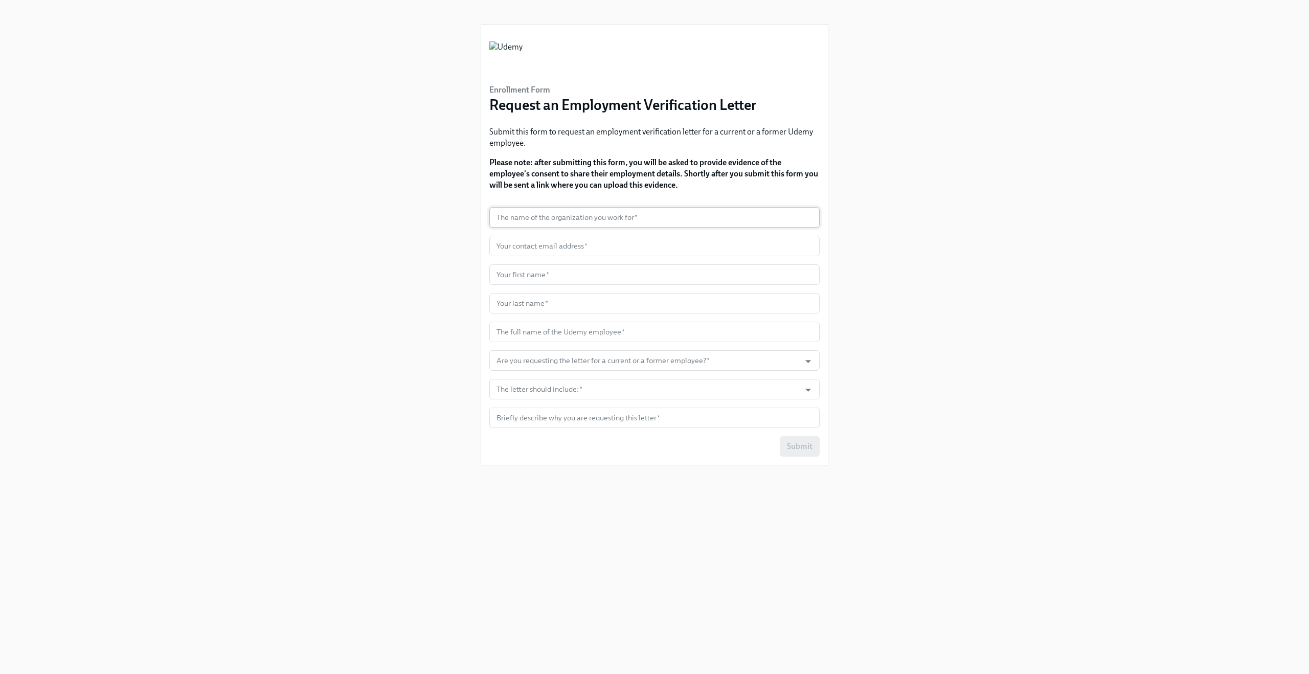
click at [605, 221] on input "text" at bounding box center [654, 217] width 330 height 20
type input "A"
type input "Dado HR Testgin"
type input "claus.meyer+udemy1@dadohr.com"
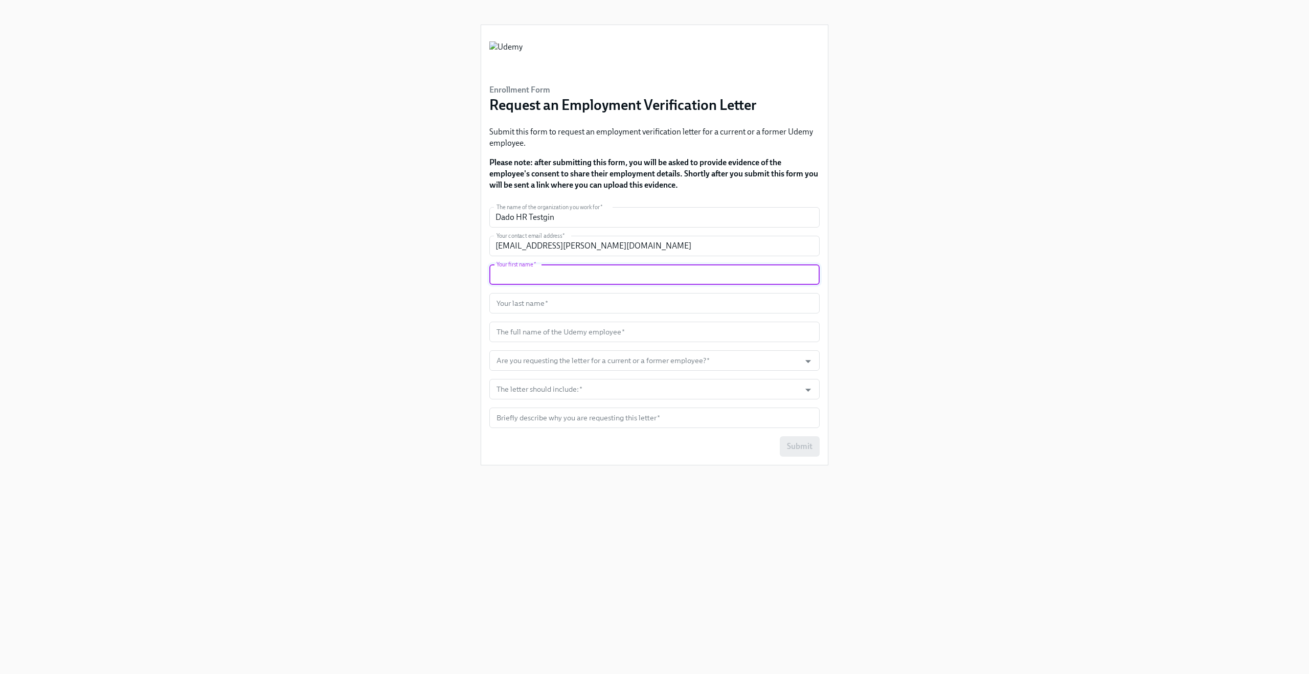
click at [581, 277] on input "text" at bounding box center [654, 274] width 330 height 20
type input "Claus"
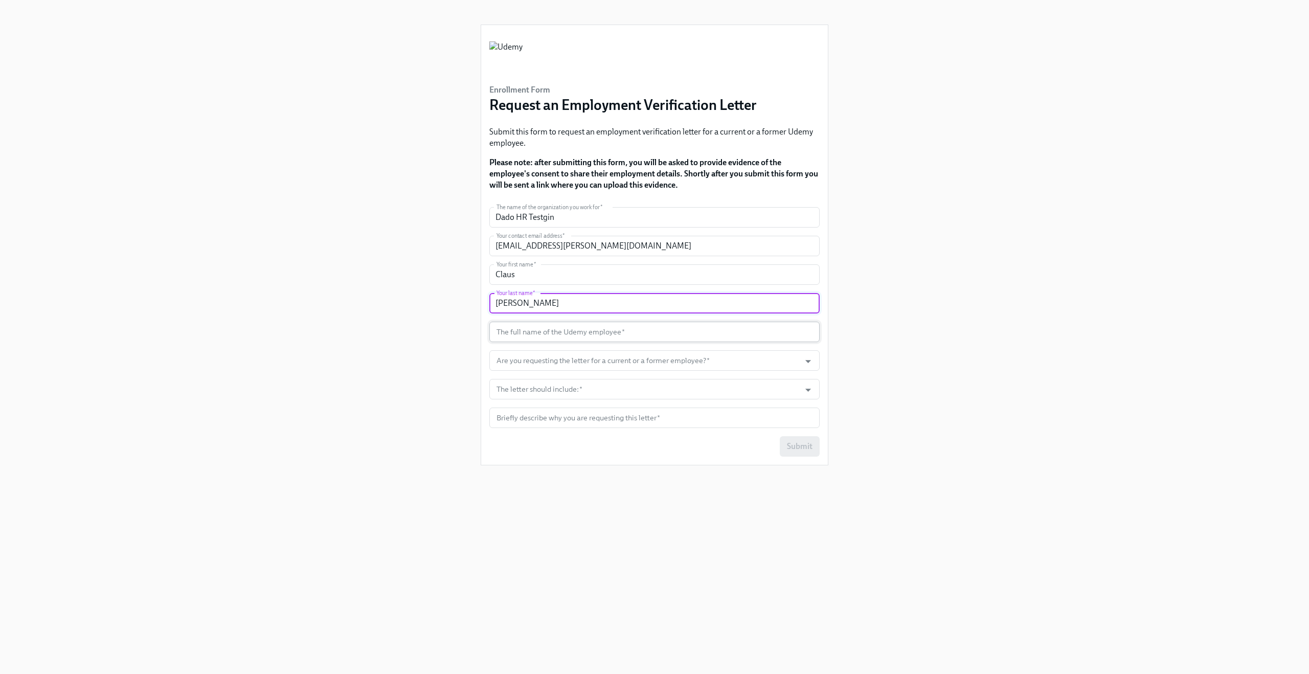
type input "Meyer"
click at [574, 336] on input "text" at bounding box center [654, 332] width 330 height 20
type input "Claus Meyer"
click at [568, 364] on input "Are you requesting the letter for a current or a former employee?   *" at bounding box center [645, 360] width 301 height 20
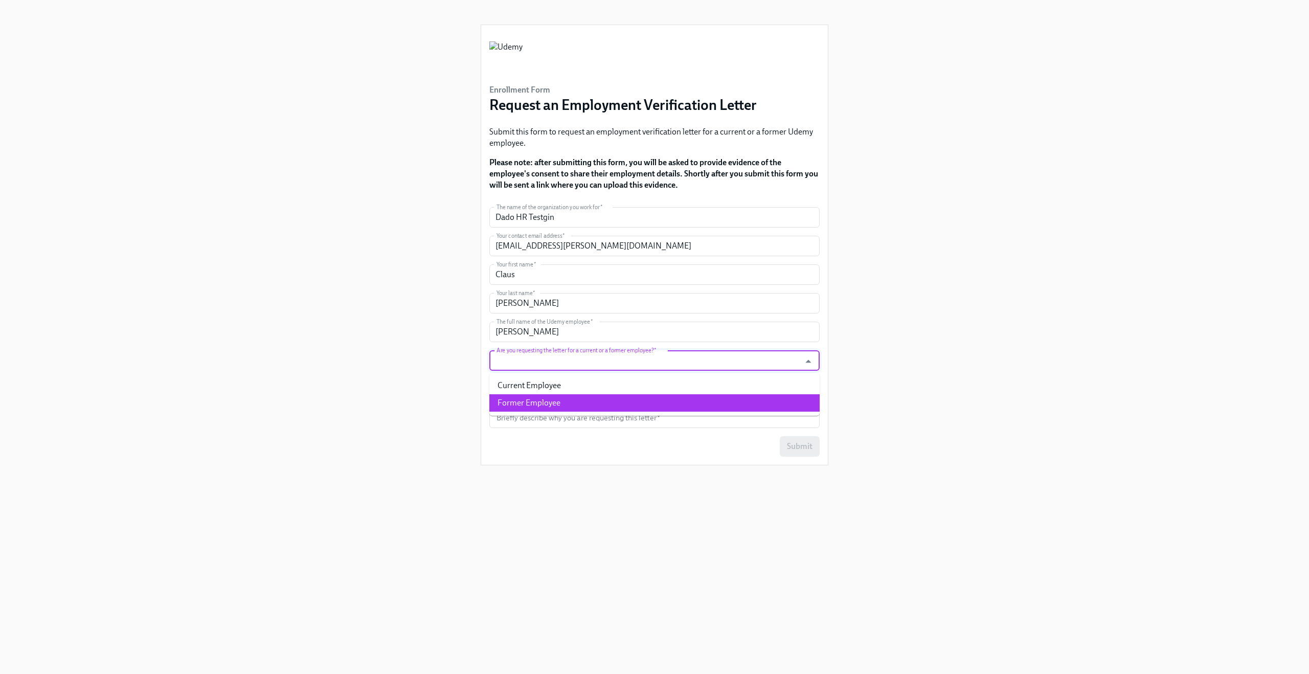
click at [563, 399] on li "Former Employee" at bounding box center [654, 402] width 330 height 17
type input "Former Employee"
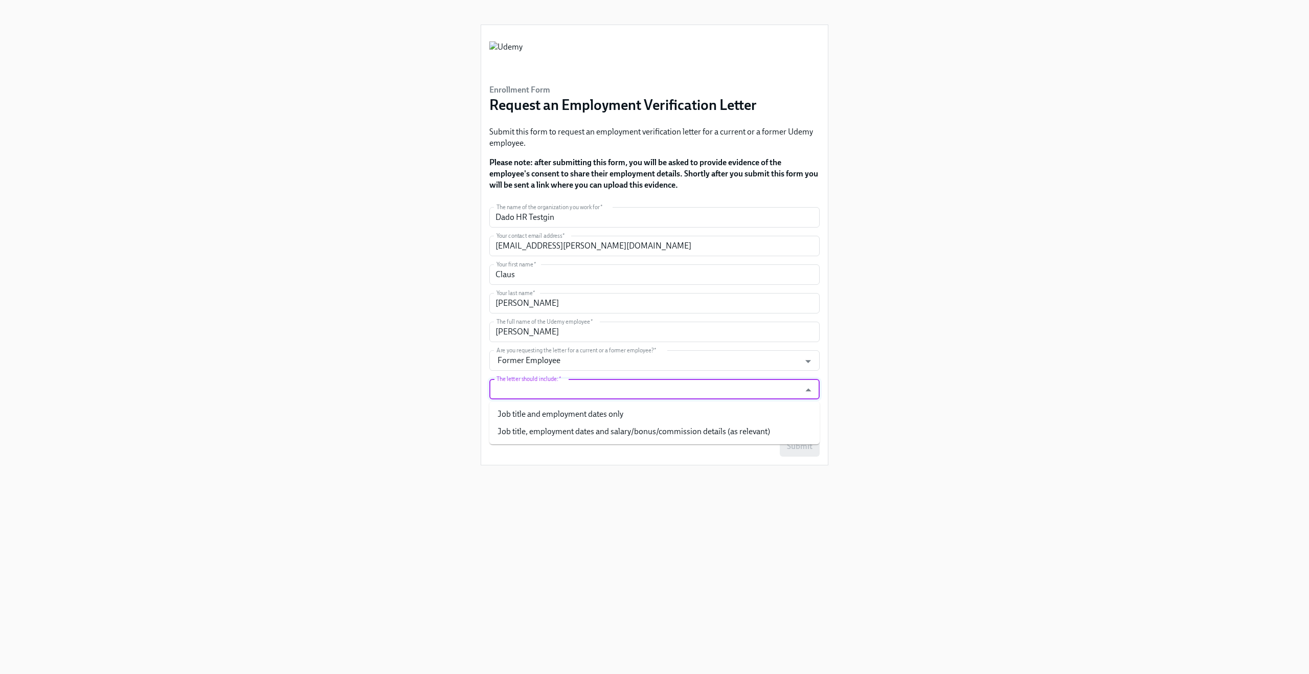
click at [548, 387] on input "The letter should include:   *" at bounding box center [645, 389] width 301 height 20
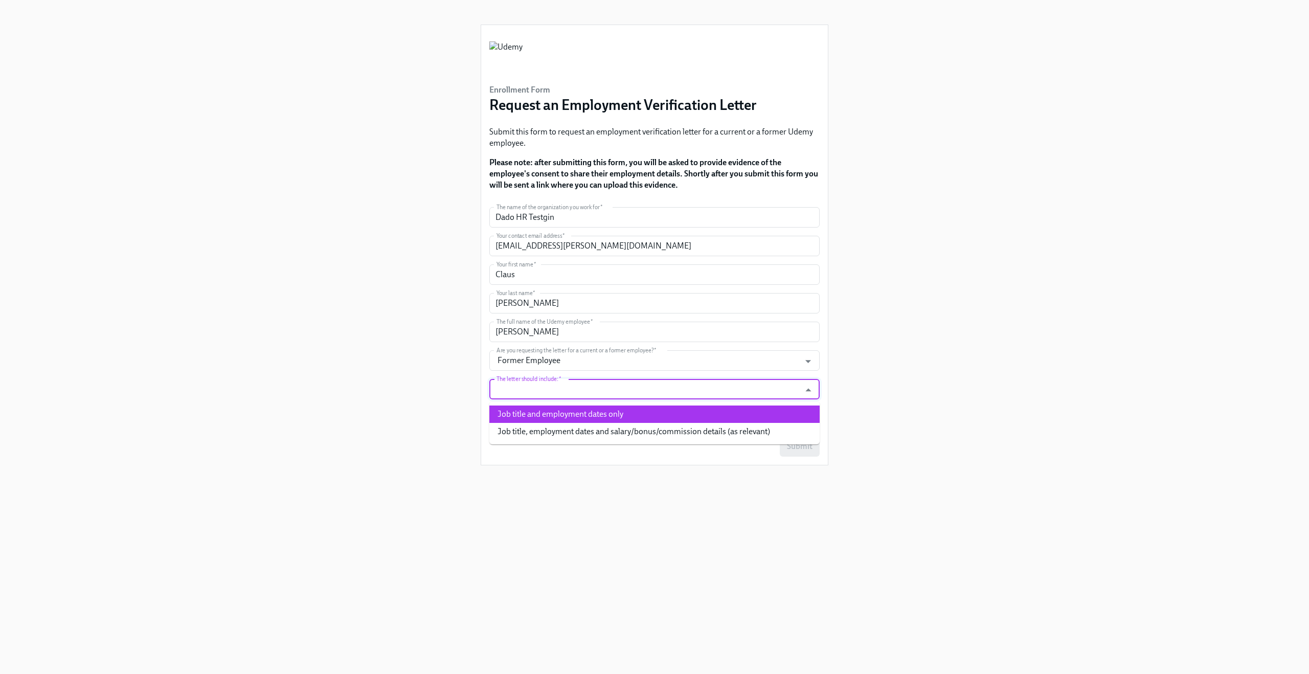
click at [543, 419] on li "Job title and employment dates only" at bounding box center [654, 414] width 330 height 17
type input "Job title and employment dates only"
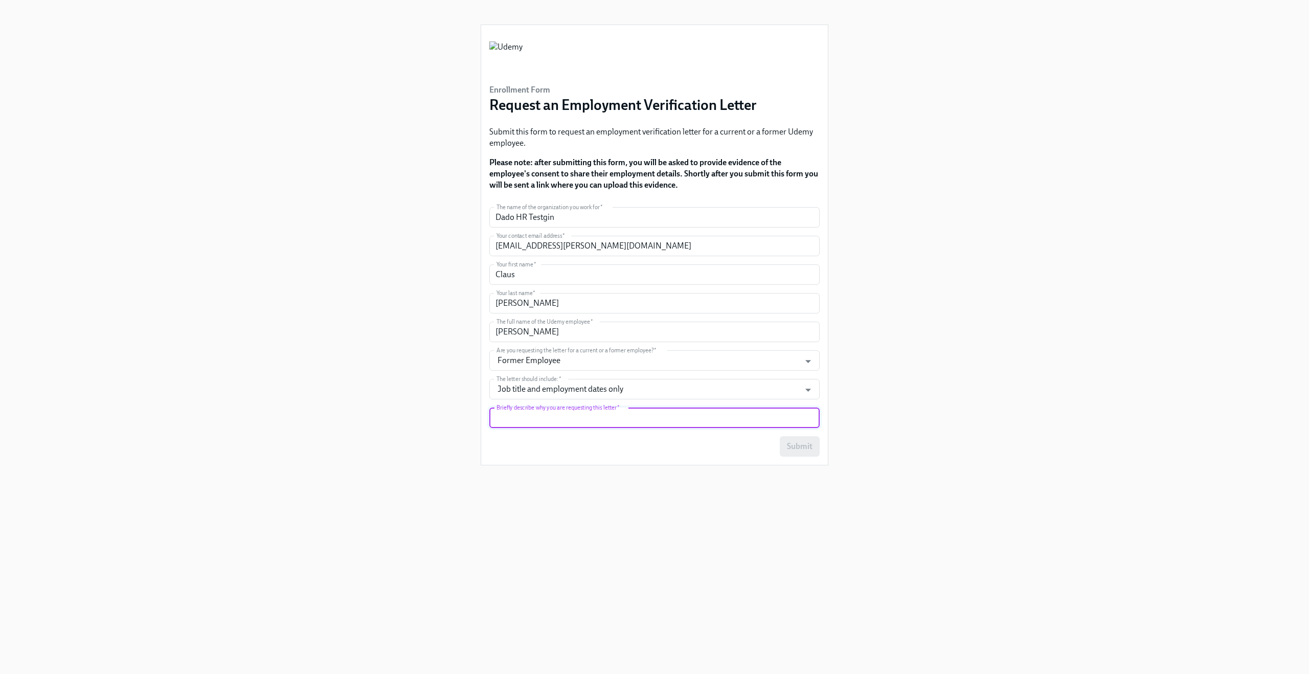
click at [542, 421] on input "text" at bounding box center [654, 418] width 330 height 20
type input "Testing"
click at [325, 321] on div "Enrollment Form Request an Employment Verification Letter Submit this form to r…" at bounding box center [655, 325] width 1260 height 650
click at [553, 216] on input "Dado HR Testgin" at bounding box center [654, 217] width 330 height 20
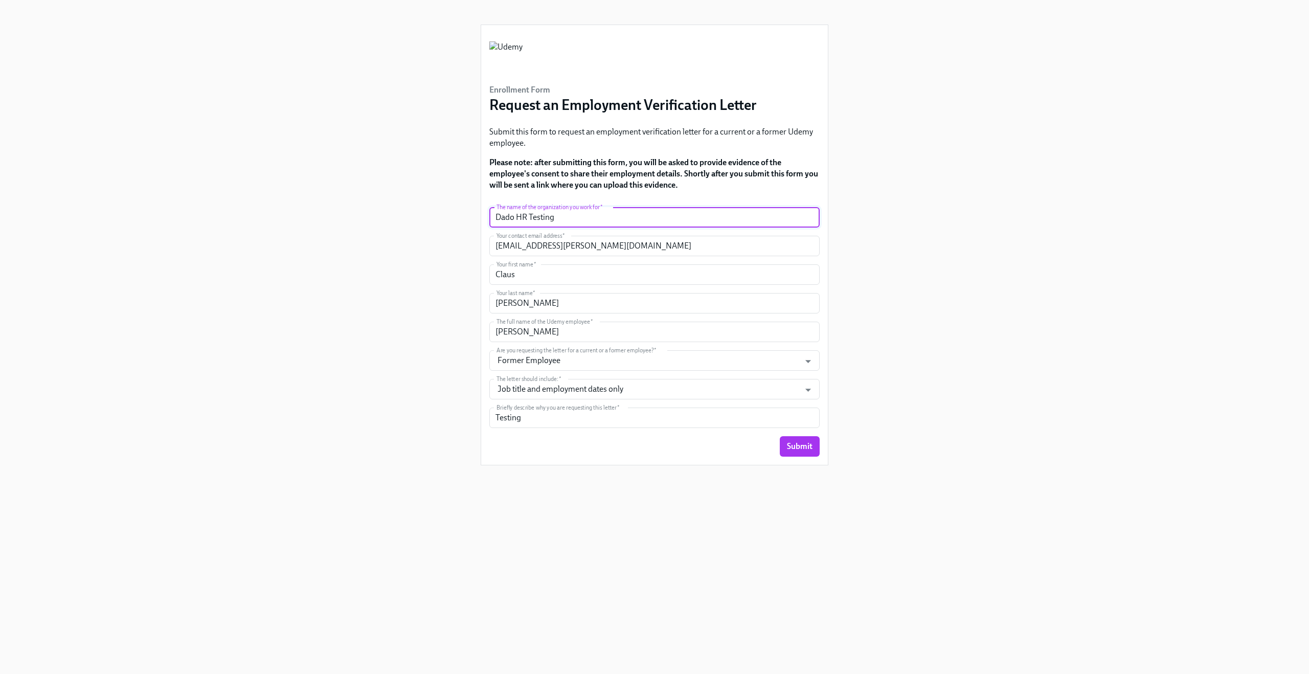
type input "Dado HR Testing"
click at [241, 272] on div "Enrollment Form Request an Employment Verification Letter Submit this form to r…" at bounding box center [655, 325] width 1260 height 650
click at [589, 513] on div "Enrollment Form Request an Employment Verification Letter Submit this form to r…" at bounding box center [655, 325] width 348 height 650
click at [804, 446] on span "Submit" at bounding box center [800, 446] width 26 height 10
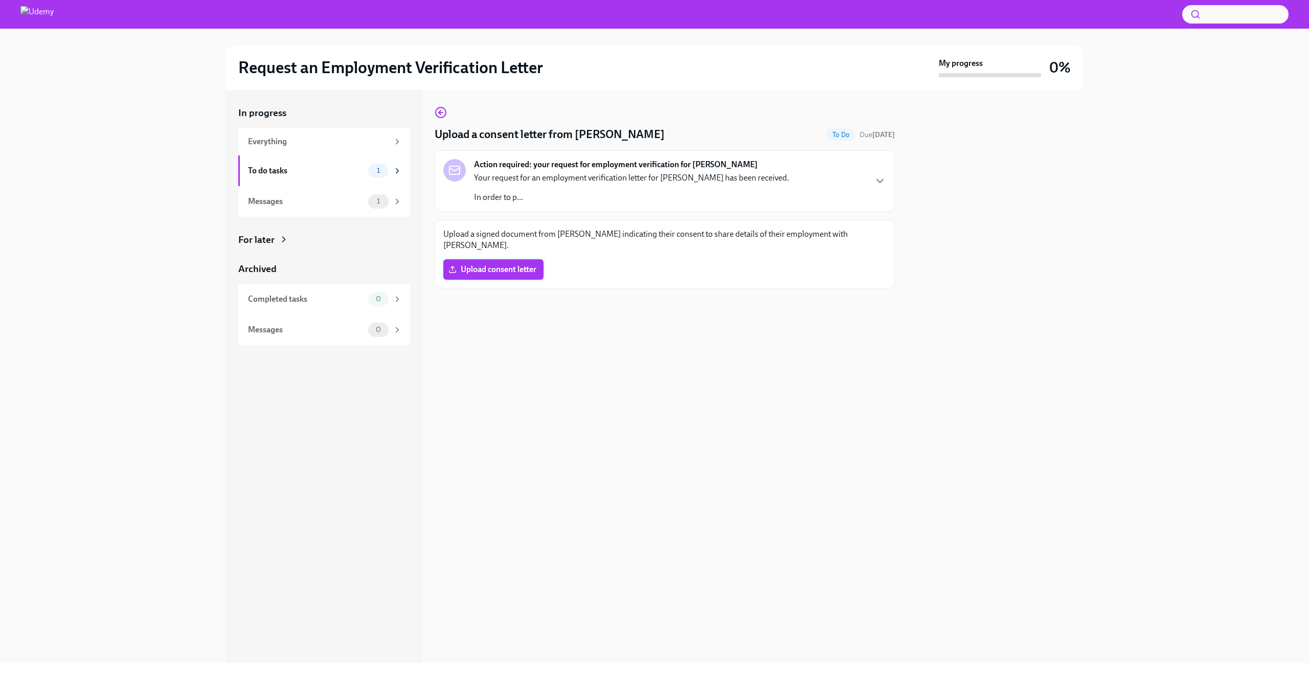
click at [500, 264] on span "Upload consent letter" at bounding box center [494, 269] width 86 height 10
click at [0, 0] on input "Upload consent letter" at bounding box center [0, 0] width 0 height 0
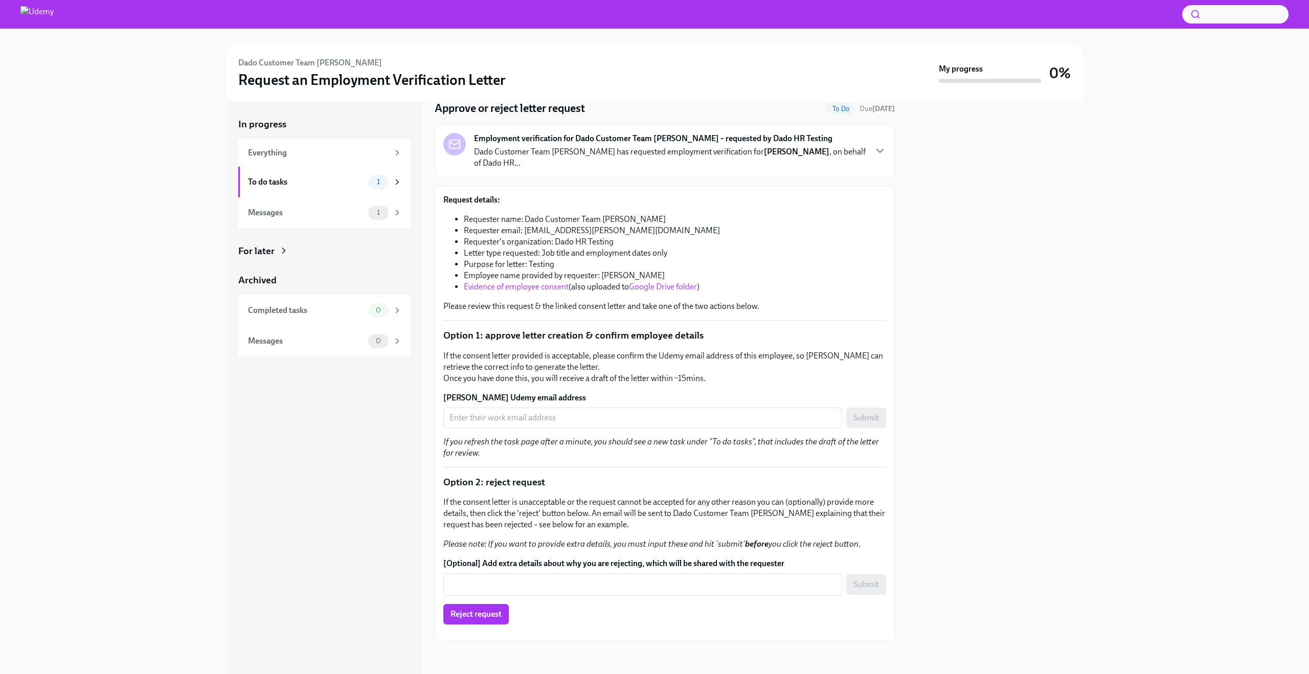
scroll to position [150, 0]
click at [565, 408] on input "[PERSON_NAME] Udemy email address" at bounding box center [642, 418] width 399 height 20
paste input "[EMAIL_ADDRESS][PERSON_NAME][DOMAIN_NAME]"
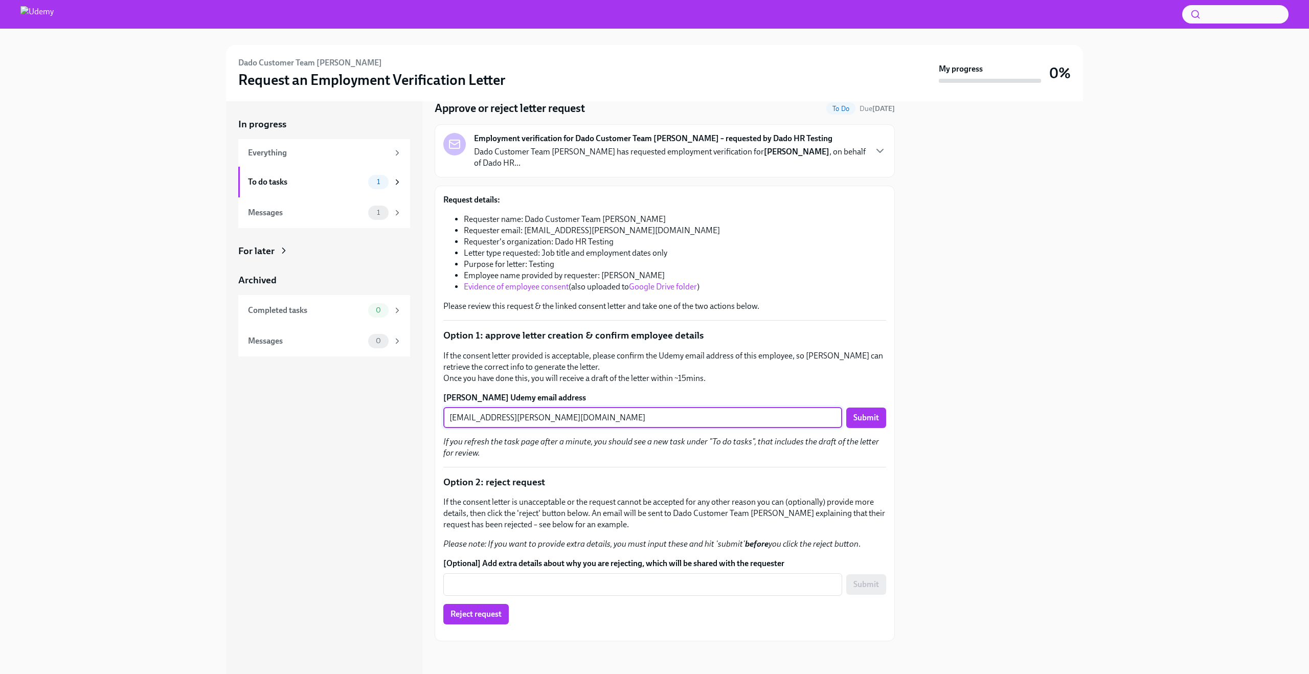
type input "[EMAIL_ADDRESS][PERSON_NAME][DOMAIN_NAME]"
click at [624, 264] on div "Request details: Requester name: Dado Customer Team [PERSON_NAME] Requester ema…" at bounding box center [664, 413] width 443 height 438
click at [862, 413] on span "Submit" at bounding box center [867, 418] width 26 height 10
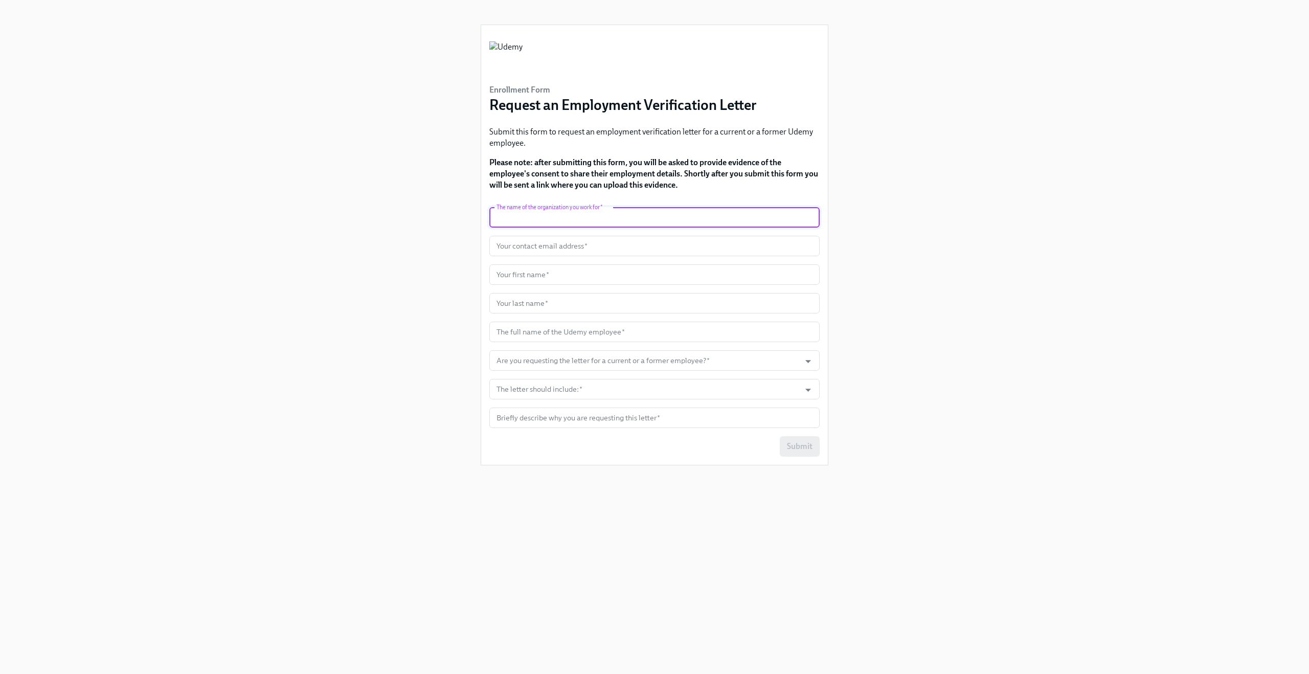
click at [556, 215] on input "text" at bounding box center [654, 217] width 330 height 20
click at [352, 196] on div "Enrollment Form Request an Employment Verification Letter Submit this form to r…" at bounding box center [655, 325] width 1260 height 650
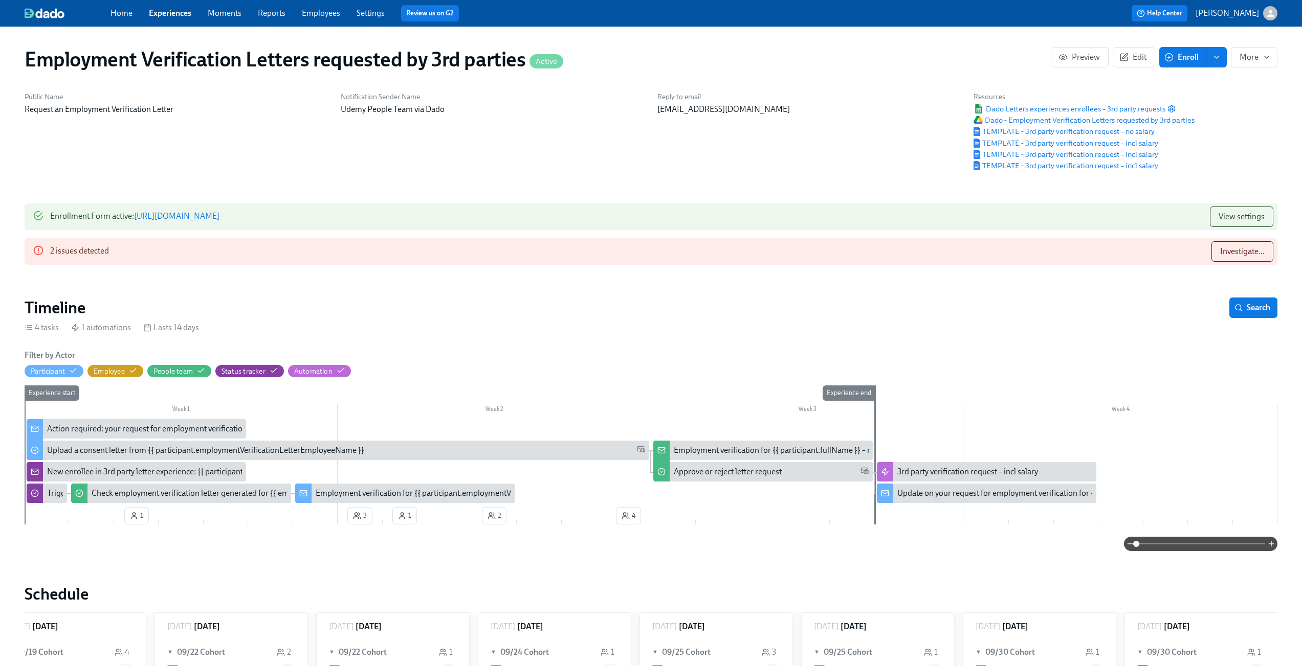
scroll to position [0, 32]
click at [219, 215] on link "[URL][DOMAIN_NAME]" at bounding box center [176, 216] width 85 height 10
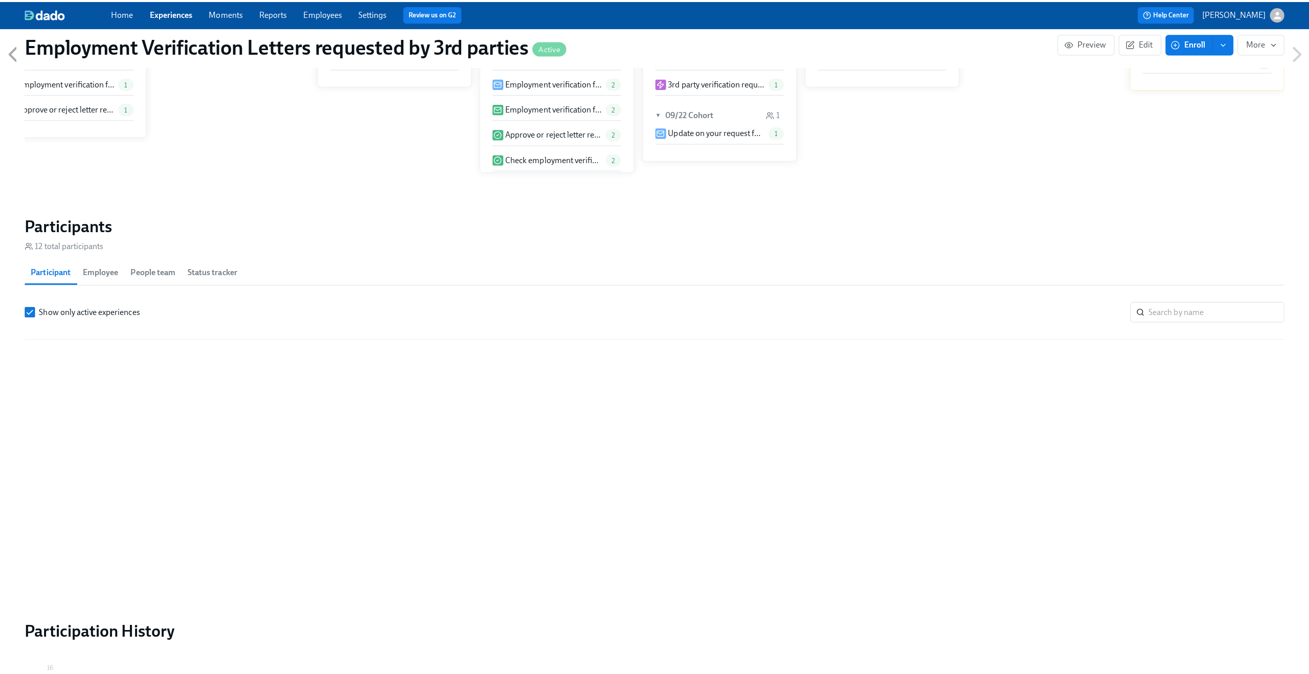
scroll to position [793, 0]
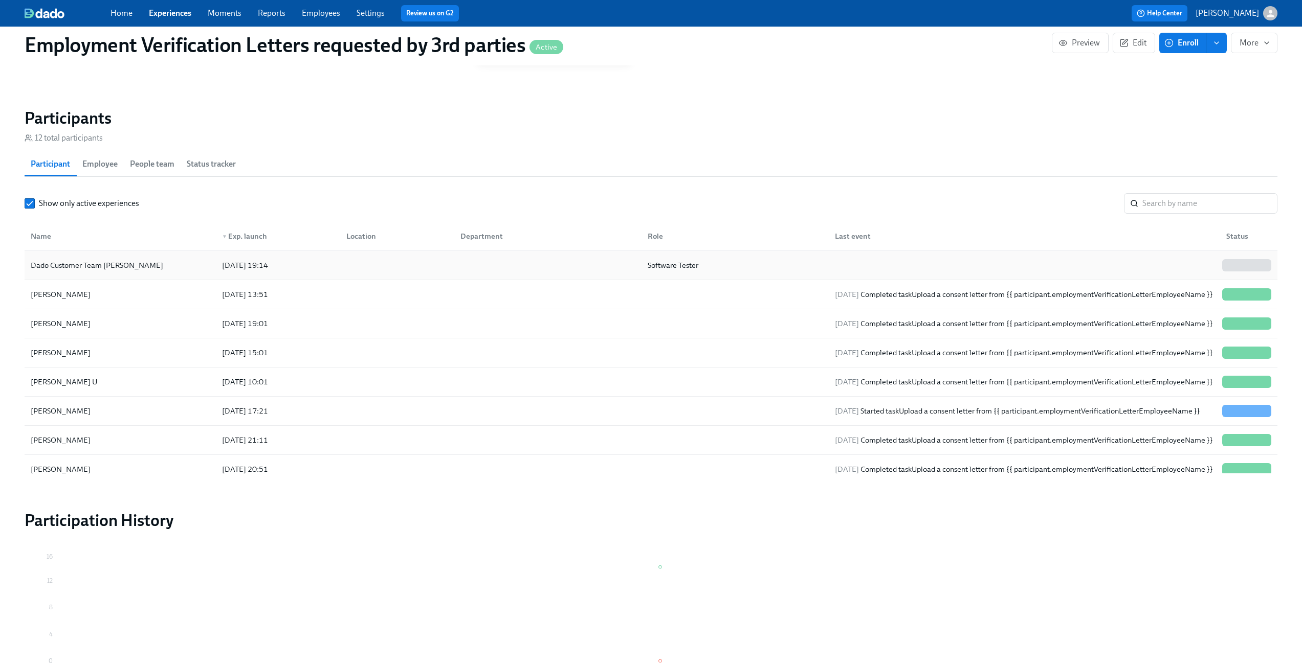
click at [364, 257] on div at bounding box center [395, 265] width 114 height 20
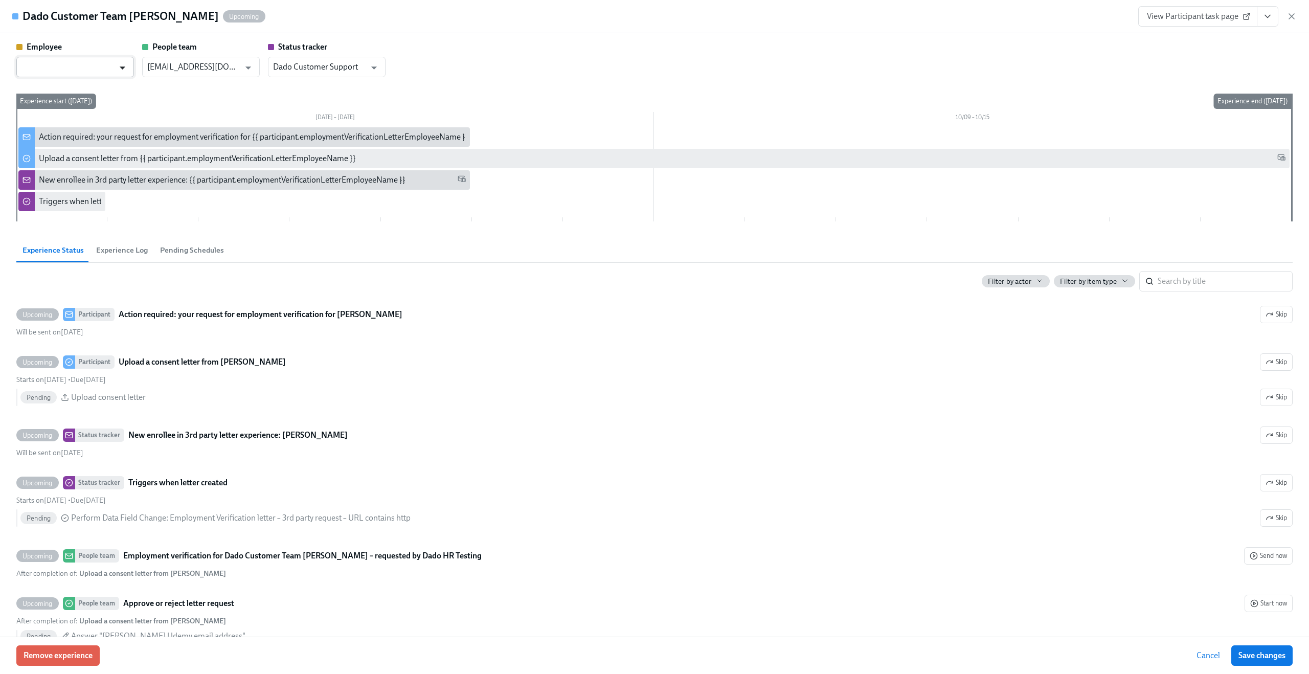
click at [118, 62] on icon "Open" at bounding box center [123, 68] width 14 height 14
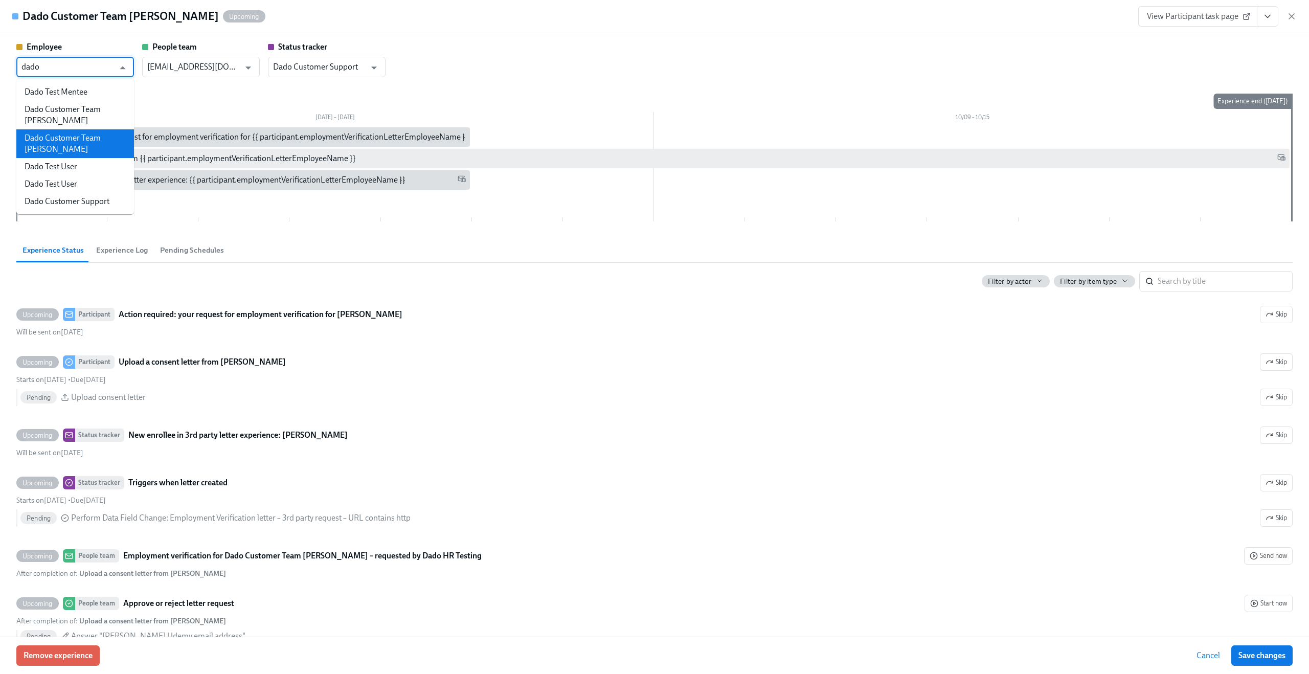
click at [103, 129] on li "Dado Customer Team Meyer" at bounding box center [75, 143] width 118 height 29
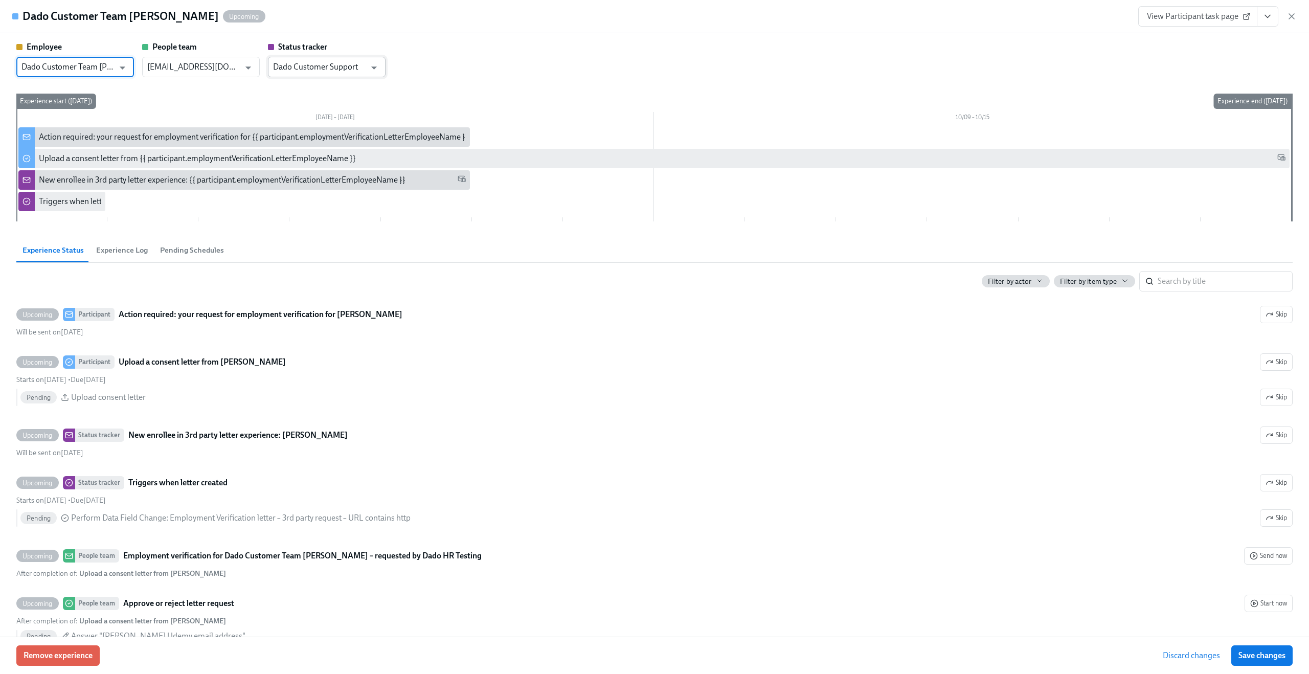
type input "Dado Customer Team Meyer"
click at [309, 74] on input "Dado Customer Support" at bounding box center [319, 67] width 93 height 20
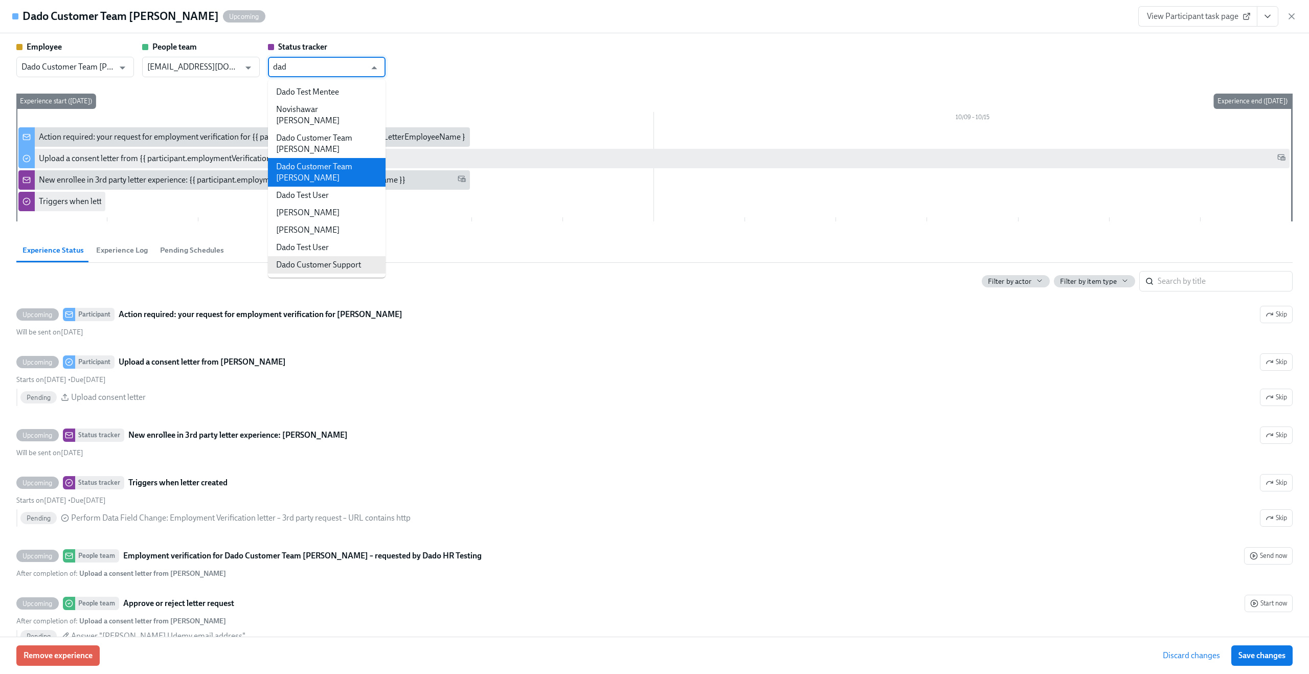
click at [345, 158] on li "Dado Customer Team Meyer" at bounding box center [327, 172] width 118 height 29
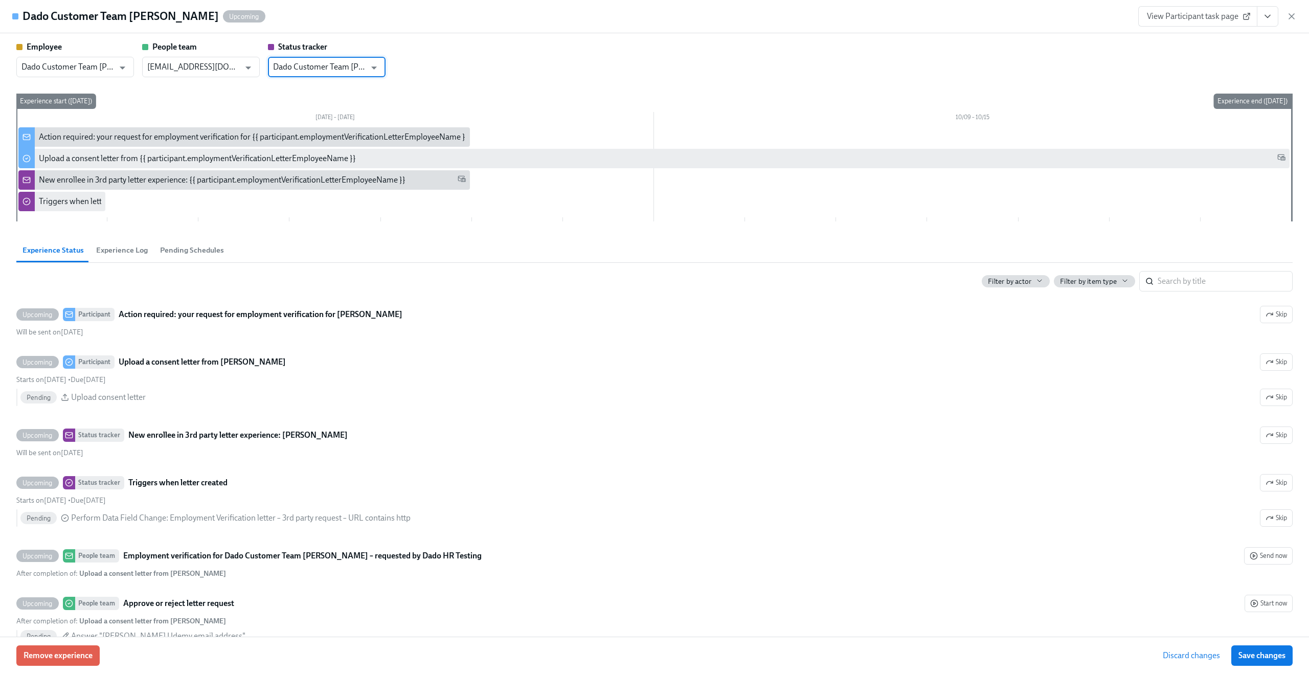
type input "Dado Customer Team Meyer"
click at [1194, 656] on span "Discard changes" at bounding box center [1191, 656] width 57 height 10
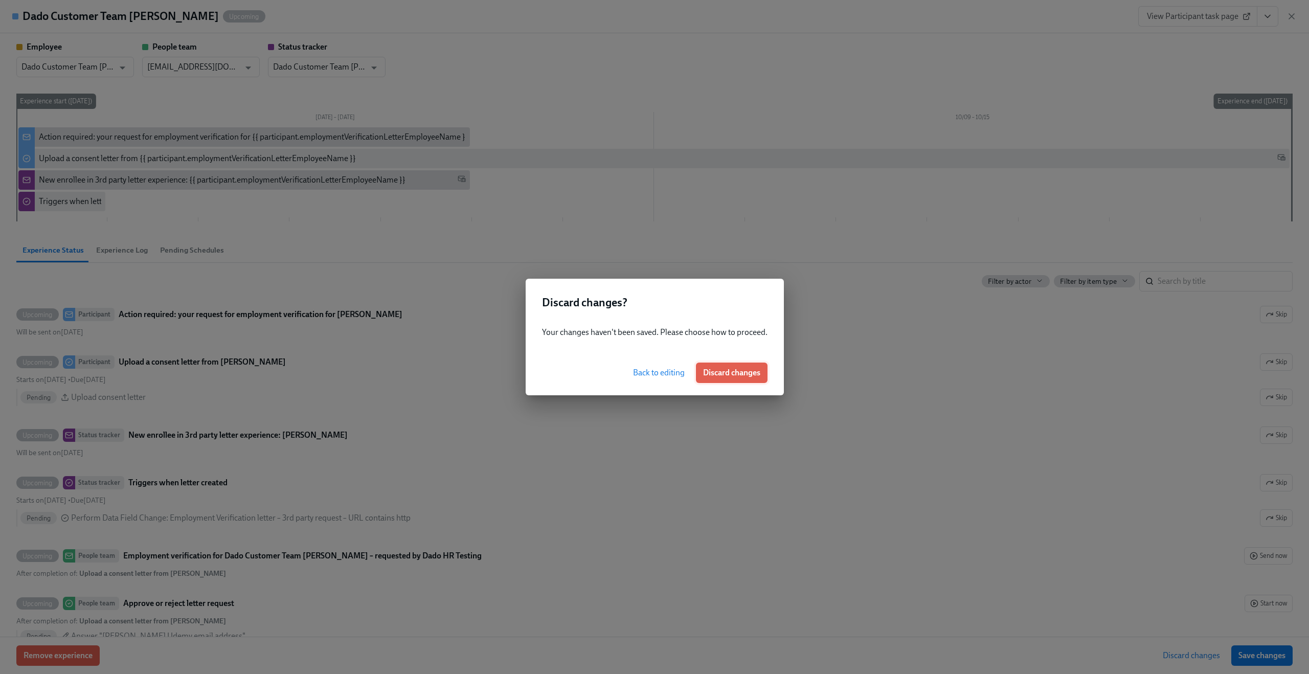
click at [745, 375] on span "Discard changes" at bounding box center [731, 373] width 57 height 10
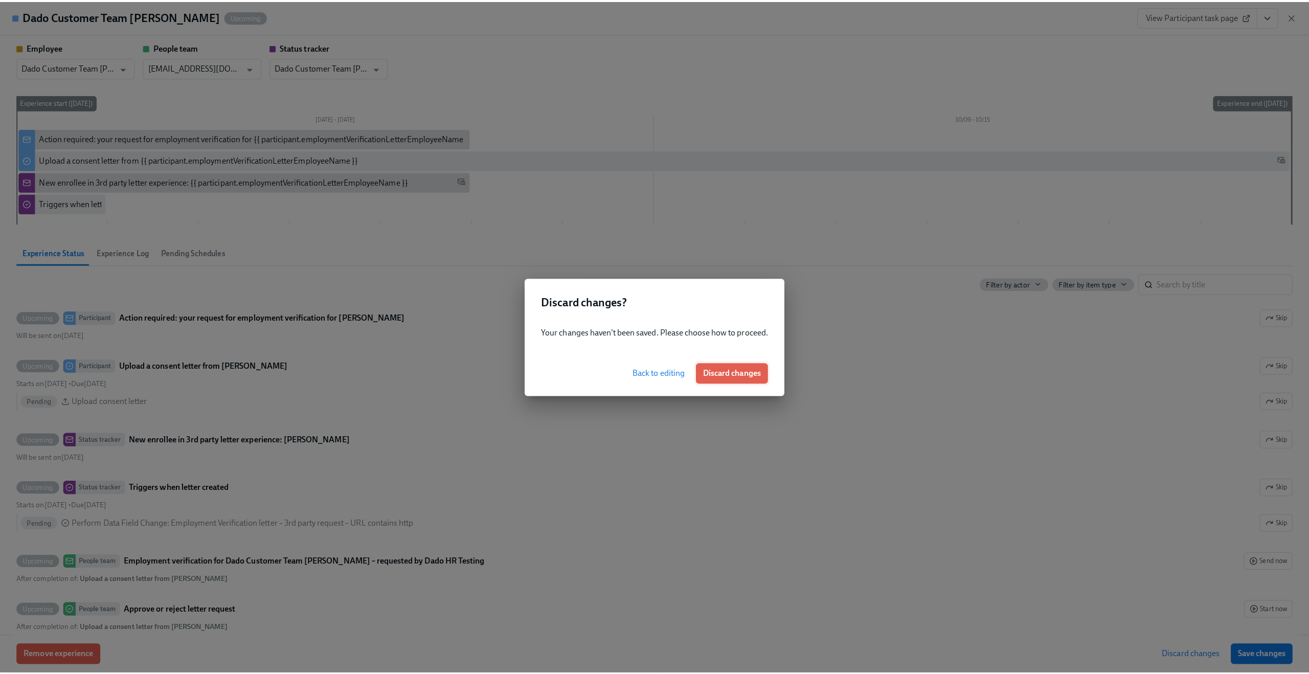
scroll to position [0, 186]
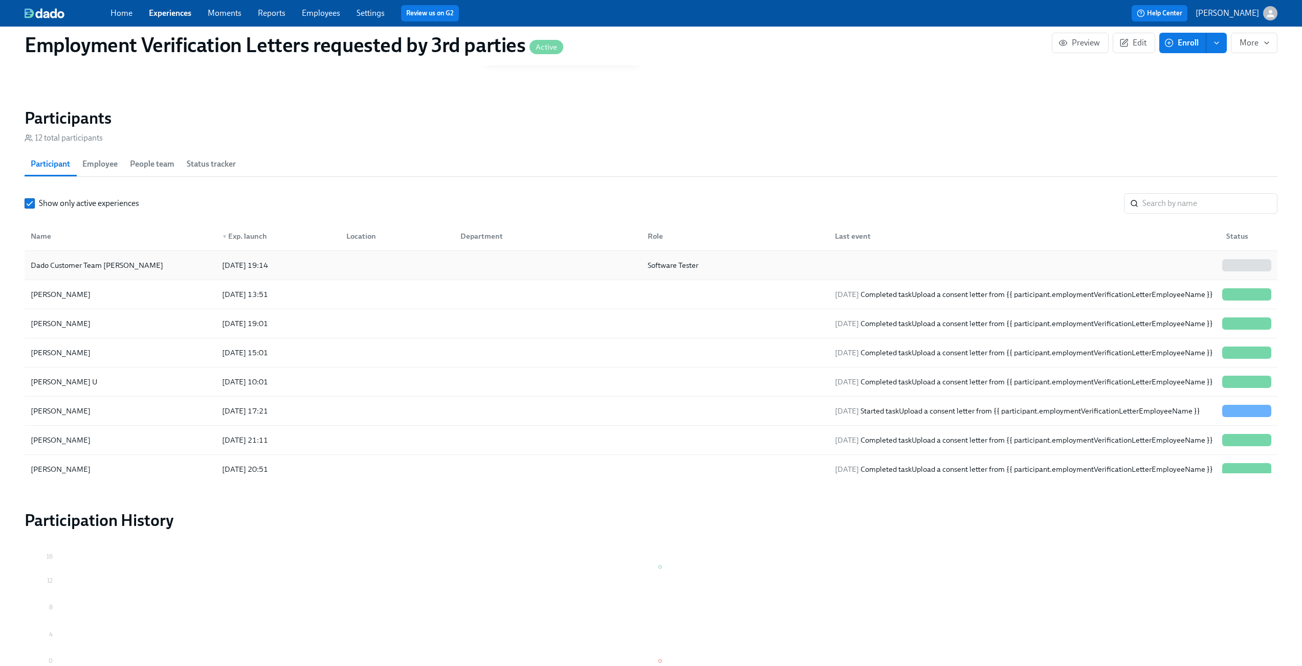
click at [298, 270] on div "2025/10/02 19:14" at bounding box center [276, 265] width 124 height 20
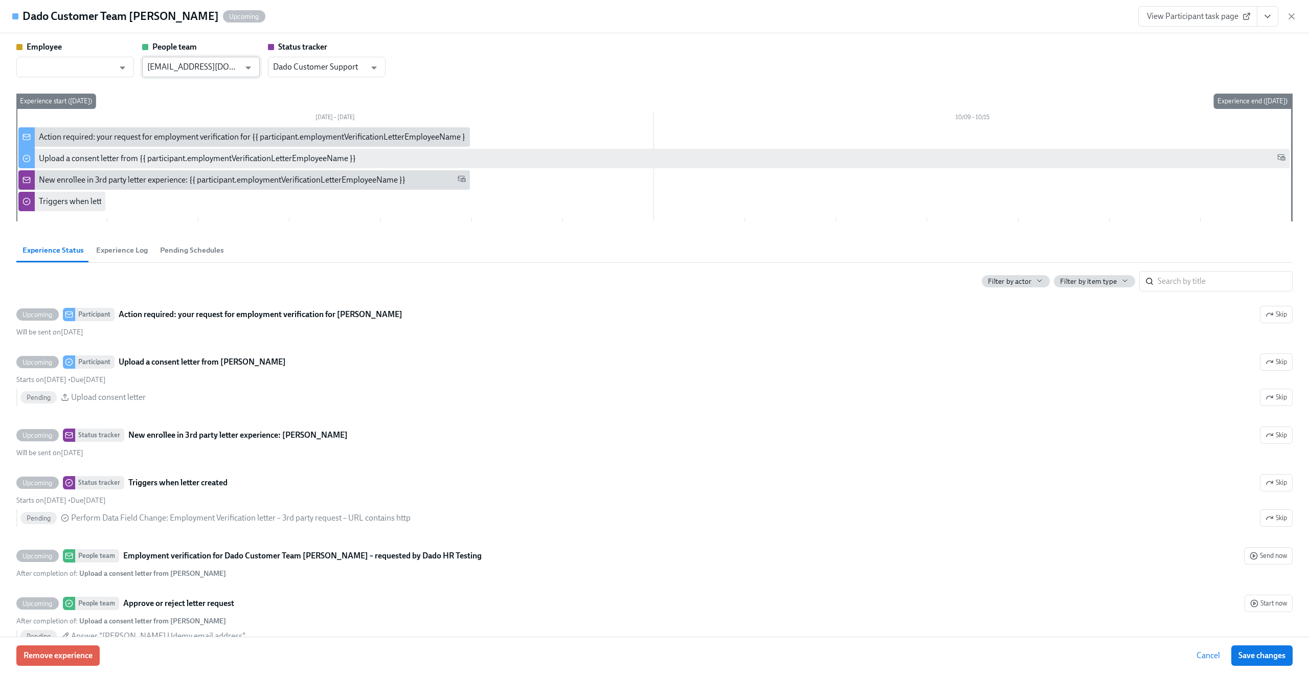
click at [236, 61] on input "people@udemy.com" at bounding box center [193, 67] width 93 height 20
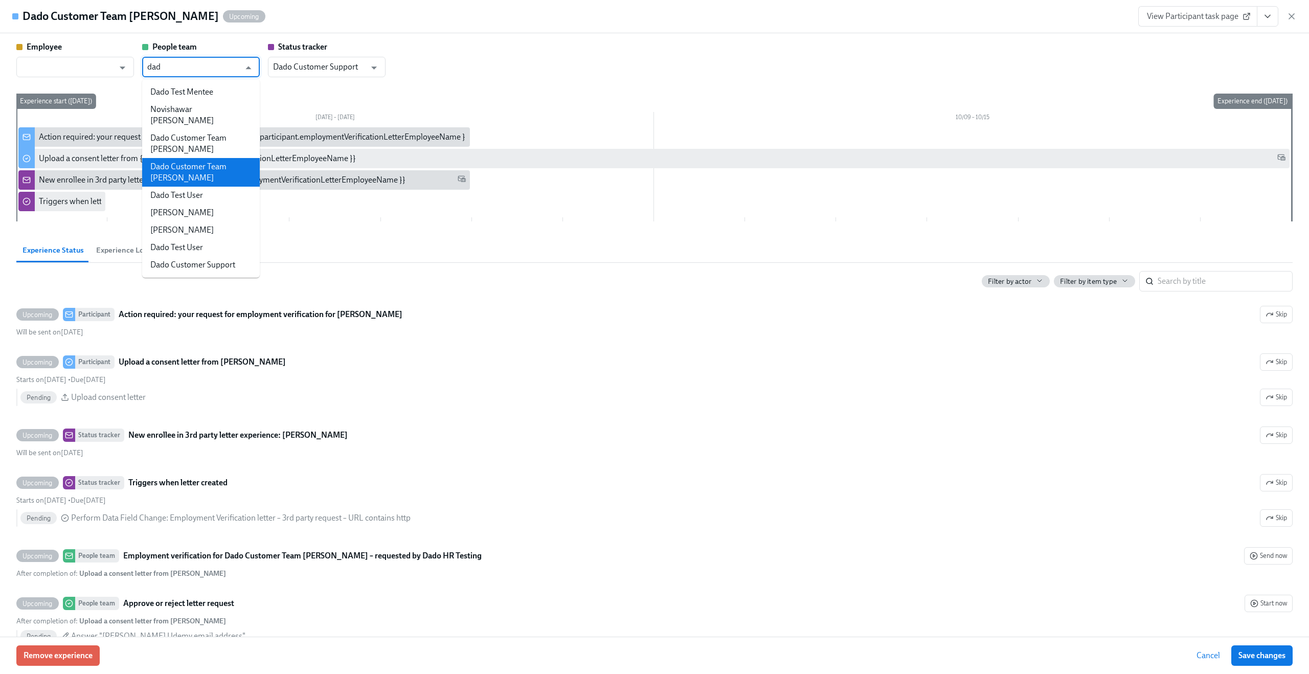
click at [208, 158] on li "Dado Customer Team Meyer" at bounding box center [201, 172] width 118 height 29
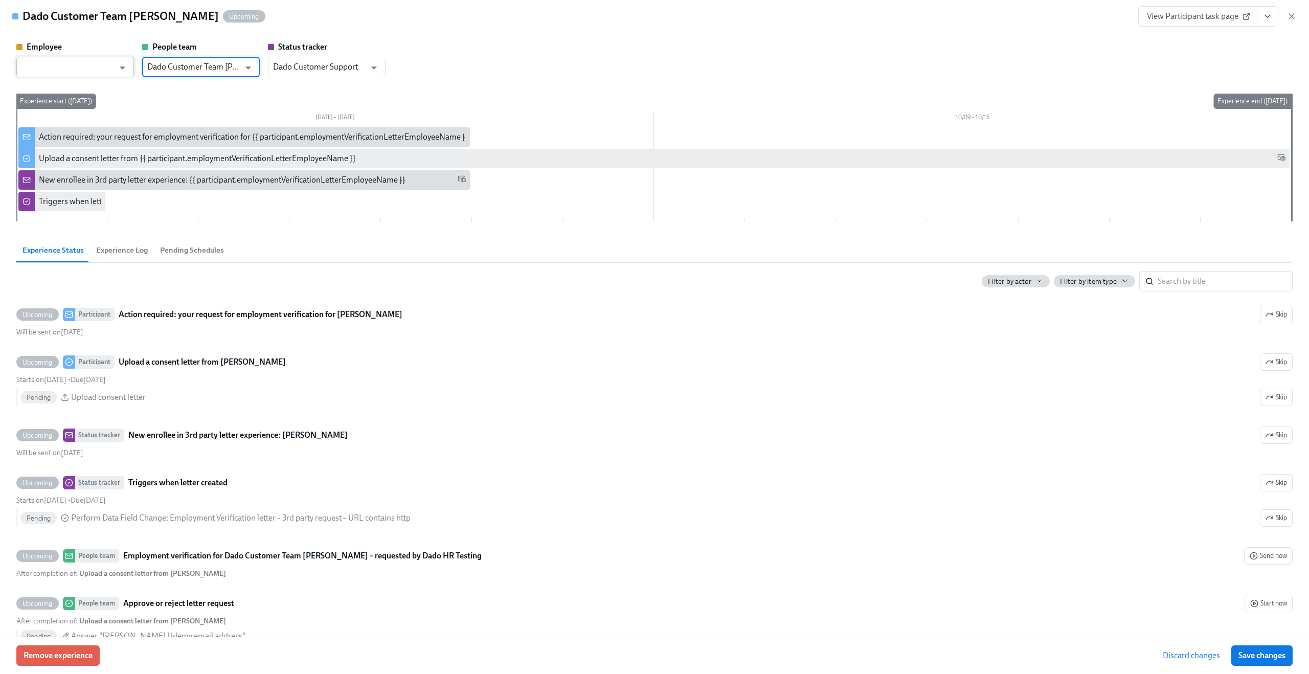
type input "Dado Customer Team Meyer"
click at [94, 67] on input "text" at bounding box center [67, 67] width 93 height 20
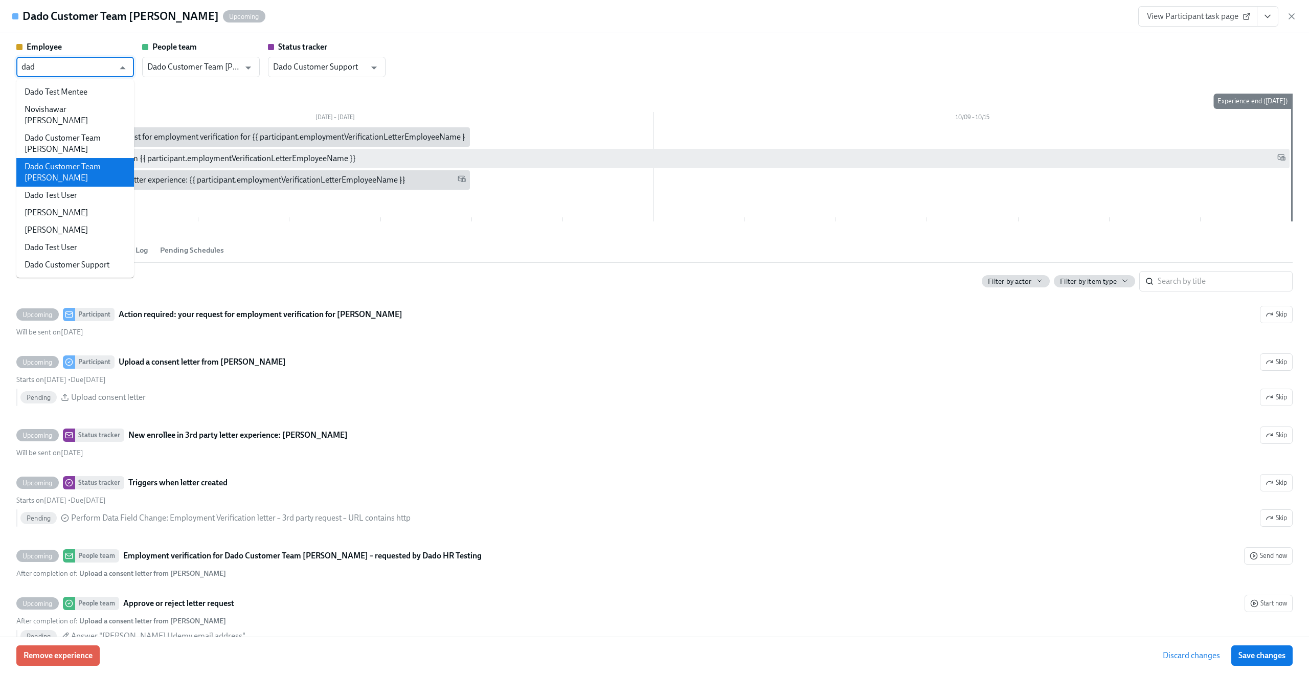
click at [92, 158] on li "Dado Customer Team Meyer" at bounding box center [75, 172] width 118 height 29
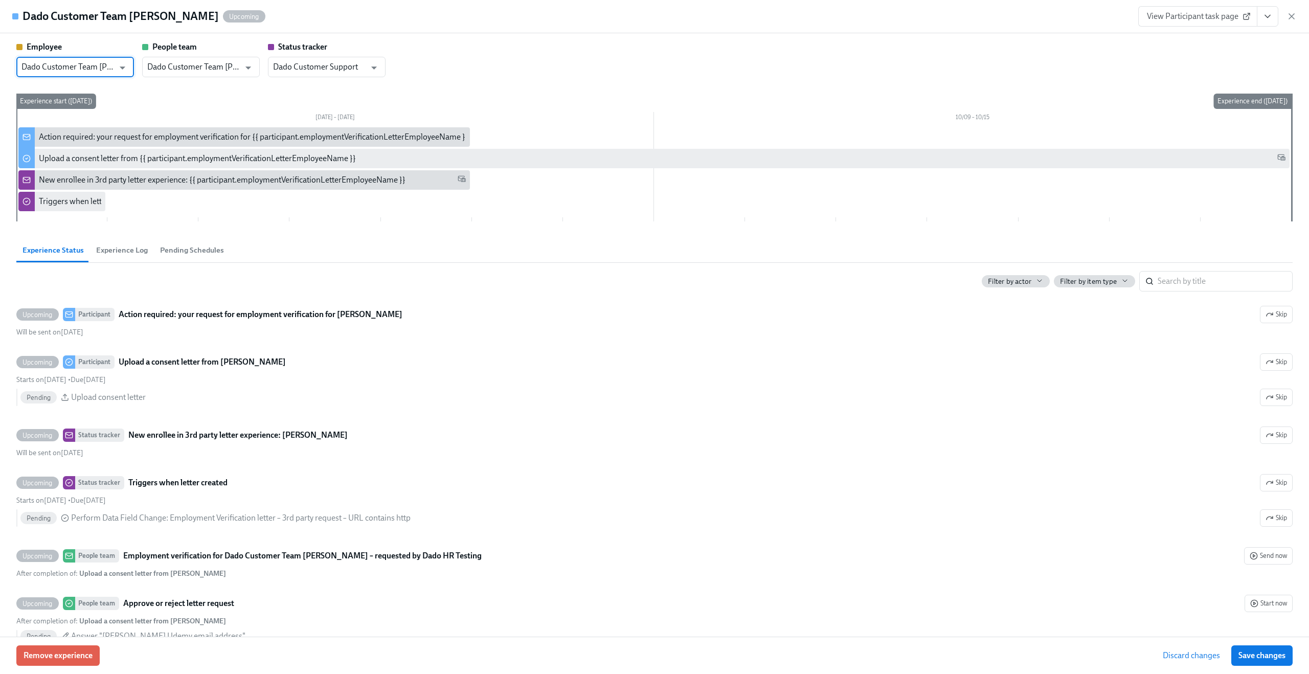
type input "Dado Customer Team Meyer"
click at [464, 78] on div "Employee Dado Customer Team Meyer ​ People team Dado Customer Team Meyer ​ Stat…" at bounding box center [654, 133] width 1277 height 184
click at [1278, 651] on span "Save changes" at bounding box center [1262, 656] width 47 height 10
type input "Dado Customer Team Meyer"
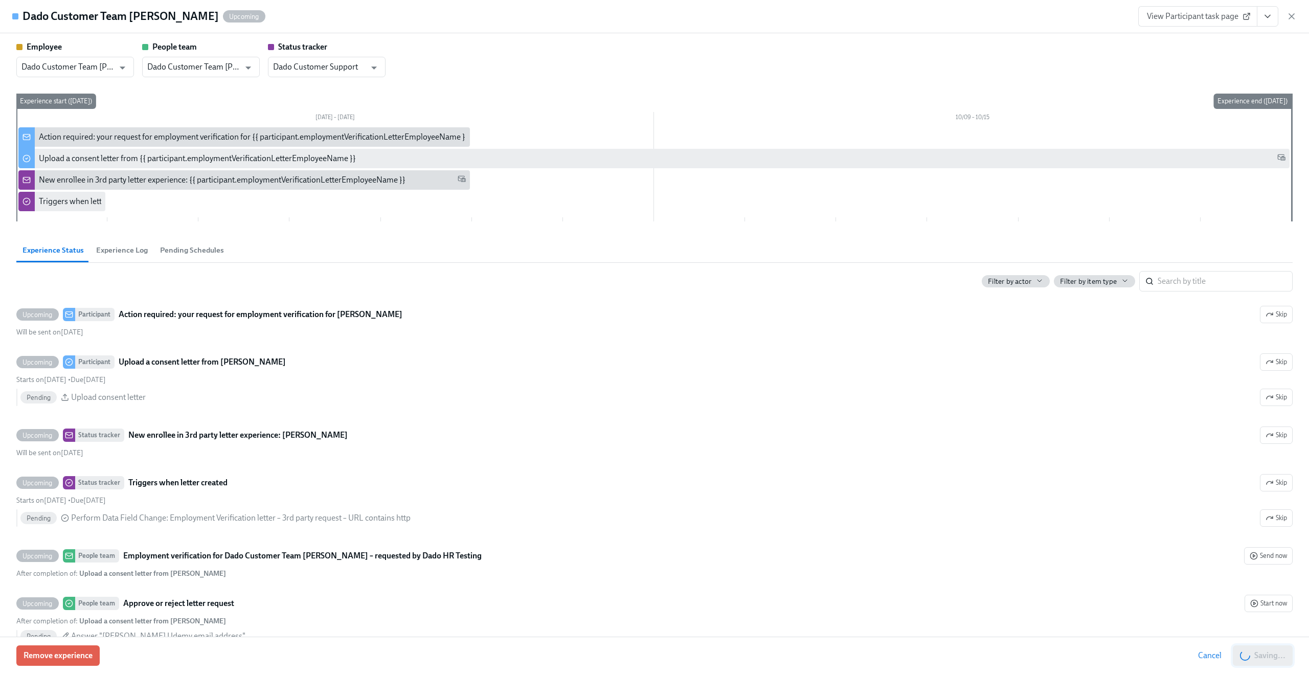
scroll to position [0, 194]
click at [108, 72] on input "Dado Customer Team Meyer" at bounding box center [67, 67] width 93 height 20
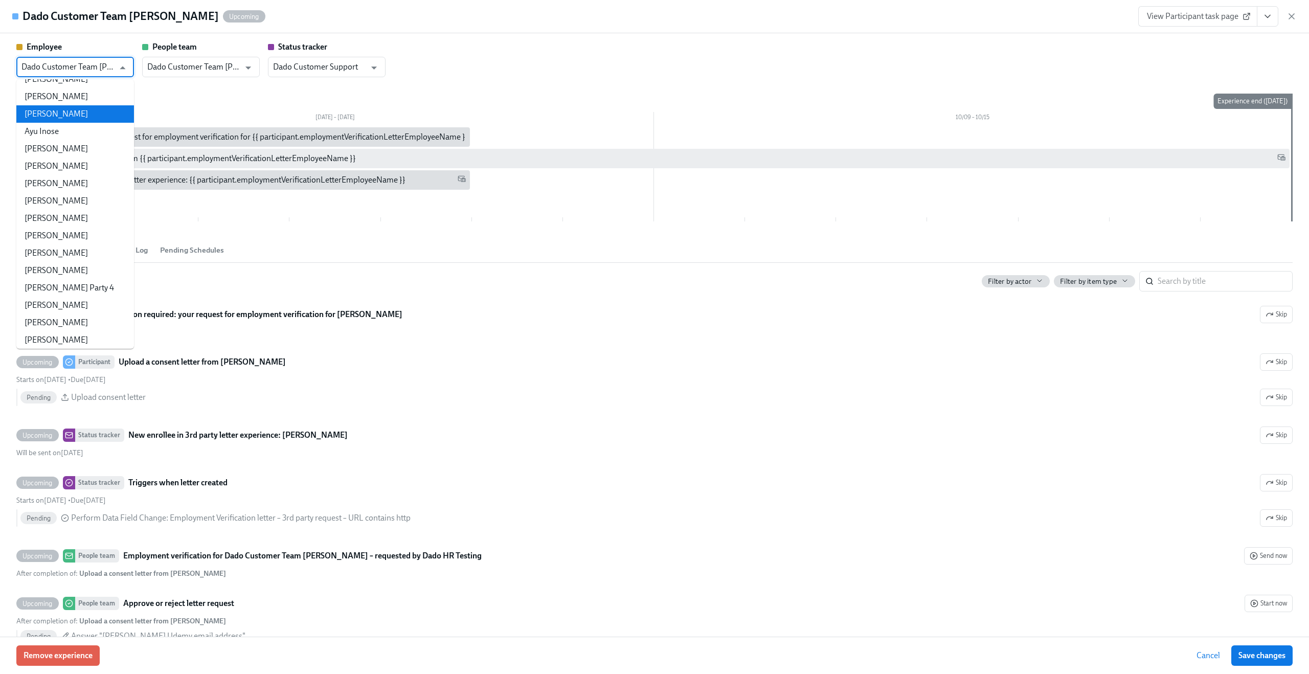
scroll to position [25523, 0]
click at [186, 81] on div "Employee Dado Customer Team Meyer ​ People team Dado Customer Team Meyer ​ Stat…" at bounding box center [654, 133] width 1277 height 184
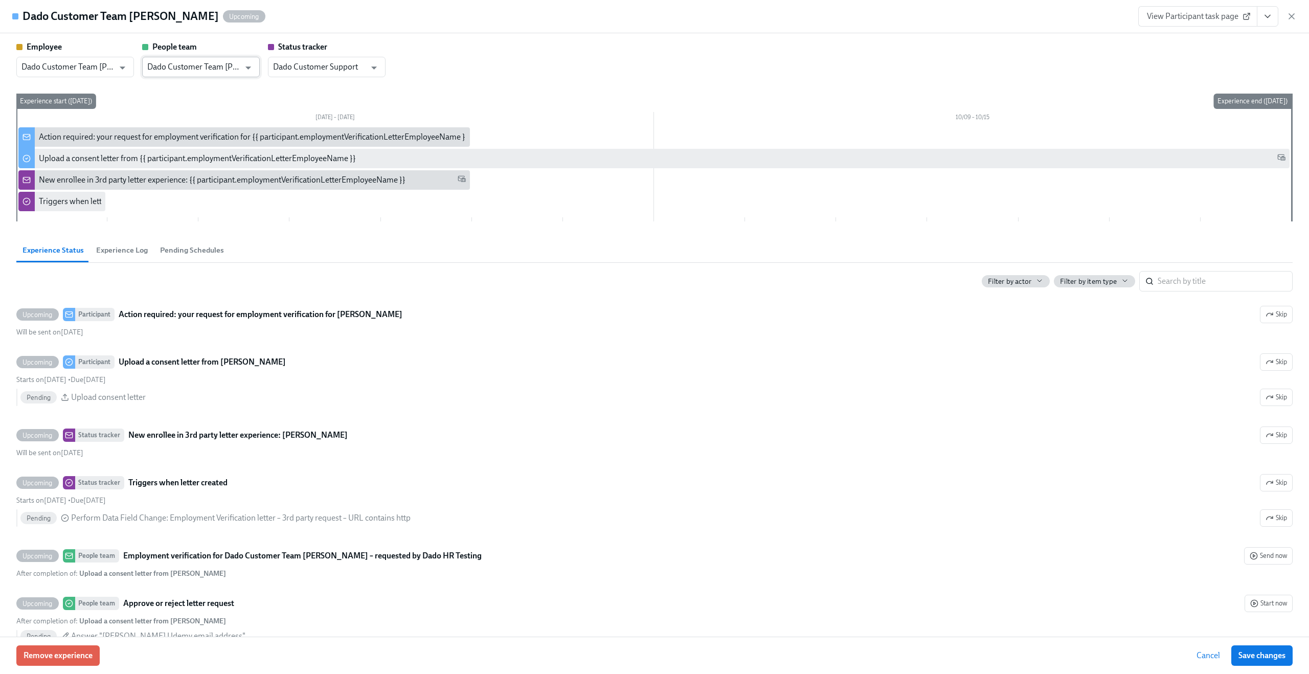
click at [189, 68] on input "Dado Customer Team Meyer" at bounding box center [193, 67] width 93 height 20
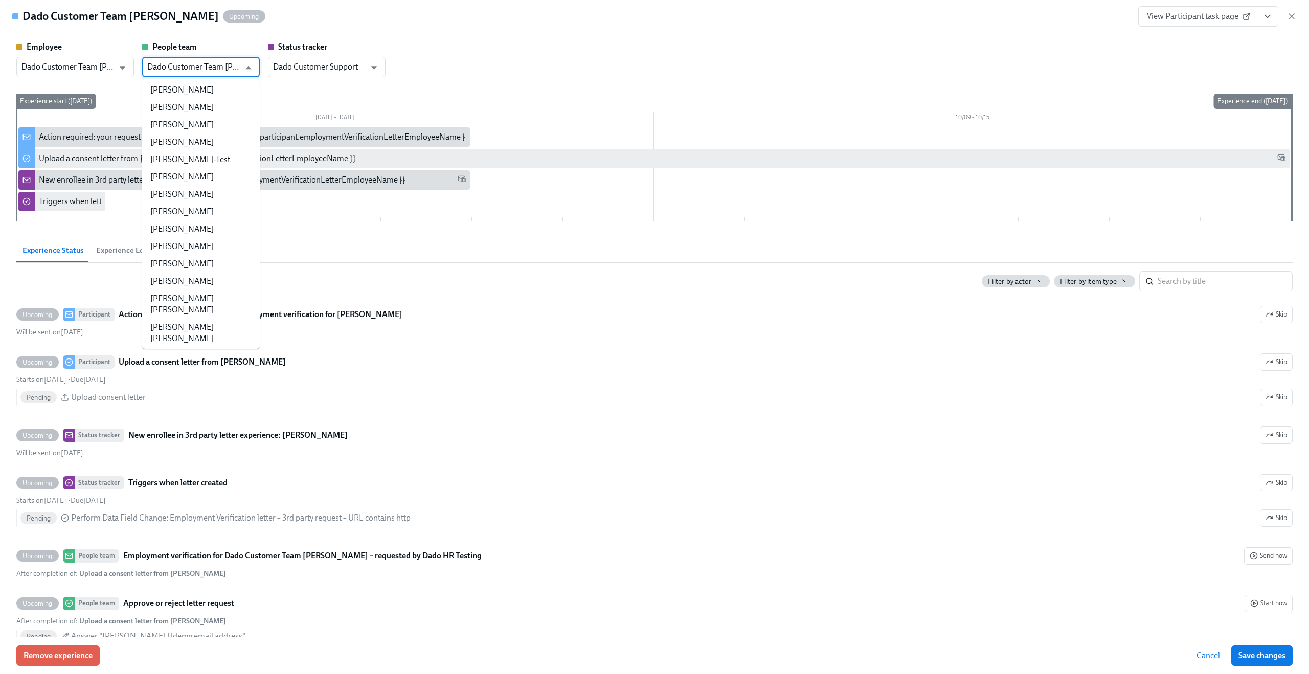
scroll to position [24726, 0]
click at [286, 94] on div "Thursday 10/02 – 10/08 10/09 – 10/15 Experience start (Thu, 10/02/2025) Experie…" at bounding box center [654, 160] width 1277 height 132
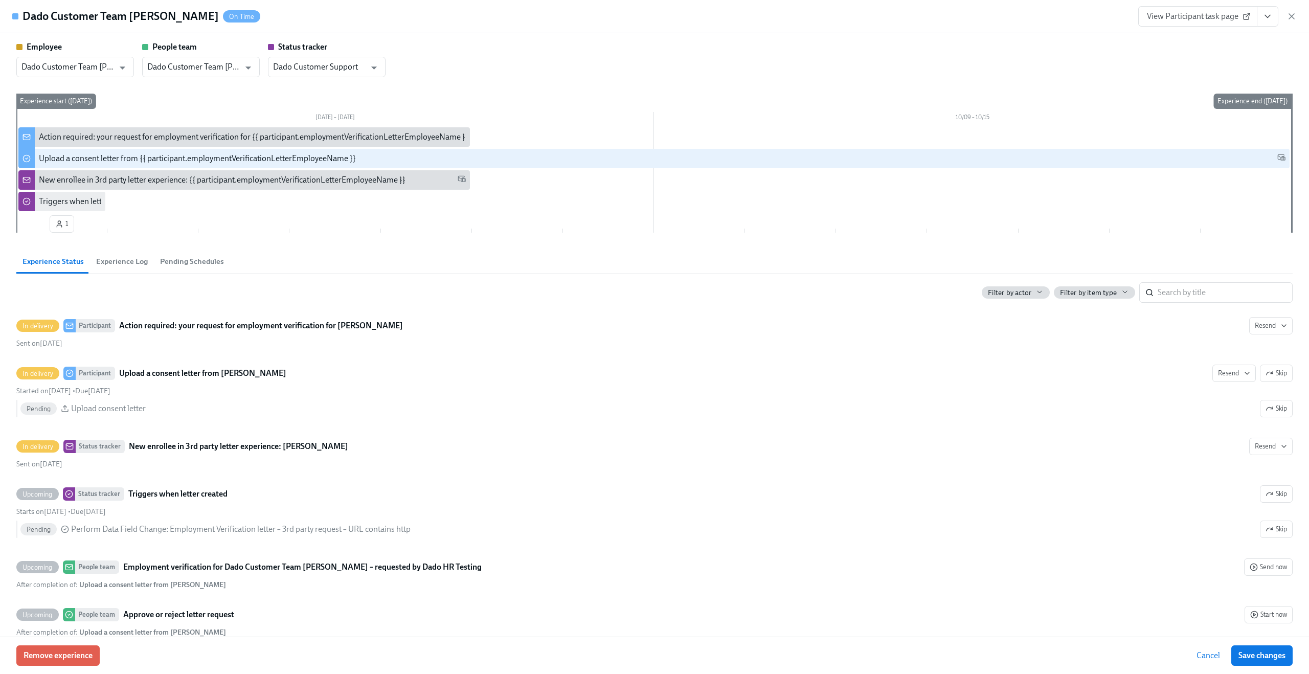
scroll to position [0, 194]
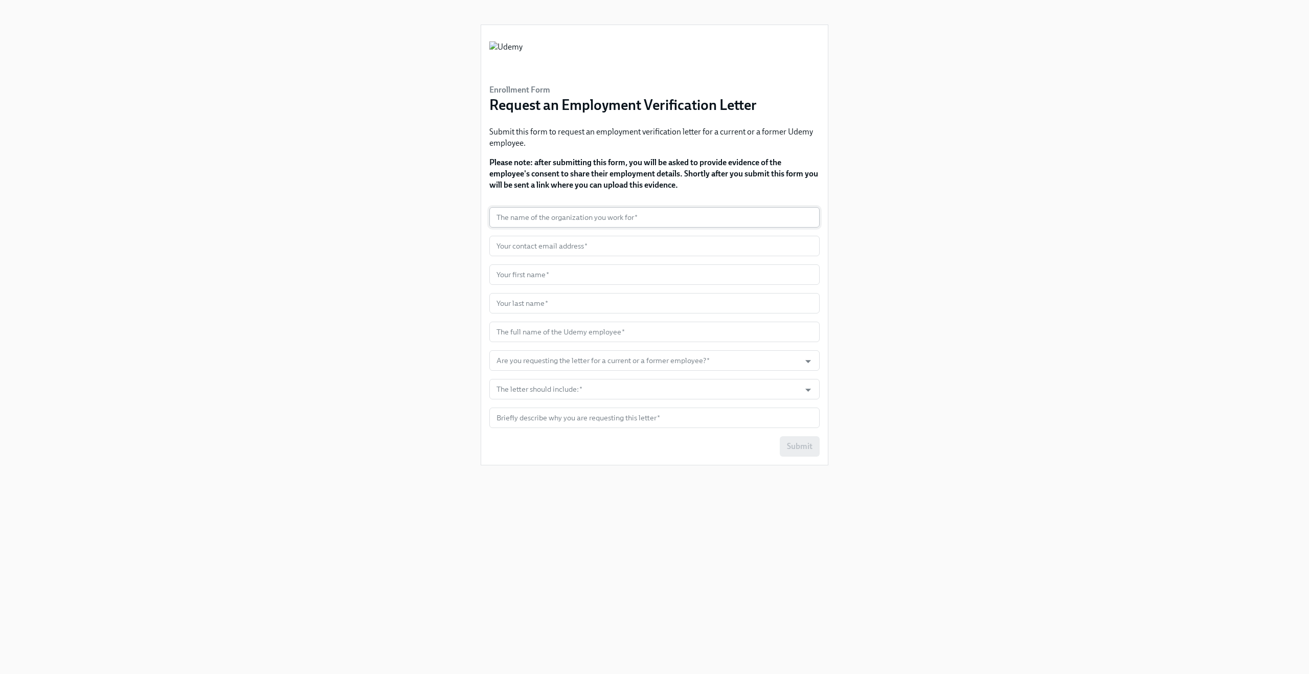
click at [515, 211] on input "text" at bounding box center [654, 217] width 330 height 20
type input "A"
type input "Dado HR Testing"
click at [523, 248] on input "text" at bounding box center [654, 246] width 330 height 20
paste input "[EMAIL_ADDRESS][PERSON_NAME][DOMAIN_NAME]"
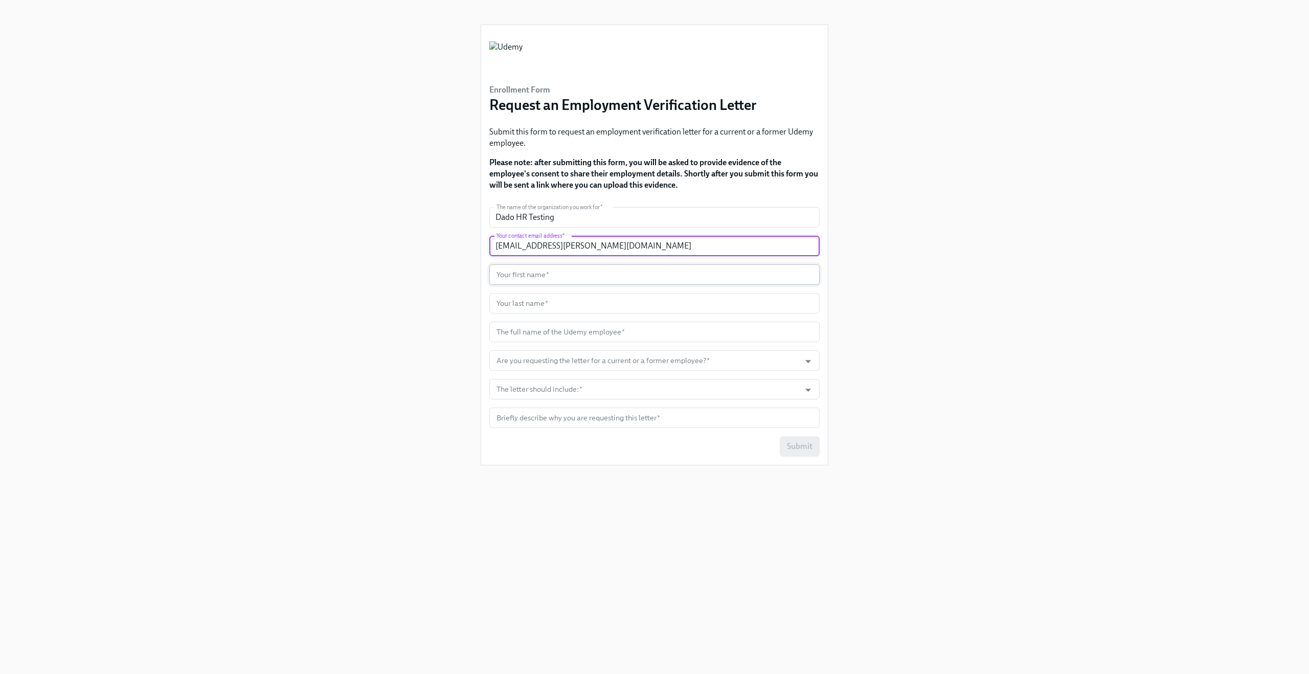
type input "[EMAIL_ADDRESS][PERSON_NAME][DOMAIN_NAME]"
click at [526, 271] on input "text" at bounding box center [654, 274] width 330 height 20
type input "Claus"
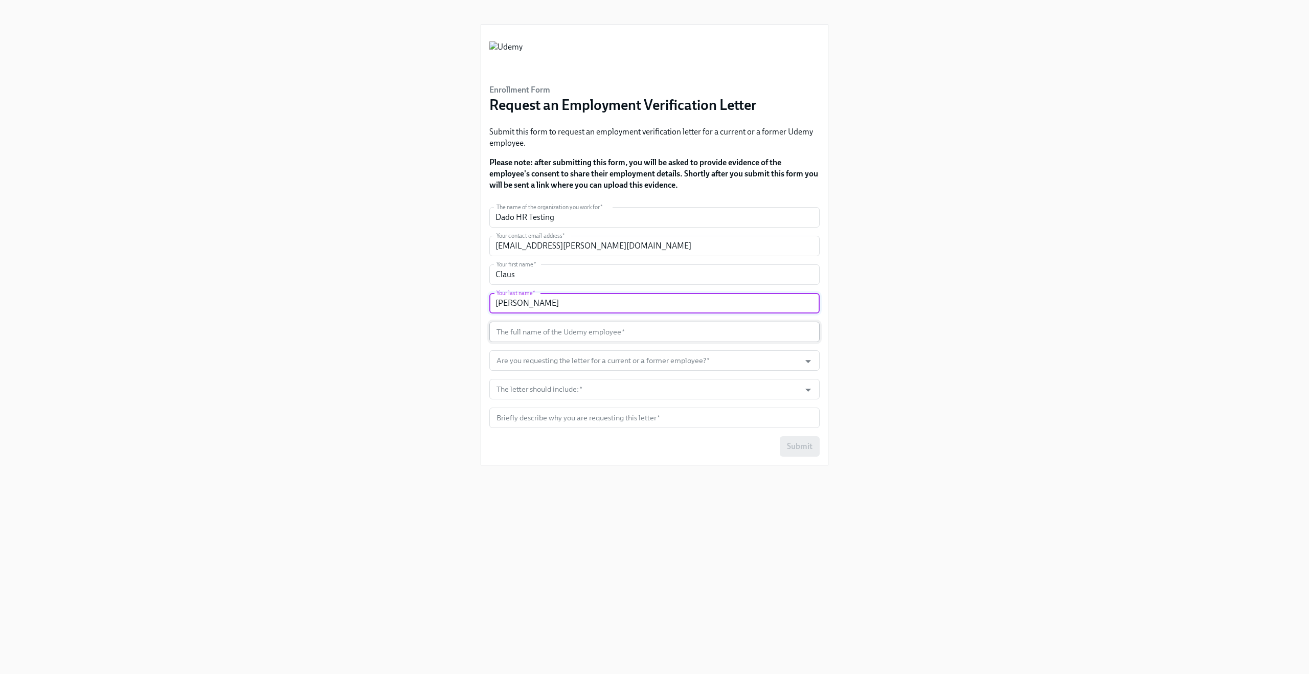
type input "[PERSON_NAME]"
click at [534, 328] on input "text" at bounding box center [654, 332] width 330 height 20
type input "[PERSON_NAME]"
click at [535, 362] on input "Are you requesting the letter for a current or a former employee?   *" at bounding box center [645, 360] width 301 height 20
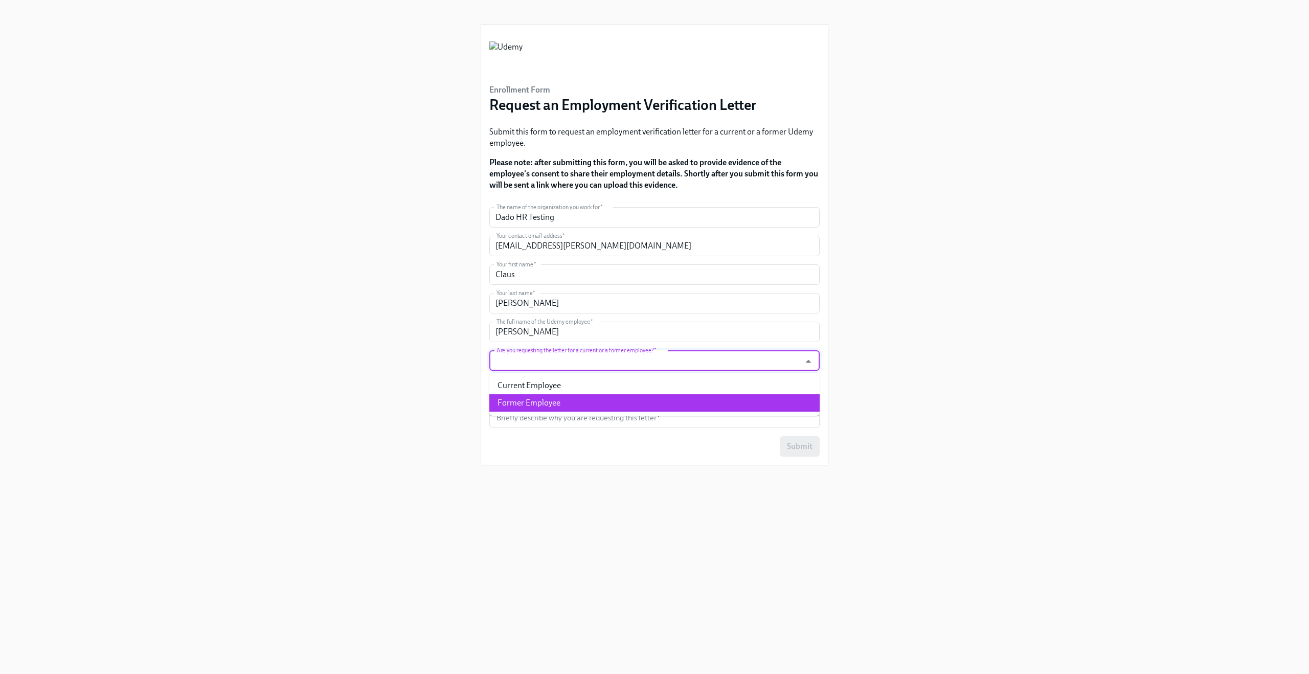
click at [535, 407] on li "Former Employee" at bounding box center [654, 402] width 330 height 17
type input "Former Employee"
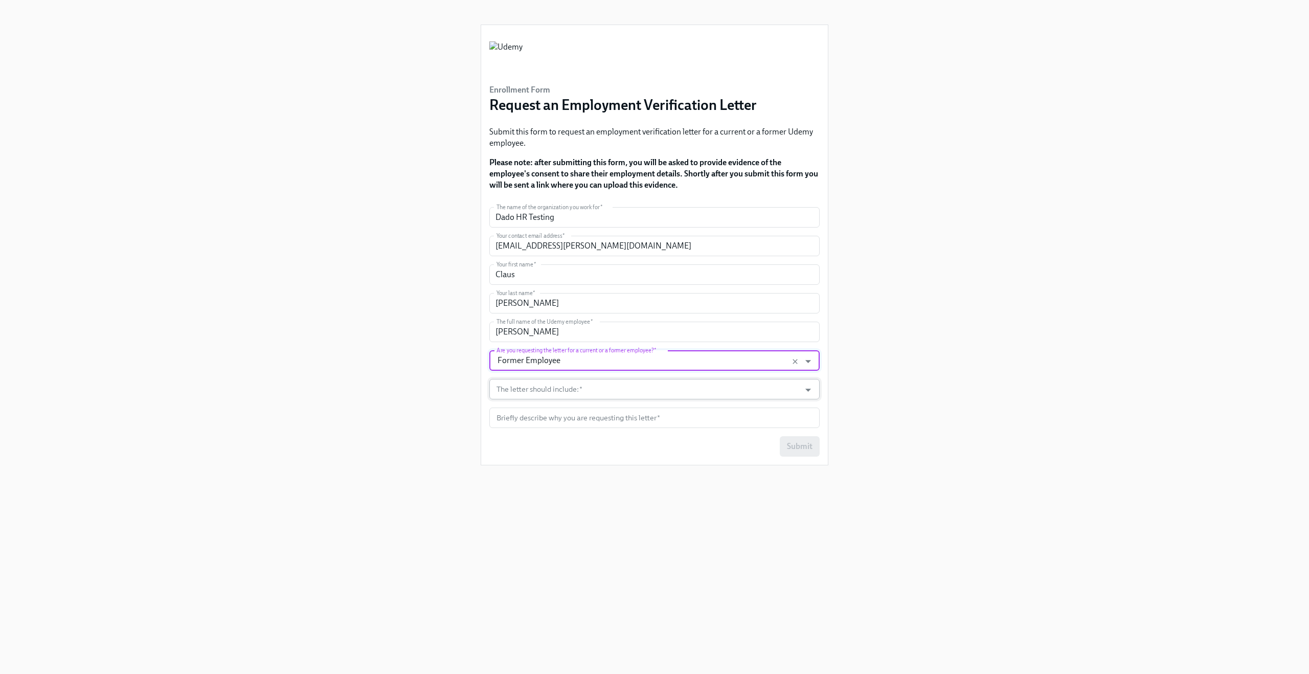
click at [540, 394] on input "The letter should include:   *" at bounding box center [645, 389] width 301 height 20
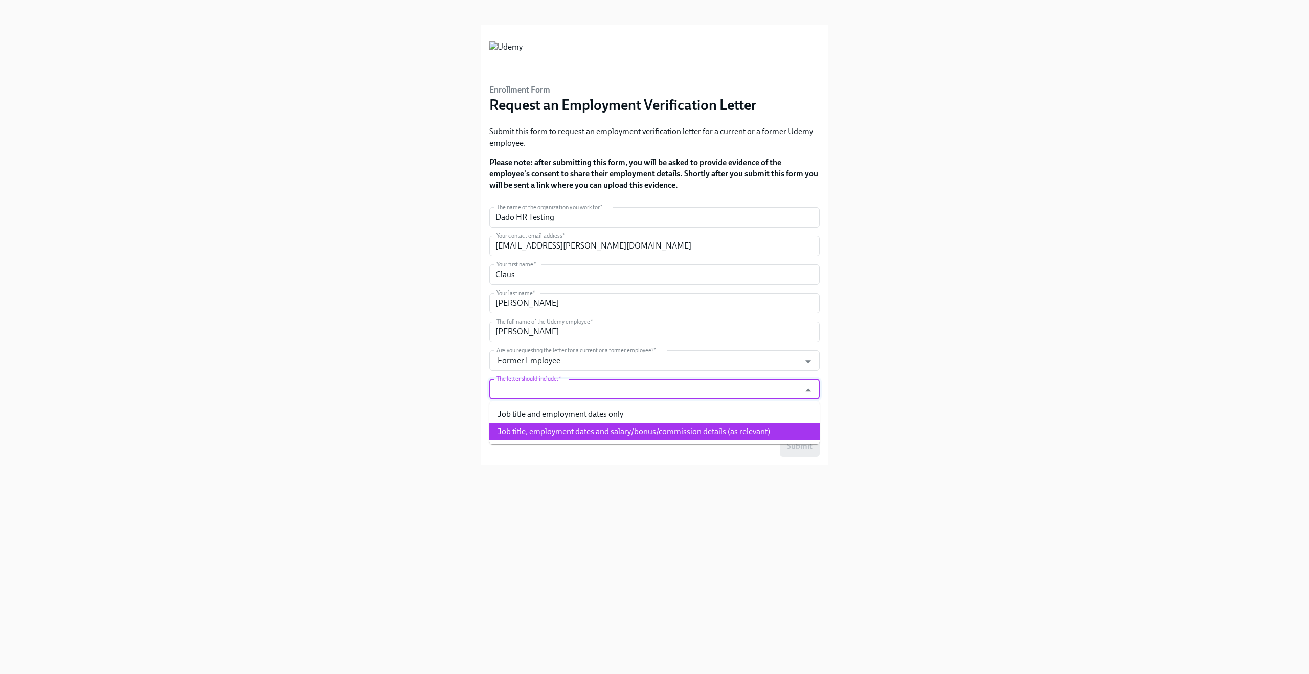
click at [539, 430] on li "Job title, employment dates and salary/bonus/commission details (as relevant)" at bounding box center [654, 431] width 330 height 17
type input "Job title, employment dates and salary/bonus/commission details (as relevant)"
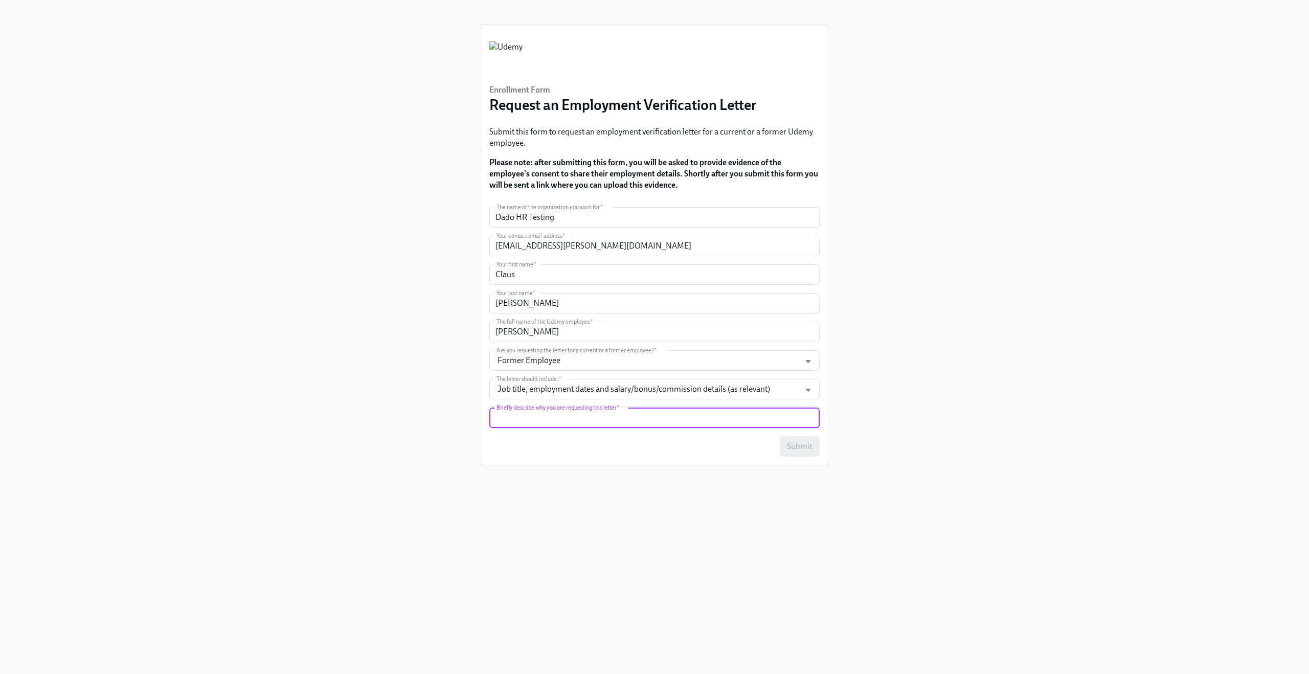
click at [539, 424] on input "text" at bounding box center [654, 418] width 330 height 20
type input "Testing"
click at [802, 445] on span "Submit" at bounding box center [800, 446] width 26 height 10
